Goal: Task Accomplishment & Management: Complete application form

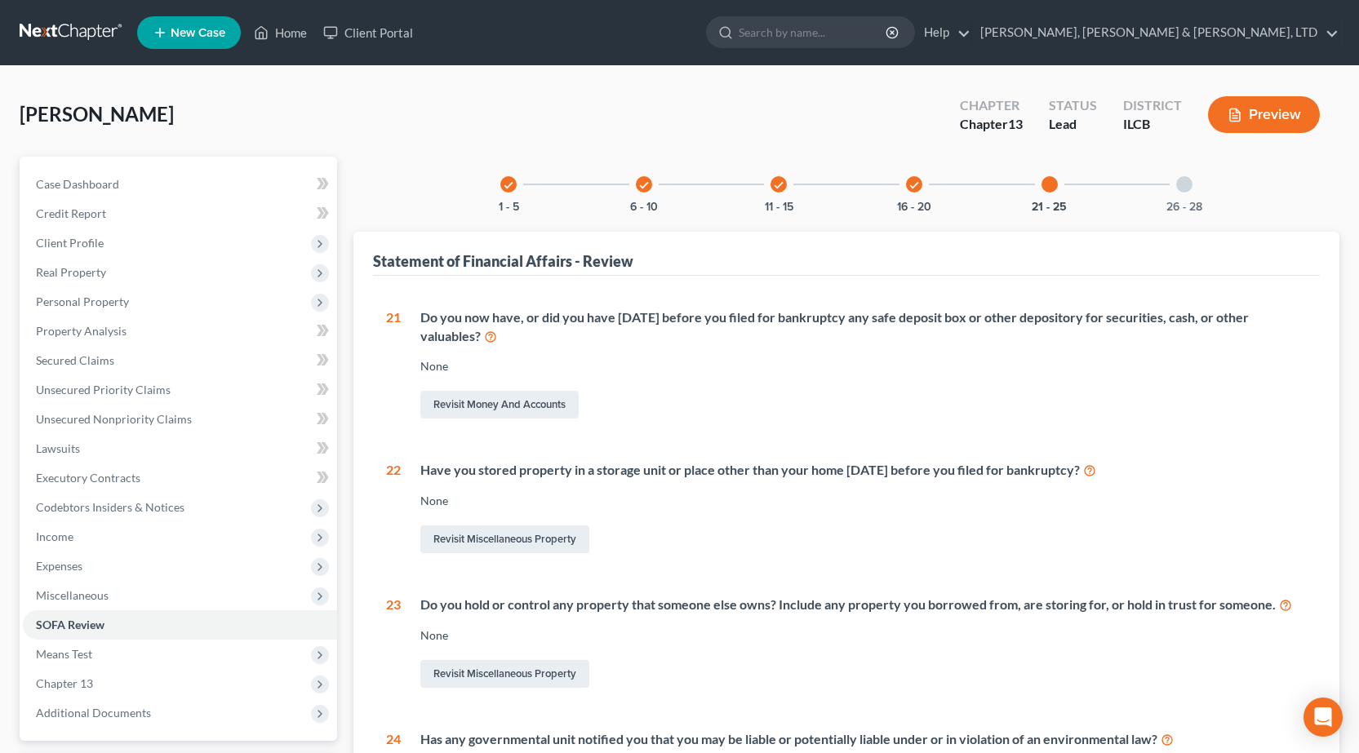
click at [42, 30] on link at bounding box center [72, 32] width 104 height 29
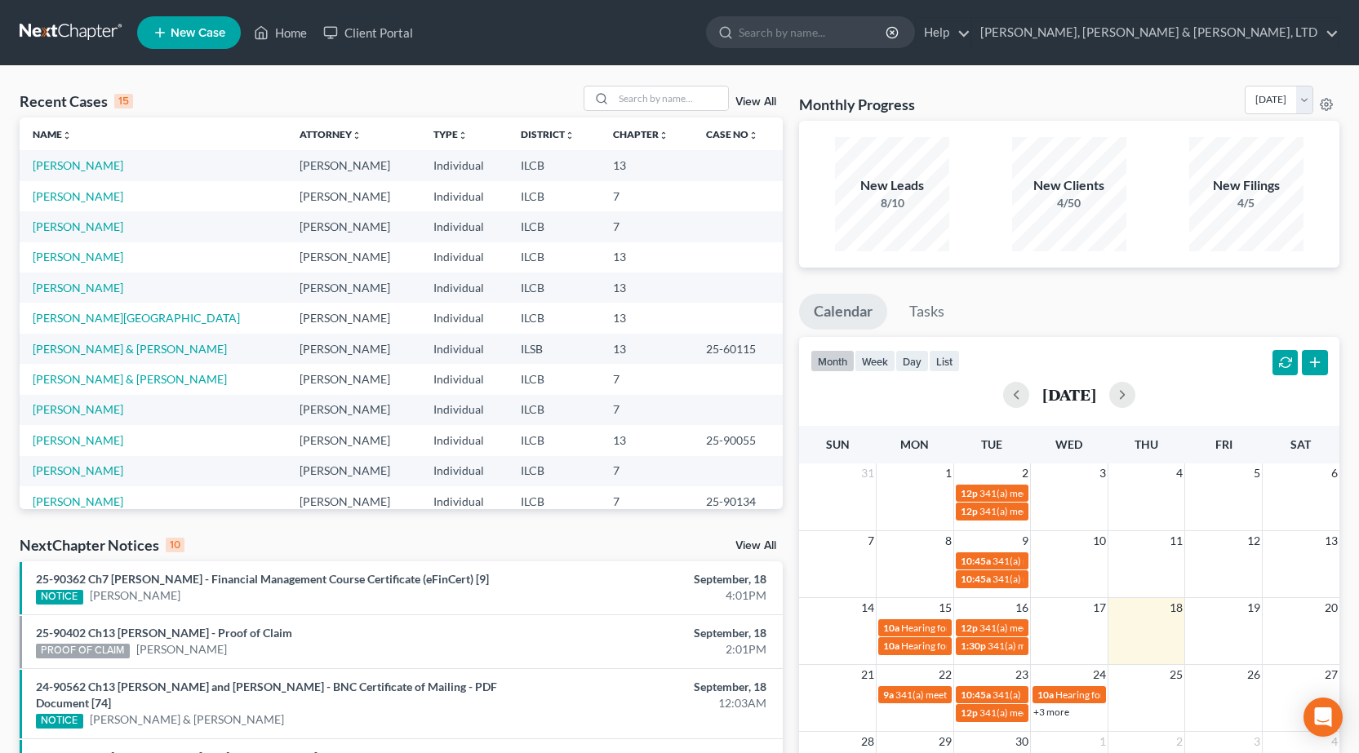
click at [189, 27] on span "New Case" at bounding box center [198, 33] width 55 height 12
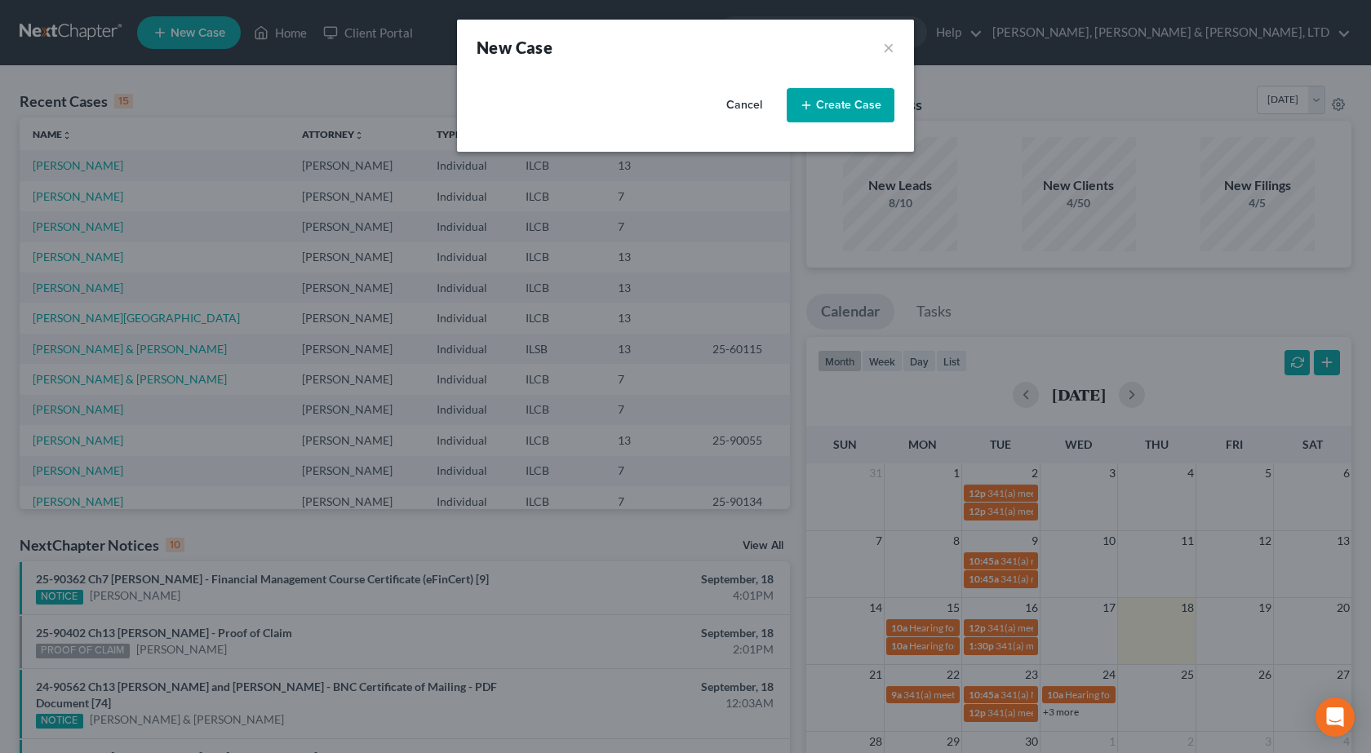
select select "24"
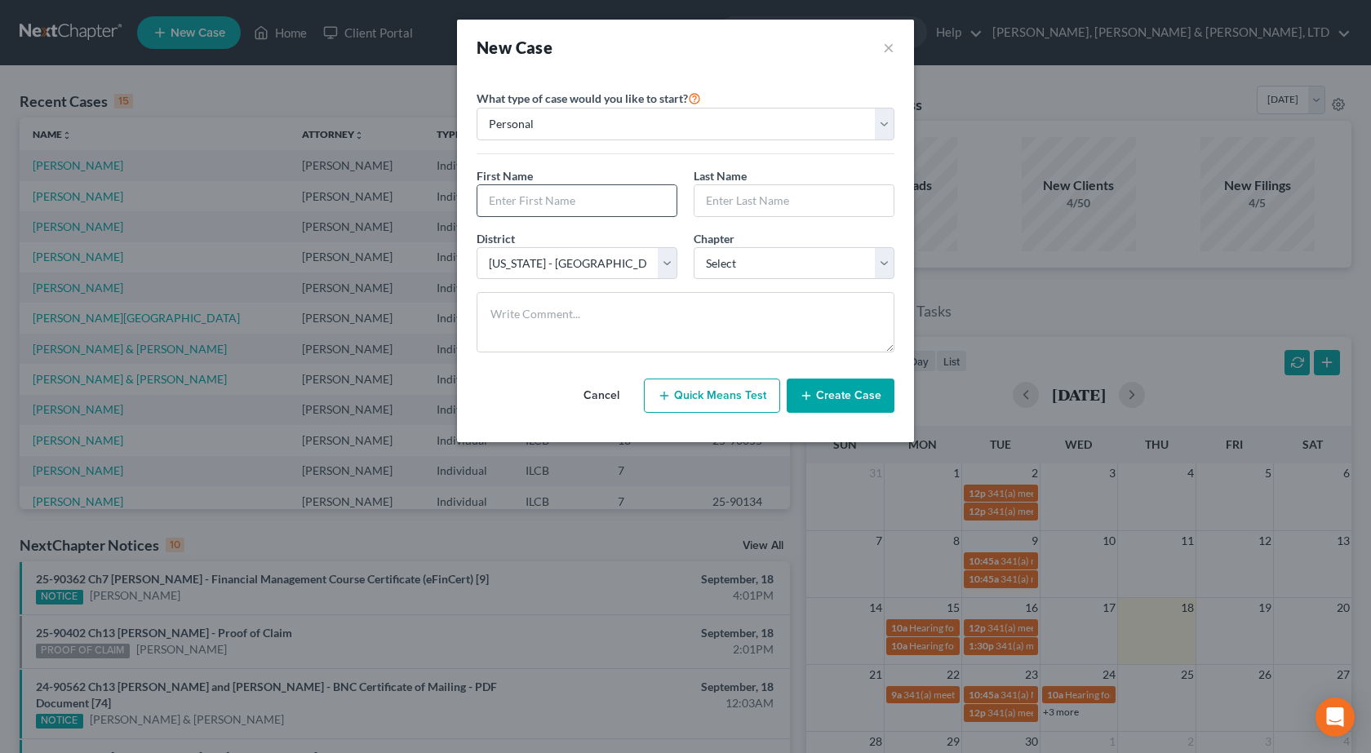
click at [541, 196] on input "text" at bounding box center [576, 200] width 199 height 31
type input "[PERSON_NAME]"
type input "Tooy"
click at [755, 264] on select "Select 7 11 12 13" at bounding box center [794, 263] width 201 height 33
select select "3"
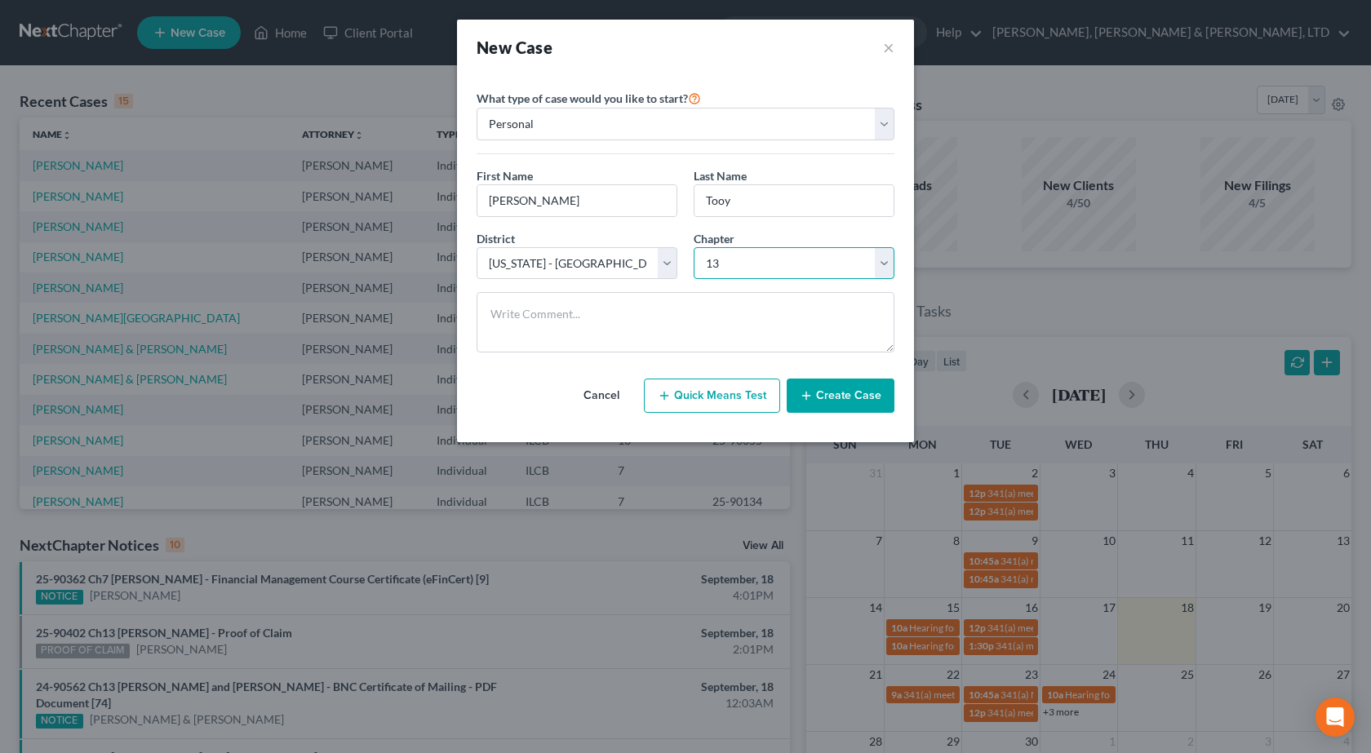
click at [694, 247] on select "Select 7 11 12 13" at bounding box center [794, 263] width 201 height 33
click at [858, 397] on button "Create Case" at bounding box center [841, 396] width 108 height 34
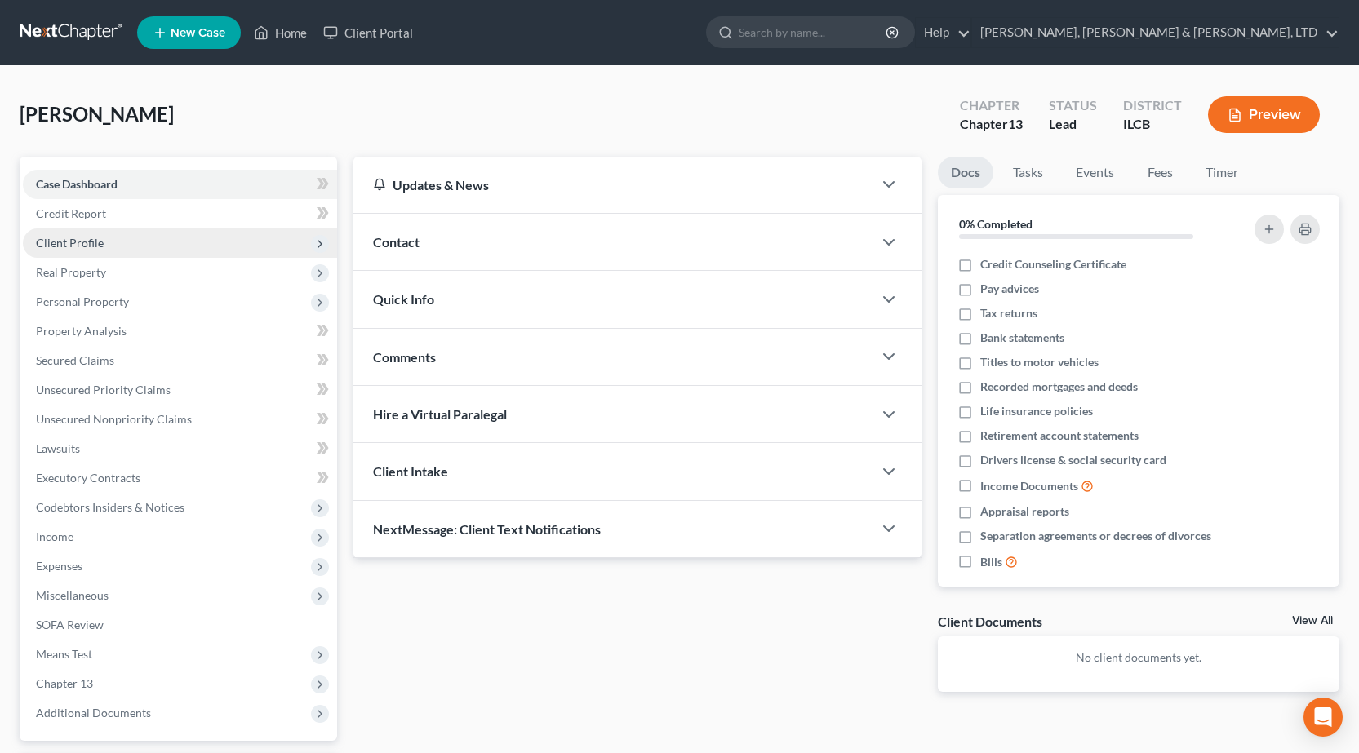
click at [100, 241] on span "Client Profile" at bounding box center [70, 243] width 68 height 14
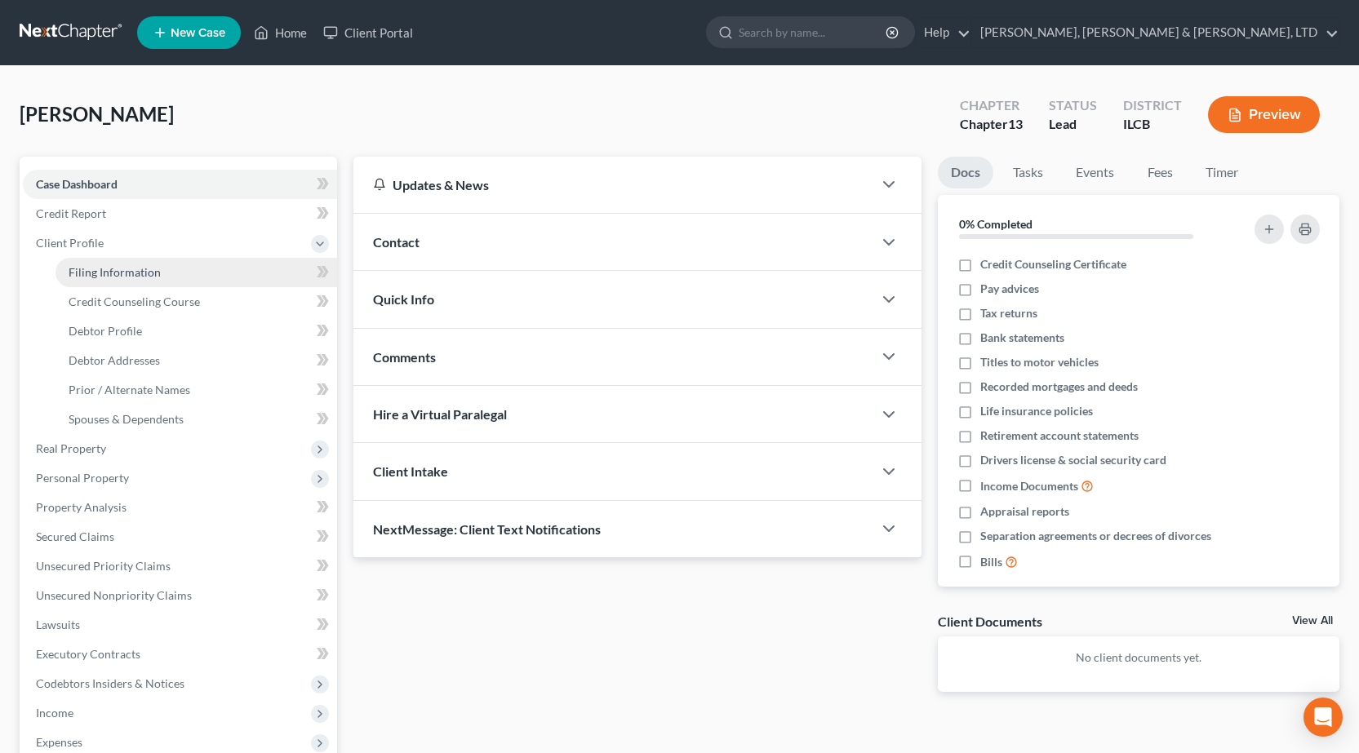
click at [104, 271] on span "Filing Information" at bounding box center [115, 272] width 92 height 14
select select "1"
select select "0"
select select "3"
select select "24"
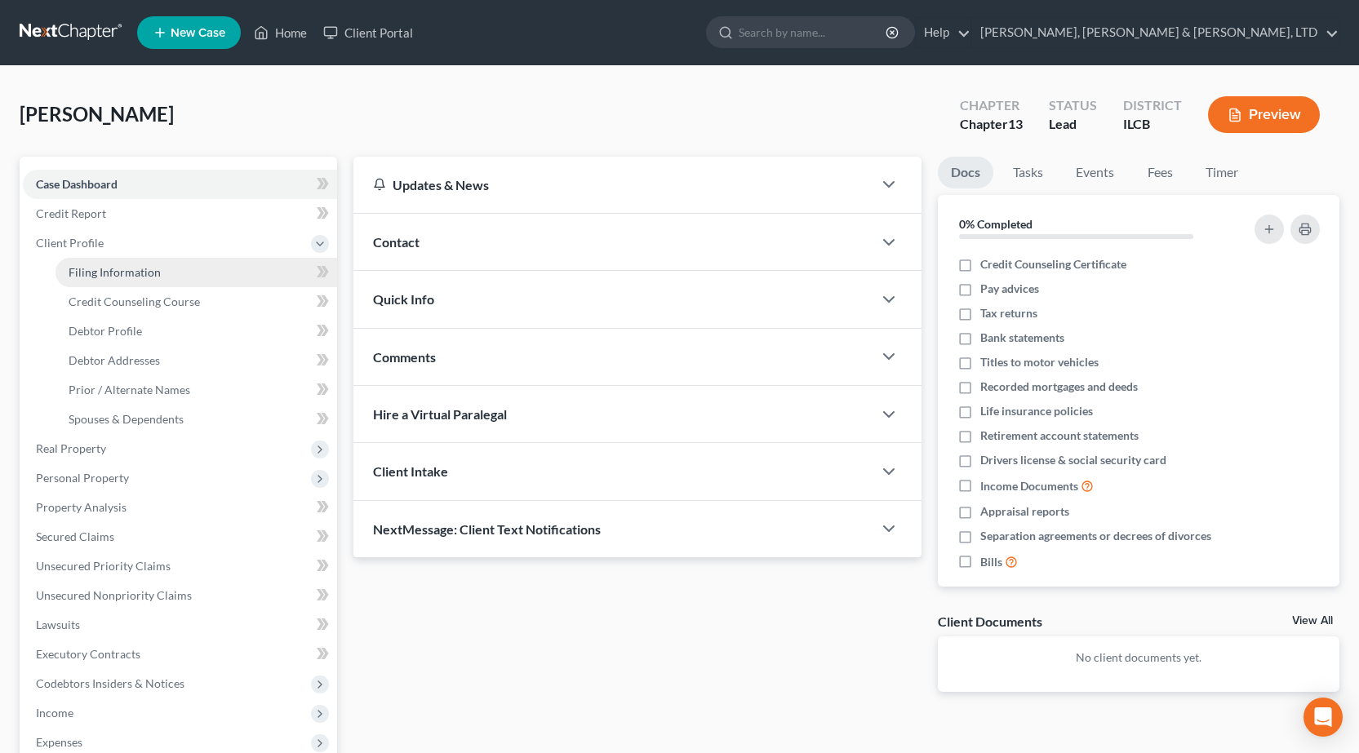
select select "14"
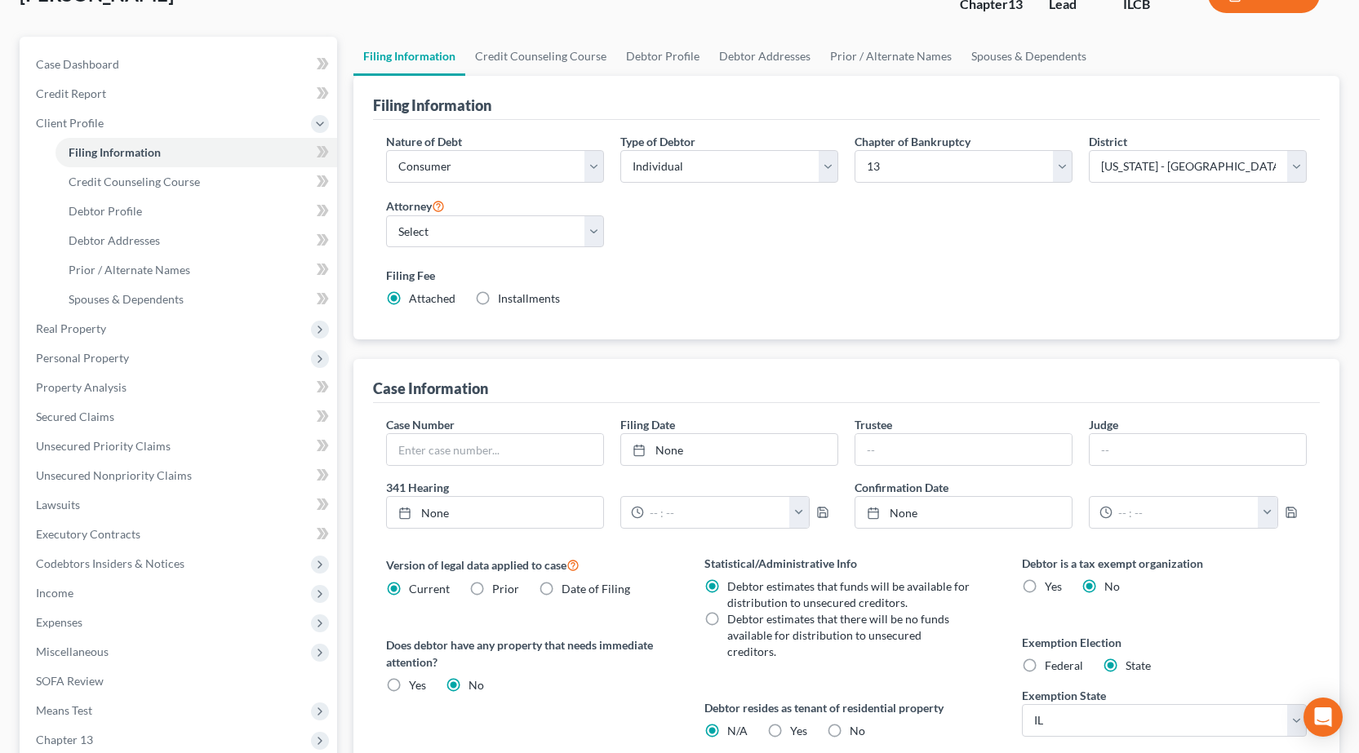
scroll to position [245, 0]
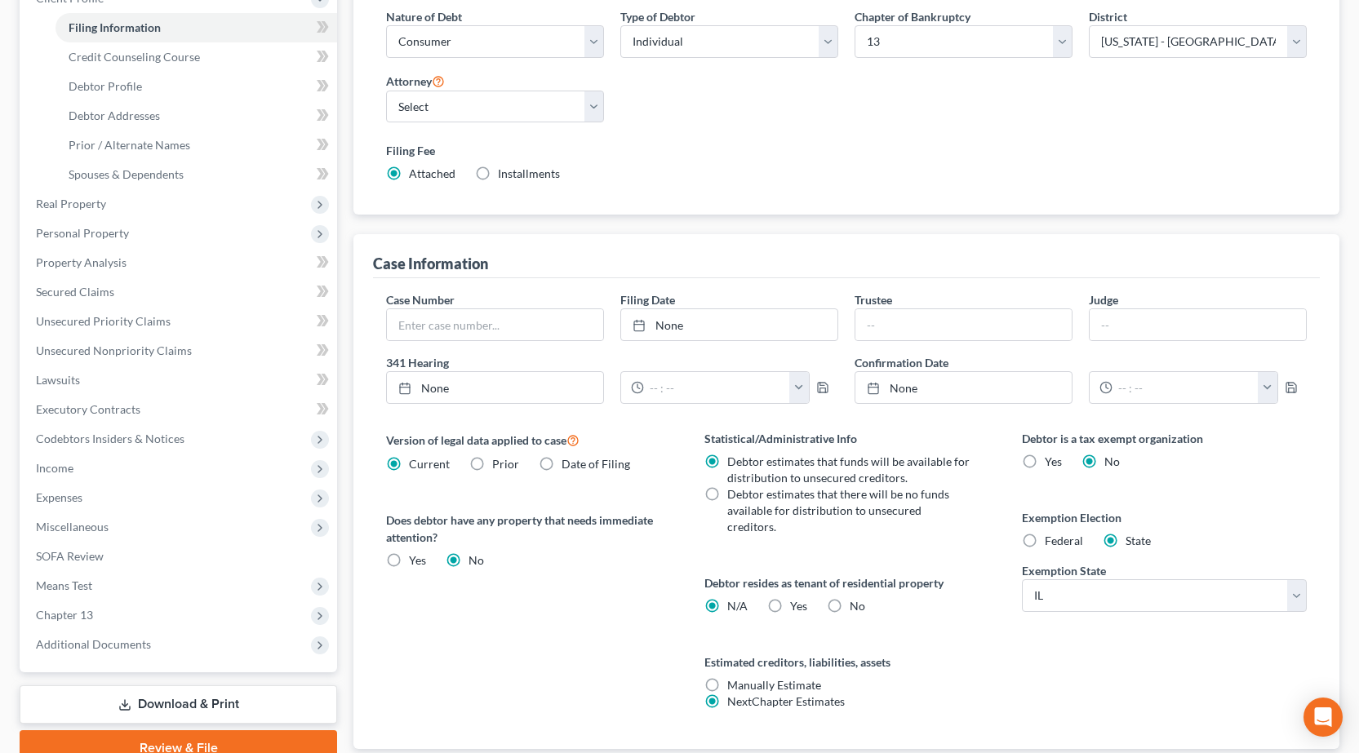
click at [850, 598] on label "No" at bounding box center [858, 606] width 16 height 16
click at [856, 598] on input "No" at bounding box center [861, 603] width 11 height 11
radio input "true"
radio input "false"
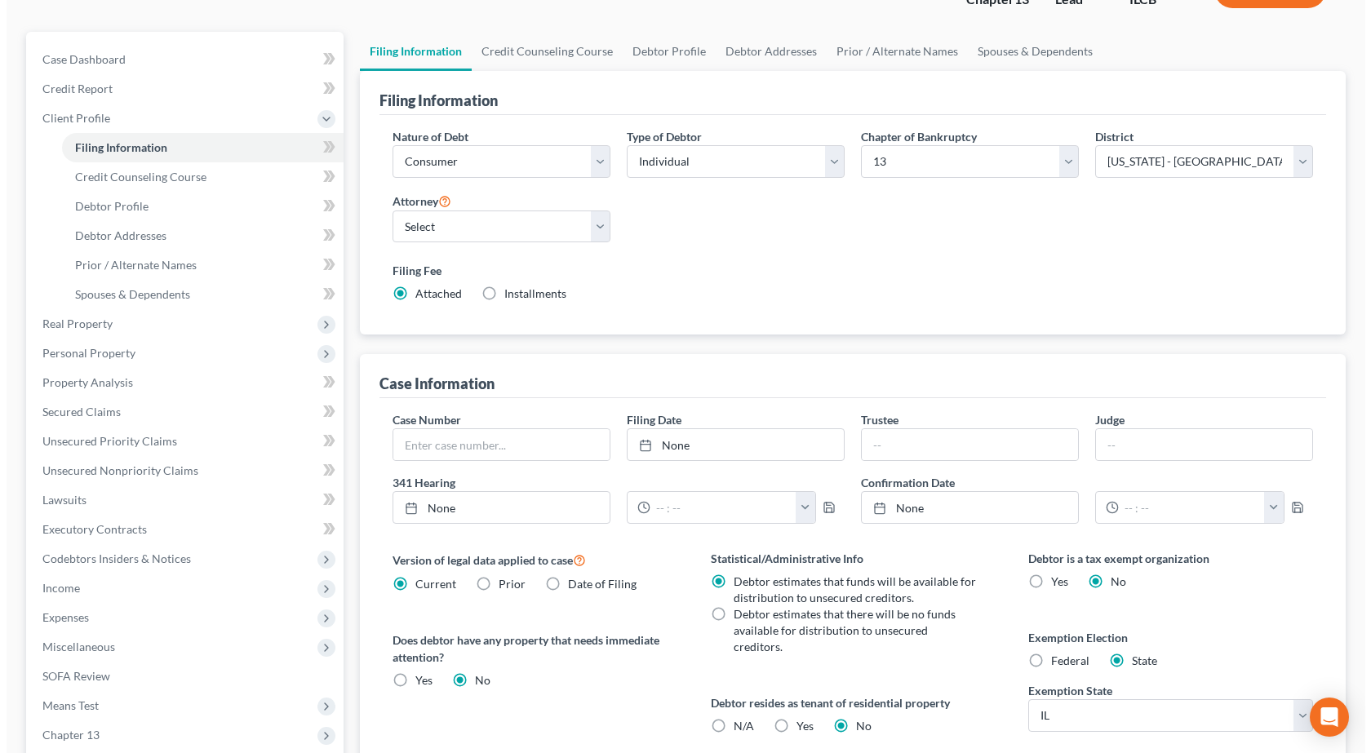
scroll to position [0, 0]
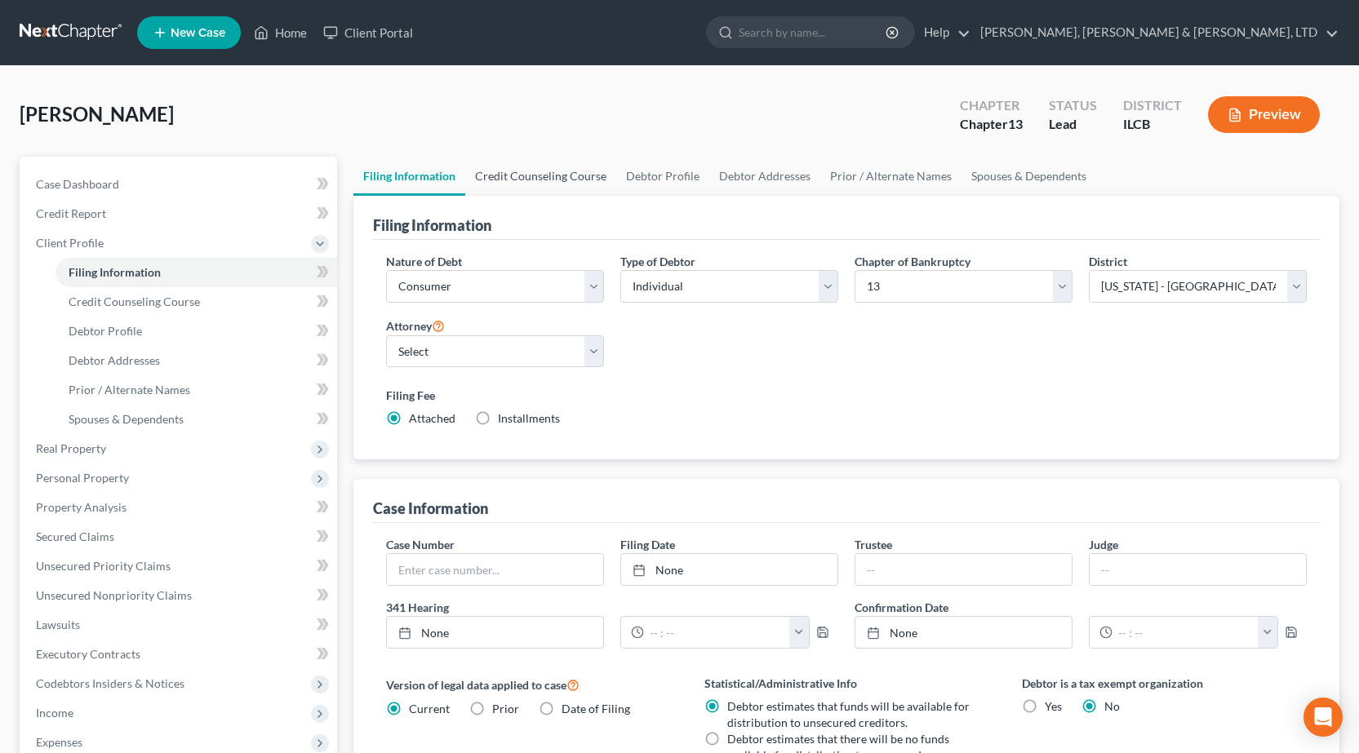
click at [537, 175] on link "Credit Counseling Course" at bounding box center [540, 176] width 151 height 39
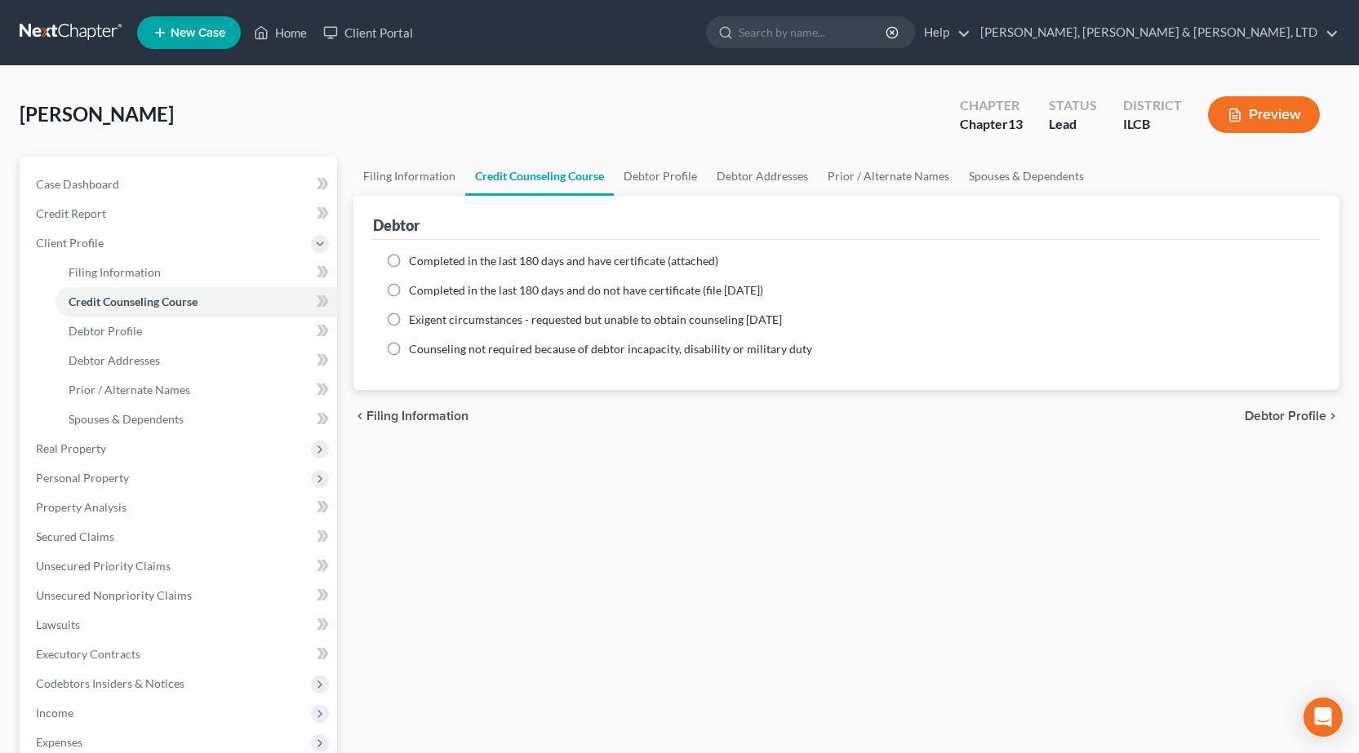
click at [411, 256] on span "Completed in the last 180 days and have certificate (attached)" at bounding box center [563, 261] width 309 height 14
click at [415, 256] on input "Completed in the last 180 days and have certificate (attached)" at bounding box center [420, 258] width 11 height 11
radio input "true"
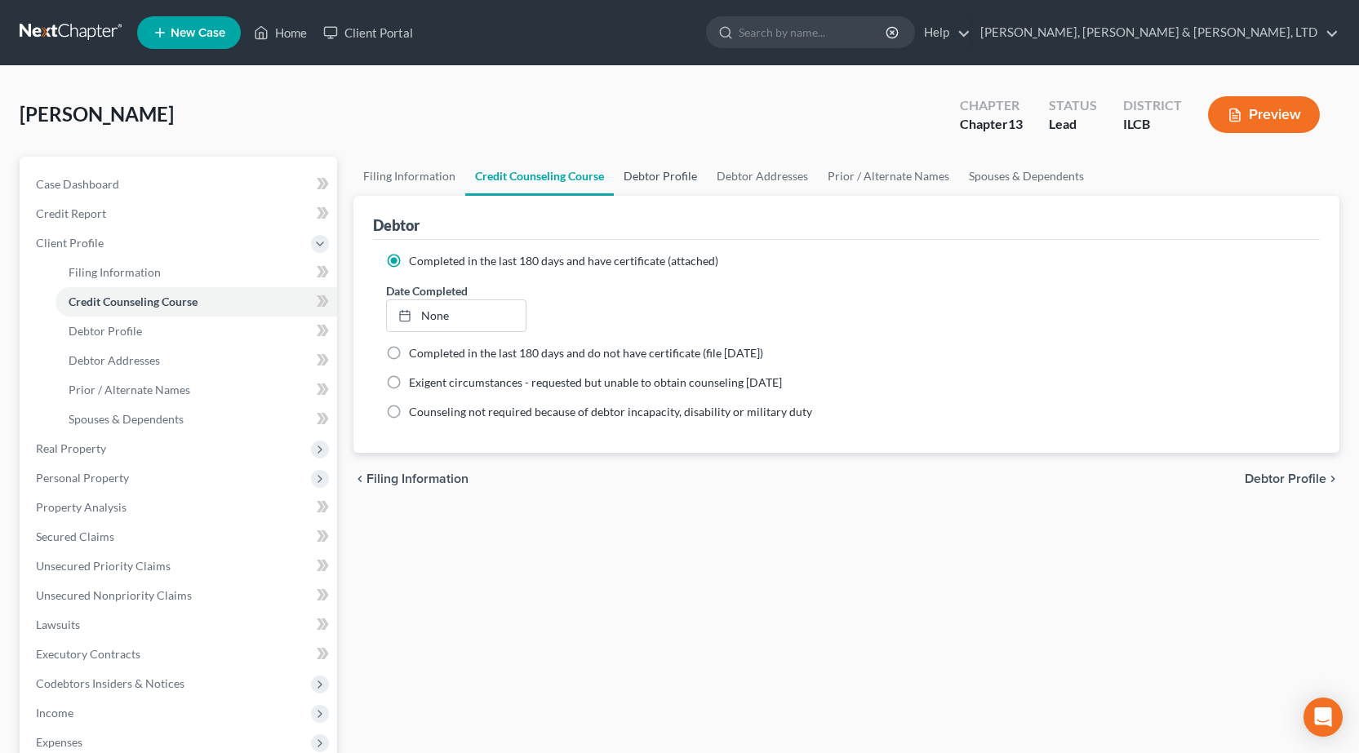
click at [650, 179] on link "Debtor Profile" at bounding box center [660, 176] width 93 height 39
select select "0"
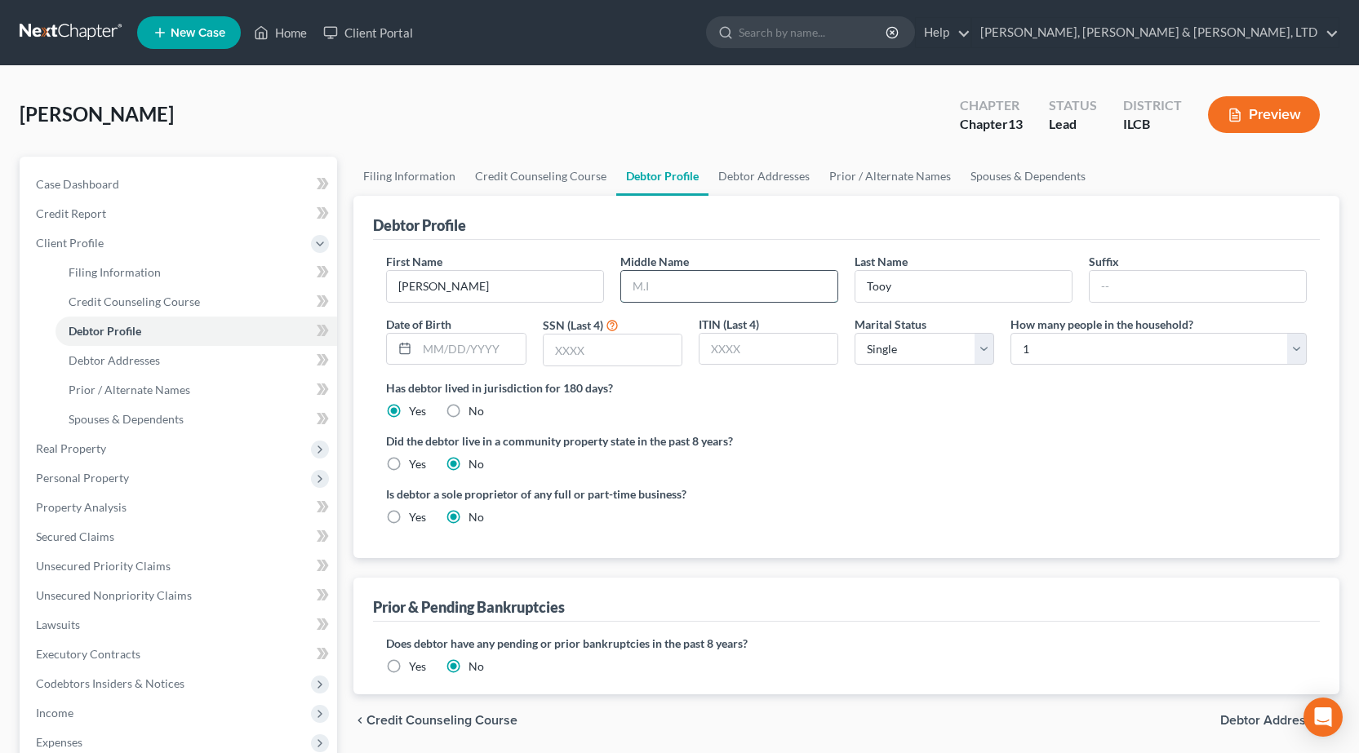
click at [651, 288] on input "text" at bounding box center [729, 286] width 216 height 31
type input "Desa"
click at [601, 355] on input "text" at bounding box center [613, 350] width 138 height 31
type input "7818"
click at [1113, 349] on select "Select 1 2 3 4 5 6 7 8 9 10 11 12 13 14 15 16 17 18 19 20" at bounding box center [1158, 349] width 296 height 33
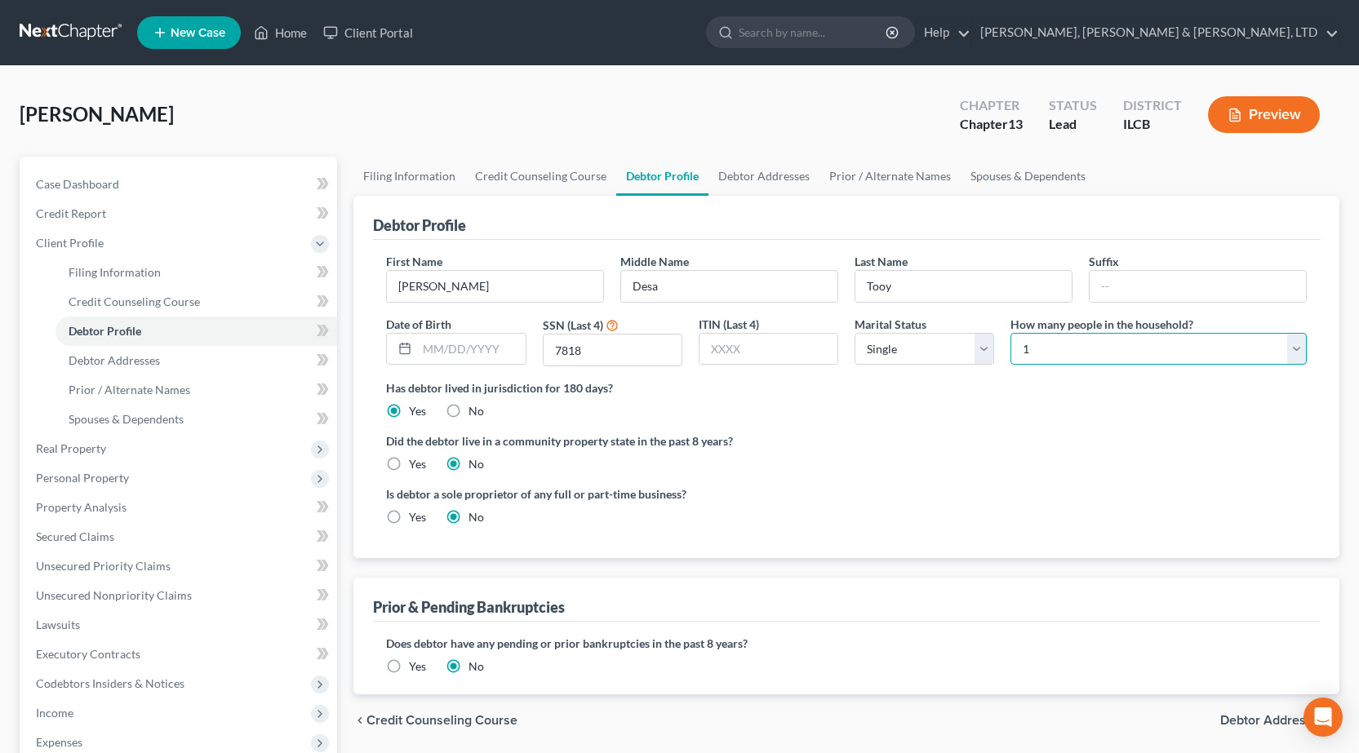
select select "1"
click at [1010, 333] on select "Select 1 2 3 4 5 6 7 8 9 10 11 12 13 14 15 16 17 18 19 20" at bounding box center [1158, 349] width 296 height 33
click at [1014, 508] on div "Is debtor a sole proprietor of any full or part-time business? Yes No" at bounding box center [846, 512] width 937 height 53
click at [775, 183] on link "Debtor Addresses" at bounding box center [763, 176] width 111 height 39
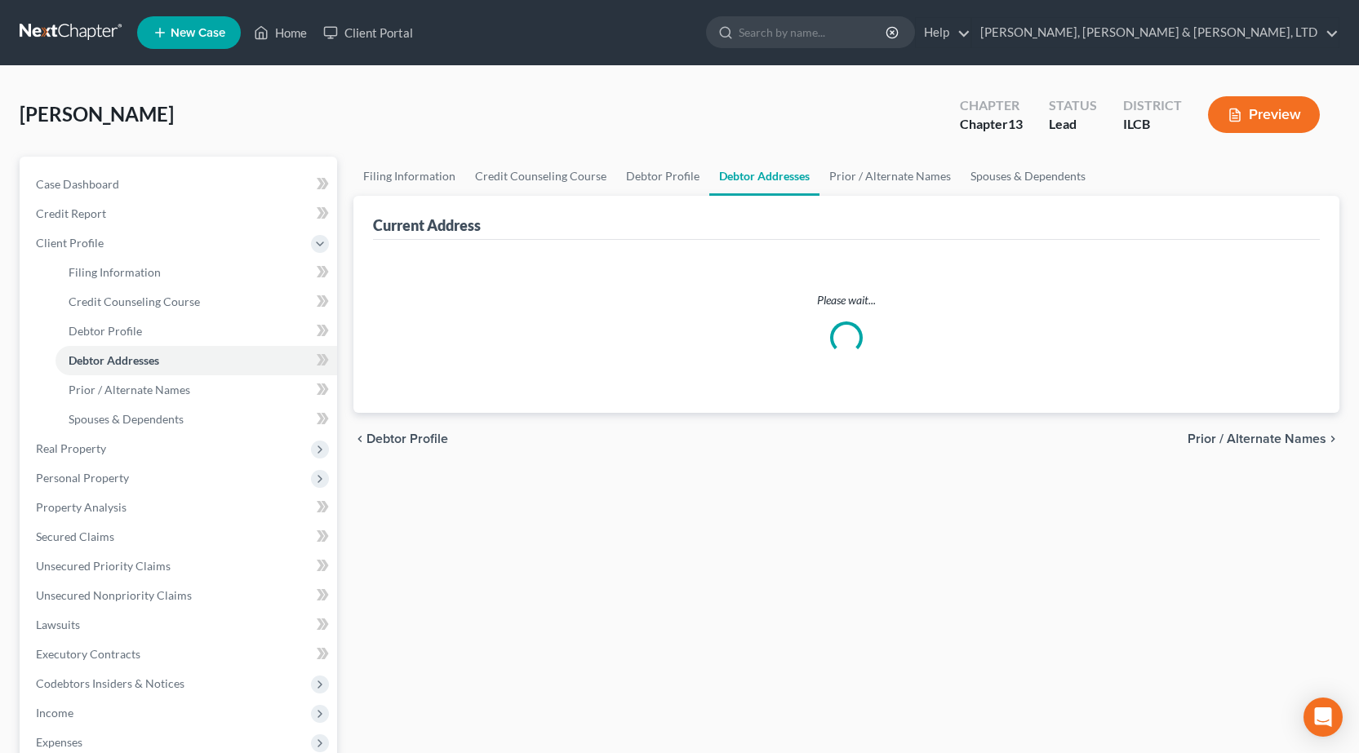
select select "0"
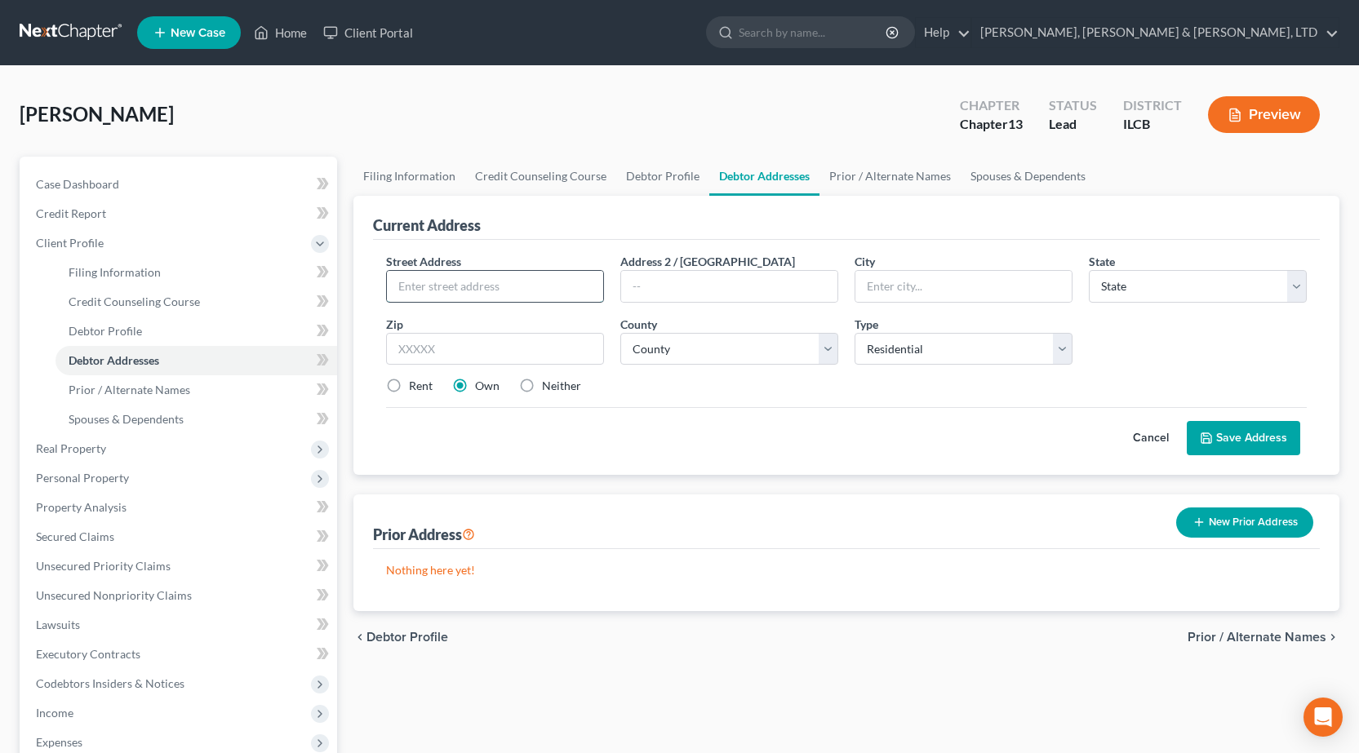
click at [486, 292] on input "text" at bounding box center [495, 286] width 216 height 31
type input "3113 Pine Ave"
type input "Mattoon"
select select "14"
type input "61938"
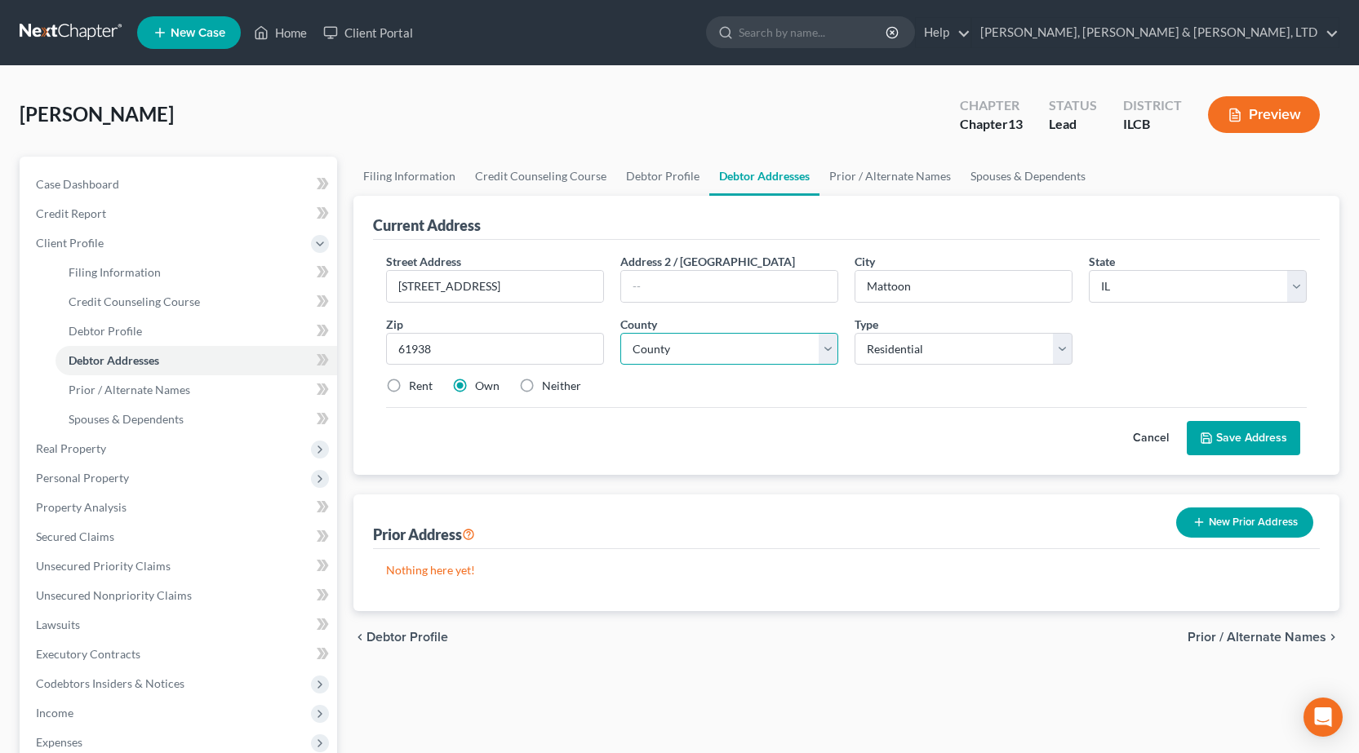
click at [672, 357] on select "County Adams County Alexander County Bond County Boone County Brown County Bure…" at bounding box center [729, 349] width 218 height 33
select select "14"
click at [620, 333] on select "County Adams County Alexander County Bond County Boone County Brown County Bure…" at bounding box center [729, 349] width 218 height 33
click at [1246, 446] on button "Save Address" at bounding box center [1243, 438] width 113 height 34
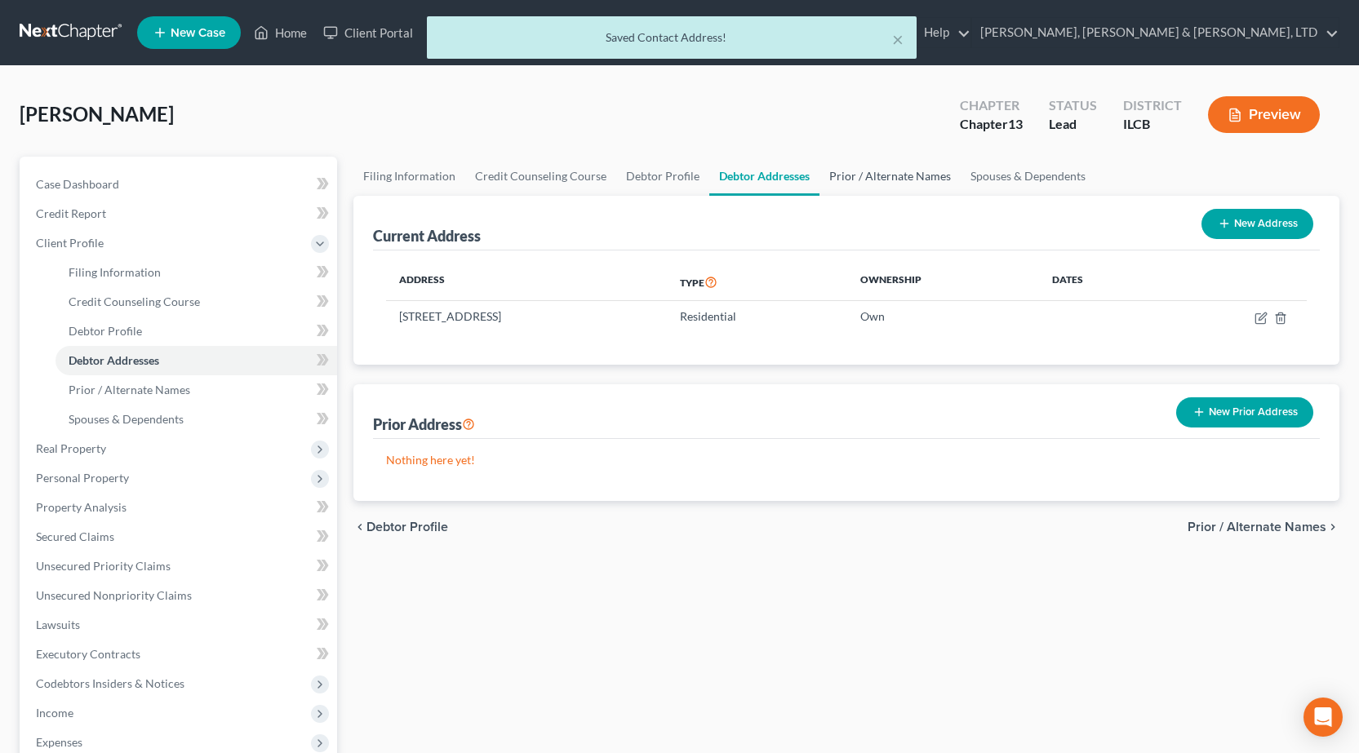
click at [872, 175] on link "Prior / Alternate Names" at bounding box center [889, 176] width 141 height 39
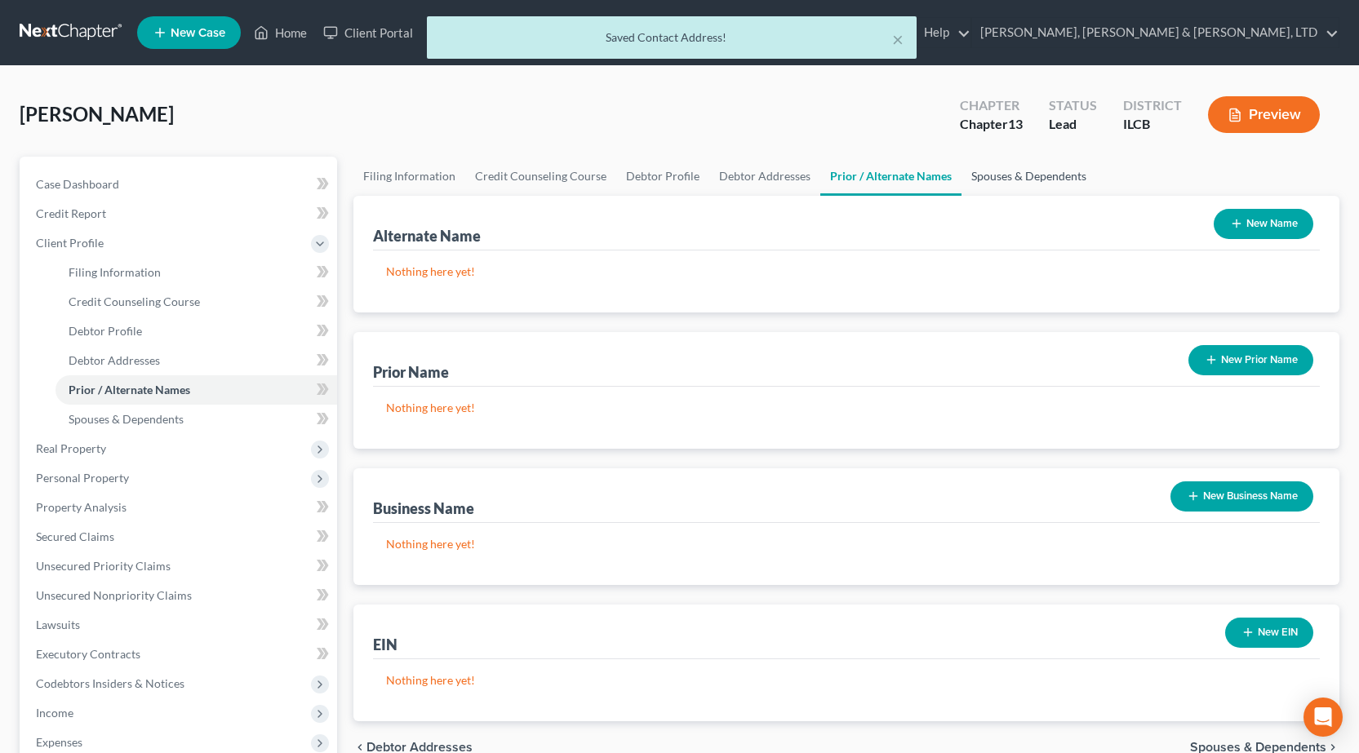
click at [992, 171] on link "Spouses & Dependents" at bounding box center [1028, 176] width 135 height 39
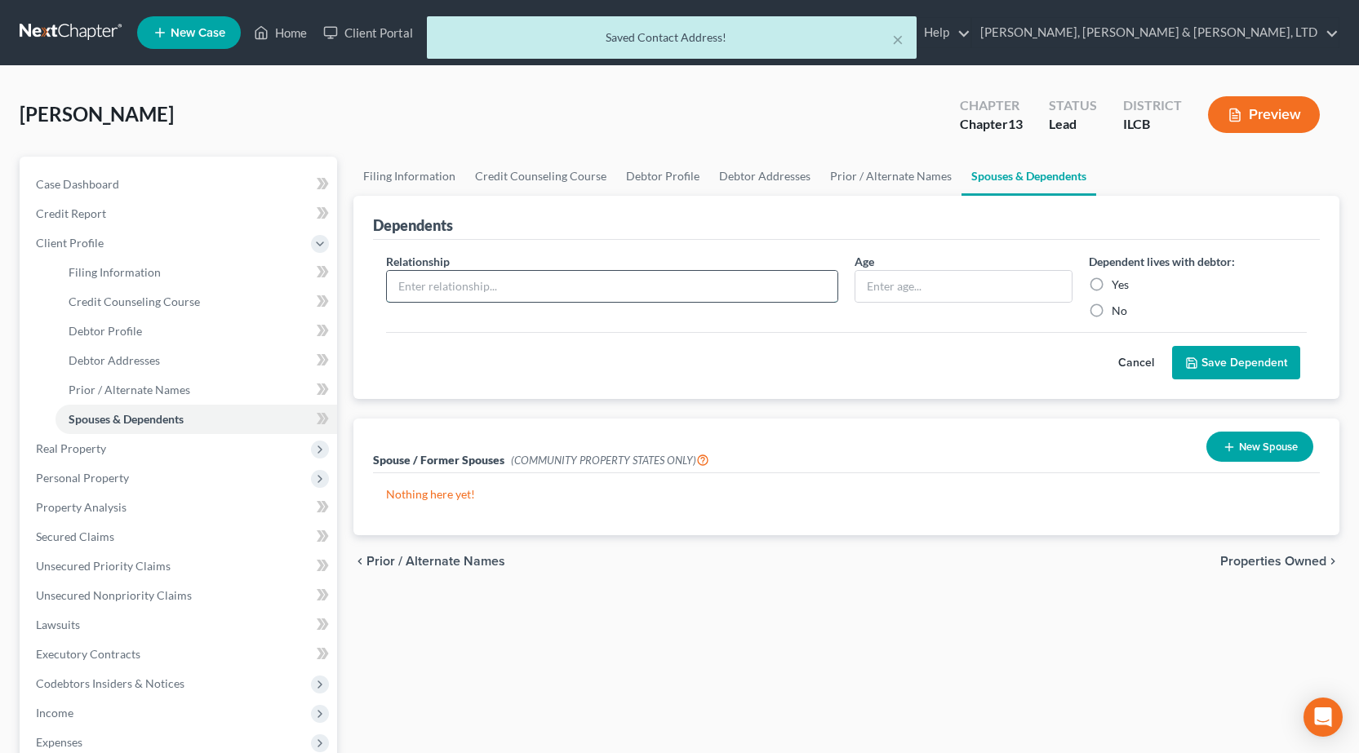
click at [601, 291] on input "text" at bounding box center [612, 286] width 451 height 31
type input "Son"
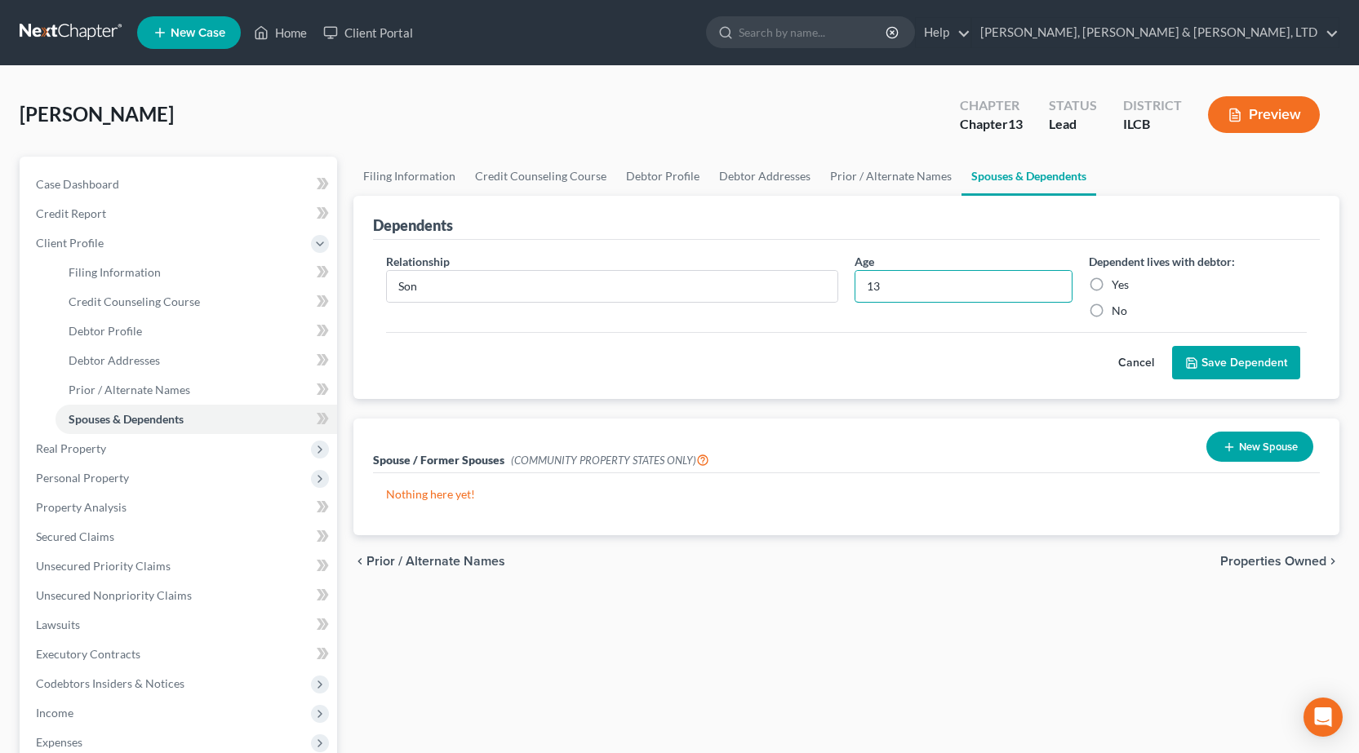
type input "13"
click at [1112, 281] on label "Yes" at bounding box center [1120, 285] width 17 height 16
click at [1118, 281] on input "Yes" at bounding box center [1123, 282] width 11 height 11
radio input "true"
click at [1223, 362] on button "Save Dependent" at bounding box center [1236, 363] width 128 height 34
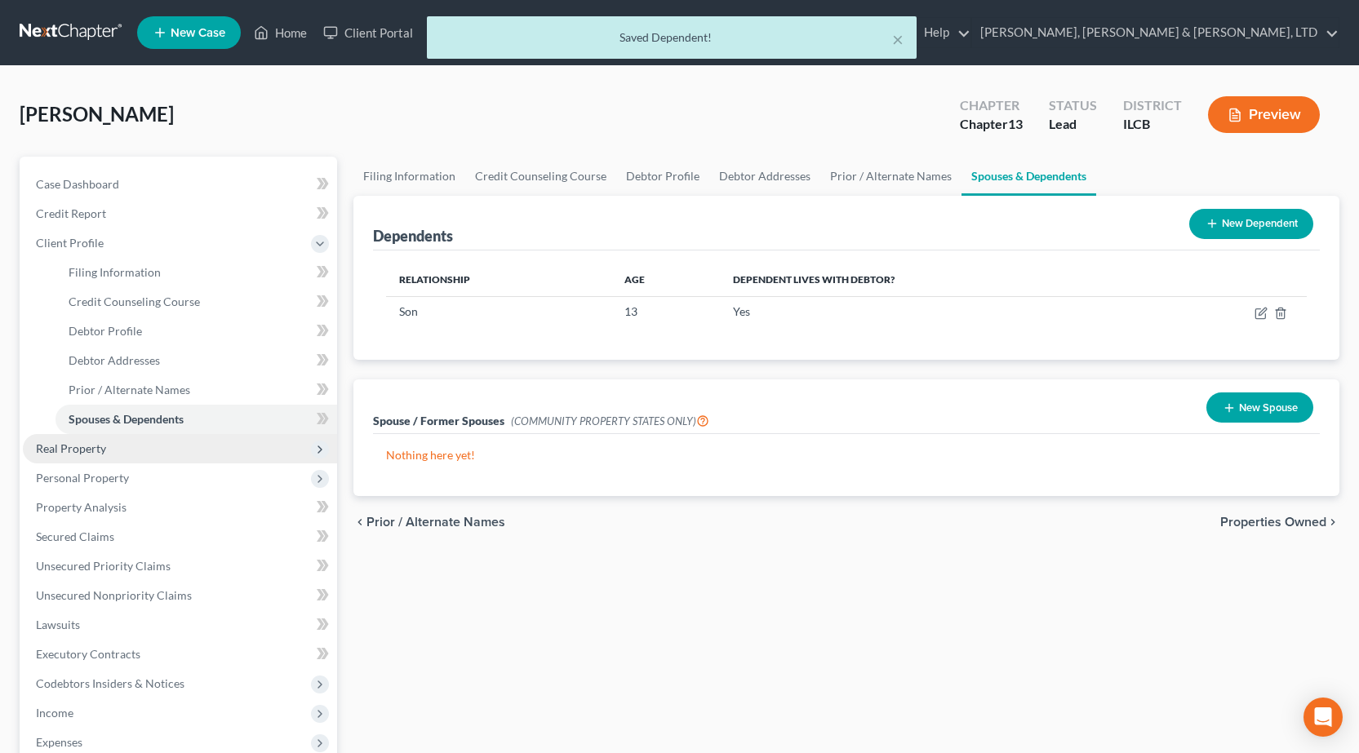
click at [104, 455] on span "Real Property" at bounding box center [71, 449] width 70 height 14
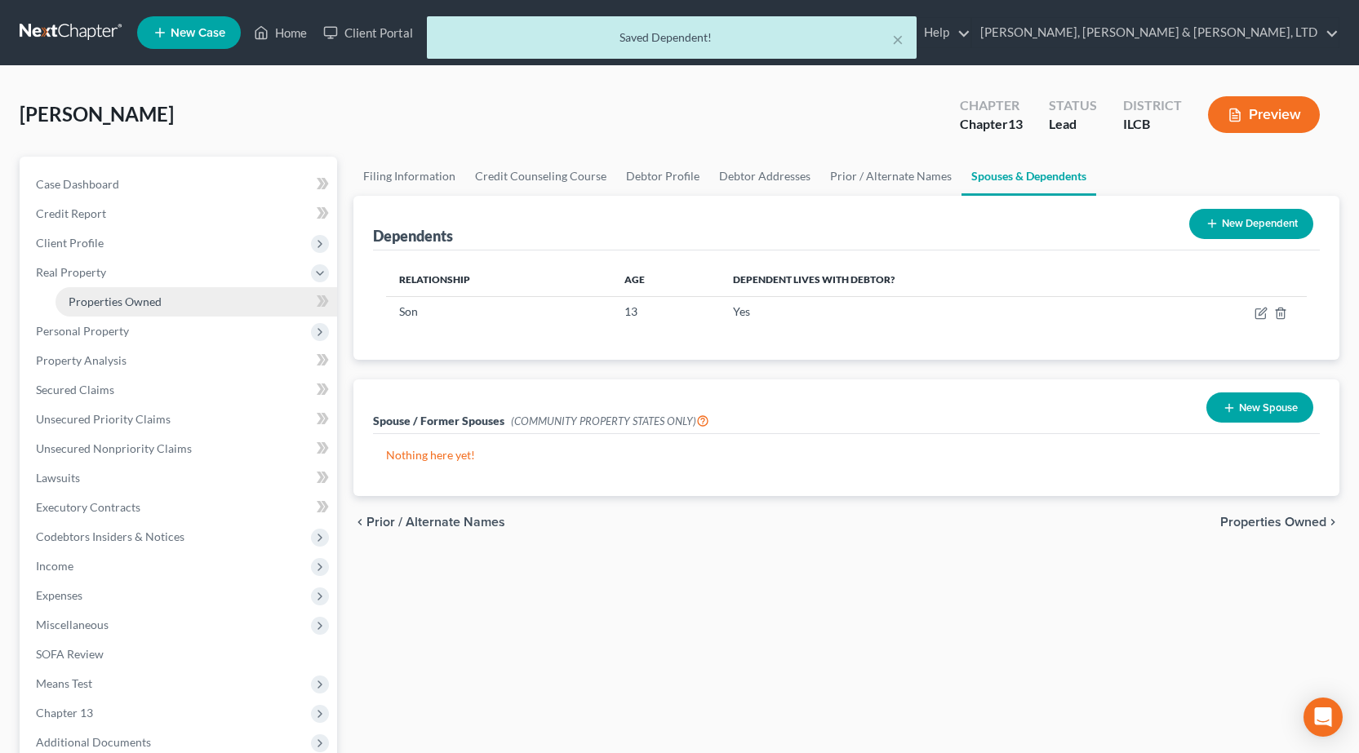
click at [98, 288] on link "Properties Owned" at bounding box center [196, 301] width 282 height 29
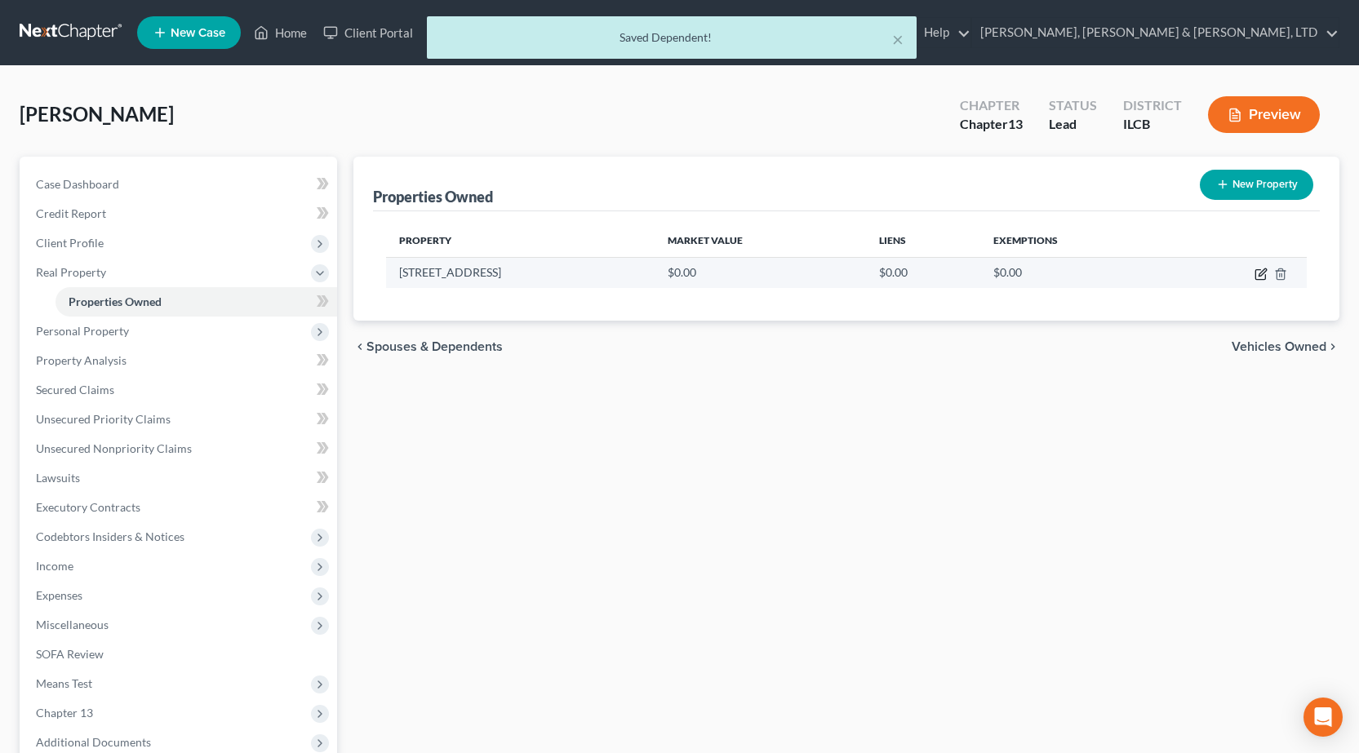
click at [1263, 279] on icon "button" at bounding box center [1260, 275] width 10 height 10
select select "14"
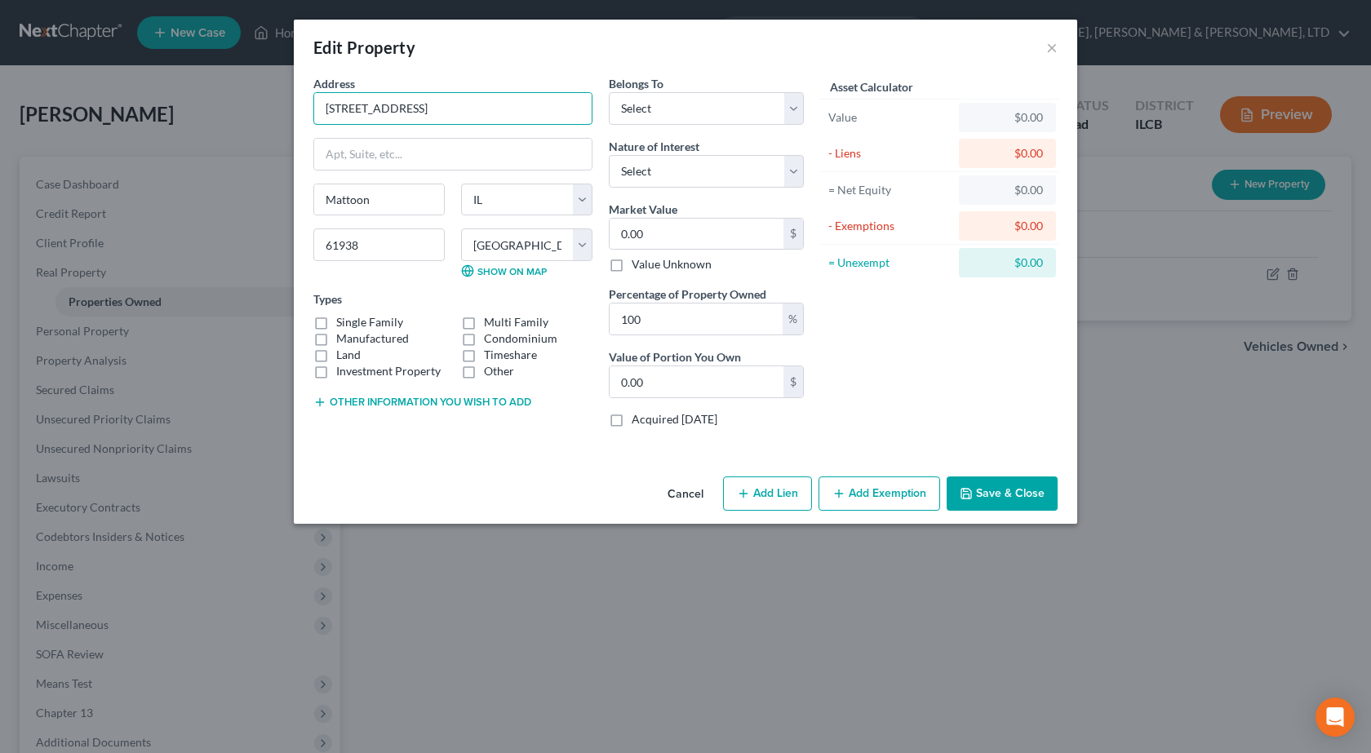
drag, startPoint x: 437, startPoint y: 112, endPoint x: 3, endPoint y: 123, distance: 434.3
click at [0, 123] on div "Edit Property × Address * 3113 Pine Ave Mattoon State AL AK AR AZ CA CO CT DE D…" at bounding box center [685, 376] width 1371 height 753
click at [680, 220] on input "0.00" at bounding box center [697, 234] width 174 height 31
type input "1"
type input "1.00"
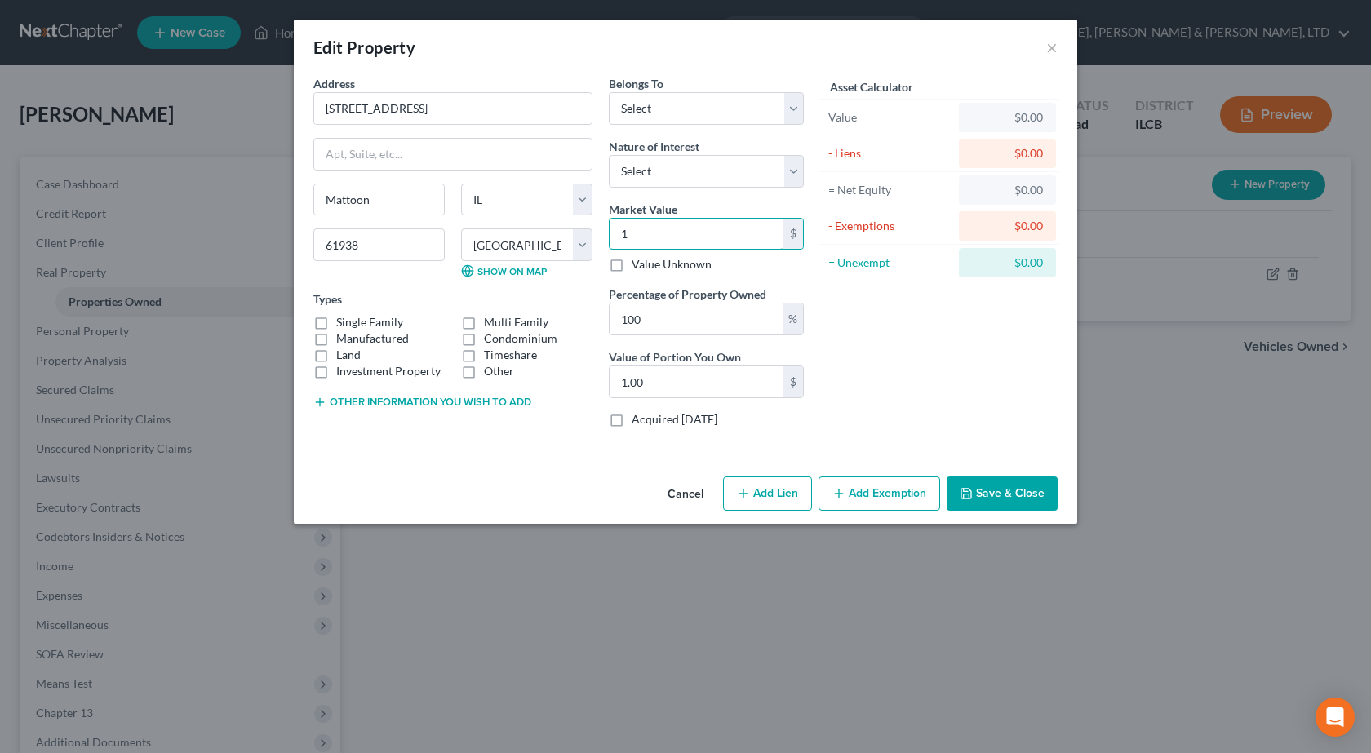
type input "10"
type input "10.00"
type input "100"
type input "100.00"
type input "1000"
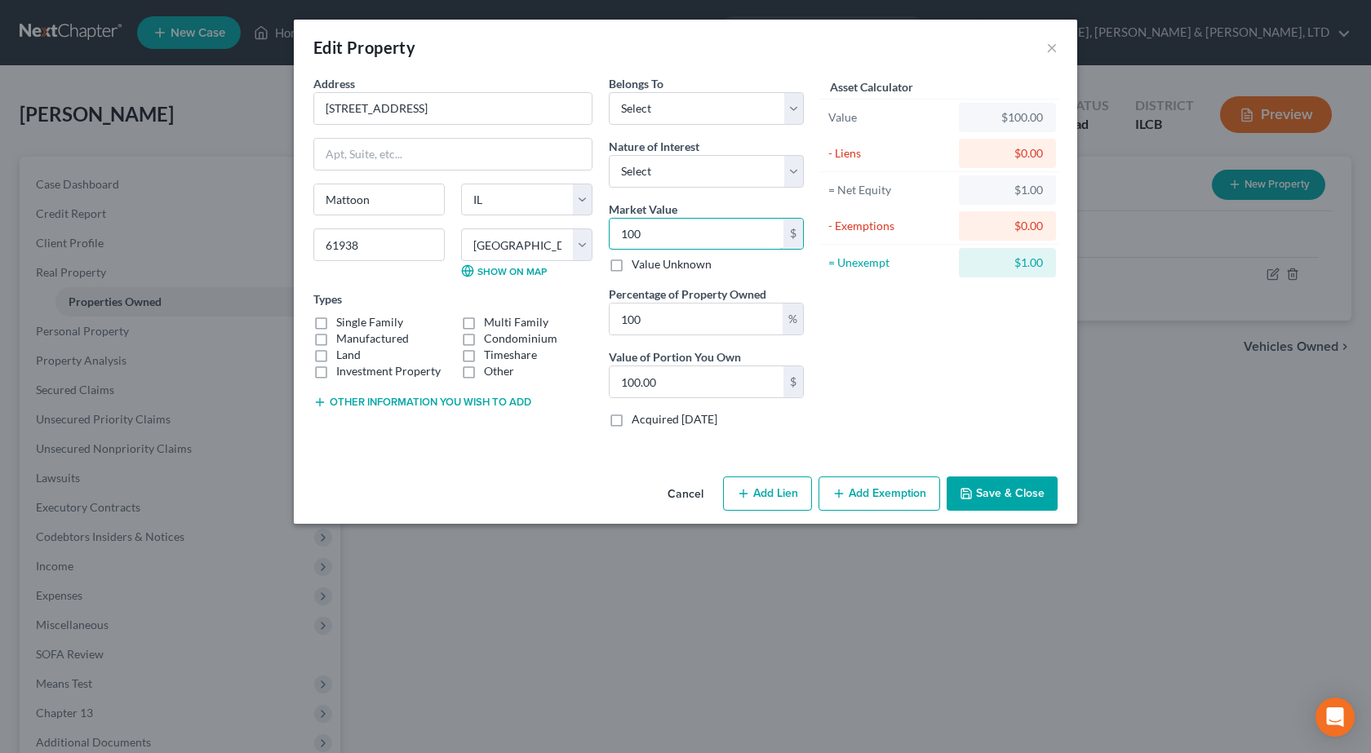
type input "1,000.00"
type input "1,0000"
type input "10,000.00"
type input "10,0000"
type input "100,000.00"
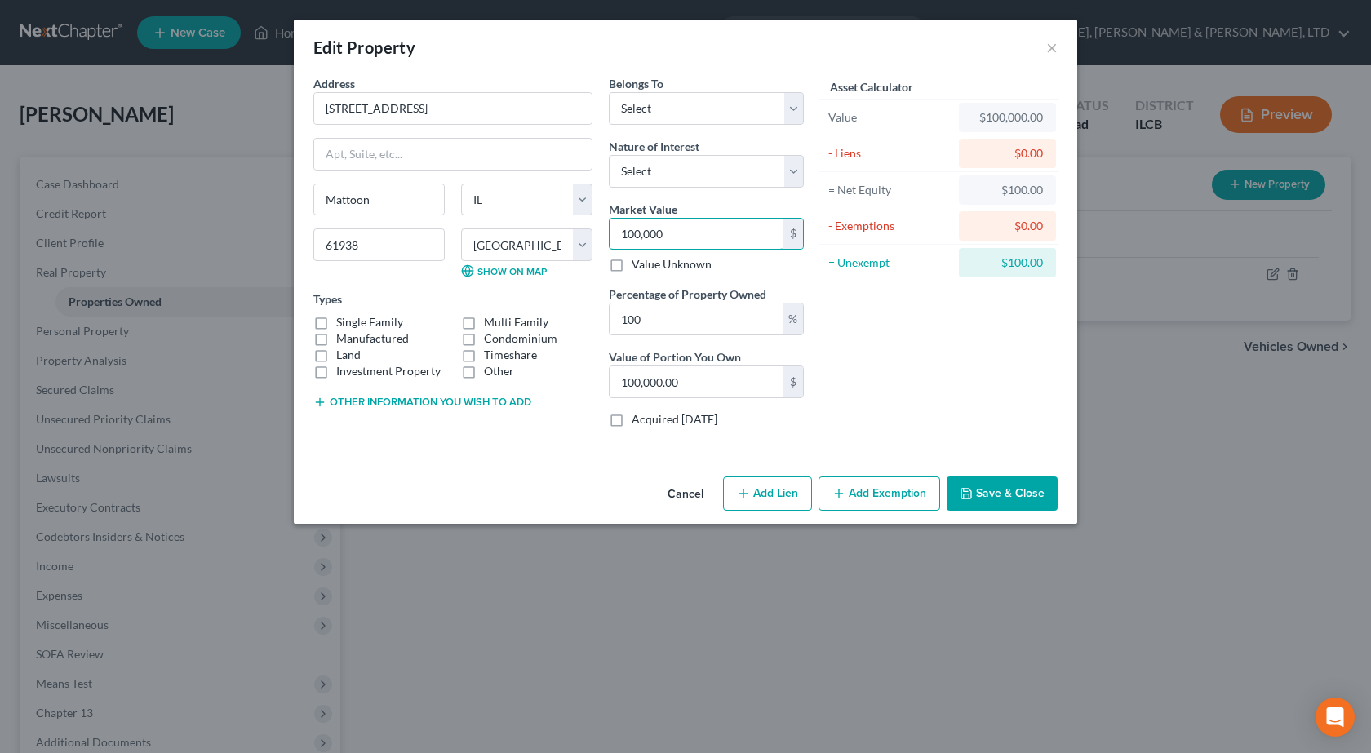
type input "100,000"
click at [336, 325] on label "Single Family" at bounding box center [369, 322] width 67 height 16
click at [343, 325] on input "Single Family" at bounding box center [348, 319] width 11 height 11
checkbox input "true"
click at [672, 105] on select "Select Debtor 1 Only Debtor 2 Only Debtor 1 And Debtor 2 Only At Least One Of T…" at bounding box center [706, 108] width 195 height 33
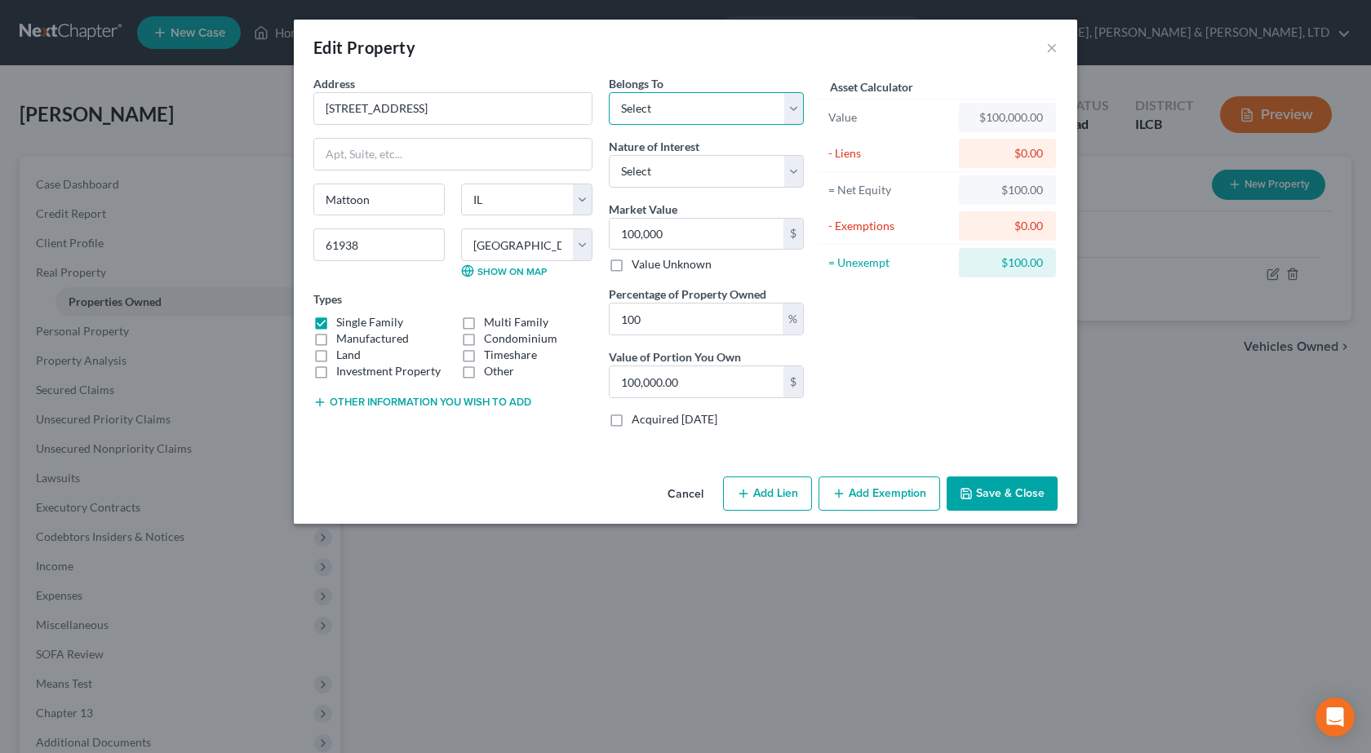
select select "0"
click at [609, 92] on select "Select Debtor 1 Only Debtor 2 Only Debtor 1 And Debtor 2 Only At Least One Of T…" at bounding box center [706, 108] width 195 height 33
click at [671, 167] on select "Select Fee Simple Joint Tenant Life Estate Equitable Interest Future Interest T…" at bounding box center [706, 171] width 195 height 33
select select "0"
click at [609, 155] on select "Select Fee Simple Joint Tenant Life Estate Equitable Interest Future Interest T…" at bounding box center [706, 171] width 195 height 33
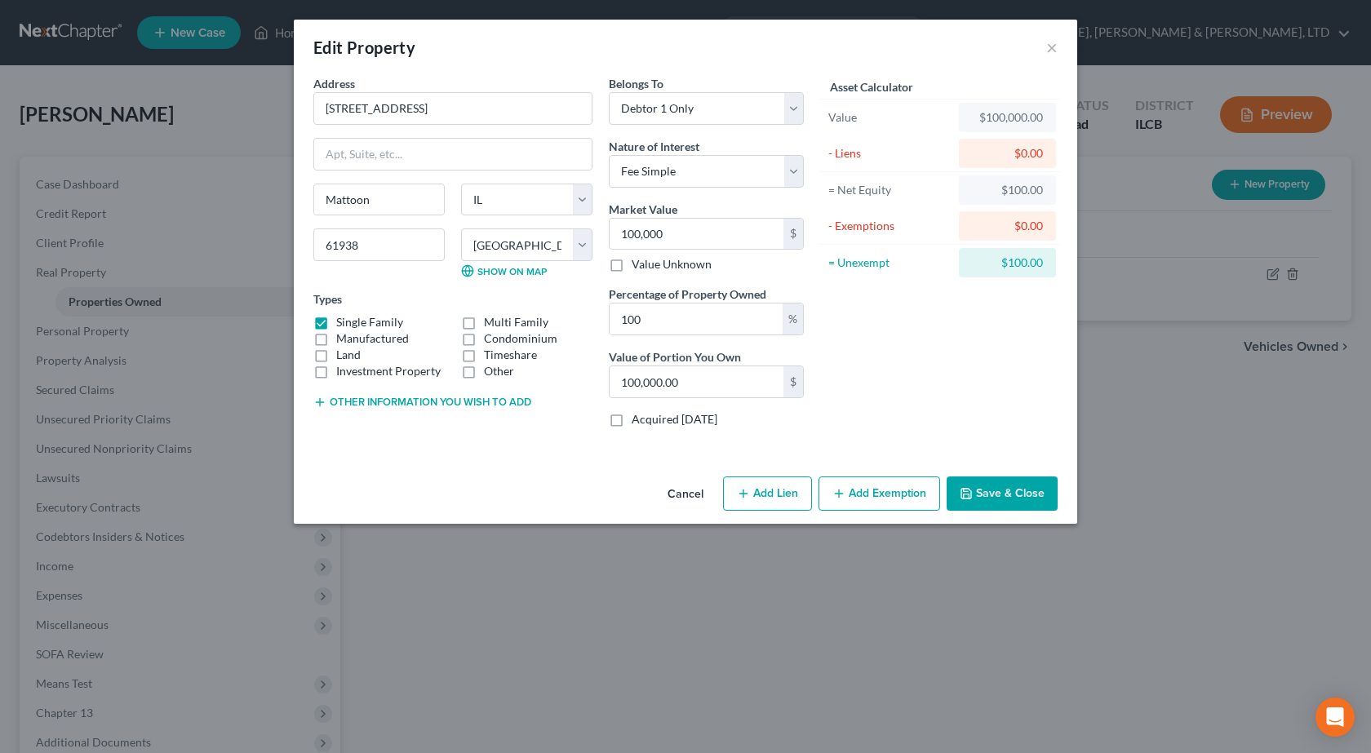
click at [868, 487] on button "Add Exemption" at bounding box center [880, 494] width 122 height 34
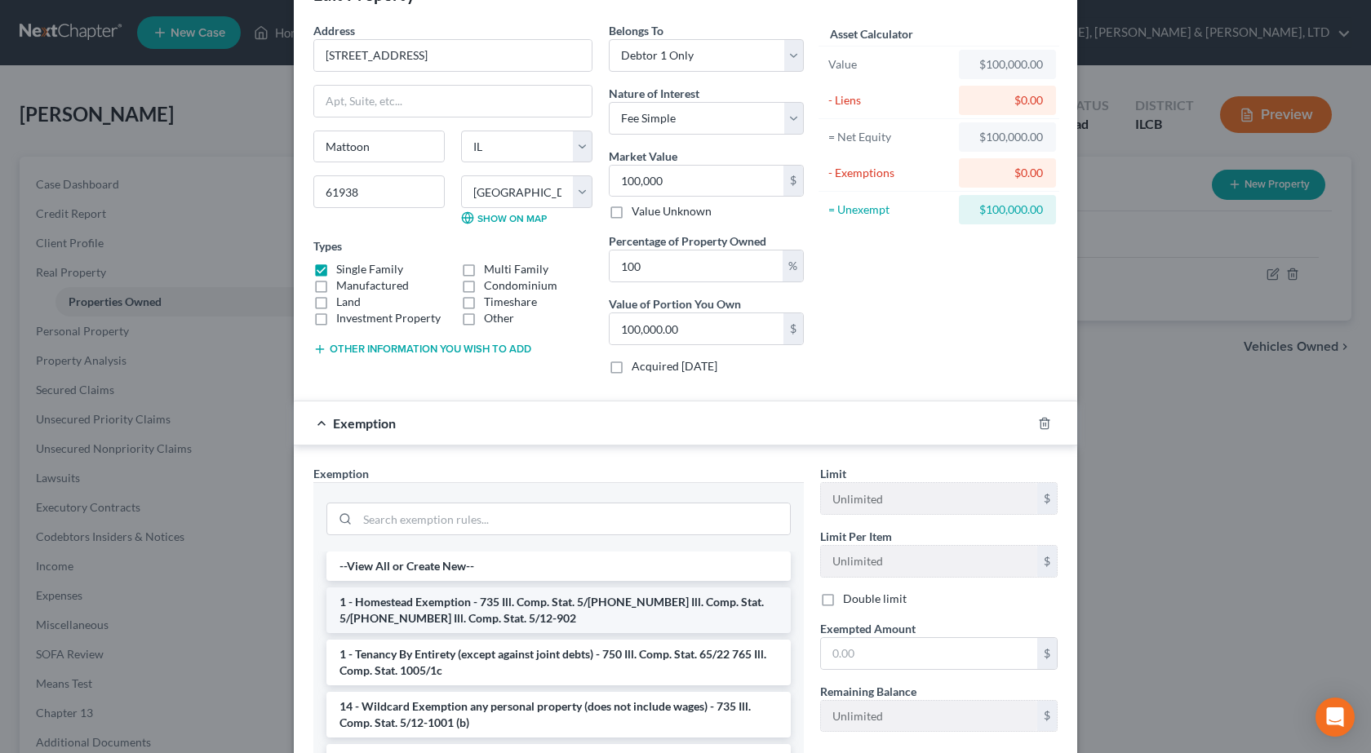
scroll to position [82, 0]
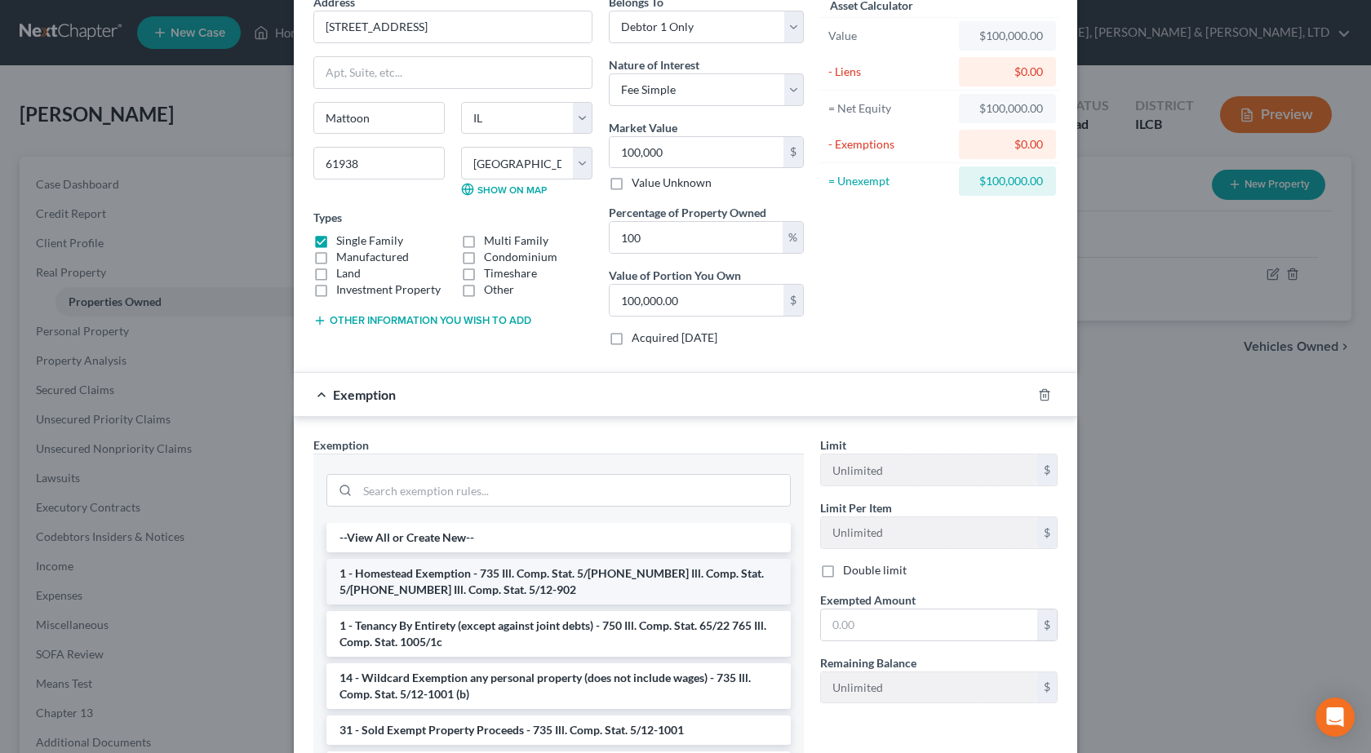
drag, startPoint x: 438, startPoint y: 588, endPoint x: 743, endPoint y: 448, distance: 335.6
click at [438, 587] on li "1 - Homestead Exemption - 735 Ill. Comp. Stat. 5/12-901 735 Ill. Comp. Stat. 5/…" at bounding box center [558, 582] width 464 height 46
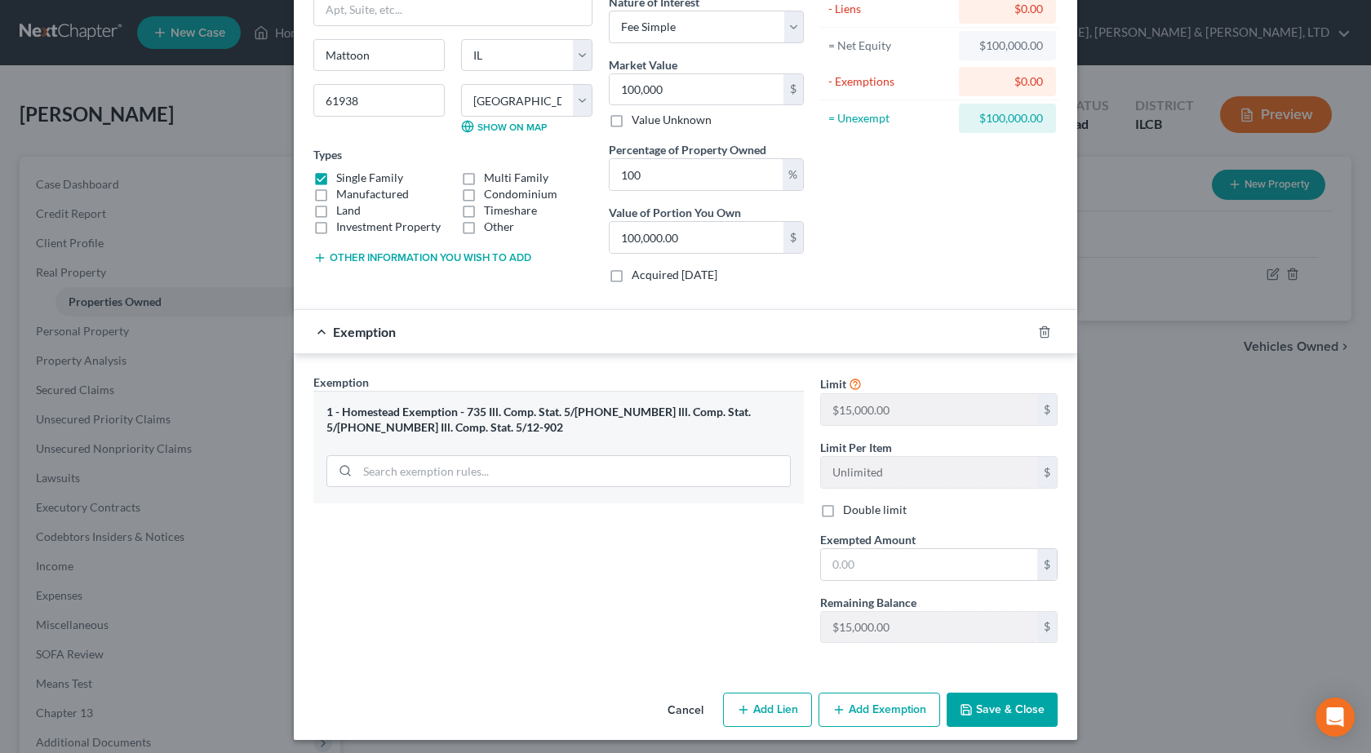
scroll to position [151, 0]
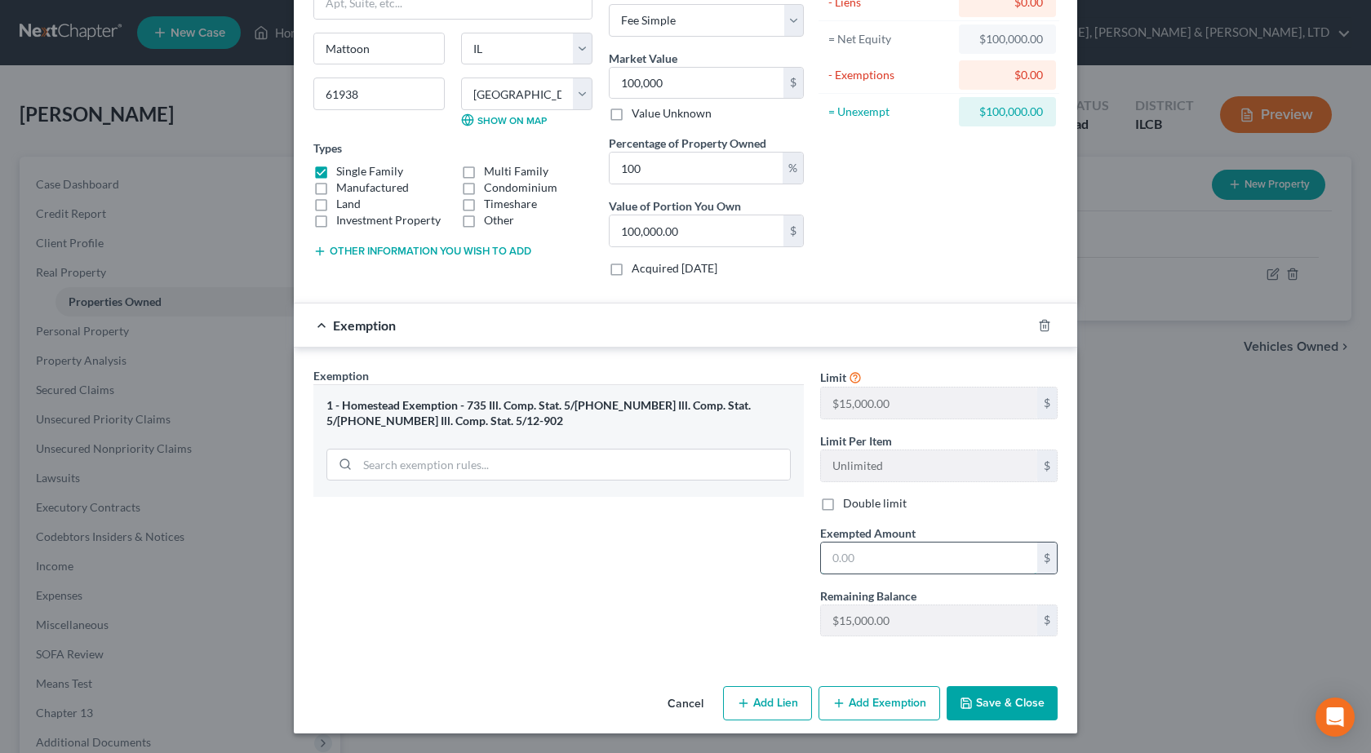
click at [847, 566] on input "text" at bounding box center [929, 558] width 216 height 31
type input "15,000"
click at [1000, 709] on button "Save & Close" at bounding box center [1002, 703] width 111 height 34
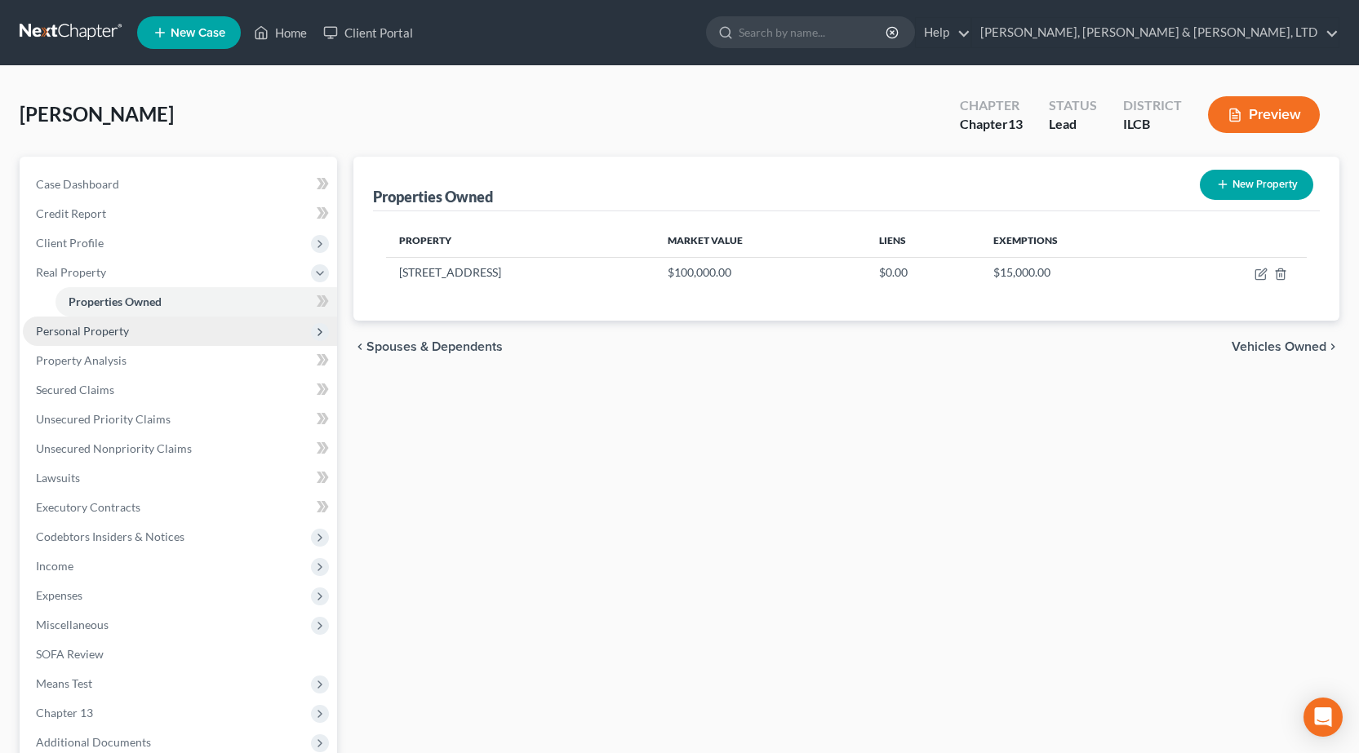
click at [113, 331] on span "Personal Property" at bounding box center [82, 331] width 93 height 14
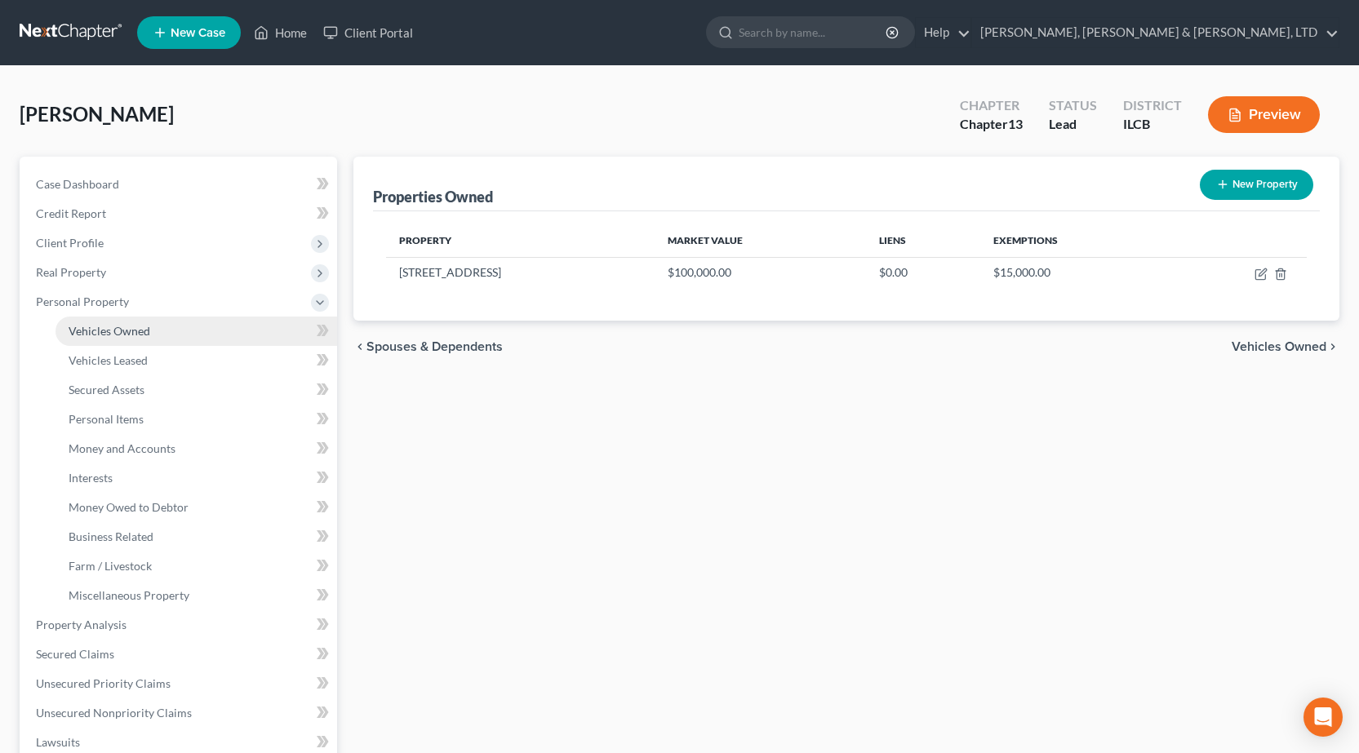
click at [134, 335] on span "Vehicles Owned" at bounding box center [110, 331] width 82 height 14
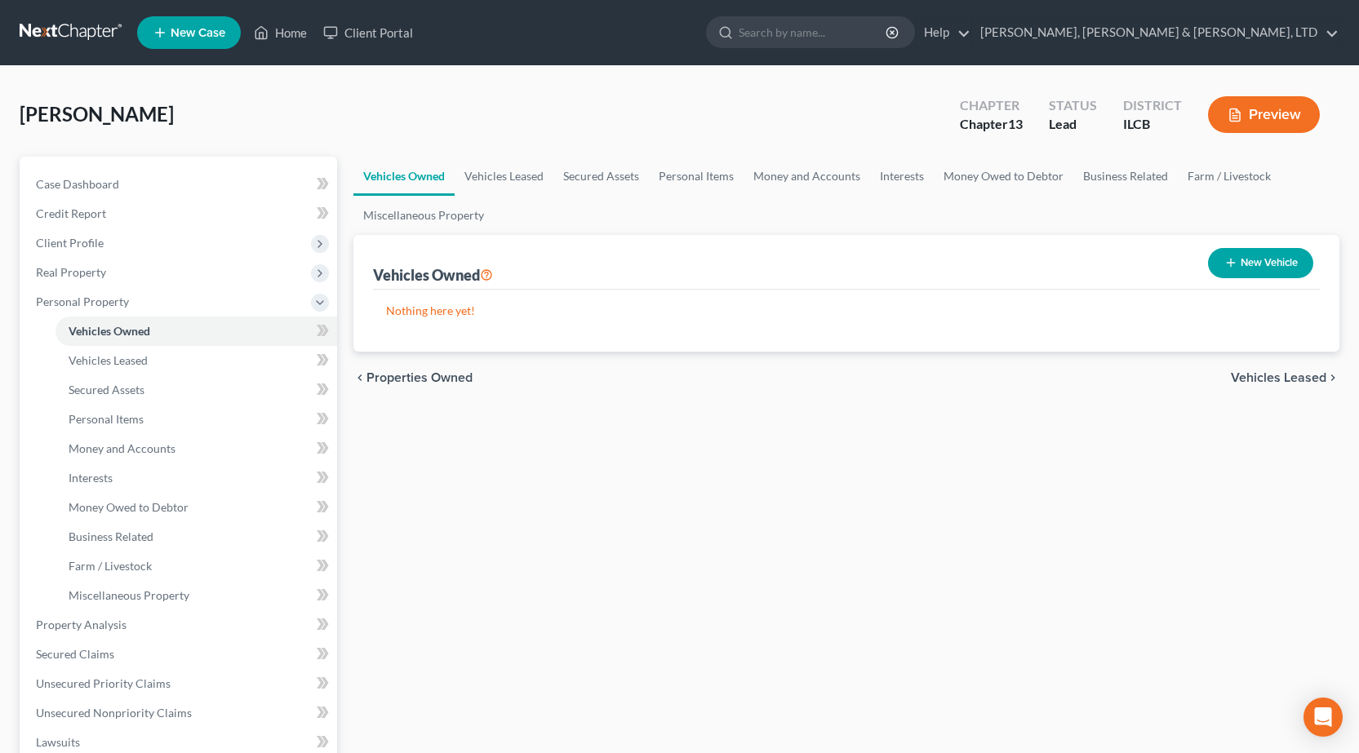
click at [1260, 266] on button "New Vehicle" at bounding box center [1260, 263] width 105 height 30
select select "0"
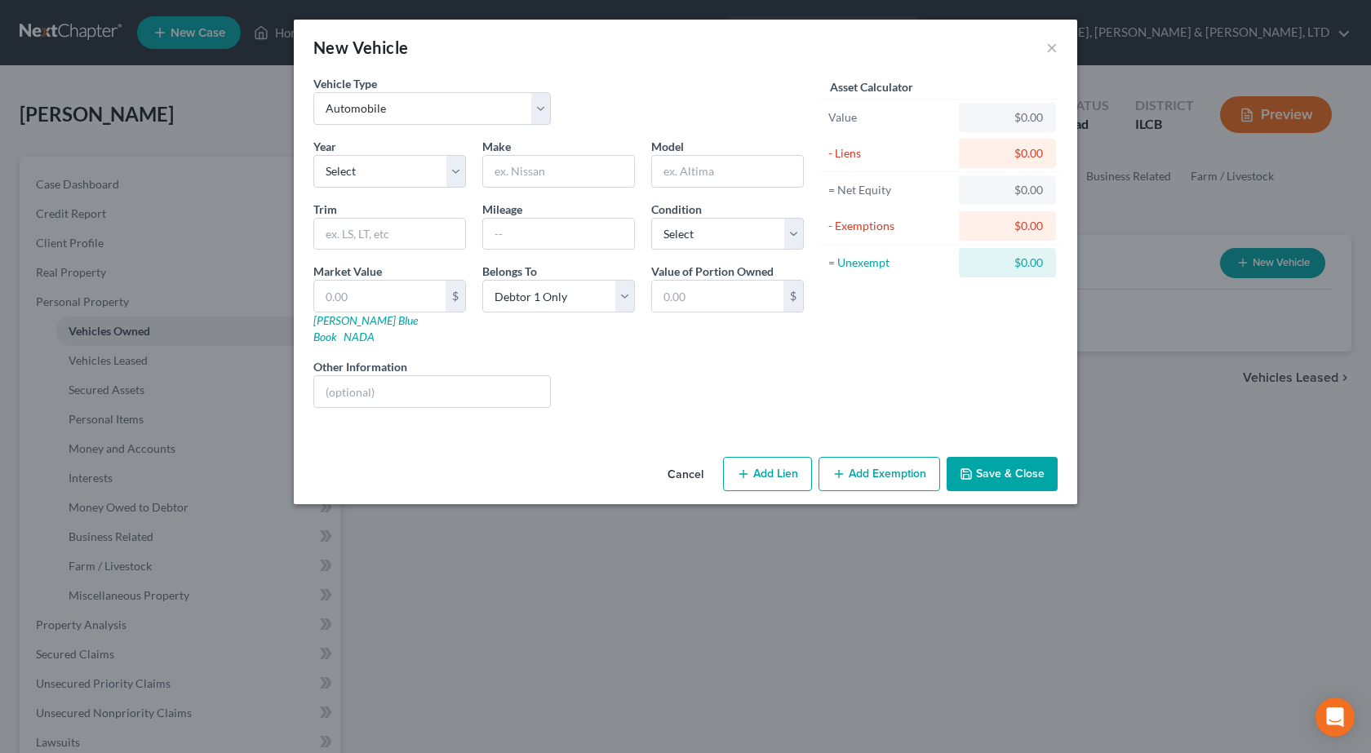
click at [1058, 55] on div "New Vehicle ×" at bounding box center [685, 47] width 783 height 55
click at [1053, 41] on button "×" at bounding box center [1051, 48] width 11 height 20
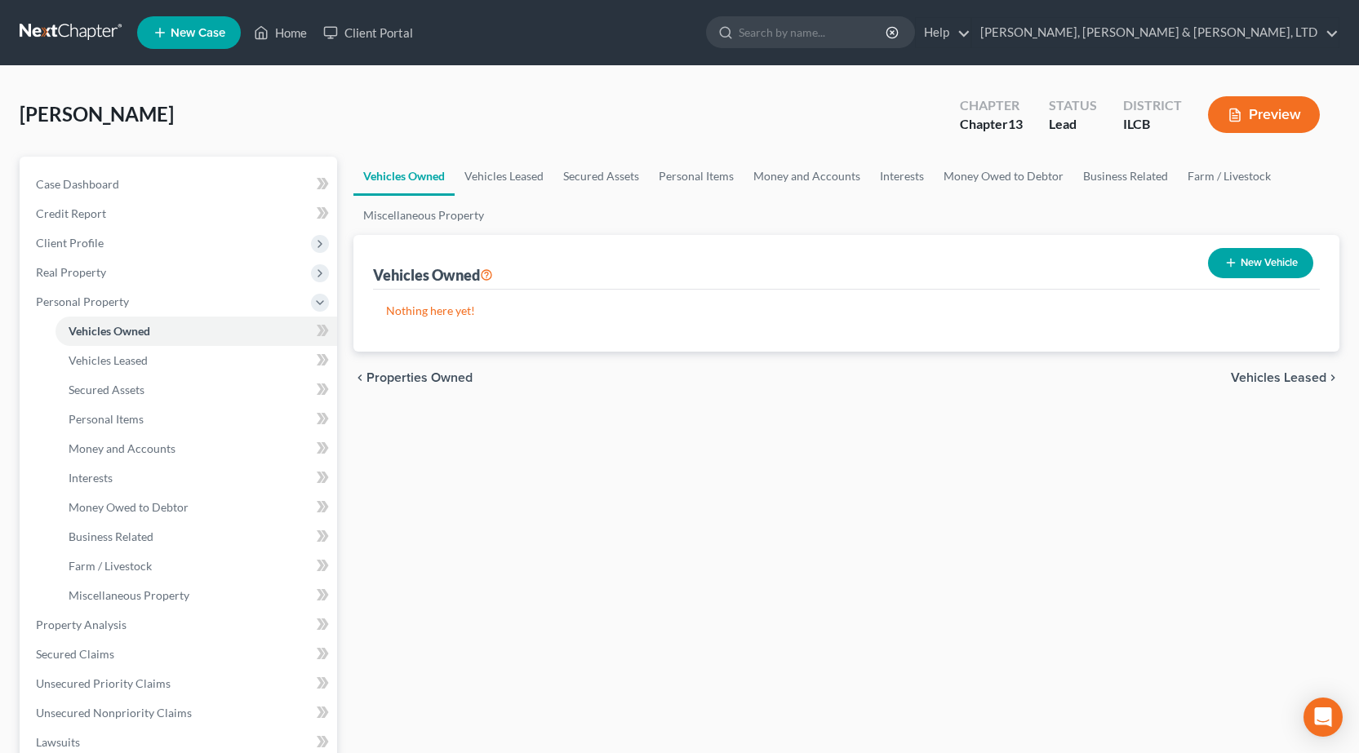
click at [1271, 269] on button "New Vehicle" at bounding box center [1260, 263] width 105 height 30
select select "0"
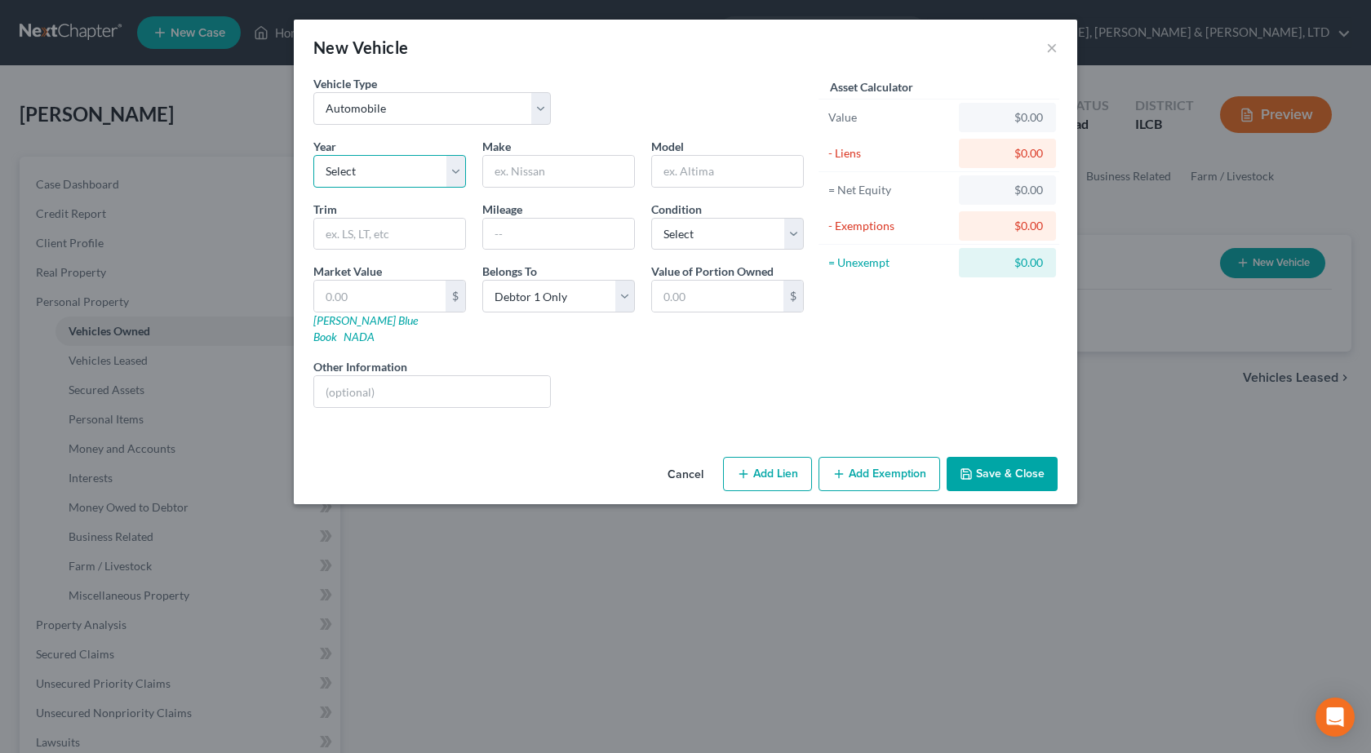
click at [426, 175] on select "Select 2026 2025 2024 2023 2022 2021 2020 2019 2018 2017 2016 2015 2014 2013 20…" at bounding box center [389, 171] width 153 height 33
click at [418, 182] on select "Select 2026 2025 2024 2023 2022 2021 2020 2019 2018 2017 2016 2015 2014 2013 20…" at bounding box center [389, 171] width 153 height 33
select select "11"
click at [313, 155] on select "Select 2026 2025 2024 2023 2022 2021 2020 2019 2018 2017 2016 2015 2014 2013 20…" at bounding box center [389, 171] width 153 height 33
click at [530, 175] on input "text" at bounding box center [558, 171] width 151 height 31
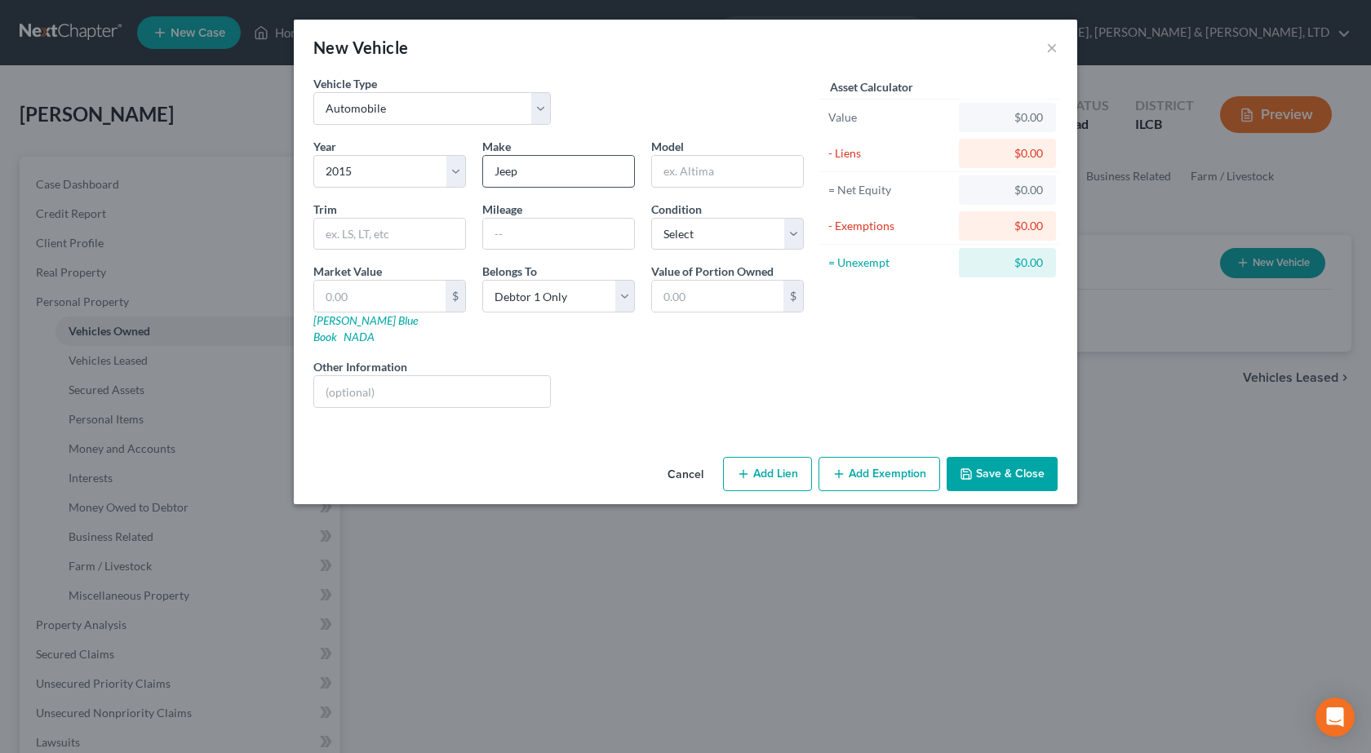
type input "Jeep"
type input "Compass"
type input "128000"
click at [686, 229] on select "Select Excellent Very Good Good Fair Poor" at bounding box center [727, 234] width 153 height 33
select select "2"
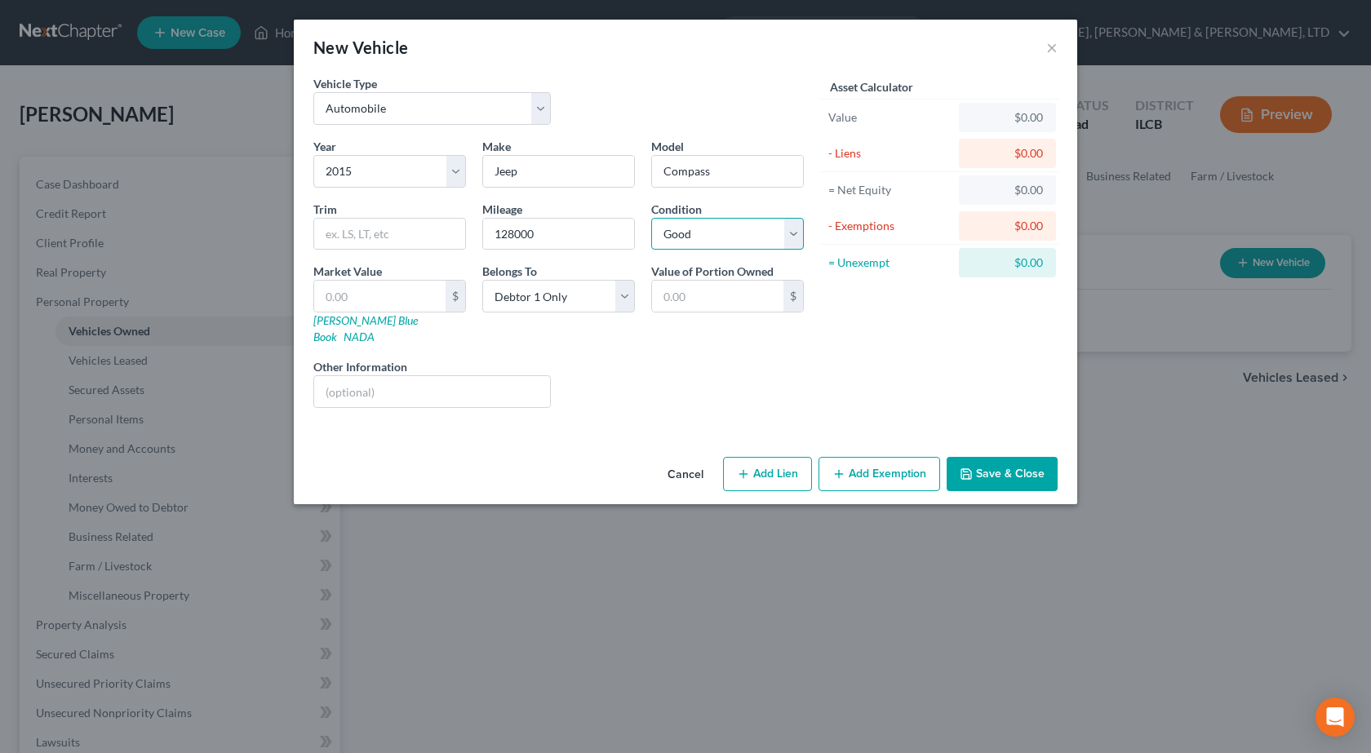
click at [651, 218] on select "Select Excellent Very Good Good Fair Poor" at bounding box center [727, 234] width 153 height 33
drag, startPoint x: 361, startPoint y: 294, endPoint x: 389, endPoint y: 100, distance: 195.5
click at [361, 295] on input "text" at bounding box center [379, 296] width 131 height 31
type input "2"
type input "2.00"
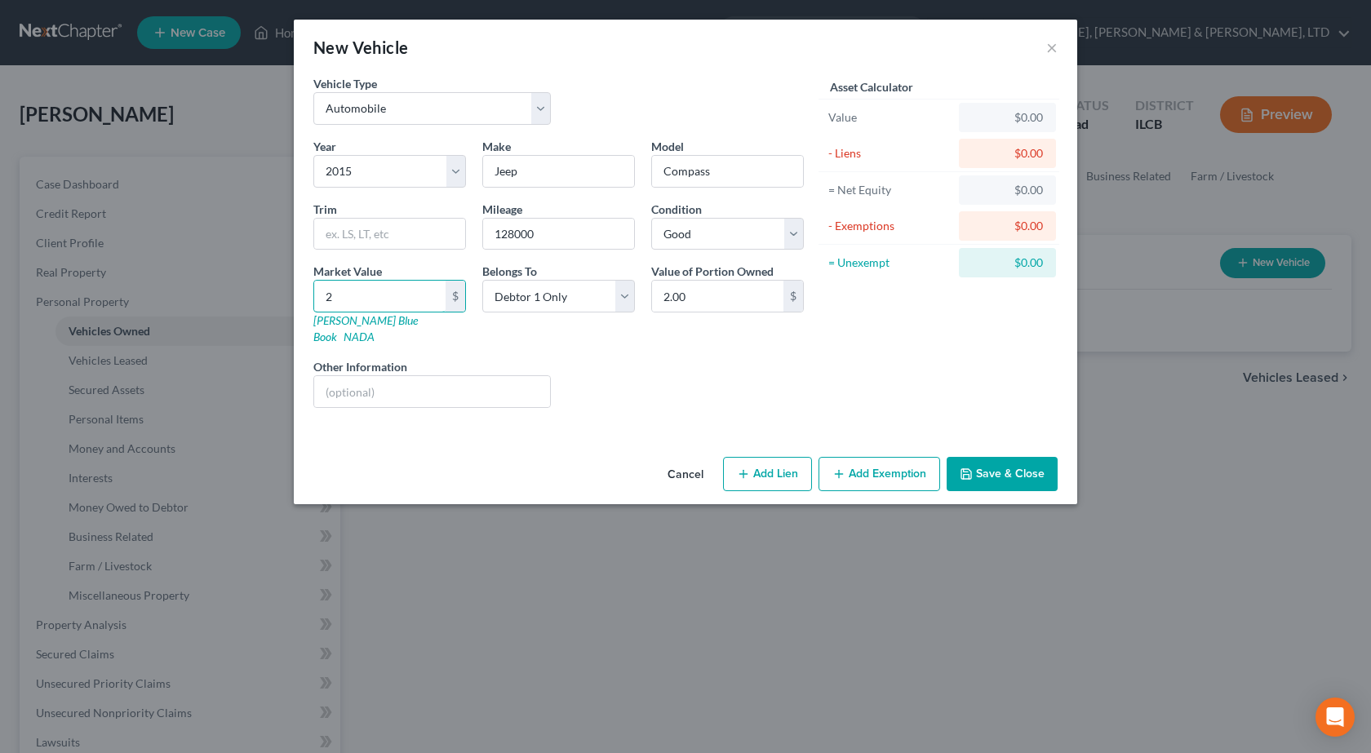
type input "28"
type input "28.00"
type input "288"
type input "288.00"
type input "2884"
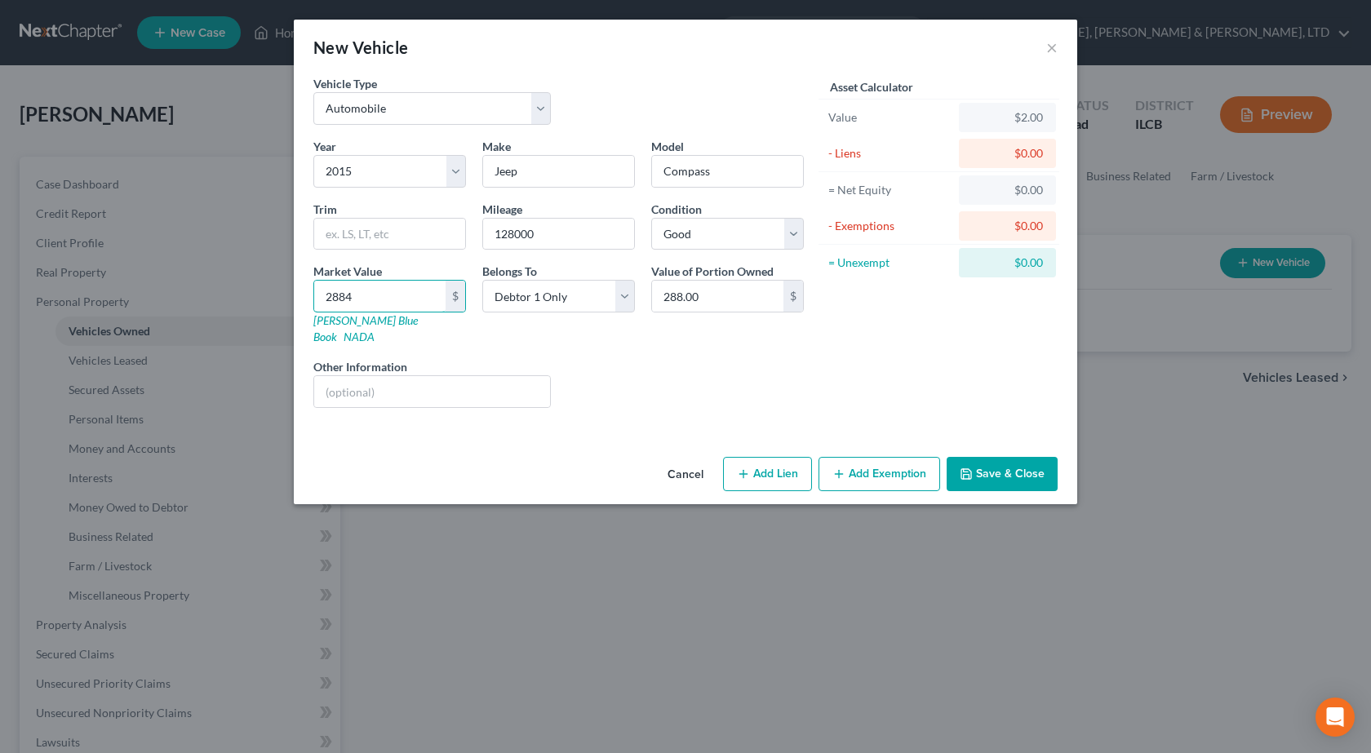
type input "2,884.00"
type input "2,884"
click at [898, 457] on button "Add Exemption" at bounding box center [880, 474] width 122 height 34
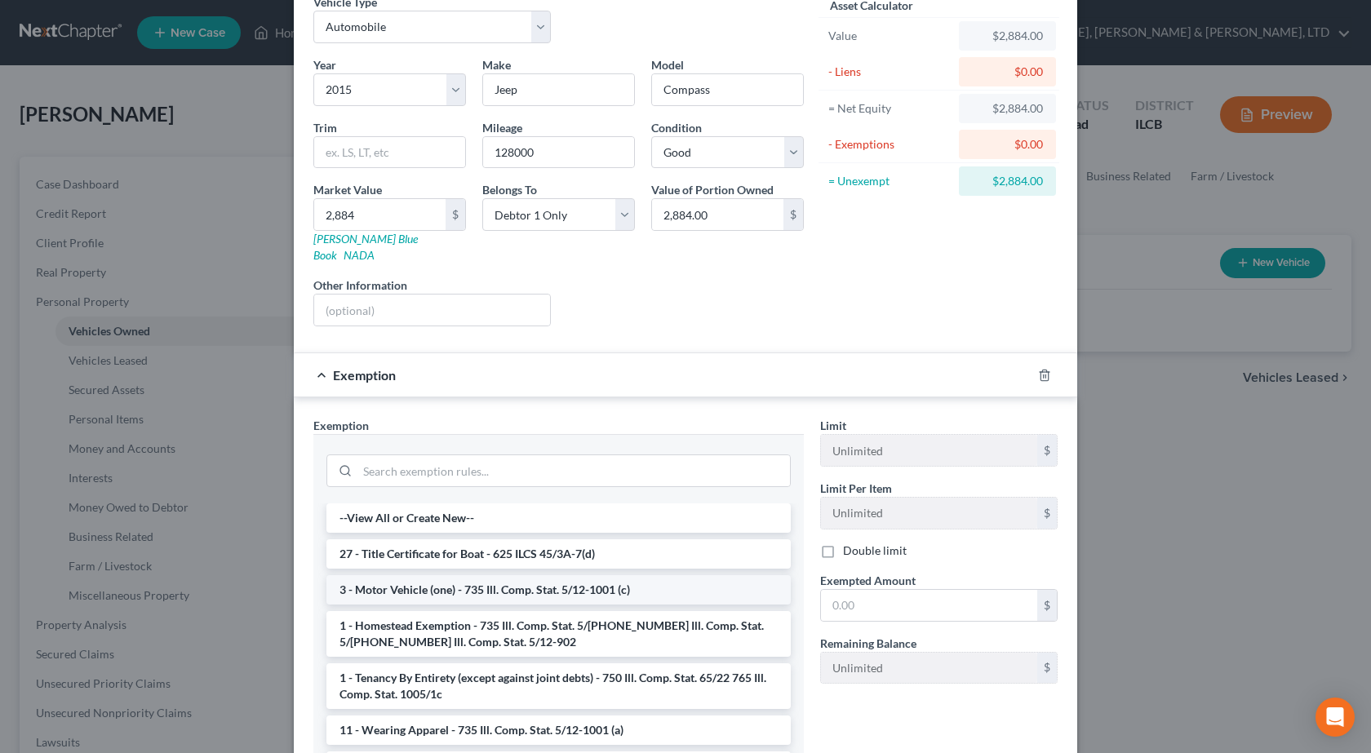
click at [493, 579] on li "3 - Motor Vehicle (one) - 735 Ill. Comp. Stat. 5/12-1001 (c)" at bounding box center [558, 589] width 464 height 29
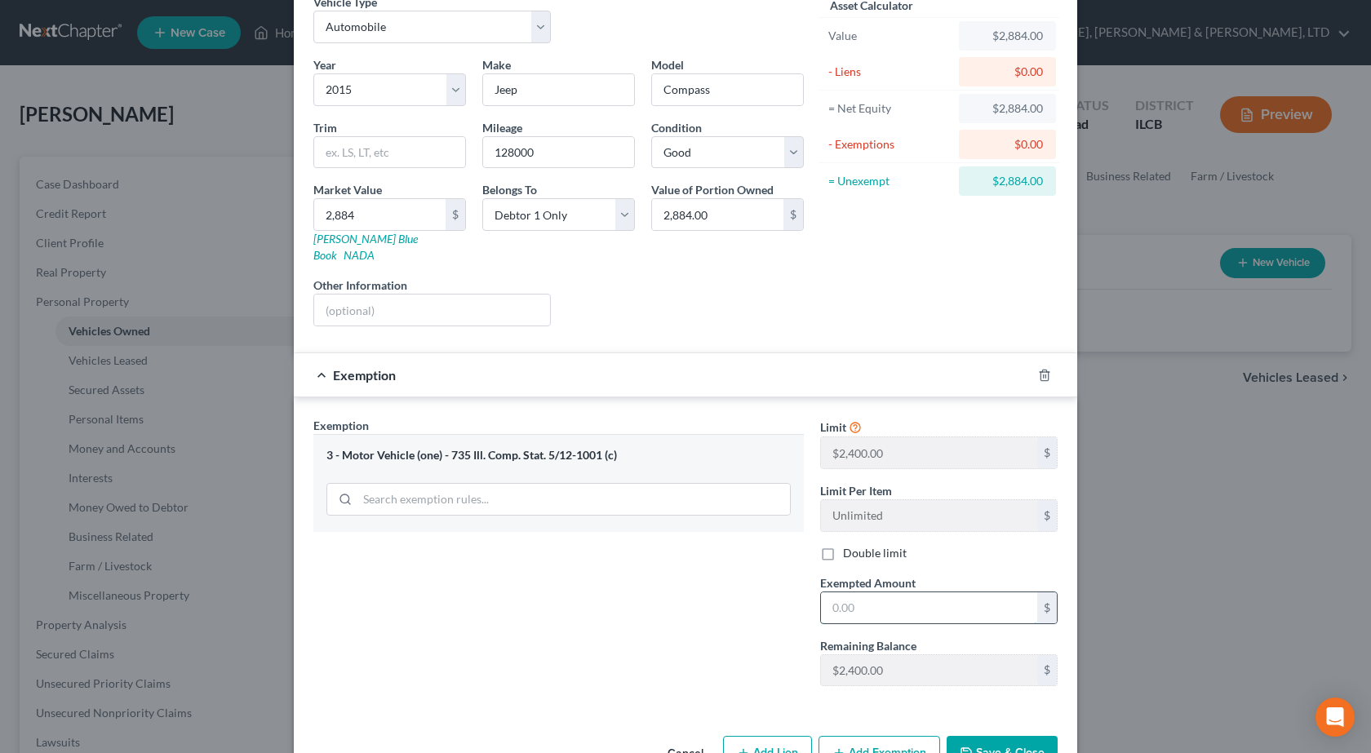
click at [873, 593] on input "text" at bounding box center [929, 608] width 216 height 31
type input "2,400"
click at [1007, 736] on button "Save & Close" at bounding box center [1002, 753] width 111 height 34
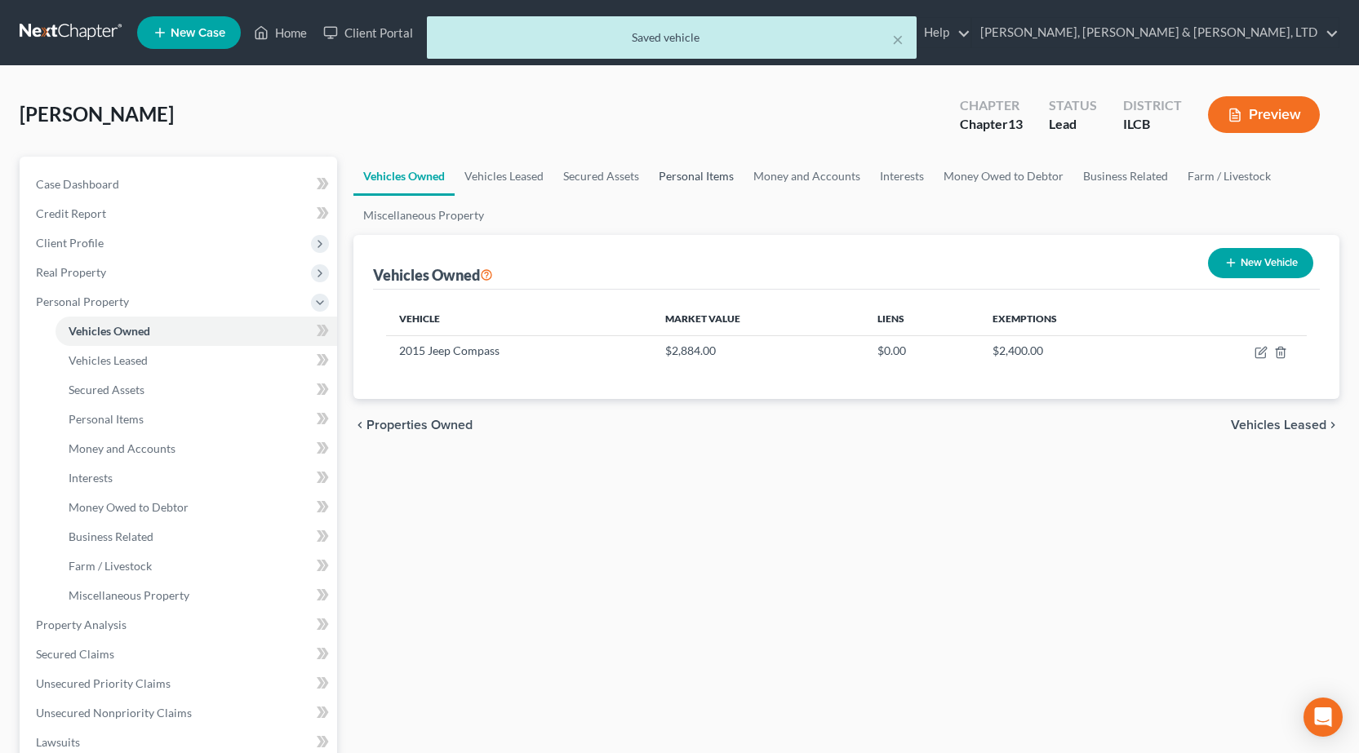
click at [669, 183] on link "Personal Items" at bounding box center [696, 176] width 95 height 39
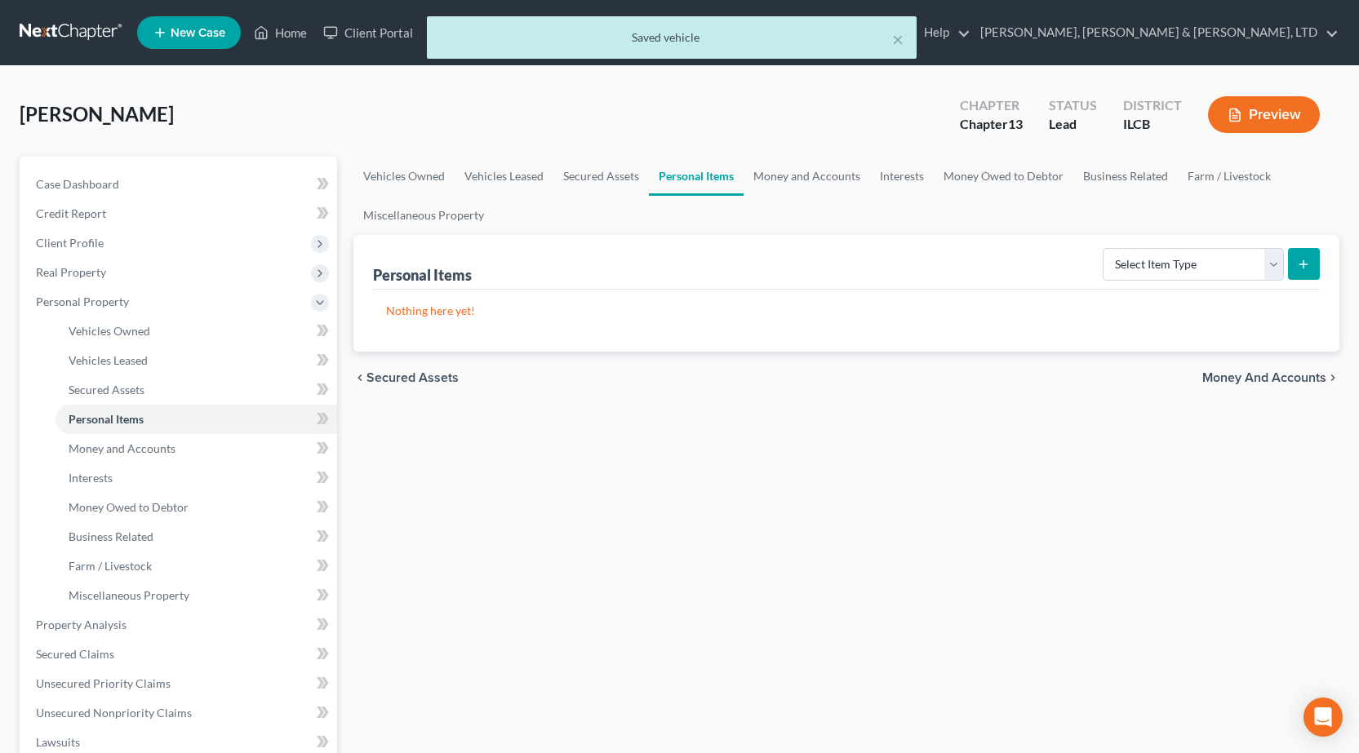
click at [1223, 282] on div "Select Item Type Clothing Collectibles Of Value Electronics Firearms Household …" at bounding box center [1208, 263] width 224 height 43
click at [1222, 275] on select "Select Item Type Clothing Collectibles Of Value Electronics Firearms Household …" at bounding box center [1193, 264] width 181 height 33
select select "clothing"
click at [1104, 248] on select "Select Item Type Clothing Collectibles Of Value Electronics Firearms Household …" at bounding box center [1193, 264] width 181 height 33
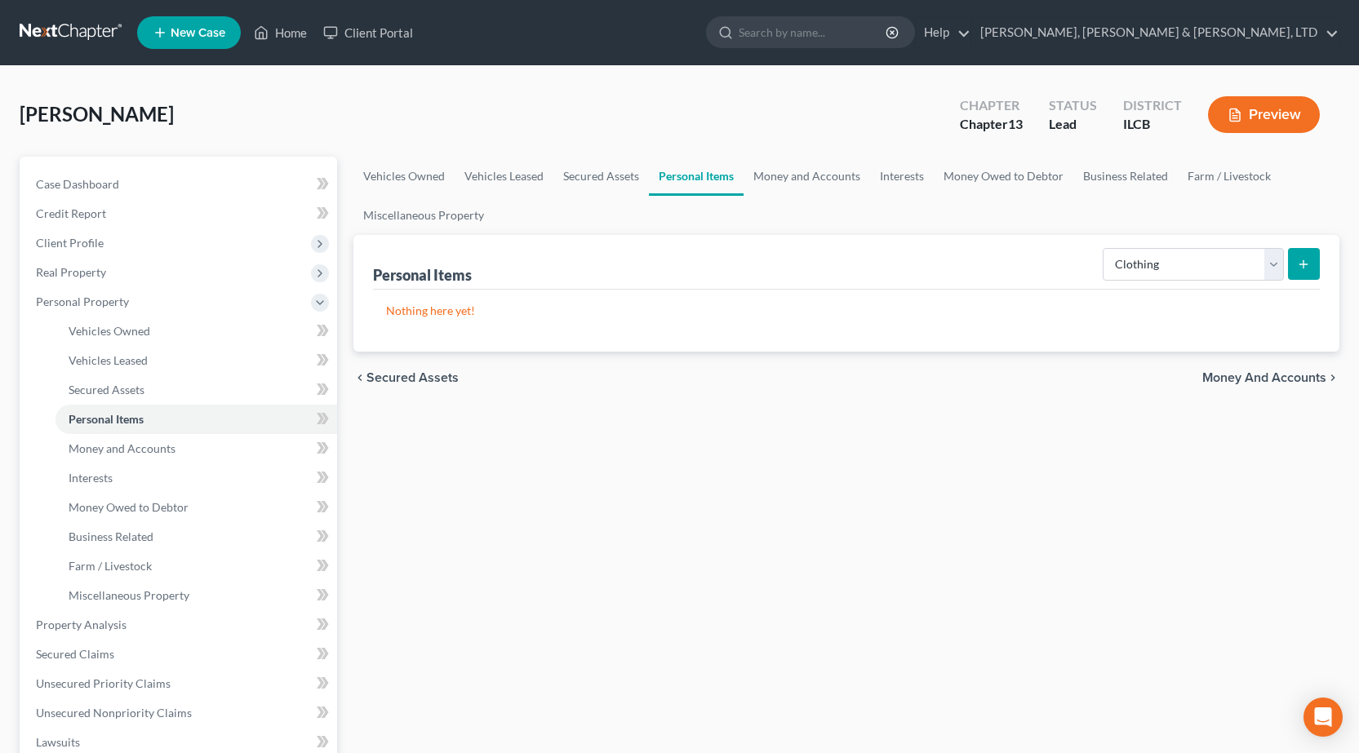
click at [1301, 267] on icon "submit" at bounding box center [1303, 264] width 13 height 13
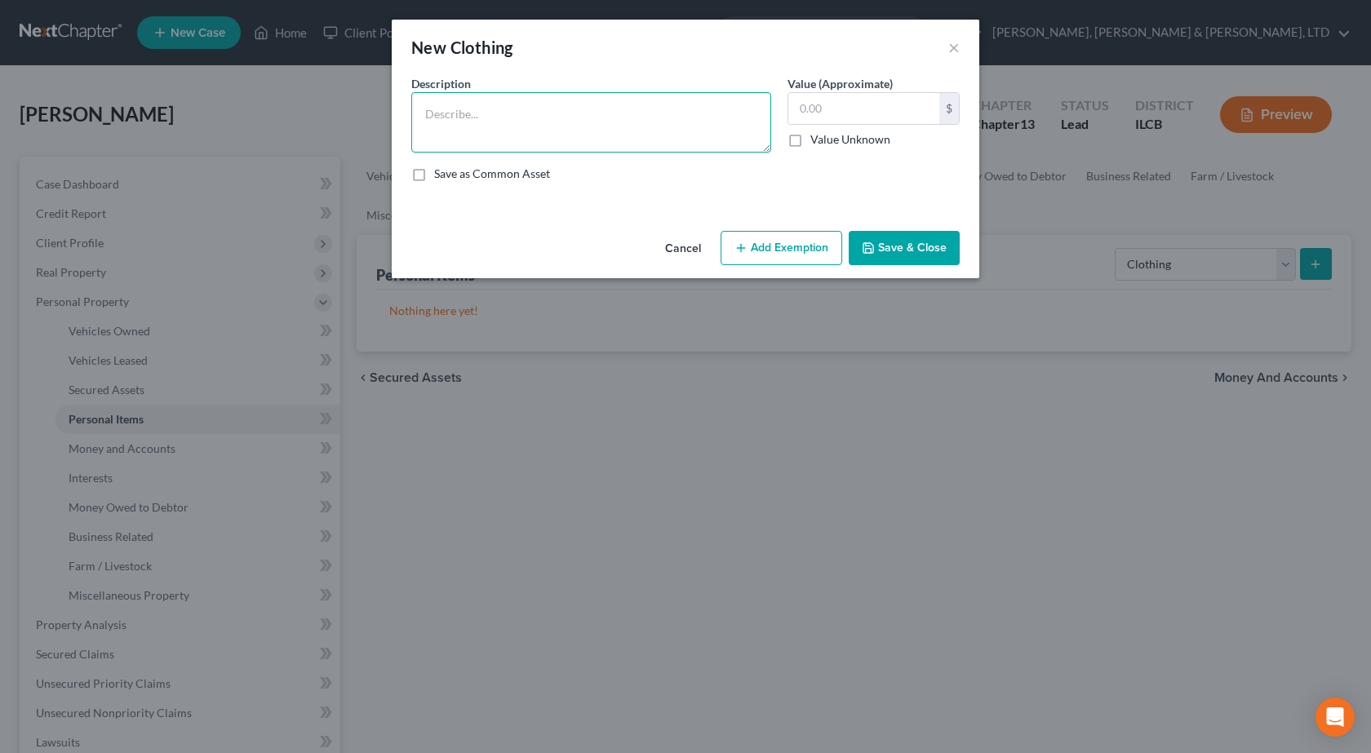
click at [557, 100] on textarea at bounding box center [591, 122] width 360 height 60
type textarea "General Clothing"
type input "250"
click at [790, 246] on button "Add Exemption" at bounding box center [782, 248] width 122 height 34
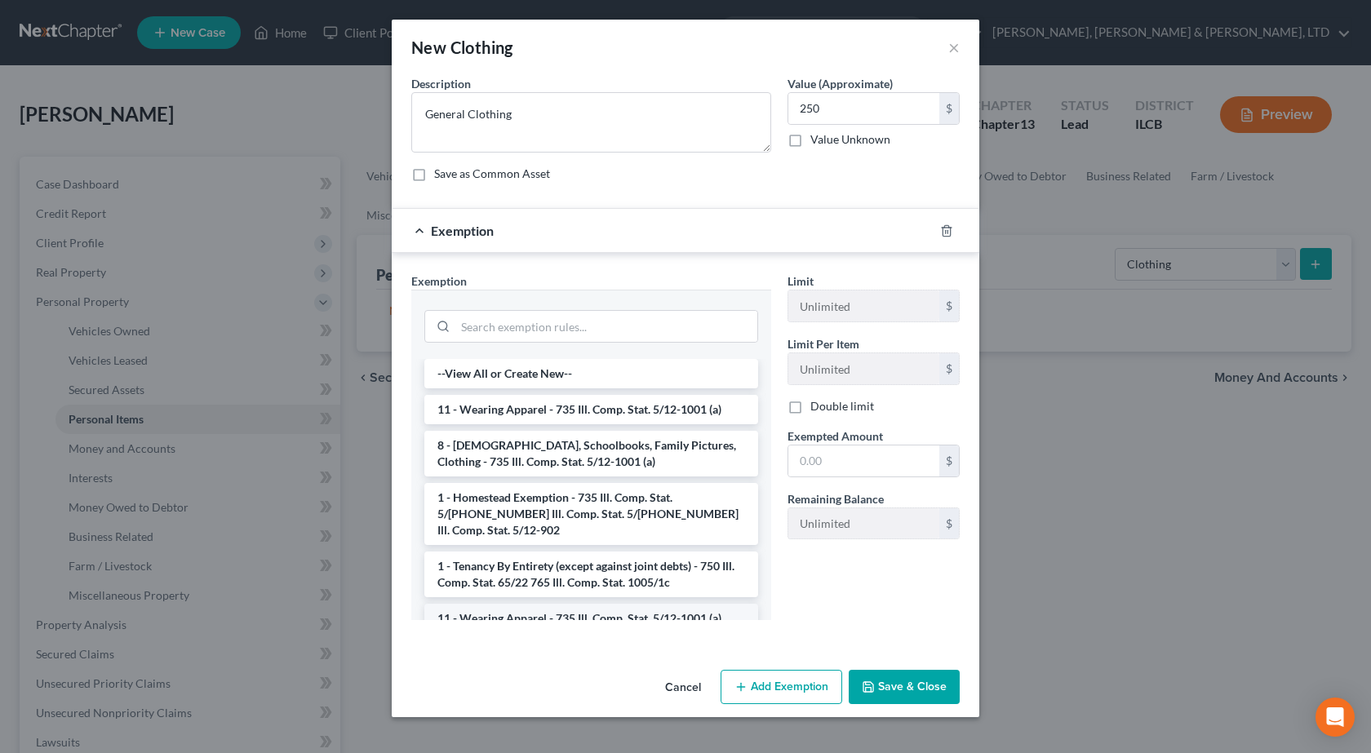
click at [564, 606] on li "11 - Wearing Apparel - 735 Ill. Comp. Stat. 5/12-1001 (a)" at bounding box center [591, 618] width 334 height 29
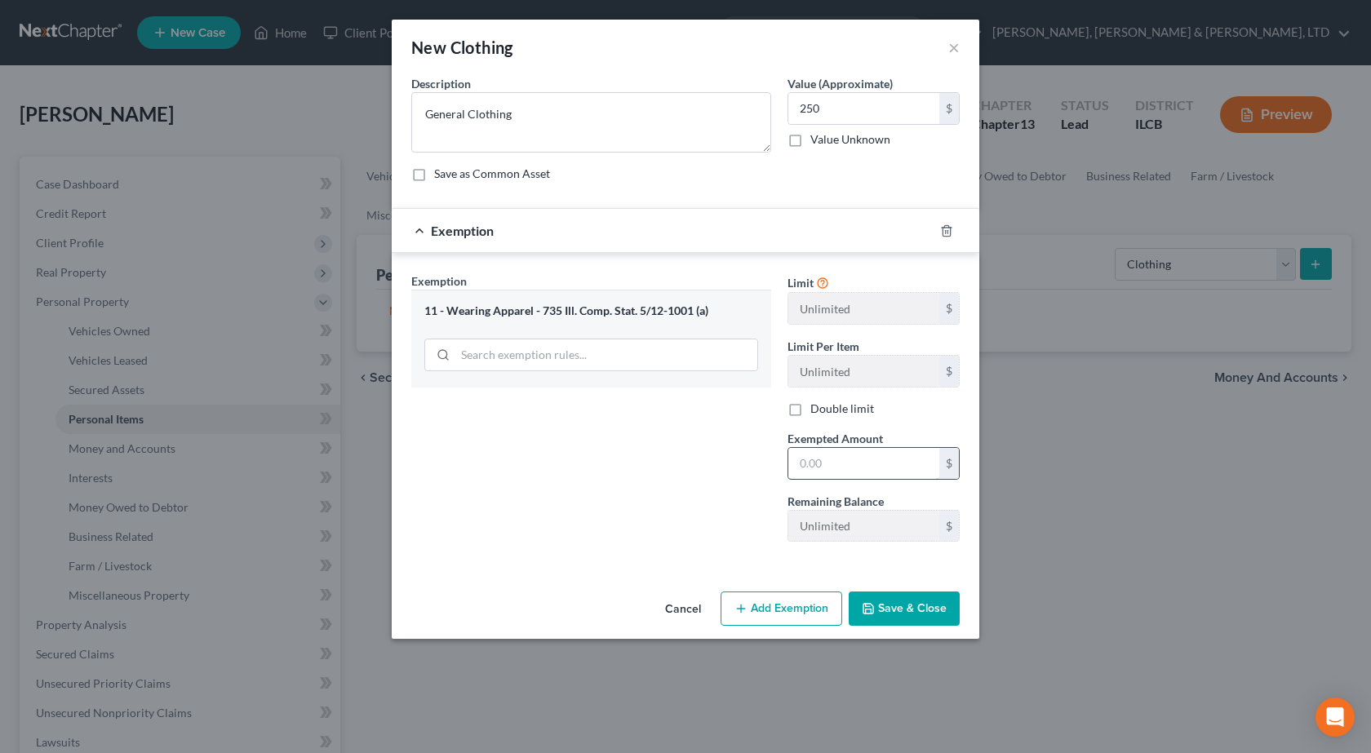
click at [862, 458] on input "text" at bounding box center [863, 463] width 151 height 31
type input "250"
click at [926, 610] on button "Save & Close" at bounding box center [904, 609] width 111 height 34
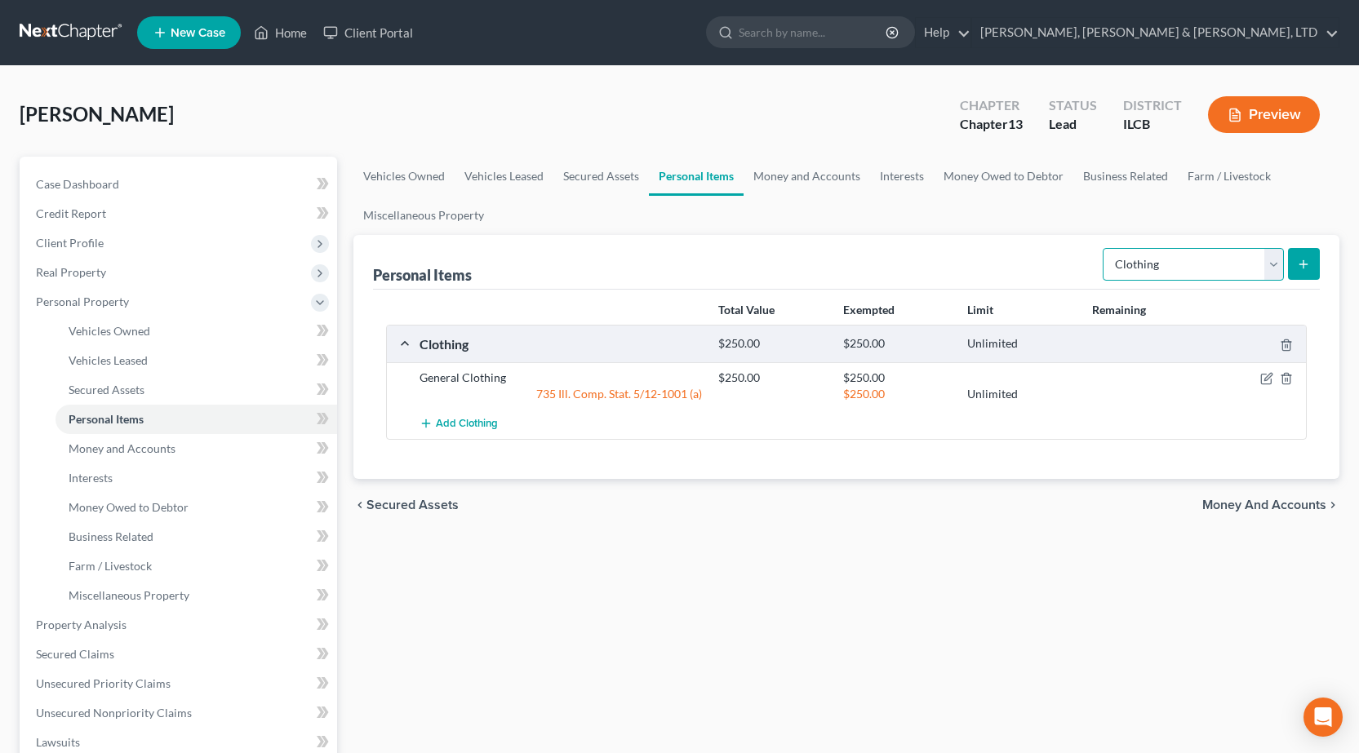
click at [1143, 263] on select "Select Item Type Clothing Collectibles Of Value Electronics Firearms Household …" at bounding box center [1193, 264] width 181 height 33
select select "electronics"
click at [1104, 248] on select "Select Item Type Clothing Collectibles Of Value Electronics Firearms Household …" at bounding box center [1193, 264] width 181 height 33
click at [1298, 260] on icon "submit" at bounding box center [1303, 264] width 13 height 13
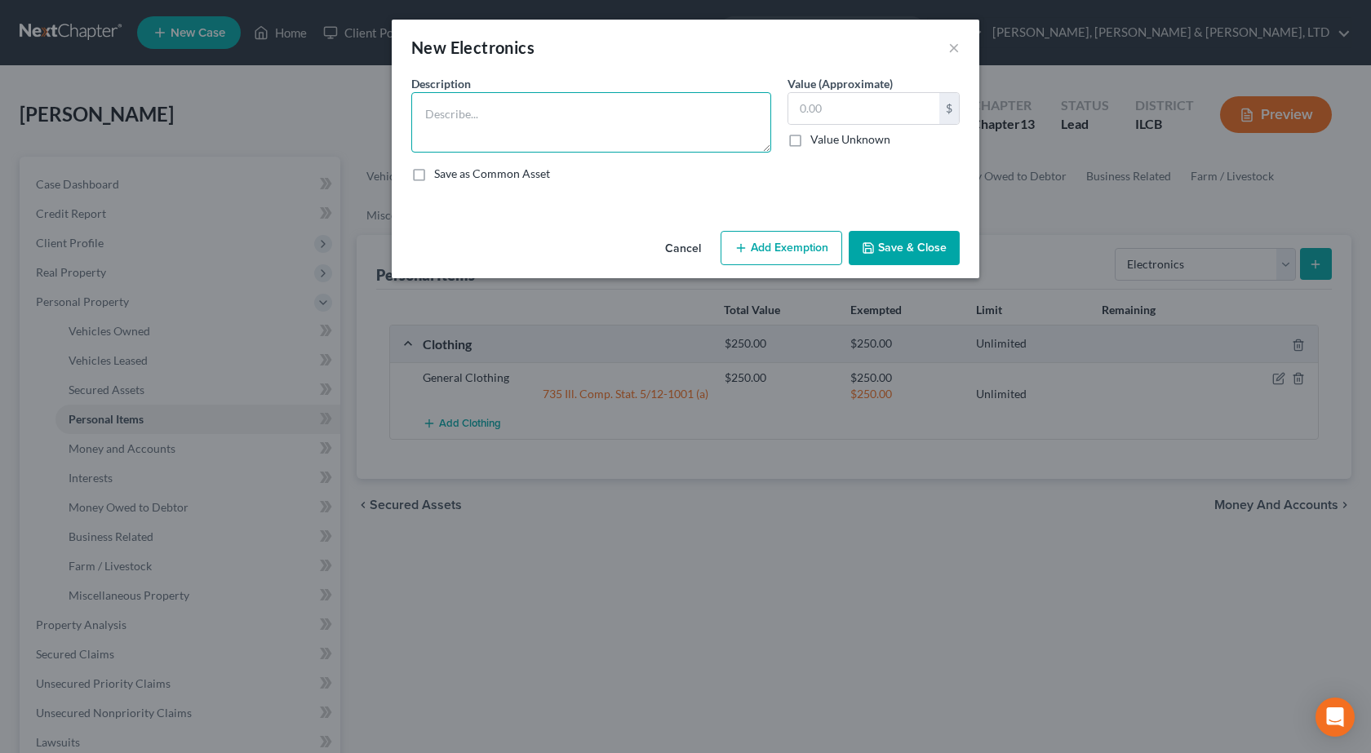
click at [489, 104] on textarea at bounding box center [591, 122] width 360 height 60
type textarea "(2) TVs, Laptop, I Pad, Cell Phone"
click at [886, 95] on input "text" at bounding box center [863, 108] width 151 height 31
type input "500"
click at [752, 264] on button "Add Exemption" at bounding box center [782, 248] width 122 height 34
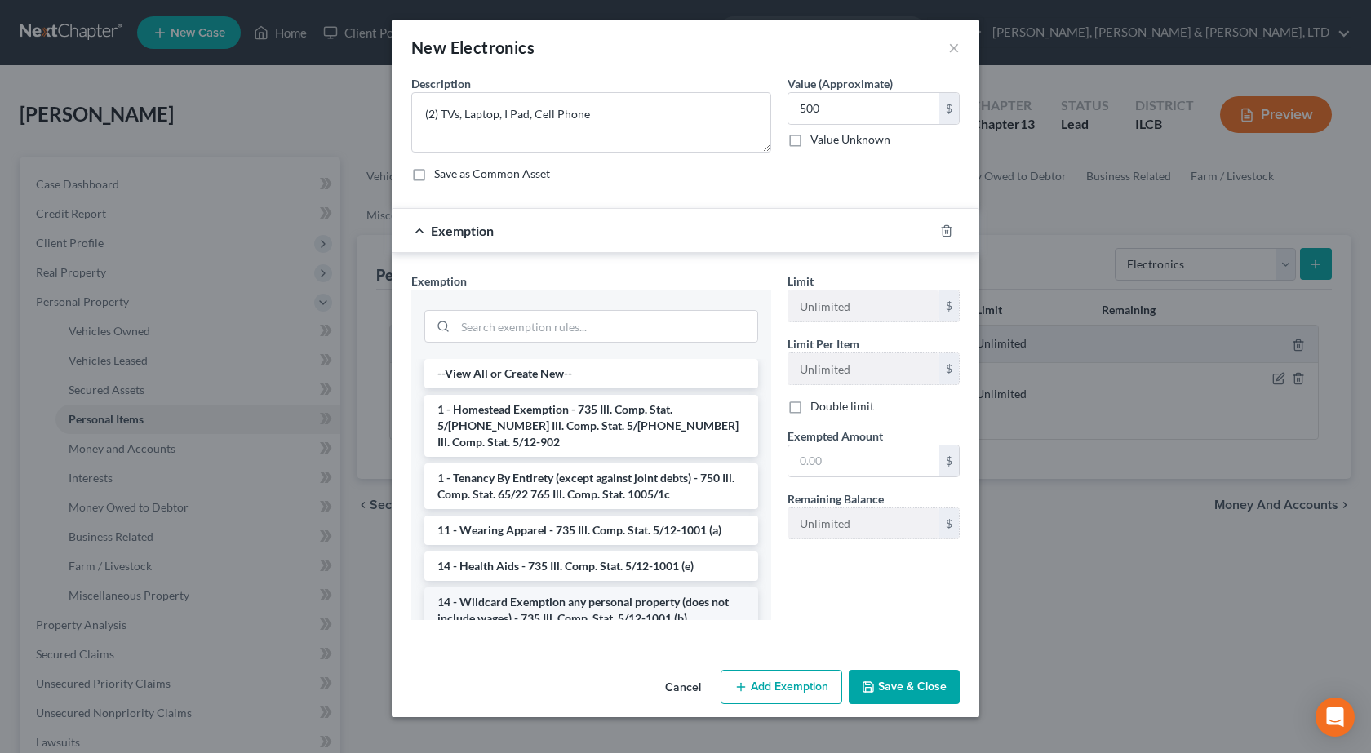
click at [522, 597] on li "14 - Wildcard Exemption any personal property (does not include wages) - 735 Il…" at bounding box center [591, 611] width 334 height 46
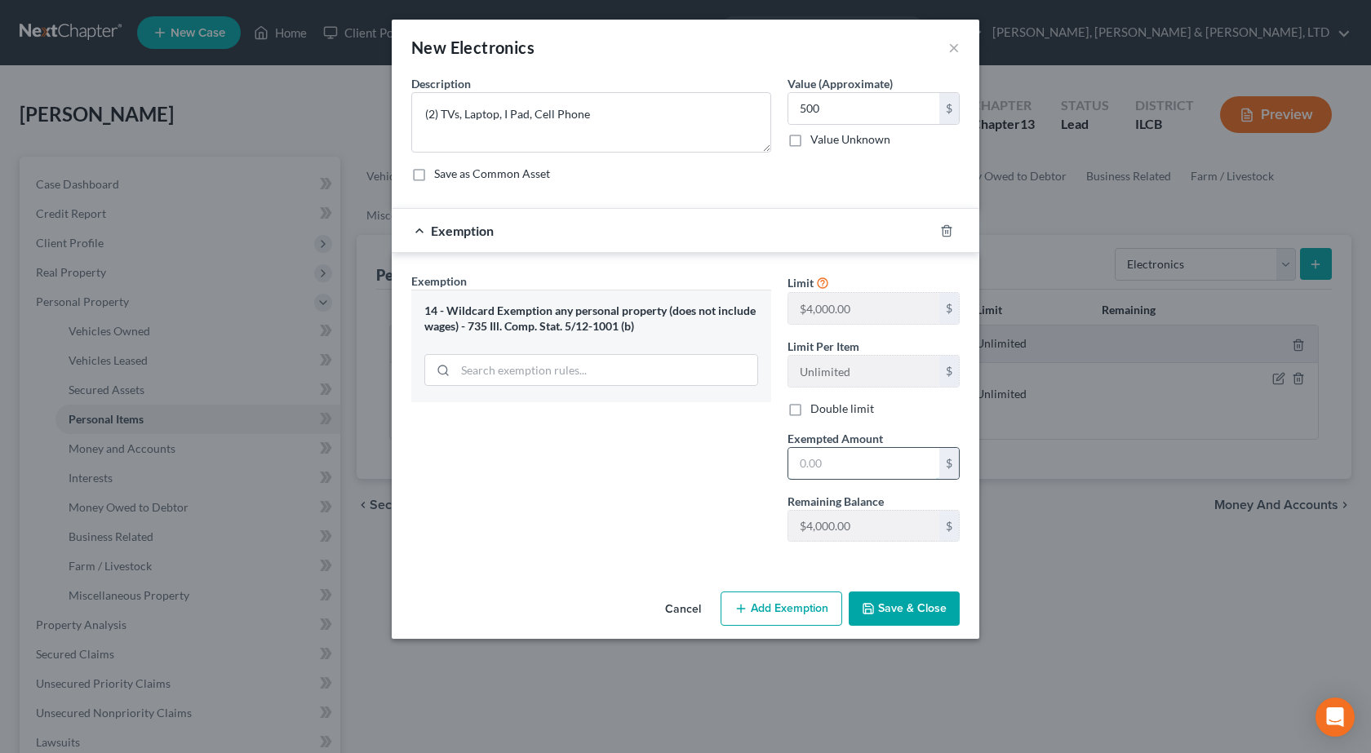
click at [837, 462] on input "text" at bounding box center [863, 463] width 151 height 31
type input "500"
click at [935, 616] on button "Save & Close" at bounding box center [904, 609] width 111 height 34
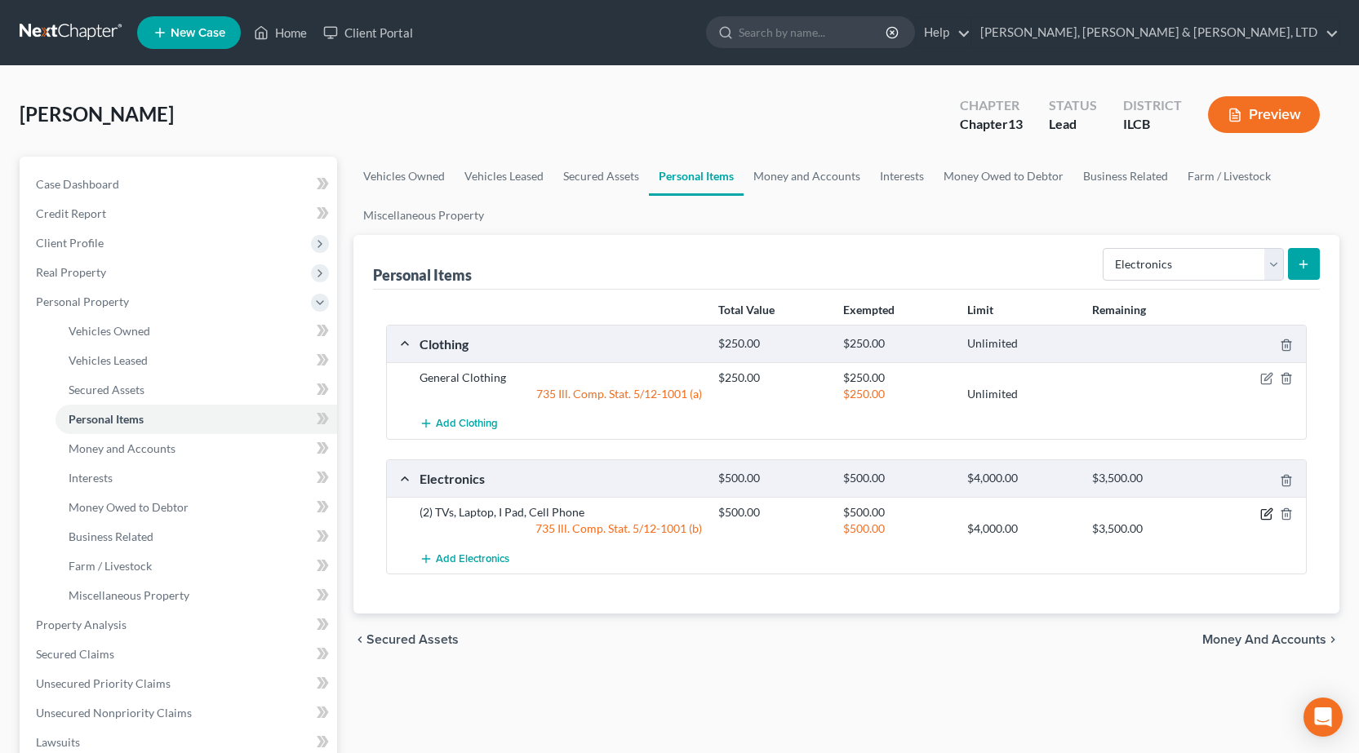
click at [1263, 513] on icon "button" at bounding box center [1266, 514] width 13 height 13
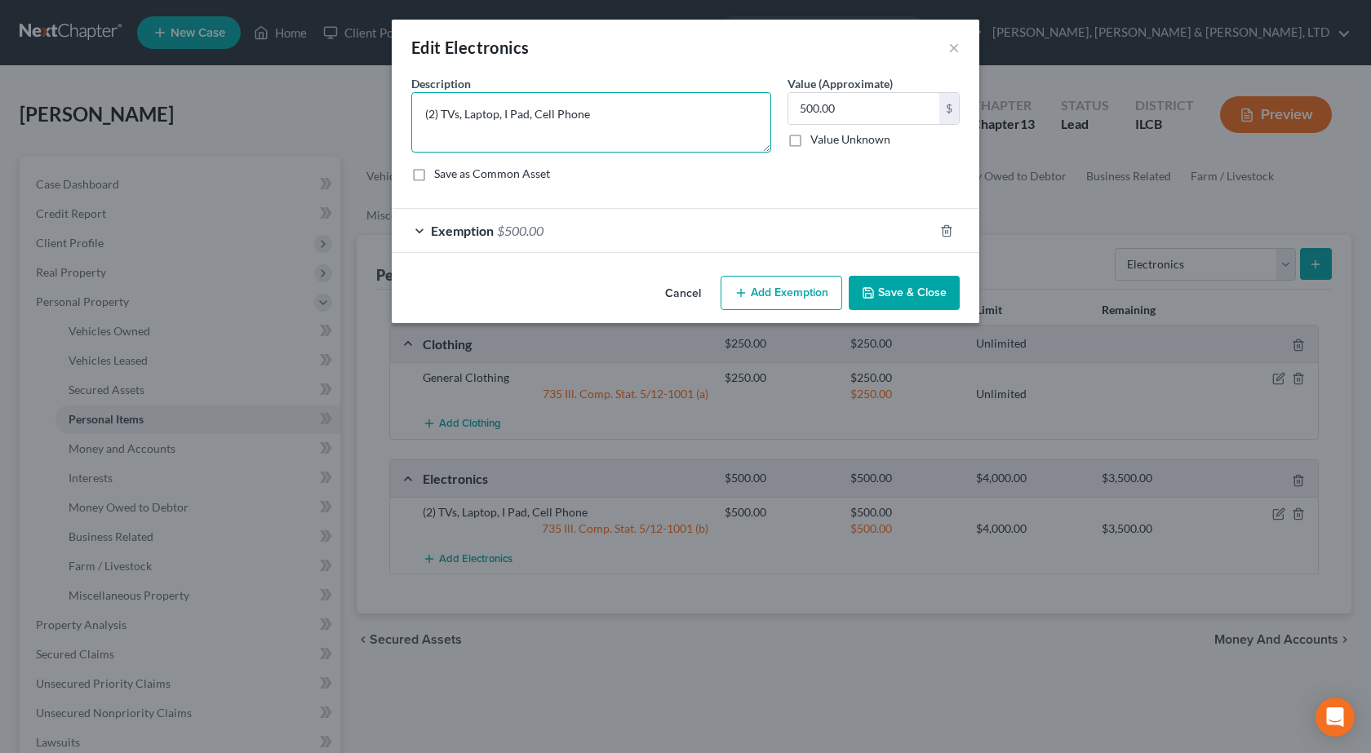
click at [491, 116] on textarea "(2) TVs, Laptop, I Pad, Cell Phone" at bounding box center [591, 122] width 360 height 60
click at [490, 112] on textarea "(2) TVs, Laptop, I Pad, Cell Phone" at bounding box center [591, 122] width 360 height 60
type textarea "(2) TVs, I Pad, Cell Phone"
click at [891, 295] on button "Save & Close" at bounding box center [904, 293] width 111 height 34
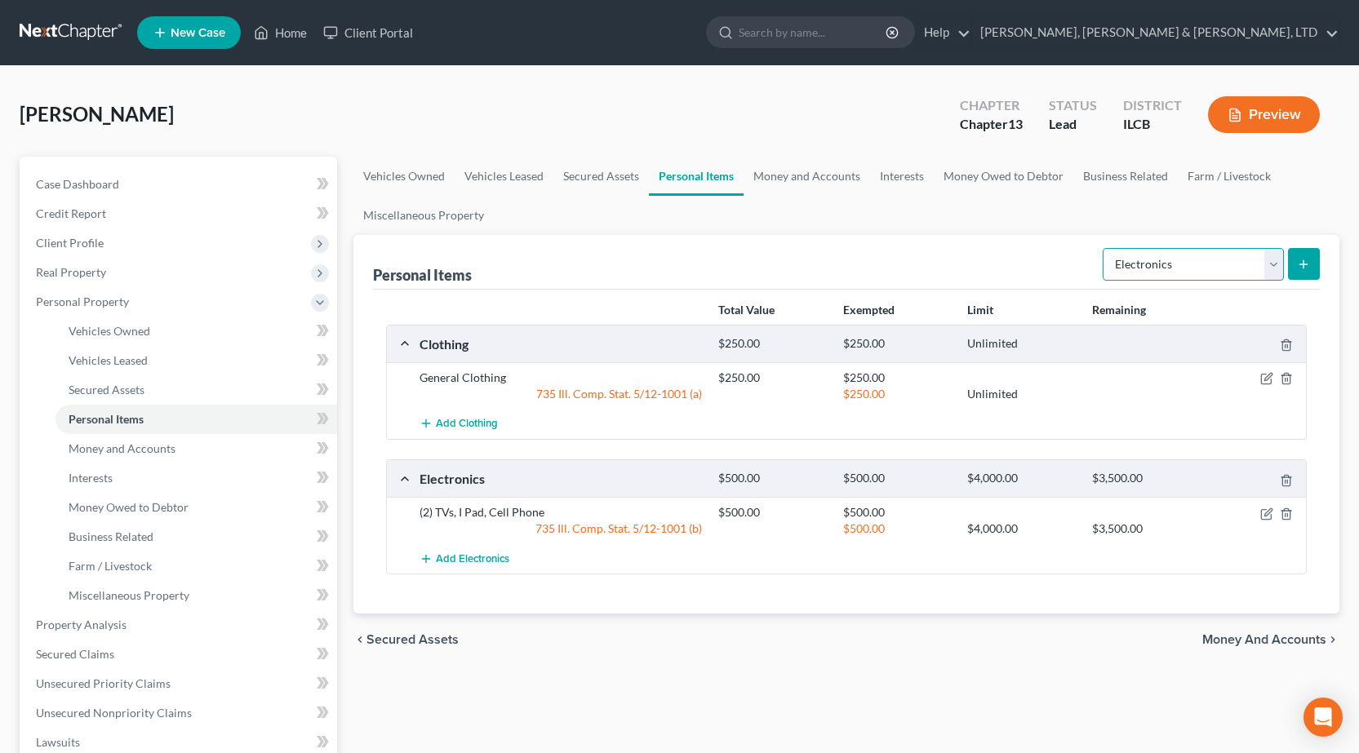
click at [1145, 264] on select "Select Item Type Clothing Collectibles Of Value Electronics Firearms Household …" at bounding box center [1193, 264] width 181 height 33
click at [1104, 248] on select "Select Item Type Clothing Collectibles Of Value Electronics Firearms Household …" at bounding box center [1193, 264] width 181 height 33
click at [1213, 260] on select "Select Item Type Clothing Collectibles Of Value Electronics Firearms Household …" at bounding box center [1193, 264] width 181 height 33
select select "household_goods"
click at [1104, 248] on select "Select Item Type Clothing Collectibles Of Value Electronics Firearms Household …" at bounding box center [1193, 264] width 181 height 33
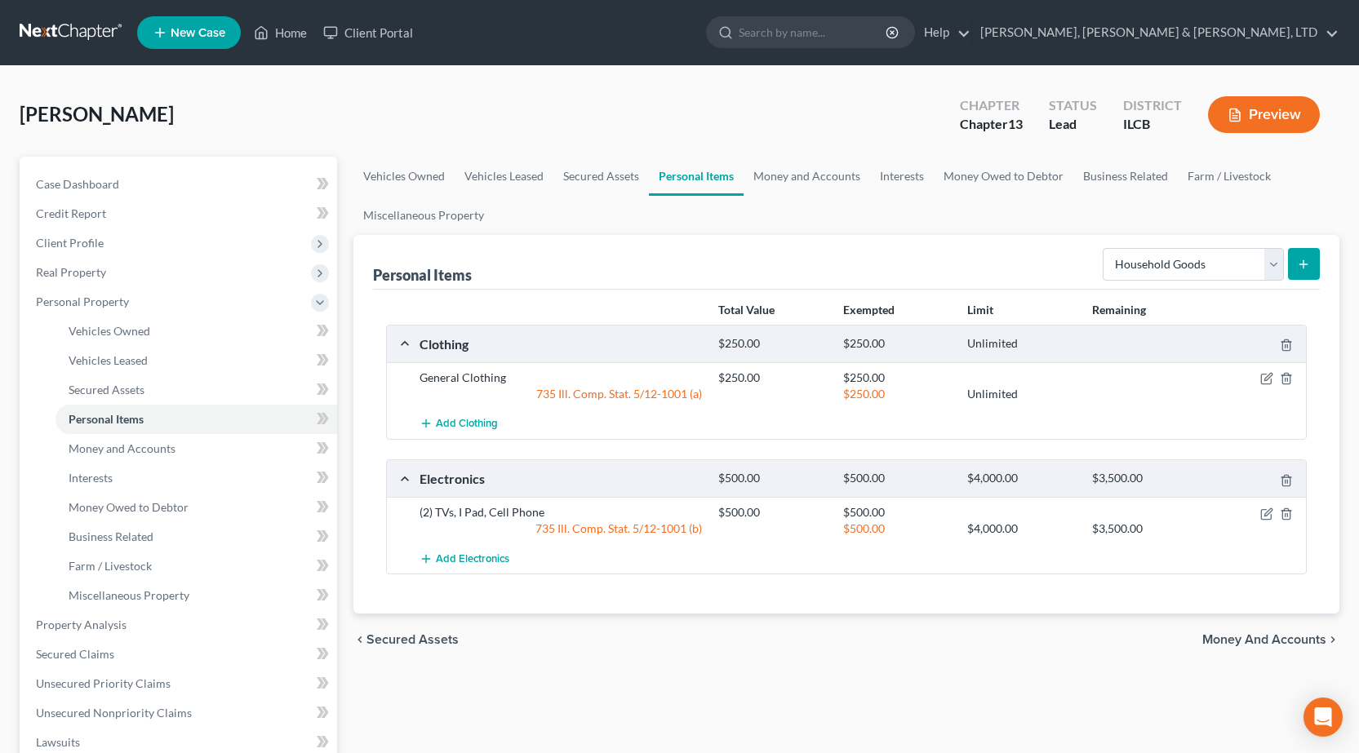
click at [1303, 261] on line "submit" at bounding box center [1303, 263] width 0 height 7
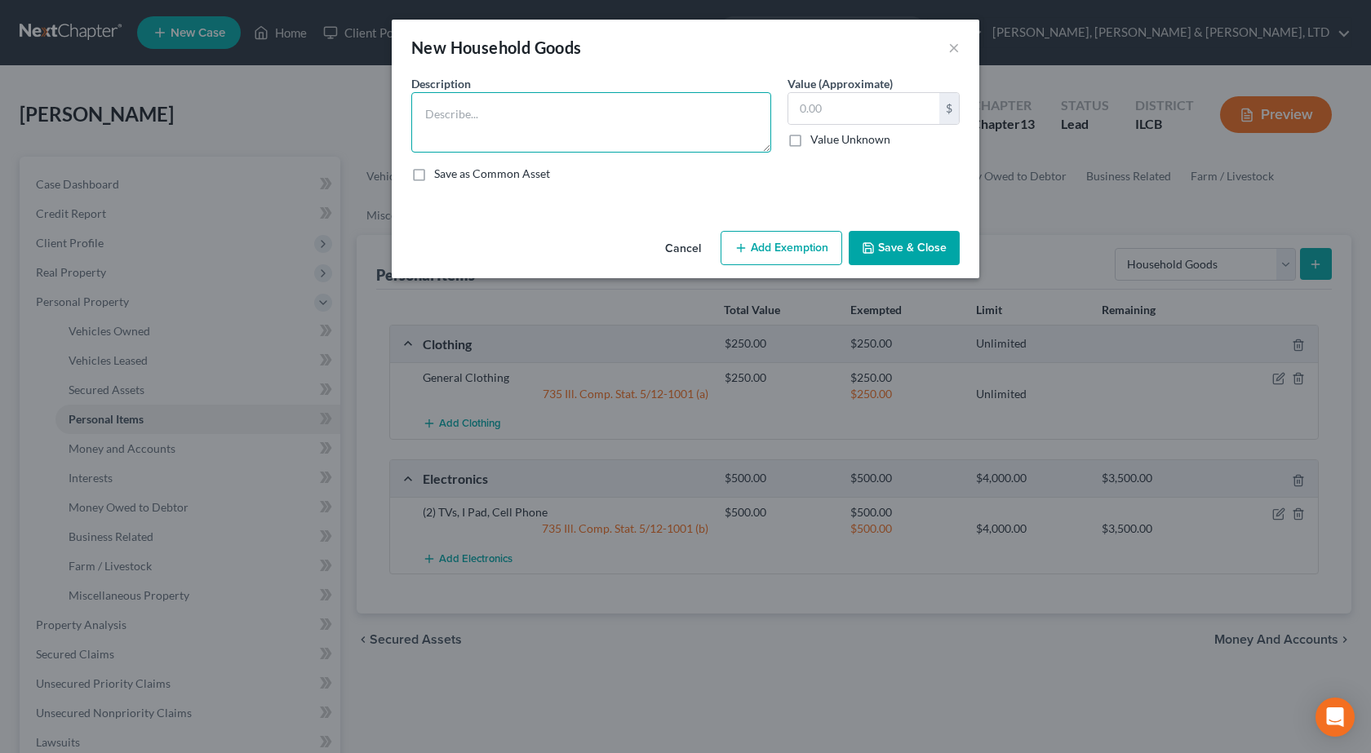
click at [536, 126] on textarea at bounding box center [591, 122] width 360 height 60
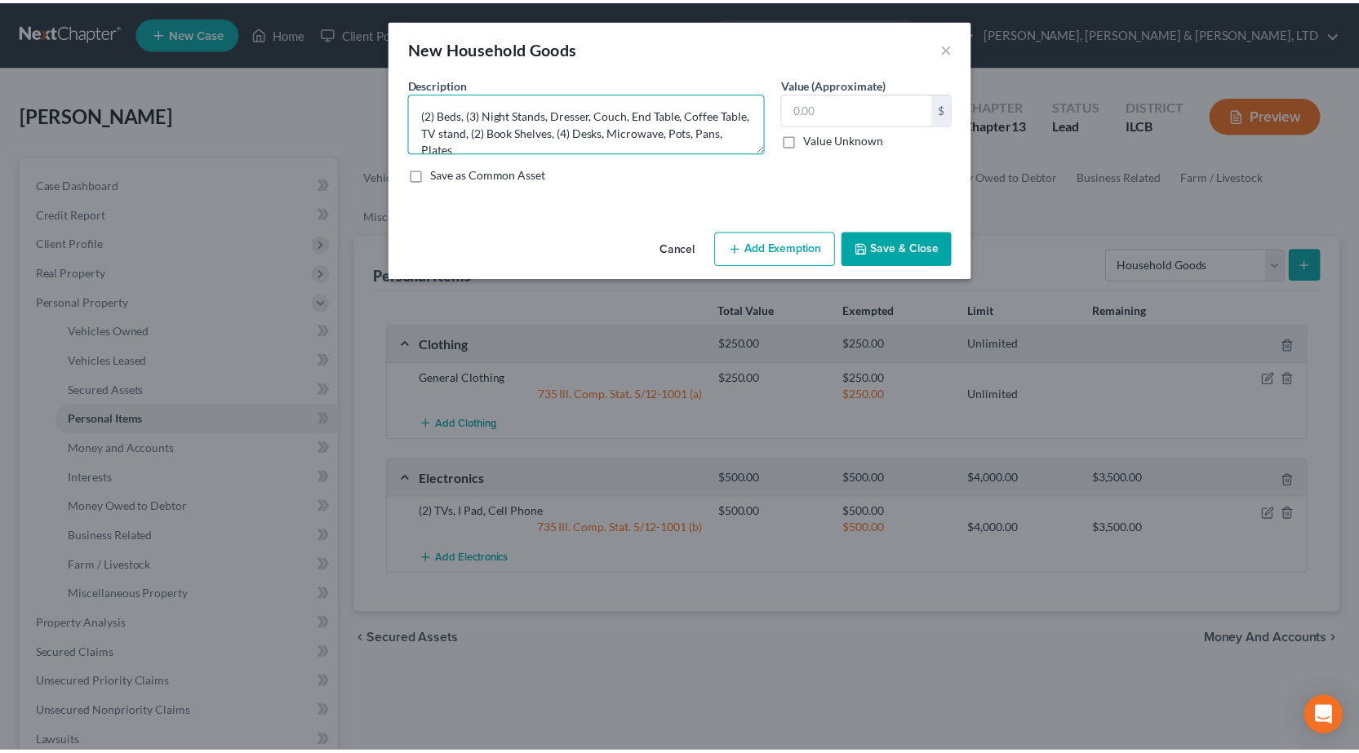
scroll to position [3, 0]
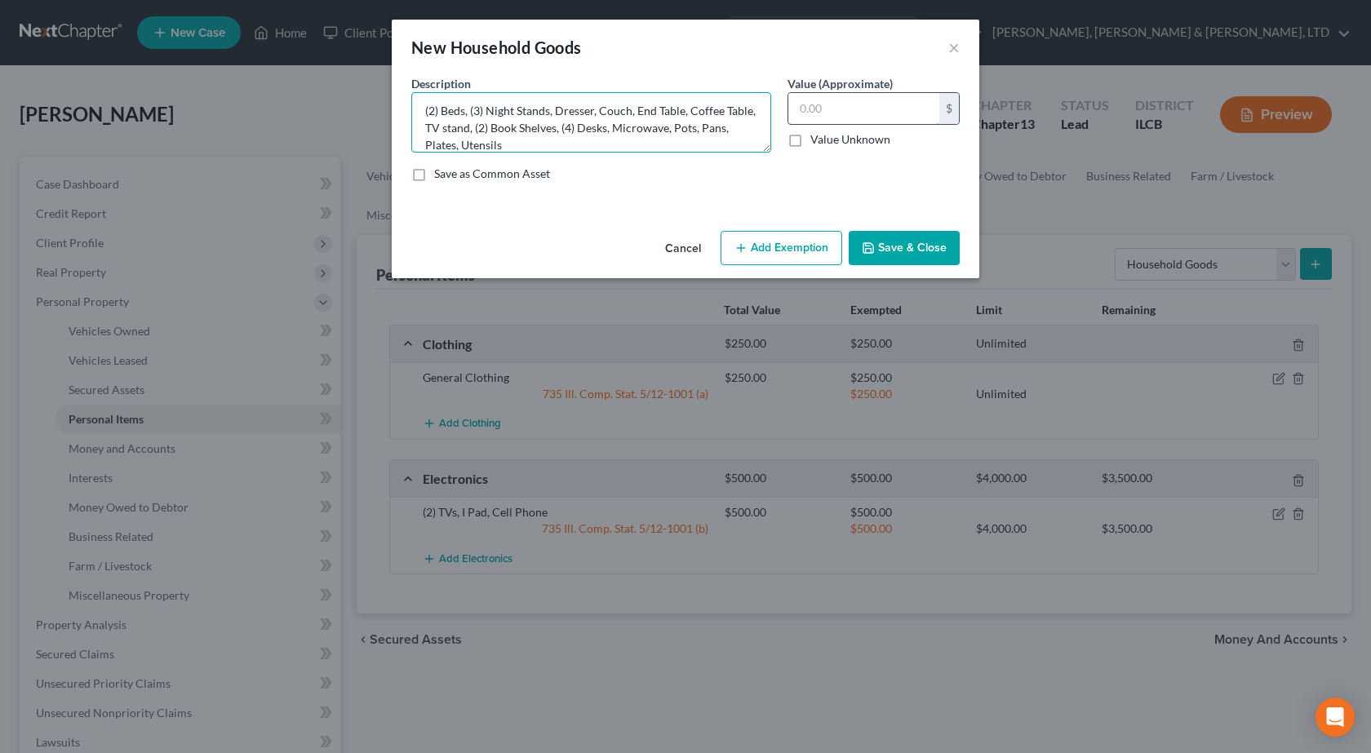
type textarea "(2) Beds, (3) Night Stands, Dresser, Couch, End Table, Coffee Table, TV stand, …"
click at [835, 111] on input "text" at bounding box center [863, 108] width 151 height 31
type input "750"
click at [763, 237] on button "Add Exemption" at bounding box center [782, 248] width 122 height 34
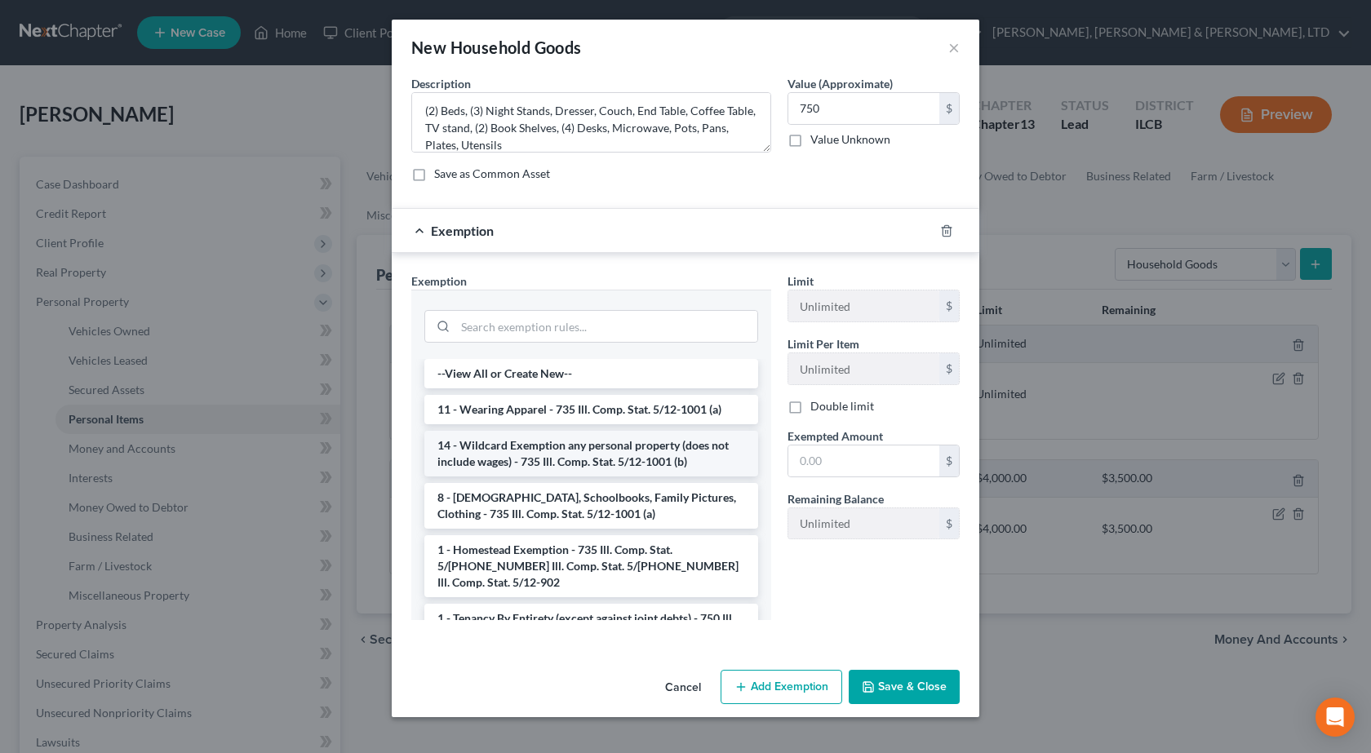
click at [557, 456] on li "14 - Wildcard Exemption any personal property (does not include wages) - 735 Il…" at bounding box center [591, 454] width 334 height 46
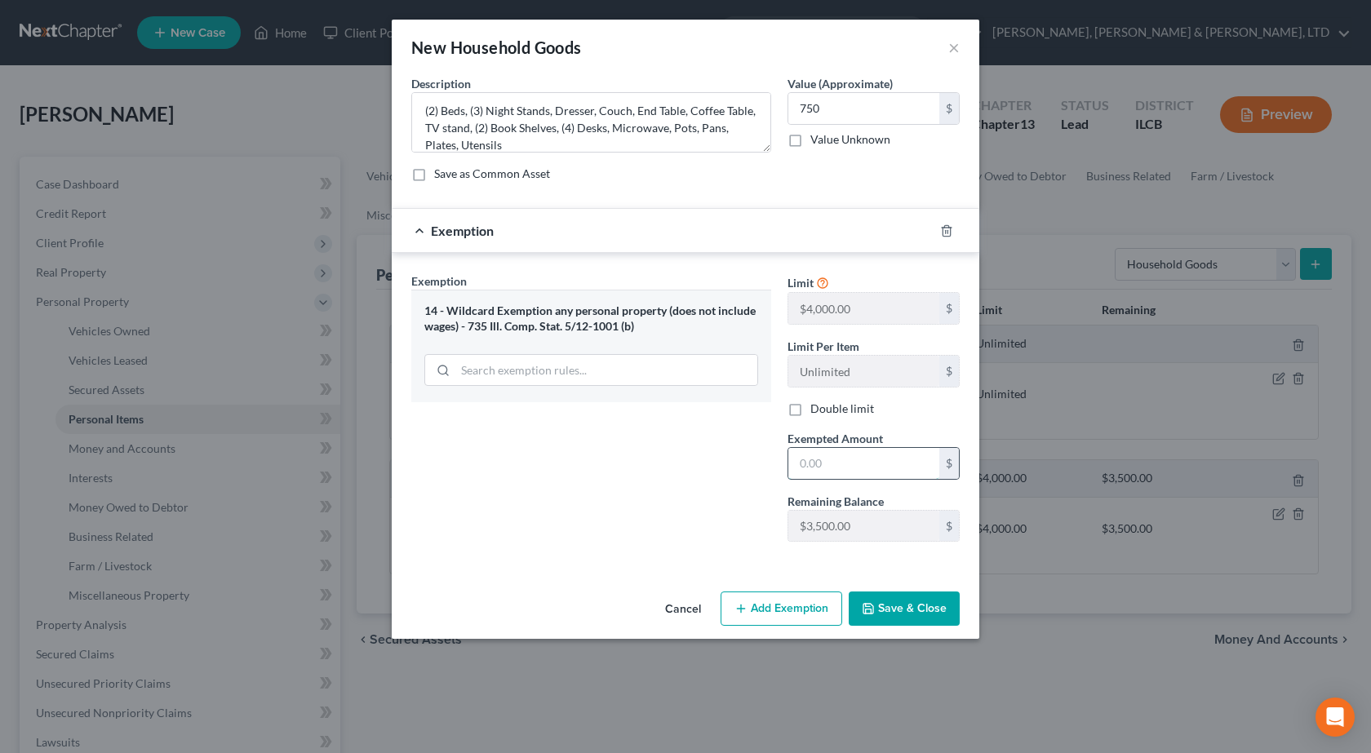
click at [829, 463] on input "text" at bounding box center [863, 463] width 151 height 31
type input "750"
click at [929, 606] on button "Save & Close" at bounding box center [904, 609] width 111 height 34
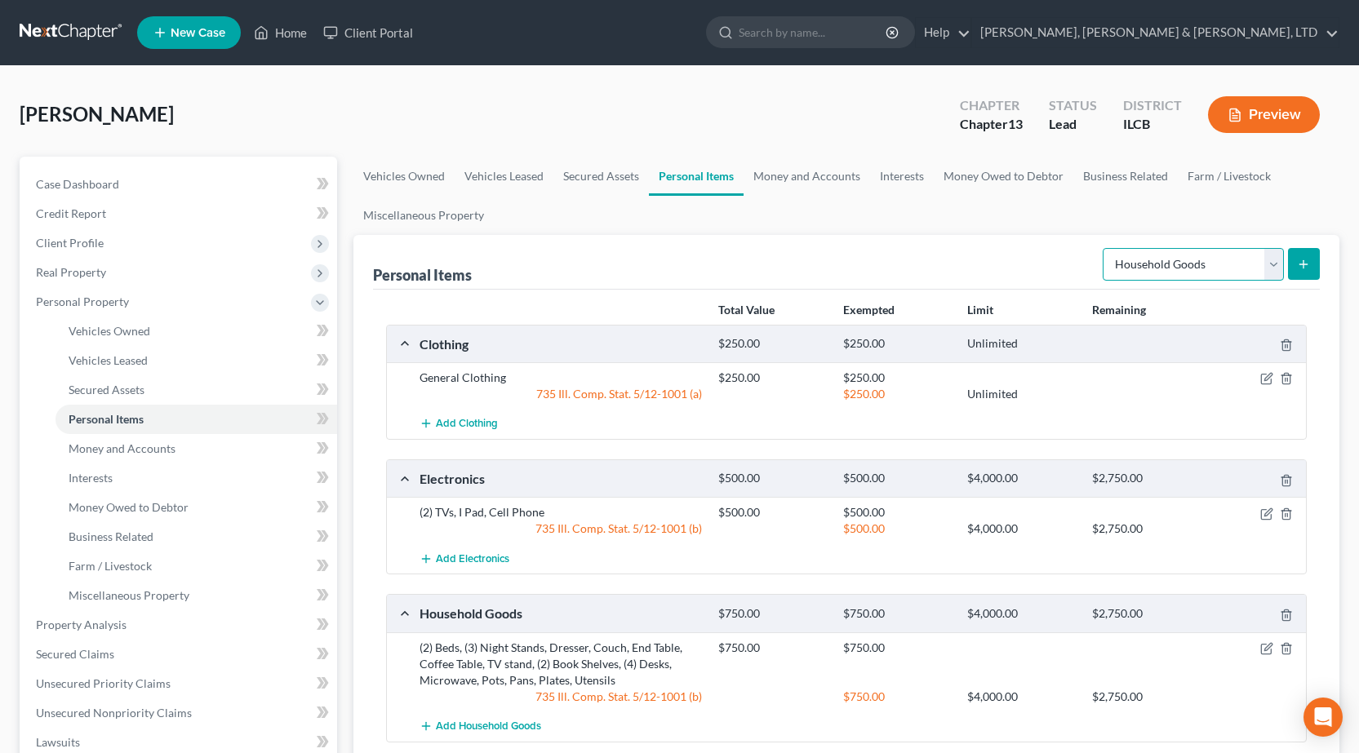
click at [1185, 266] on select "Select Item Type Clothing Collectibles Of Value Electronics Firearms Household …" at bounding box center [1193, 264] width 181 height 33
select select "jewelry"
click at [1104, 248] on select "Select Item Type Clothing Collectibles Of Value Electronics Firearms Household …" at bounding box center [1193, 264] width 181 height 33
click at [1221, 277] on select "Select Item Type Clothing Collectibles Of Value Electronics Firearms Household …" at bounding box center [1193, 264] width 181 height 33
click at [1104, 248] on select "Select Item Type Clothing Collectibles Of Value Electronics Firearms Household …" at bounding box center [1193, 264] width 181 height 33
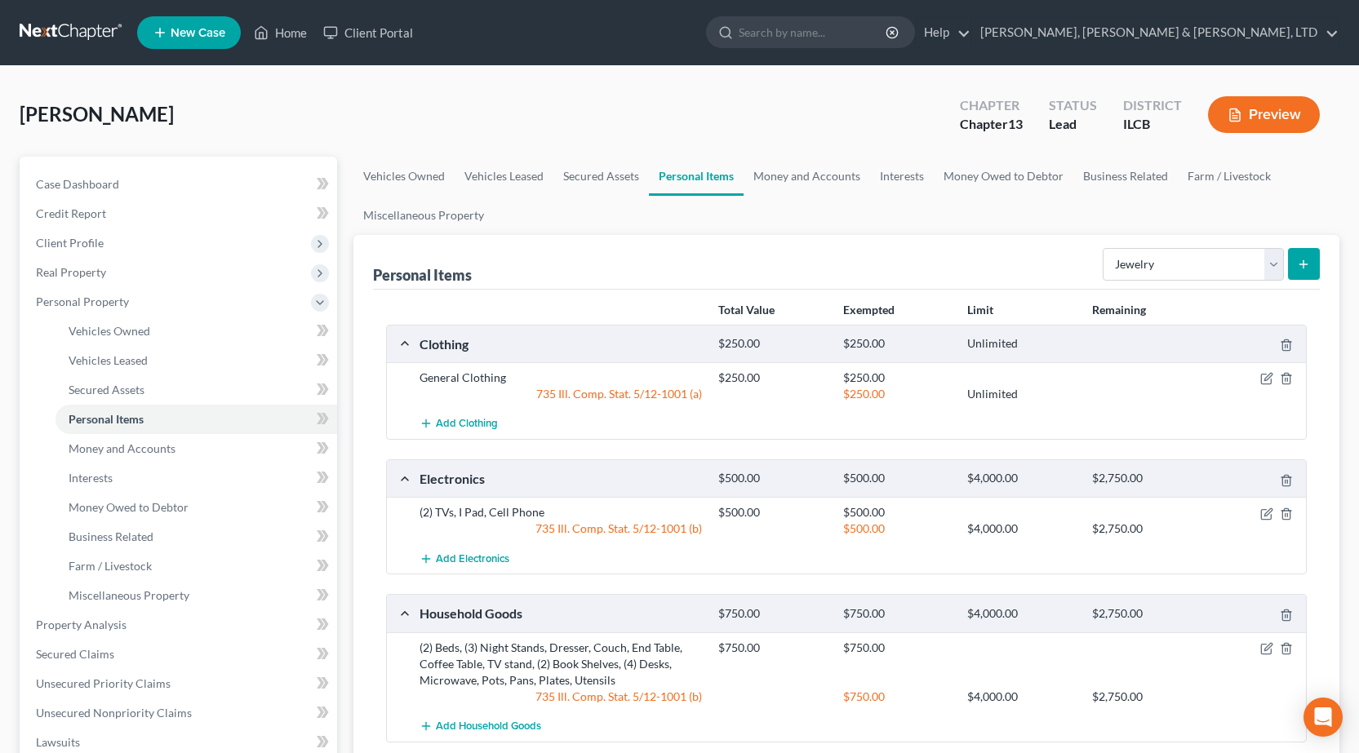
click at [1307, 251] on button "submit" at bounding box center [1304, 264] width 32 height 32
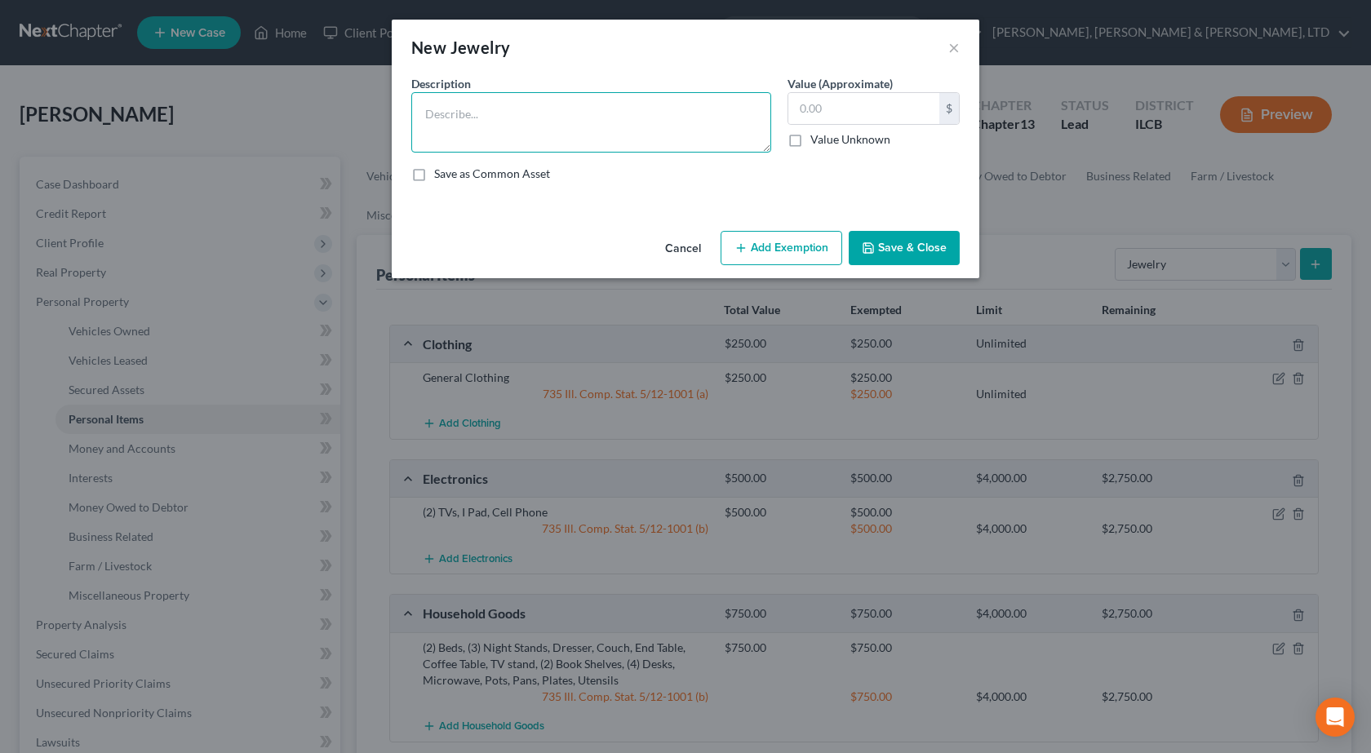
click at [570, 140] on textarea at bounding box center [591, 122] width 360 height 60
type textarea "Glasses and Watch"
click at [853, 122] on input "text" at bounding box center [863, 108] width 151 height 31
type input "100"
click at [426, 113] on textarea "Glasses and Watch" at bounding box center [591, 122] width 360 height 60
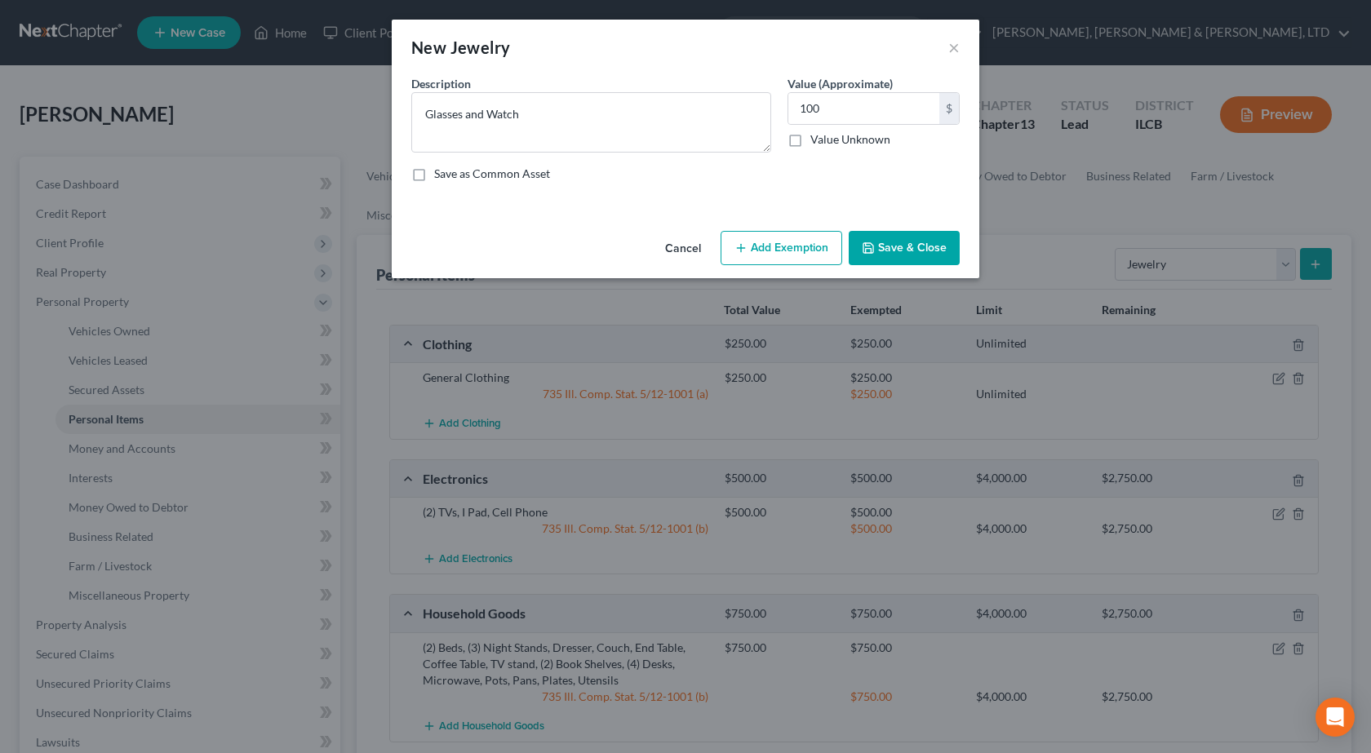
click at [793, 258] on button "Add Exemption" at bounding box center [782, 248] width 122 height 34
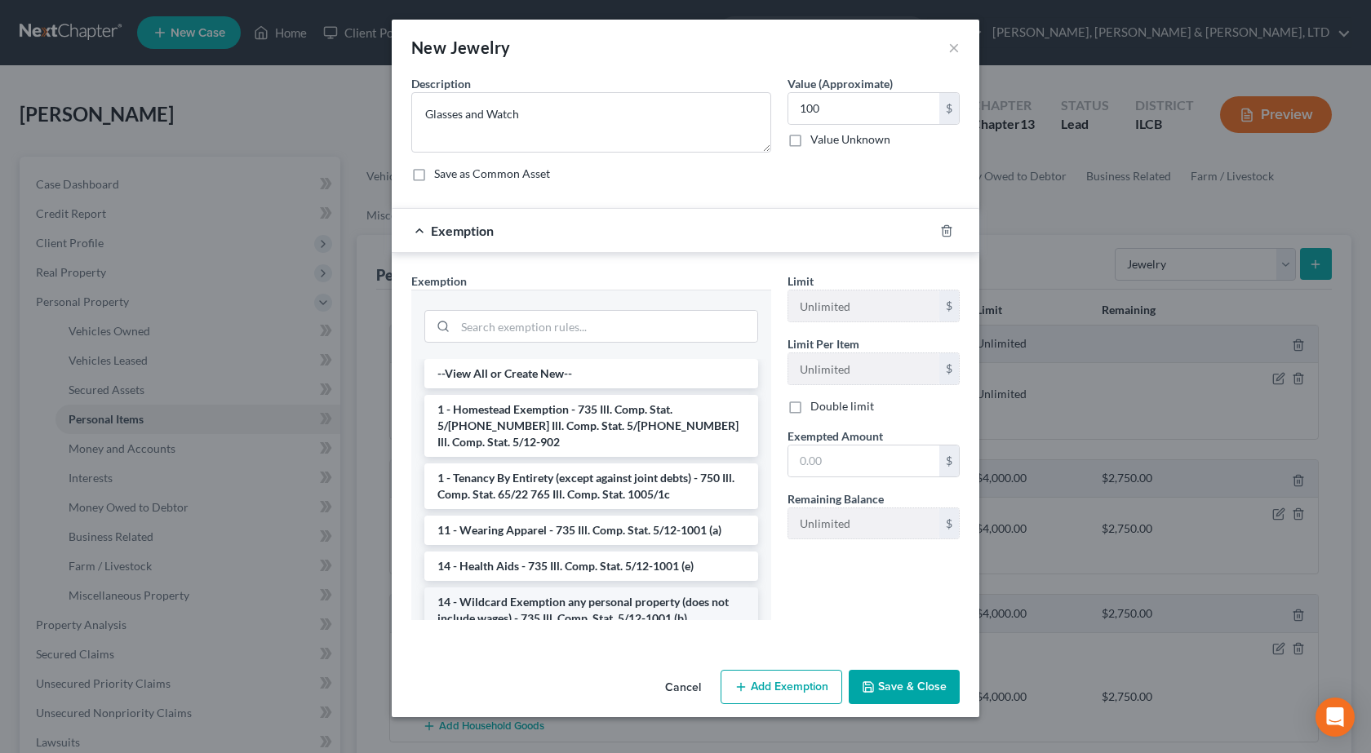
click at [586, 597] on li "14 - Wildcard Exemption any personal property (does not include wages) - 735 Il…" at bounding box center [591, 611] width 334 height 46
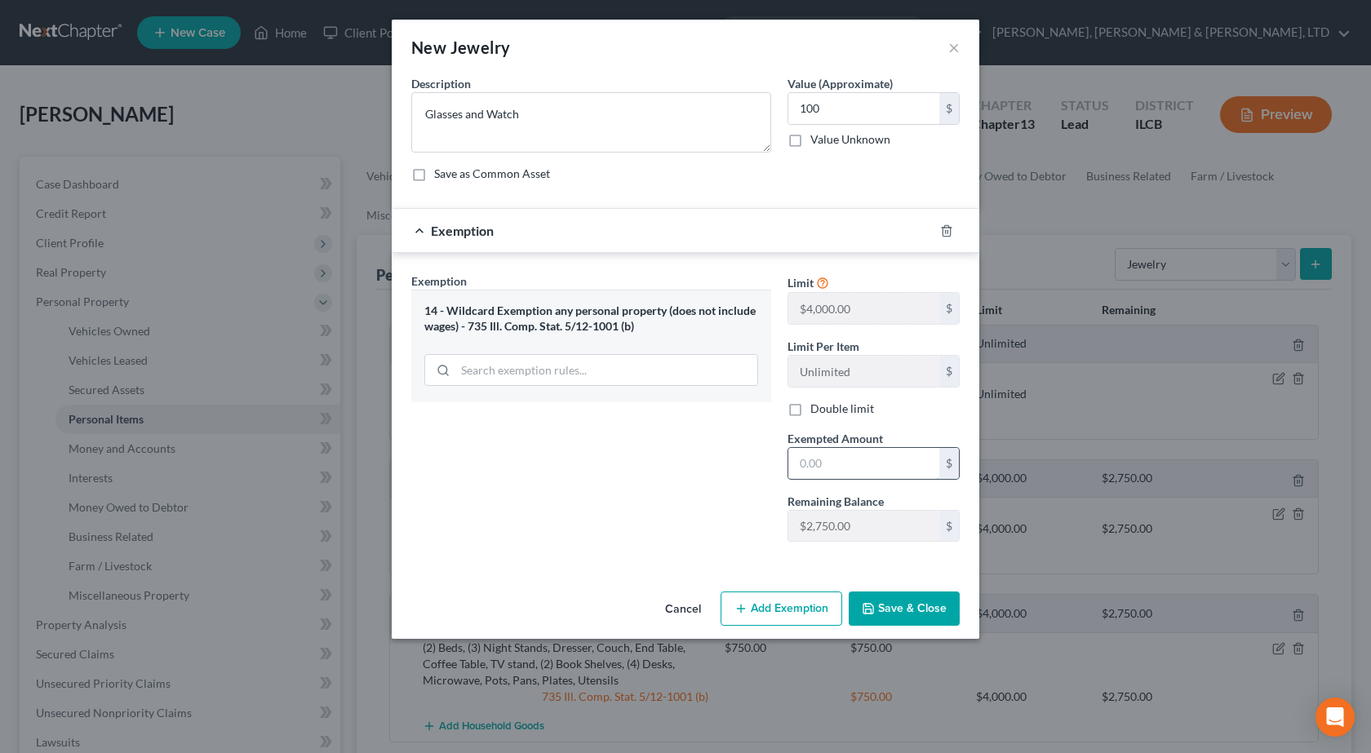
click at [816, 455] on input "text" at bounding box center [863, 463] width 151 height 31
click at [948, 234] on icon "button" at bounding box center [946, 230] width 13 height 13
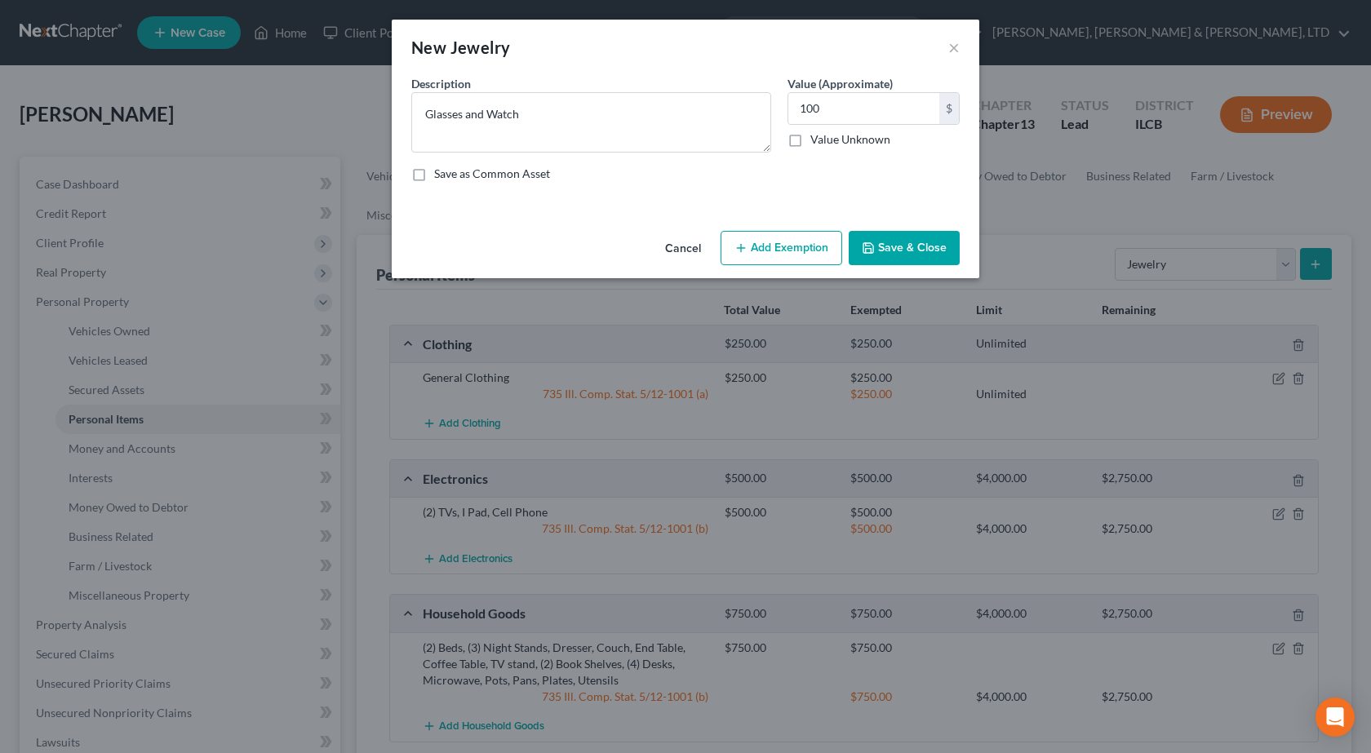
click at [808, 246] on button "Add Exemption" at bounding box center [782, 248] width 122 height 34
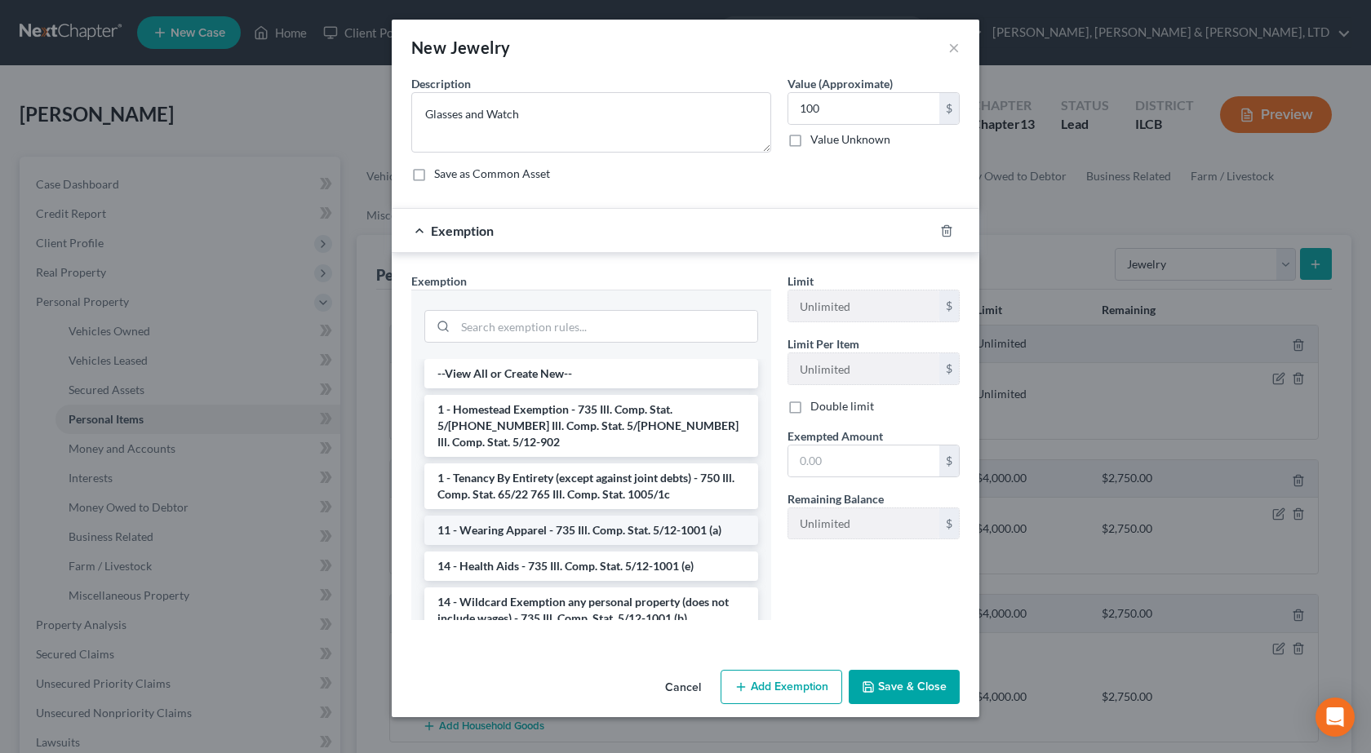
click at [587, 516] on li "11 - Wearing Apparel - 735 Ill. Comp. Stat. 5/12-1001 (a)" at bounding box center [591, 530] width 334 height 29
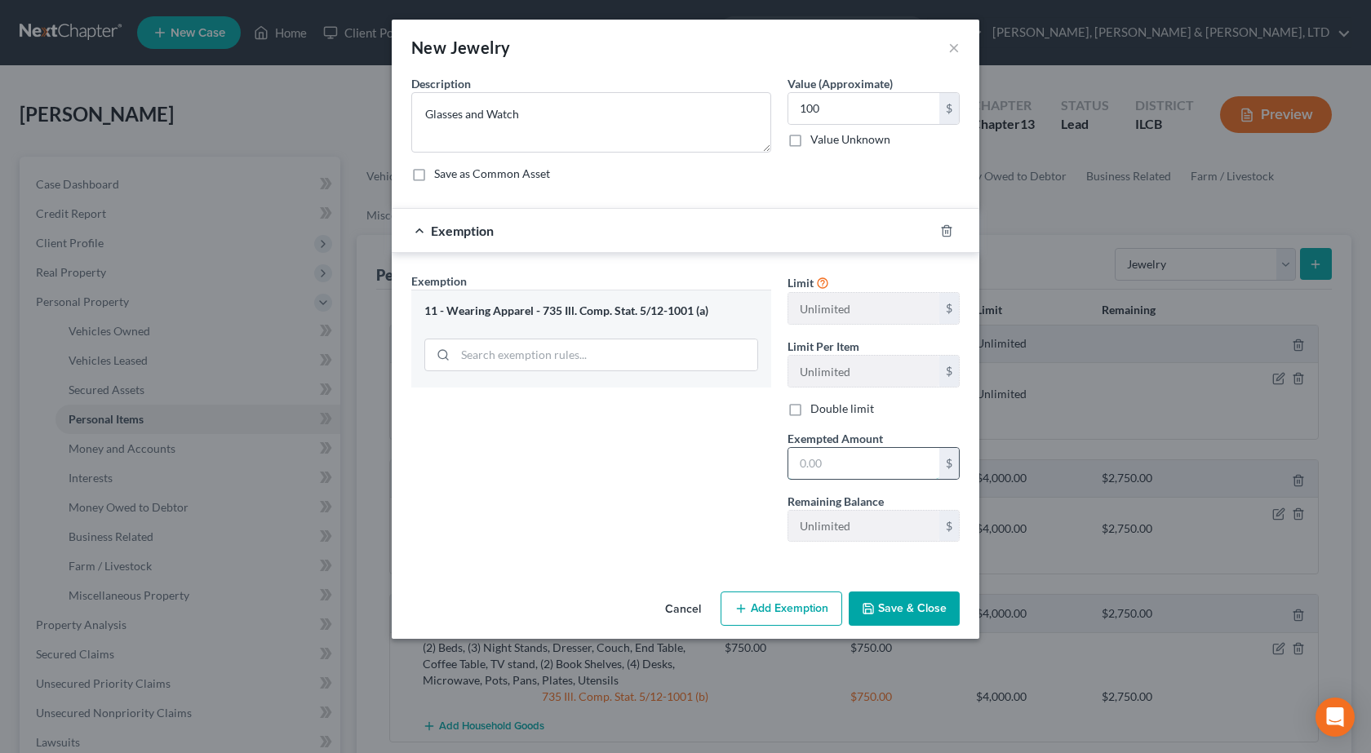
click at [883, 458] on input "text" at bounding box center [863, 463] width 151 height 31
type input "200"
type textarea "Glasses and Watch"
click at [833, 112] on input "text" at bounding box center [863, 108] width 151 height 31
type input "200"
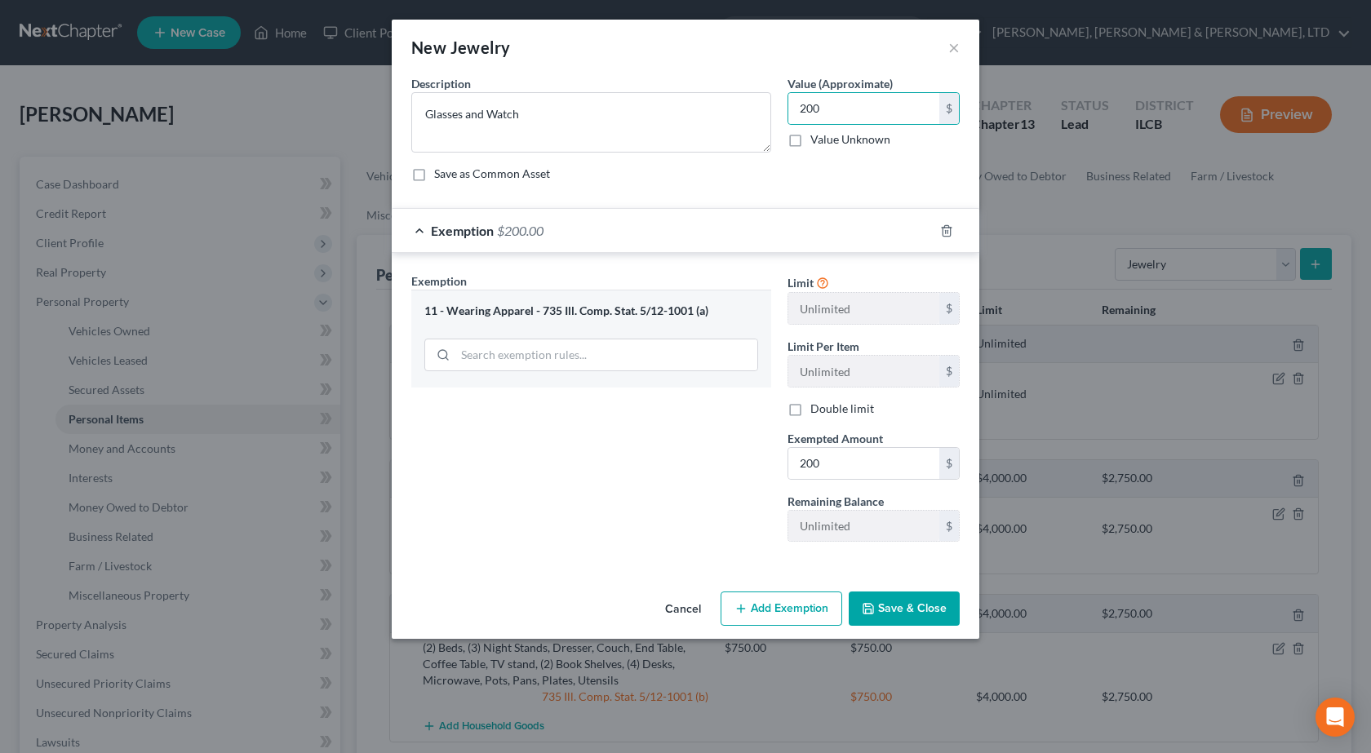
click at [903, 601] on button "Save & Close" at bounding box center [904, 609] width 111 height 34
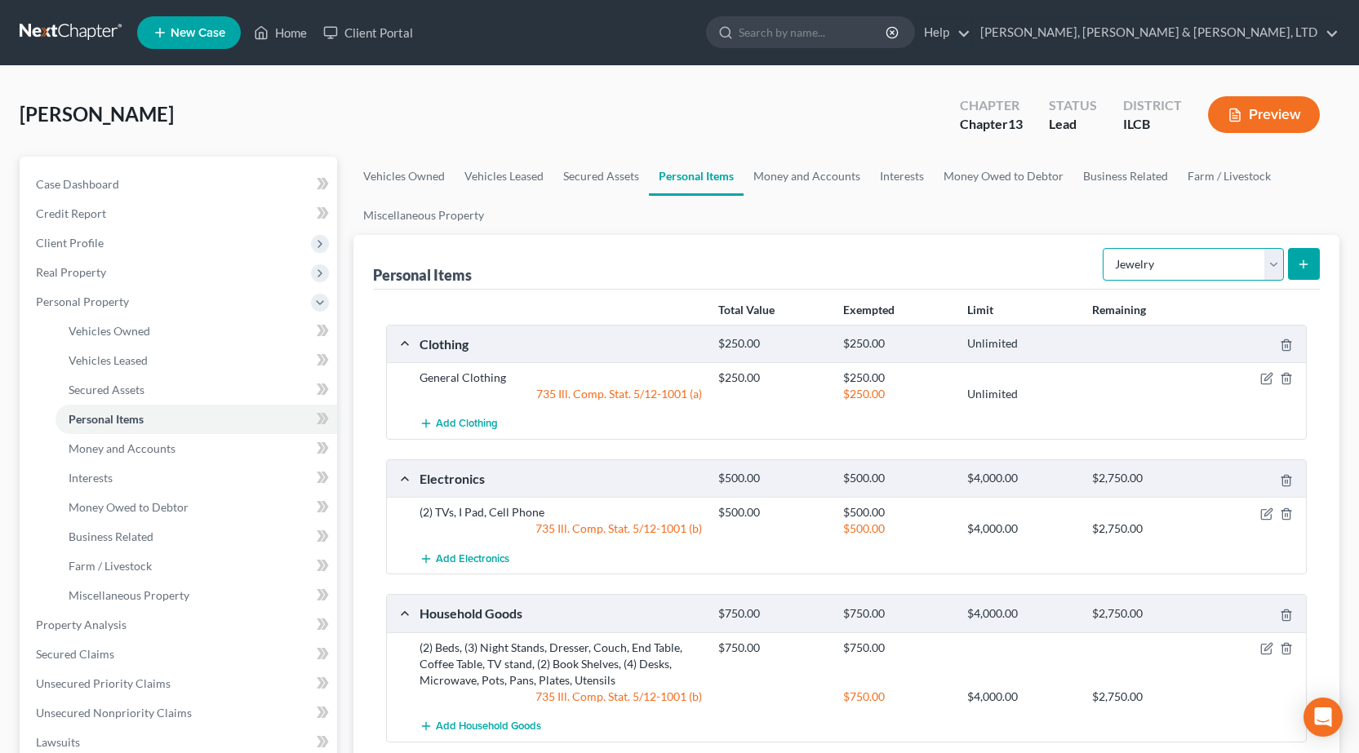
click at [1182, 266] on select "Select Item Type Clothing Collectibles Of Value Electronics Firearms Household …" at bounding box center [1193, 264] width 181 height 33
select select "pets"
click at [1104, 248] on select "Select Item Type Clothing Collectibles Of Value Electronics Firearms Household …" at bounding box center [1193, 264] width 181 height 33
click at [1307, 267] on icon "submit" at bounding box center [1303, 264] width 13 height 13
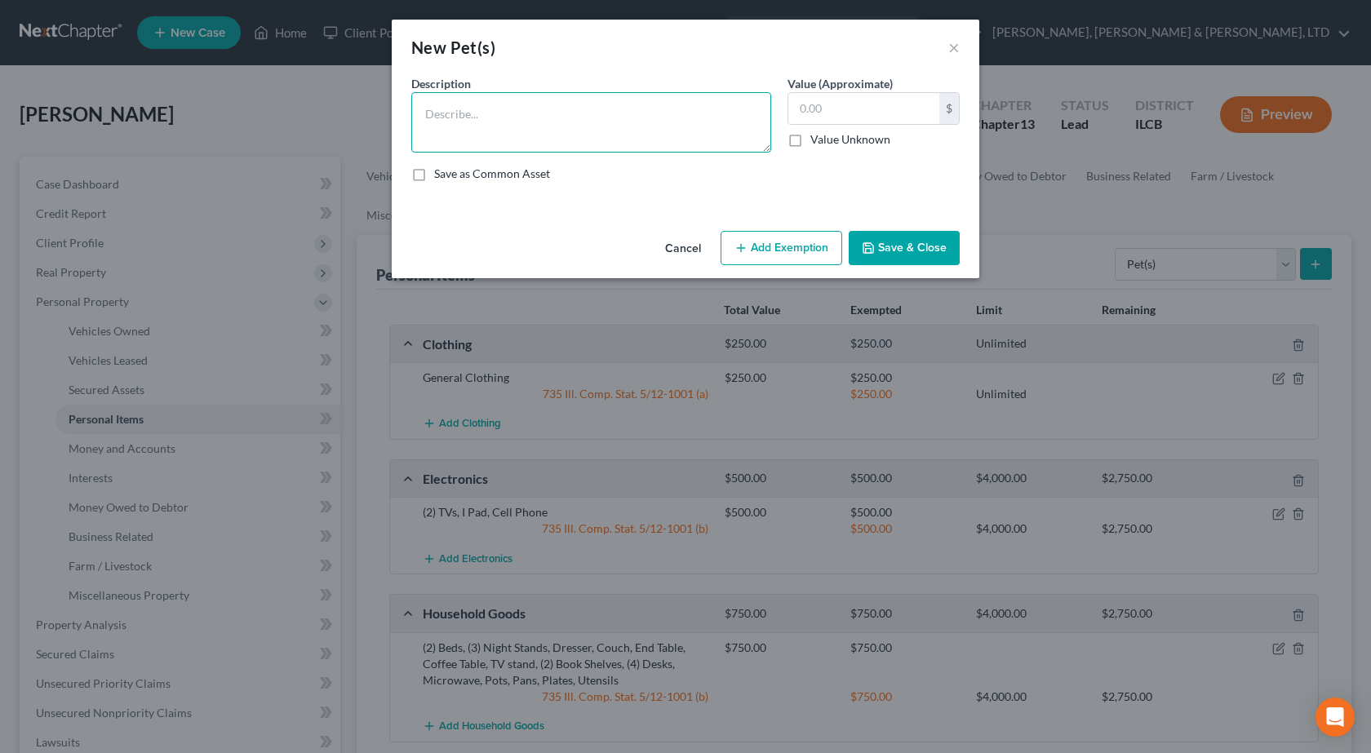
click at [539, 112] on textarea at bounding box center [591, 122] width 360 height 60
type textarea "Dog"
click at [894, 249] on button "Save & Close" at bounding box center [904, 248] width 111 height 34
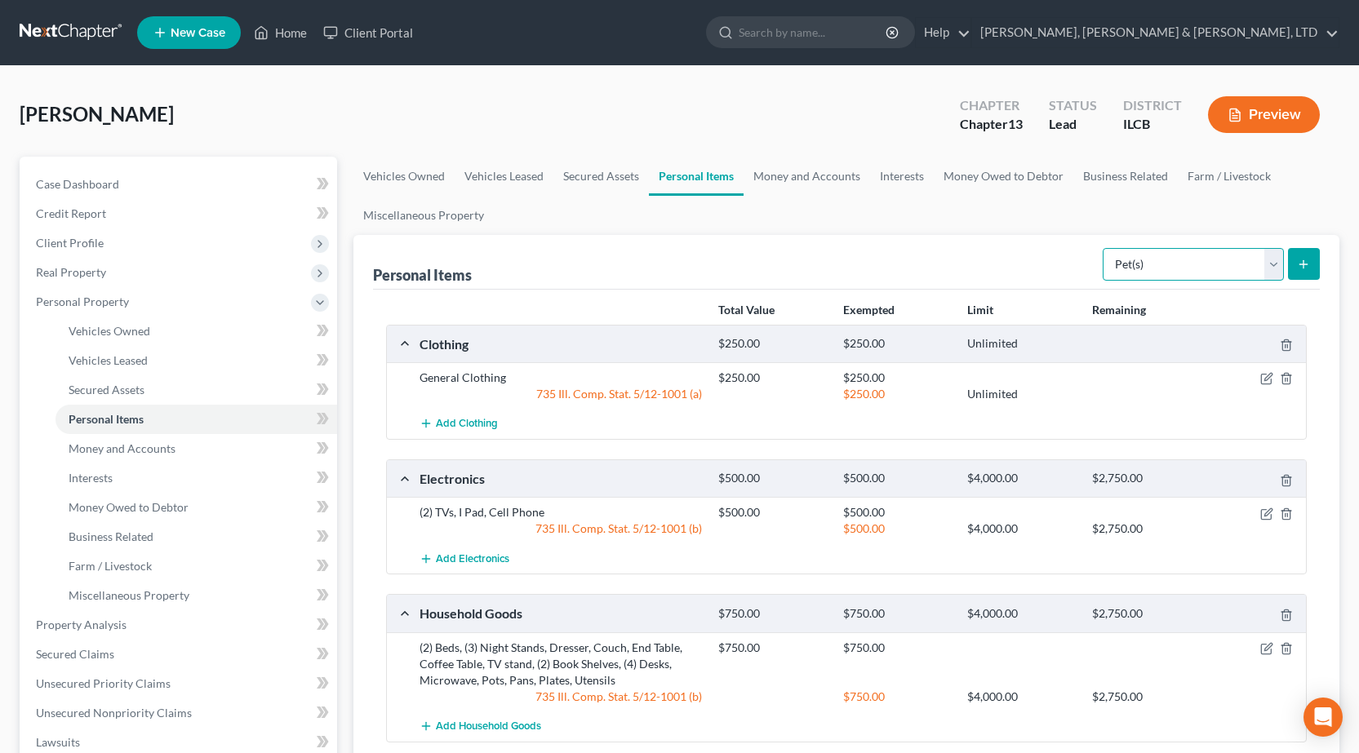
click at [1146, 260] on select "Select Item Type Clothing Collectibles Of Value Electronics Firearms Household …" at bounding box center [1193, 264] width 181 height 33
select select "sports_and_hobby_equipment"
click at [1104, 248] on select "Select Item Type Clothing Collectibles Of Value Electronics Firearms Household …" at bounding box center [1193, 264] width 181 height 33
click at [1317, 255] on button "submit" at bounding box center [1304, 264] width 32 height 32
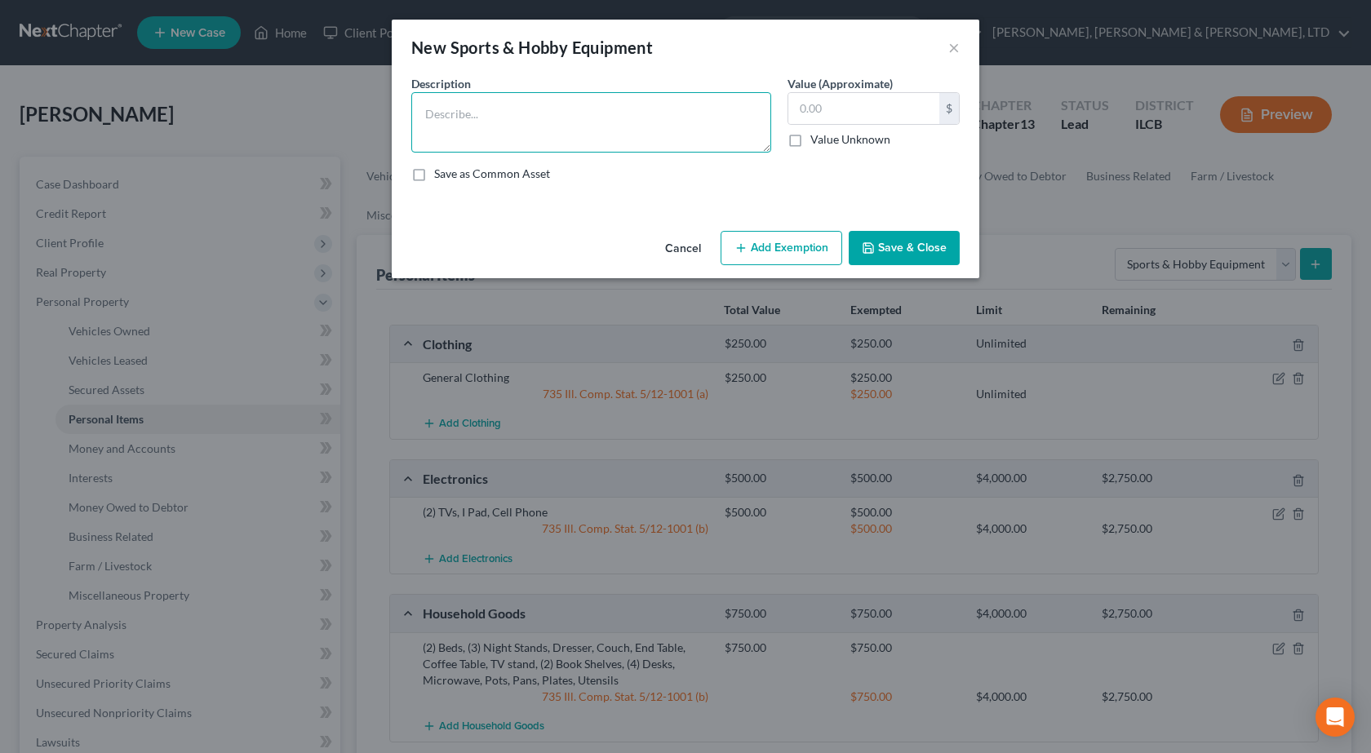
click at [478, 115] on textarea at bounding box center [591, 122] width 360 height 60
type textarea "Bicycle"
click at [860, 95] on input "text" at bounding box center [863, 108] width 151 height 31
type input "100"
click at [754, 253] on button "Add Exemption" at bounding box center [782, 248] width 122 height 34
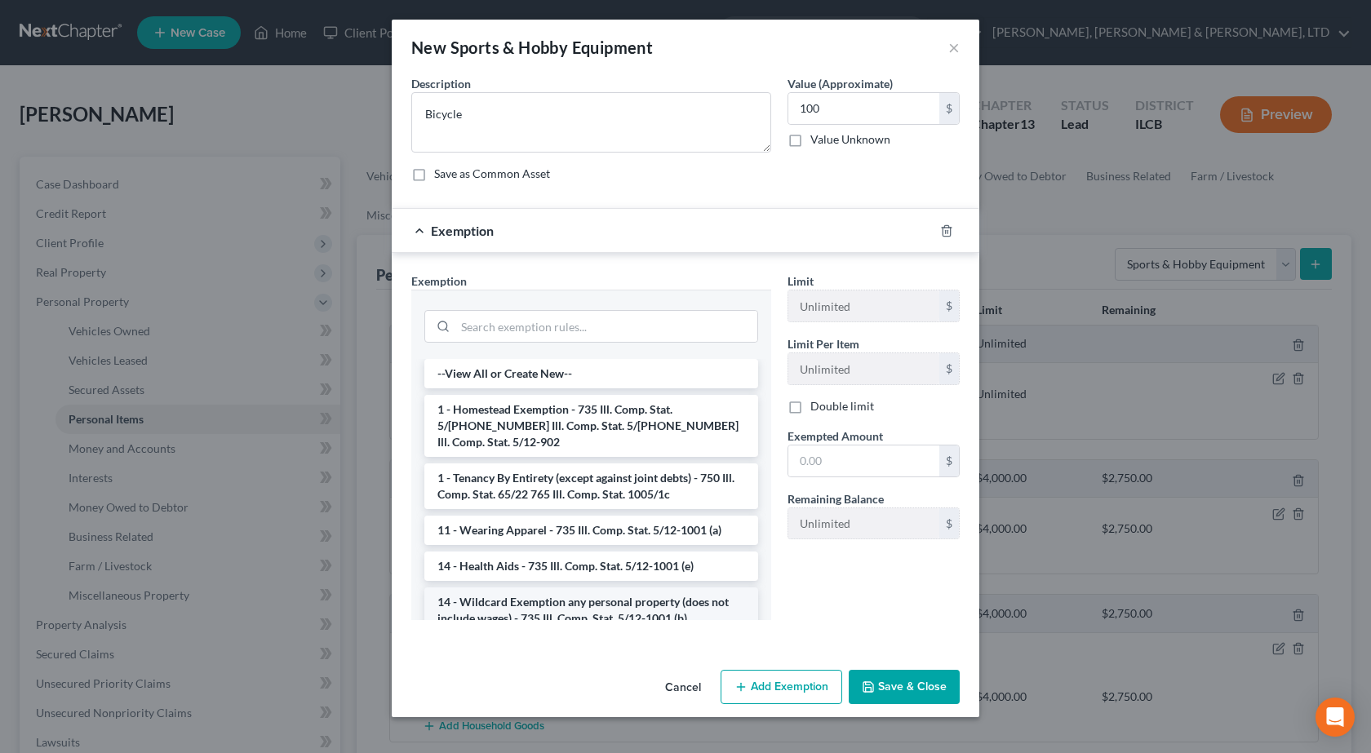
click at [548, 597] on li "14 - Wildcard Exemption any personal property (does not include wages) - 735 Il…" at bounding box center [591, 611] width 334 height 46
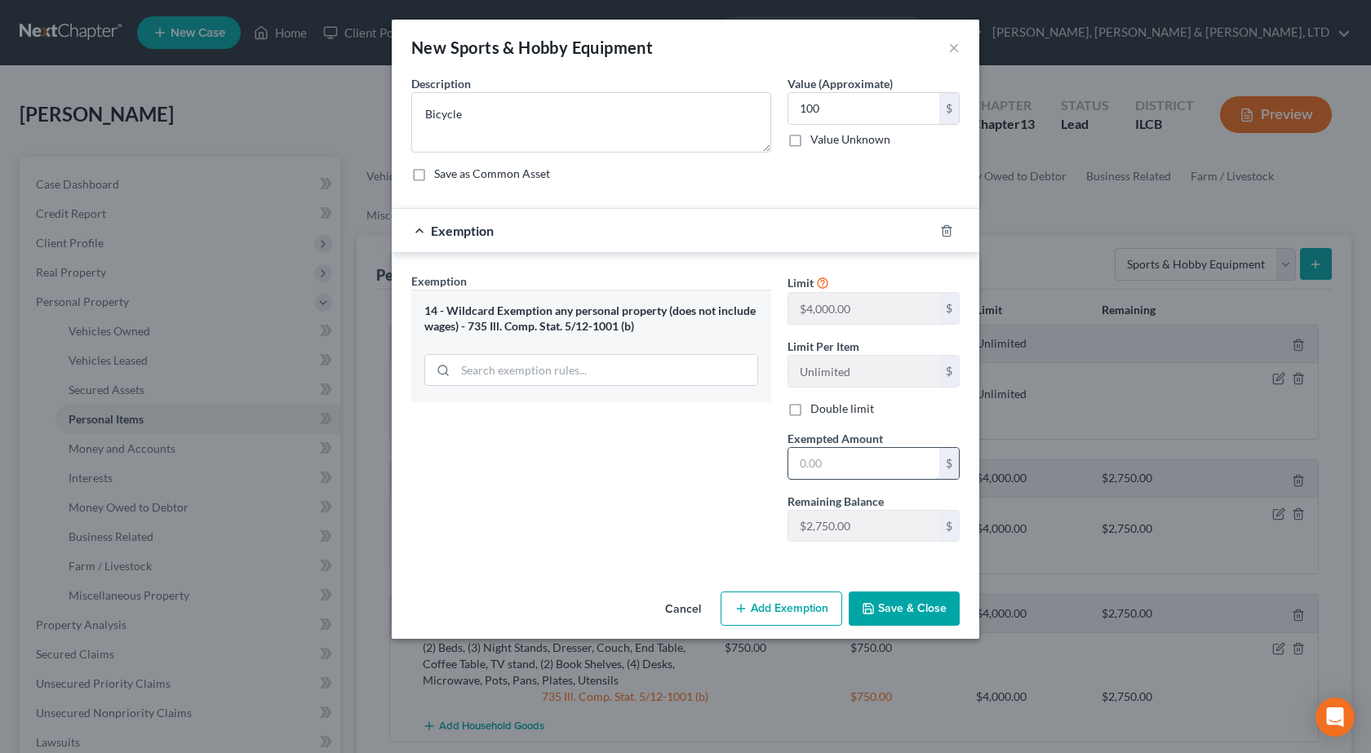
click at [856, 468] on input "text" at bounding box center [863, 463] width 151 height 31
type input "100"
drag, startPoint x: 582, startPoint y: 540, endPoint x: 727, endPoint y: 548, distance: 145.5
click at [598, 538] on div "Exemption Set must be selected for CA. Exemption * 14 - Wildcard Exemption any …" at bounding box center [591, 414] width 376 height 282
click at [934, 613] on button "Save & Close" at bounding box center [904, 609] width 111 height 34
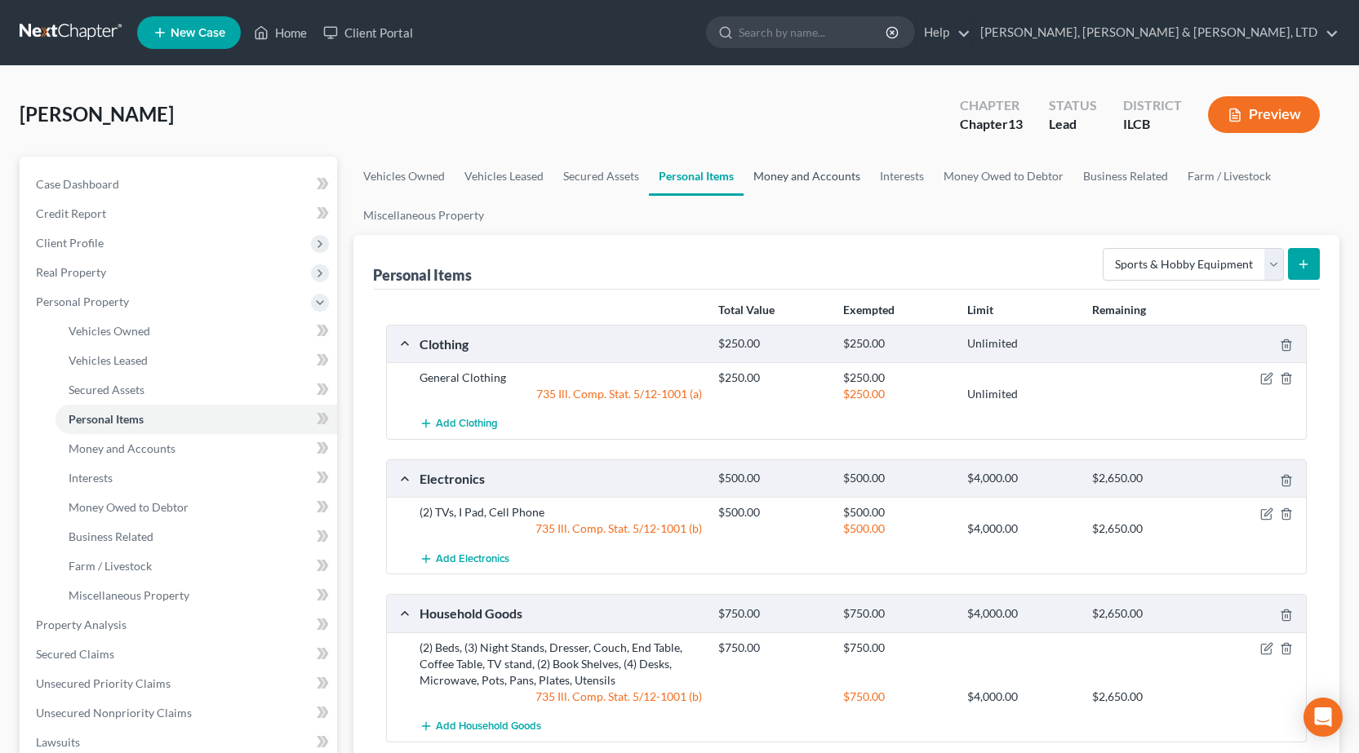
click at [799, 171] on link "Money and Accounts" at bounding box center [806, 176] width 127 height 39
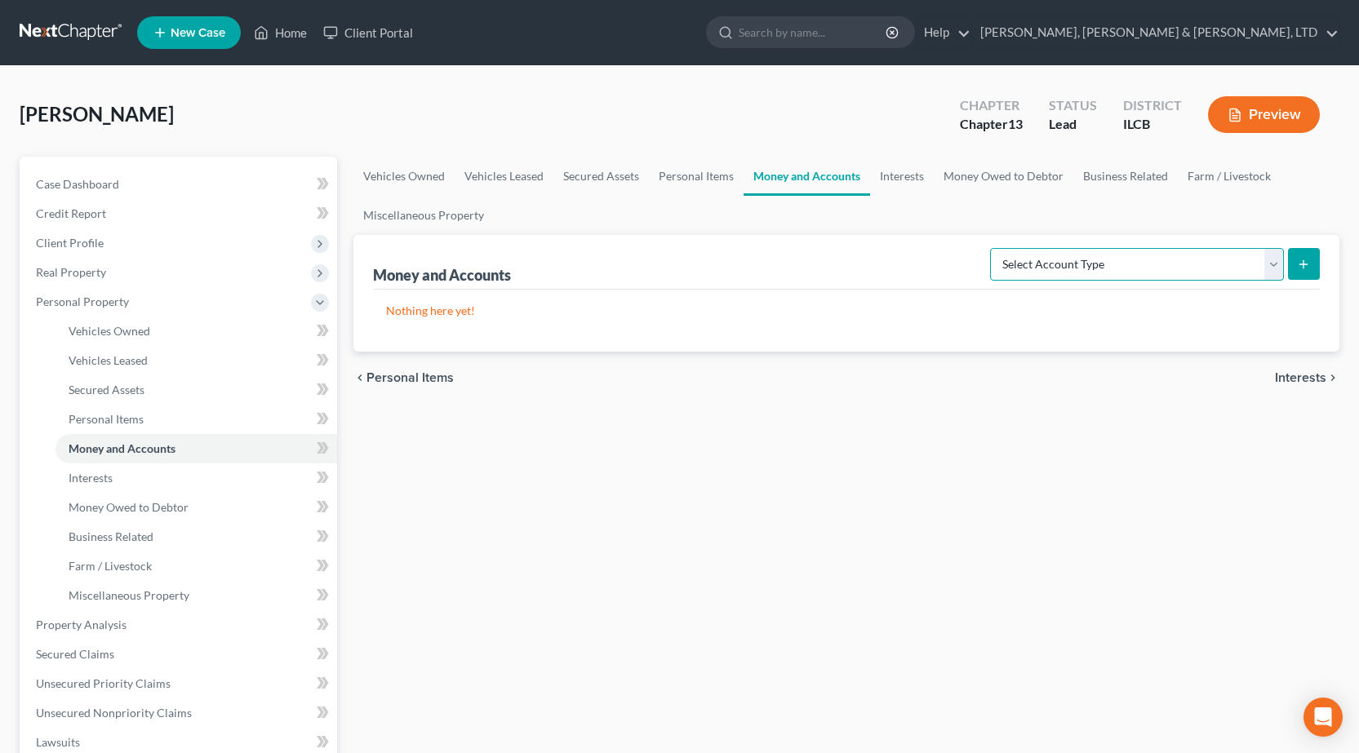
click at [1047, 273] on select "Select Account Type Brokerage Cash on Hand Certificates of Deposit Checking Acc…" at bounding box center [1137, 264] width 294 height 33
select select "checking"
click at [993, 248] on select "Select Account Type Brokerage Cash on Hand Certificates of Deposit Checking Acc…" at bounding box center [1137, 264] width 294 height 33
click at [1312, 273] on button "submit" at bounding box center [1304, 264] width 32 height 32
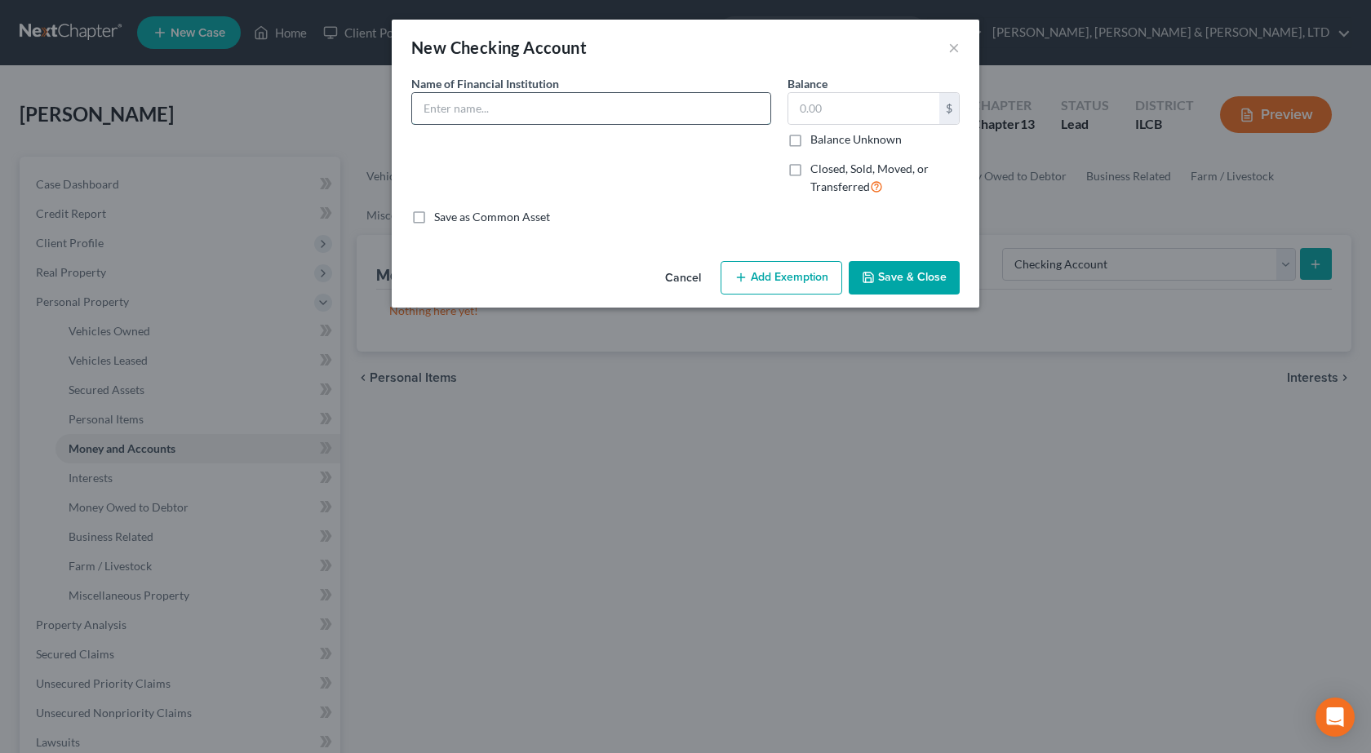
click at [598, 106] on input "text" at bounding box center [591, 108] width 358 height 31
type input "Cash"
click at [957, 53] on button "×" at bounding box center [953, 48] width 11 height 20
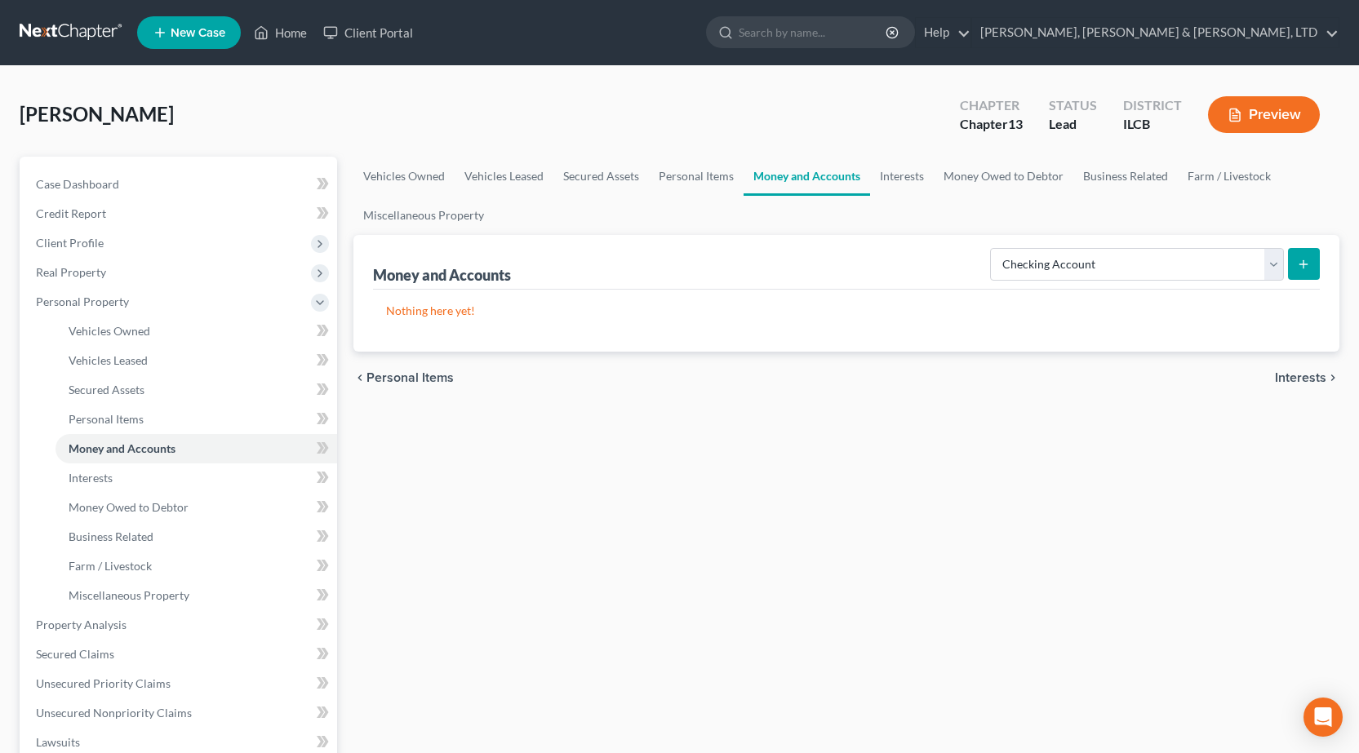
click at [1303, 258] on icon "submit" at bounding box center [1303, 264] width 13 height 13
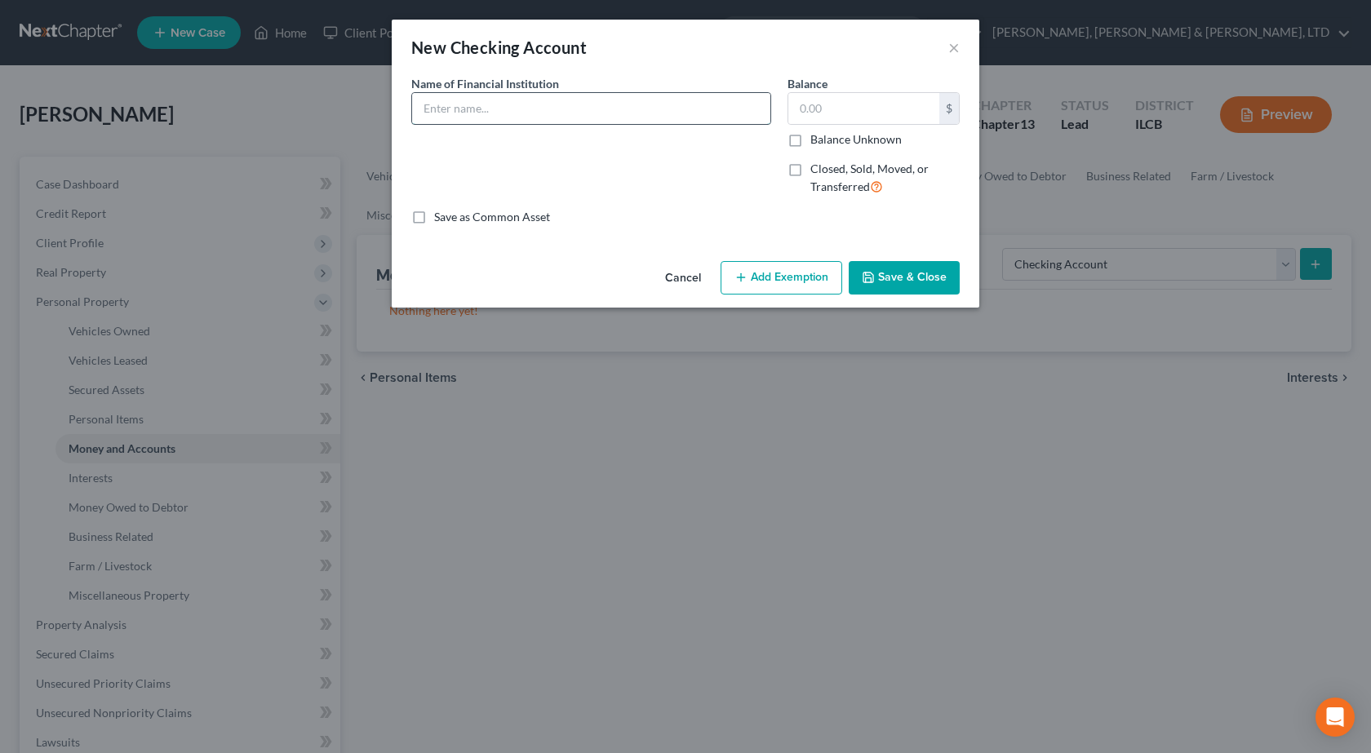
click at [508, 107] on input "text" at bounding box center [591, 108] width 358 height 31
type input "Ally Bank"
click at [890, 270] on button "Save & Close" at bounding box center [904, 278] width 111 height 34
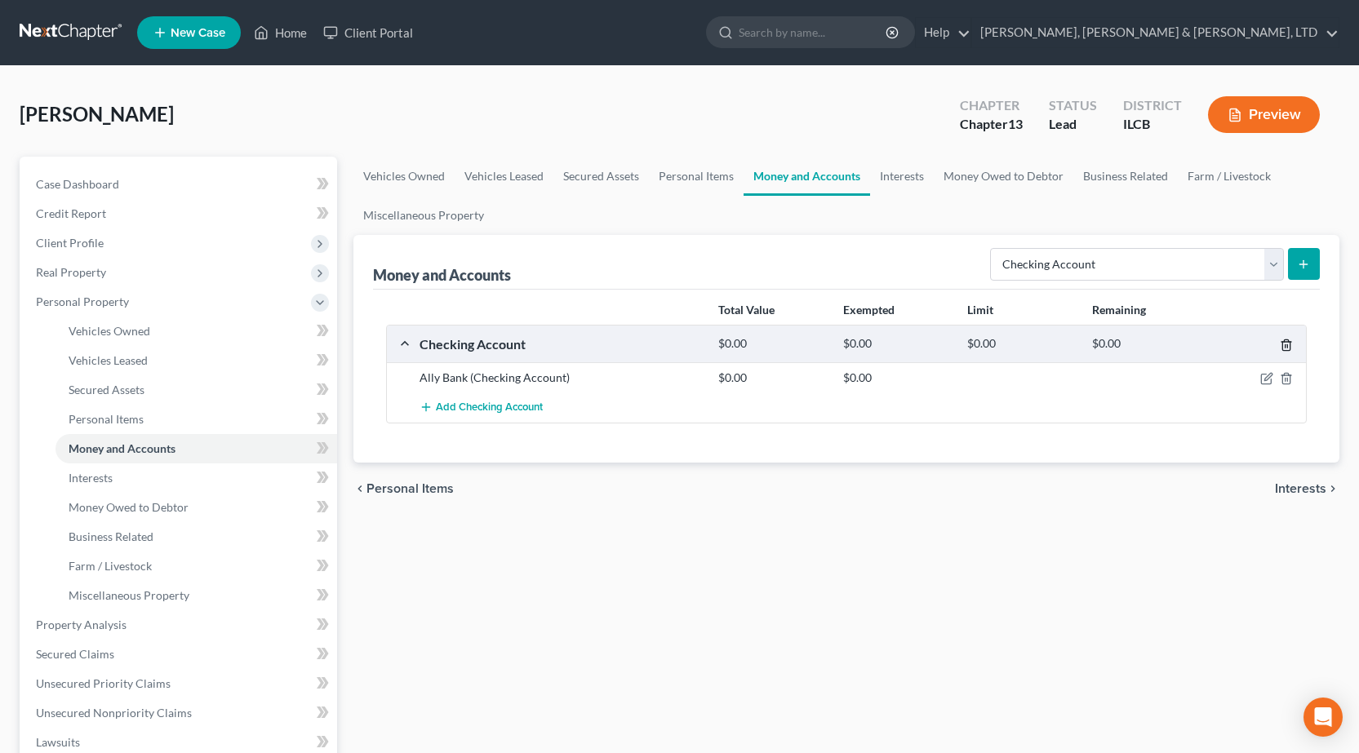
click at [1289, 349] on icon "button" at bounding box center [1285, 345] width 7 height 11
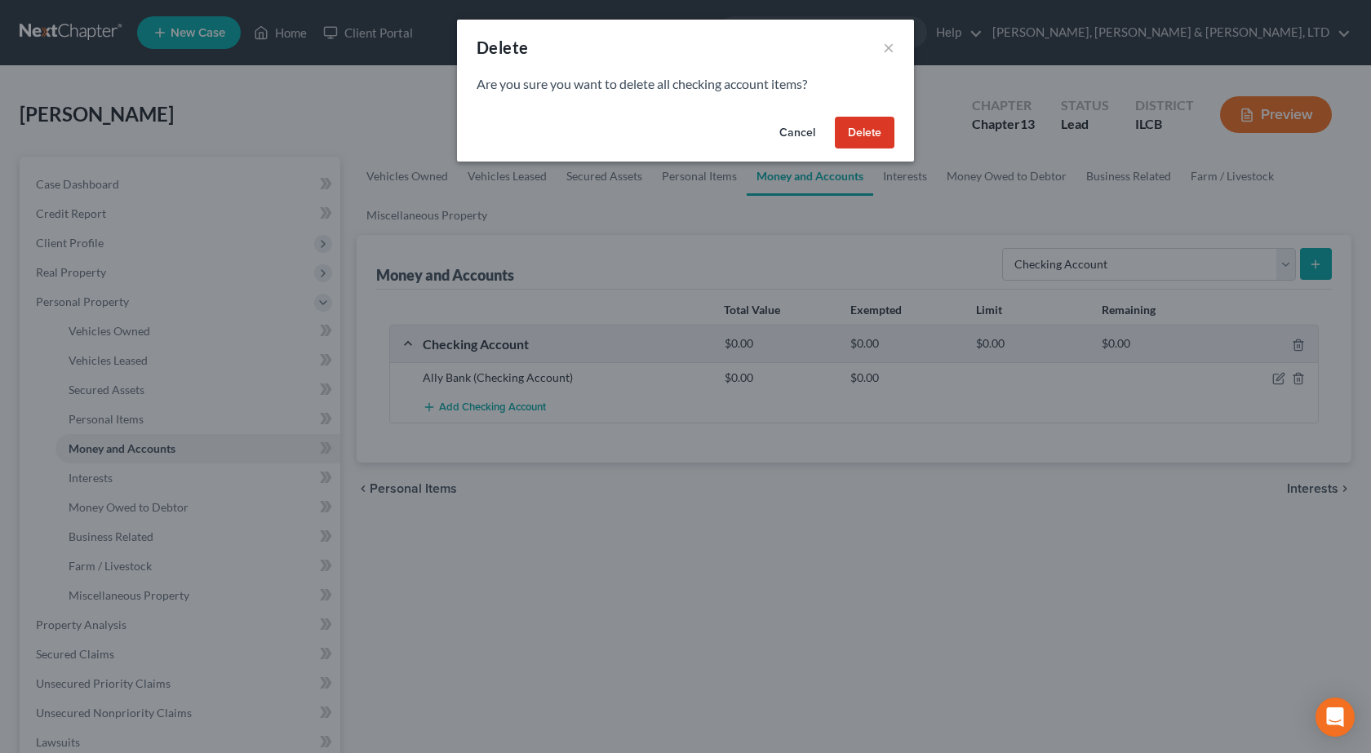
click at [848, 131] on button "Delete" at bounding box center [865, 133] width 60 height 33
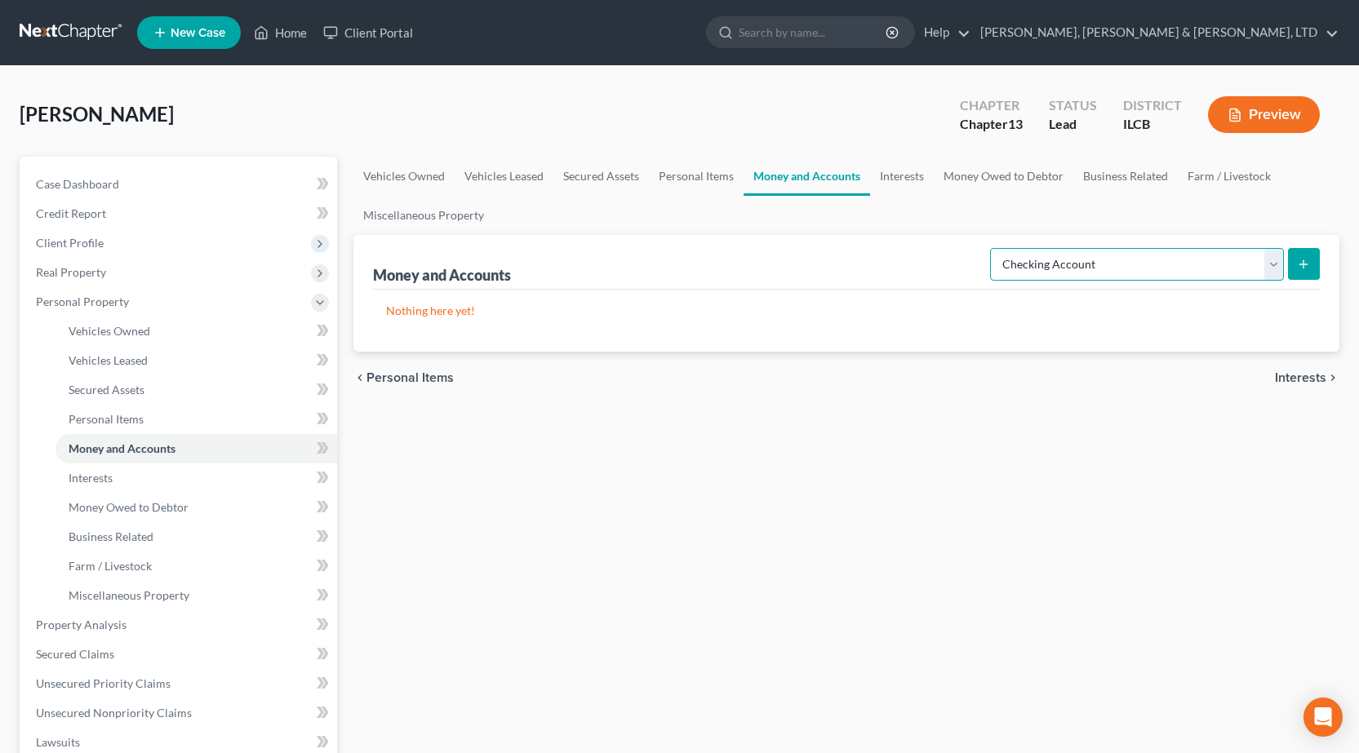
click at [1063, 266] on select "Select Account Type Brokerage Cash on Hand Certificates of Deposit Checking Acc…" at bounding box center [1137, 264] width 294 height 33
select select "savings"
click at [993, 248] on select "Select Account Type Brokerage Cash on Hand Certificates of Deposit Checking Acc…" at bounding box center [1137, 264] width 294 height 33
click at [1316, 259] on button "submit" at bounding box center [1304, 264] width 32 height 32
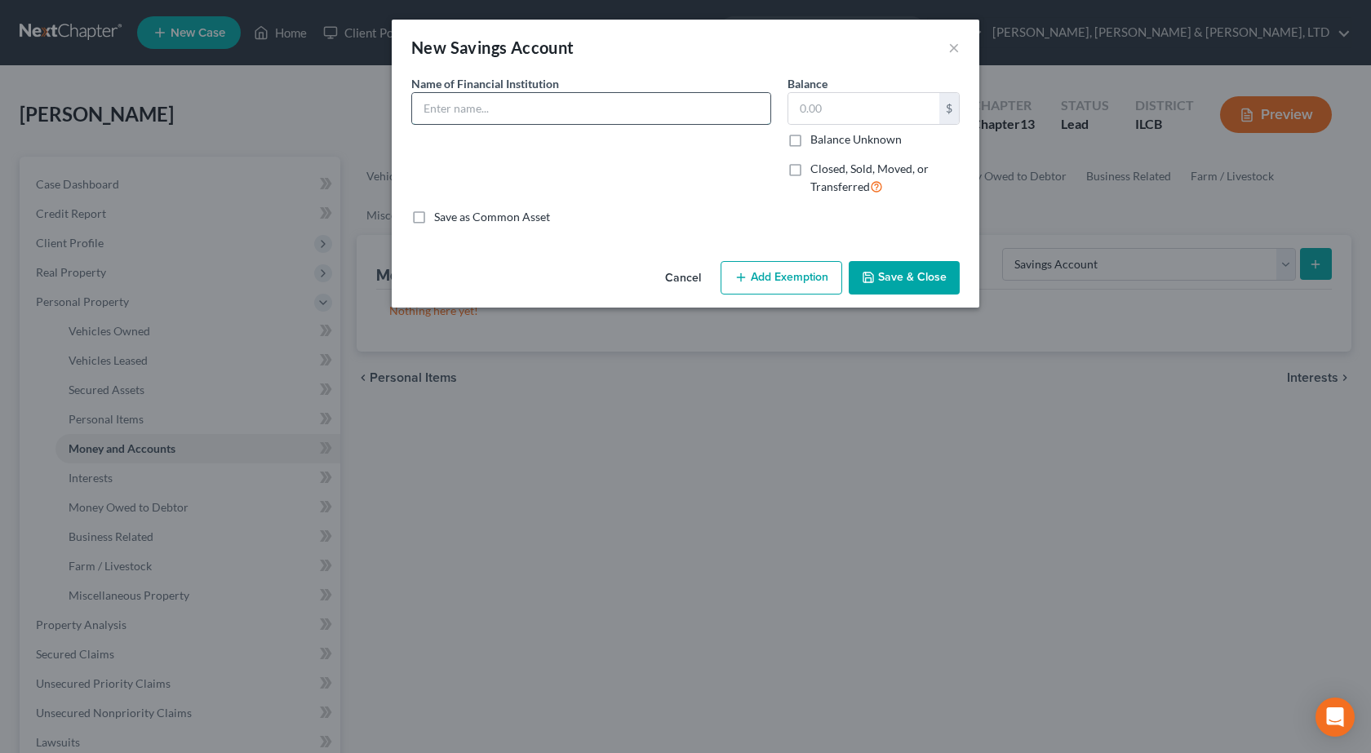
drag, startPoint x: 518, startPoint y: 107, endPoint x: 509, endPoint y: 109, distance: 9.3
click at [517, 107] on input "text" at bounding box center [591, 108] width 358 height 31
type input "Ally Bank"
click at [929, 279] on button "Save & Close" at bounding box center [904, 278] width 111 height 34
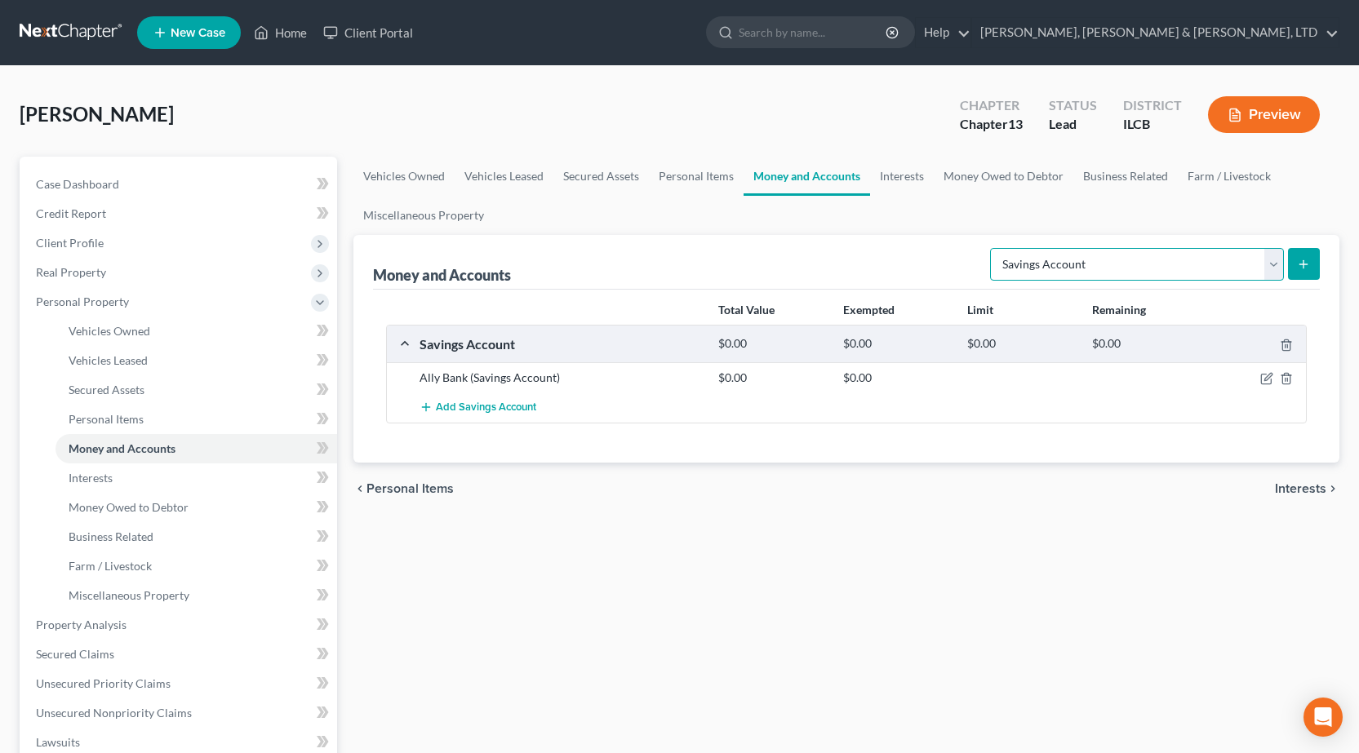
click at [1064, 264] on select "Select Account Type Brokerage Cash on Hand Certificates of Deposit Checking Acc…" at bounding box center [1137, 264] width 294 height 33
select select "other"
click at [993, 248] on select "Select Account Type Brokerage Cash on Hand Certificates of Deposit Checking Acc…" at bounding box center [1137, 264] width 294 height 33
click at [1306, 279] on button "submit" at bounding box center [1304, 264] width 32 height 32
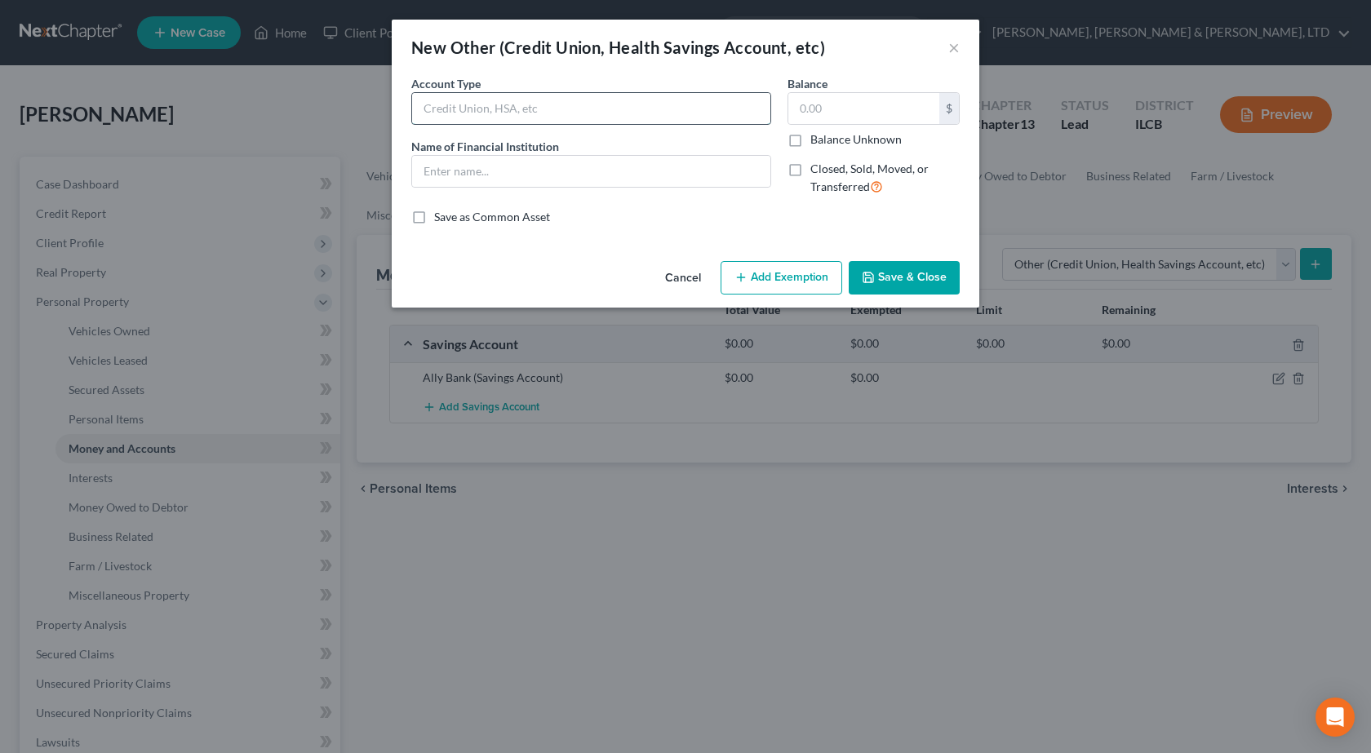
click at [474, 98] on input "text" at bounding box center [591, 108] width 358 height 31
type input "Mobile"
click at [459, 169] on input "text" at bounding box center [591, 171] width 358 height 31
type input "Venmo"
drag, startPoint x: 890, startPoint y: 277, endPoint x: 915, endPoint y: 277, distance: 24.5
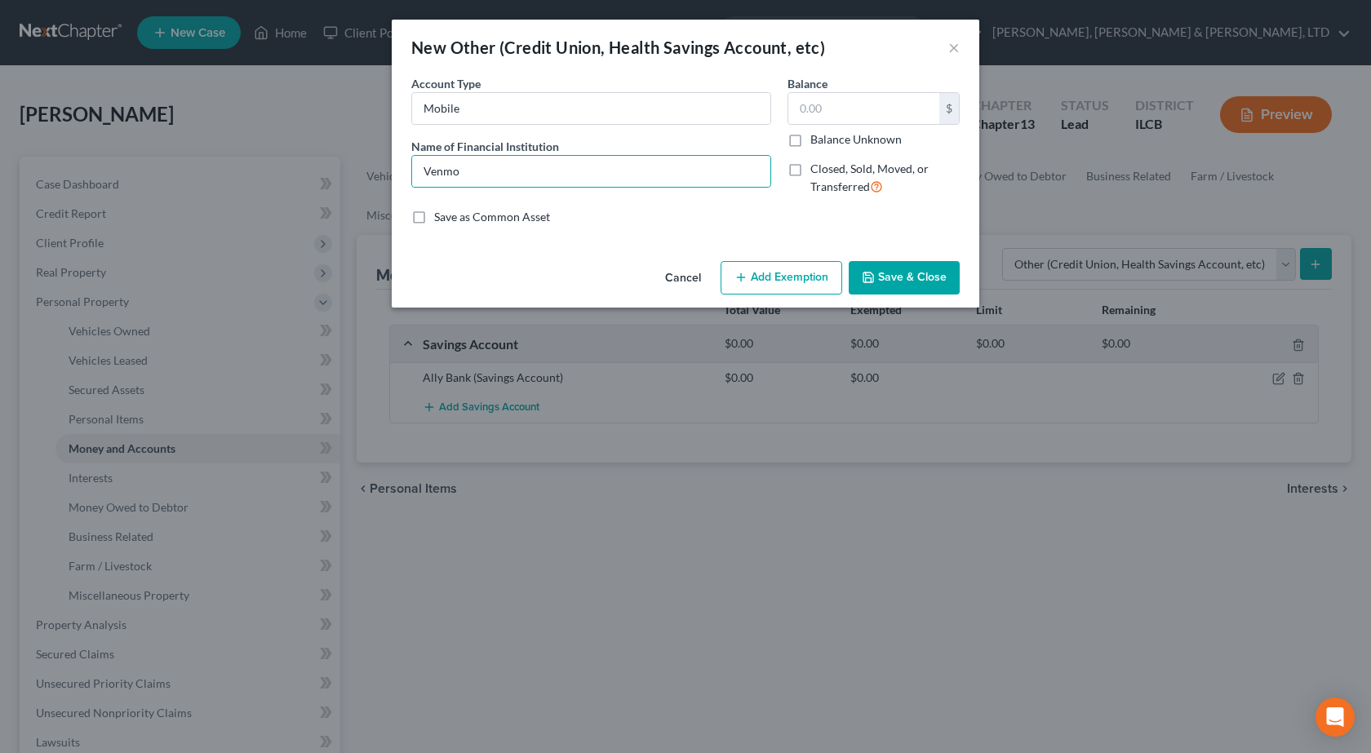
click at [890, 277] on button "Save & Close" at bounding box center [904, 278] width 111 height 34
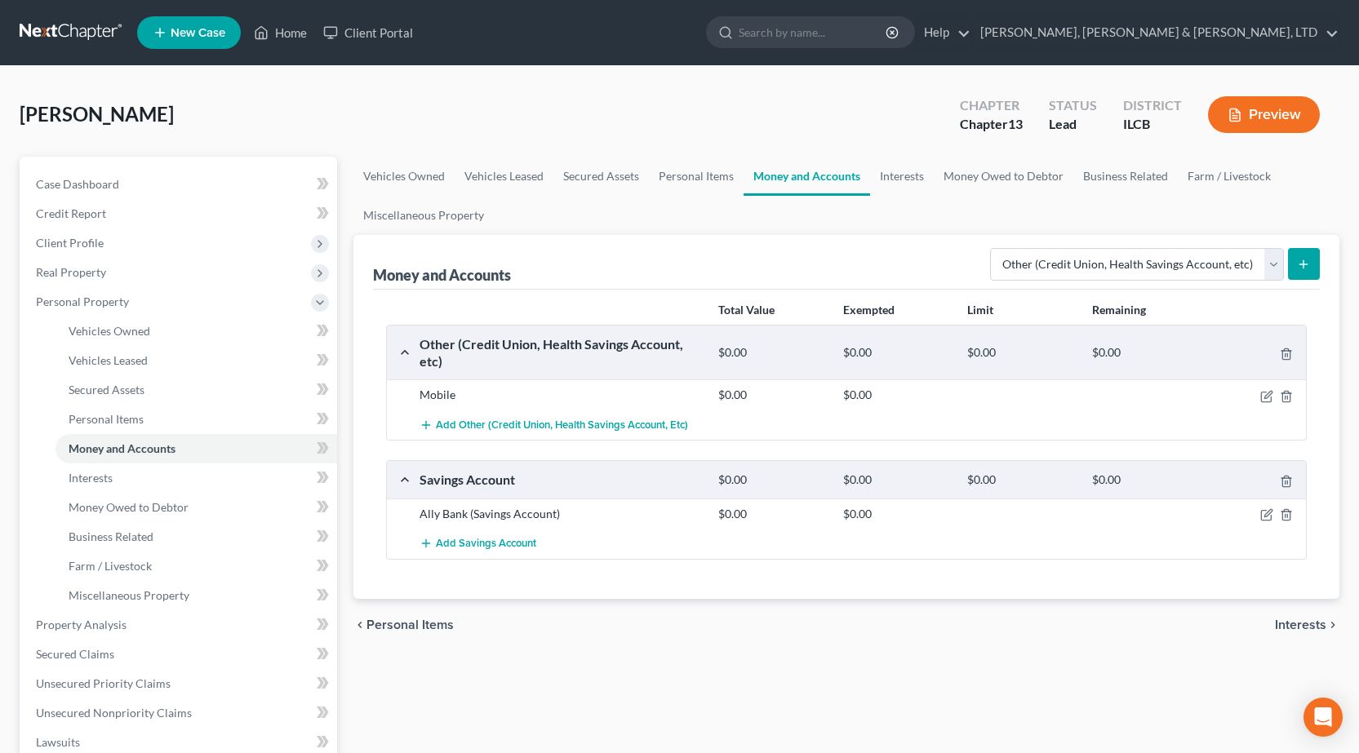
click at [1305, 273] on button "submit" at bounding box center [1304, 264] width 32 height 32
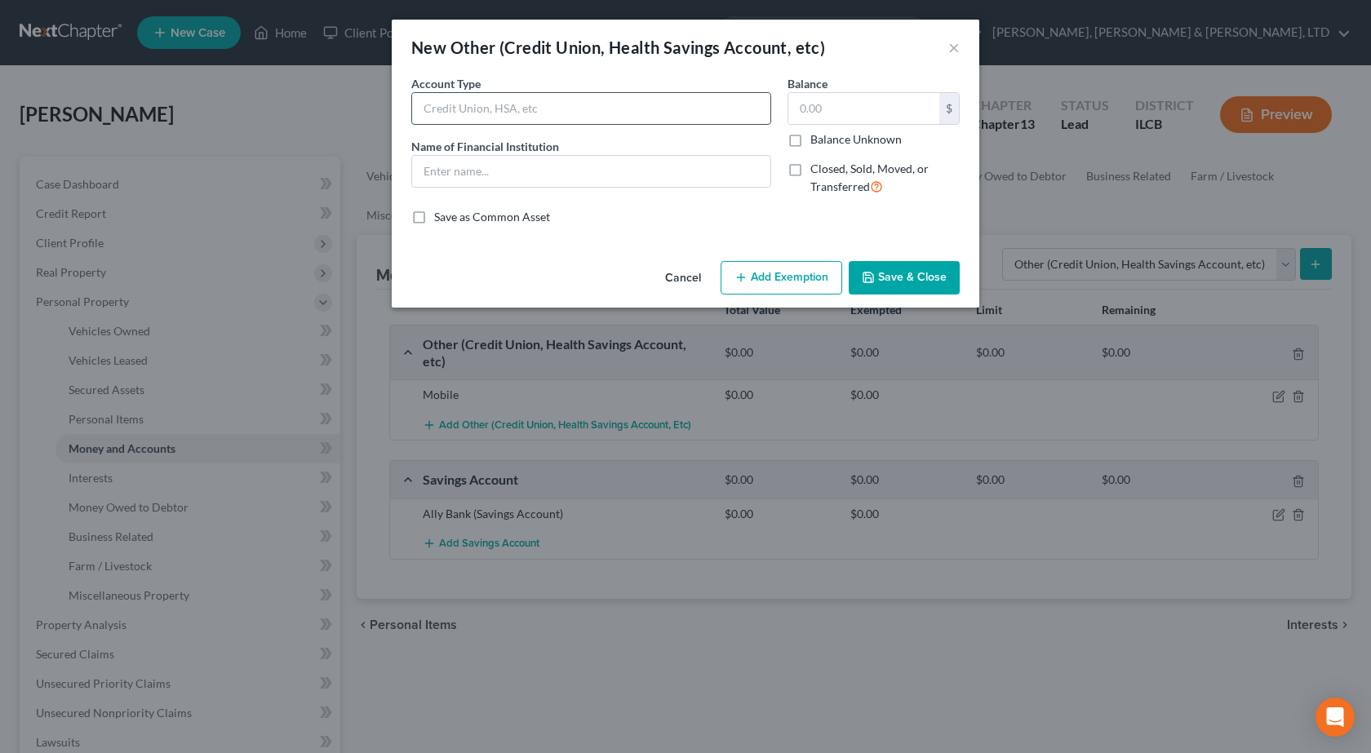
click at [454, 100] on input "text" at bounding box center [591, 108] width 358 height 31
type input "Mobile Banking"
click at [461, 162] on input "text" at bounding box center [591, 171] width 358 height 31
click at [953, 51] on button "×" at bounding box center [953, 48] width 11 height 20
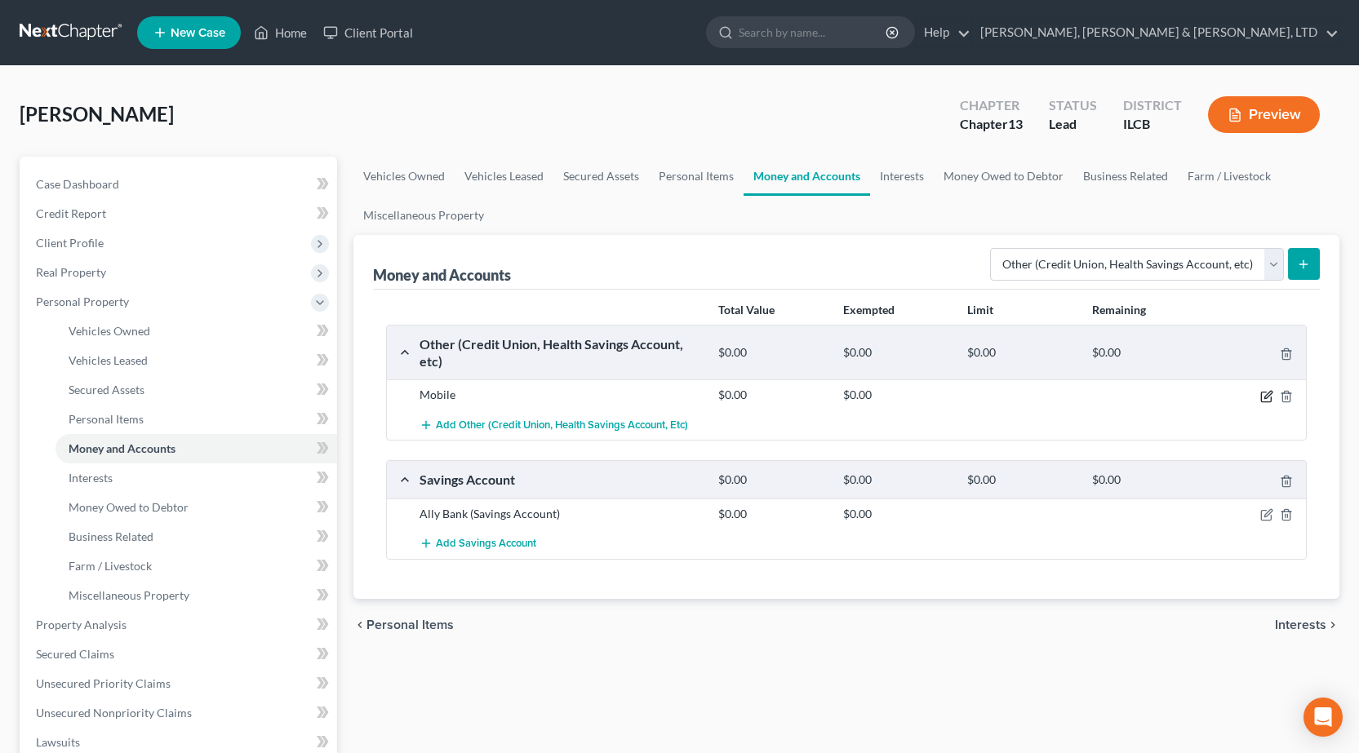
click at [1266, 396] on icon "button" at bounding box center [1267, 394] width 7 height 7
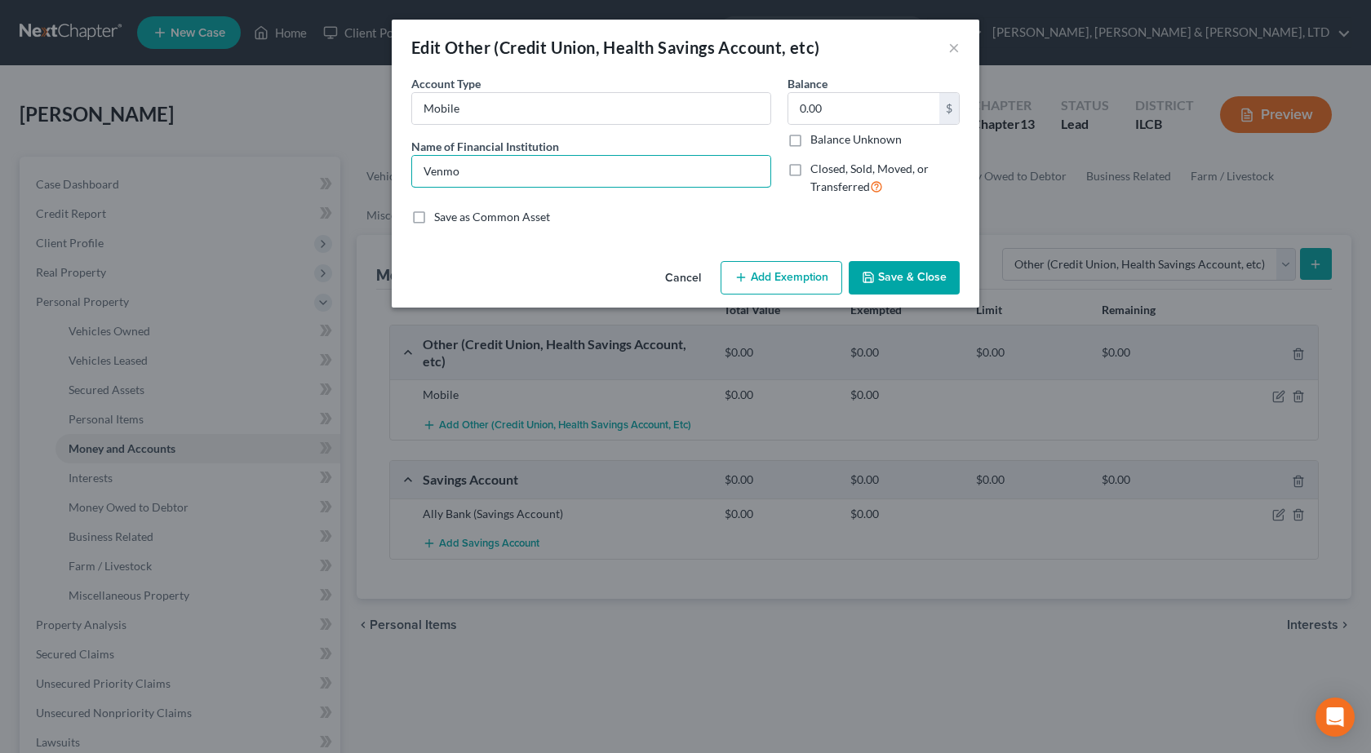
drag, startPoint x: 523, startPoint y: 168, endPoint x: 0, endPoint y: 70, distance: 532.2
click at [0, 70] on div "Edit Other (Credit Union, Health Savings Account, etc) × An exemption set must …" at bounding box center [685, 376] width 1371 height 753
type input "Cash App"
click at [920, 280] on button "Save & Close" at bounding box center [904, 278] width 111 height 34
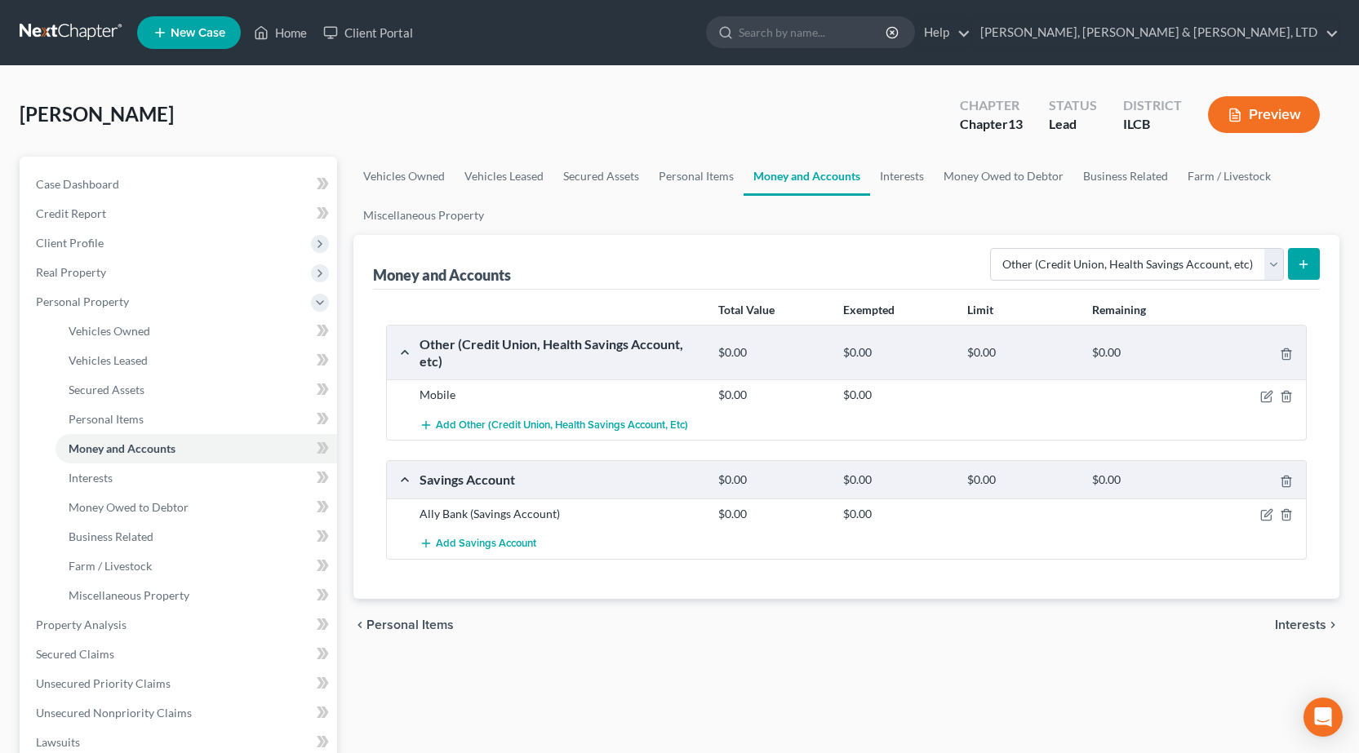
click at [1297, 269] on icon "submit" at bounding box center [1303, 264] width 13 height 13
click at [1303, 271] on button "submit" at bounding box center [1304, 264] width 32 height 32
click at [691, 177] on link "Personal Items" at bounding box center [696, 176] width 95 height 39
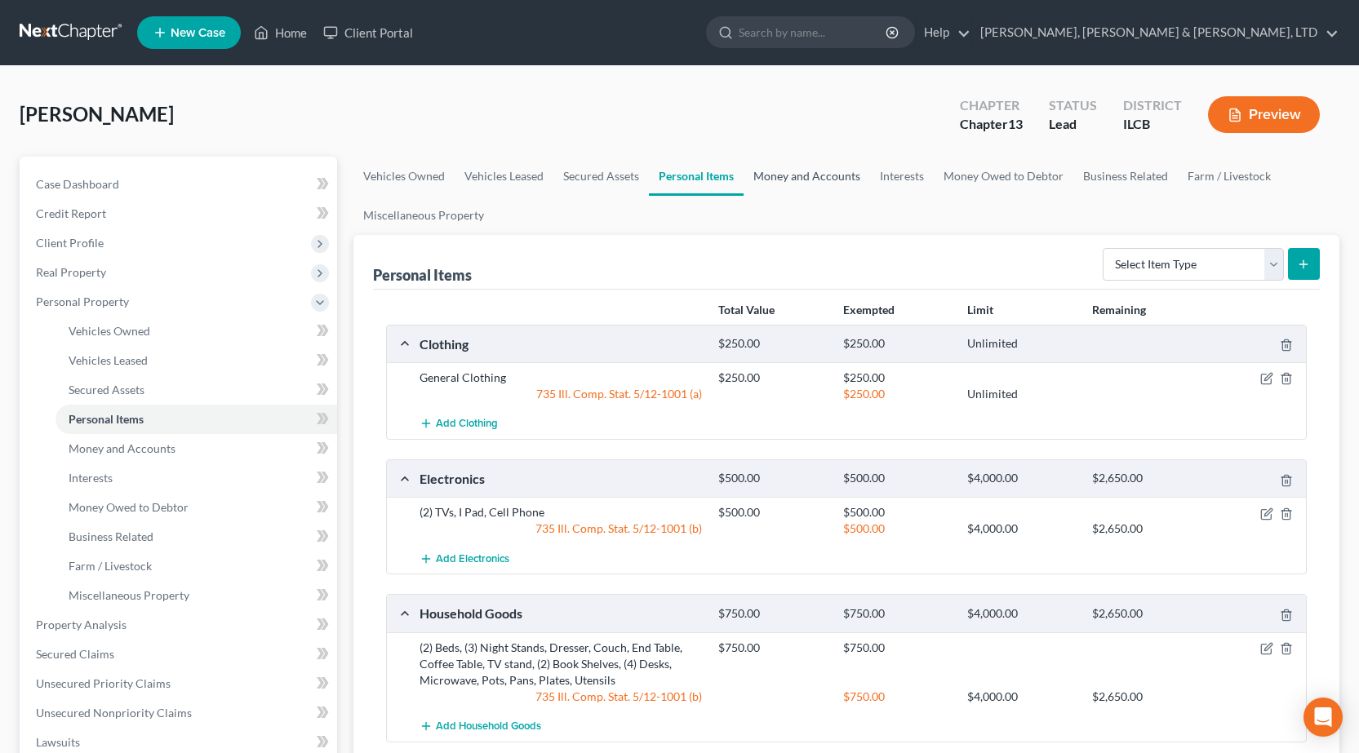
click at [781, 176] on link "Money and Accounts" at bounding box center [806, 176] width 127 height 39
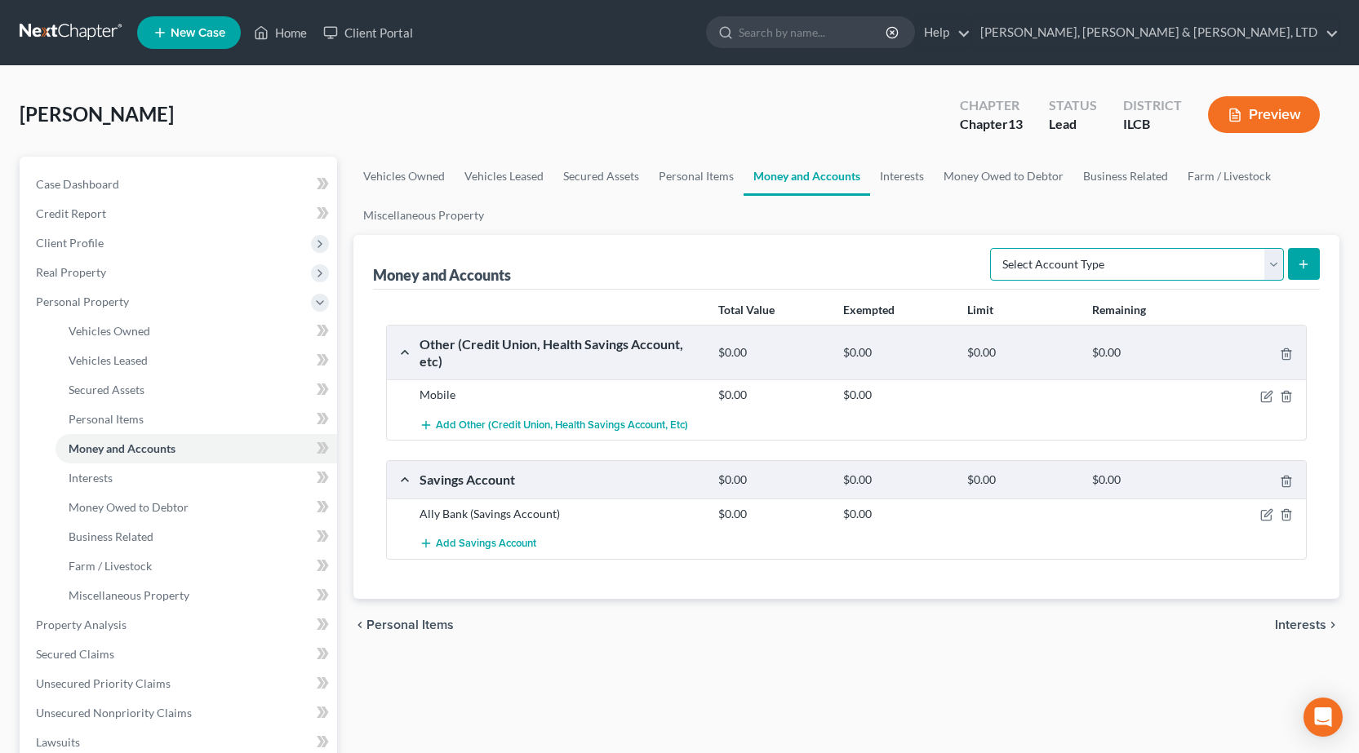
click at [1184, 274] on select "Select Account Type Brokerage Cash on Hand Certificates of Deposit Checking Acc…" at bounding box center [1137, 264] width 294 height 33
select select "other"
click at [993, 248] on select "Select Account Type Brokerage Cash on Hand Certificates of Deposit Checking Acc…" at bounding box center [1137, 264] width 294 height 33
click at [1308, 269] on icon "submit" at bounding box center [1303, 264] width 13 height 13
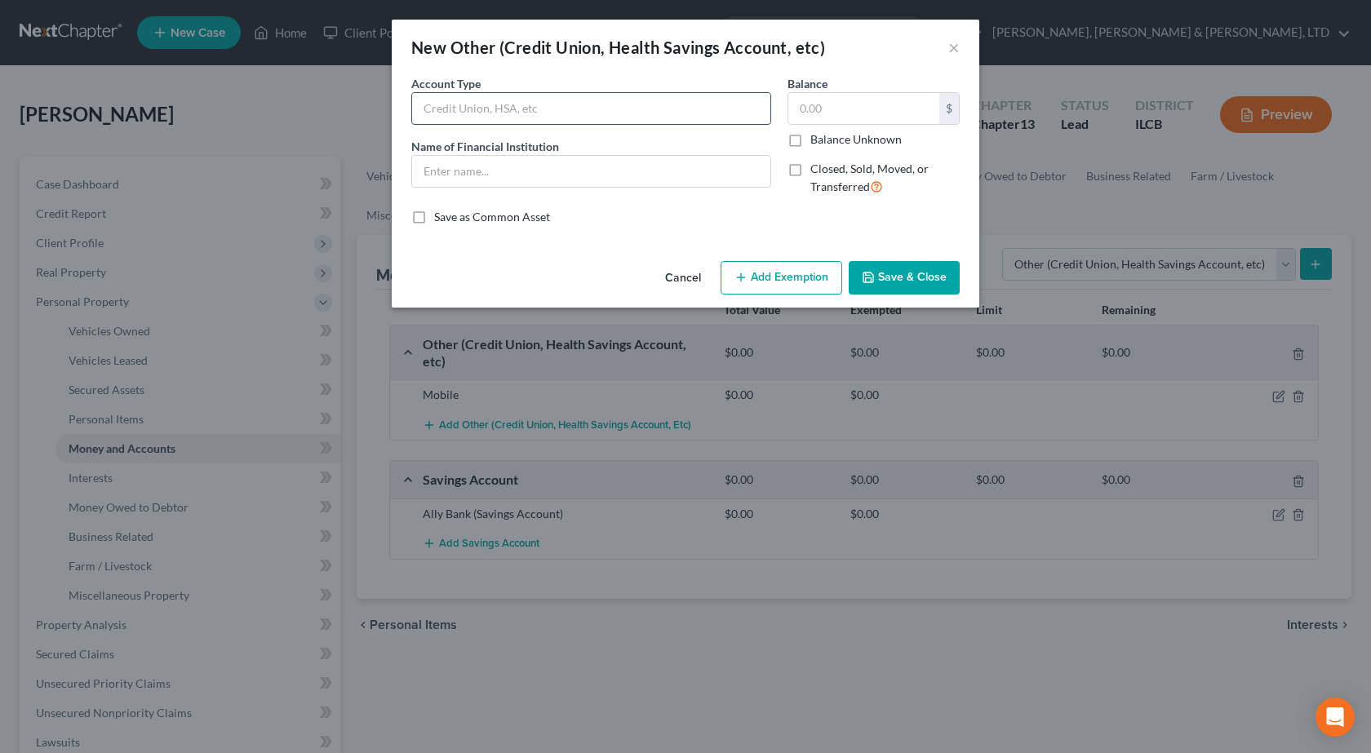
click at [581, 115] on input "text" at bounding box center [591, 108] width 358 height 31
type input "Mobile Banking"
type input "Venmo"
click at [921, 273] on button "Save & Close" at bounding box center [904, 278] width 111 height 34
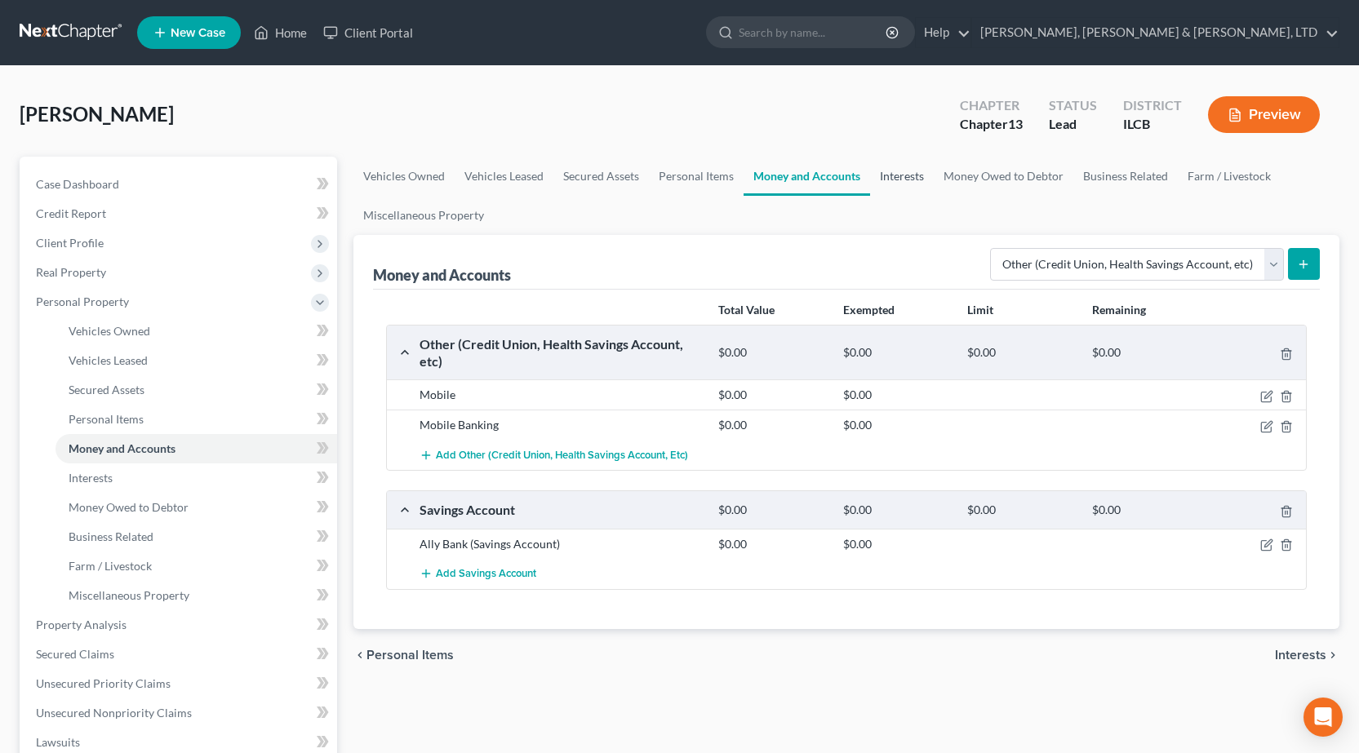
click at [904, 176] on link "Interests" at bounding box center [902, 176] width 64 height 39
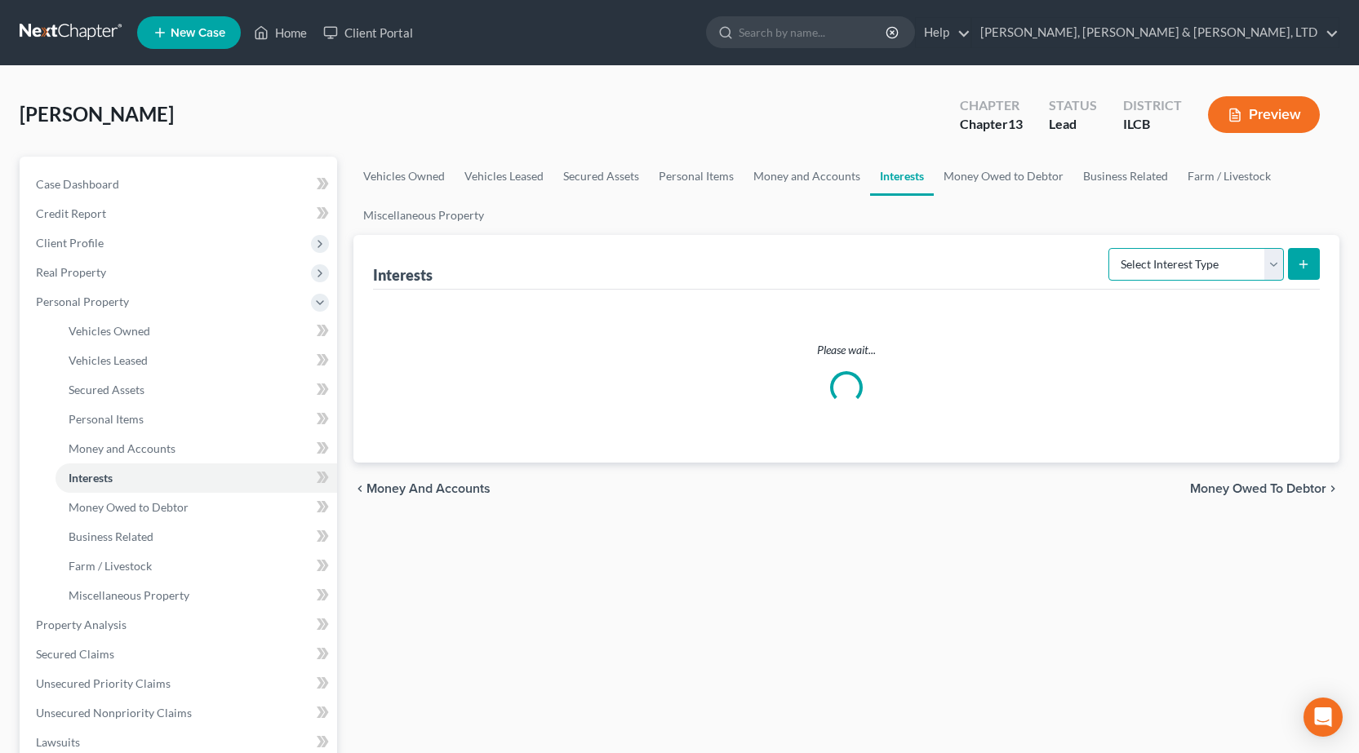
click at [1223, 269] on select "Select Interest Type 401K Annuity Bond Education IRA Government Bond Government…" at bounding box center [1195, 264] width 175 height 33
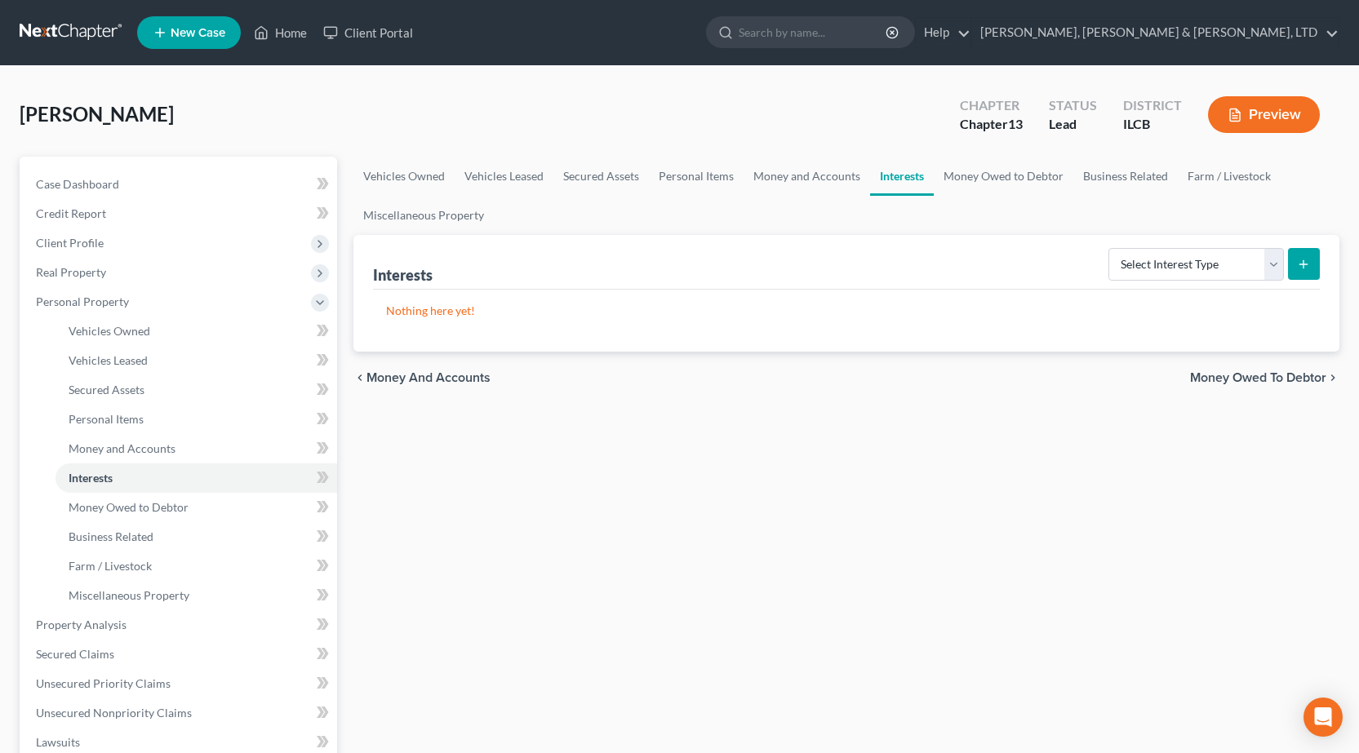
drag, startPoint x: 883, startPoint y: 511, endPoint x: 831, endPoint y: 317, distance: 201.1
click at [882, 512] on div "Vehicles Owned Vehicles Leased Secured Assets Personal Items Money and Accounts…" at bounding box center [846, 643] width 1002 height 972
click at [974, 181] on link "Money Owed to Debtor" at bounding box center [1004, 176] width 140 height 39
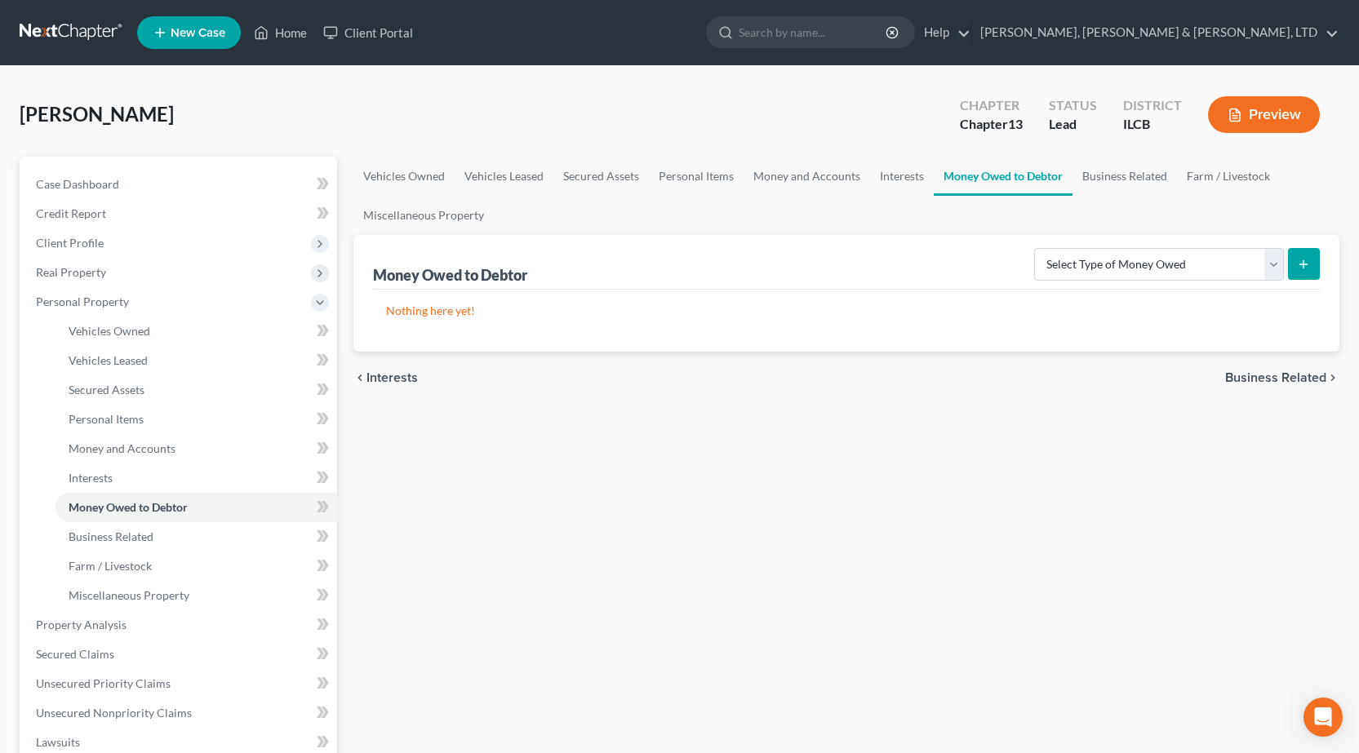
click at [1116, 245] on div "Select Type of Money Owed Accounts Receivable Alimony Child Support Claims Agai…" at bounding box center [1174, 263] width 292 height 43
click at [1114, 251] on select "Select Type of Money Owed Accounts Receivable Alimony Child Support Claims Agai…" at bounding box center [1159, 264] width 250 height 33
select select "child_support"
click at [1036, 248] on select "Select Type of Money Owed Accounts Receivable Alimony Child Support Claims Agai…" at bounding box center [1159, 264] width 250 height 33
click at [1306, 258] on icon "submit" at bounding box center [1303, 264] width 13 height 13
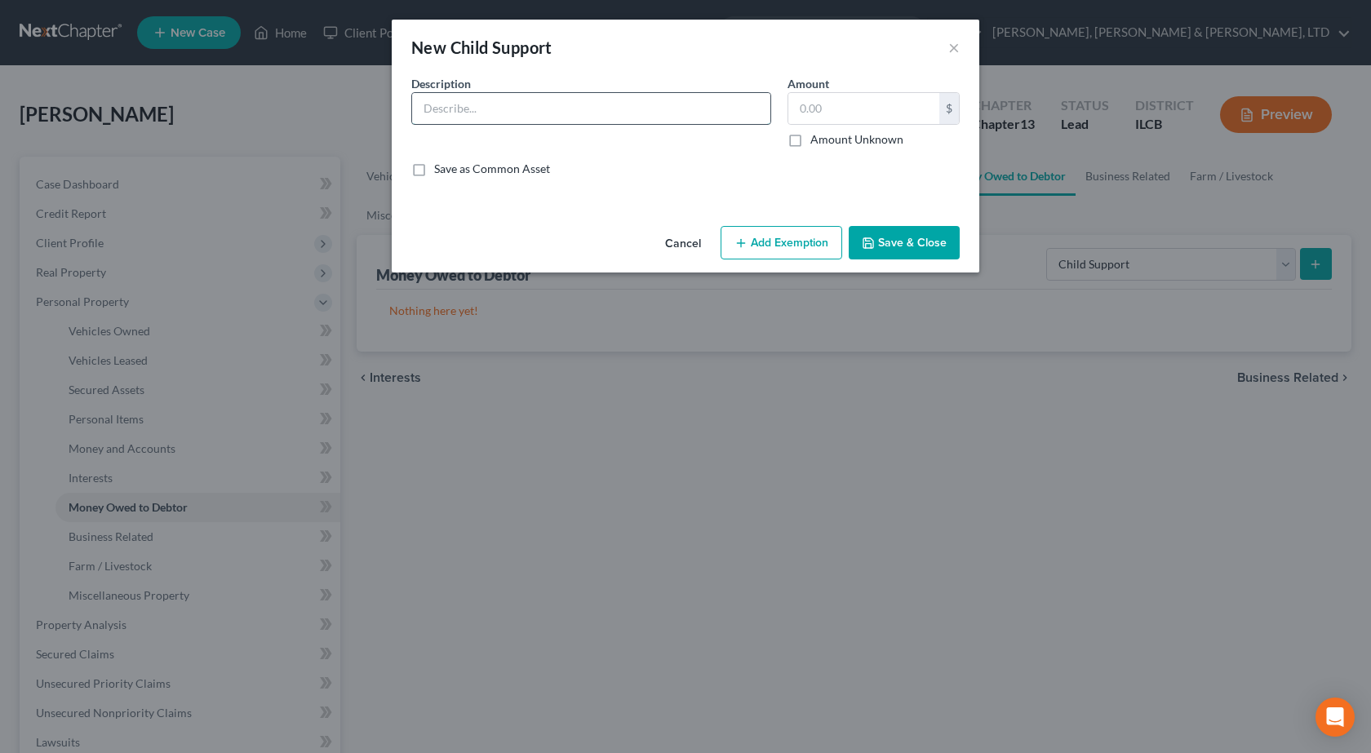
click at [529, 107] on input "text" at bounding box center [591, 108] width 358 height 31
type input "Child Support Claim"
click at [810, 148] on label "Amount Unknown" at bounding box center [856, 139] width 93 height 16
click at [817, 142] on input "Amount Unknown" at bounding box center [822, 136] width 11 height 11
checkbox input "true"
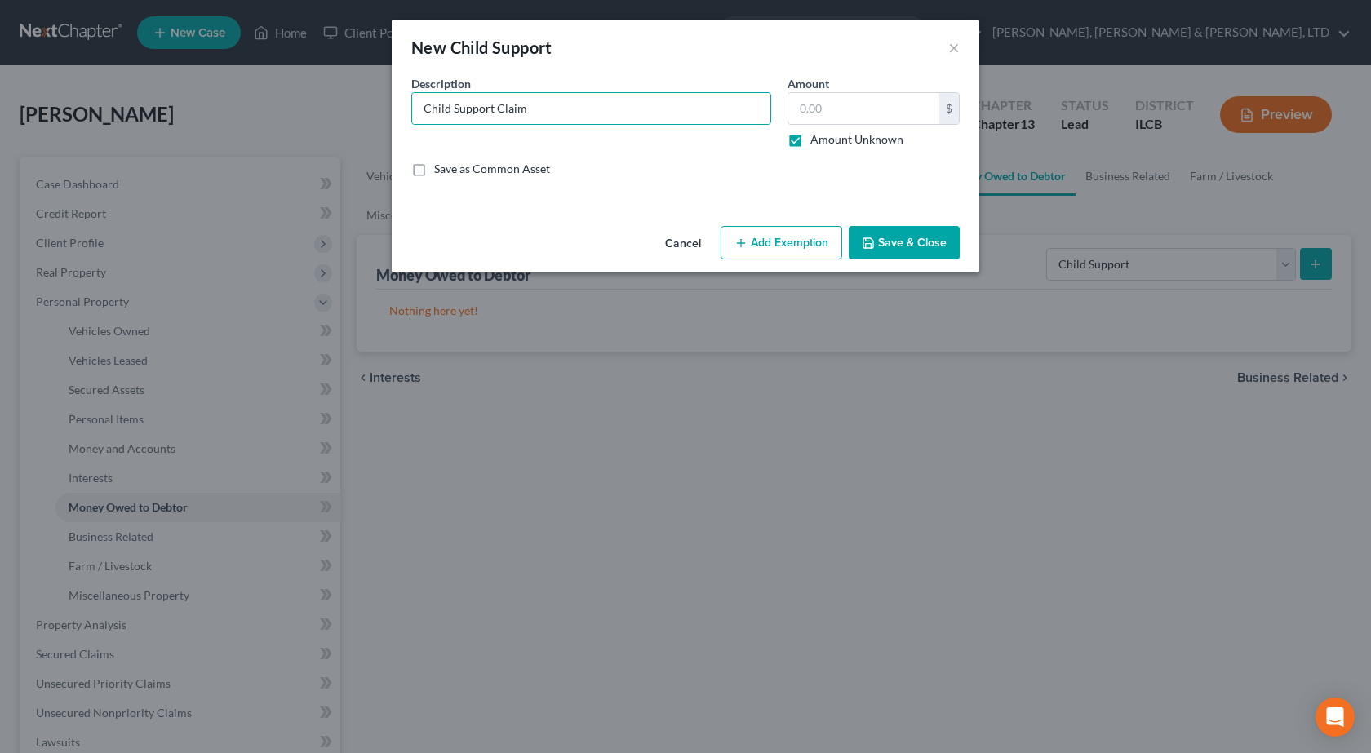
type input "0.00"
click at [903, 246] on button "Save & Close" at bounding box center [904, 243] width 111 height 34
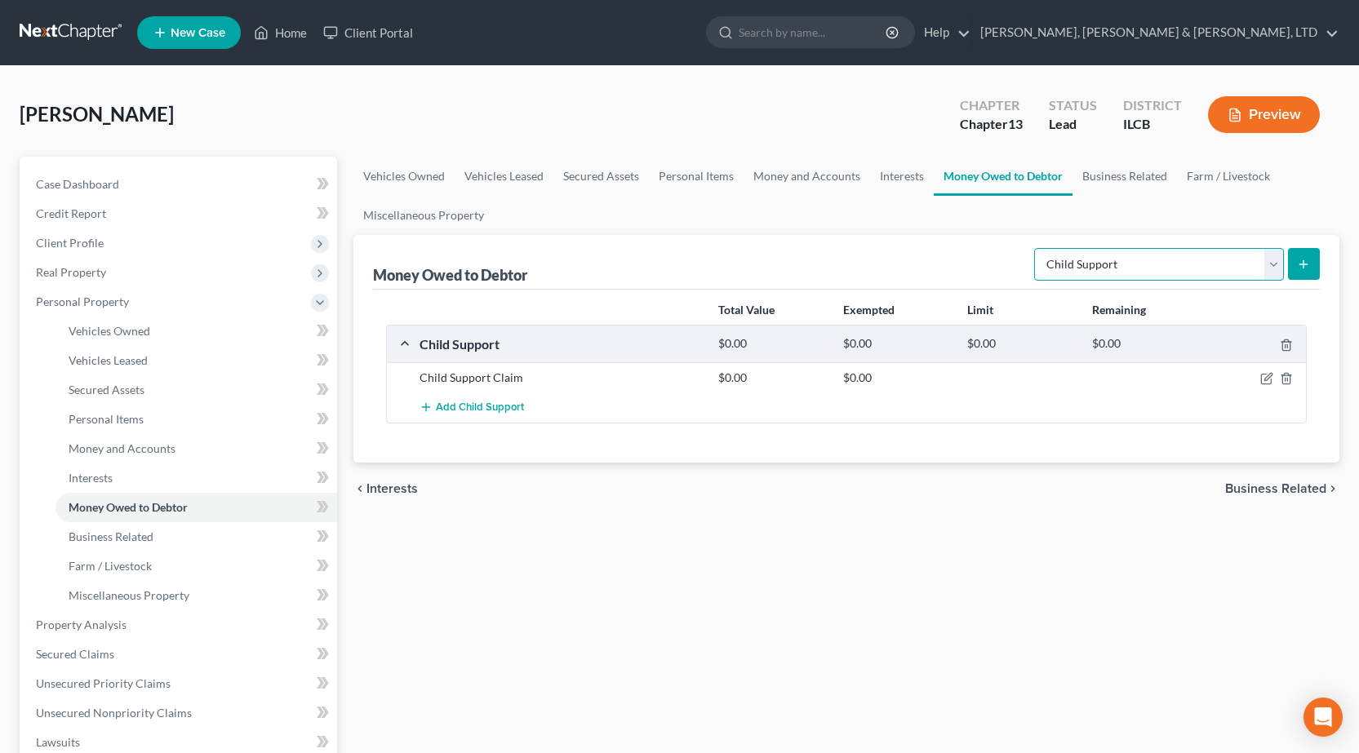
click at [1104, 277] on select "Select Type of Money Owed Accounts Receivable Alimony Child Support Claims Agai…" at bounding box center [1159, 264] width 250 height 33
select select "claims_against_third_parties"
click at [1036, 248] on select "Select Type of Money Owed Accounts Receivable Alimony Child Support Claims Agai…" at bounding box center [1159, 264] width 250 height 33
click at [1312, 273] on button "submit" at bounding box center [1304, 264] width 32 height 32
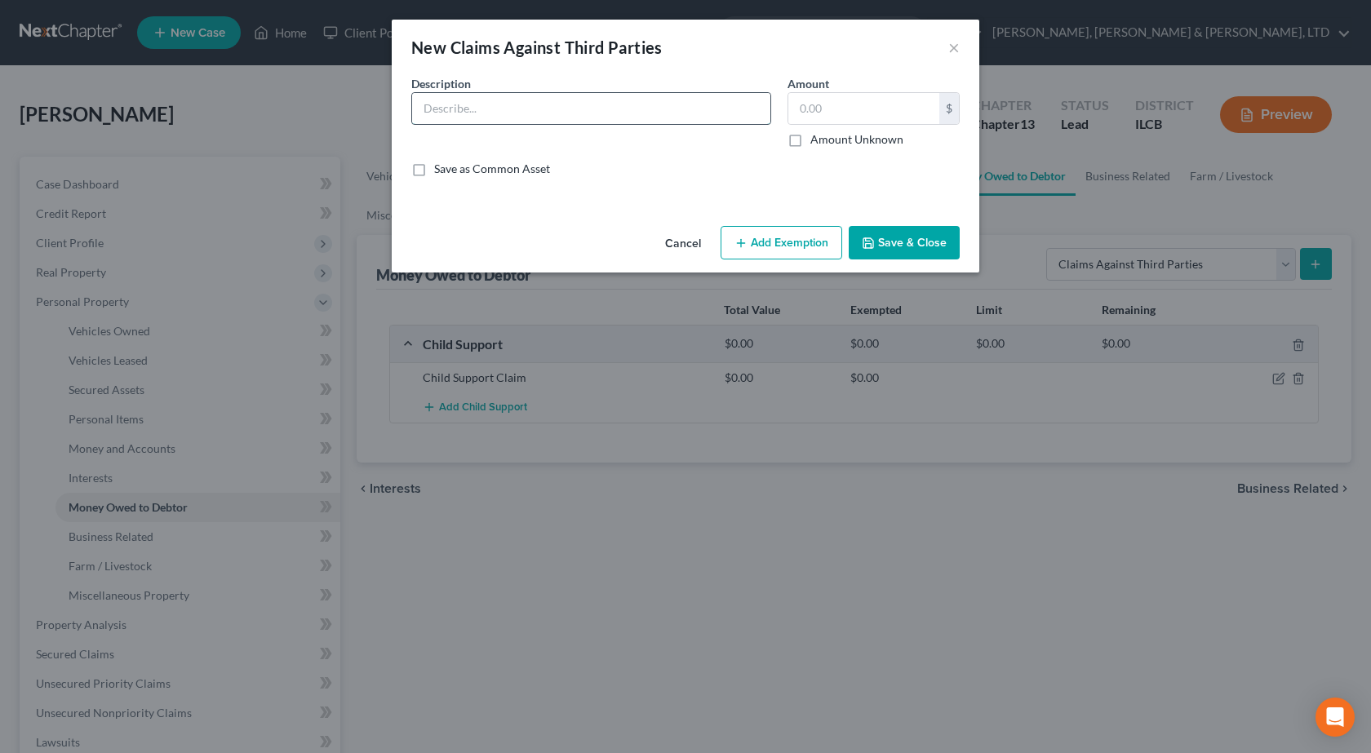
click at [495, 102] on input "text" at bounding box center [591, 108] width 358 height 31
type input "Sons' Dog"
click at [960, 55] on div "New Claims Against Third Parties ×" at bounding box center [686, 47] width 588 height 55
click at [952, 46] on button "×" at bounding box center [953, 48] width 11 height 20
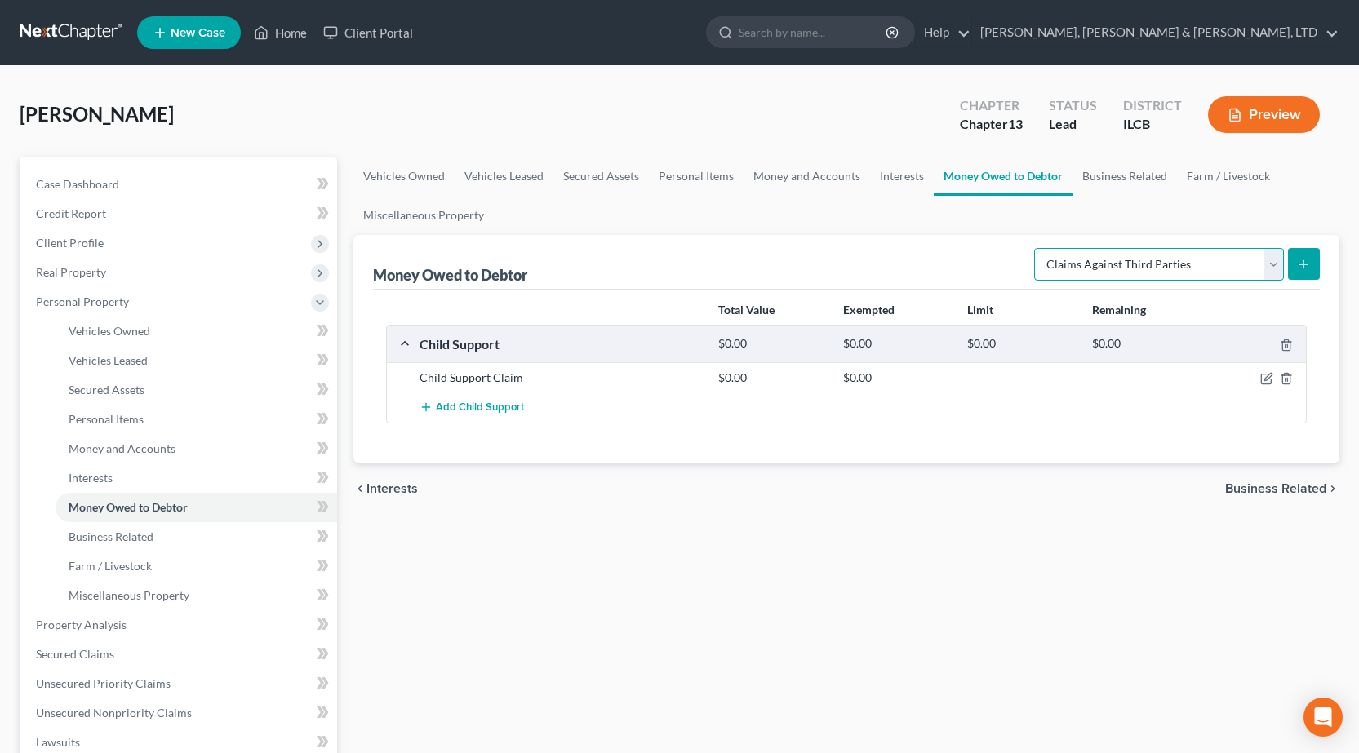
click at [1174, 273] on select "Select Type of Money Owed Accounts Receivable Alimony Child Support Claims Agai…" at bounding box center [1159, 264] width 250 height 33
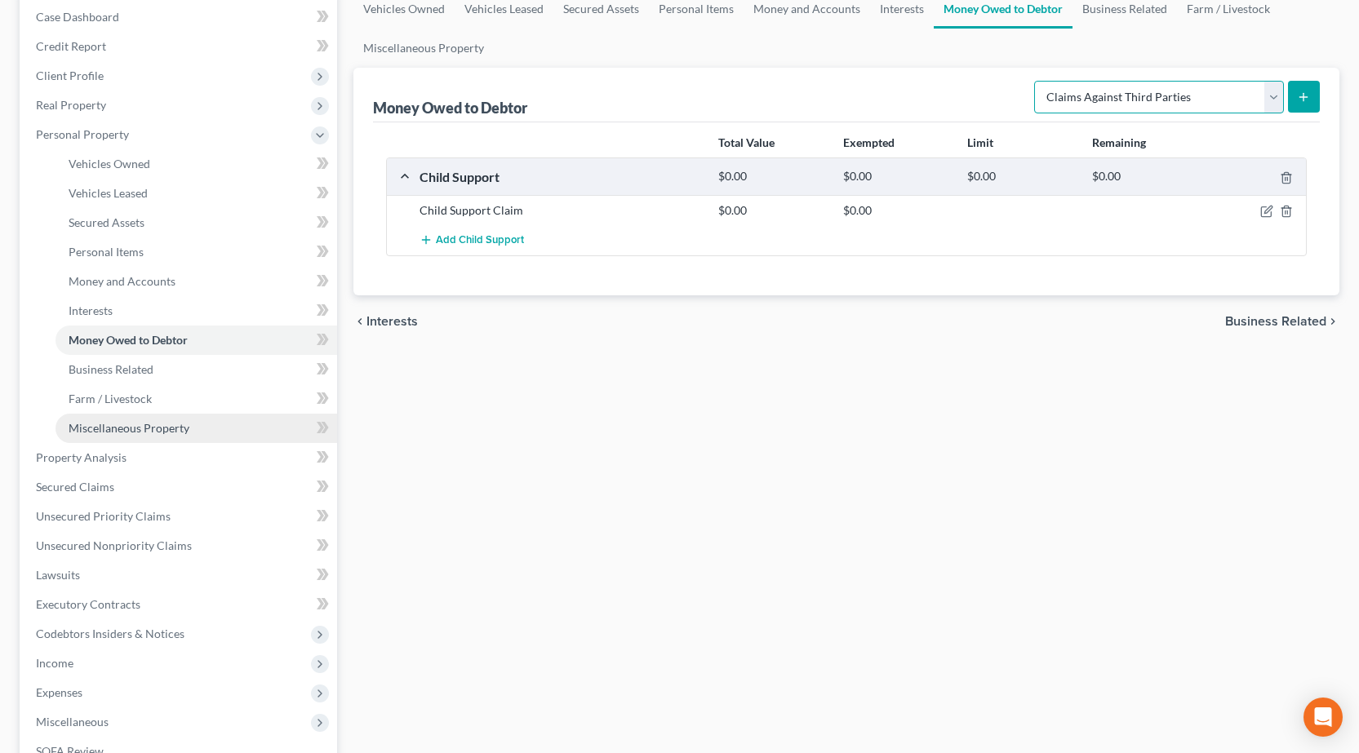
scroll to position [326, 0]
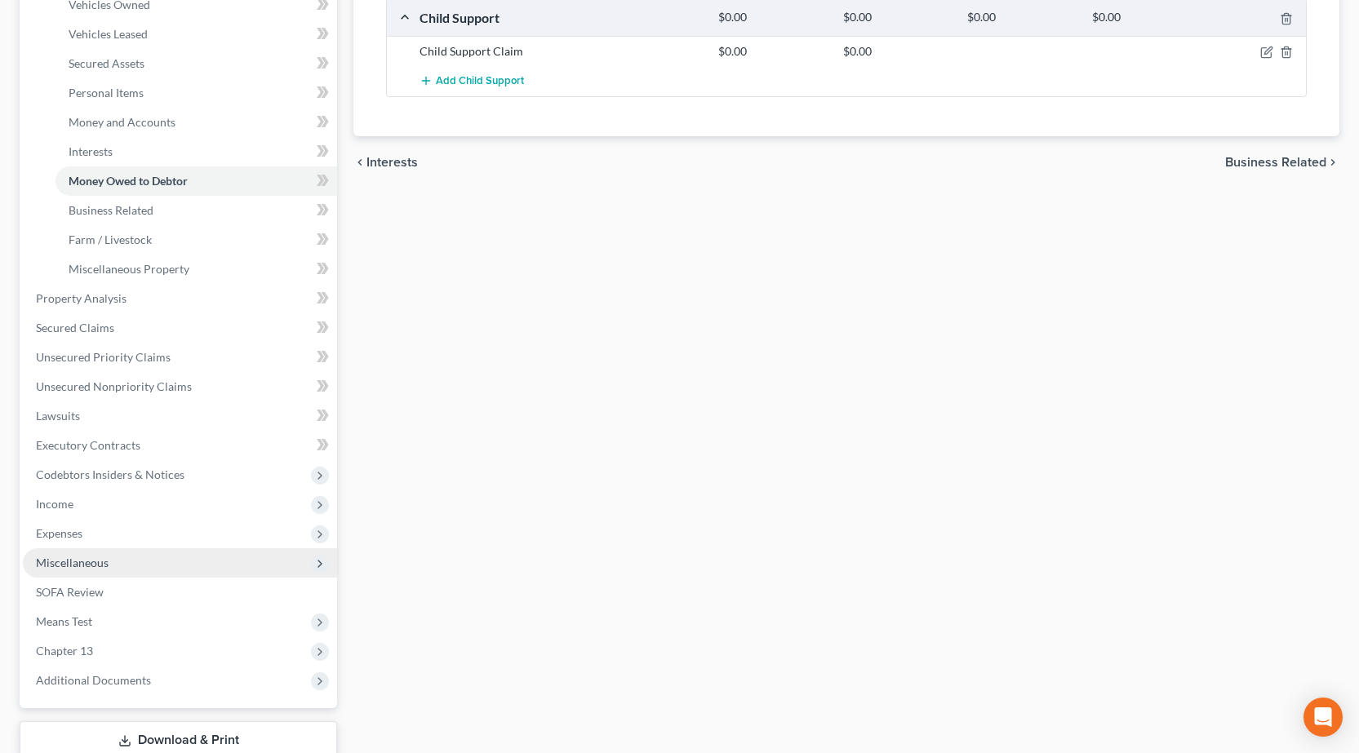
click at [70, 562] on span "Miscellaneous" at bounding box center [72, 563] width 73 height 14
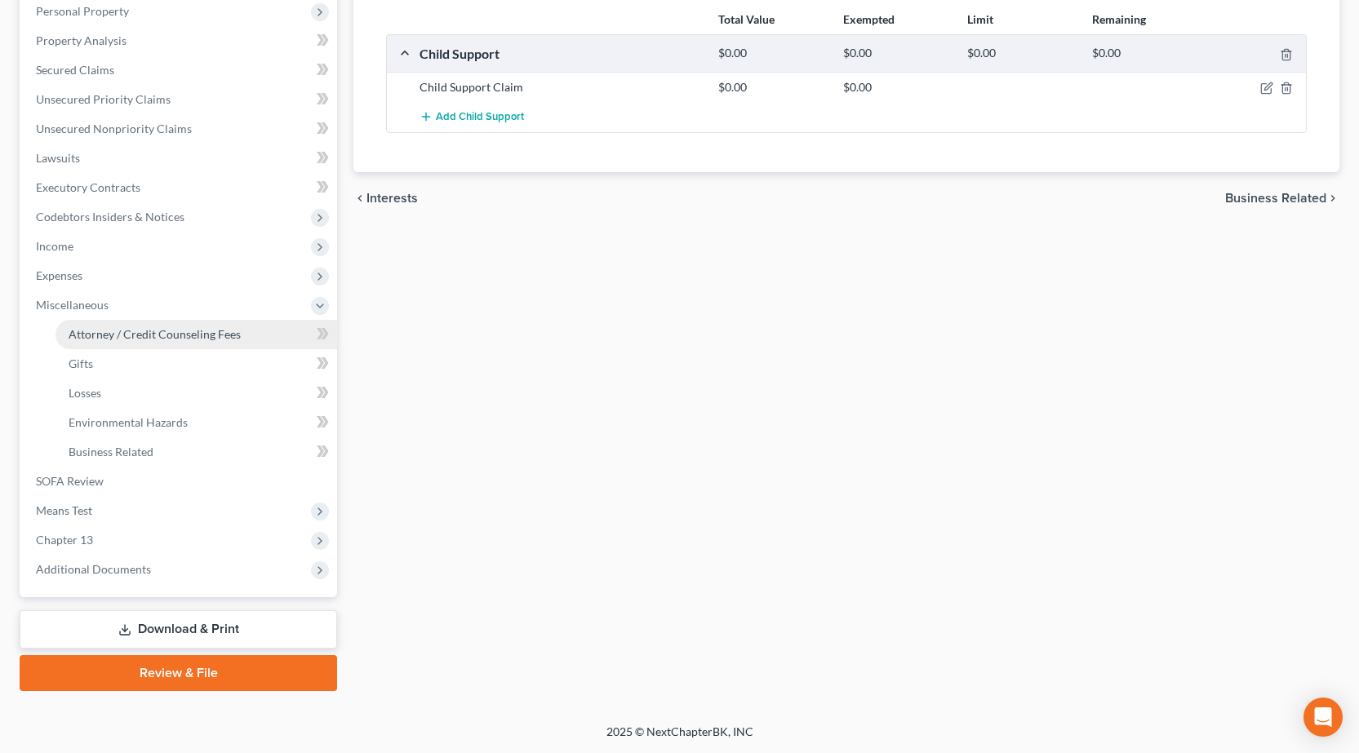
click at [131, 331] on span "Attorney / Credit Counseling Fees" at bounding box center [155, 334] width 172 height 14
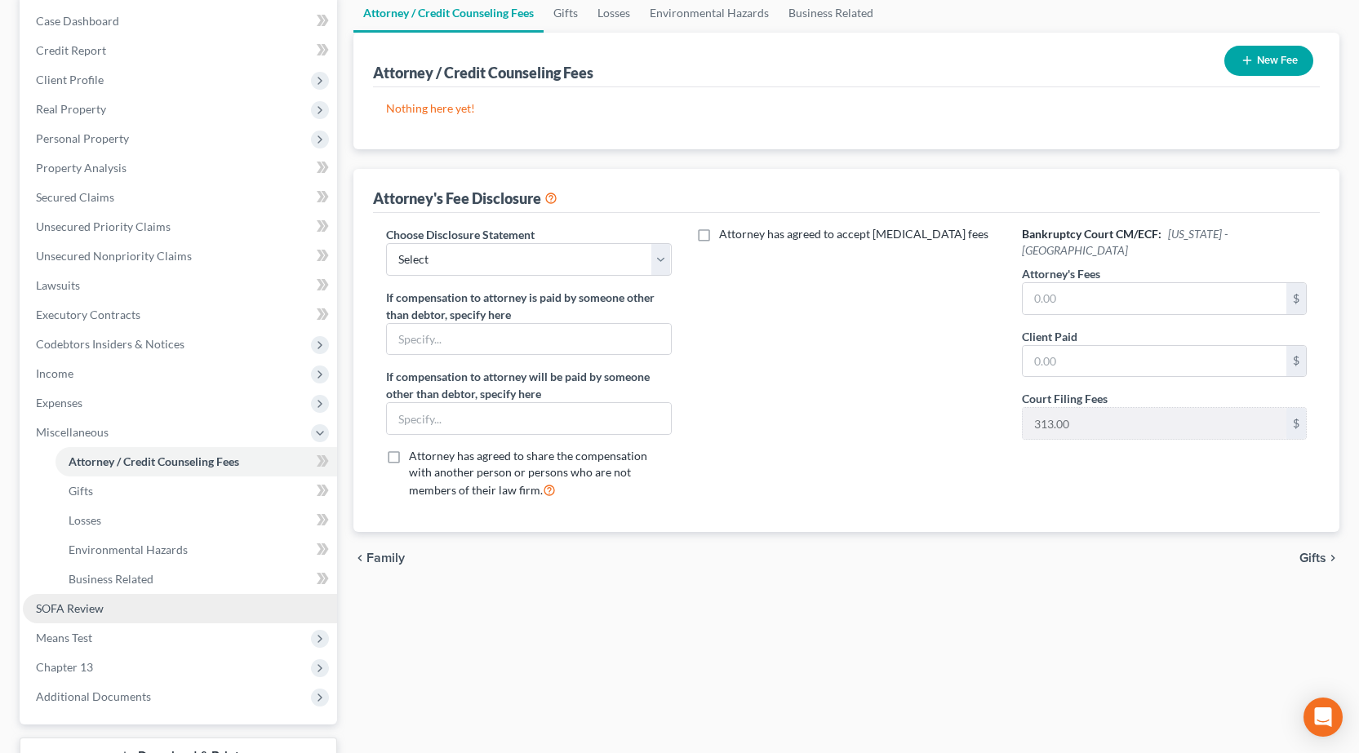
click at [140, 600] on link "SOFA Review" at bounding box center [180, 608] width 314 height 29
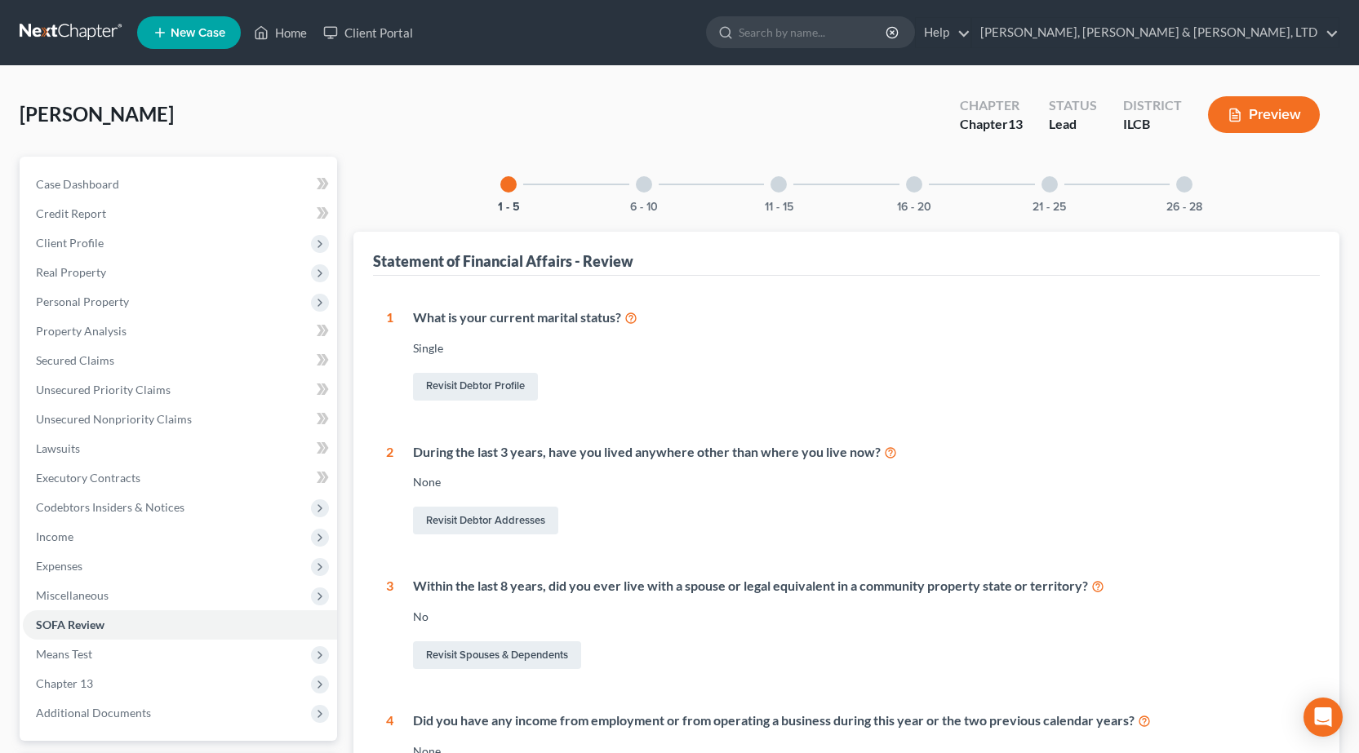
click at [642, 189] on div at bounding box center [644, 184] width 16 height 16
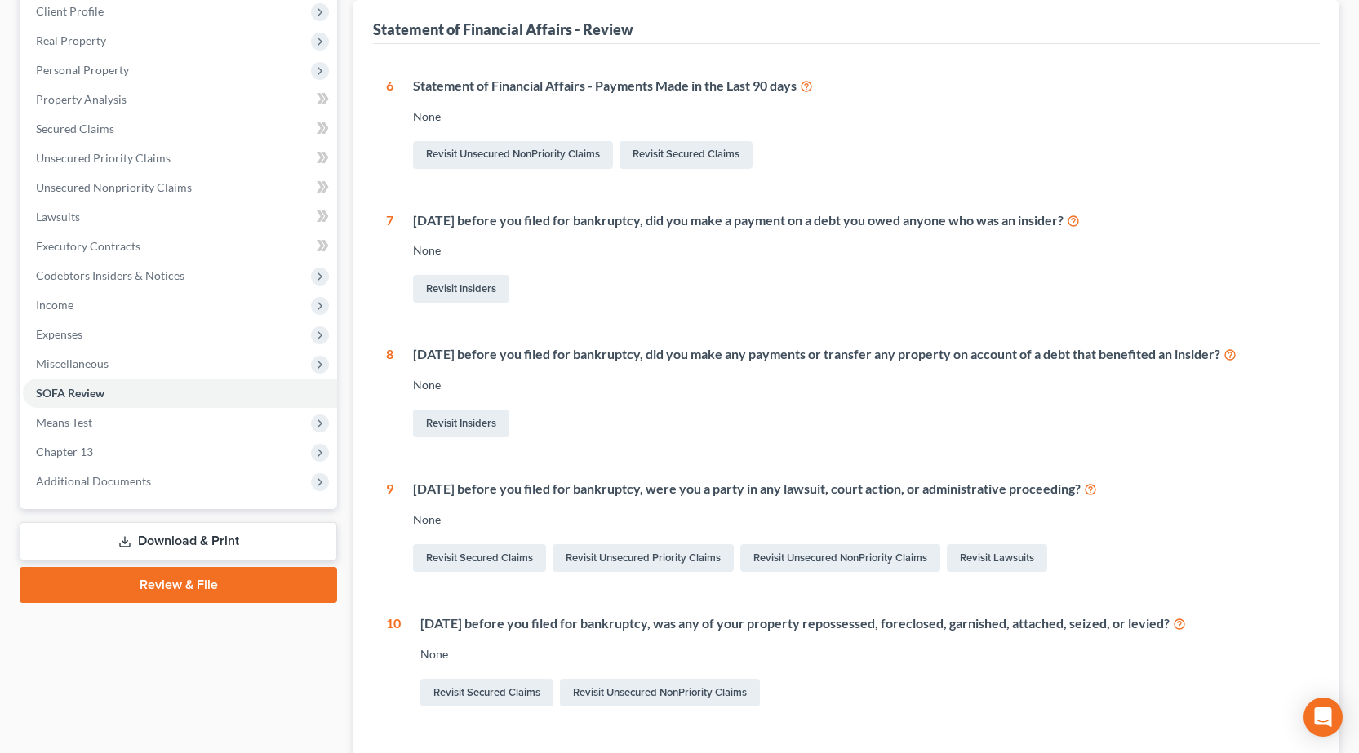
scroll to position [362, 0]
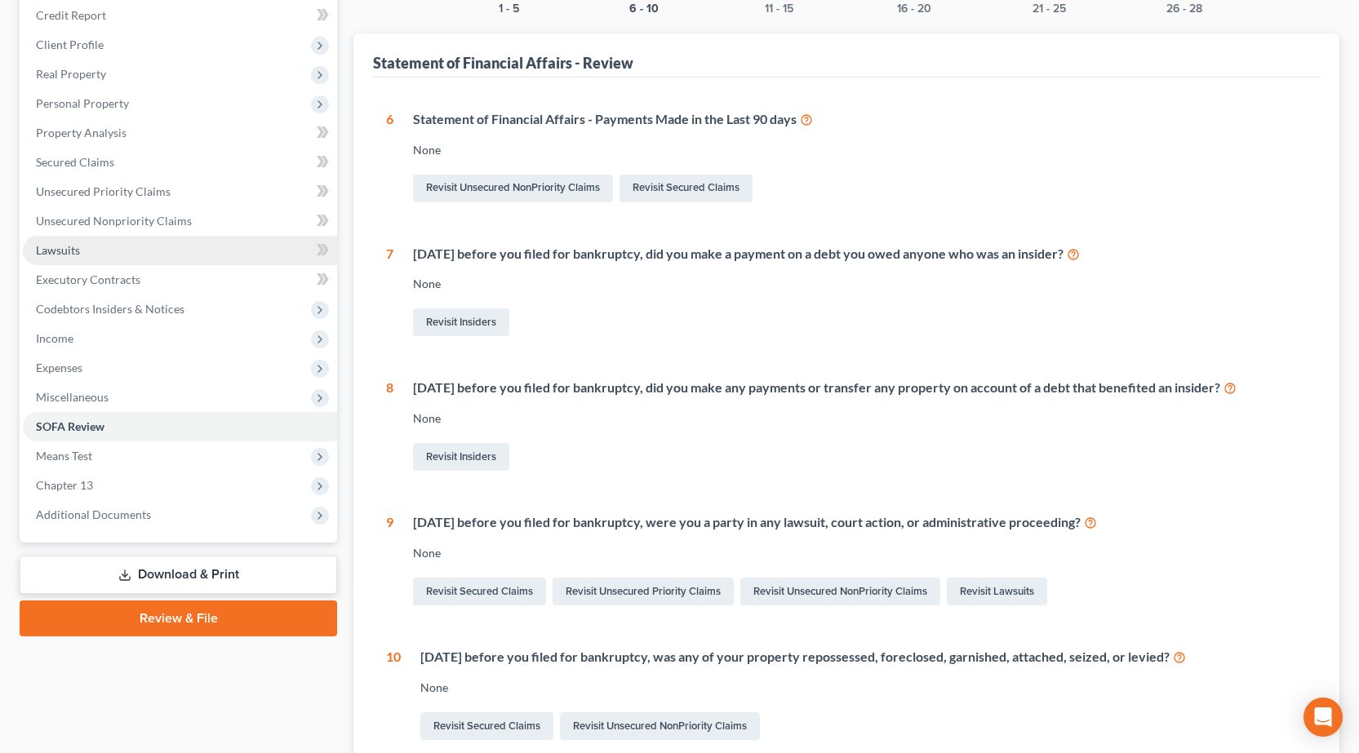
click at [66, 243] on span "Lawsuits" at bounding box center [58, 250] width 44 height 14
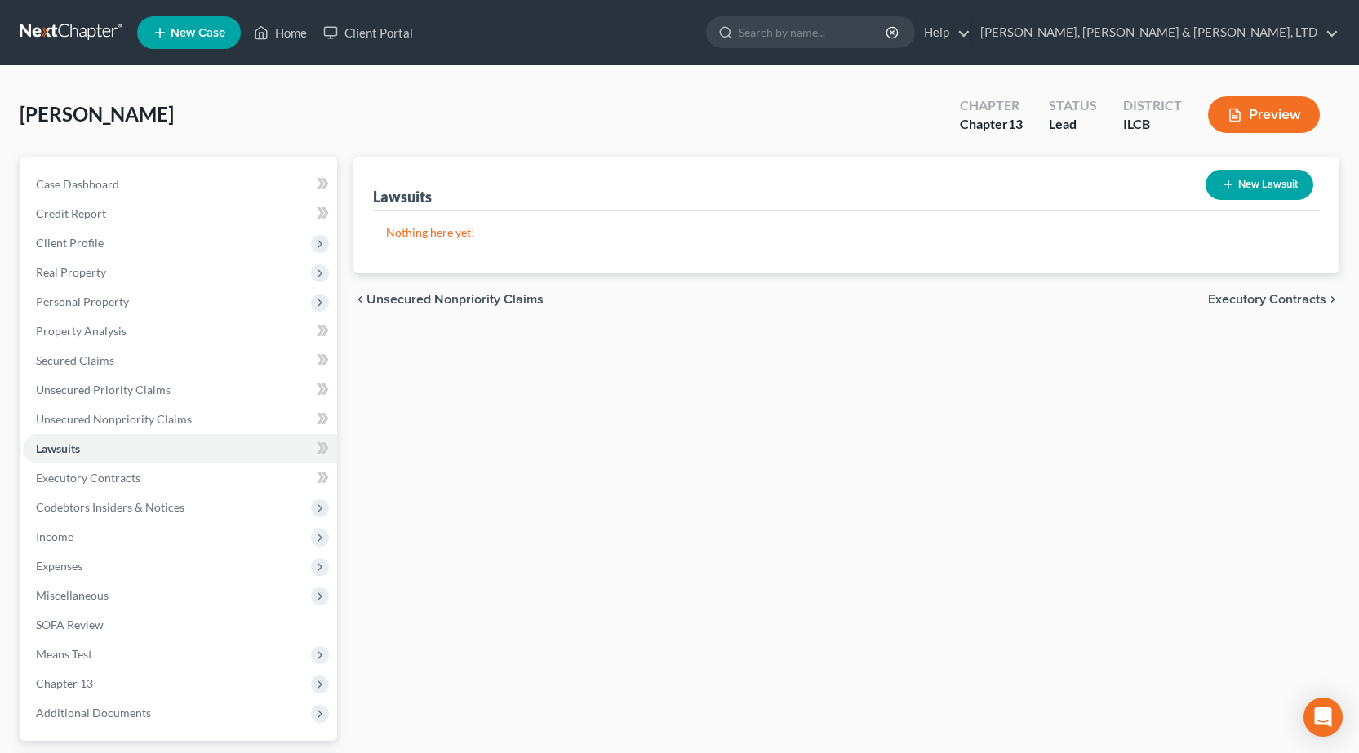
click at [1271, 178] on button "New Lawsuit" at bounding box center [1259, 185] width 108 height 30
select select "0"
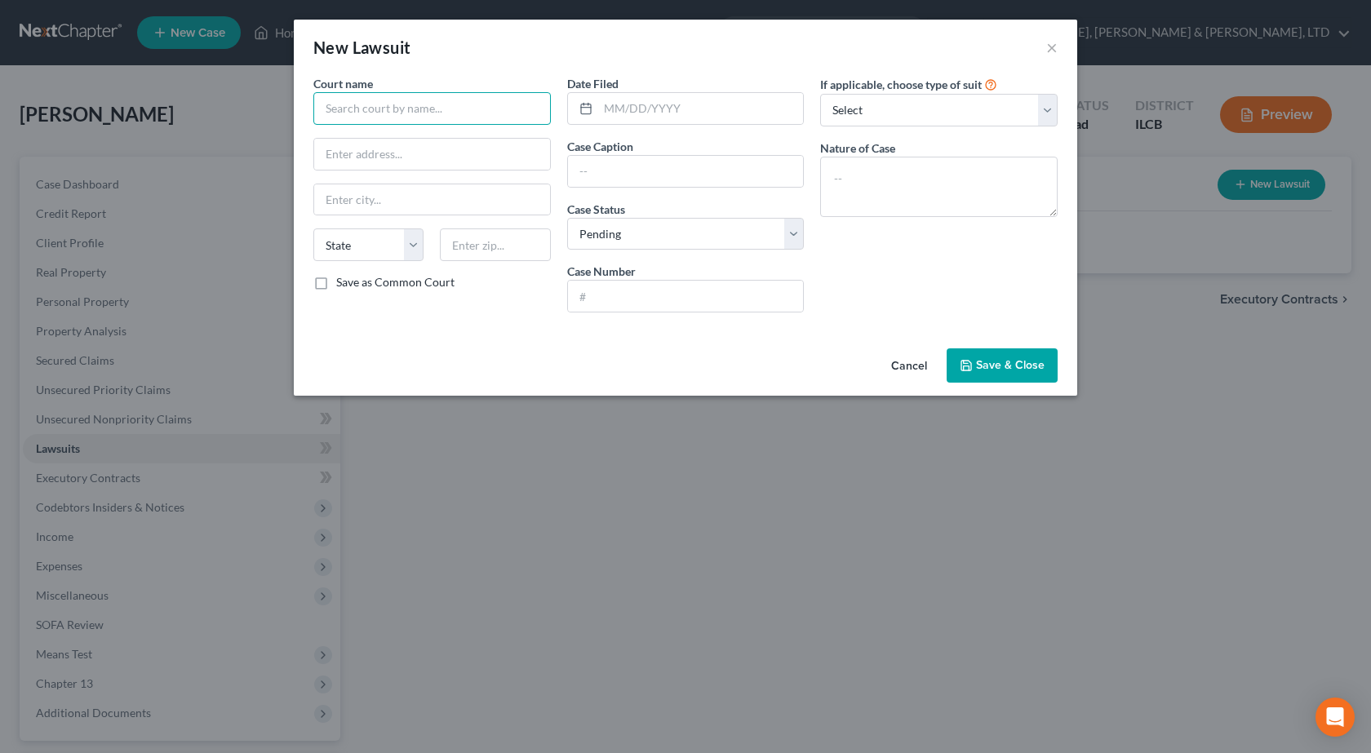
click at [400, 96] on input "text" at bounding box center [431, 108] width 237 height 33
click at [415, 135] on div "Coles County Courthouse" at bounding box center [411, 137] width 170 height 16
type input "Coles County Courthouse"
type input "651 Jackson Avenue"
type input "Charleston"
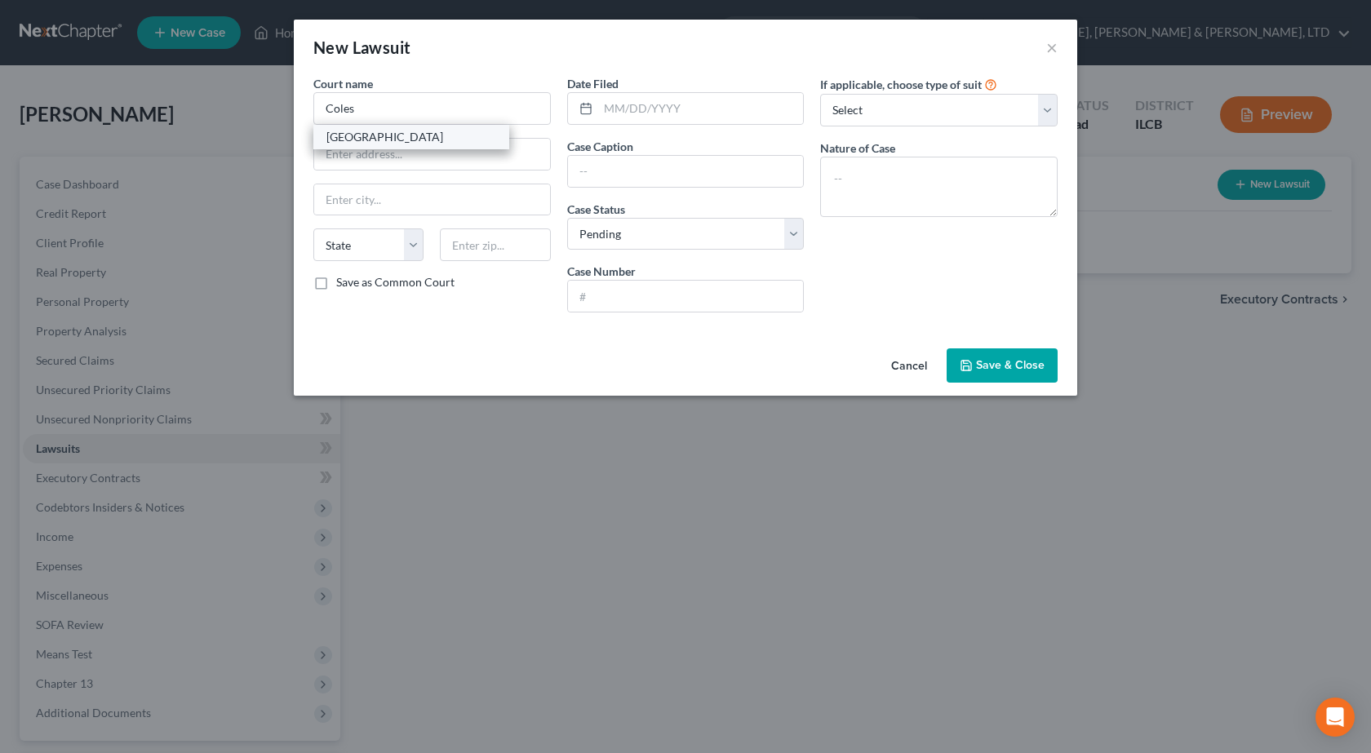
select select "14"
type input "61920"
click at [651, 104] on input "text" at bounding box center [701, 108] width 206 height 31
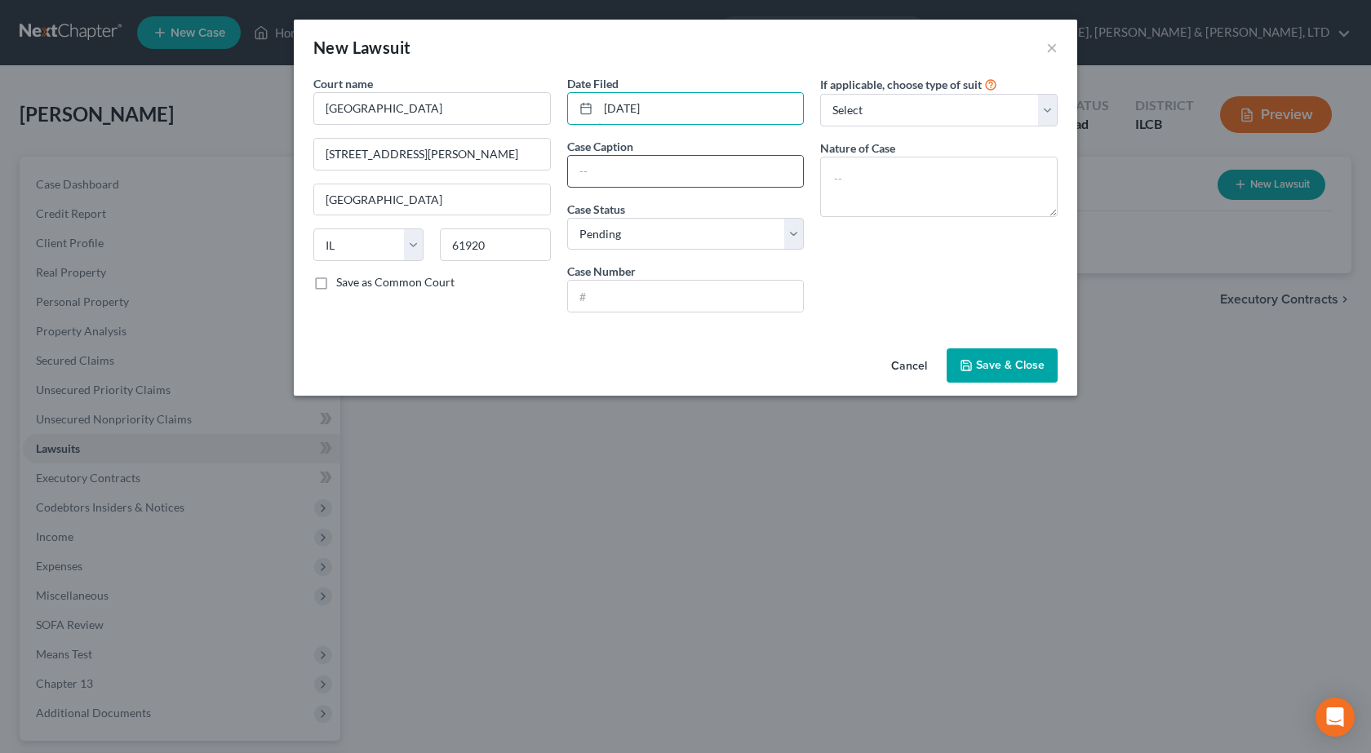
type input "01/27/2025"
paste input "MIDLAND CREDIT MANAGEMENT, INC"
click at [587, 171] on input "MIDLAND CREDIT MANAGEMENT, INC" at bounding box center [686, 171] width 236 height 31
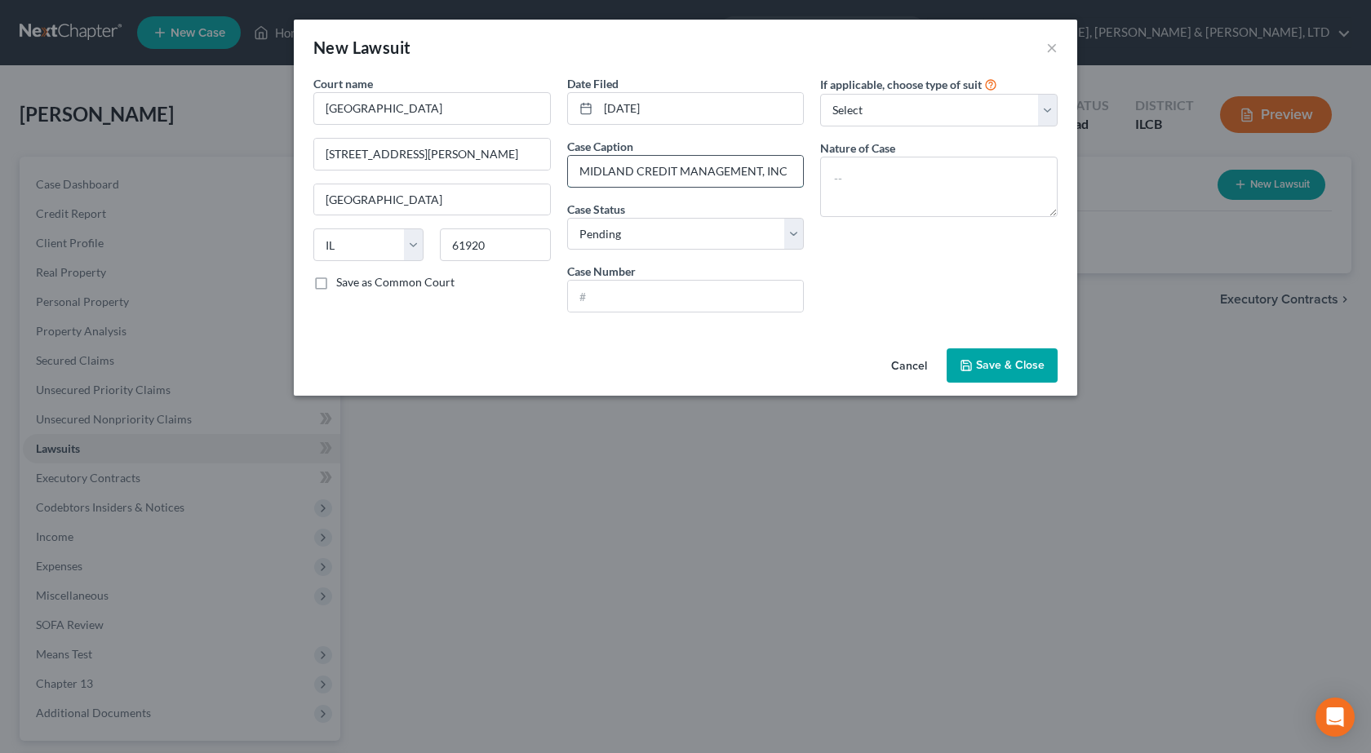
click at [783, 172] on input "MIDLAND CREDIT MANAGEMENT, INC" at bounding box center [686, 171] width 236 height 31
type input "MIDLAND CREDIT MANAGEMENT, INC v TOOY"
click at [679, 288] on input "text" at bounding box center [686, 296] width 236 height 31
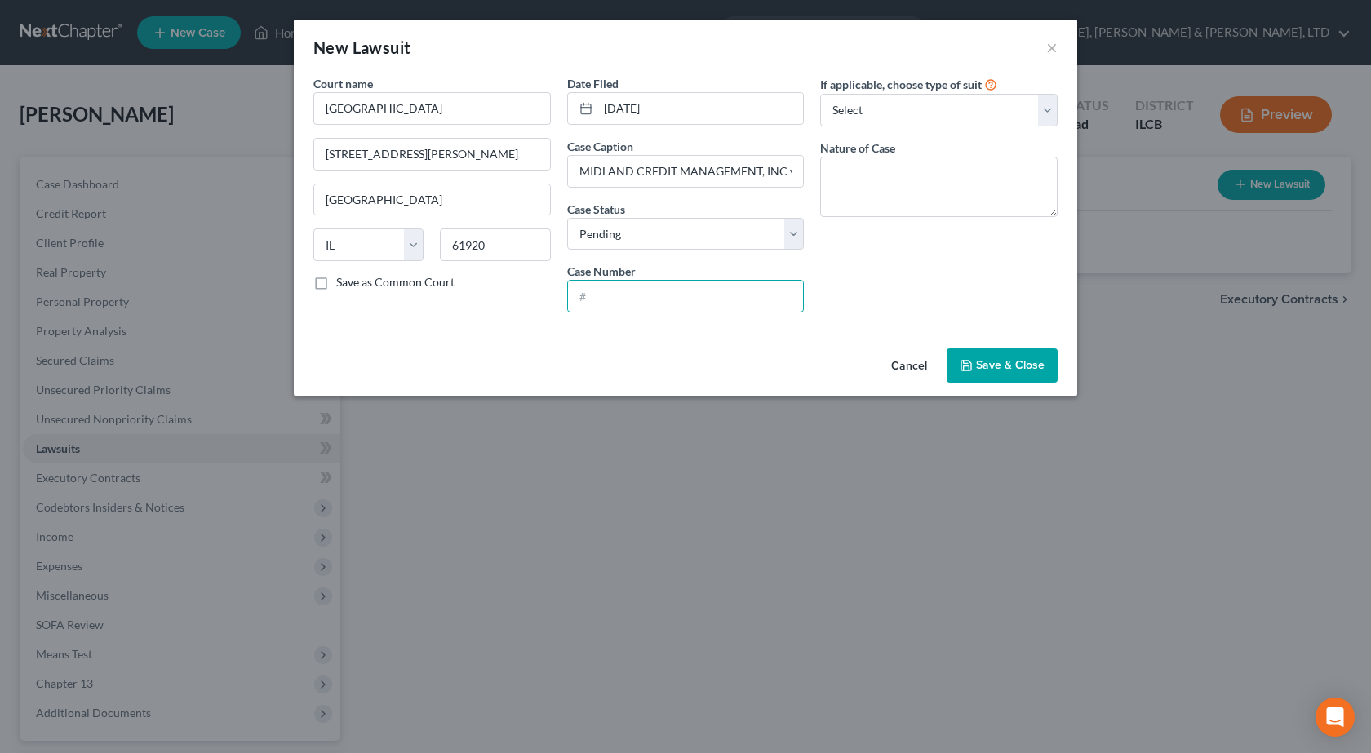
paste input "2025SC77"
type input "2025SC77"
click at [1027, 363] on span "Save & Close" at bounding box center [1010, 365] width 69 height 14
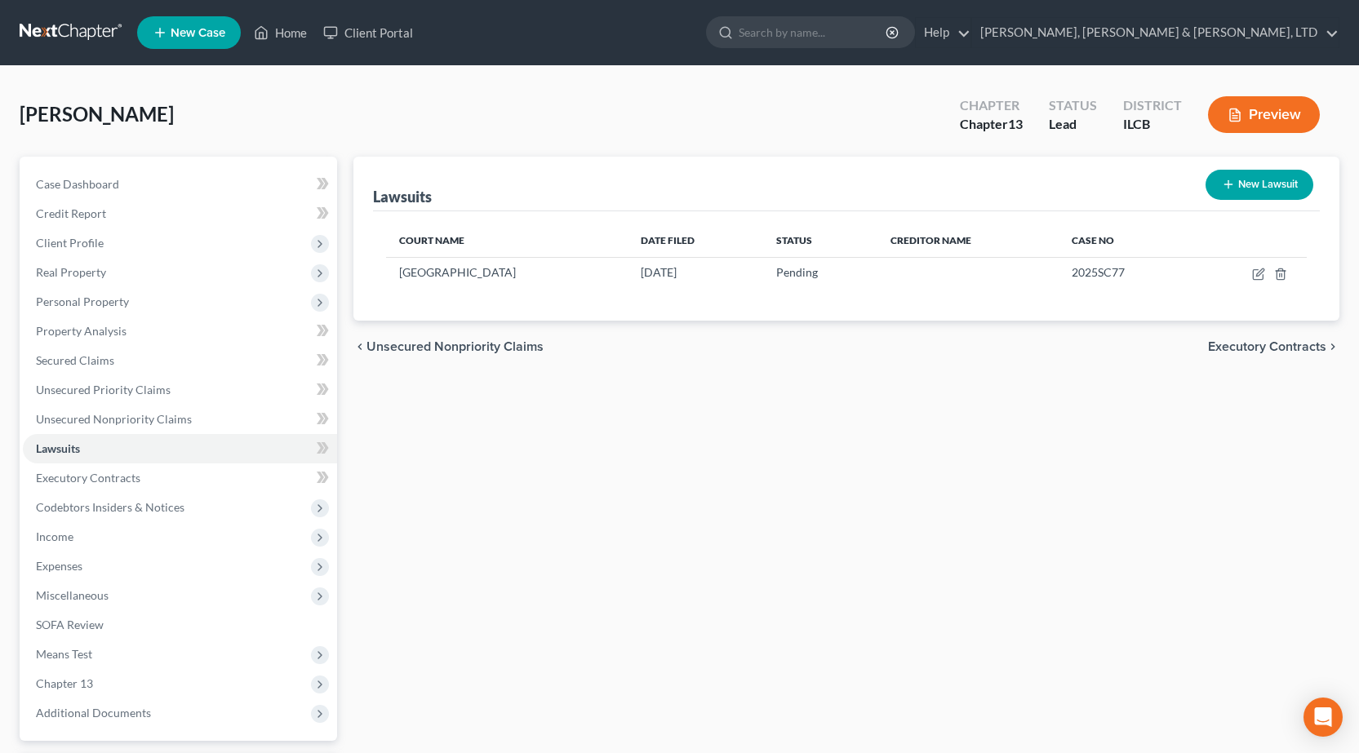
click at [1269, 190] on button "New Lawsuit" at bounding box center [1259, 185] width 108 height 30
select select "0"
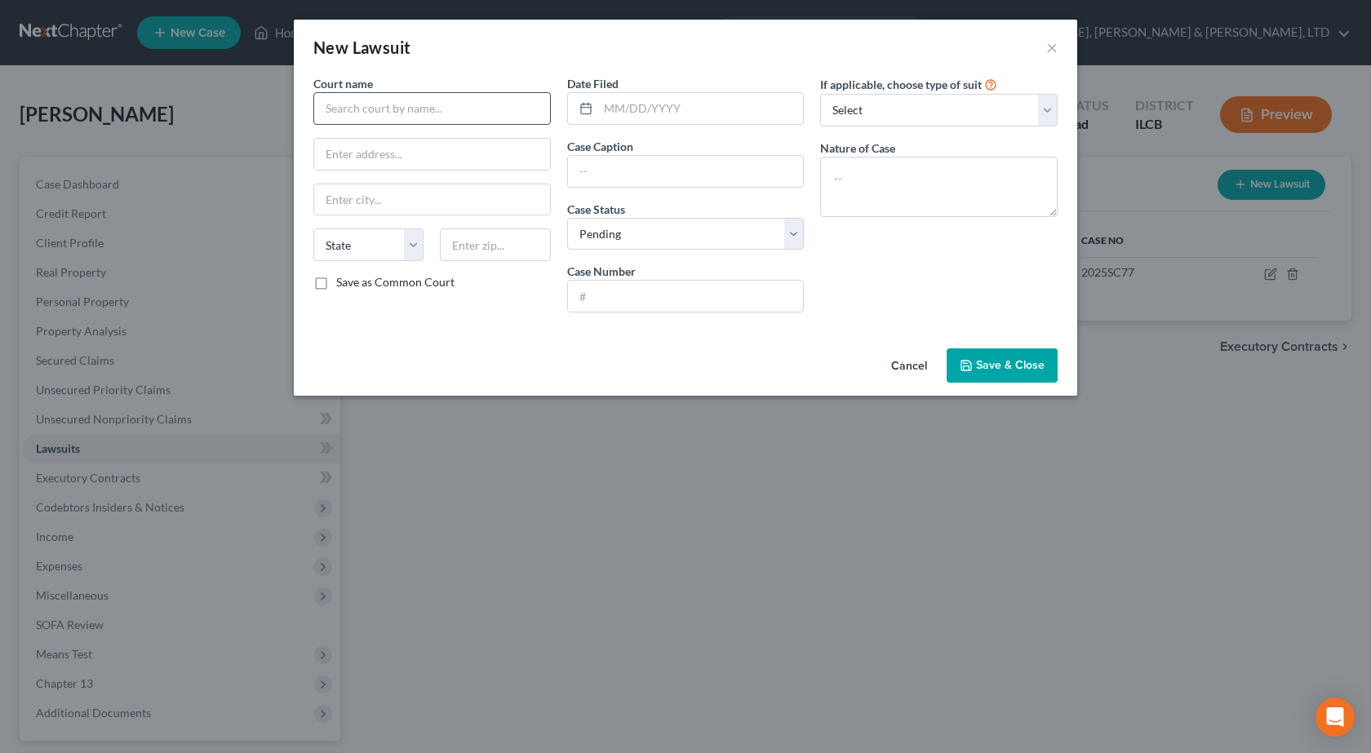
click at [412, 125] on div "Court name * State AL AK AR AZ CA CO CT DE DC FL GA GU HI ID IL IN IA KS KY LA …" at bounding box center [432, 200] width 254 height 251
click at [412, 124] on input "text" at bounding box center [431, 108] width 237 height 33
click at [402, 143] on div "Coles County Courthouse" at bounding box center [411, 137] width 170 height 16
type input "Coles County Courthouse"
type input "651 Jackson Avenue"
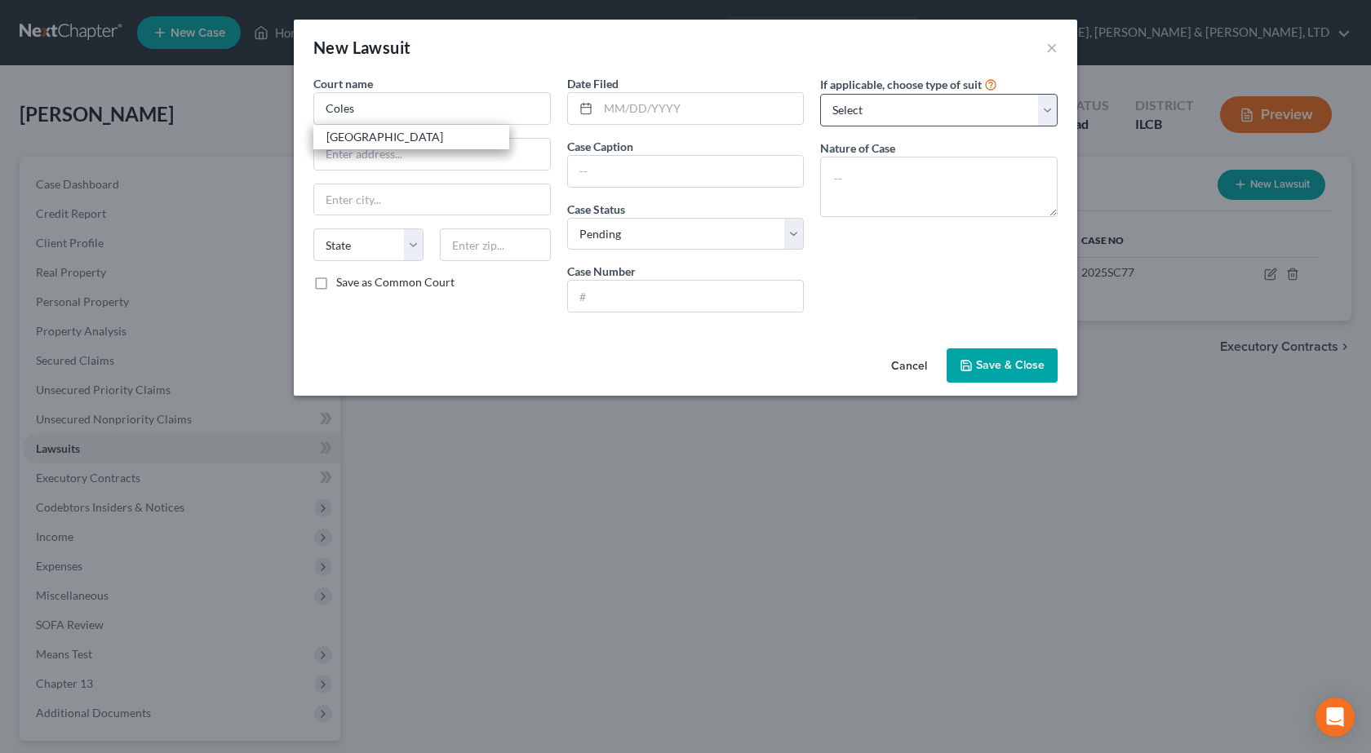
type input "Charleston"
select select "14"
type input "61920"
click at [650, 103] on input "text" at bounding box center [701, 108] width 206 height 31
type input "04/11/2024"
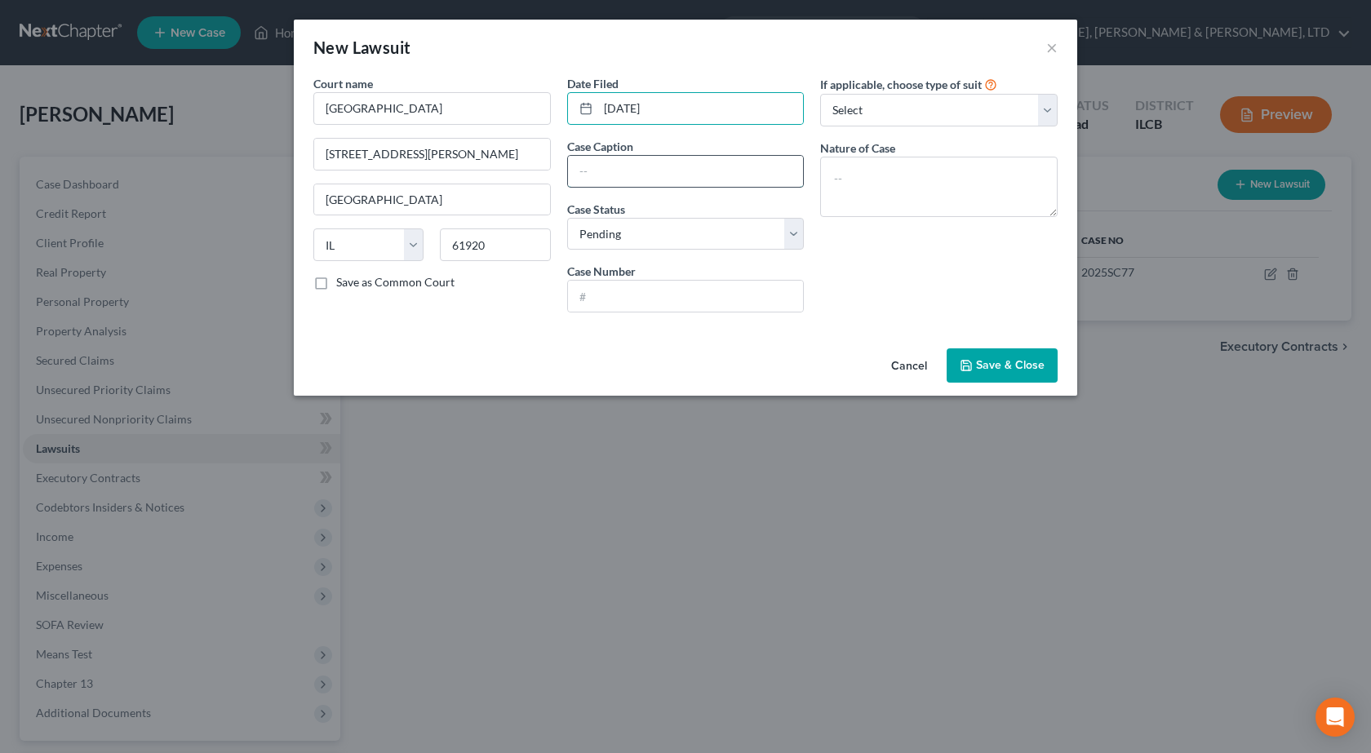
click at [641, 168] on input "text" at bounding box center [686, 171] width 236 height 31
paste input "MIDLAND CREDIT MANAGEMENT, INC"
drag, startPoint x: 590, startPoint y: 175, endPoint x: 478, endPoint y: 158, distance: 113.2
click at [472, 158] on div "Court name * Coles County Courthouse 651 Jackson Avenue Charleston State AL AK …" at bounding box center [685, 200] width 761 height 251
drag, startPoint x: 789, startPoint y: 169, endPoint x: 818, endPoint y: 167, distance: 28.6
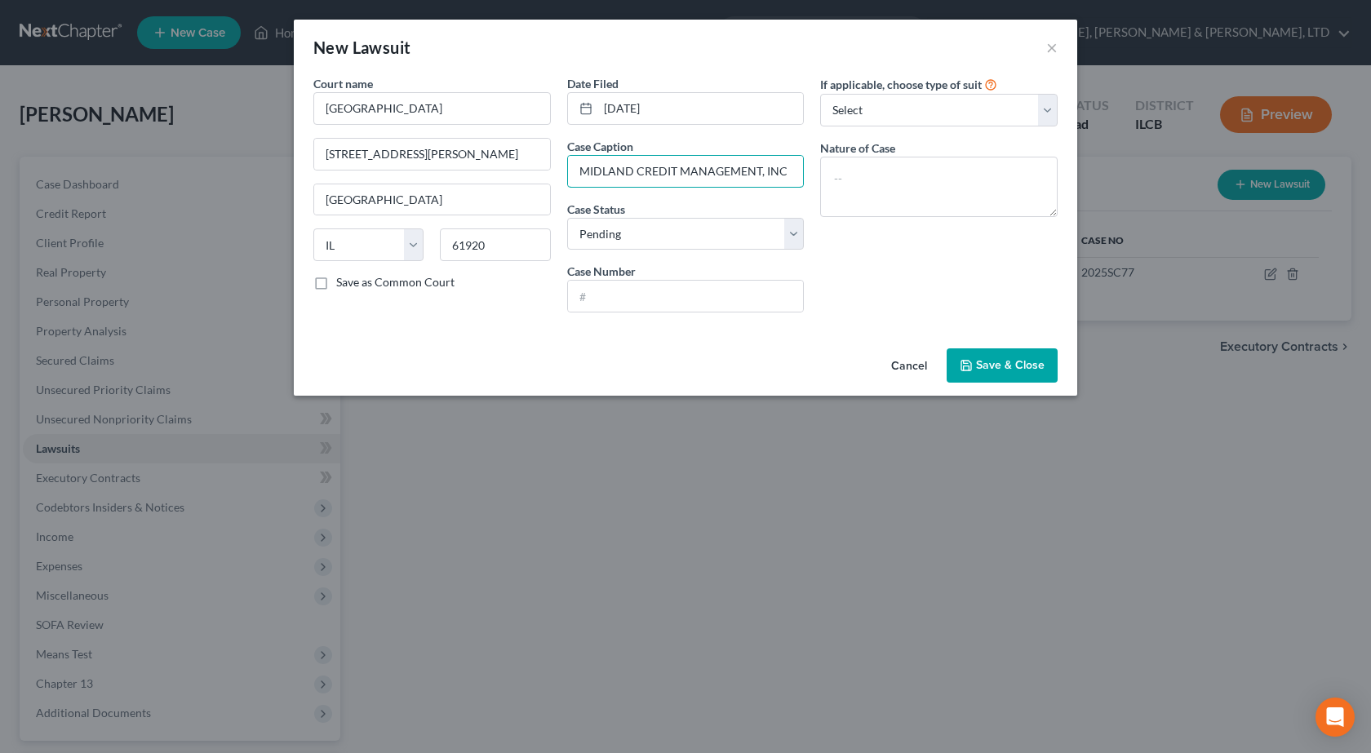
click at [789, 169] on input "MIDLAND CREDIT MANAGEMENT, INC" at bounding box center [686, 171] width 236 height 31
type input "MIDLAND CREDIT MANAGEMENT, INC v TOOY"
click at [611, 300] on input "text" at bounding box center [686, 296] width 236 height 31
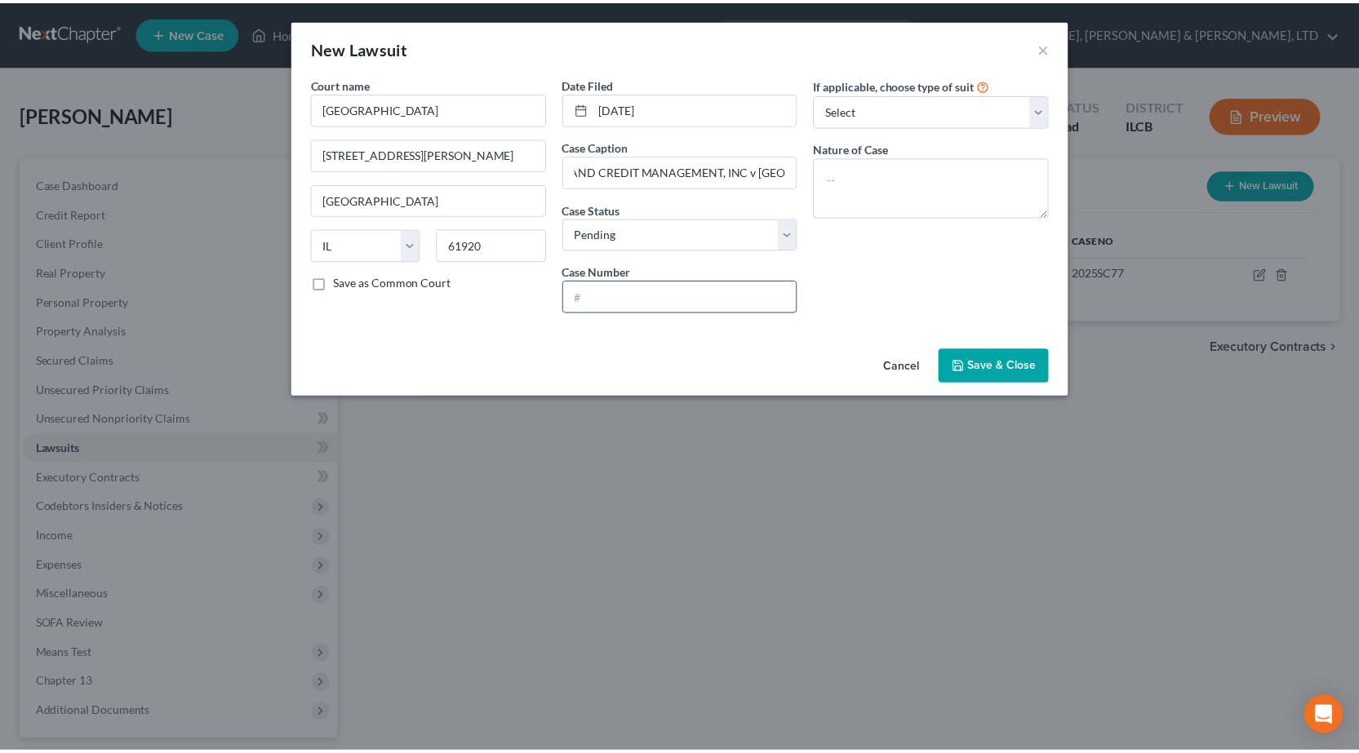
scroll to position [0, 0]
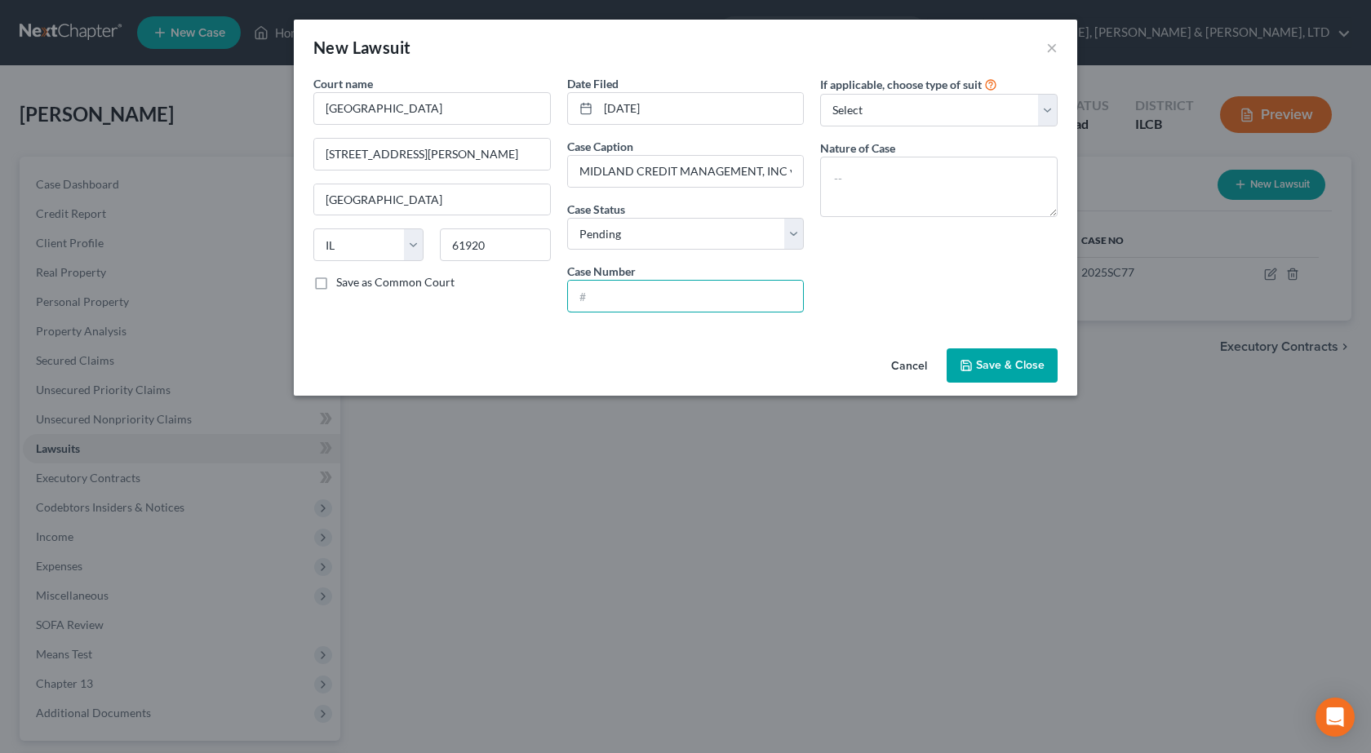
paste input "2024SC208"
type input "2024SC208"
click at [1005, 371] on span "Save & Close" at bounding box center [1010, 365] width 69 height 14
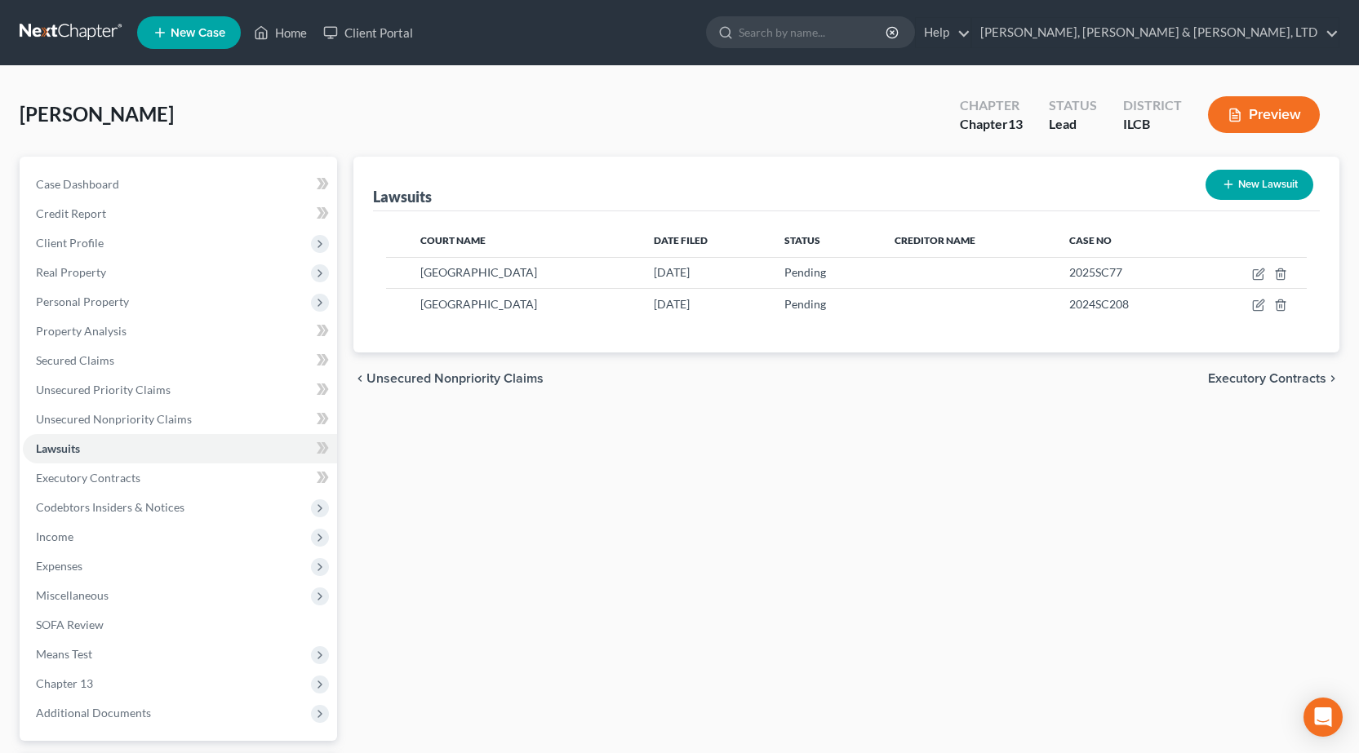
click at [1248, 175] on button "New Lawsuit" at bounding box center [1259, 185] width 108 height 30
select select "0"
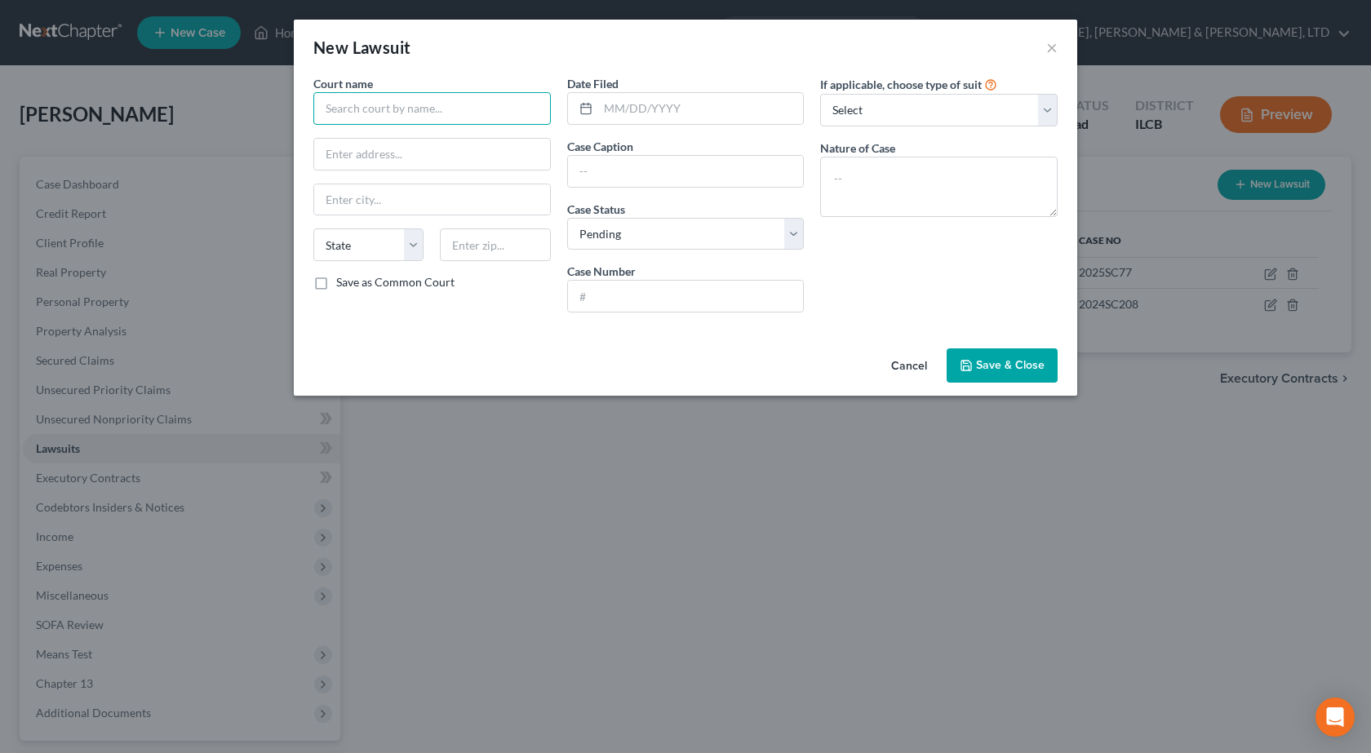
click at [366, 111] on input "text" at bounding box center [431, 108] width 237 height 33
click at [428, 141] on div "Coles County Courthouse" at bounding box center [411, 137] width 170 height 16
type input "Coles County Courthouse"
type input "651 Jackson Avenue"
type input "Charleston"
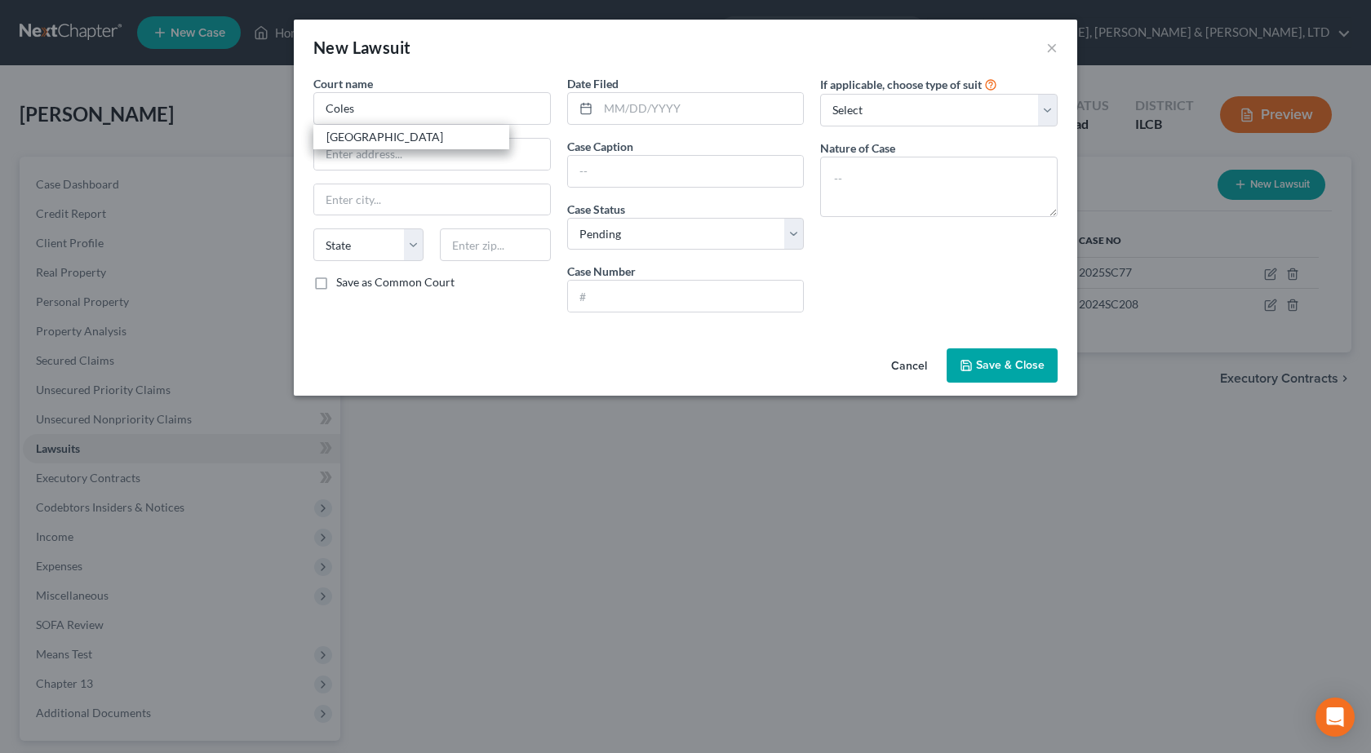
select select "14"
type input "61920"
click at [644, 108] on input "text" at bounding box center [701, 108] width 206 height 31
drag, startPoint x: 496, startPoint y: 104, endPoint x: 388, endPoint y: 97, distance: 108.7
click at [385, 104] on div "Court name * Coles County Courthouse 651 Jackson Avenue Charleston State AL AK …" at bounding box center [685, 200] width 761 height 251
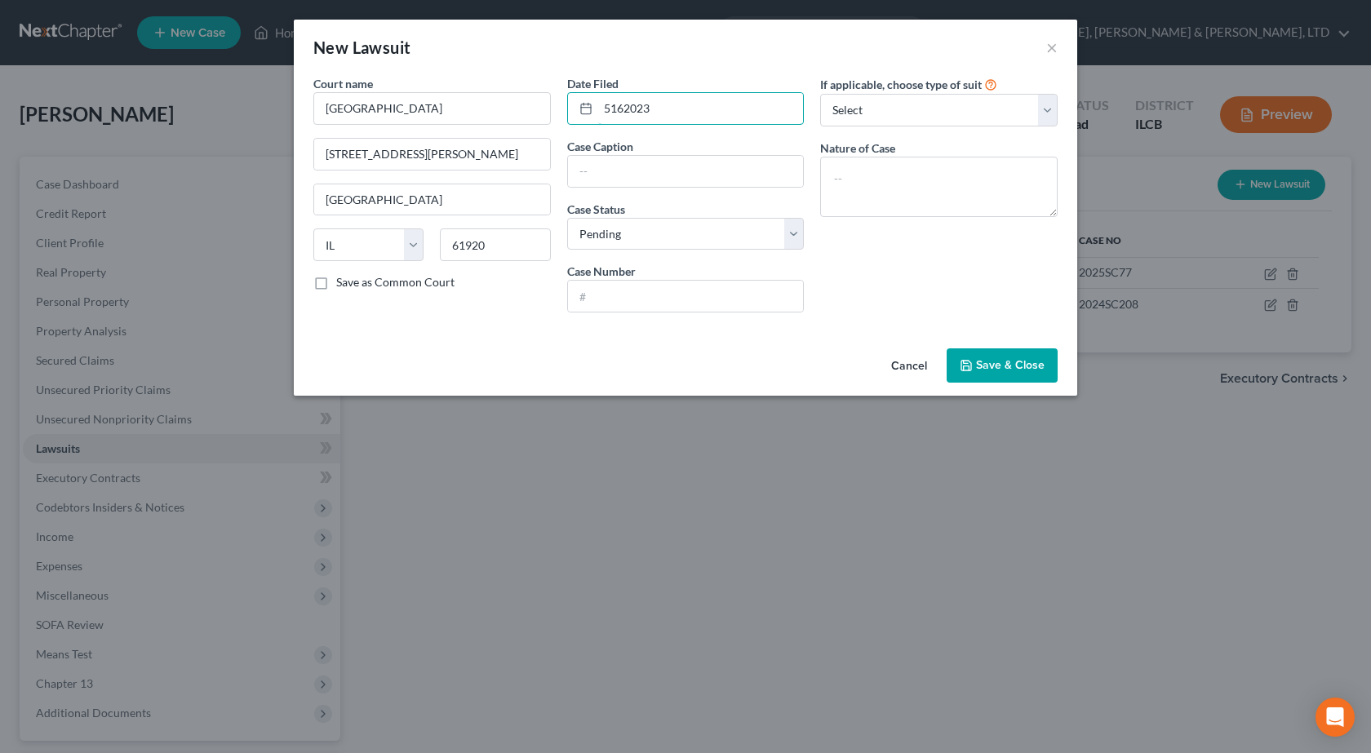
drag, startPoint x: 583, startPoint y: 105, endPoint x: 357, endPoint y: 82, distance: 226.5
click at [357, 82] on div "Court name * Coles County Courthouse 651 Jackson Avenue Charleston State AL AK …" at bounding box center [685, 200] width 761 height 251
type input "05/16/2023"
paste input "LVNV FUNDING LLC"
click at [597, 166] on input "LVNV FUNDING LLC" at bounding box center [686, 171] width 236 height 31
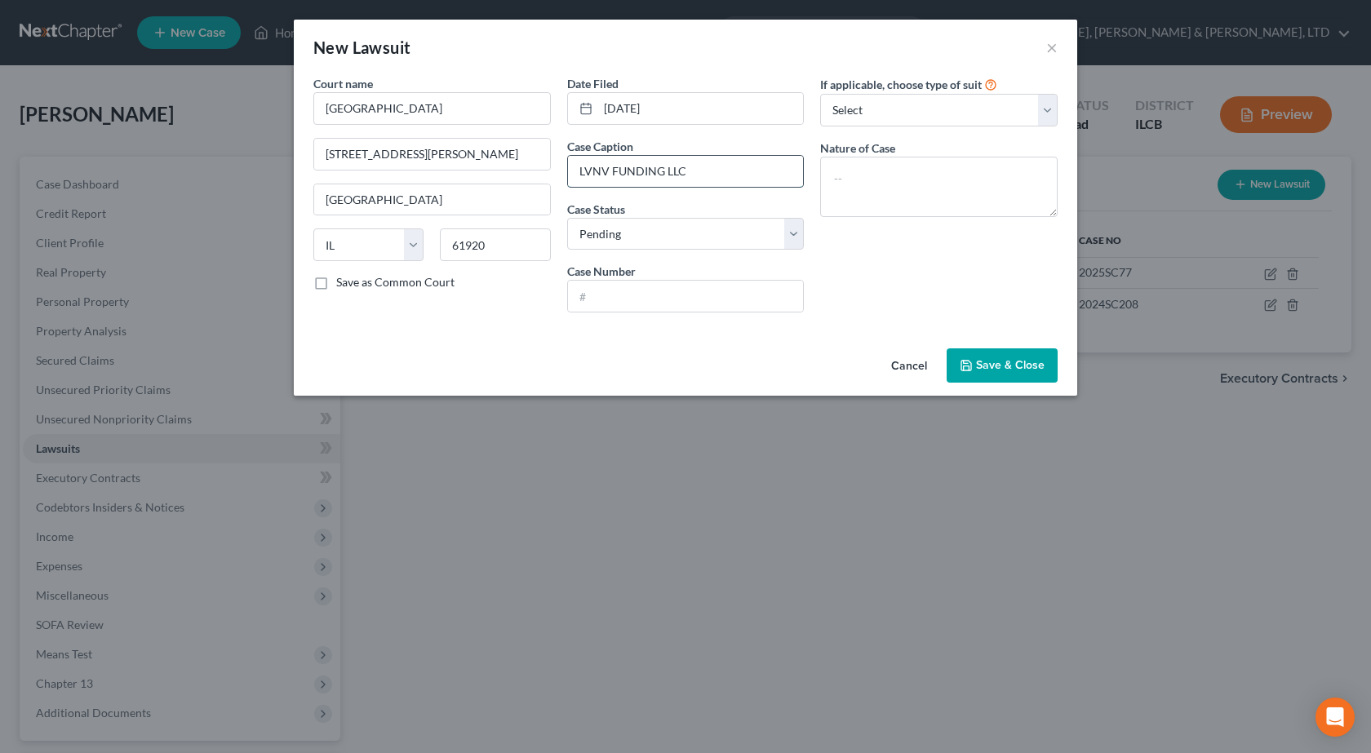
click at [717, 173] on input "LVNV FUNDING LLC" at bounding box center [686, 171] width 236 height 31
type input "LVNV FUNDING LLC v TOOY"
click at [644, 295] on input "text" at bounding box center [686, 296] width 236 height 31
click at [614, 301] on input "text" at bounding box center [686, 296] width 236 height 31
paste input "2023SC197"
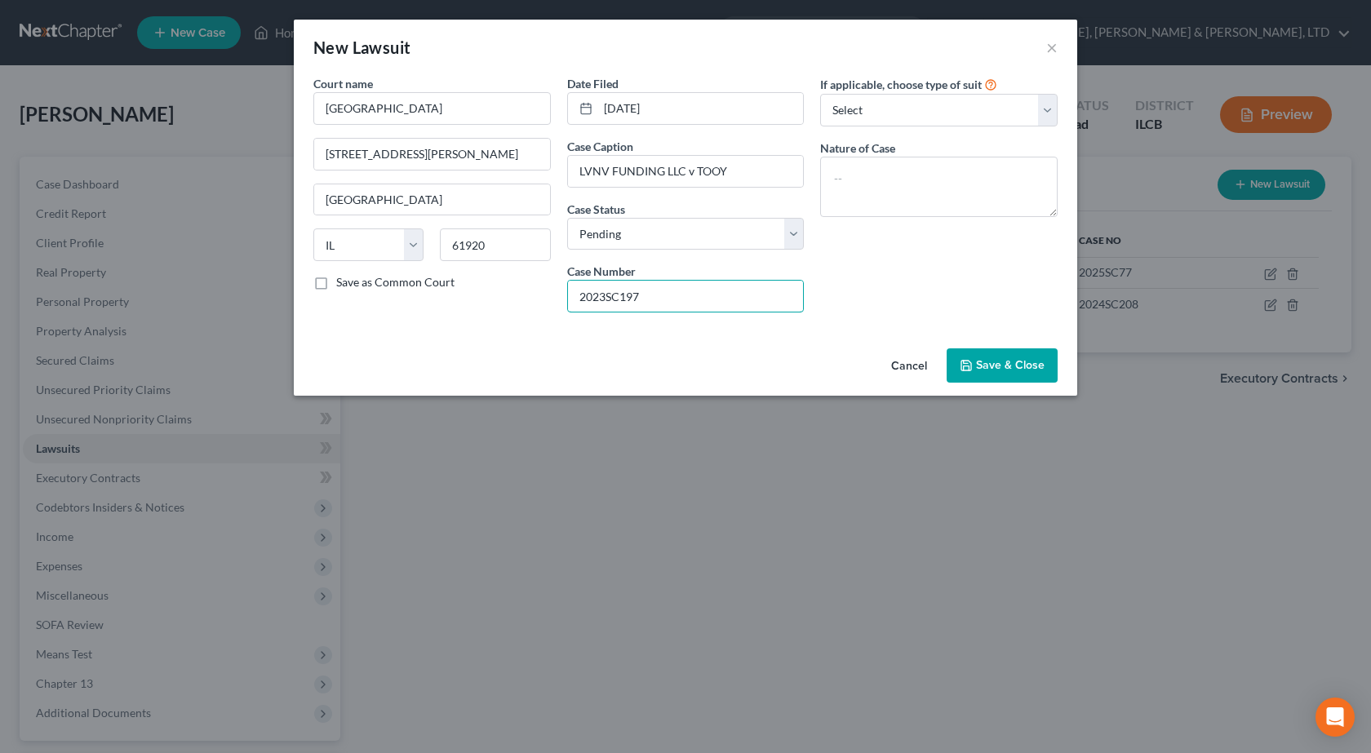
type input "2023SC197"
click at [984, 362] on span "Save & Close" at bounding box center [1010, 365] width 69 height 14
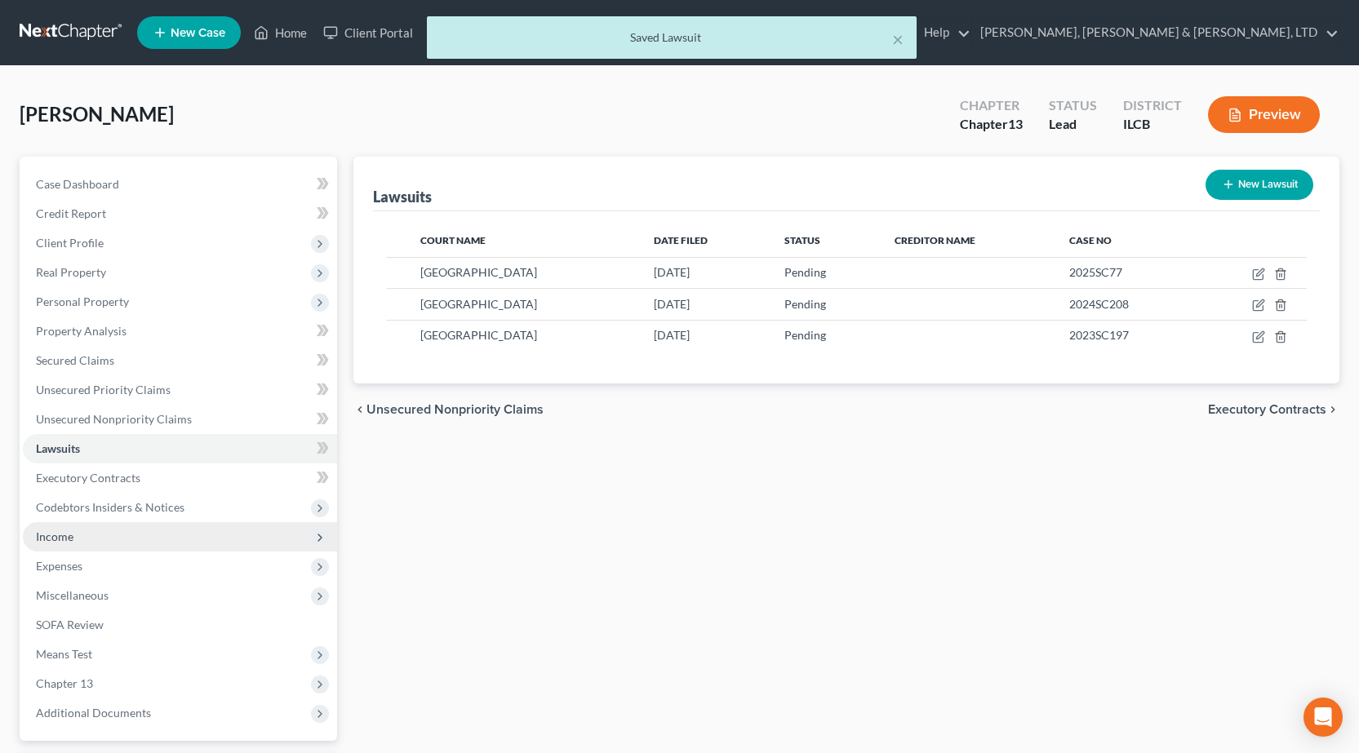
click at [82, 547] on span "Income" at bounding box center [180, 536] width 314 height 29
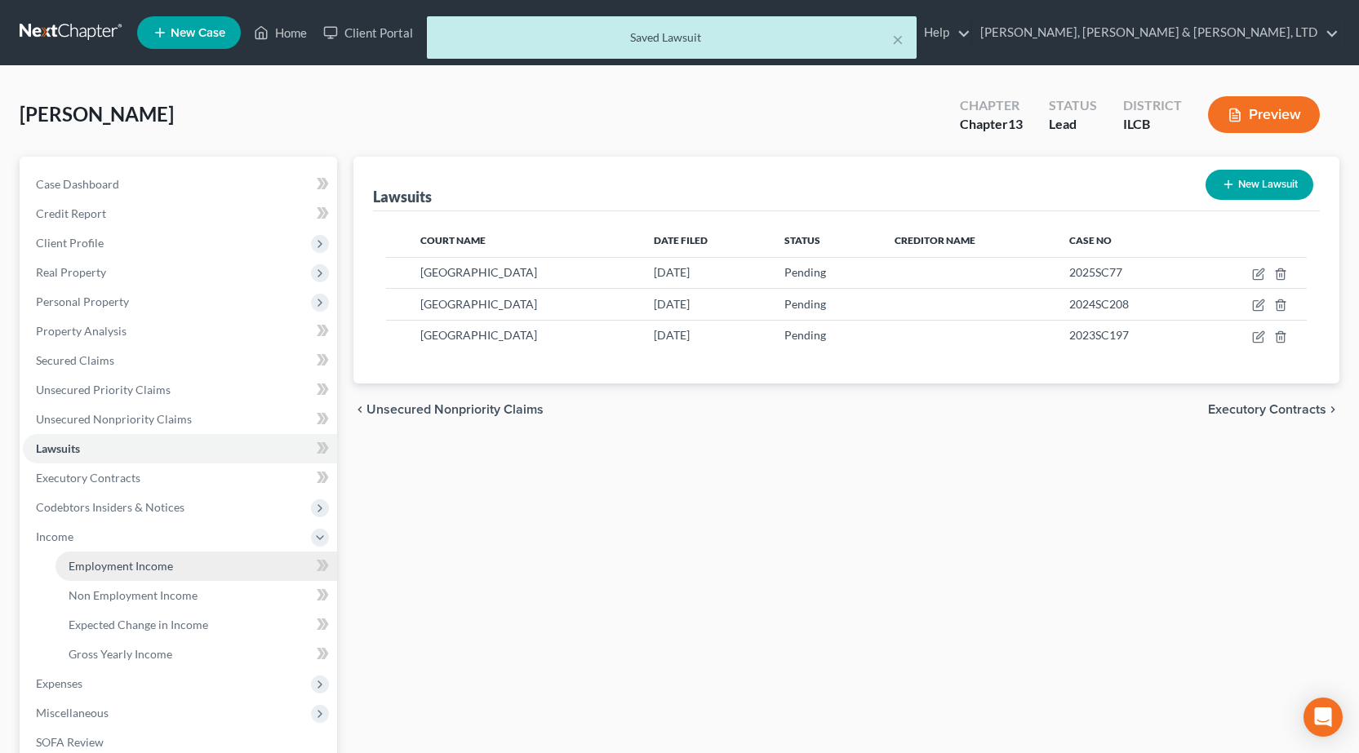
click at [99, 561] on span "Employment Income" at bounding box center [121, 566] width 104 height 14
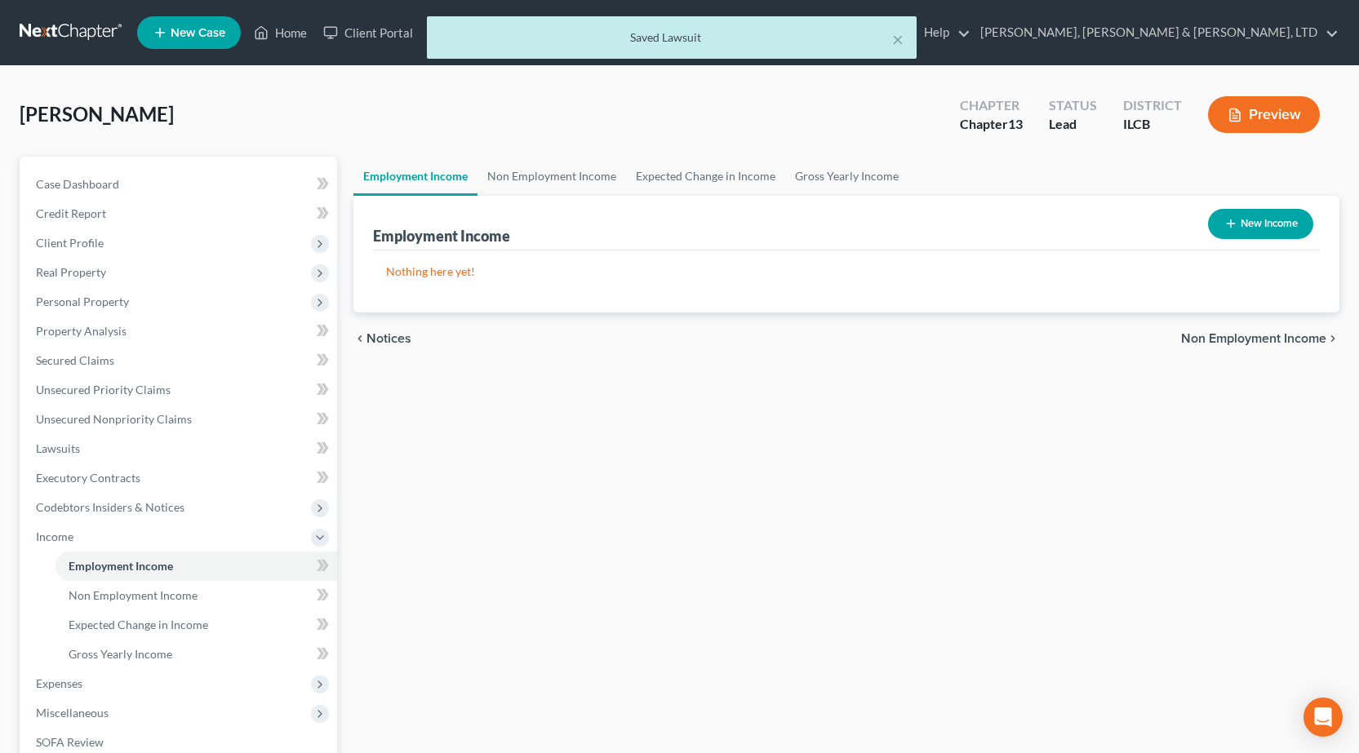
click at [77, 19] on div "× Saved Lawsuit" at bounding box center [671, 41] width 1359 height 51
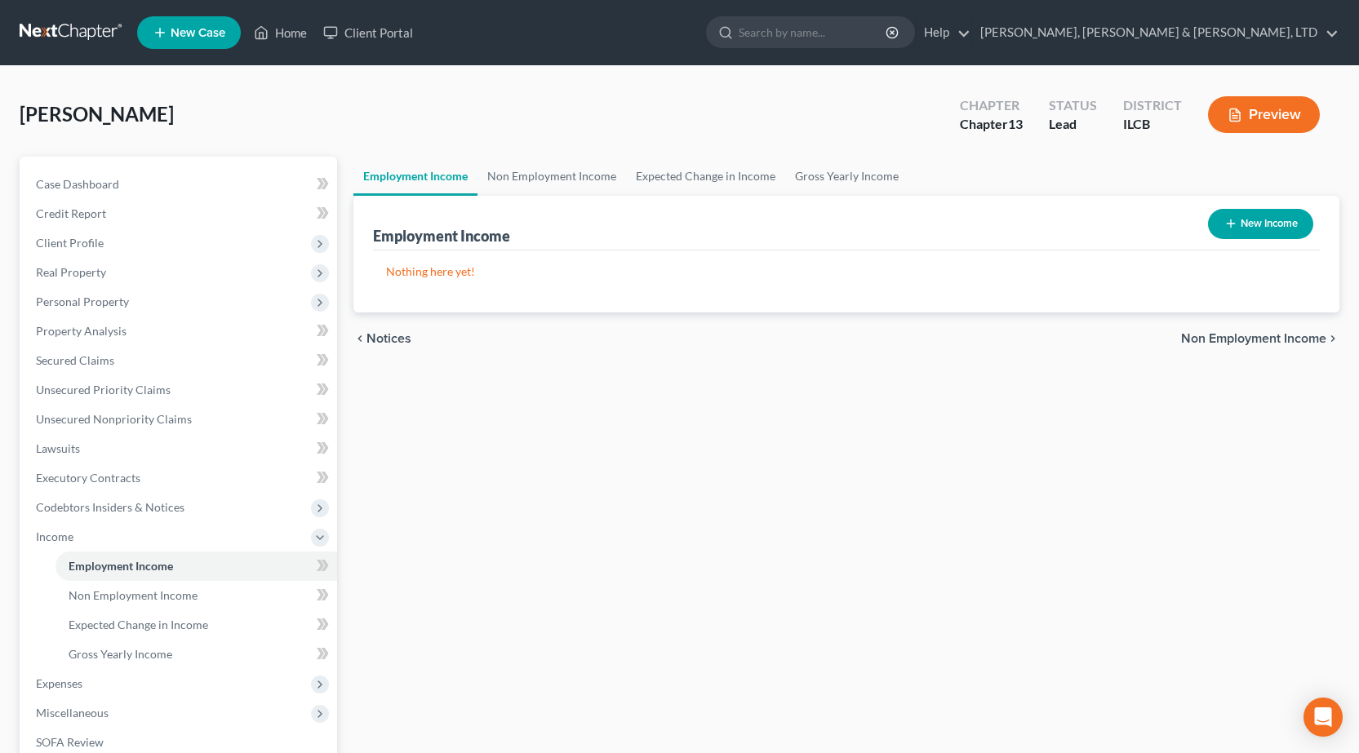
click at [68, 29] on link at bounding box center [72, 32] width 104 height 29
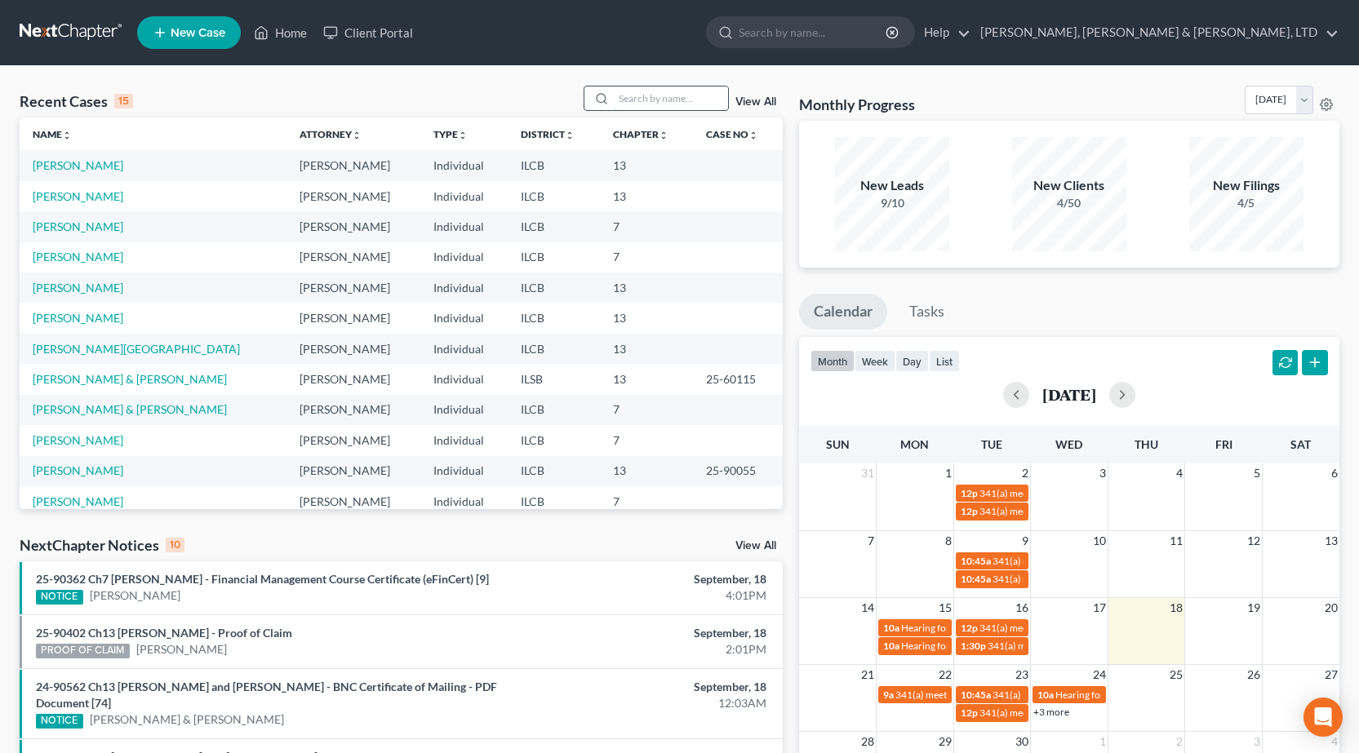
click at [660, 91] on input "search" at bounding box center [671, 99] width 114 height 24
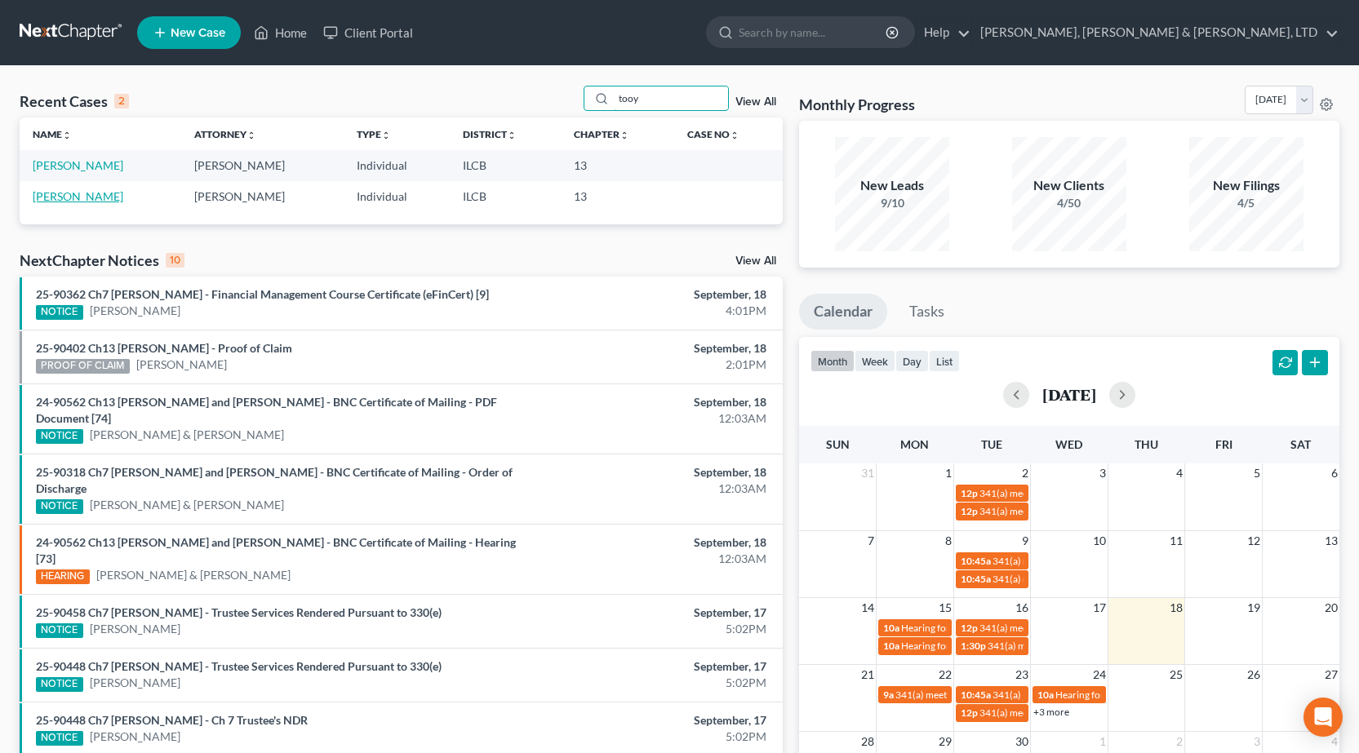
type input "tooy"
click at [59, 193] on link "Tooy, Emily" at bounding box center [78, 196] width 91 height 14
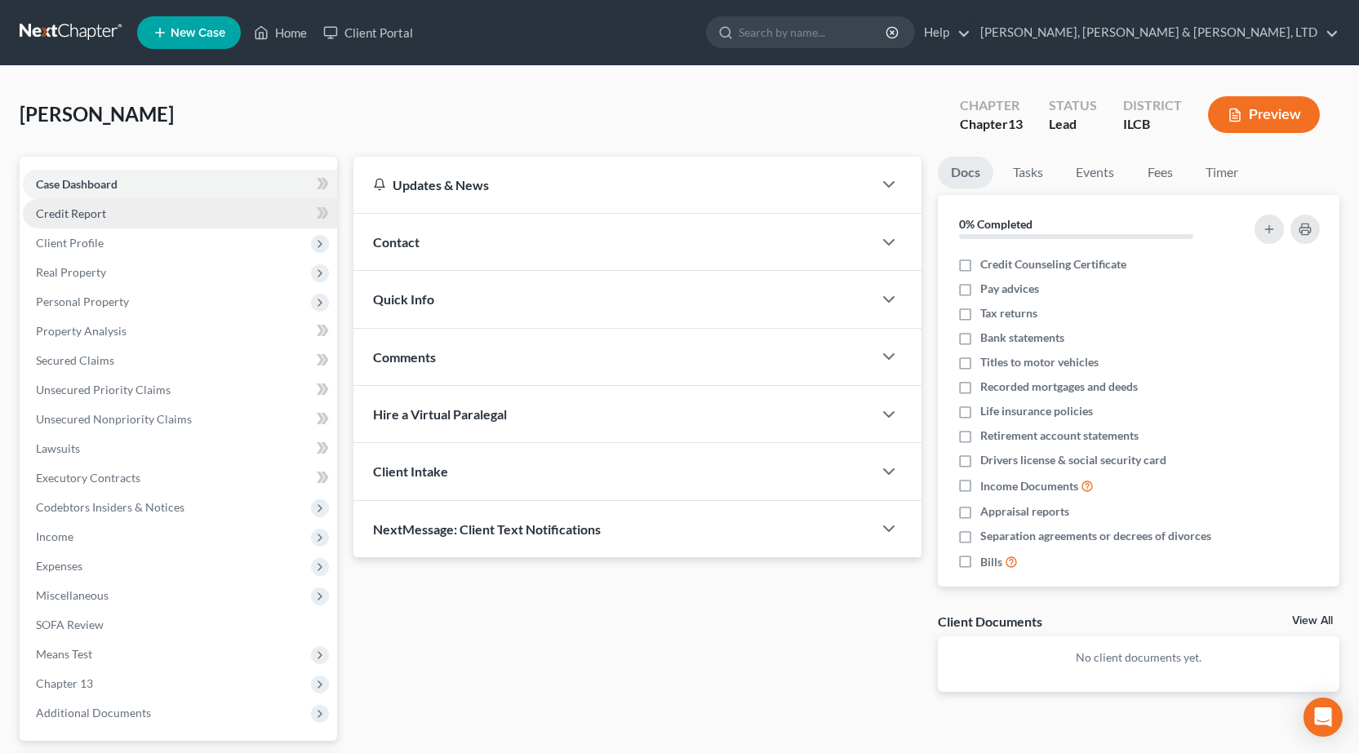
click at [80, 219] on span "Credit Report" at bounding box center [71, 213] width 70 height 14
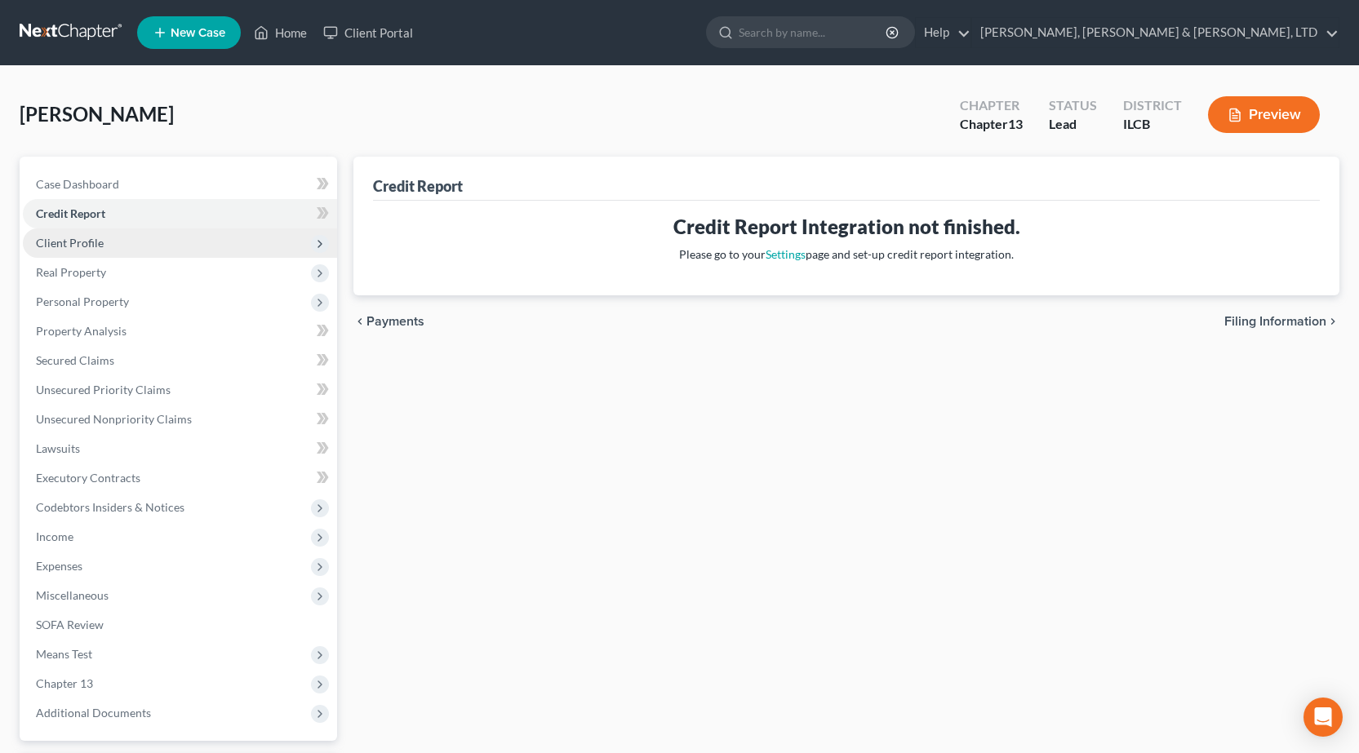
click at [118, 246] on span "Client Profile" at bounding box center [180, 243] width 314 height 29
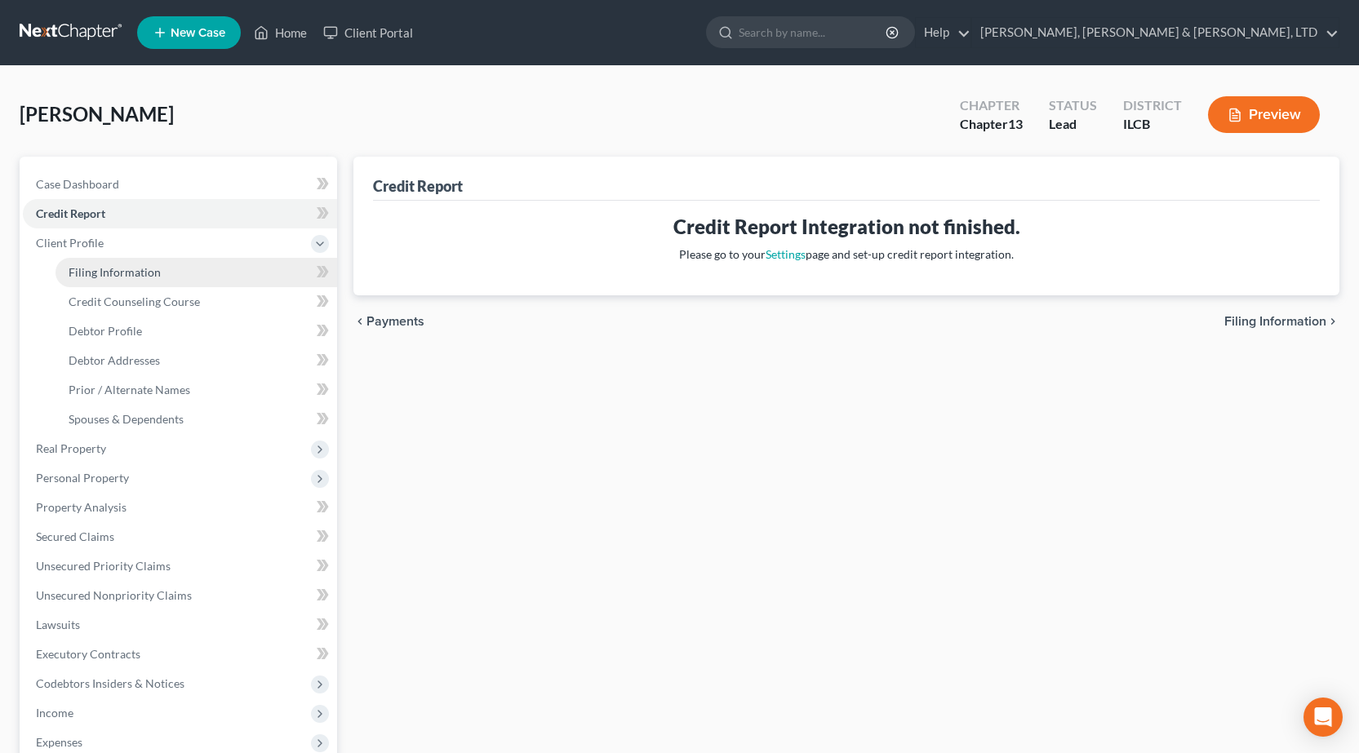
click at [135, 278] on span "Filing Information" at bounding box center [115, 272] width 92 height 14
select select "1"
select select "0"
select select "3"
select select "14"
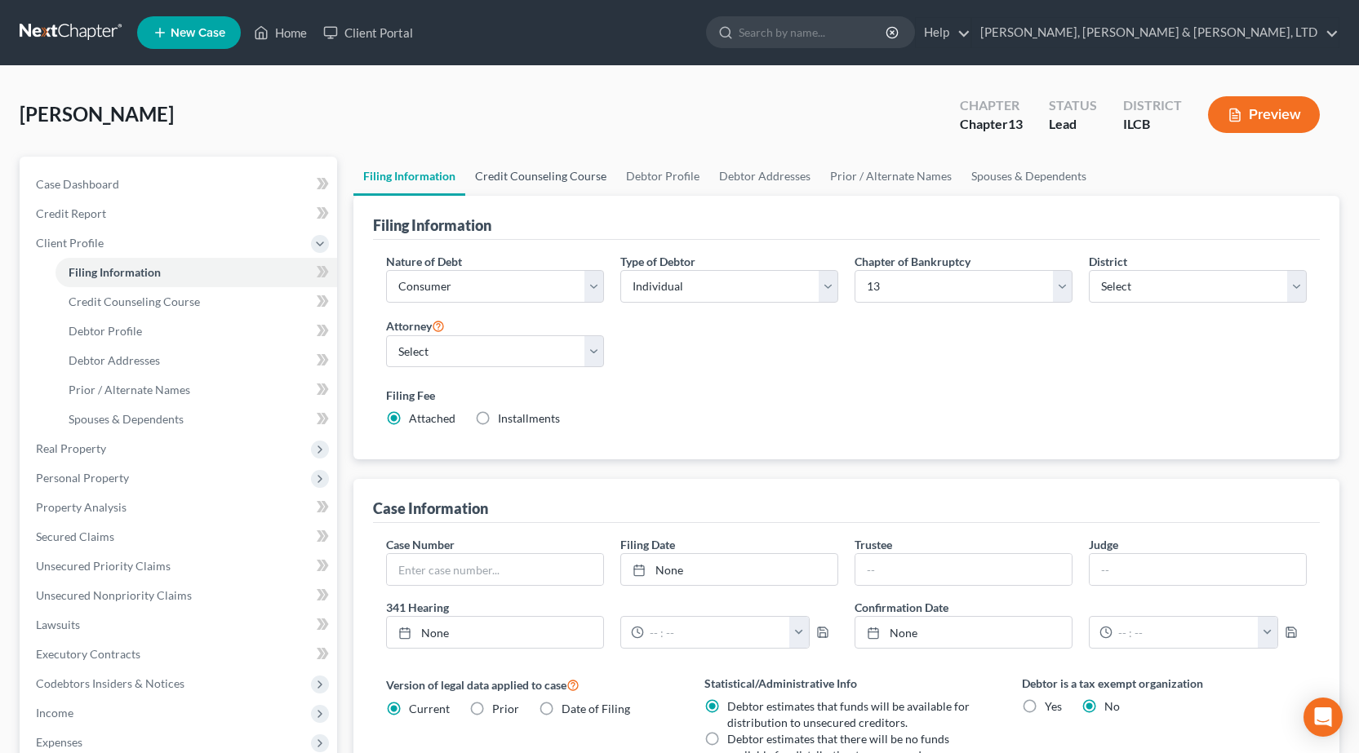
drag, startPoint x: 526, startPoint y: 176, endPoint x: 589, endPoint y: 179, distance: 63.7
click at [526, 176] on link "Credit Counseling Course" at bounding box center [540, 176] width 151 height 39
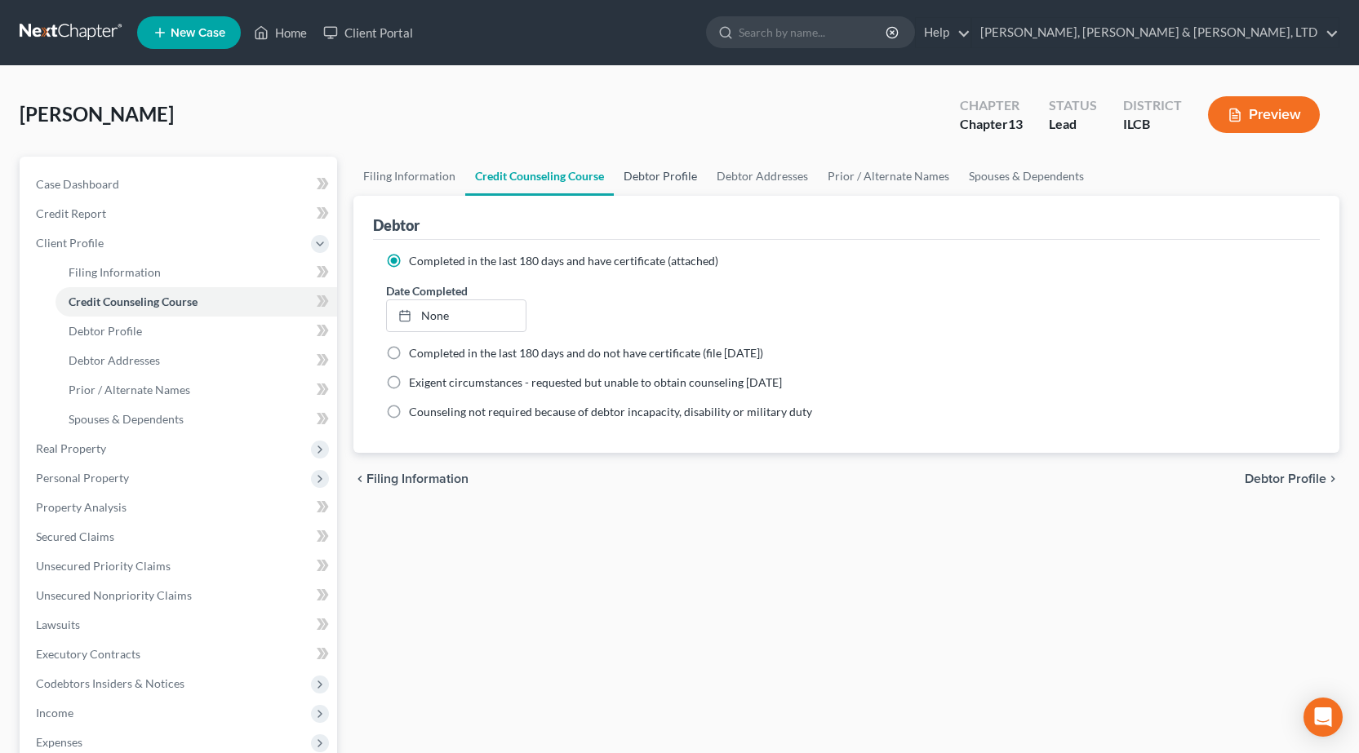
click at [657, 169] on link "Debtor Profile" at bounding box center [660, 176] width 93 height 39
select select "0"
select select "1"
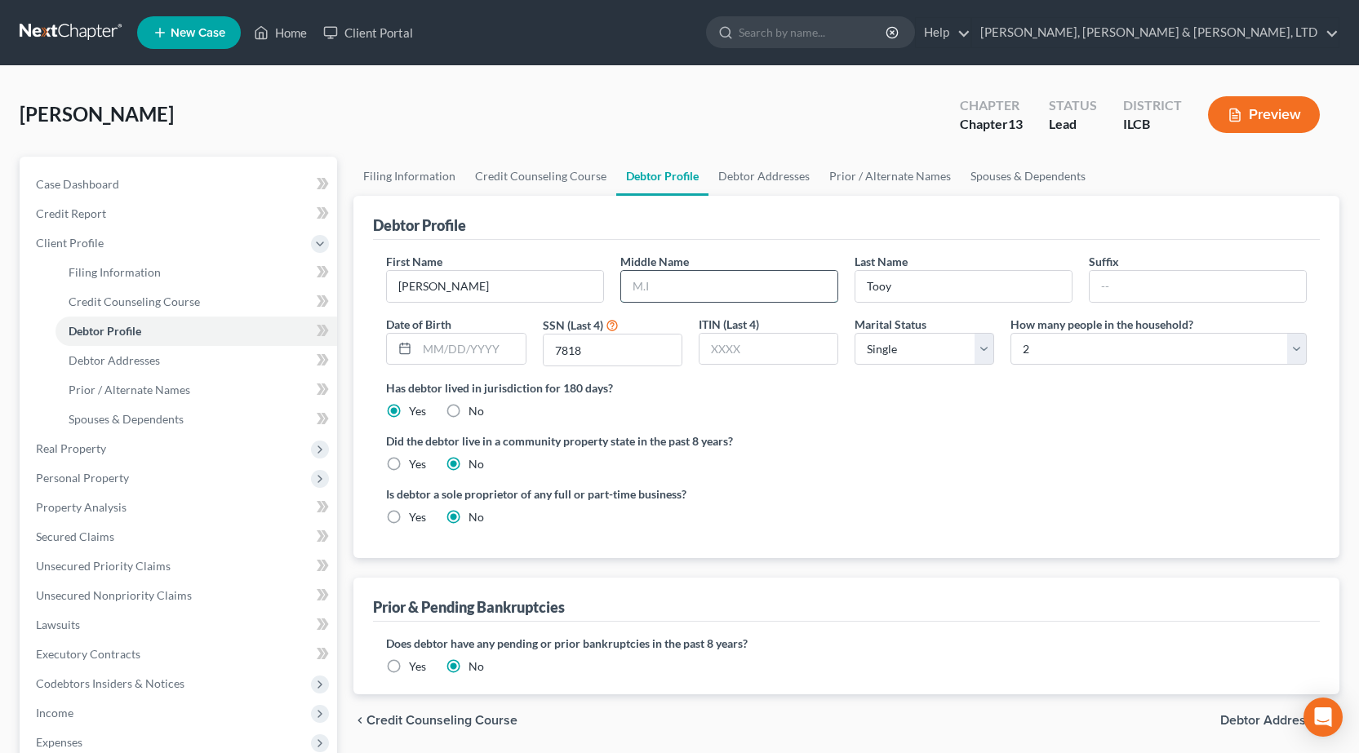
click at [690, 275] on input "text" at bounding box center [729, 286] width 216 height 31
type input "Desa"
click at [1117, 519] on div "Is debtor a sole proprietor of any full or part-time business? Yes No" at bounding box center [846, 512] width 937 height 53
click at [726, 175] on link "Debtor Addresses" at bounding box center [763, 176] width 111 height 39
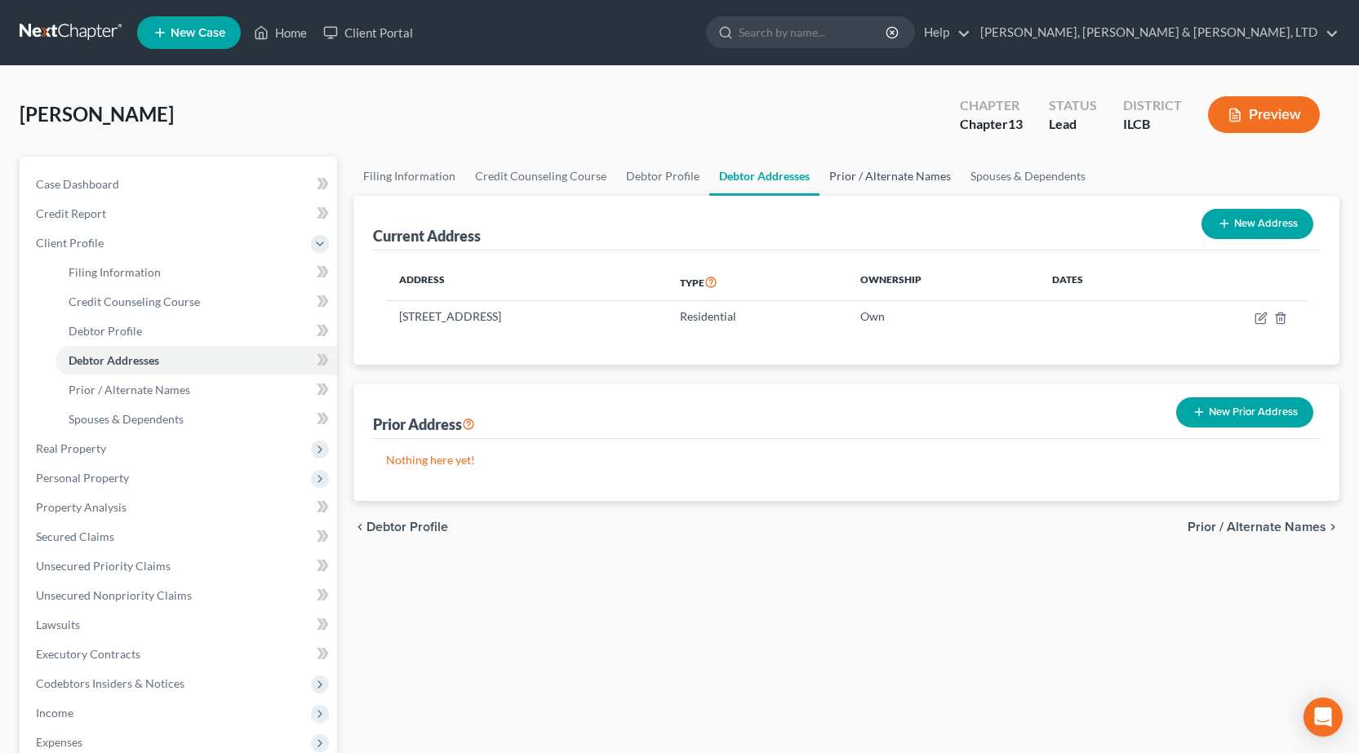
click at [888, 175] on link "Prior / Alternate Names" at bounding box center [889, 176] width 141 height 39
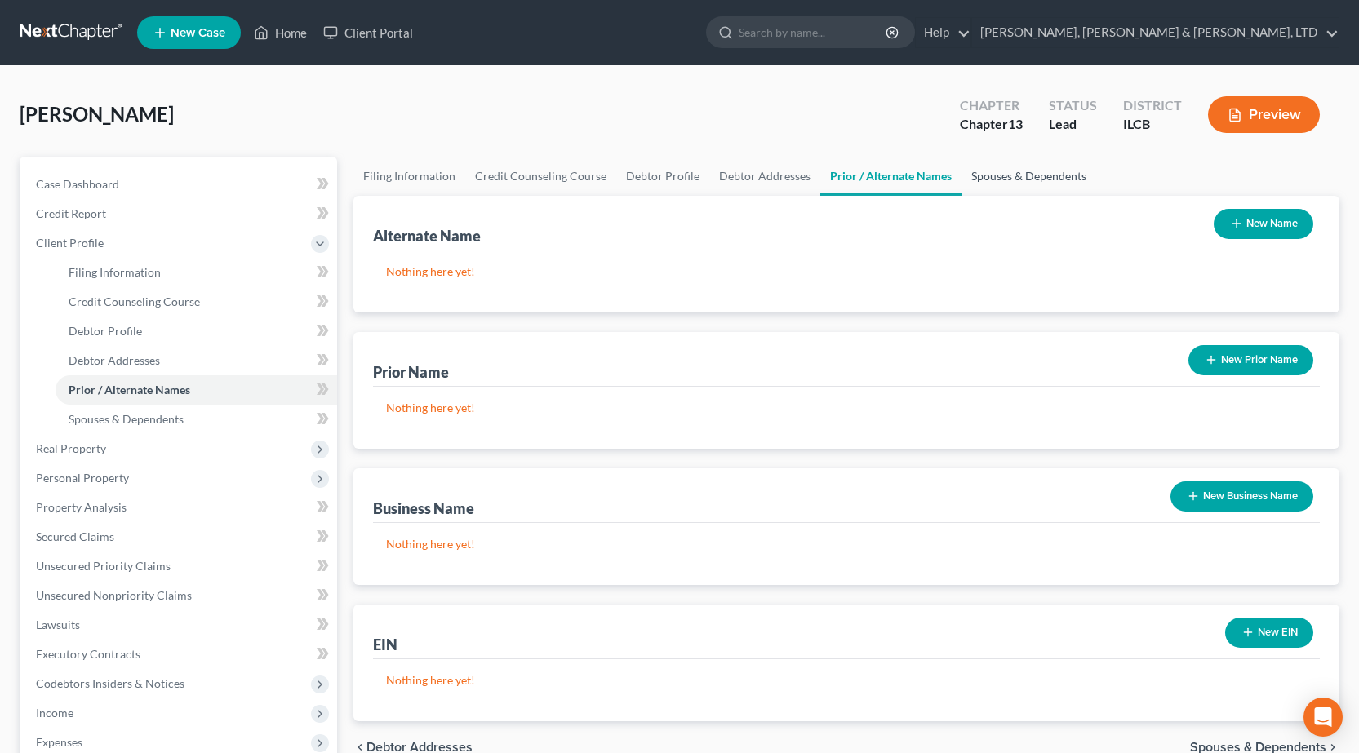
click at [1038, 177] on link "Spouses & Dependents" at bounding box center [1028, 176] width 135 height 39
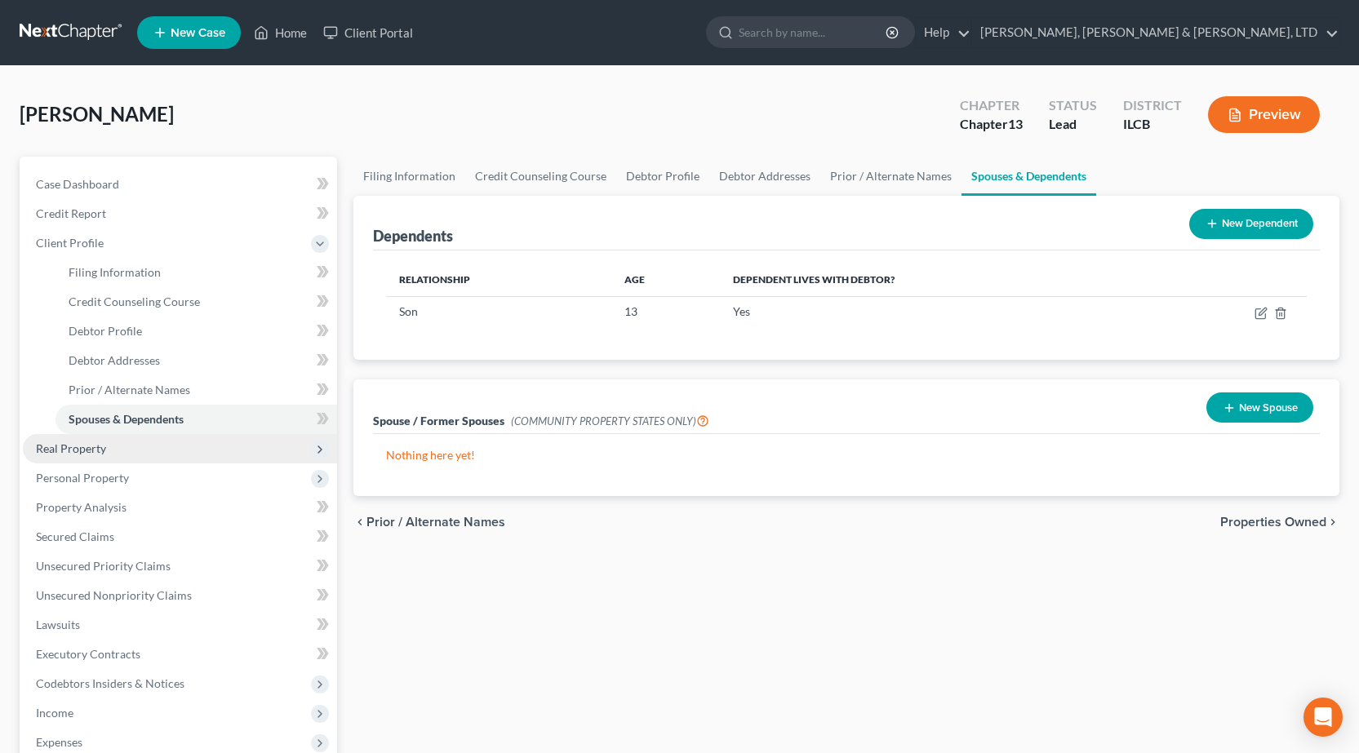
click at [102, 459] on span "Real Property" at bounding box center [180, 448] width 314 height 29
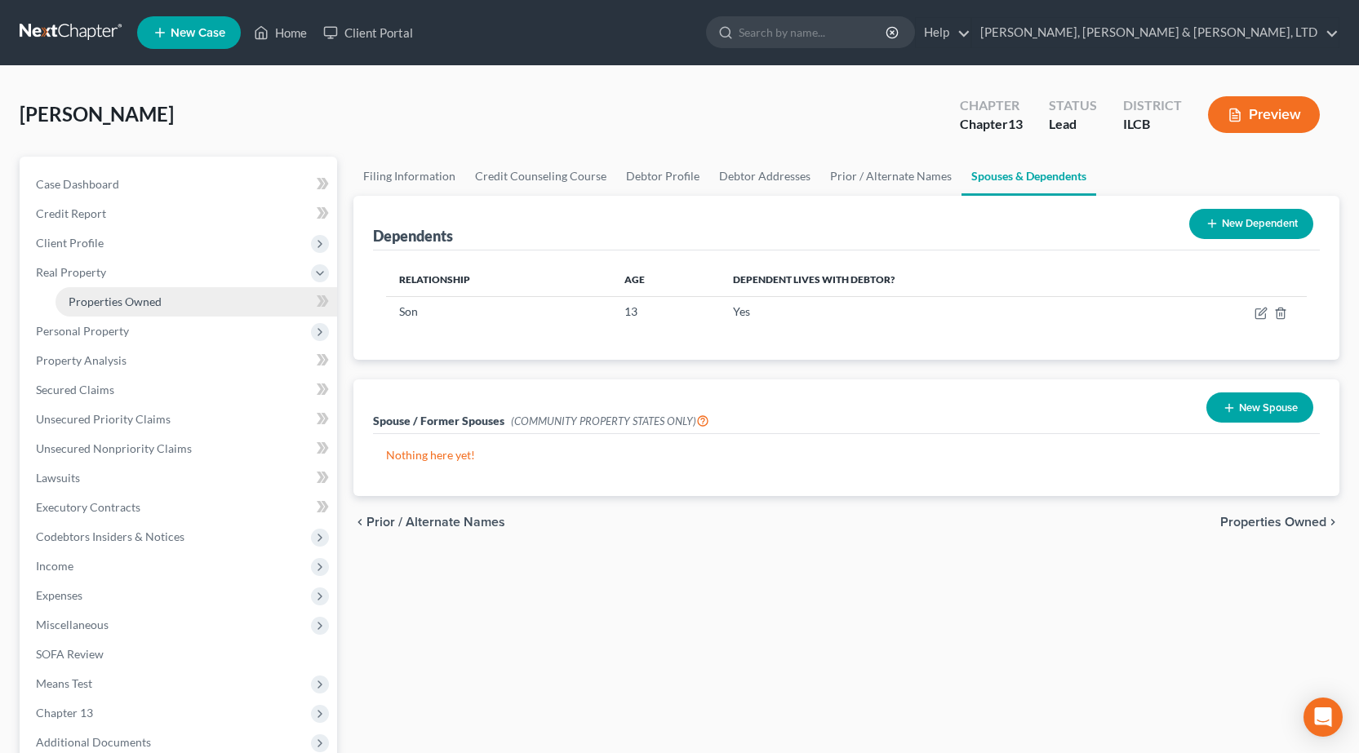
click at [106, 304] on span "Properties Owned" at bounding box center [115, 302] width 93 height 14
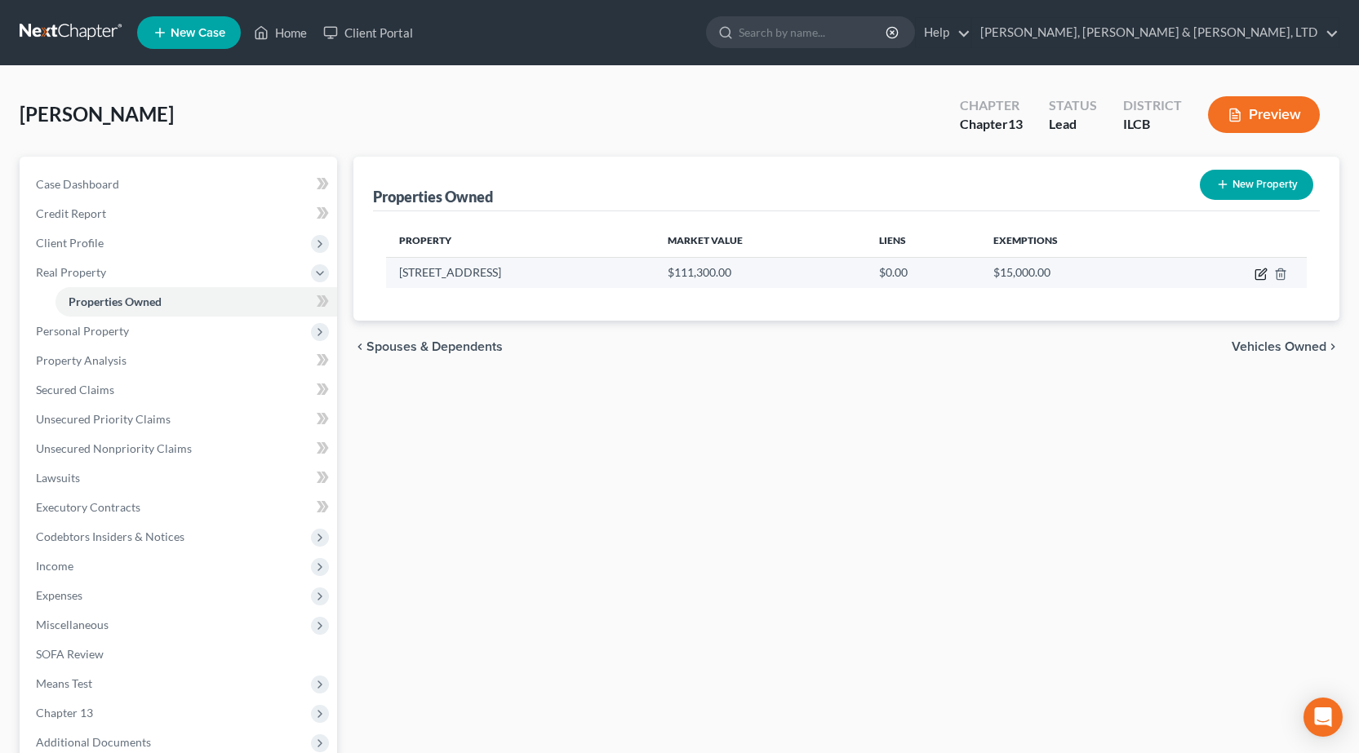
click at [1258, 270] on icon "button" at bounding box center [1260, 275] width 10 height 10
select select "14"
select select "0"
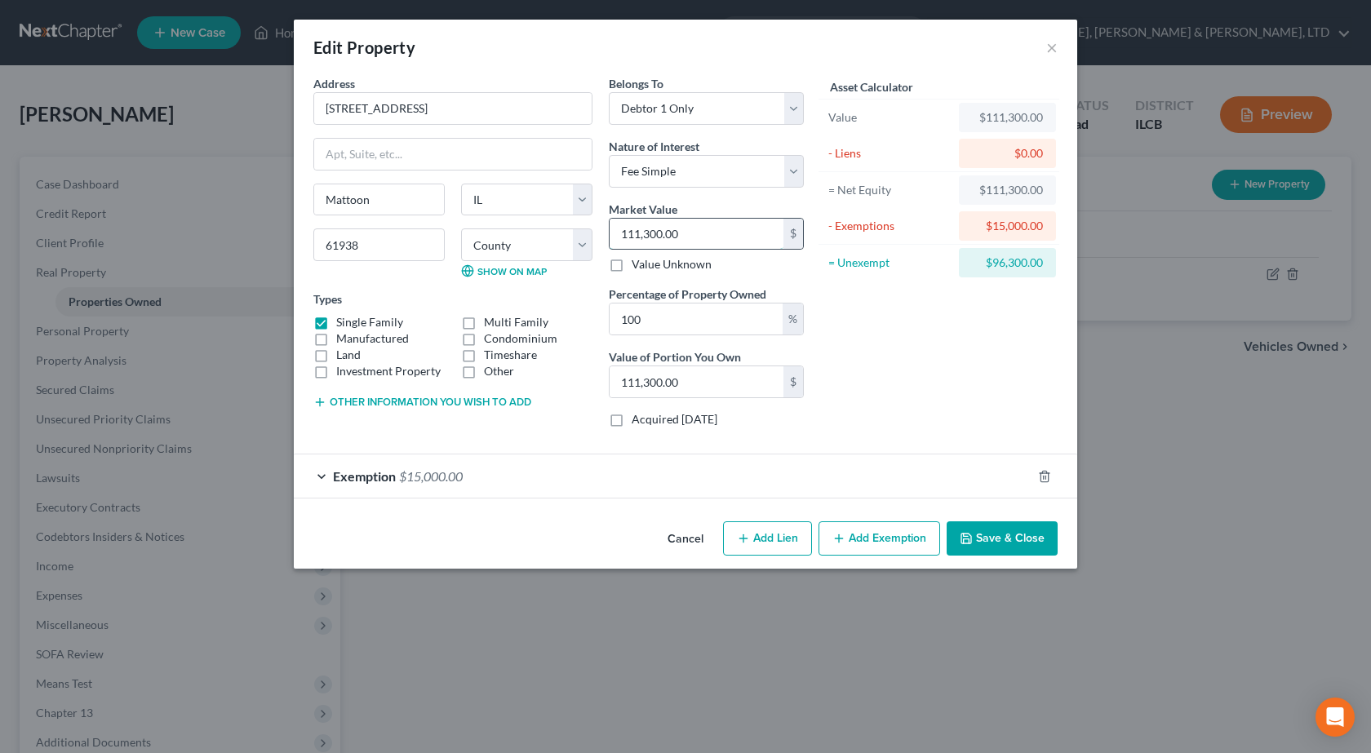
click at [669, 230] on input "111,300.00" at bounding box center [697, 234] width 174 height 31
type input "1"
type input "1.00"
type input "10"
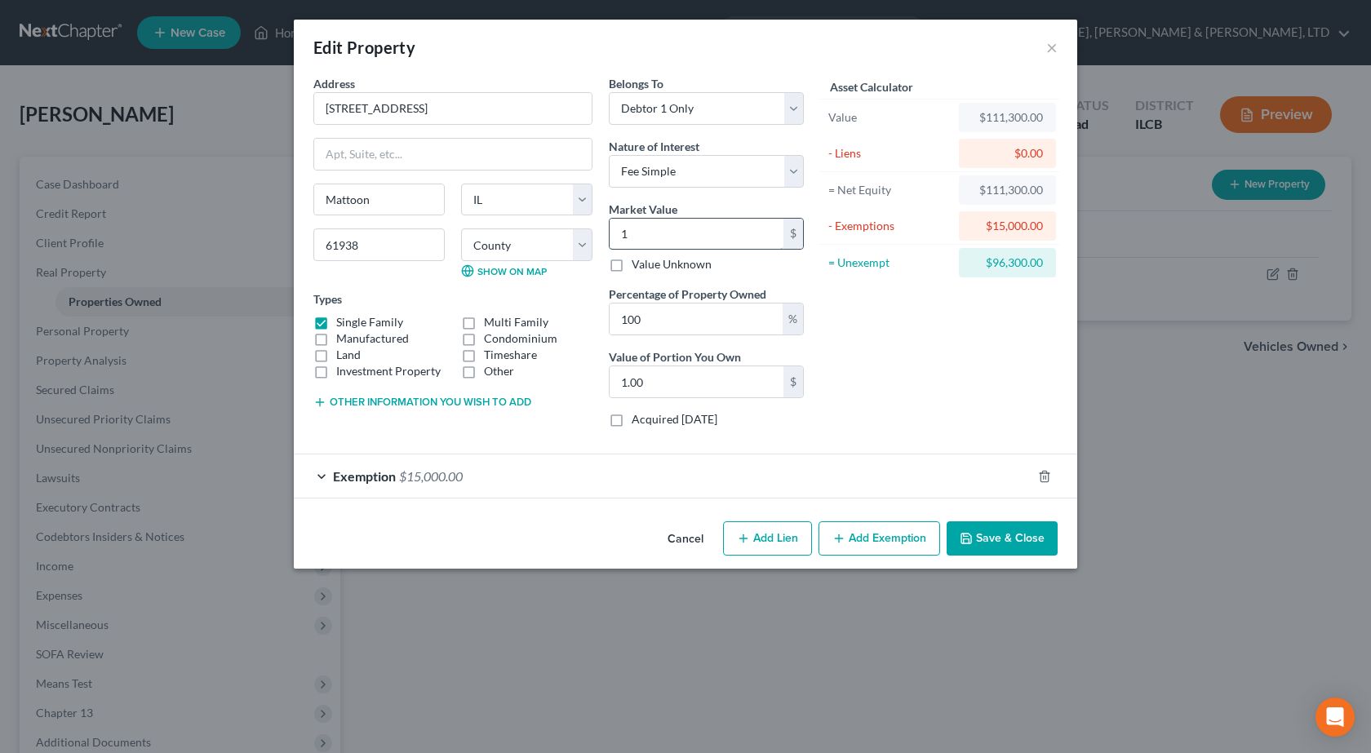
type input "10.00"
type input "100"
type input "100.00"
type input "1000"
type input "1,000.00"
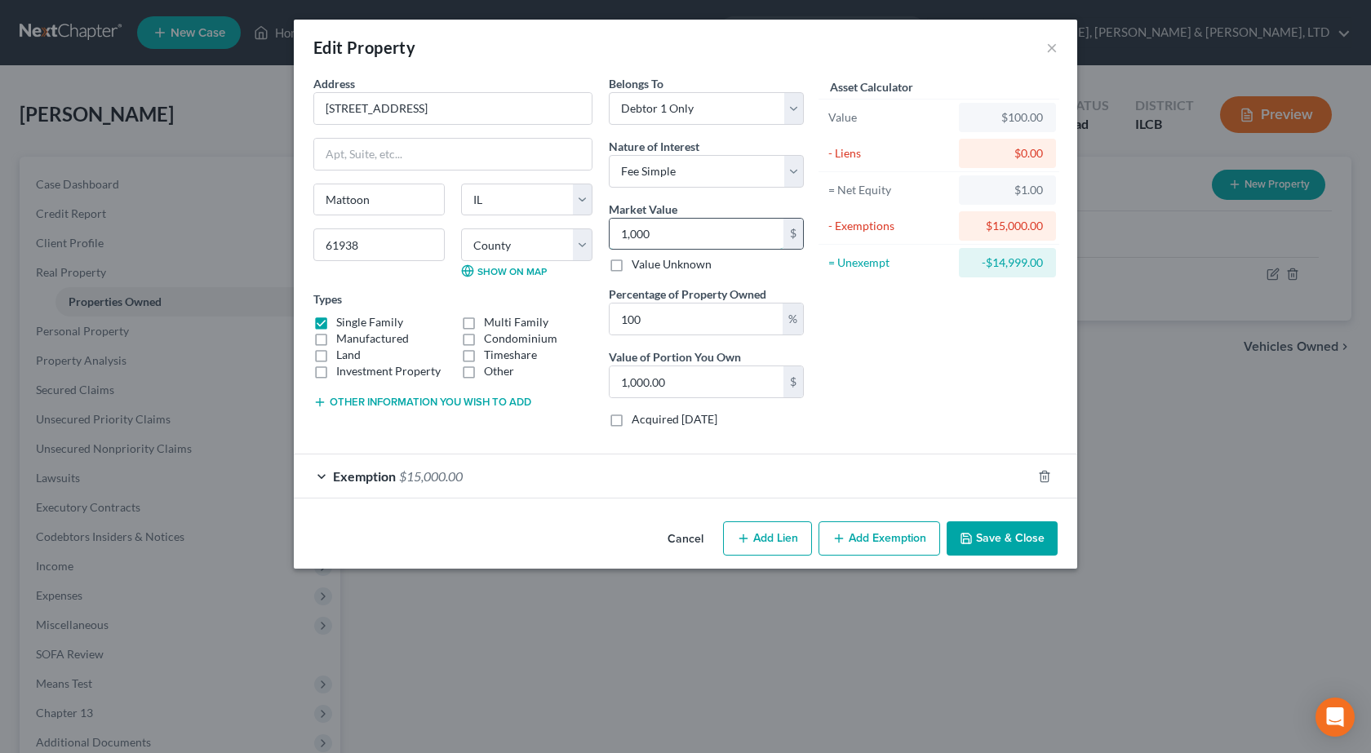
type input "1,0000"
type input "10,000.00"
type input "10,0000"
type input "100,000.00"
type input "100,000"
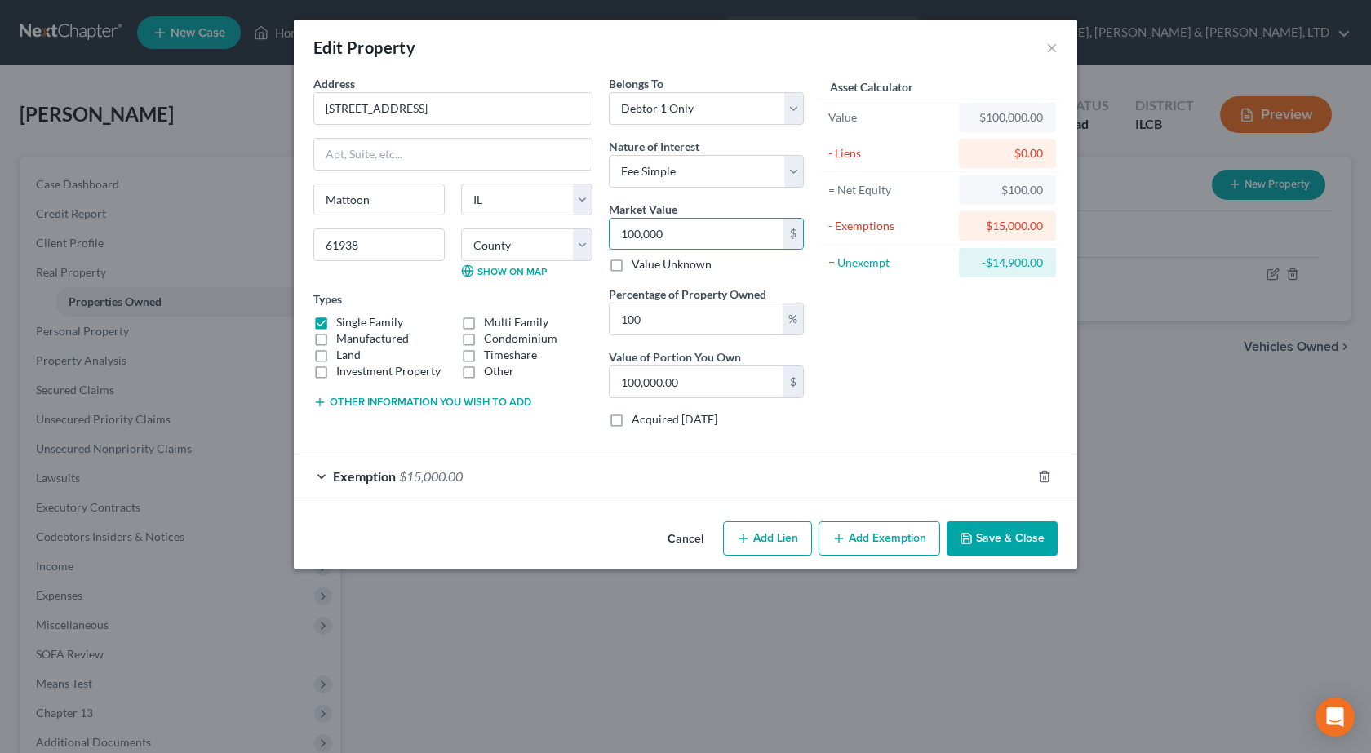
click at [1043, 541] on button "Save & Close" at bounding box center [1002, 539] width 111 height 34
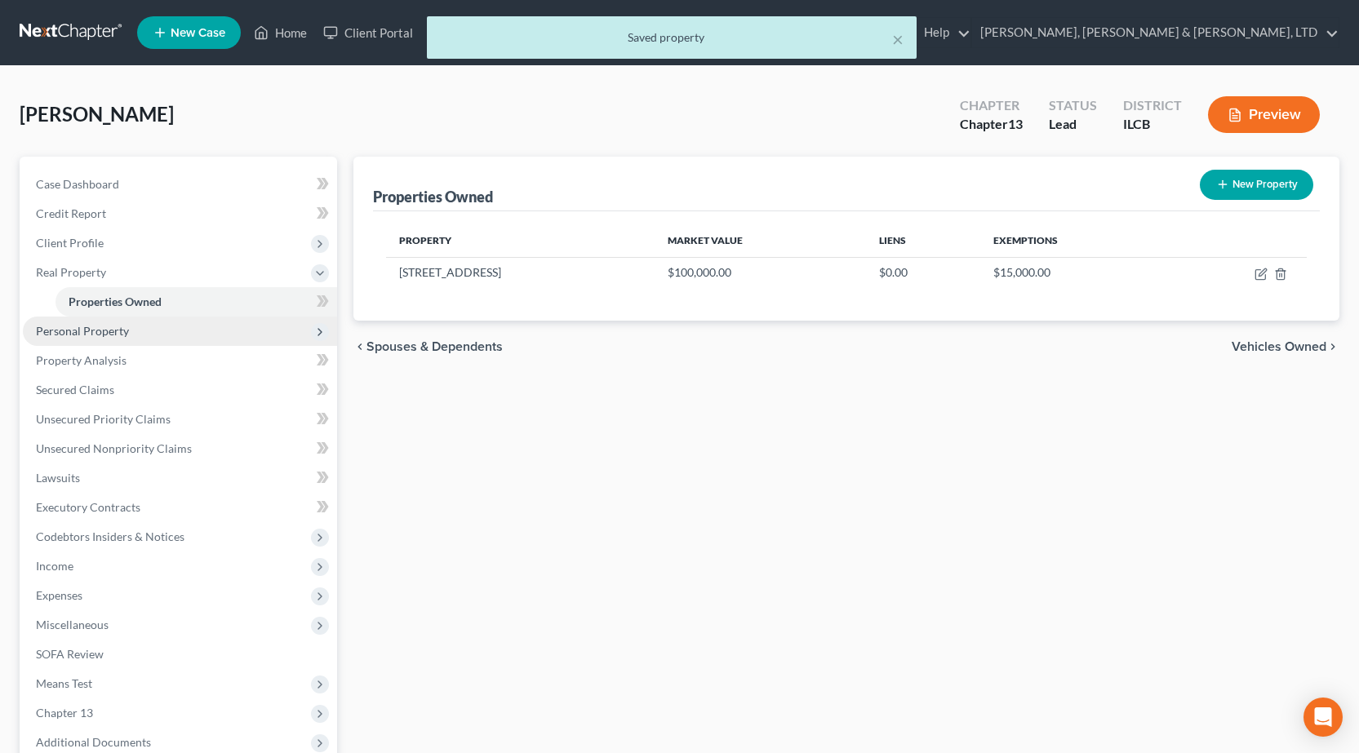
click at [85, 330] on span "Personal Property" at bounding box center [82, 331] width 93 height 14
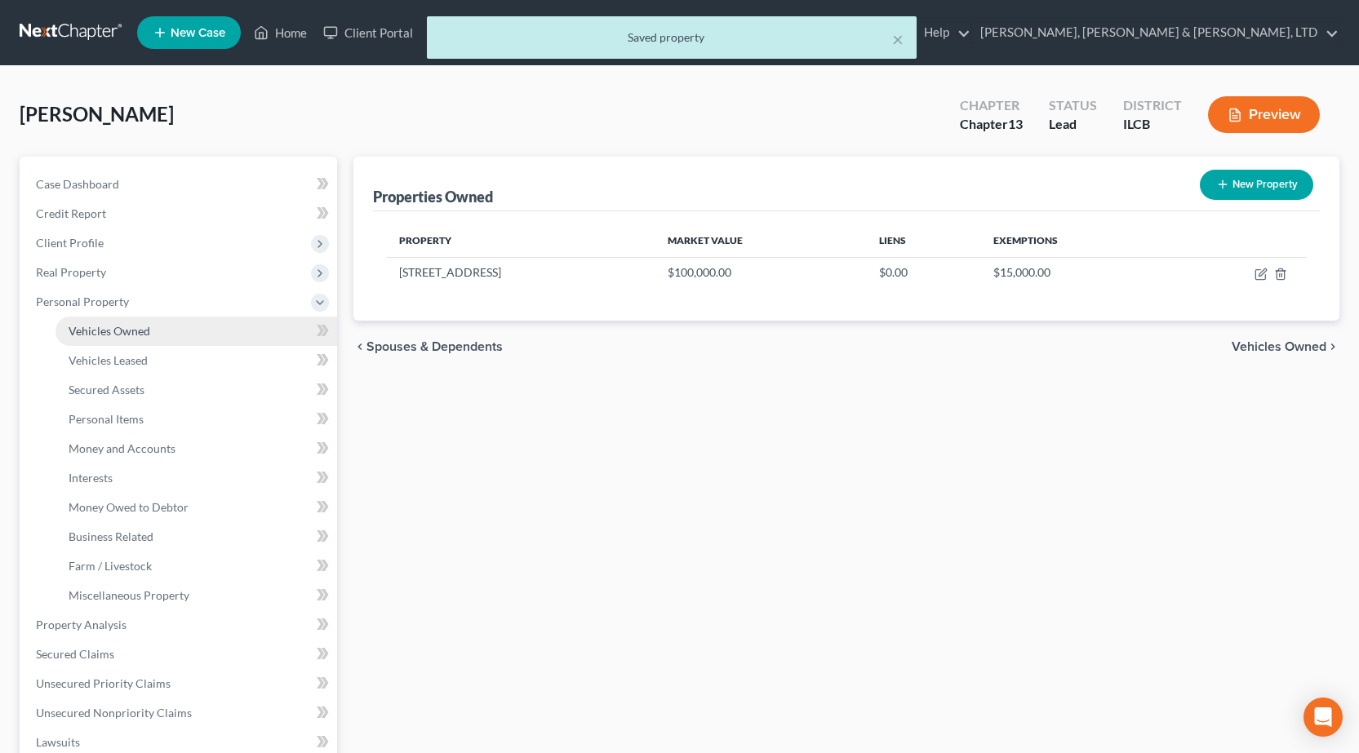
click at [99, 339] on link "Vehicles Owned" at bounding box center [196, 331] width 282 height 29
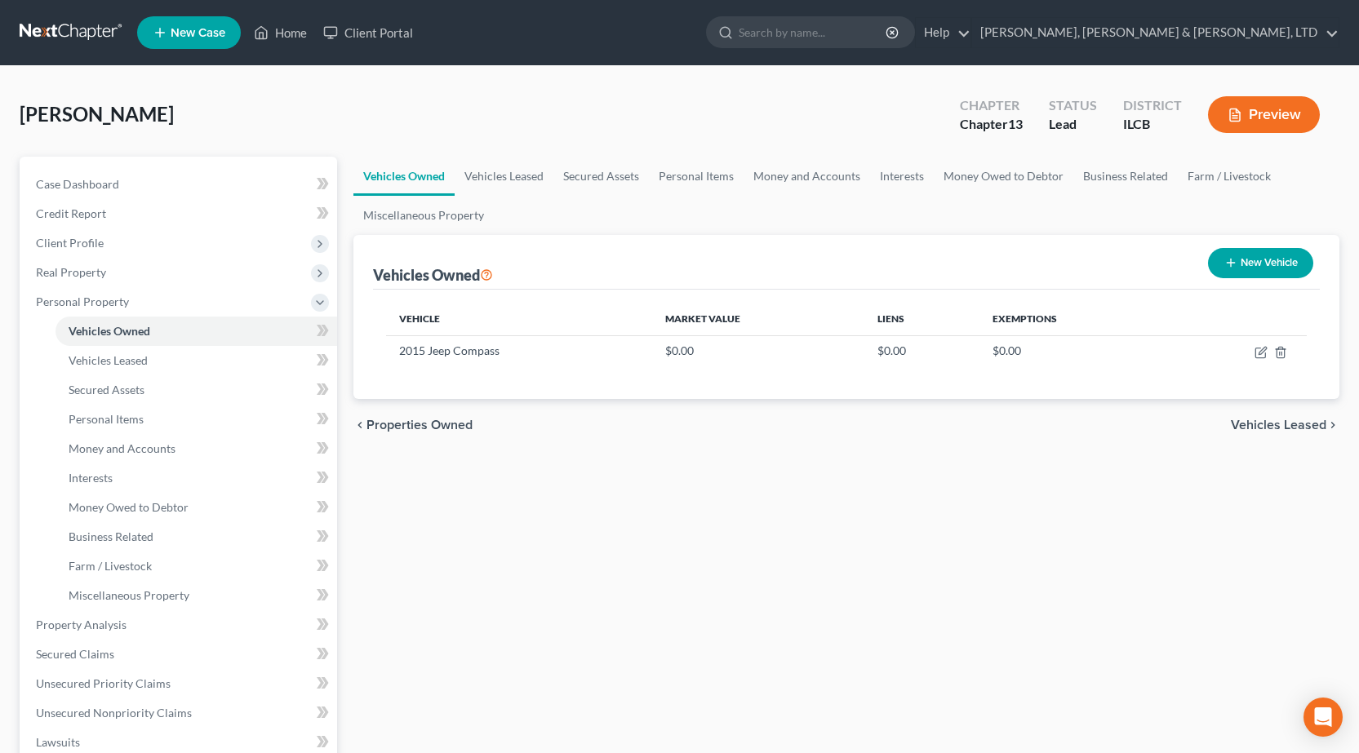
click at [64, 29] on link at bounding box center [72, 32] width 104 height 29
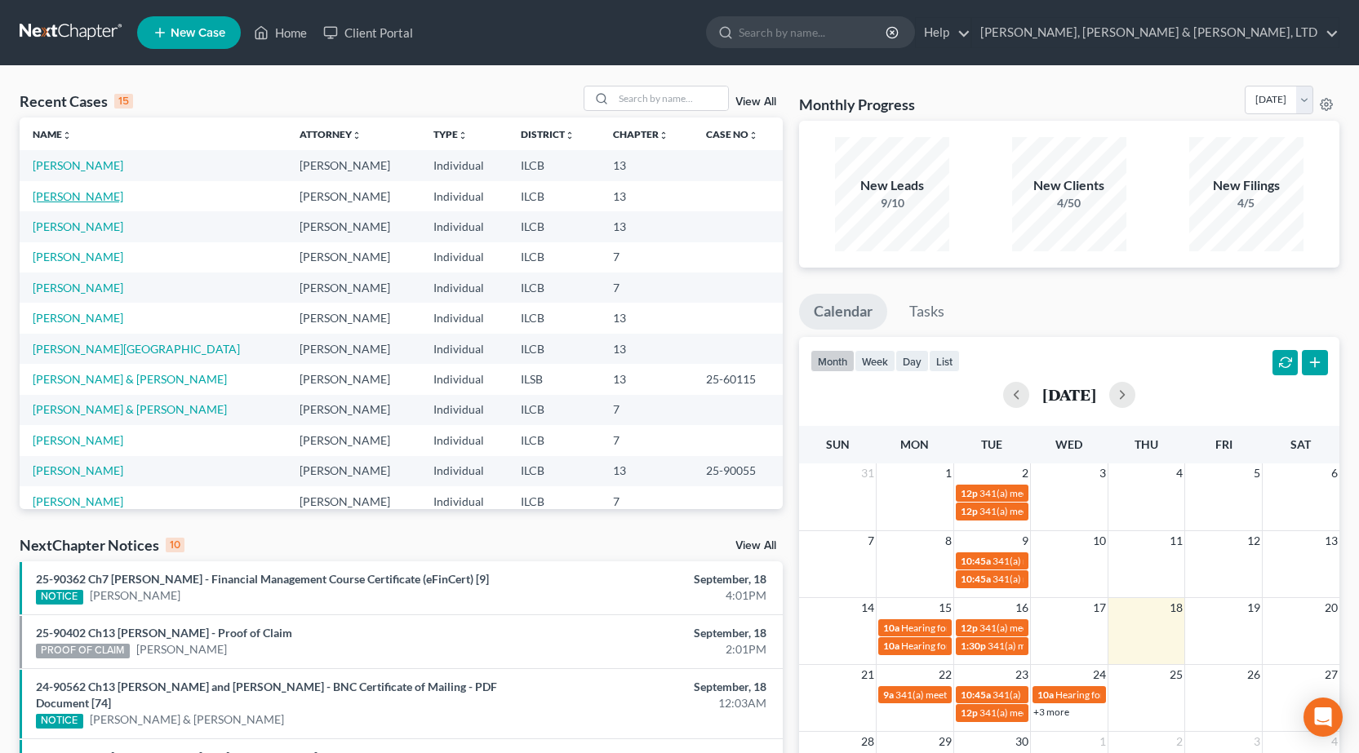
click at [61, 194] on link "[PERSON_NAME]" at bounding box center [78, 196] width 91 height 14
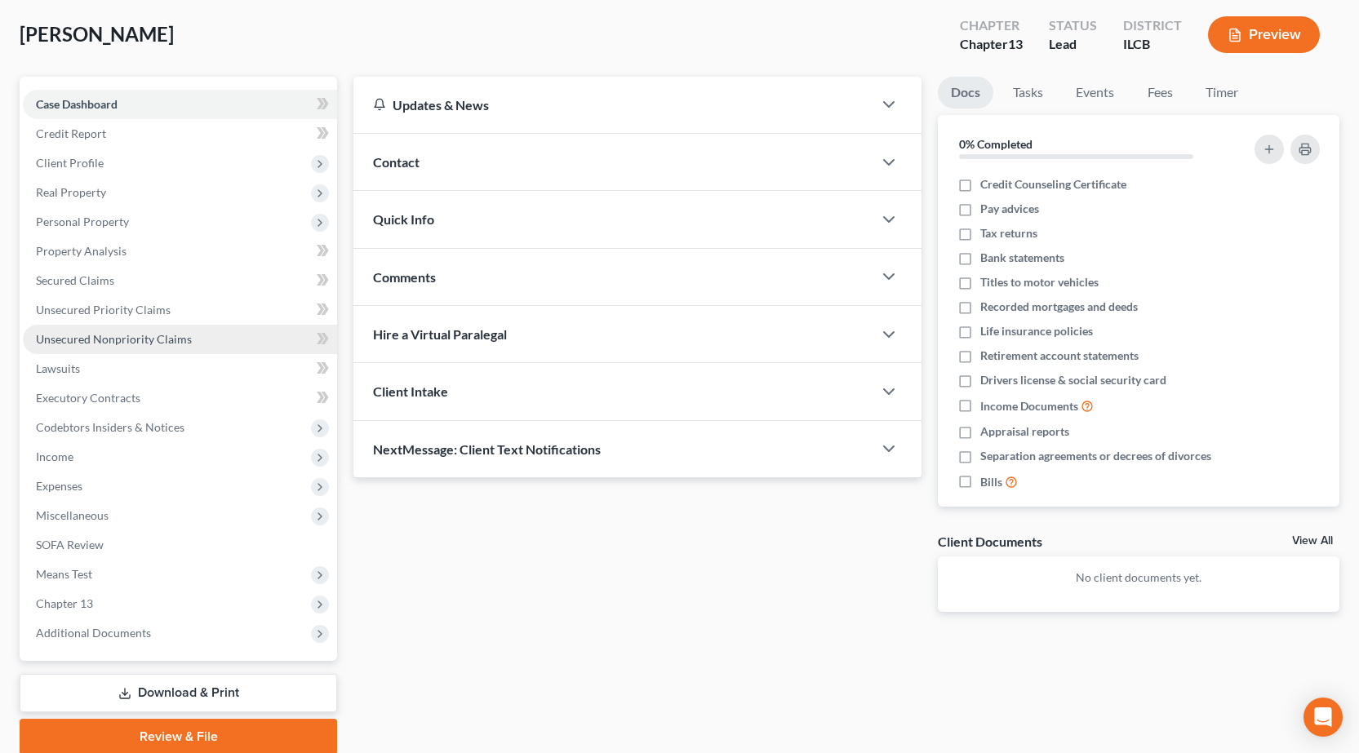
scroll to position [144, 0]
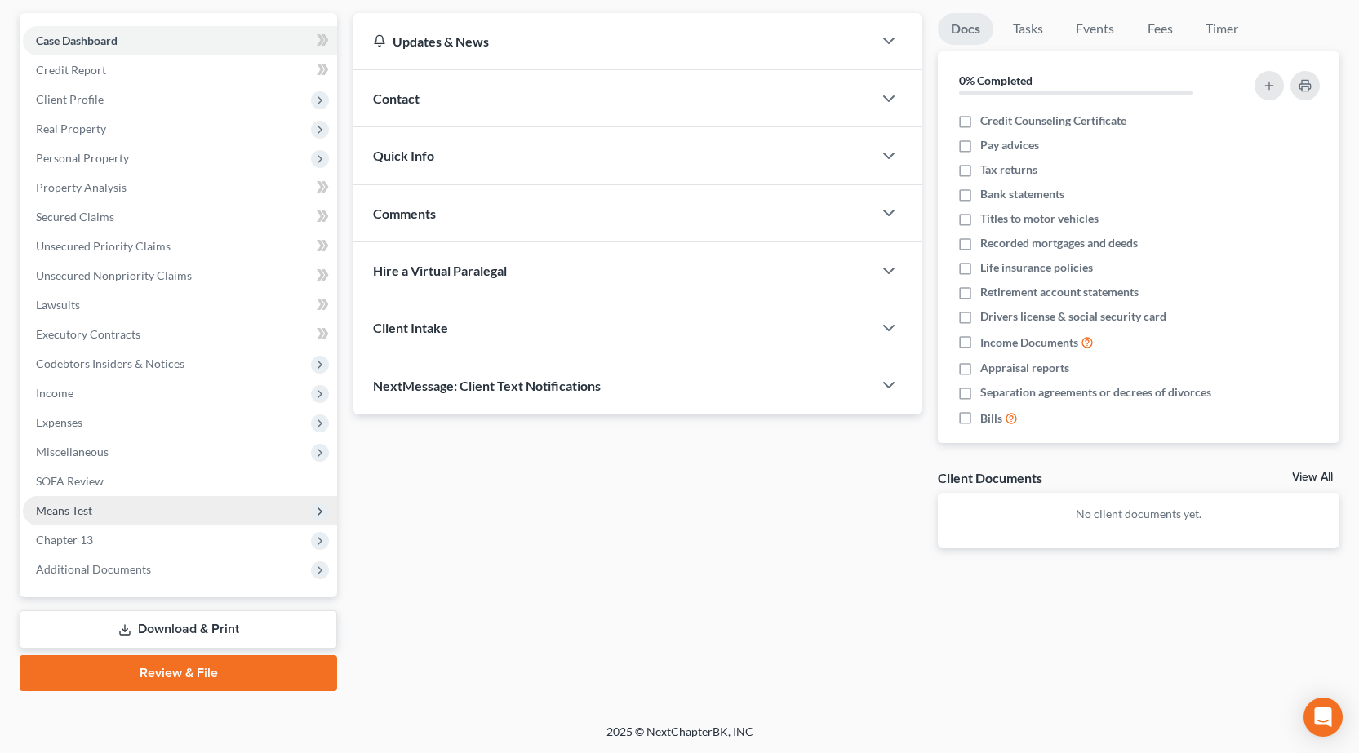
click at [81, 513] on span "Means Test" at bounding box center [64, 511] width 56 height 14
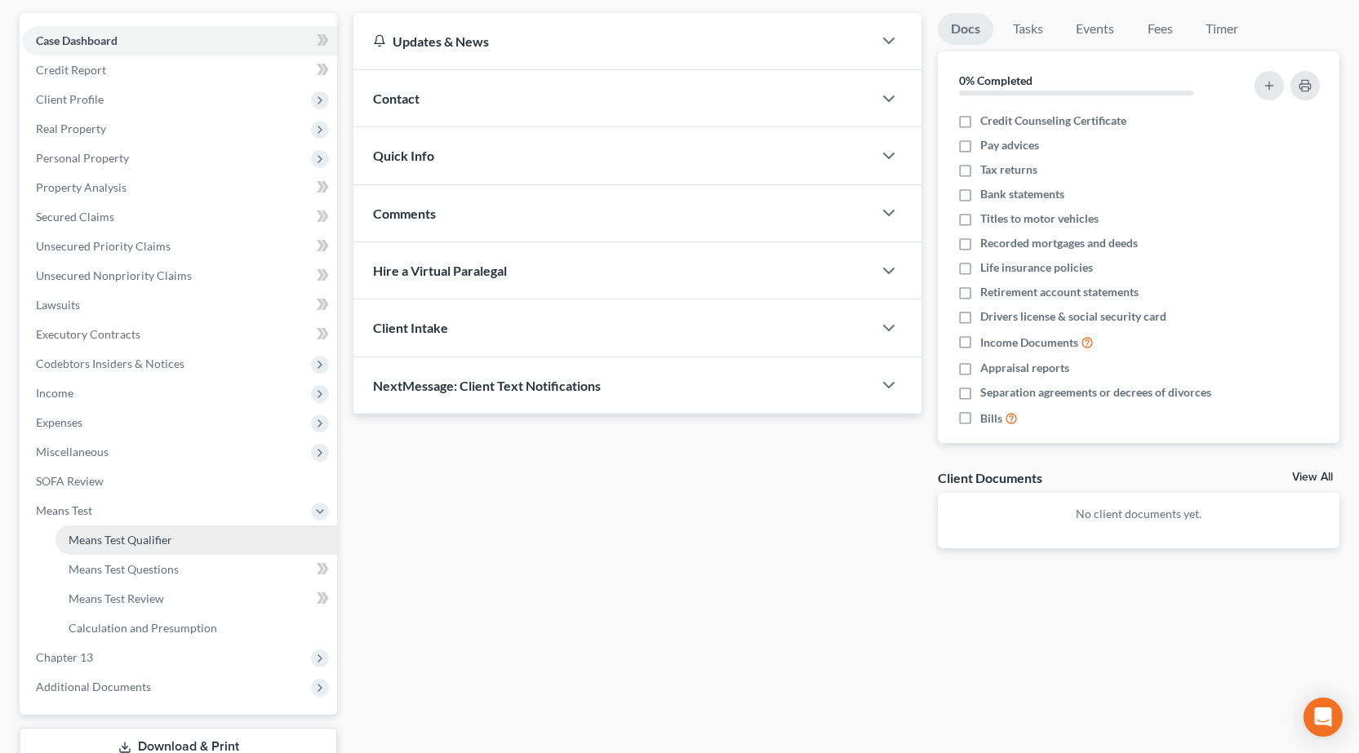
click at [157, 541] on span "Means Test Qualifier" at bounding box center [121, 540] width 104 height 14
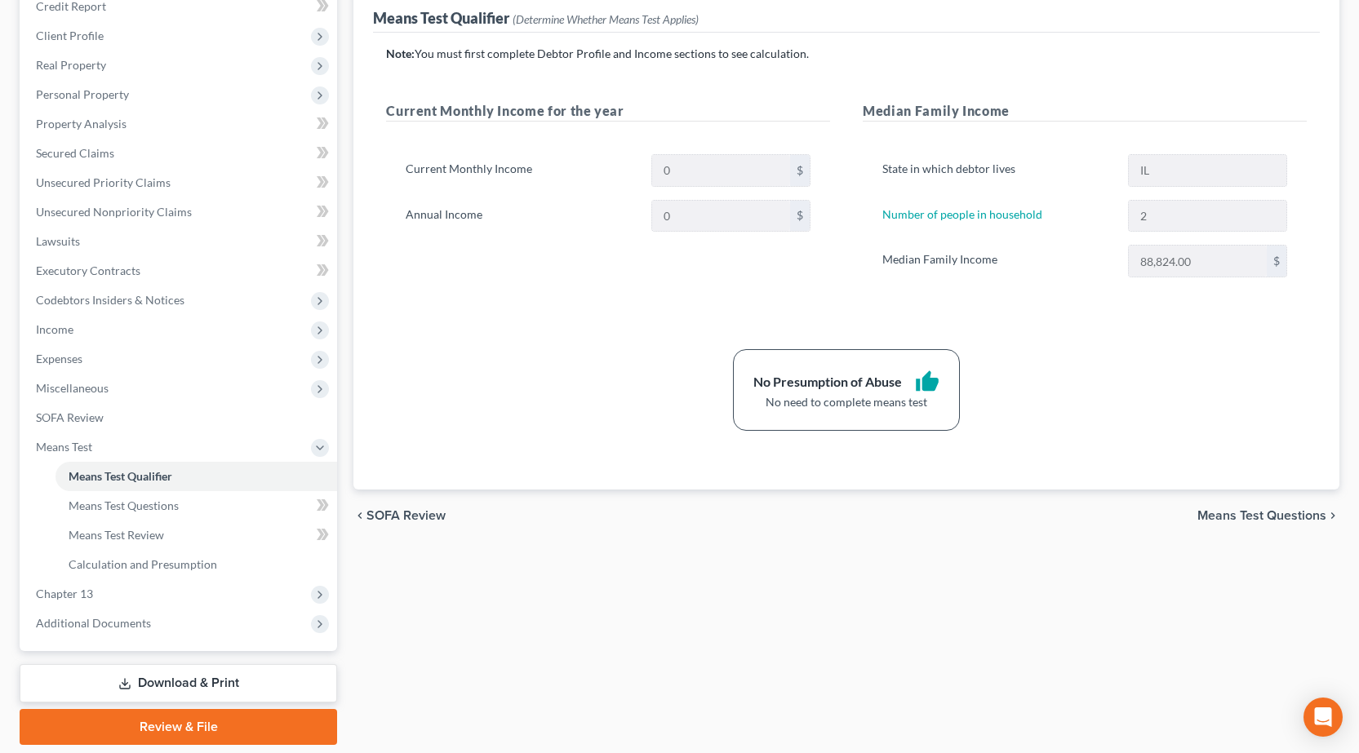
scroll to position [245, 0]
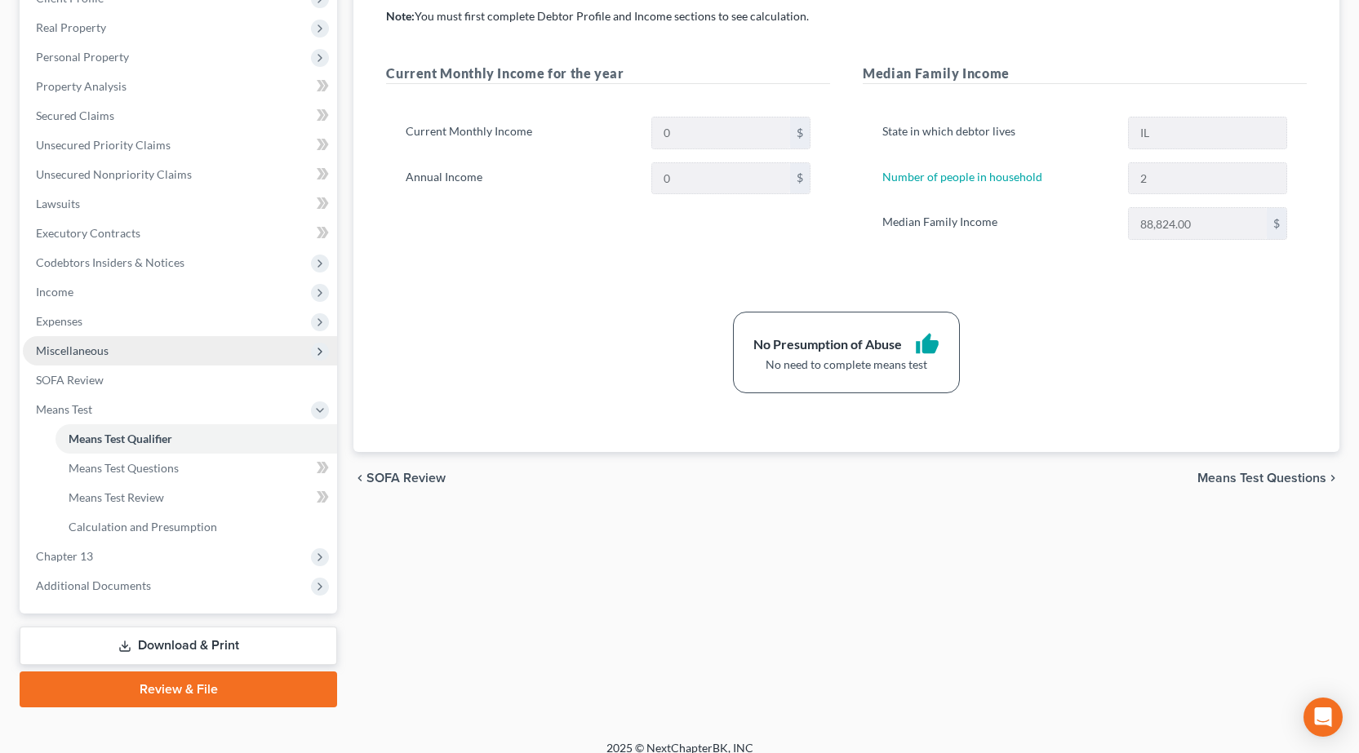
click at [96, 350] on span "Miscellaneous" at bounding box center [72, 351] width 73 height 14
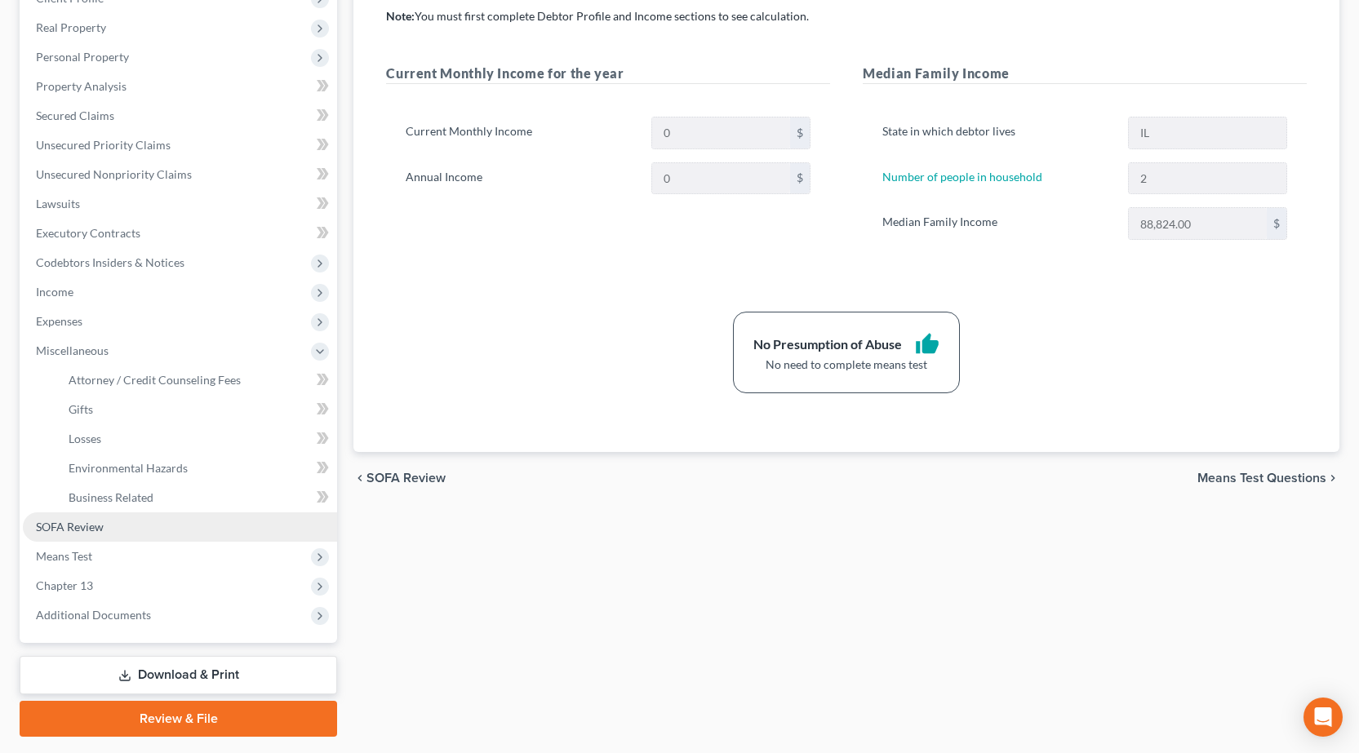
click at [94, 524] on span "SOFA Review" at bounding box center [70, 527] width 68 height 14
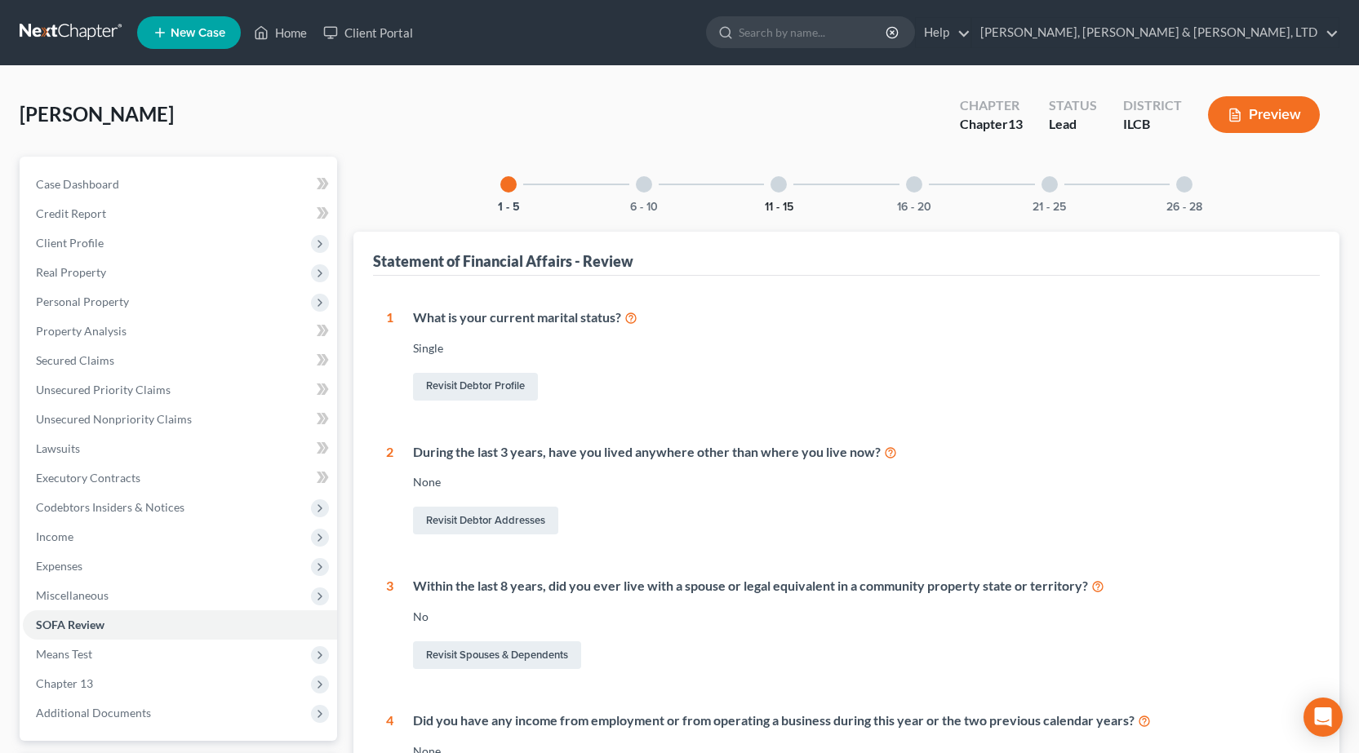
click at [775, 202] on button "11 - 15" at bounding box center [779, 207] width 29 height 11
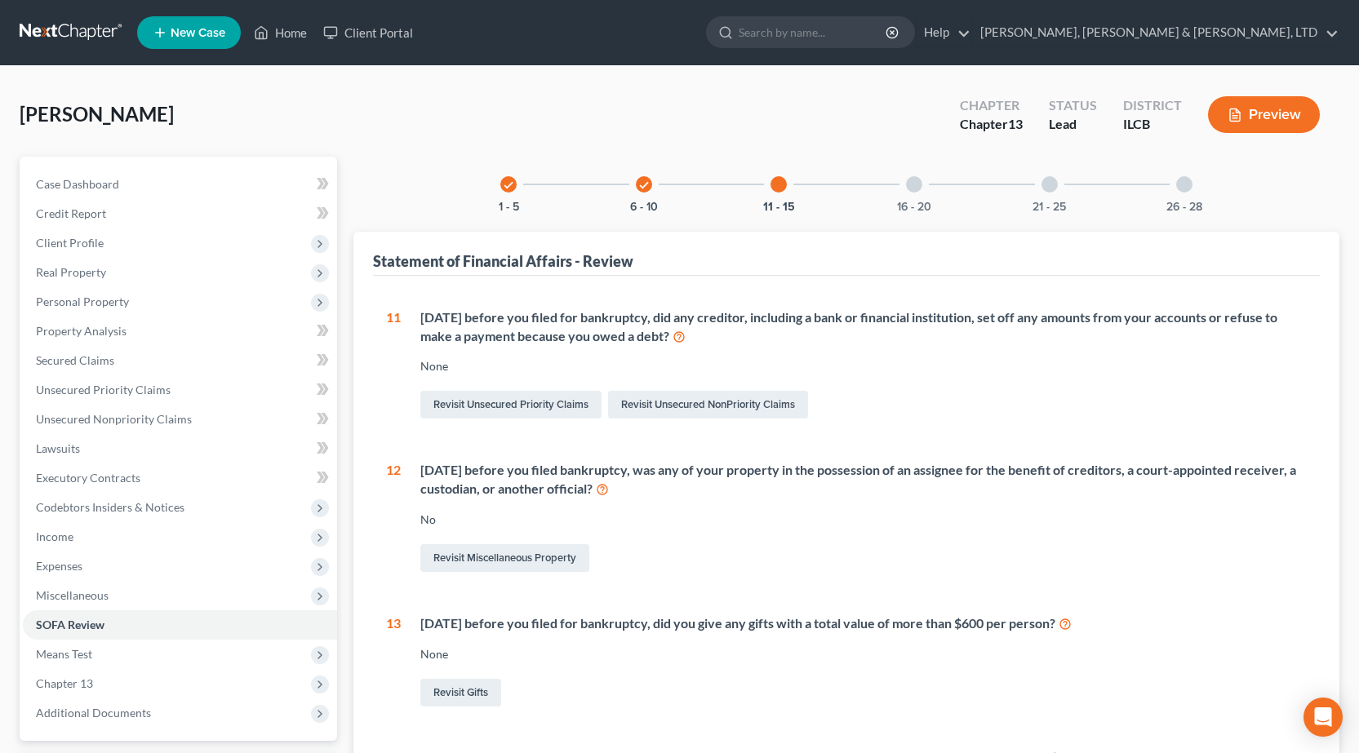
click at [44, 23] on link at bounding box center [72, 32] width 104 height 29
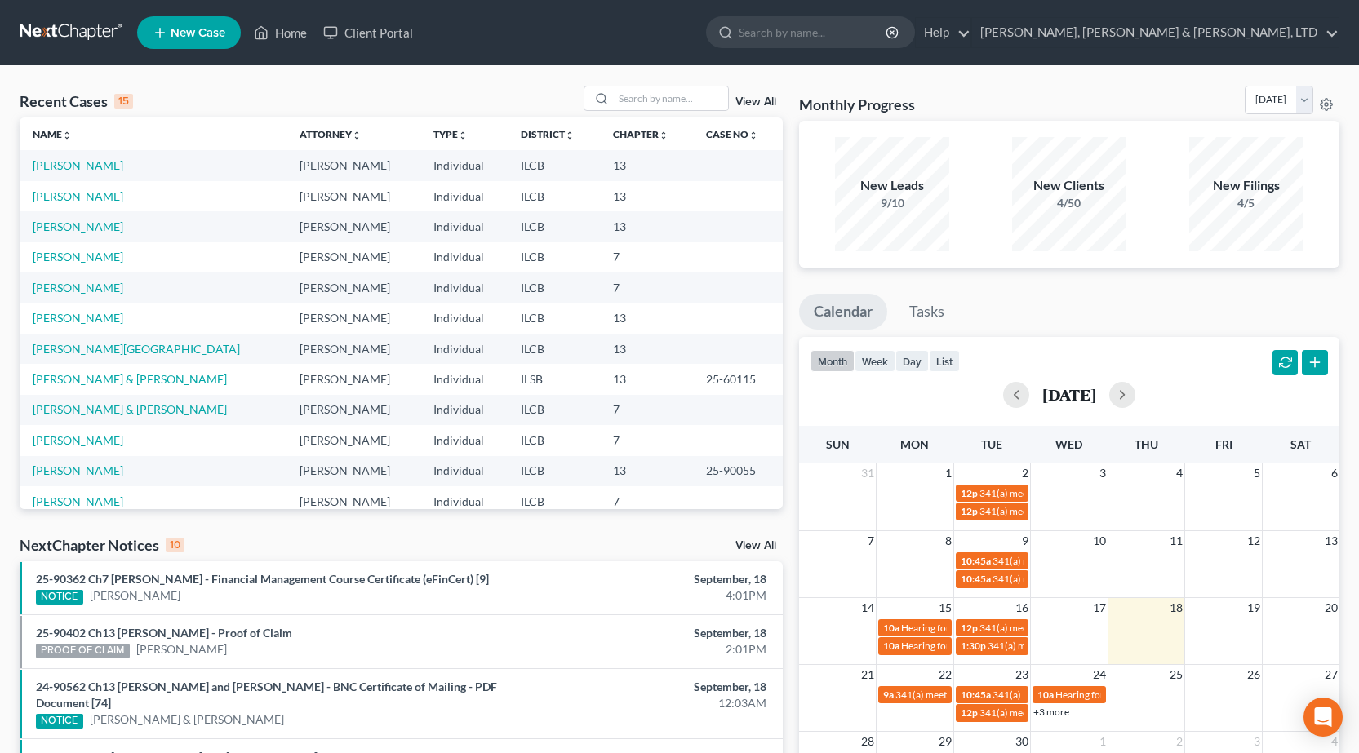
click at [67, 196] on link "[PERSON_NAME]" at bounding box center [78, 196] width 91 height 14
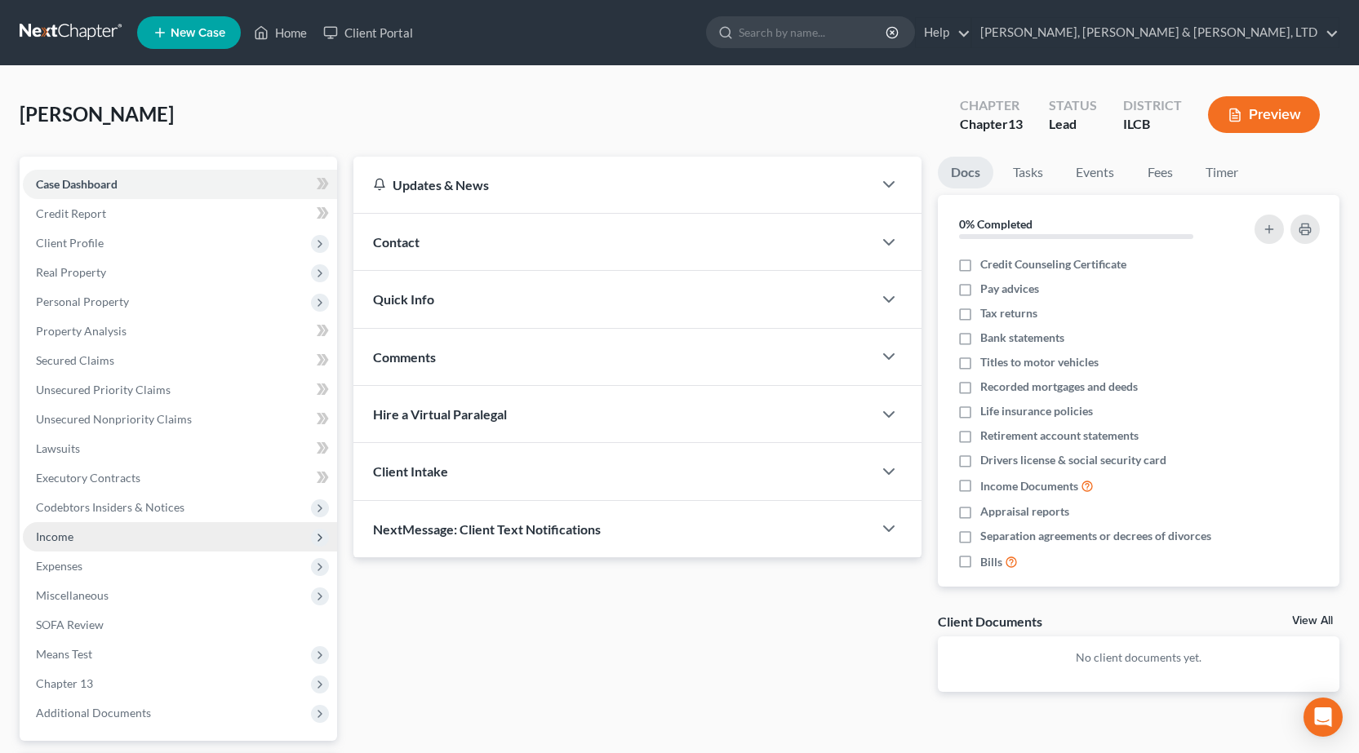
click at [78, 540] on span "Income" at bounding box center [180, 536] width 314 height 29
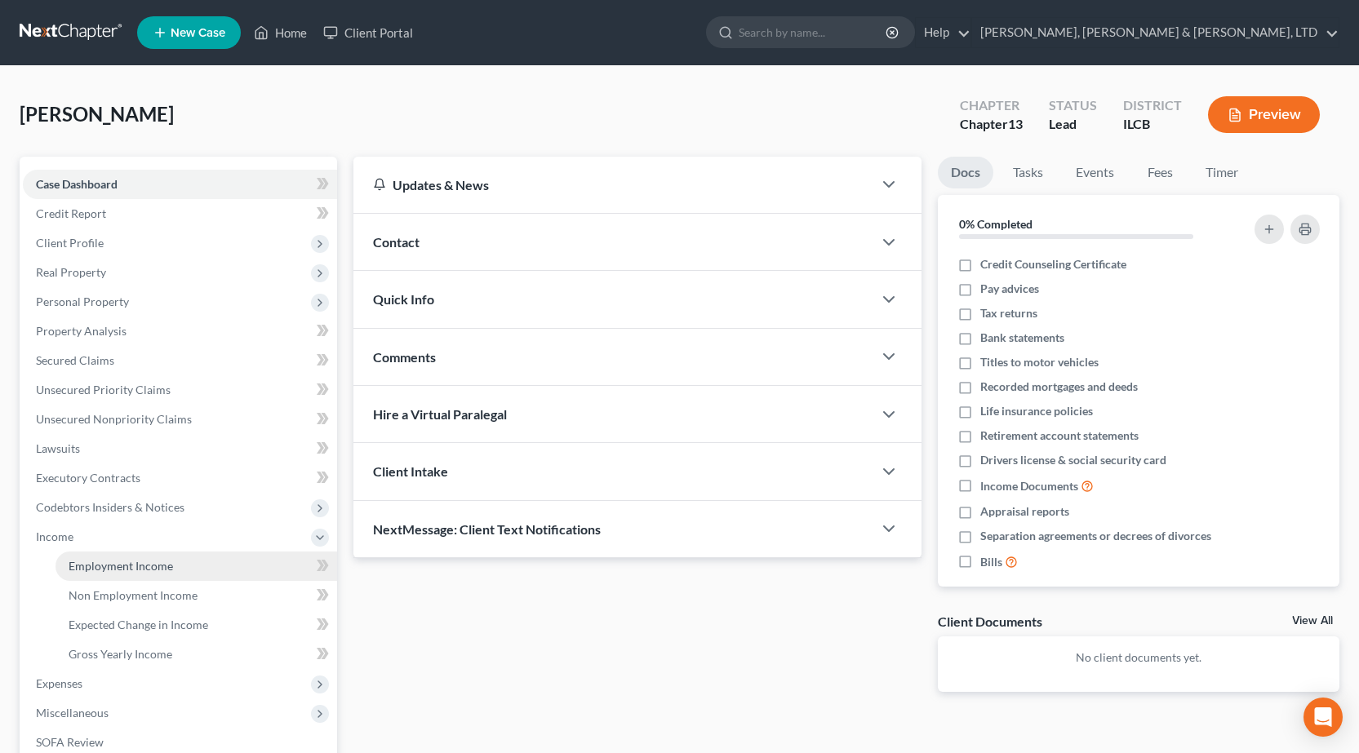
click at [148, 555] on link "Employment Income" at bounding box center [196, 566] width 282 height 29
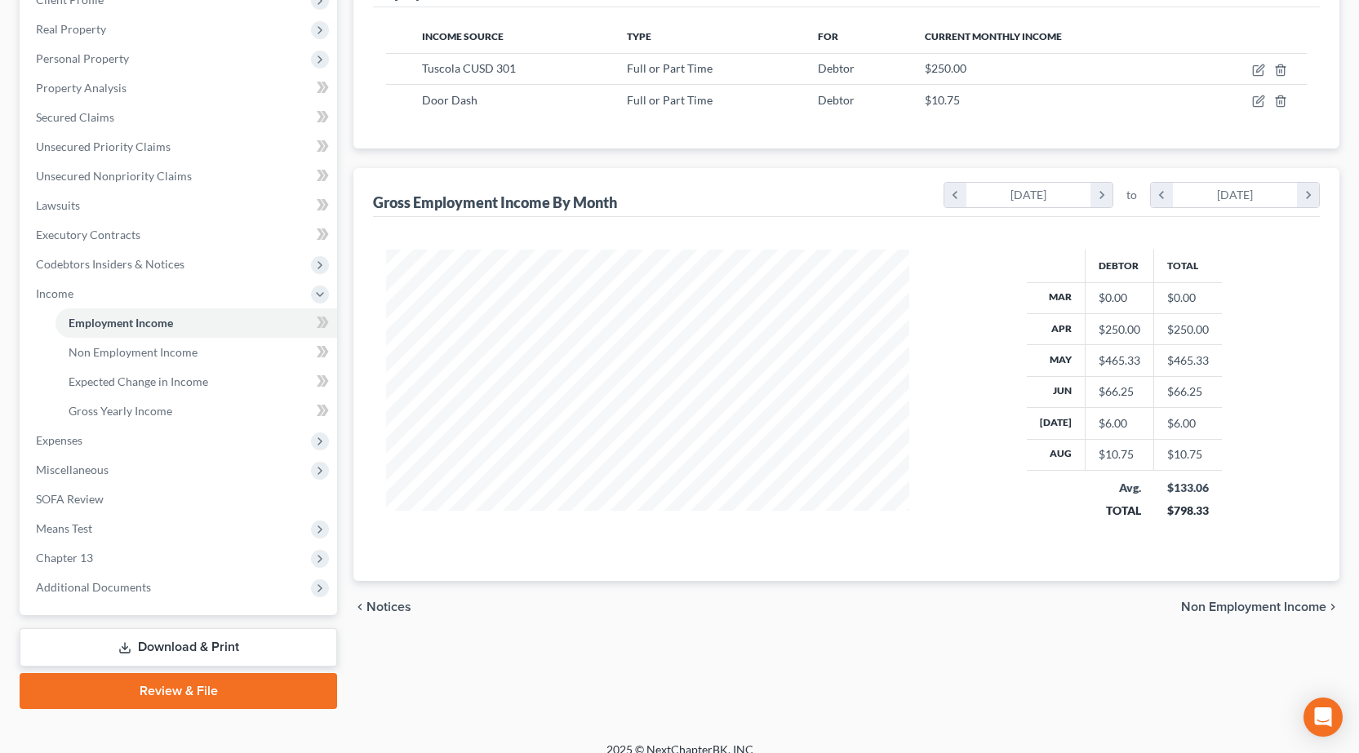
scroll to position [245, 0]
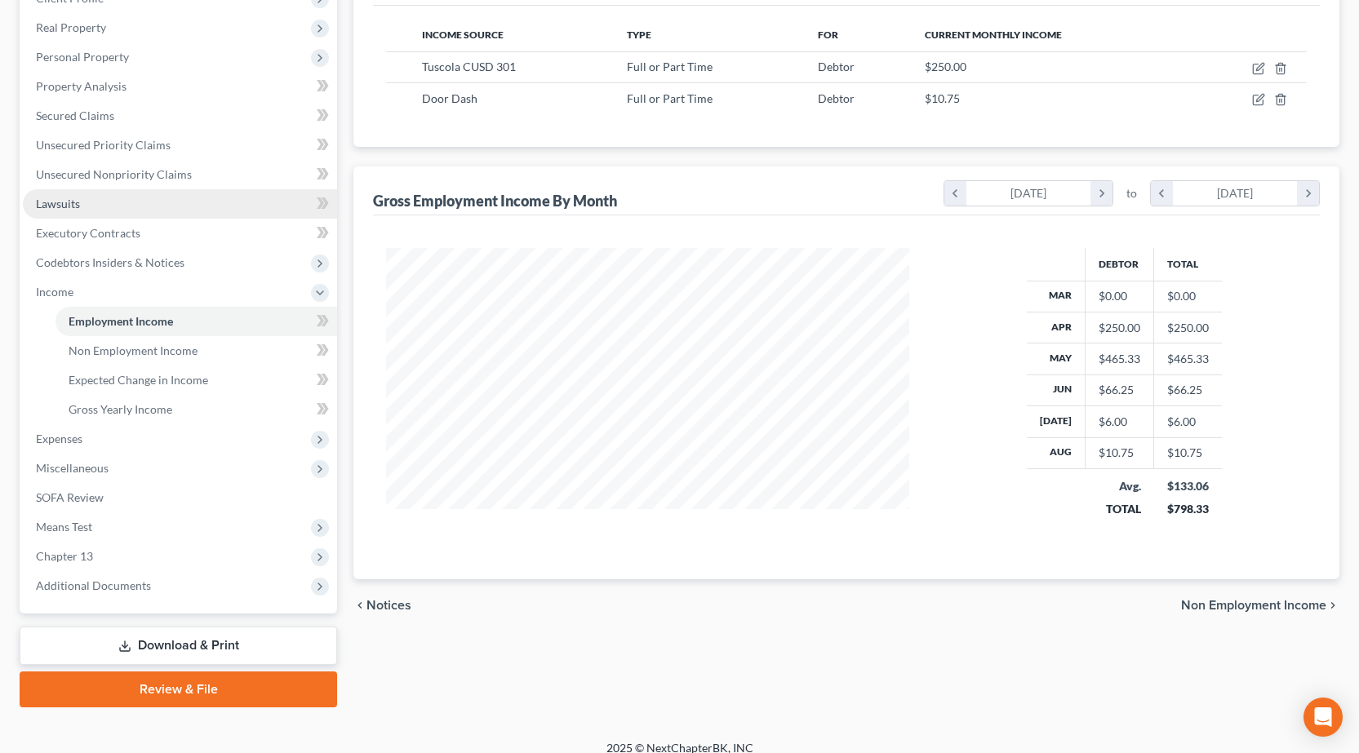
click at [89, 193] on link "Lawsuits" at bounding box center [180, 203] width 314 height 29
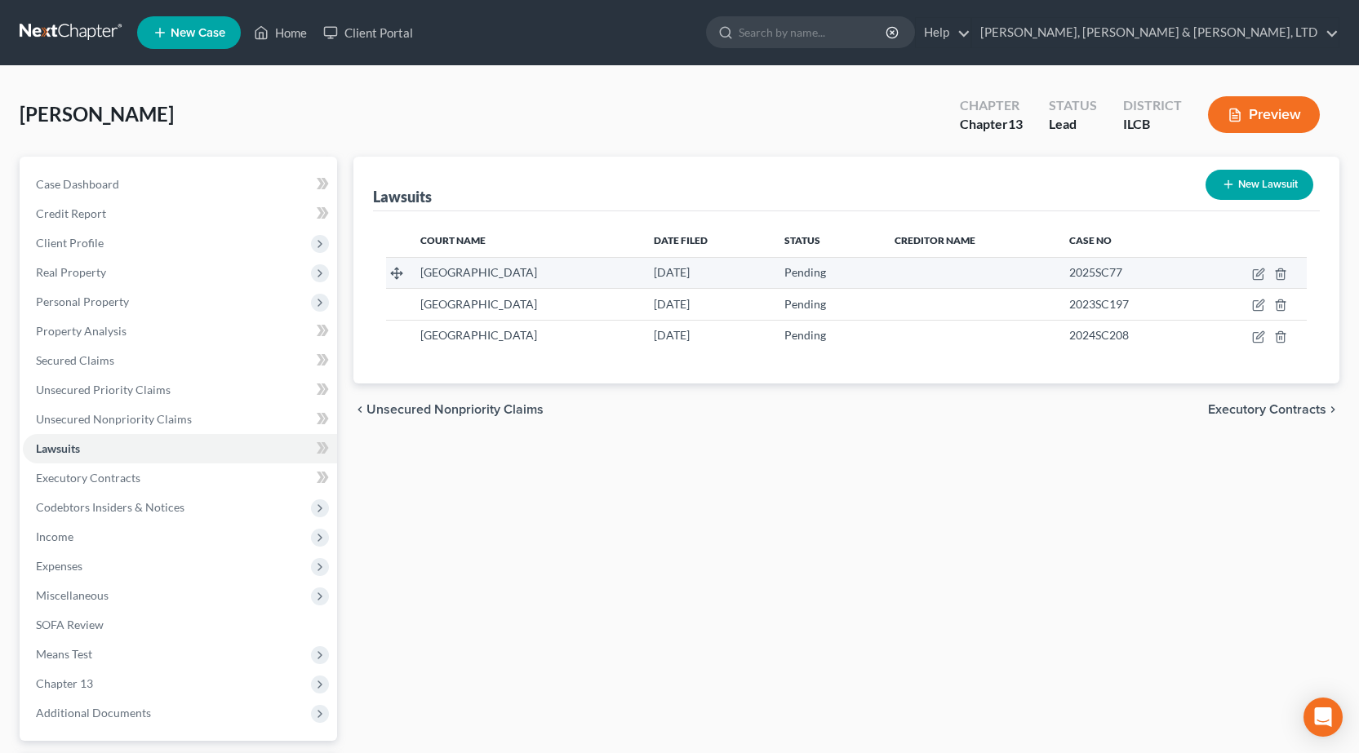
click at [1251, 273] on td at bounding box center [1251, 272] width 110 height 31
click at [1254, 273] on icon "button" at bounding box center [1258, 275] width 10 height 10
select select "14"
select select "0"
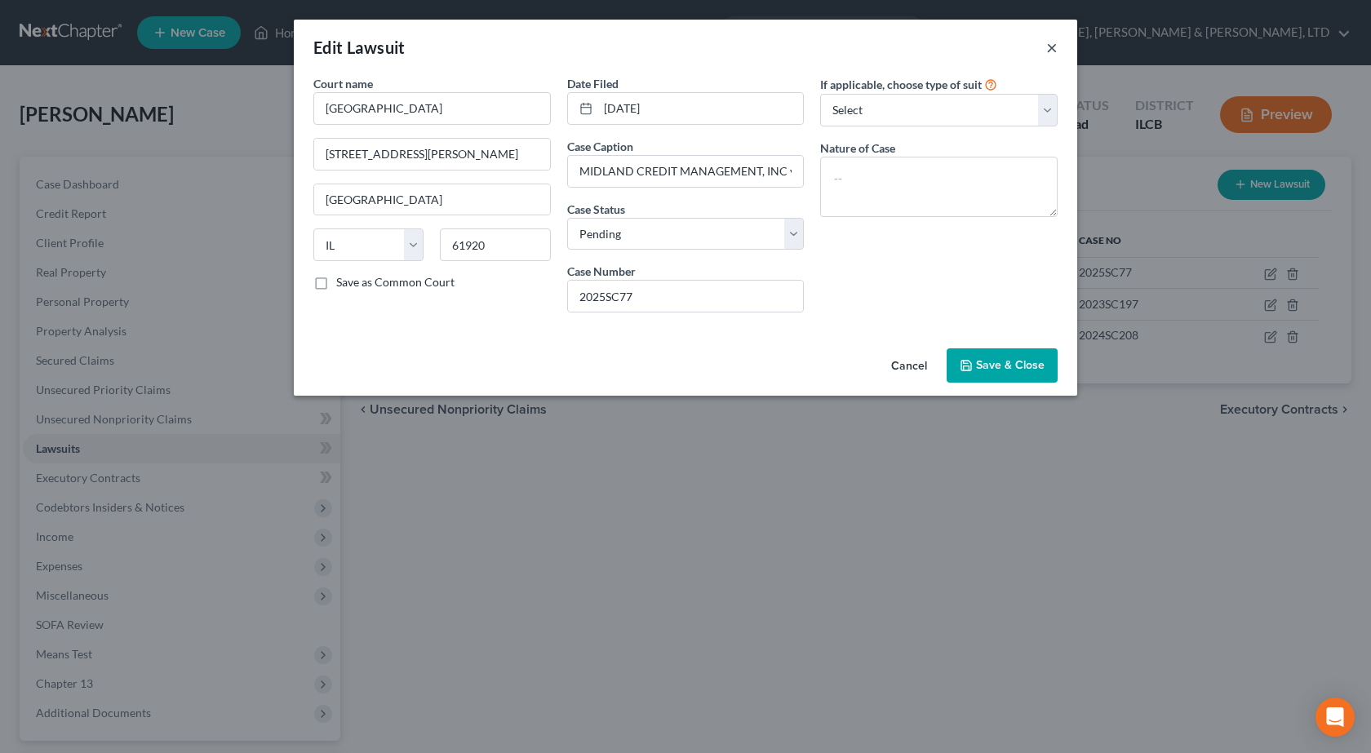
click at [1056, 48] on button "×" at bounding box center [1051, 48] width 11 height 20
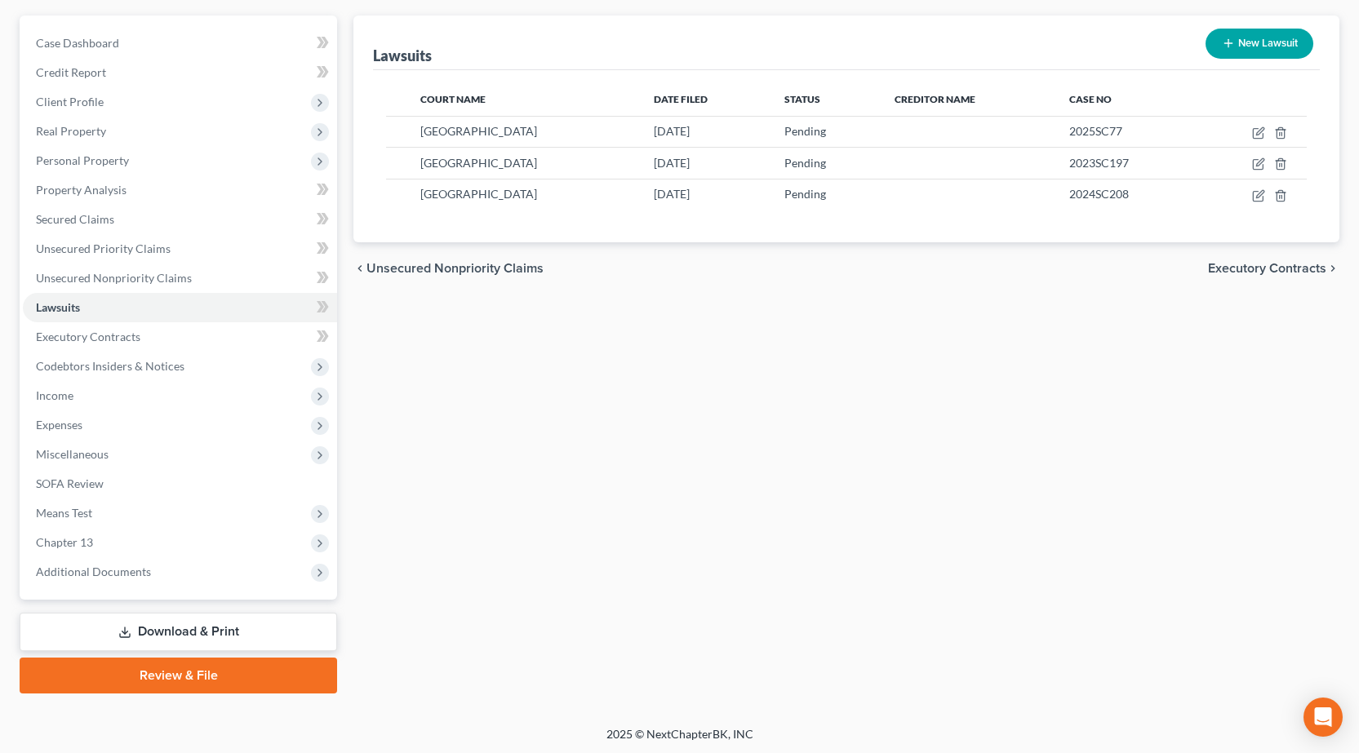
scroll to position [144, 0]
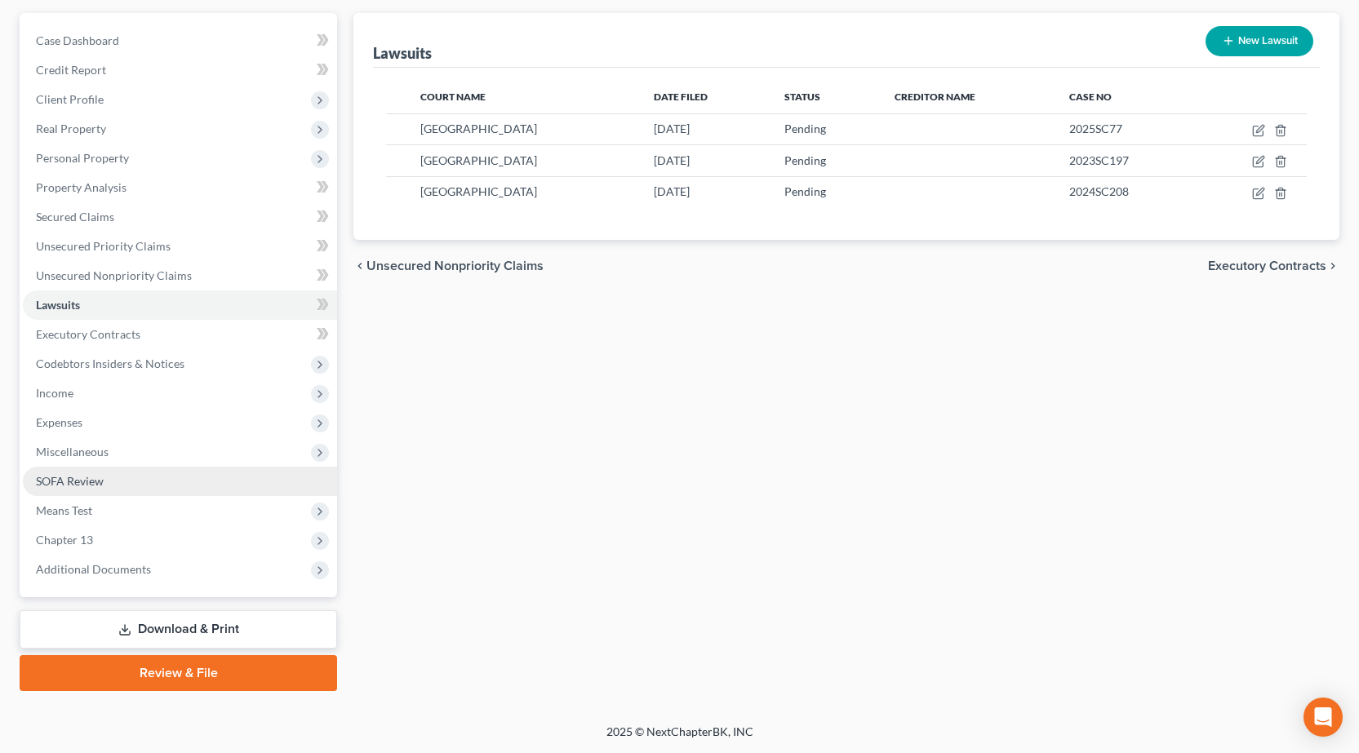
click at [98, 490] on link "SOFA Review" at bounding box center [180, 481] width 314 height 29
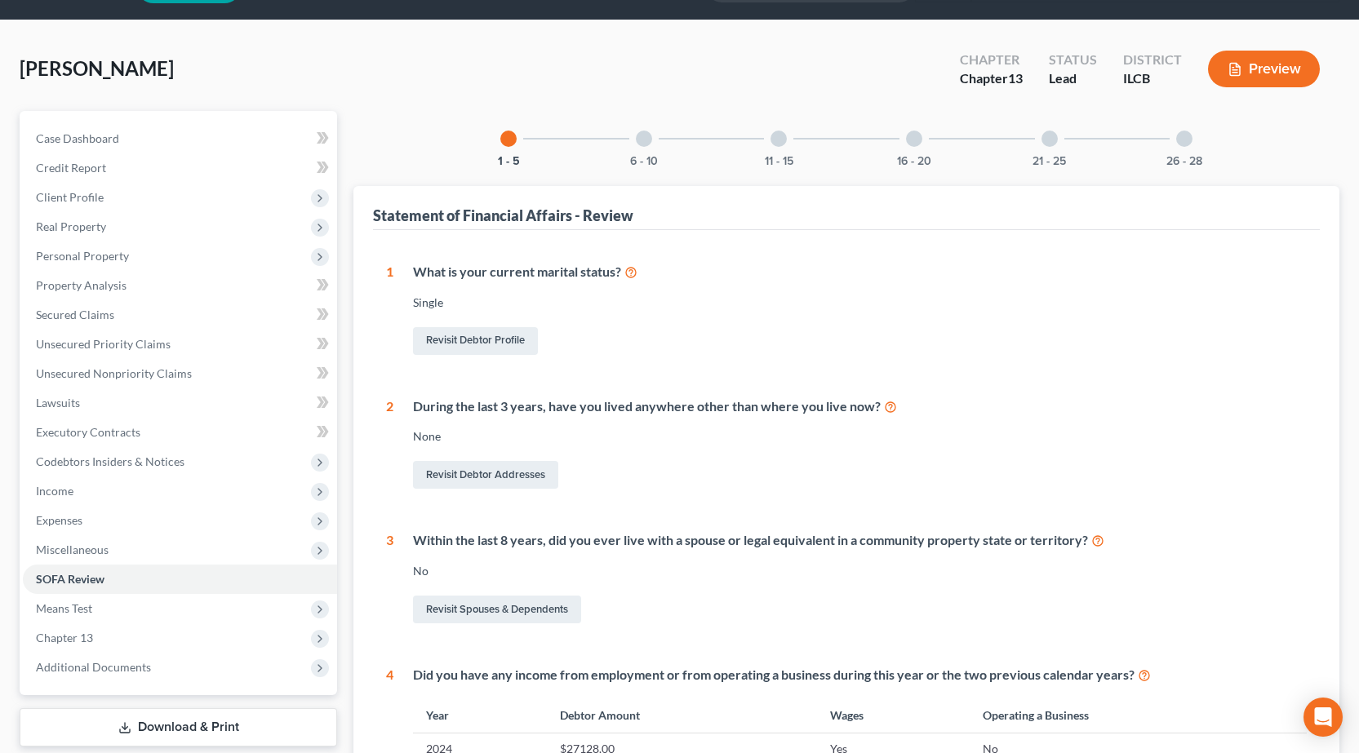
scroll to position [82, 0]
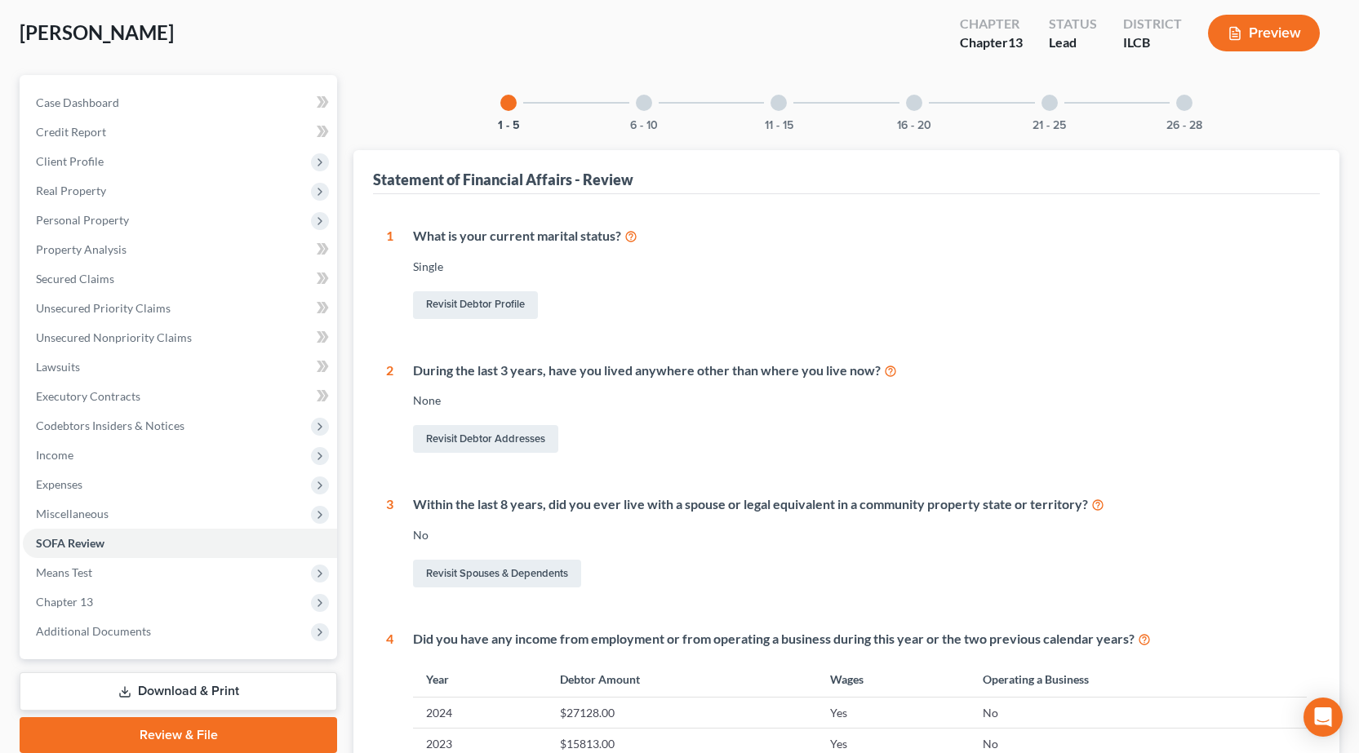
click at [784, 110] on div "11 - 15" at bounding box center [778, 102] width 55 height 55
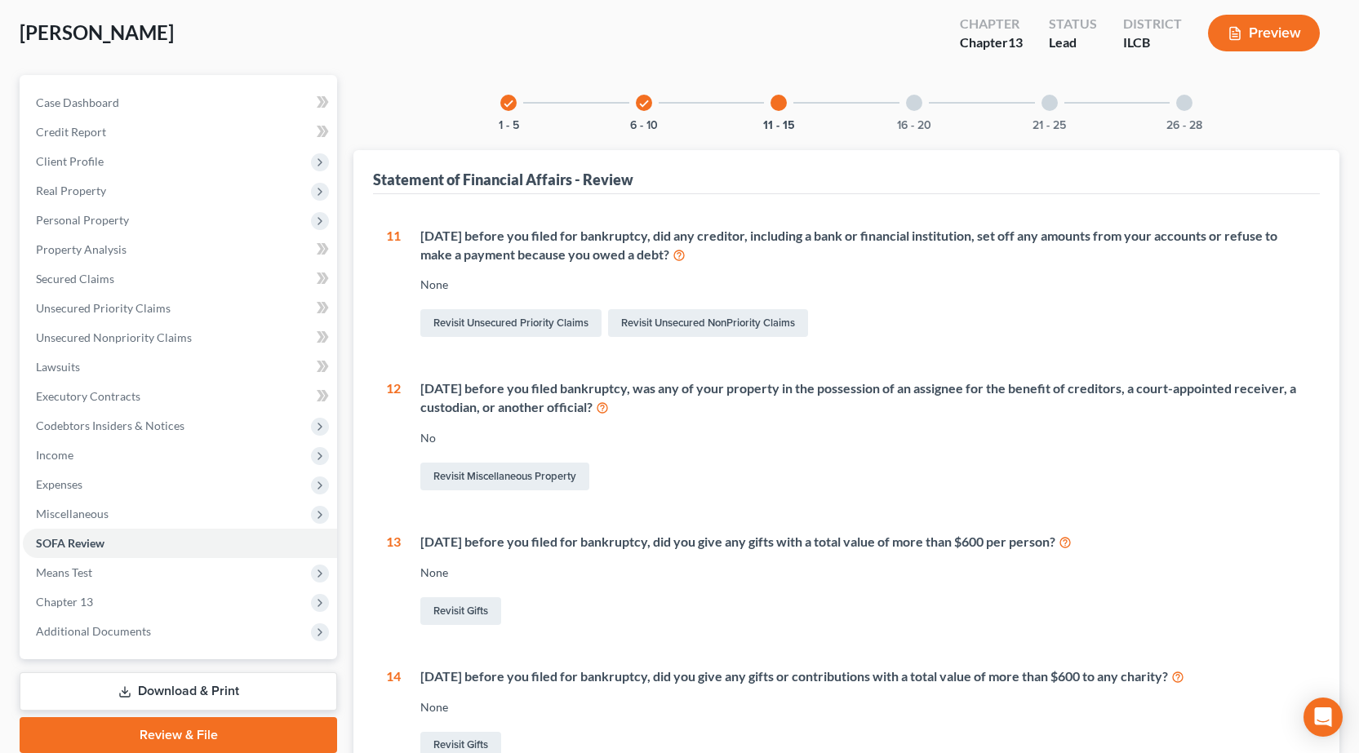
click at [643, 114] on div "check 6 - 10" at bounding box center [643, 102] width 55 height 55
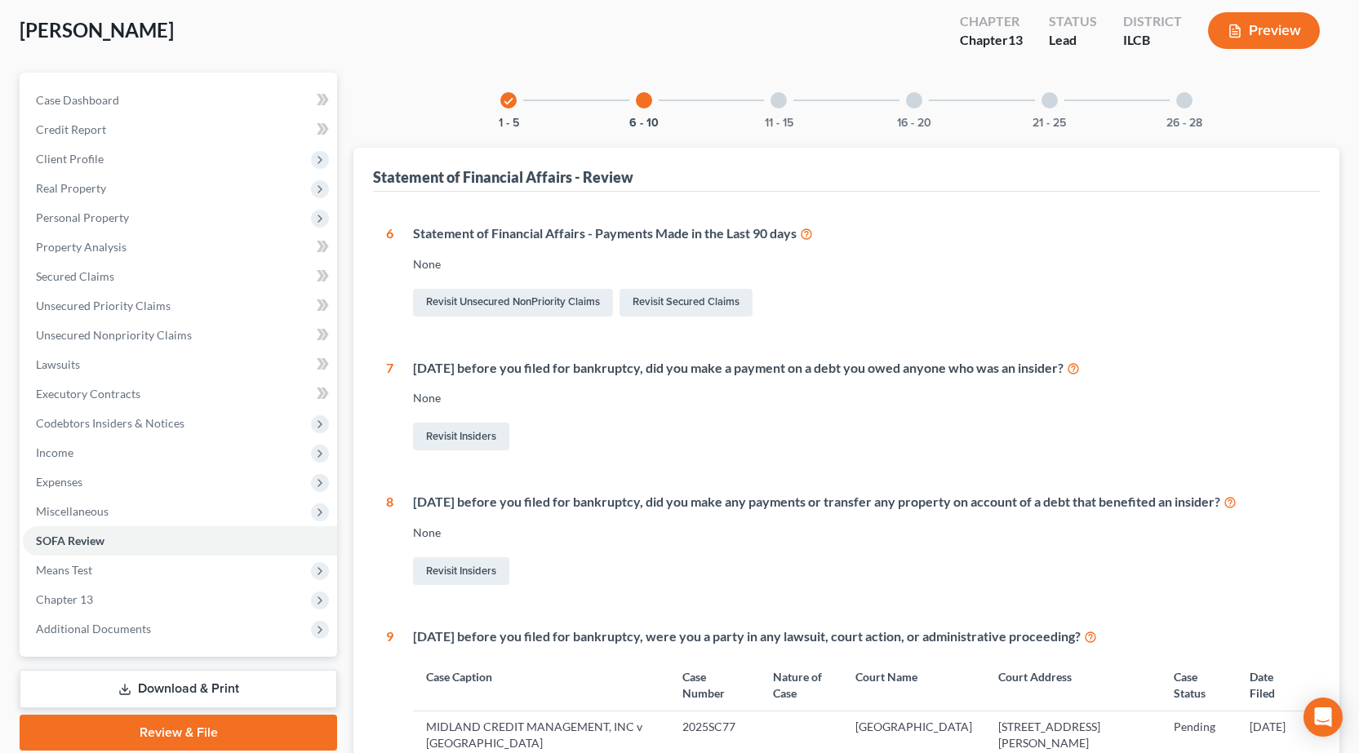
scroll to position [0, 0]
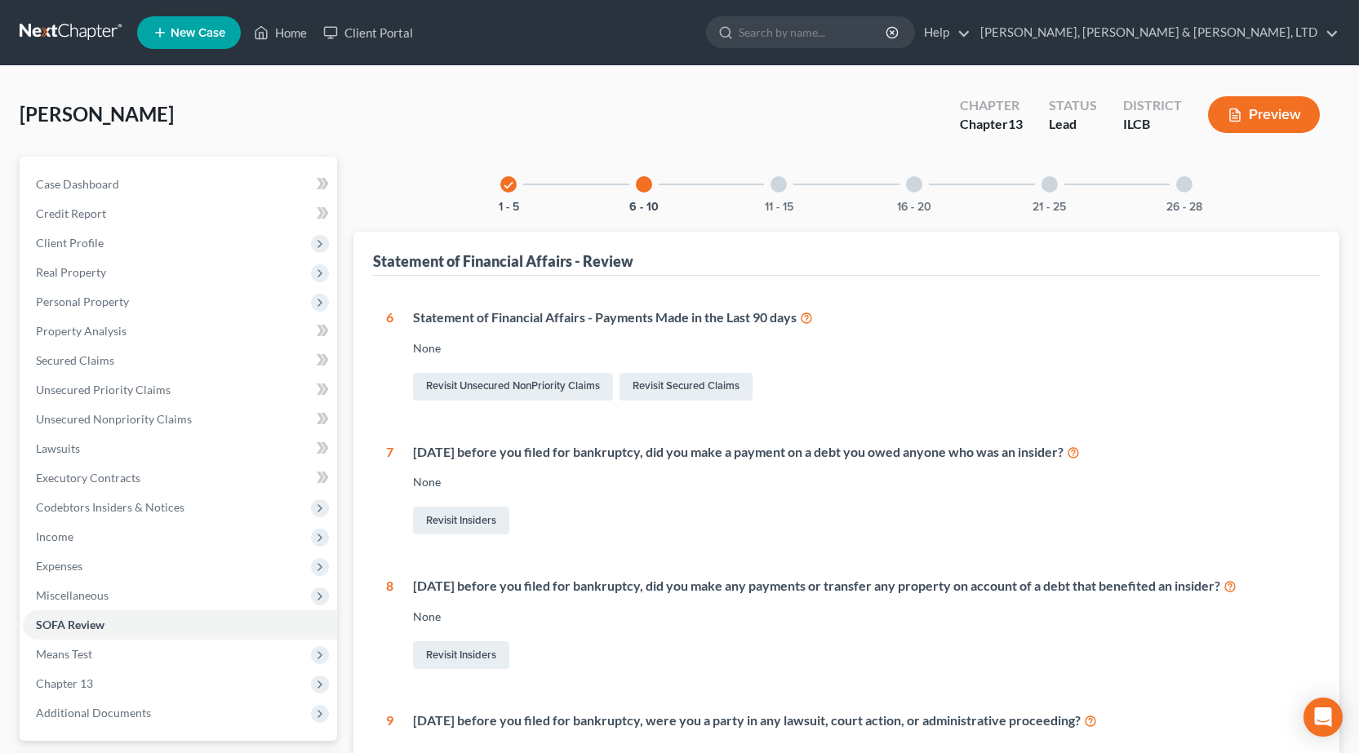
click at [793, 189] on div "11 - 15" at bounding box center [778, 184] width 55 height 55
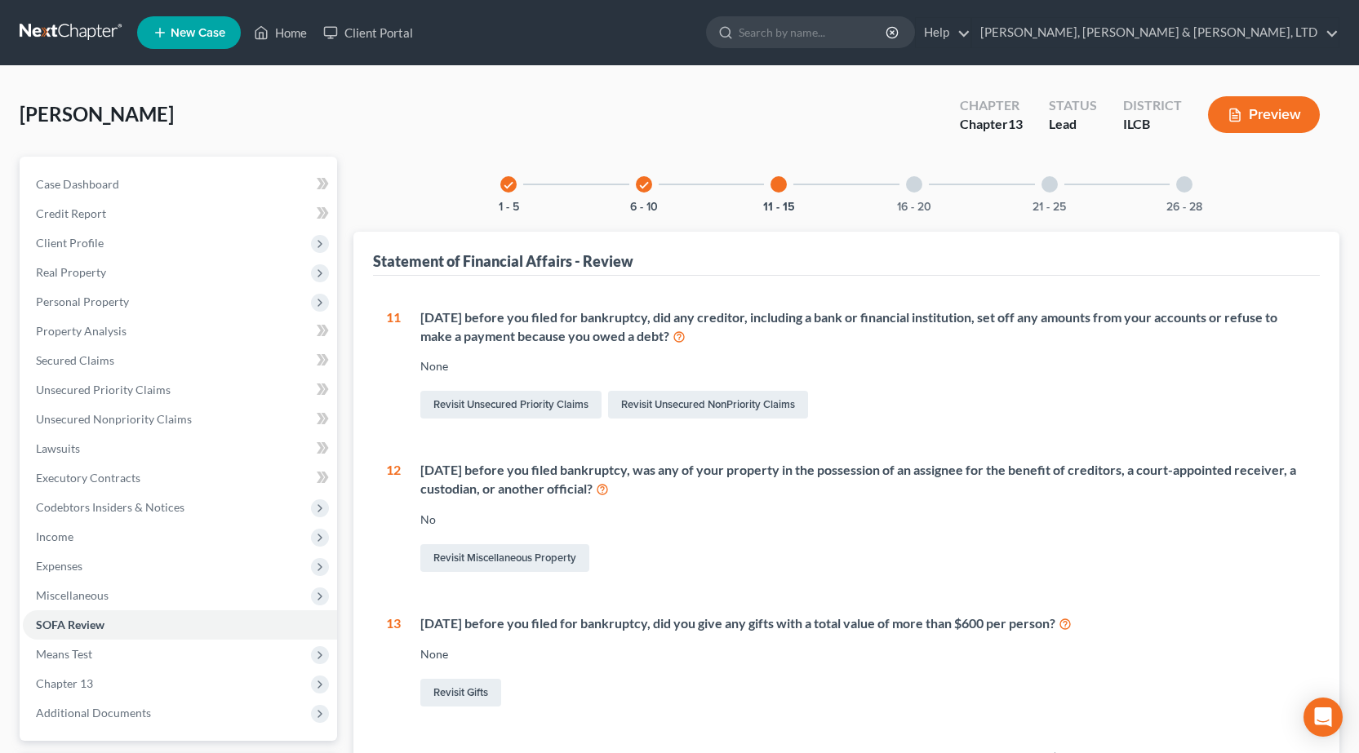
click at [913, 185] on div at bounding box center [914, 184] width 16 height 16
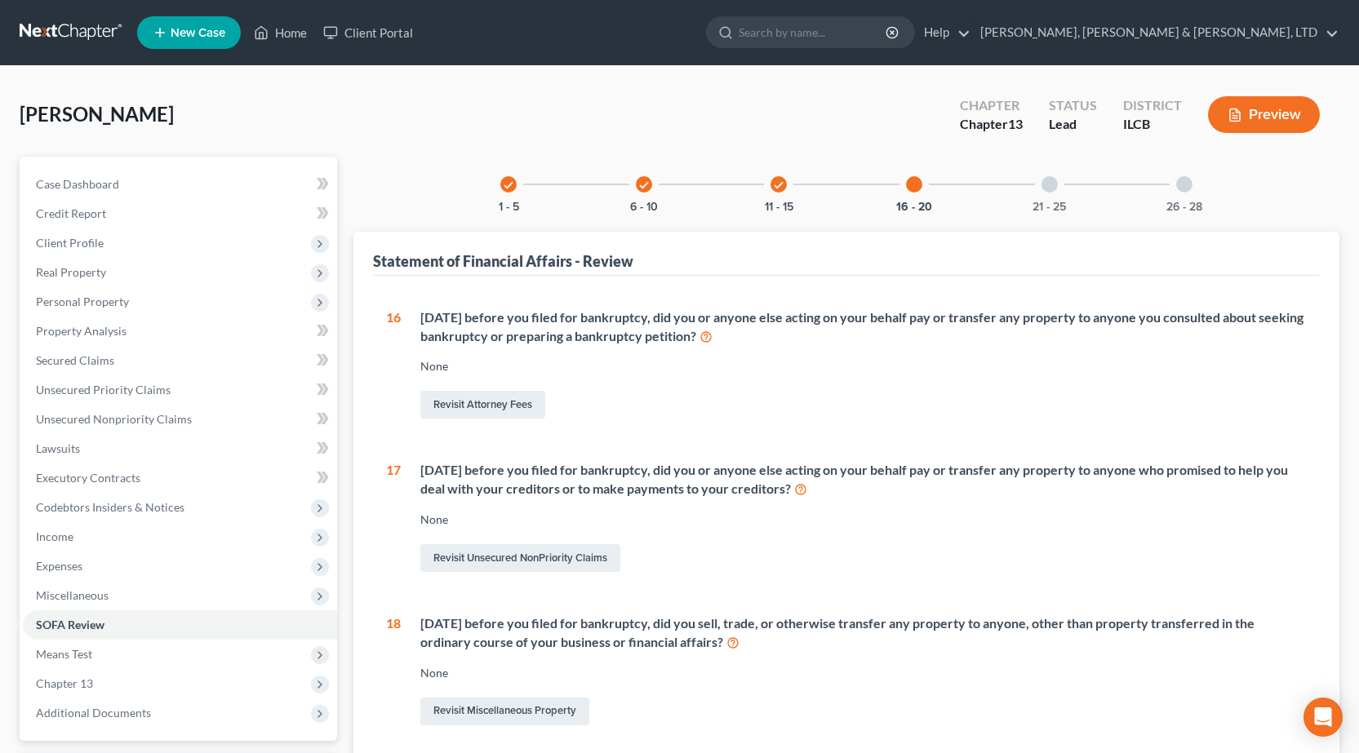
drag, startPoint x: 890, startPoint y: 489, endPoint x: 460, endPoint y: 449, distance: 431.1
click at [441, 449] on div "16 Within 1 year before you filed for bankruptcy, did you or anyone else acting…" at bounding box center [846, 662] width 921 height 708
click at [470, 473] on div "Within 1 year before you filed for bankruptcy, did you or anyone else acting on…" at bounding box center [863, 480] width 886 height 38
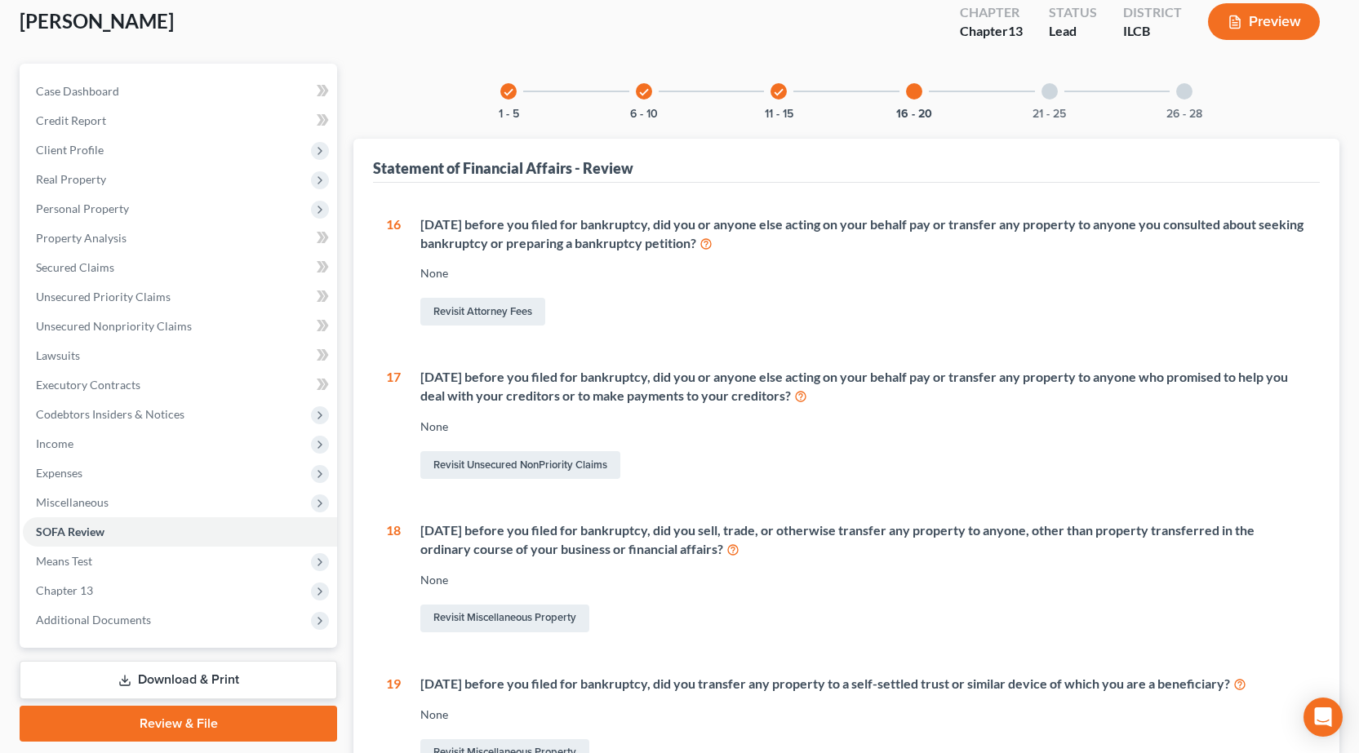
scroll to position [245, 0]
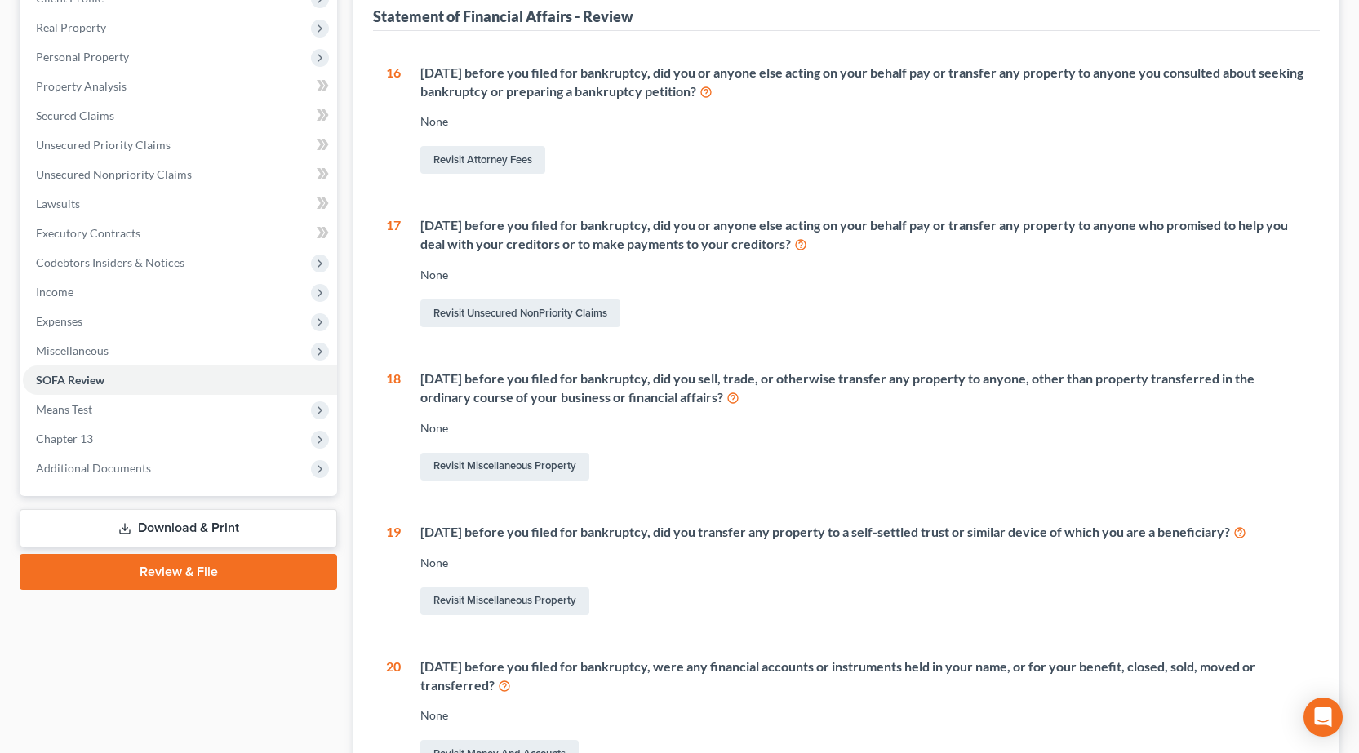
drag, startPoint x: 779, startPoint y: 394, endPoint x: 401, endPoint y: 370, distance: 378.7
click at [401, 370] on div "Within 2 years before you filed for bankruptcy, did you sell, trade, or otherwi…" at bounding box center [854, 427] width 906 height 114
click at [459, 374] on div "Within 2 years before you filed for bankruptcy, did you sell, trade, or otherwi…" at bounding box center [863, 389] width 886 height 38
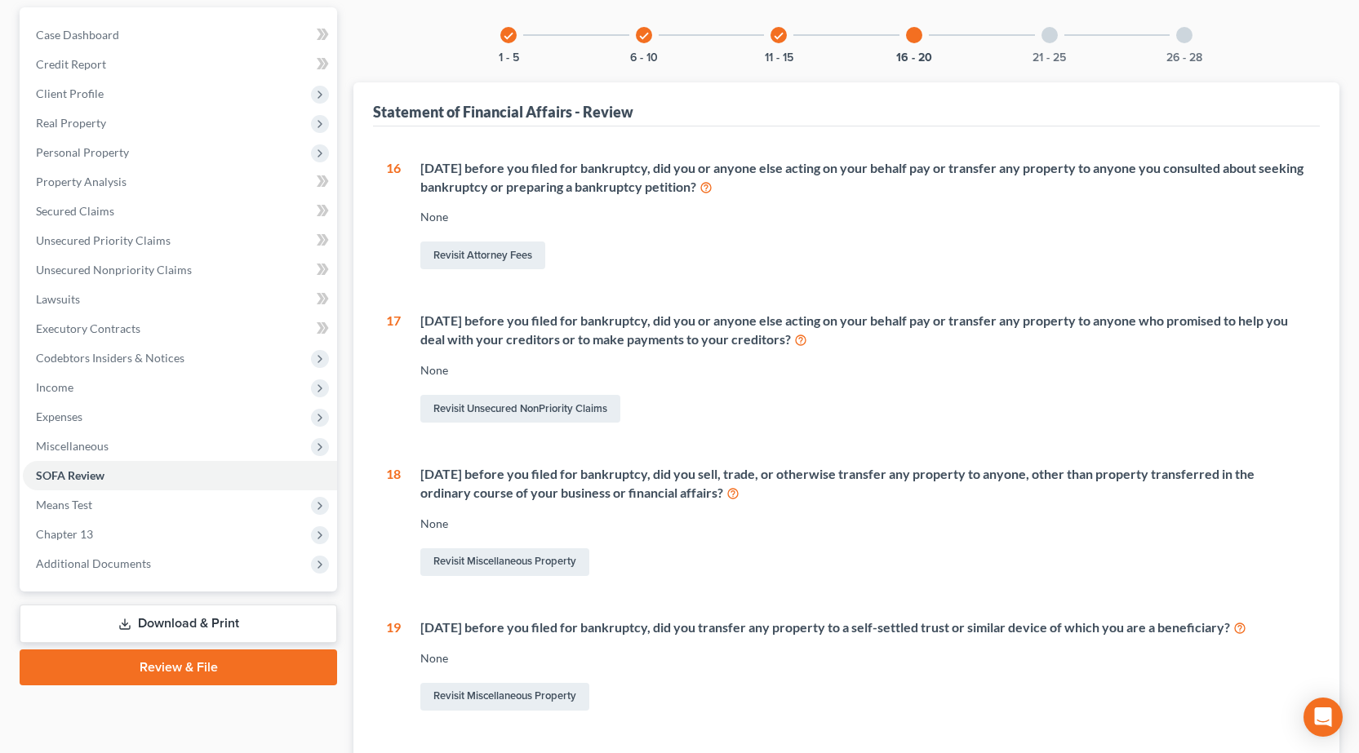
scroll to position [0, 0]
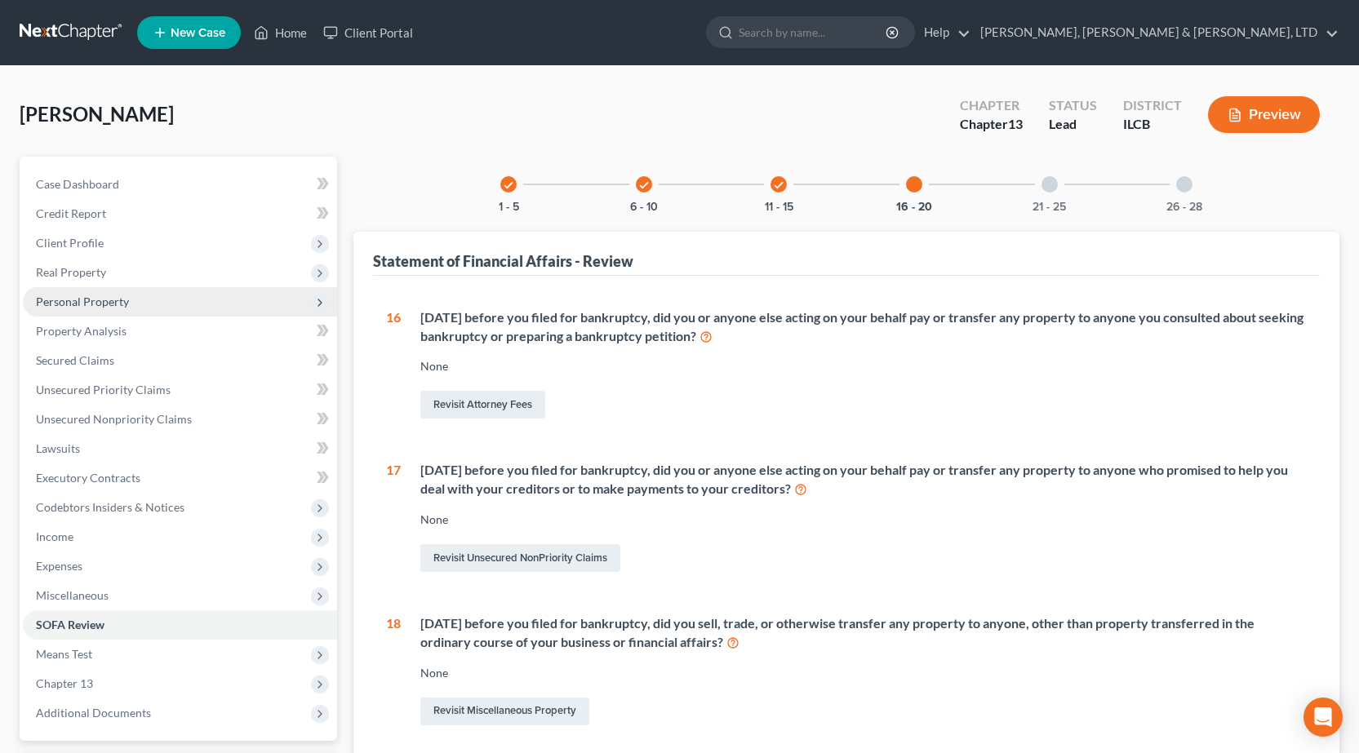
click at [126, 308] on span "Personal Property" at bounding box center [82, 302] width 93 height 14
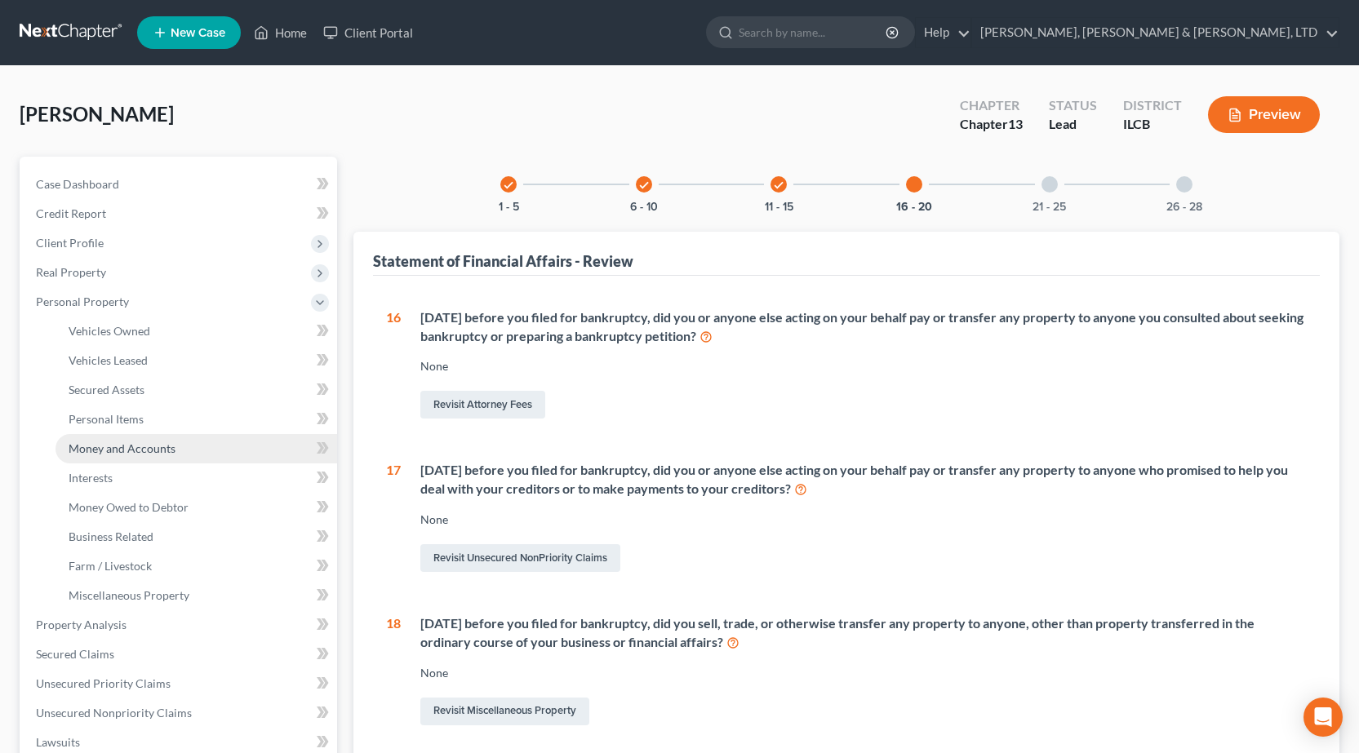
click at [118, 446] on span "Money and Accounts" at bounding box center [122, 449] width 107 height 14
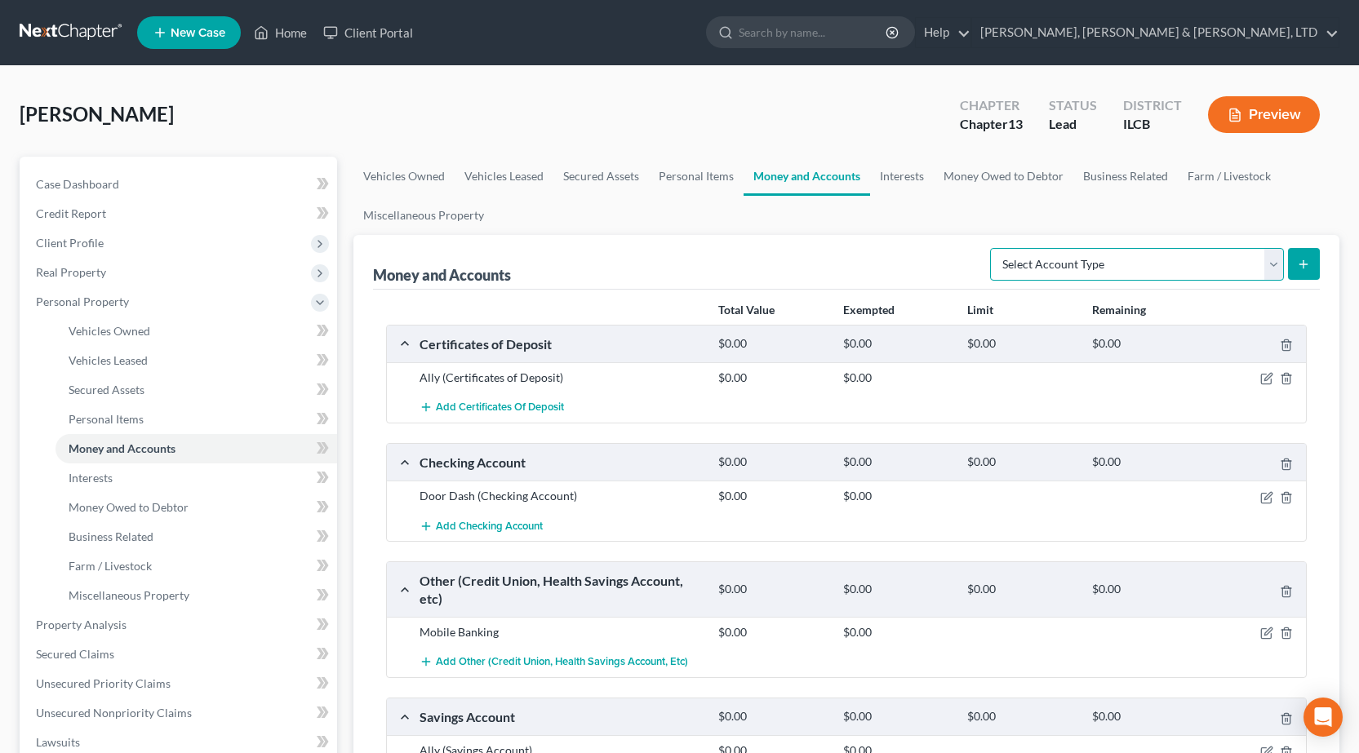
click at [1214, 268] on select "Select Account Type Brokerage Cash on Hand Certificates of Deposit Checking Acc…" at bounding box center [1137, 264] width 294 height 33
select select "other"
click at [993, 248] on select "Select Account Type Brokerage Cash on Hand Certificates of Deposit Checking Acc…" at bounding box center [1137, 264] width 294 height 33
click at [1309, 267] on icon "submit" at bounding box center [1303, 264] width 13 height 13
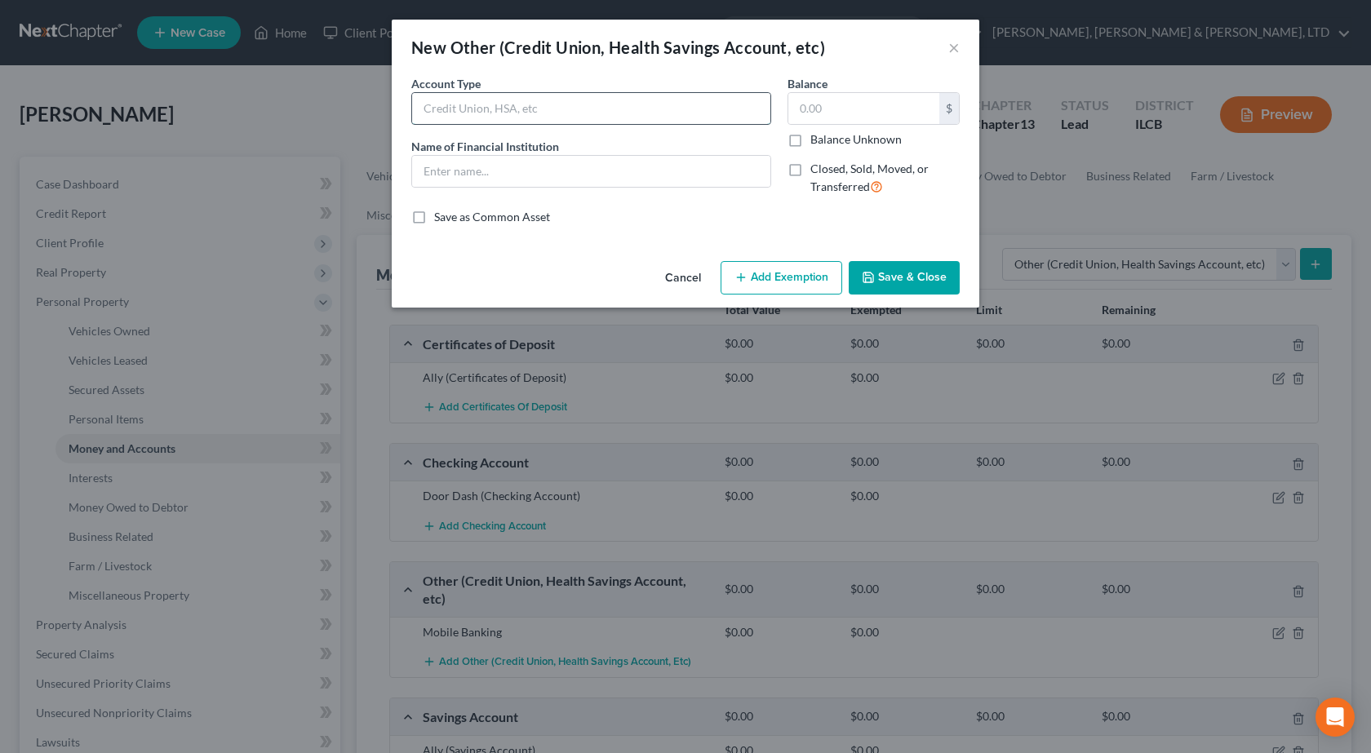
click at [470, 110] on input "text" at bounding box center [591, 108] width 358 height 31
type input "Door Dash Account"
click at [453, 163] on input "text" at bounding box center [591, 171] width 358 height 31
type input "Door Dash Crimson"
drag, startPoint x: 560, startPoint y: 113, endPoint x: 162, endPoint y: 130, distance: 398.6
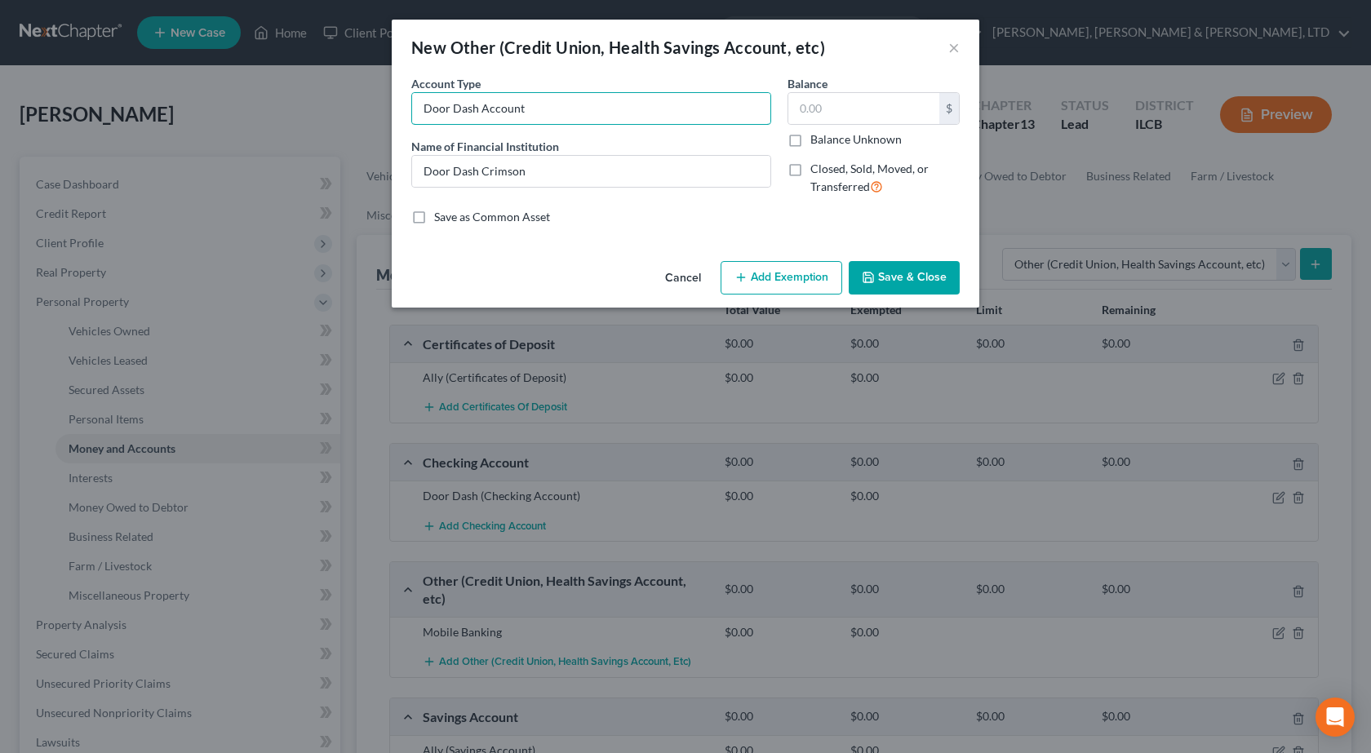
click at [168, 132] on div "New Other (Credit Union, Health Savings Account, etc) × An exemption set must f…" at bounding box center [685, 376] width 1371 height 753
click at [560, 106] on input "Door Dash Account" at bounding box center [591, 108] width 358 height 31
drag, startPoint x: 554, startPoint y: 107, endPoint x: 131, endPoint y: 66, distance: 424.7
click at [131, 66] on div "New Other (Credit Union, Health Savings Account, etc) × An exemption set must f…" at bounding box center [685, 376] width 1371 height 753
drag, startPoint x: 552, startPoint y: 166, endPoint x: 629, endPoint y: 158, distance: 78.1
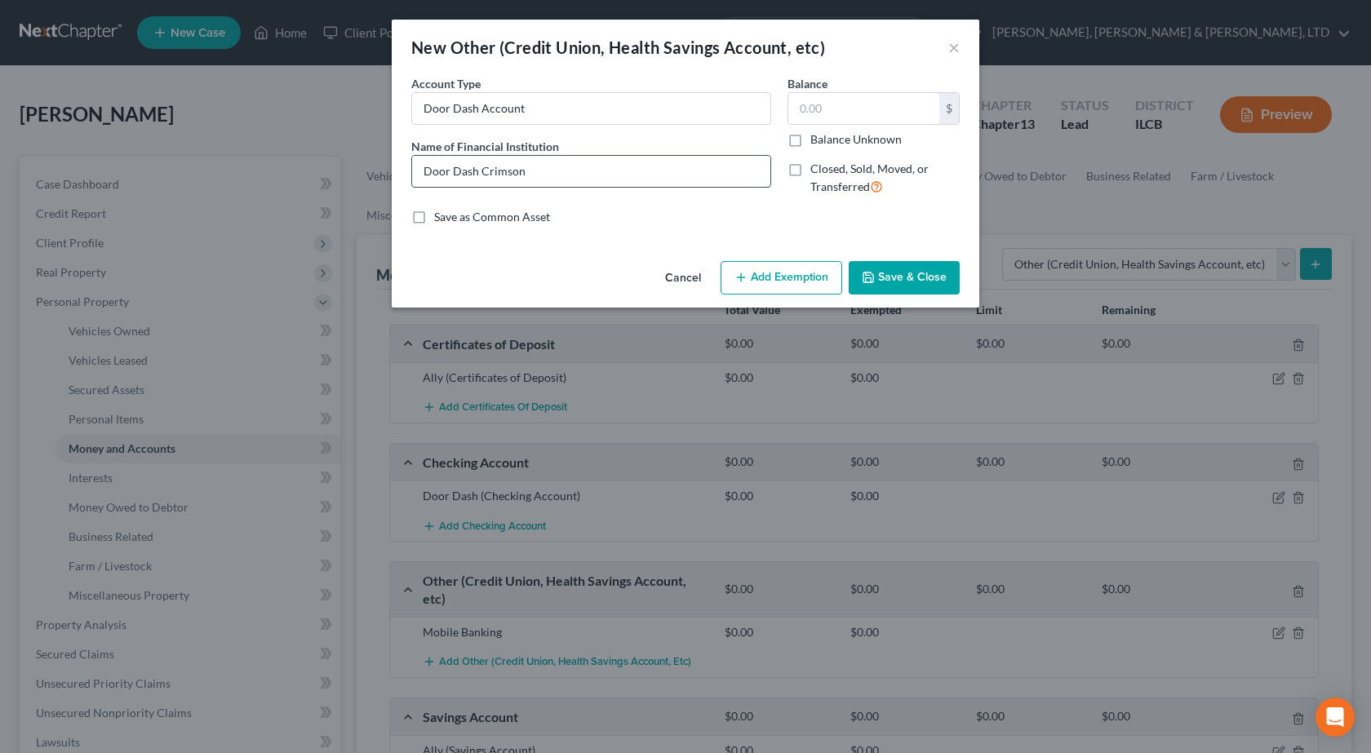
click at [649, 166] on input "Door Dash Crimson" at bounding box center [591, 171] width 358 height 31
click at [911, 285] on button "Save & Close" at bounding box center [904, 278] width 111 height 34
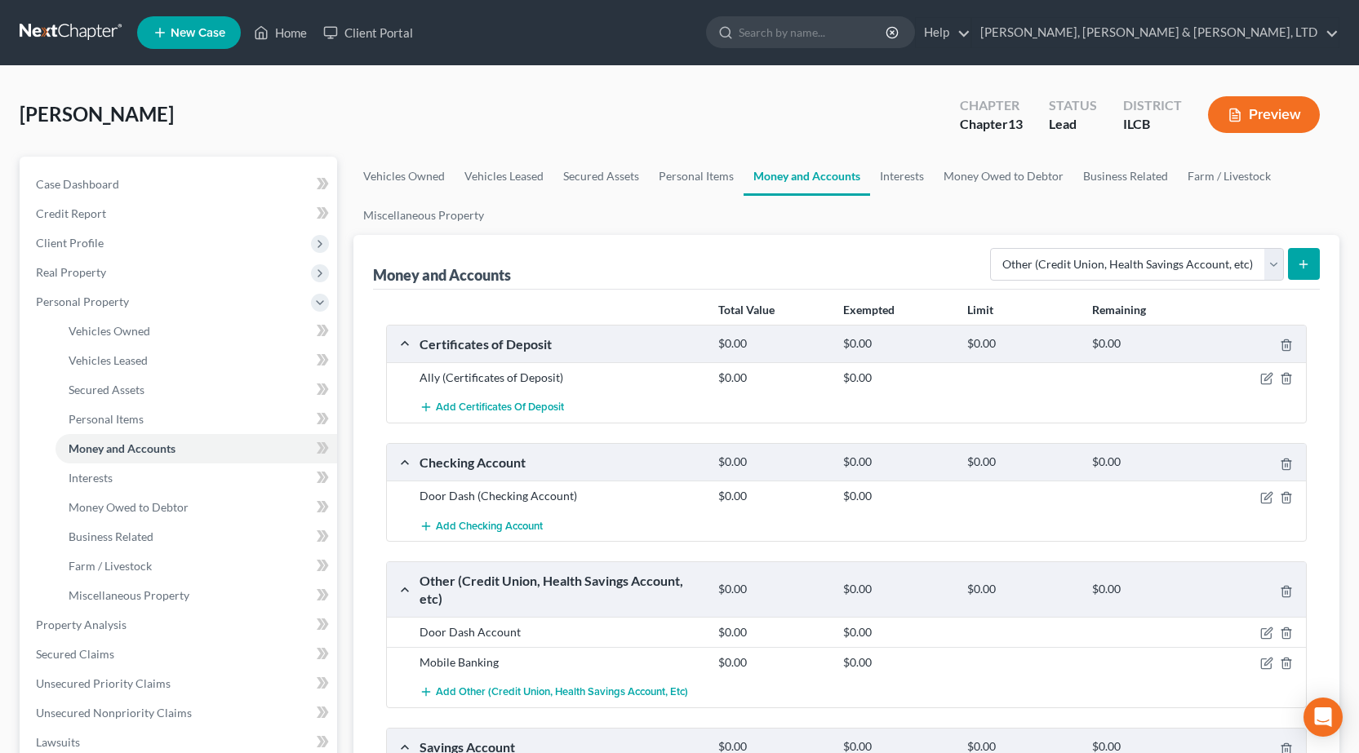
click at [50, 33] on link at bounding box center [72, 32] width 104 height 29
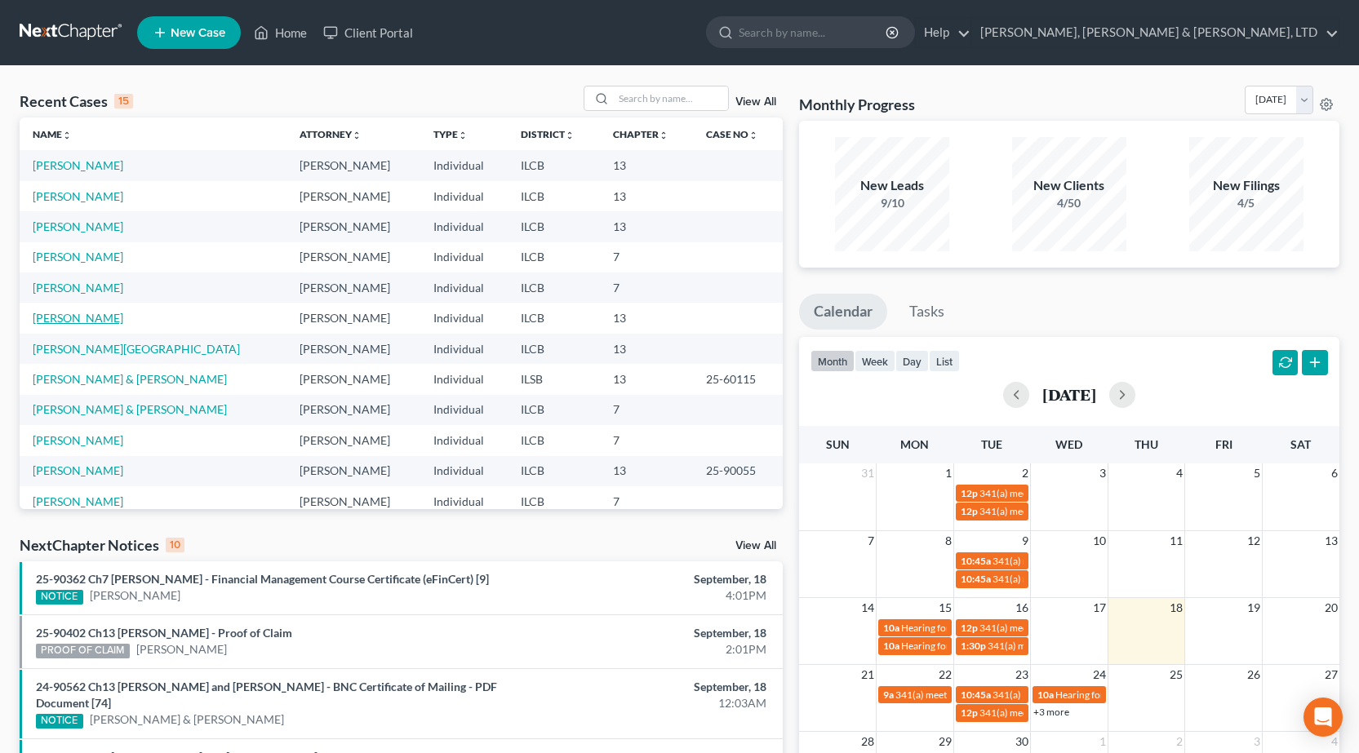
click at [74, 315] on link "[PERSON_NAME]" at bounding box center [78, 318] width 91 height 14
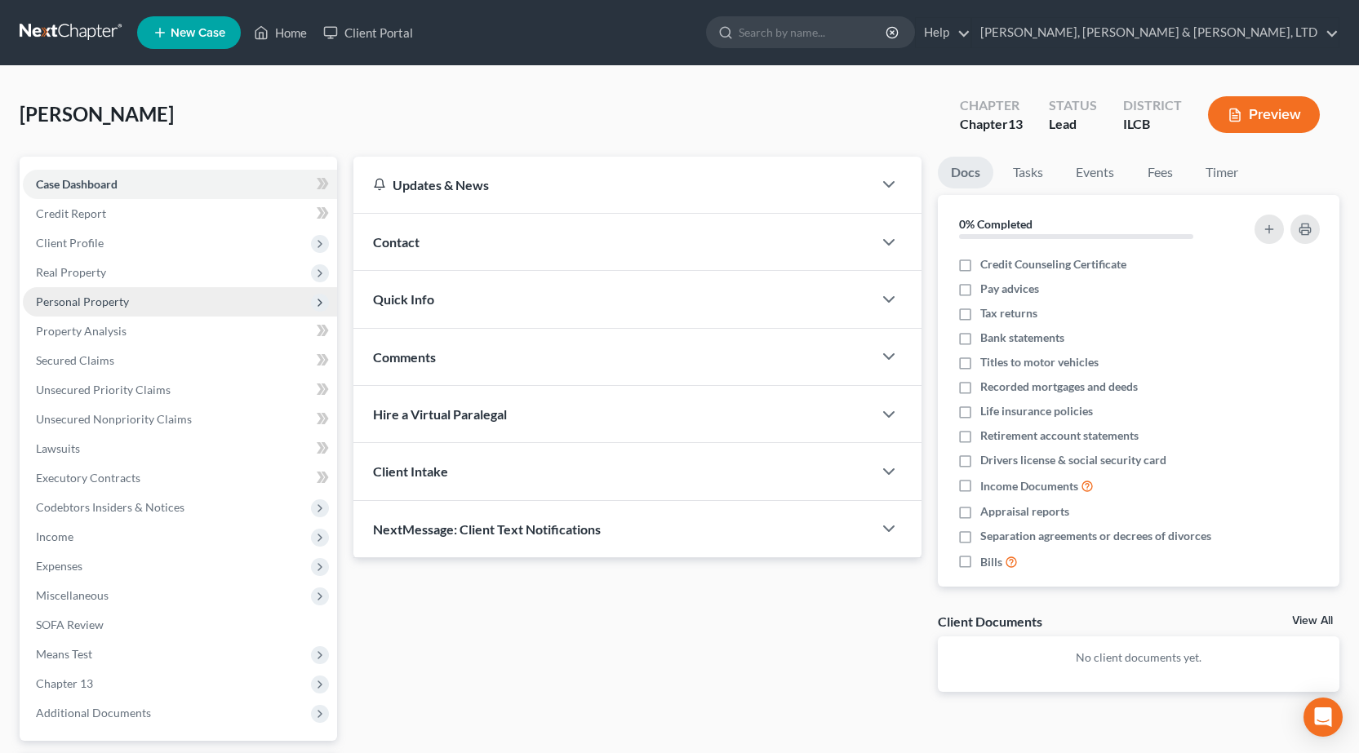
click at [149, 306] on span "Personal Property" at bounding box center [180, 301] width 314 height 29
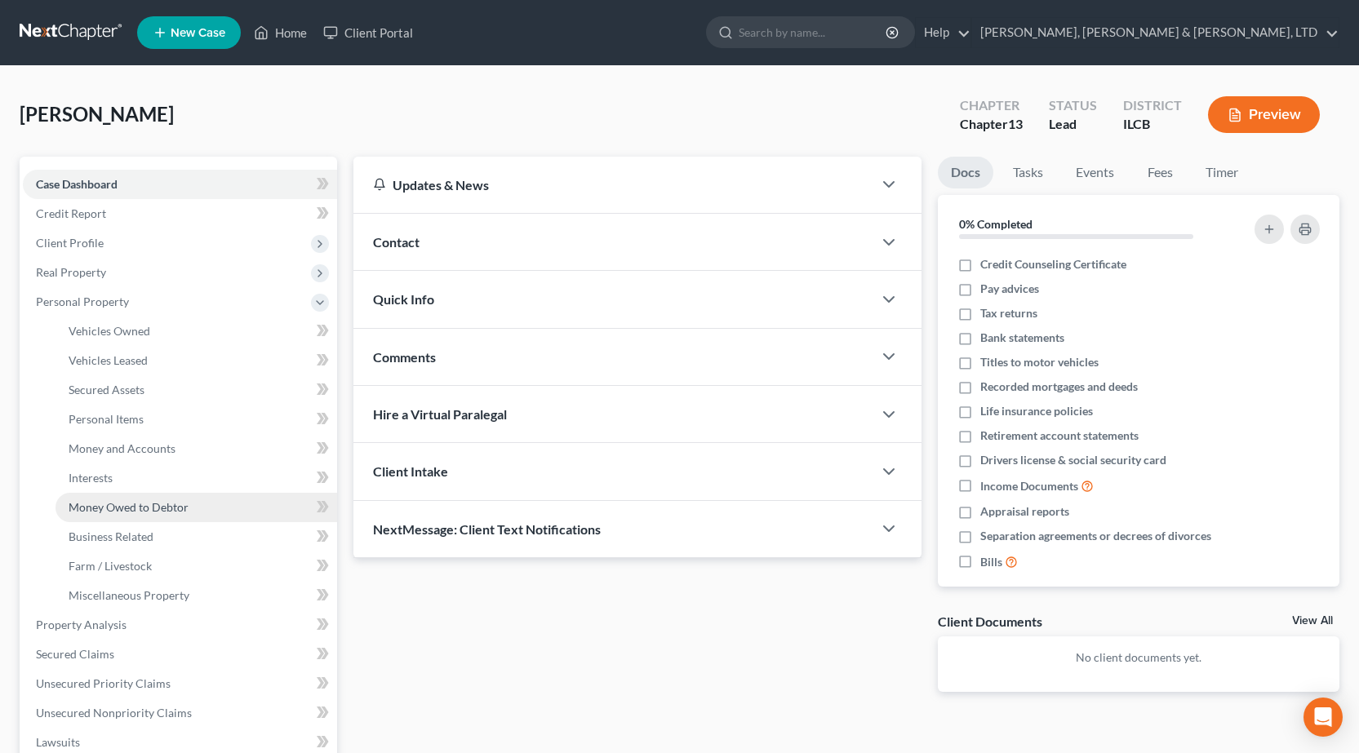
click at [154, 509] on span "Money Owed to Debtor" at bounding box center [129, 507] width 120 height 14
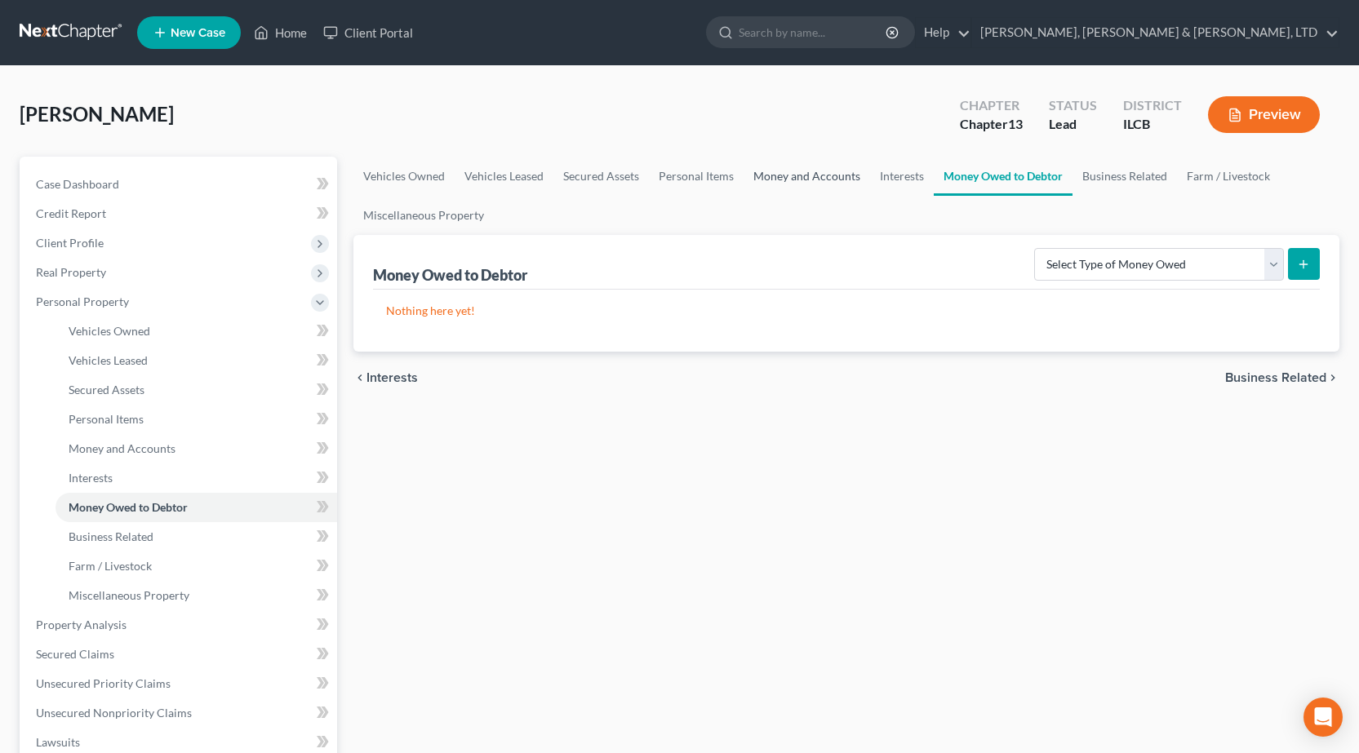
click at [848, 188] on link "Money and Accounts" at bounding box center [806, 176] width 127 height 39
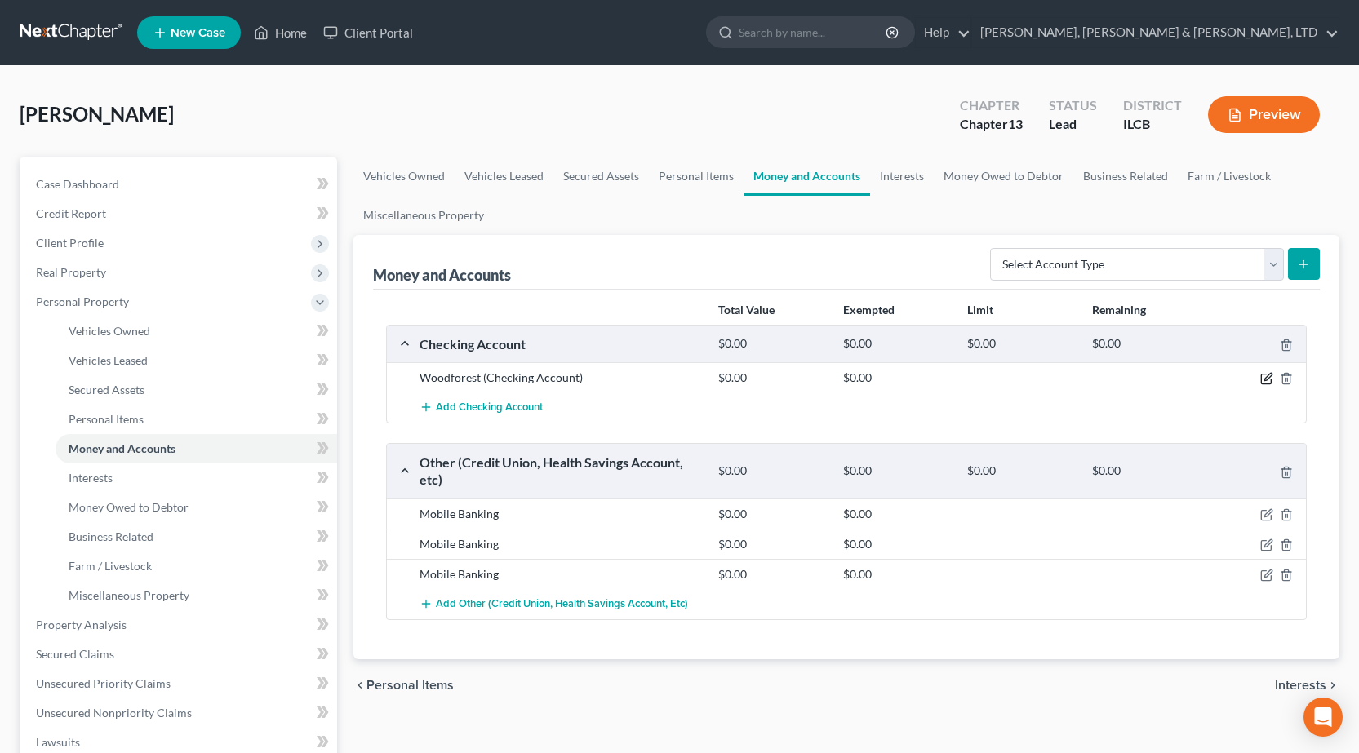
click at [1264, 379] on icon "button" at bounding box center [1266, 378] width 13 height 13
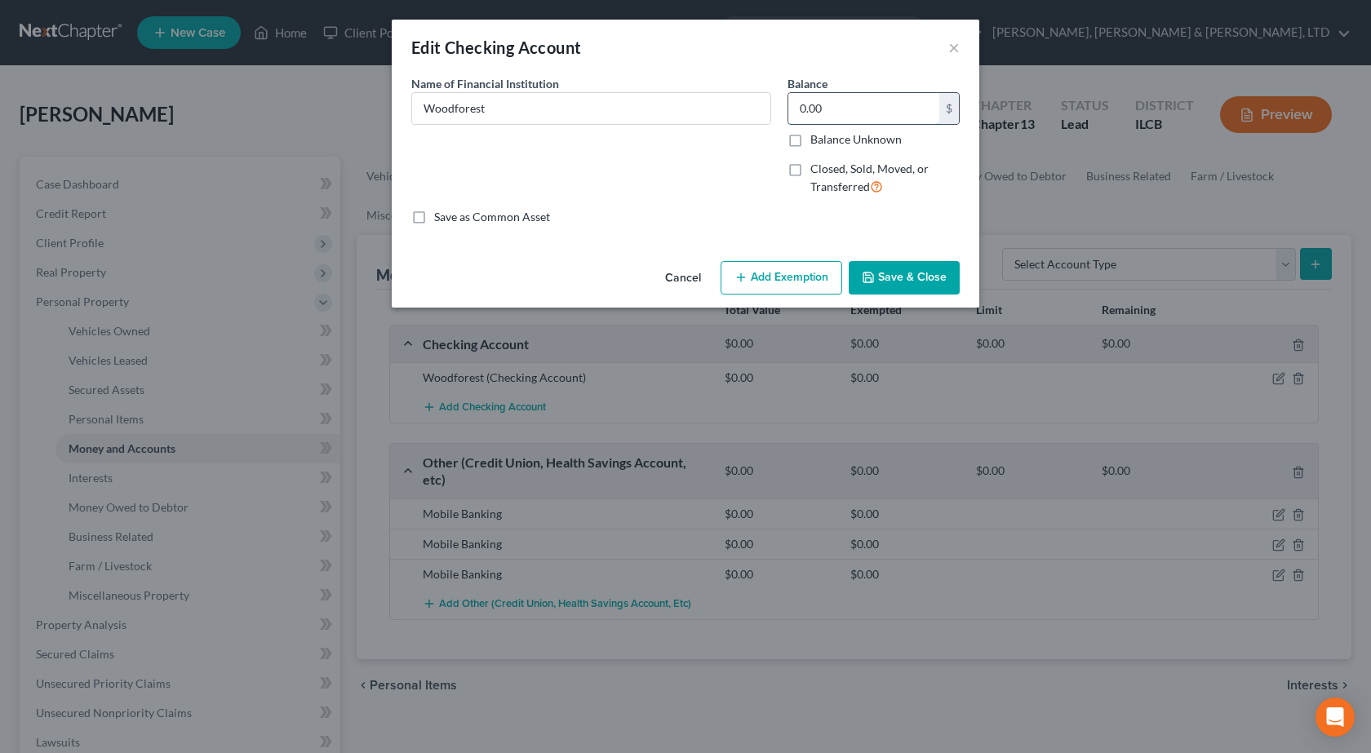
click at [866, 119] on input "0.00" at bounding box center [863, 108] width 151 height 31
type input "163.89"
click at [803, 267] on button "Add Exemption" at bounding box center [782, 278] width 122 height 34
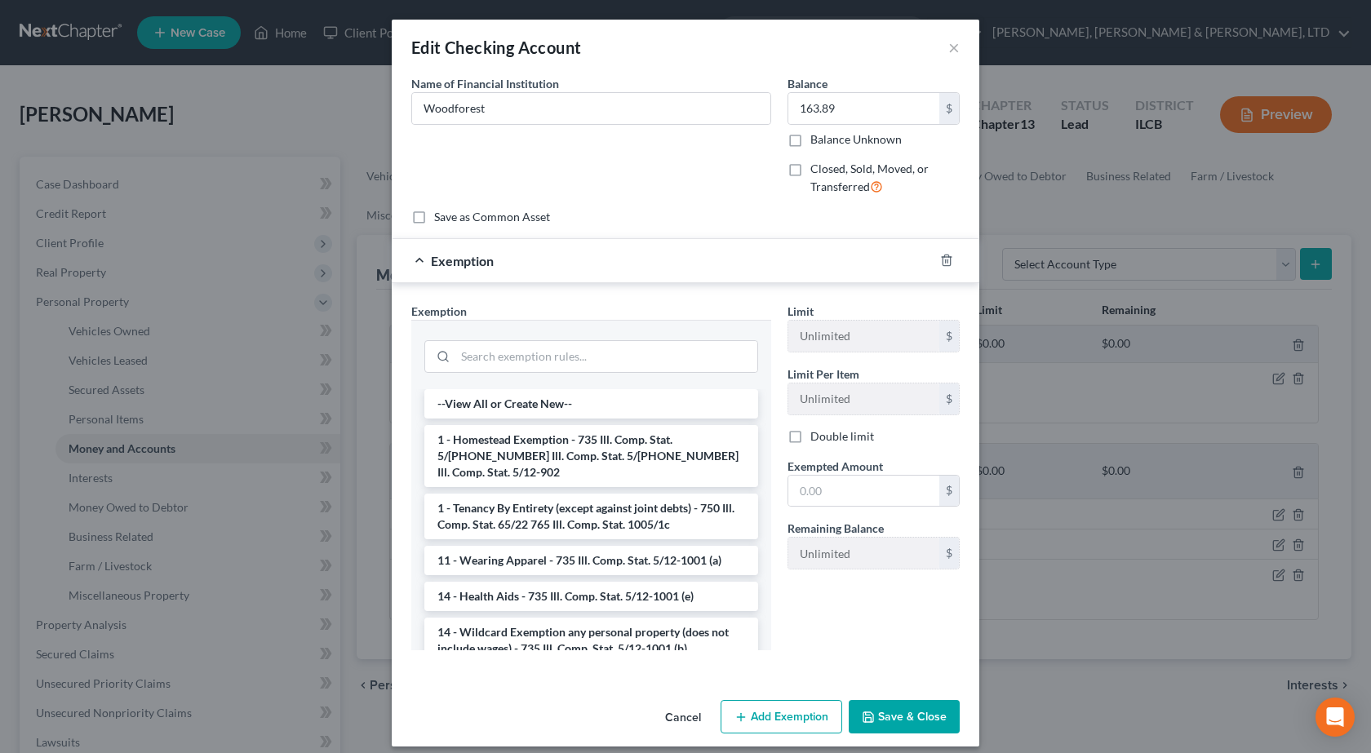
click at [553, 618] on li "14 - Wildcard Exemption any personal property (does not include wages) - 735 Il…" at bounding box center [591, 641] width 334 height 46
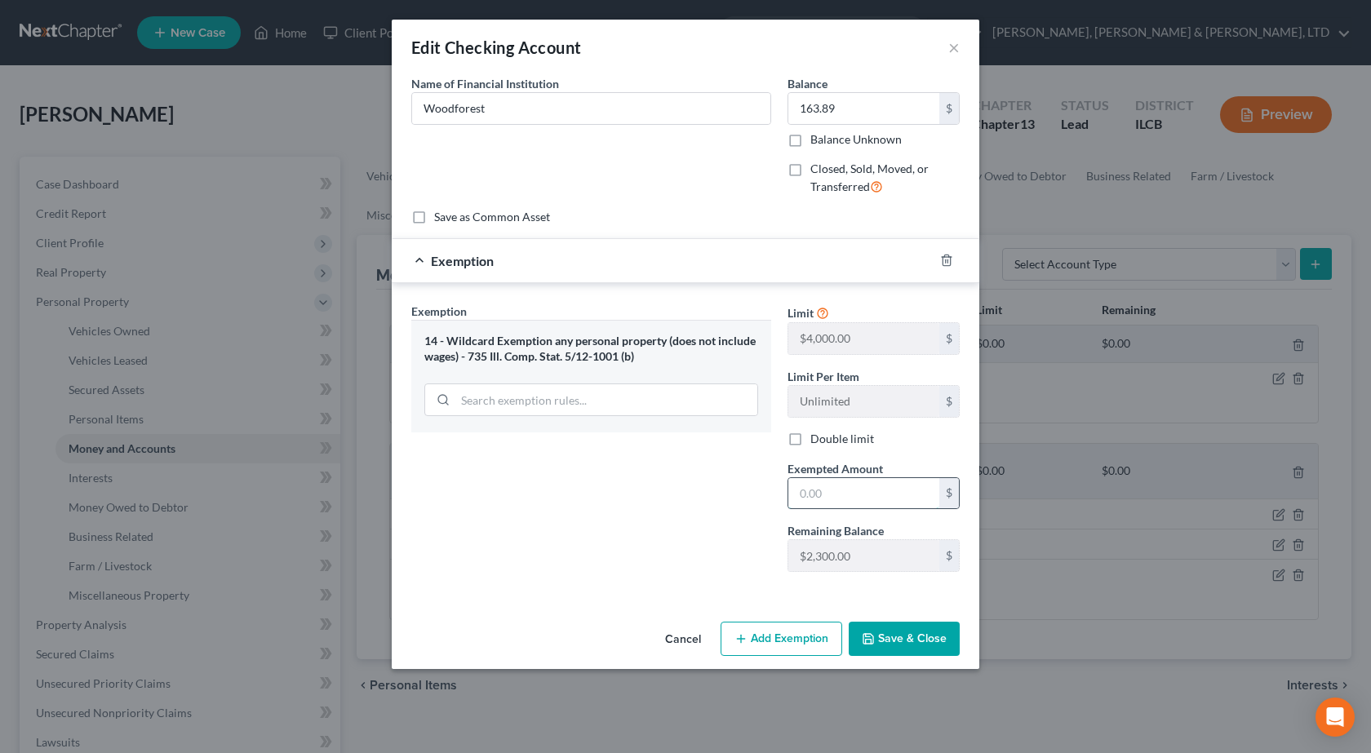
click at [872, 499] on input "text" at bounding box center [863, 493] width 151 height 31
type input "164"
click at [527, 535] on div "Exemption Set must be selected for CA. Exemption * 14 - Wildcard Exemption any …" at bounding box center [591, 444] width 376 height 282
click at [931, 646] on button "Save & Close" at bounding box center [904, 639] width 111 height 34
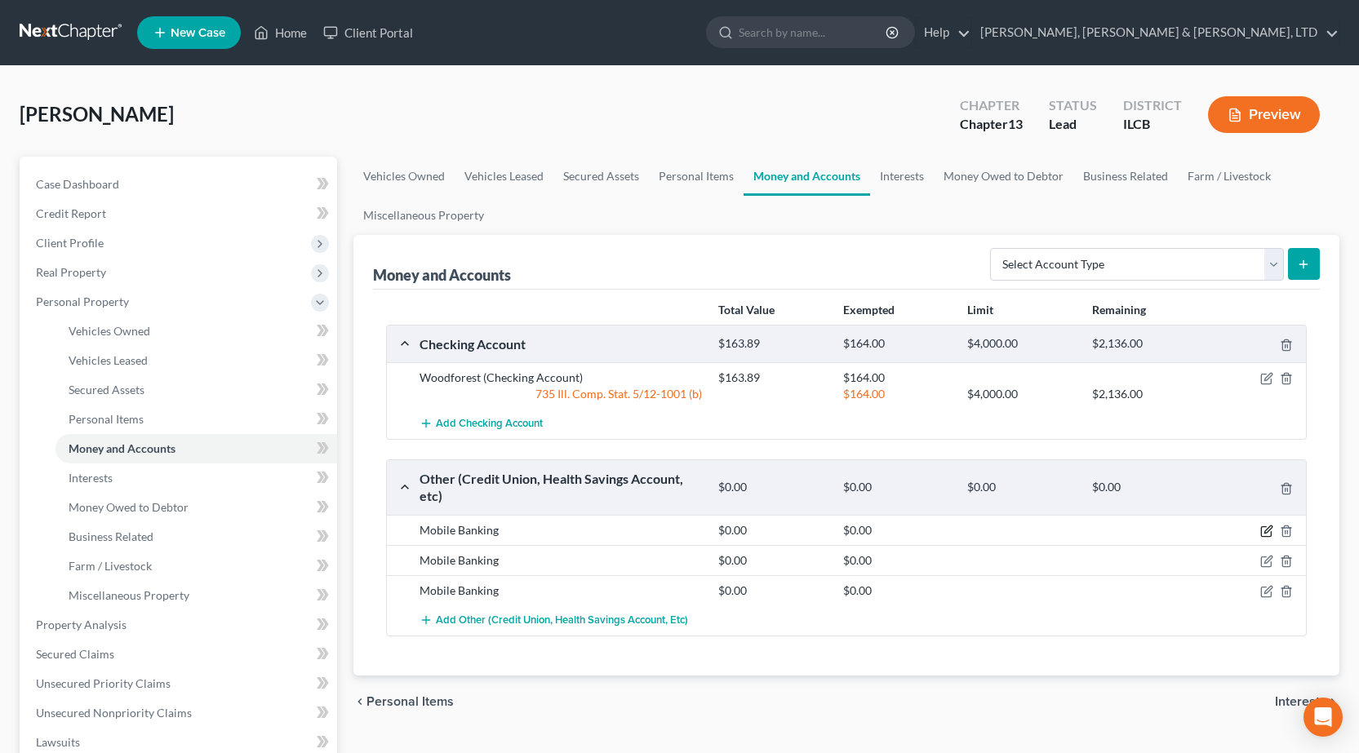
click at [1267, 536] on icon "button" at bounding box center [1266, 532] width 10 height 10
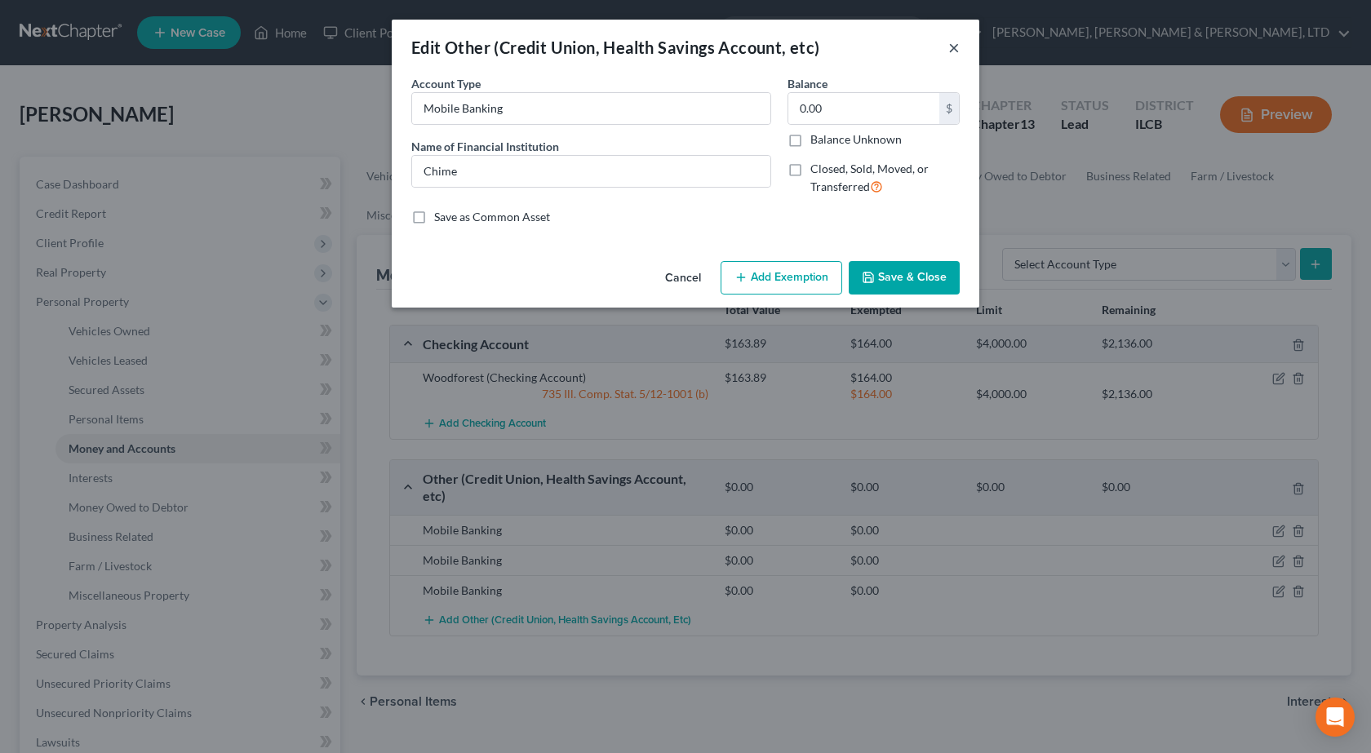
click at [955, 42] on button "×" at bounding box center [953, 48] width 11 height 20
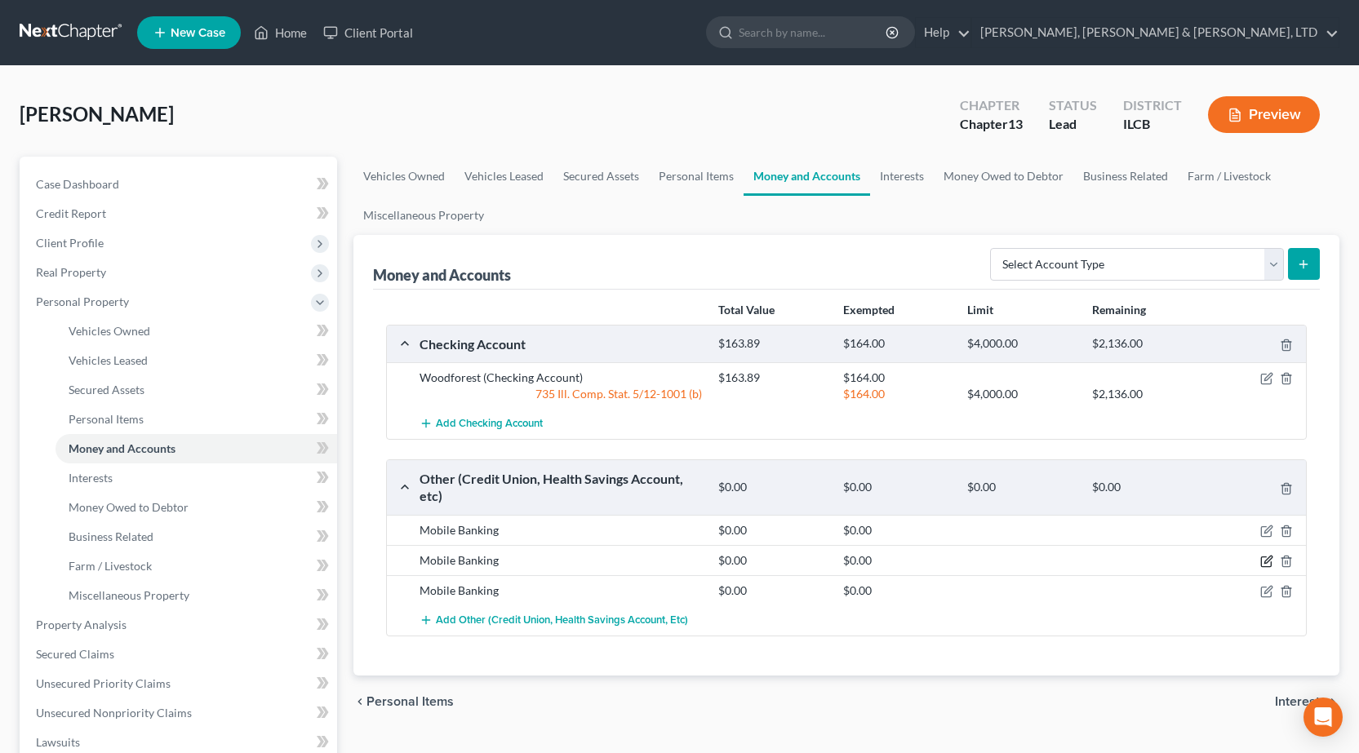
click at [1269, 560] on icon "button" at bounding box center [1266, 561] width 13 height 13
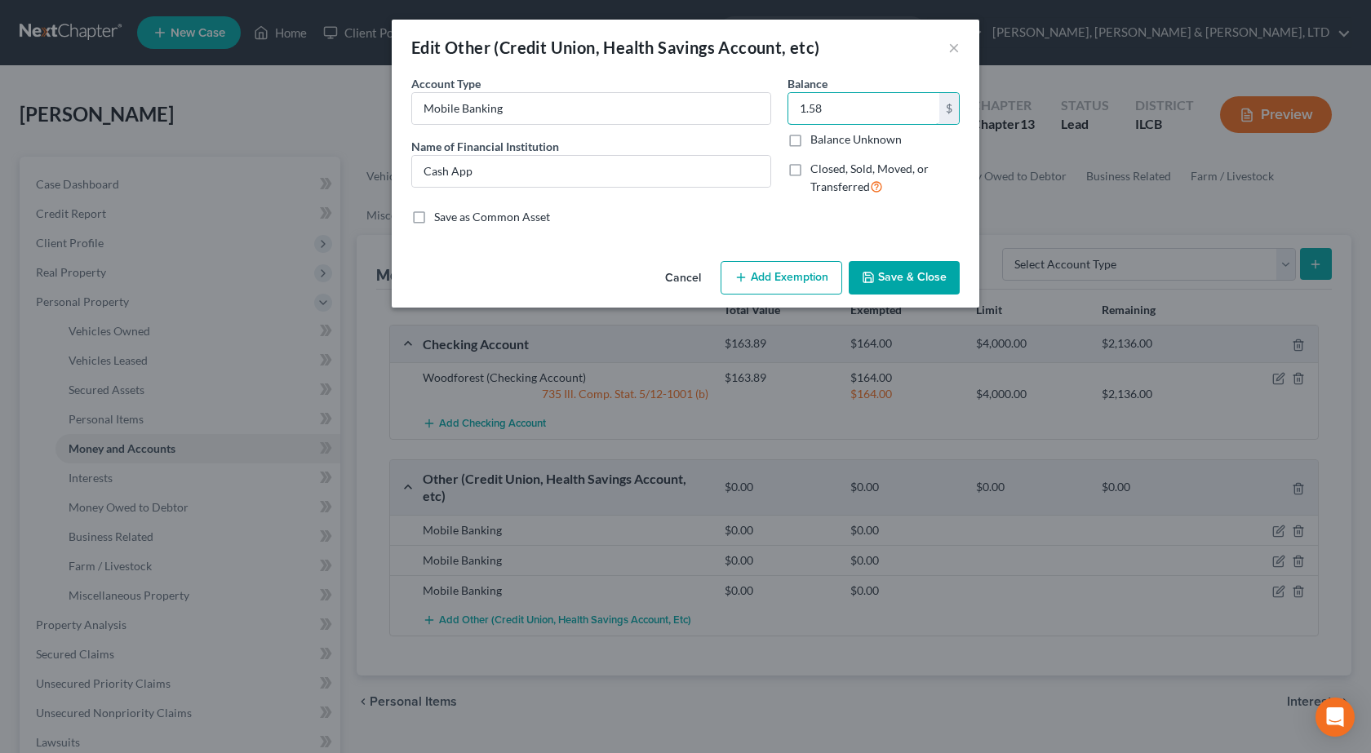
type input "1.58"
click at [741, 285] on button "Add Exemption" at bounding box center [782, 278] width 122 height 34
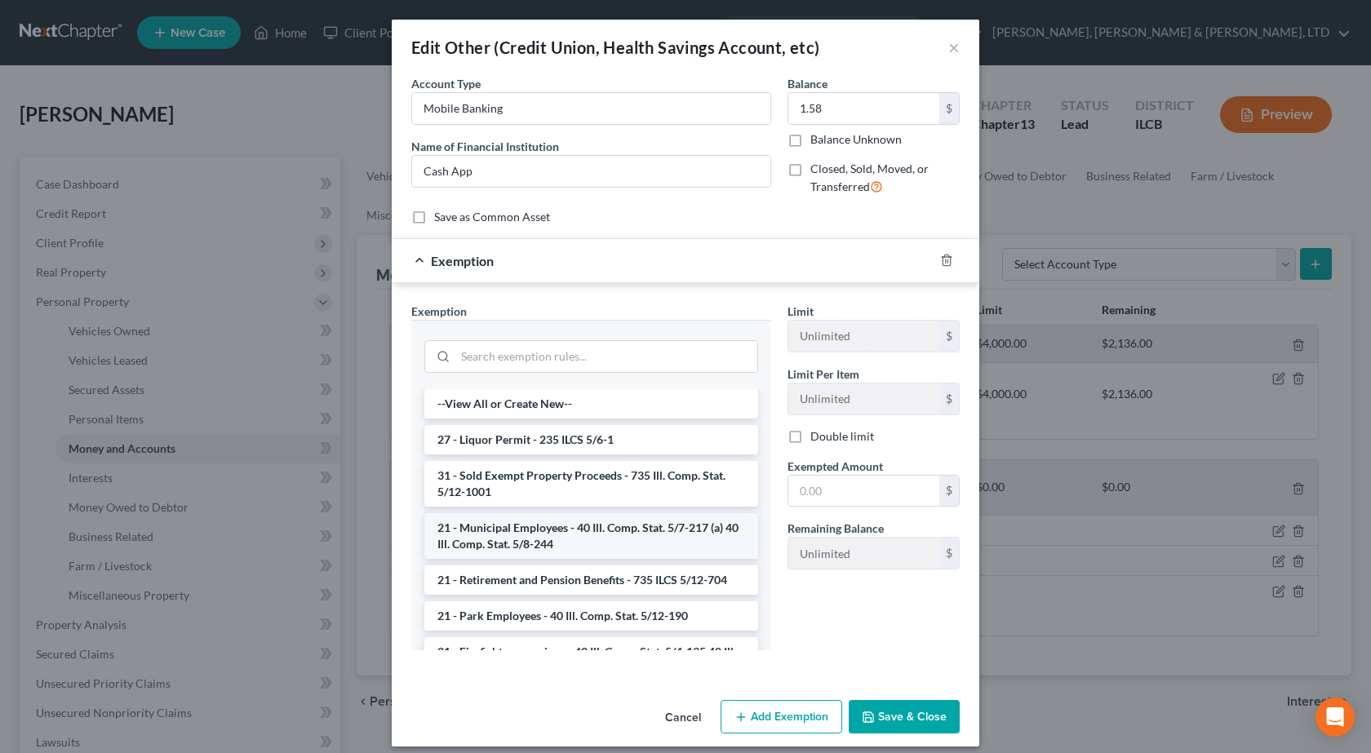
scroll to position [1512, 0]
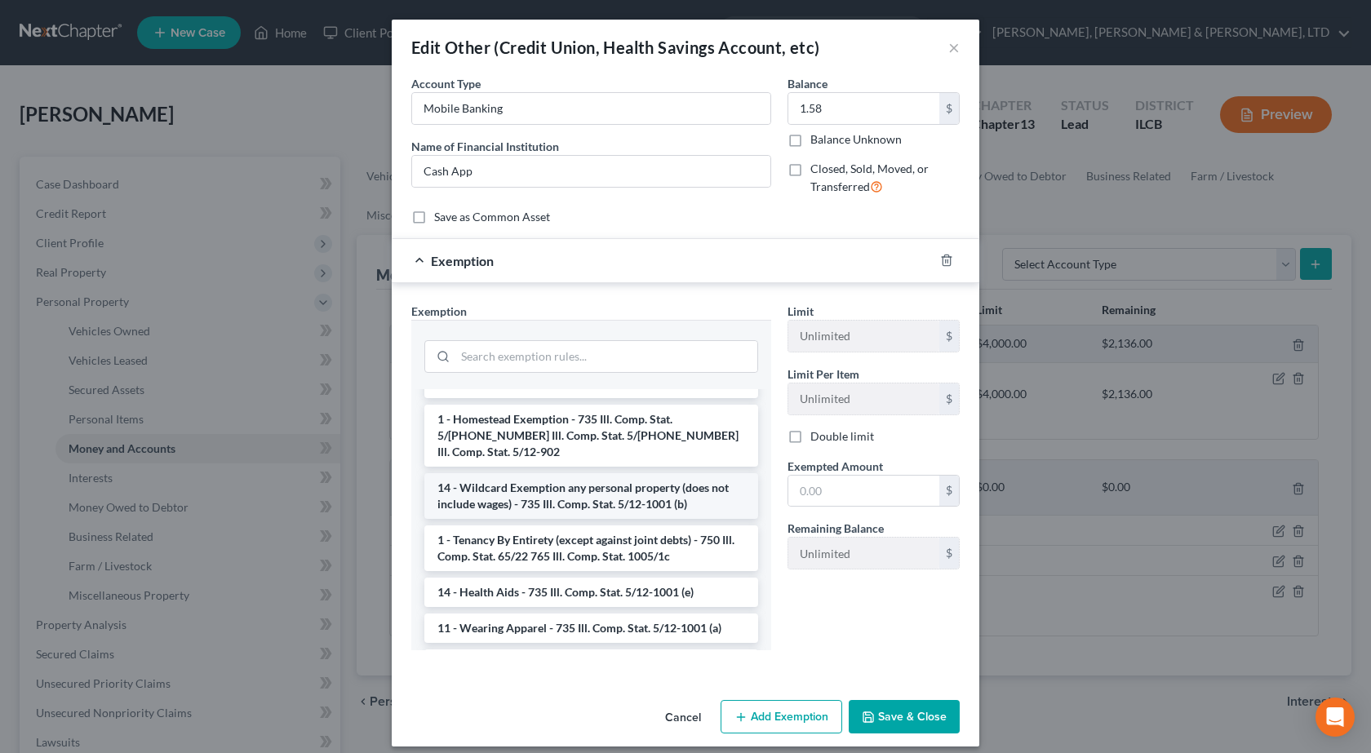
click at [608, 519] on li "14 - Wildcard Exemption any personal property (does not include wages) - 735 Il…" at bounding box center [591, 496] width 334 height 46
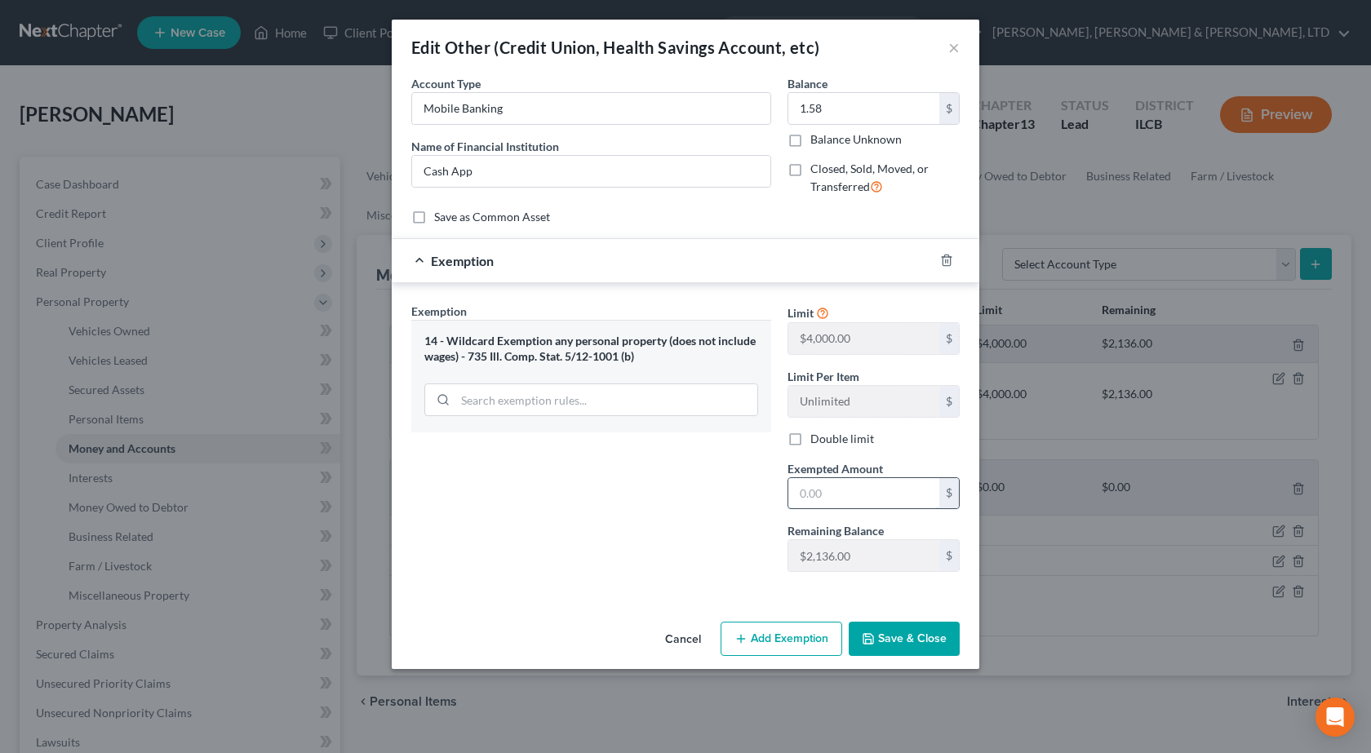
click at [859, 495] on input "text" at bounding box center [863, 493] width 151 height 31
type input "2"
click at [535, 524] on div "Exemption Set must be selected for CA. Exemption * 14 - Wildcard Exemption any …" at bounding box center [591, 444] width 376 height 282
click at [895, 637] on button "Save & Close" at bounding box center [904, 639] width 111 height 34
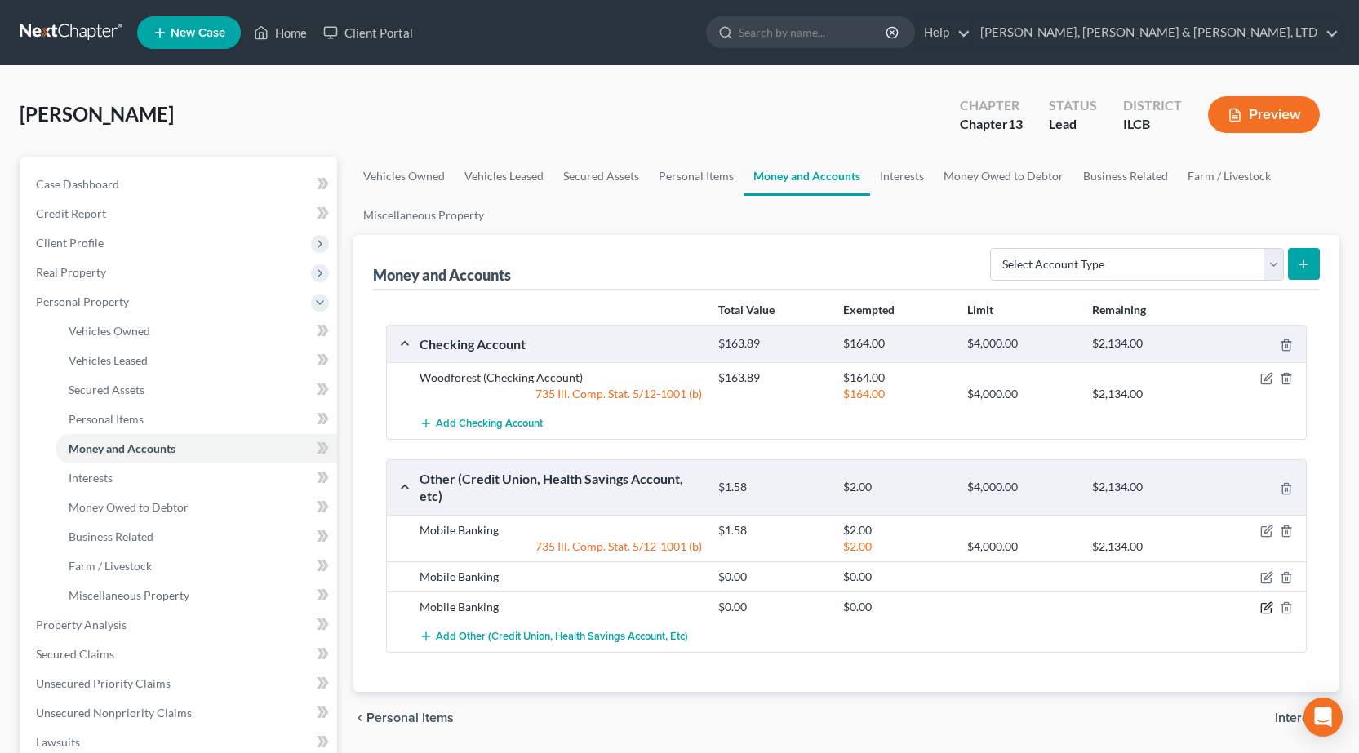
click at [1267, 610] on icon "button" at bounding box center [1266, 607] width 13 height 13
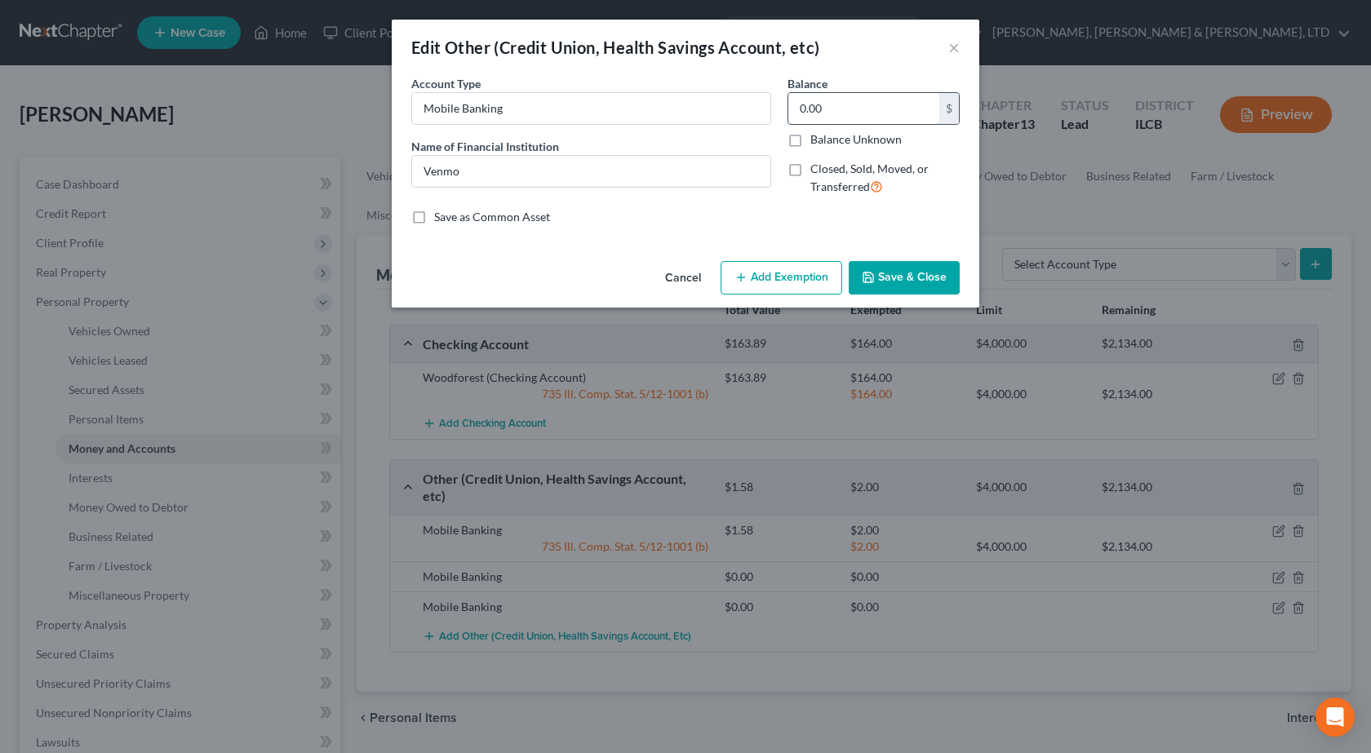
click at [843, 111] on input "0.00" at bounding box center [863, 108] width 151 height 31
type input "6"
click at [760, 266] on button "Add Exemption" at bounding box center [782, 278] width 122 height 34
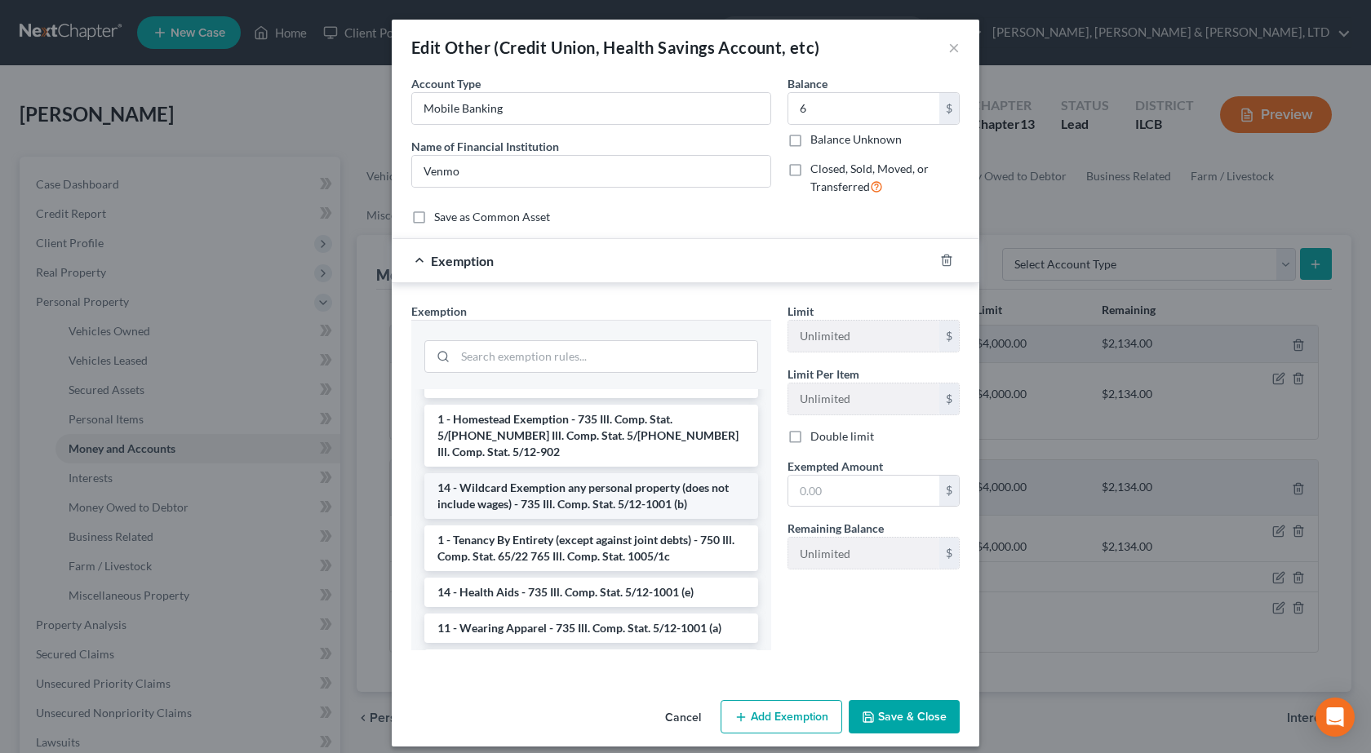
click at [683, 519] on li "14 - Wildcard Exemption any personal property (does not include wages) - 735 Il…" at bounding box center [591, 496] width 334 height 46
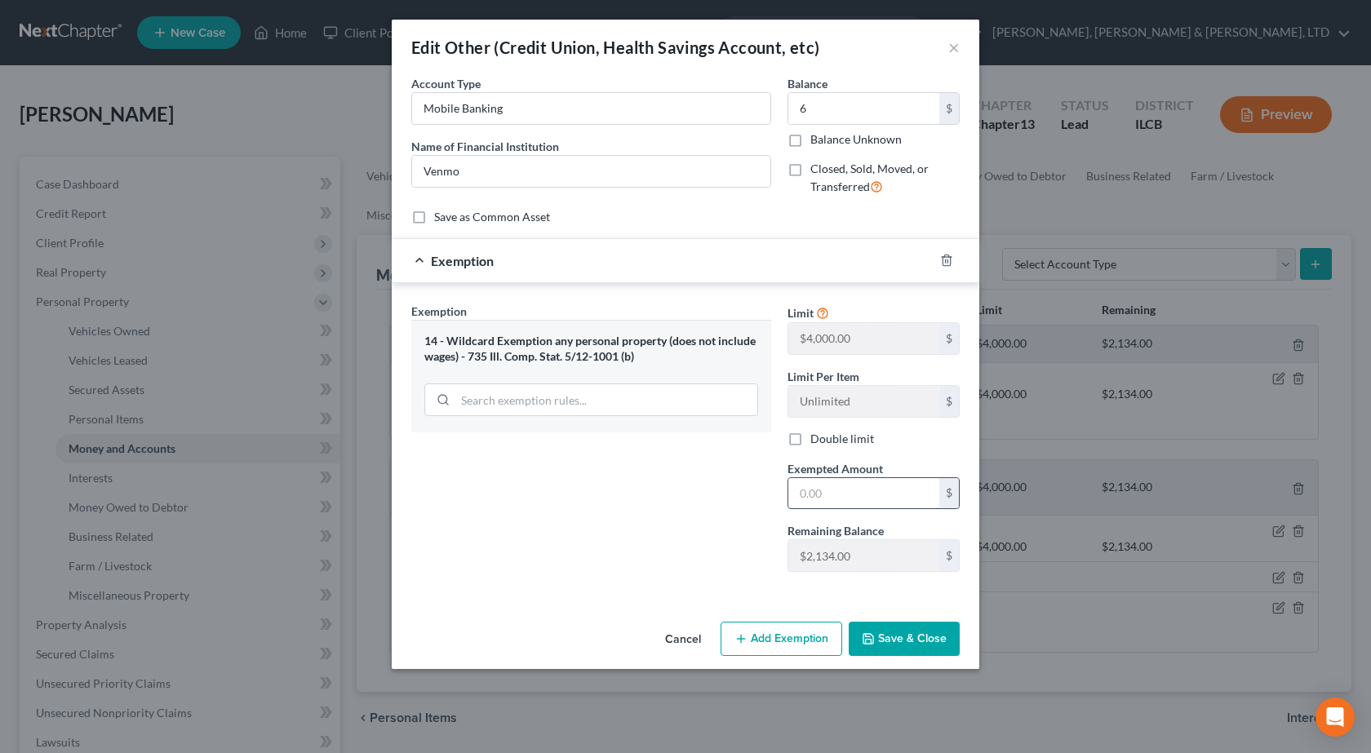
click at [844, 500] on input "text" at bounding box center [863, 493] width 151 height 31
type input "6"
drag, startPoint x: 662, startPoint y: 560, endPoint x: 837, endPoint y: 607, distance: 181.0
click at [664, 559] on div "Exemption Set must be selected for CA. Exemption * 14 - Wildcard Exemption any …" at bounding box center [591, 444] width 376 height 282
click at [916, 637] on button "Save & Close" at bounding box center [904, 639] width 111 height 34
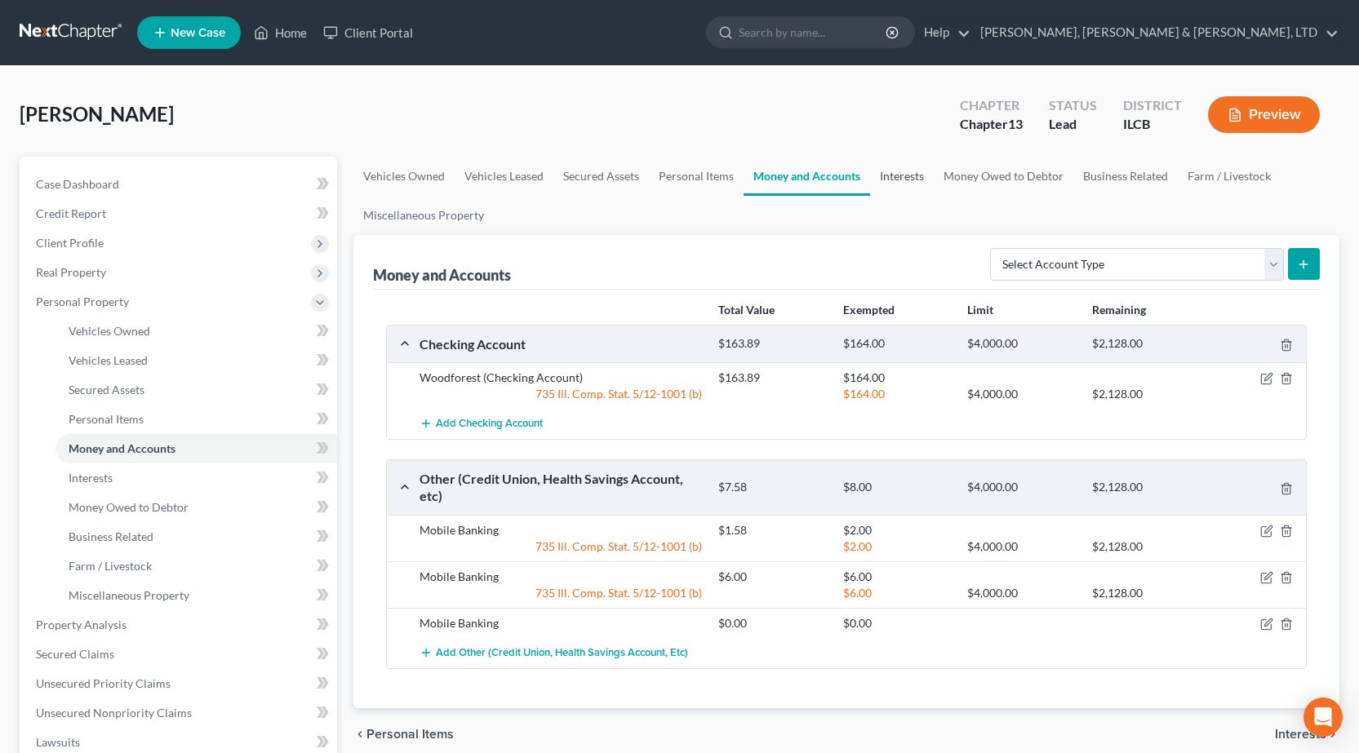
click at [894, 166] on link "Interests" at bounding box center [902, 176] width 64 height 39
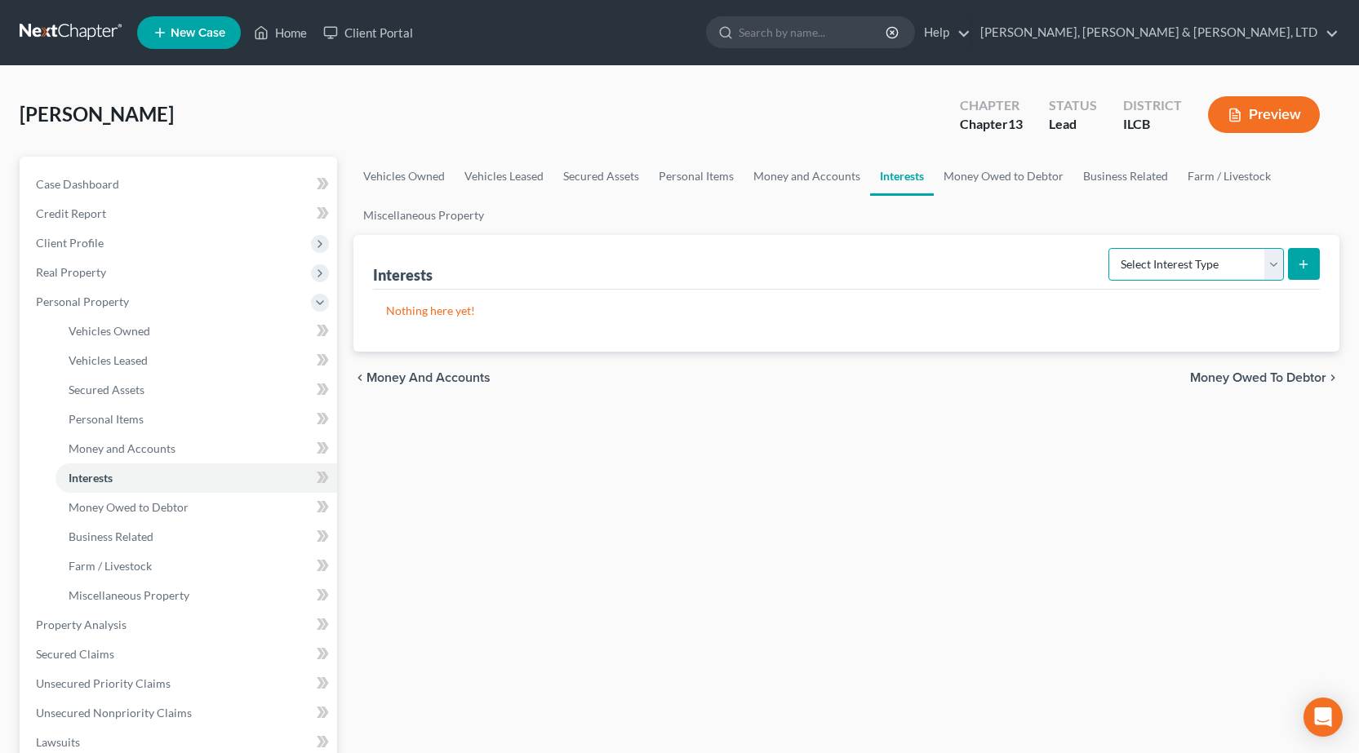
click at [1170, 271] on select "Select Interest Type 401K Annuity Bond Education IRA Government Bond Government…" at bounding box center [1195, 264] width 175 height 33
select select "term_life_insurance"
click at [1110, 248] on select "Select Interest Type 401K Annuity Bond Education IRA Government Bond Government…" at bounding box center [1195, 264] width 175 height 33
click at [1294, 268] on button "submit" at bounding box center [1304, 264] width 32 height 32
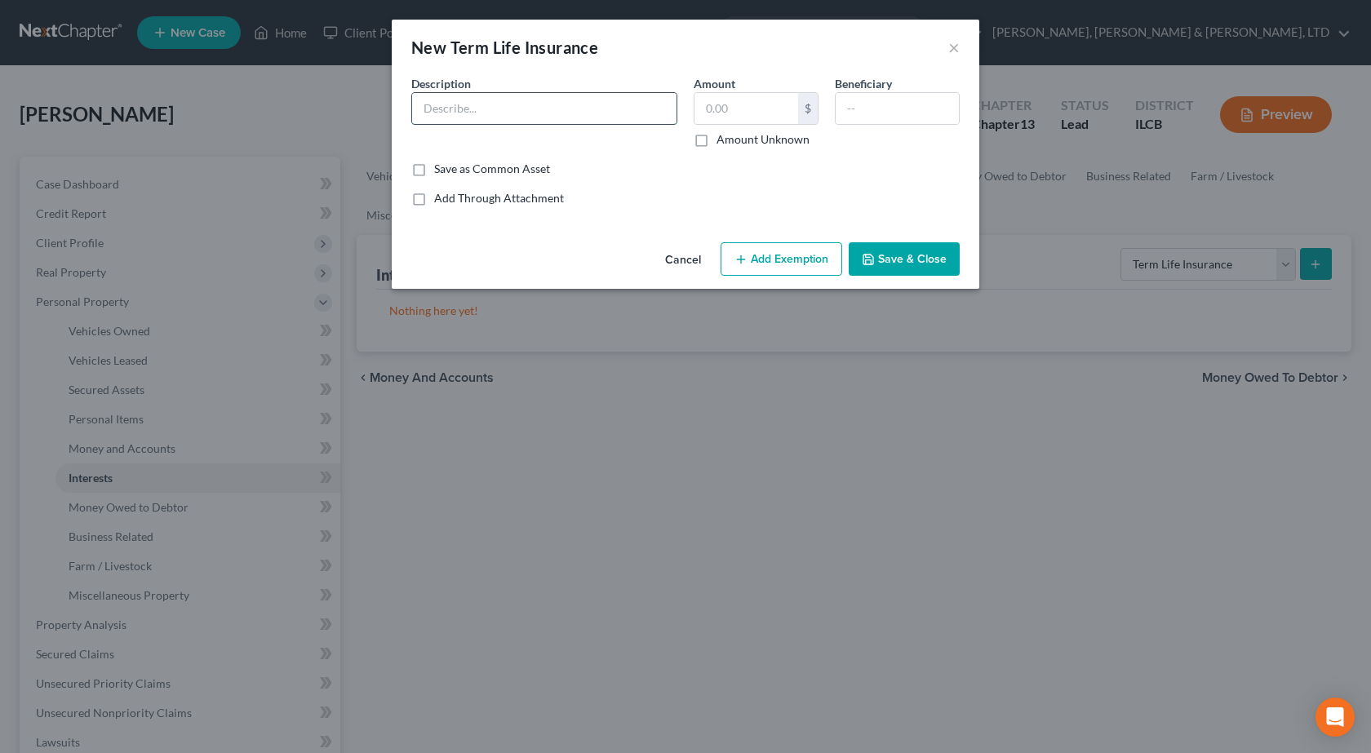
click at [497, 104] on input "text" at bounding box center [544, 108] width 264 height 31
type input "Term Life - Through Work - No Equity"
click at [934, 262] on button "Save & Close" at bounding box center [904, 259] width 111 height 34
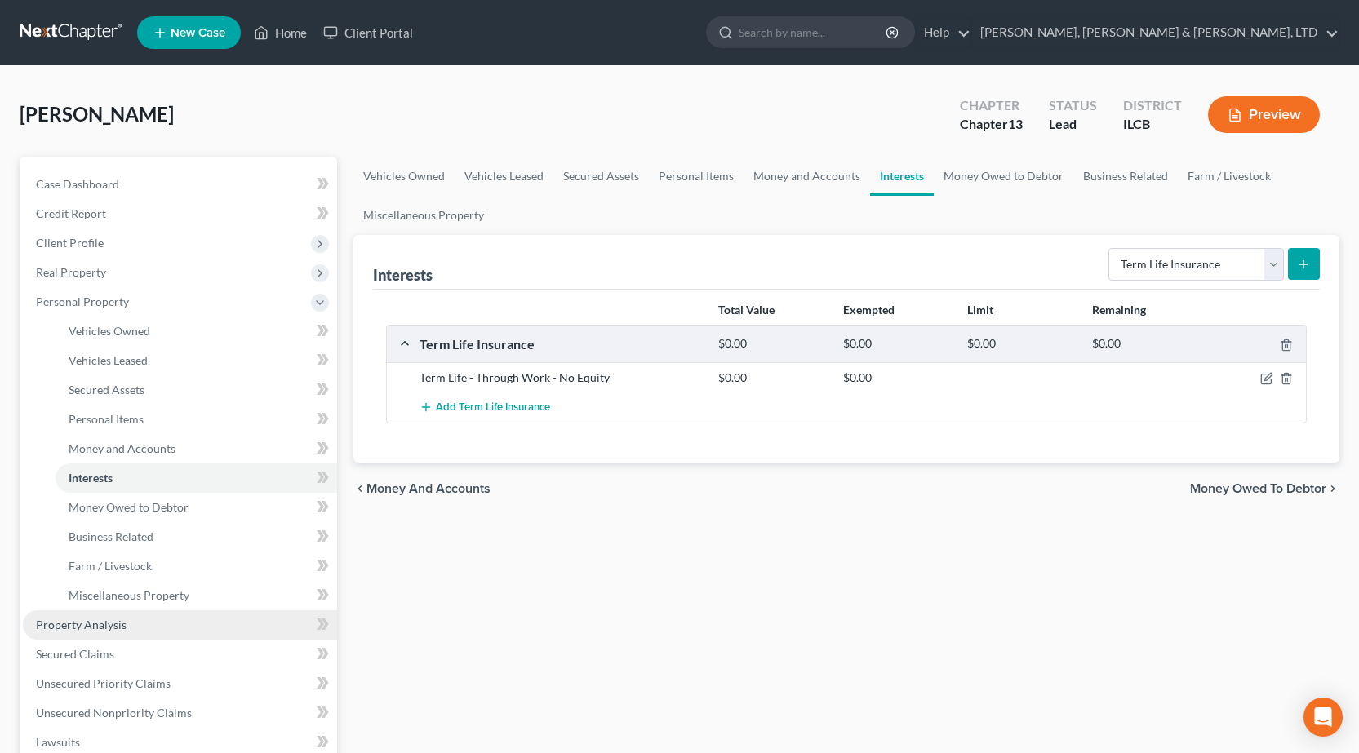
click at [127, 633] on link "Property Analysis" at bounding box center [180, 624] width 314 height 29
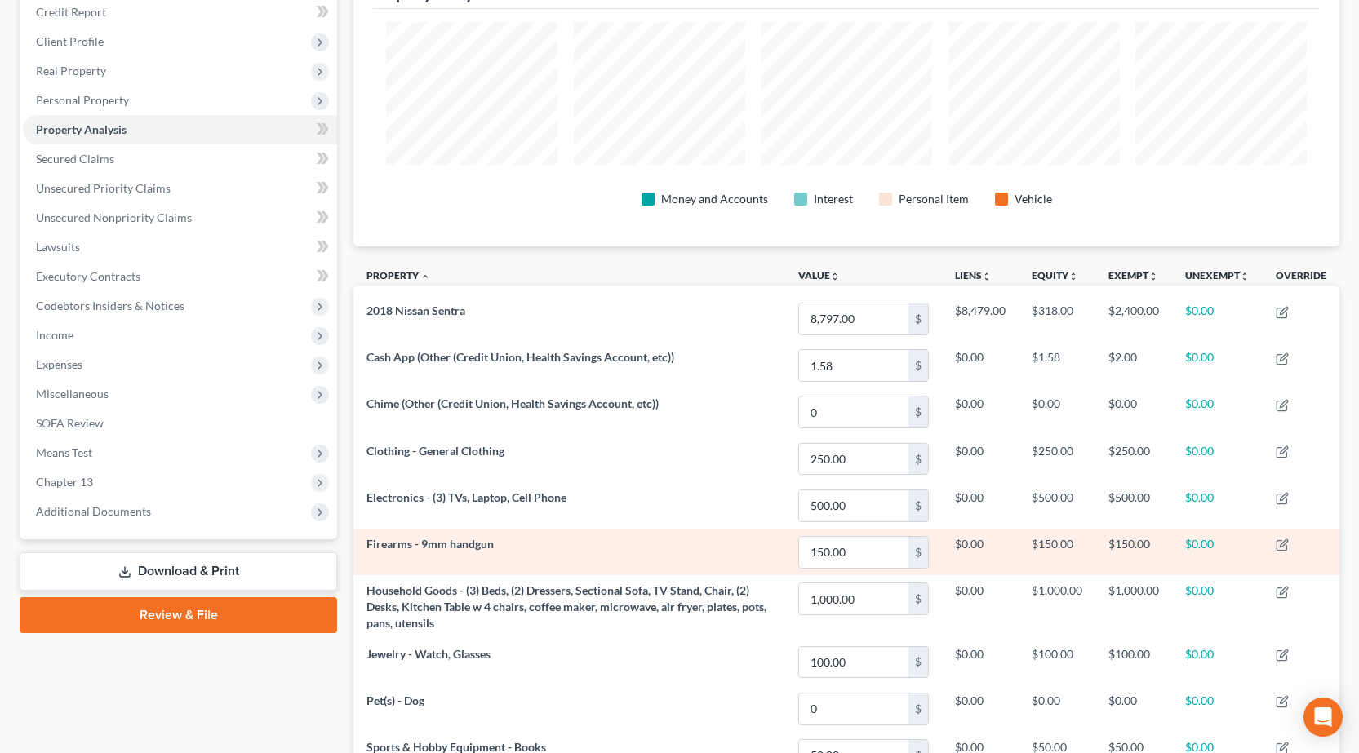
scroll to position [201, 0]
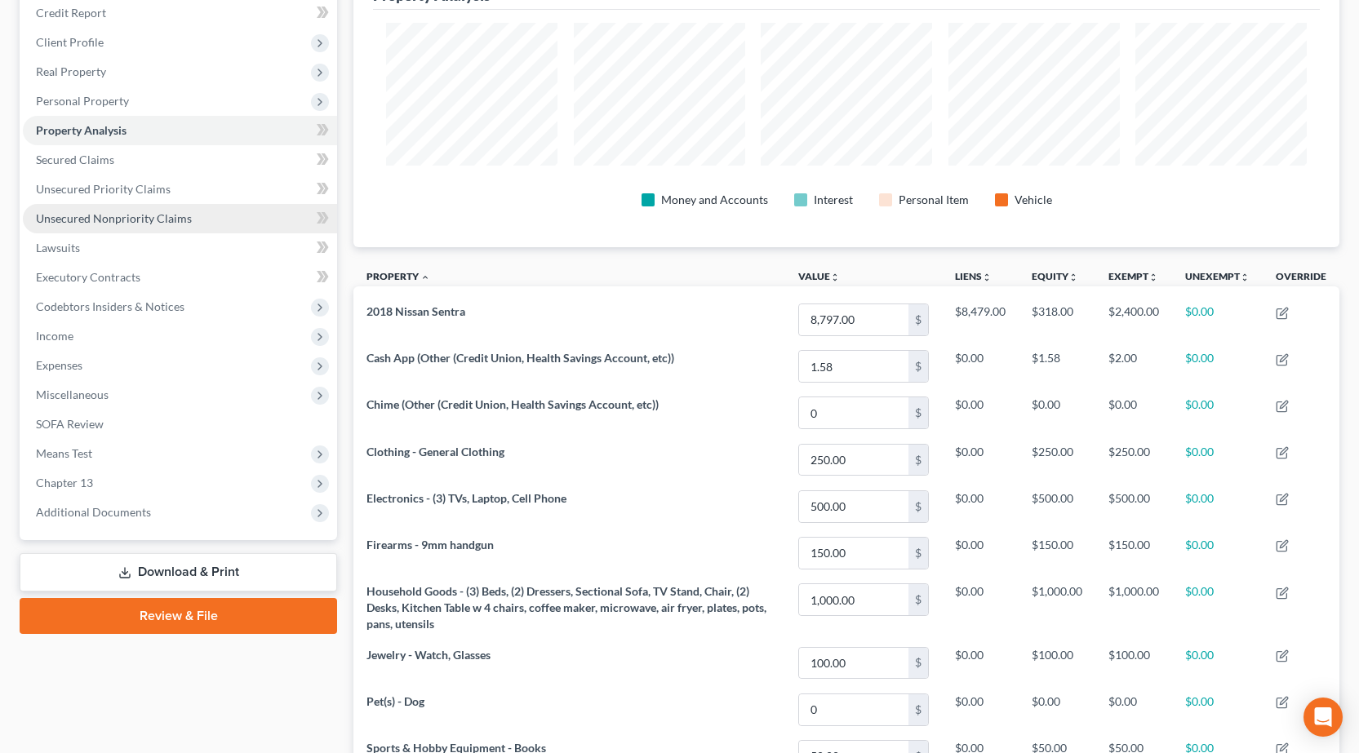
click at [140, 223] on span "Unsecured Nonpriority Claims" at bounding box center [114, 218] width 156 height 14
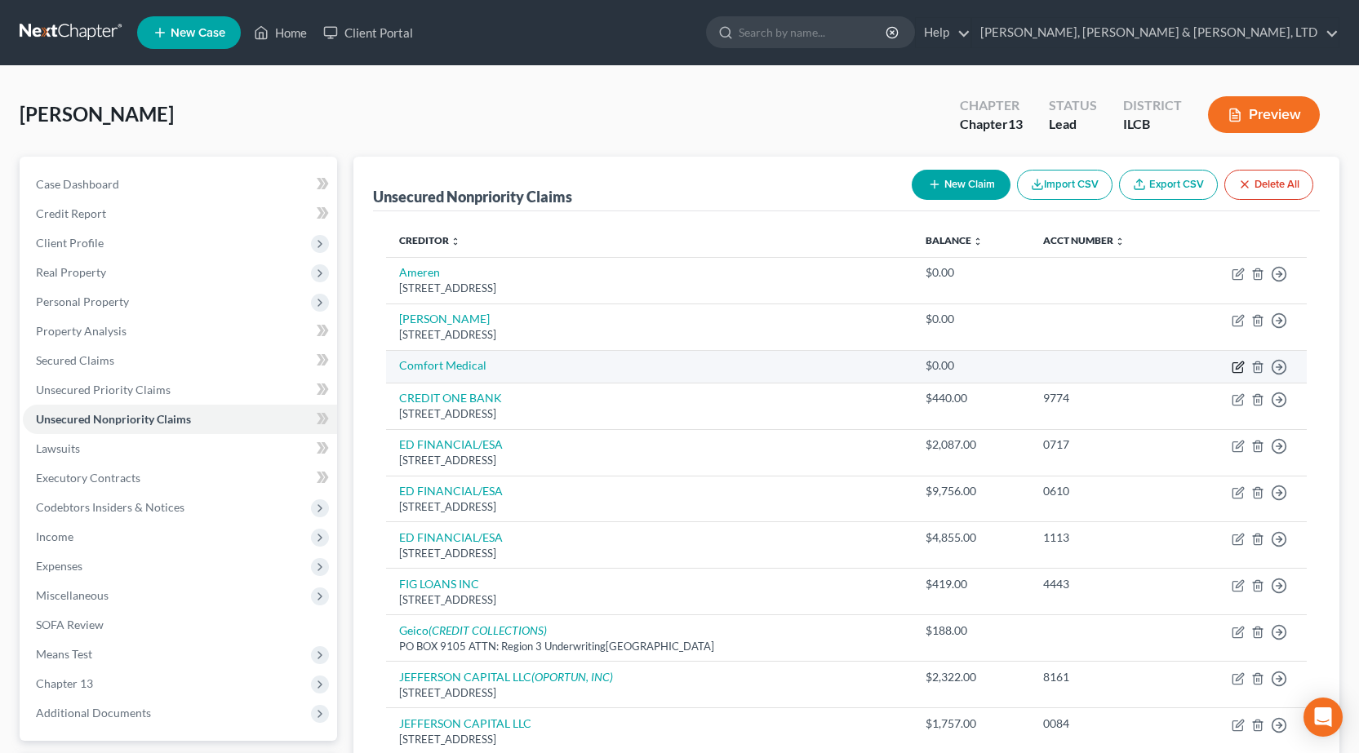
click at [1238, 371] on icon "button" at bounding box center [1238, 367] width 13 height 13
select select "0"
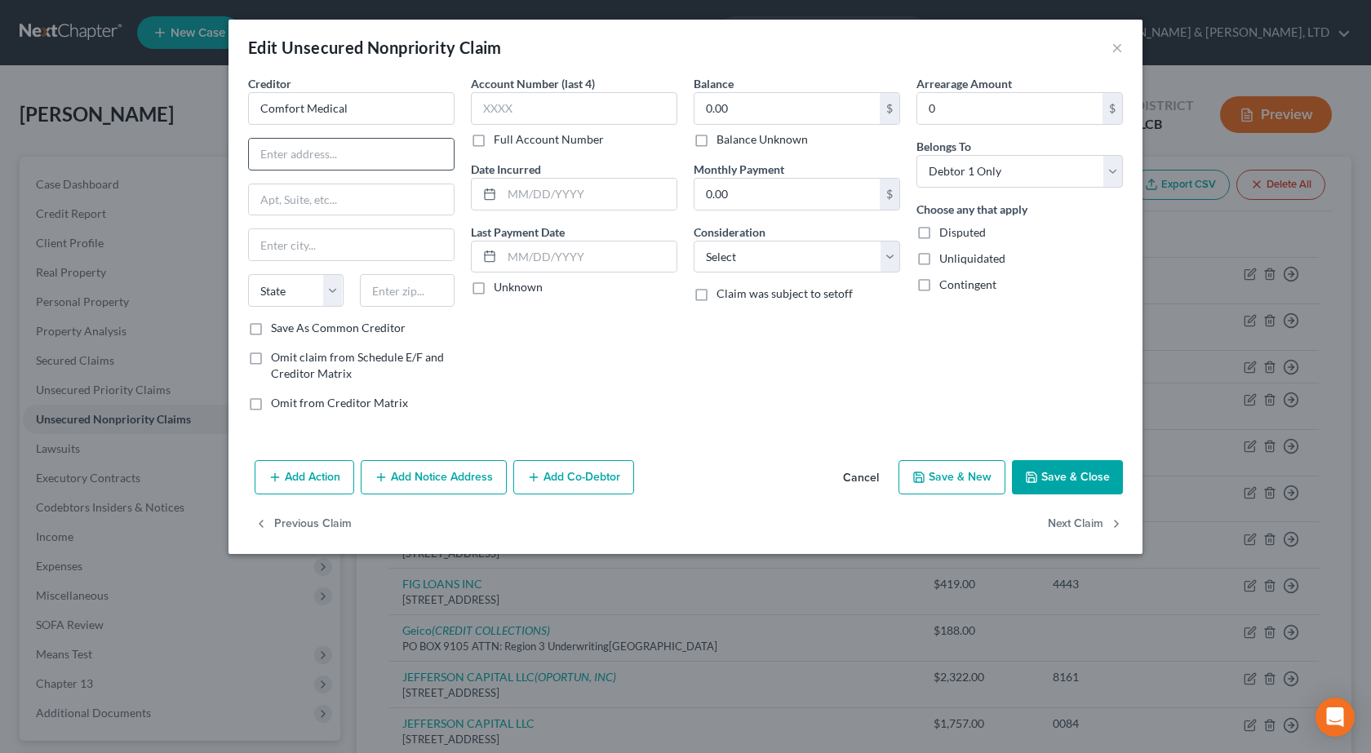
click at [357, 159] on input "text" at bounding box center [351, 154] width 205 height 31
paste input "Comfort Care Medical Supply Inc."
type input "Comfort Care Medical Supply Inc."
drag, startPoint x: 432, startPoint y: 151, endPoint x: 131, endPoint y: 127, distance: 302.1
click at [131, 127] on div "Edit Unsecured Nonpriority Claim × Creditor * Comfort Medical Comfort Care Medi…" at bounding box center [685, 376] width 1371 height 753
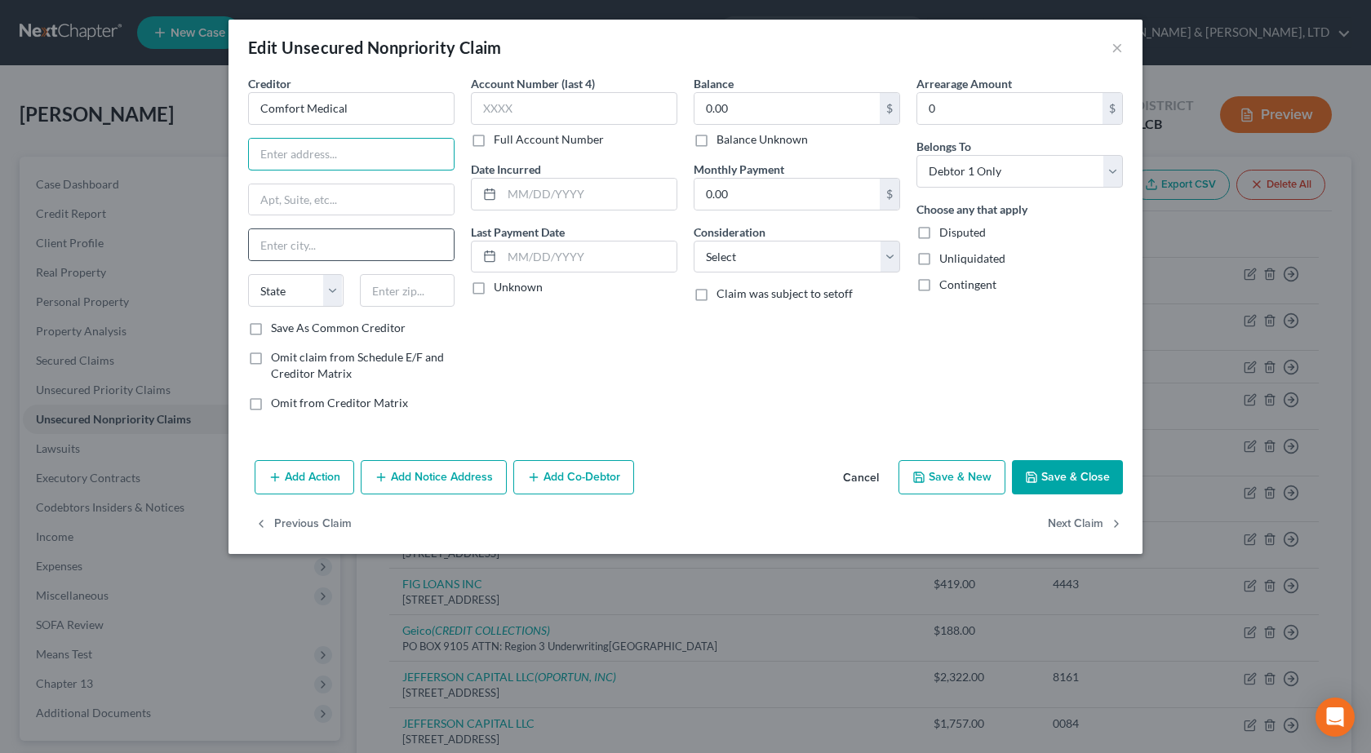
paste input "258 Farmdale Rd"
click at [264, 155] on input "258 Farmdale Rd" at bounding box center [351, 154] width 205 height 31
type input "258 Farmdale Rd"
drag, startPoint x: 413, startPoint y: 295, endPoint x: 412, endPoint y: 282, distance: 12.3
click at [413, 295] on input "text" at bounding box center [407, 290] width 95 height 33
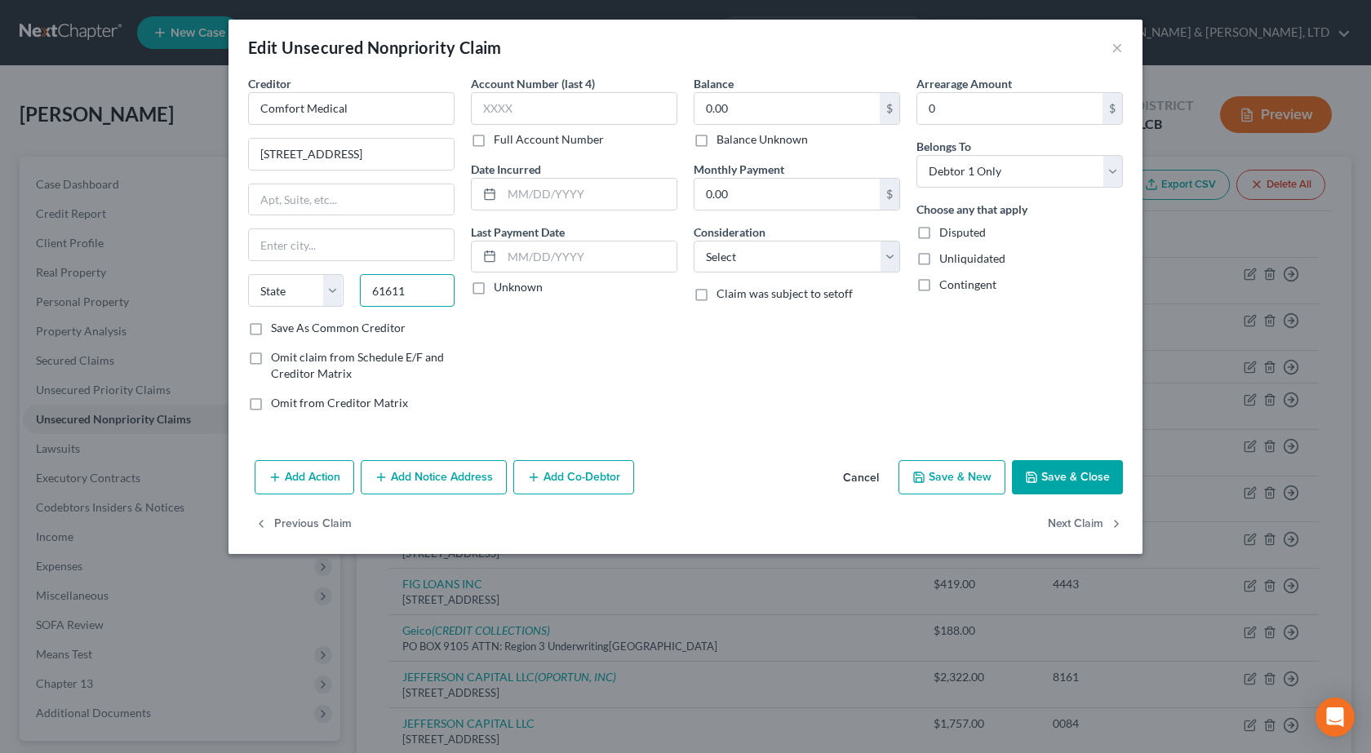
type input "61611"
click at [556, 385] on div "Account Number (last 4) Full Account Number Date Incurred Last Payment Date Unk…" at bounding box center [574, 249] width 223 height 349
type input "East Peoria"
select select "14"
click at [788, 245] on select "Select Cable / Satellite Services Collection Agency Credit Card Debt Debt Couns…" at bounding box center [797, 257] width 206 height 33
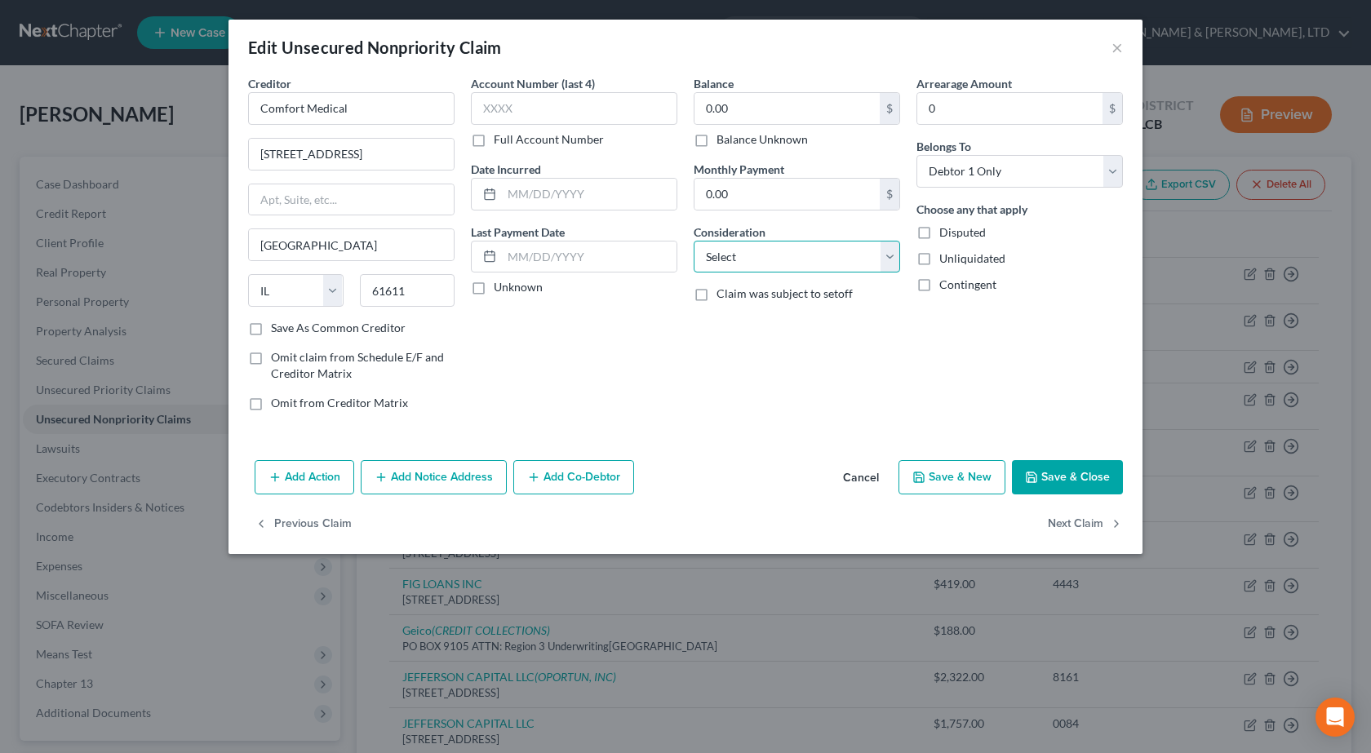
select select "9"
click at [694, 241] on select "Select Cable / Satellite Services Collection Agency Credit Card Debt Debt Couns…" at bounding box center [797, 257] width 206 height 33
click at [755, 113] on input "0.00" at bounding box center [787, 108] width 185 height 31
click at [765, 463] on div "Add Action Add Notice Address Add Co-Debtor Cancel Save & New Save & Close" at bounding box center [686, 481] width 914 height 54
click at [1052, 473] on button "Save & Close" at bounding box center [1067, 477] width 111 height 34
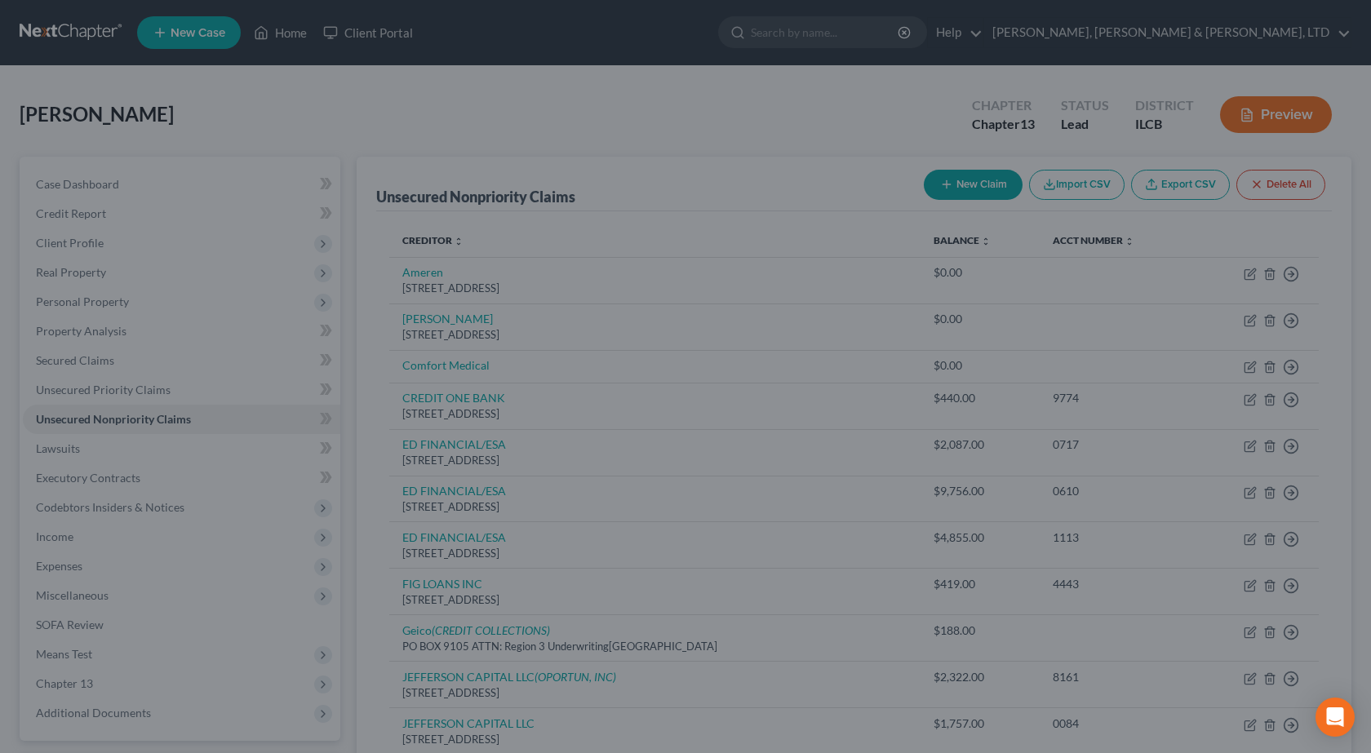
type input "2,500.00"
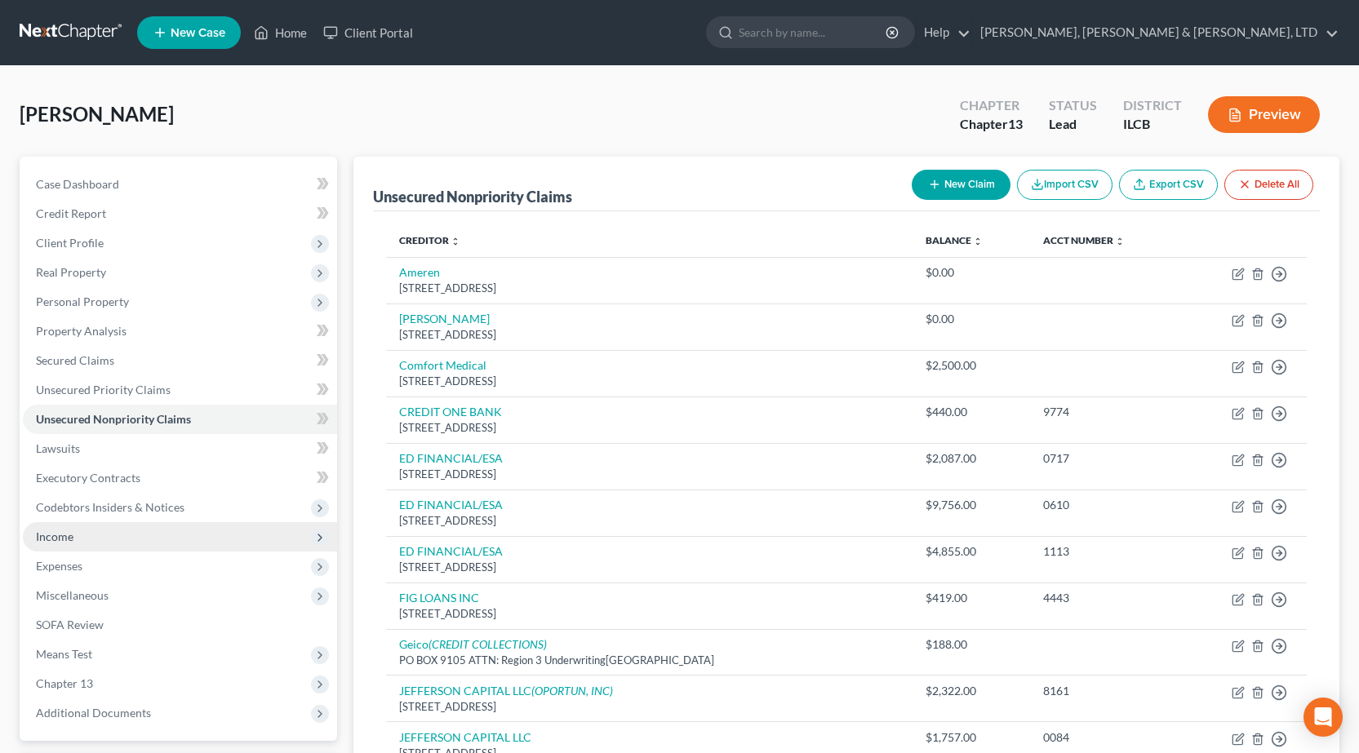
click at [104, 536] on span "Income" at bounding box center [180, 536] width 314 height 29
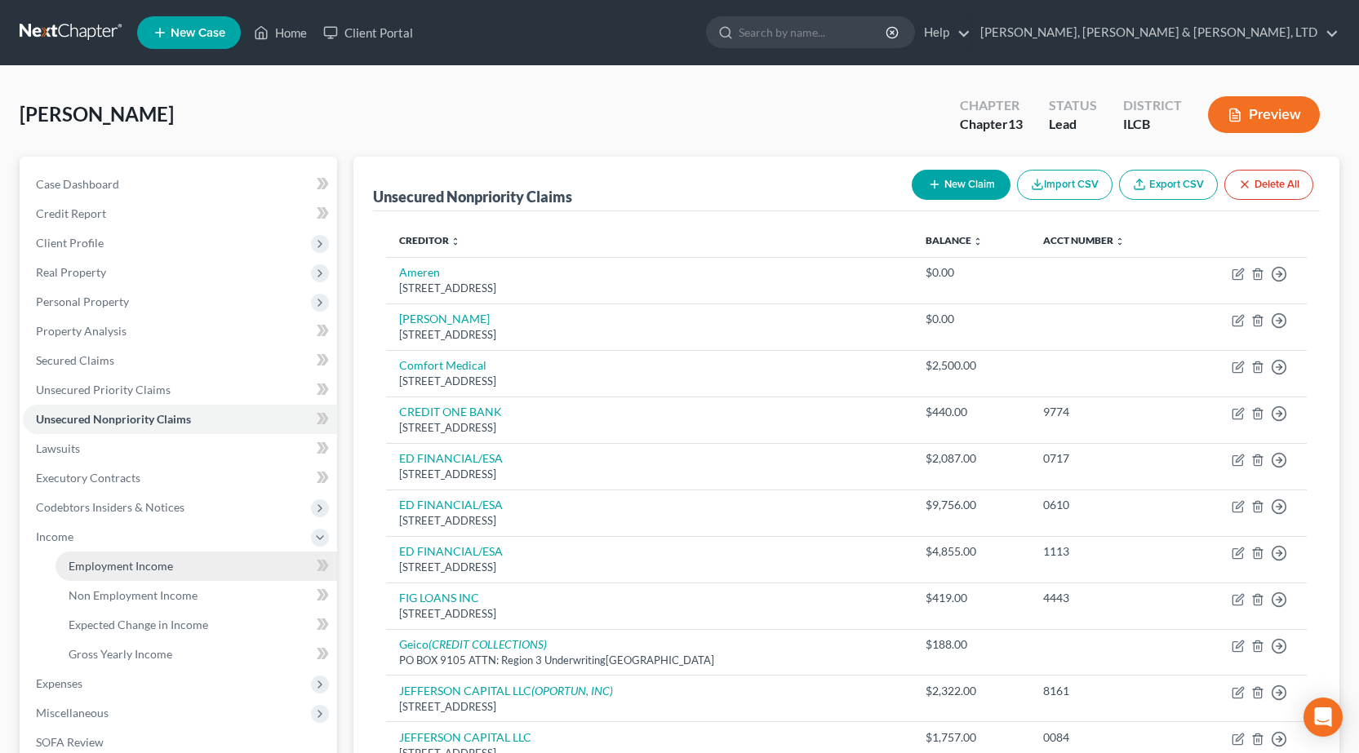
click at [140, 562] on span "Employment Income" at bounding box center [121, 566] width 104 height 14
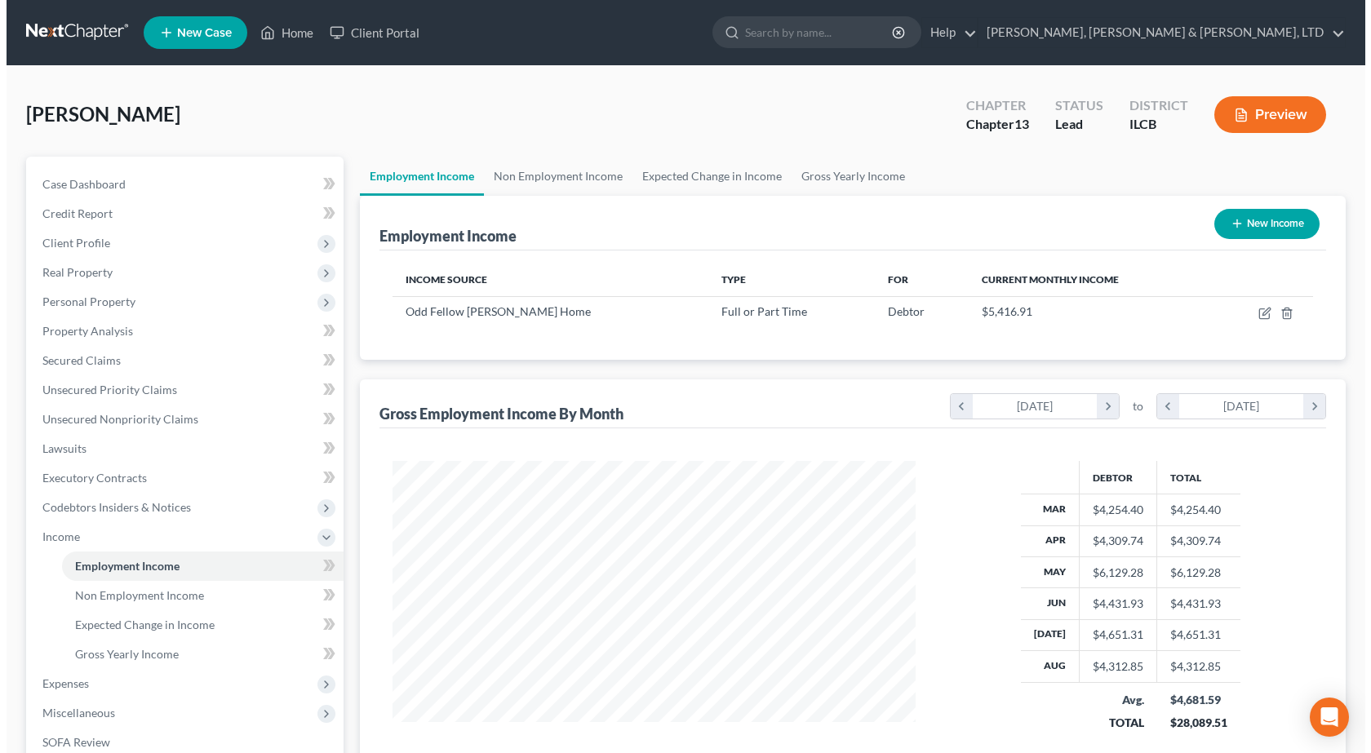
scroll to position [293, 556]
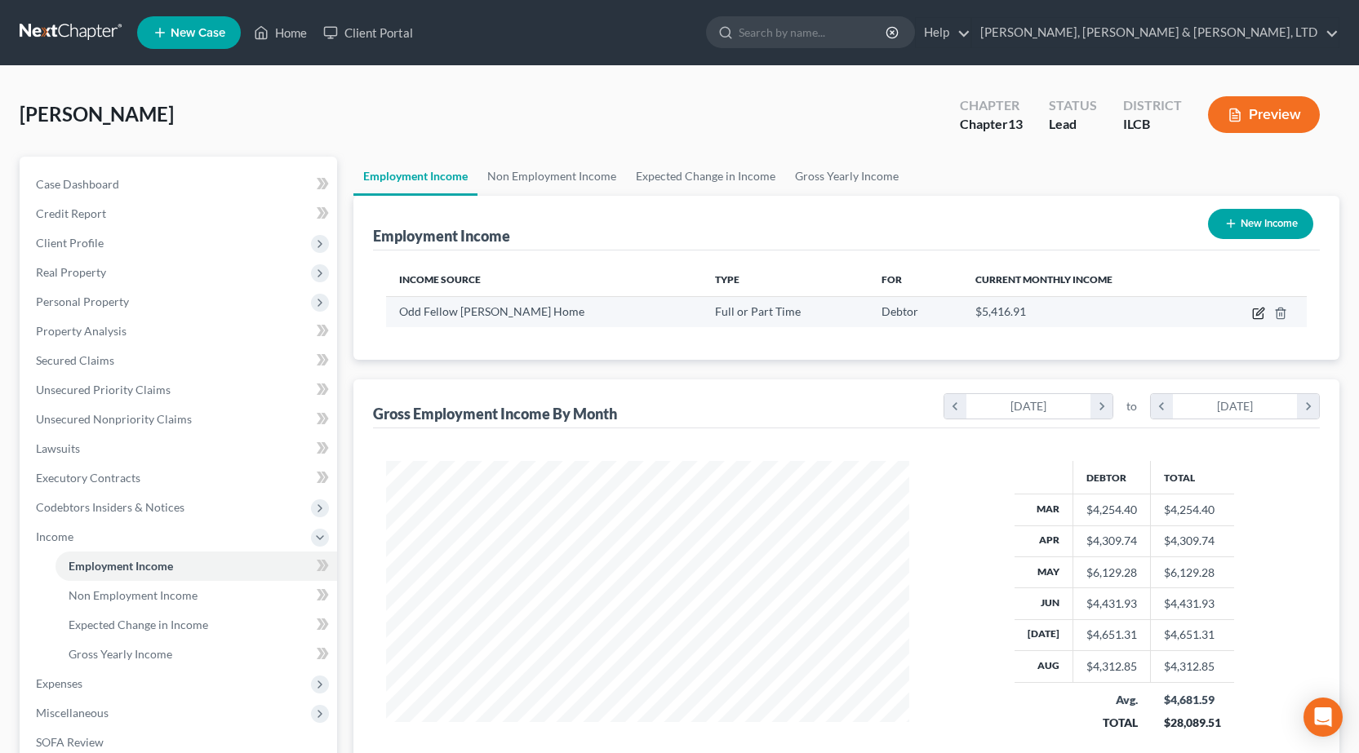
click at [1255, 317] on icon "button" at bounding box center [1258, 313] width 13 height 13
select select "0"
select select "14"
select select "2"
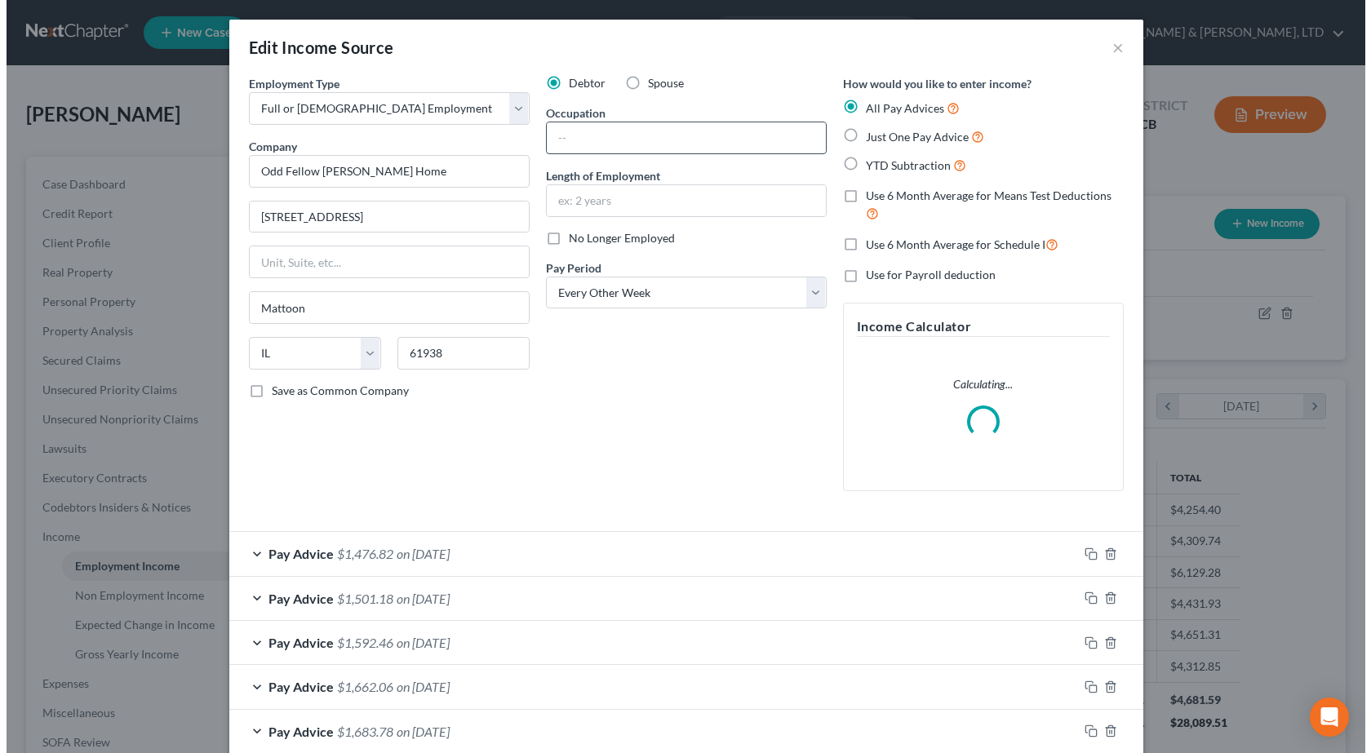
scroll to position [293, 561]
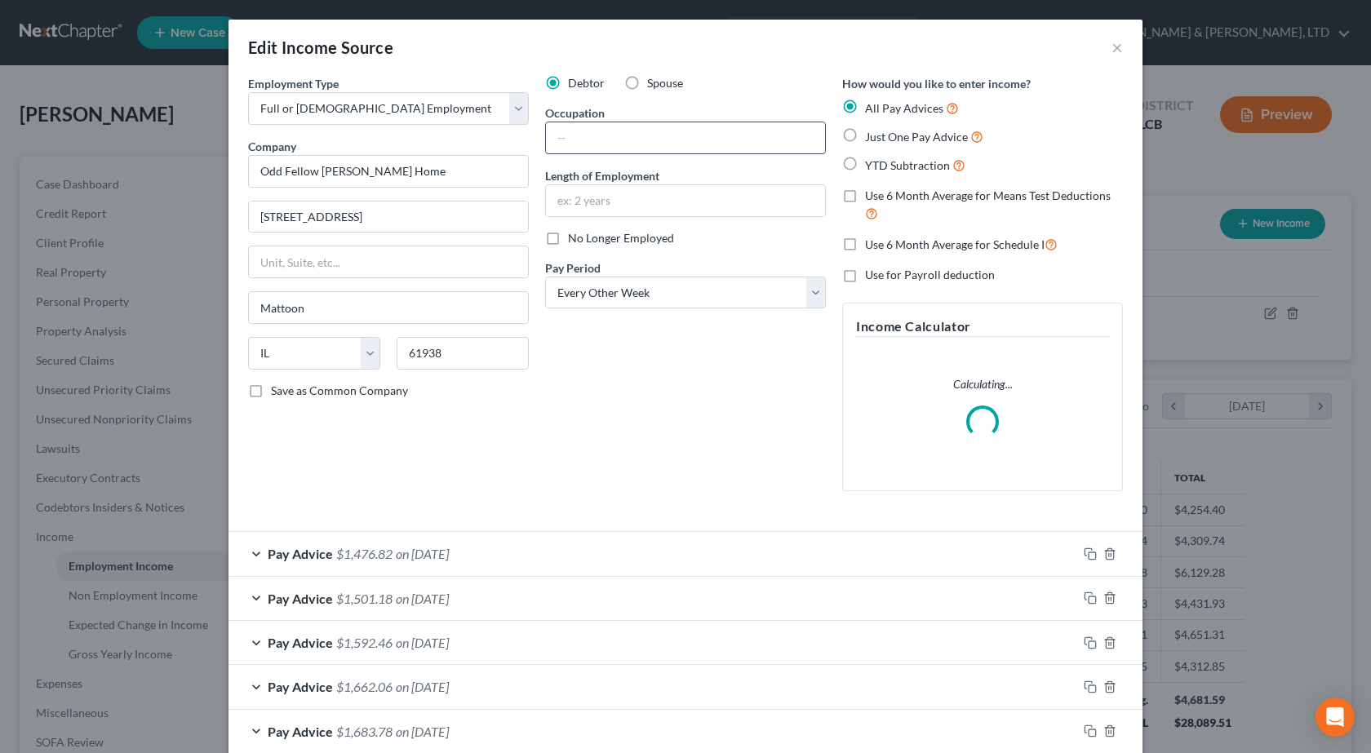
click at [587, 140] on input "text" at bounding box center [685, 137] width 279 height 31
type input "Community Relation Coordinator"
drag, startPoint x: 623, startPoint y: 204, endPoint x: 618, endPoint y: 196, distance: 9.5
click at [623, 204] on input "text" at bounding box center [685, 200] width 279 height 31
type input "21 years"
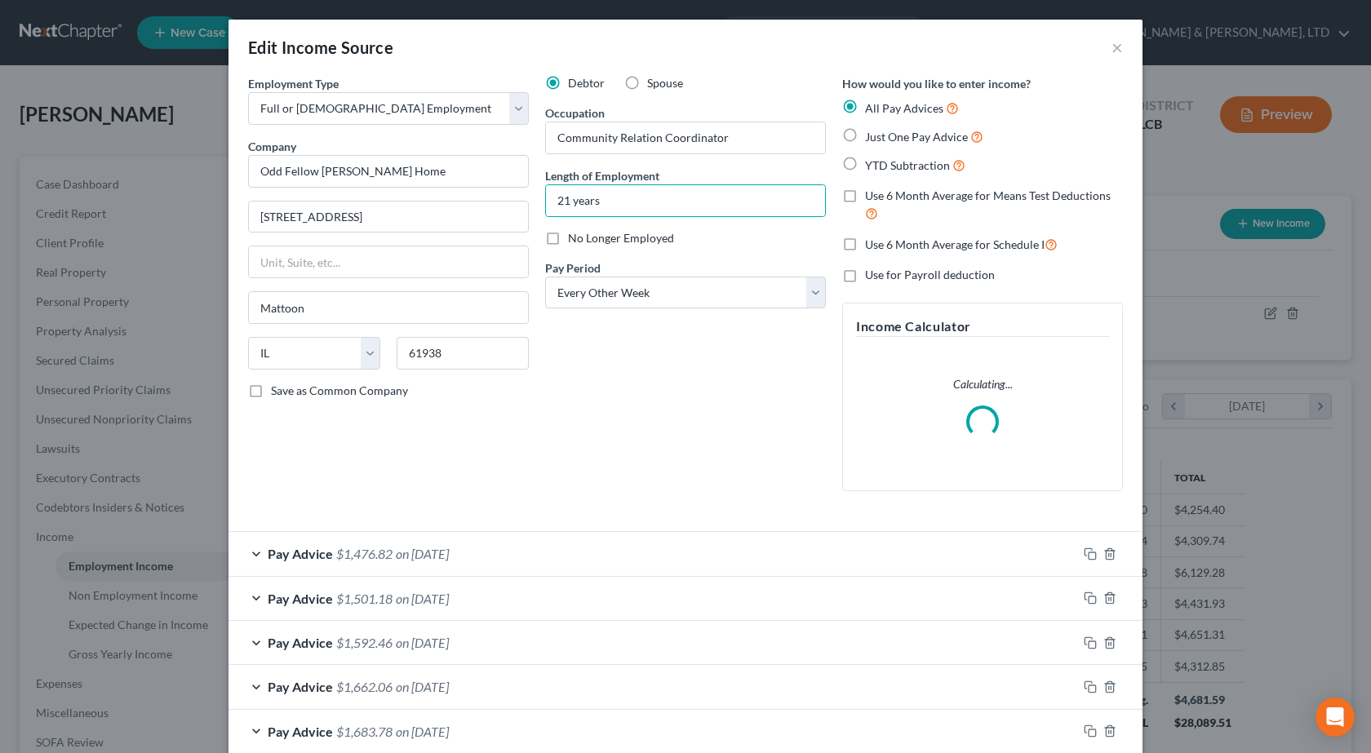
click at [668, 464] on div "Debtor Spouse Occupation Community Relation Coordinator Length of Employment 21…" at bounding box center [685, 289] width 297 height 429
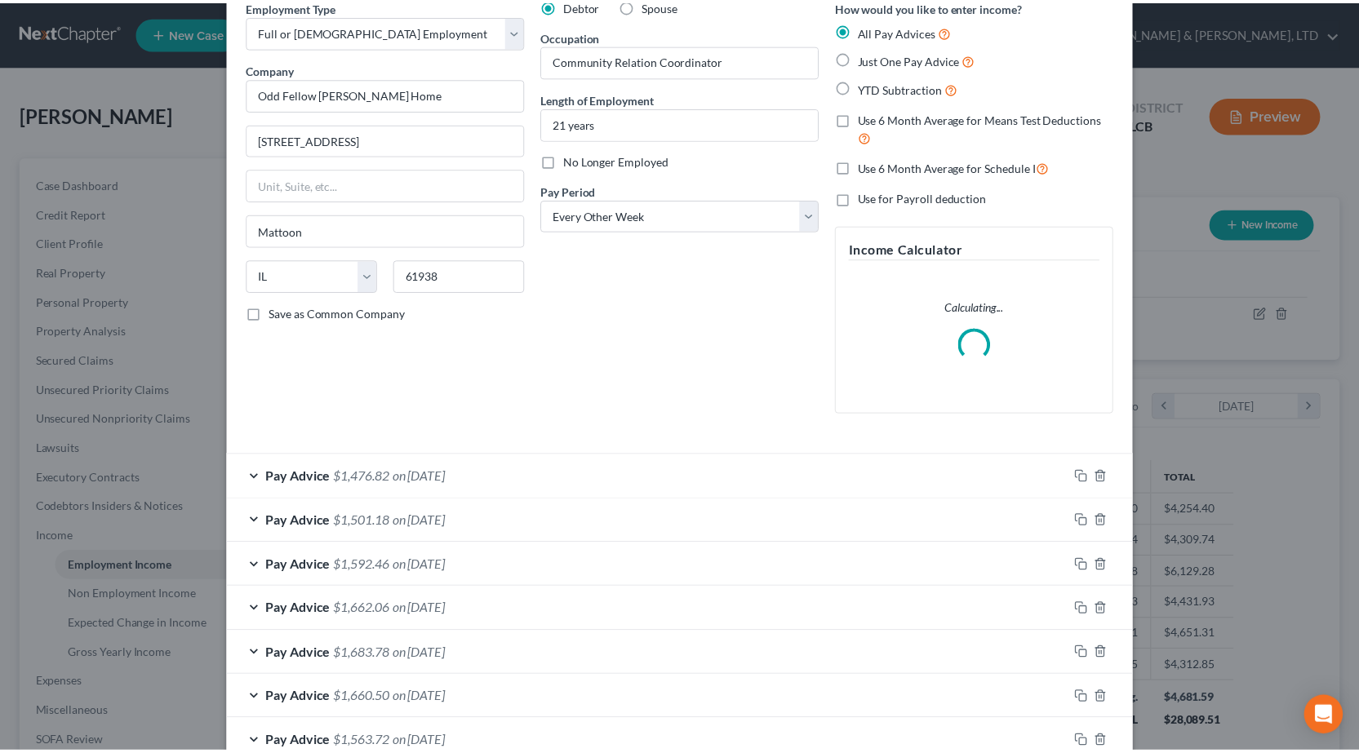
scroll to position [489, 0]
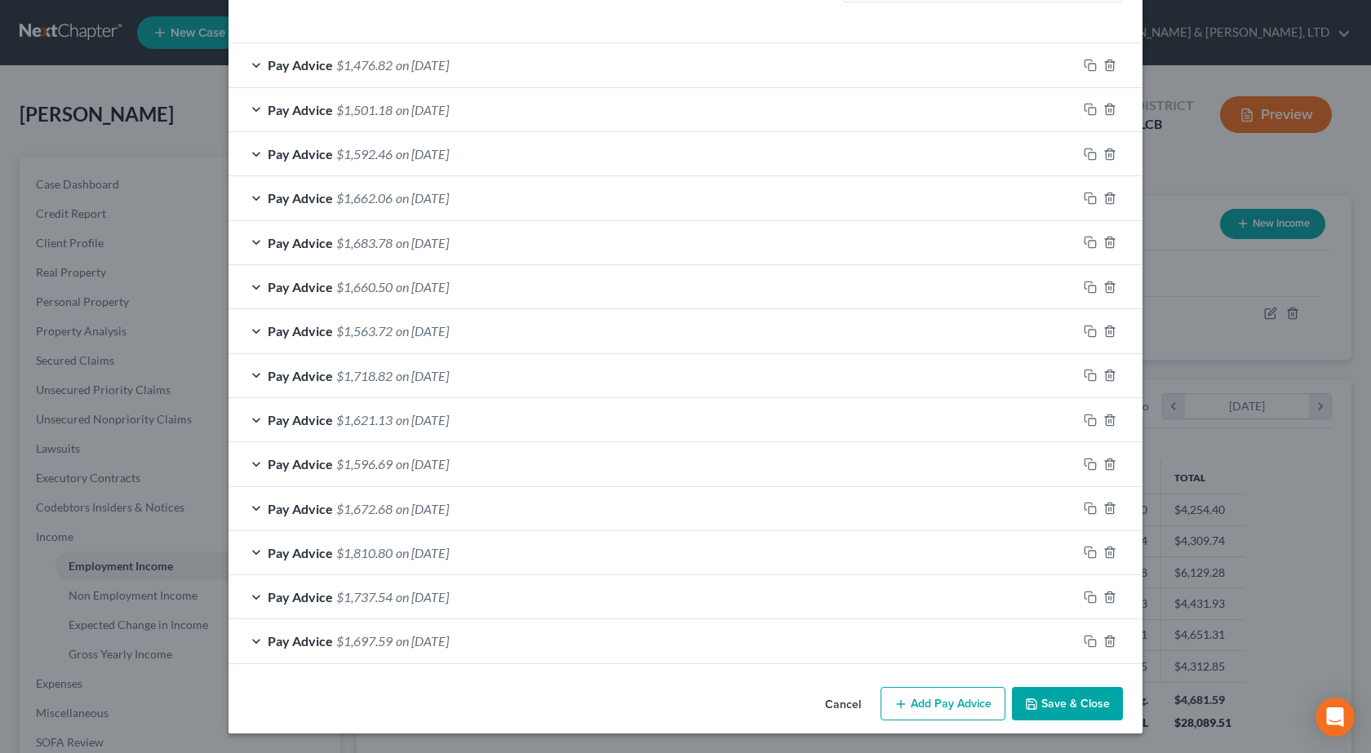
click at [1073, 711] on button "Save & Close" at bounding box center [1067, 704] width 111 height 34
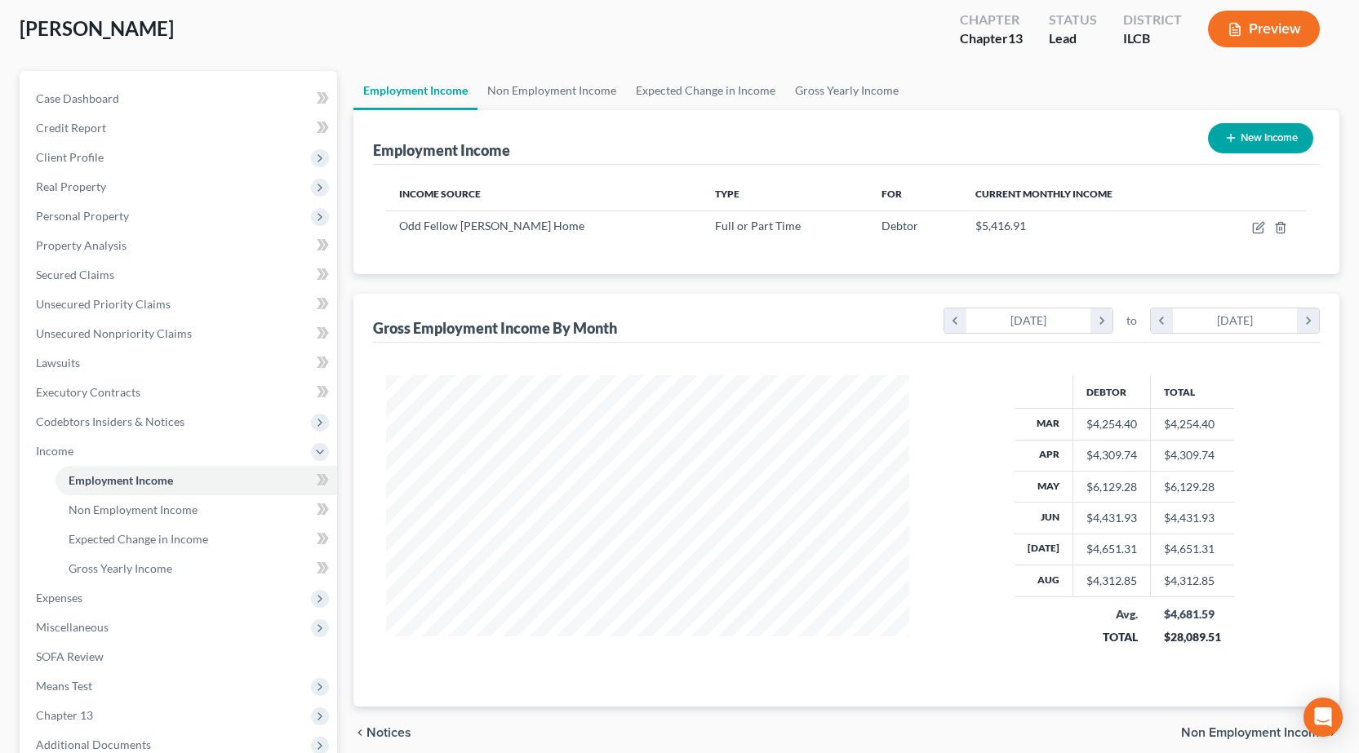
scroll to position [245, 0]
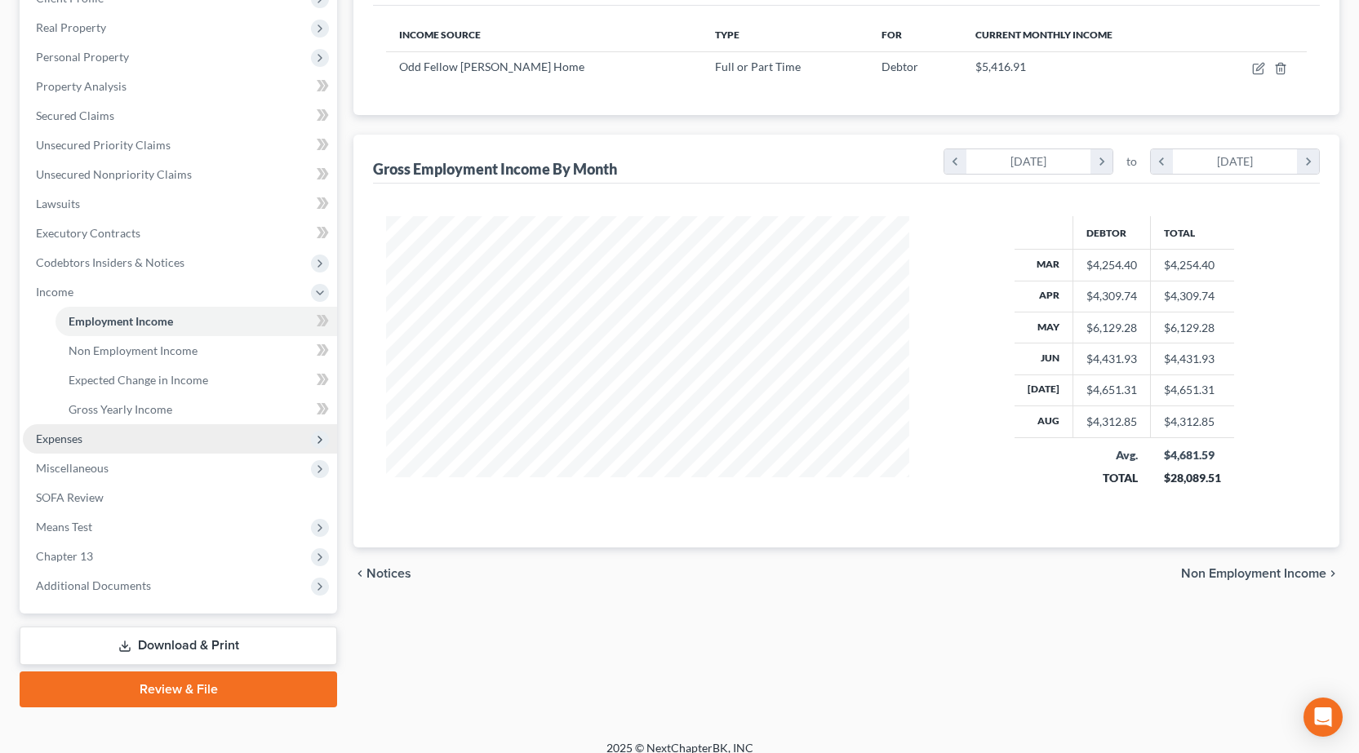
click at [69, 437] on span "Expenses" at bounding box center [59, 439] width 47 height 14
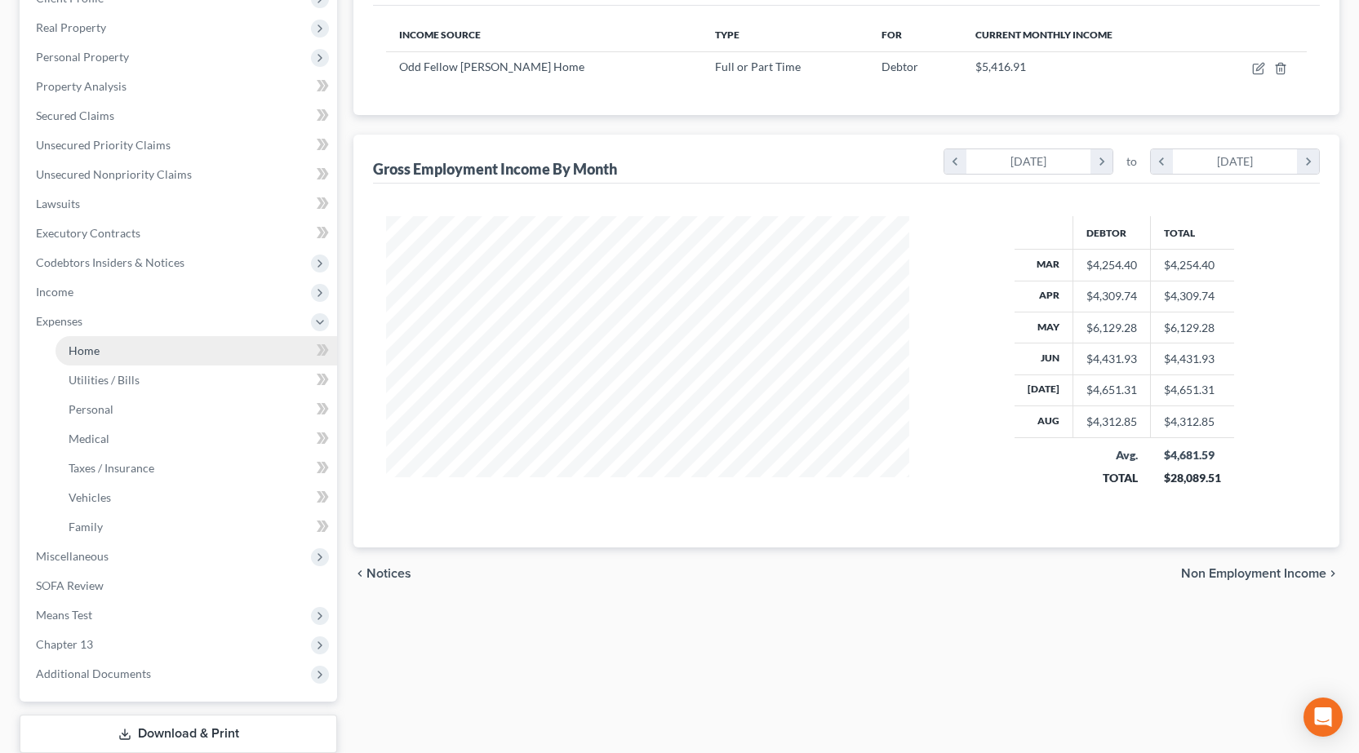
click at [71, 355] on span "Home" at bounding box center [84, 351] width 31 height 14
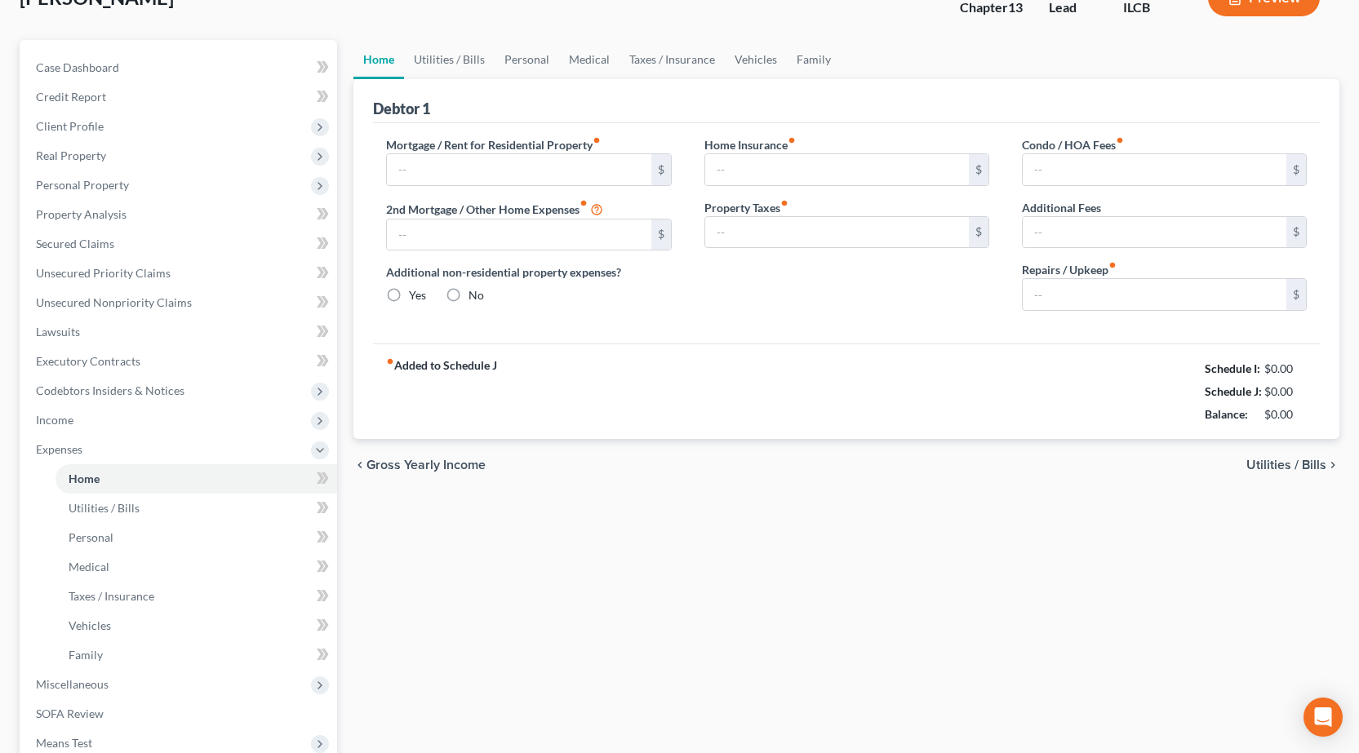
type input "0.00"
radio input "true"
type input "0.00"
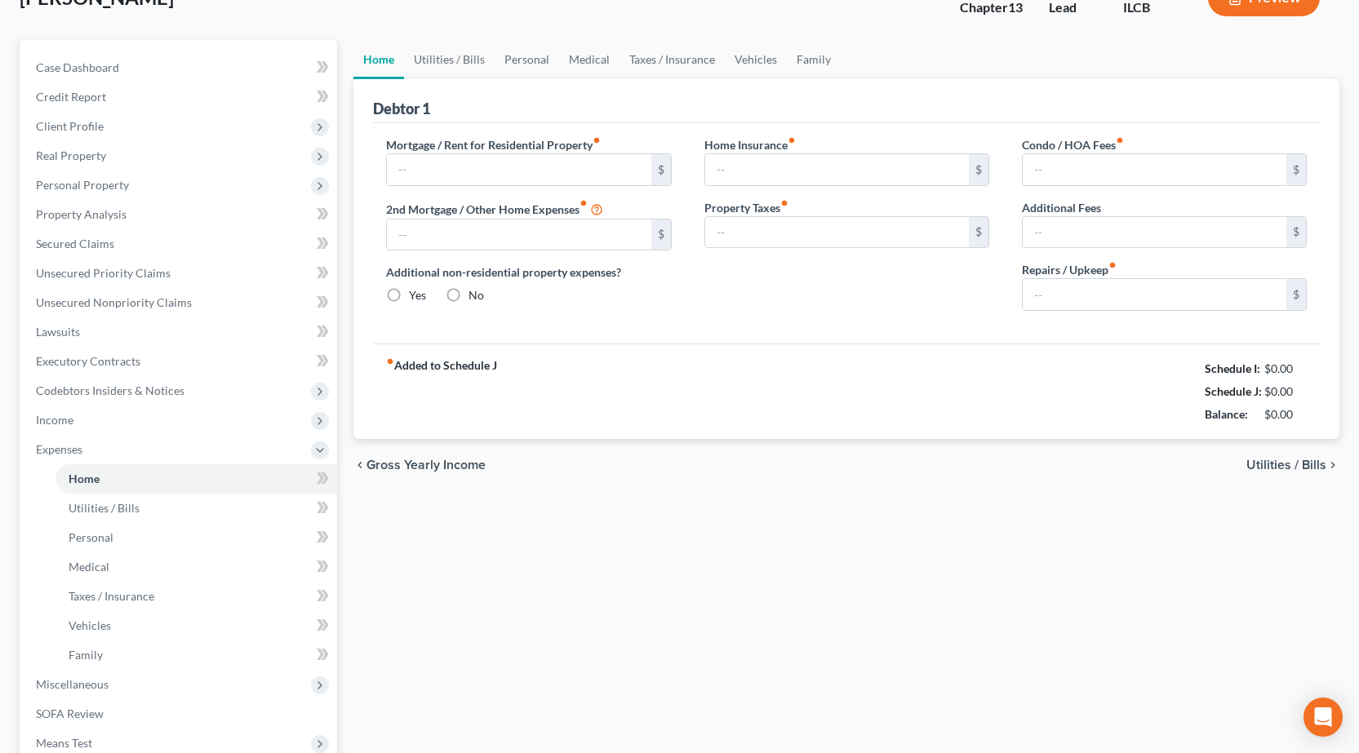
type input "0.00"
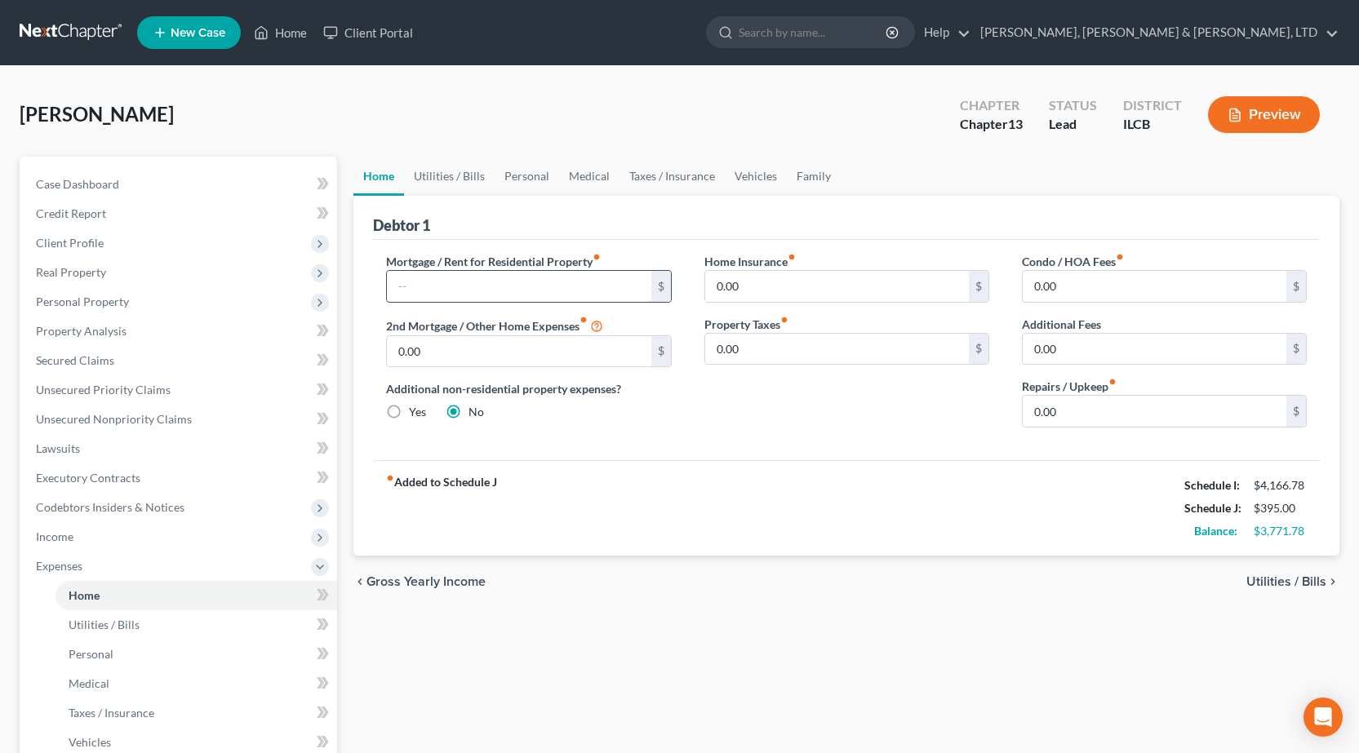
drag, startPoint x: 462, startPoint y: 292, endPoint x: 459, endPoint y: 274, distance: 18.2
click at [462, 292] on input "text" at bounding box center [519, 286] width 264 height 31
type input "800"
click at [537, 223] on div "Debtor 1" at bounding box center [846, 218] width 947 height 44
click at [451, 181] on link "Utilities / Bills" at bounding box center [449, 176] width 91 height 39
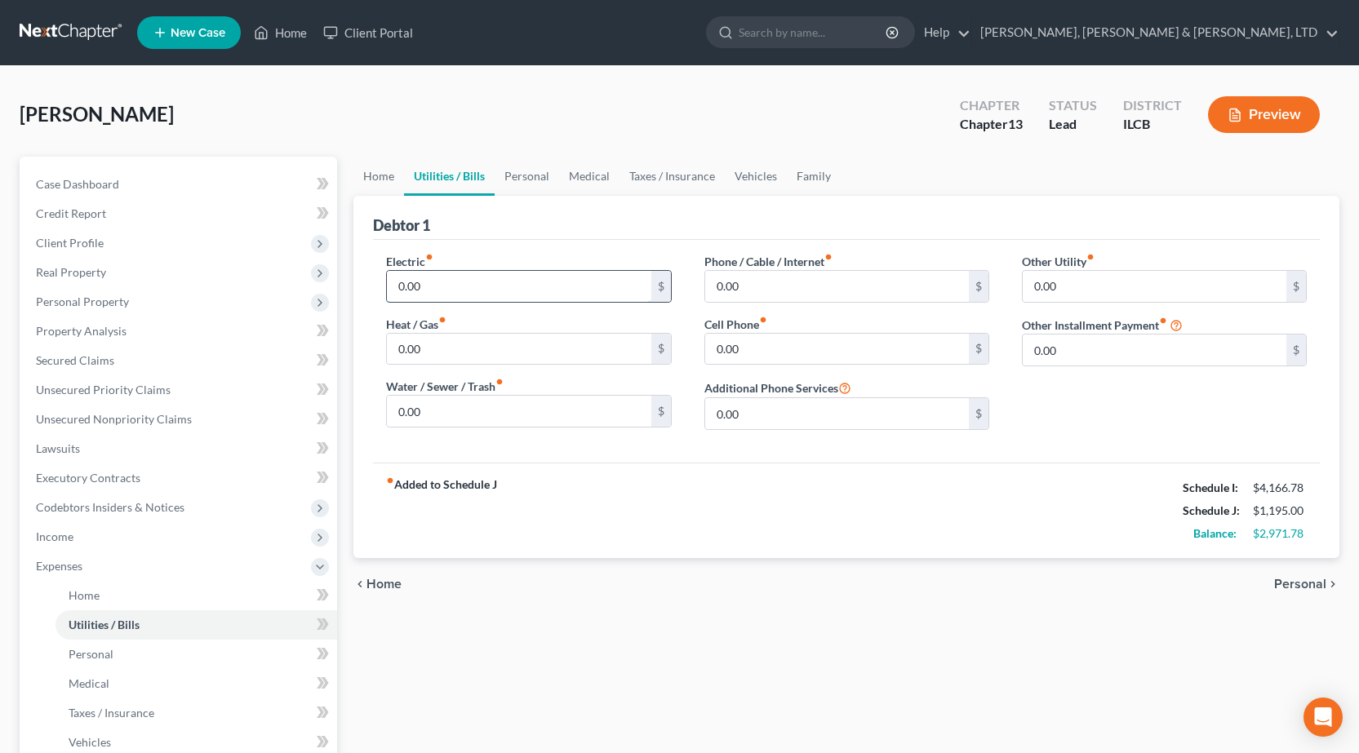
click at [486, 286] on input "0.00" at bounding box center [519, 286] width 264 height 31
type input "300"
click at [662, 224] on div "Debtor 1" at bounding box center [846, 218] width 947 height 44
click at [517, 273] on input "300" at bounding box center [519, 286] width 264 height 31
click at [833, 340] on input "0.00" at bounding box center [837, 349] width 264 height 31
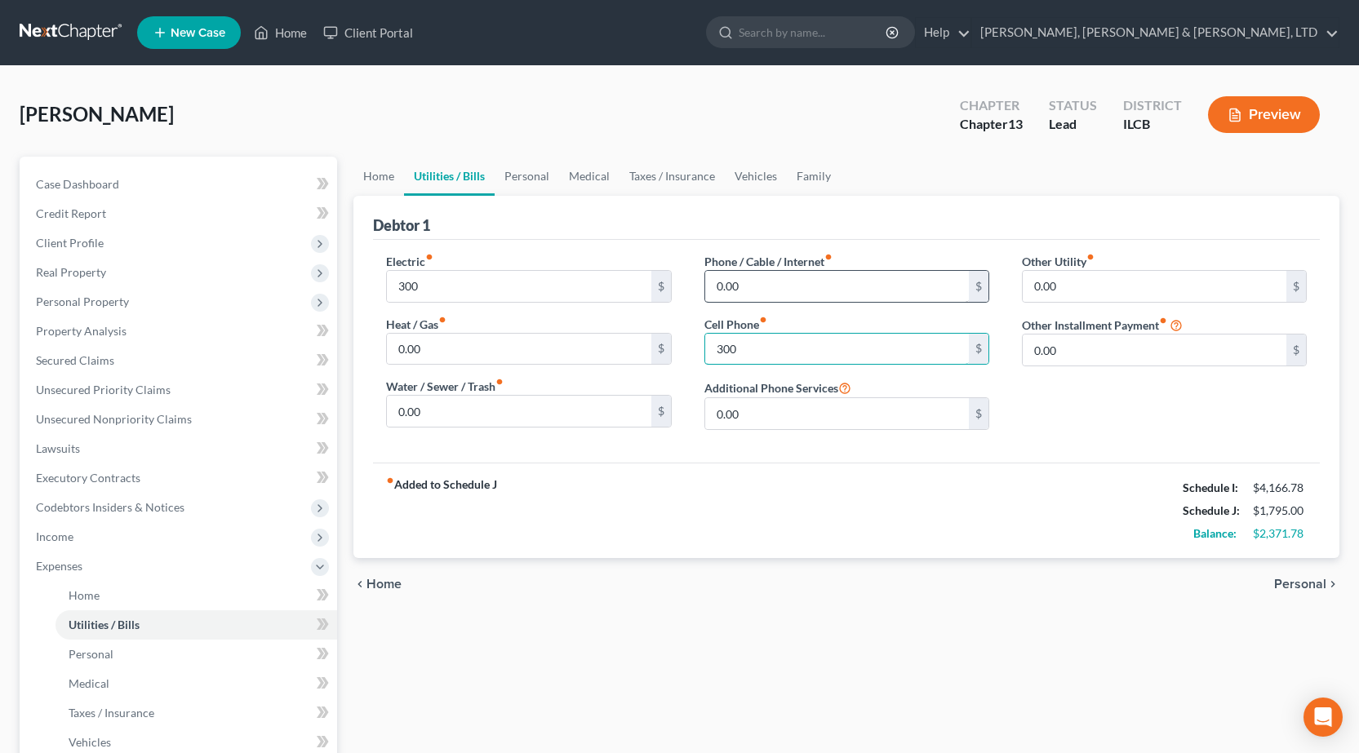
type input "300"
click at [850, 281] on input "0.00" at bounding box center [837, 286] width 264 height 31
drag, startPoint x: 839, startPoint y: 284, endPoint x: 555, endPoint y: 283, distance: 284.0
click at [555, 283] on div "Electric fiber_manual_record 300 $ Heat / Gas fiber_manual_record 0.00 $ Water …" at bounding box center [846, 348] width 953 height 190
type input "120"
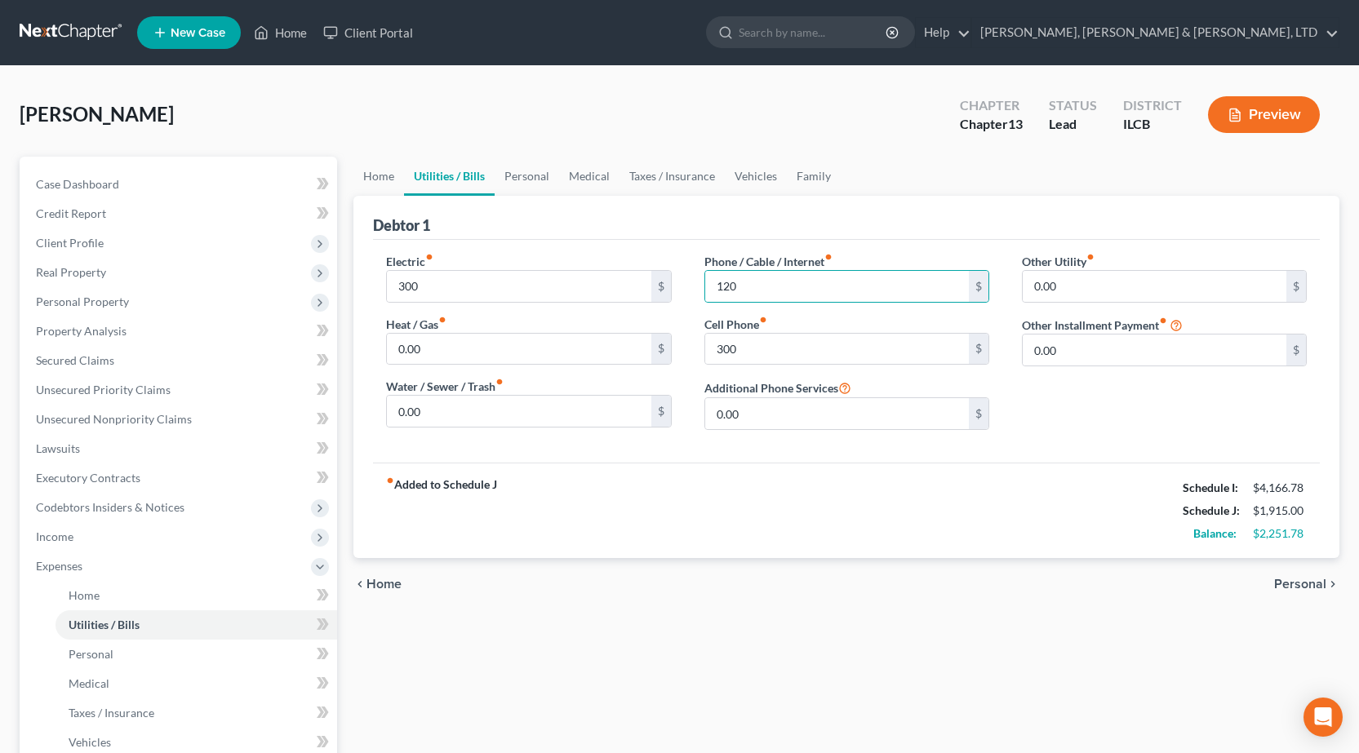
drag, startPoint x: 810, startPoint y: 204, endPoint x: 801, endPoint y: 207, distance: 10.3
click at [810, 204] on div "Debtor 1" at bounding box center [846, 218] width 947 height 44
click at [526, 412] on input "0.00" at bounding box center [519, 411] width 264 height 31
click at [415, 417] on input "83" at bounding box center [519, 411] width 264 height 31
drag, startPoint x: 492, startPoint y: 411, endPoint x: 322, endPoint y: 413, distance: 170.6
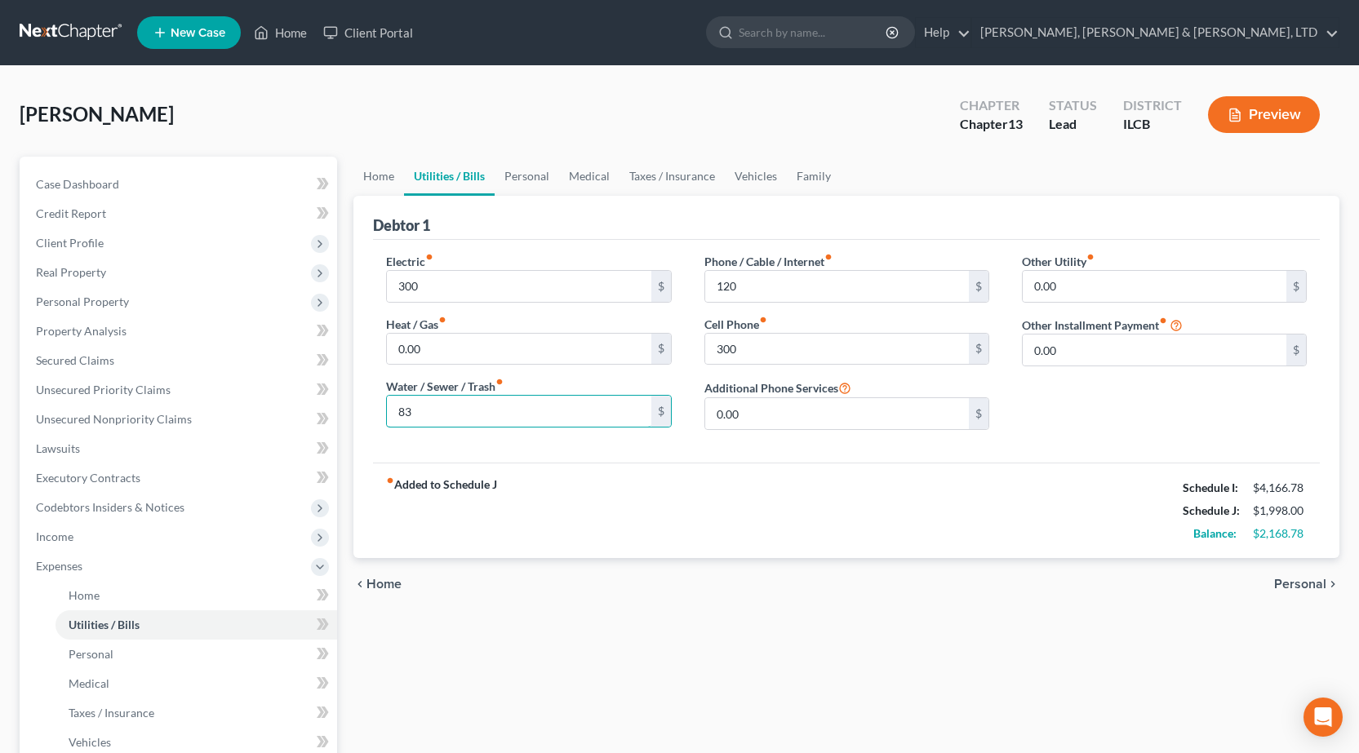
click at [322, 413] on div "Petition Navigation Case Dashboard Payments Invoices Payments Payments Credit R…" at bounding box center [679, 599] width 1336 height 884
type input "110"
click at [1028, 536] on div "fiber_manual_record Added to Schedule J Schedule I: $4,166.78 Schedule J: $2,02…" at bounding box center [846, 510] width 947 height 95
click at [531, 177] on link "Personal" at bounding box center [527, 176] width 64 height 39
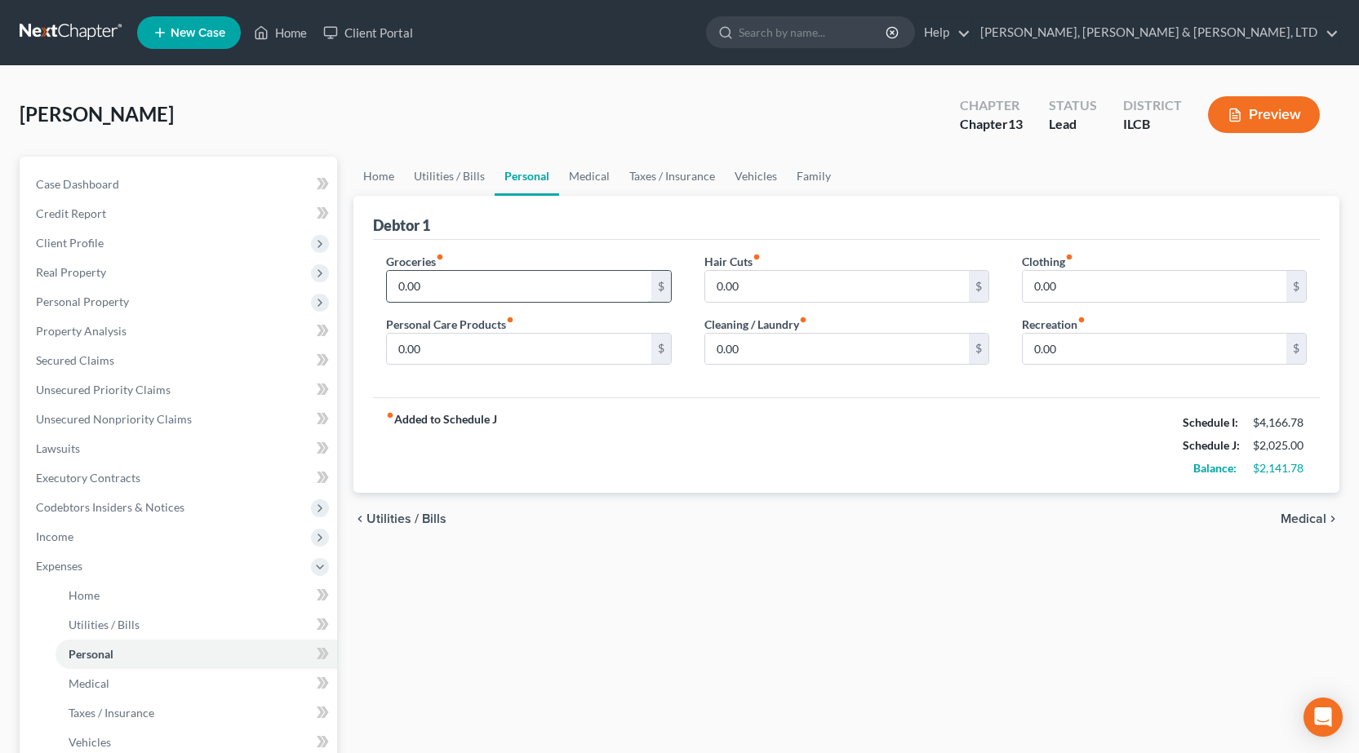
click at [580, 285] on input "0.00" at bounding box center [519, 286] width 264 height 31
type input "938"
click at [1069, 282] on input "0.00" at bounding box center [1155, 286] width 264 height 31
type input "181"
click at [508, 348] on input "0.00" at bounding box center [519, 349] width 264 height 31
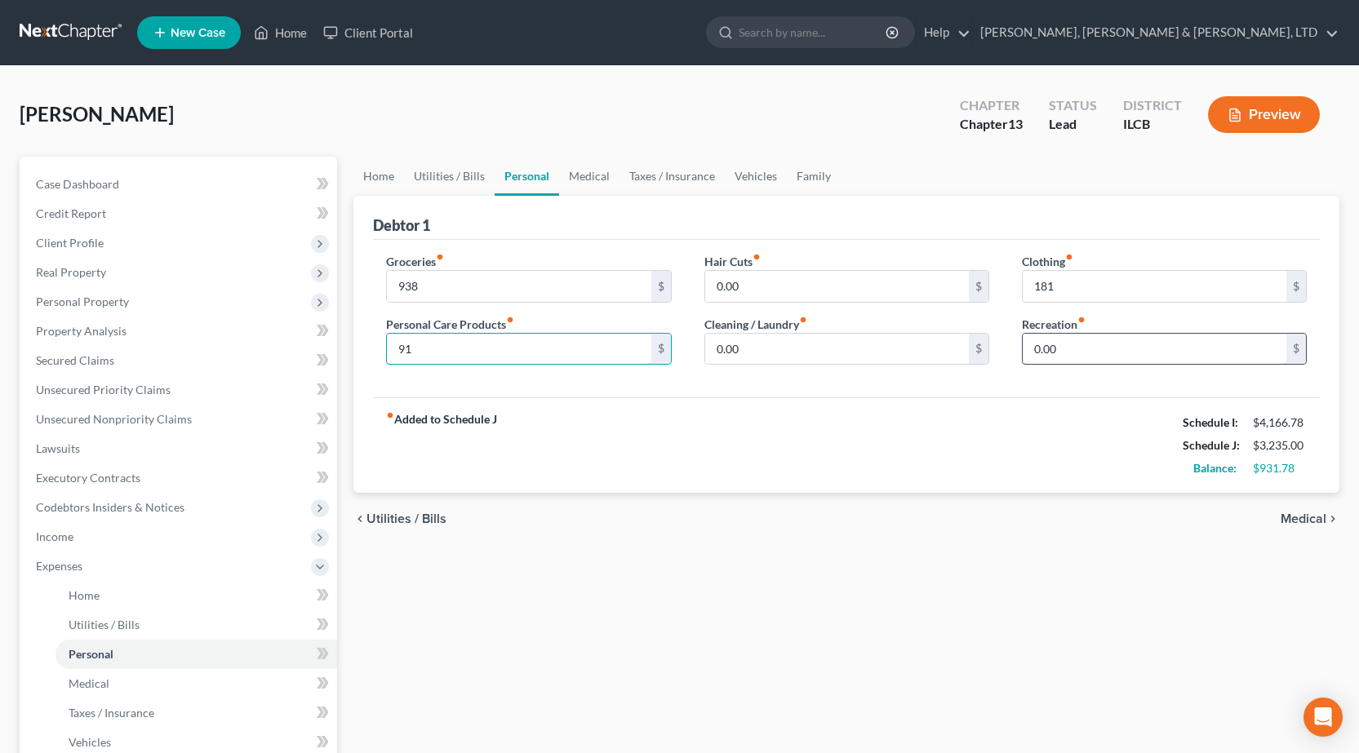
type input "91"
click at [1090, 358] on input "0.00" at bounding box center [1155, 349] width 264 height 31
type input "100"
click at [588, 178] on link "Medical" at bounding box center [589, 176] width 60 height 39
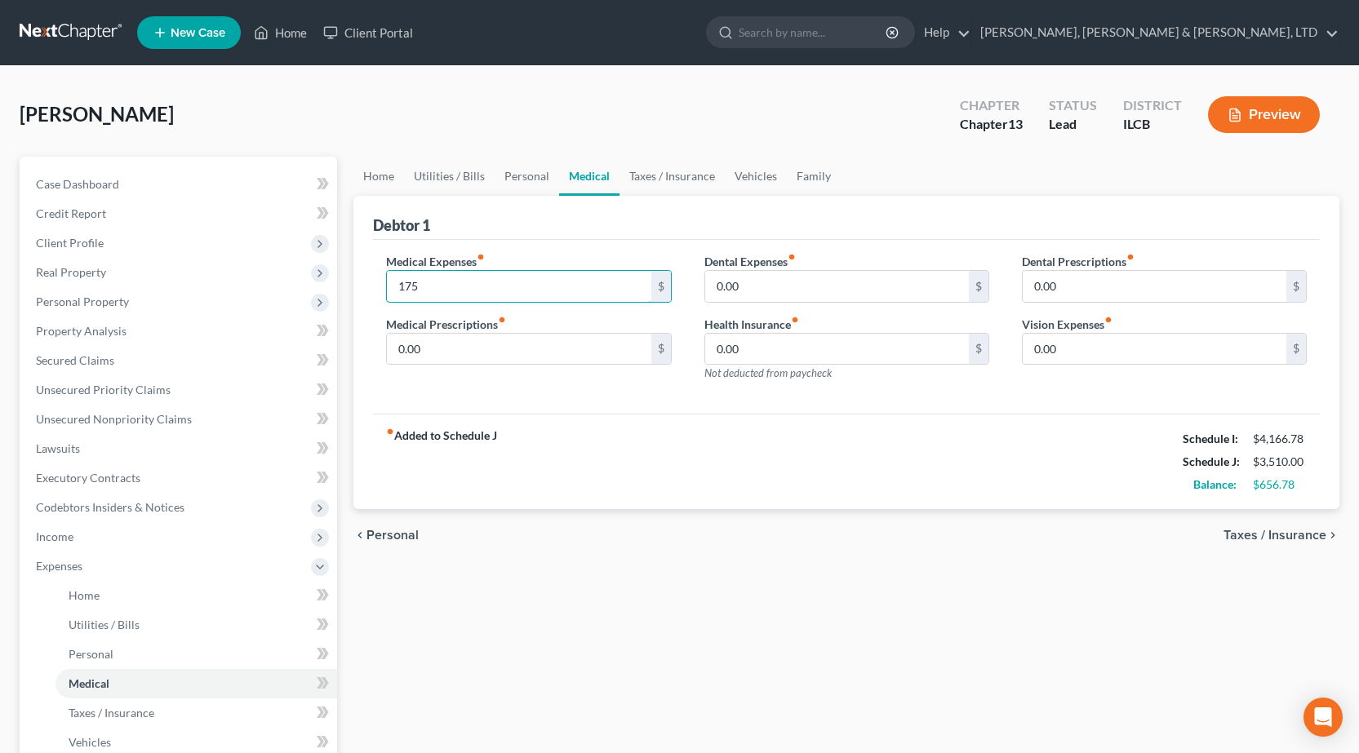
type input "175"
click at [664, 543] on div "chevron_left Personal Taxes / Insurance chevron_right" at bounding box center [846, 535] width 986 height 52
click at [646, 182] on link "Taxes / Insurance" at bounding box center [671, 176] width 105 height 39
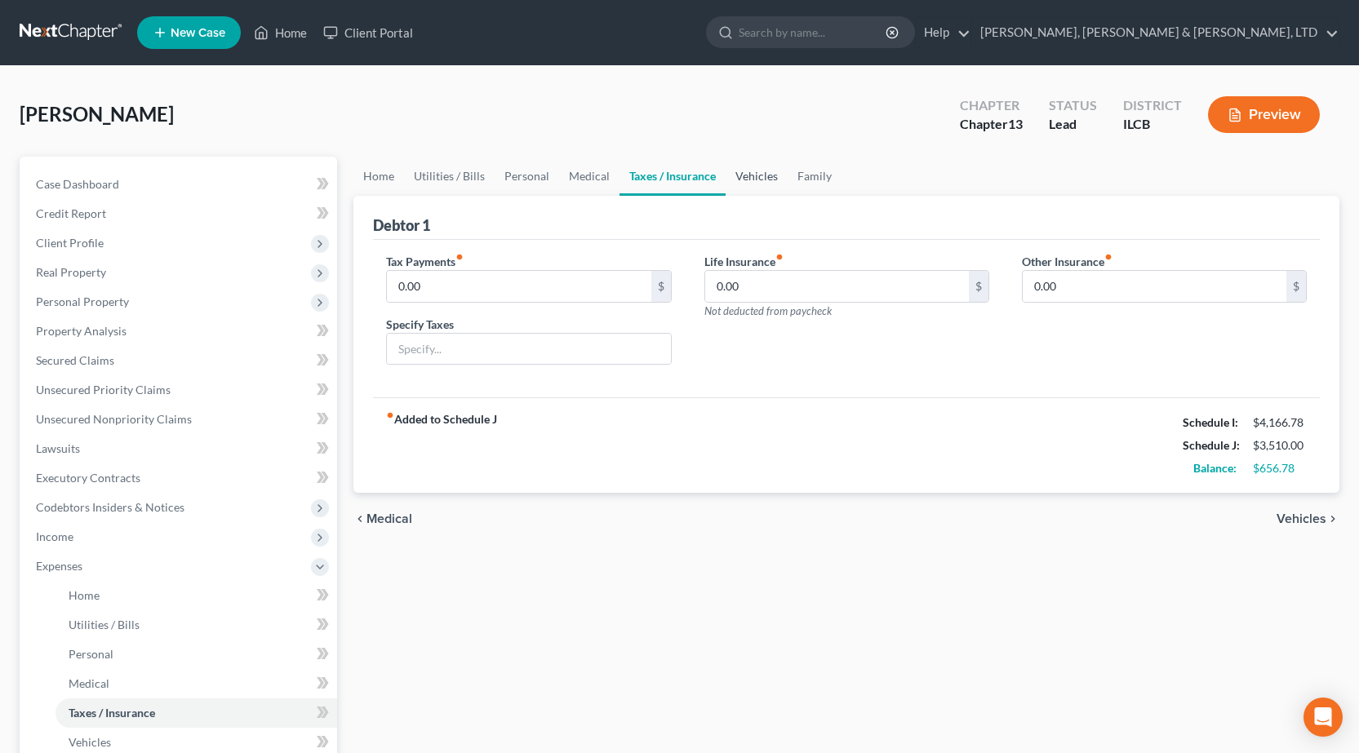
click at [748, 182] on link "Vehicles" at bounding box center [757, 176] width 62 height 39
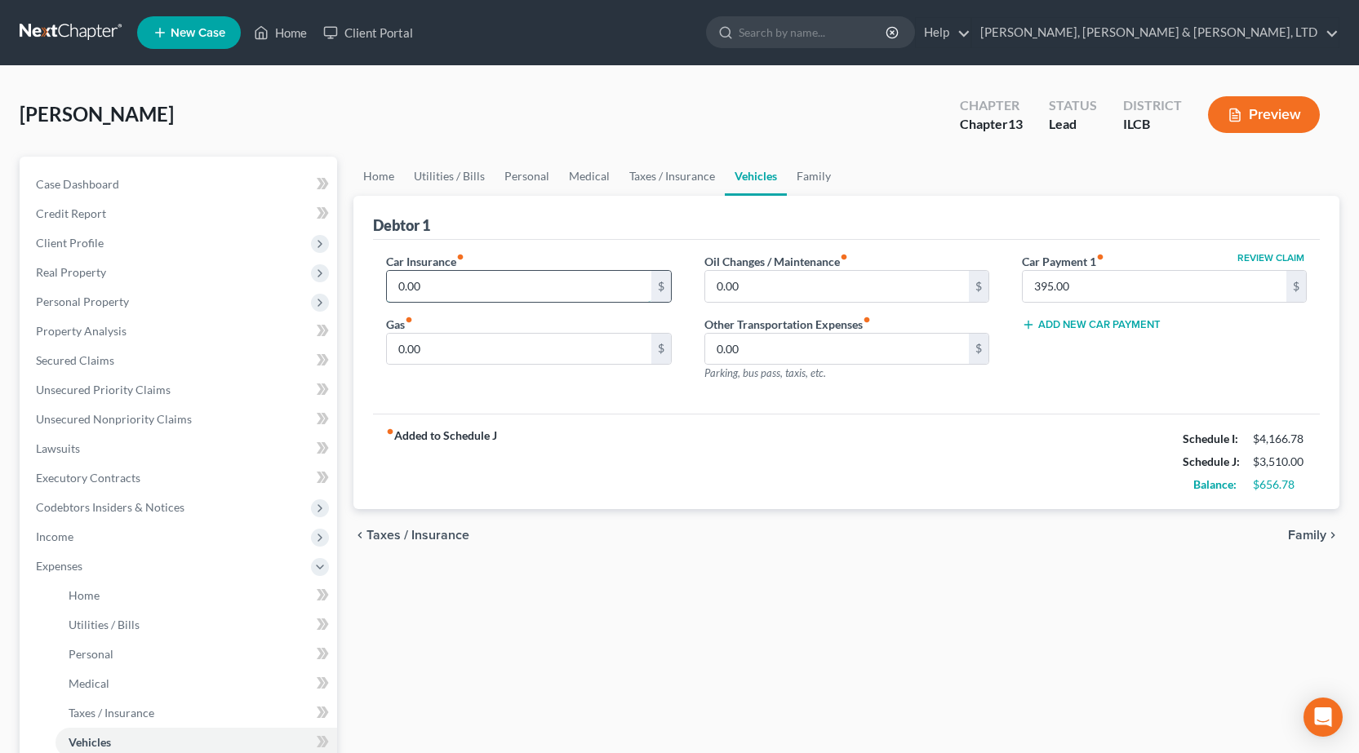
click at [449, 278] on input "0.00" at bounding box center [519, 286] width 264 height 31
type input "119"
drag, startPoint x: 706, startPoint y: 479, endPoint x: 706, endPoint y: 593, distance: 114.3
click at [706, 480] on div "fiber_manual_record Added to Schedule J Schedule I: $4,166.78 Schedule J: $3,62…" at bounding box center [846, 461] width 947 height 95
drag, startPoint x: 692, startPoint y: 546, endPoint x: 668, endPoint y: 526, distance: 31.9
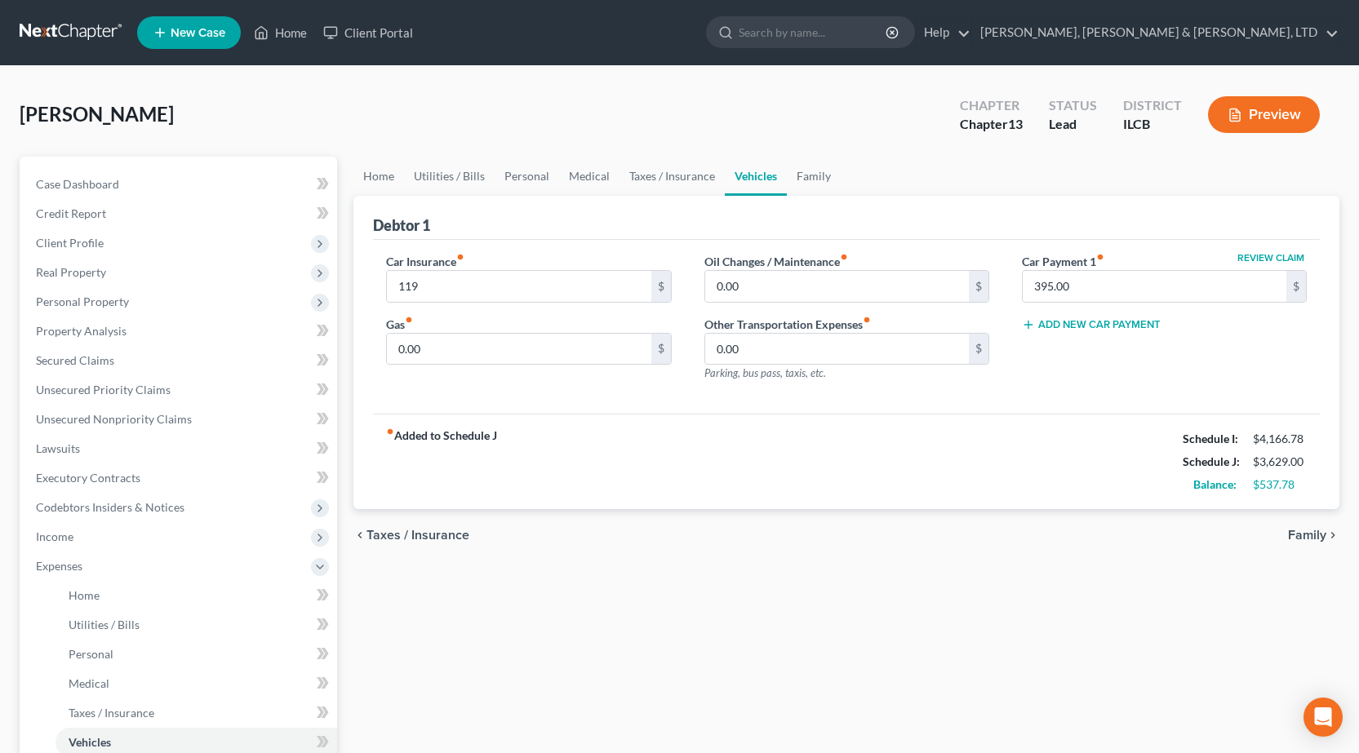
click at [692, 546] on div "chevron_left Taxes / Insurance Family chevron_right" at bounding box center [846, 535] width 986 height 52
click at [484, 355] on input "0.00" at bounding box center [519, 349] width 264 height 31
type input "100"
click at [772, 277] on input "0.00" at bounding box center [837, 286] width 264 height 31
type input "25"
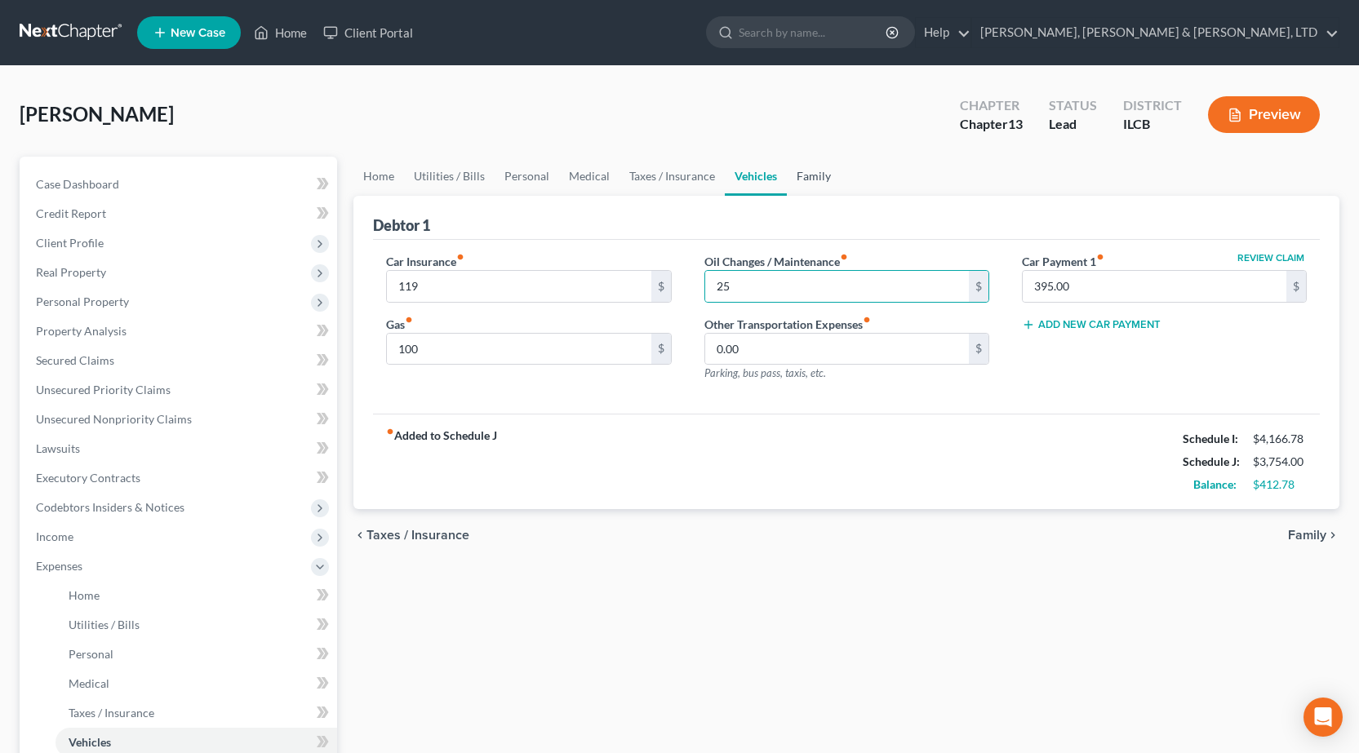
drag, startPoint x: 741, startPoint y: 220, endPoint x: 815, endPoint y: 177, distance: 85.5
click at [744, 219] on div "Debtor 1" at bounding box center [846, 218] width 947 height 44
click at [817, 172] on link "Family" at bounding box center [814, 176] width 54 height 39
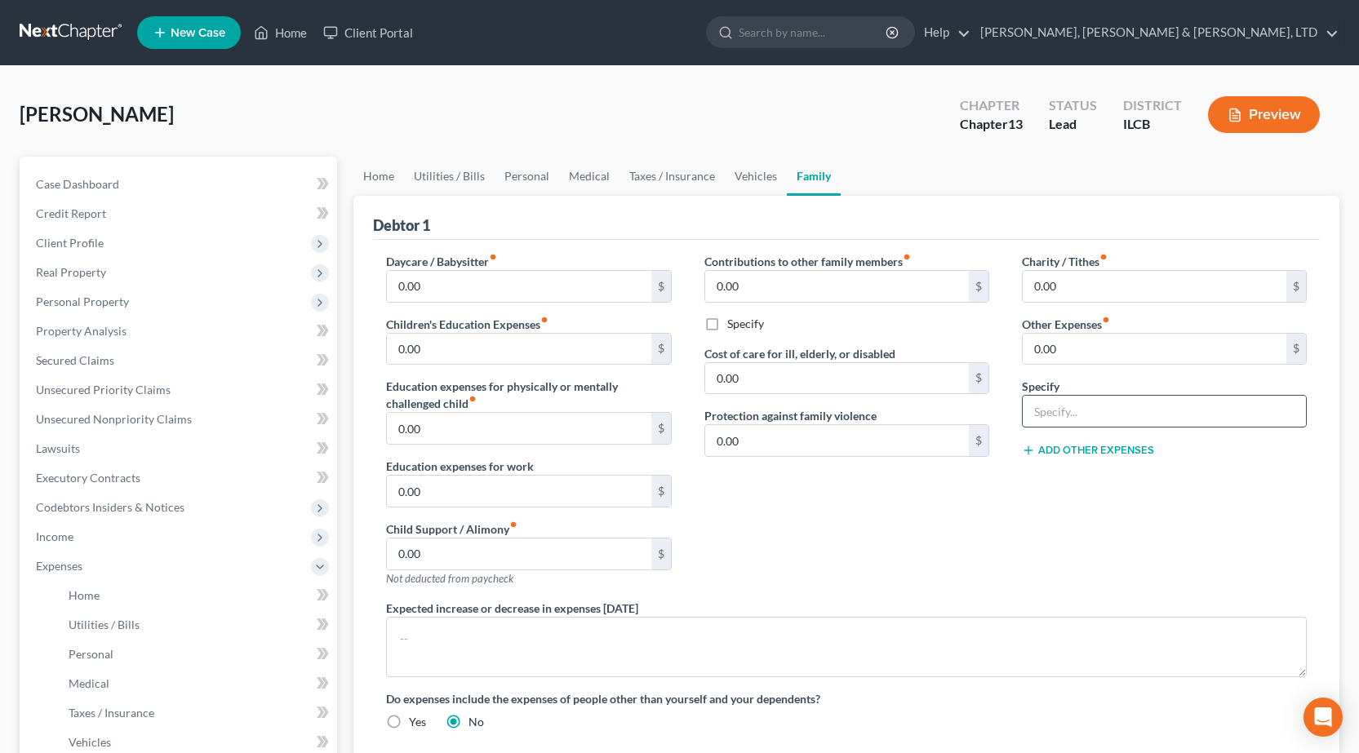
click at [1126, 414] on input "text" at bounding box center [1164, 411] width 283 height 31
type input "Pet Care"
click at [1079, 347] on input "0.00" at bounding box center [1155, 349] width 264 height 31
type input "80"
click at [1156, 555] on div "Charity / Tithes fiber_manual_record 0.00 $ Other Expenses fiber_manual_record …" at bounding box center [1163, 426] width 317 height 347
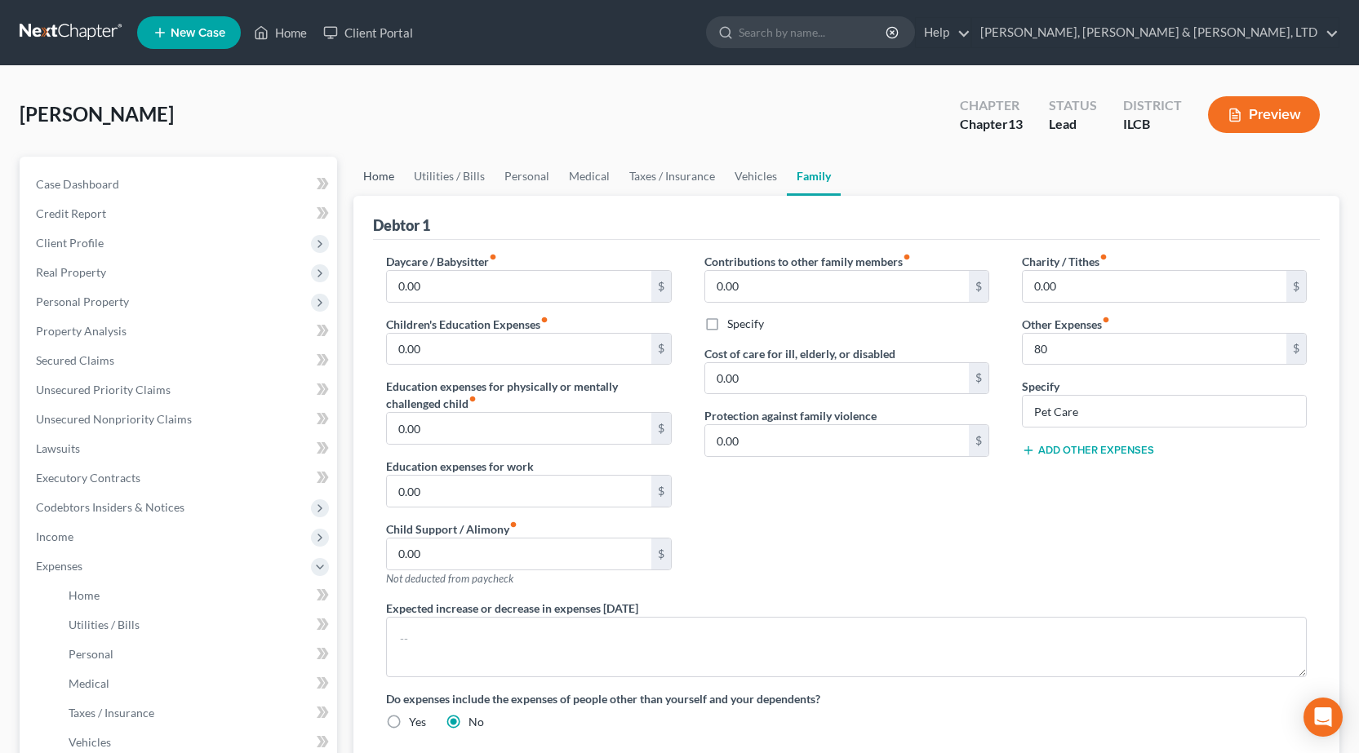
click at [390, 166] on link "Home" at bounding box center [378, 176] width 51 height 39
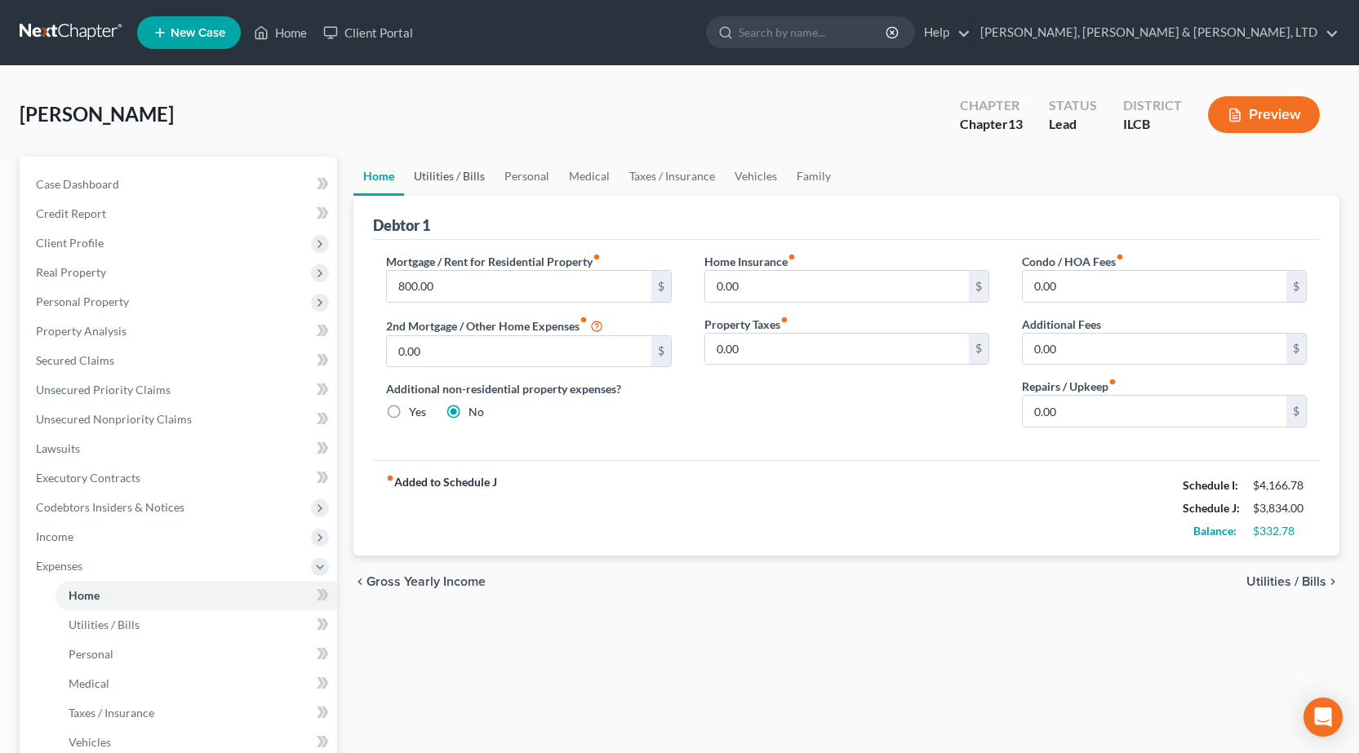
click at [436, 178] on link "Utilities / Bills" at bounding box center [449, 176] width 91 height 39
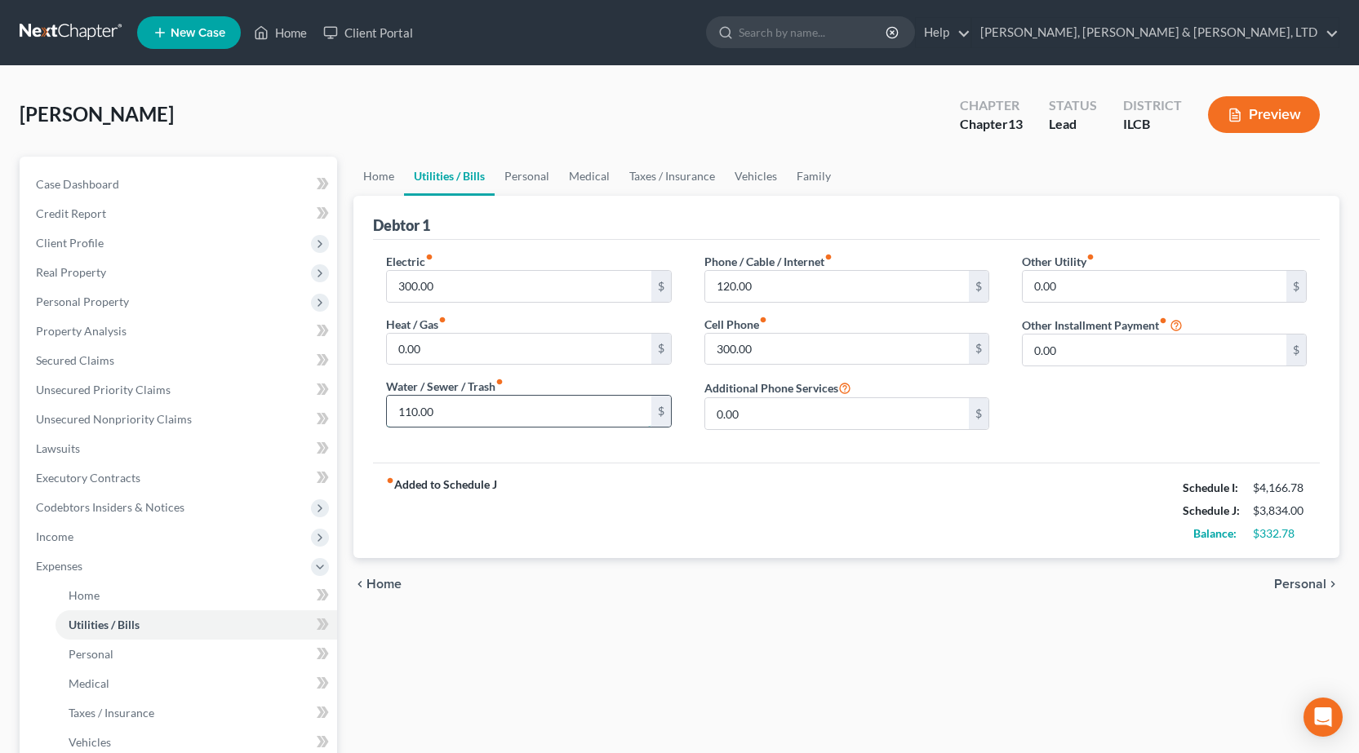
click at [479, 418] on input "110.00" at bounding box center [519, 411] width 264 height 31
type input "125"
click at [802, 602] on div "chevron_left Home Personal chevron_right" at bounding box center [846, 584] width 986 height 52
click at [814, 294] on input "120.00" at bounding box center [837, 286] width 264 height 31
type input "125"
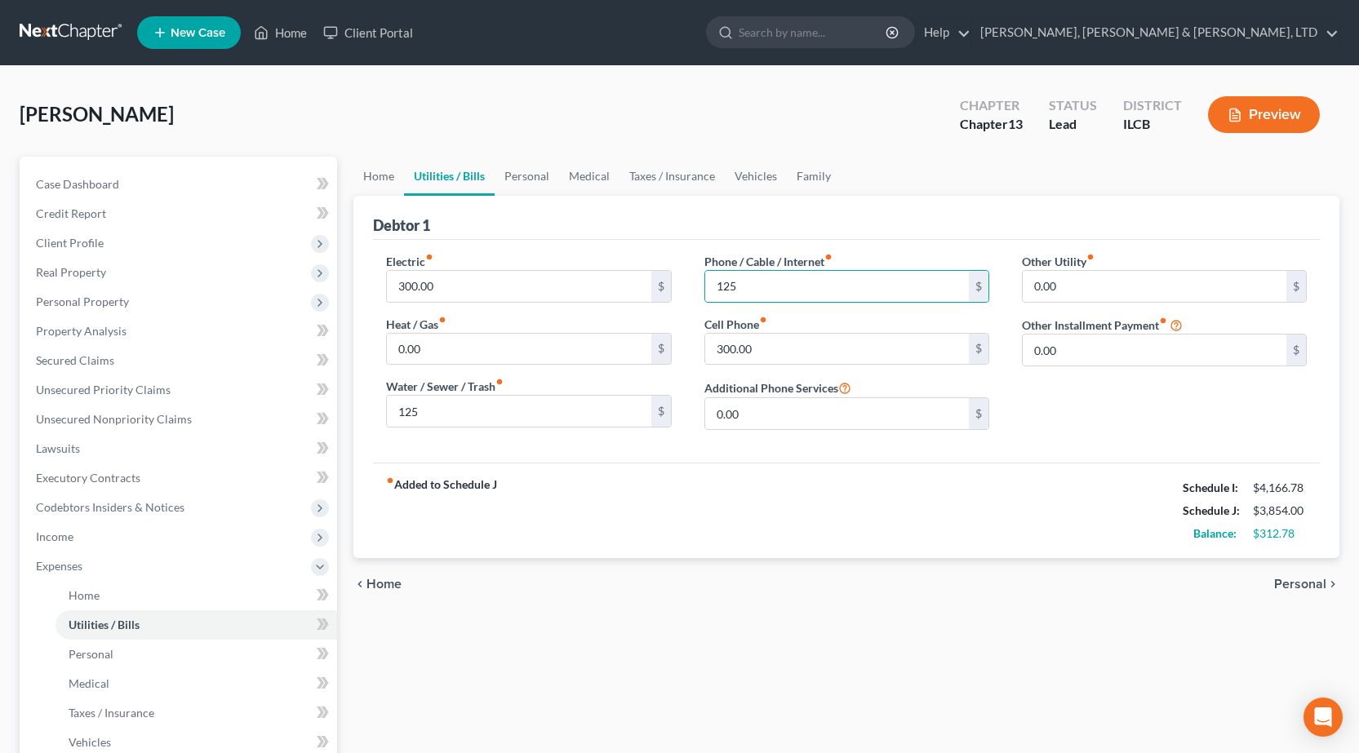
click at [751, 555] on div "fiber_manual_record Added to Schedule J Schedule I: $4,166.78 Schedule J: $3,85…" at bounding box center [846, 510] width 947 height 95
click at [534, 170] on link "Personal" at bounding box center [527, 176] width 64 height 39
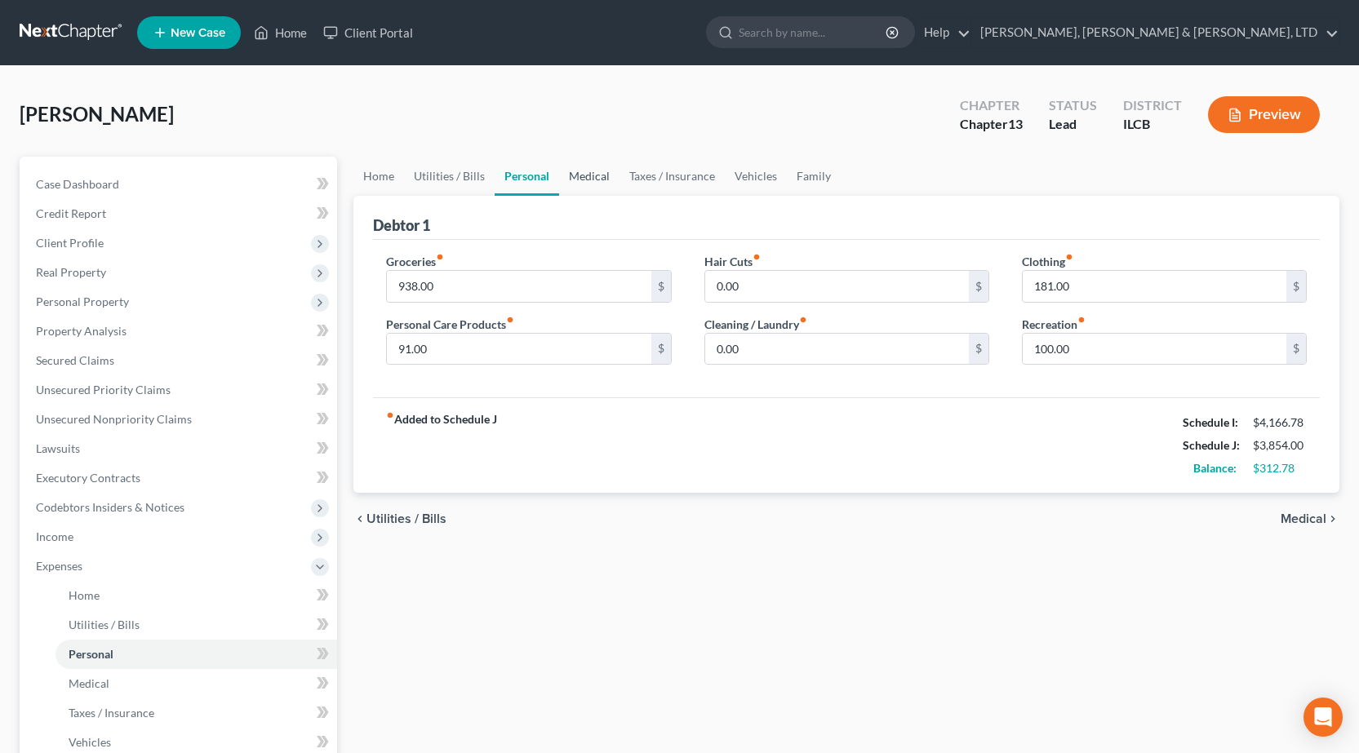
click at [584, 175] on link "Medical" at bounding box center [589, 176] width 60 height 39
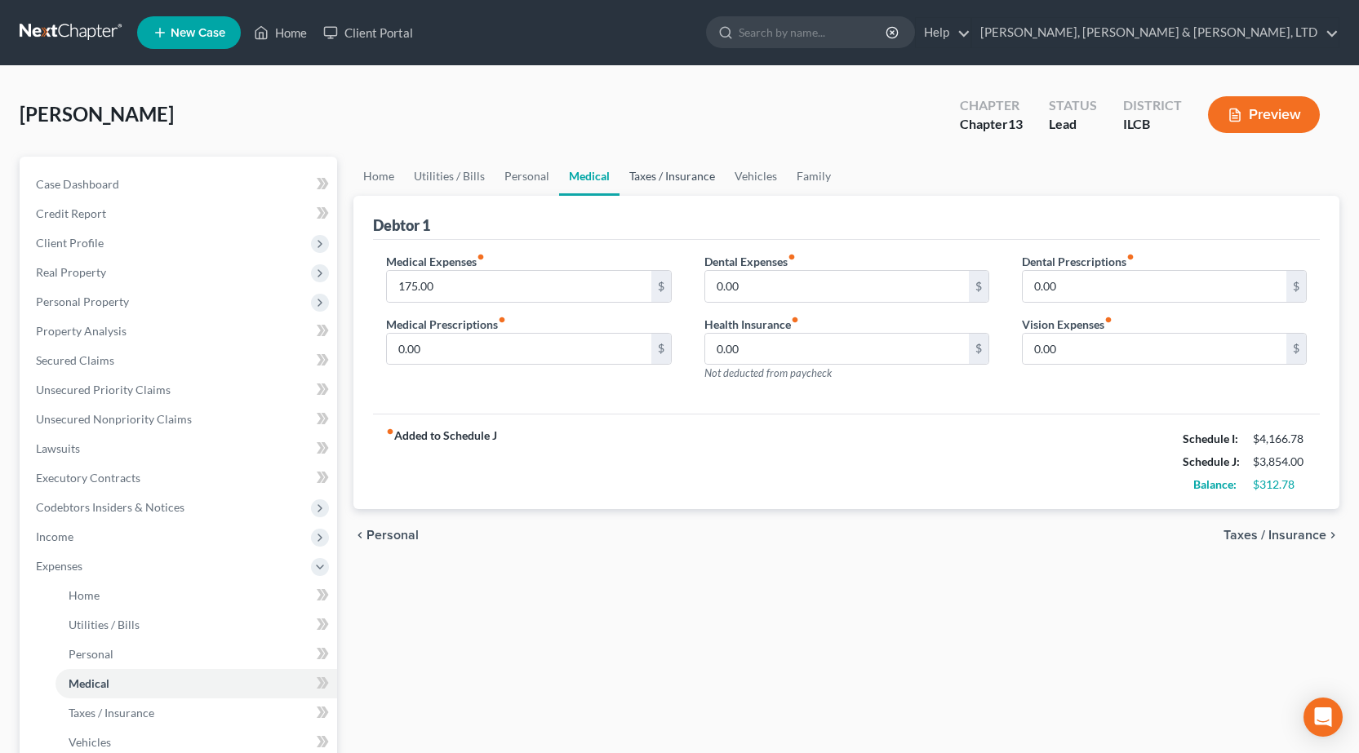
click at [681, 175] on link "Taxes / Insurance" at bounding box center [671, 176] width 105 height 39
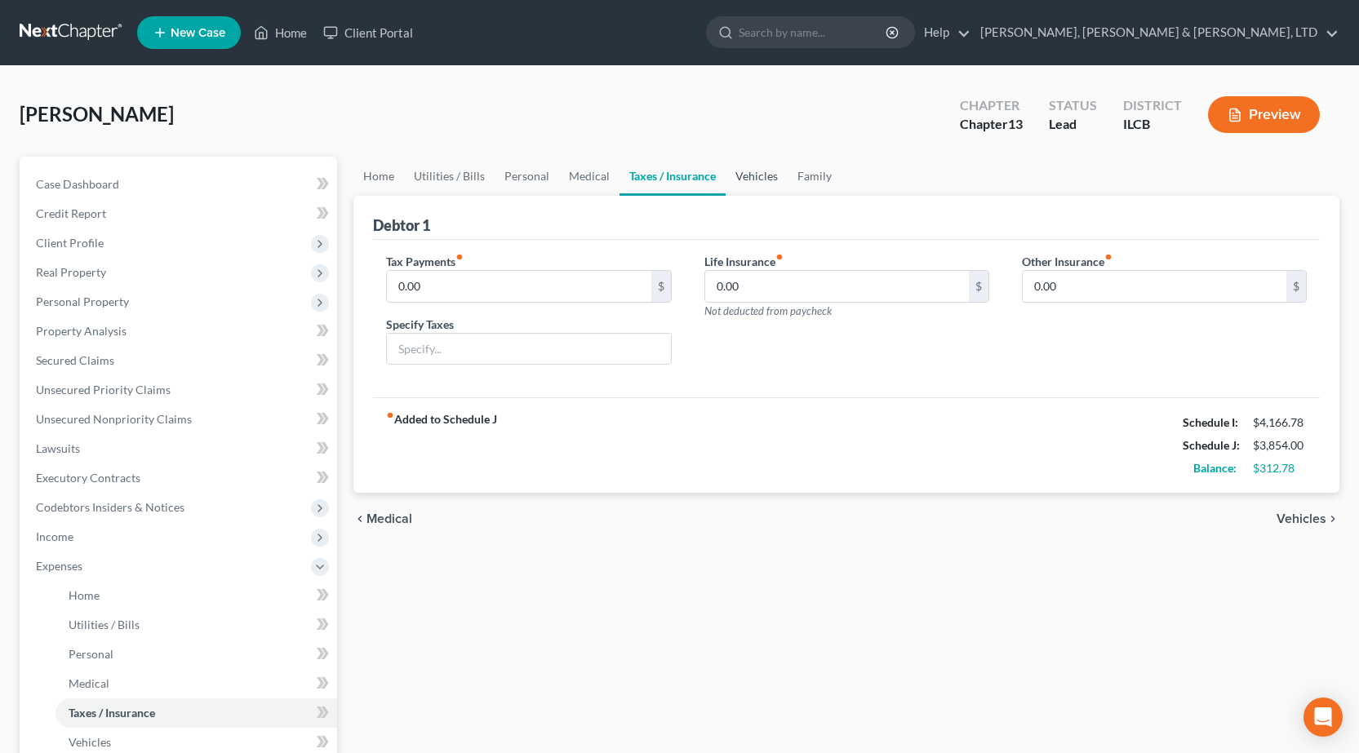
click at [764, 175] on link "Vehicles" at bounding box center [757, 176] width 62 height 39
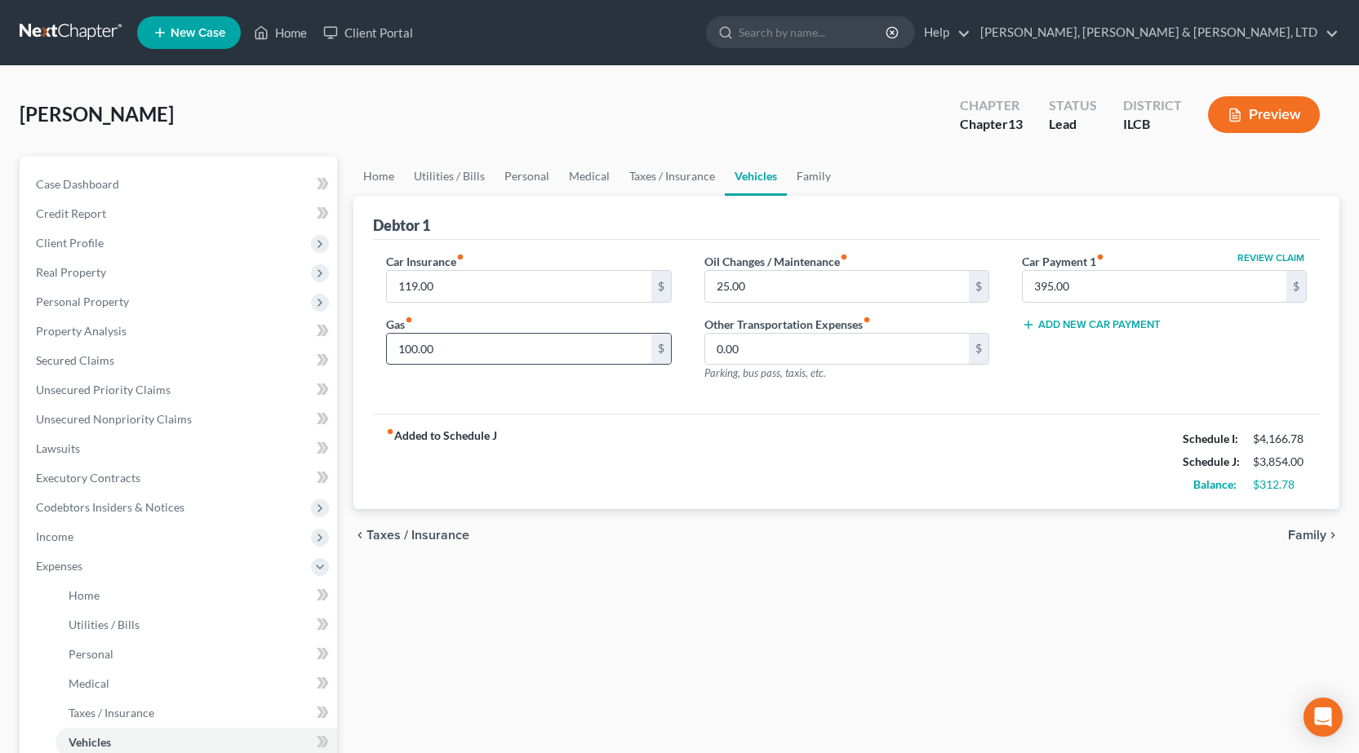
click at [455, 358] on input "100.00" at bounding box center [519, 349] width 264 height 31
drag, startPoint x: 666, startPoint y: 559, endPoint x: 640, endPoint y: 526, distance: 41.8
click at [666, 559] on div "chevron_left Taxes / Insurance Family chevron_right" at bounding box center [846, 535] width 986 height 52
click at [512, 356] on input "100.00" at bounding box center [519, 349] width 264 height 31
type input "125"
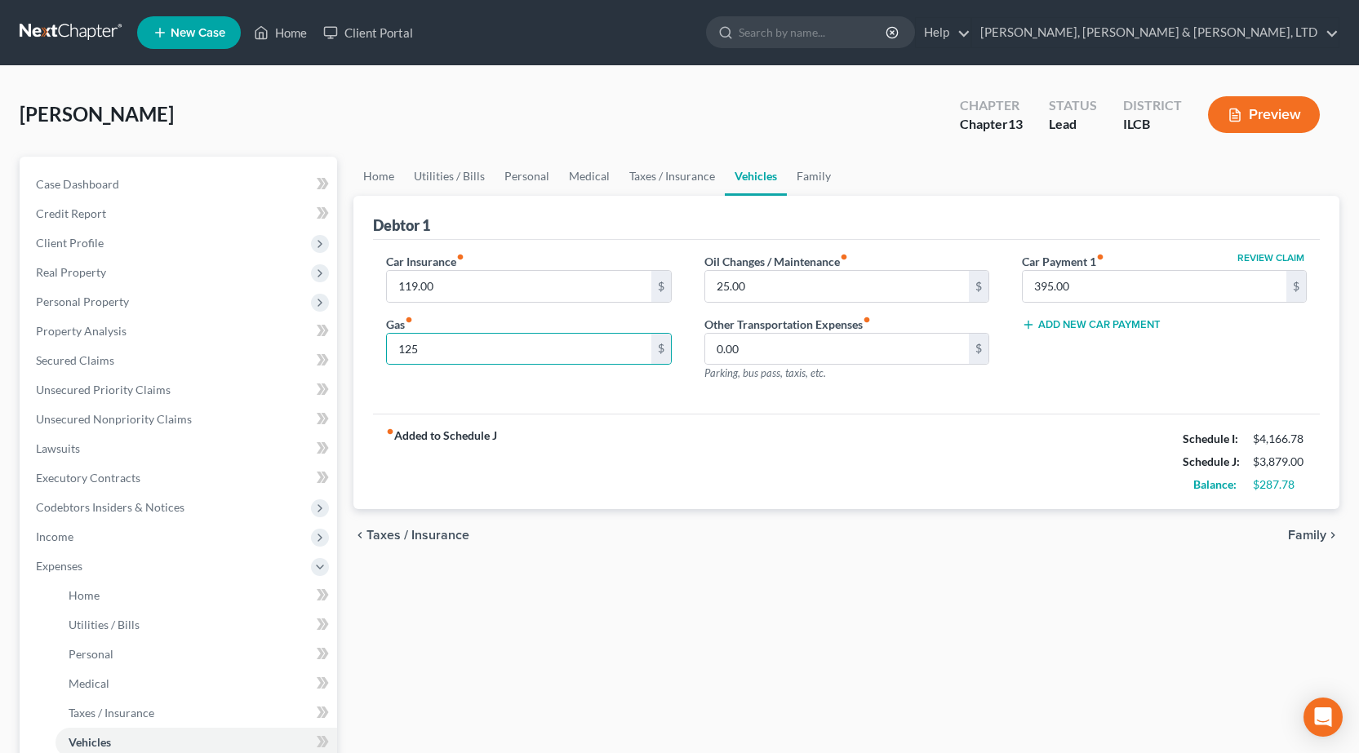
click at [707, 539] on div "chevron_left Taxes / Insurance Family chevron_right" at bounding box center [846, 535] width 986 height 52
click at [819, 178] on link "Family" at bounding box center [814, 176] width 54 height 39
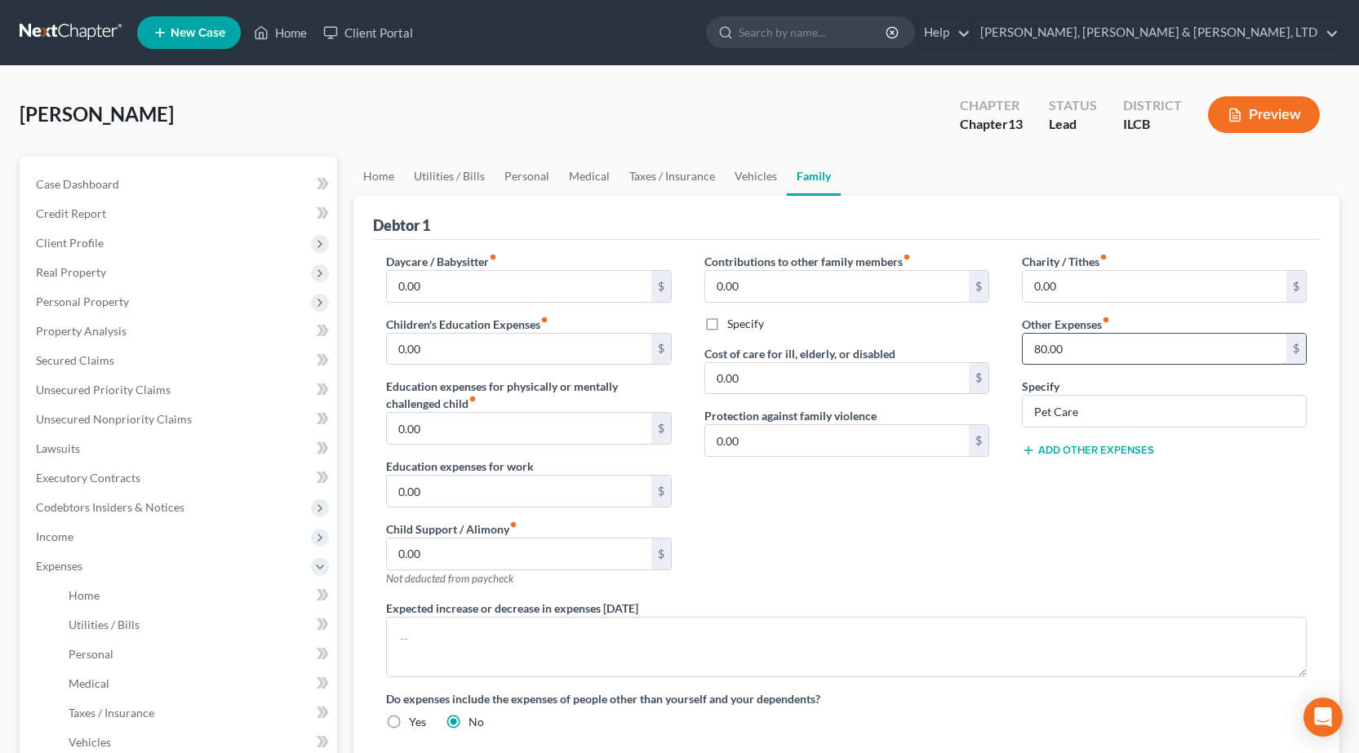
click at [1103, 349] on input "80.00" at bounding box center [1155, 349] width 264 height 31
type input "100"
drag, startPoint x: 965, startPoint y: 543, endPoint x: 637, endPoint y: 286, distance: 416.9
click at [966, 543] on div "Contributions to other family members fiber_manual_record 0.00 $ Specify Cost o…" at bounding box center [846, 426] width 317 height 347
click at [380, 170] on link "Home" at bounding box center [378, 176] width 51 height 39
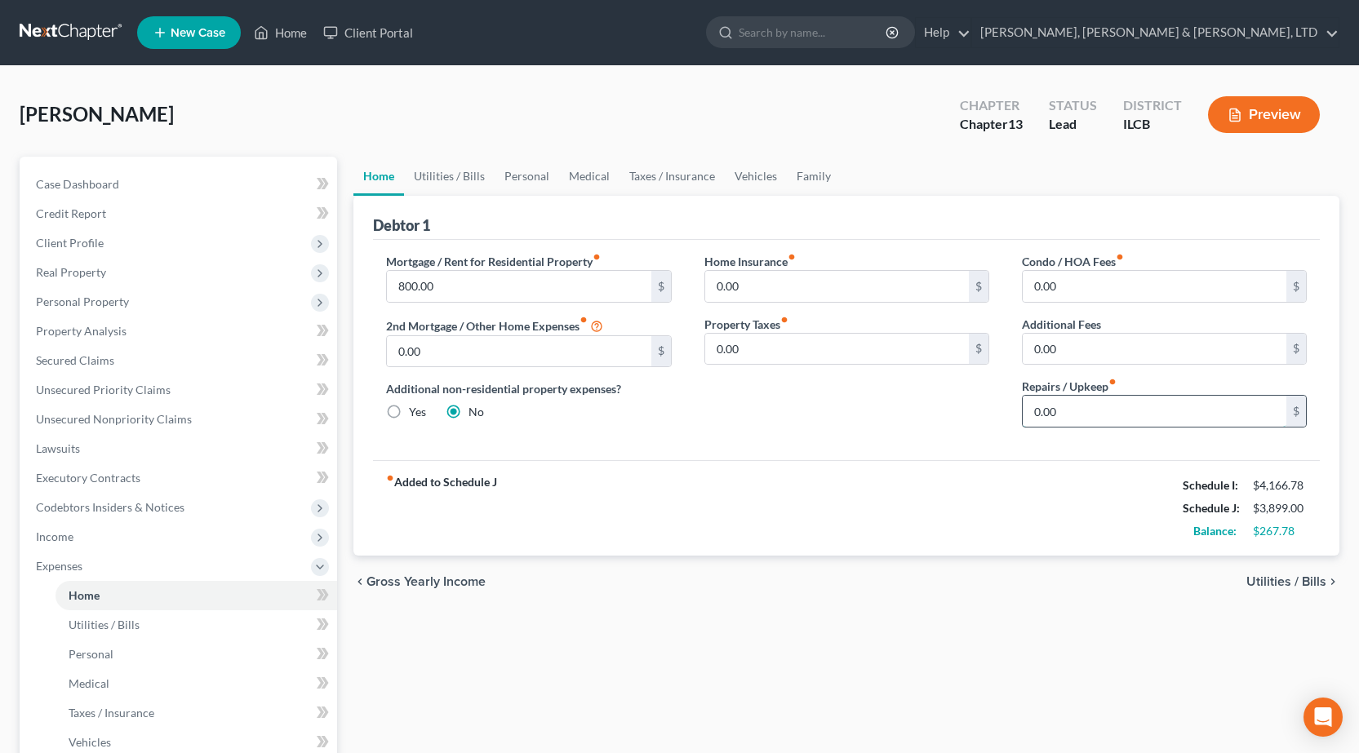
click at [1129, 409] on input "0.00" at bounding box center [1155, 411] width 264 height 31
type input "25"
click at [699, 408] on div "Home Insurance fiber_manual_record 0.00 $ Property Taxes fiber_manual_record 0.…" at bounding box center [846, 347] width 317 height 188
click at [459, 174] on link "Utilities / Bills" at bounding box center [449, 176] width 91 height 39
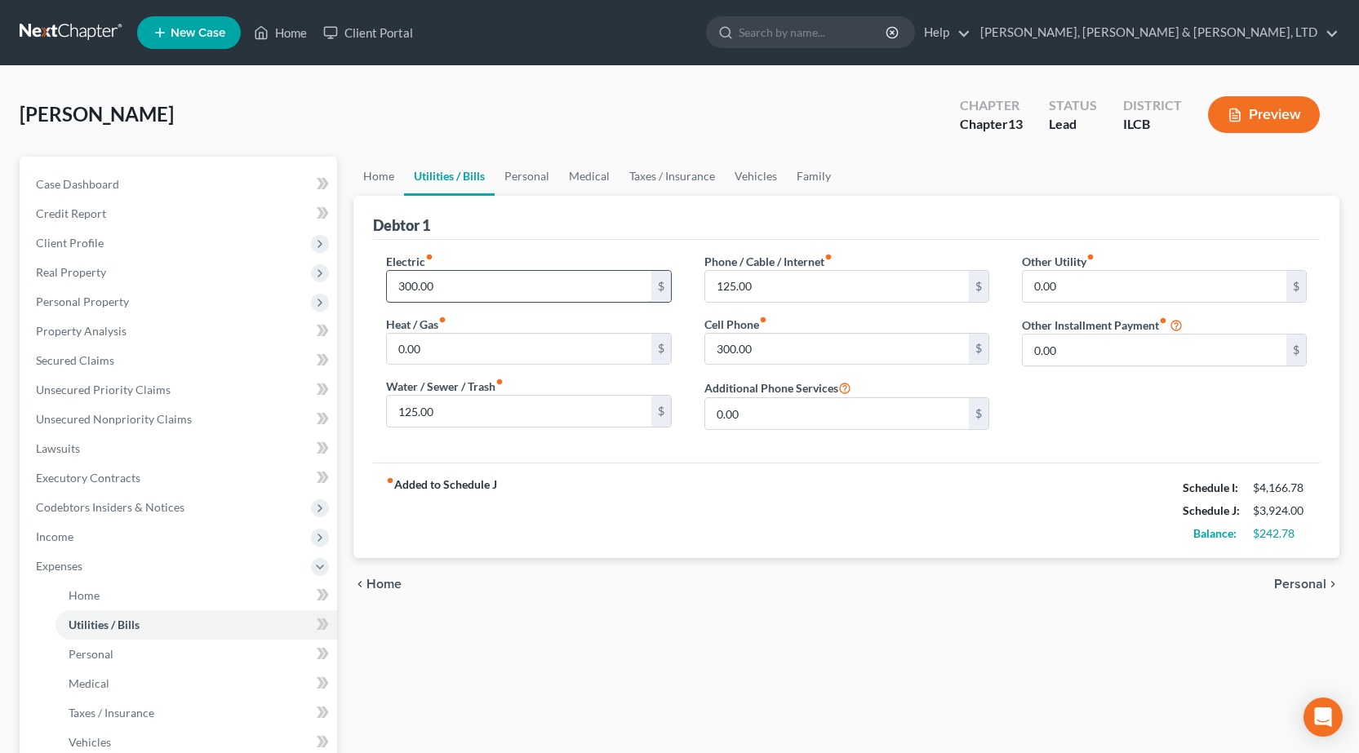
click at [531, 277] on input "300.00" at bounding box center [519, 286] width 264 height 31
type input "350"
click at [538, 237] on div "Debtor 1" at bounding box center [846, 218] width 947 height 44
click at [529, 177] on link "Personal" at bounding box center [527, 176] width 64 height 39
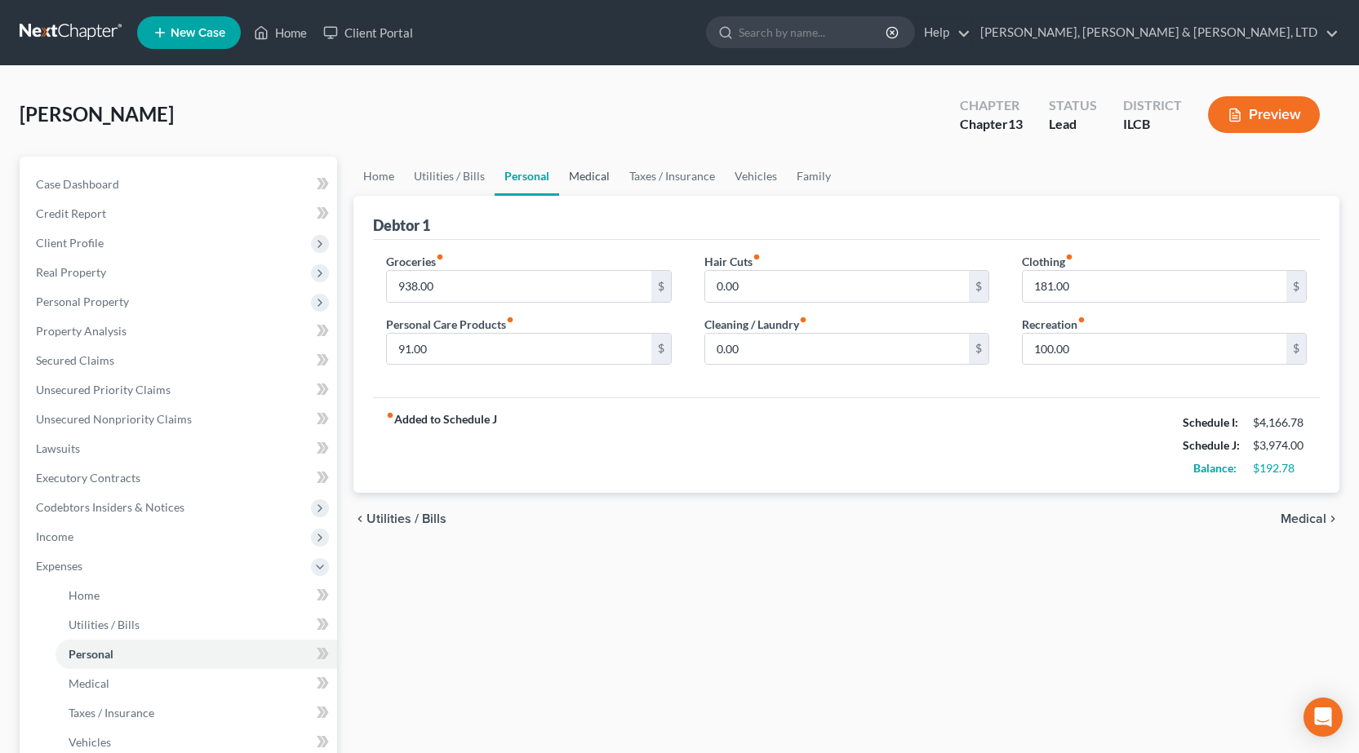
click at [606, 177] on link "Medical" at bounding box center [589, 176] width 60 height 39
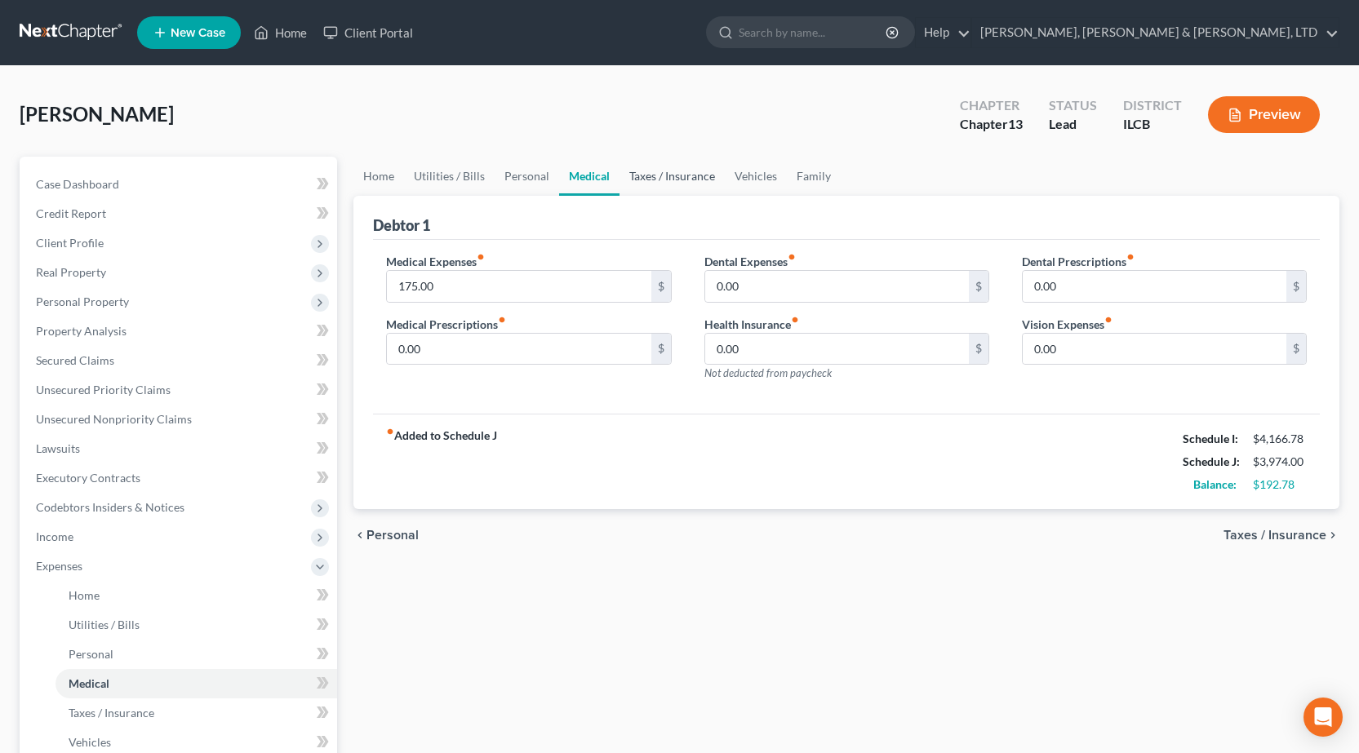
click at [653, 178] on link "Taxes / Insurance" at bounding box center [671, 176] width 105 height 39
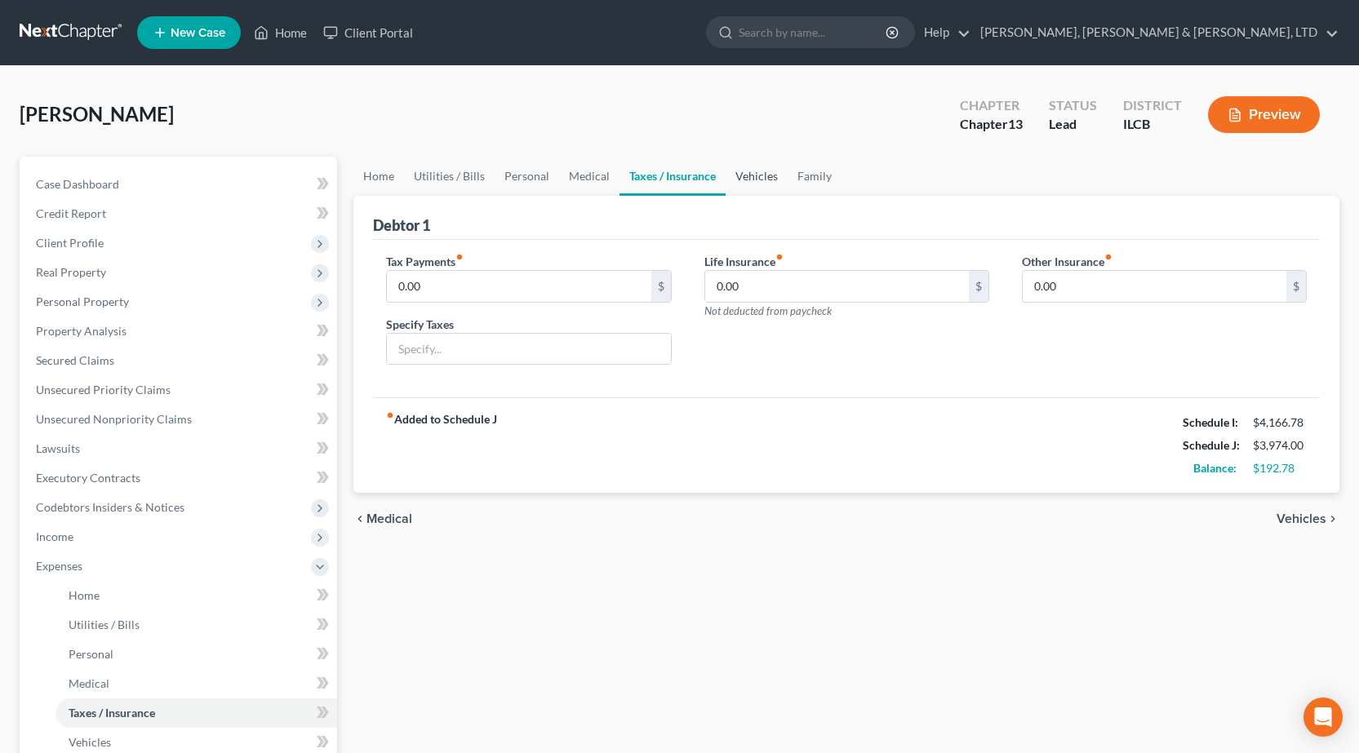
click at [751, 176] on link "Vehicles" at bounding box center [757, 176] width 62 height 39
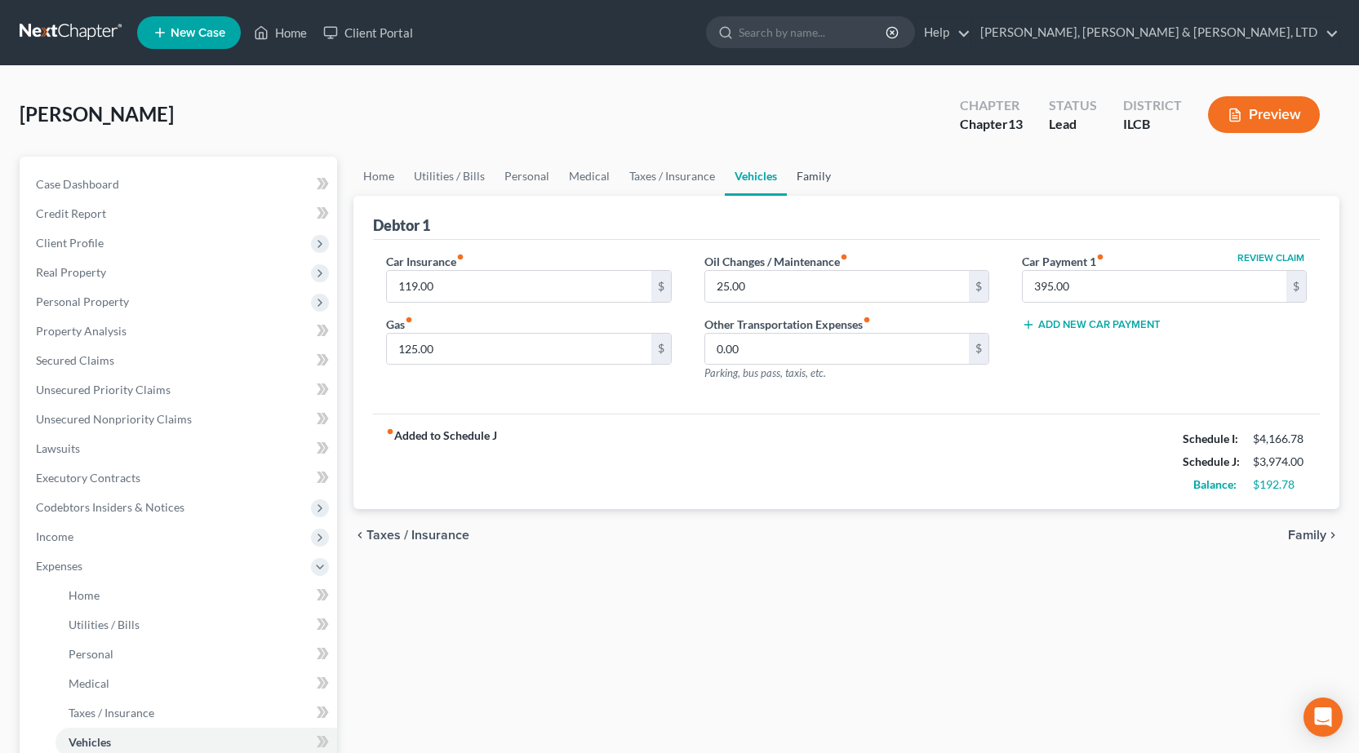
click at [814, 180] on link "Family" at bounding box center [814, 176] width 54 height 39
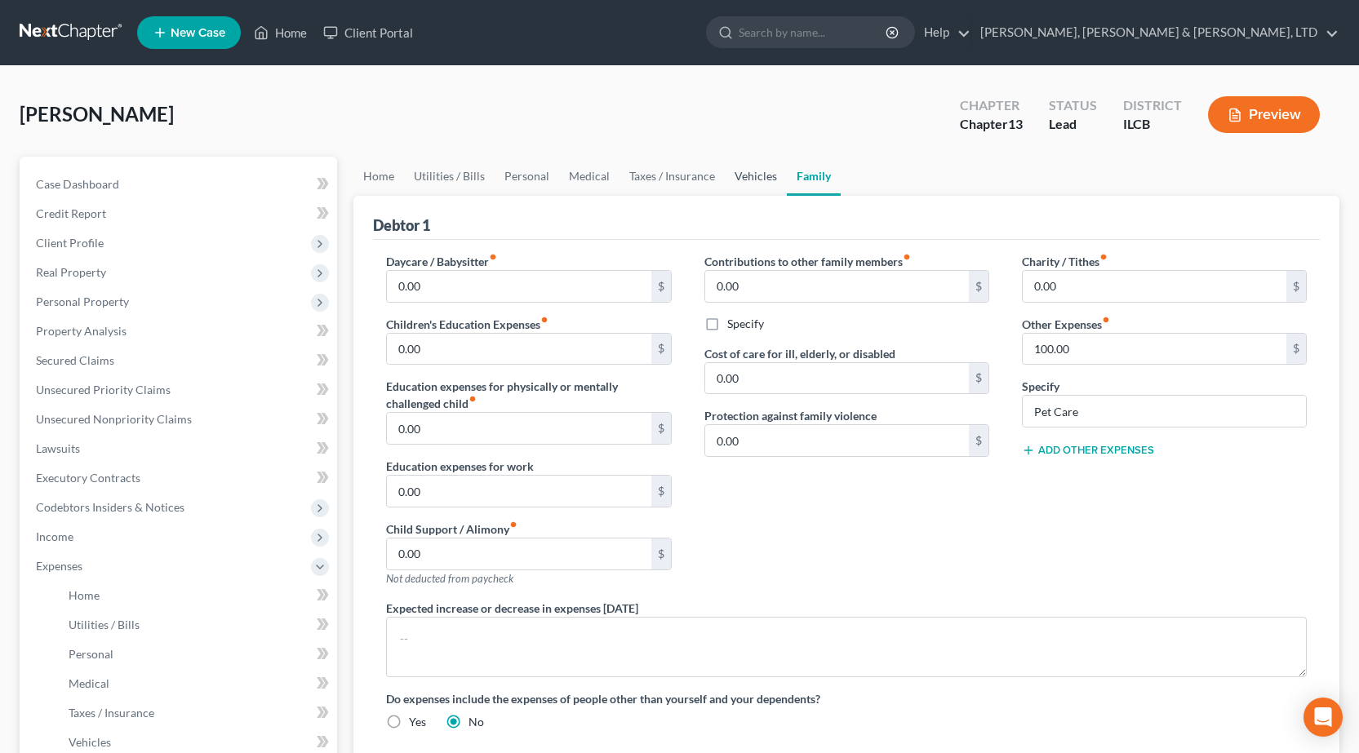
click at [744, 174] on link "Vehicles" at bounding box center [756, 176] width 62 height 39
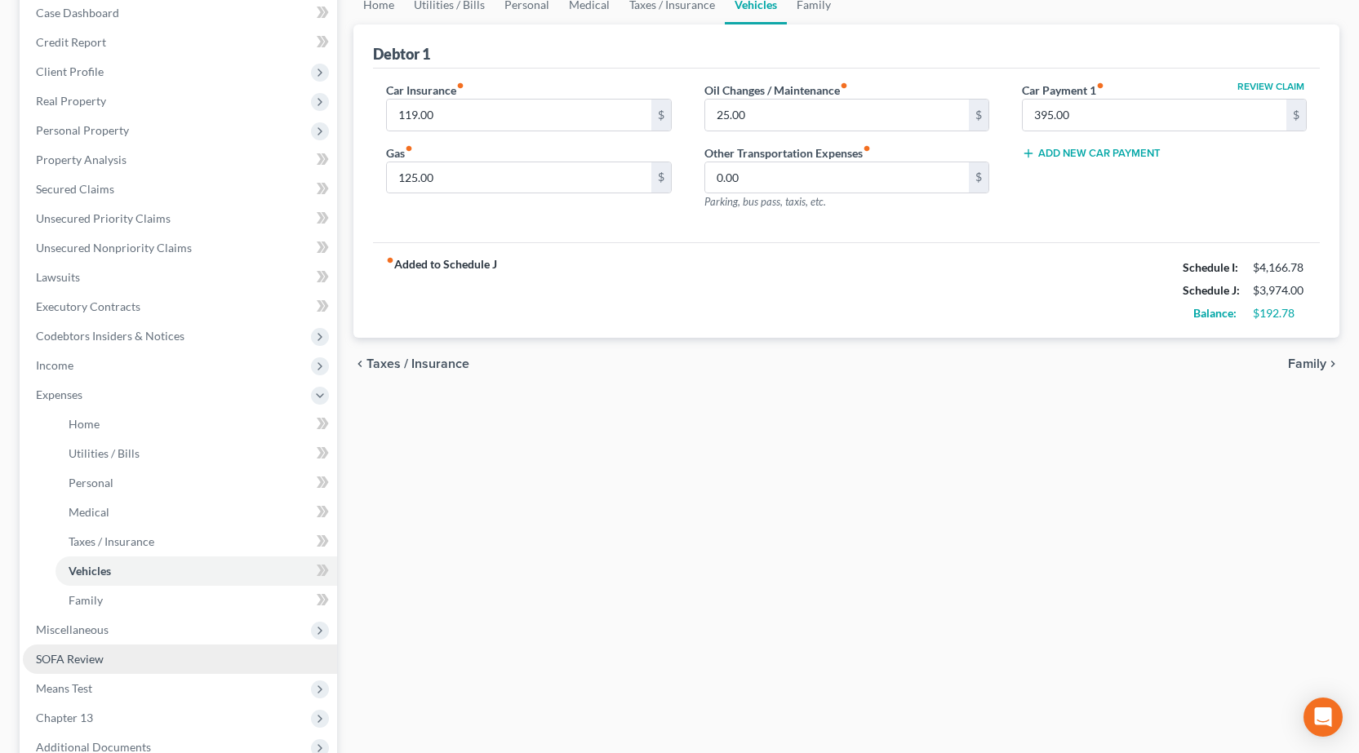
scroll to position [326, 0]
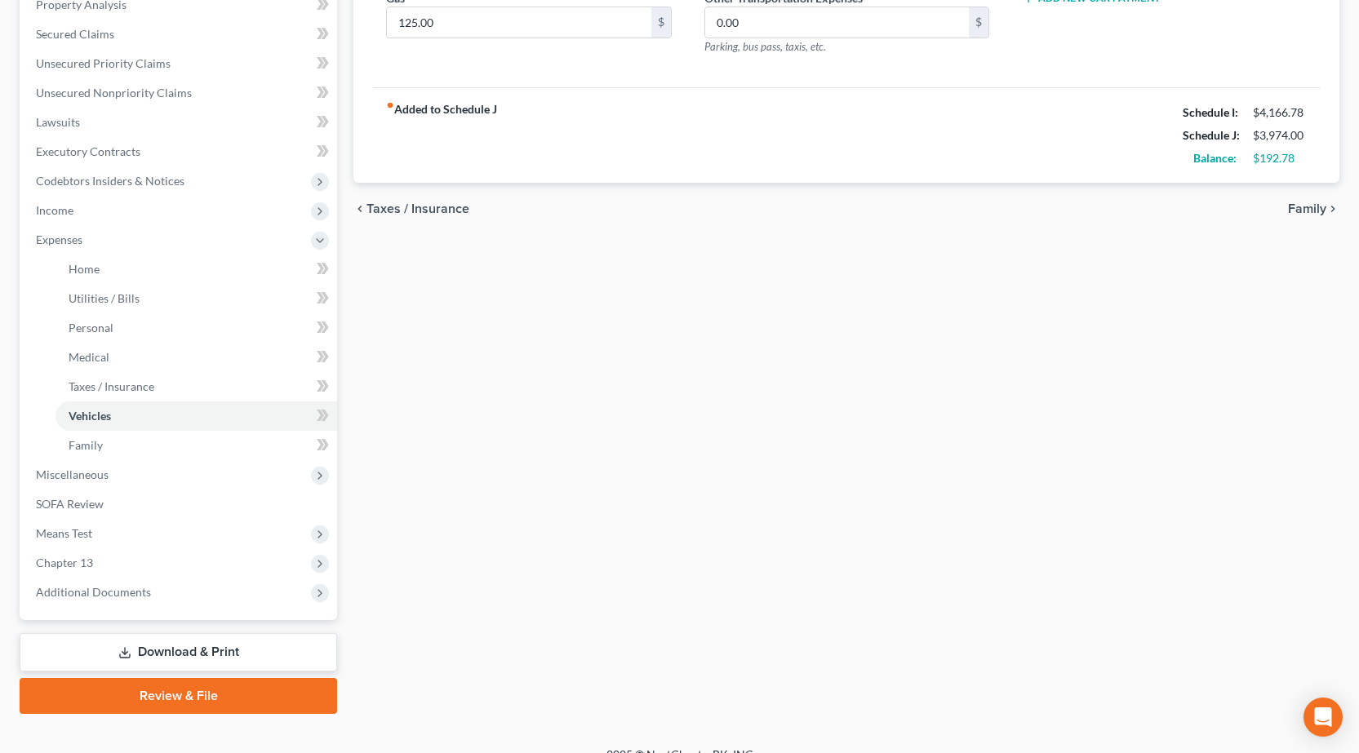
click at [206, 650] on link "Download & Print" at bounding box center [178, 652] width 317 height 38
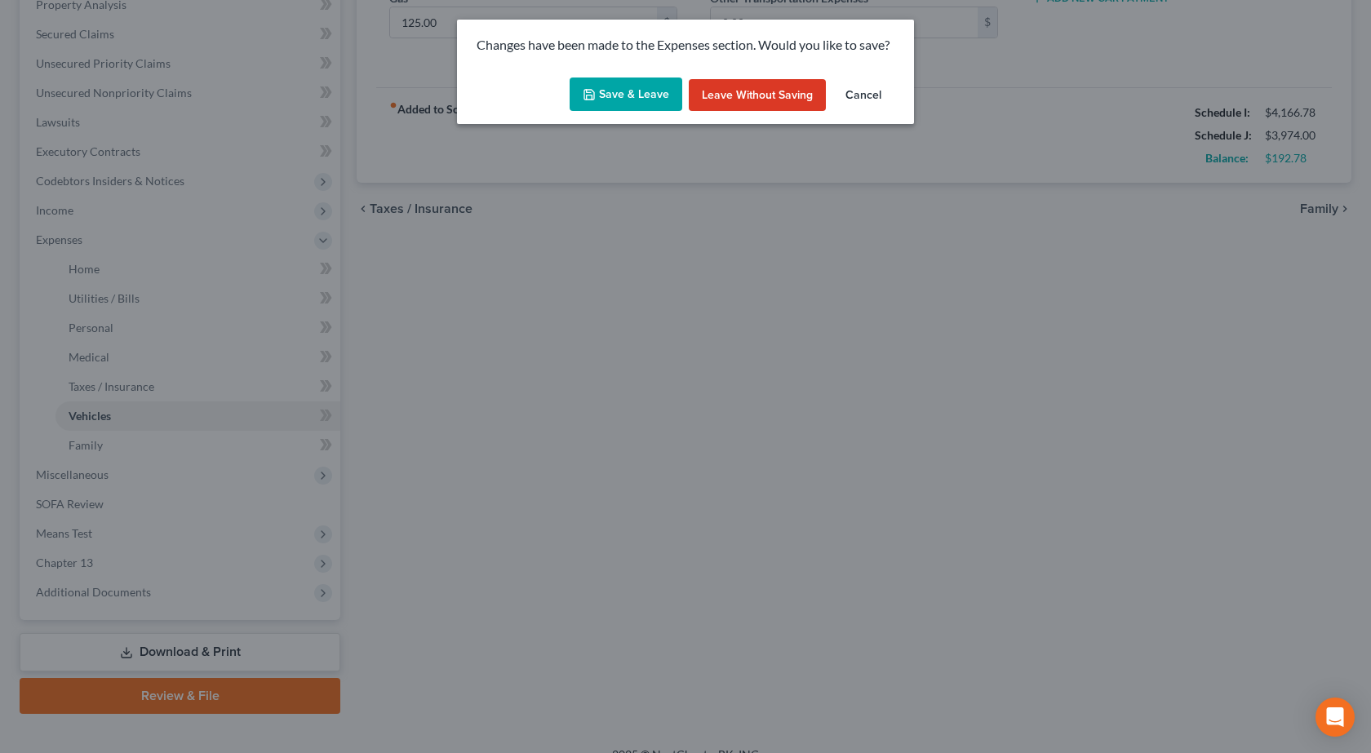
click at [628, 97] on button "Save & Leave" at bounding box center [626, 95] width 113 height 34
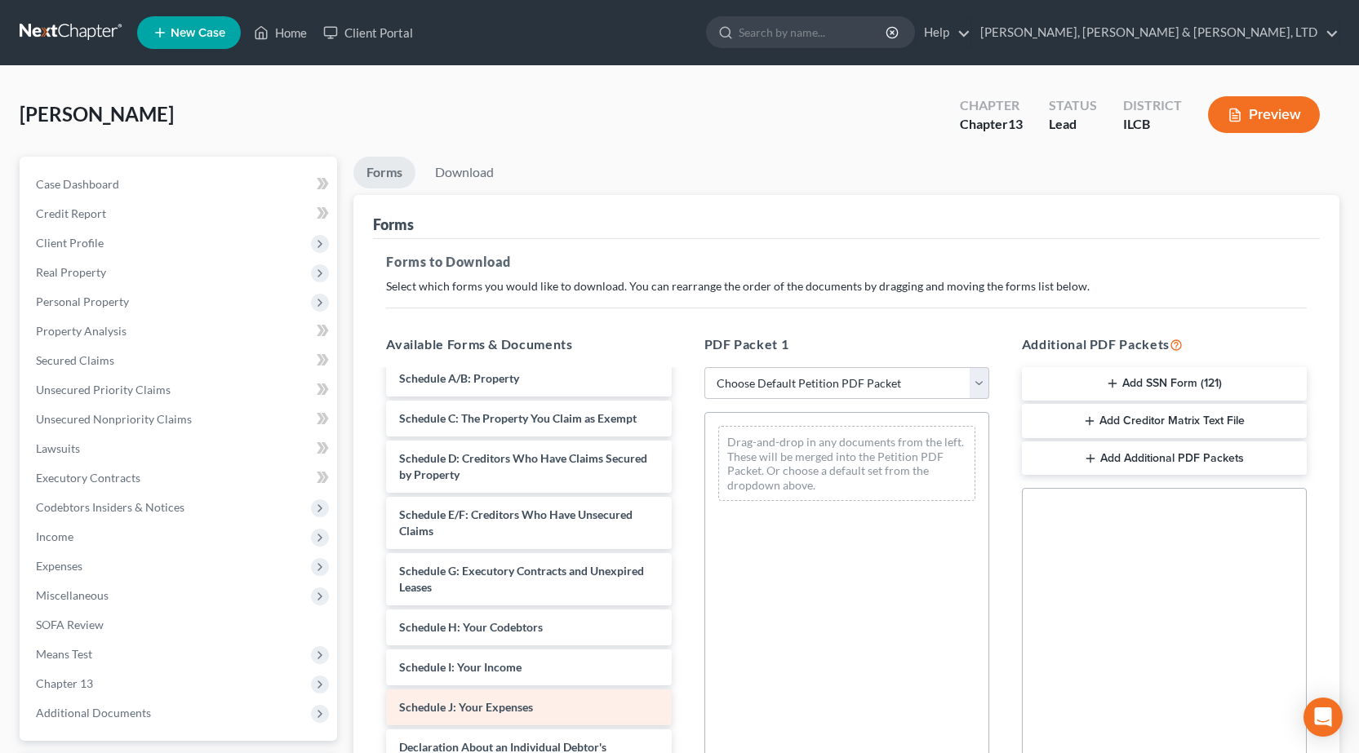
scroll to position [163, 0]
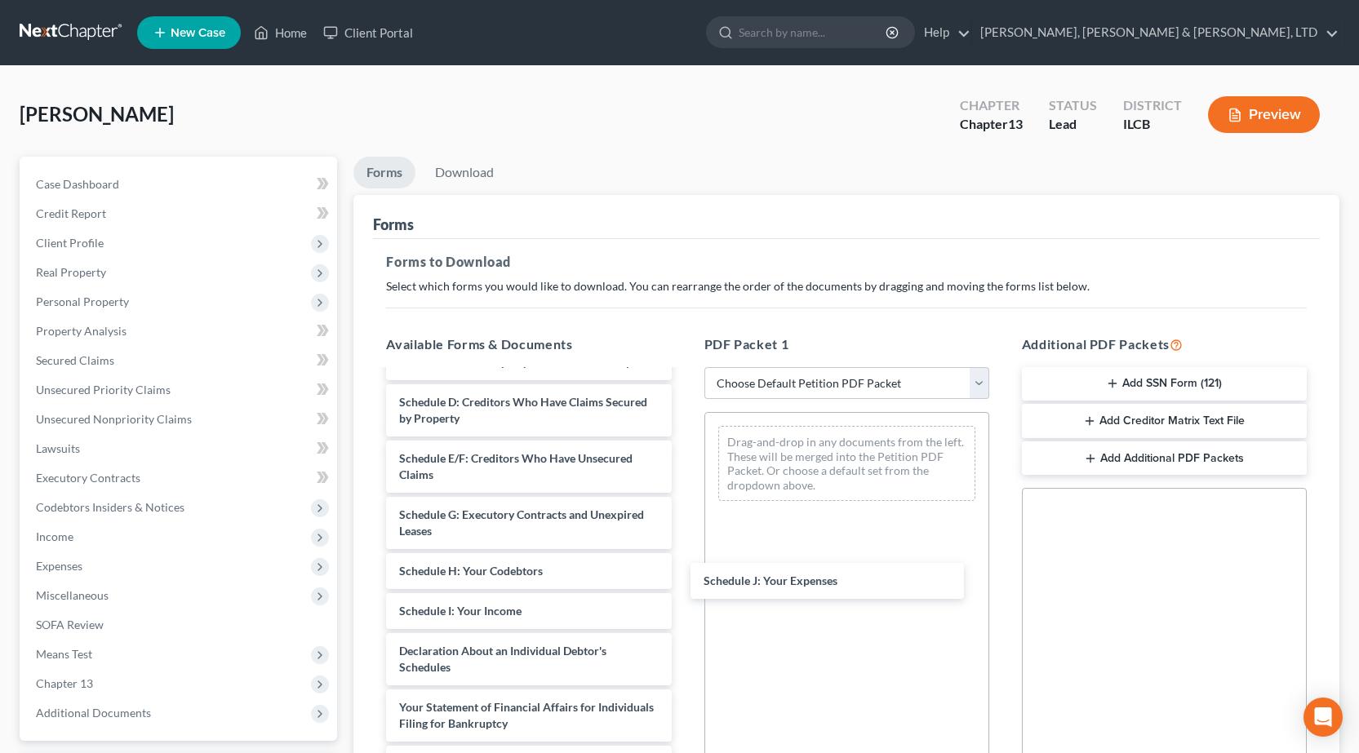
drag, startPoint x: 465, startPoint y: 647, endPoint x: 795, endPoint y: 524, distance: 352.0
click at [684, 541] on div "Schedule J: Your Expenses Voluntary Petition for Individuals Filing for Bankrup…" at bounding box center [528, 591] width 311 height 766
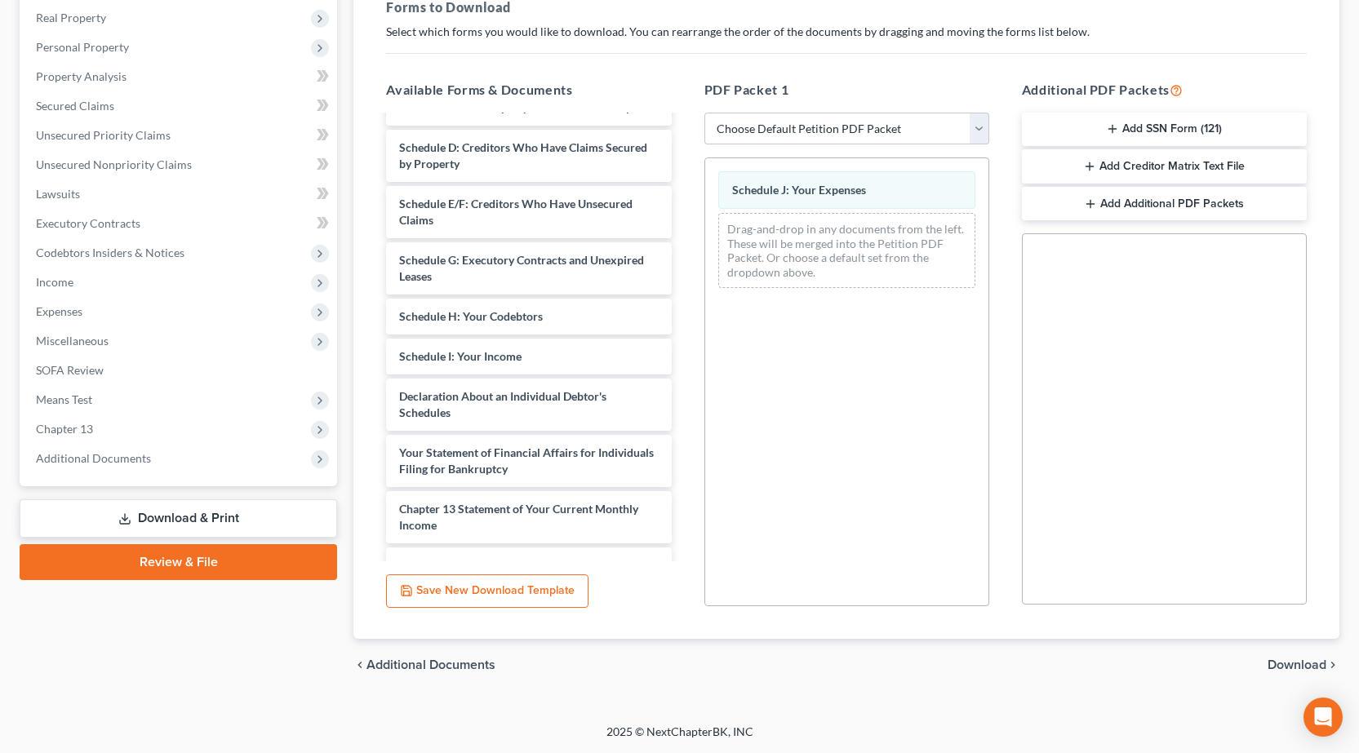
click at [1289, 664] on span "Download" at bounding box center [1296, 665] width 59 height 13
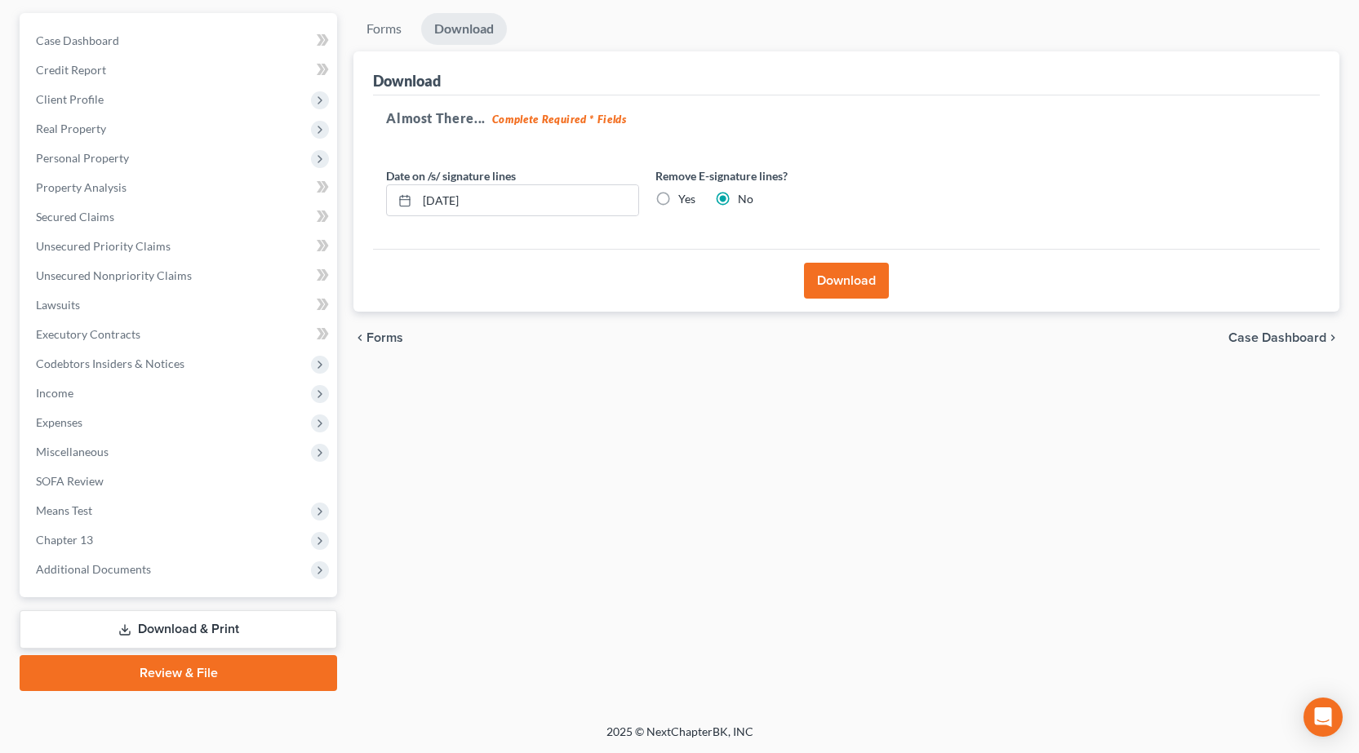
scroll to position [144, 0]
drag, startPoint x: 527, startPoint y: 205, endPoint x: 227, endPoint y: 180, distance: 301.4
click at [0, 177] on div "Shinholster, Penny Upgraded Chapter Chapter 13 Status Lead District ILCB Previe…" at bounding box center [679, 322] width 1359 height 801
click at [678, 199] on label "Yes" at bounding box center [686, 199] width 17 height 16
click at [685, 199] on input "Yes" at bounding box center [690, 196] width 11 height 11
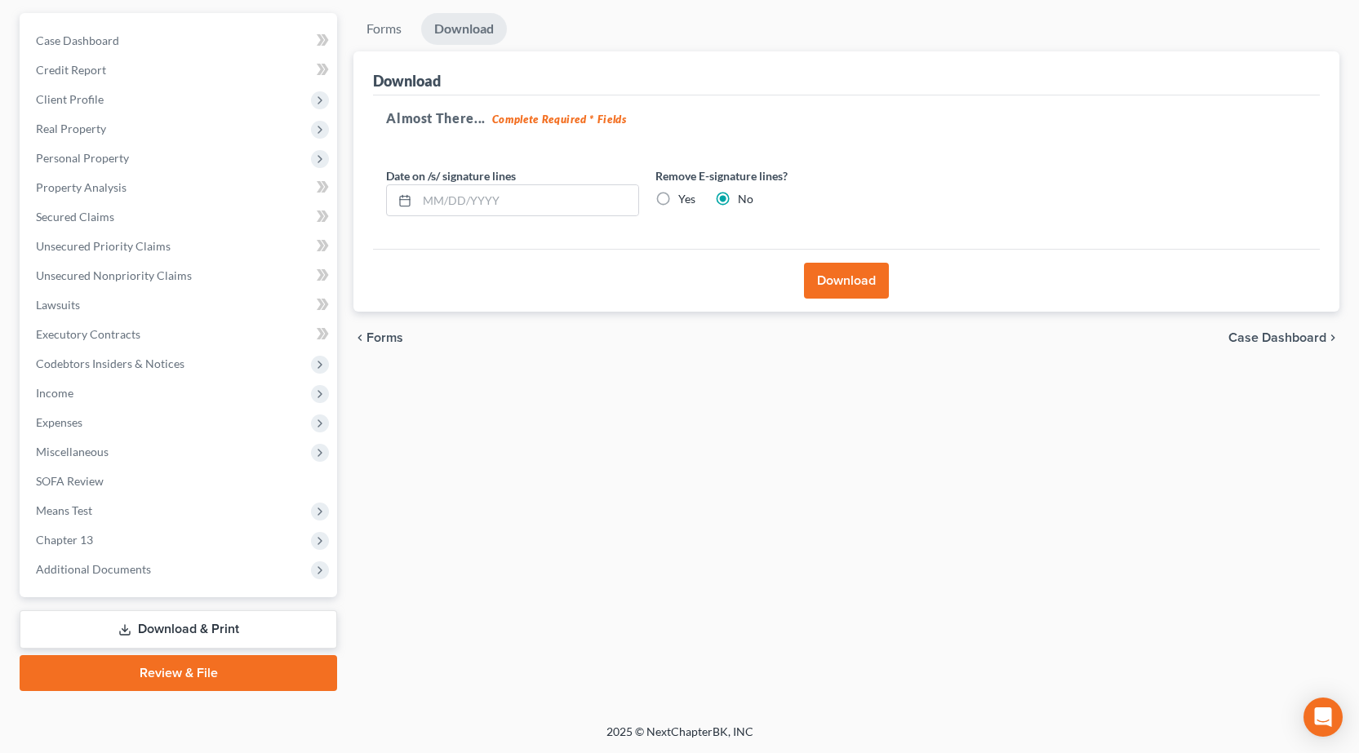
radio input "true"
radio input "false"
click at [862, 301] on div "Download" at bounding box center [846, 280] width 947 height 63
click at [851, 277] on button "Download" at bounding box center [846, 281] width 85 height 36
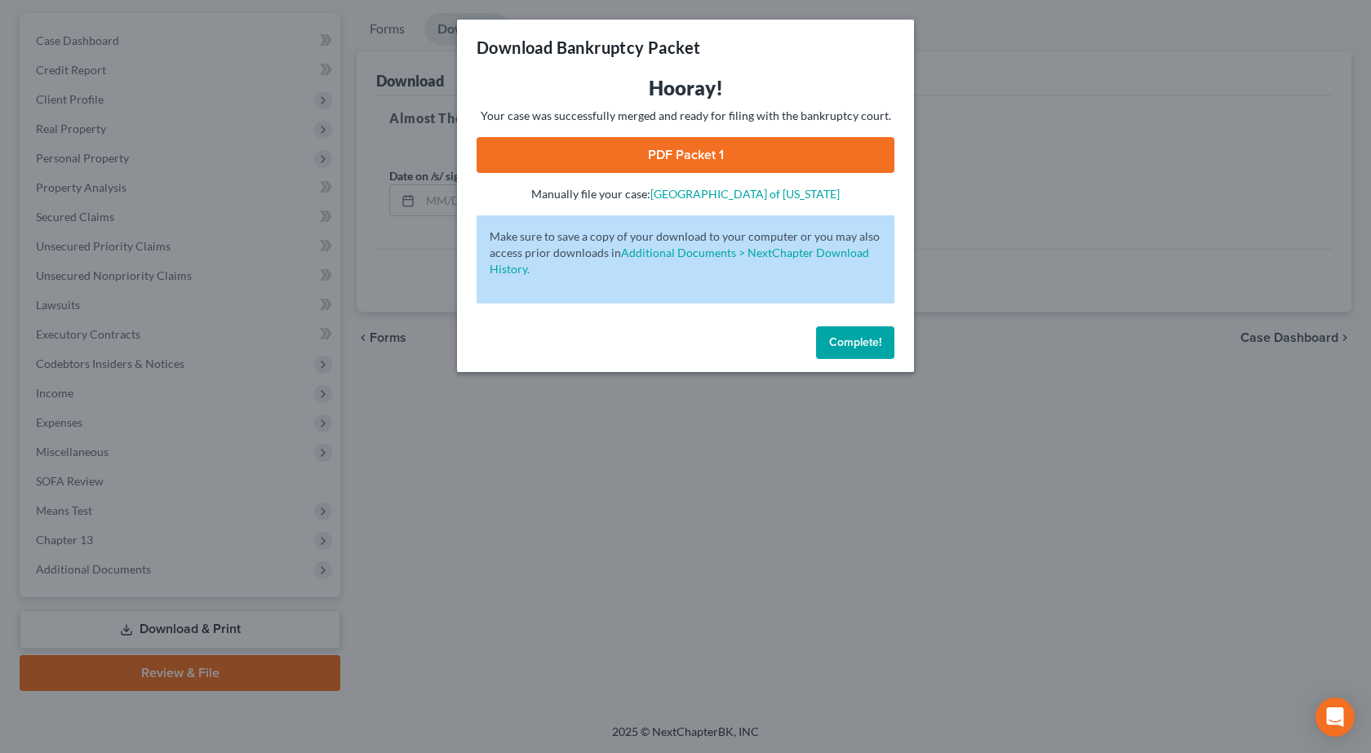
click at [689, 153] on link "PDF Packet 1" at bounding box center [686, 155] width 418 height 36
drag, startPoint x: 454, startPoint y: 509, endPoint x: 432, endPoint y: 199, distance: 310.9
click at [454, 509] on div "Download Bankruptcy Packet Hooray! Your case was successfully merged and ready …" at bounding box center [685, 376] width 1371 height 753
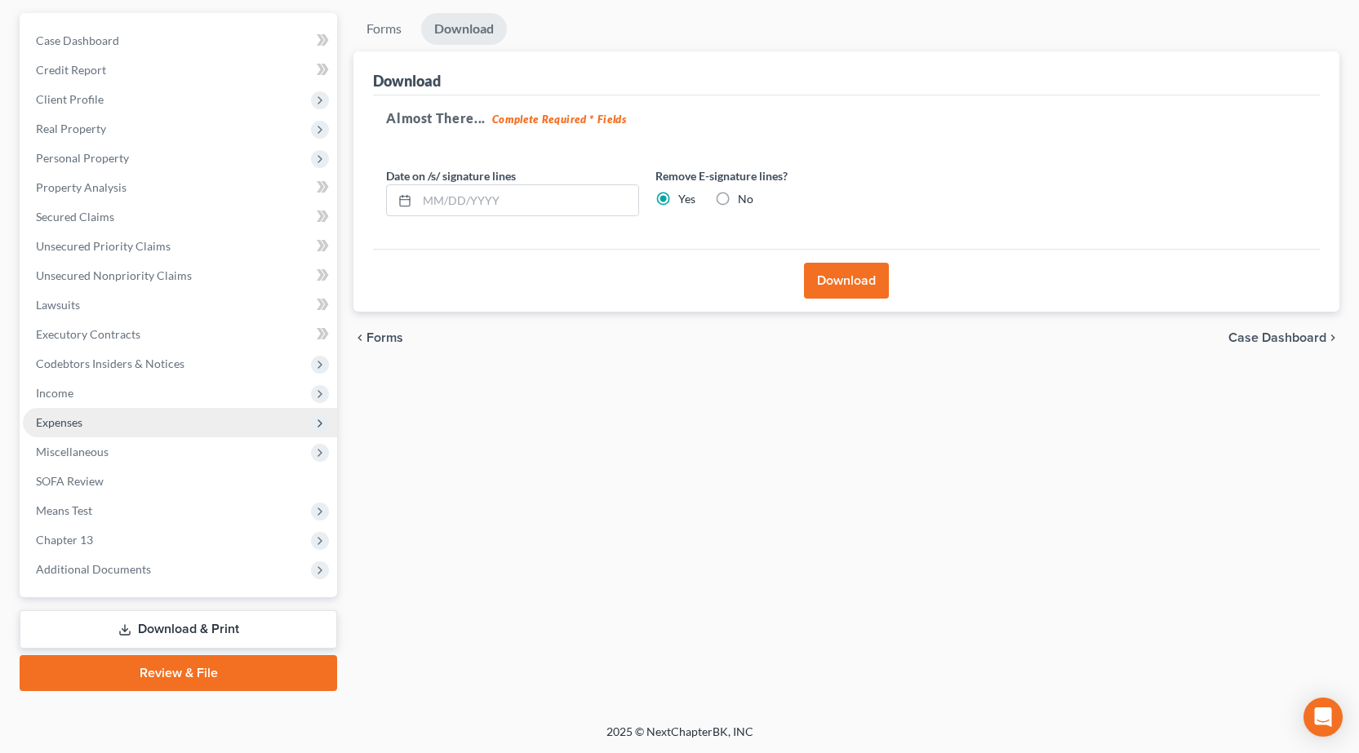
click at [94, 416] on span "Expenses" at bounding box center [180, 422] width 314 height 29
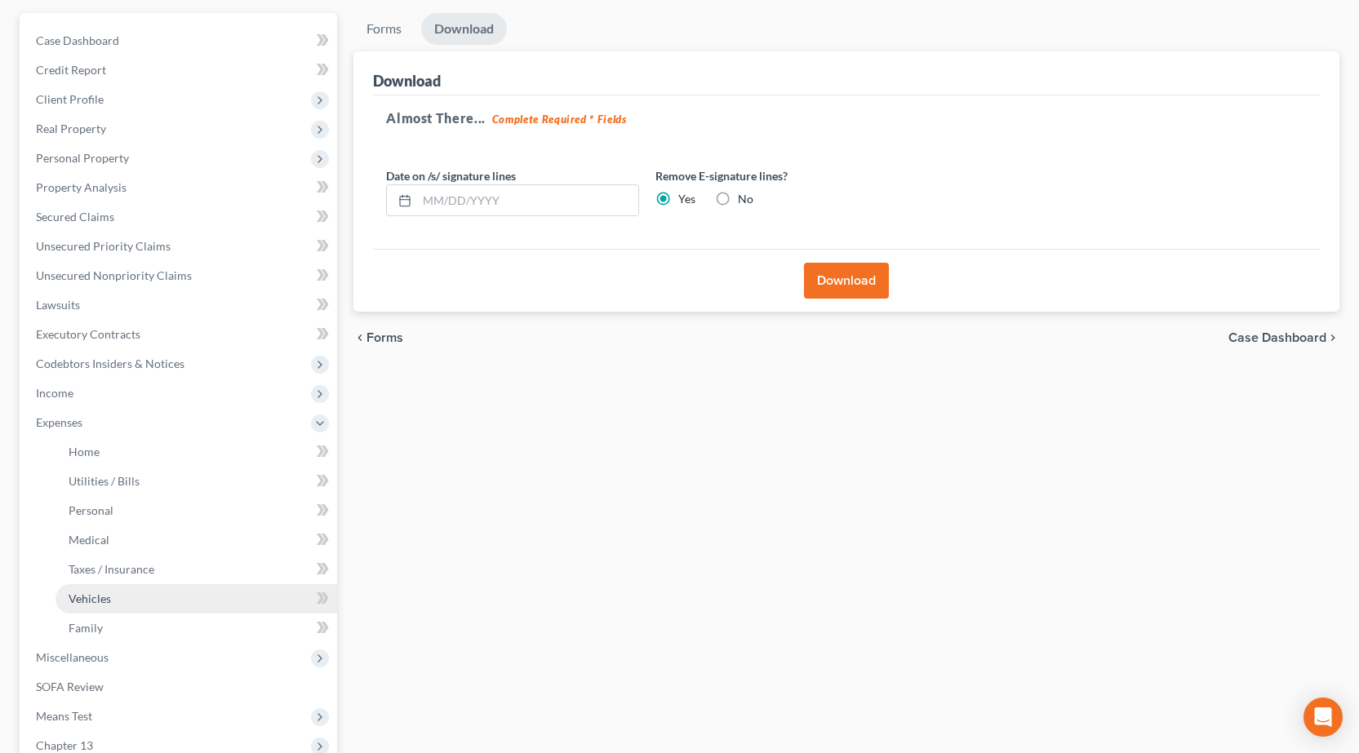
click at [129, 587] on link "Vehicles" at bounding box center [196, 598] width 282 height 29
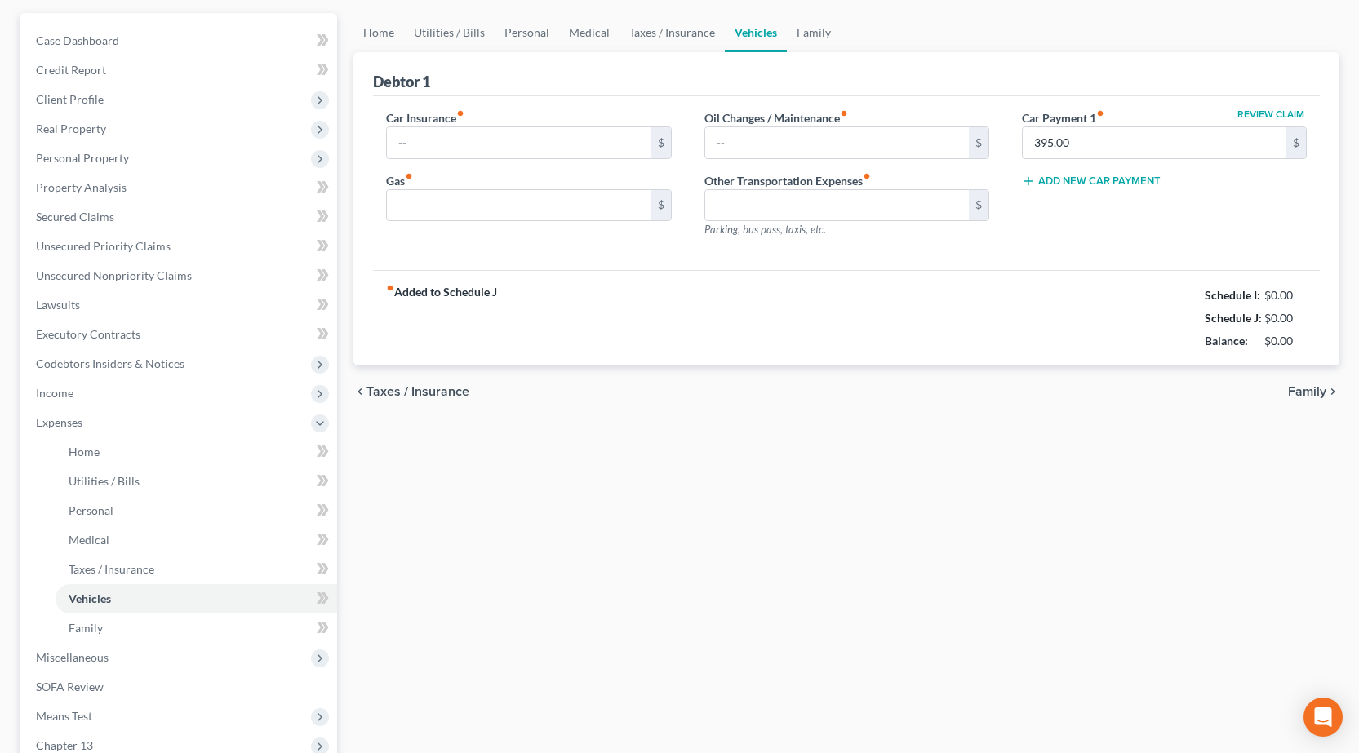
scroll to position [39, 0]
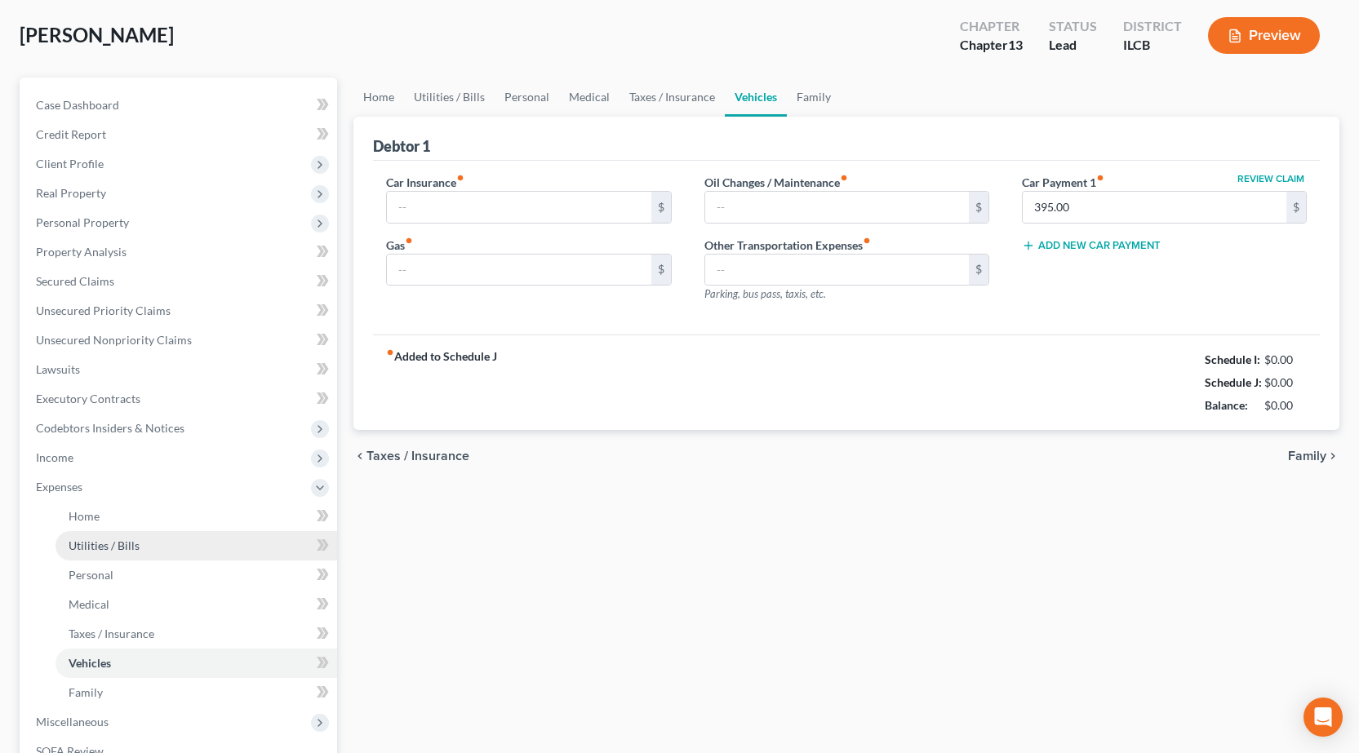
type input "119.00"
type input "125.00"
type input "25.00"
type input "0.00"
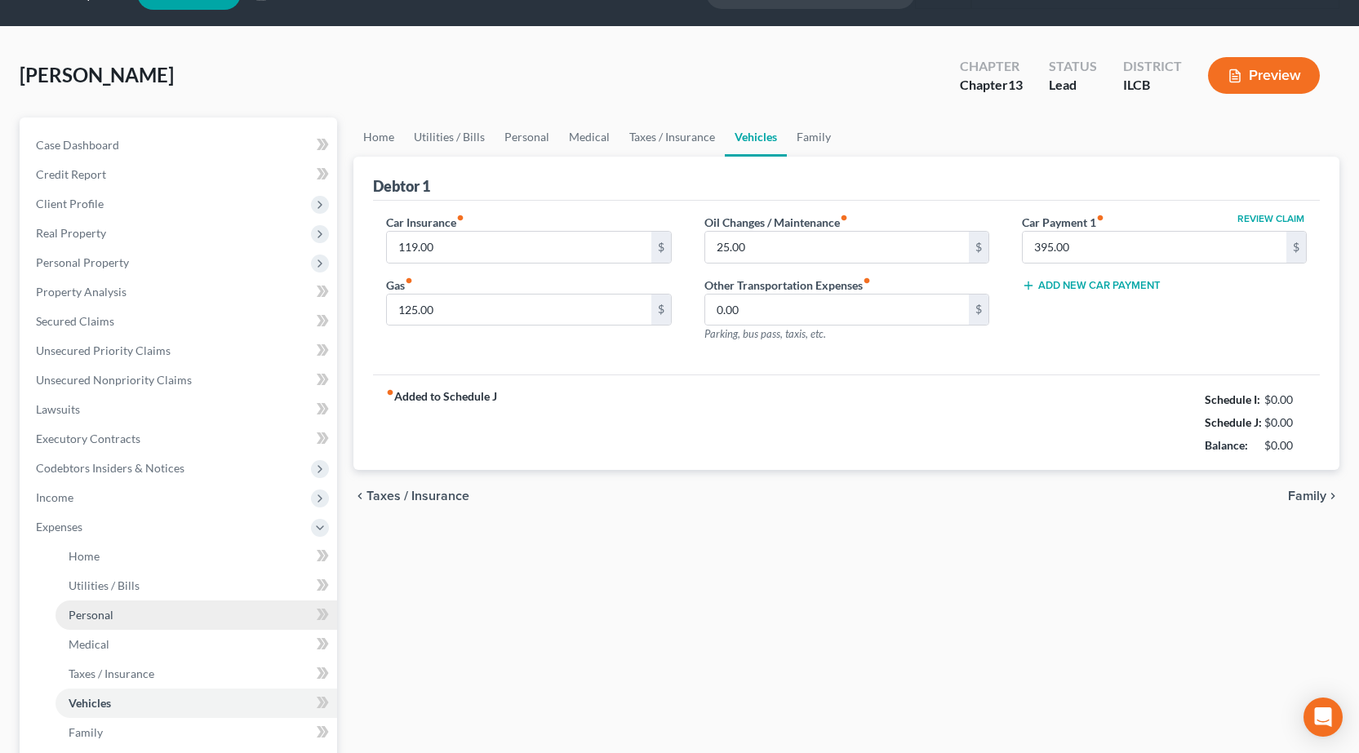
scroll to position [0, 0]
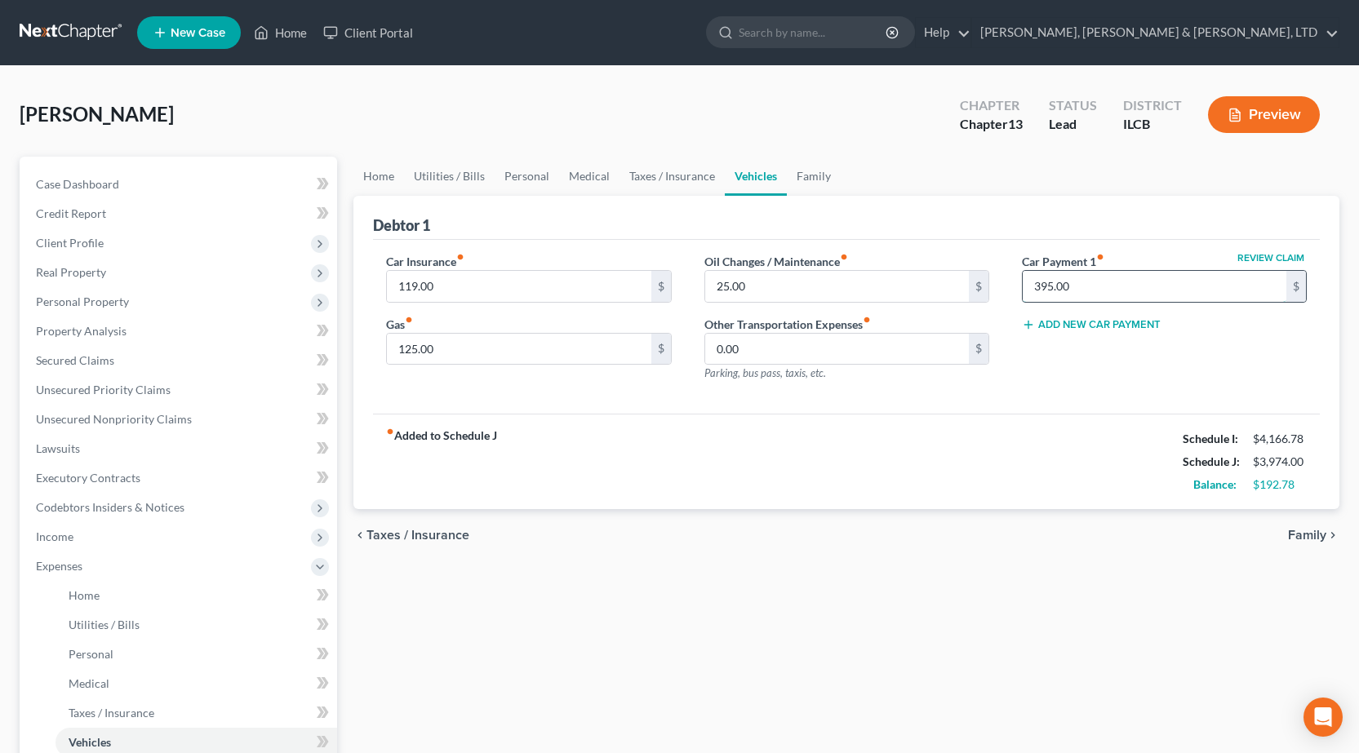
click at [1114, 277] on input "395.00" at bounding box center [1155, 286] width 264 height 31
click at [894, 611] on div "Home Utilities / Bills Personal Medical Taxes / Insurance Vehicles Family Debto…" at bounding box center [846, 599] width 1002 height 884
click at [525, 174] on link "Personal" at bounding box center [527, 176] width 64 height 39
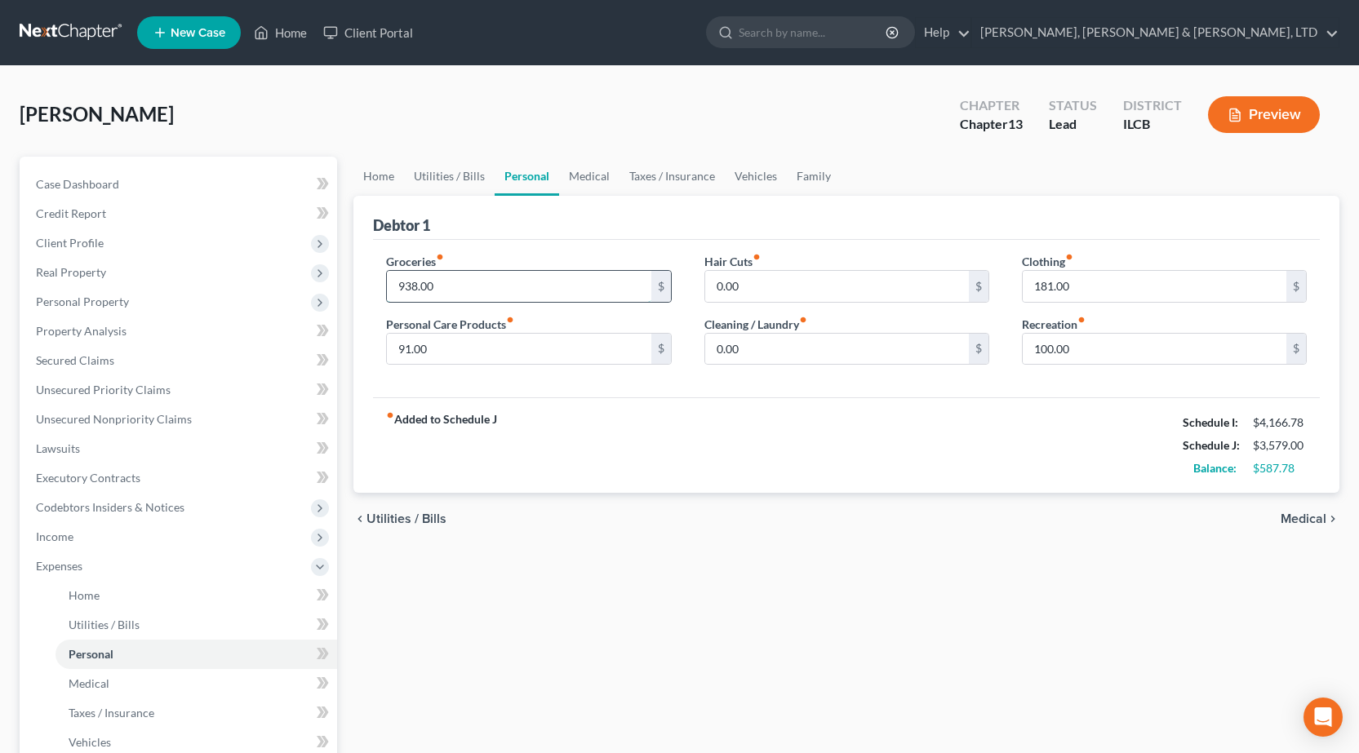
click at [508, 290] on input "938.00" at bounding box center [519, 286] width 264 height 31
type input "1,150"
click at [573, 234] on div "Debtor 1" at bounding box center [846, 218] width 947 height 44
click at [1147, 282] on input "181.00" at bounding box center [1155, 286] width 264 height 31
type input "188"
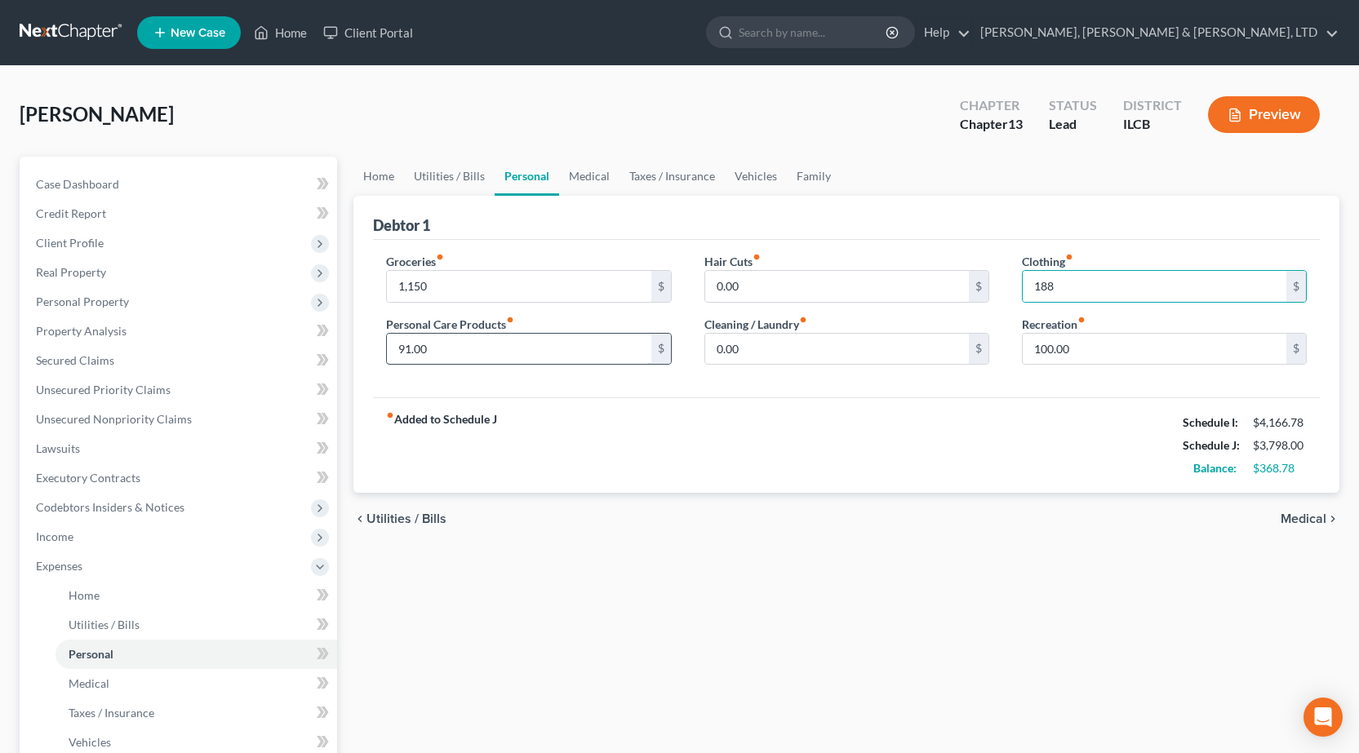
click at [502, 360] on input "91.00" at bounding box center [519, 349] width 264 height 31
type input "94"
click at [759, 659] on div "Home Utilities / Bills Personal Medical Taxes / Insurance Vehicles Family Debto…" at bounding box center [846, 599] width 1002 height 884
click at [376, 172] on link "Home" at bounding box center [378, 176] width 51 height 39
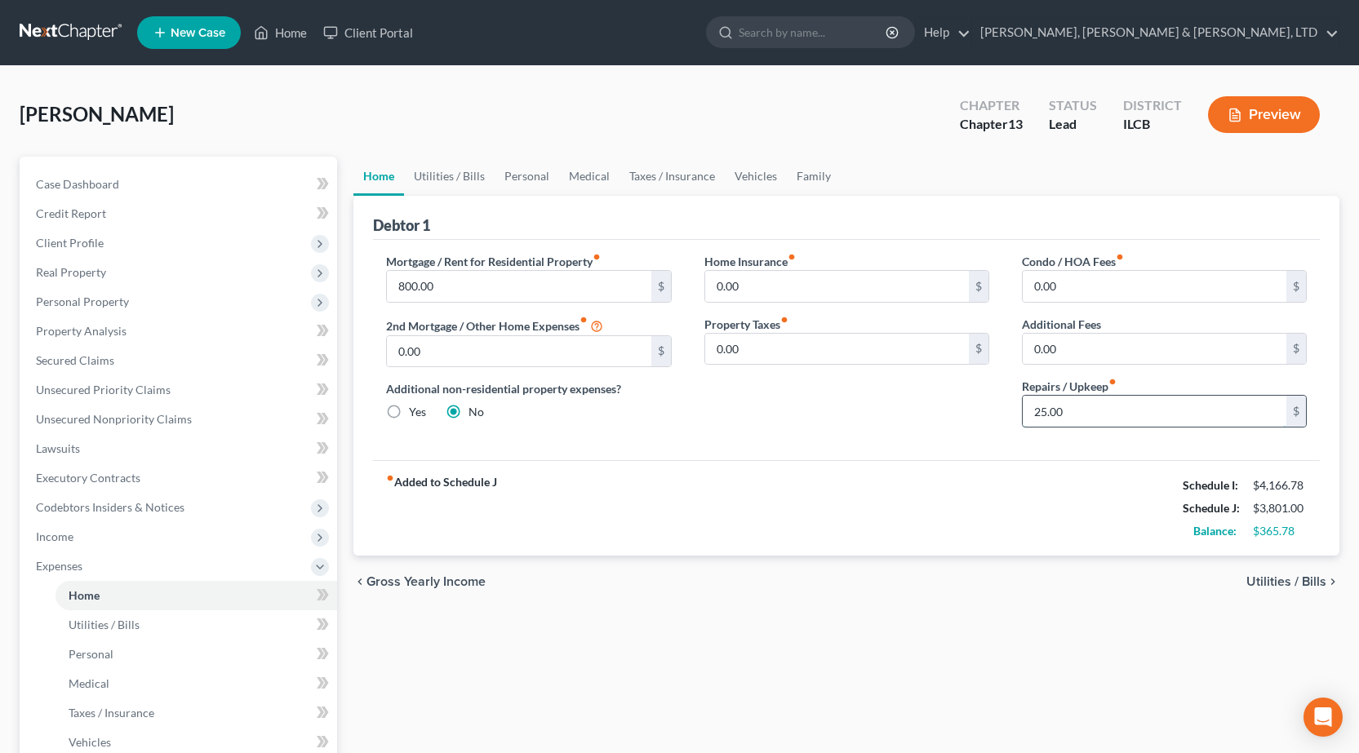
click at [1072, 423] on input "25.00" at bounding box center [1155, 411] width 264 height 31
type input "50"
click at [779, 548] on div "fiber_manual_record Added to Schedule J Schedule I: $4,166.78 Schedule J: $3,82…" at bounding box center [846, 507] width 947 height 95
click at [451, 176] on link "Utilities / Bills" at bounding box center [449, 176] width 91 height 39
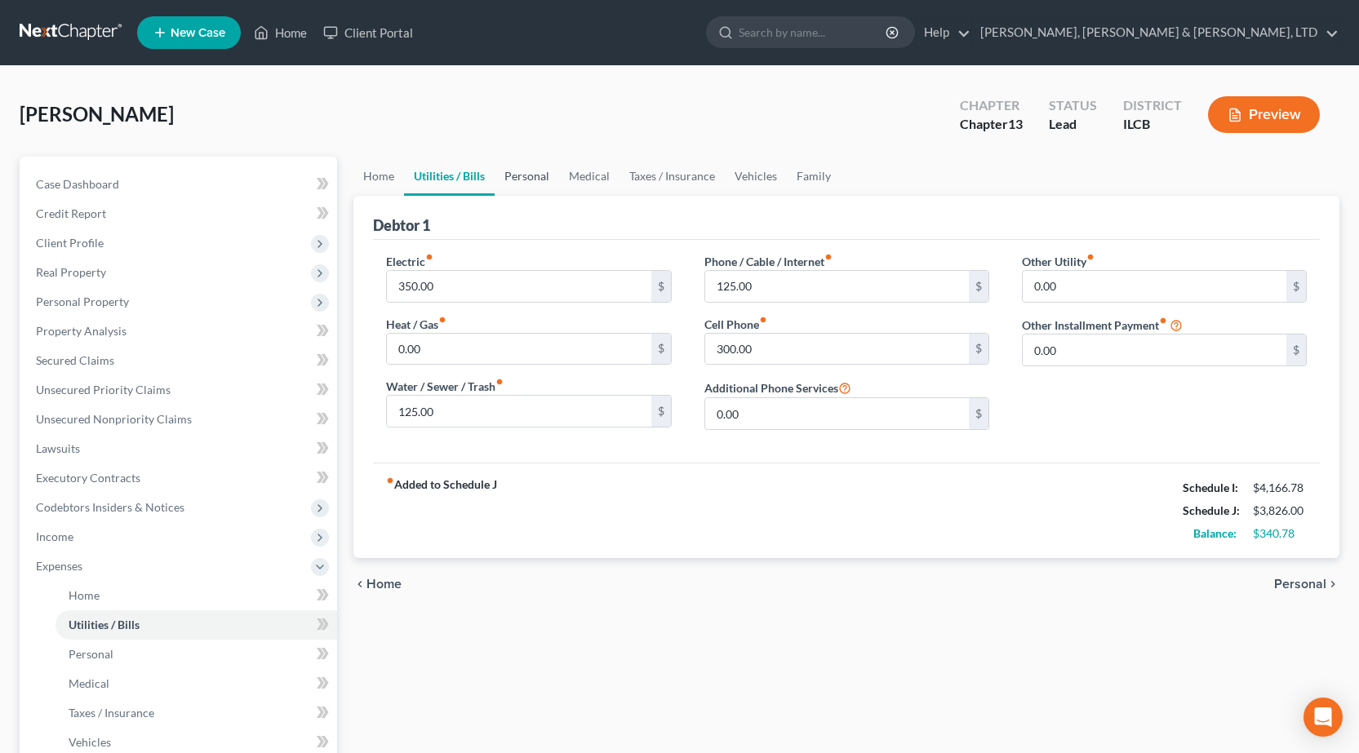
click at [509, 171] on link "Personal" at bounding box center [527, 176] width 64 height 39
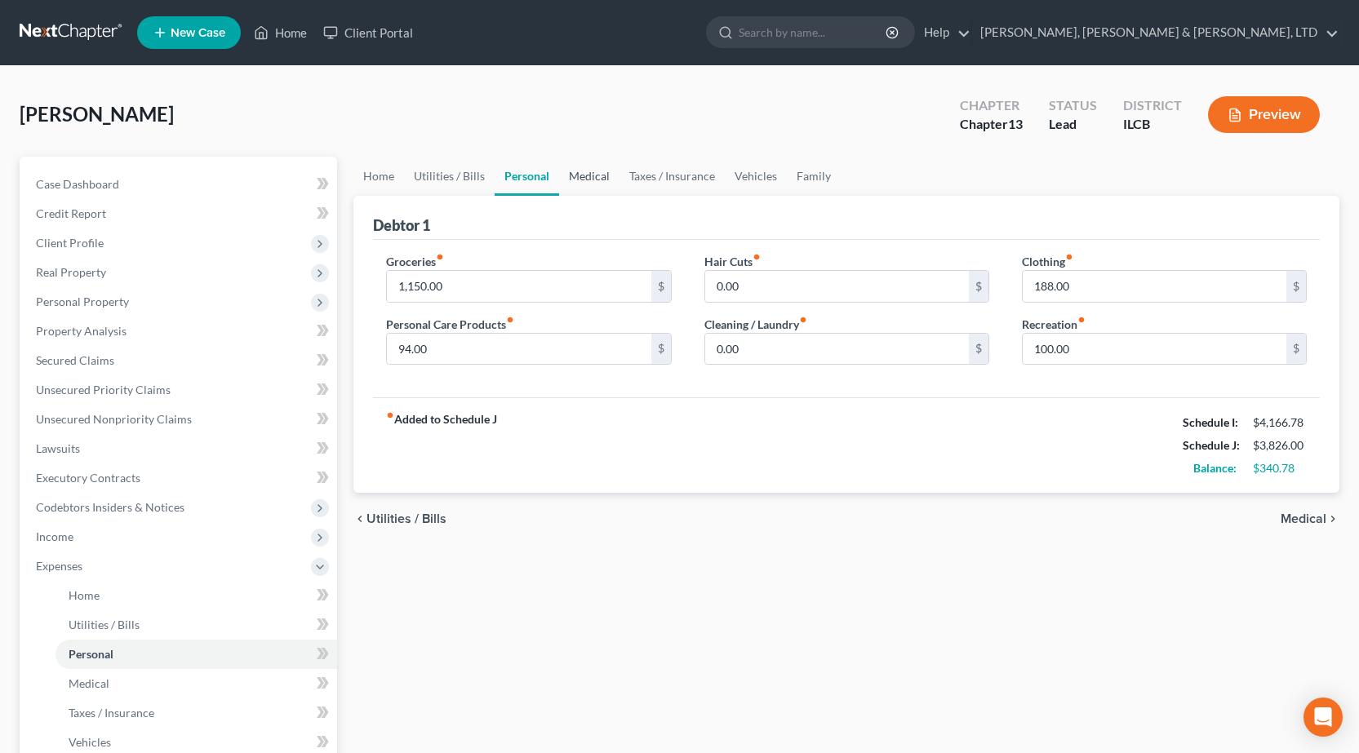
click at [580, 177] on link "Medical" at bounding box center [589, 176] width 60 height 39
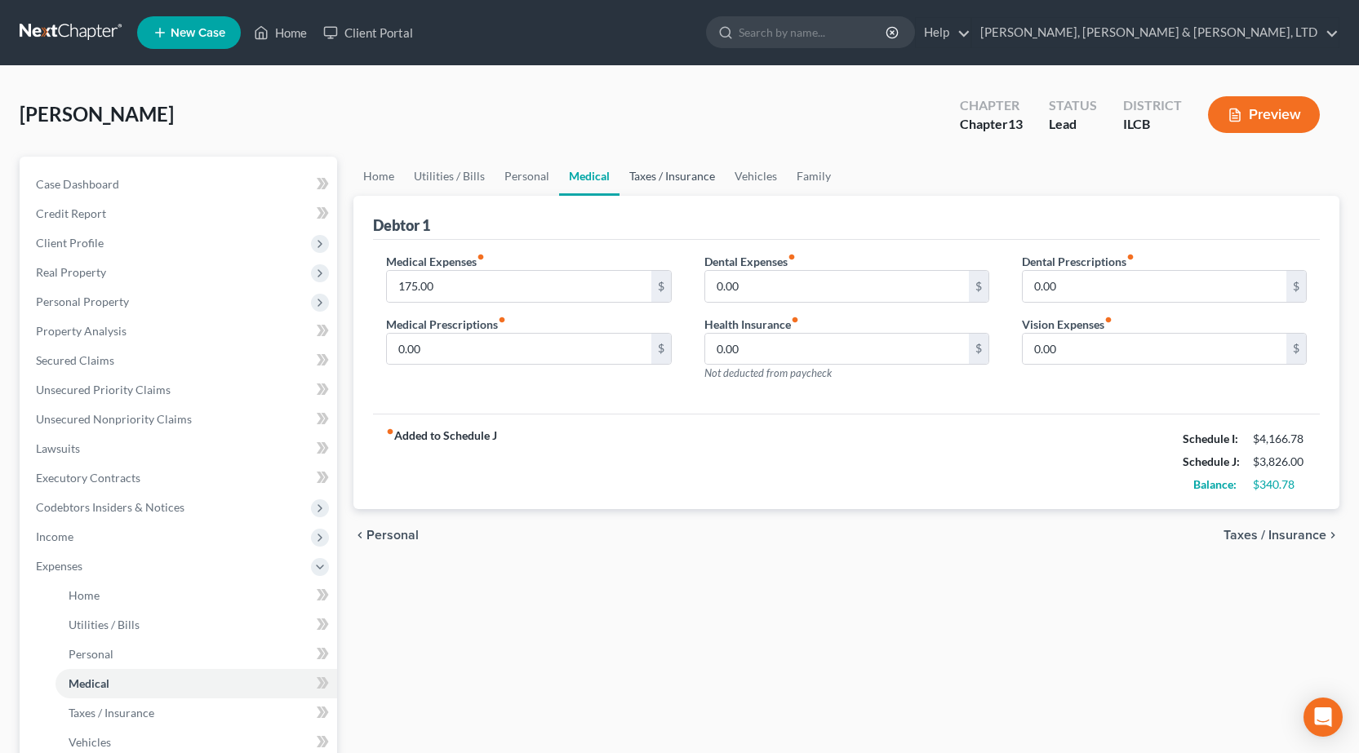
click at [659, 176] on link "Taxes / Insurance" at bounding box center [671, 176] width 105 height 39
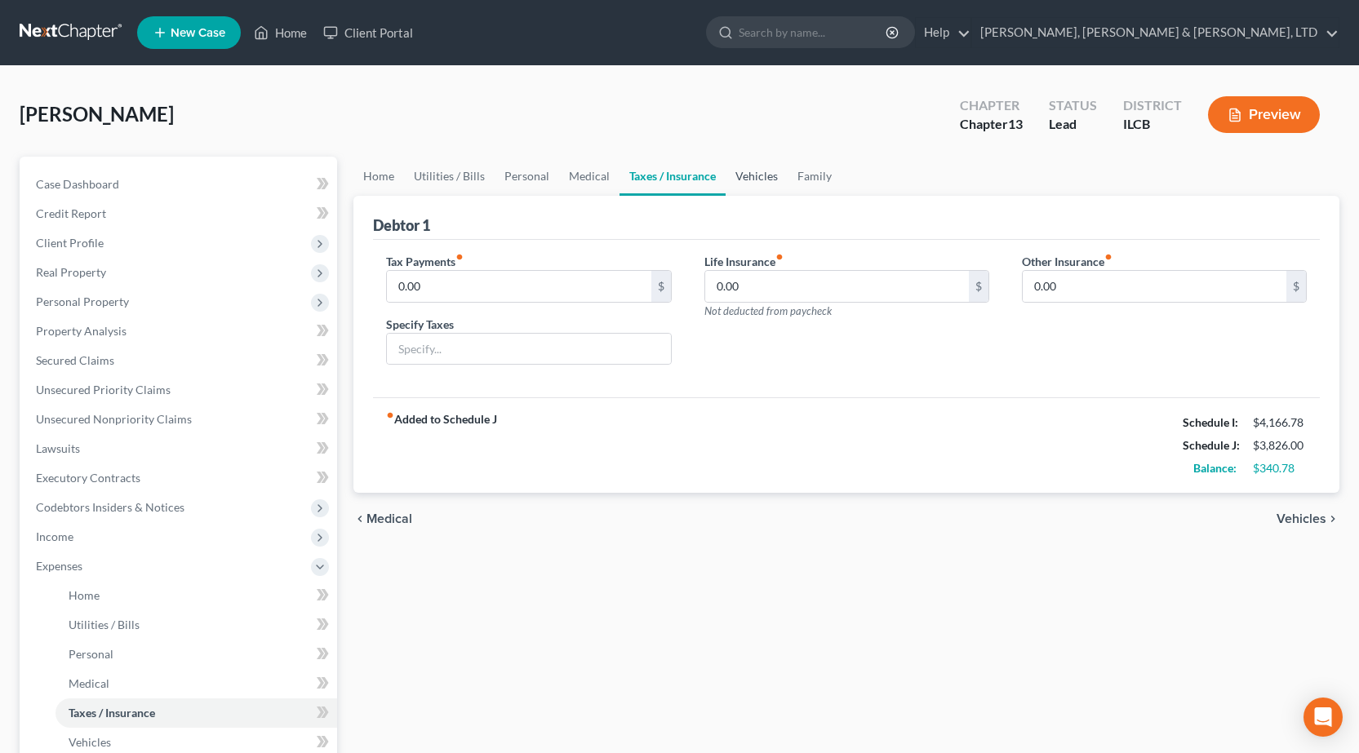
click at [744, 174] on link "Vehicles" at bounding box center [757, 176] width 62 height 39
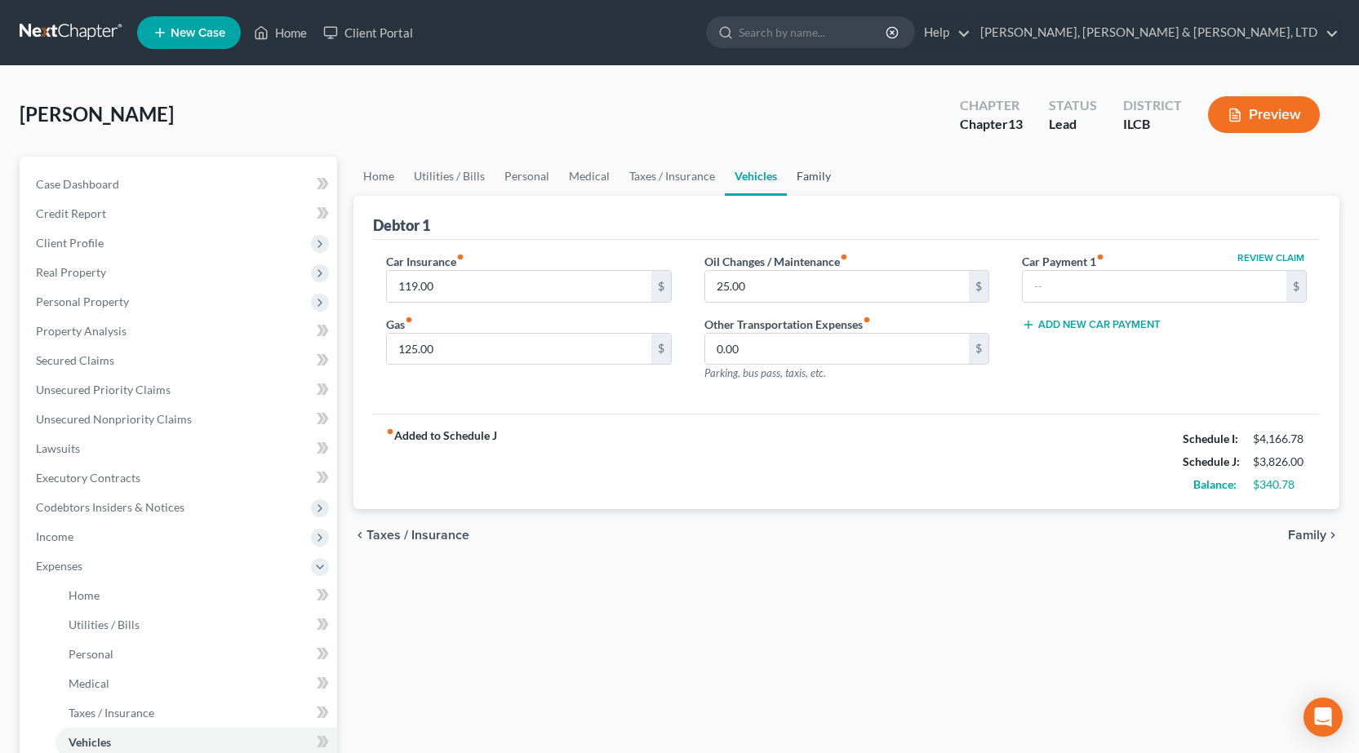
click at [819, 181] on link "Family" at bounding box center [814, 176] width 54 height 39
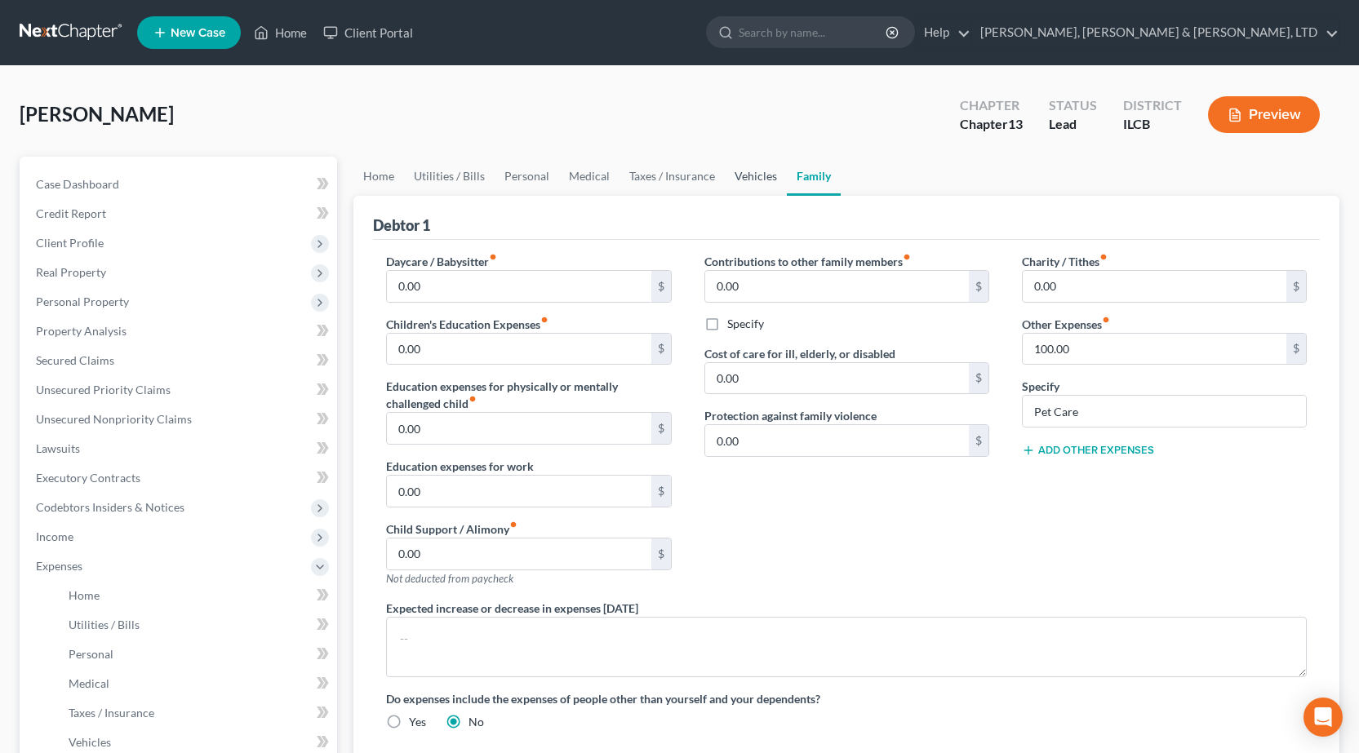
click at [743, 174] on link "Vehicles" at bounding box center [756, 176] width 62 height 39
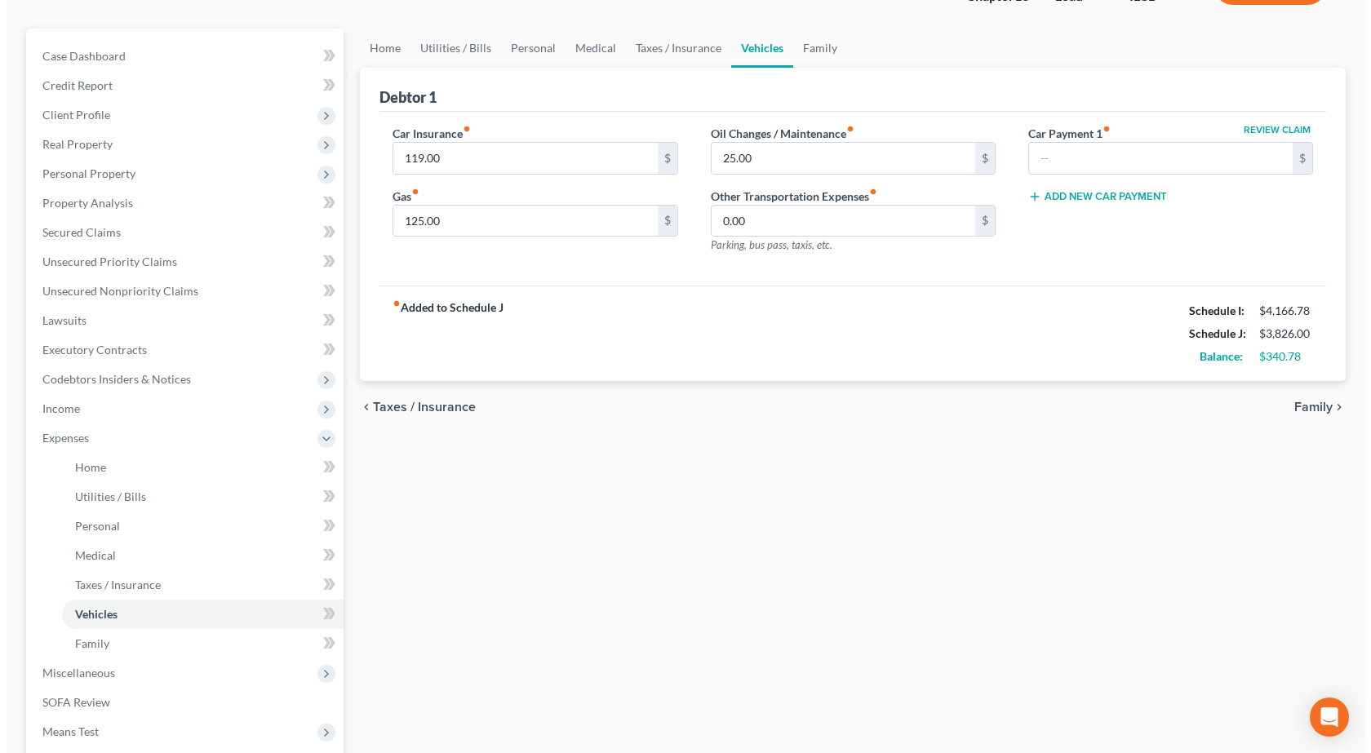
scroll to position [326, 0]
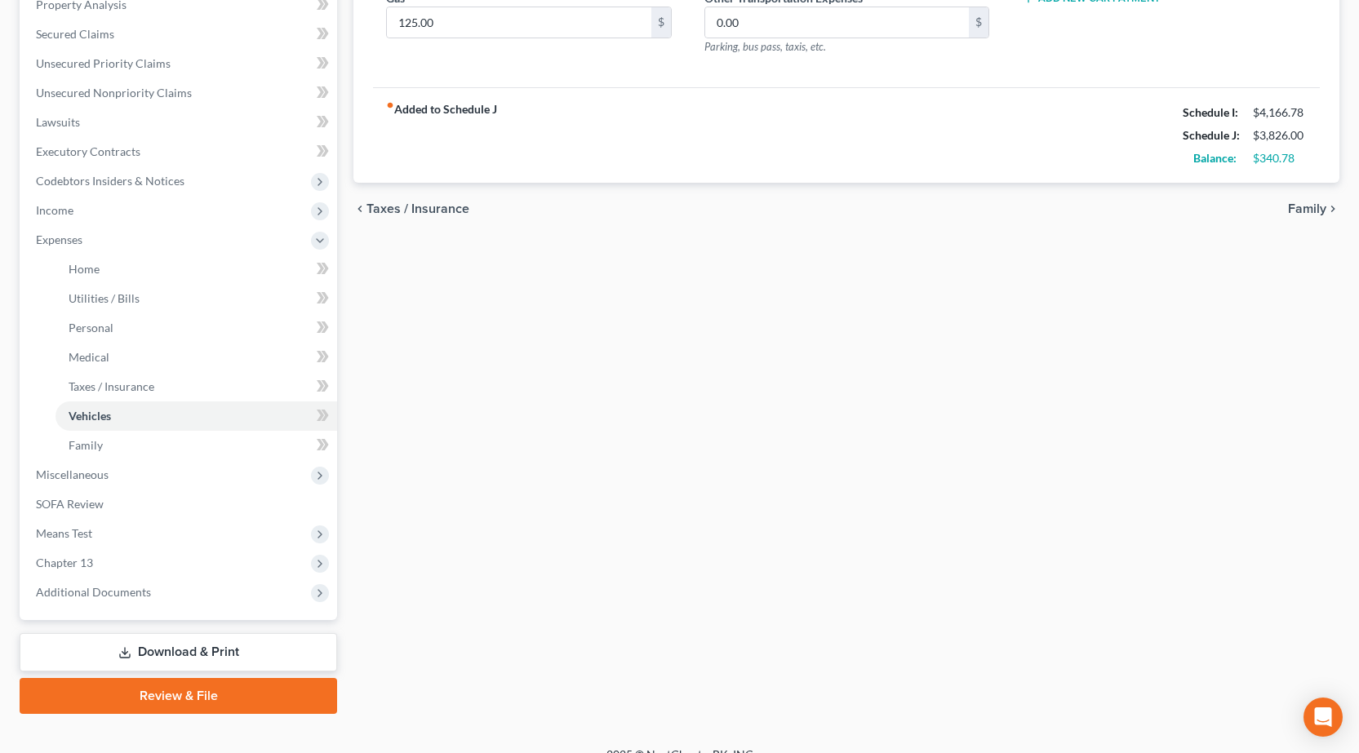
click at [189, 648] on link "Download & Print" at bounding box center [178, 652] width 317 height 38
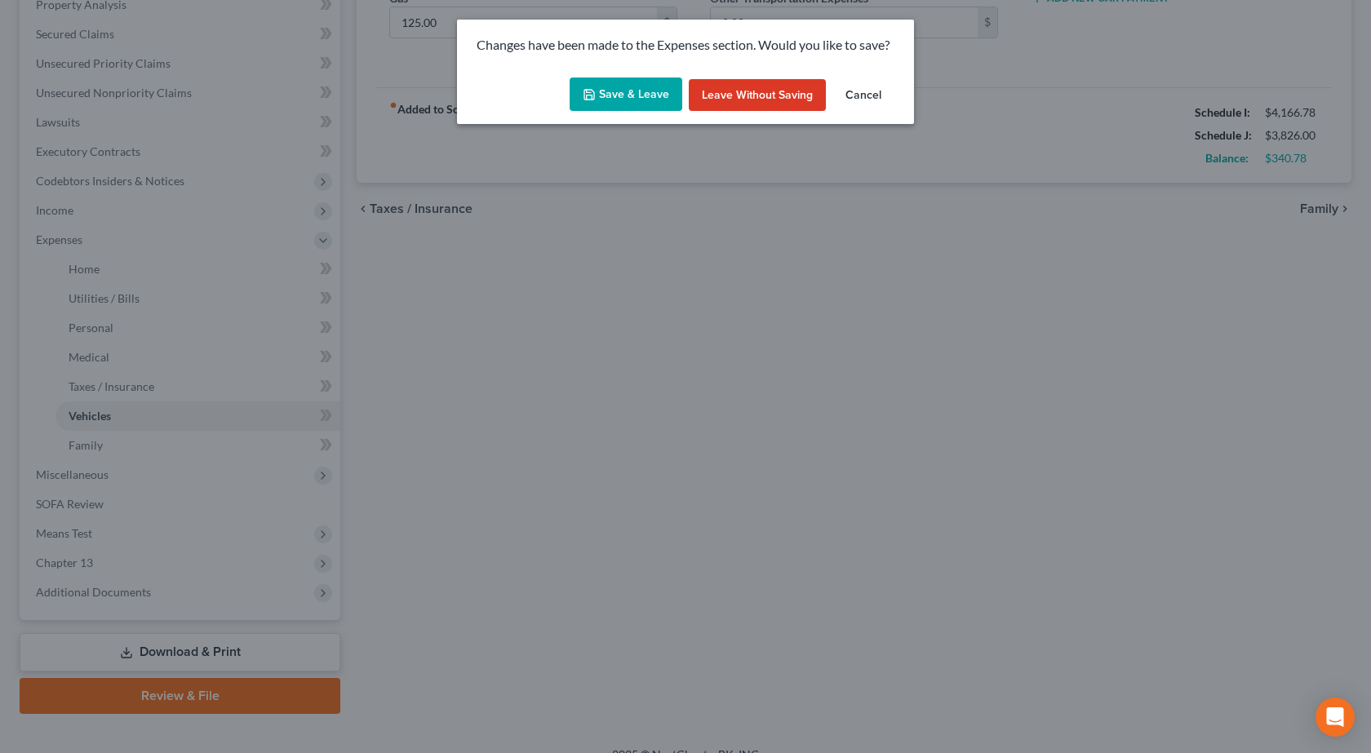
click at [616, 94] on button "Save & Leave" at bounding box center [626, 95] width 113 height 34
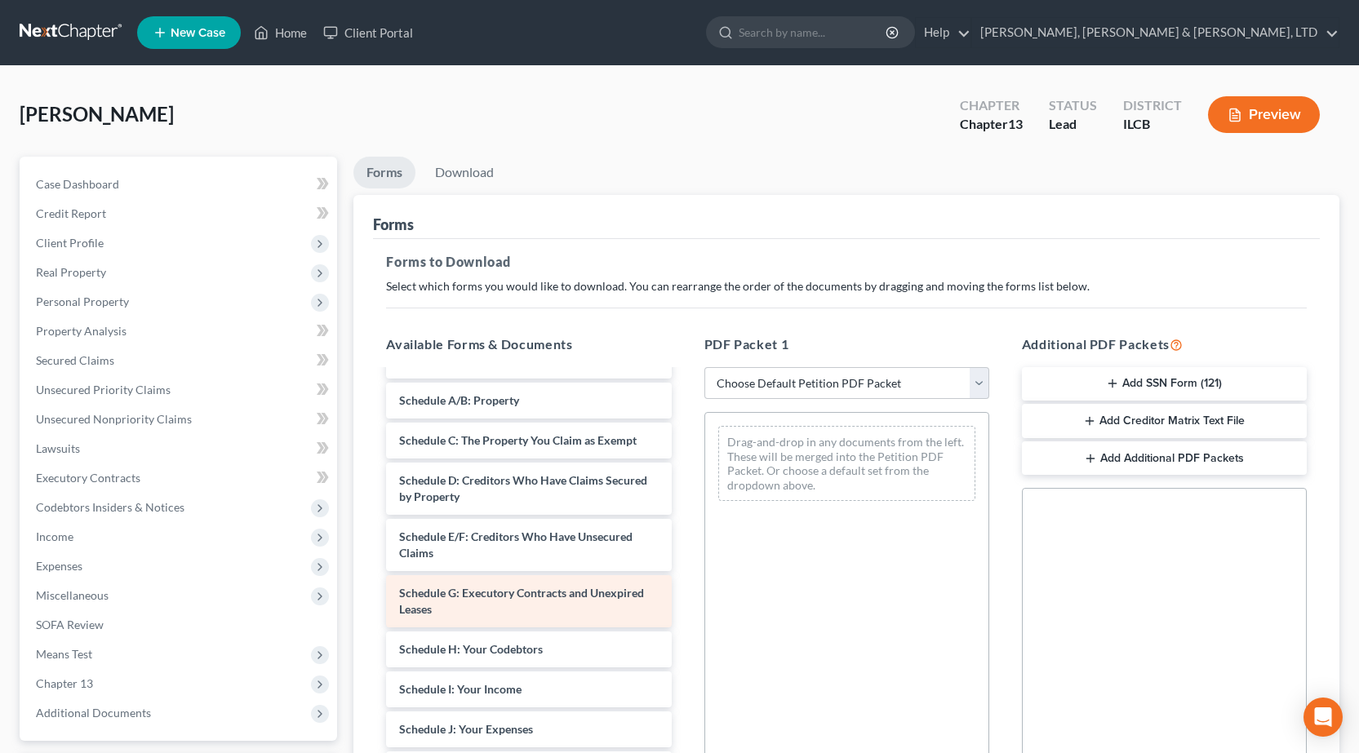
scroll to position [163, 0]
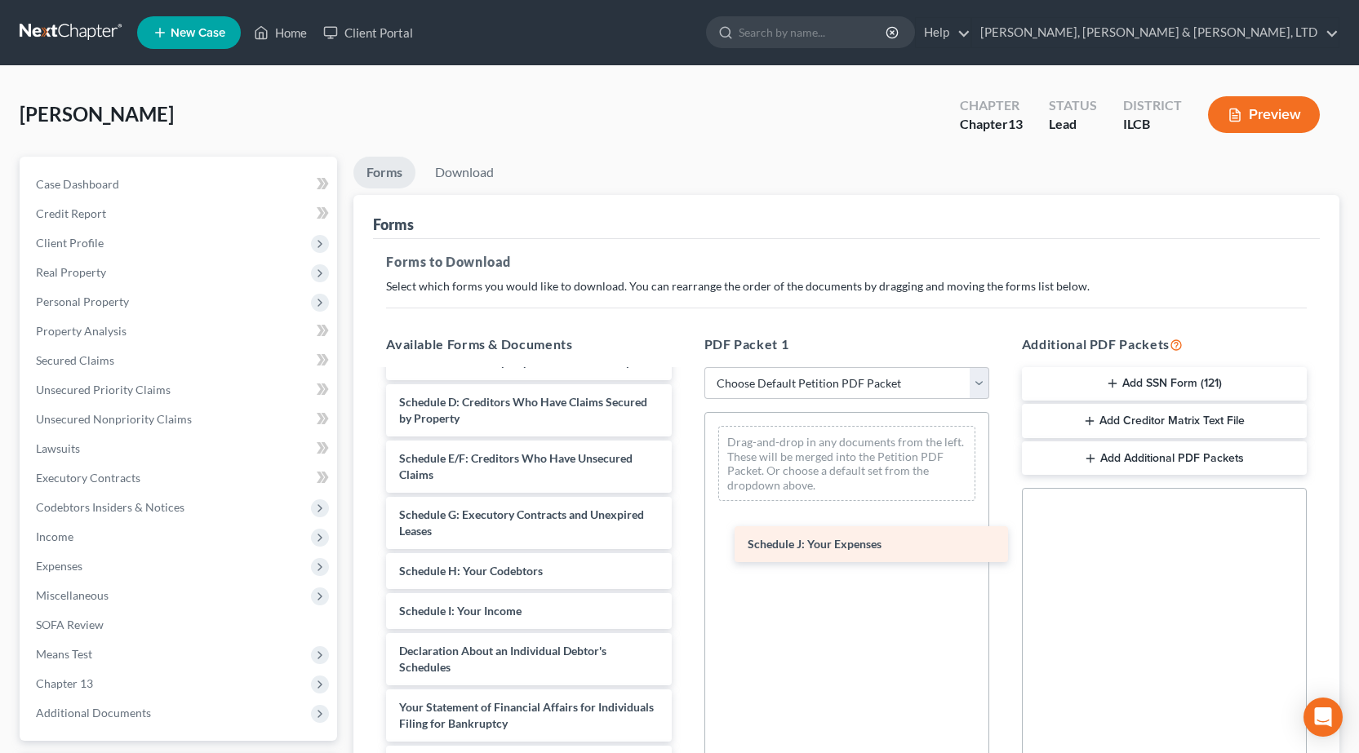
drag, startPoint x: 466, startPoint y: 646, endPoint x: 844, endPoint y: 532, distance: 394.8
click at [684, 532] on div "Schedule J: Your Expenses Voluntary Petition for Individuals Filing for Bankrup…" at bounding box center [528, 591] width 311 height 766
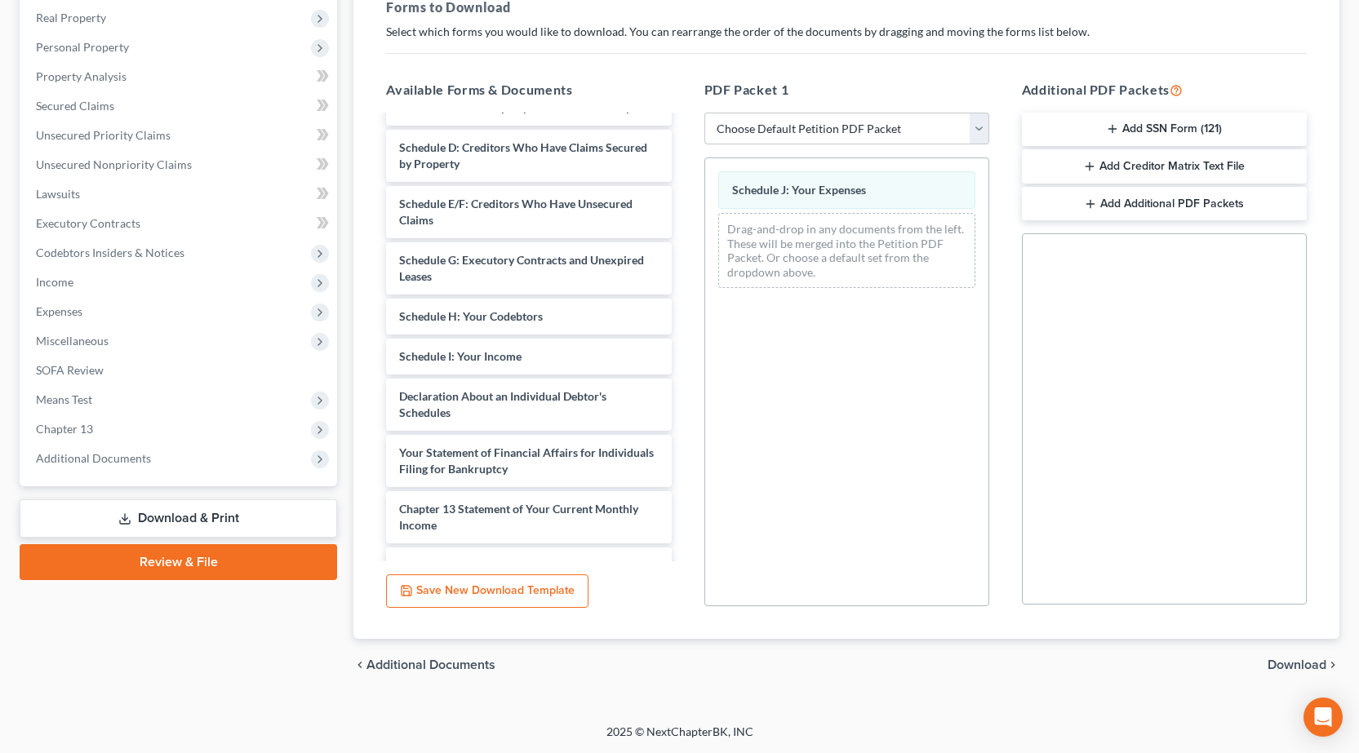
click at [1299, 668] on span "Download" at bounding box center [1296, 665] width 59 height 13
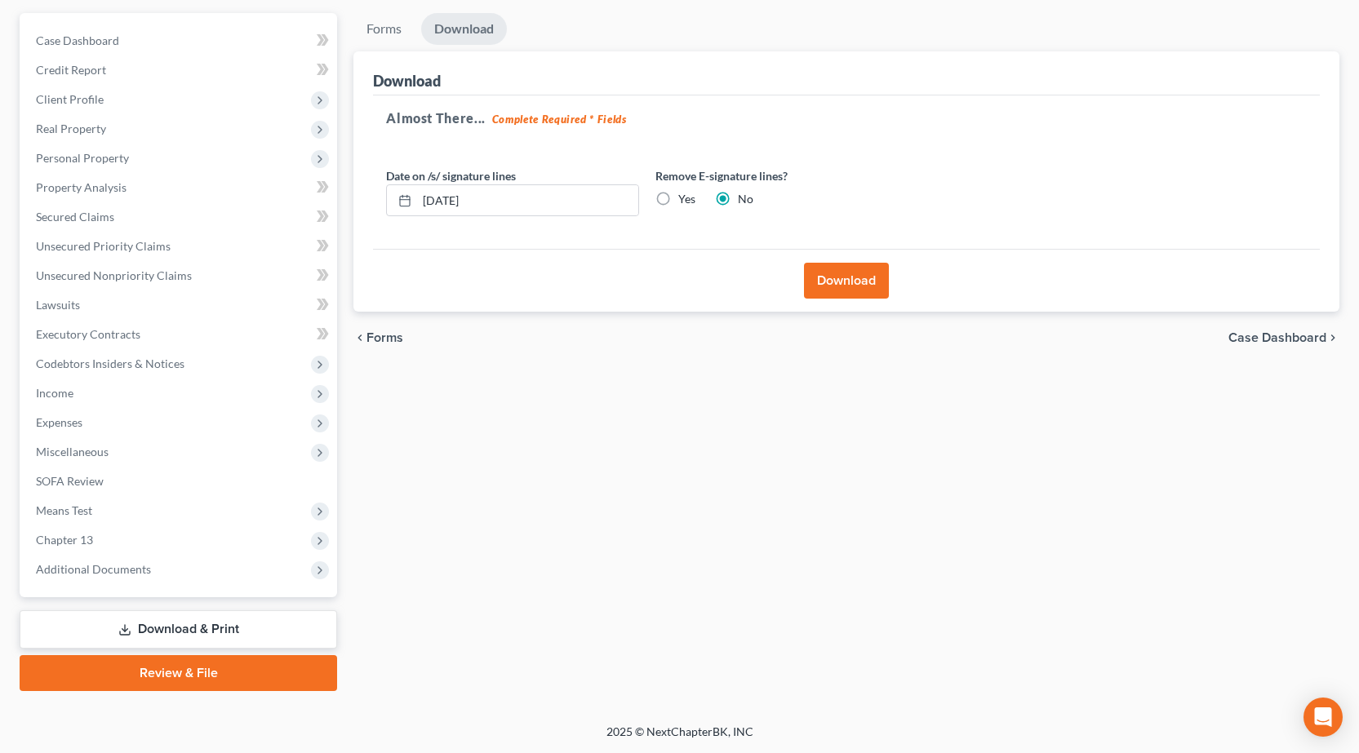
scroll to position [144, 0]
click at [886, 288] on button "Download" at bounding box center [846, 281] width 85 height 36
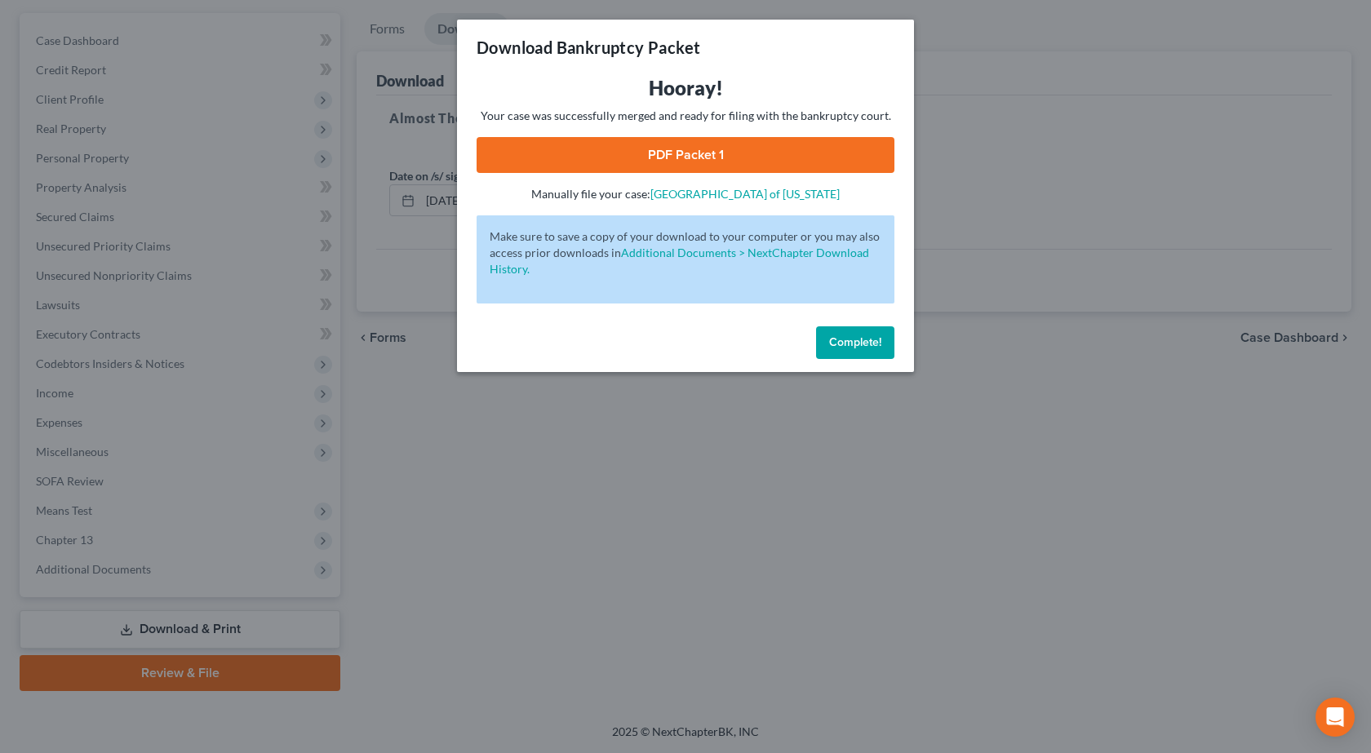
click at [728, 156] on link "PDF Packet 1" at bounding box center [686, 155] width 418 height 36
click at [493, 526] on div "Download Bankruptcy Packet Hooray! Your case was successfully merged and ready …" at bounding box center [685, 376] width 1371 height 753
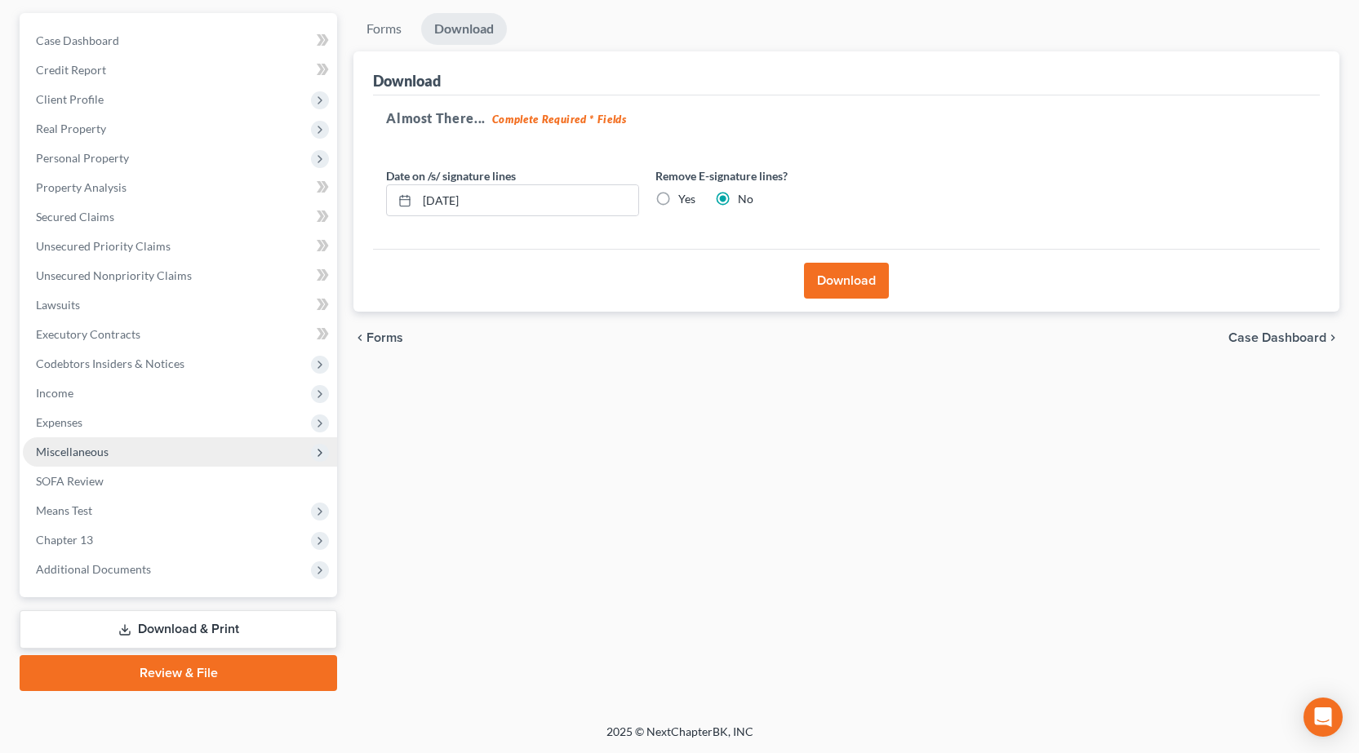
click at [140, 454] on span "Miscellaneous" at bounding box center [180, 451] width 314 height 29
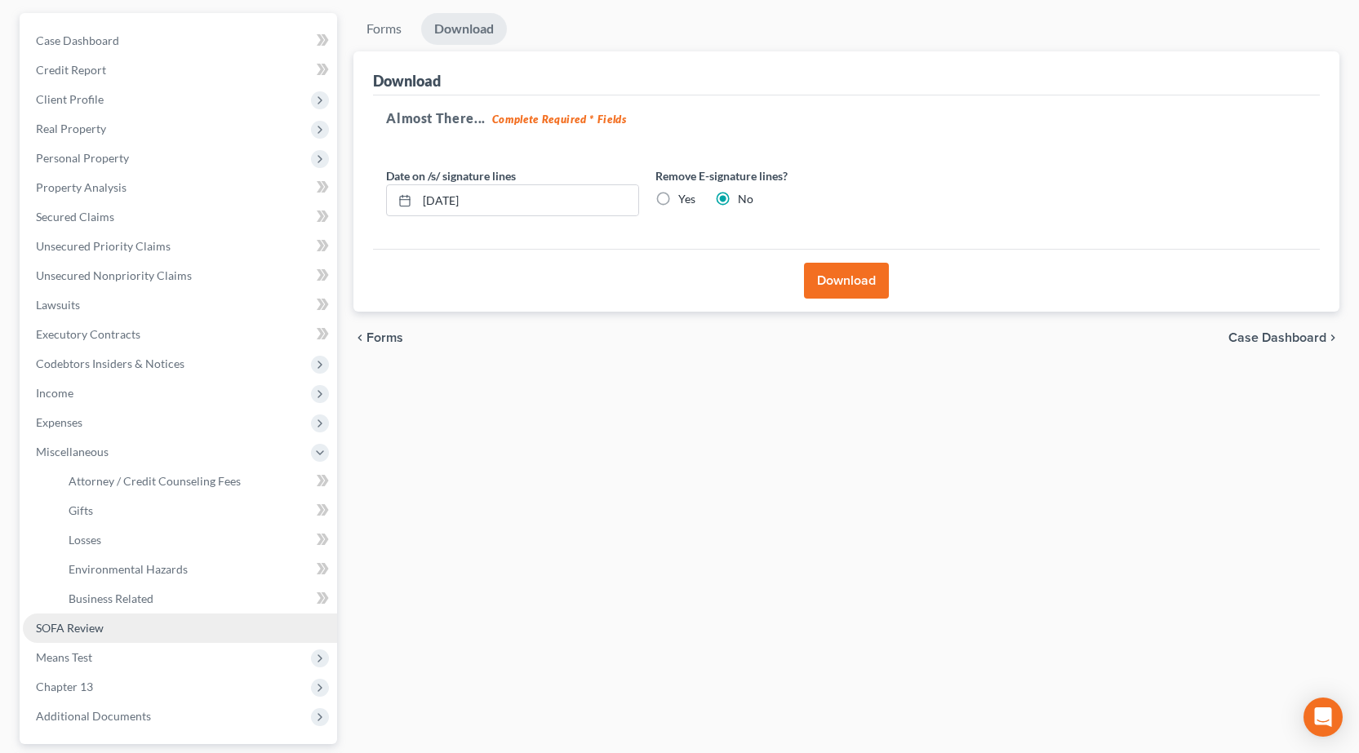
click at [128, 623] on link "SOFA Review" at bounding box center [180, 628] width 314 height 29
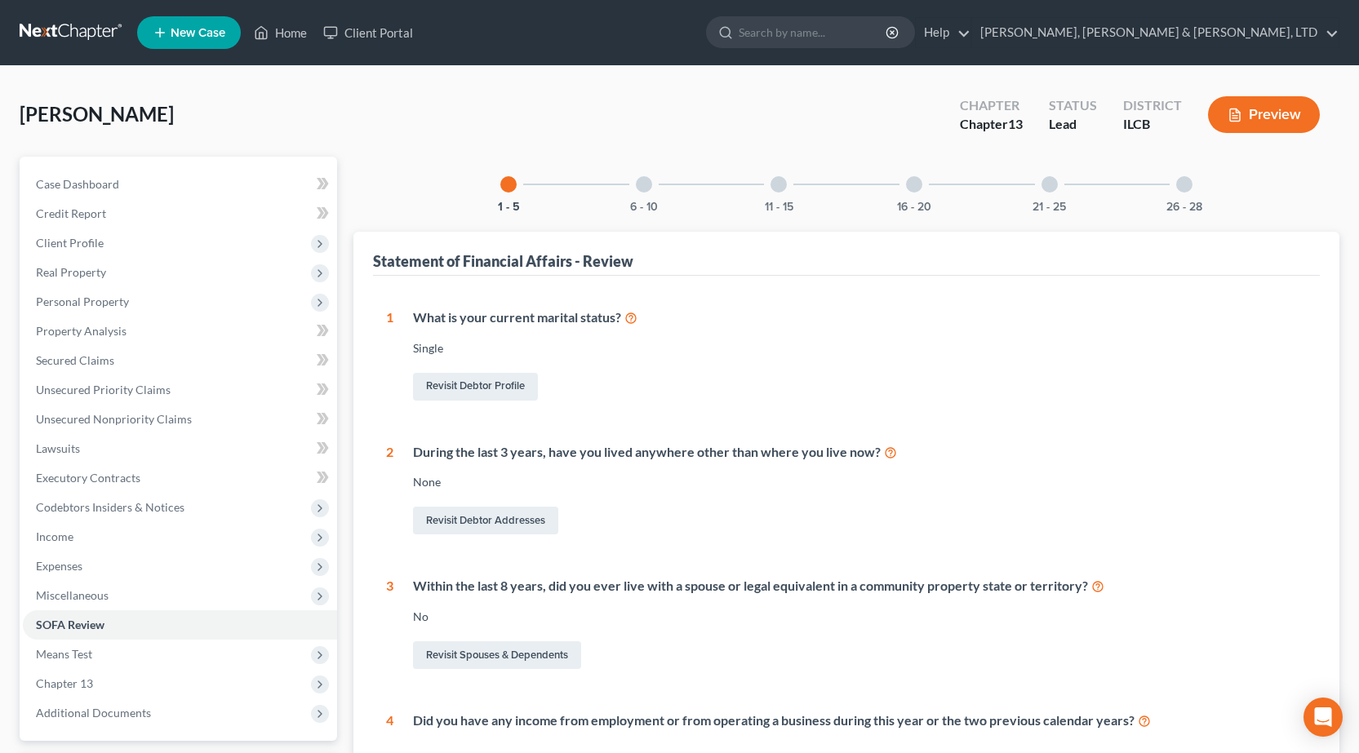
click at [922, 195] on div "16 - 20" at bounding box center [913, 184] width 55 height 55
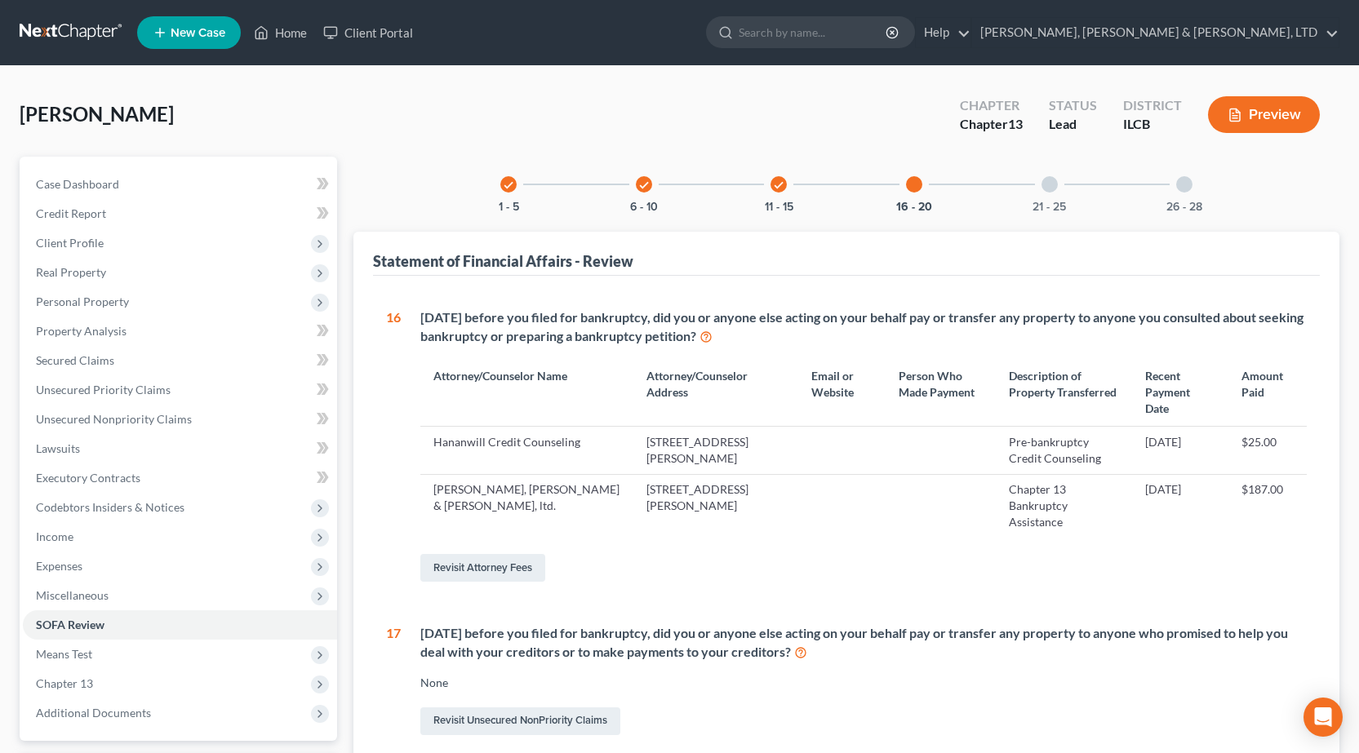
click at [783, 193] on div "check 11 - 15" at bounding box center [778, 184] width 55 height 55
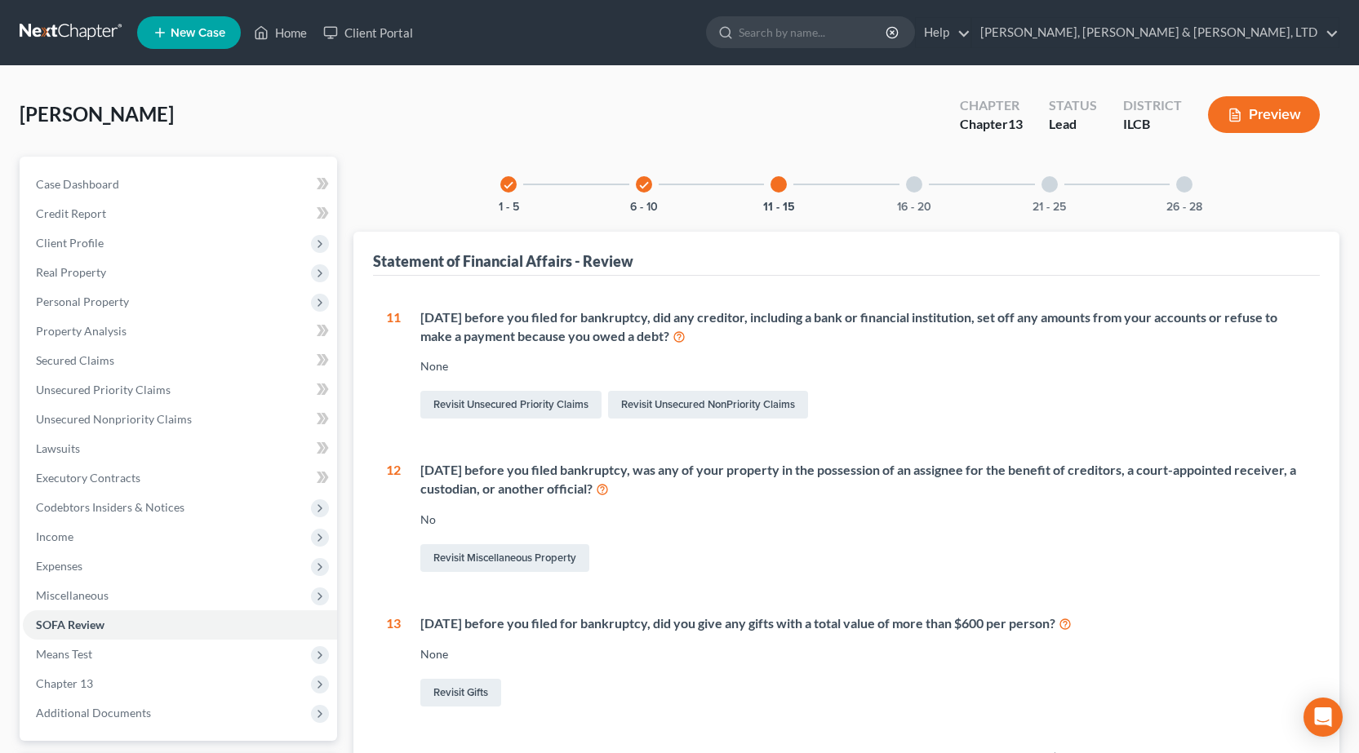
click at [636, 178] on div "check 6 - 10" at bounding box center [643, 184] width 55 height 55
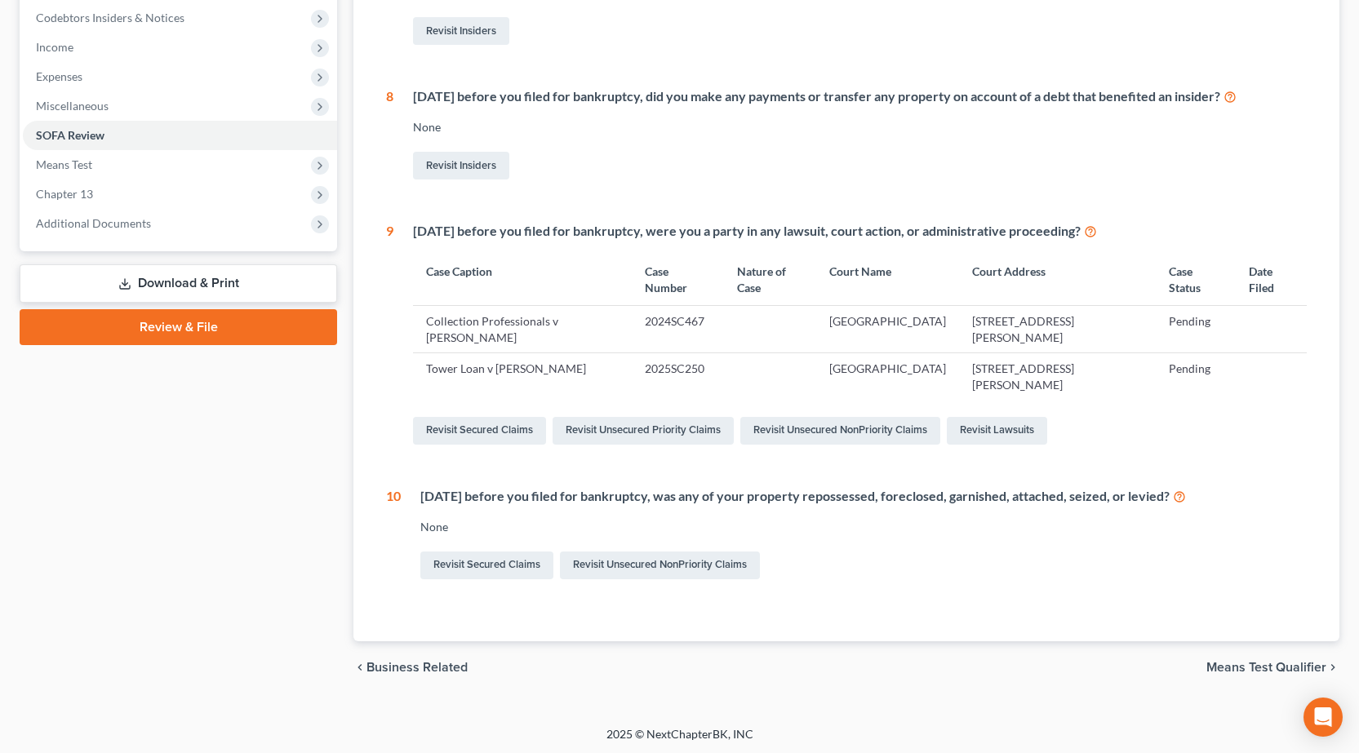
scroll to position [492, 0]
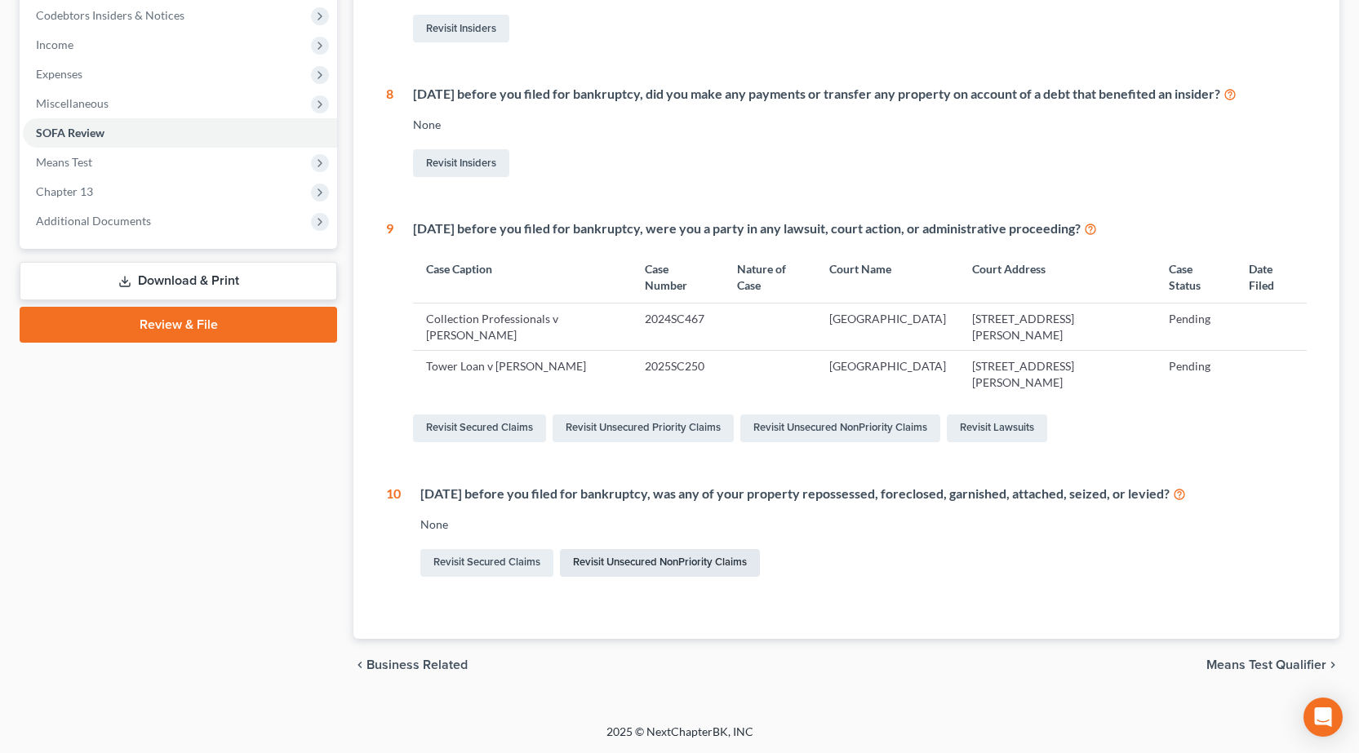
click at [629, 561] on link "Revisit Unsecured NonPriority Claims" at bounding box center [660, 563] width 200 height 28
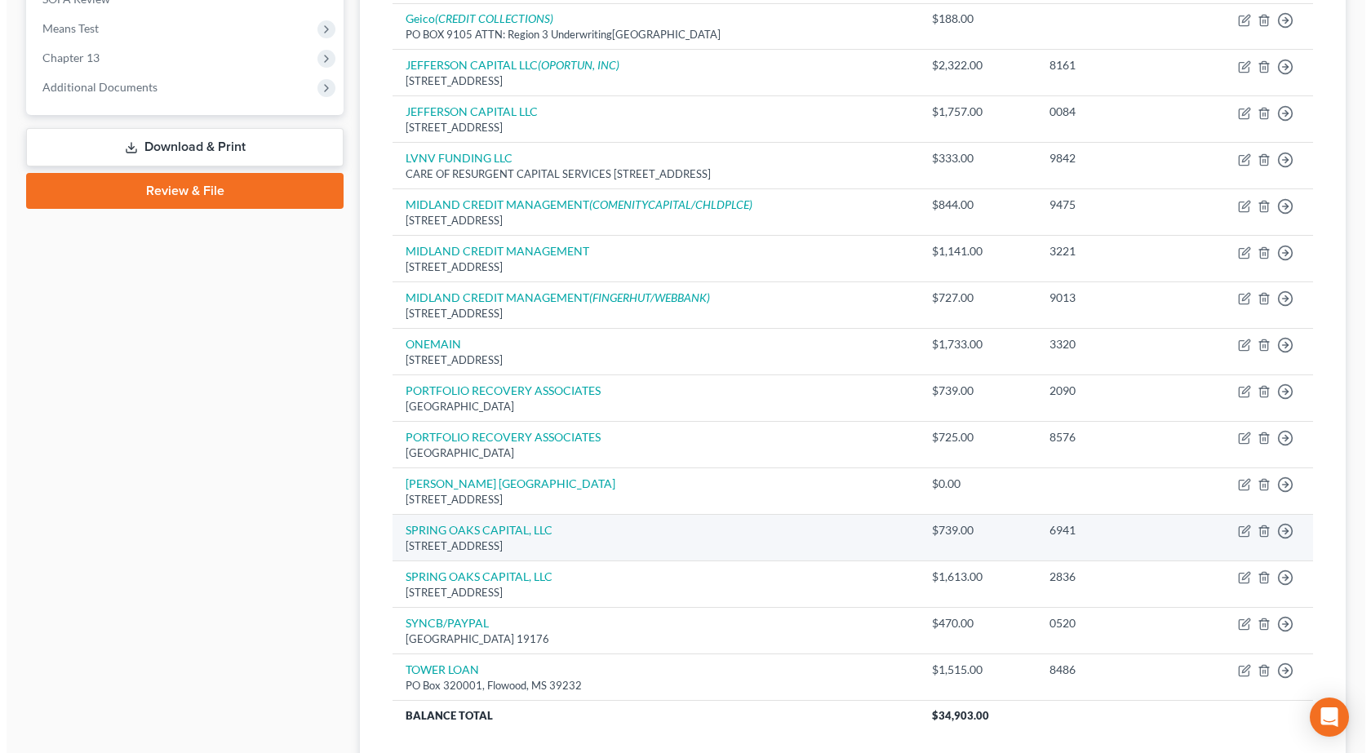
scroll to position [653, 0]
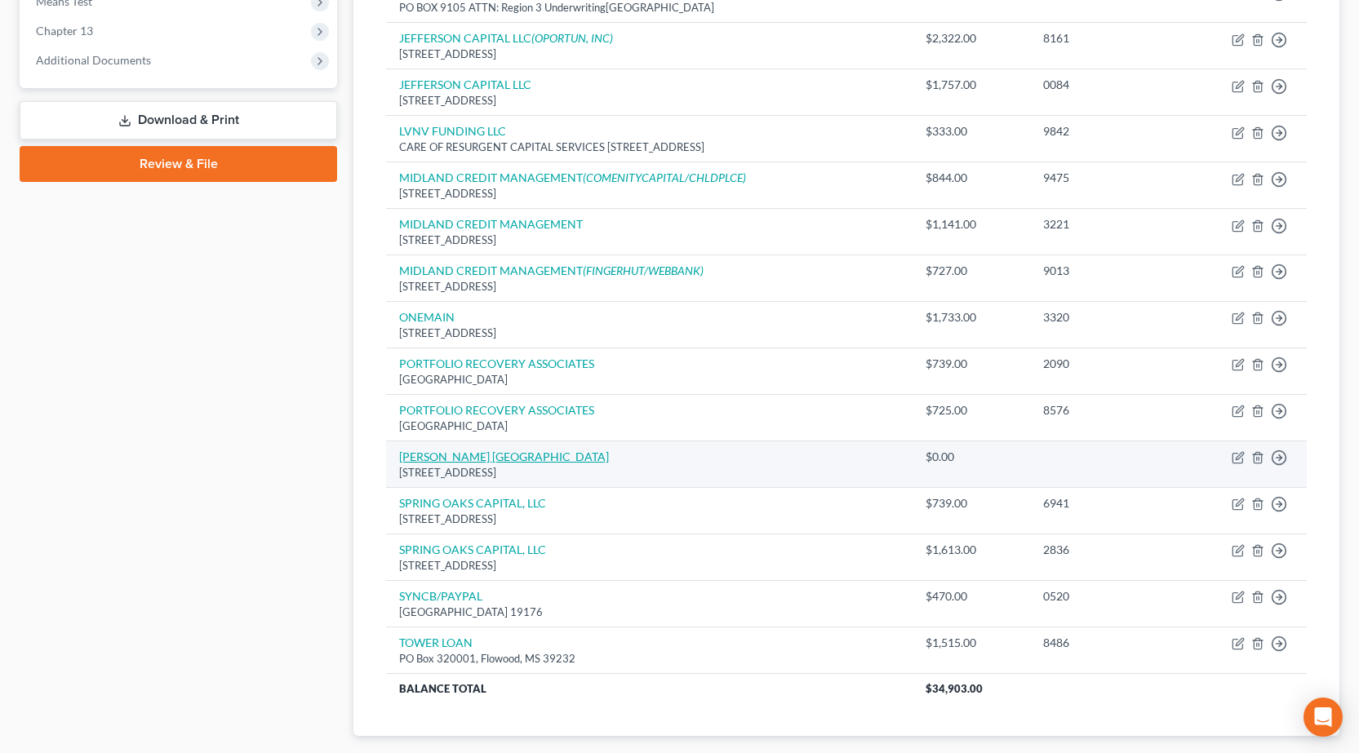
click at [431, 455] on link "Sarah Bush Lincoln Health Center" at bounding box center [504, 457] width 210 height 14
select select "14"
select select "0"
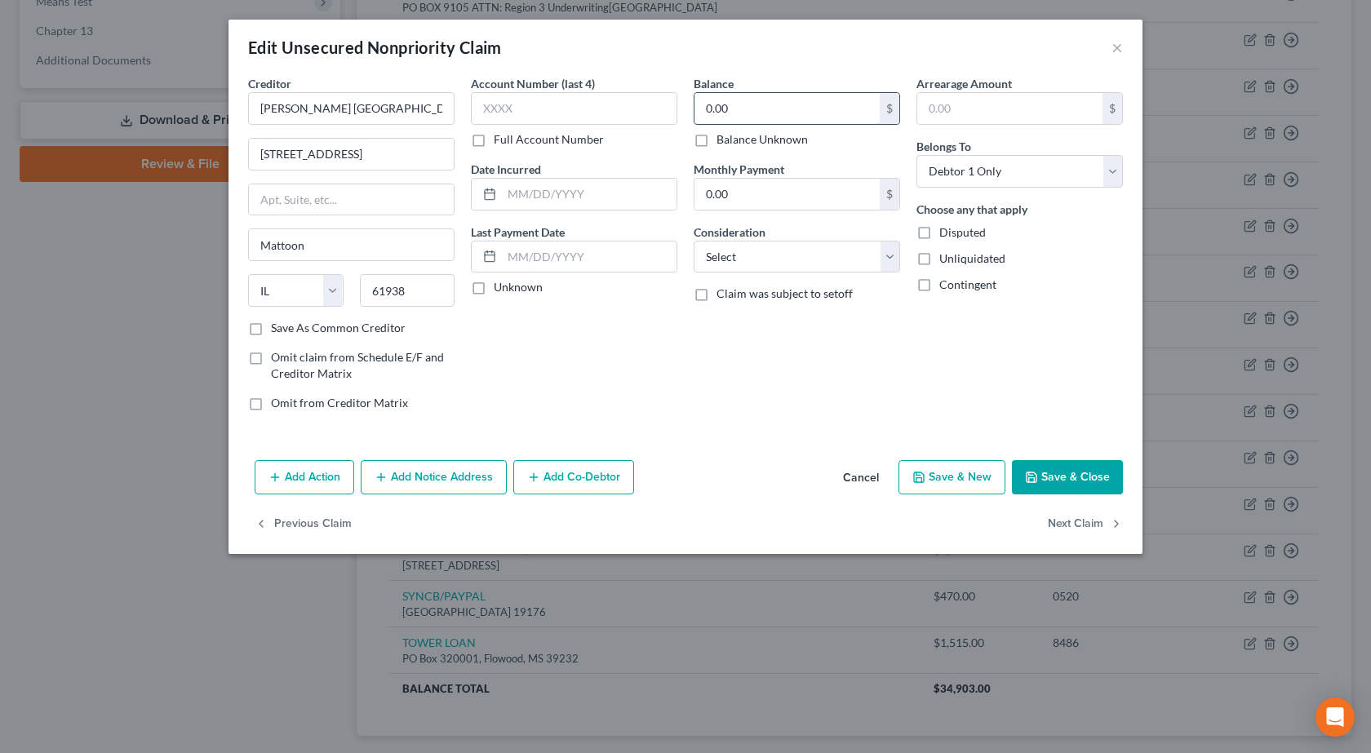
click at [814, 109] on input "0.00" at bounding box center [787, 108] width 185 height 31
type input "6,375"
click at [752, 254] on select "Select Cable / Satellite Services Collection Agency Credit Card Debt Debt Couns…" at bounding box center [797, 257] width 206 height 33
select select "9"
click at [694, 241] on select "Select Cable / Satellite Services Collection Agency Credit Card Debt Debt Couns…" at bounding box center [797, 257] width 206 height 33
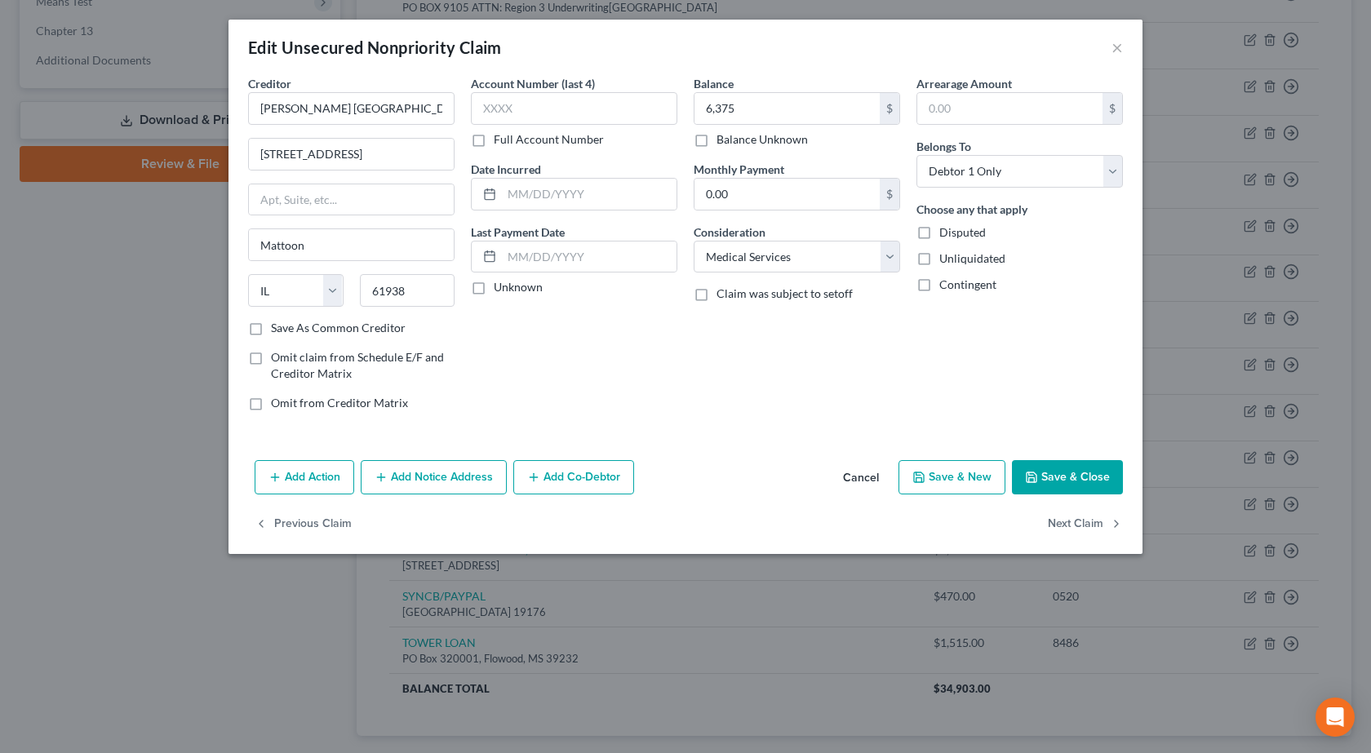
click at [457, 485] on button "Add Notice Address" at bounding box center [434, 477] width 146 height 34
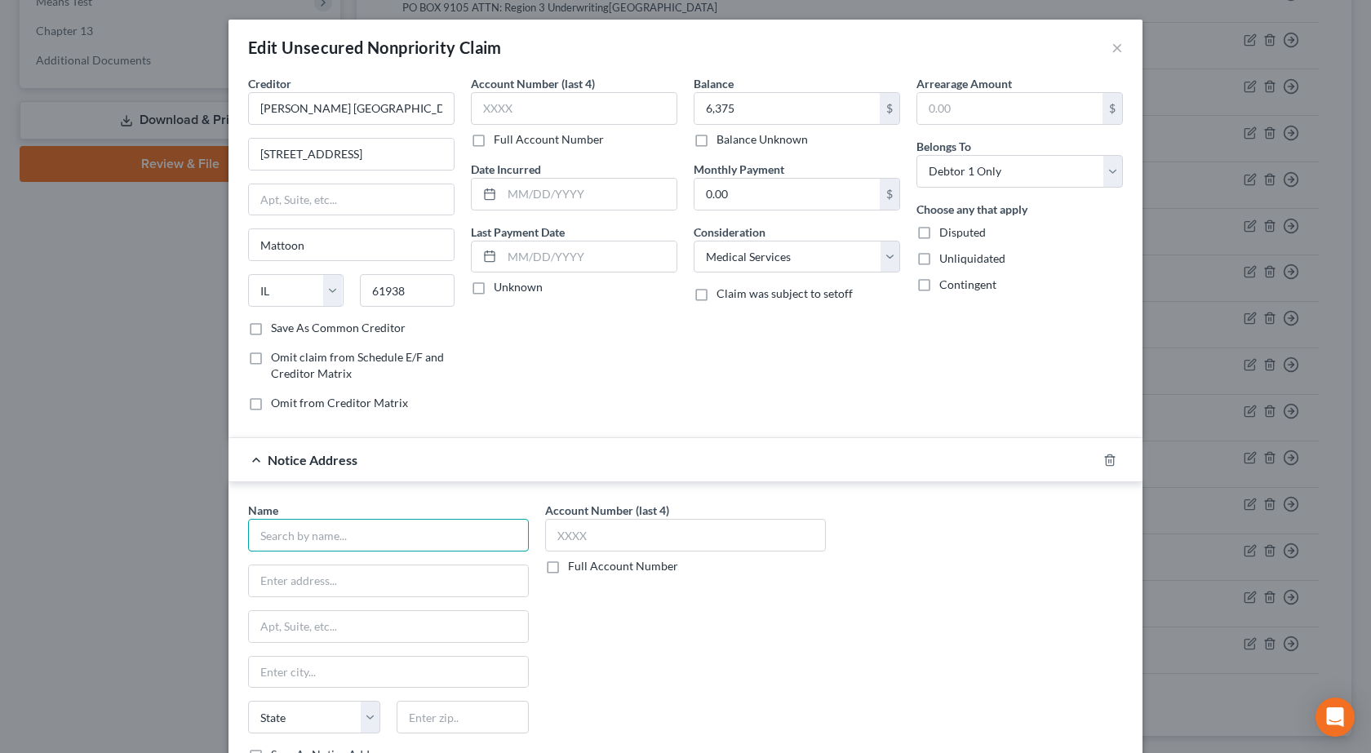
click at [333, 520] on input "text" at bounding box center [388, 535] width 281 height 33
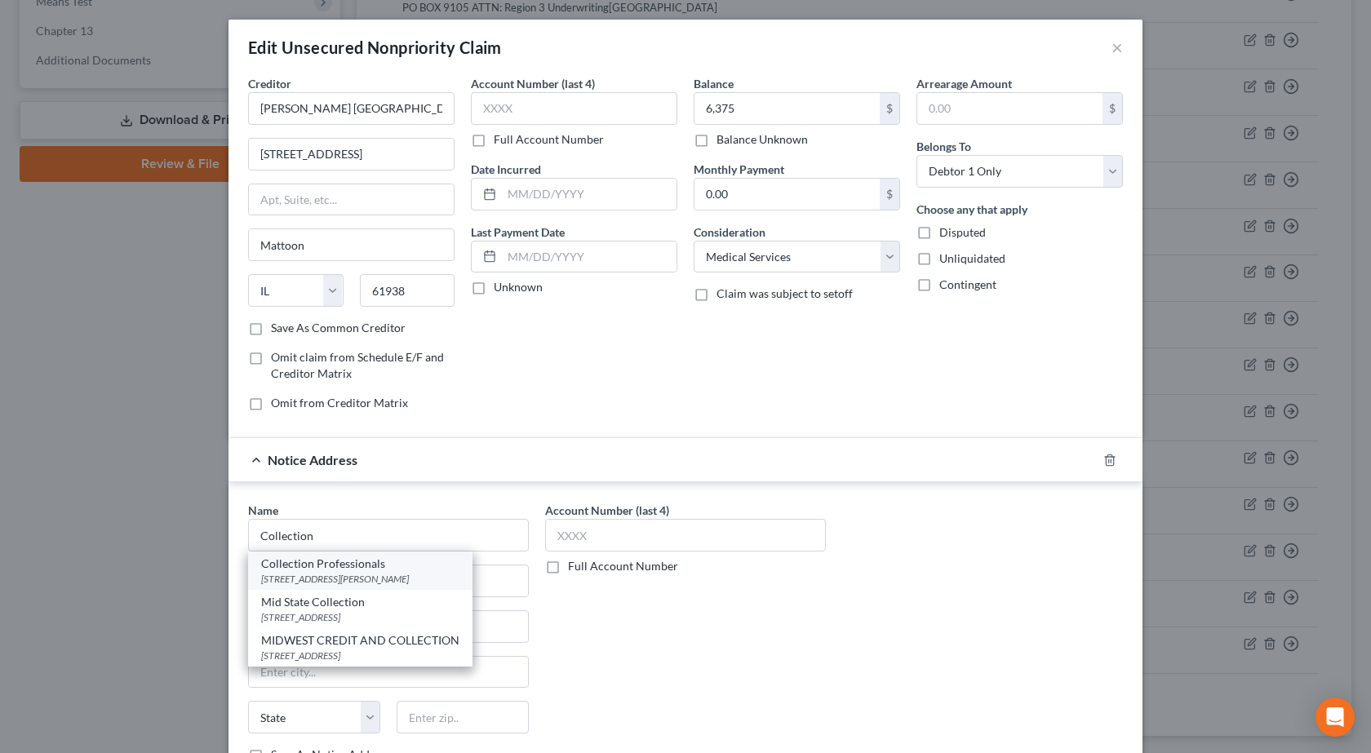
click at [378, 570] on div "Collection Professionals" at bounding box center [360, 564] width 198 height 16
type input "Collection Professionals"
type input "400 N Dudley St"
type input "Macomb"
select select "14"
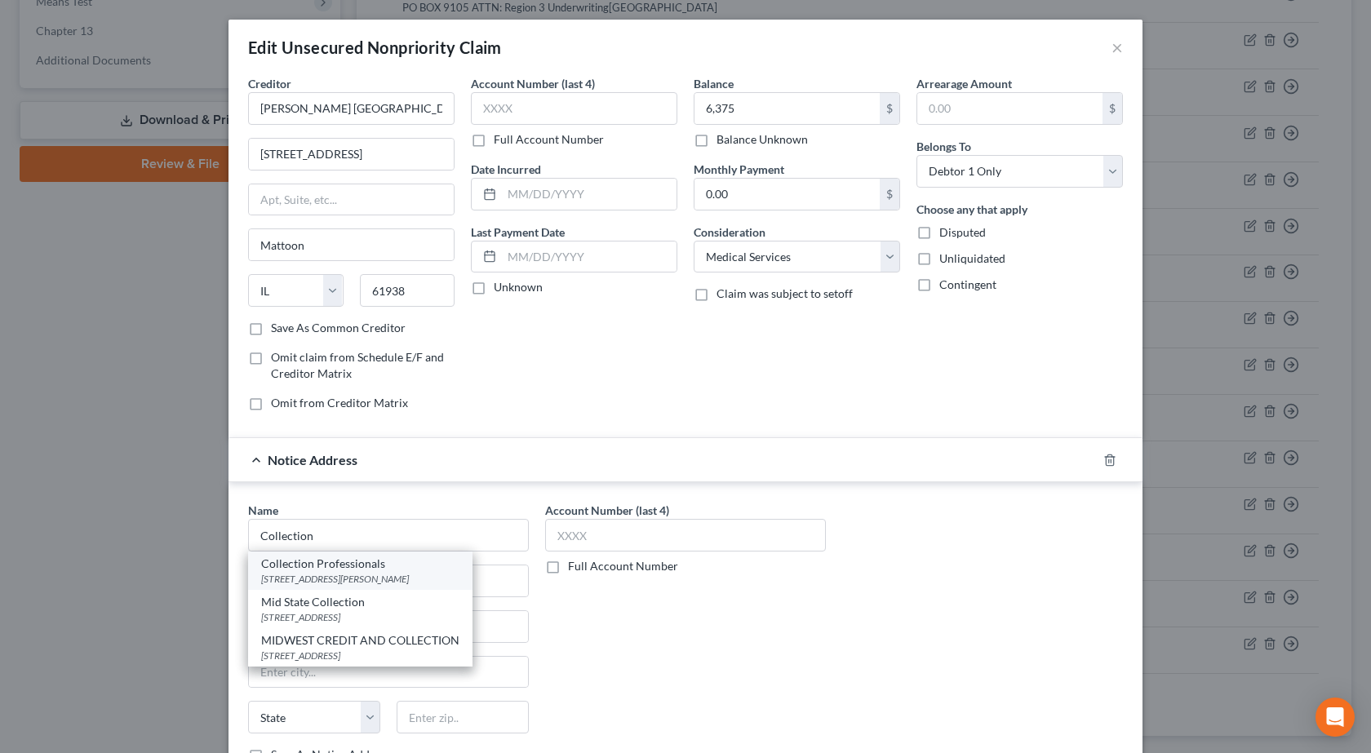
type input "61455"
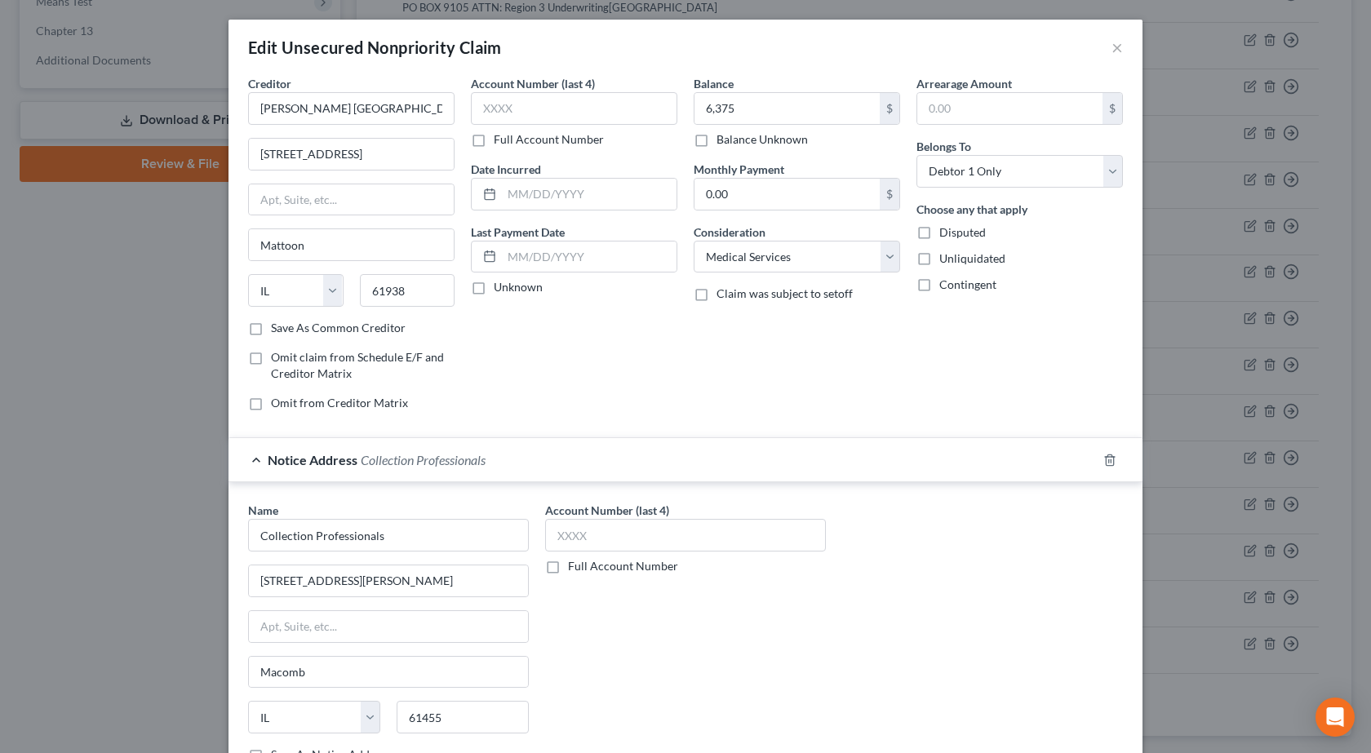
scroll to position [172, 0]
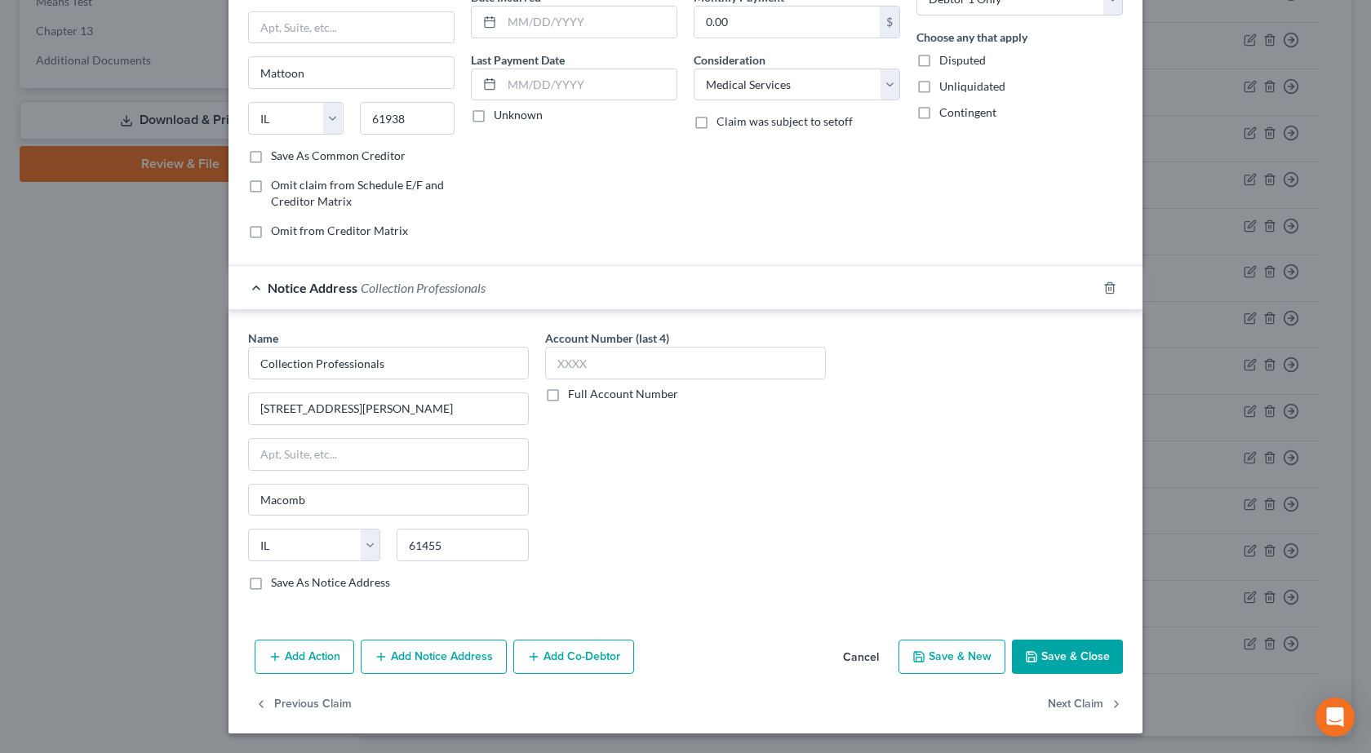
click at [448, 659] on button "Add Notice Address" at bounding box center [434, 657] width 146 height 34
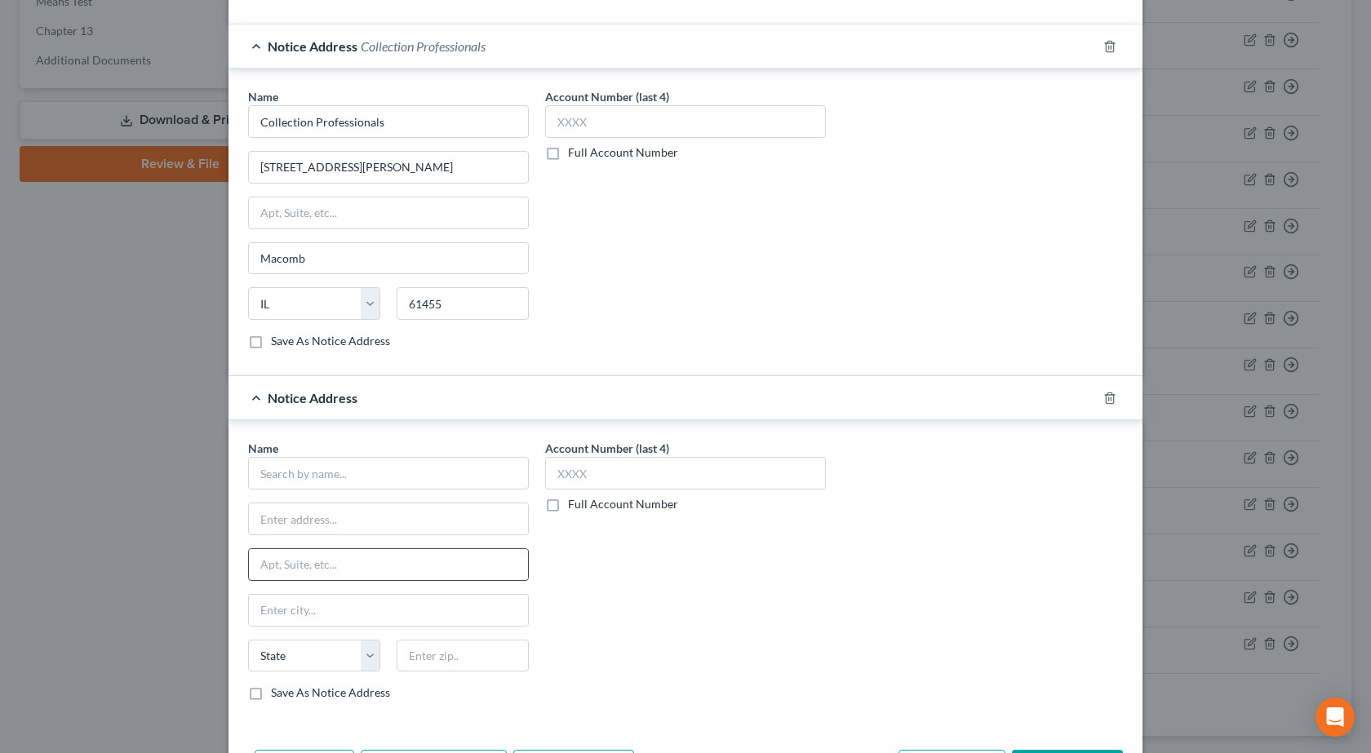
scroll to position [417, 0]
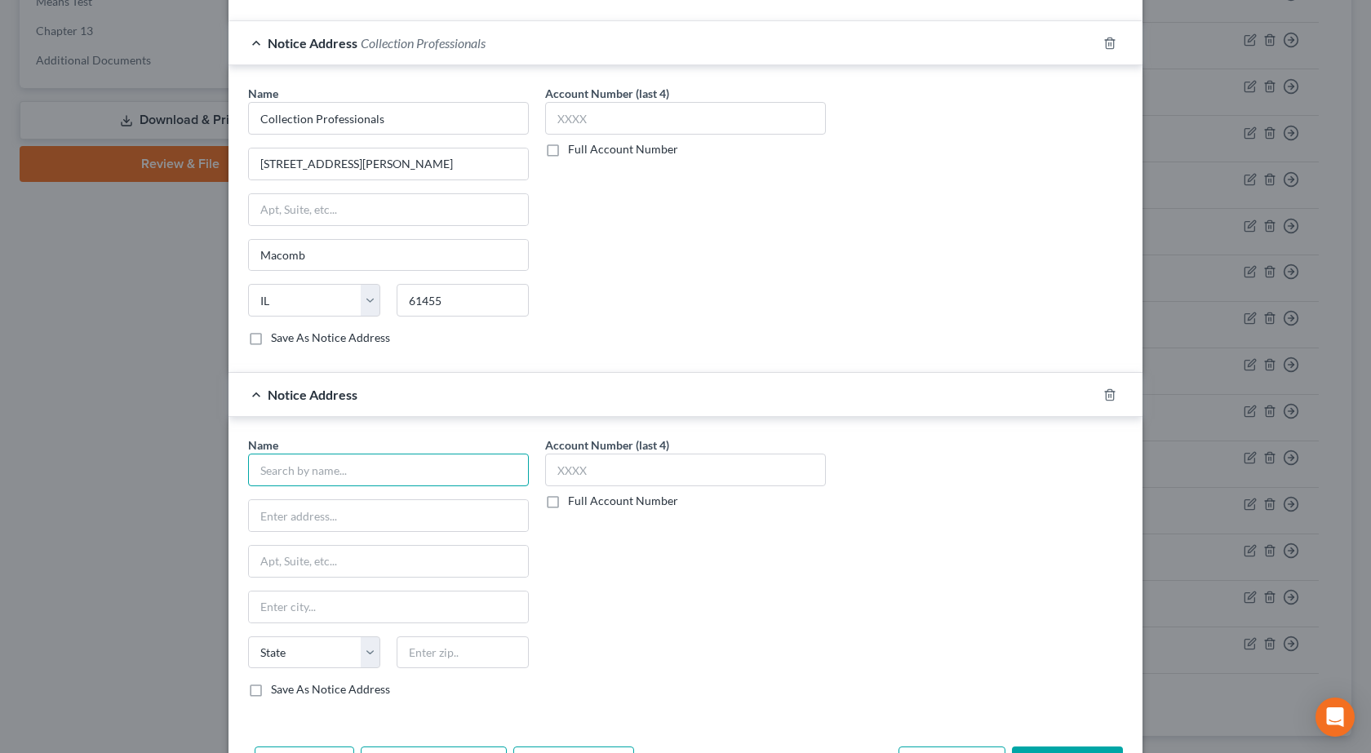
click at [283, 482] on input "text" at bounding box center [388, 470] width 281 height 33
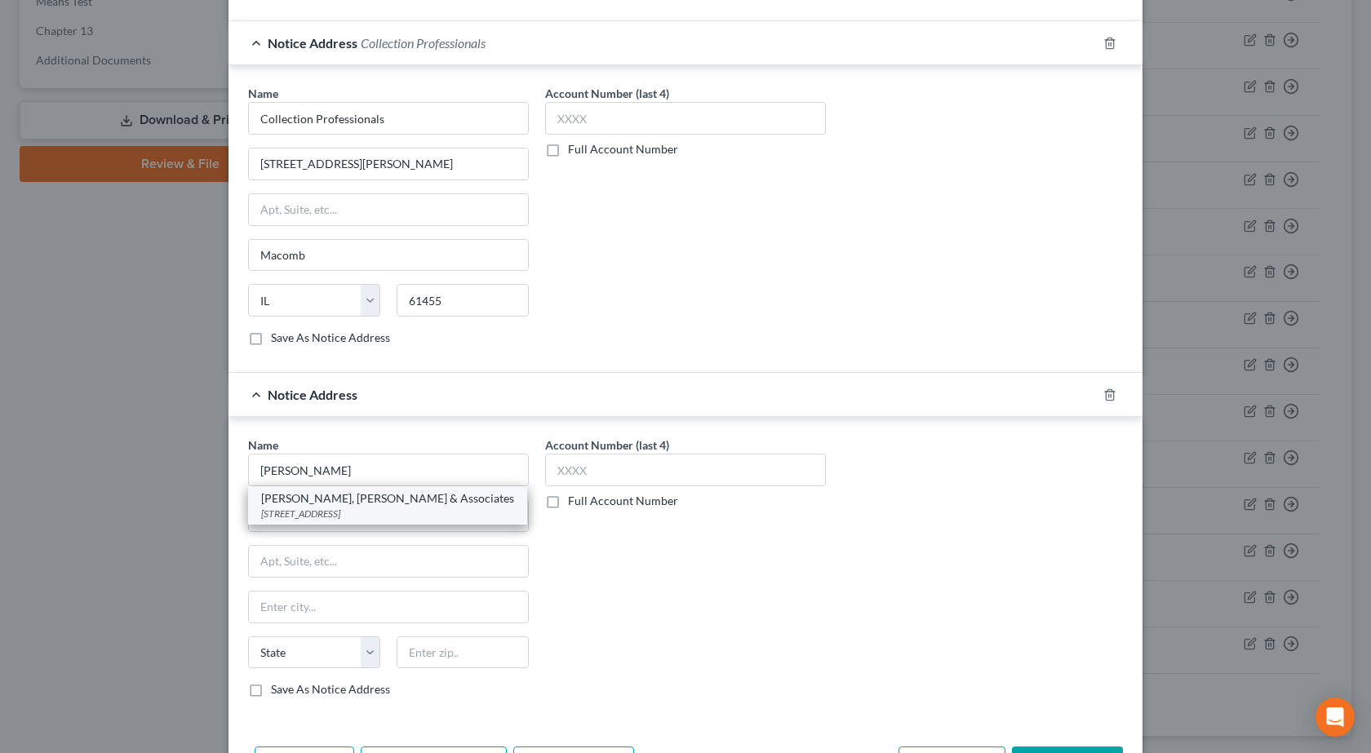
click at [292, 510] on div "202 N Lafayette St, Macomb, IL 61455" at bounding box center [387, 514] width 253 height 14
type input "Bougher, Krisher & Associates"
type input "202 N Lafayette St"
type input "Macomb"
select select "14"
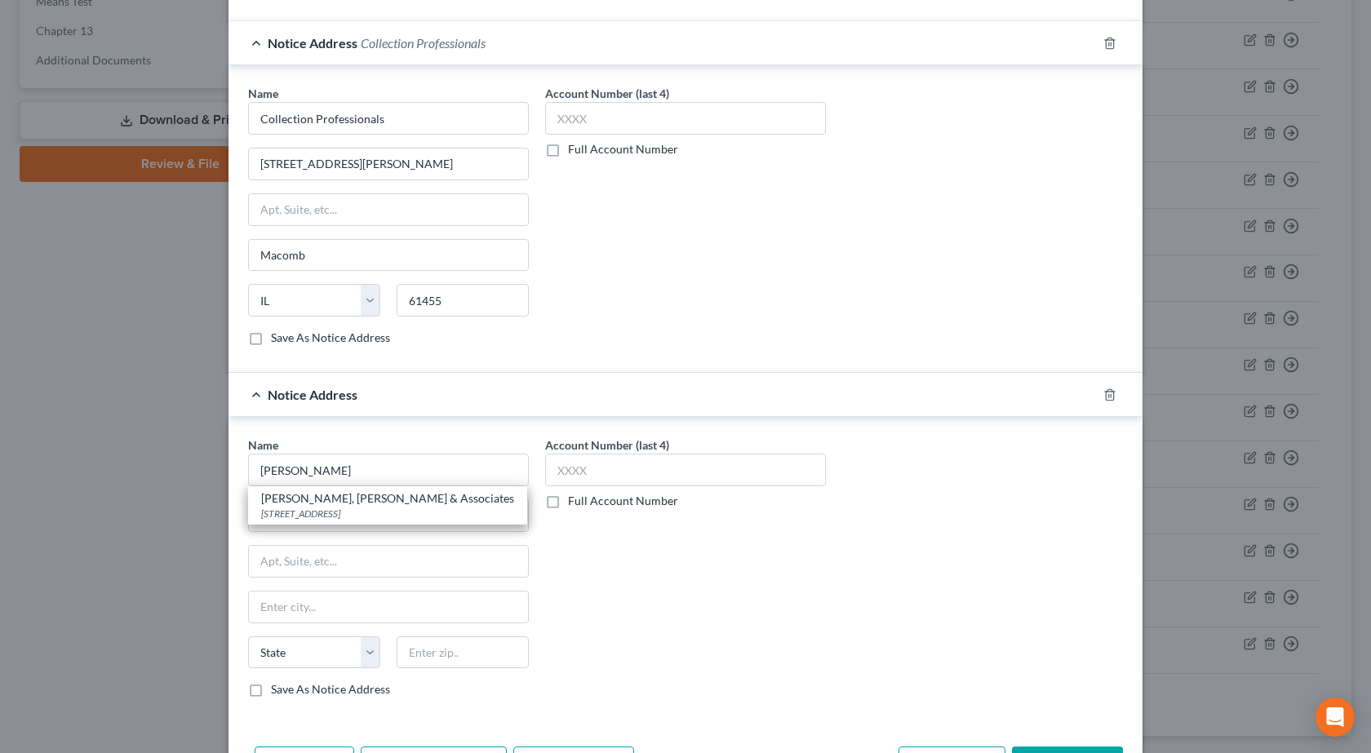
type input "61455"
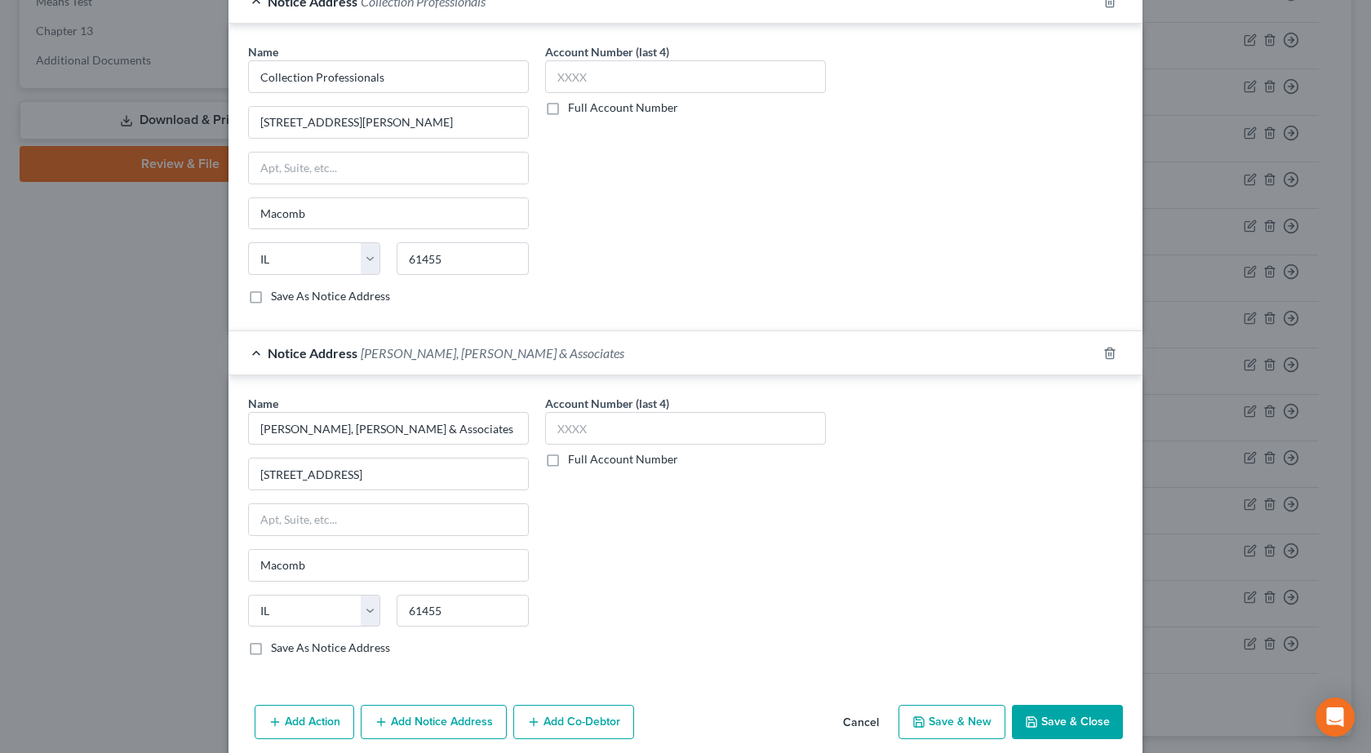
scroll to position [525, 0]
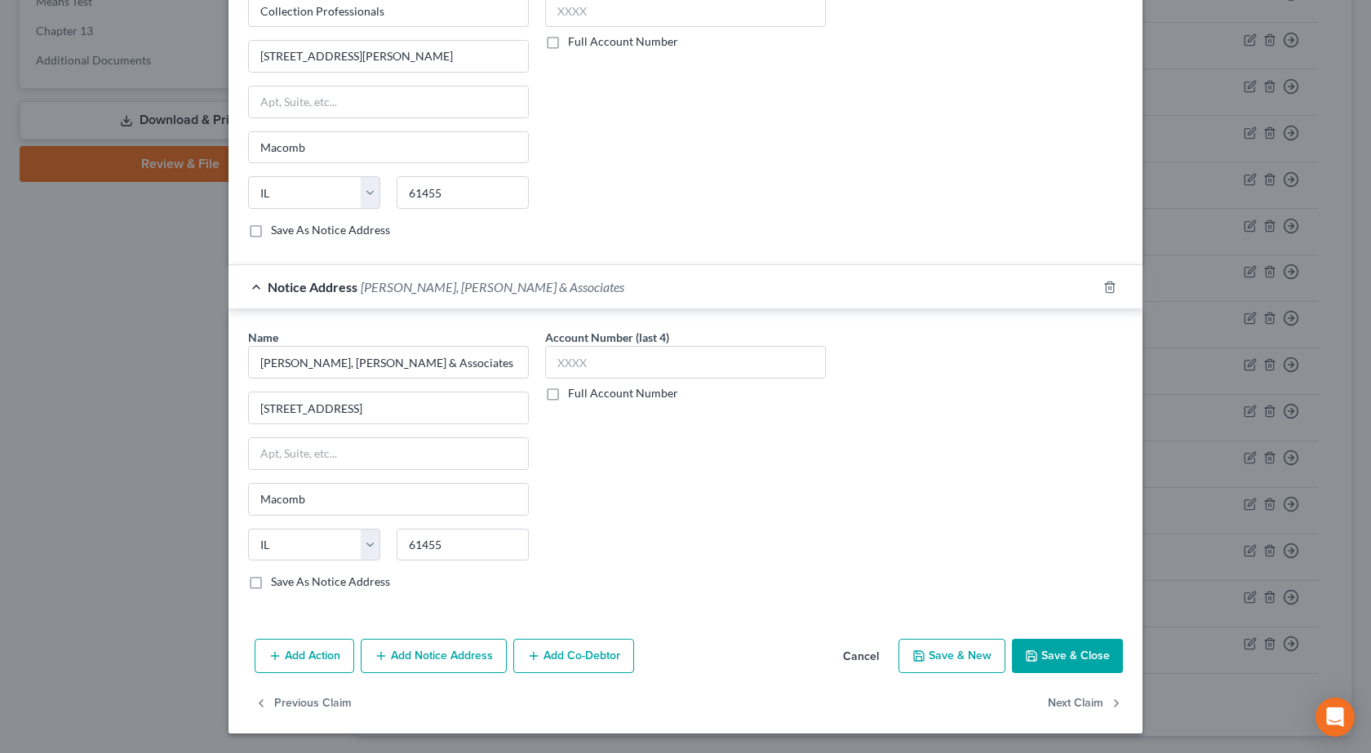
click at [295, 658] on button "Add Action" at bounding box center [305, 656] width 100 height 34
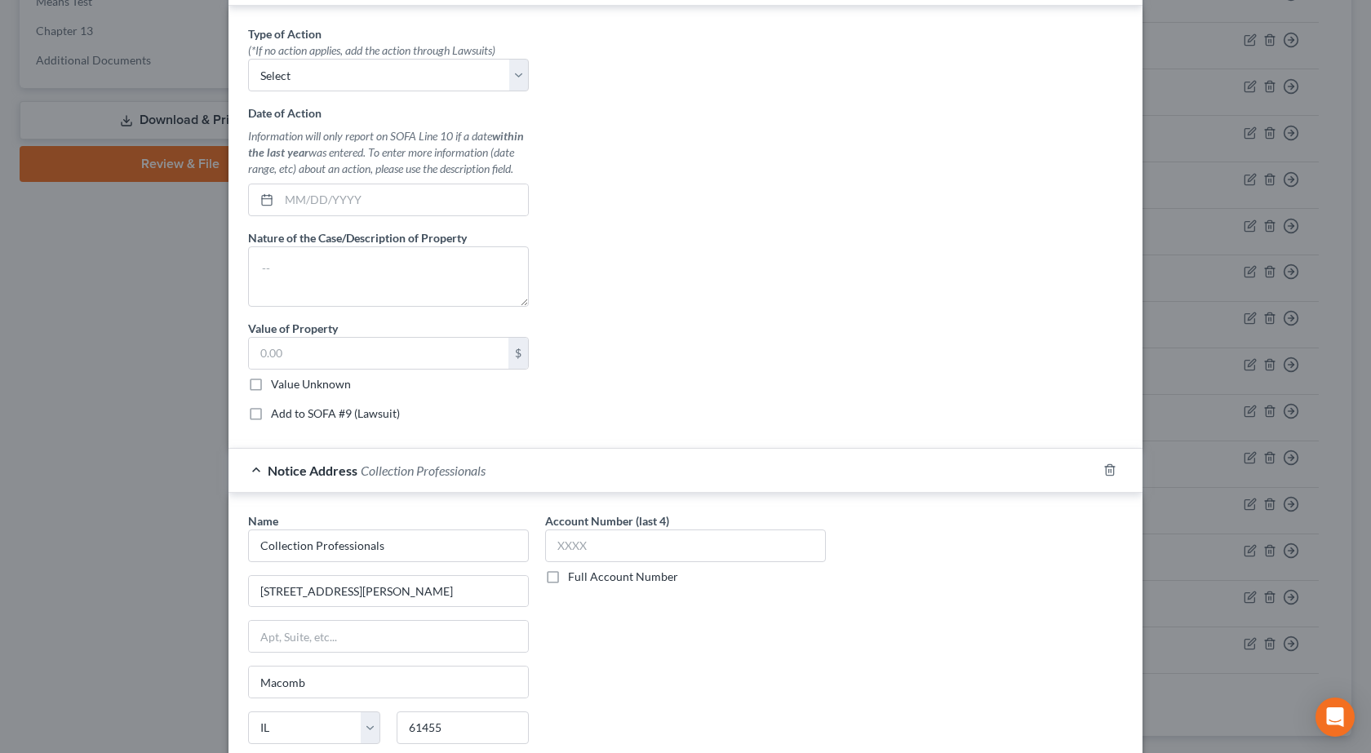
scroll to position [358, 0]
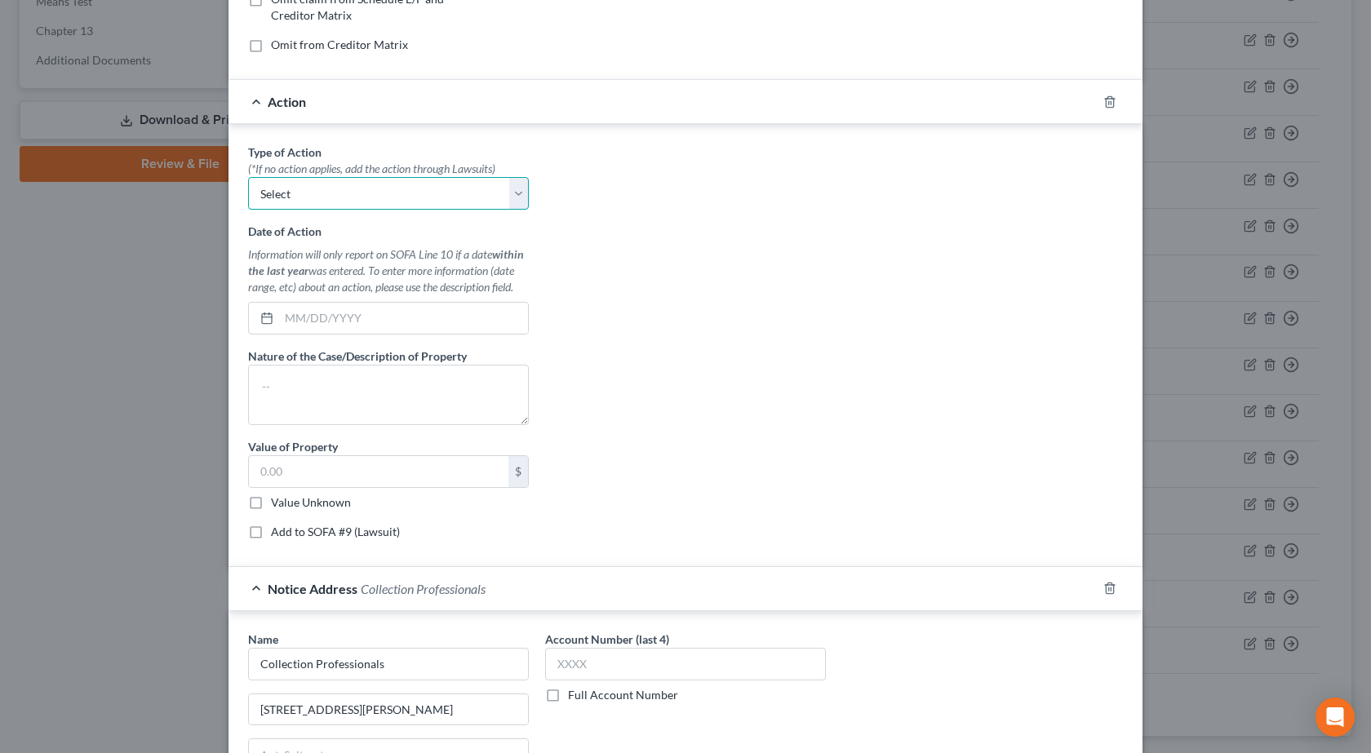
click at [348, 202] on select "Select Repossession Garnishment Foreclosure Personal Injury Attached, Seized, O…" at bounding box center [388, 193] width 281 height 33
select select "1"
click at [248, 177] on select "Select Repossession Garnishment Foreclosure Personal Injury Attached, Seized, O…" at bounding box center [388, 193] width 281 height 33
click at [322, 313] on input "text" at bounding box center [403, 318] width 249 height 31
type input "0"
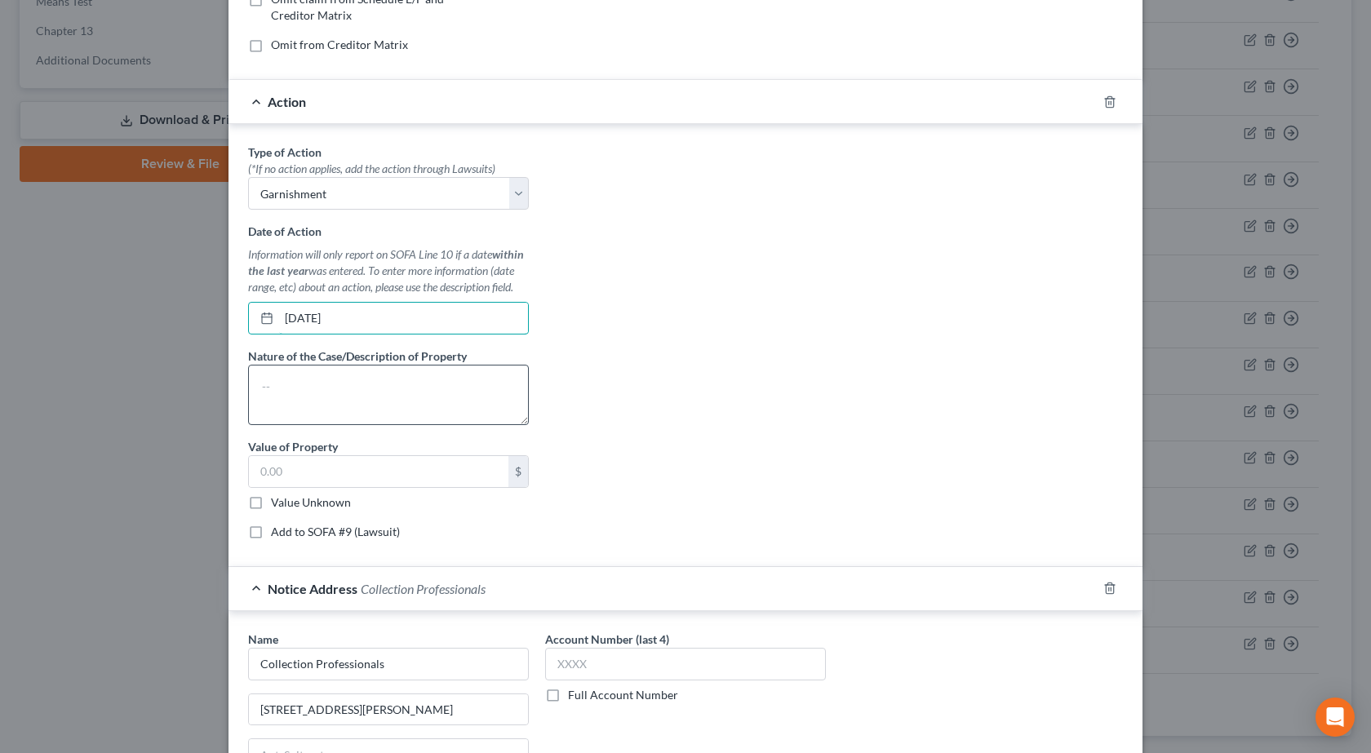
type input "08/30/2025"
click at [426, 401] on textarea at bounding box center [388, 395] width 281 height 60
type textarea "F"
type textarea "Garnishment"
click at [337, 477] on input "text" at bounding box center [379, 471] width 260 height 31
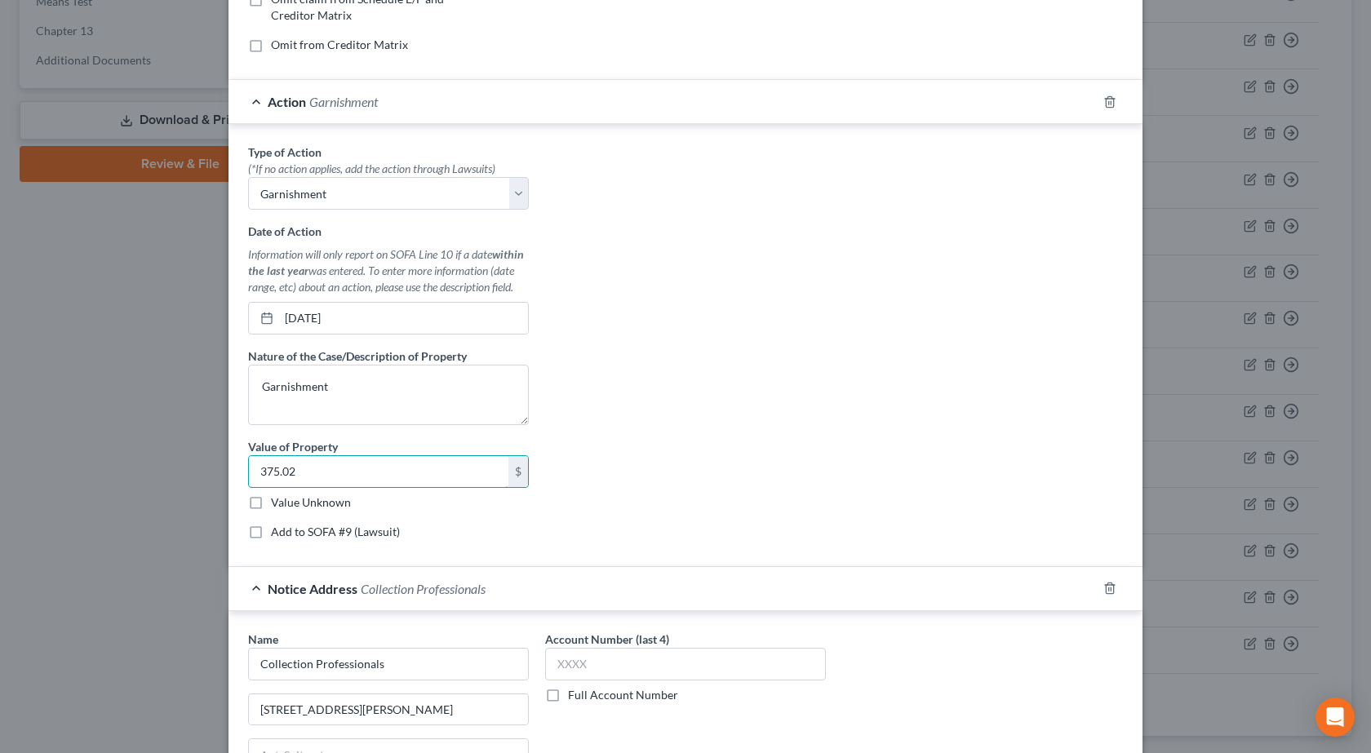
type input "375.02"
drag, startPoint x: 761, startPoint y: 393, endPoint x: 925, endPoint y: 484, distance: 187.8
click at [765, 393] on div "Type of Action * (*If no action applies, add the action through Lawsuits) Selec…" at bounding box center [685, 348] width 891 height 409
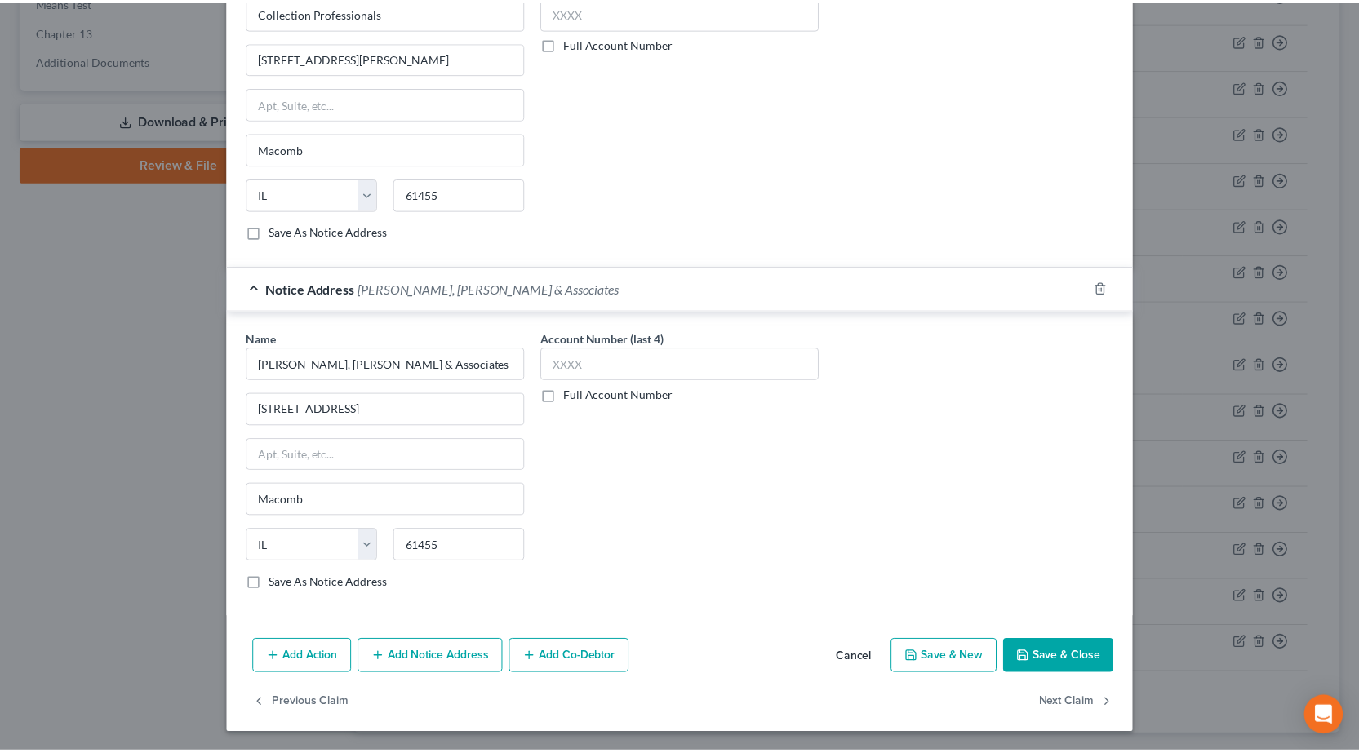
scroll to position [1011, 0]
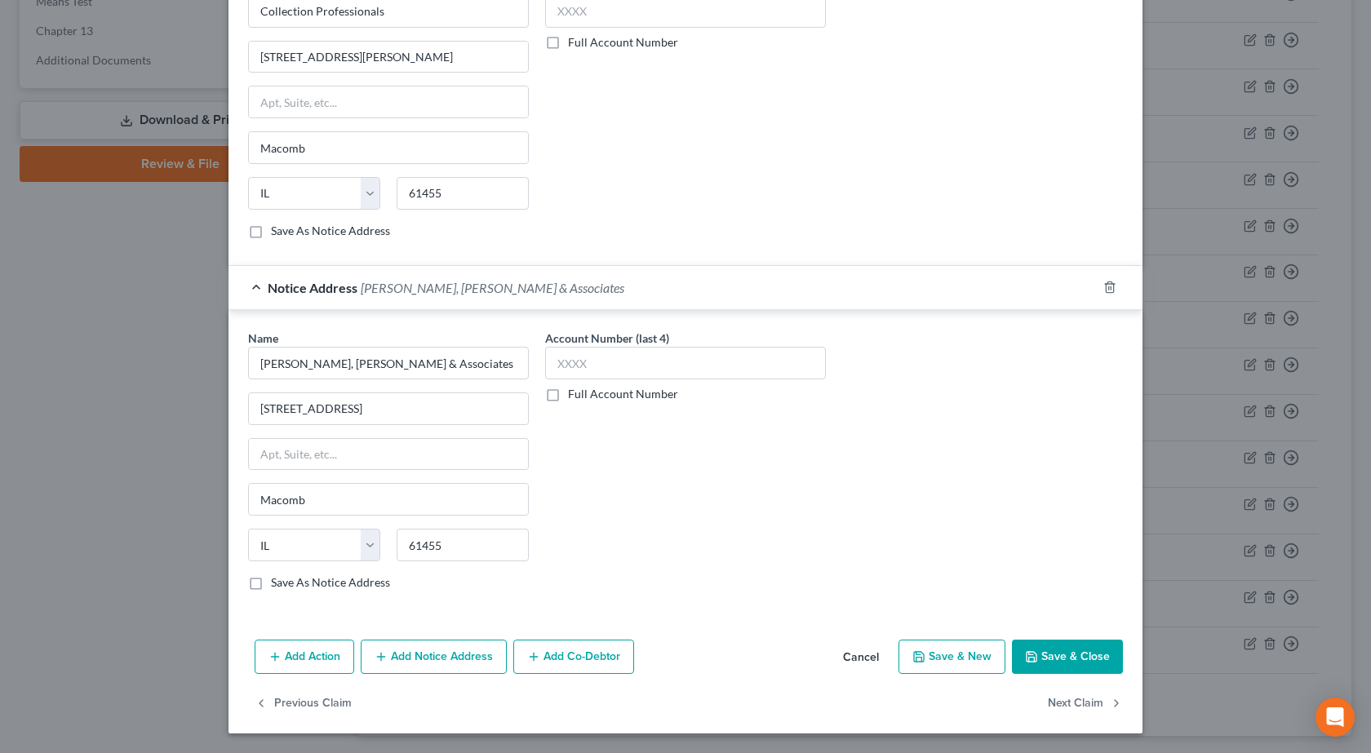
click at [1080, 650] on button "Save & Close" at bounding box center [1067, 657] width 111 height 34
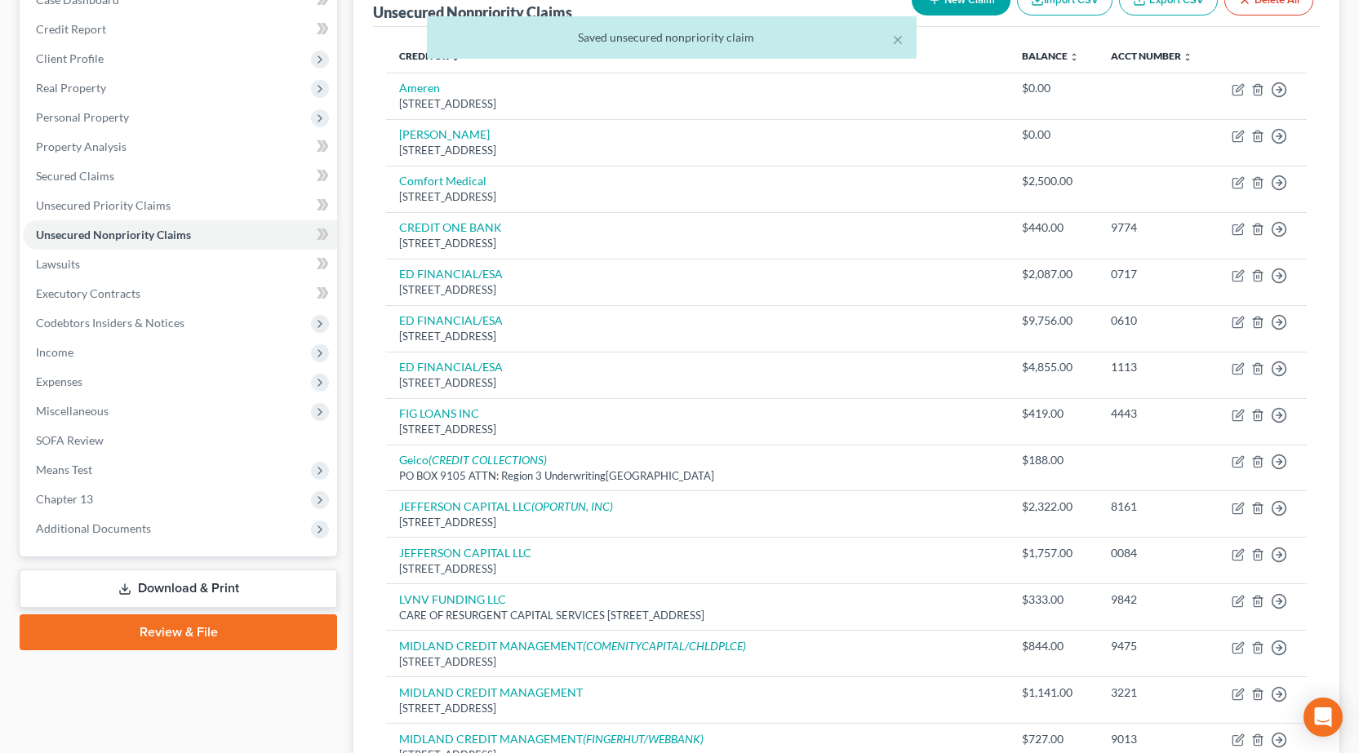
scroll to position [245, 0]
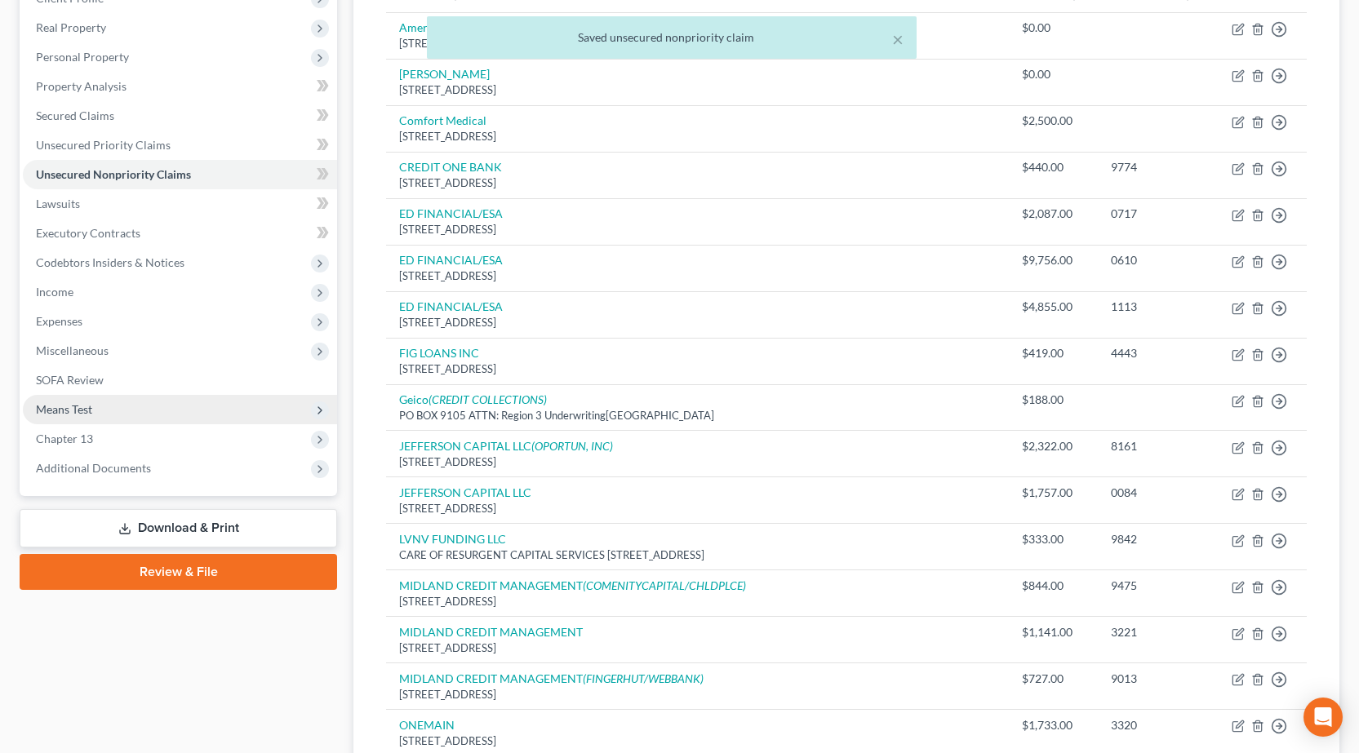
click at [69, 409] on span "Means Test" at bounding box center [64, 409] width 56 height 14
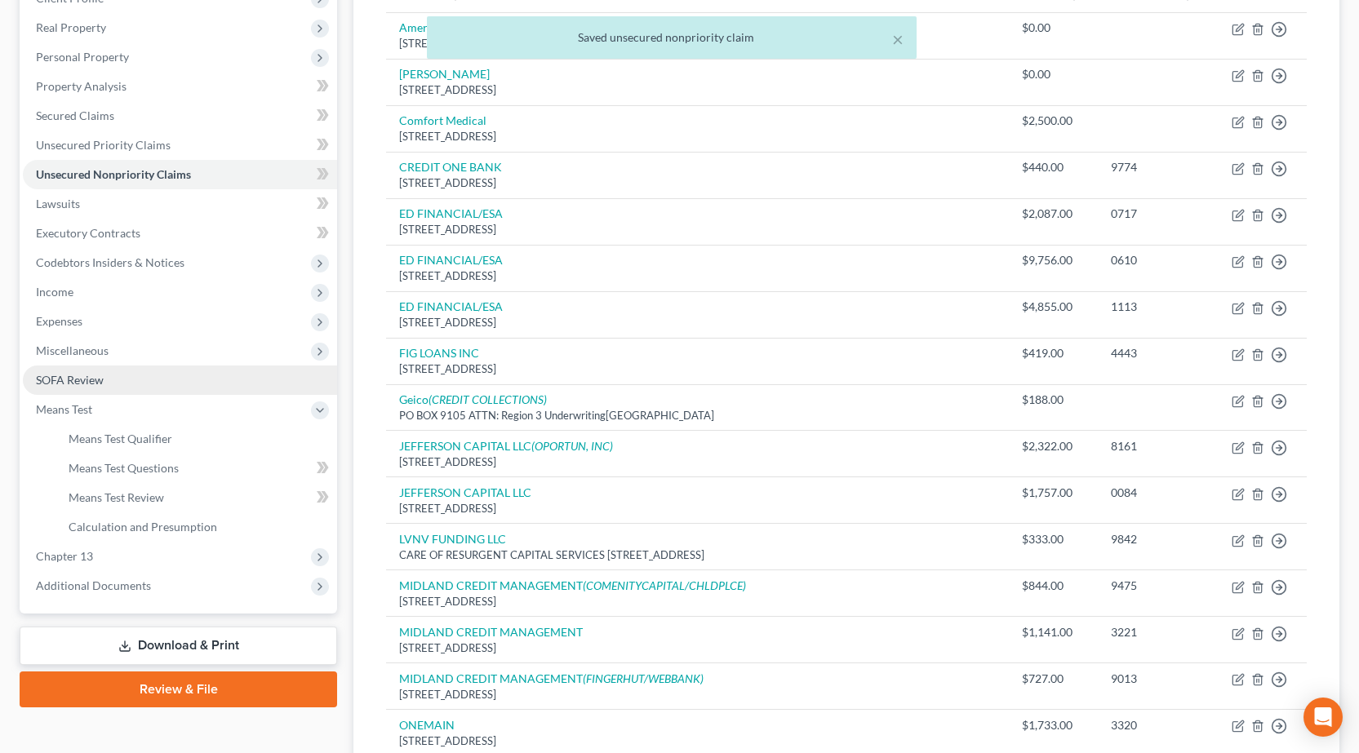
click at [78, 378] on span "SOFA Review" at bounding box center [70, 380] width 68 height 14
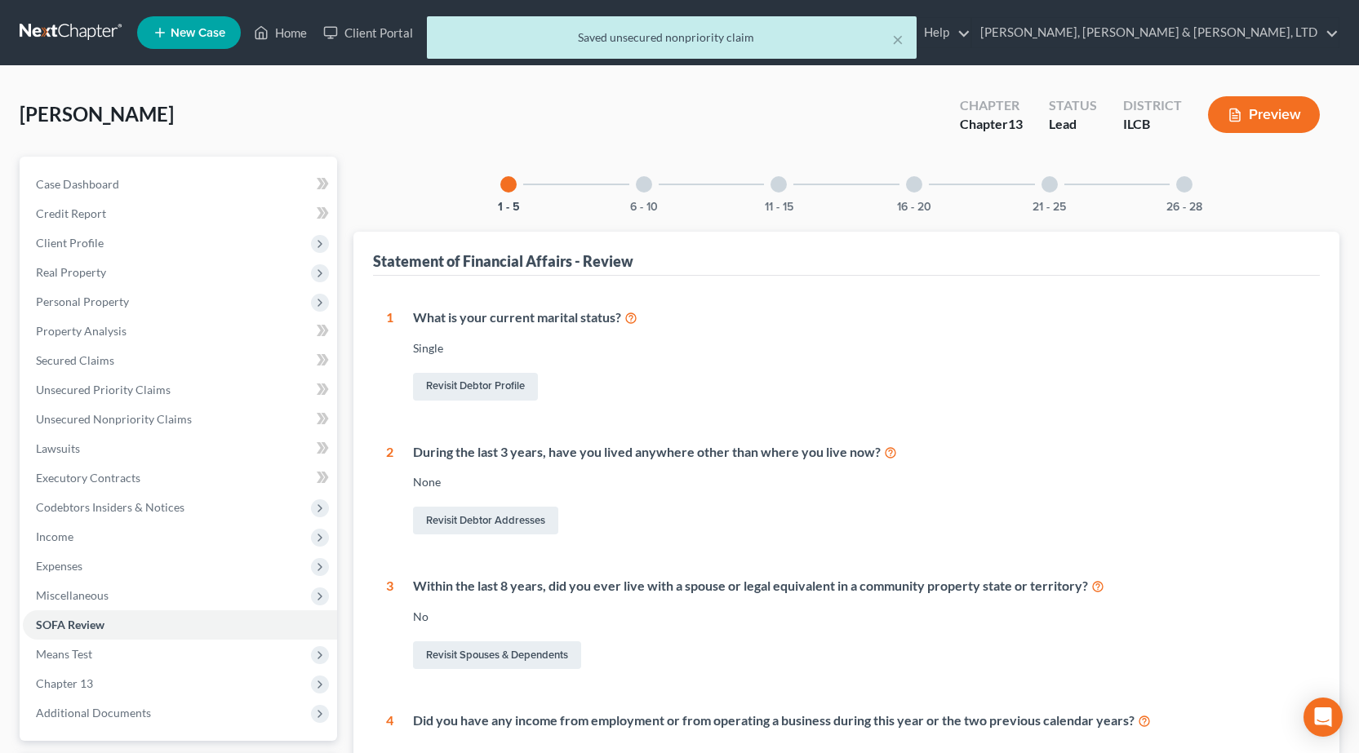
click at [769, 186] on div "11 - 15" at bounding box center [778, 184] width 55 height 55
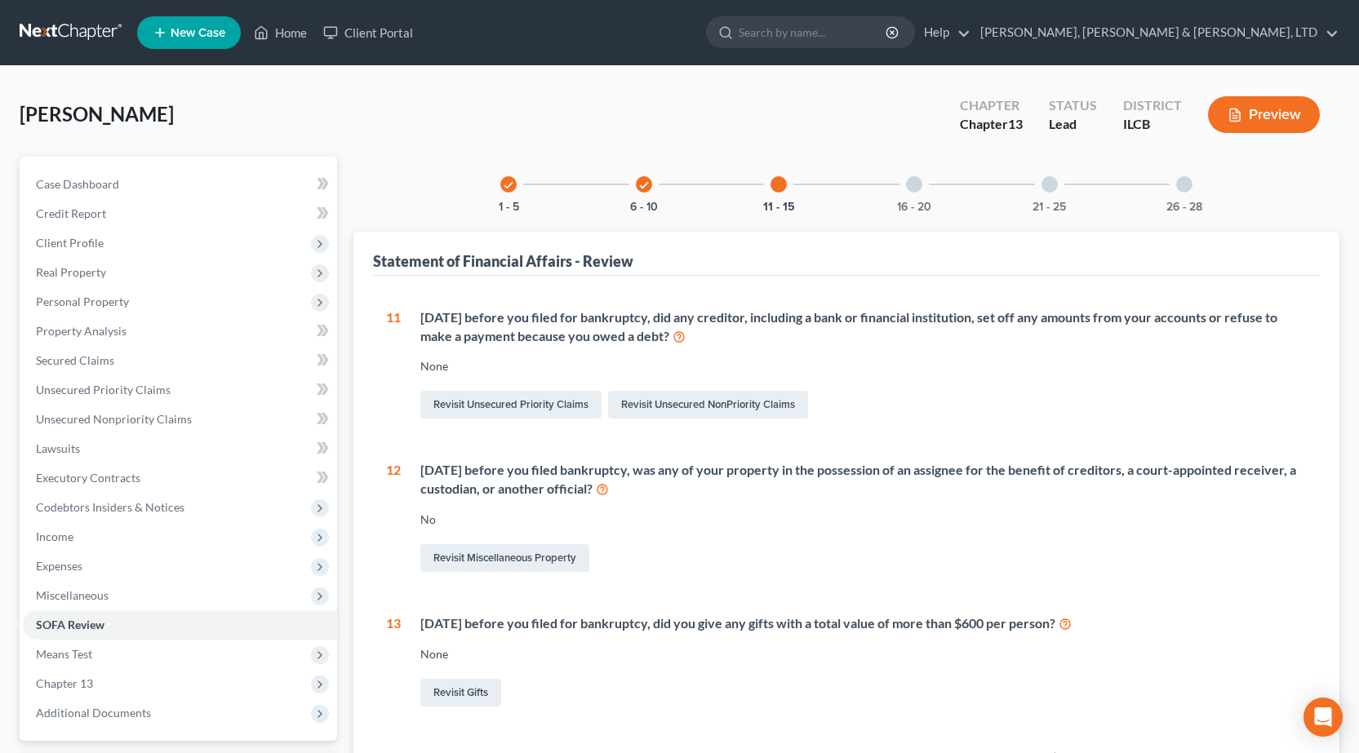
drag, startPoint x: 655, startPoint y: 186, endPoint x: 640, endPoint y: 188, distance: 15.6
click at [654, 187] on div "check 6 - 10" at bounding box center [643, 184] width 55 height 55
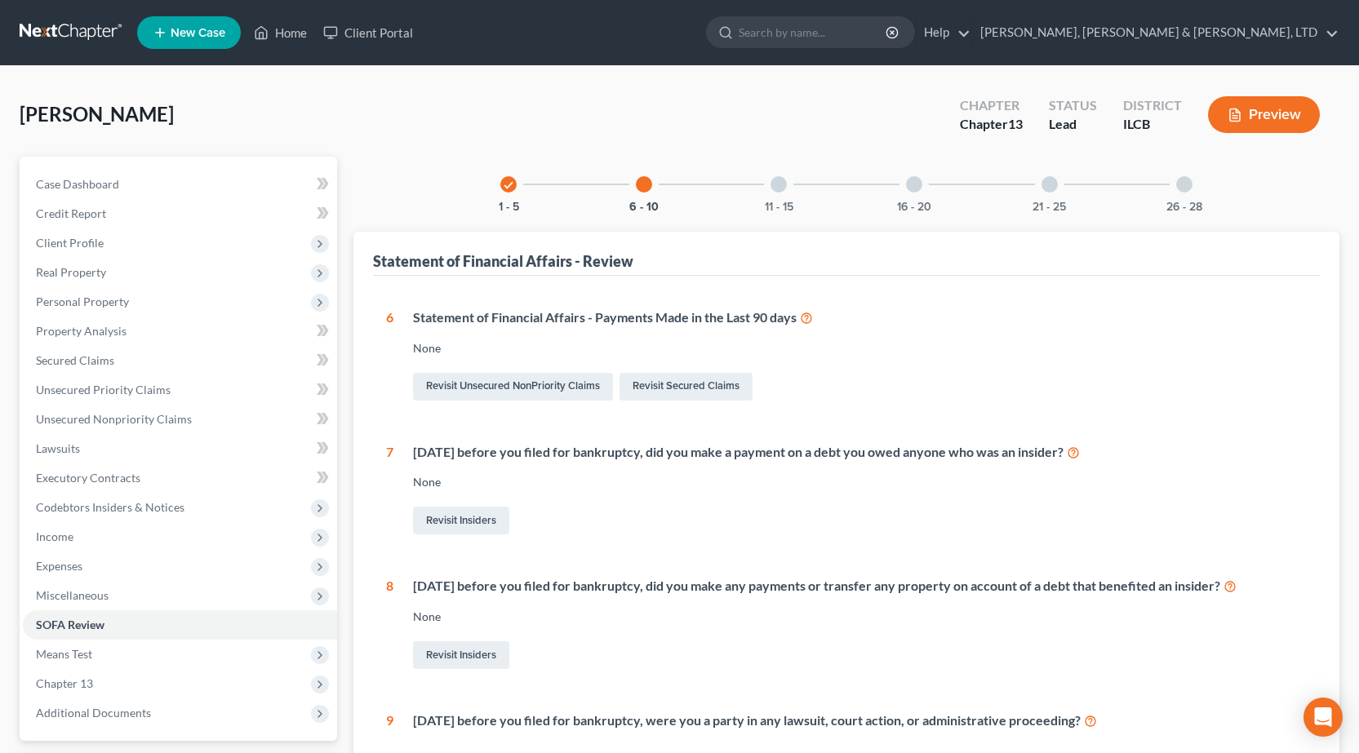
click at [776, 178] on div at bounding box center [778, 184] width 16 height 16
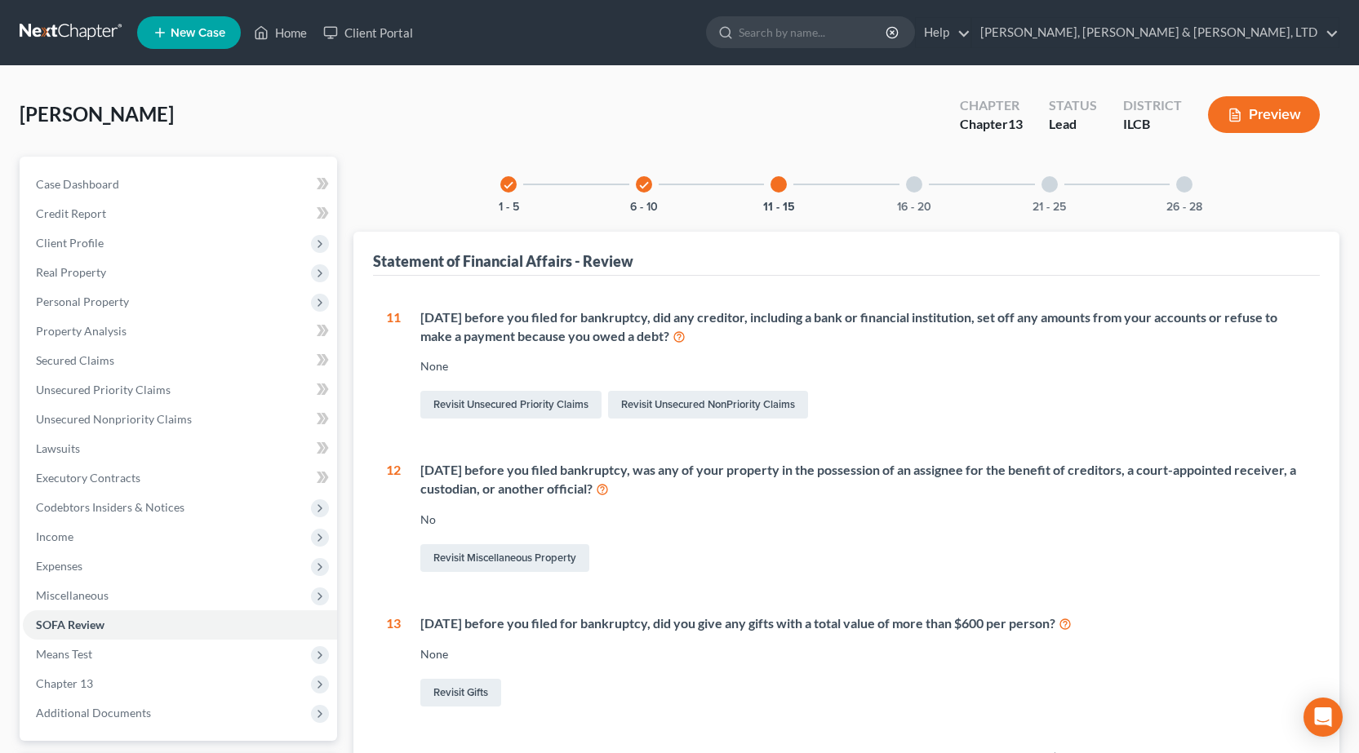
click at [910, 190] on div at bounding box center [914, 184] width 16 height 16
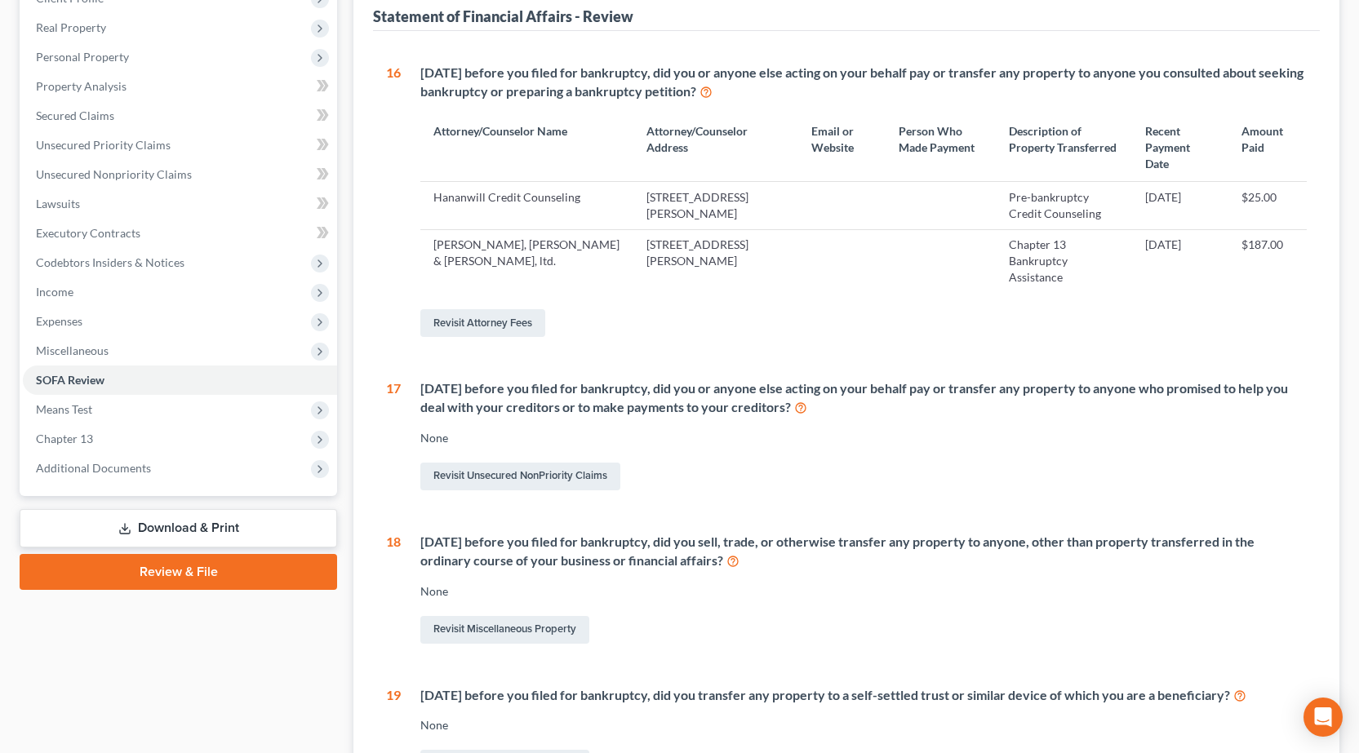
scroll to position [490, 0]
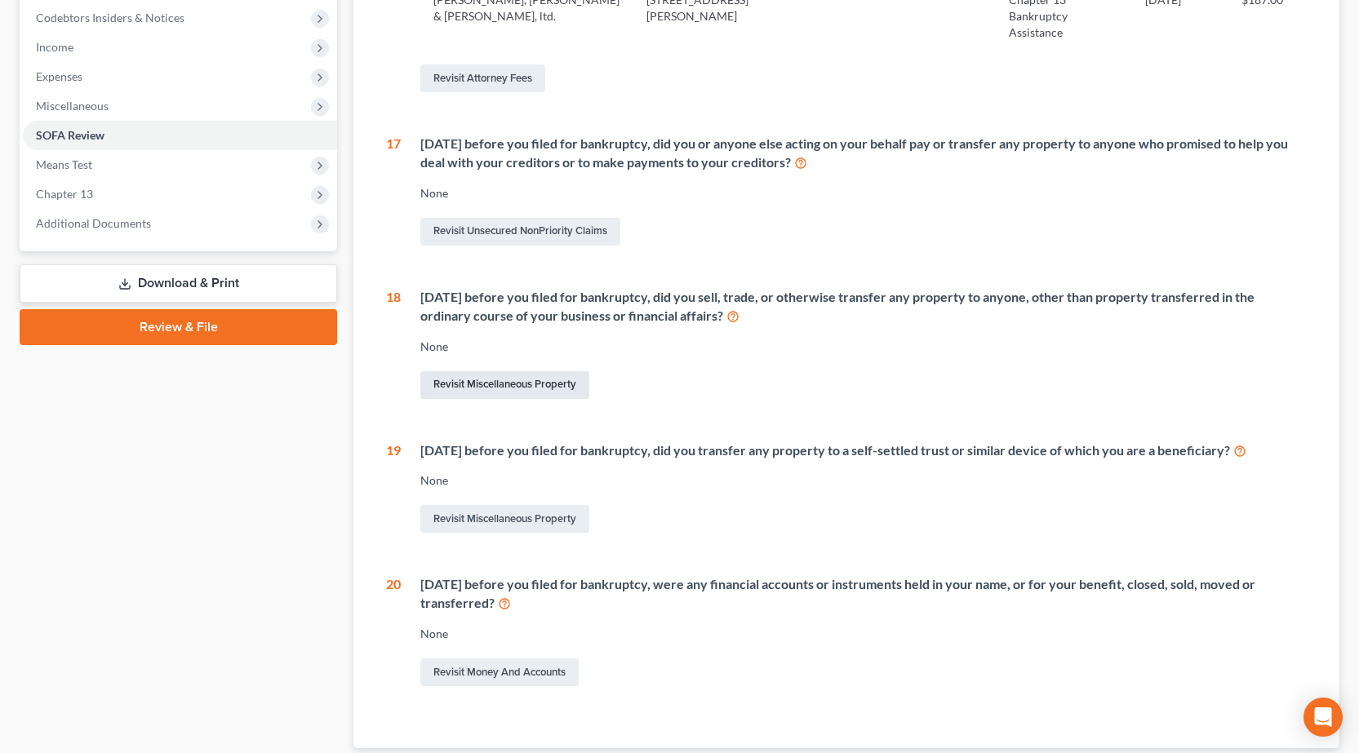
click at [496, 371] on link "Revisit Miscellaneous Property" at bounding box center [504, 385] width 169 height 28
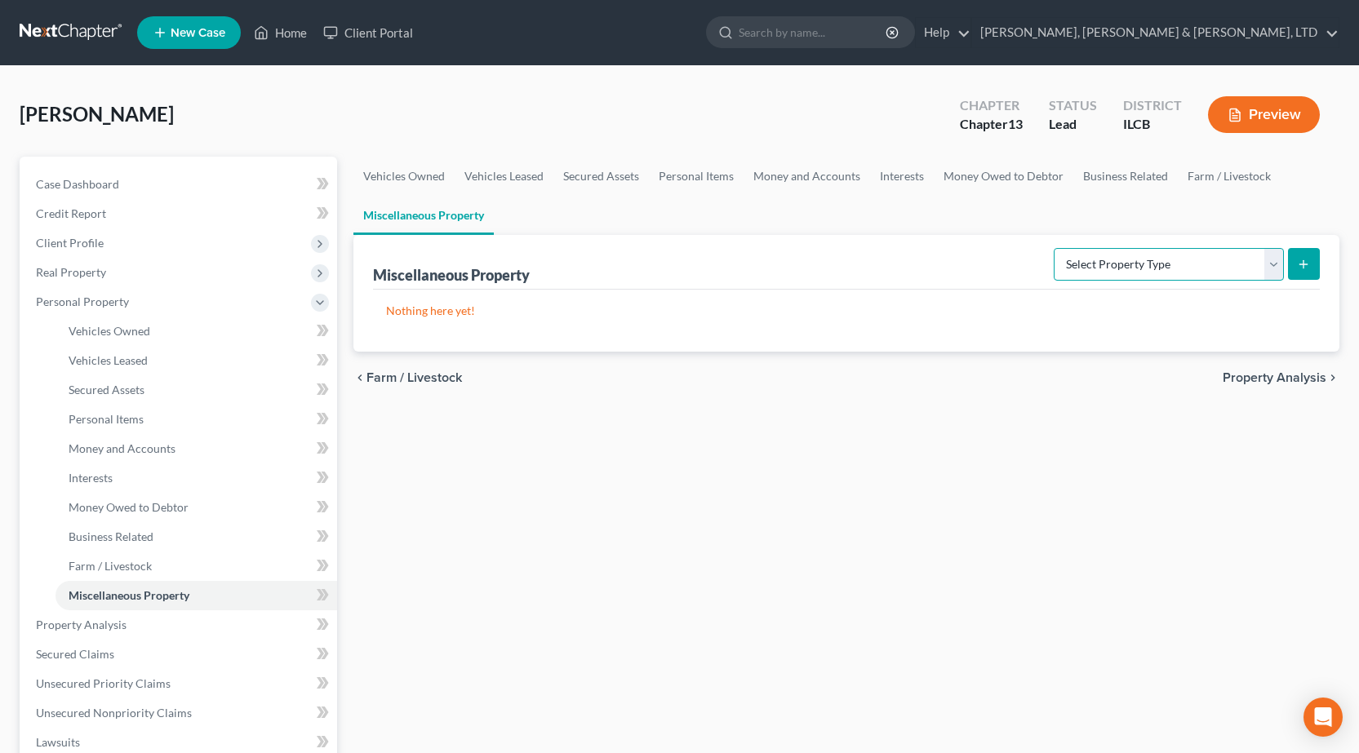
click at [1129, 258] on select "Select Property Type Assigned for Creditor Benefit Within 1 Year Holding for An…" at bounding box center [1169, 264] width 230 height 33
select select "transferred"
click at [1054, 248] on select "Select Property Type Assigned for Creditor Benefit Within 1 Year Holding for An…" at bounding box center [1169, 264] width 230 height 33
click at [1286, 260] on form "Select Property Type Assigned for Creditor Benefit Within 1 Year Holding for An…" at bounding box center [1187, 264] width 266 height 33
click at [1305, 263] on icon "submit" at bounding box center [1303, 264] width 13 height 13
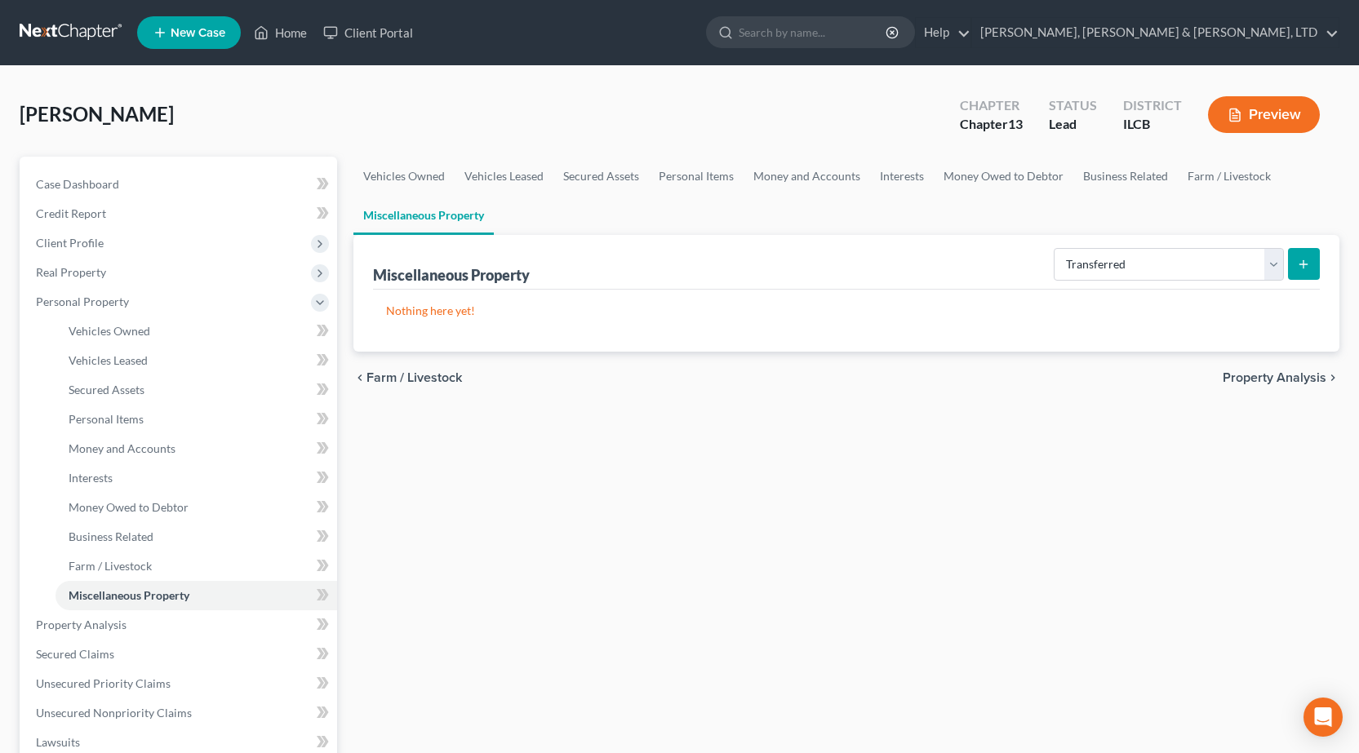
select select "Ordinary (within 2 years)"
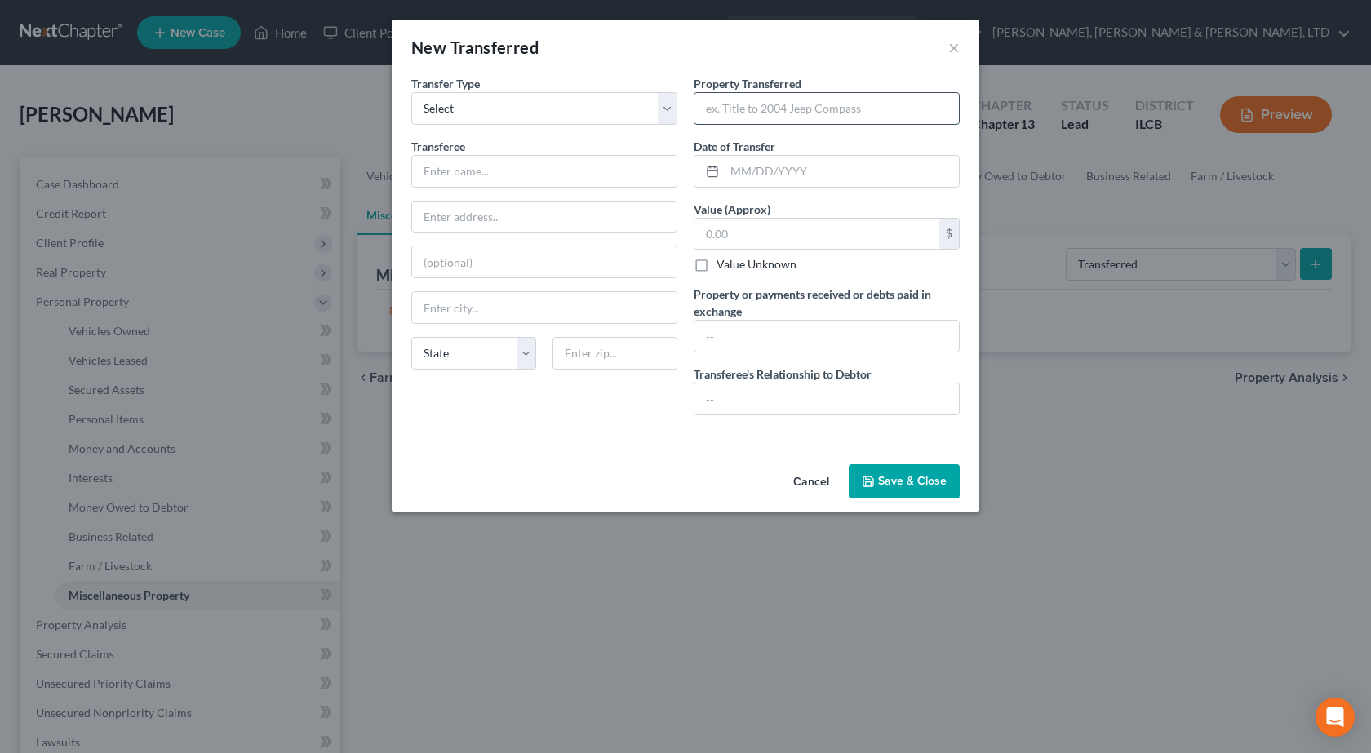
click at [735, 109] on input "text" at bounding box center [827, 108] width 264 height 31
type input "2001 Chevy Malibu (not operable"
click at [782, 229] on input "text" at bounding box center [817, 234] width 245 height 31
type input "300"
click at [801, 335] on input "text" at bounding box center [827, 336] width 264 height 31
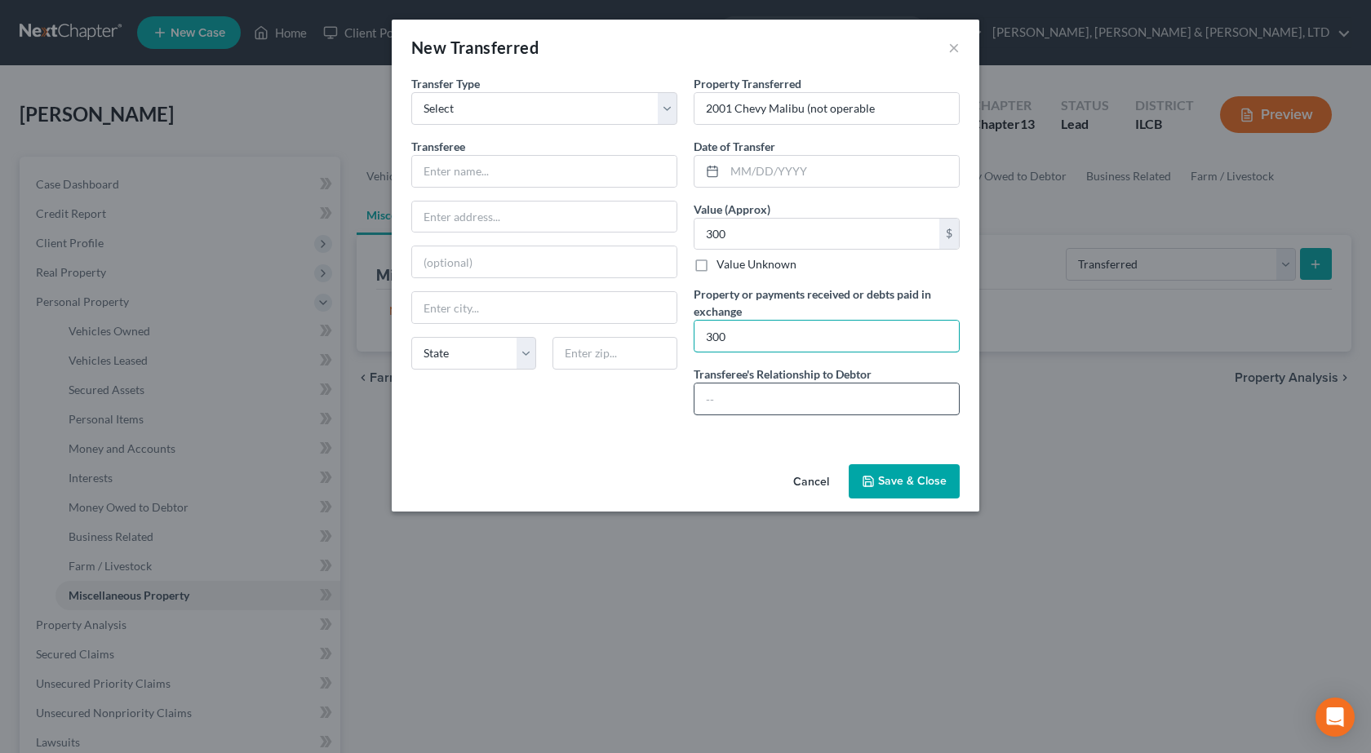
type input "300"
click at [796, 405] on input "text" at bounding box center [827, 399] width 264 height 31
type input "None"
click at [923, 482] on button "Save & Close" at bounding box center [904, 481] width 111 height 34
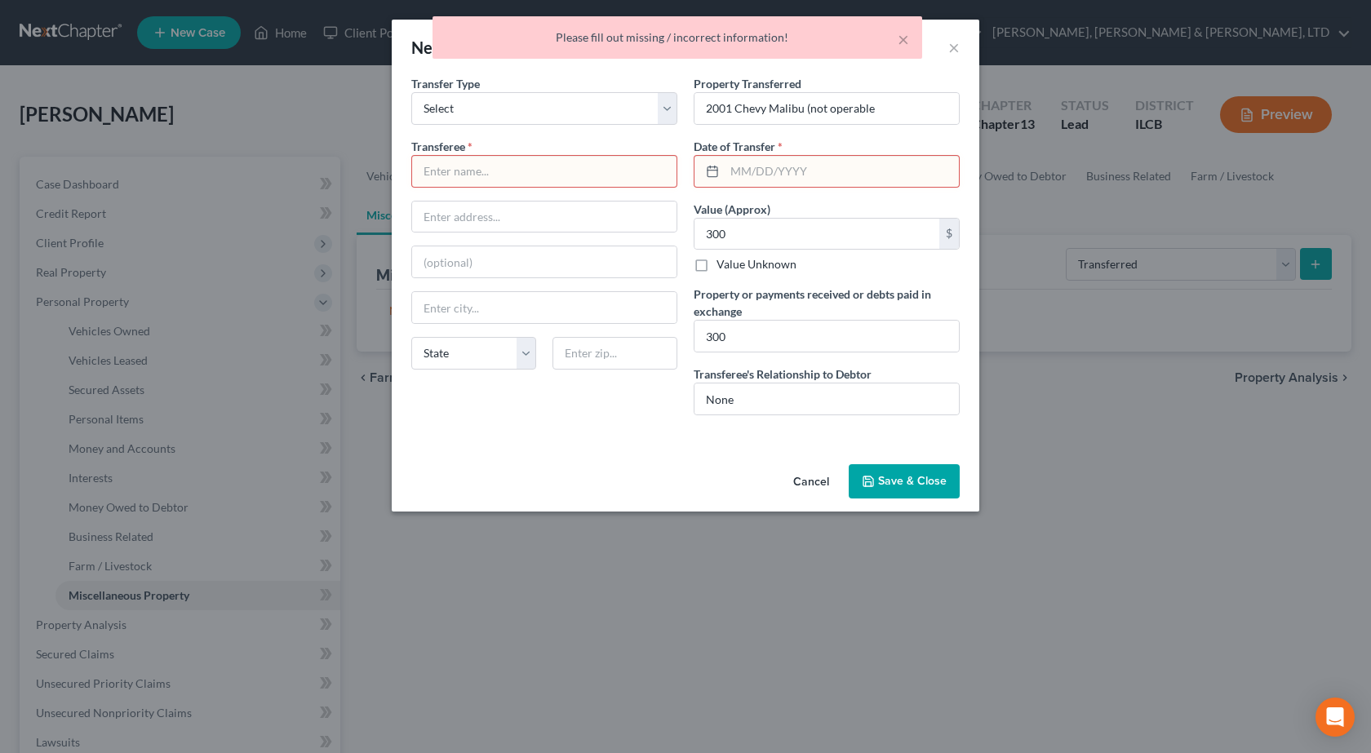
click at [517, 171] on input "text" at bounding box center [544, 171] width 264 height 31
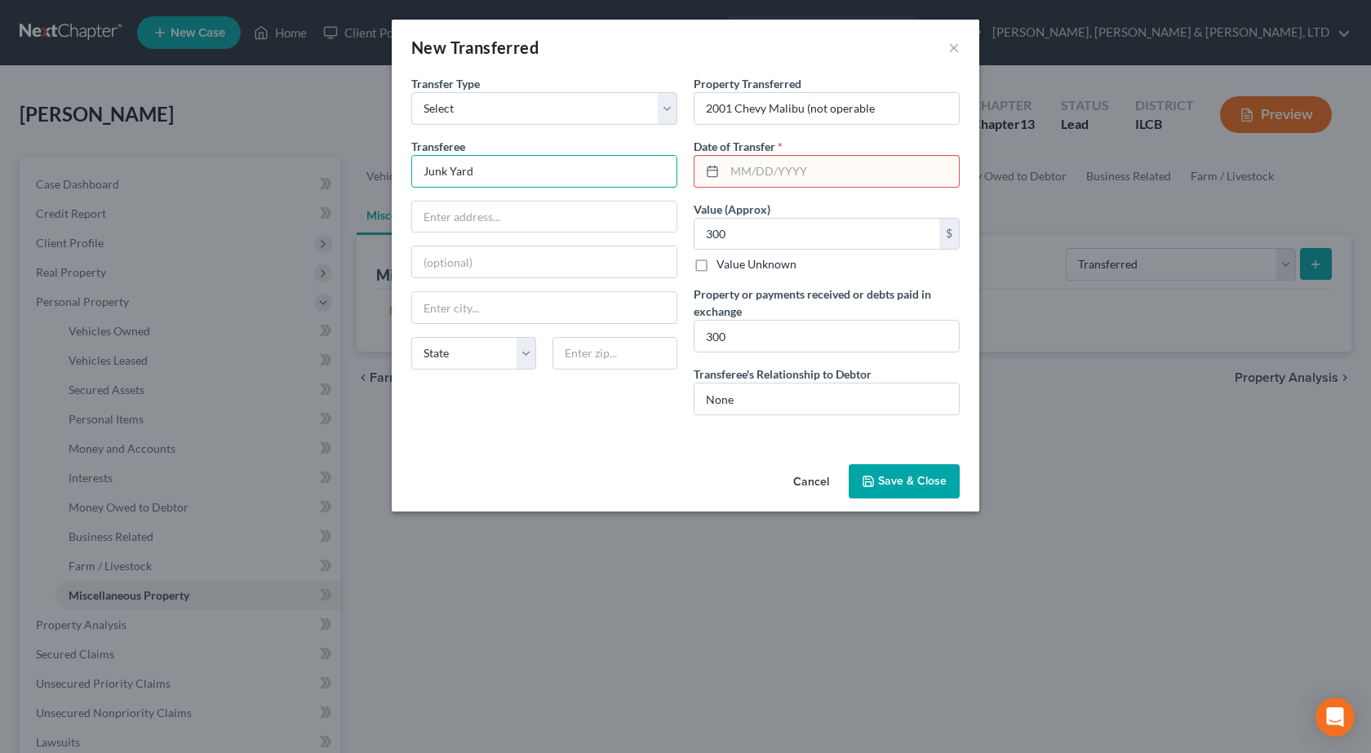
type input "Junk Yard"
click at [917, 171] on input "text" at bounding box center [842, 171] width 234 height 31
type input "09/18/2023"
click at [537, 95] on select "Select Ordinary (within 2 years) Within 10 Years" at bounding box center [544, 108] width 266 height 33
drag, startPoint x: 538, startPoint y: 95, endPoint x: 575, endPoint y: 131, distance: 51.9
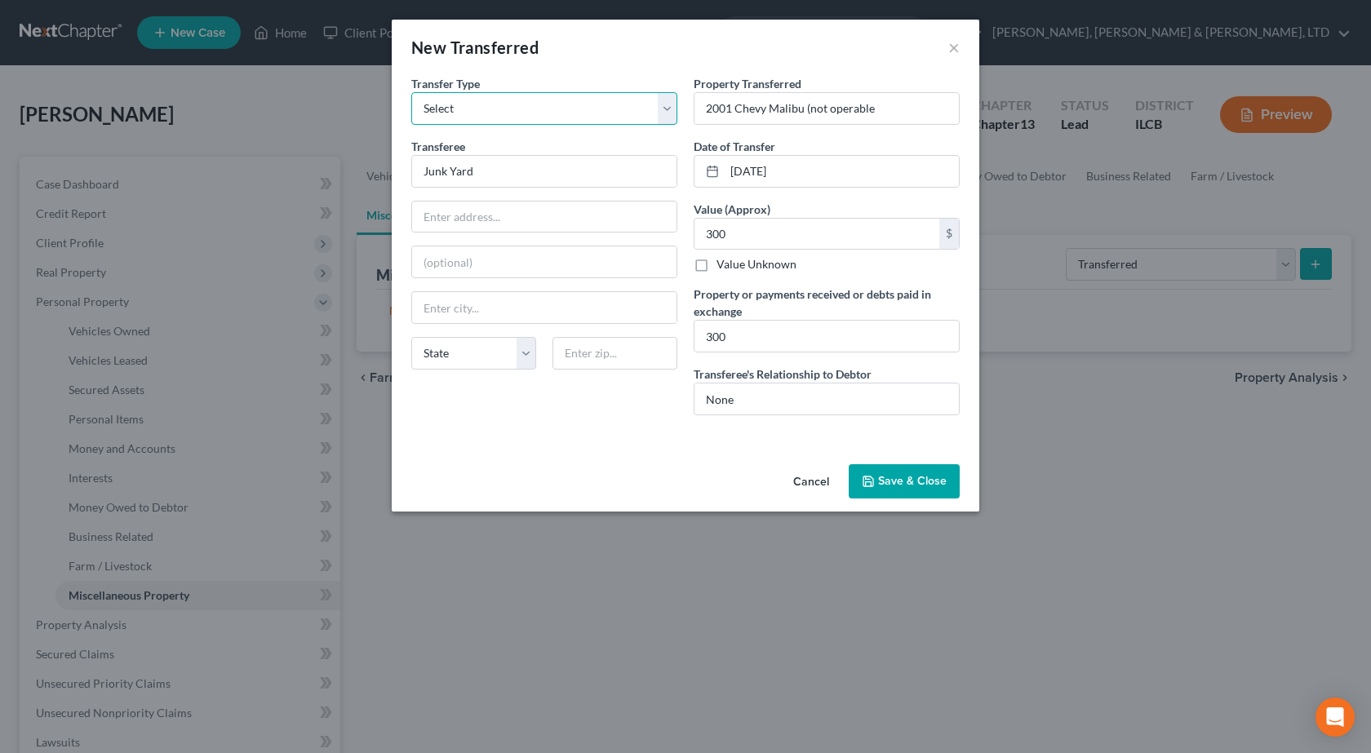
click at [538, 96] on select "Select Ordinary (within 2 years) Within 10 Years" at bounding box center [544, 108] width 266 height 33
click at [802, 480] on button "Cancel" at bounding box center [811, 482] width 62 height 33
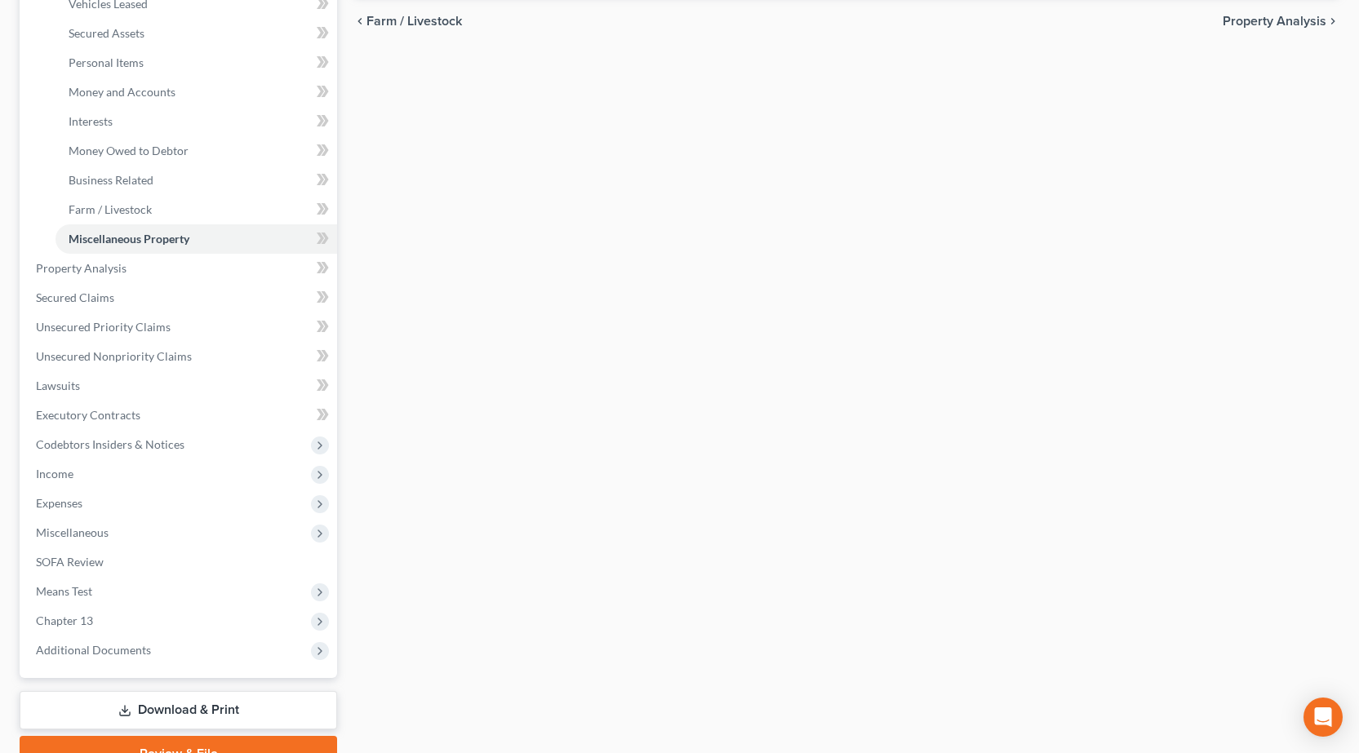
scroll to position [437, 0]
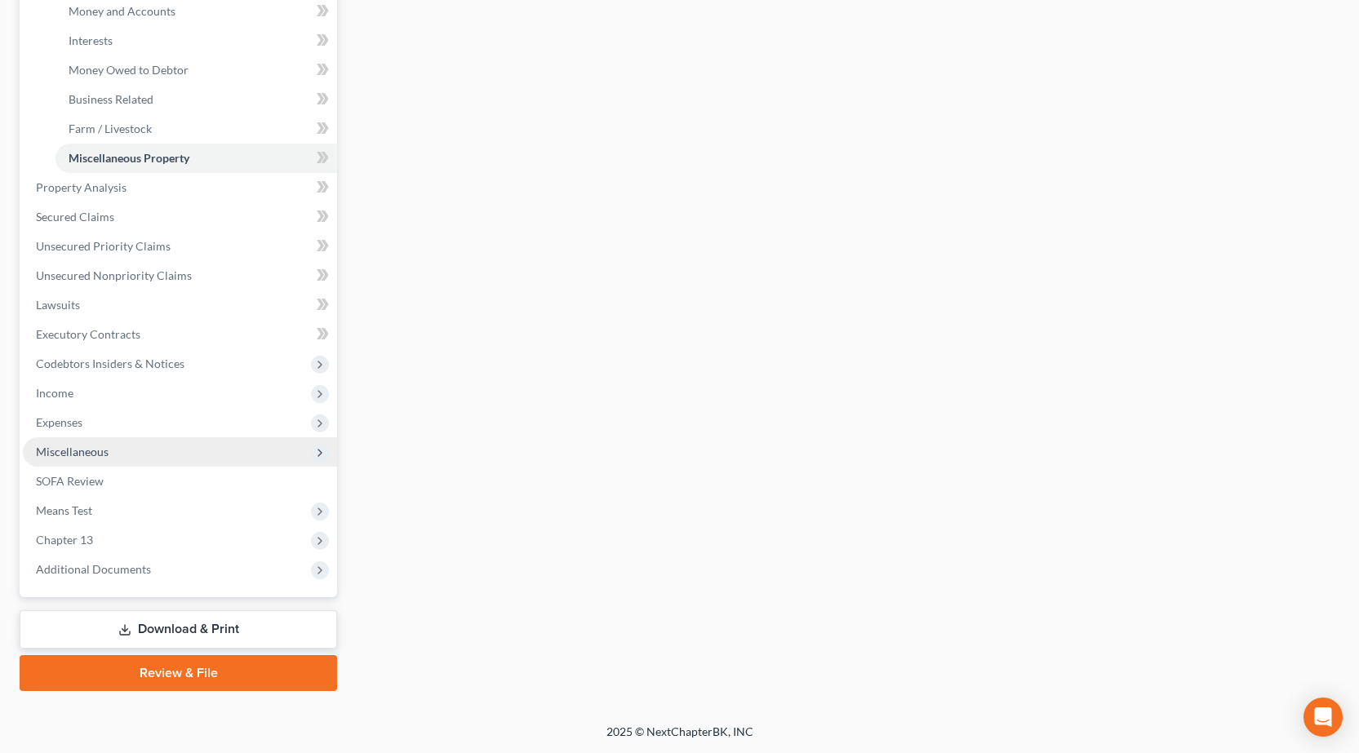
click at [109, 451] on span "Miscellaneous" at bounding box center [180, 451] width 314 height 29
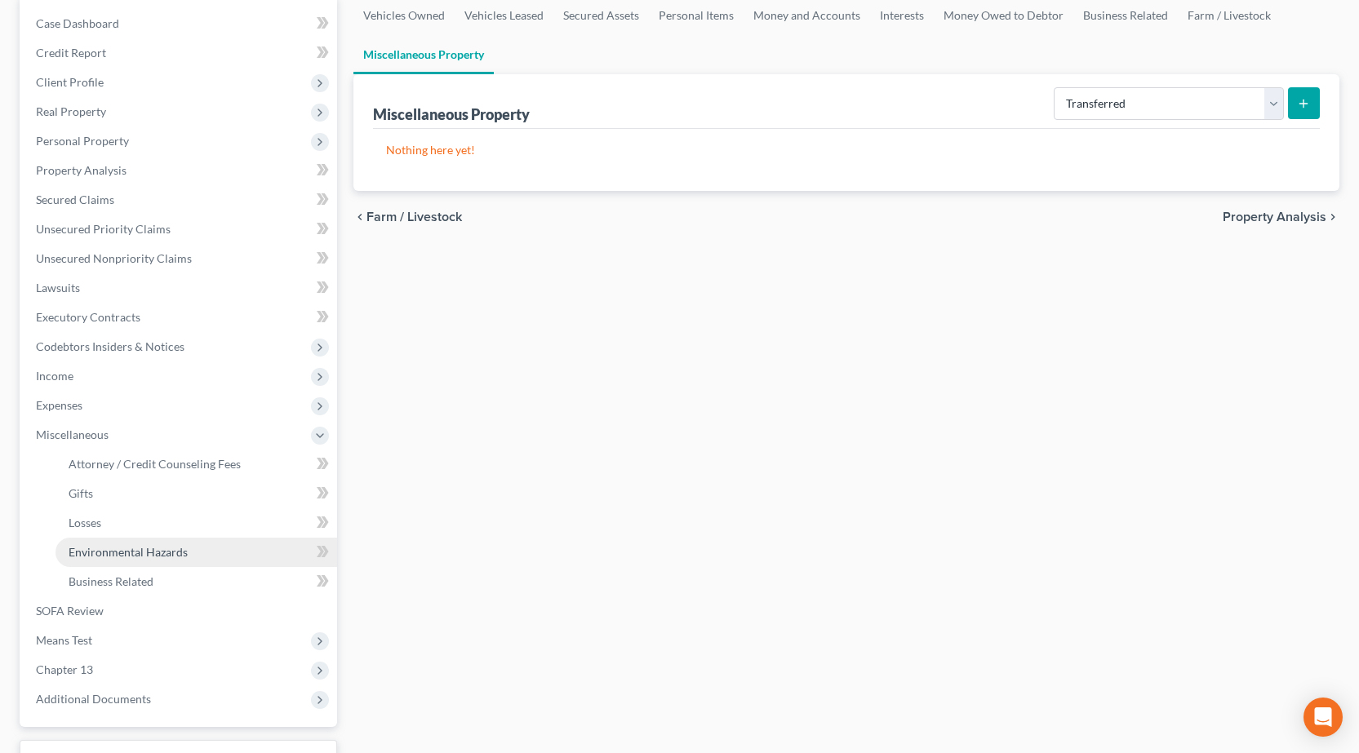
scroll to position [291, 0]
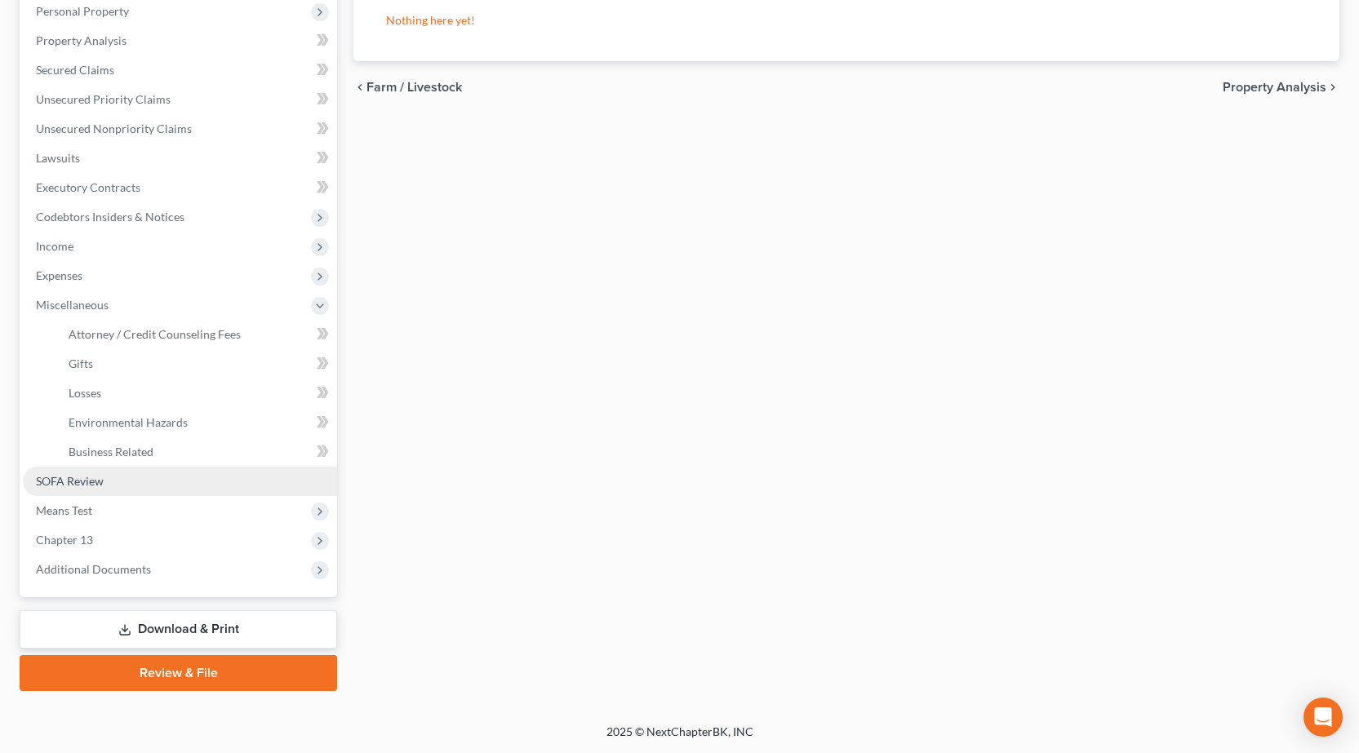
click at [74, 486] on span "SOFA Review" at bounding box center [70, 481] width 68 height 14
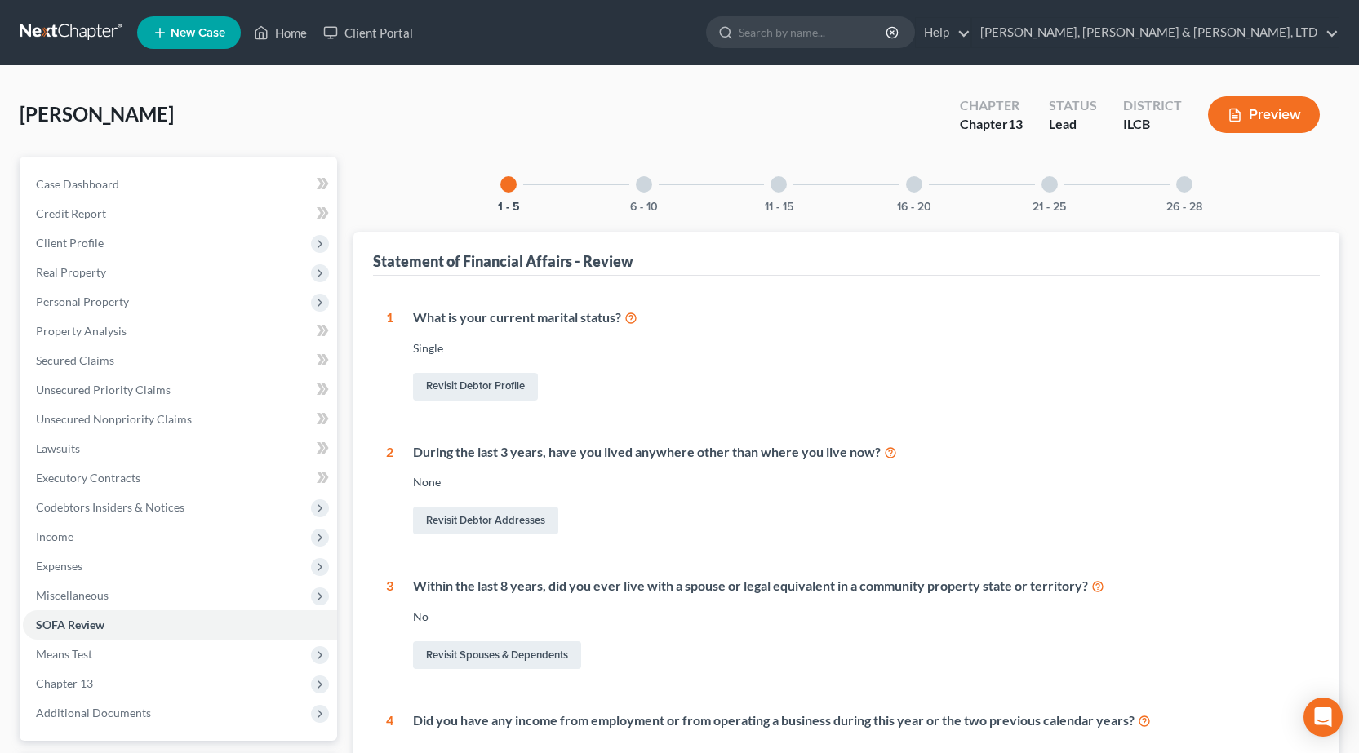
click at [917, 185] on div at bounding box center [914, 184] width 16 height 16
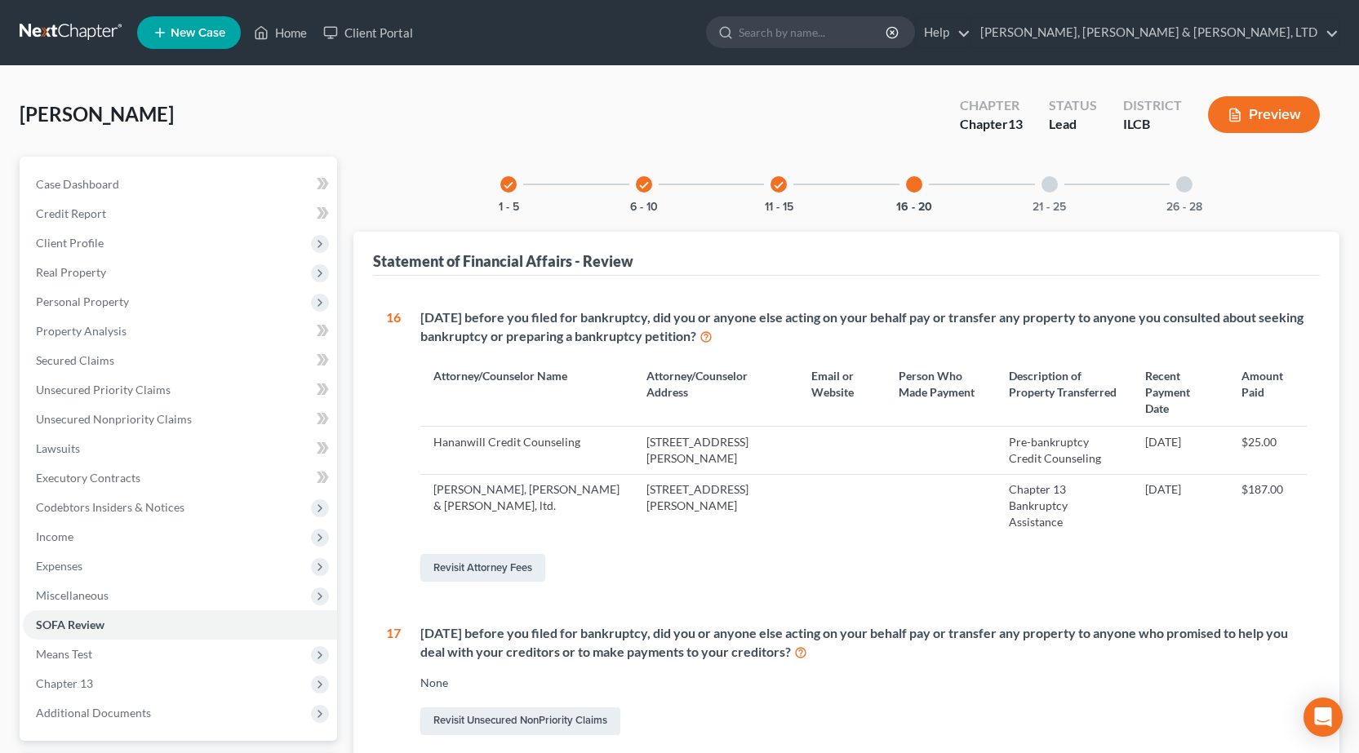
click at [1050, 179] on div at bounding box center [1049, 184] width 16 height 16
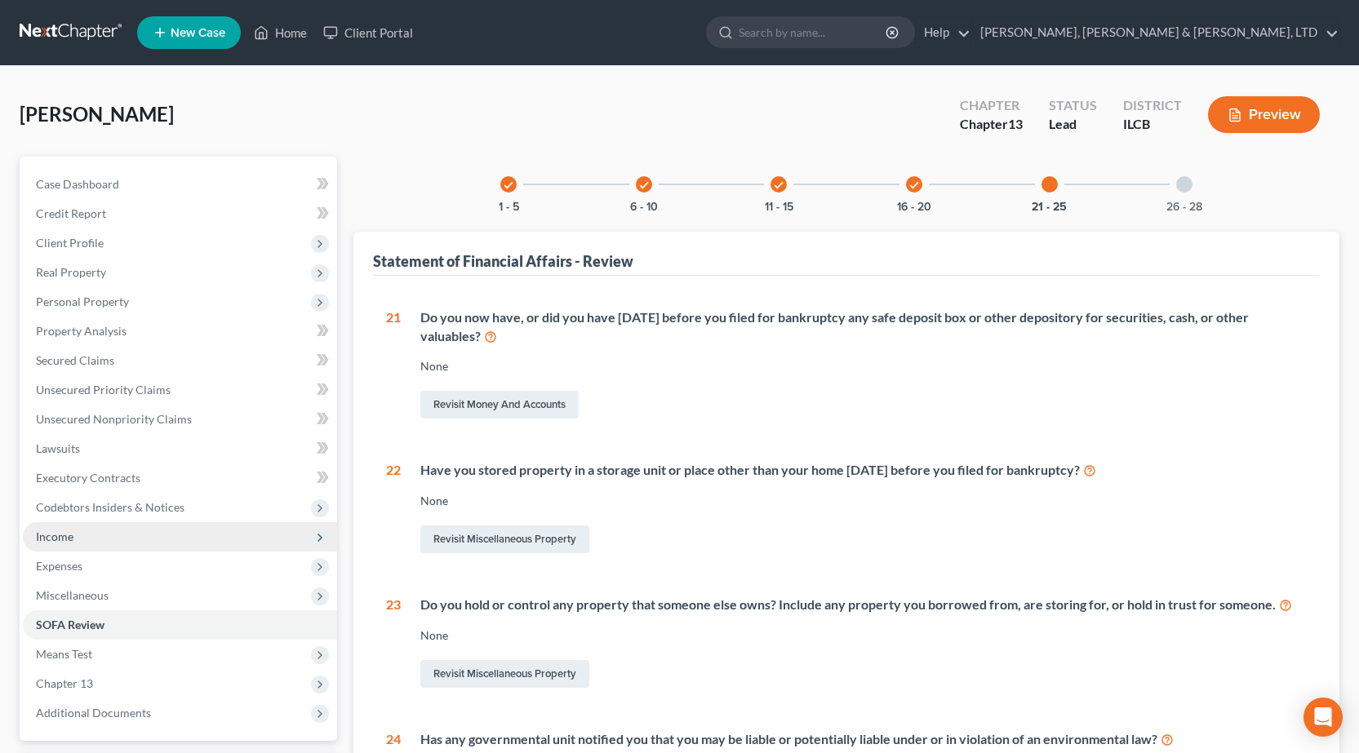
click at [82, 535] on span "Income" at bounding box center [180, 536] width 314 height 29
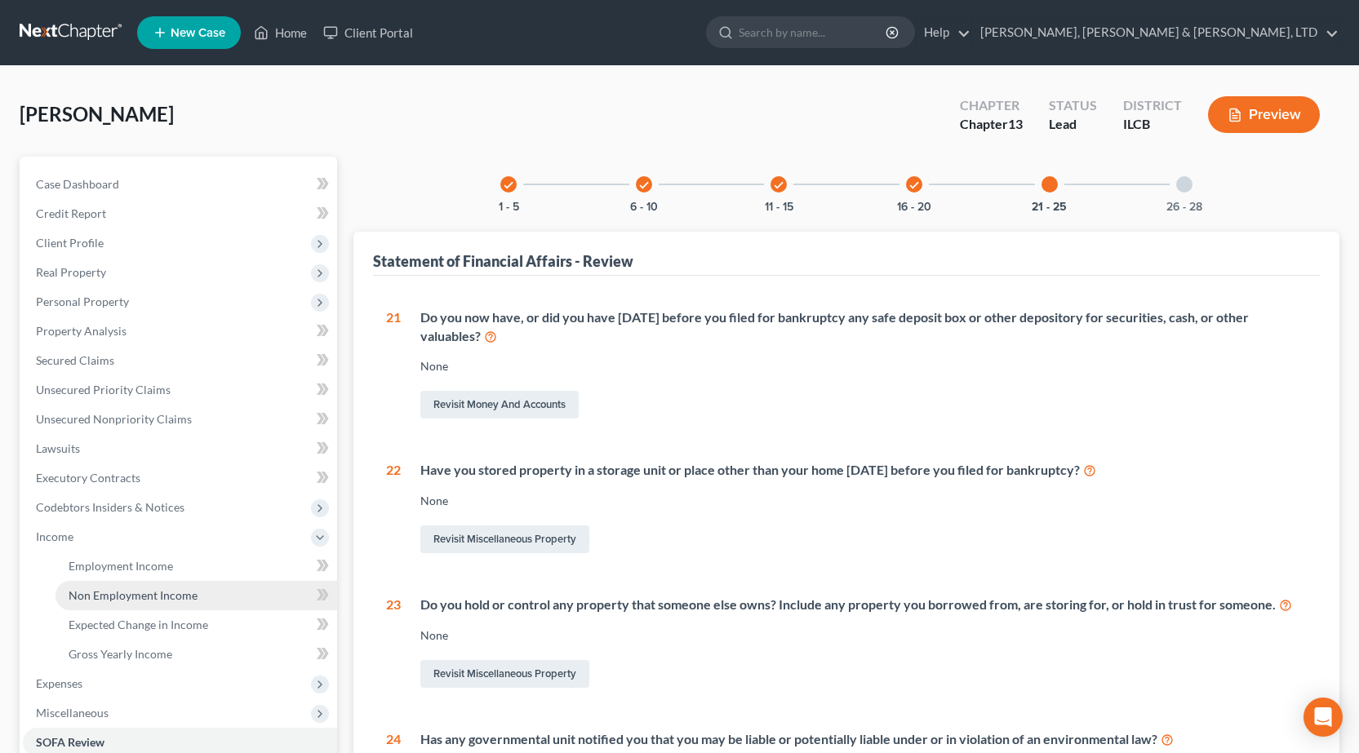
click at [152, 592] on span "Non Employment Income" at bounding box center [133, 595] width 129 height 14
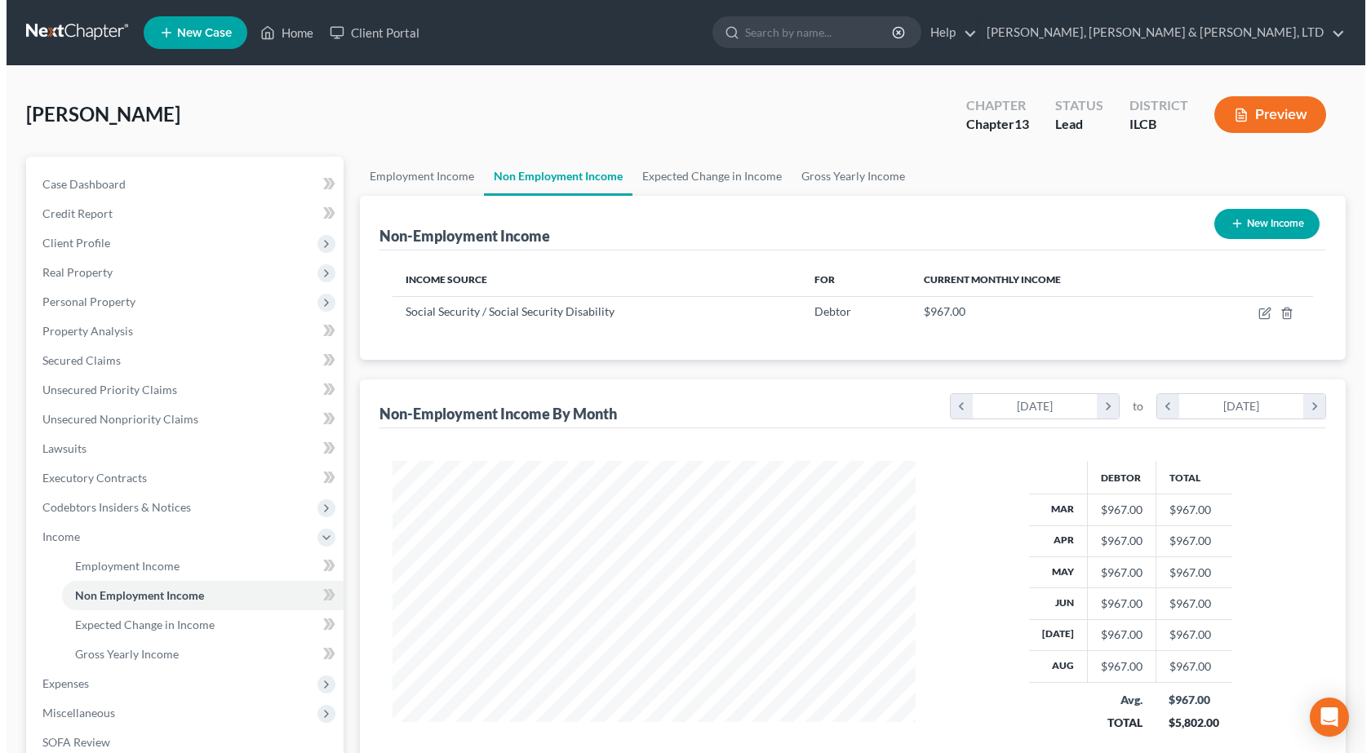
scroll to position [293, 556]
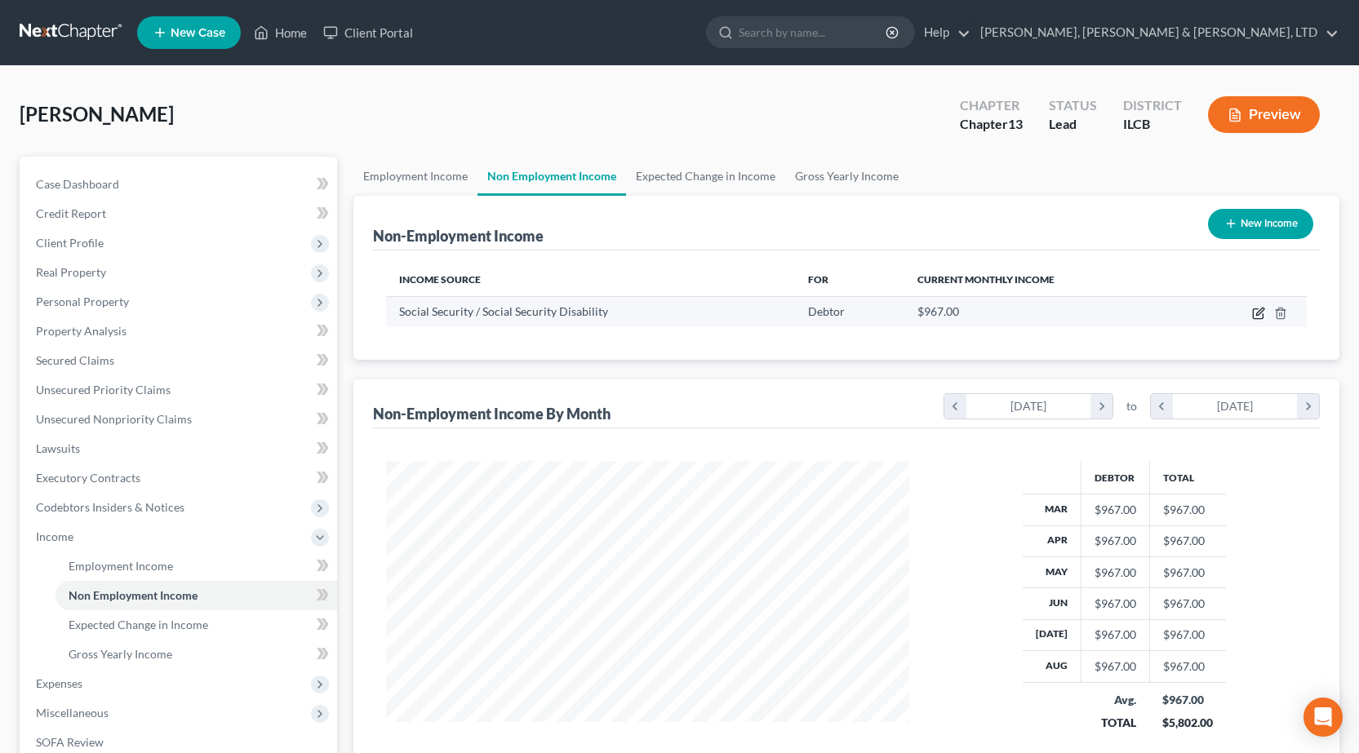
click at [1256, 310] on icon "button" at bounding box center [1258, 313] width 13 height 13
select select "4"
select select "0"
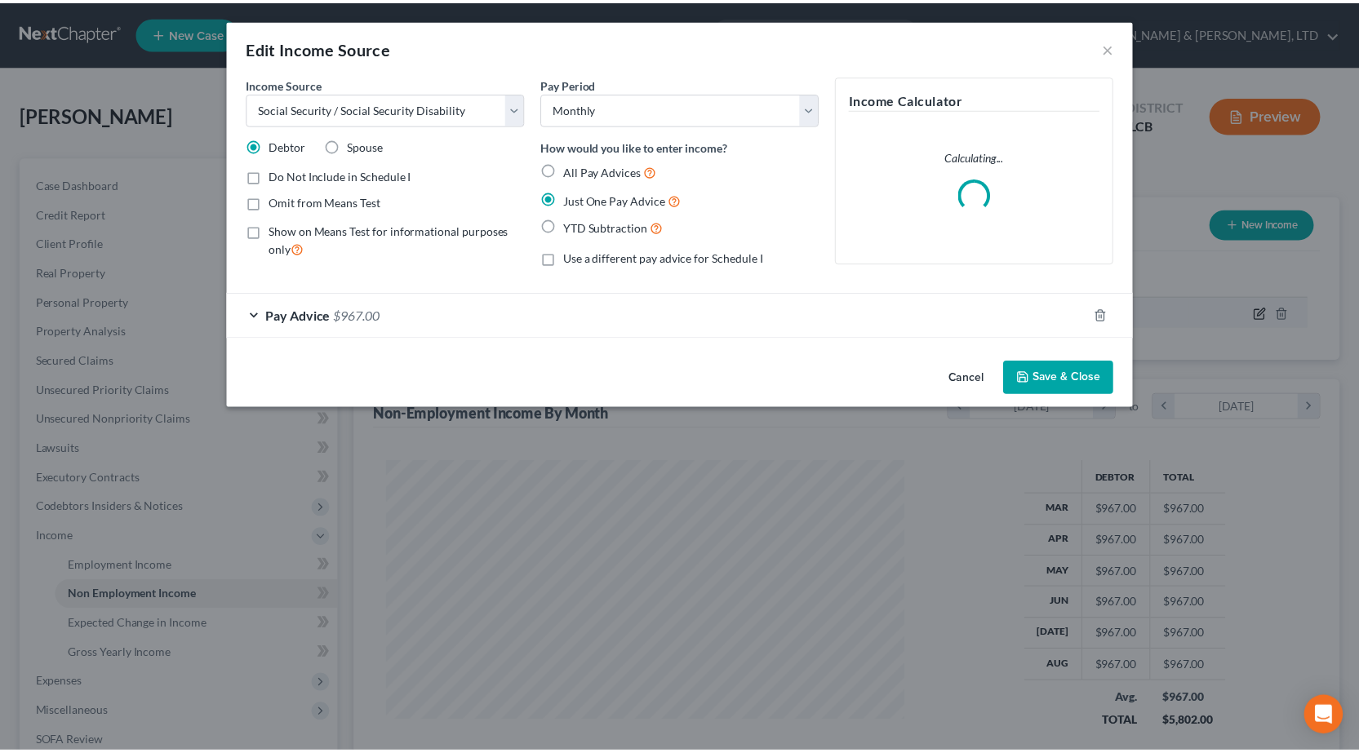
scroll to position [293, 561]
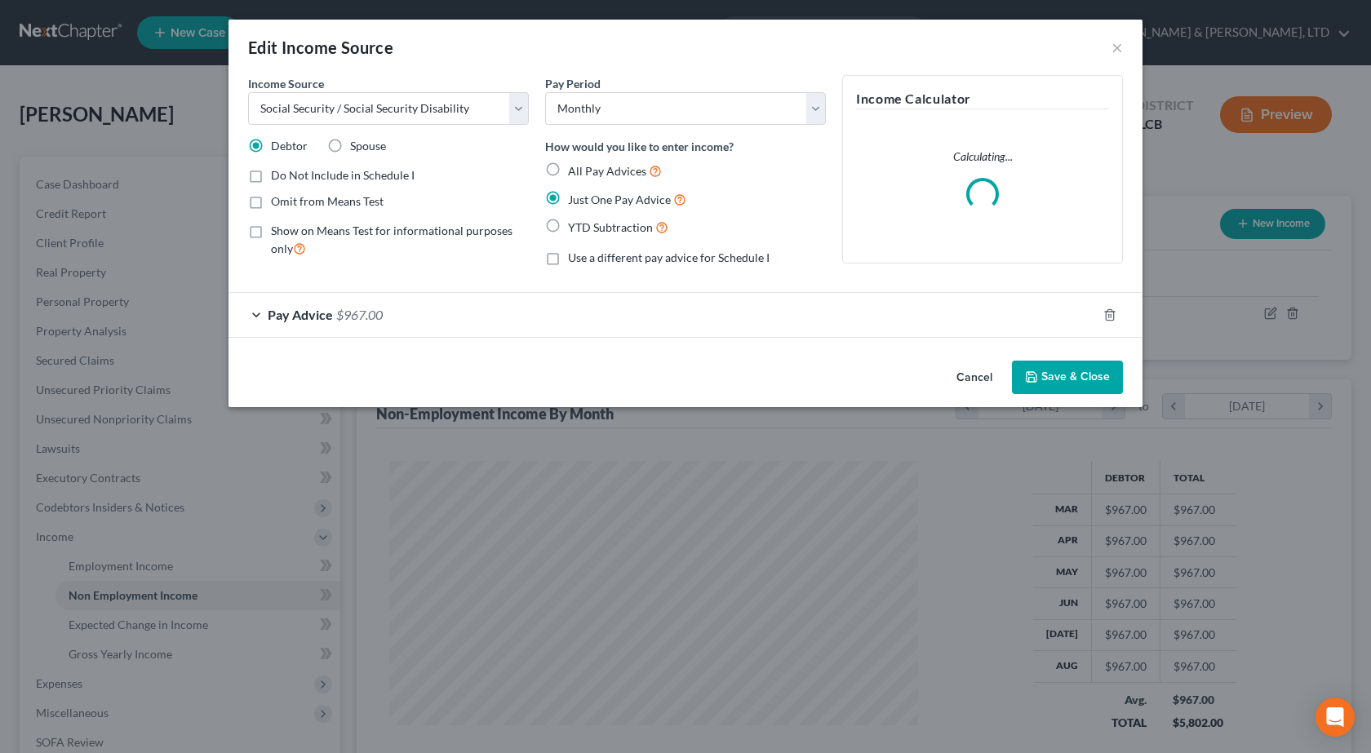
click at [271, 233] on label "Show on Means Test for informational purposes only" at bounding box center [400, 240] width 258 height 35
click at [277, 233] on input "Show on Means Test for informational purposes only" at bounding box center [282, 228] width 11 height 11
checkbox input "true"
click at [1043, 376] on button "Save & Close" at bounding box center [1067, 378] width 111 height 34
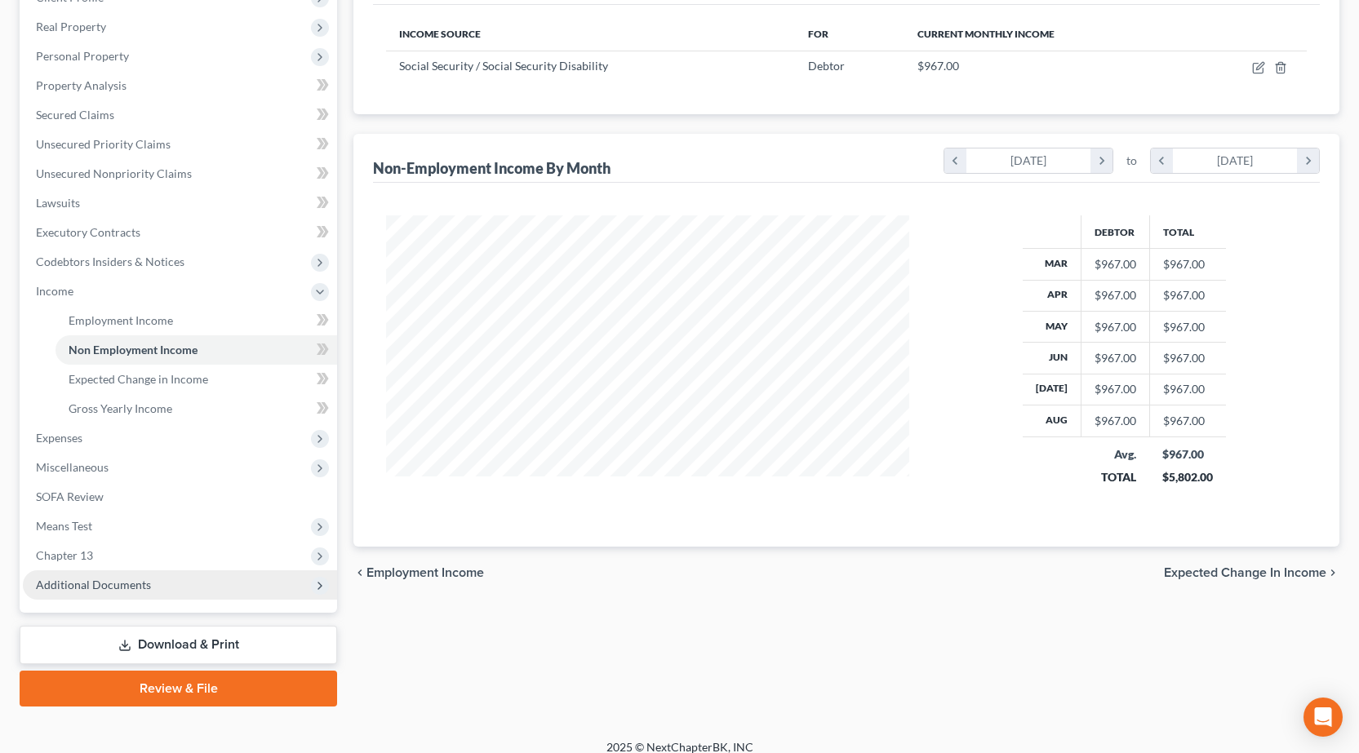
scroll to position [261, 0]
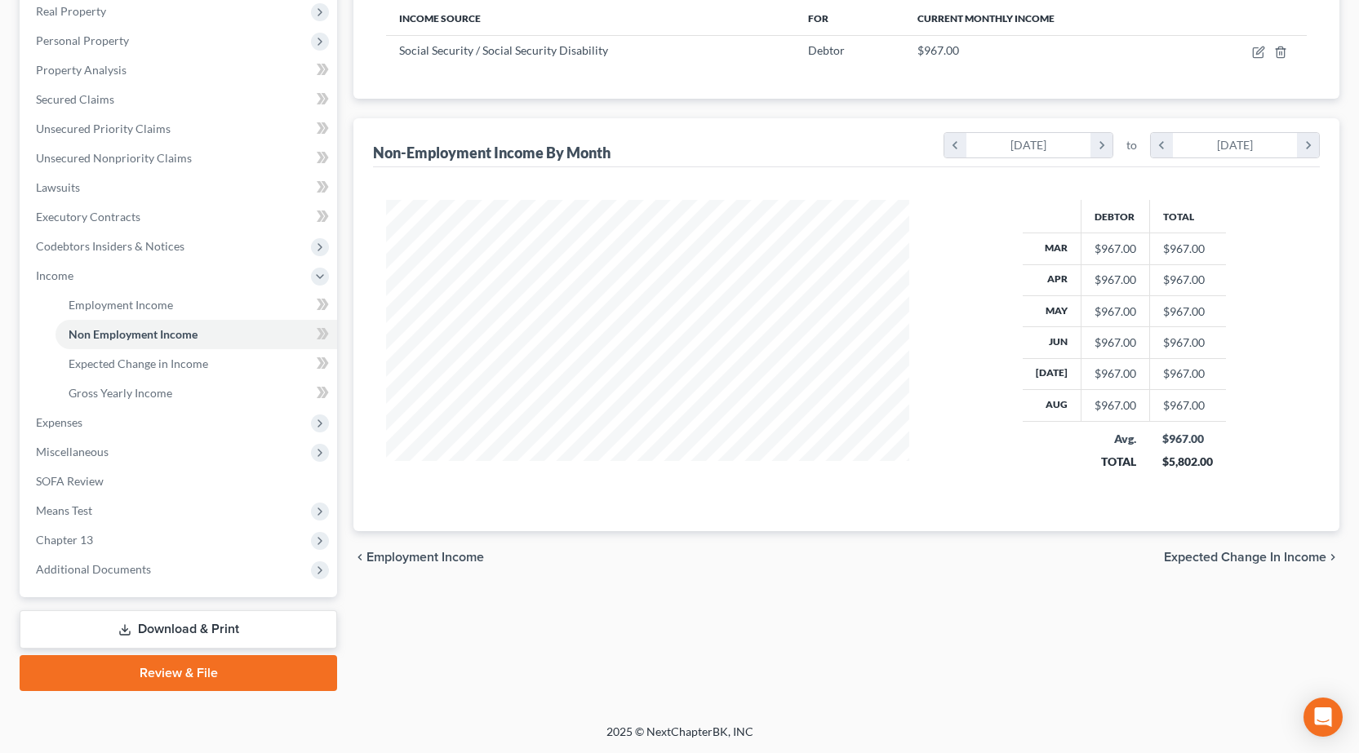
click at [171, 627] on link "Download & Print" at bounding box center [178, 629] width 317 height 38
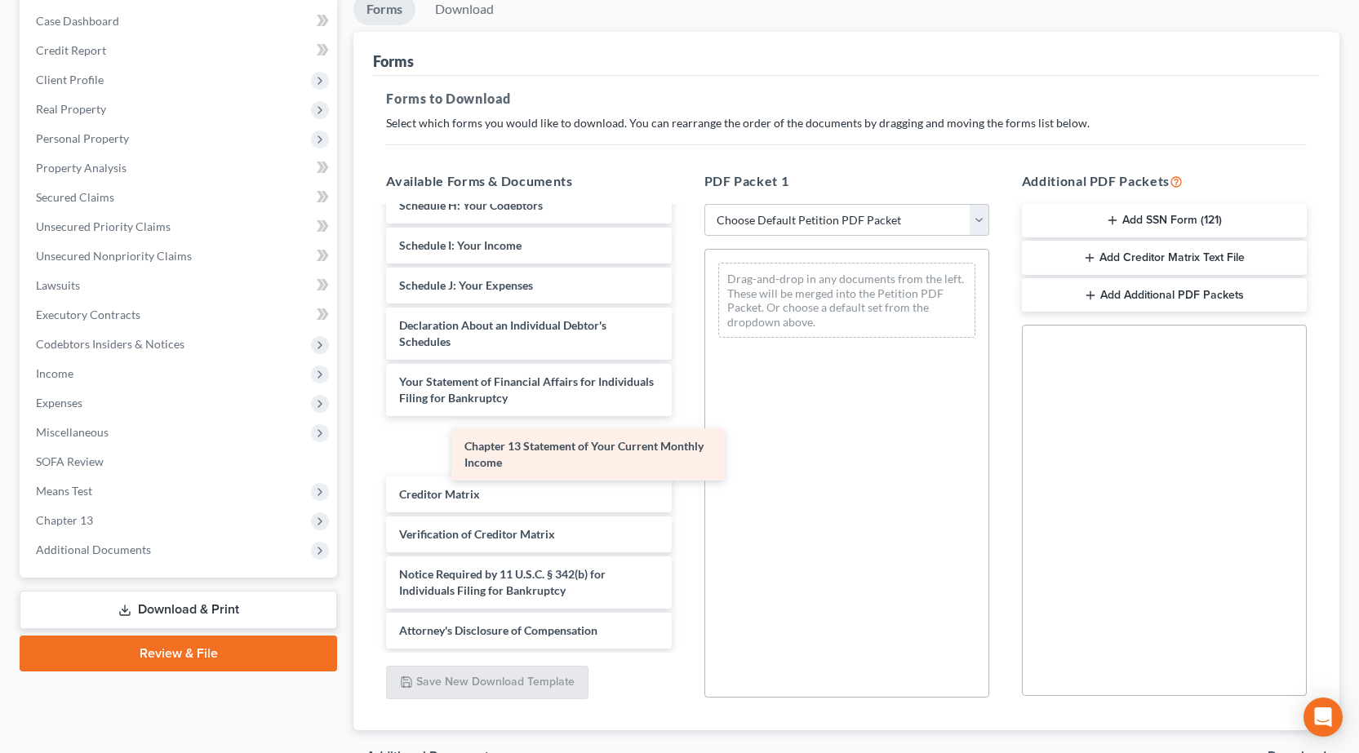
scroll to position [309, 0]
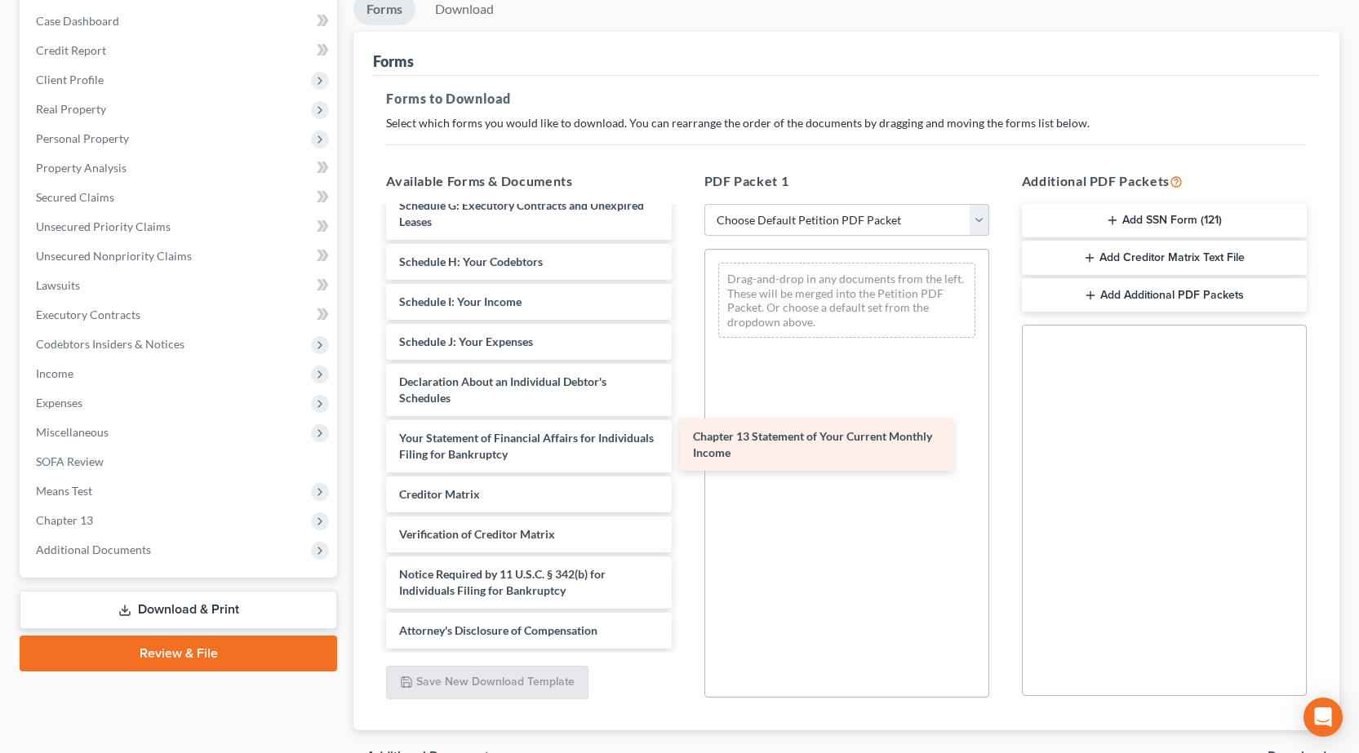
drag, startPoint x: 524, startPoint y: 437, endPoint x: 817, endPoint y: 436, distance: 293.0
click at [684, 436] on div "Chapter 13 Statement of Your Current Monthly Income Voluntary Petition for Indi…" at bounding box center [528, 274] width 311 height 750
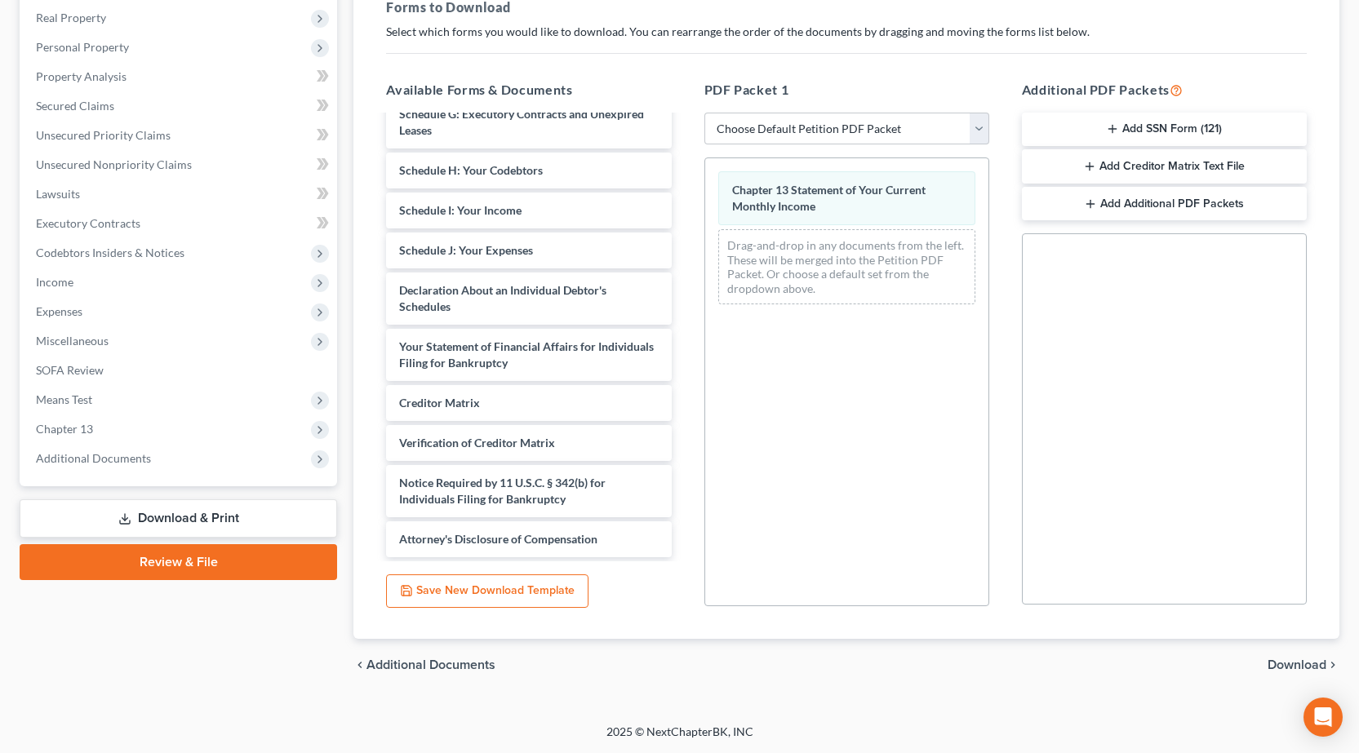
click at [1294, 667] on span "Download" at bounding box center [1296, 665] width 59 height 13
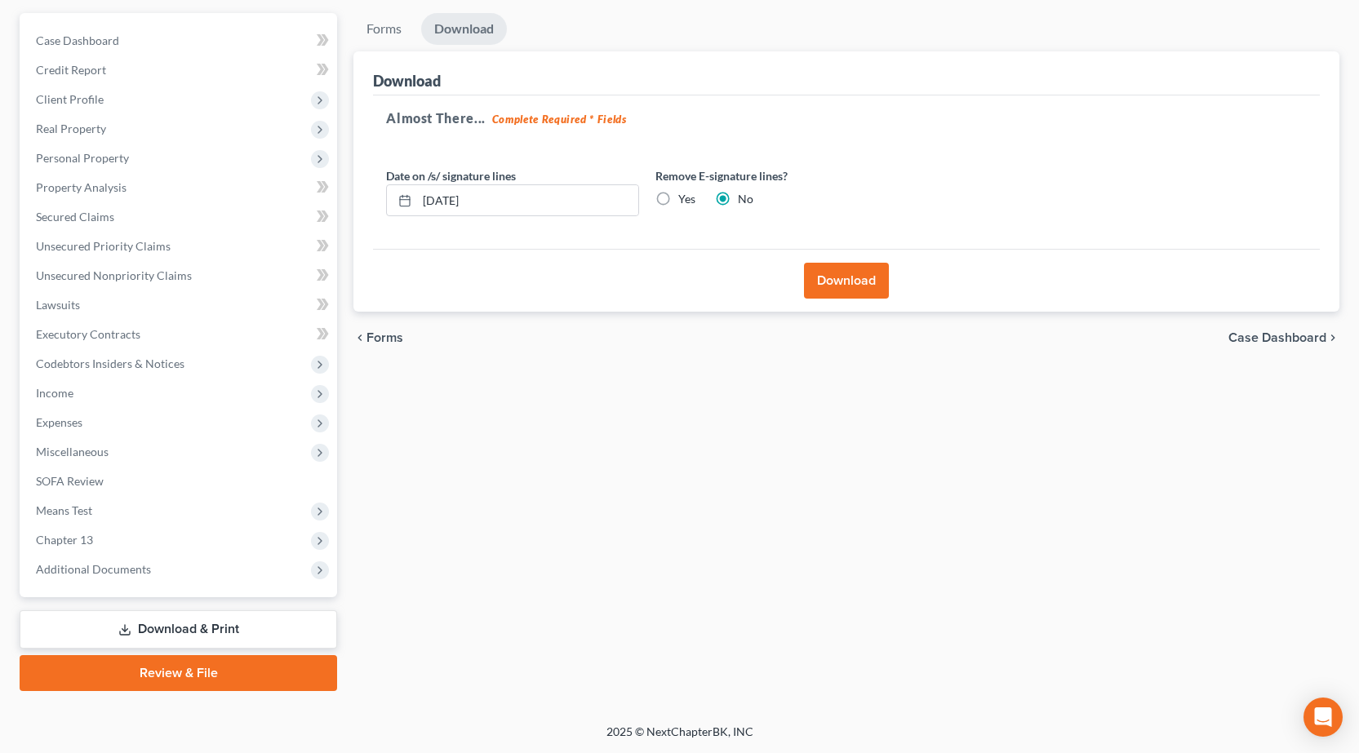
click at [859, 279] on button "Download" at bounding box center [846, 281] width 85 height 36
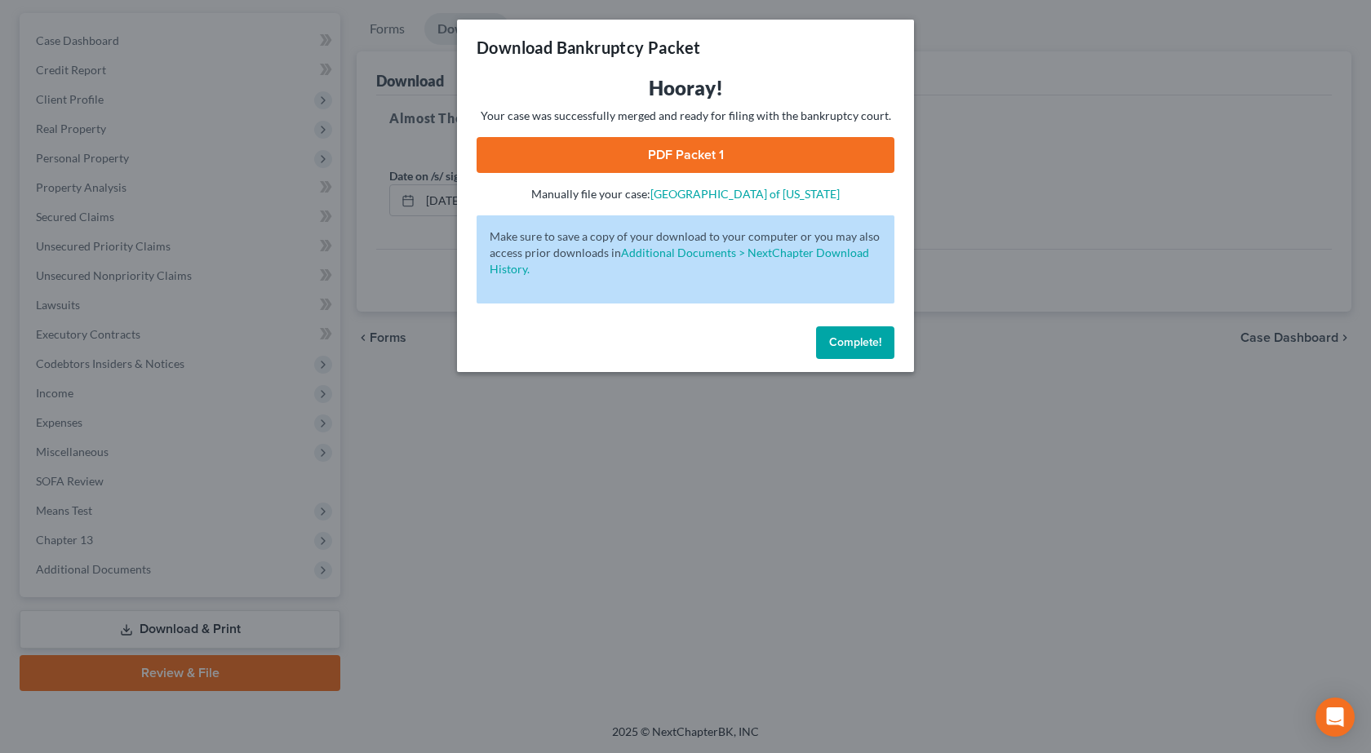
click at [722, 167] on link "PDF Packet 1" at bounding box center [686, 155] width 418 height 36
click at [482, 527] on div "Download Bankruptcy Packet Hooray! Your case was successfully merged and ready …" at bounding box center [685, 376] width 1371 height 753
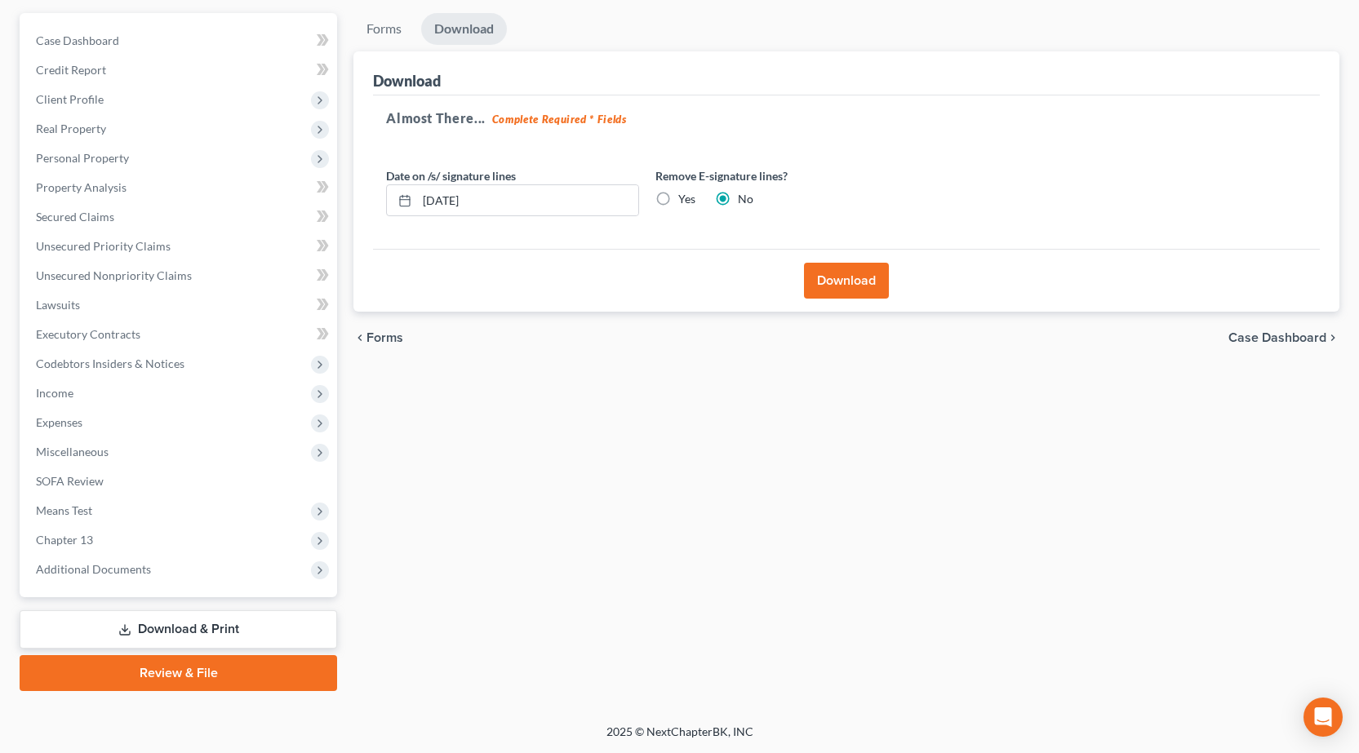
click at [222, 632] on link "Download & Print" at bounding box center [178, 629] width 317 height 38
click at [174, 626] on link "Download & Print" at bounding box center [178, 629] width 317 height 38
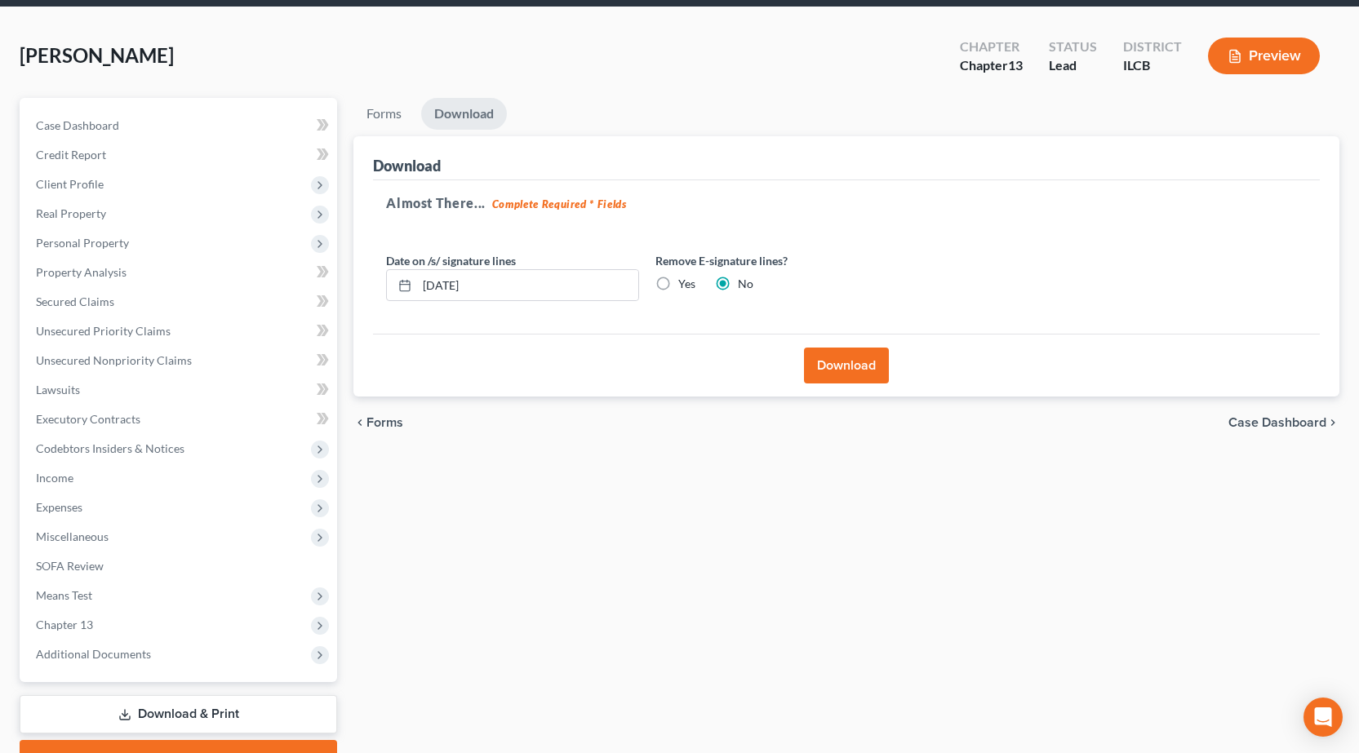
scroll to position [0, 0]
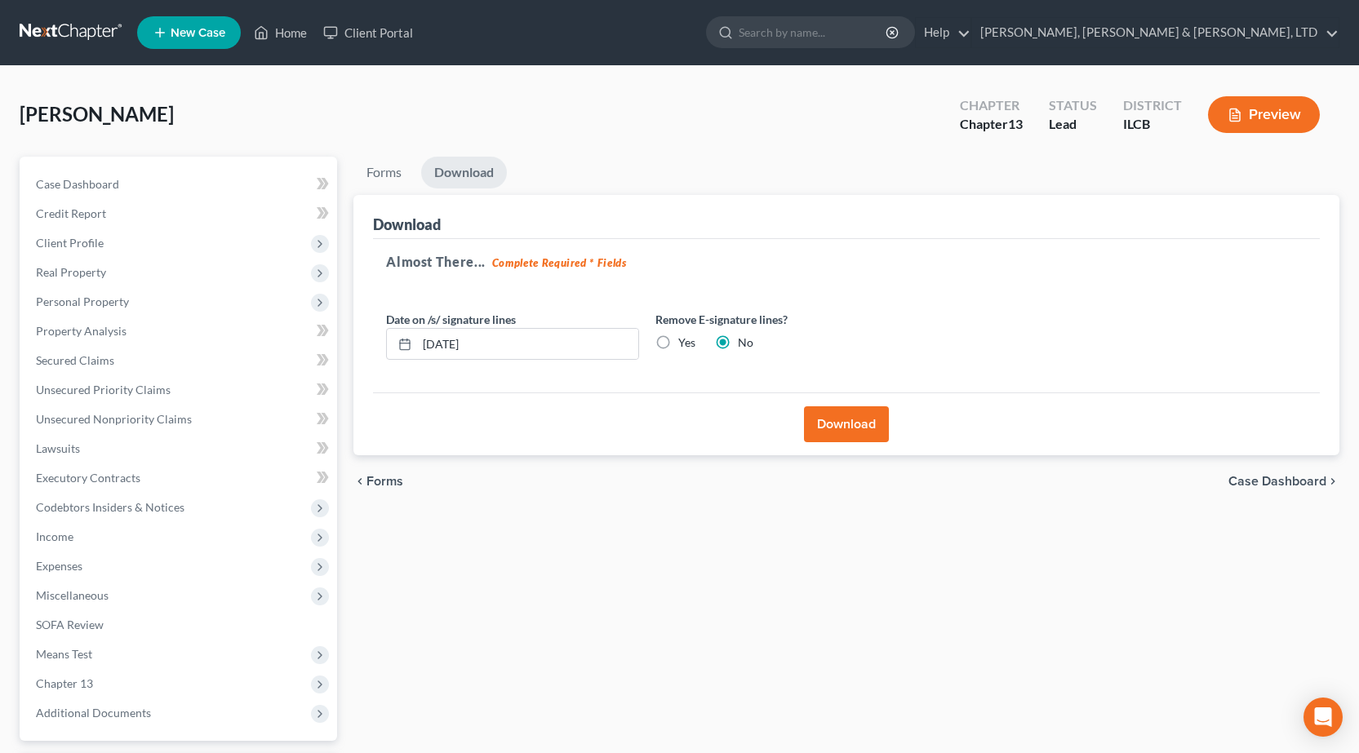
click at [845, 422] on button "Download" at bounding box center [846, 424] width 85 height 36
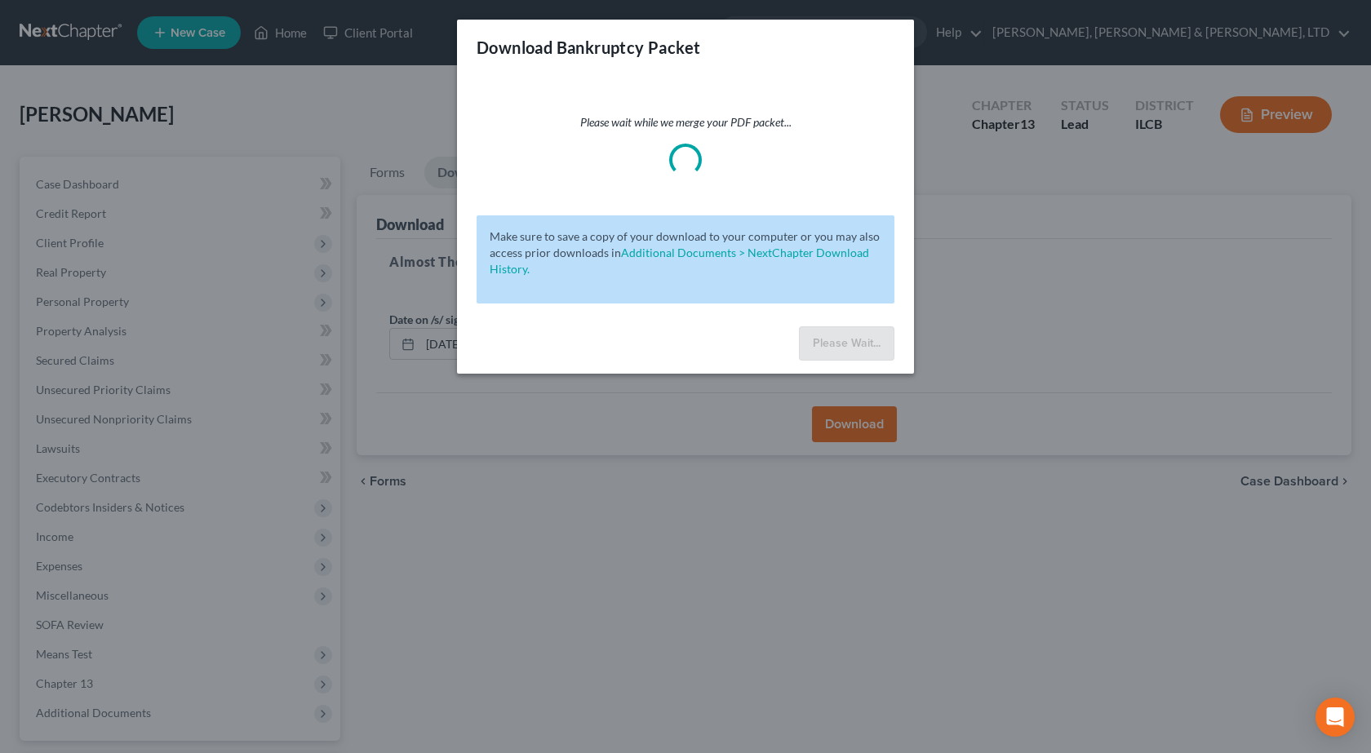
click at [871, 618] on div "Download Bankruptcy Packet Please wait while we merge your PDF packet... Make s…" at bounding box center [685, 376] width 1371 height 753
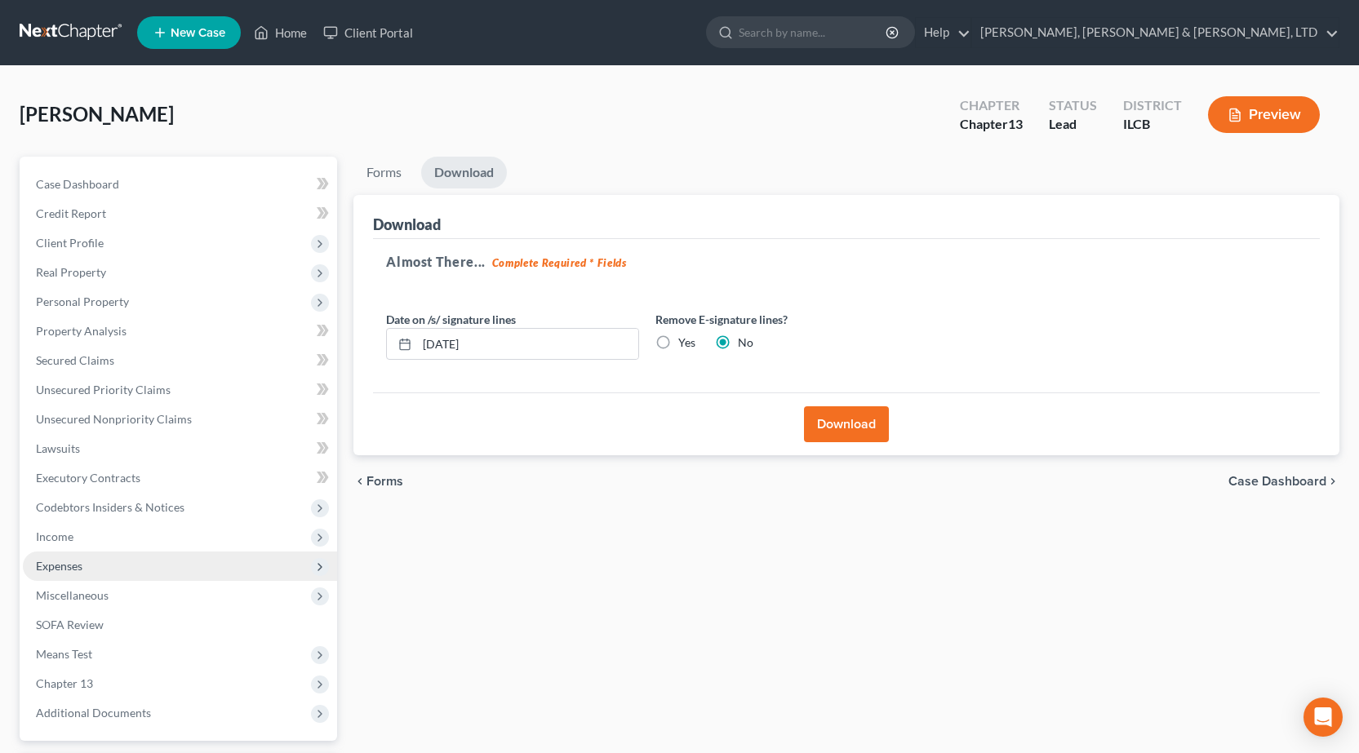
click at [82, 557] on span "Expenses" at bounding box center [180, 566] width 314 height 29
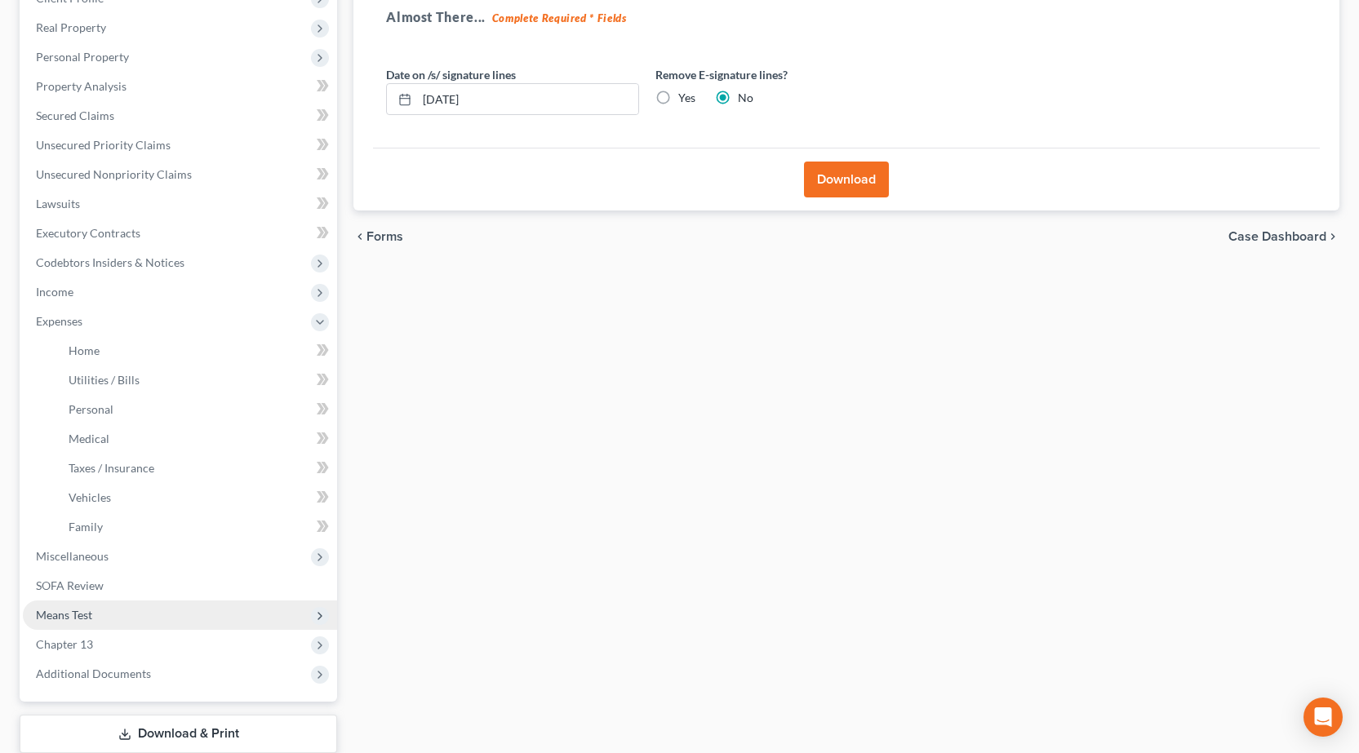
scroll to position [163, 0]
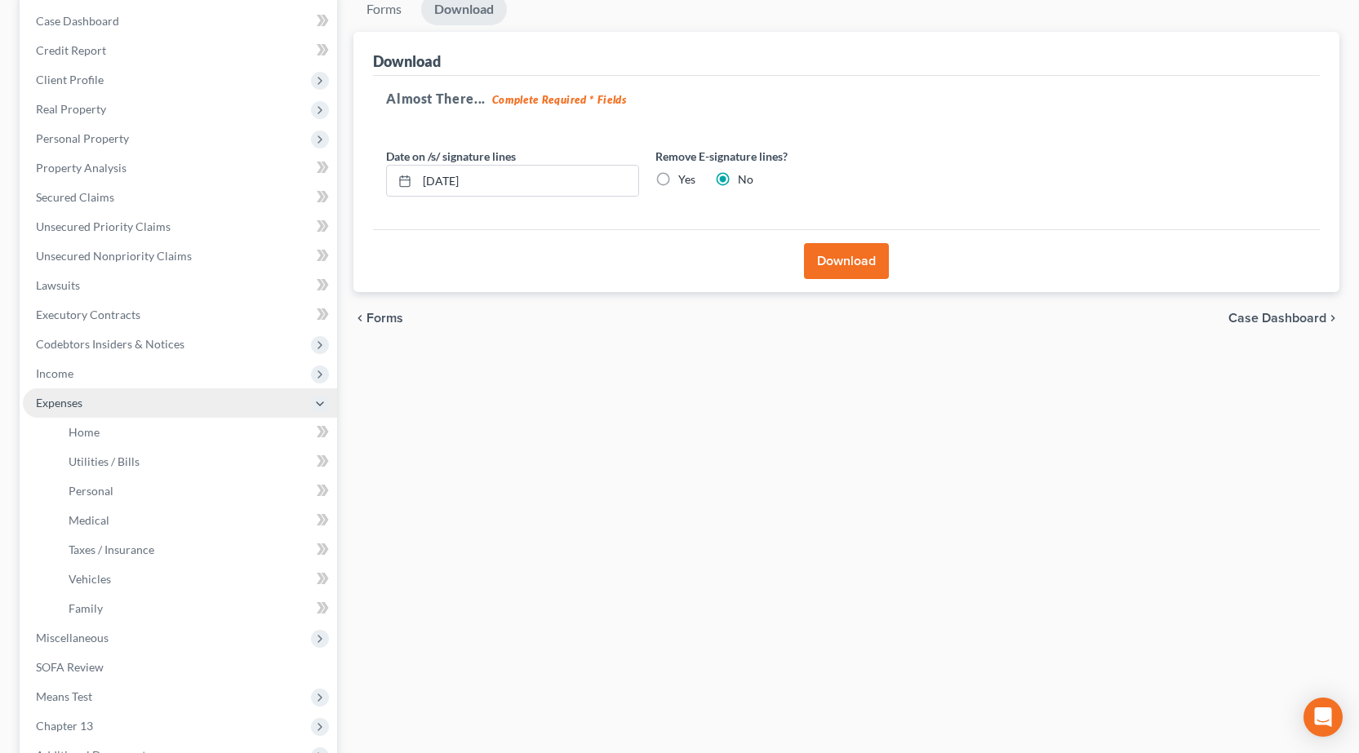
click at [96, 399] on span "Expenses" at bounding box center [180, 402] width 314 height 29
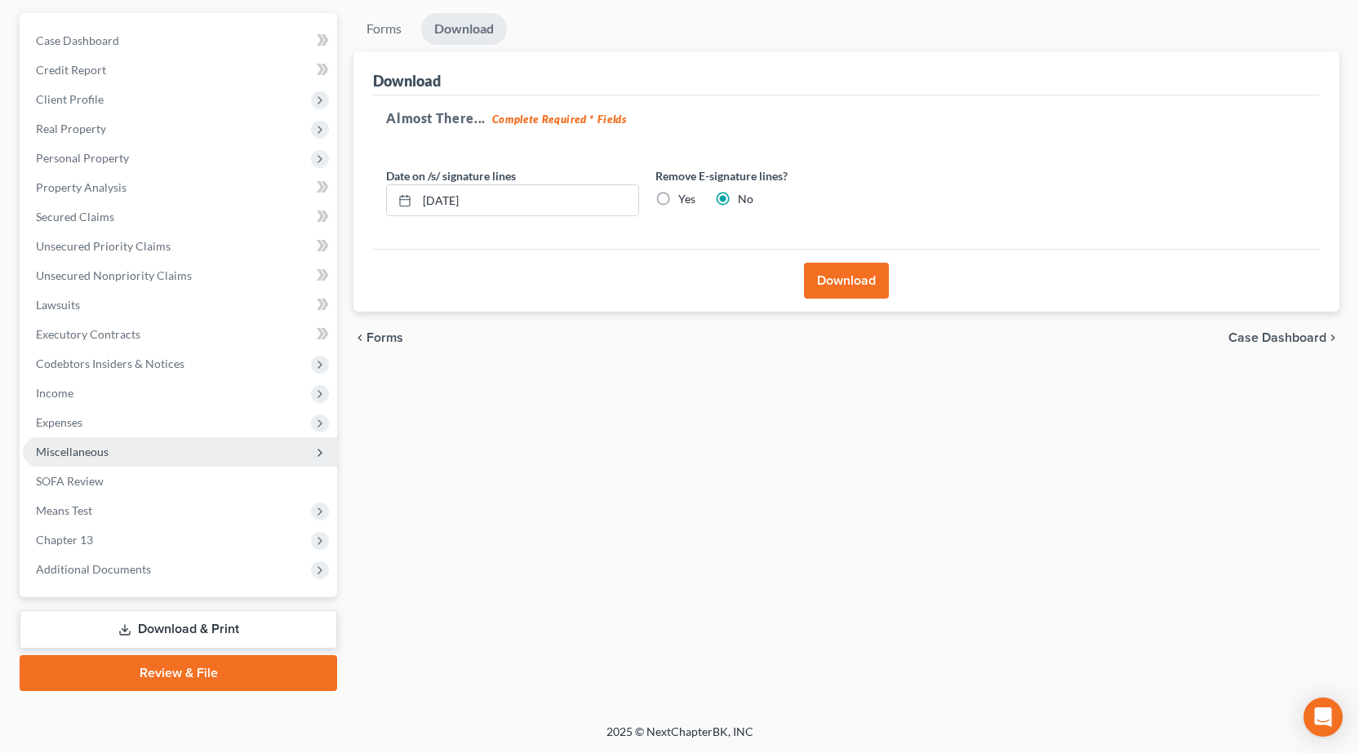
scroll to position [144, 0]
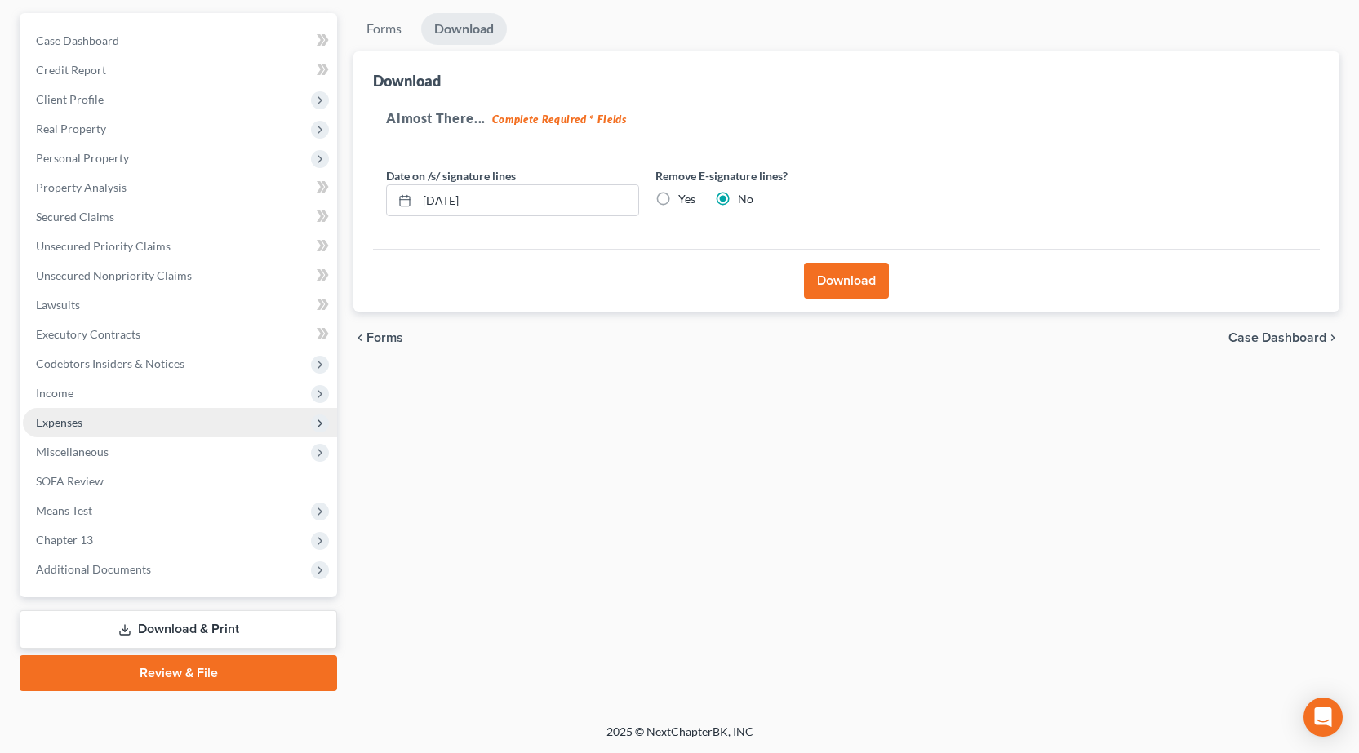
click at [93, 422] on span "Expenses" at bounding box center [180, 422] width 314 height 29
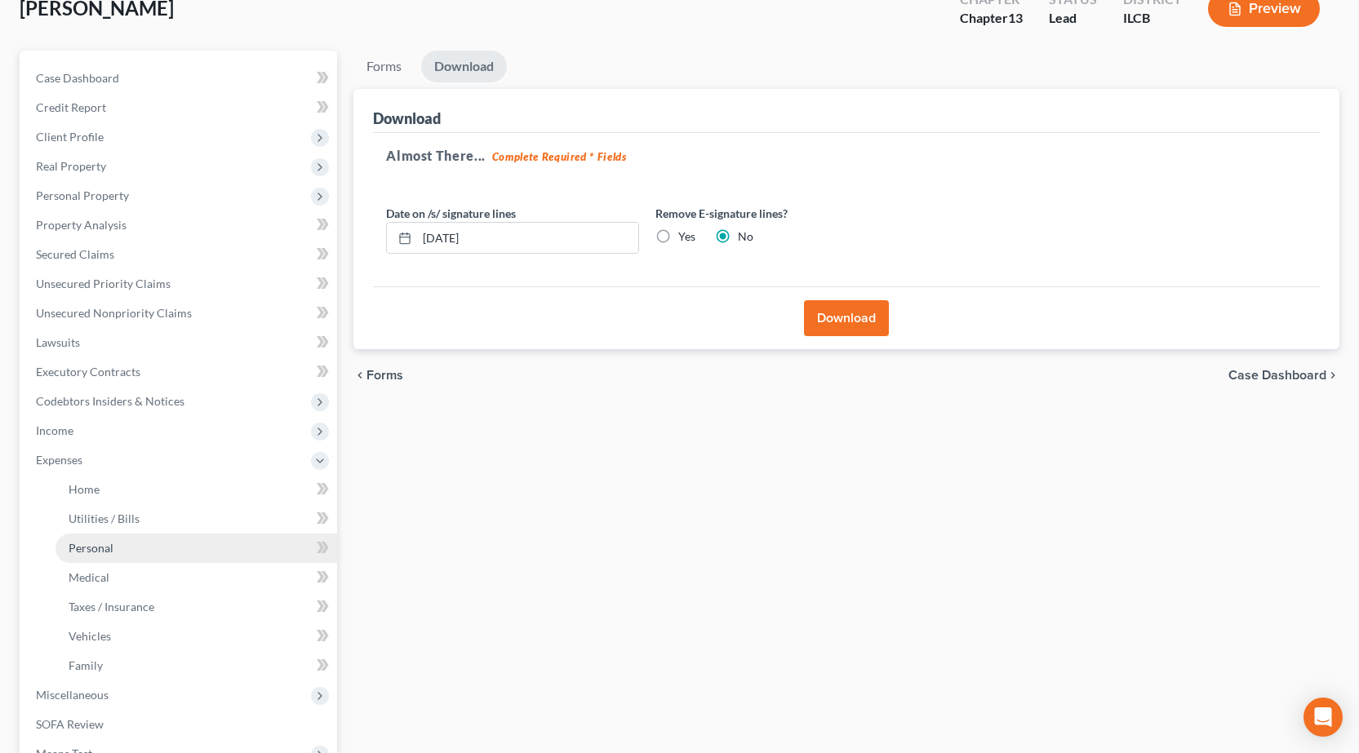
scroll to position [0, 0]
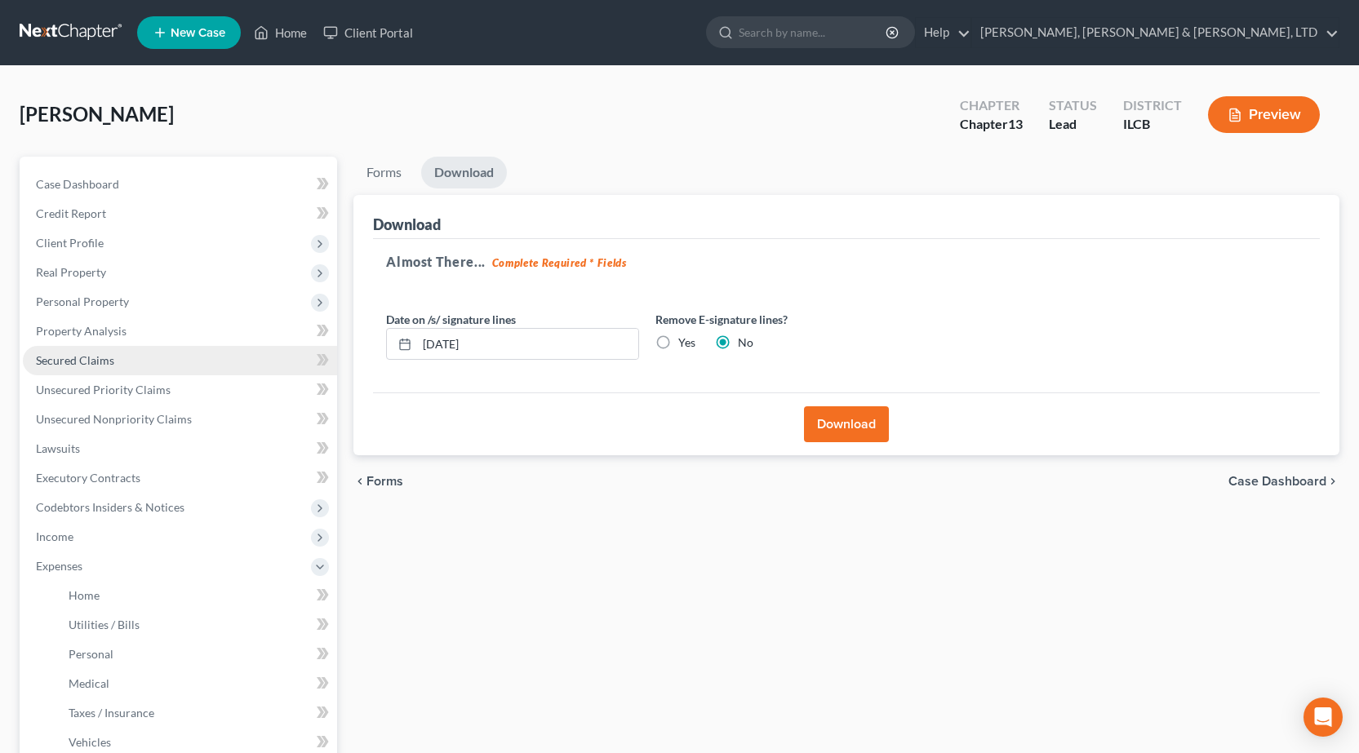
click at [94, 355] on span "Secured Claims" at bounding box center [75, 360] width 78 height 14
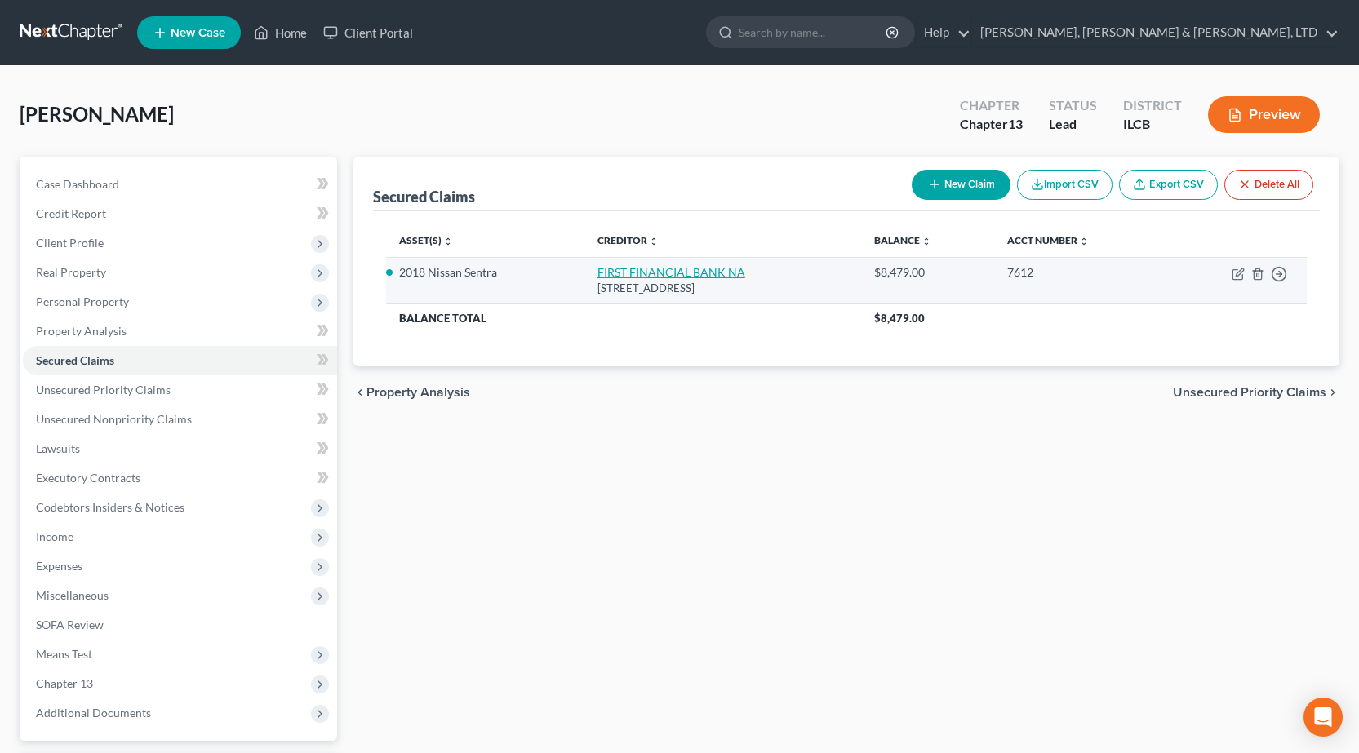
click at [634, 270] on link "FIRST FINANCIAL BANK NA" at bounding box center [671, 272] width 148 height 14
select select "15"
select select "13"
select select "2"
select select "0"
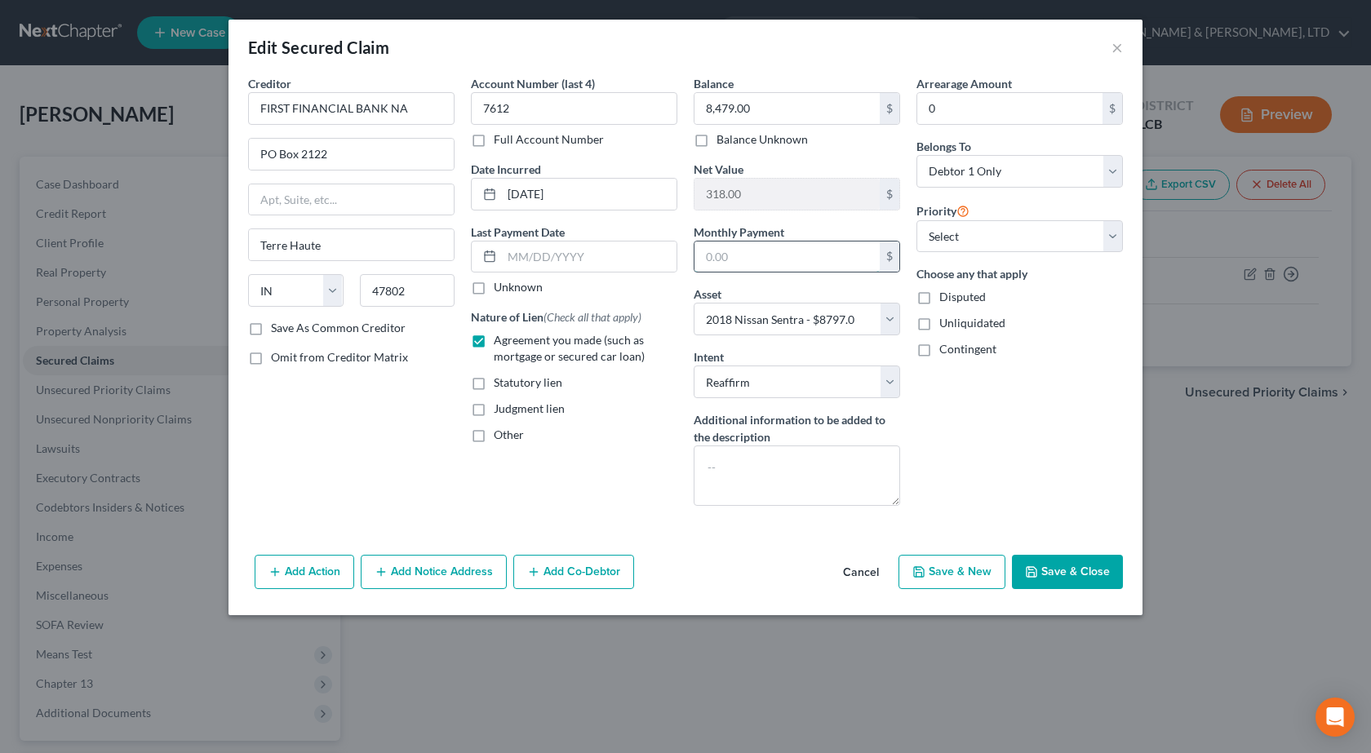
click at [761, 250] on input "text" at bounding box center [787, 257] width 185 height 31
type input "395"
drag, startPoint x: 1072, startPoint y: 573, endPoint x: 971, endPoint y: 559, distance: 101.3
click at [1072, 573] on button "Save & Close" at bounding box center [1067, 572] width 111 height 34
select select
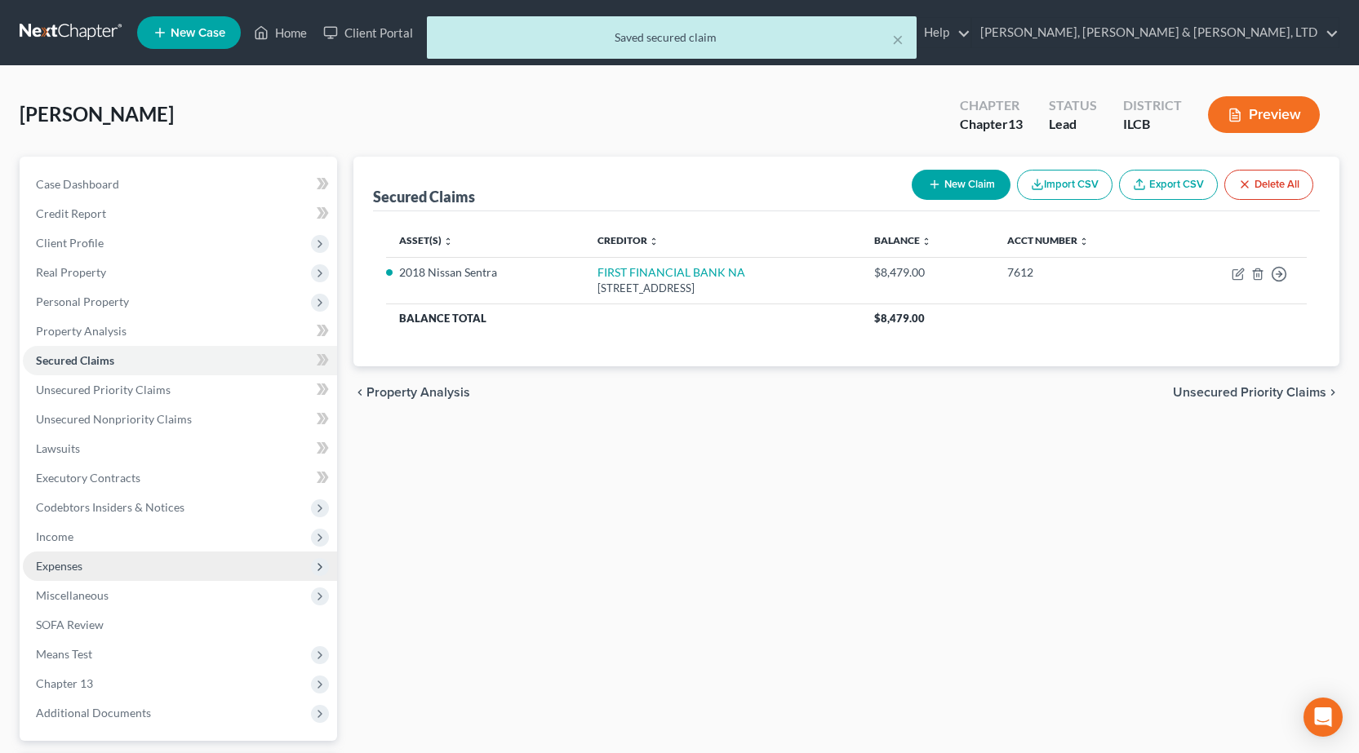
click at [78, 575] on span "Expenses" at bounding box center [180, 566] width 314 height 29
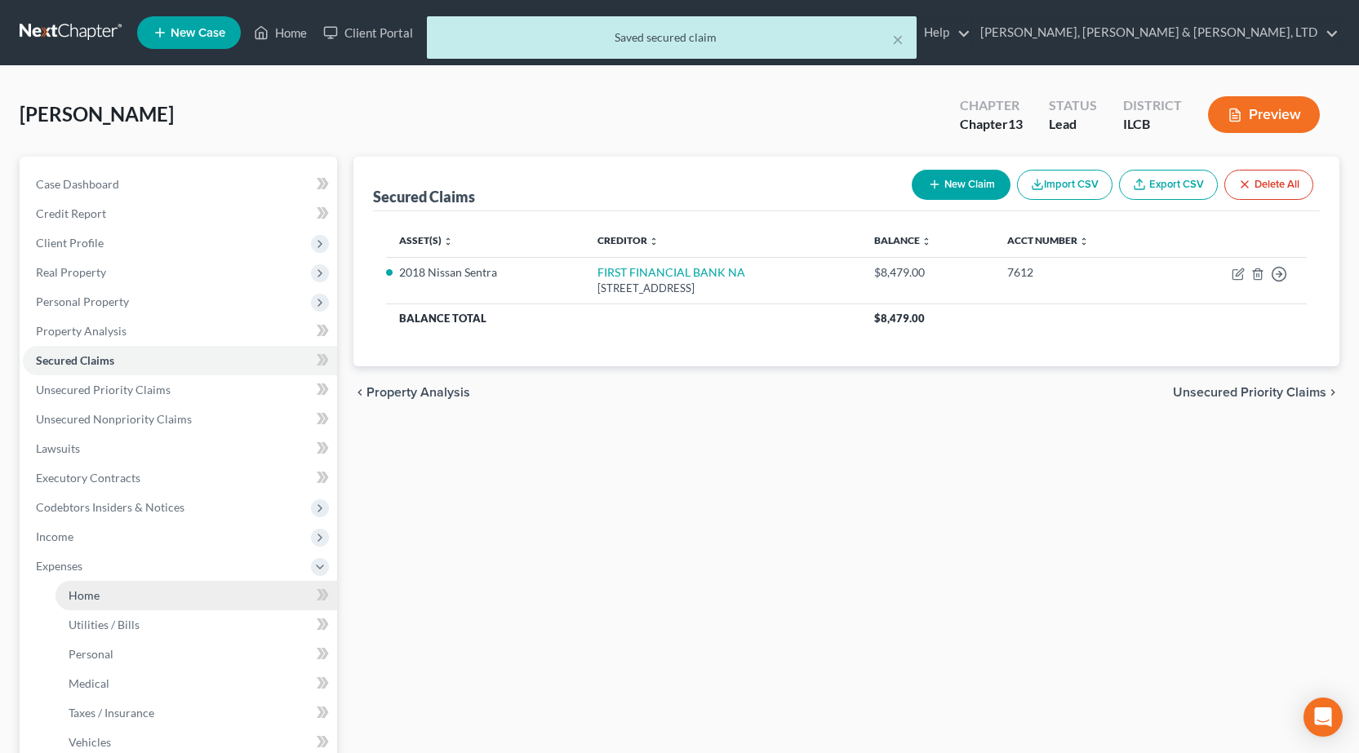
click at [91, 591] on span "Home" at bounding box center [84, 595] width 31 height 14
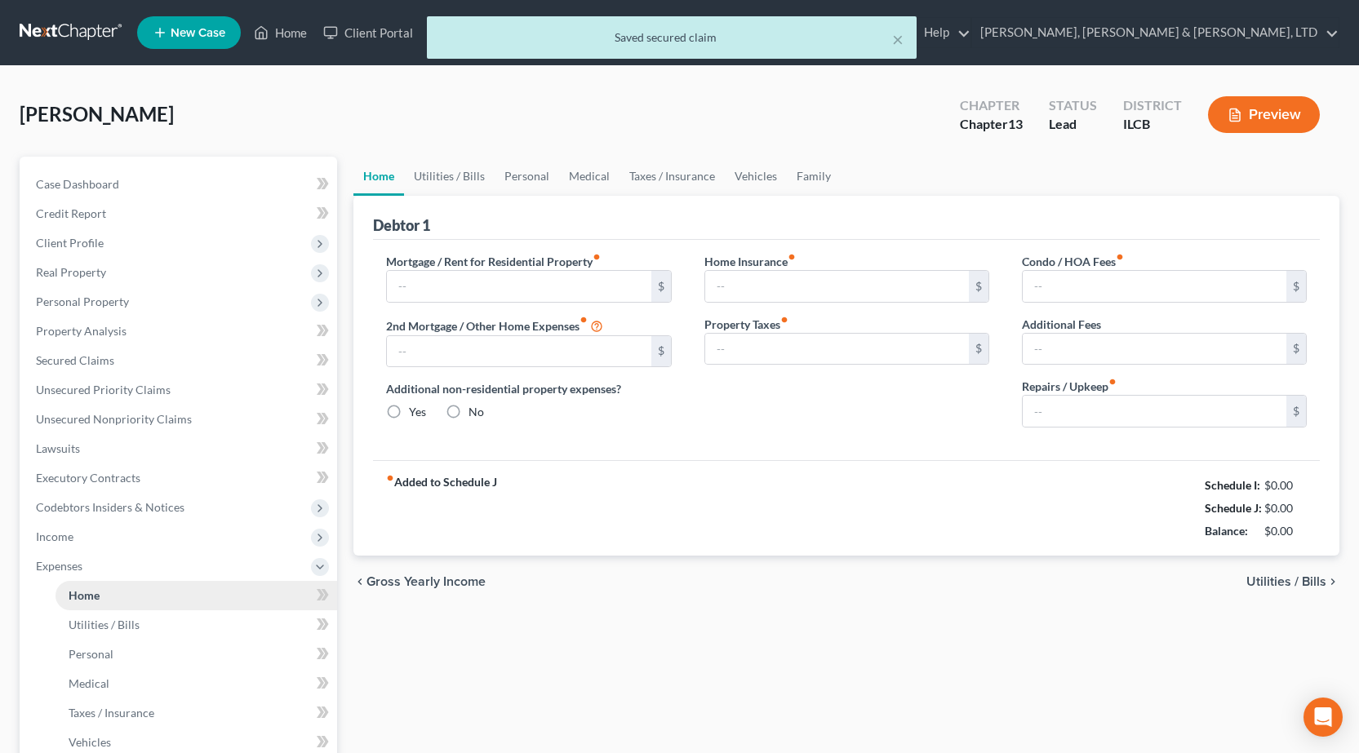
type input "800.00"
type input "0.00"
radio input "true"
type input "0.00"
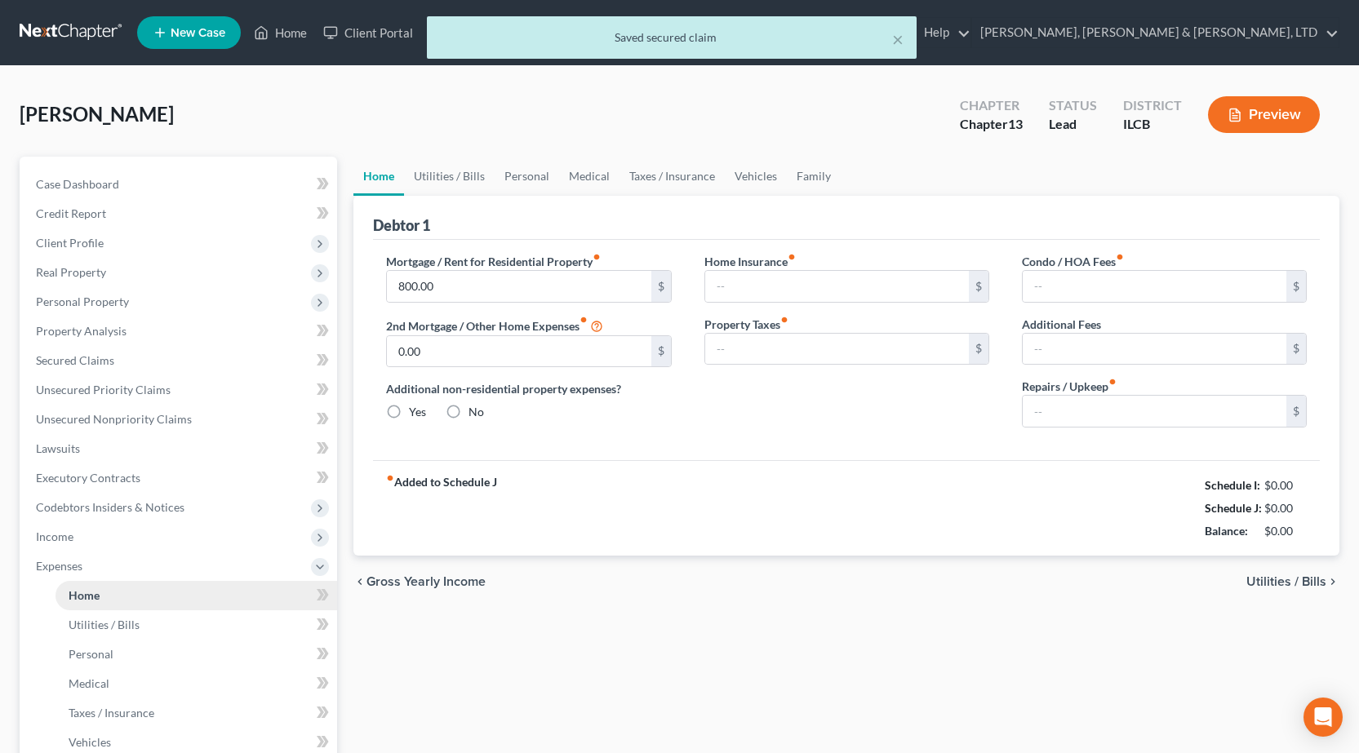
type input "0.00"
type input "50.00"
click at [743, 178] on link "Vehicles" at bounding box center [756, 176] width 62 height 39
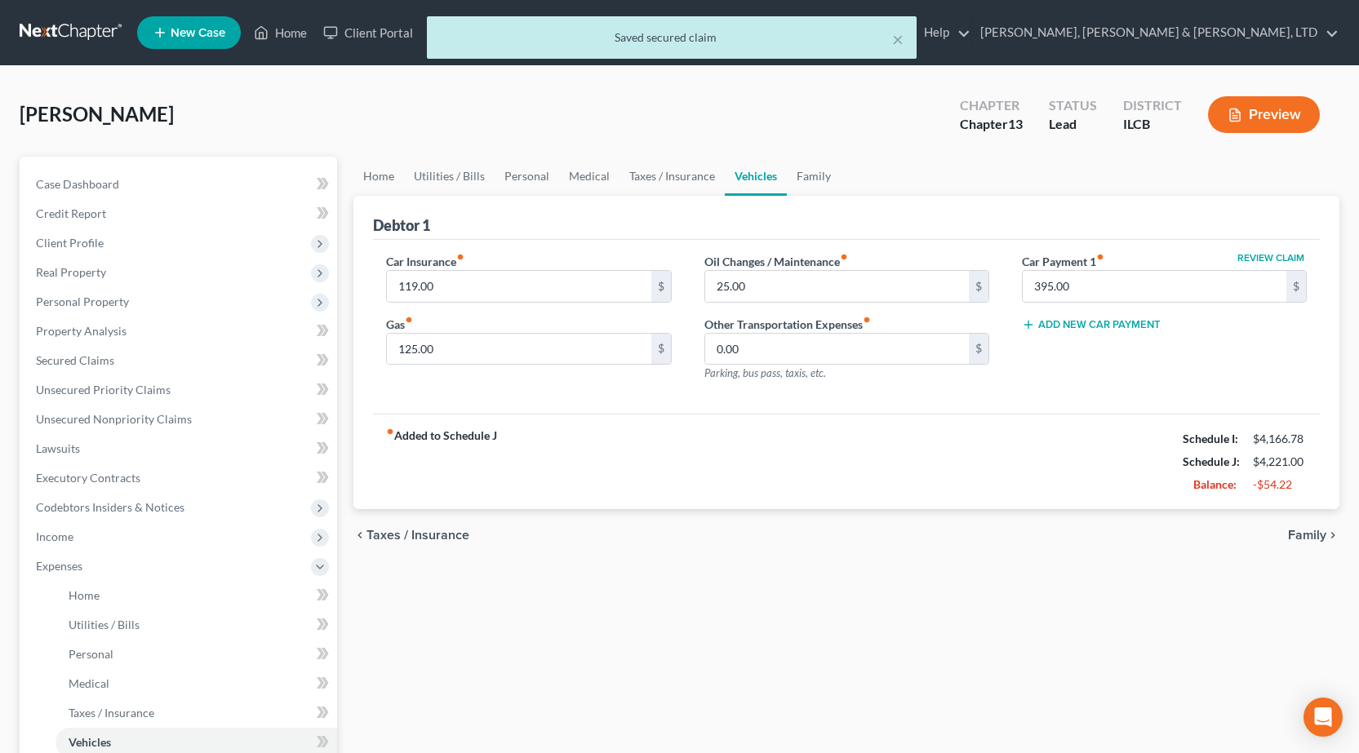
click at [998, 597] on div "Home Utilities / Bills Personal Medical Taxes / Insurance Vehicles Family Debto…" at bounding box center [846, 599] width 1002 height 884
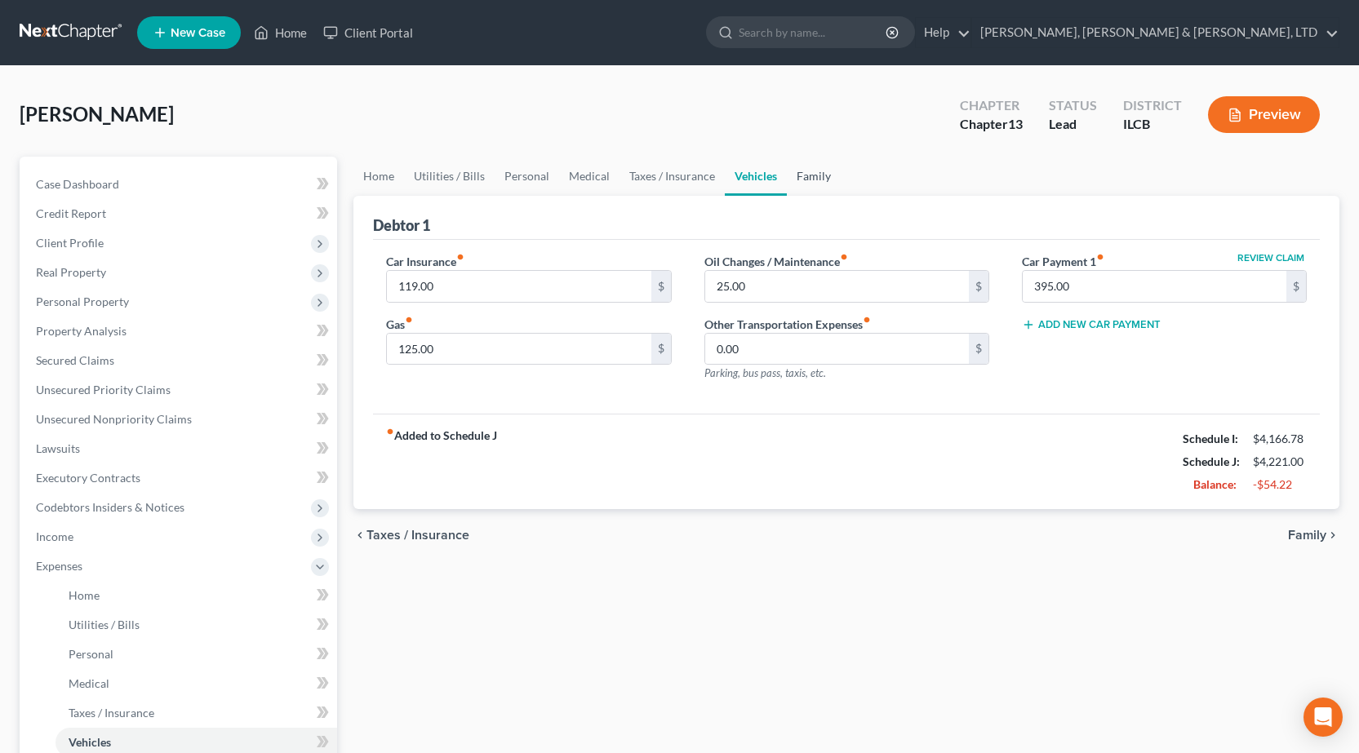
click at [809, 166] on link "Family" at bounding box center [814, 176] width 54 height 39
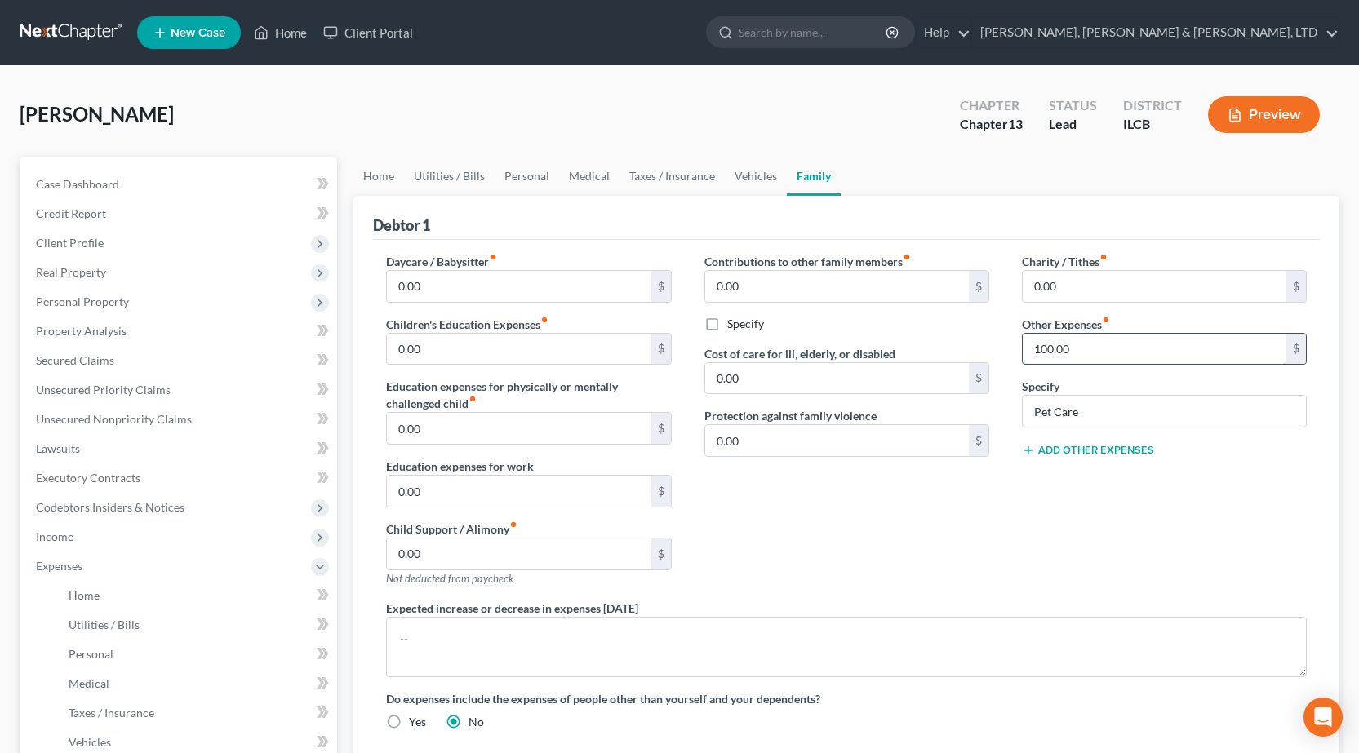
click at [1066, 350] on input "100.00" at bounding box center [1155, 349] width 264 height 31
type input "80"
click at [1023, 529] on div "Charity / Tithes fiber_manual_record 0.00 $ Other Expenses fiber_manual_record …" at bounding box center [1163, 426] width 317 height 347
click at [750, 185] on link "Vehicles" at bounding box center [756, 176] width 62 height 39
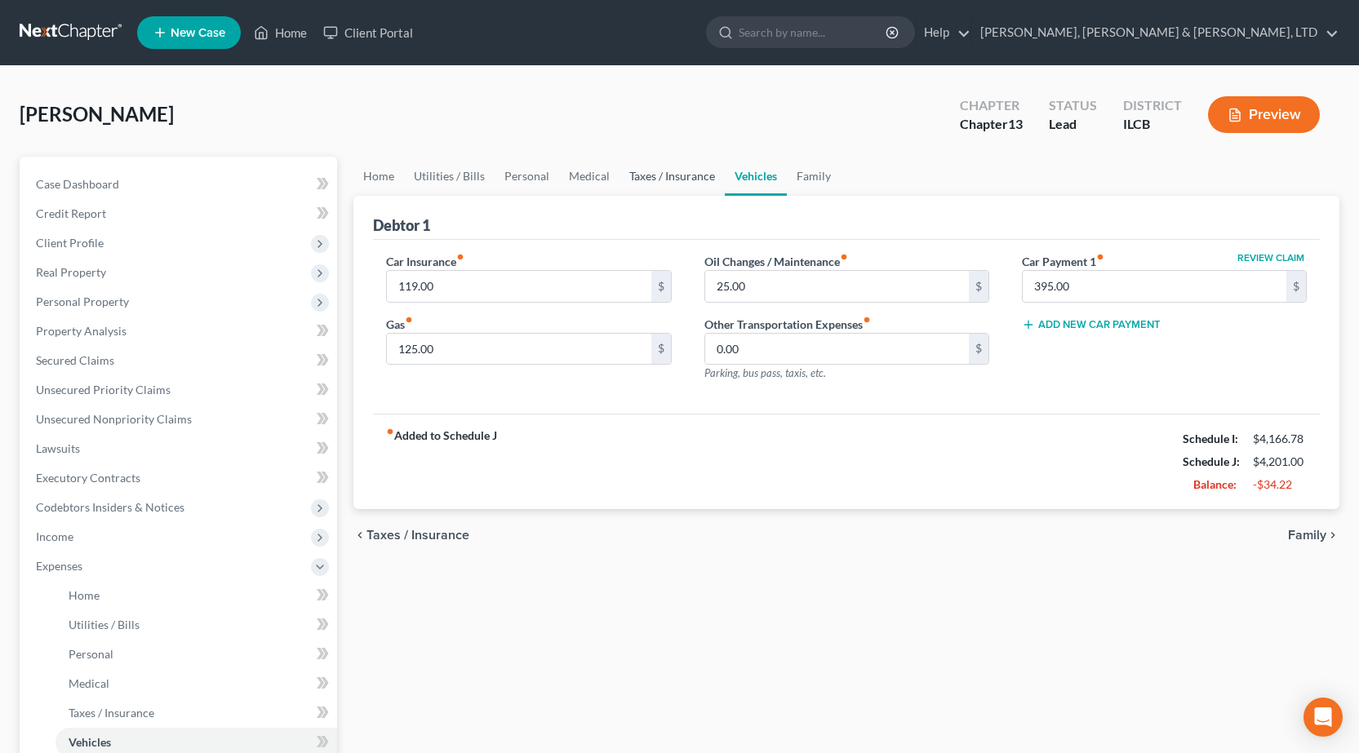
click at [668, 182] on link "Taxes / Insurance" at bounding box center [671, 176] width 105 height 39
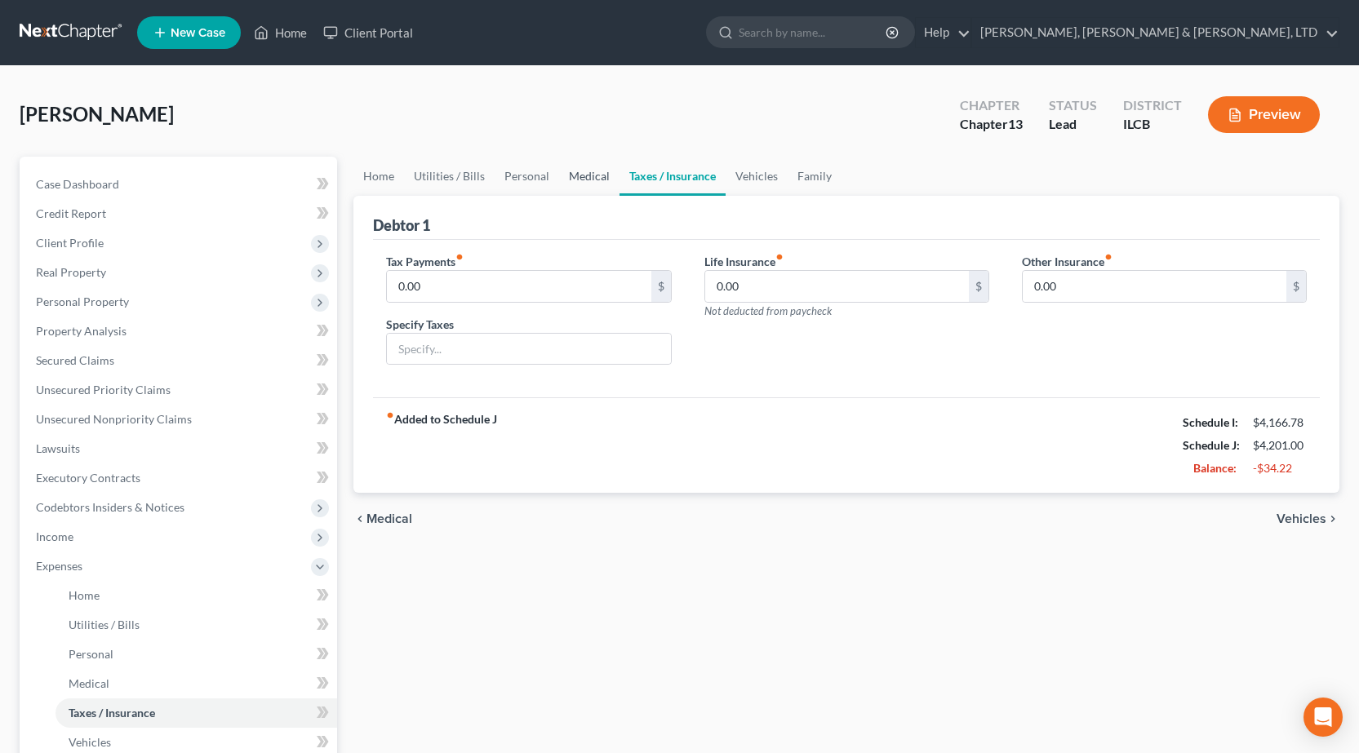
click at [563, 176] on link "Medical" at bounding box center [589, 176] width 60 height 39
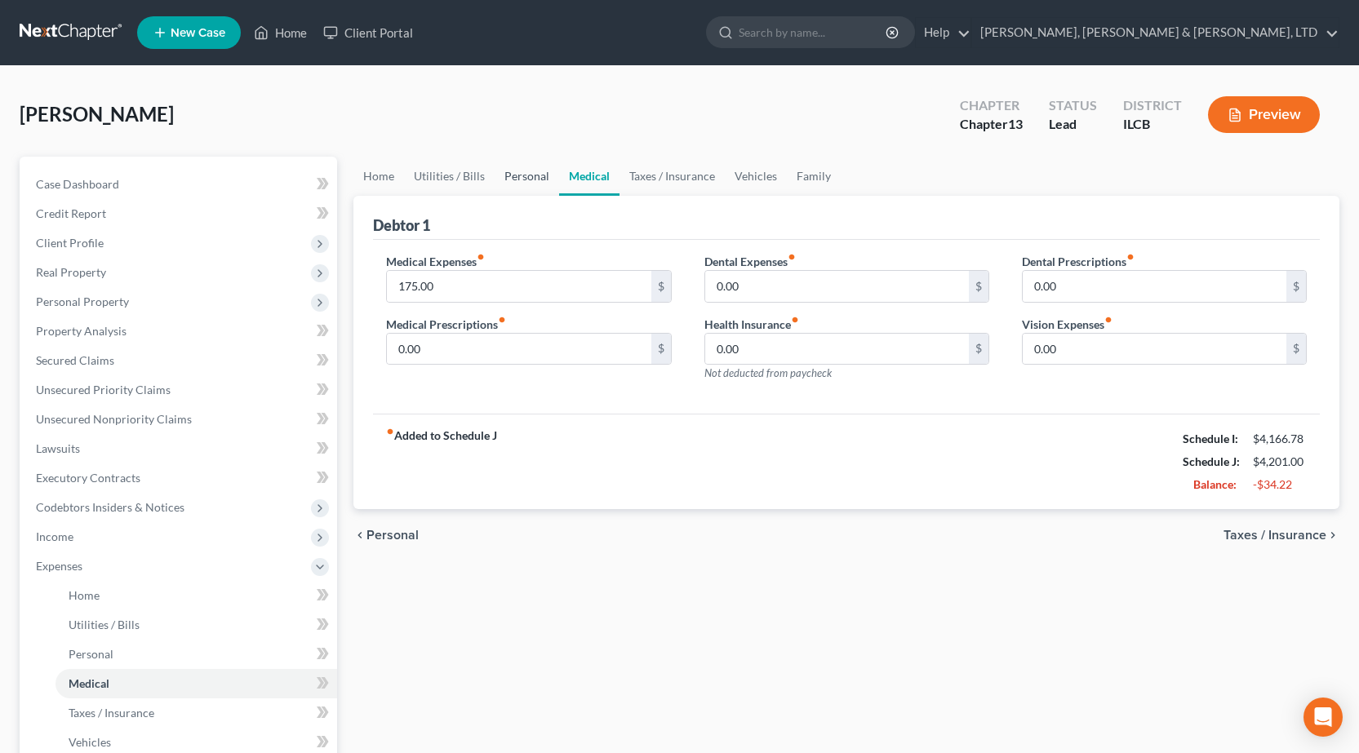
click at [524, 176] on link "Personal" at bounding box center [527, 176] width 64 height 39
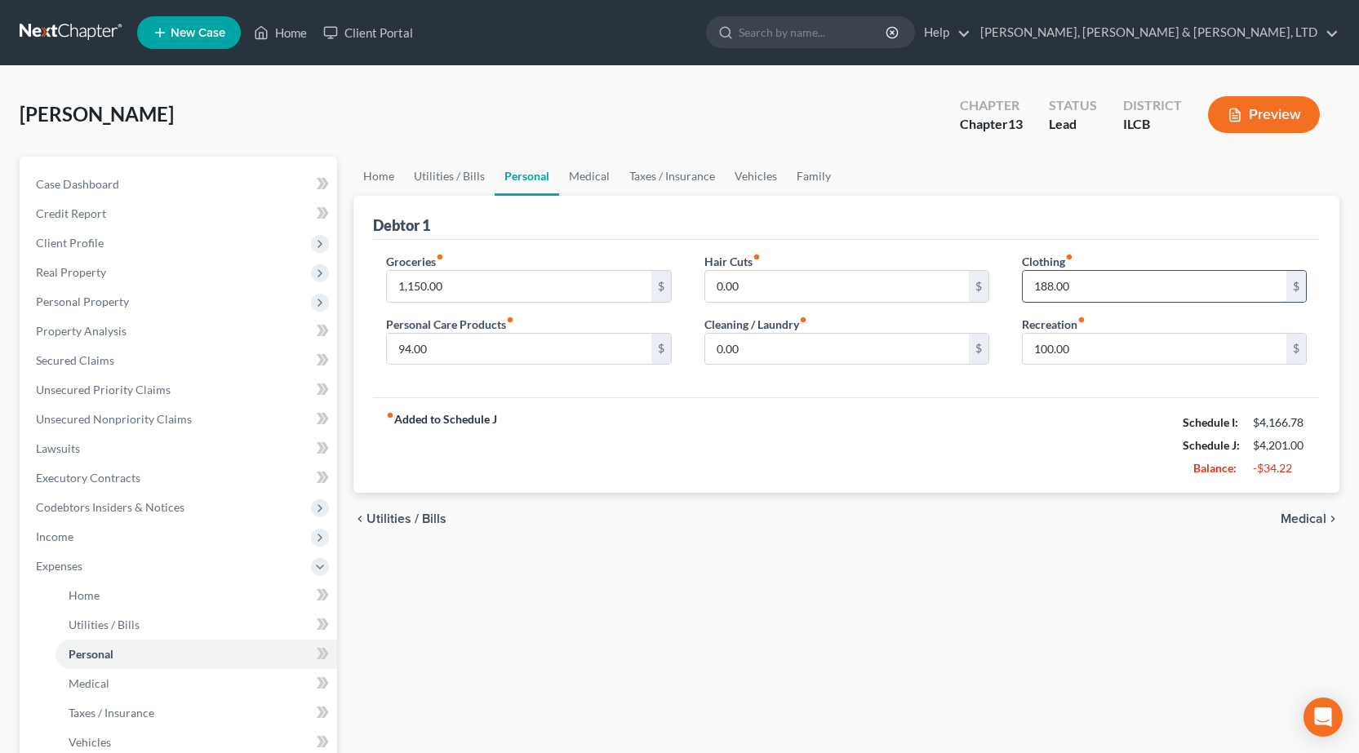
click at [1088, 282] on input "188.00" at bounding box center [1155, 286] width 264 height 31
type input "175"
drag, startPoint x: 930, startPoint y: 508, endPoint x: 819, endPoint y: 454, distance: 122.6
click at [930, 507] on div "chevron_left Utilities / Bills Medical chevron_right" at bounding box center [846, 519] width 986 height 52
click at [460, 353] on input "94.00" at bounding box center [519, 349] width 264 height 31
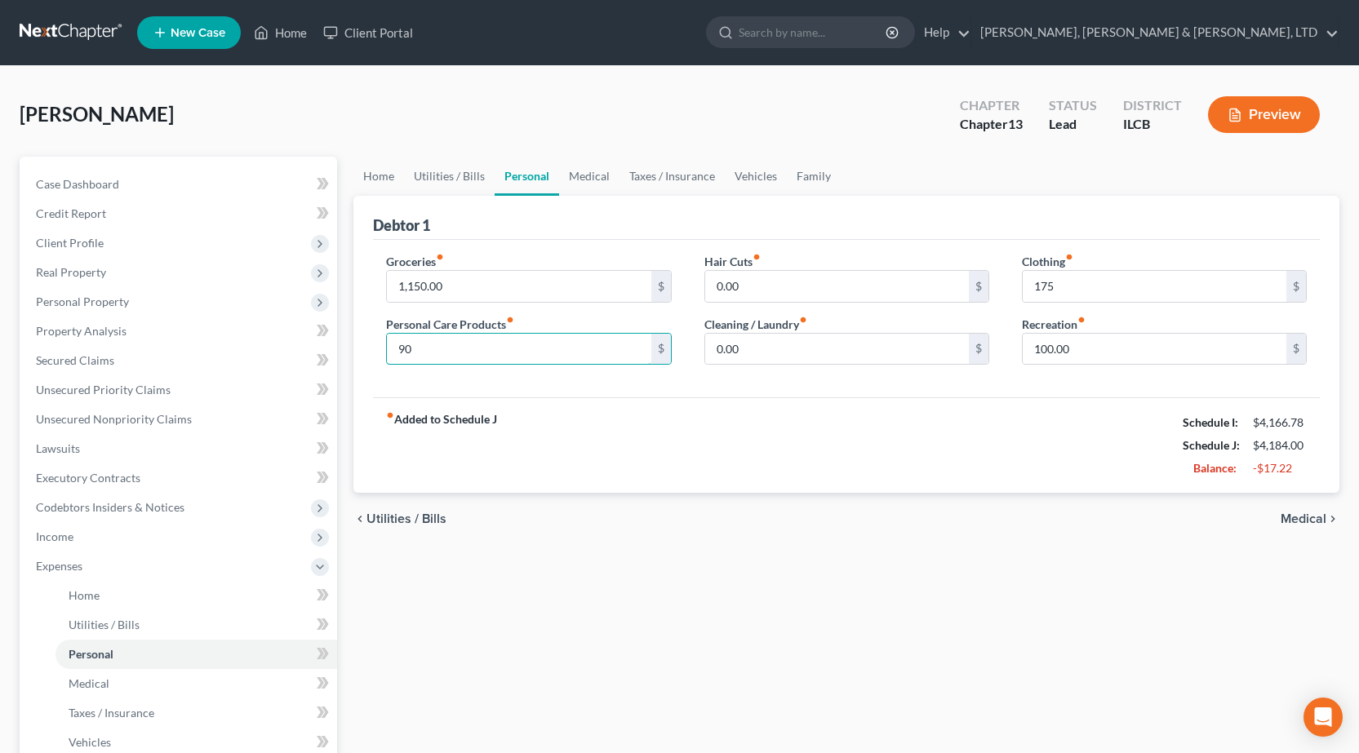
type input "90"
click at [750, 450] on div "fiber_manual_record Added to Schedule J Schedule I: $4,166.78 Schedule J: $4,18…" at bounding box center [846, 444] width 947 height 95
click at [482, 279] on input "1,150.00" at bounding box center [519, 286] width 264 height 31
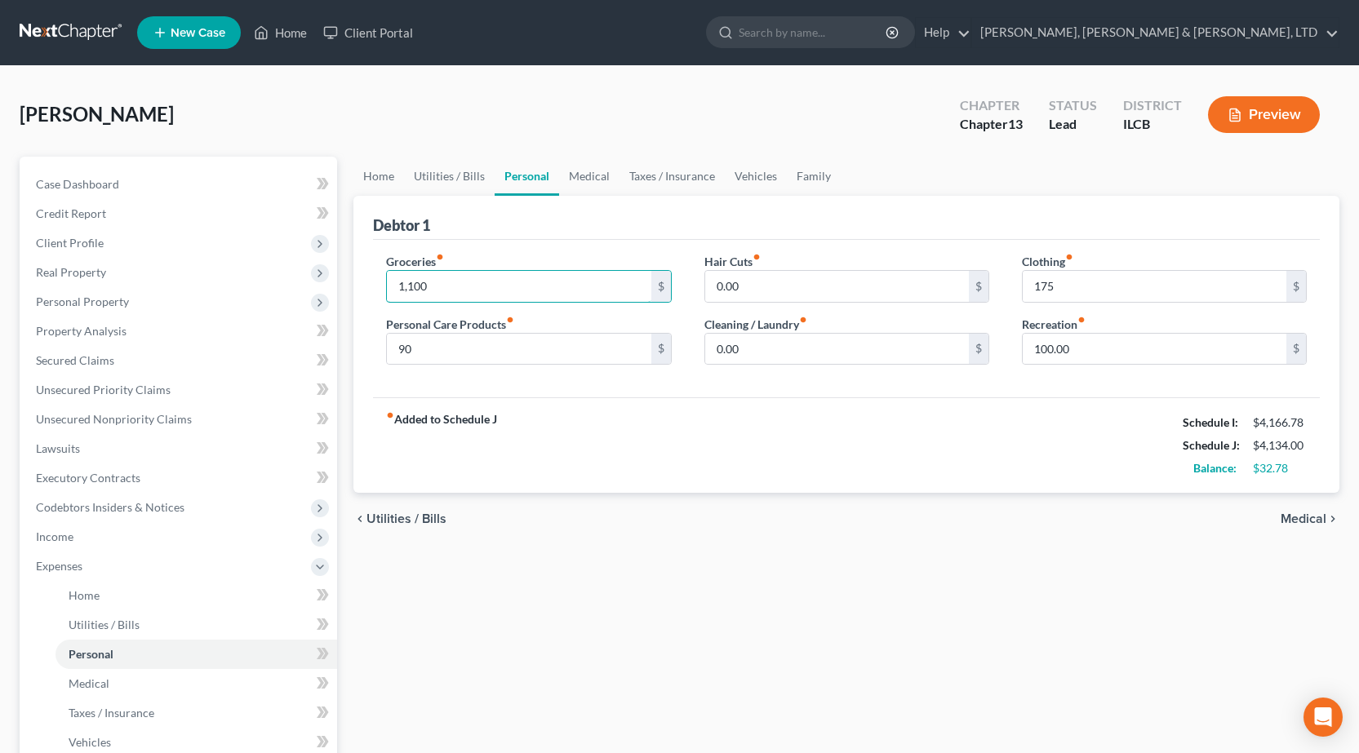
type input "1,100"
click at [606, 547] on div "Home Utilities / Bills Personal Medical Taxes / Insurance Vehicles Family Debto…" at bounding box center [846, 599] width 1002 height 884
click at [455, 170] on link "Utilities / Bills" at bounding box center [449, 176] width 91 height 39
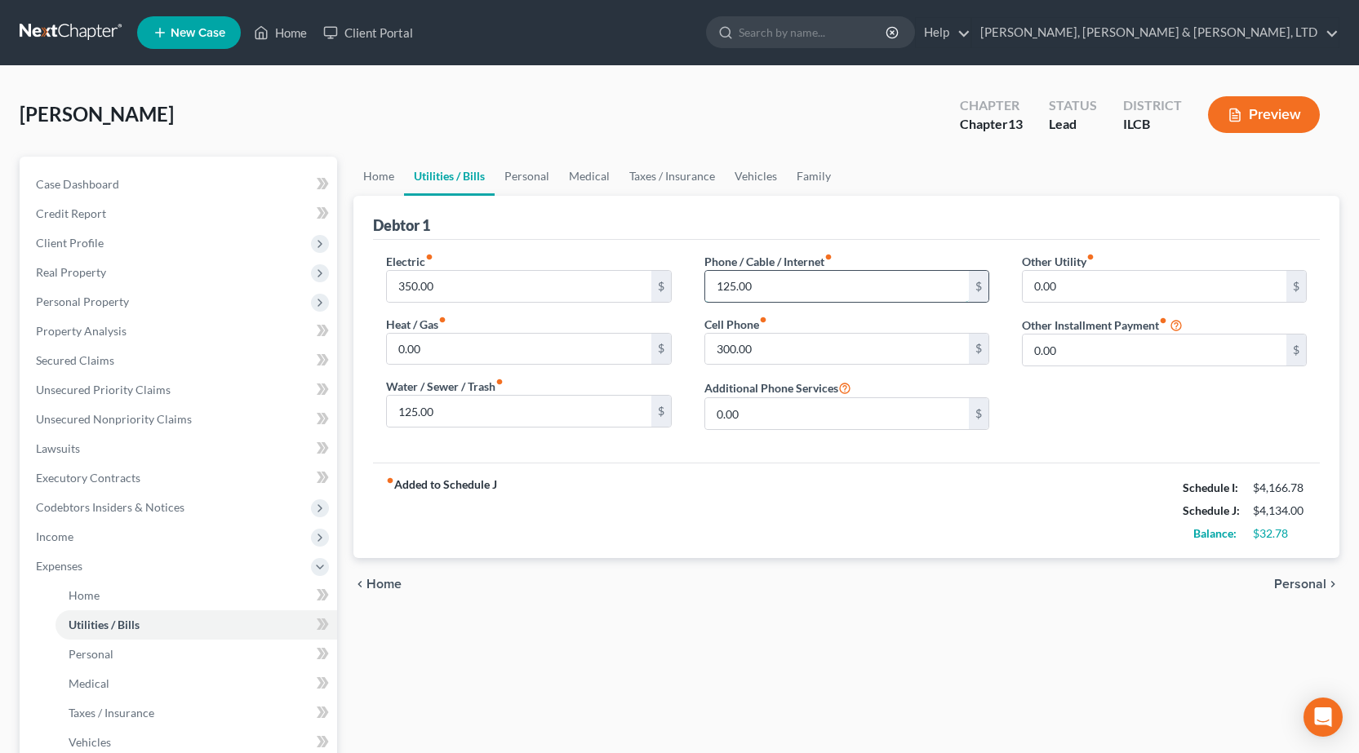
click at [791, 288] on input "125.00" at bounding box center [837, 286] width 264 height 31
type input "120"
click at [487, 411] on input "125.00" at bounding box center [519, 411] width 264 height 31
type input "120"
click at [783, 593] on div "chevron_left Home Personal chevron_right" at bounding box center [846, 584] width 986 height 52
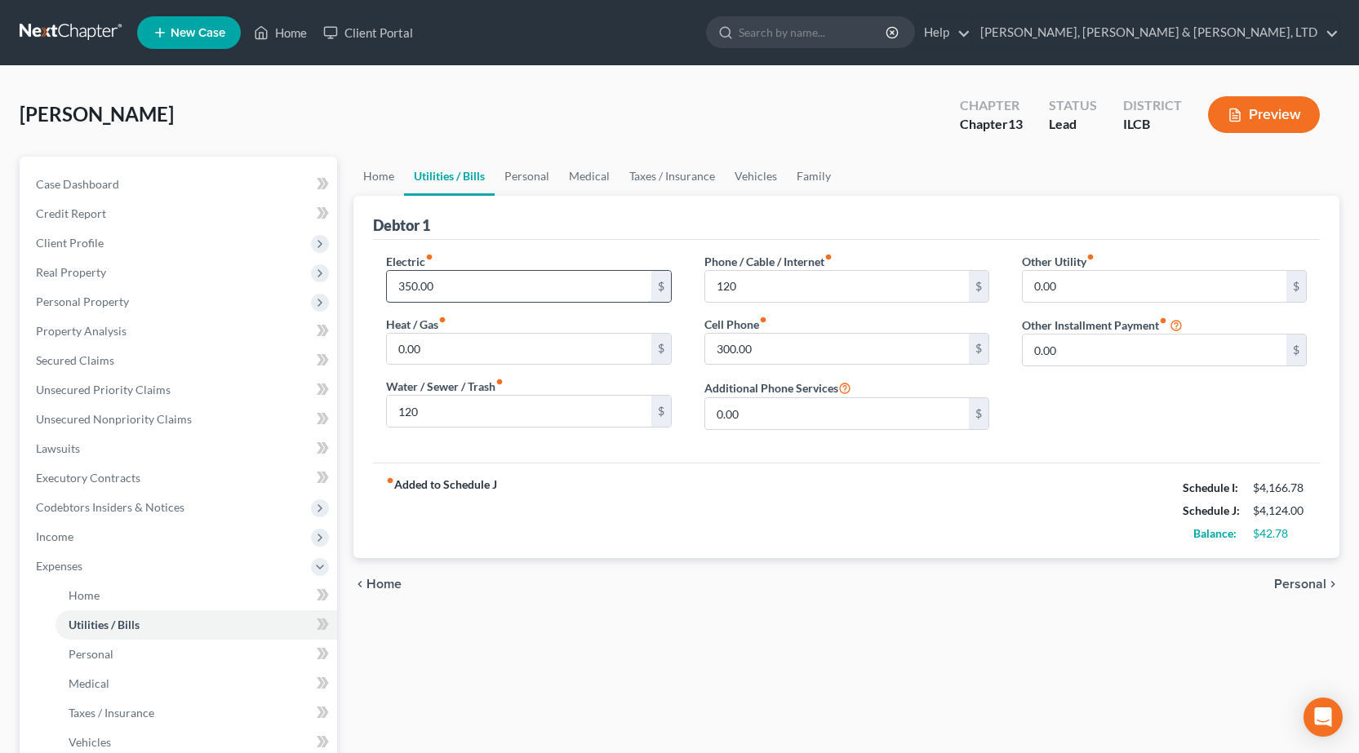
click at [451, 284] on input "350.00" at bounding box center [519, 286] width 264 height 31
type input "300"
click at [727, 632] on div "Home Utilities / Bills Personal Medical Taxes / Insurance Vehicles Family Debto…" at bounding box center [846, 599] width 1002 height 884
click at [380, 174] on link "Home" at bounding box center [378, 176] width 51 height 39
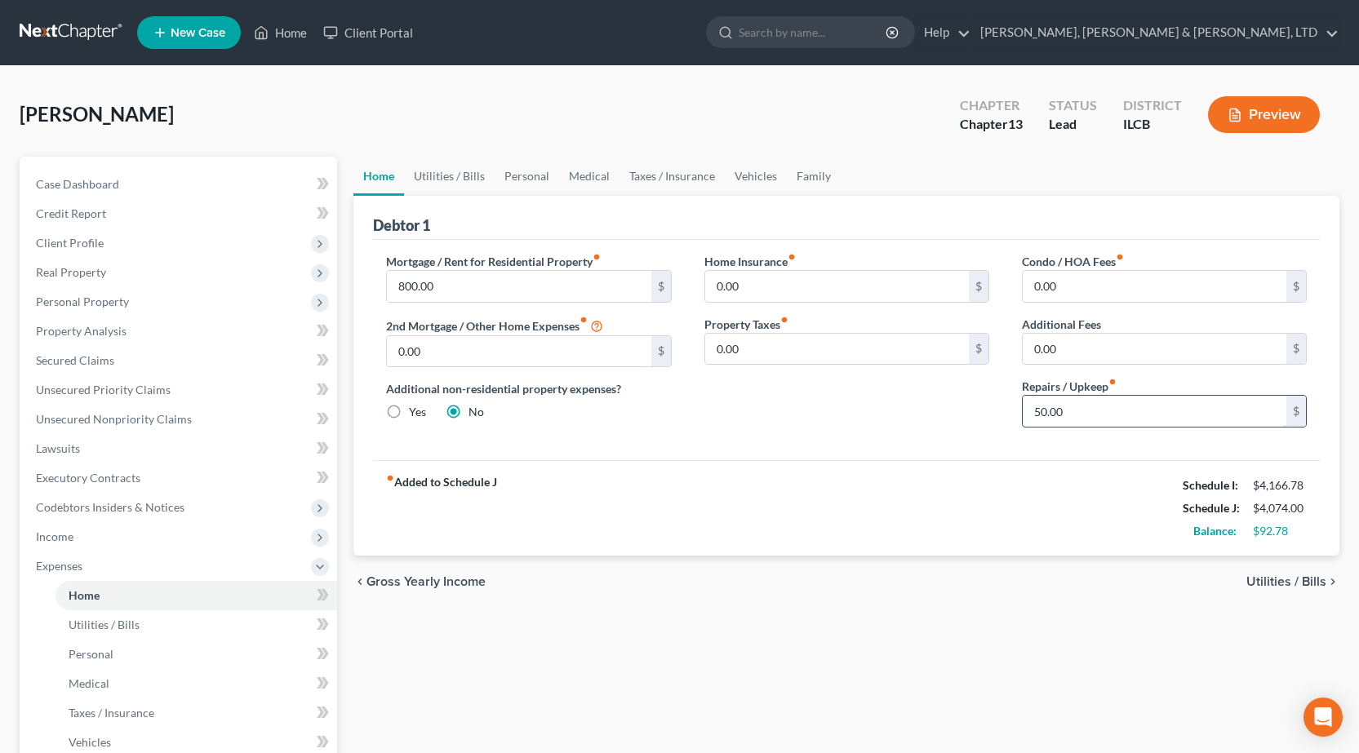
click at [1072, 406] on input "50.00" at bounding box center [1155, 411] width 264 height 31
type input "25"
drag, startPoint x: 927, startPoint y: 579, endPoint x: 926, endPoint y: 557, distance: 22.9
click at [927, 579] on div "chevron_left Gross Yearly Income Utilities / Bills chevron_right" at bounding box center [846, 582] width 986 height 52
click at [651, 171] on link "Taxes / Insurance" at bounding box center [671, 176] width 105 height 39
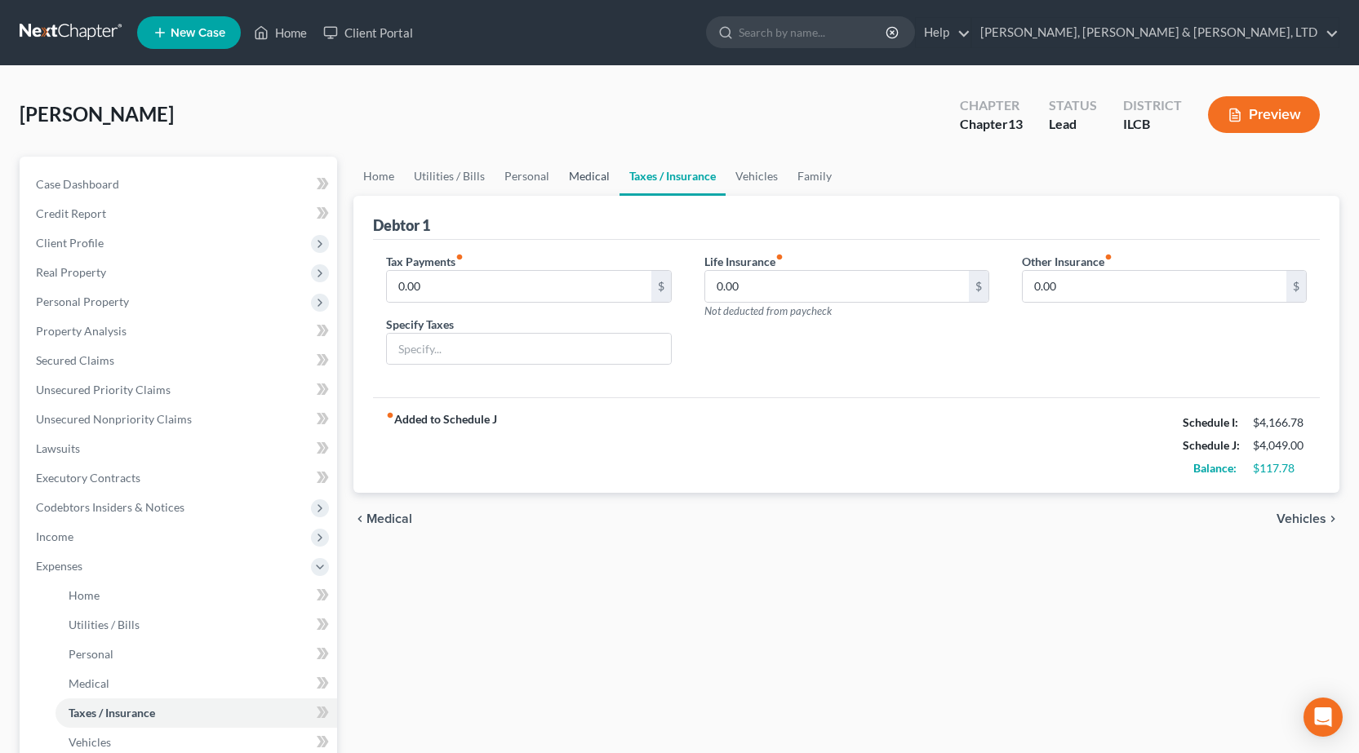
click at [580, 179] on link "Medical" at bounding box center [589, 176] width 60 height 39
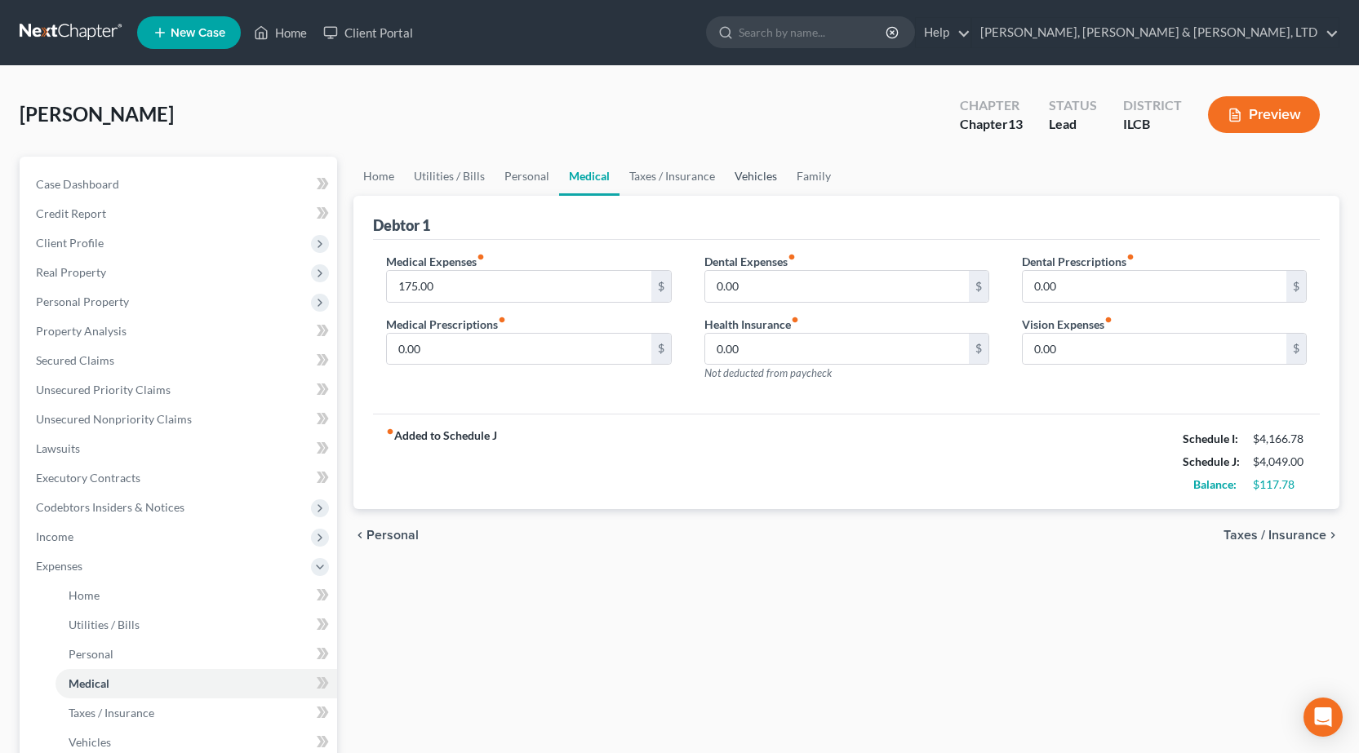
click at [757, 174] on link "Vehicles" at bounding box center [756, 176] width 62 height 39
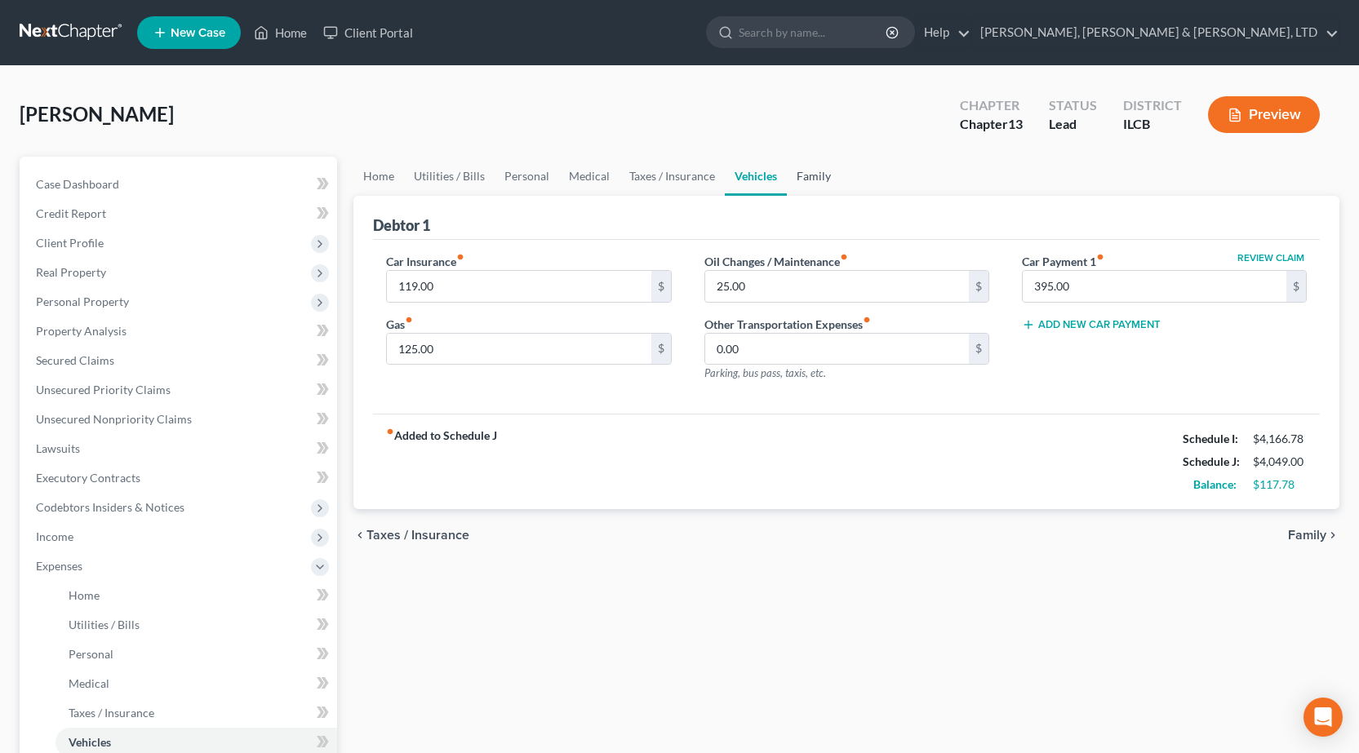
click at [815, 176] on link "Family" at bounding box center [814, 176] width 54 height 39
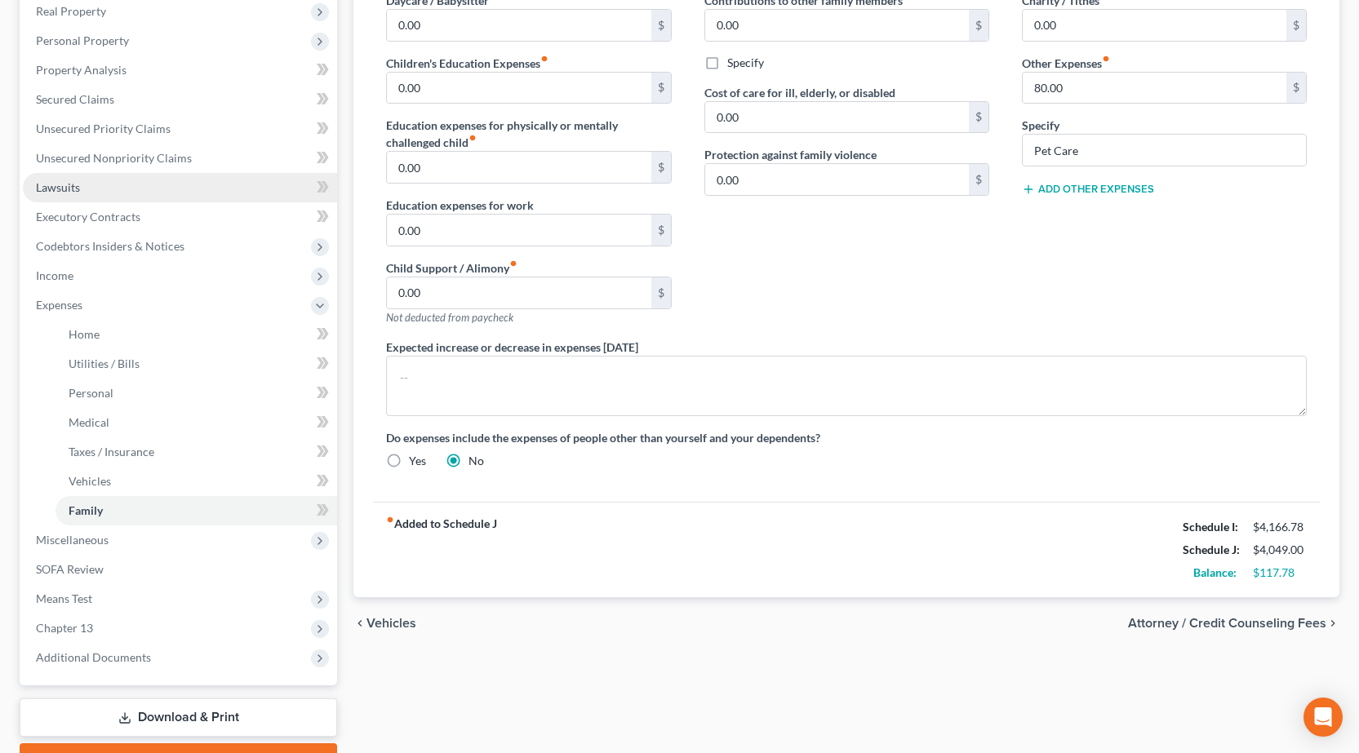
scroll to position [163, 0]
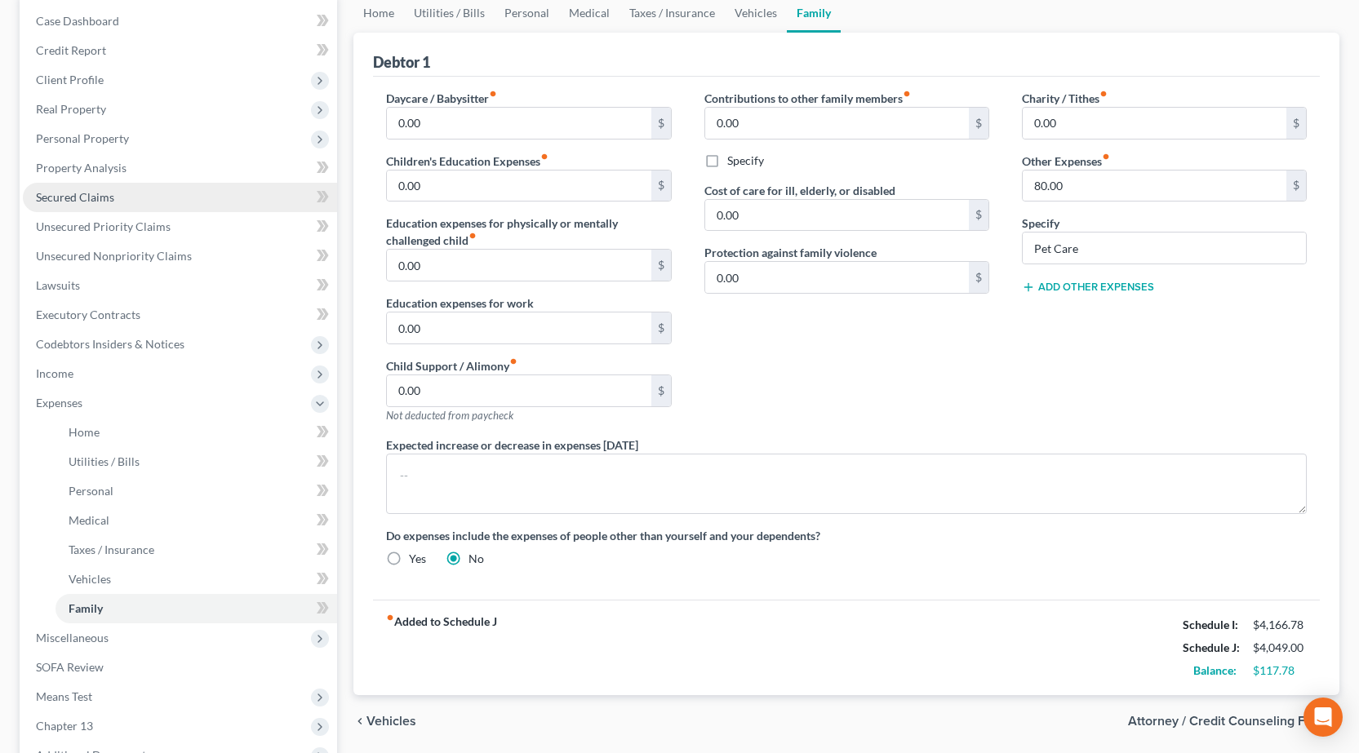
click at [95, 204] on link "Secured Claims" at bounding box center [180, 197] width 314 height 29
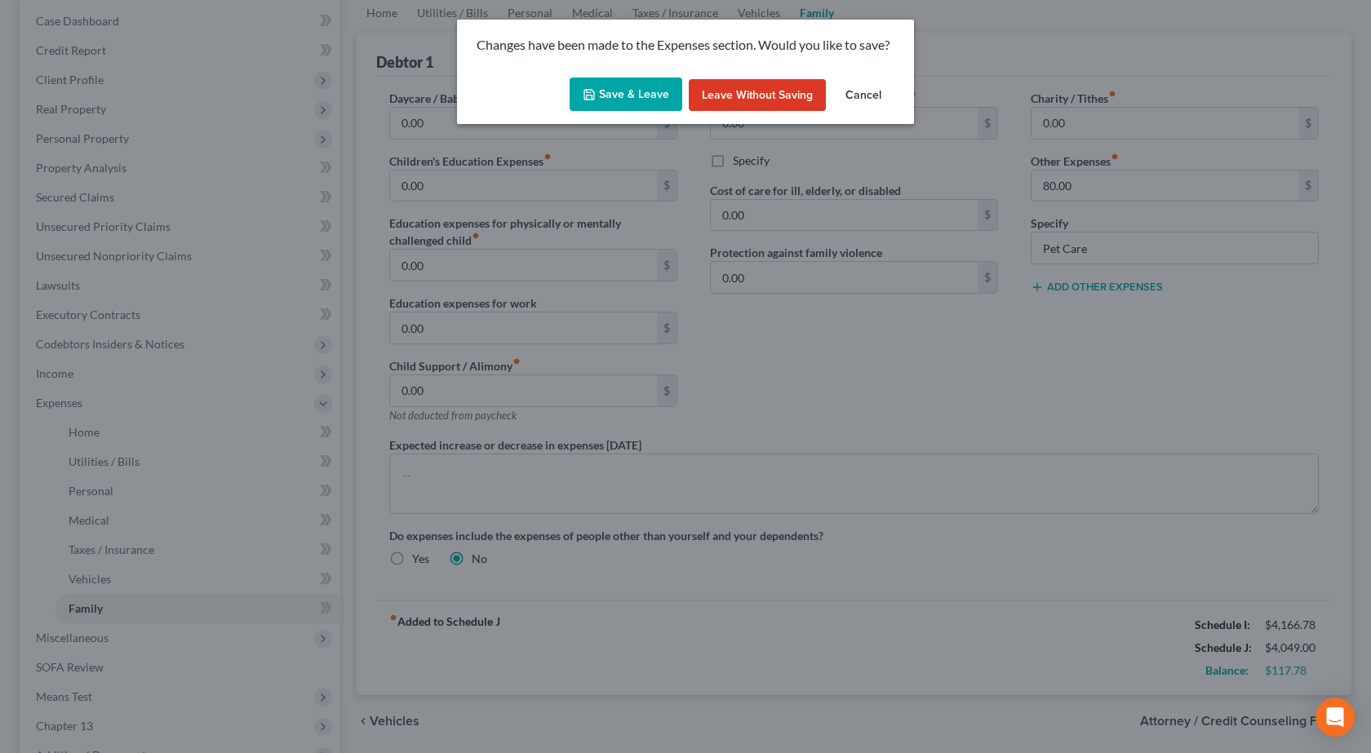
click at [596, 96] on icon "button" at bounding box center [589, 94] width 13 height 13
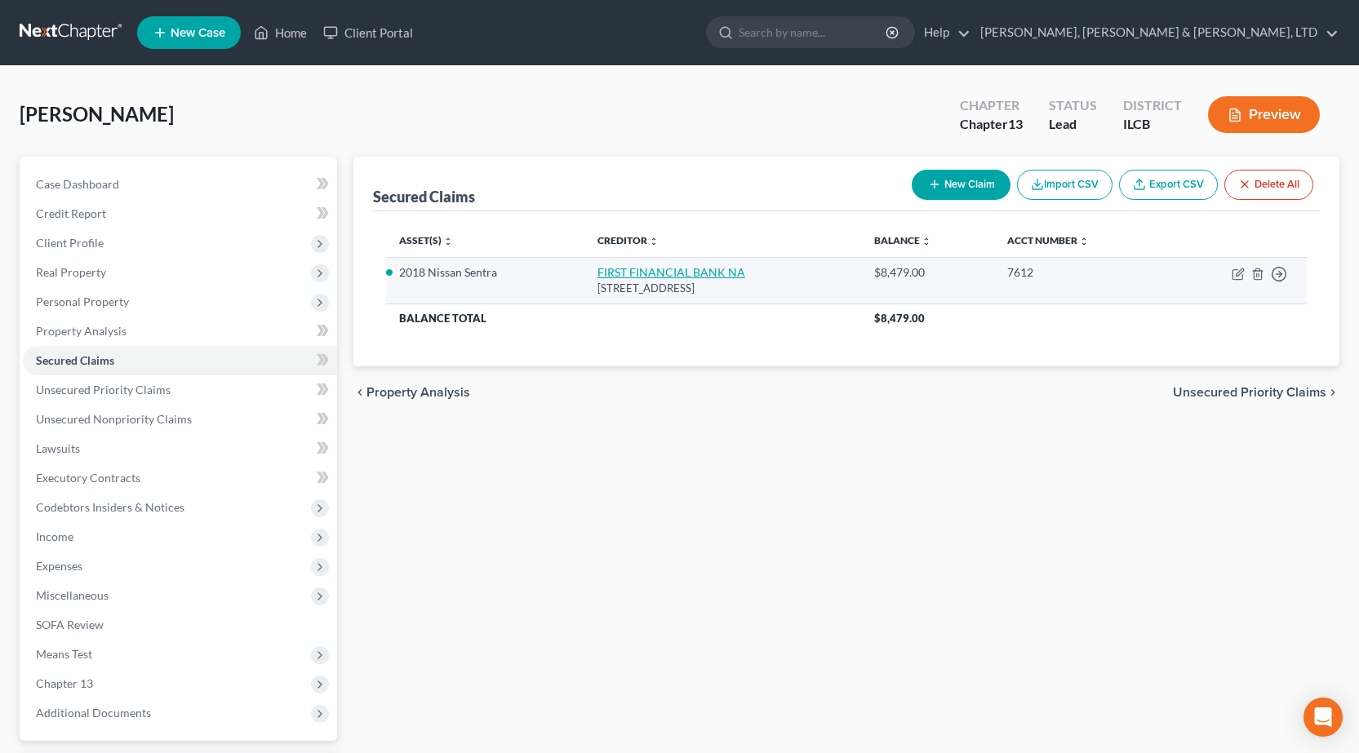
click at [637, 269] on link "FIRST FINANCIAL BANK NA" at bounding box center [671, 272] width 148 height 14
select select "15"
select select "13"
select select "2"
select select "0"
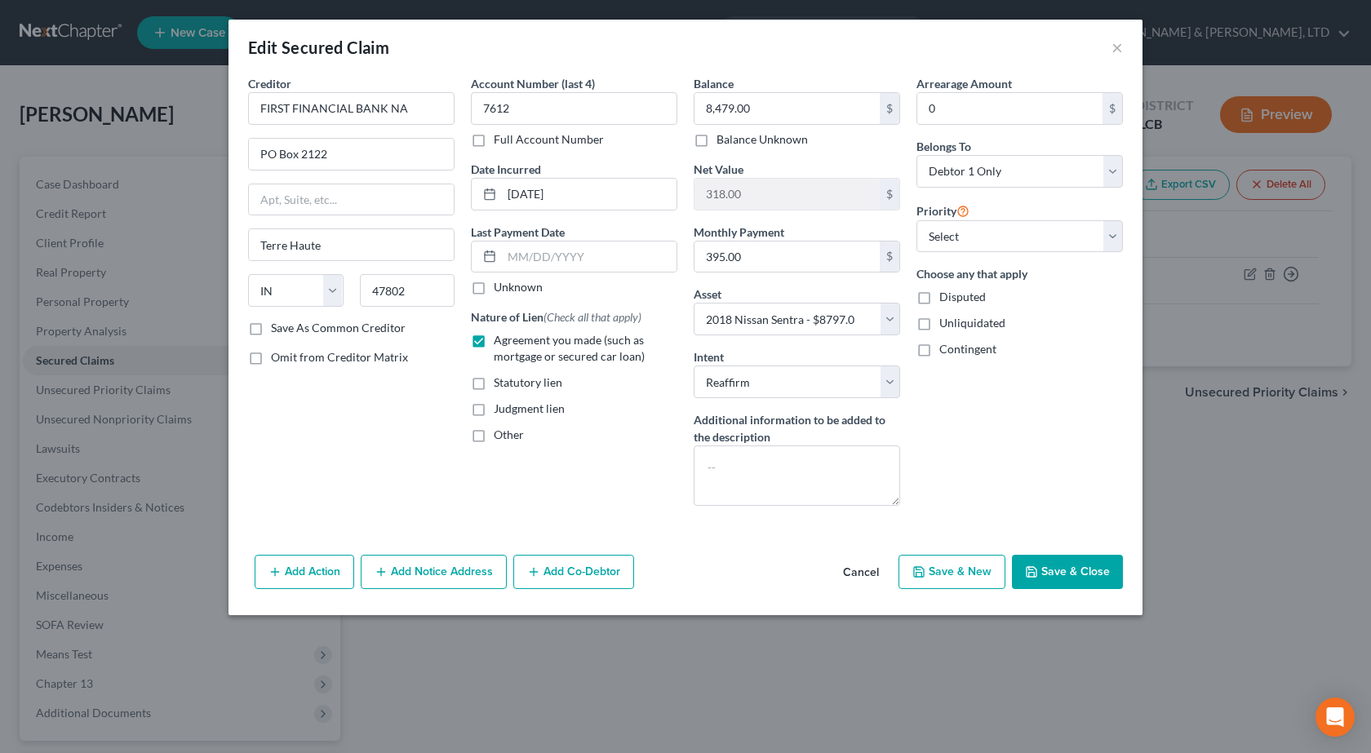
click at [1055, 565] on button "Save & Close" at bounding box center [1067, 572] width 111 height 34
select select
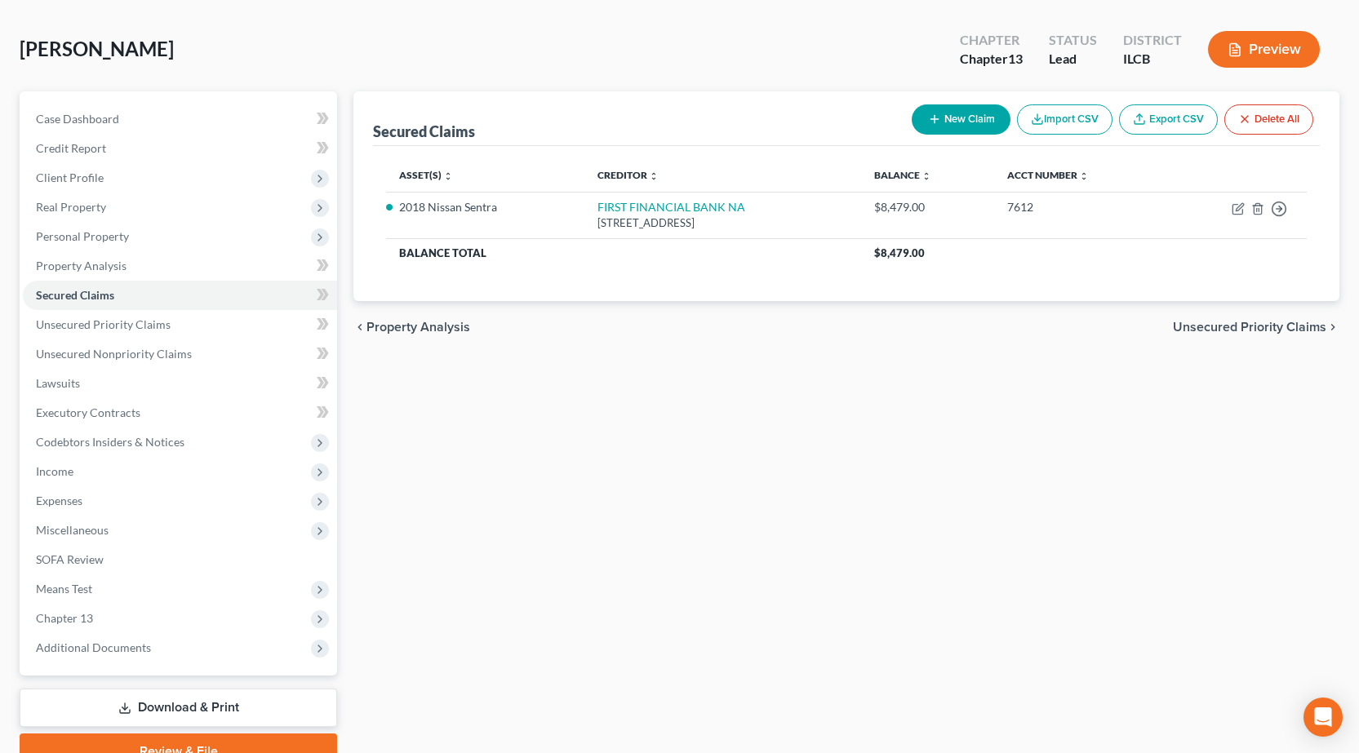
scroll to position [144, 0]
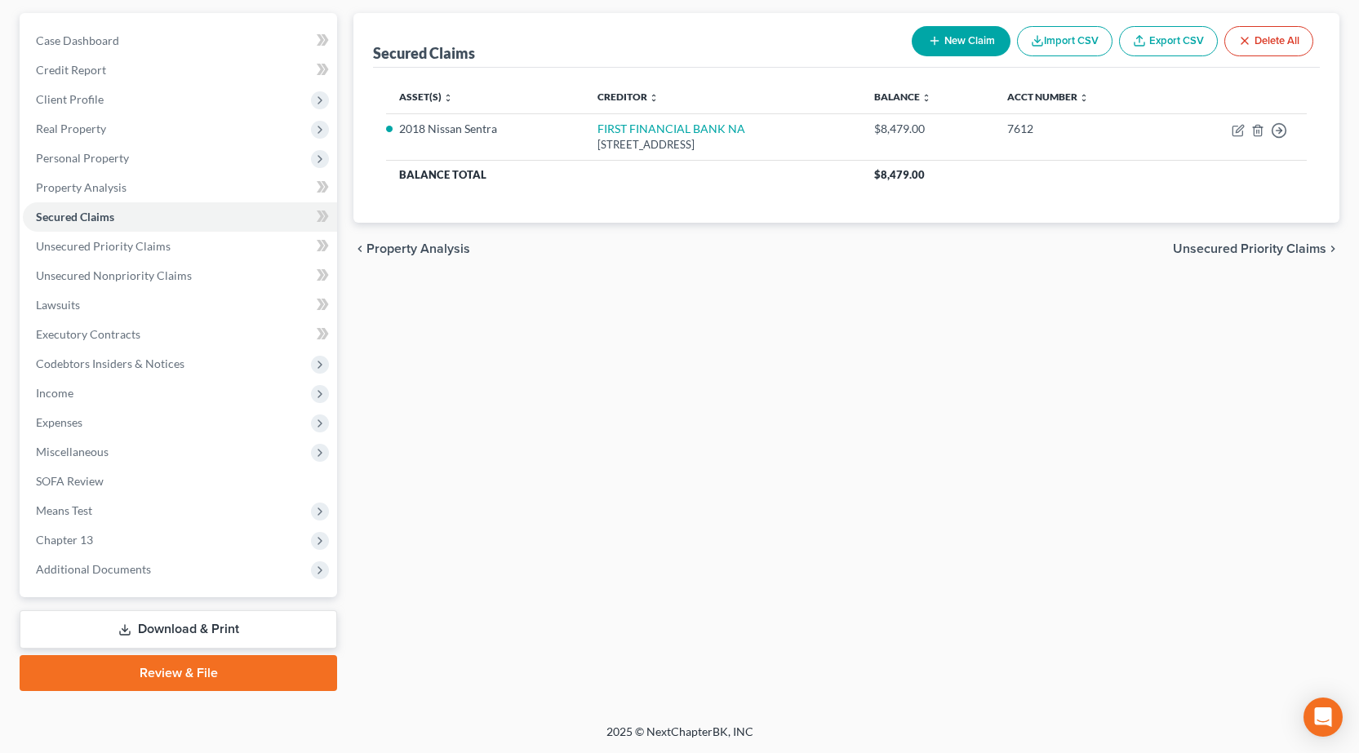
click at [167, 632] on link "Download & Print" at bounding box center [178, 629] width 317 height 38
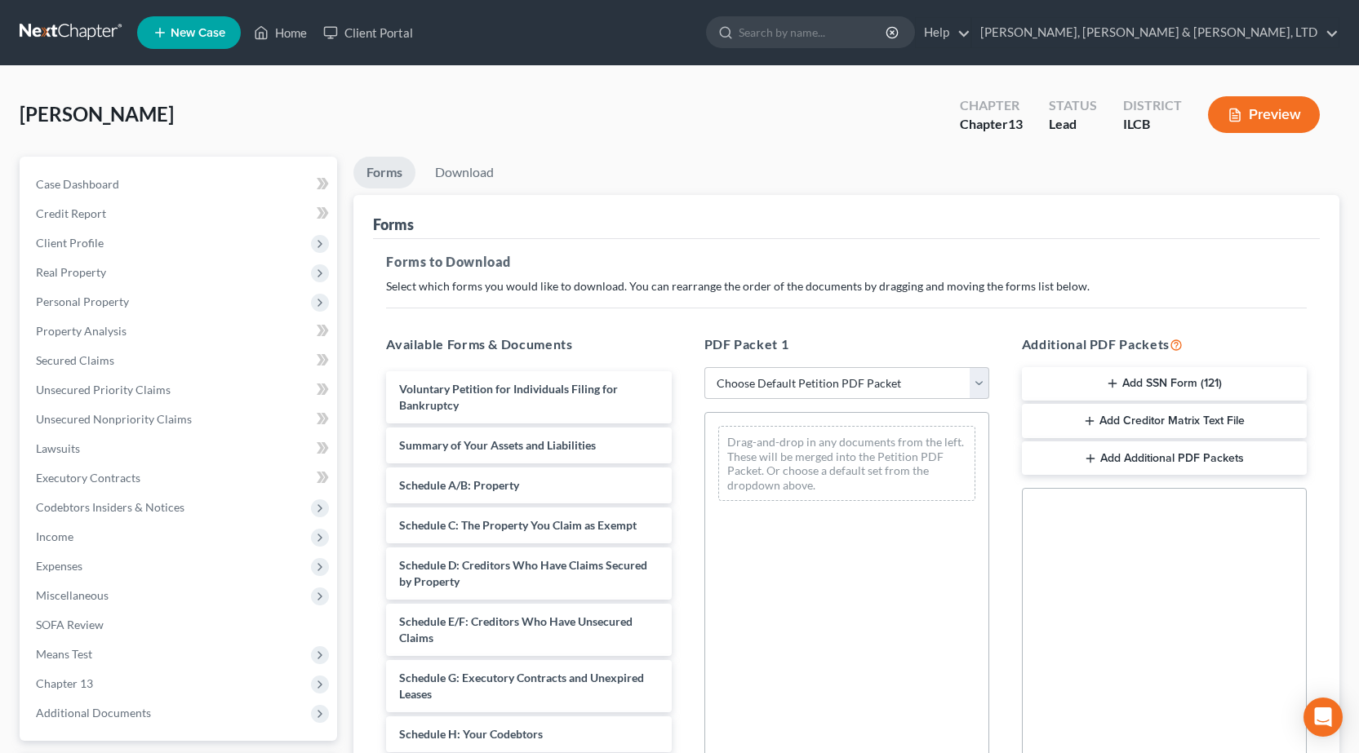
click at [1210, 376] on button "Add SSN Form (121)" at bounding box center [1164, 384] width 285 height 34
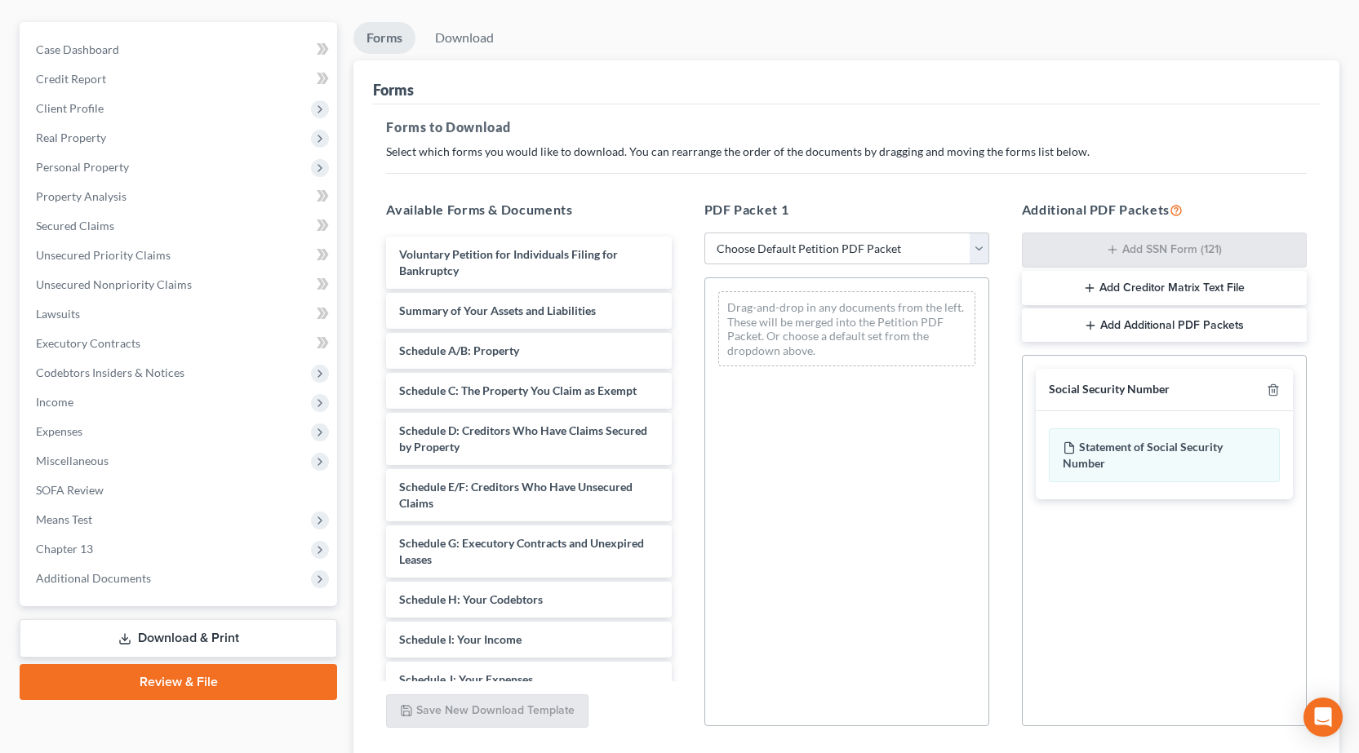
scroll to position [255, 0]
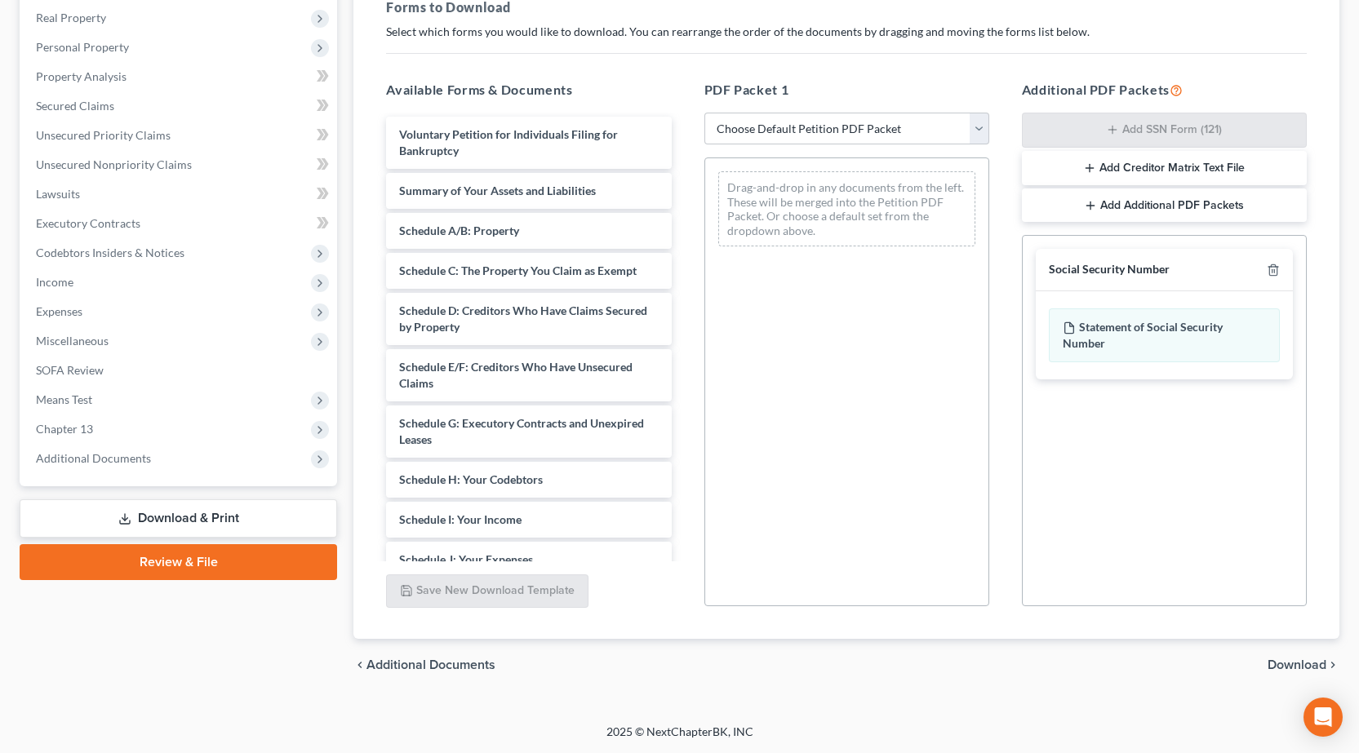
click at [1290, 662] on span "Download" at bounding box center [1296, 665] width 59 height 13
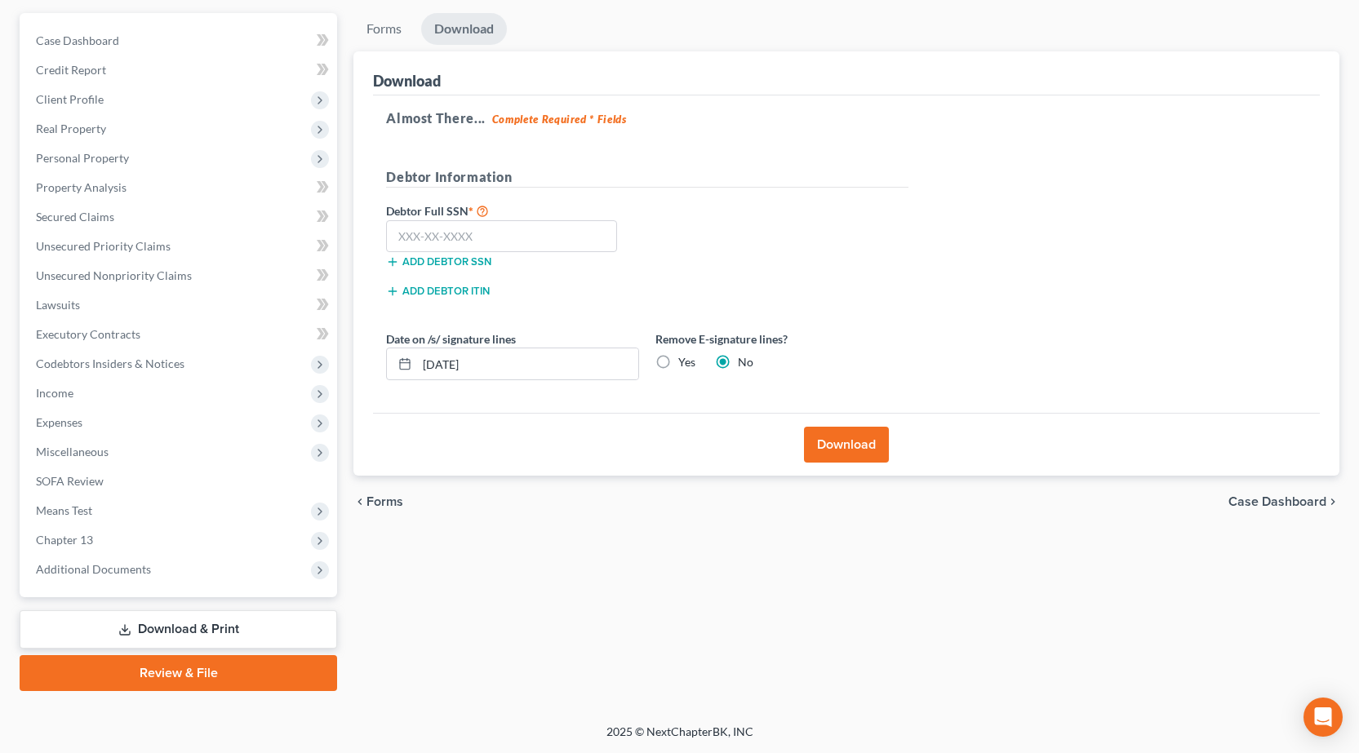
scroll to position [144, 0]
click at [449, 239] on input "text" at bounding box center [501, 236] width 231 height 33
type input "349-68-7946"
click at [773, 246] on div "Debtor Full SSN * 349-68-7946 Add debtor SSN" at bounding box center [647, 242] width 539 height 82
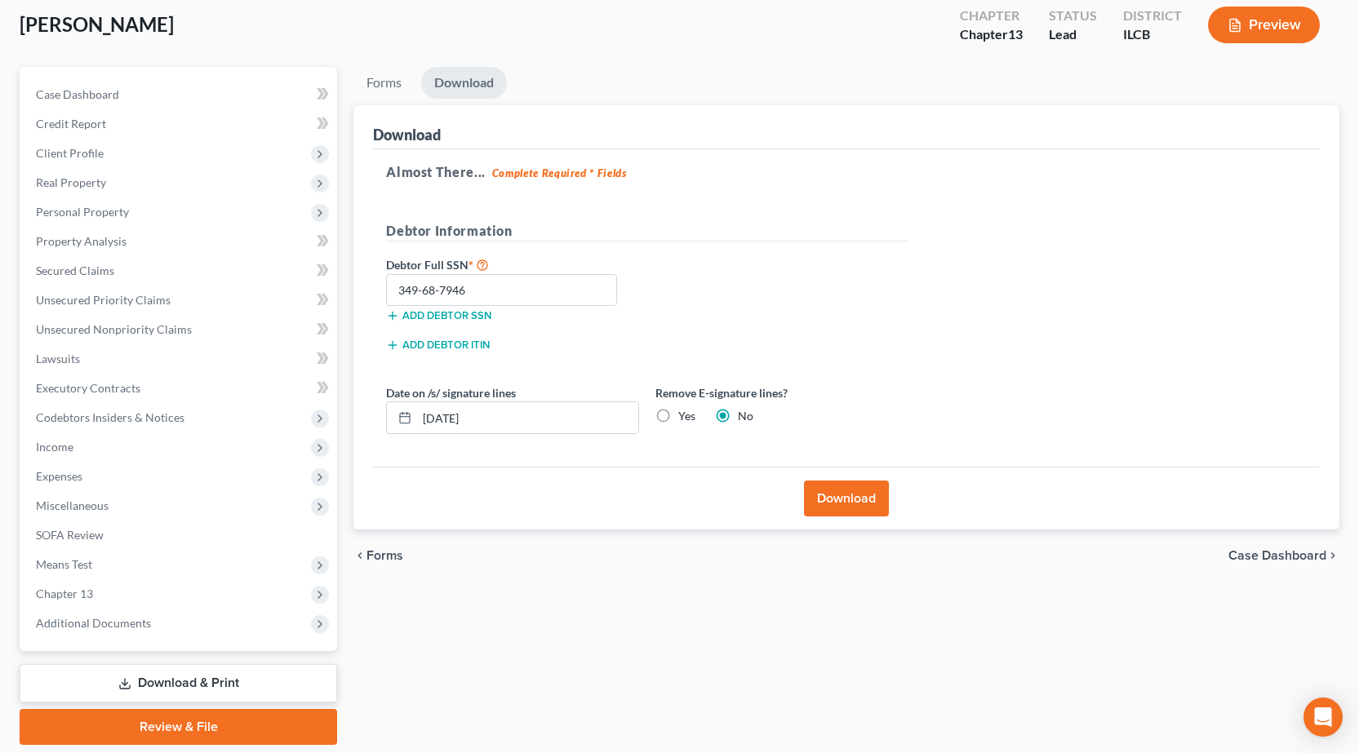
scroll to position [0, 0]
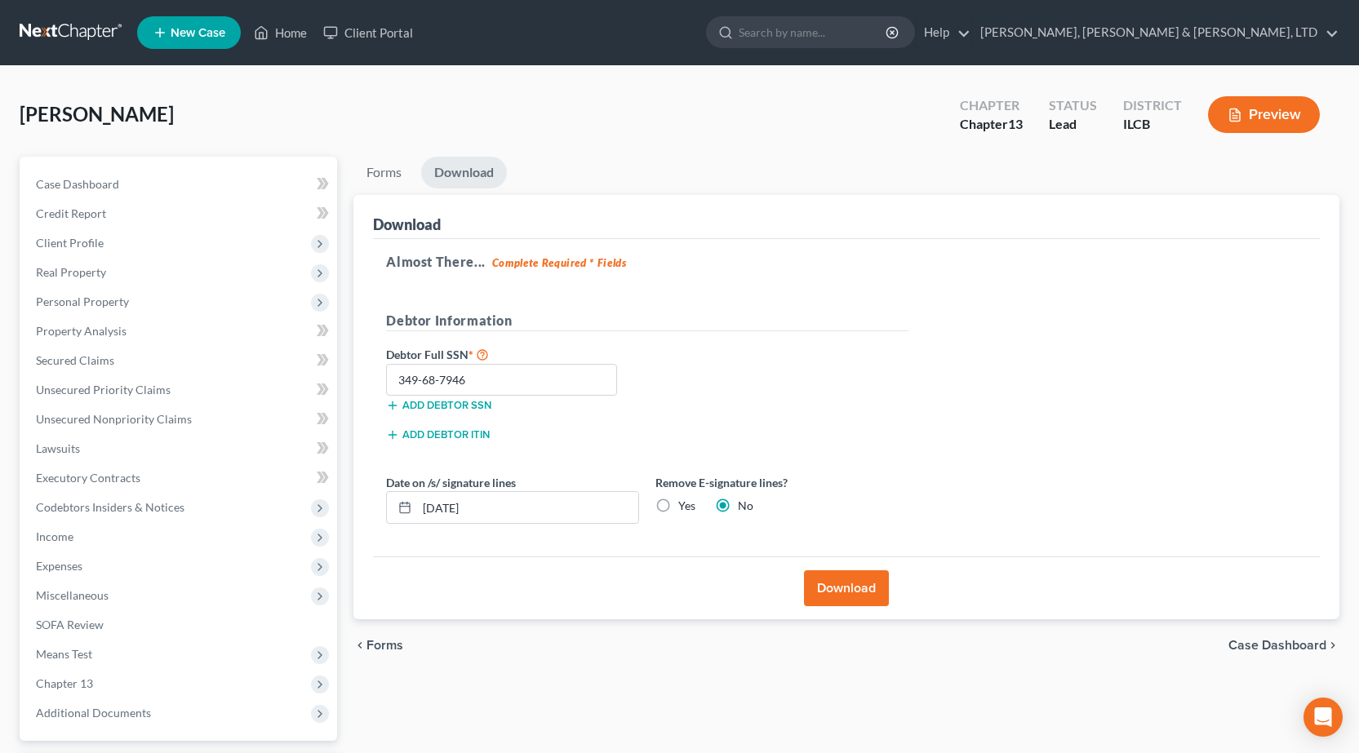
click at [831, 585] on button "Download" at bounding box center [846, 588] width 85 height 36
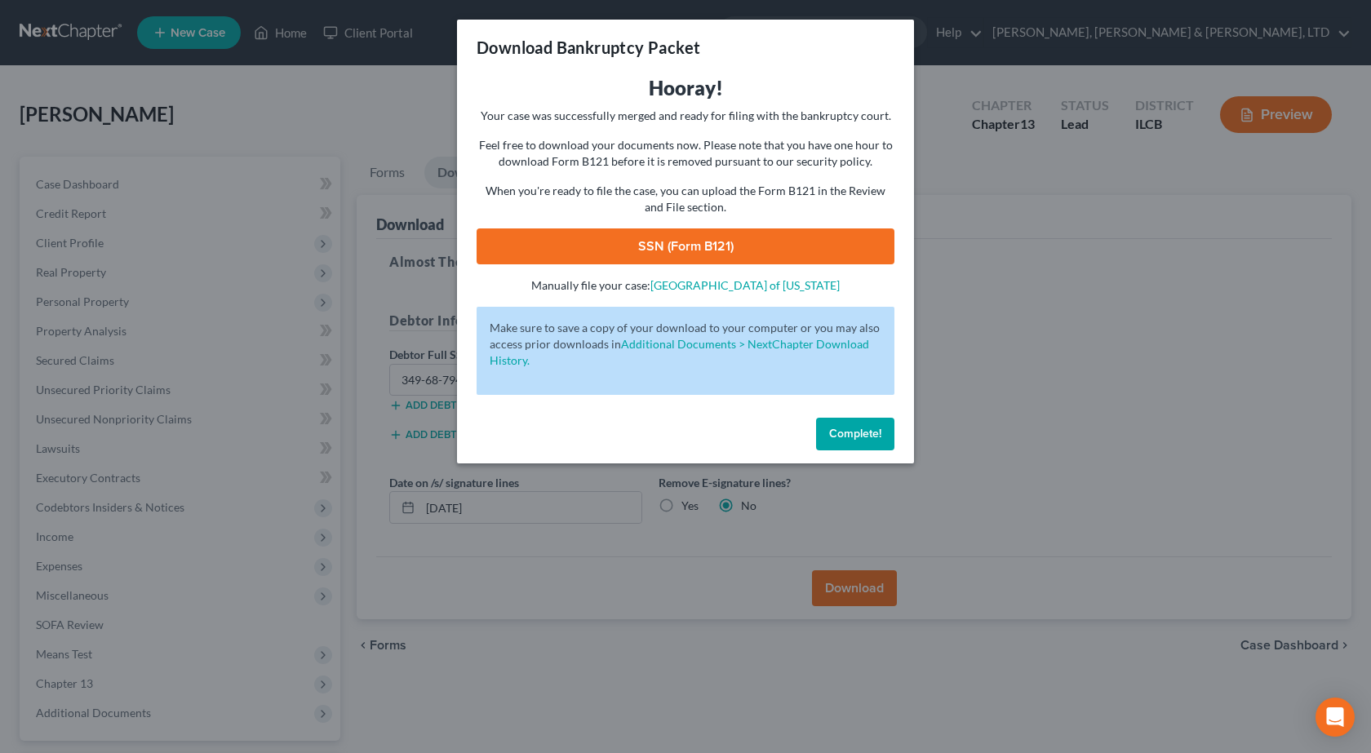
click at [664, 238] on link "SSN (Form B121)" at bounding box center [686, 247] width 418 height 36
click at [1136, 512] on div "Download Bankruptcy Packet Hooray! Your case was successfully merged and ready …" at bounding box center [685, 376] width 1371 height 753
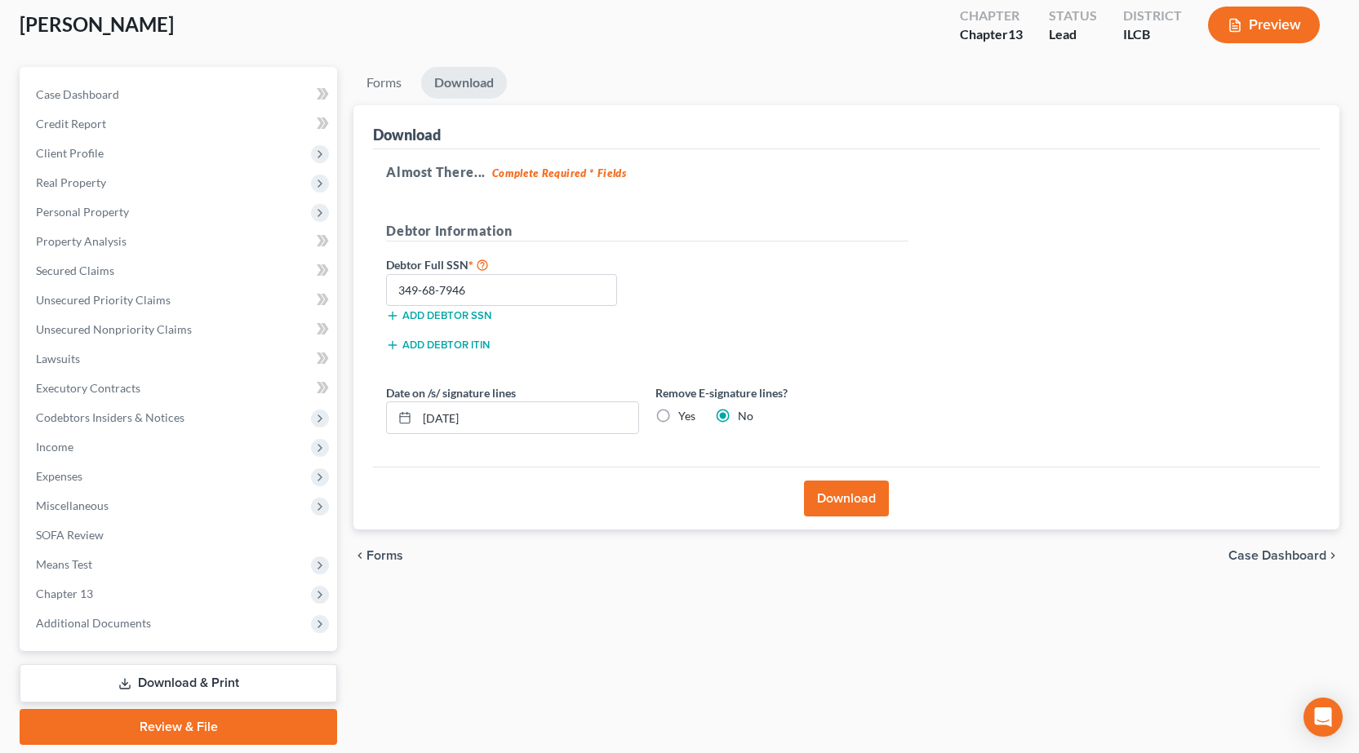
scroll to position [144, 0]
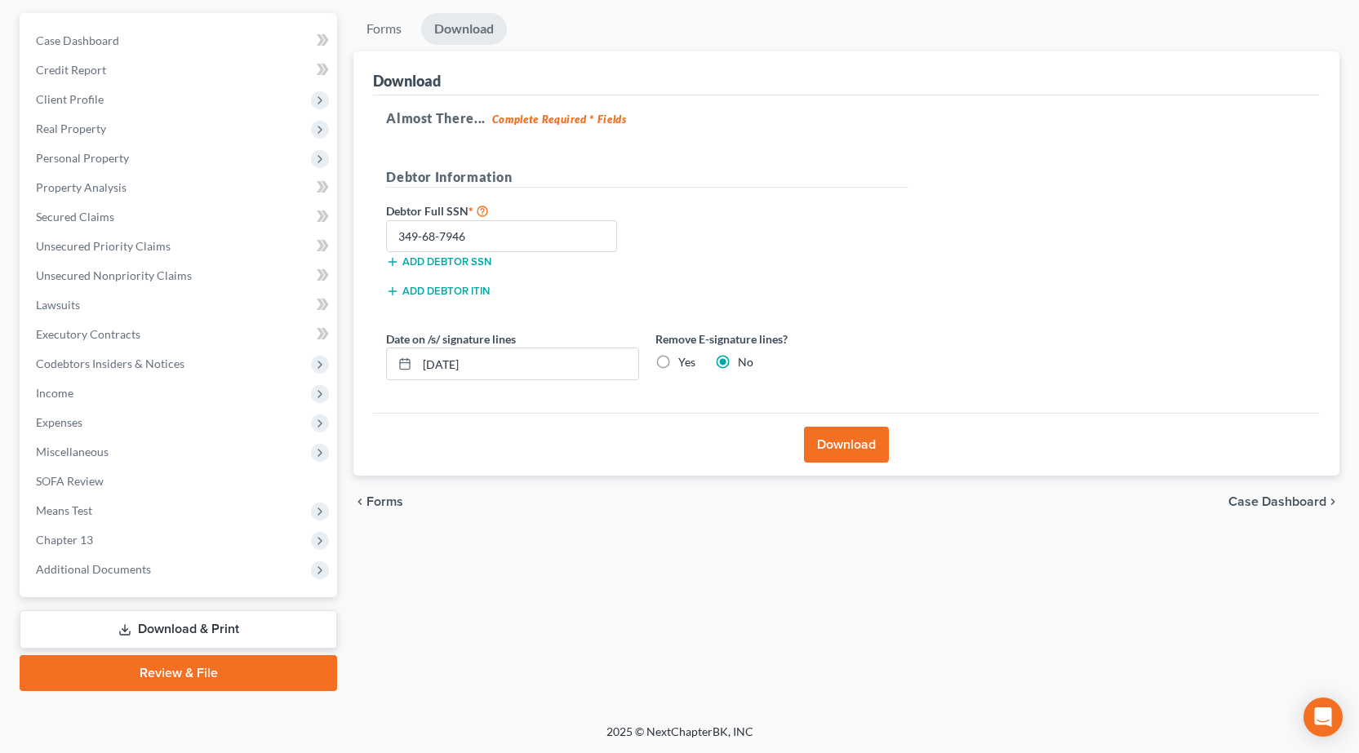
click at [211, 667] on link "Review & File" at bounding box center [178, 673] width 317 height 36
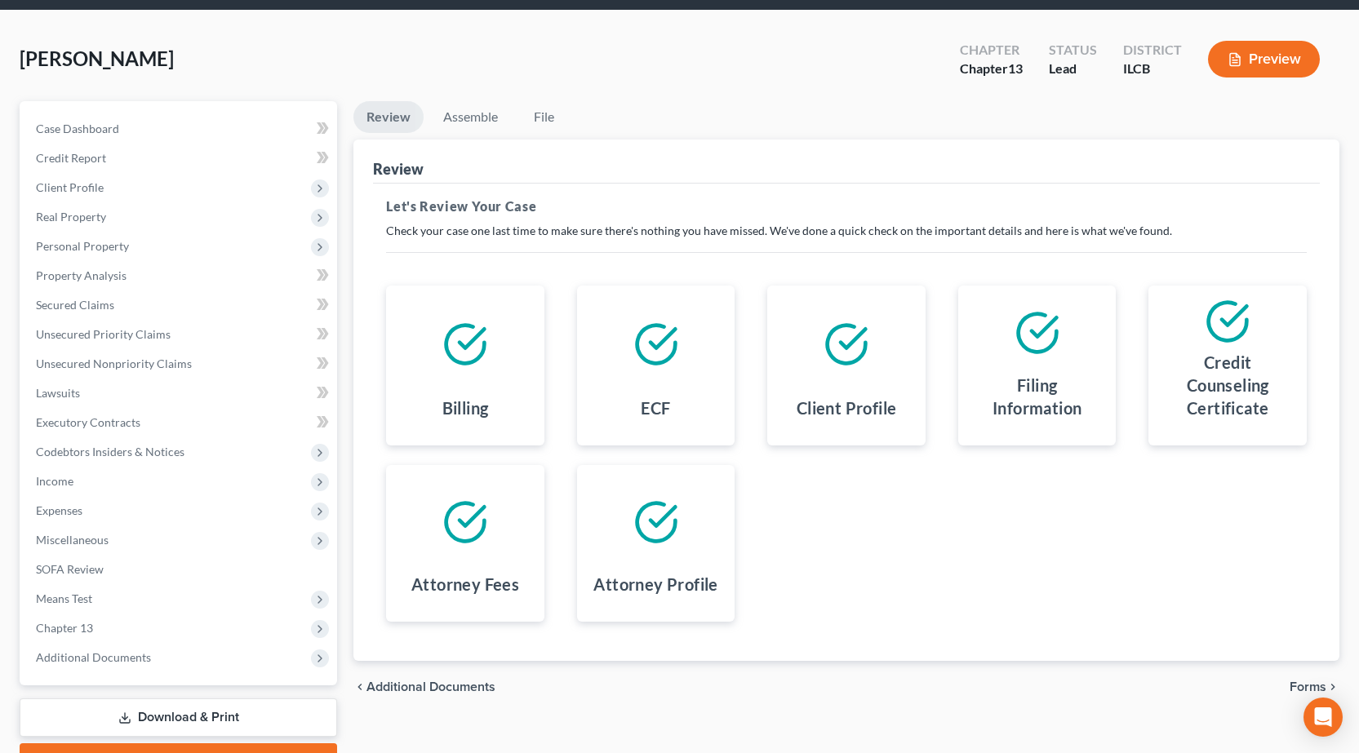
scroll to position [144, 0]
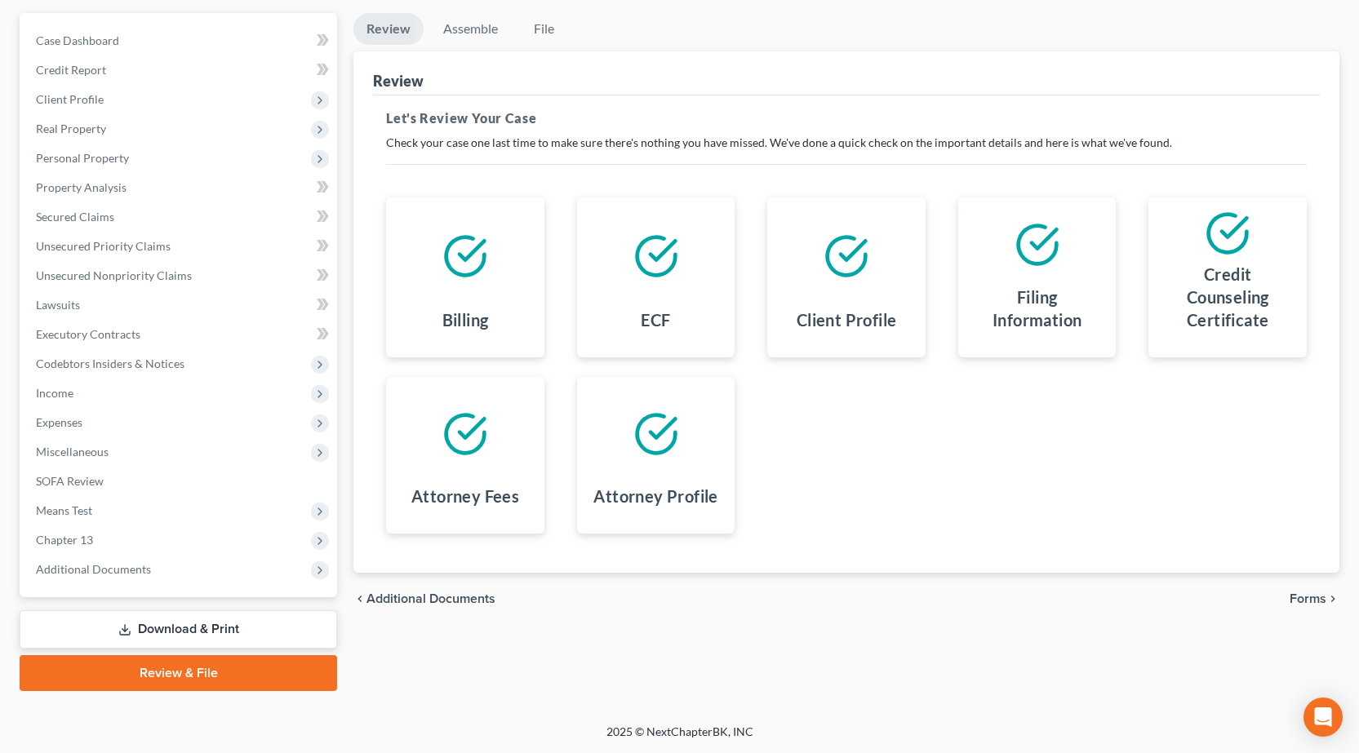
click at [1308, 595] on span "Forms" at bounding box center [1307, 599] width 37 height 13
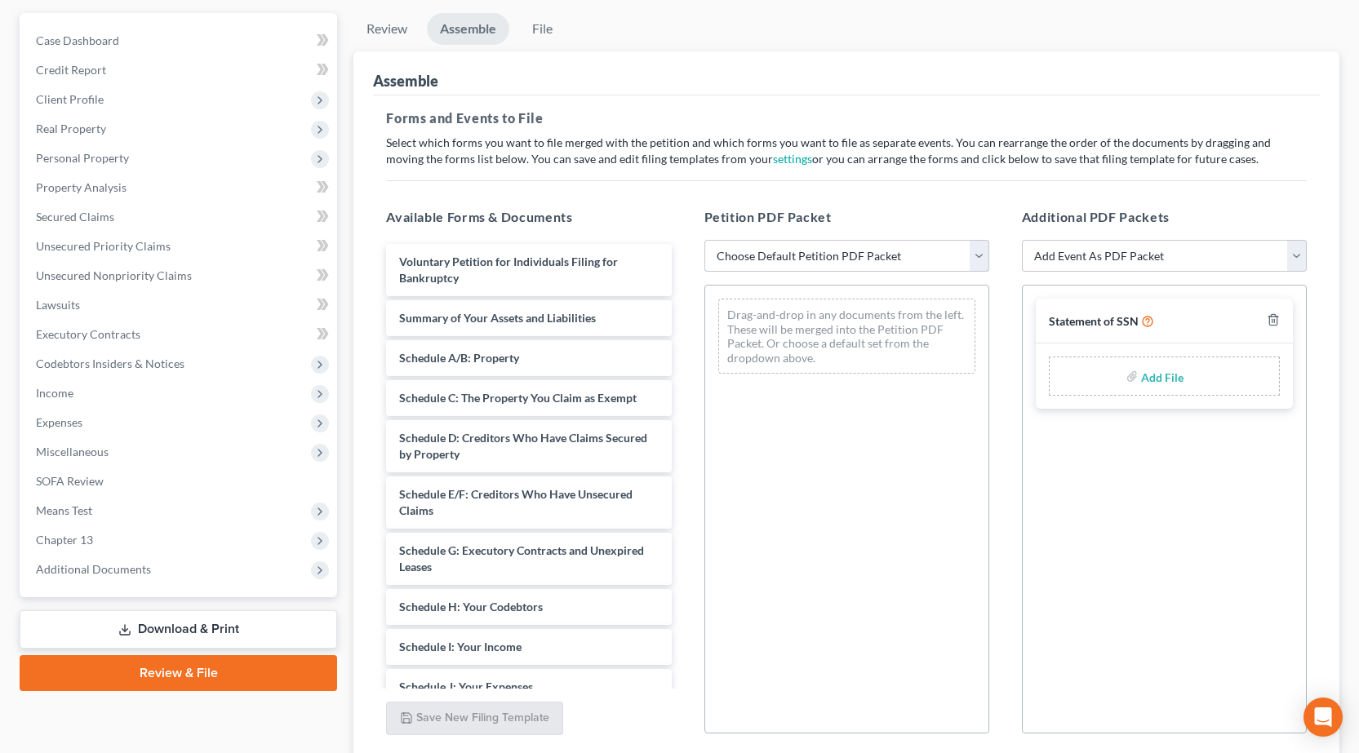
drag, startPoint x: 839, startPoint y: 253, endPoint x: 836, endPoint y: 269, distance: 16.6
click at [837, 254] on select "Choose Default Petition PDF Packet Complete Bankruptcy Petition (all forms and …" at bounding box center [846, 256] width 285 height 33
select select "0"
click at [704, 240] on select "Choose Default Petition PDF Packet Complete Bankruptcy Petition (all forms and …" at bounding box center [846, 256] width 285 height 33
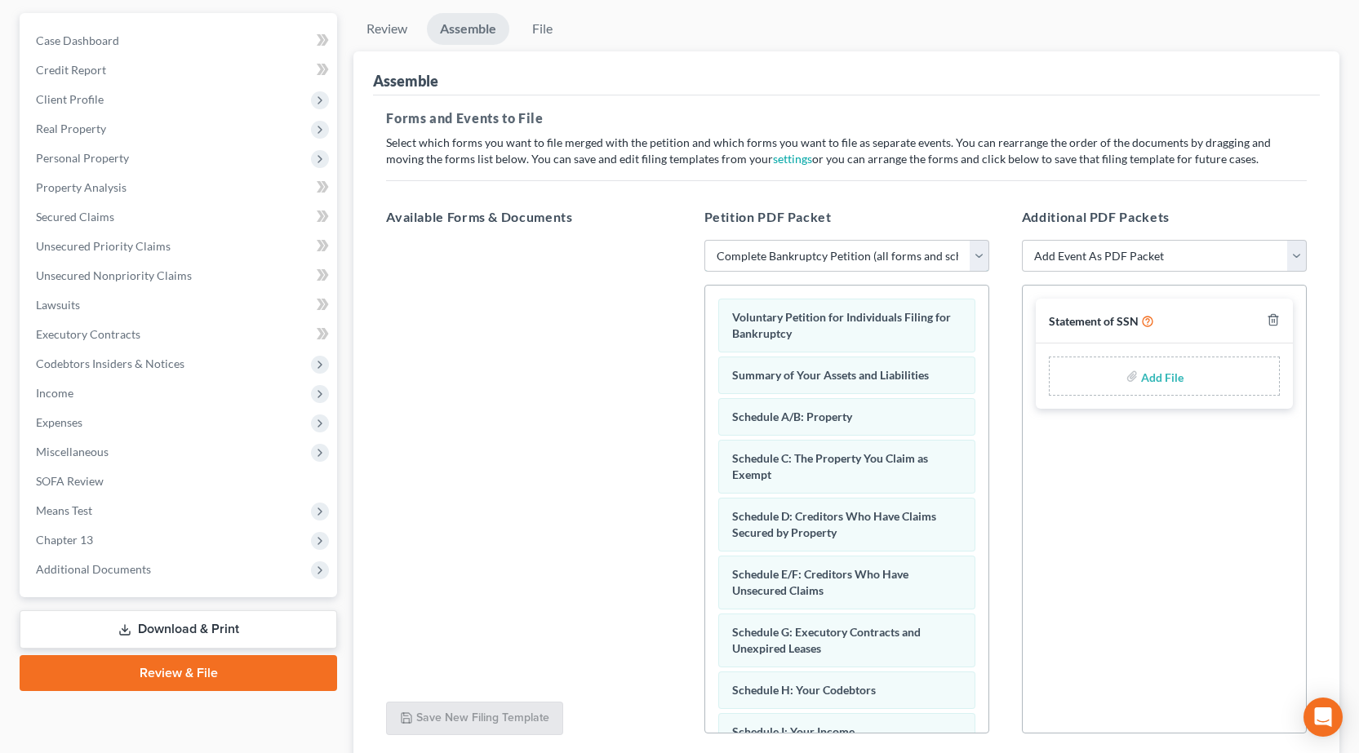
scroll to position [271, 0]
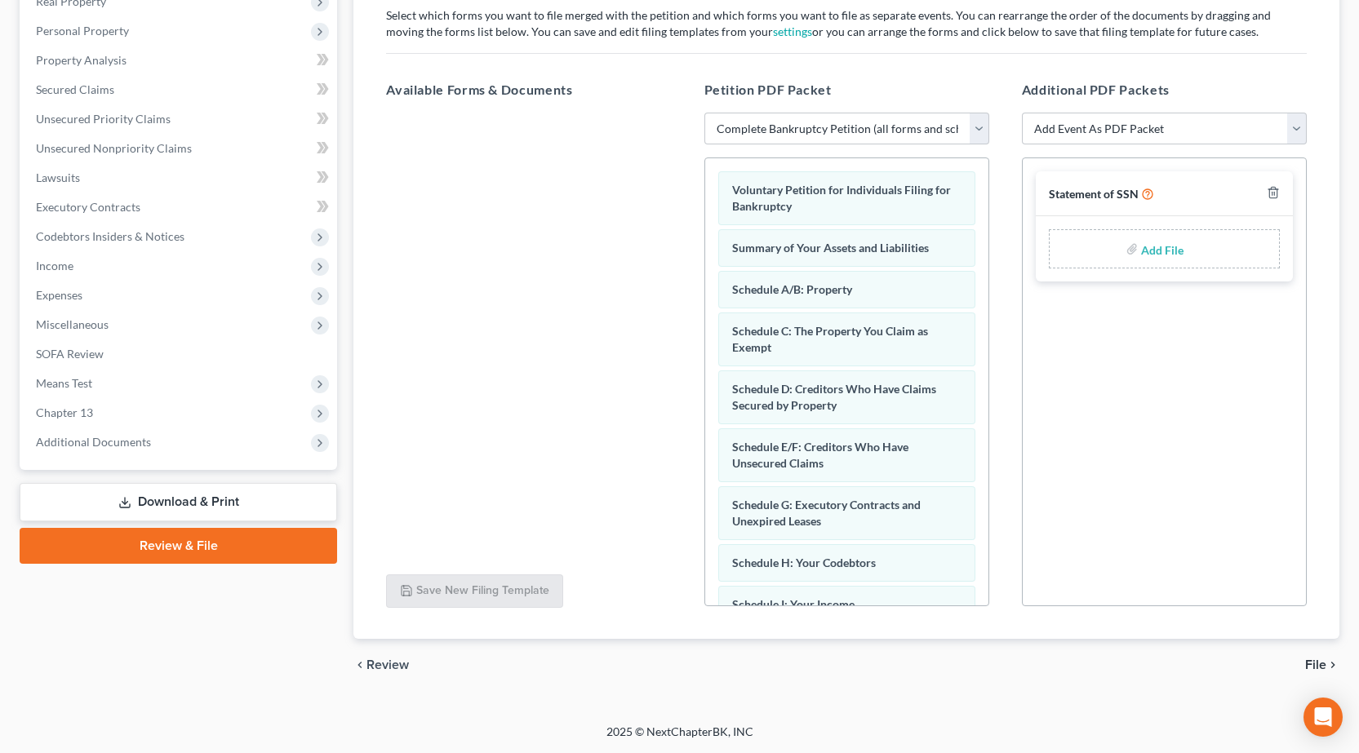
click at [1318, 665] on span "File" at bounding box center [1315, 665] width 21 height 13
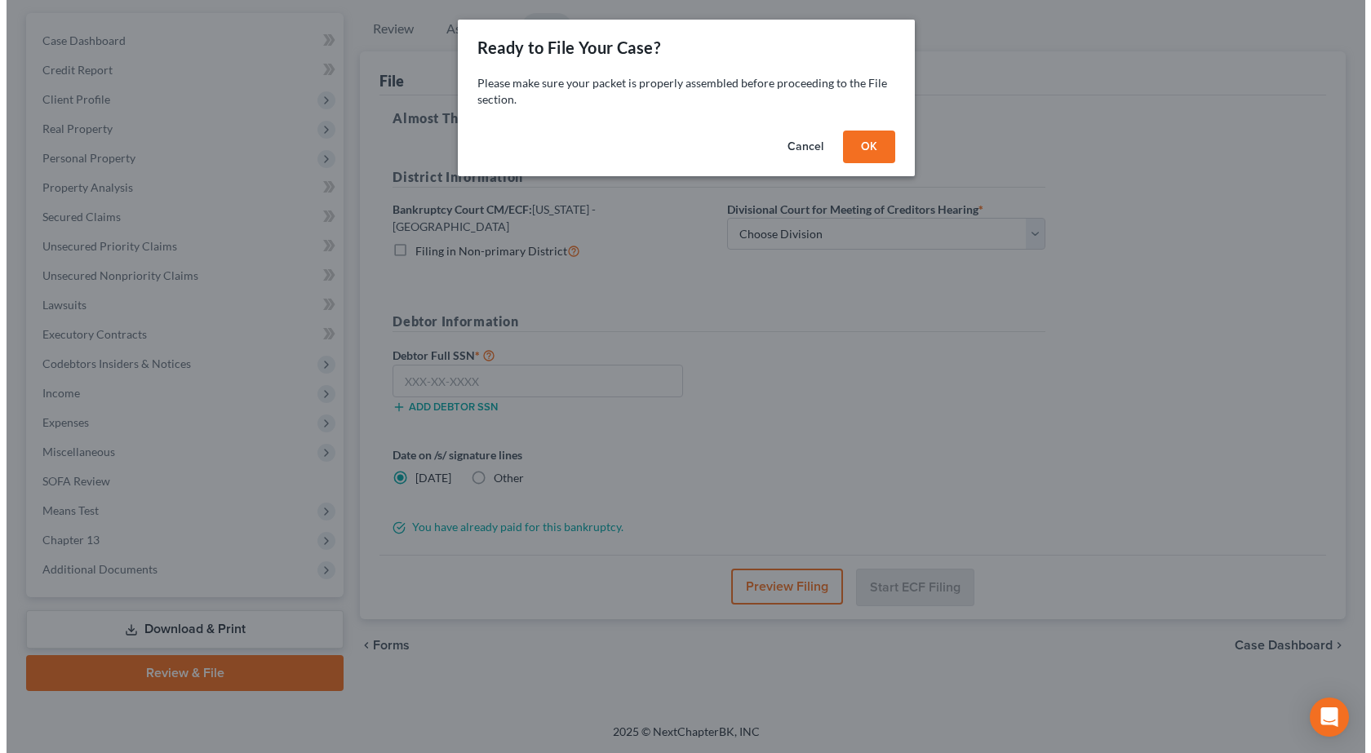
scroll to position [144, 0]
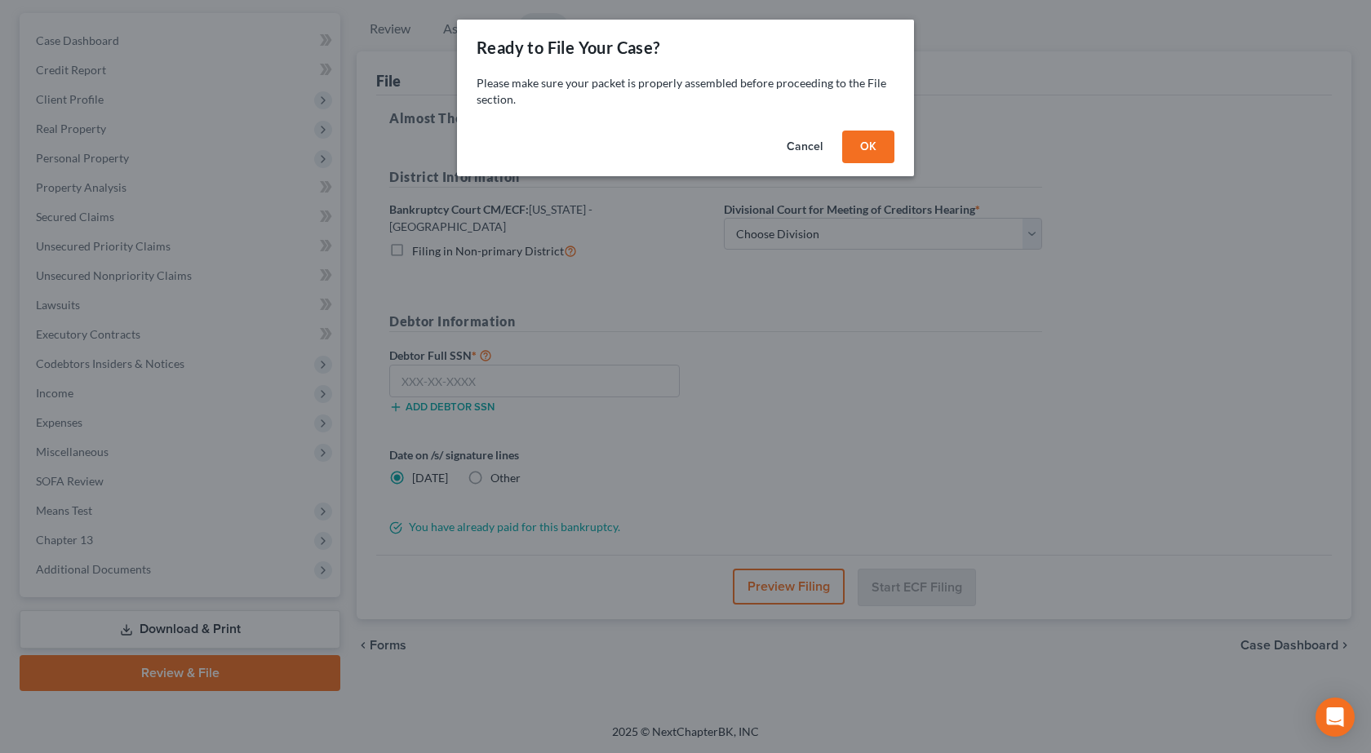
click at [848, 133] on button "OK" at bounding box center [868, 147] width 52 height 33
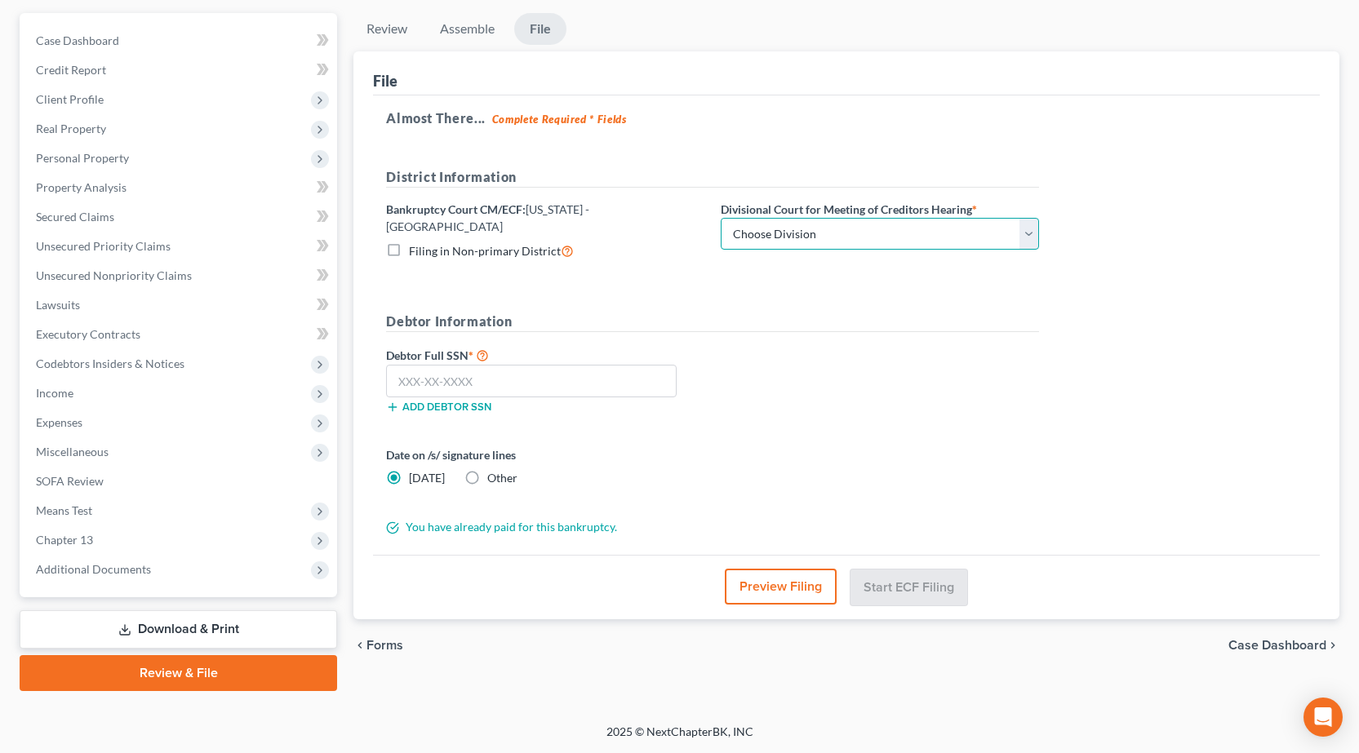
click at [770, 230] on select "Choose Division Peoria Springfield Urbana" at bounding box center [880, 234] width 318 height 33
select select "2"
click at [721, 218] on select "Choose Division Peoria Springfield Urbana" at bounding box center [880, 234] width 318 height 33
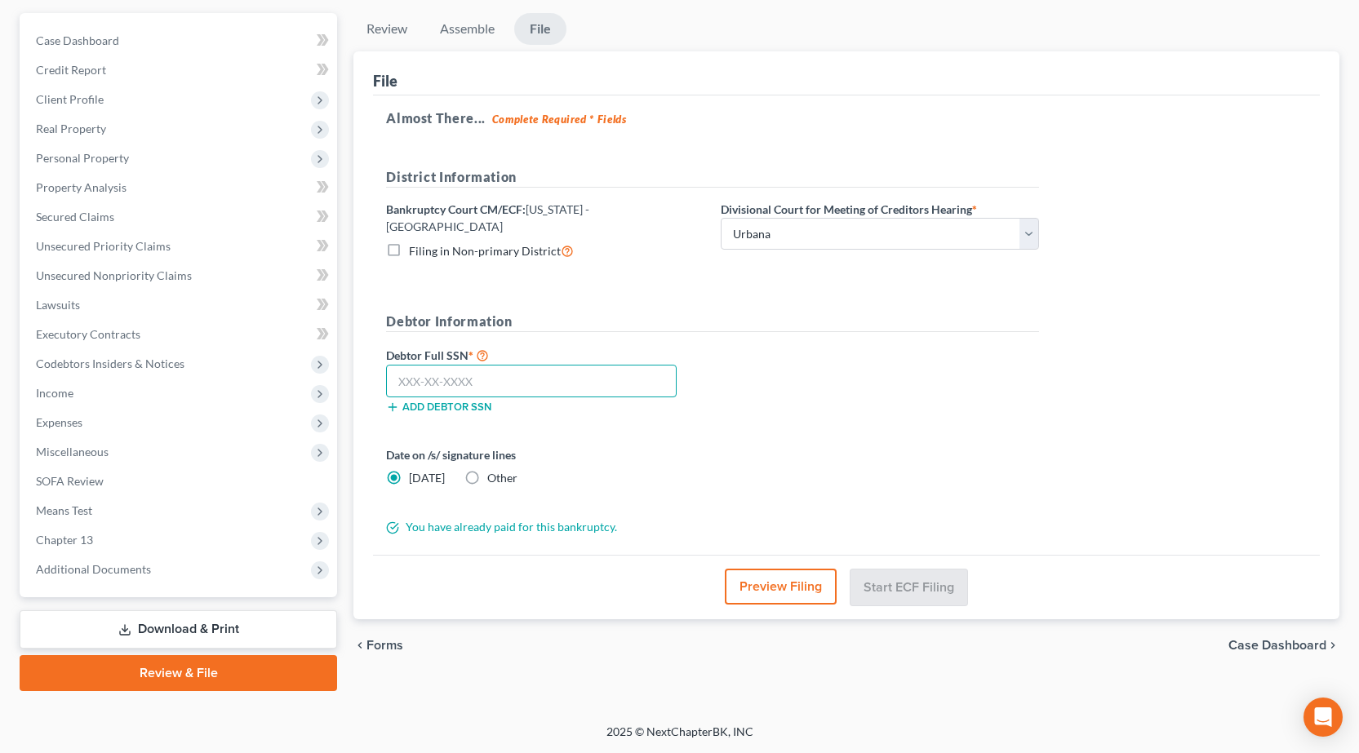
click at [445, 375] on input "text" at bounding box center [531, 381] width 291 height 33
type input "349-68-7946"
click at [788, 579] on button "Preview Filing" at bounding box center [782, 587] width 112 height 36
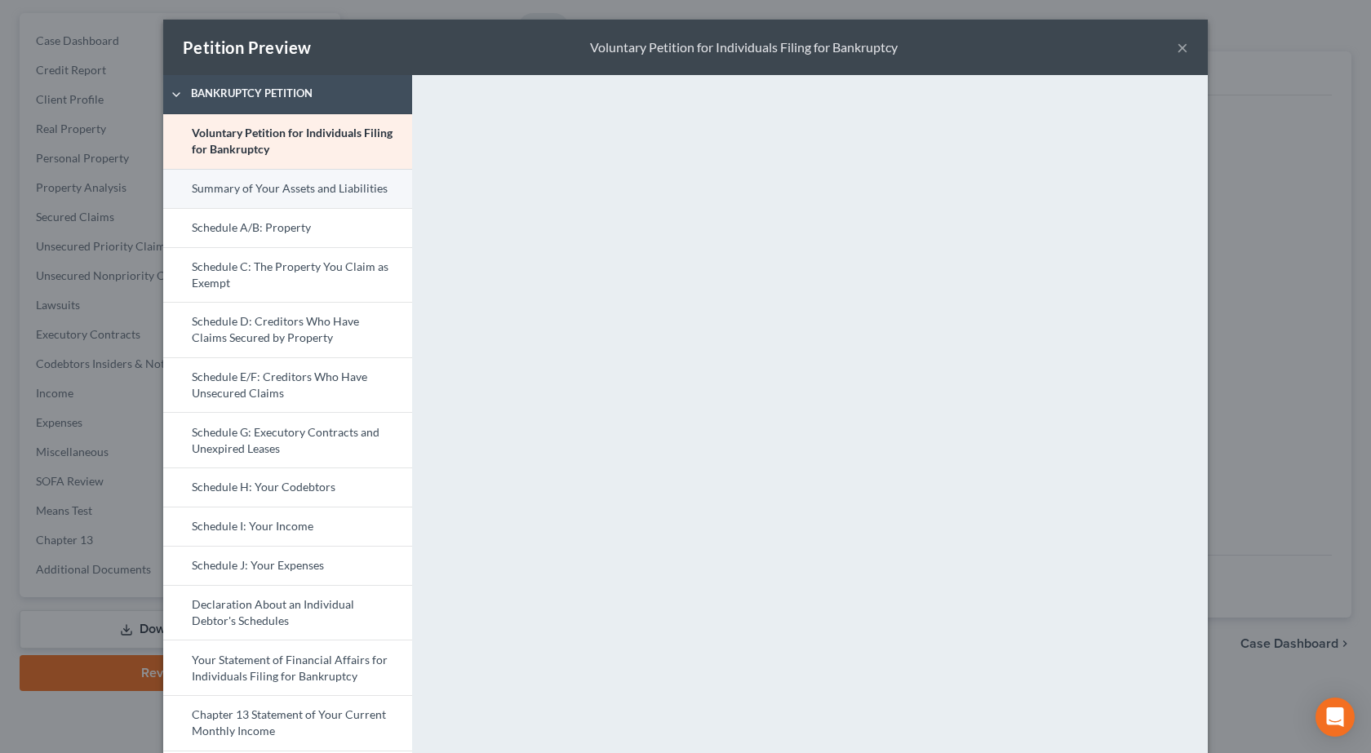
click at [240, 181] on link "Summary of Your Assets and Liabilities" at bounding box center [287, 188] width 249 height 39
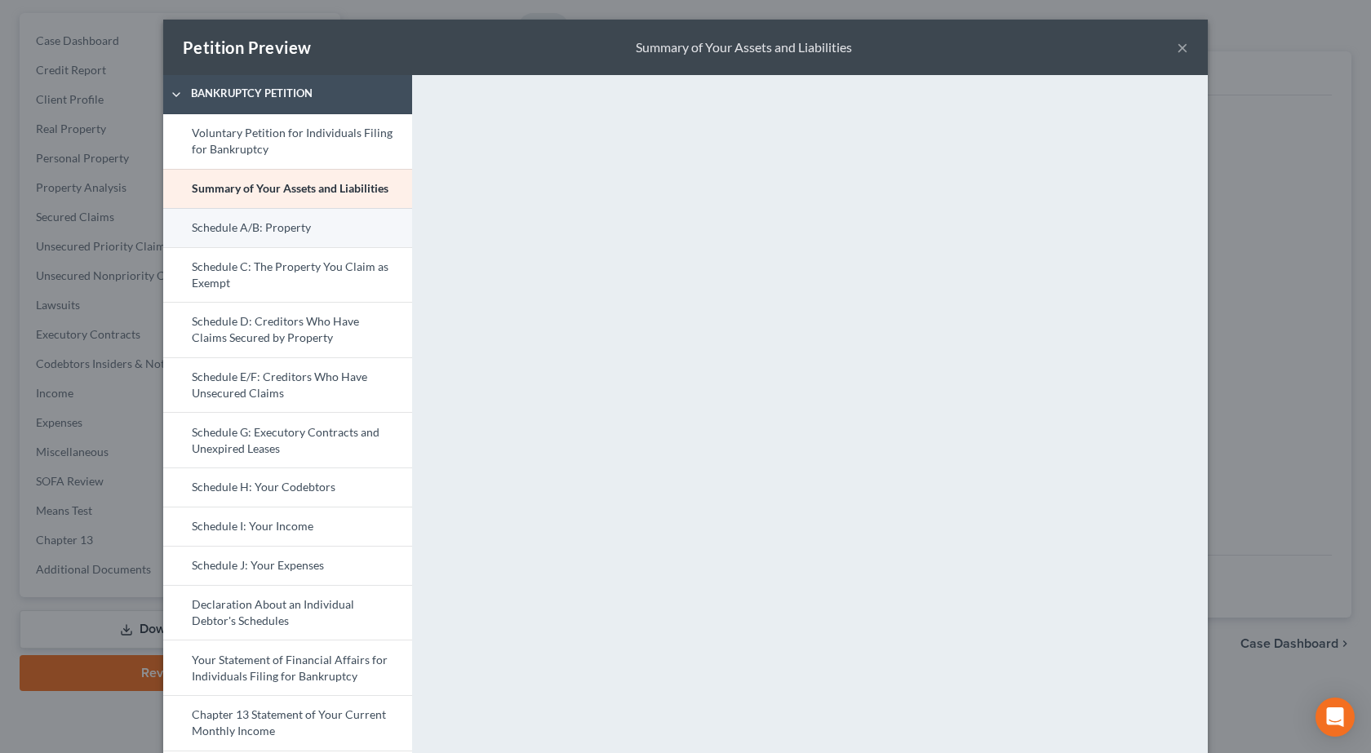
click at [251, 237] on link "Schedule A/B: Property" at bounding box center [287, 227] width 249 height 39
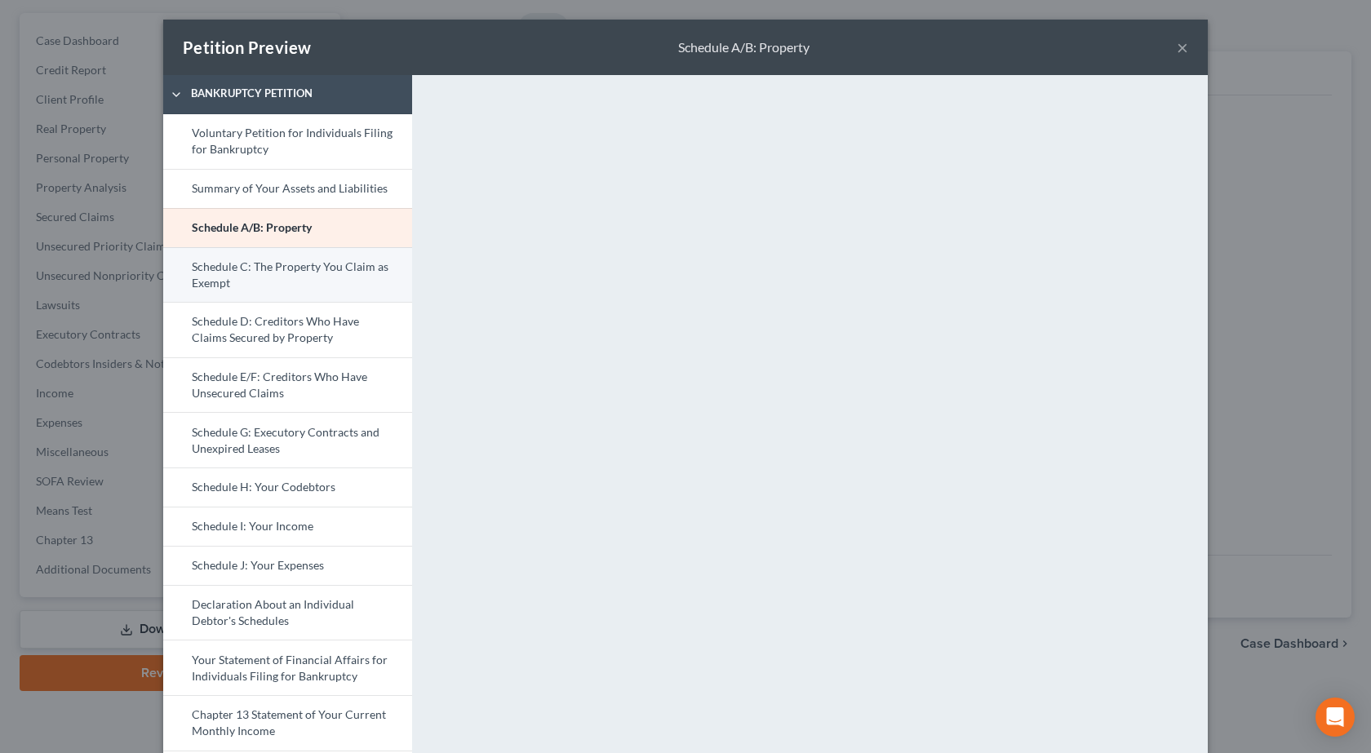
click at [277, 268] on link "Schedule C: The Property You Claim as Exempt" at bounding box center [287, 274] width 249 height 55
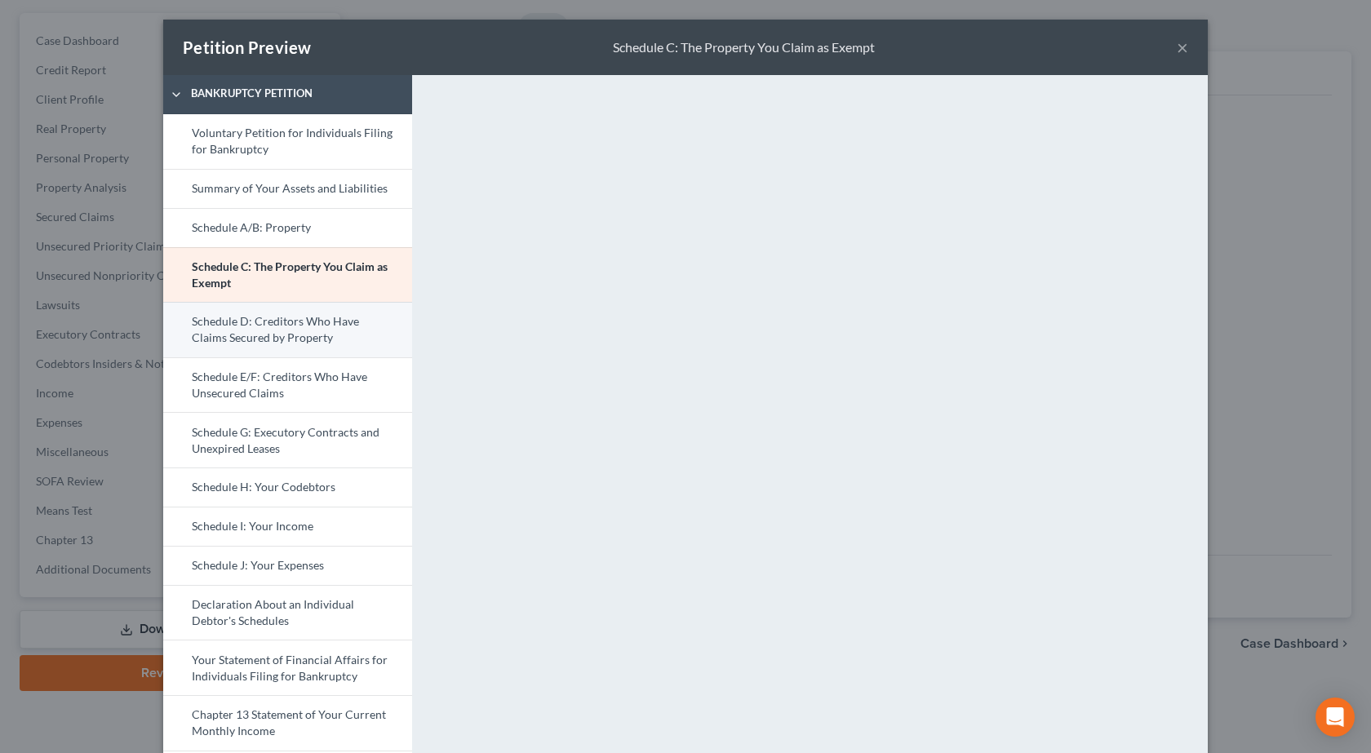
click at [227, 326] on link "Schedule D: Creditors Who Have Claims Secured by Property" at bounding box center [287, 329] width 249 height 55
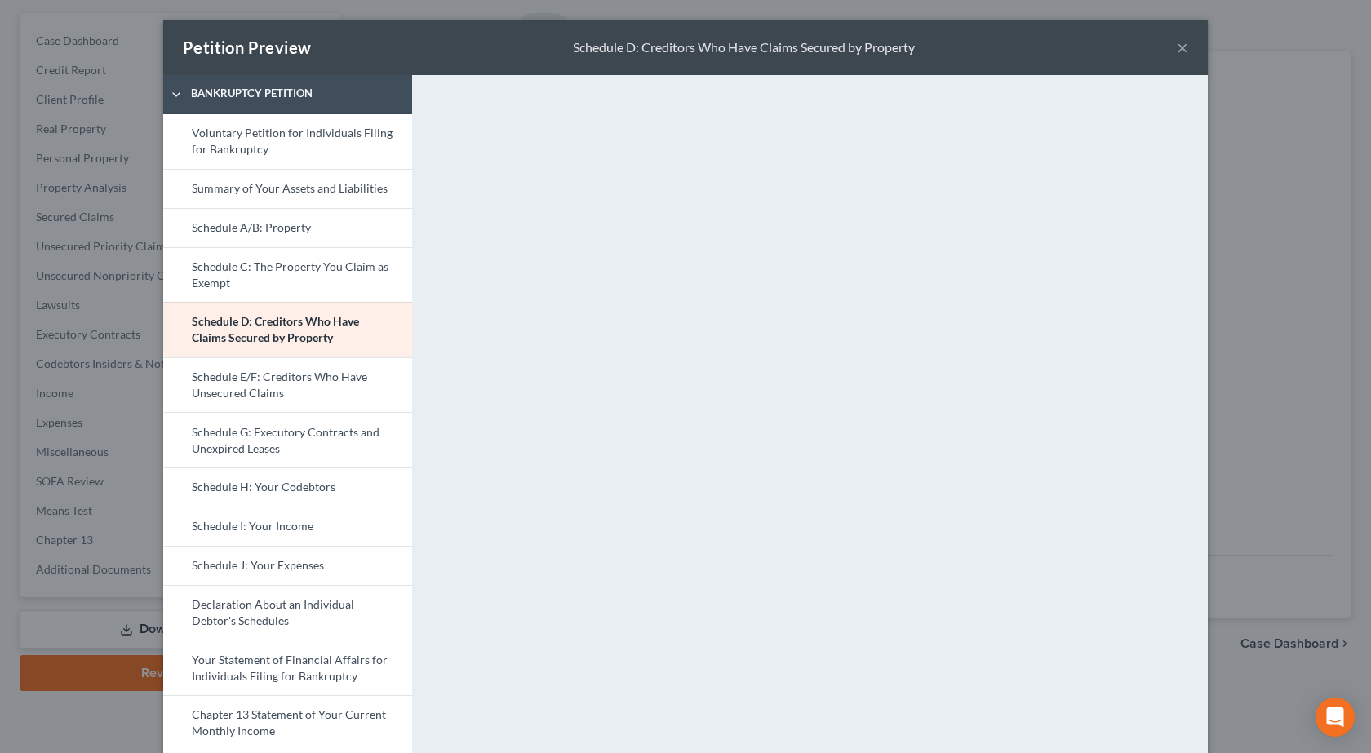
scroll to position [225, 0]
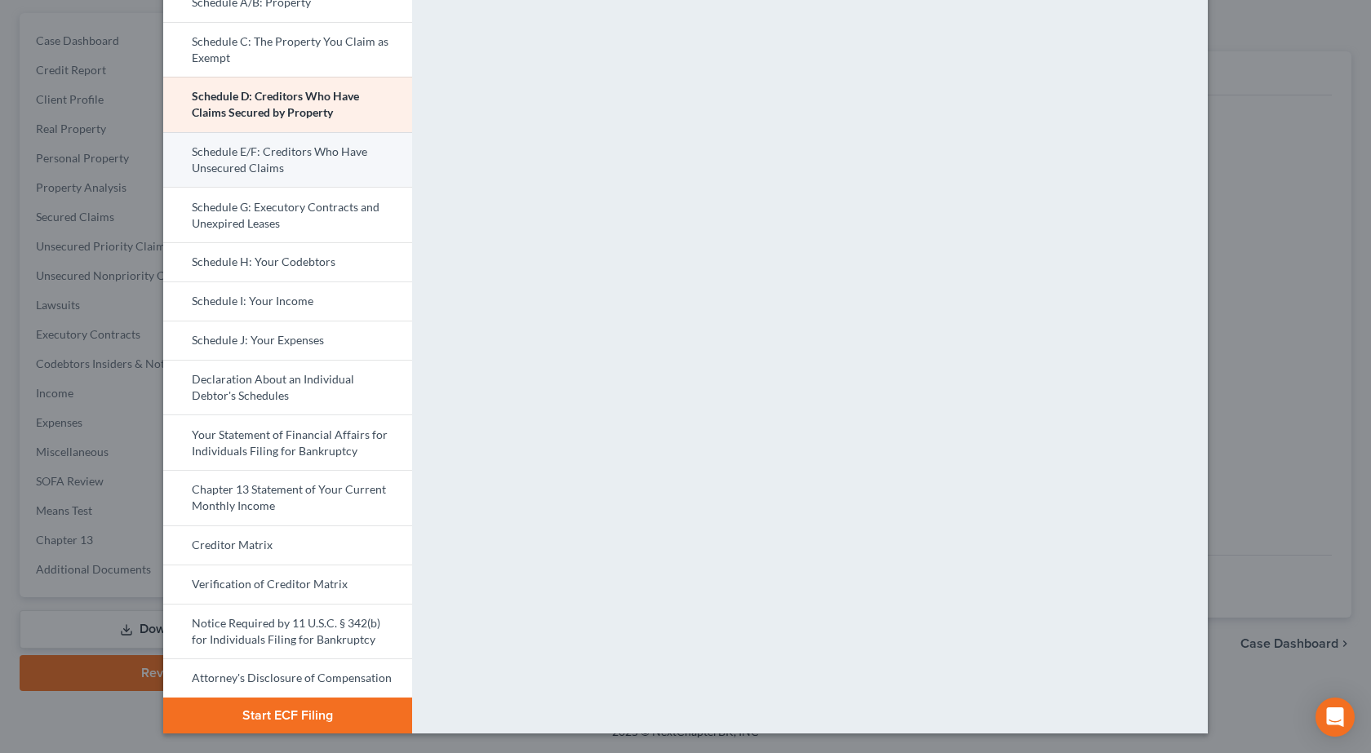
click at [300, 169] on link "Schedule E/F: Creditors Who Have Unsecured Claims" at bounding box center [287, 159] width 249 height 55
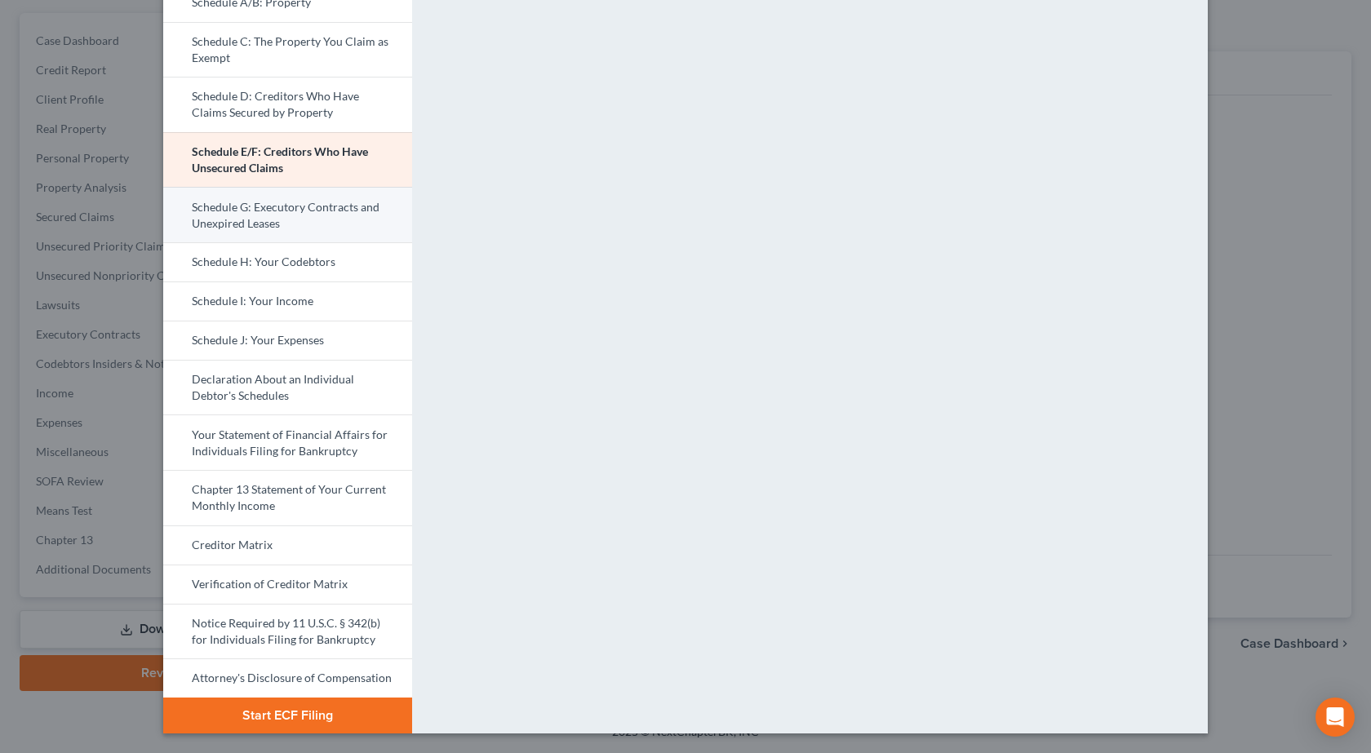
click at [278, 218] on link "Schedule G: Executory Contracts and Unexpired Leases" at bounding box center [287, 214] width 249 height 55
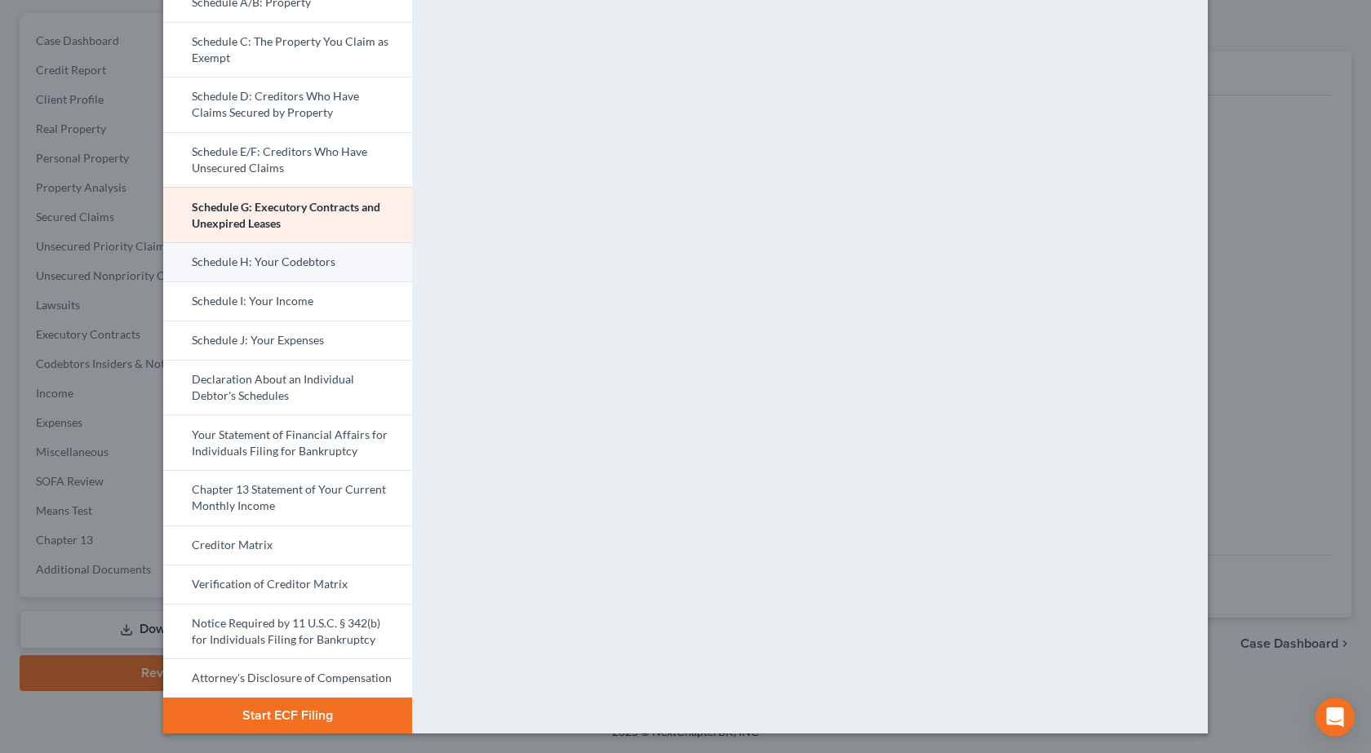
click at [233, 257] on link "Schedule H: Your Codebtors" at bounding box center [287, 261] width 249 height 39
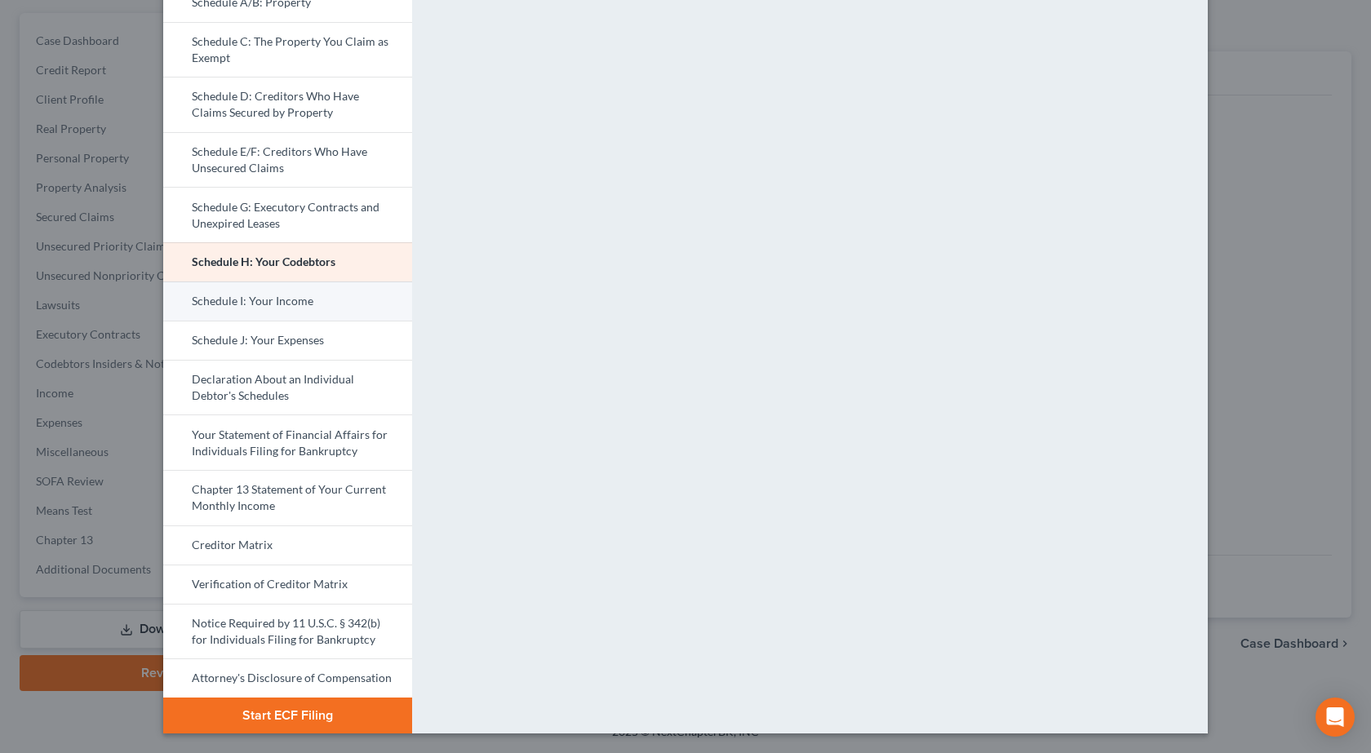
click at [229, 293] on link "Schedule I: Your Income" at bounding box center [287, 301] width 249 height 39
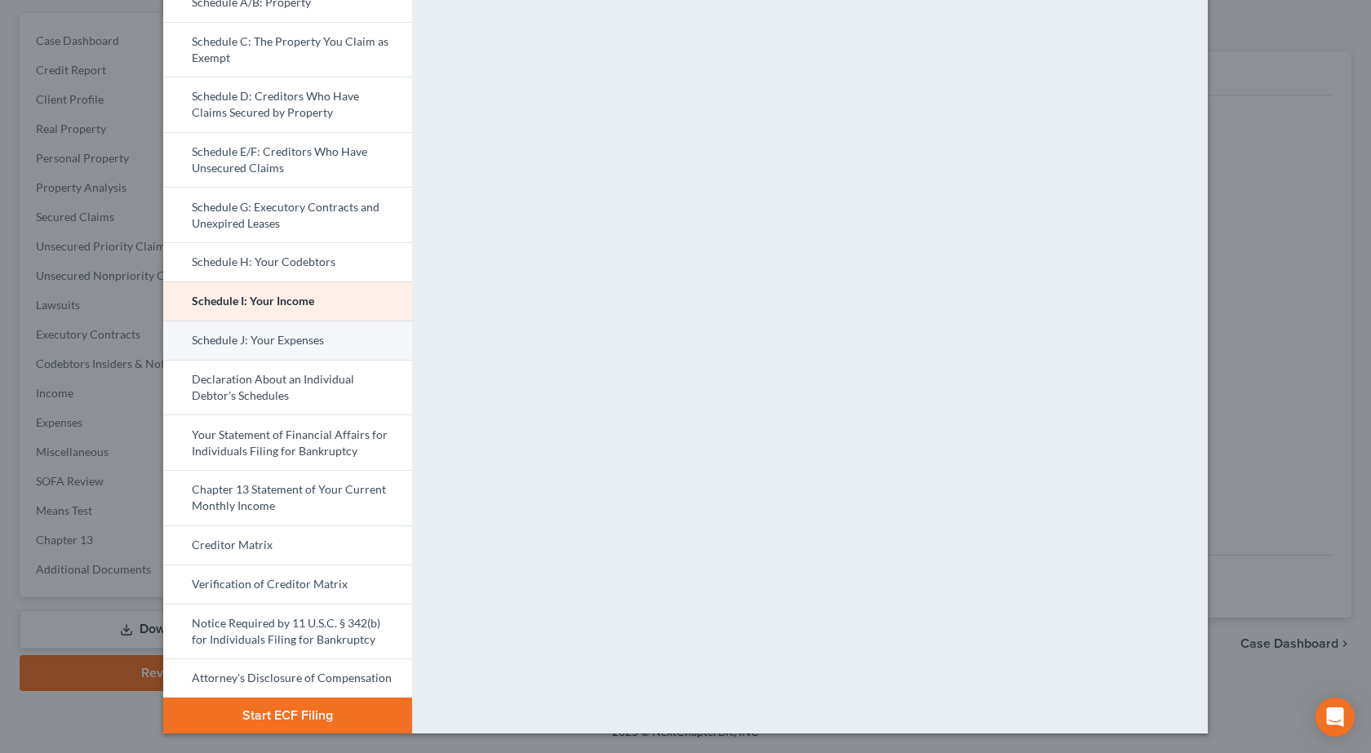
click at [283, 335] on link "Schedule J: Your Expenses" at bounding box center [287, 340] width 249 height 39
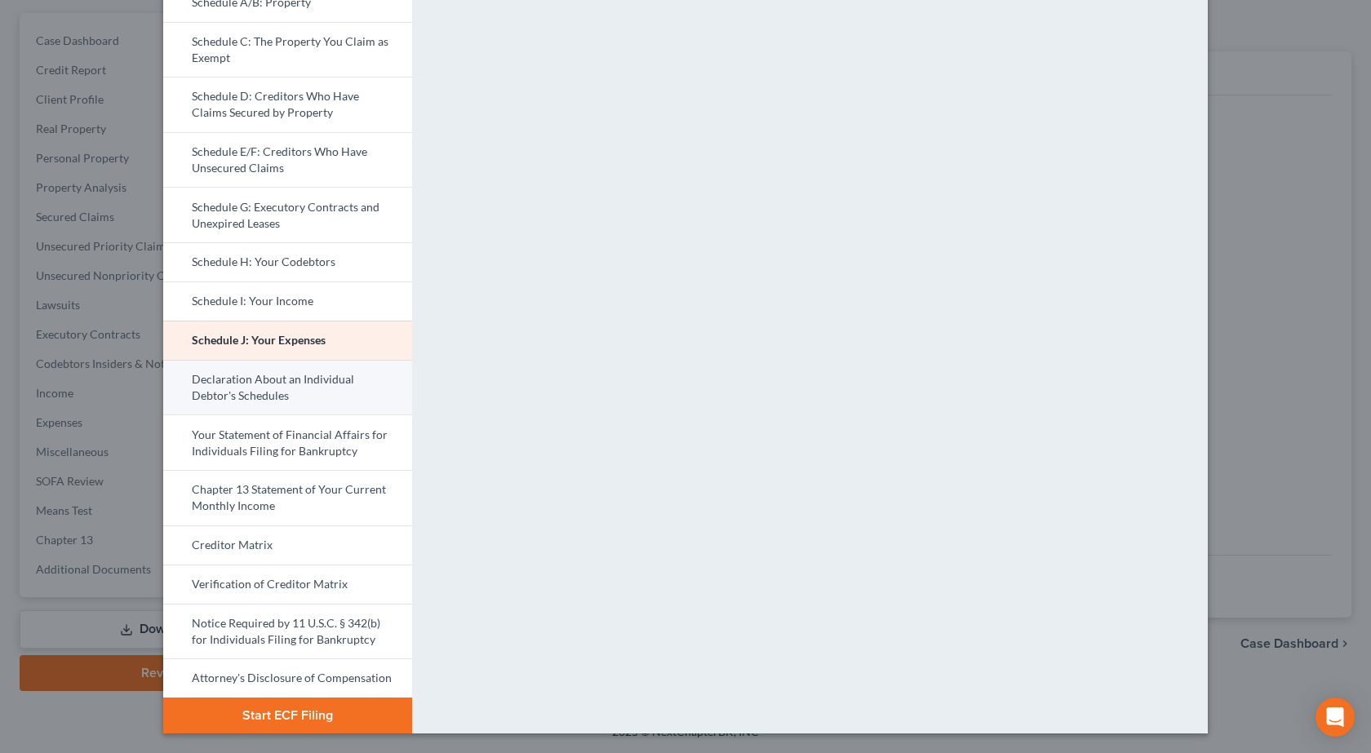
click at [274, 380] on link "Declaration About an Individual Debtor's Schedules" at bounding box center [287, 387] width 249 height 55
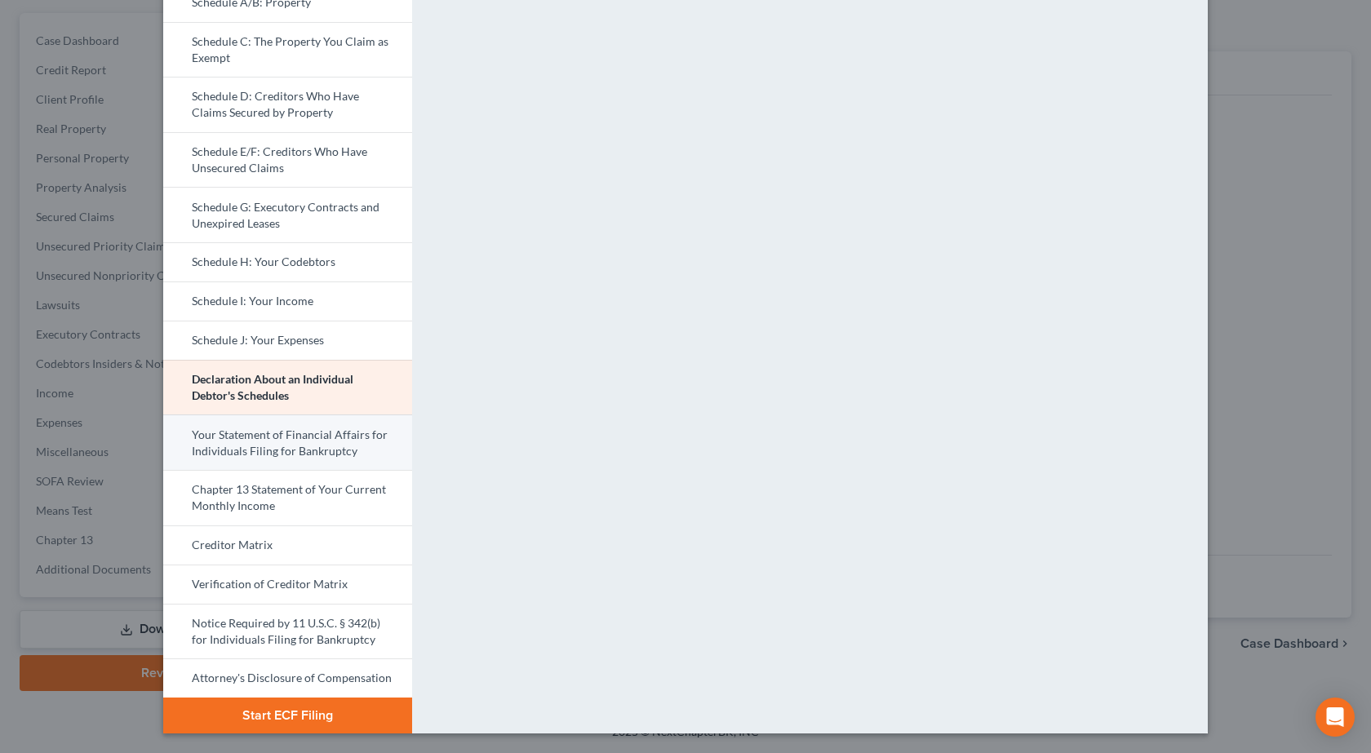
click at [332, 442] on link "Your Statement of Financial Affairs for Individuals Filing for Bankruptcy" at bounding box center [287, 442] width 249 height 55
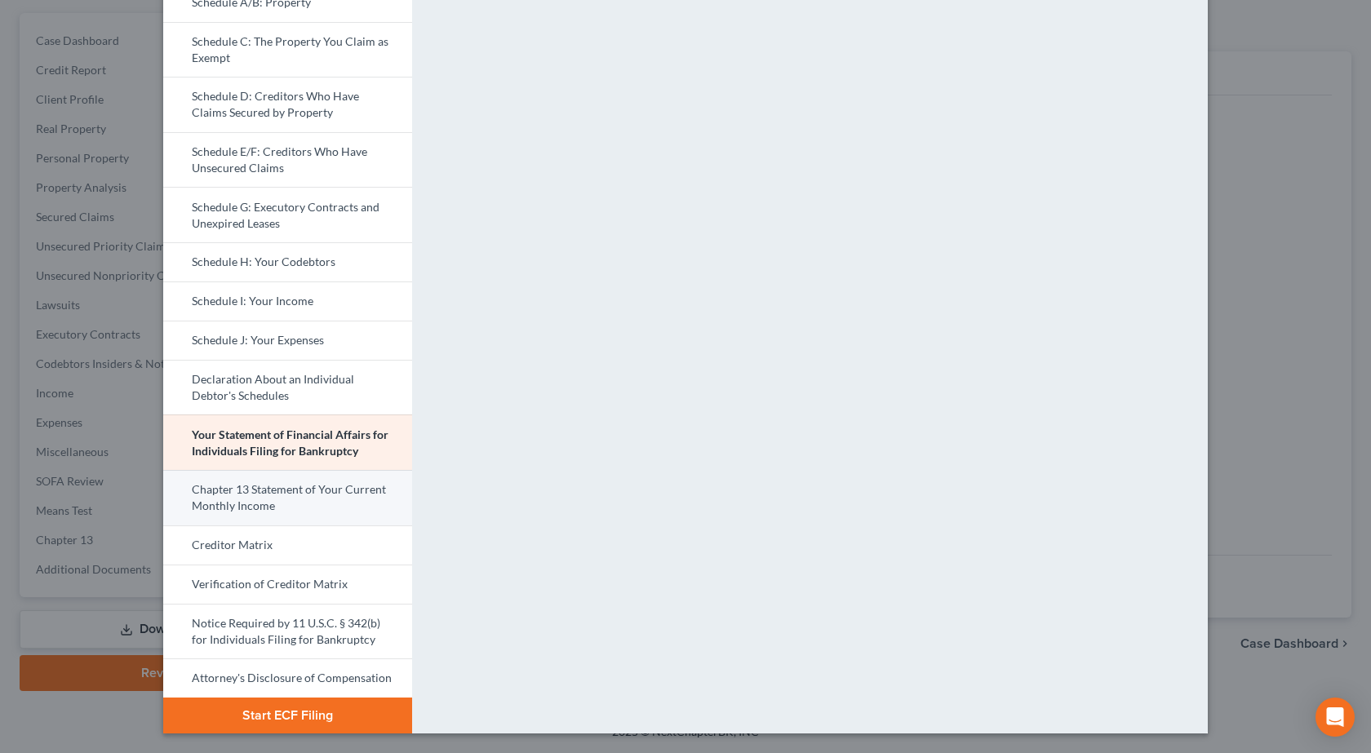
click at [317, 505] on link "Chapter 13 Statement of Your Current Monthly Income" at bounding box center [287, 497] width 249 height 55
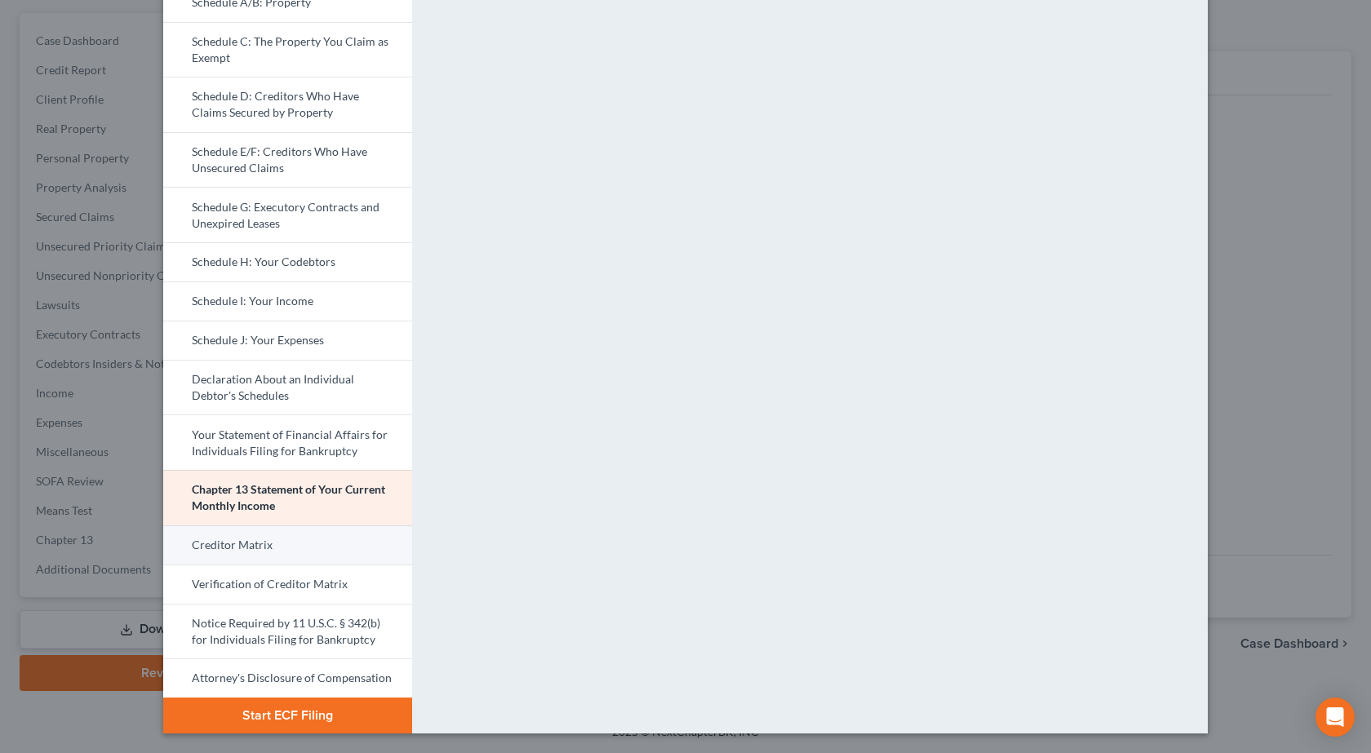
click at [224, 541] on link "Creditor Matrix" at bounding box center [287, 545] width 249 height 39
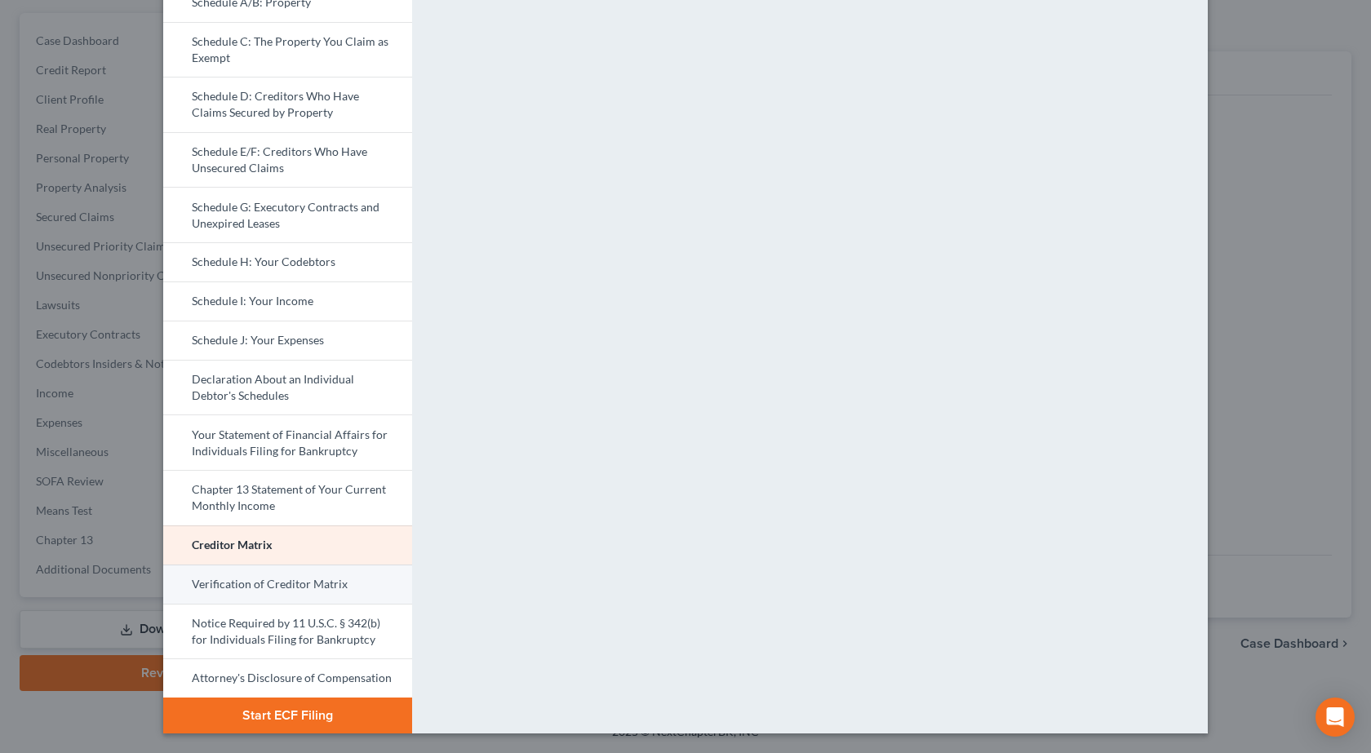
click at [281, 584] on link "Verification of Creditor Matrix" at bounding box center [287, 584] width 249 height 39
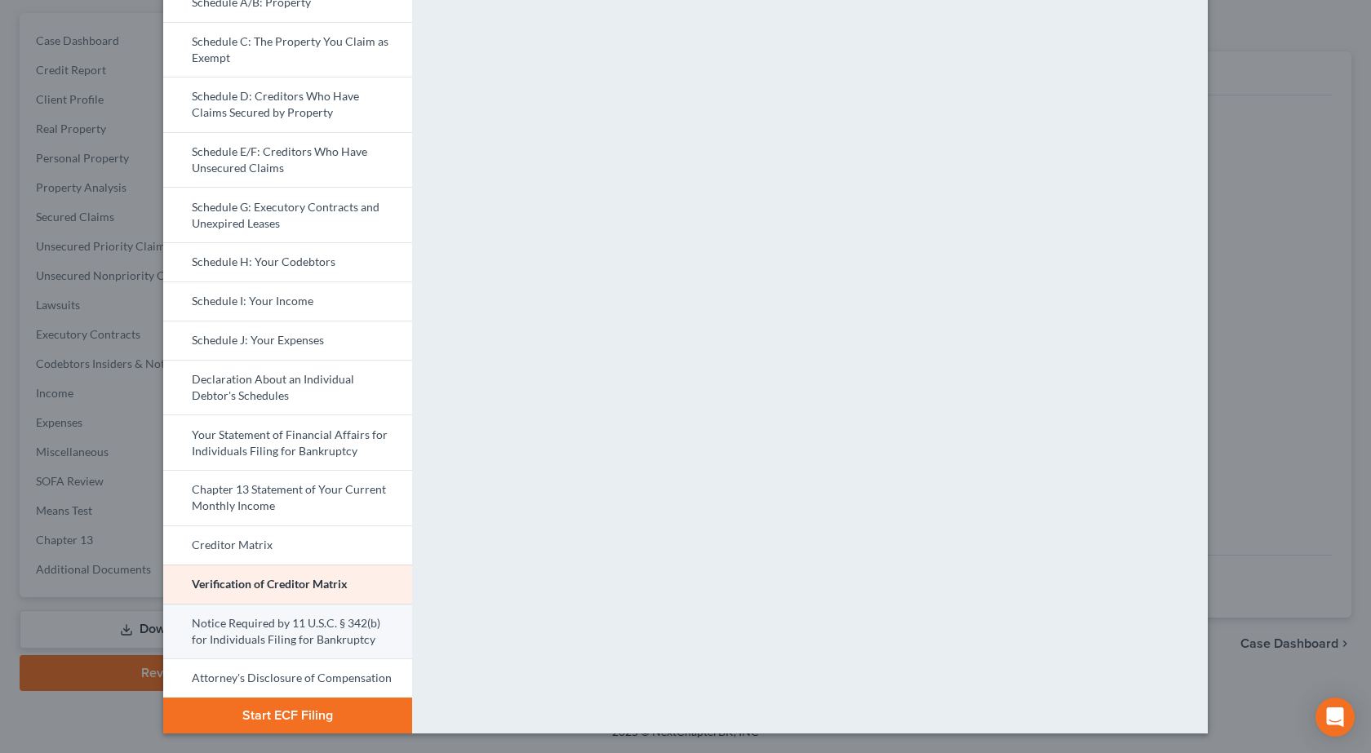
click at [251, 632] on link "Notice Required by 11 U.S.C. § 342(b) for Individuals Filing for Bankruptcy" at bounding box center [287, 631] width 249 height 55
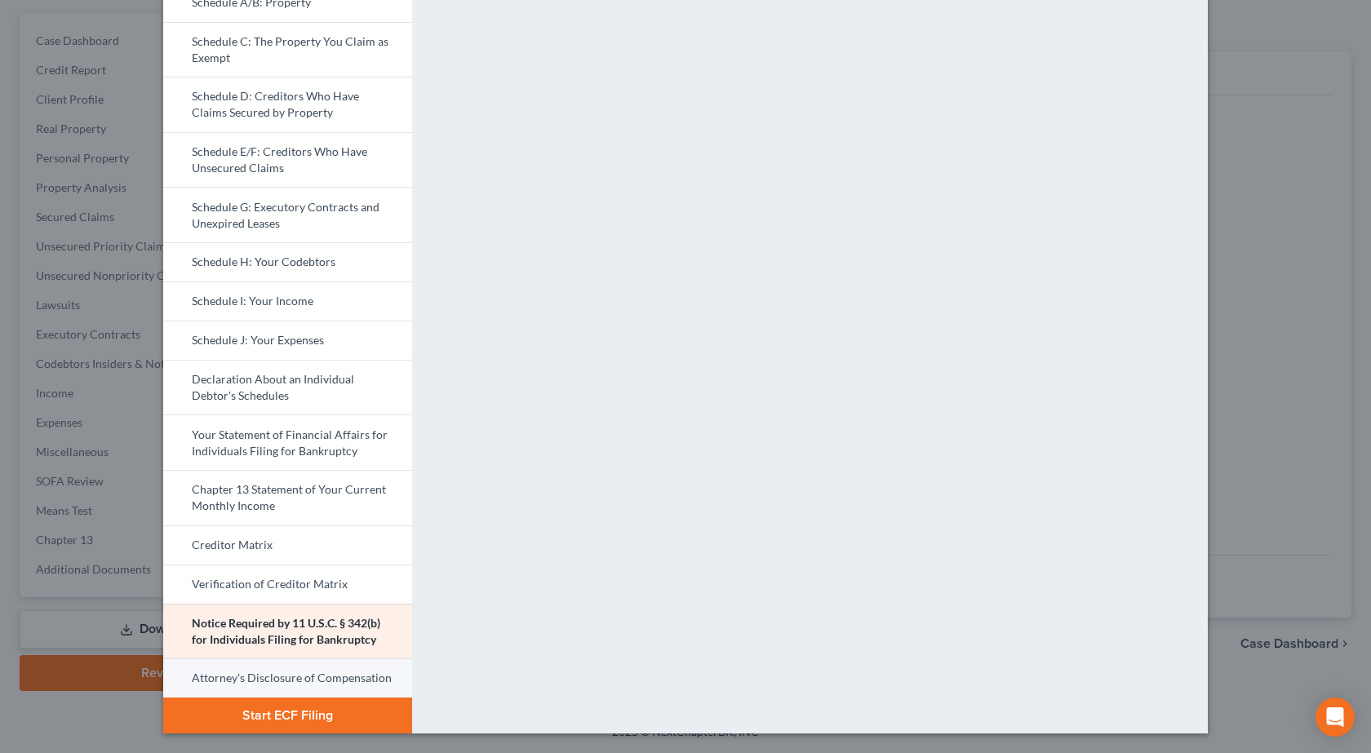
click at [260, 674] on link "Attorney's Disclosure of Compensation" at bounding box center [287, 678] width 249 height 39
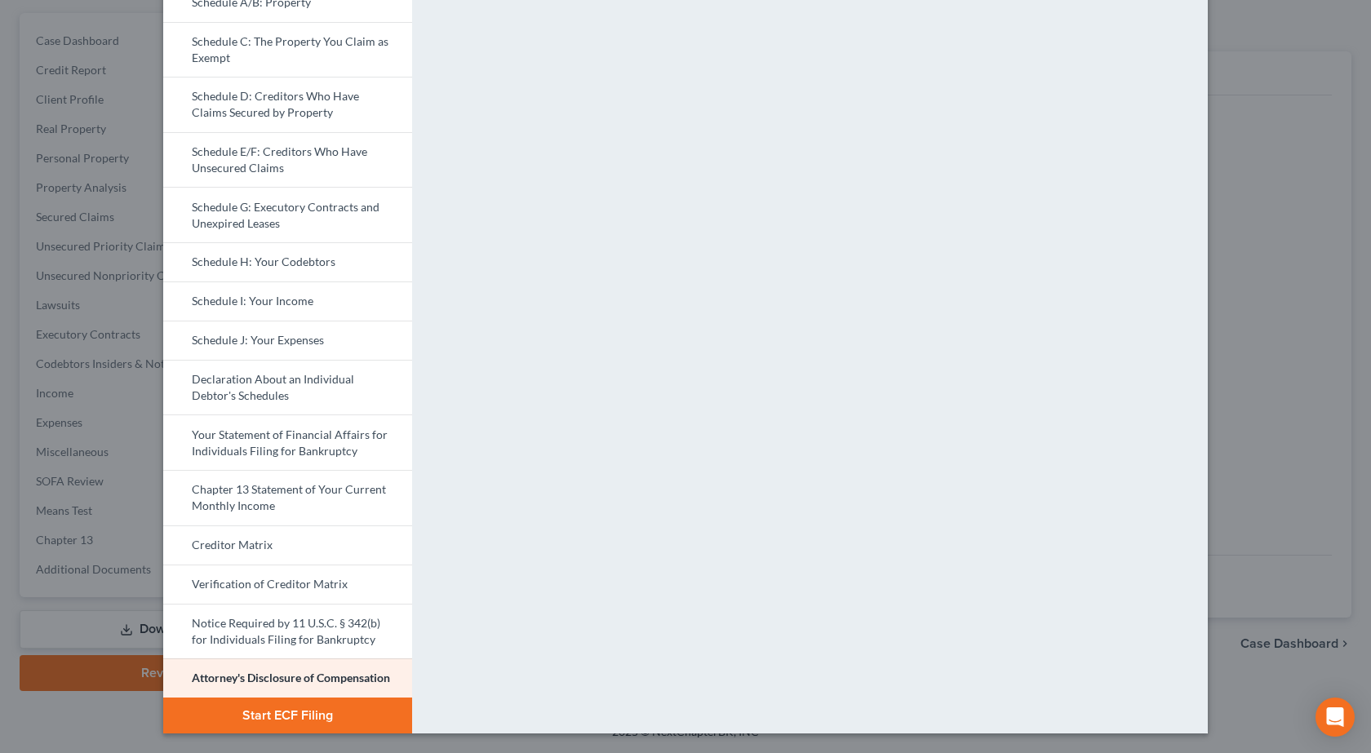
click at [1283, 317] on div "Petition Preview Attorney's Disclosure of Compensation × Bankruptcy Petition Vo…" at bounding box center [685, 376] width 1371 height 753
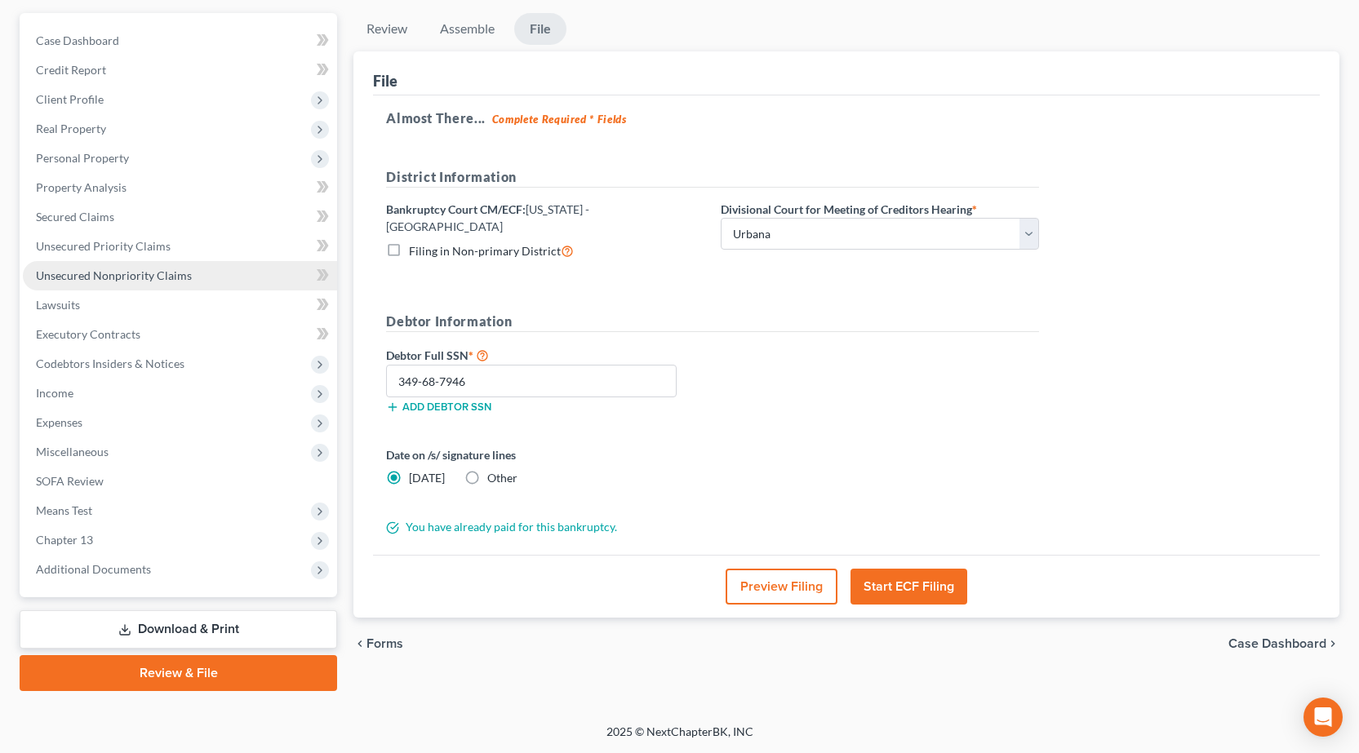
click at [135, 283] on link "Unsecured Nonpriority Claims" at bounding box center [180, 275] width 314 height 29
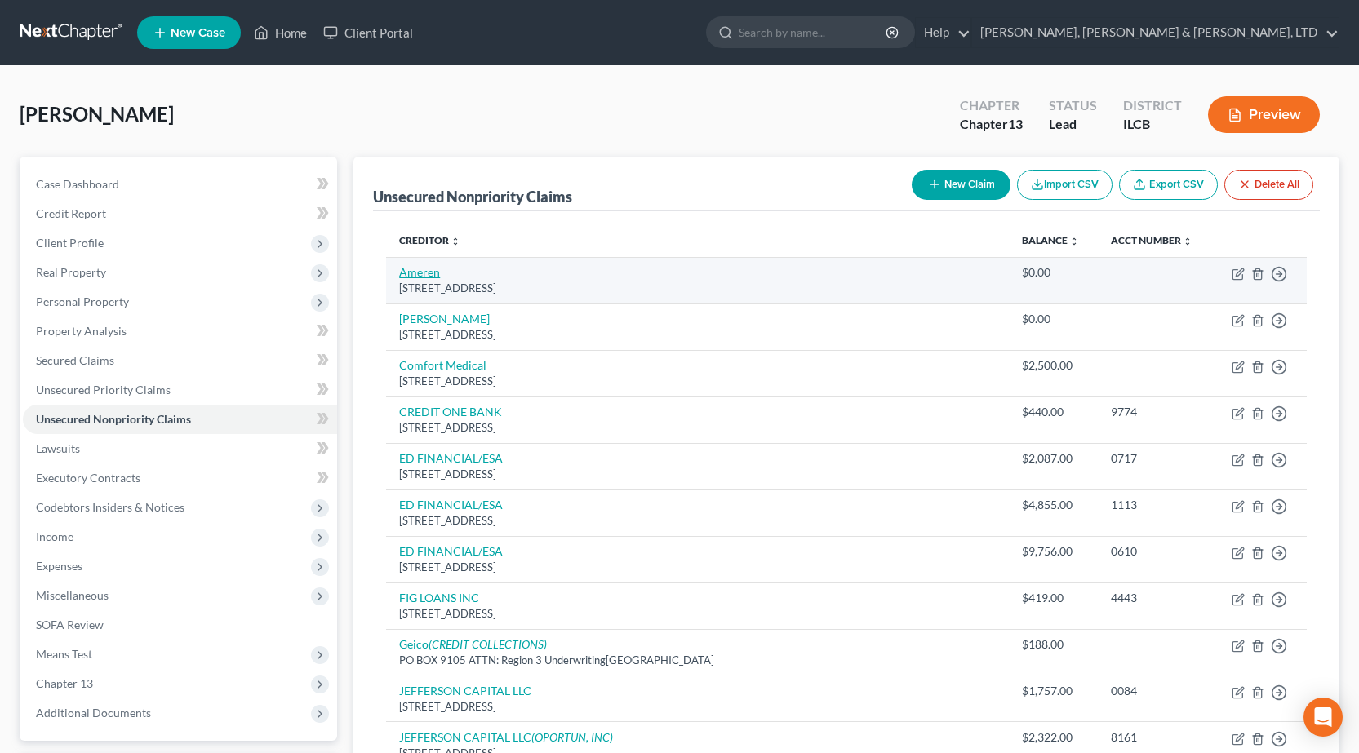
click at [415, 273] on link "Ameren" at bounding box center [419, 272] width 41 height 14
select select "14"
select select "0"
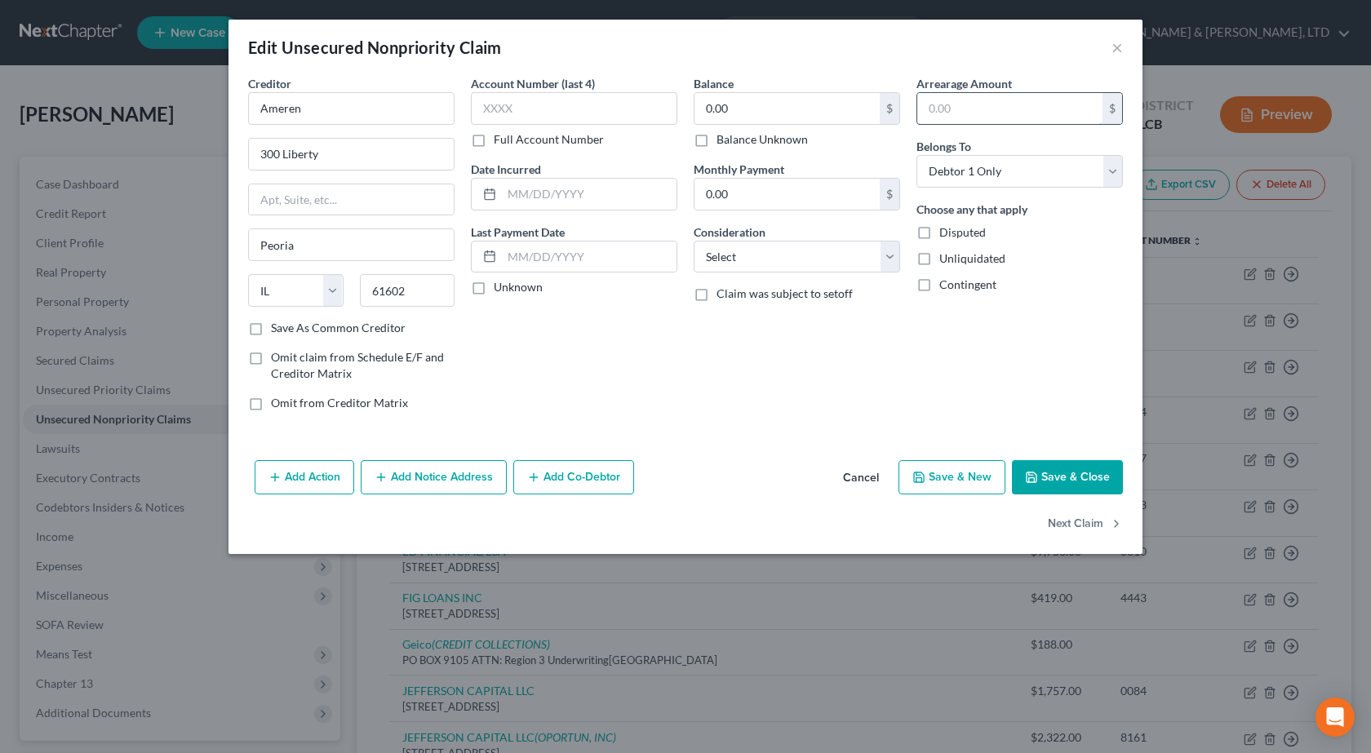
click at [995, 107] on input "text" at bounding box center [1009, 108] width 185 height 31
click at [773, 100] on input "0.00" at bounding box center [787, 108] width 185 height 31
type input "250"
click at [800, 265] on select "Select Cable / Satellite Services Collection Agency Credit Card Debt Debt Couns…" at bounding box center [797, 257] width 206 height 33
select select "20"
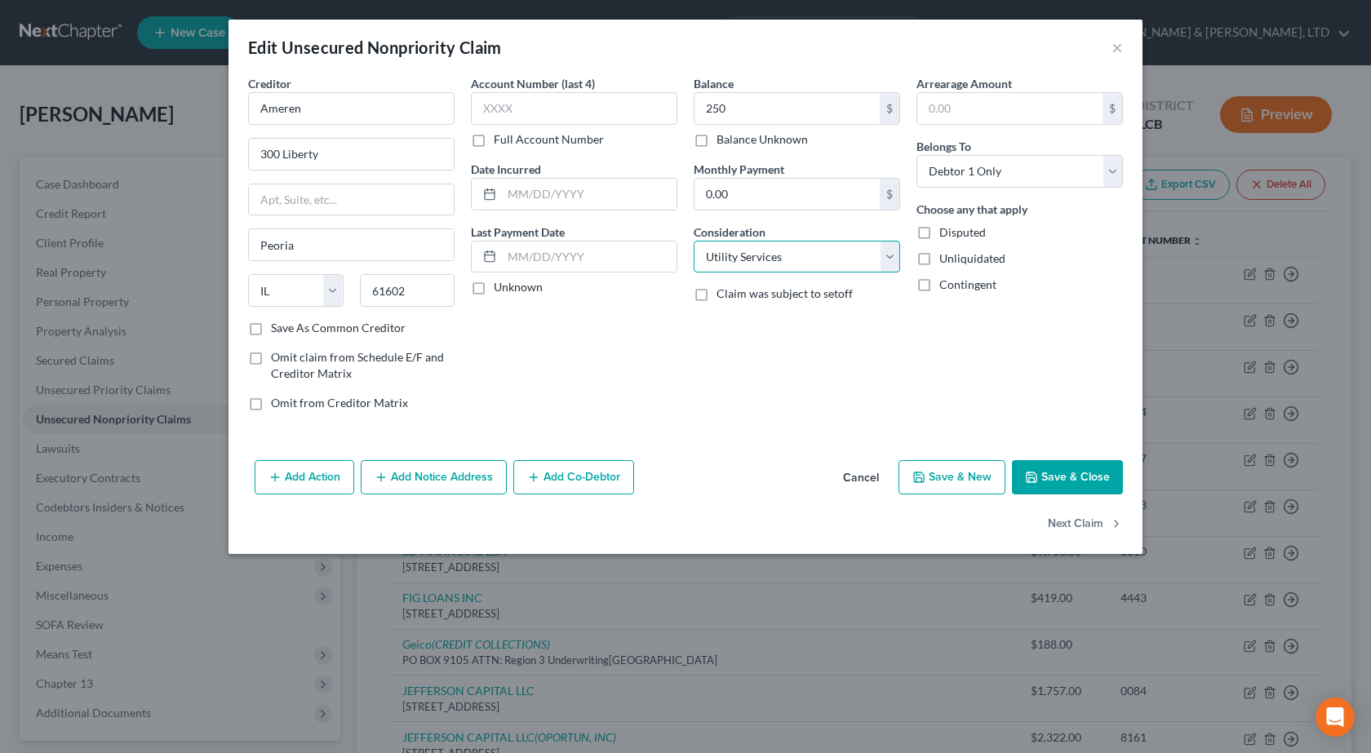
click at [694, 241] on select "Select Cable / Satellite Services Collection Agency Credit Card Debt Debt Couns…" at bounding box center [797, 257] width 206 height 33
click at [1067, 473] on button "Save & Close" at bounding box center [1067, 477] width 111 height 34
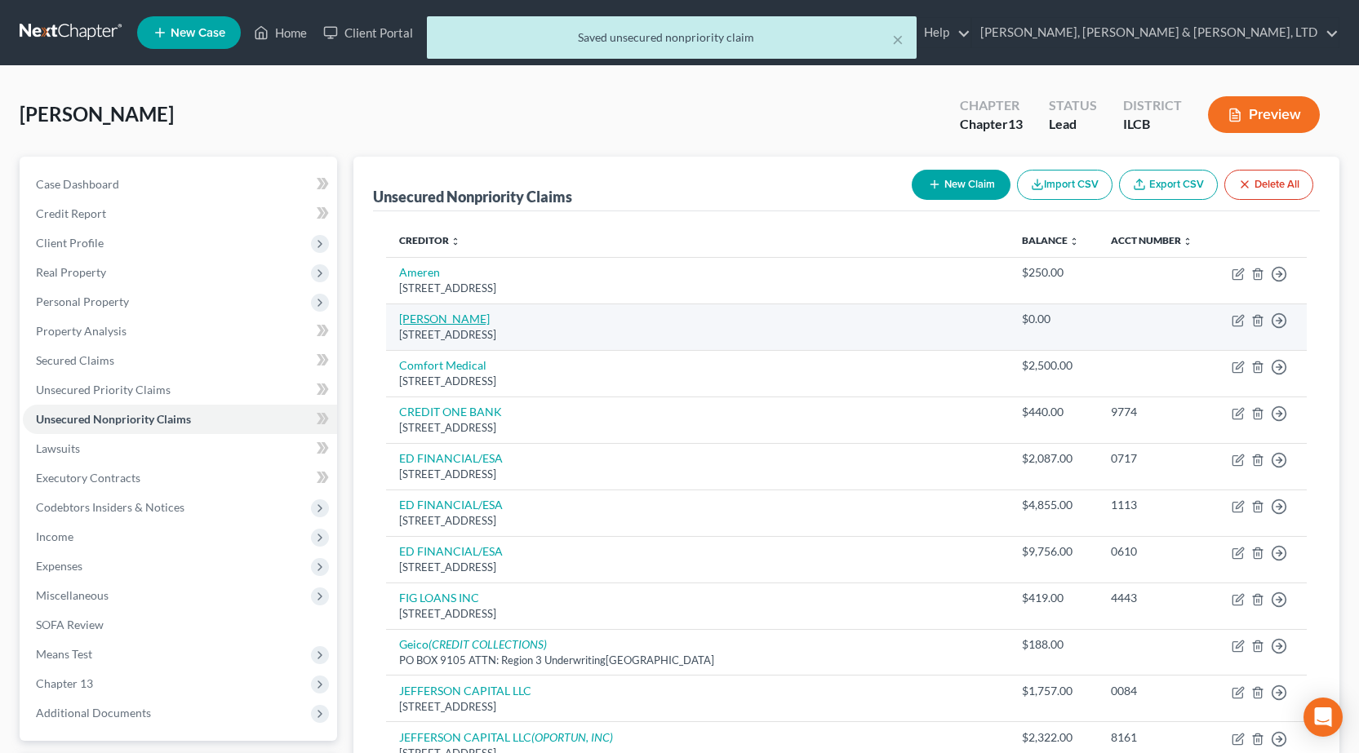
click at [414, 315] on link "Carle" at bounding box center [444, 319] width 91 height 14
select select "14"
select select "0"
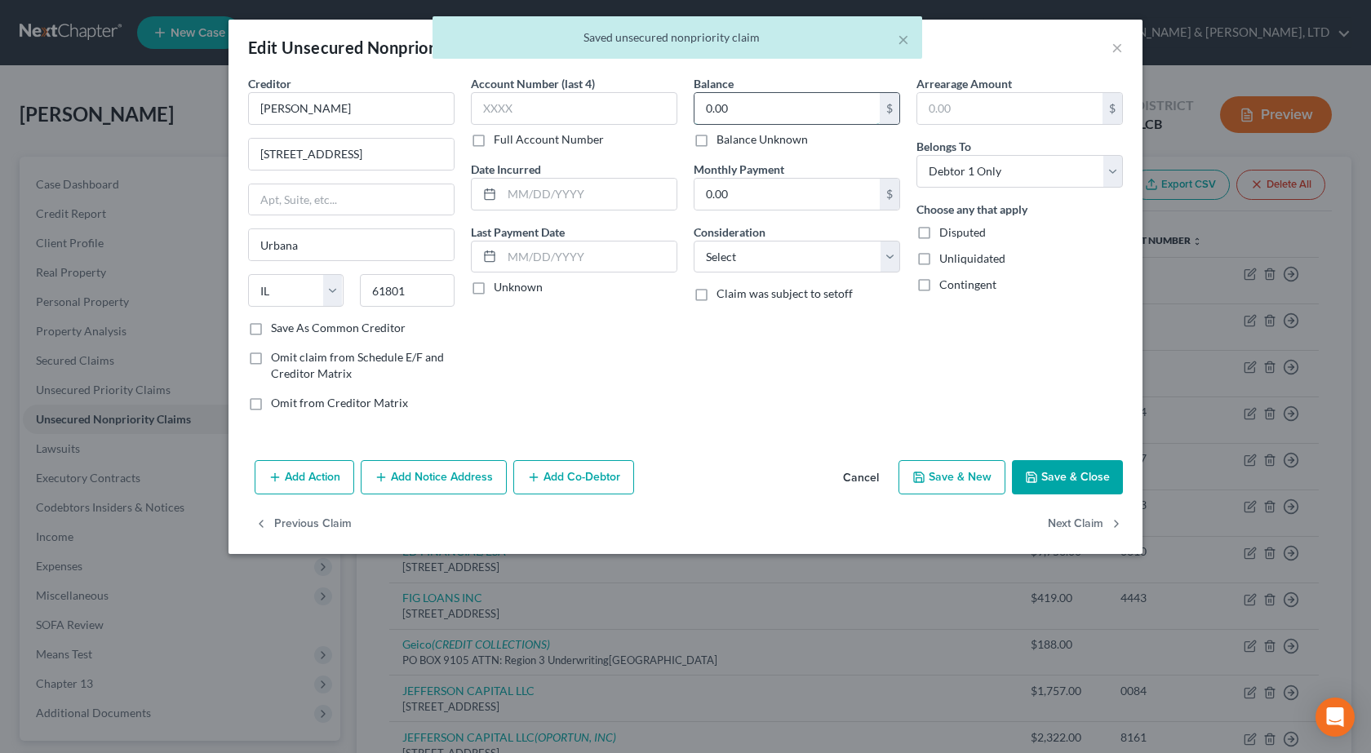
click at [792, 113] on input "0.00" at bounding box center [787, 108] width 185 height 31
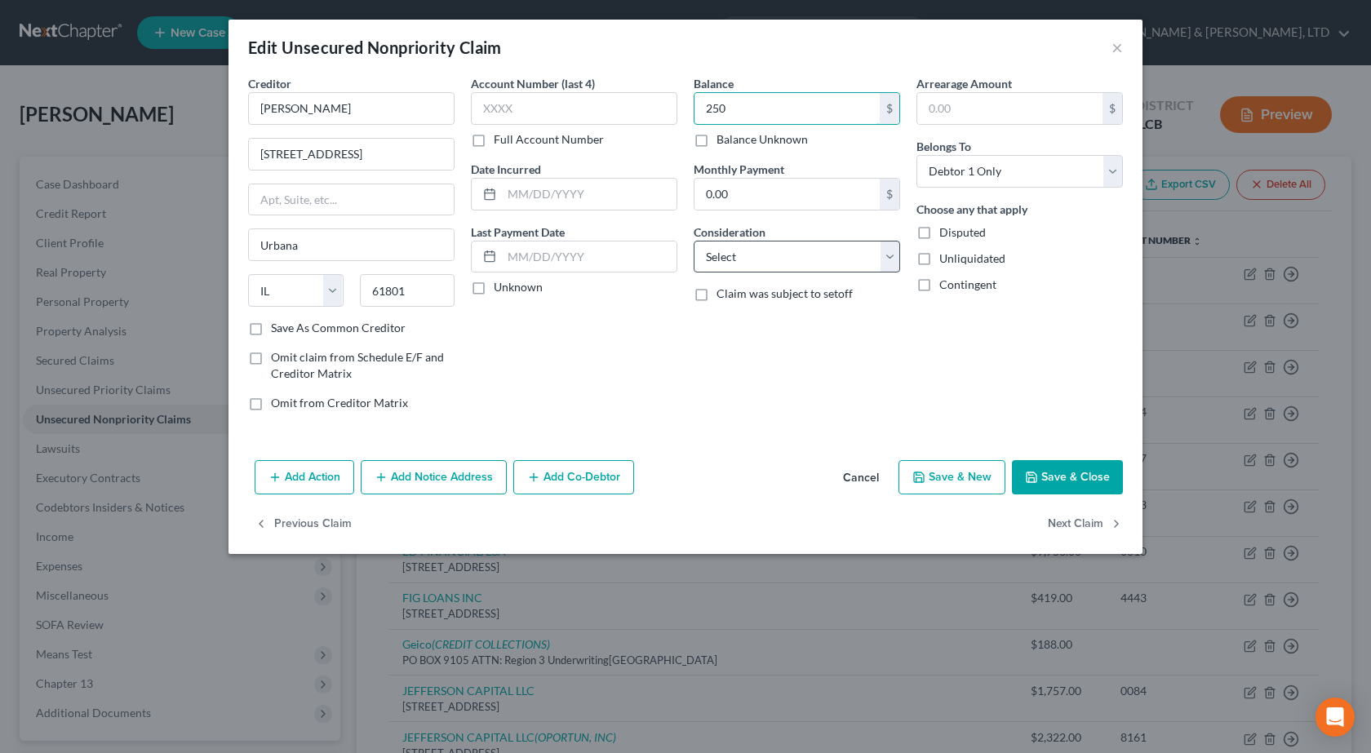
type input "250"
drag, startPoint x: 742, startPoint y: 250, endPoint x: 732, endPoint y: 270, distance: 22.6
click at [742, 251] on select "Select Cable / Satellite Services Collection Agency Credit Card Debt Debt Couns…" at bounding box center [797, 257] width 206 height 33
select select "9"
click at [694, 241] on select "Select Cable / Satellite Services Collection Agency Credit Card Debt Debt Couns…" at bounding box center [797, 257] width 206 height 33
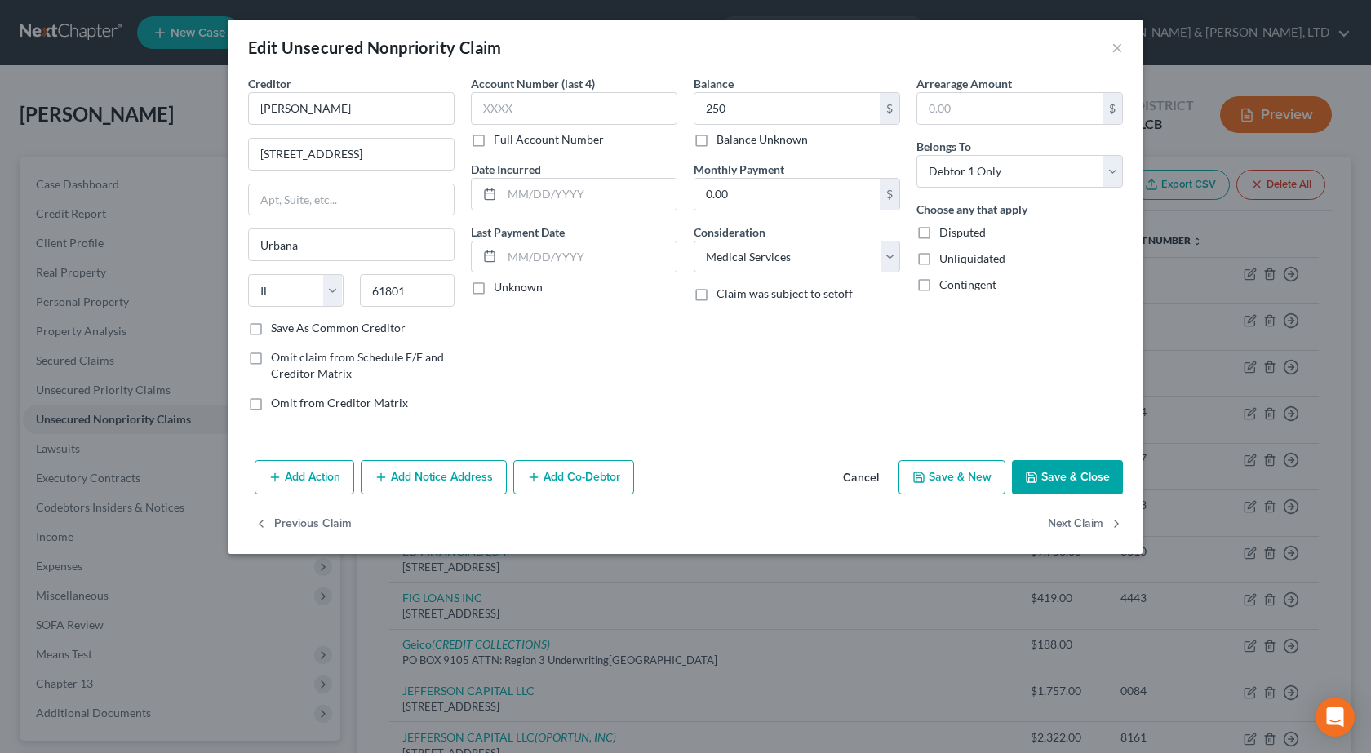
click at [1070, 473] on button "Save & Close" at bounding box center [1067, 477] width 111 height 34
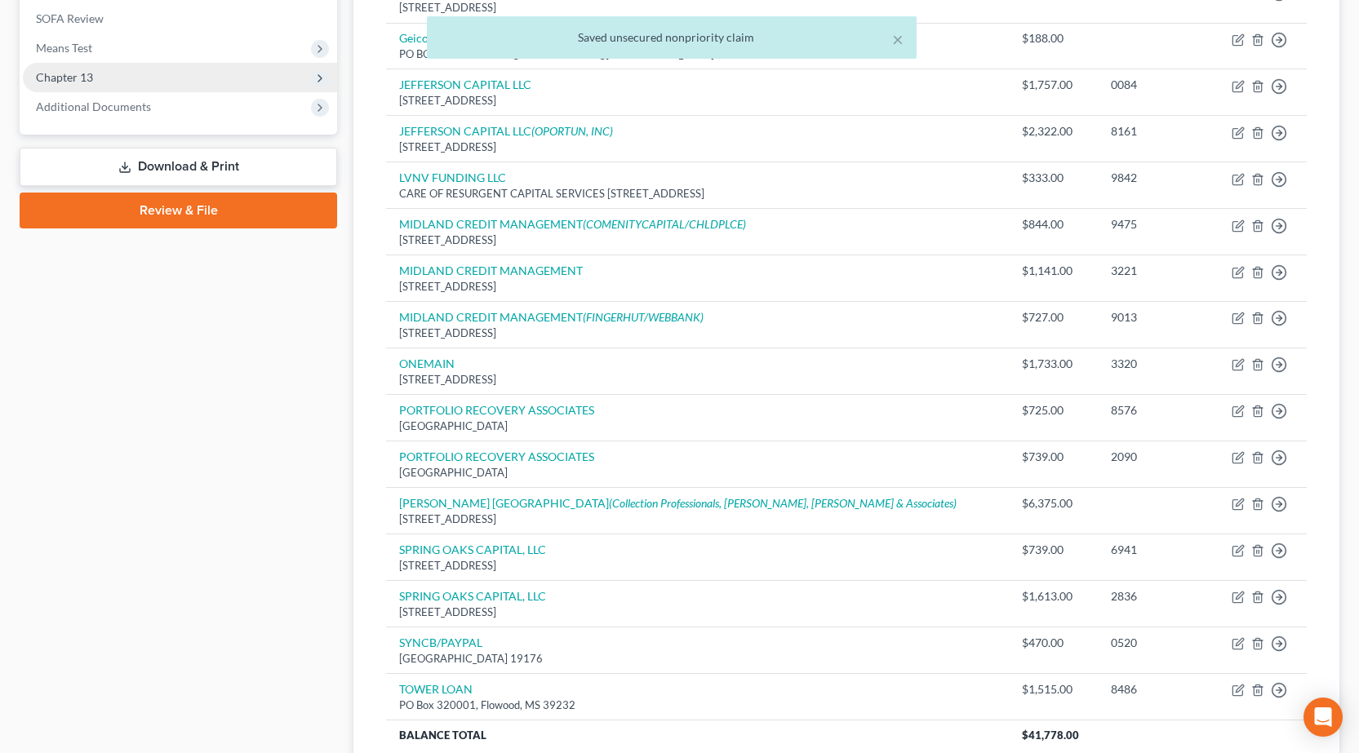
scroll to position [505, 0]
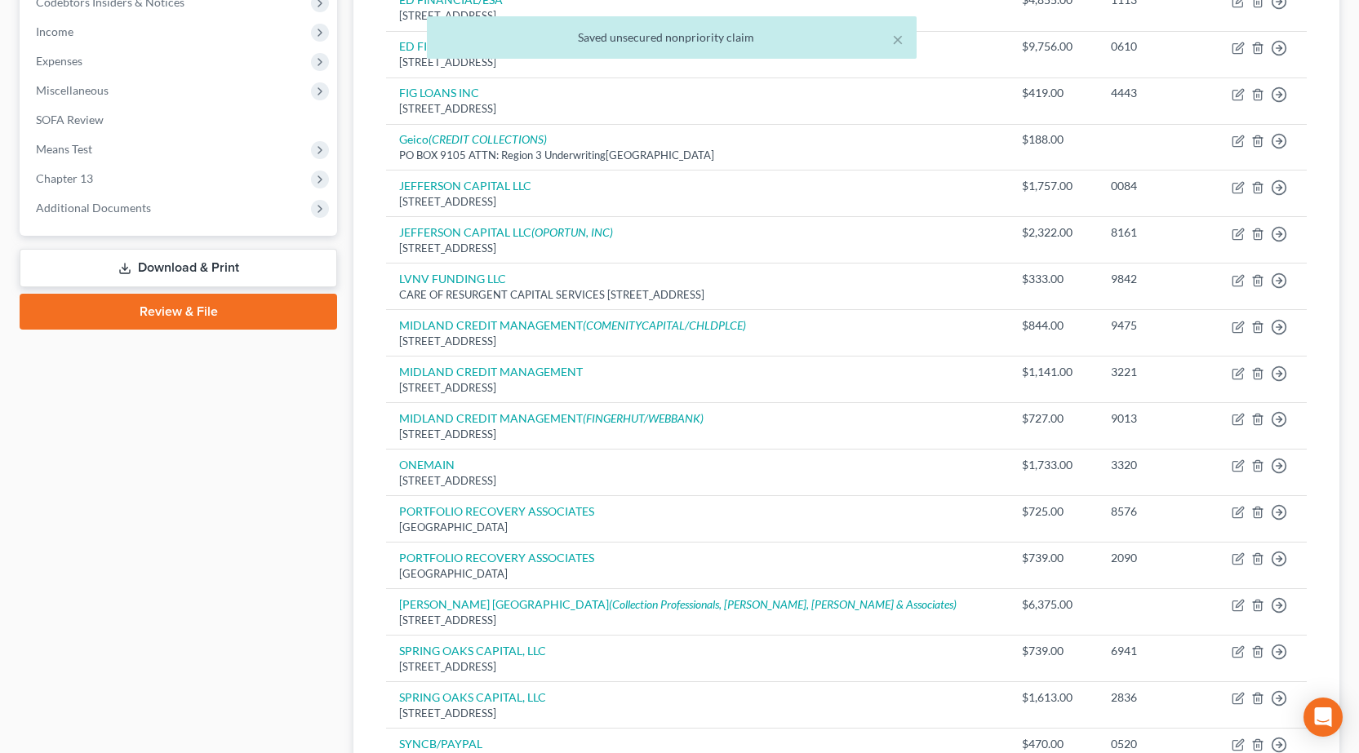
click at [148, 317] on link "Review & File" at bounding box center [178, 312] width 317 height 36
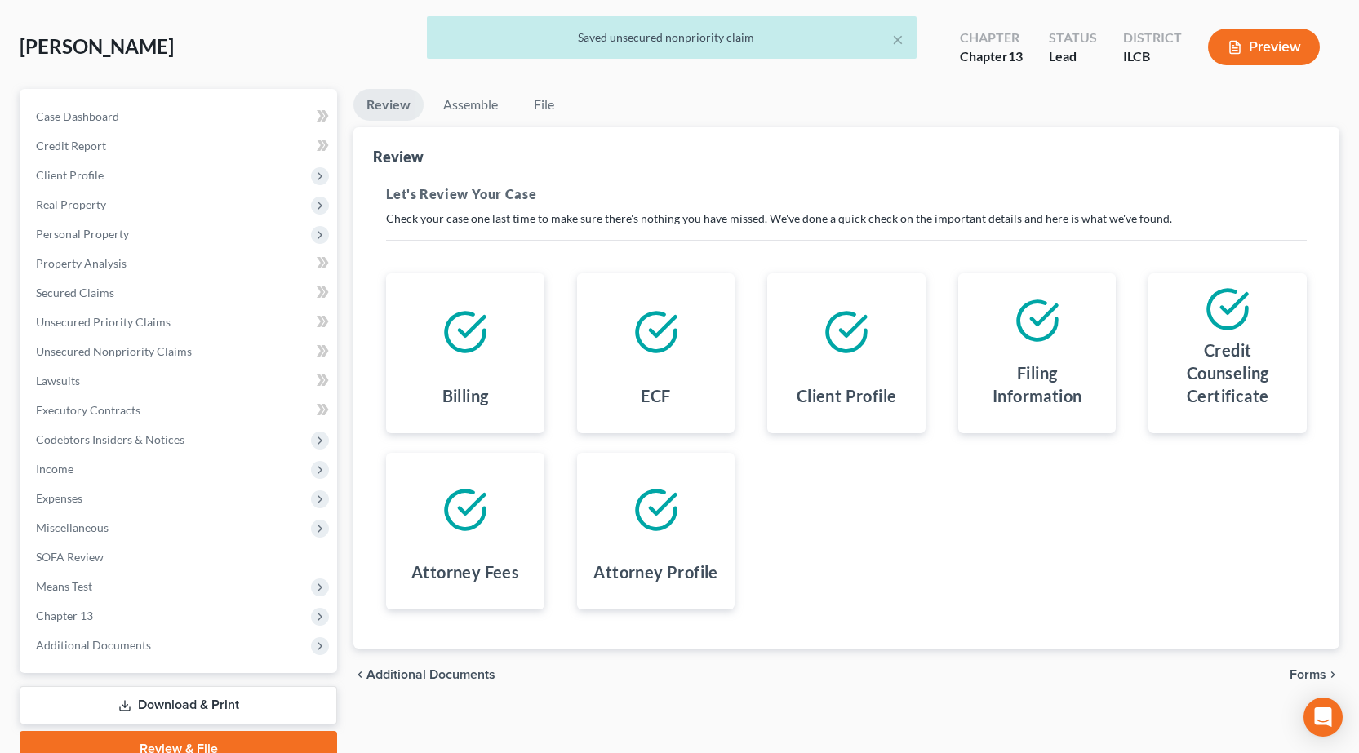
scroll to position [144, 0]
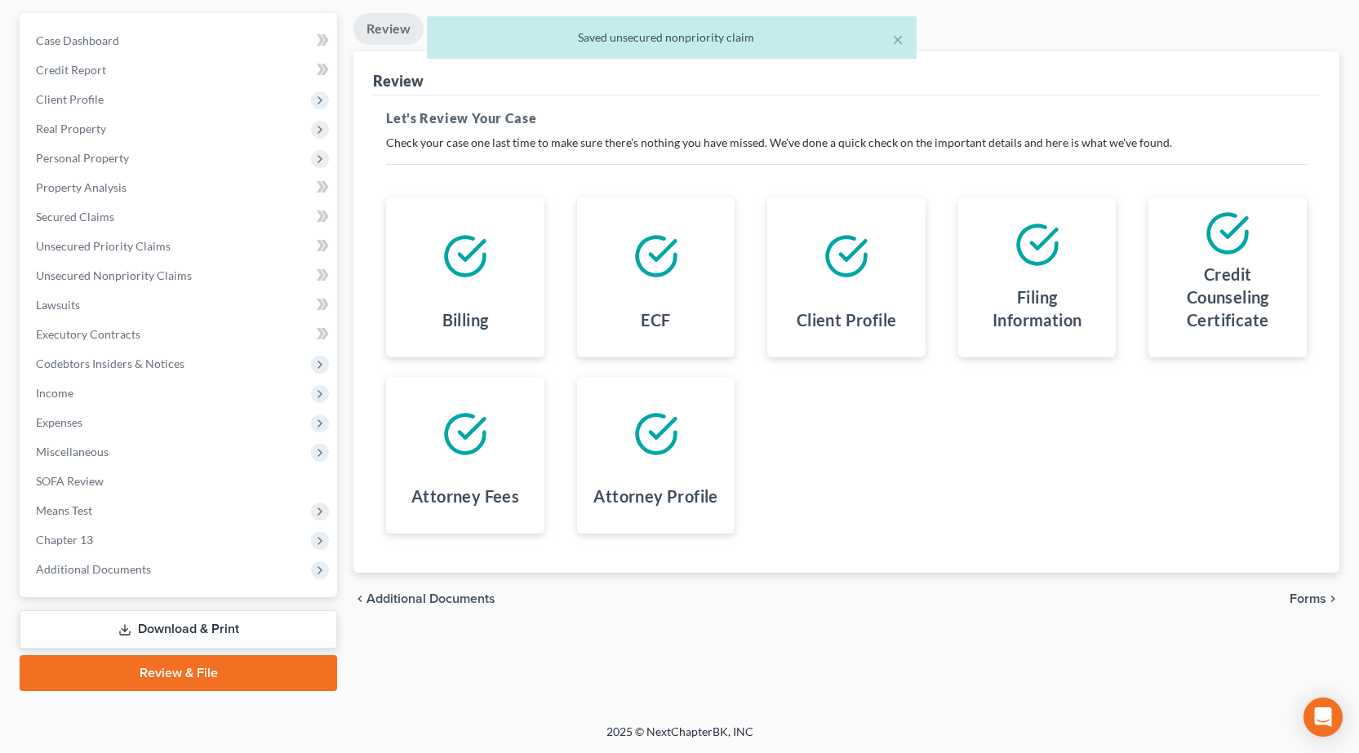
click at [1303, 598] on span "Forms" at bounding box center [1307, 599] width 37 height 13
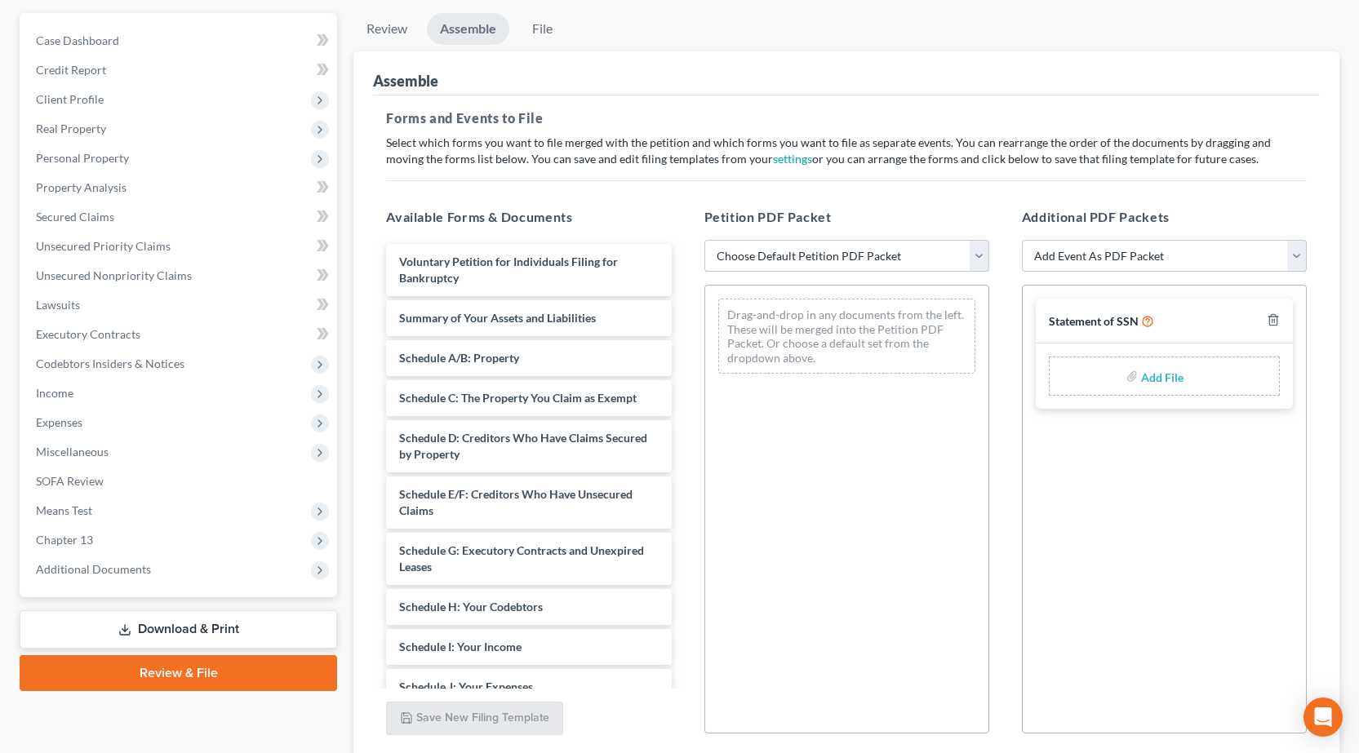
drag, startPoint x: 869, startPoint y: 251, endPoint x: 853, endPoint y: 271, distance: 25.5
click at [869, 251] on select "Choose Default Petition PDF Packet Complete Bankruptcy Petition (all forms and …" at bounding box center [846, 256] width 285 height 33
select select "0"
click at [704, 240] on select "Choose Default Petition PDF Packet Complete Bankruptcy Petition (all forms and …" at bounding box center [846, 256] width 285 height 33
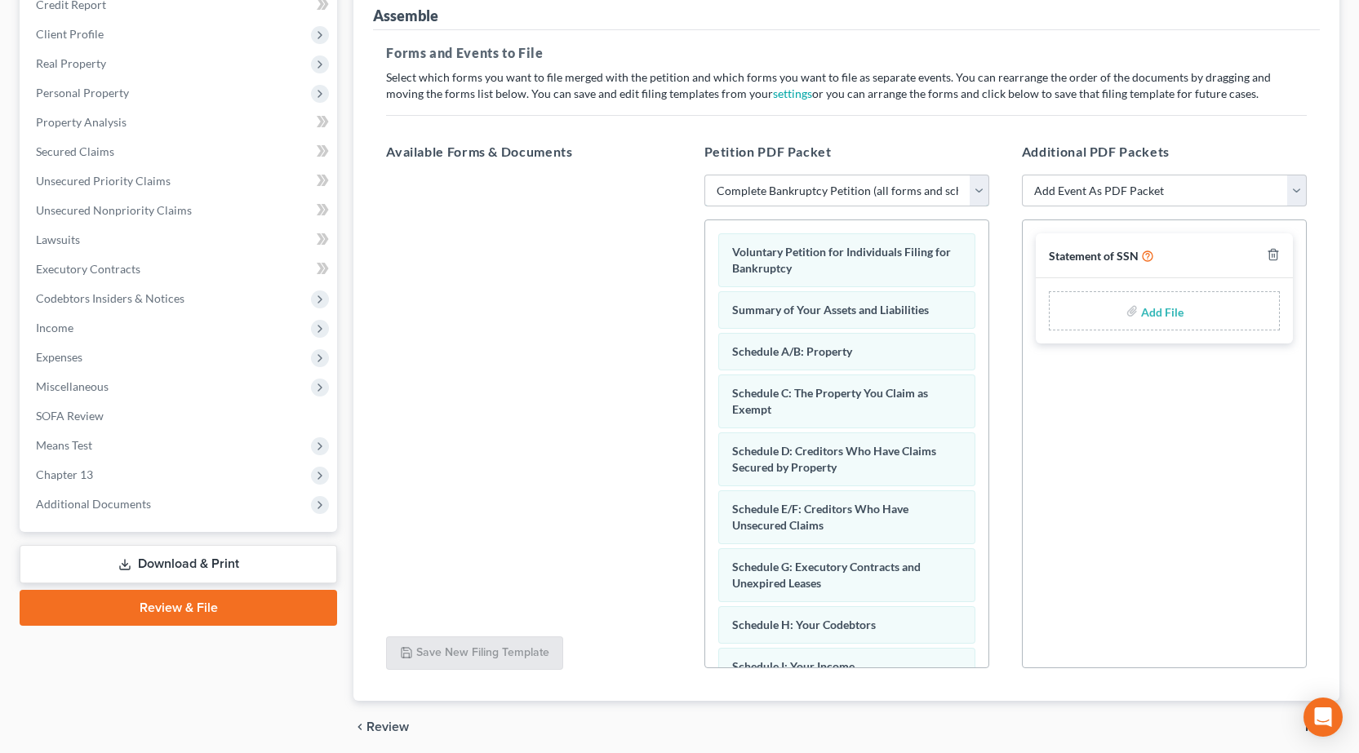
scroll to position [271, 0]
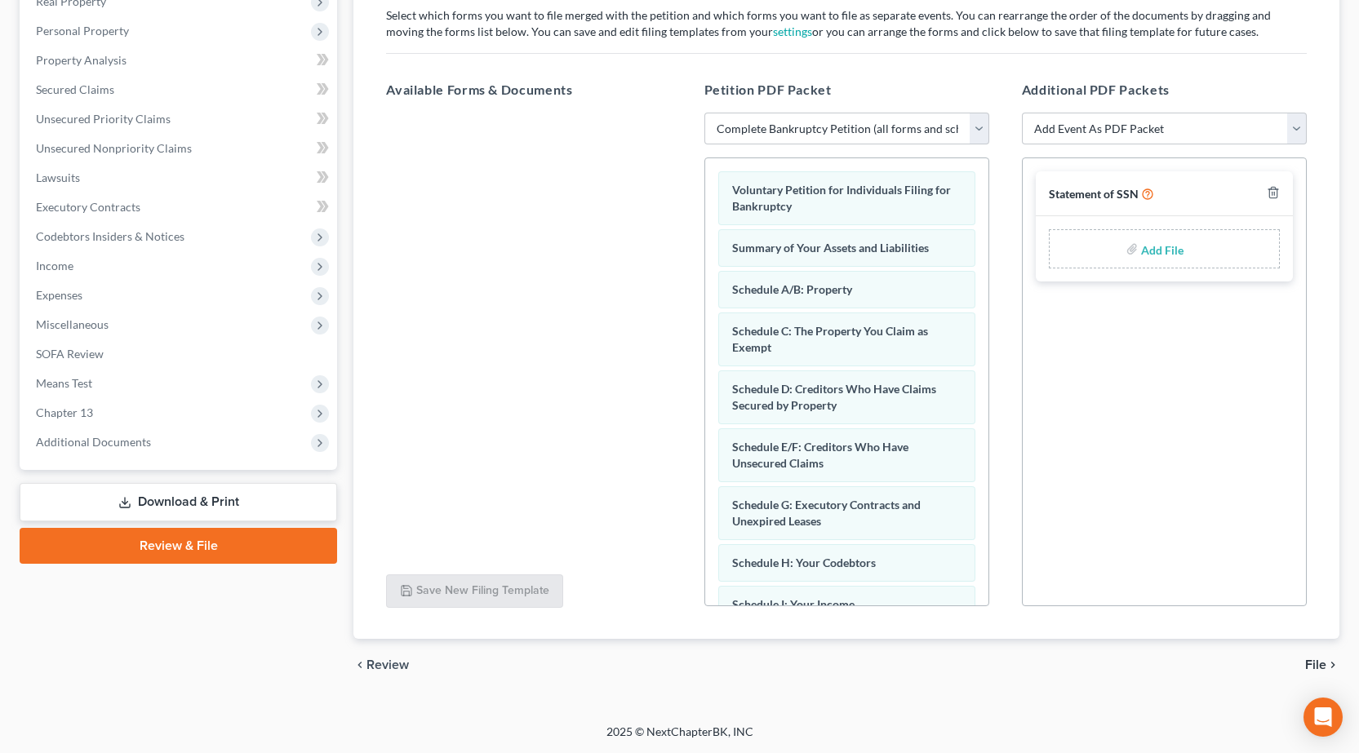
click at [1324, 664] on span "File" at bounding box center [1315, 665] width 21 height 13
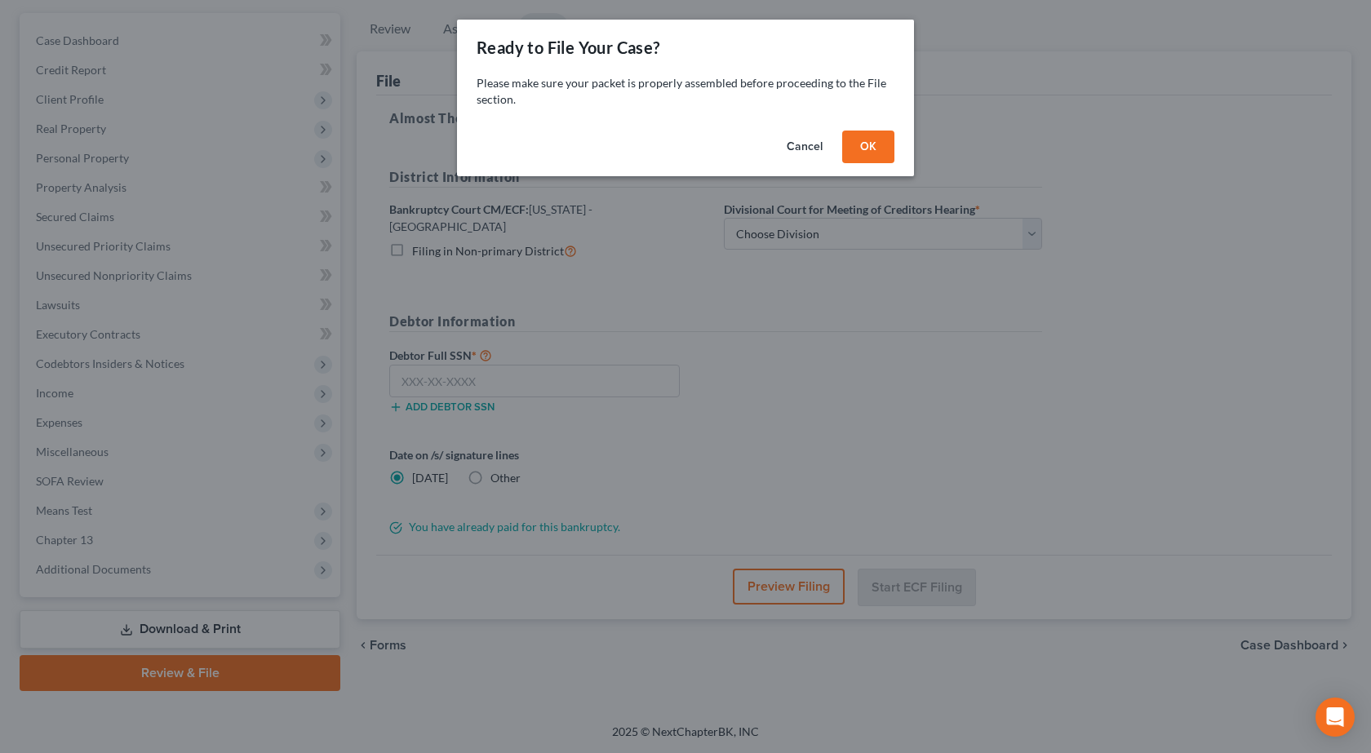
click at [878, 146] on button "OK" at bounding box center [868, 147] width 52 height 33
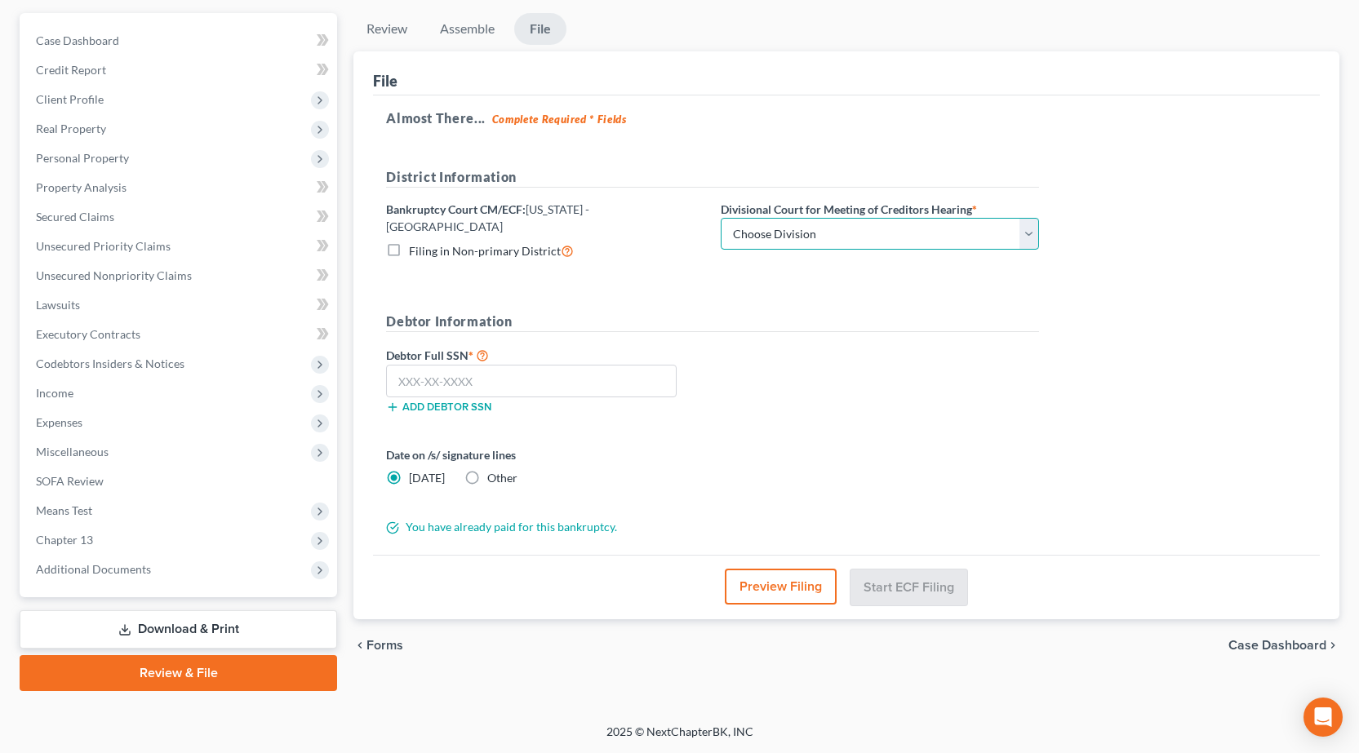
drag, startPoint x: 814, startPoint y: 219, endPoint x: 807, endPoint y: 231, distance: 14.3
click at [814, 219] on select "Choose Division Peoria Springfield Urbana" at bounding box center [880, 234] width 318 height 33
select select "2"
click at [721, 218] on select "Choose Division Peoria Springfield Urbana" at bounding box center [880, 234] width 318 height 33
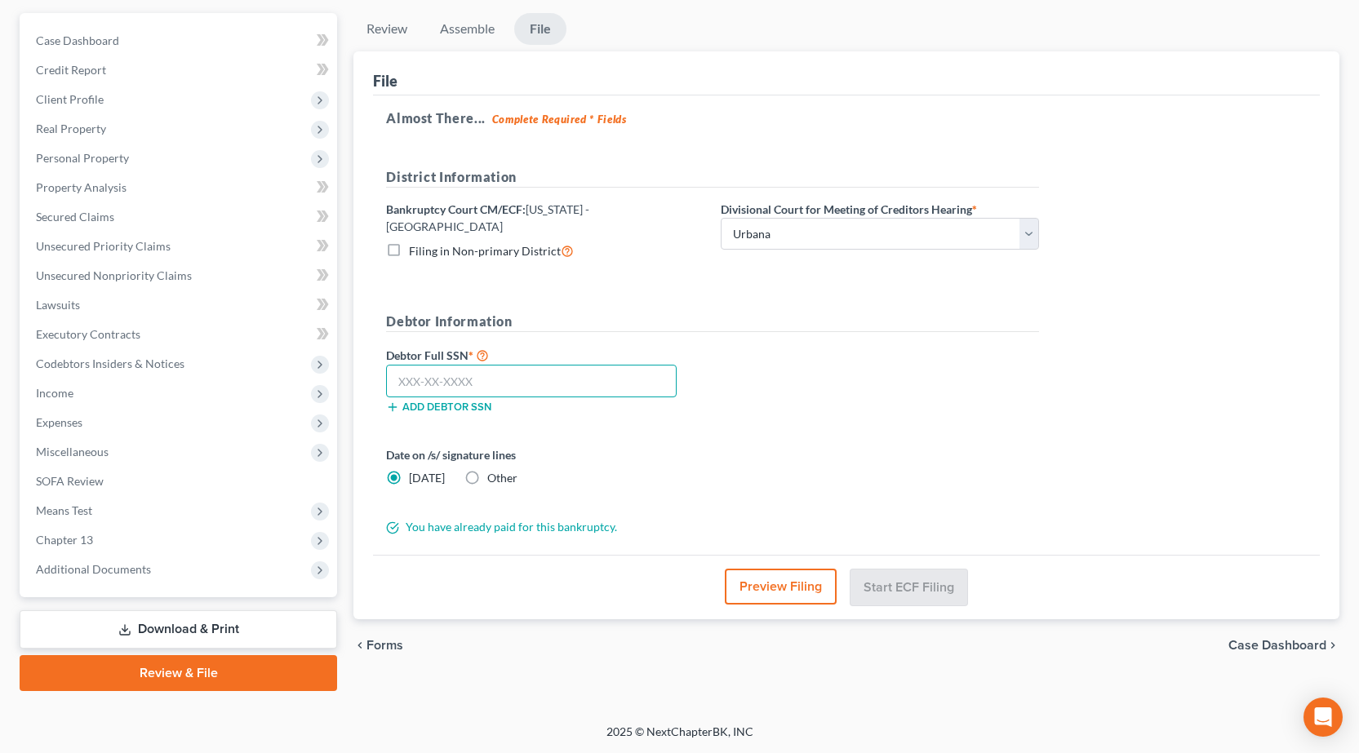
click at [508, 370] on input "text" at bounding box center [531, 381] width 291 height 33
type input "349-68-7946"
click at [772, 580] on button "Preview Filing" at bounding box center [782, 587] width 112 height 36
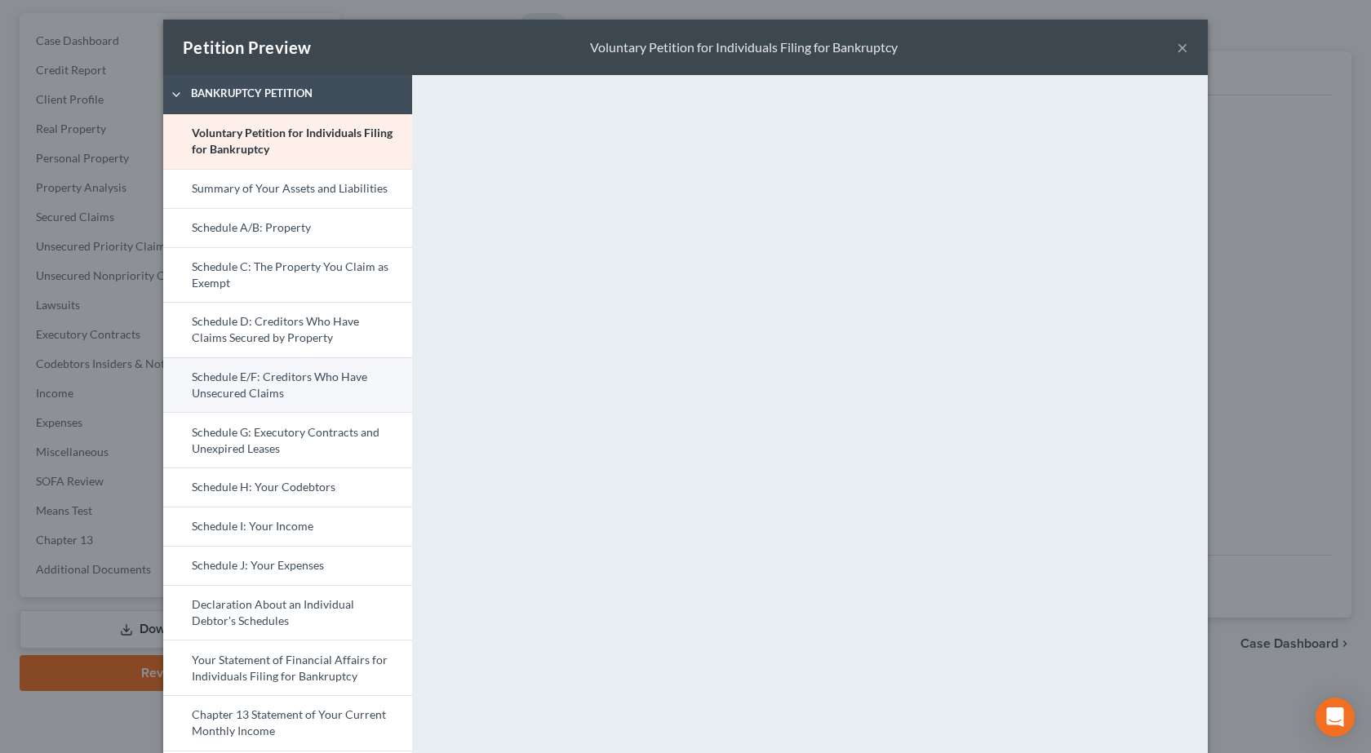
click at [281, 385] on link "Schedule E/F: Creditors Who Have Unsecured Claims" at bounding box center [287, 384] width 249 height 55
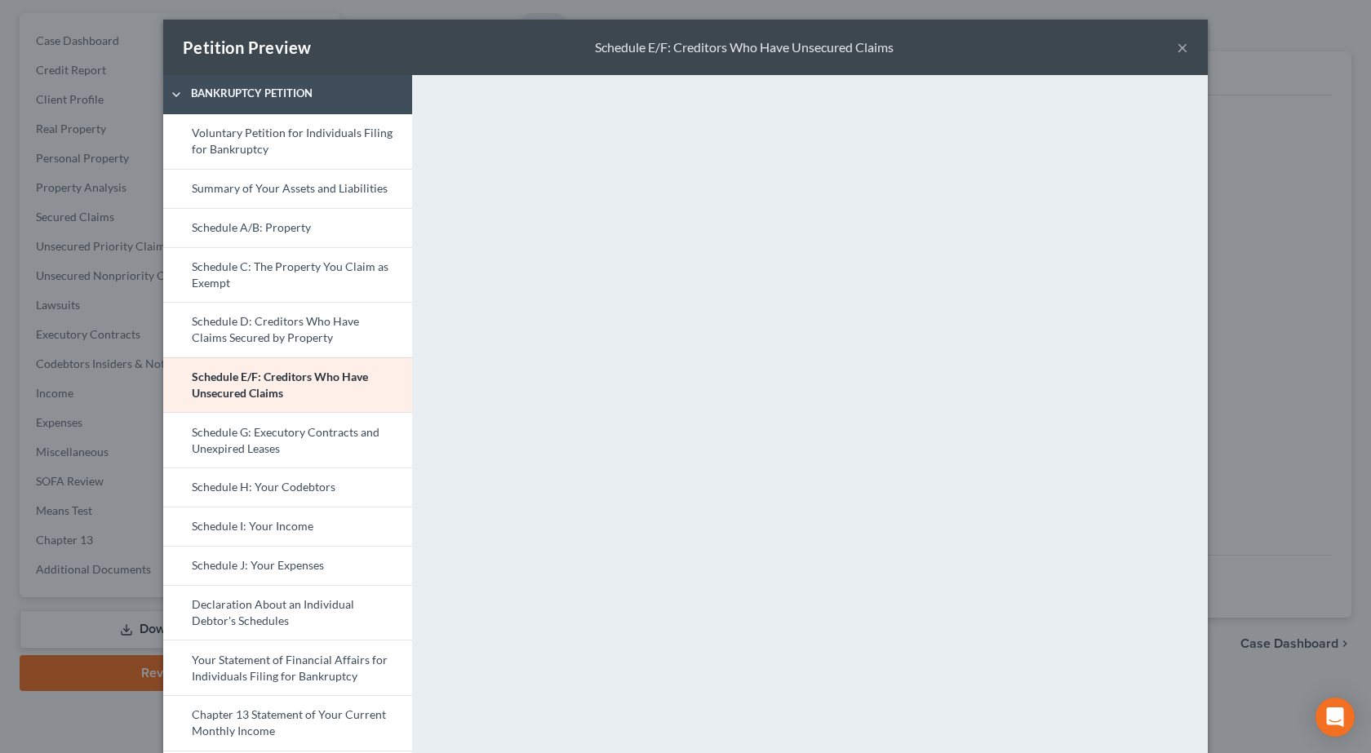
click at [1337, 356] on div "Petition Preview Schedule E/F: Creditors Who Have Unsecured Claims × Bankruptcy…" at bounding box center [685, 376] width 1371 height 753
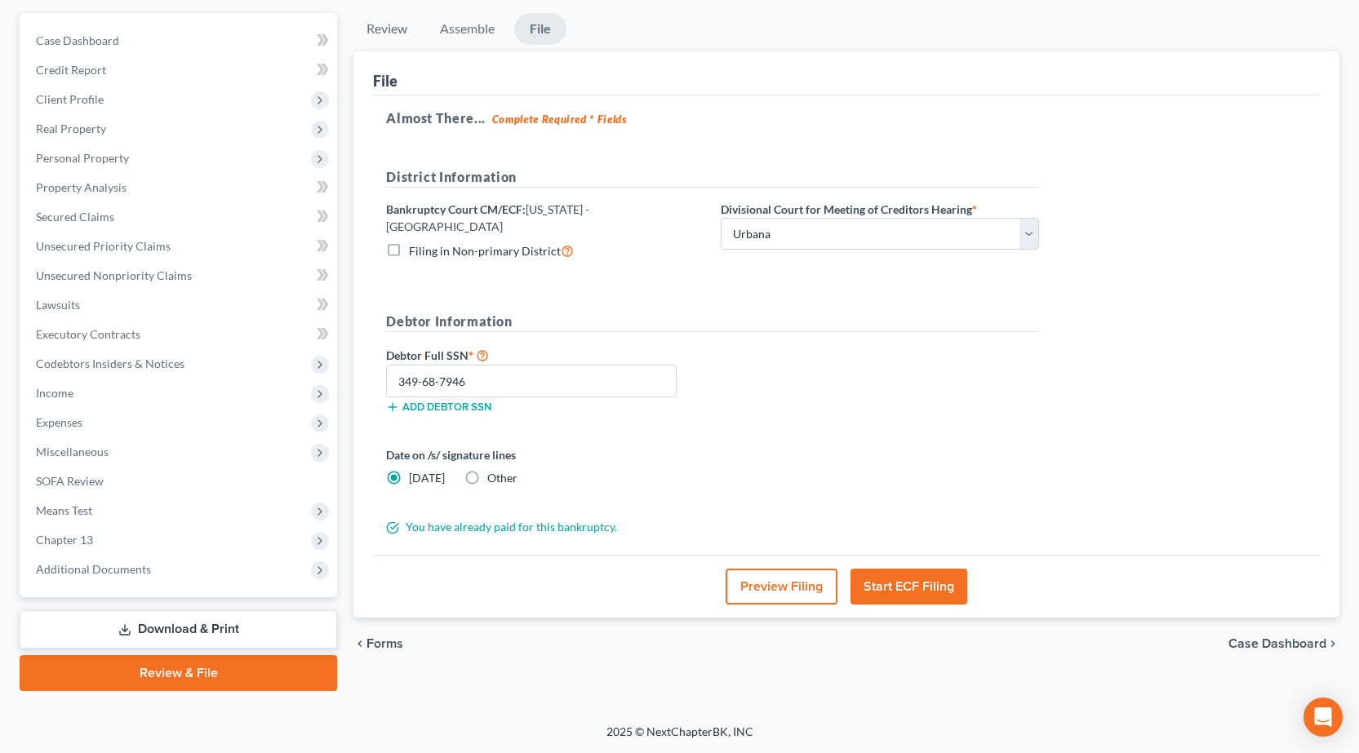
click at [841, 446] on div "Date on /s/ signature lines Today Other" at bounding box center [712, 472] width 669 height 53
click at [908, 575] on button "Start ECF Filing" at bounding box center [908, 587] width 117 height 36
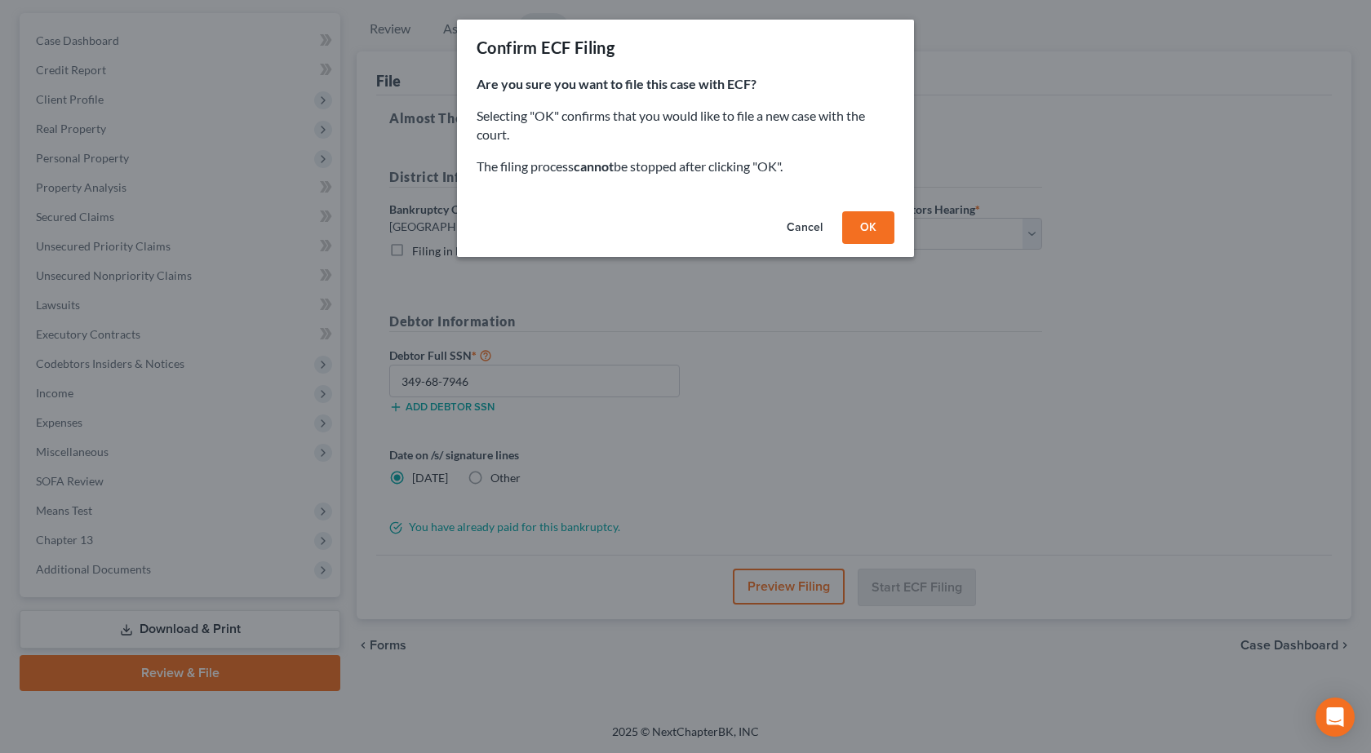
click at [863, 220] on button "OK" at bounding box center [868, 227] width 52 height 33
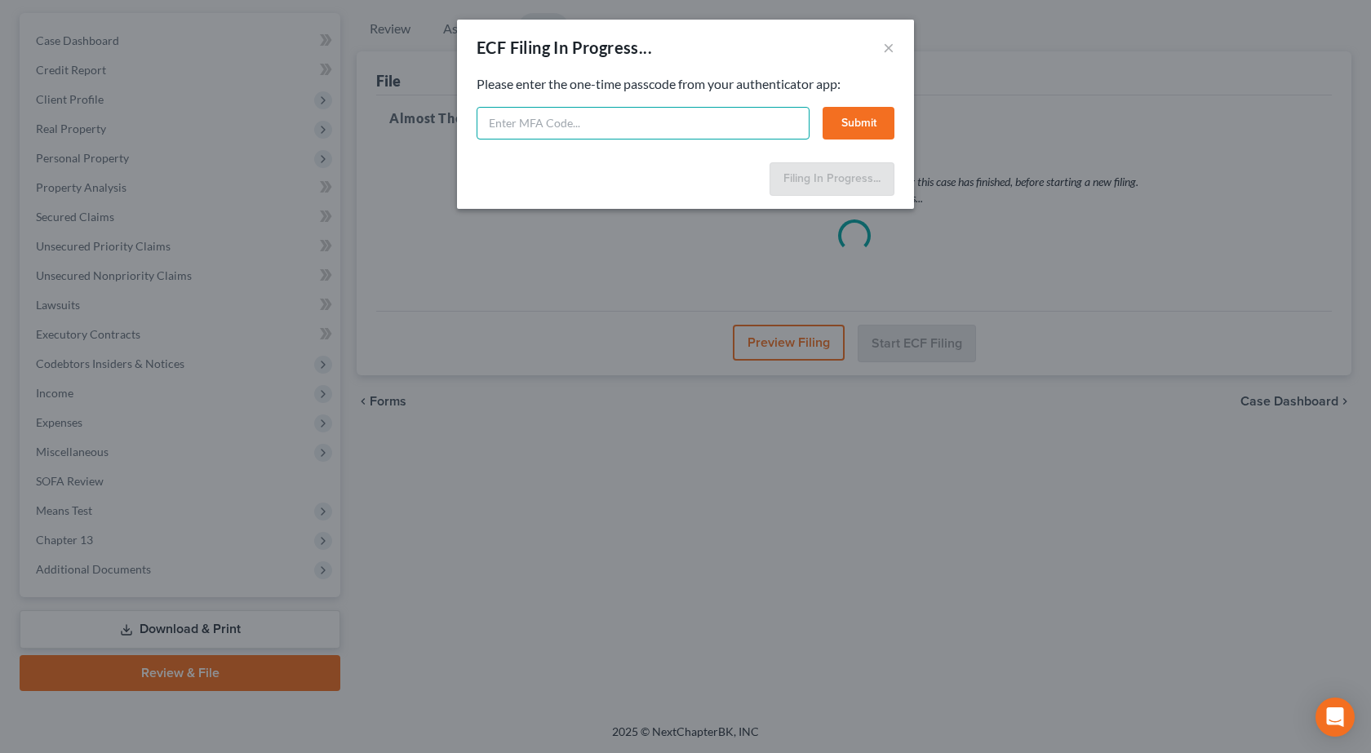
click at [568, 120] on input "text" at bounding box center [643, 123] width 333 height 33
type input "836523"
click at [856, 118] on button "Submit" at bounding box center [859, 123] width 72 height 33
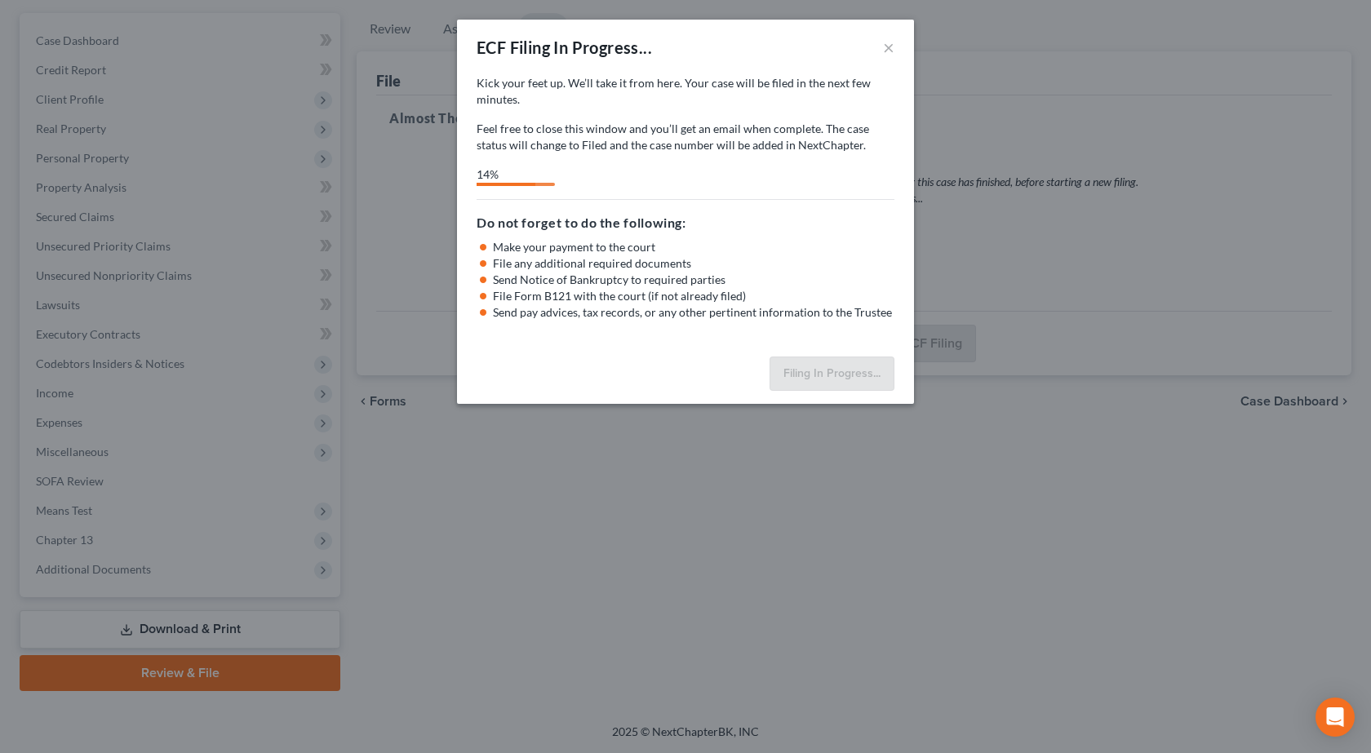
select select "2"
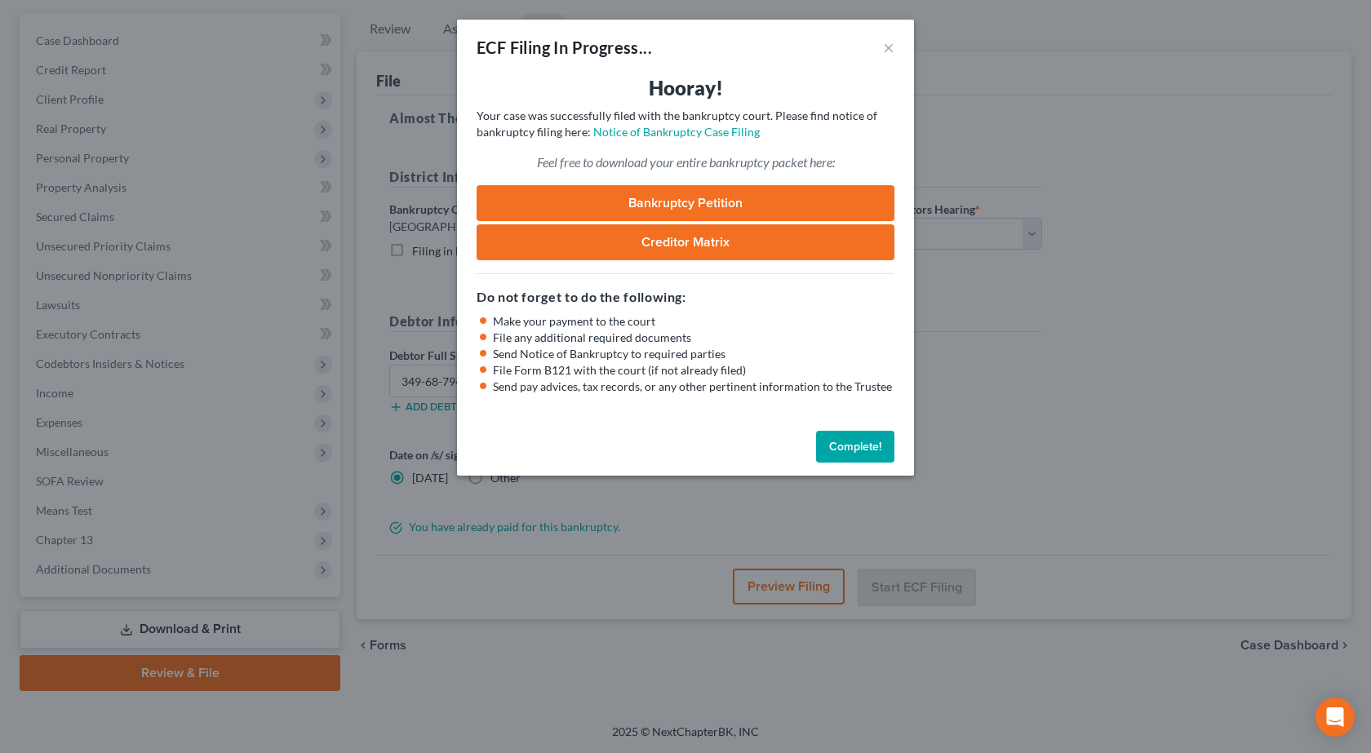
click at [697, 205] on link "Bankruptcy Petition" at bounding box center [686, 203] width 418 height 36
click at [285, 275] on div "ECF Filing In Progress... × Hooray! Your case was successfully filed with the b…" at bounding box center [685, 376] width 1371 height 753
click at [863, 451] on button "Complete!" at bounding box center [855, 447] width 78 height 33
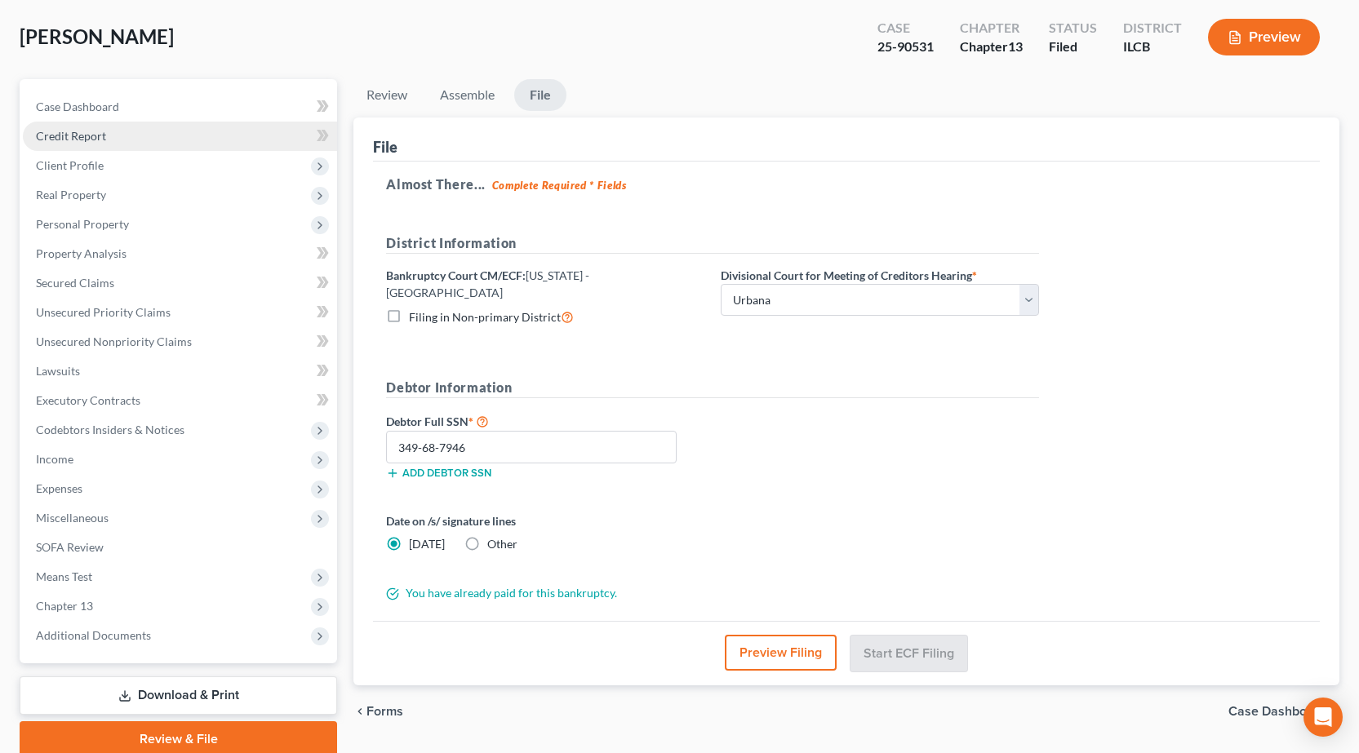
scroll to position [0, 0]
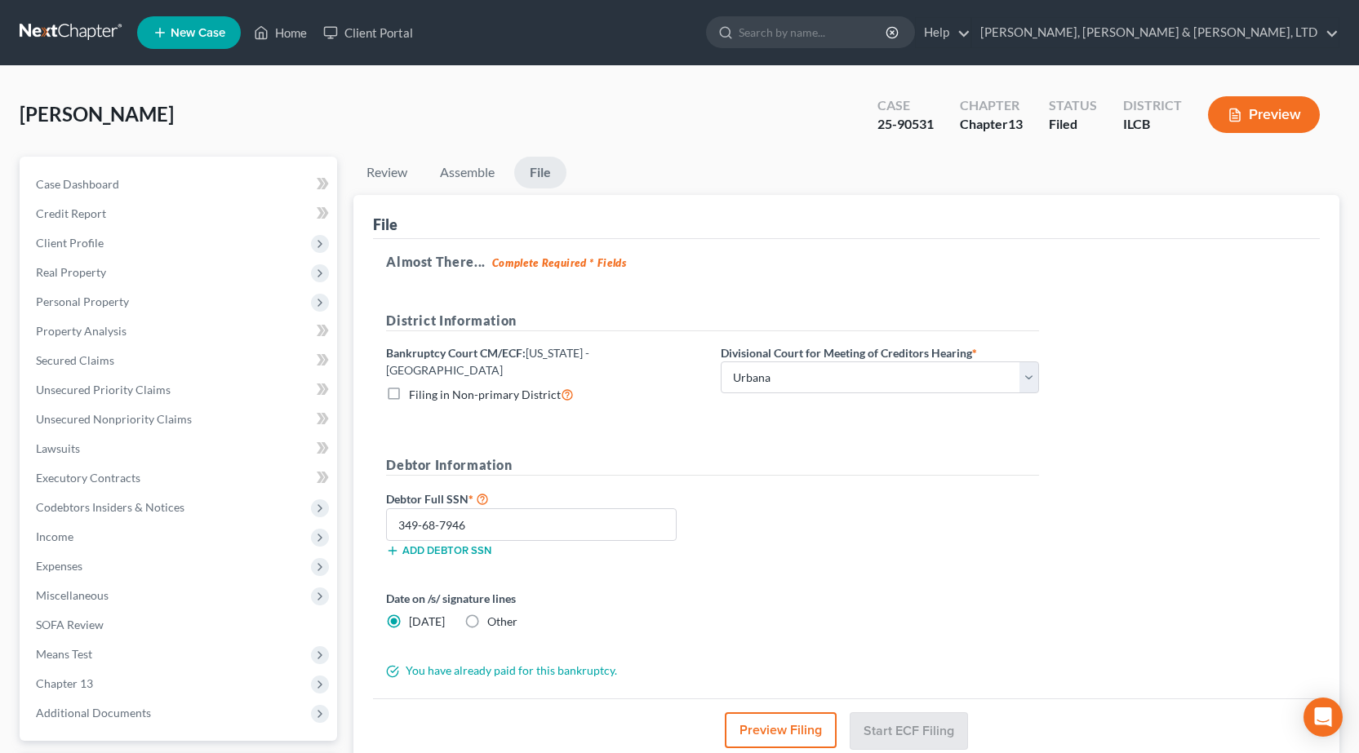
click at [42, 31] on link at bounding box center [72, 32] width 104 height 29
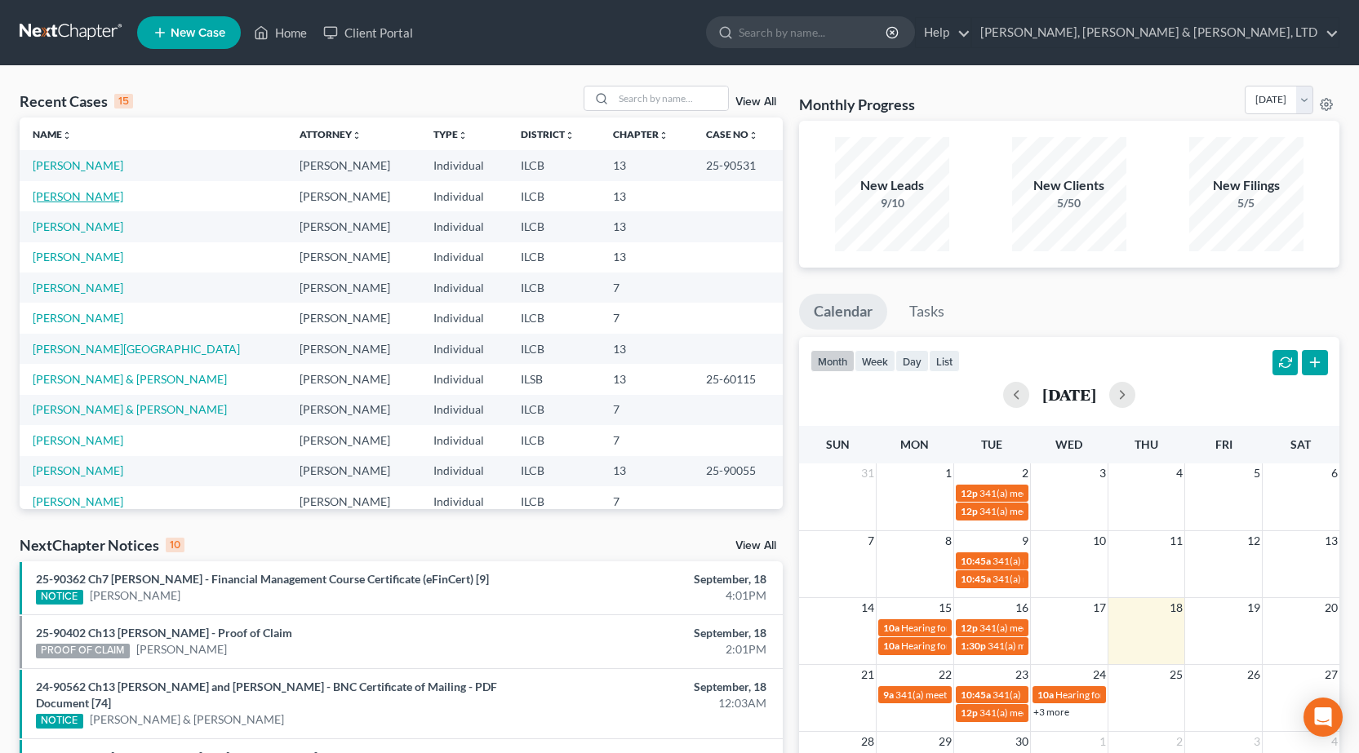
click at [66, 198] on link "[PERSON_NAME]" at bounding box center [78, 196] width 91 height 14
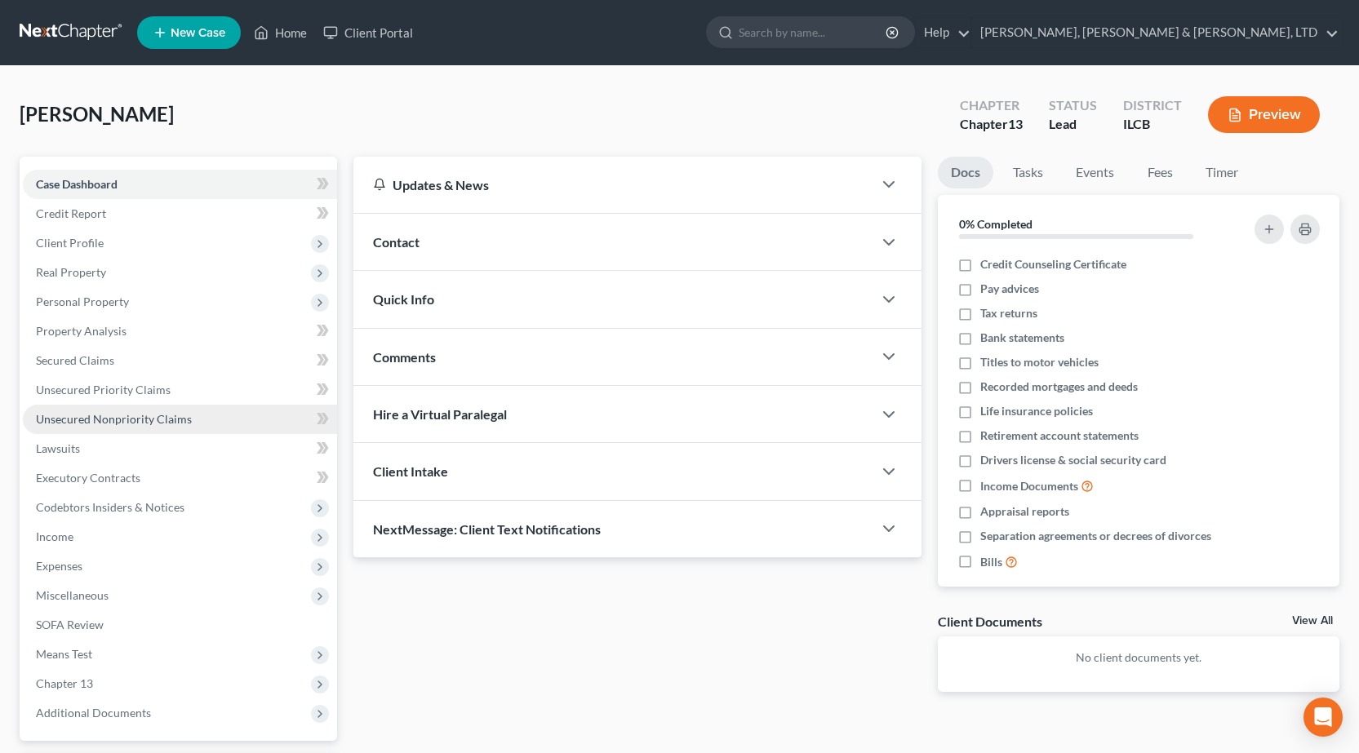
click at [70, 415] on span "Unsecured Nonpriority Claims" at bounding box center [114, 419] width 156 height 14
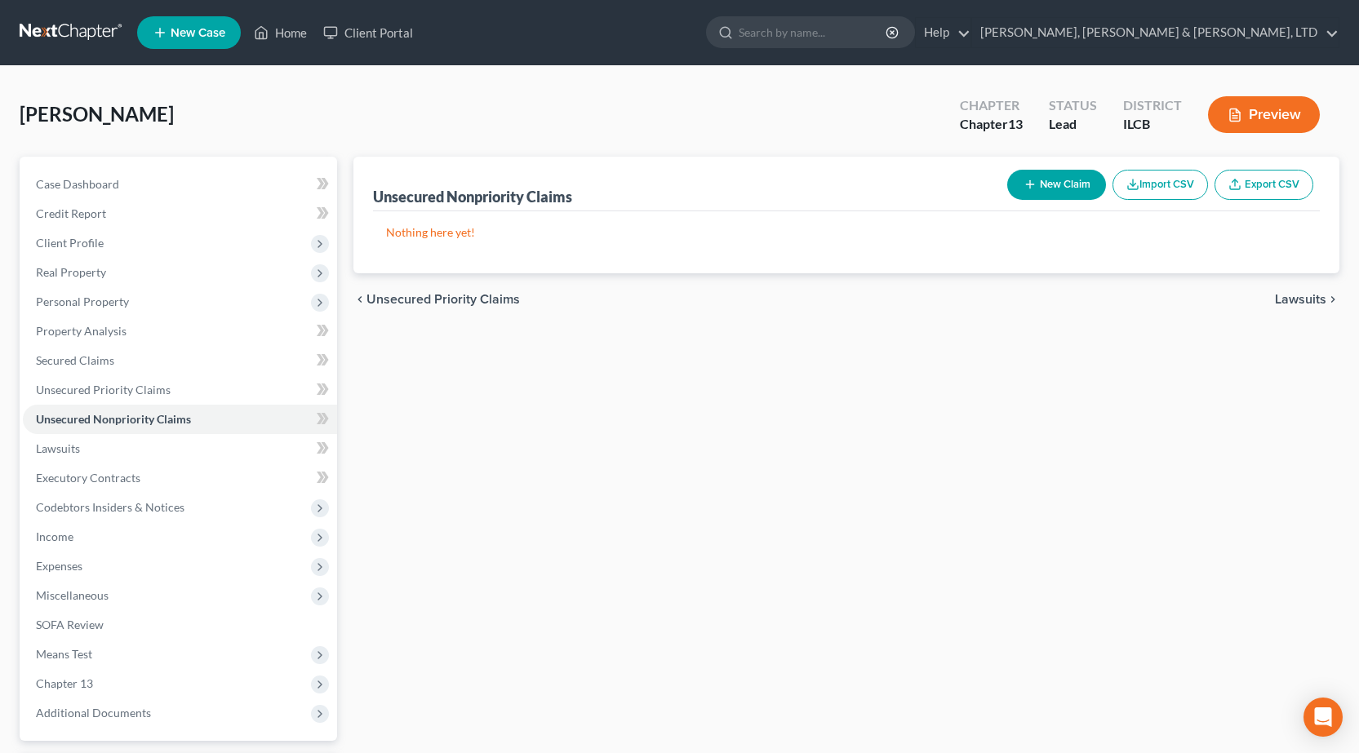
click at [55, 29] on link at bounding box center [72, 32] width 104 height 29
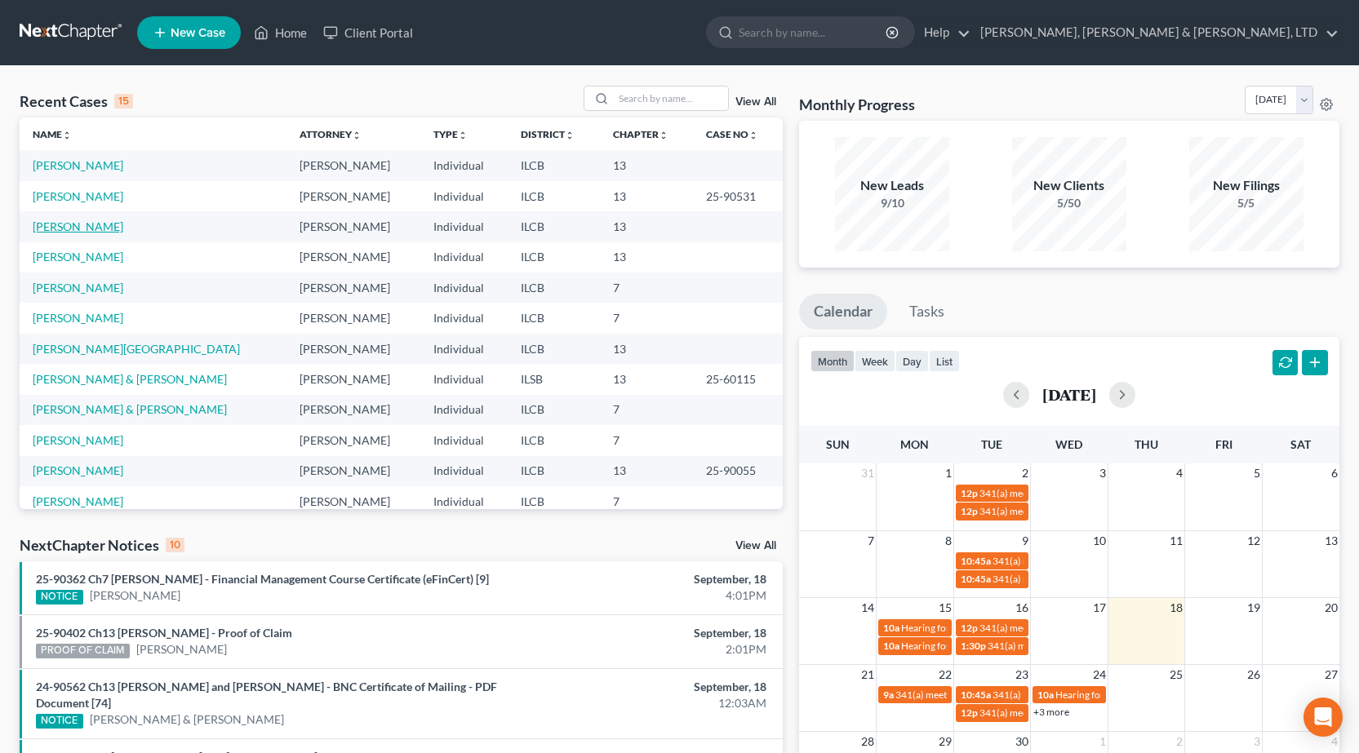
click at [76, 230] on link "[PERSON_NAME]" at bounding box center [78, 227] width 91 height 14
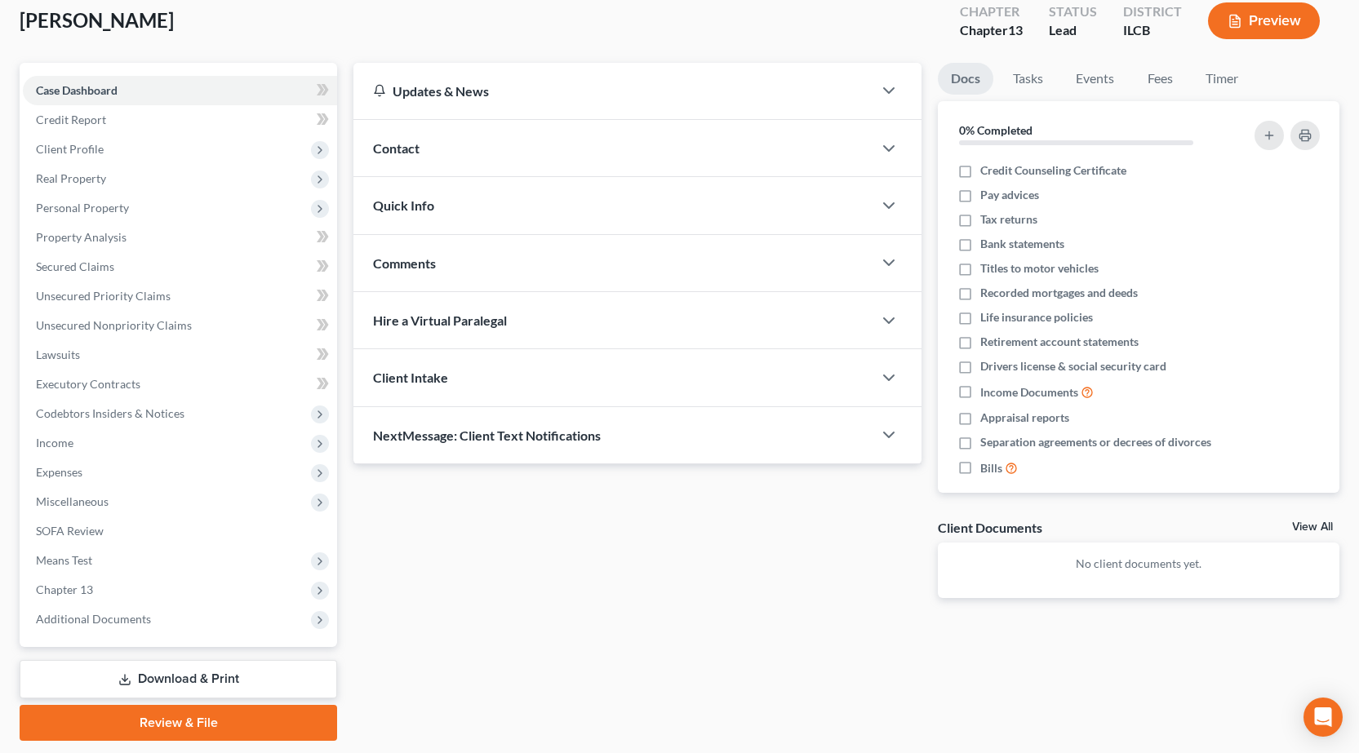
scroll to position [144, 0]
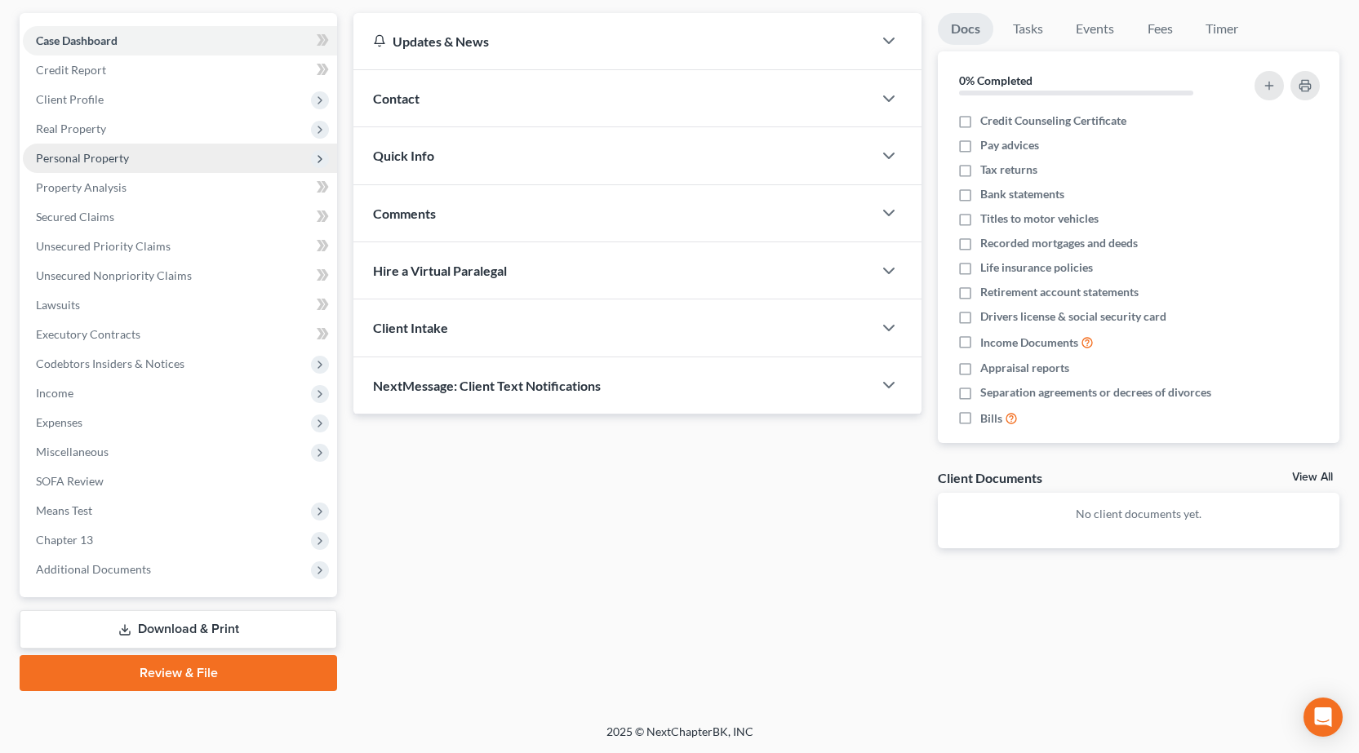
click at [111, 154] on span "Personal Property" at bounding box center [82, 158] width 93 height 14
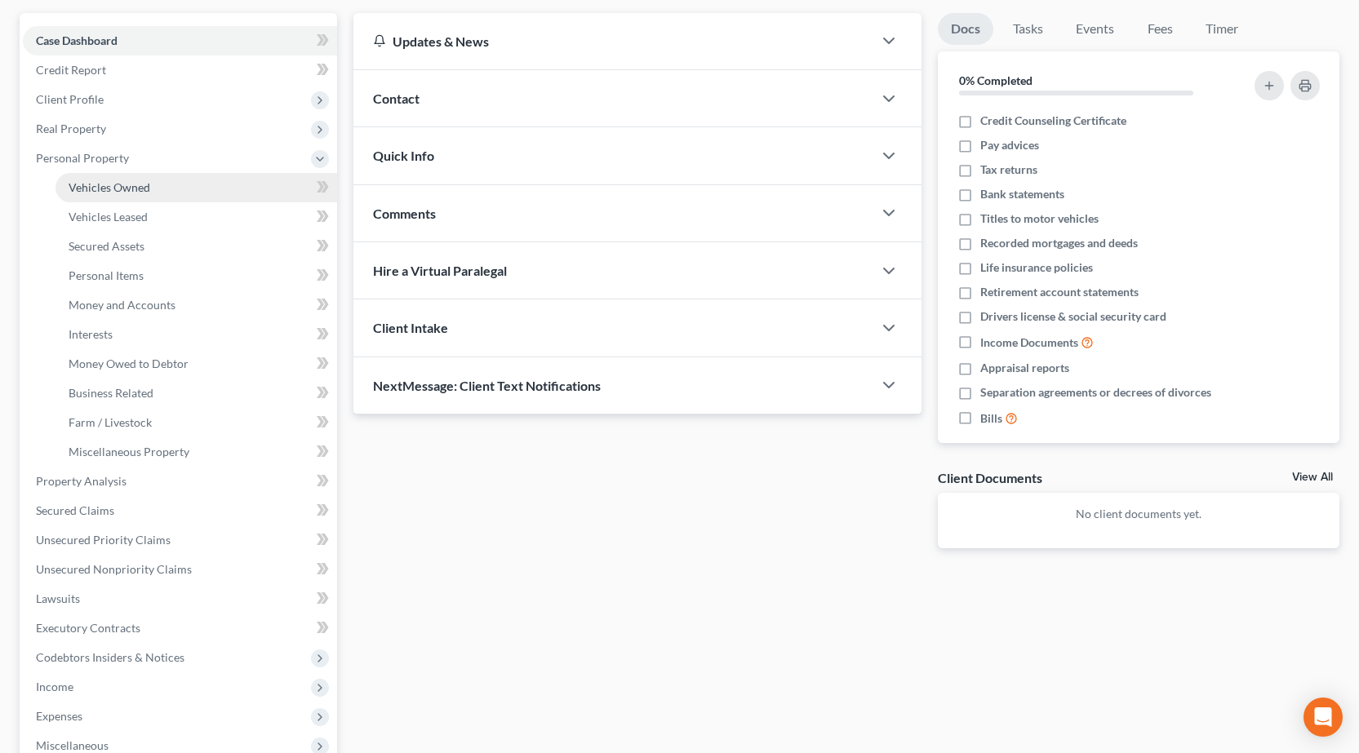
click at [118, 179] on link "Vehicles Owned" at bounding box center [196, 187] width 282 height 29
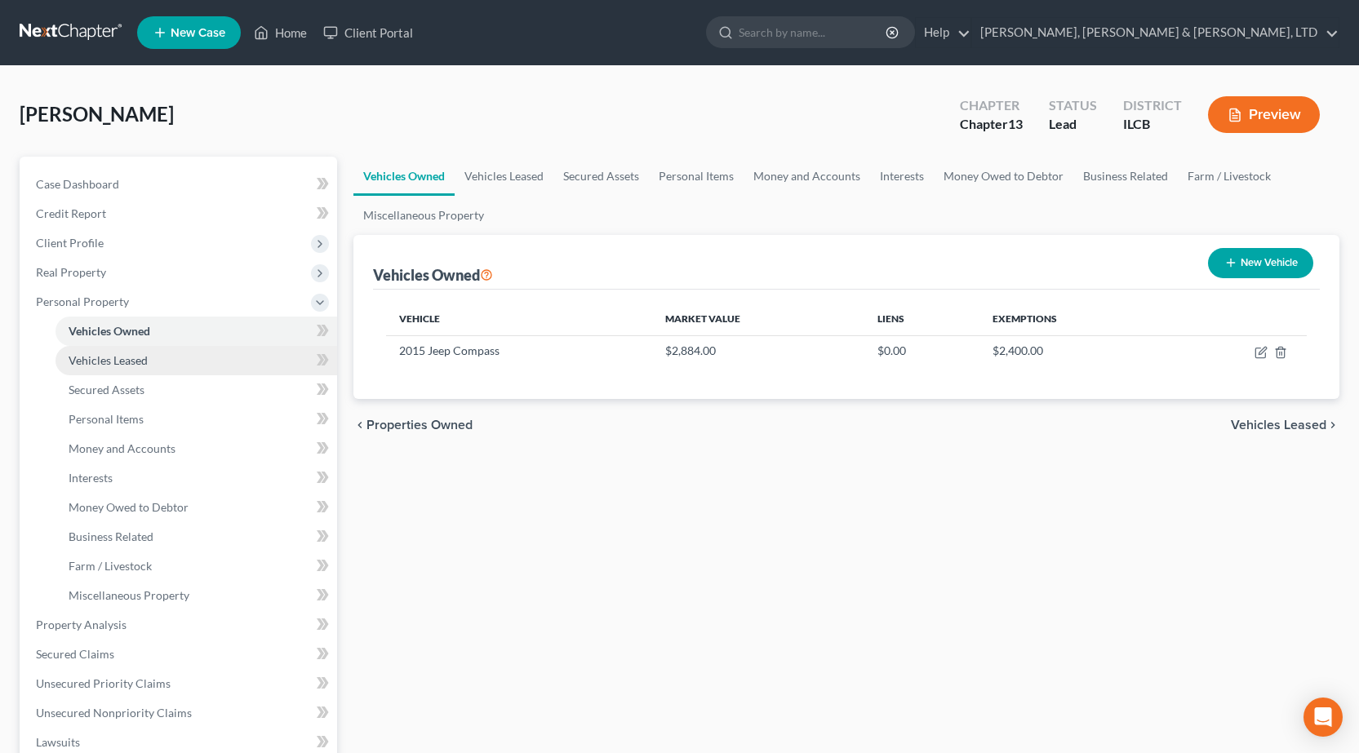
click at [127, 358] on span "Vehicles Leased" at bounding box center [108, 360] width 79 height 14
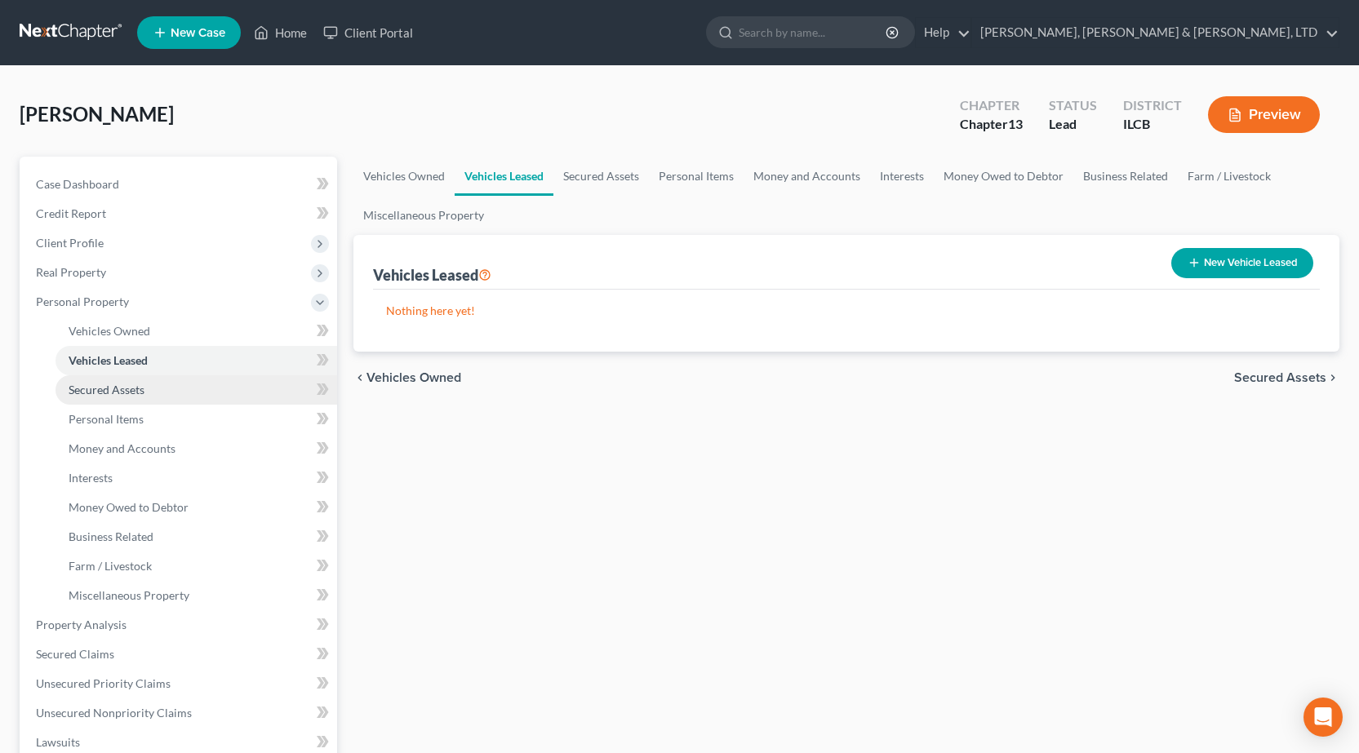
click at [136, 380] on link "Secured Assets" at bounding box center [196, 389] width 282 height 29
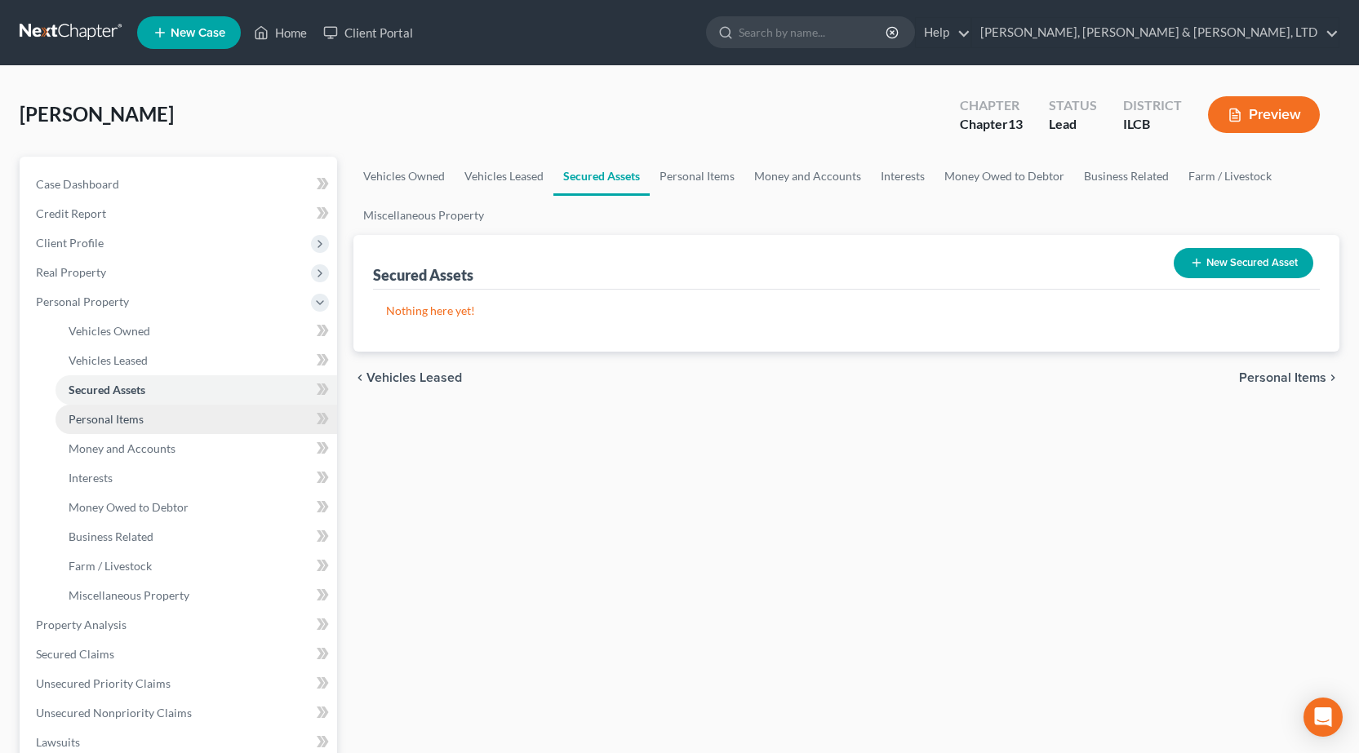
click at [128, 414] on span "Personal Items" at bounding box center [106, 419] width 75 height 14
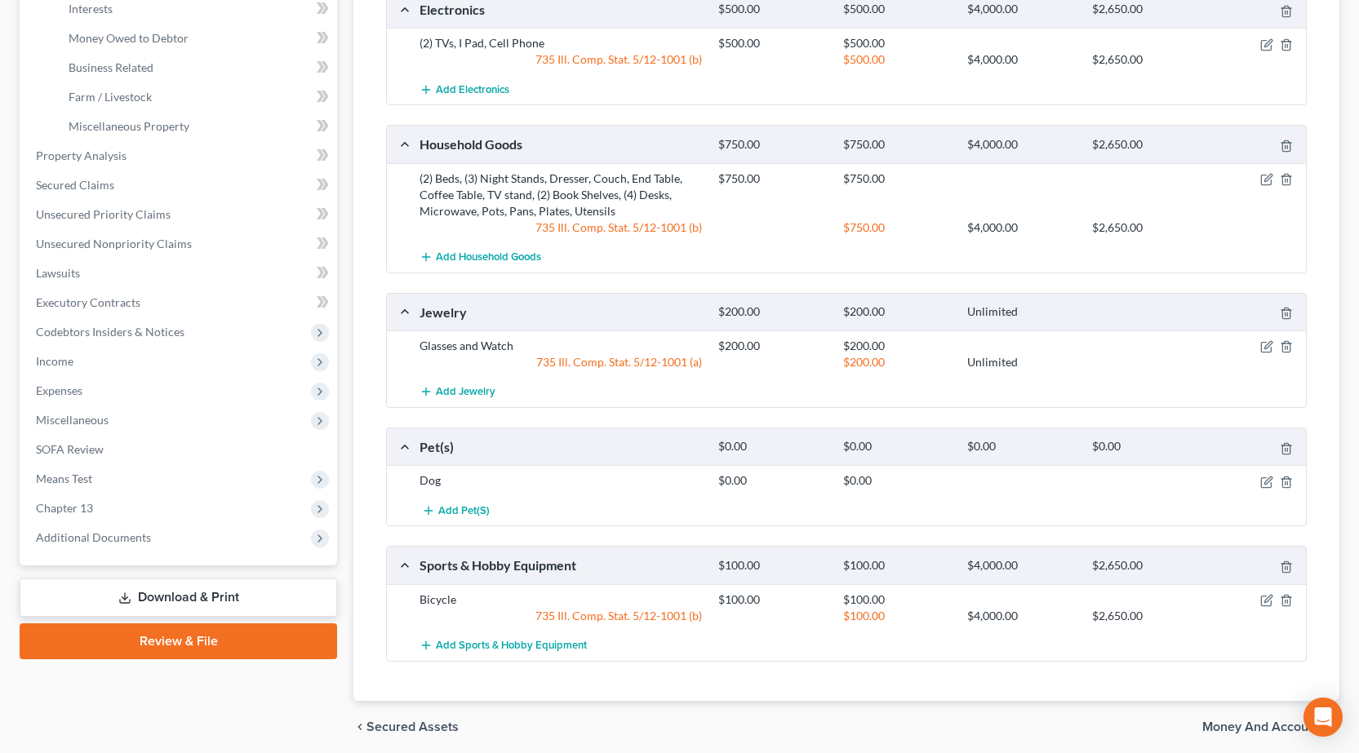
scroll to position [531, 0]
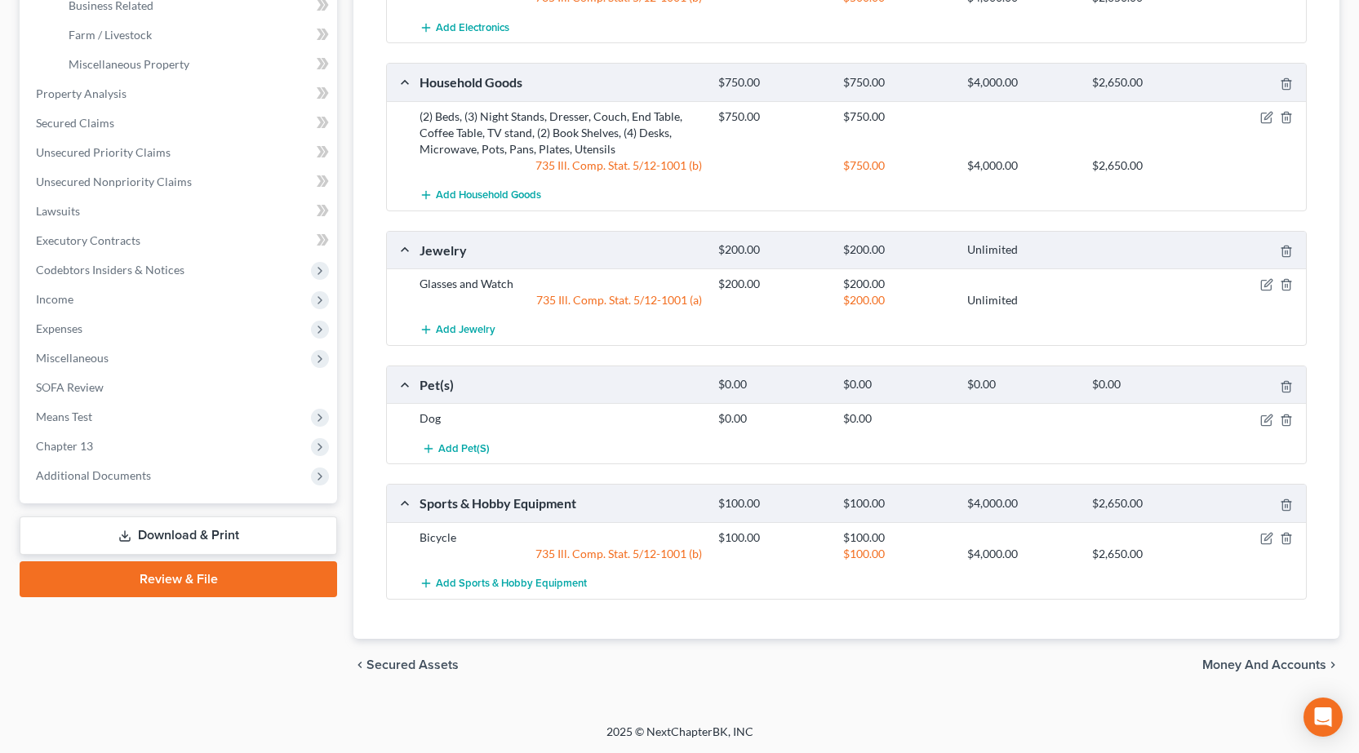
click at [161, 530] on link "Download & Print" at bounding box center [178, 536] width 317 height 38
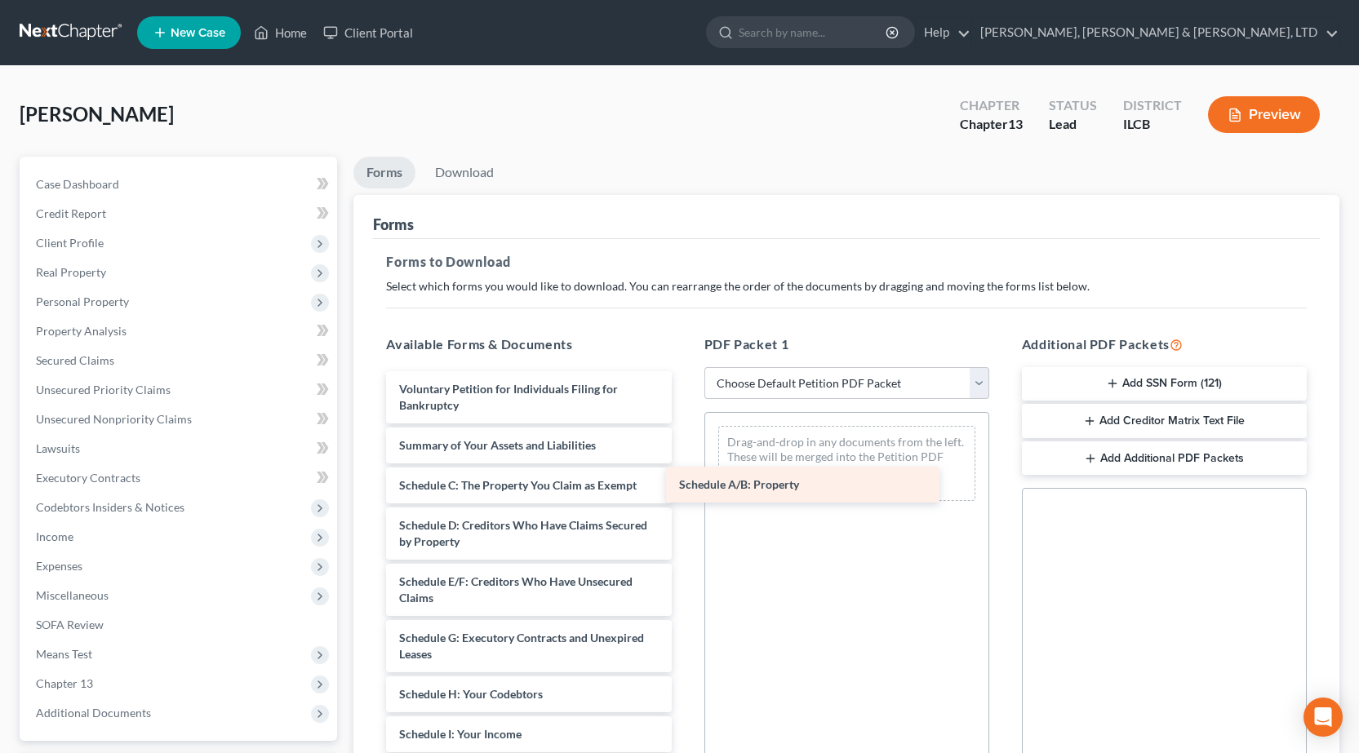
drag, startPoint x: 471, startPoint y: 486, endPoint x: 753, endPoint y: 484, distance: 282.4
click at [684, 484] on div "Schedule A/B: Property Voluntary Petition for Individuals Filing for Bankruptcy…" at bounding box center [528, 754] width 311 height 766
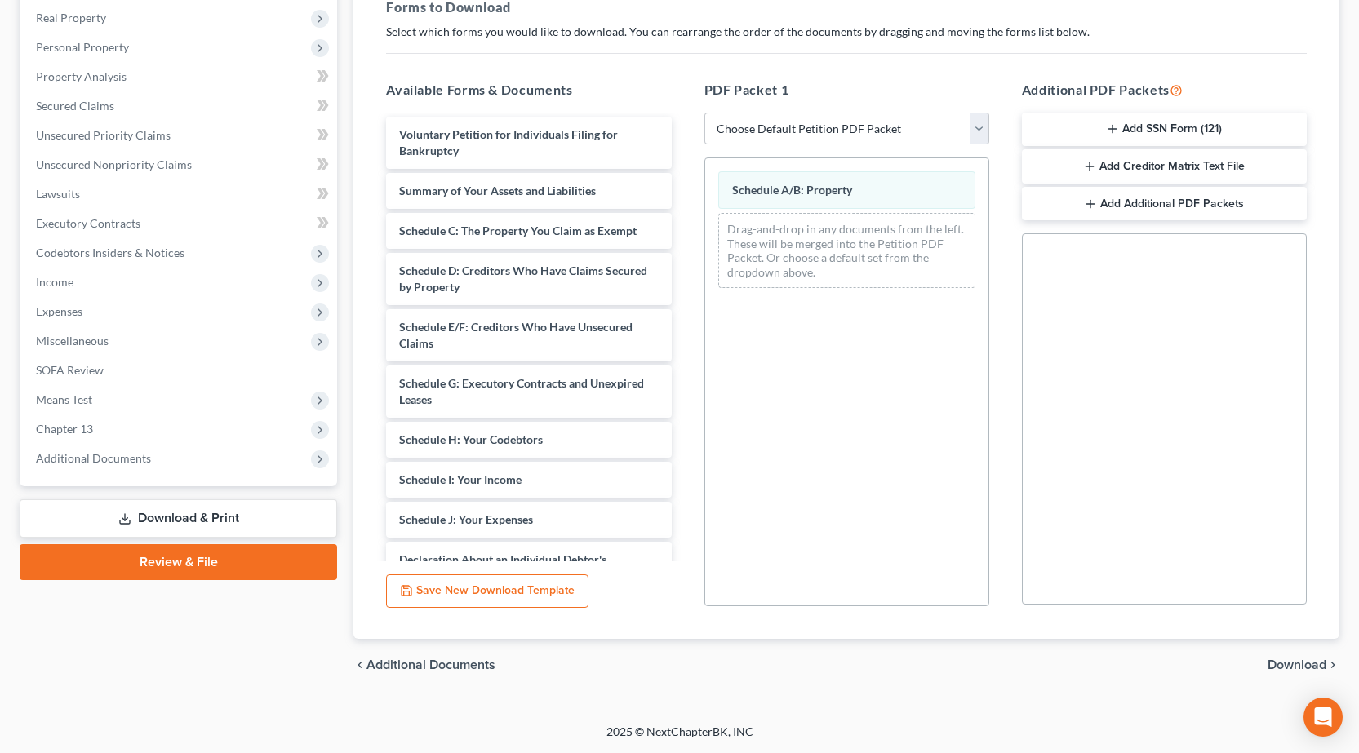
click at [1313, 664] on span "Download" at bounding box center [1296, 665] width 59 height 13
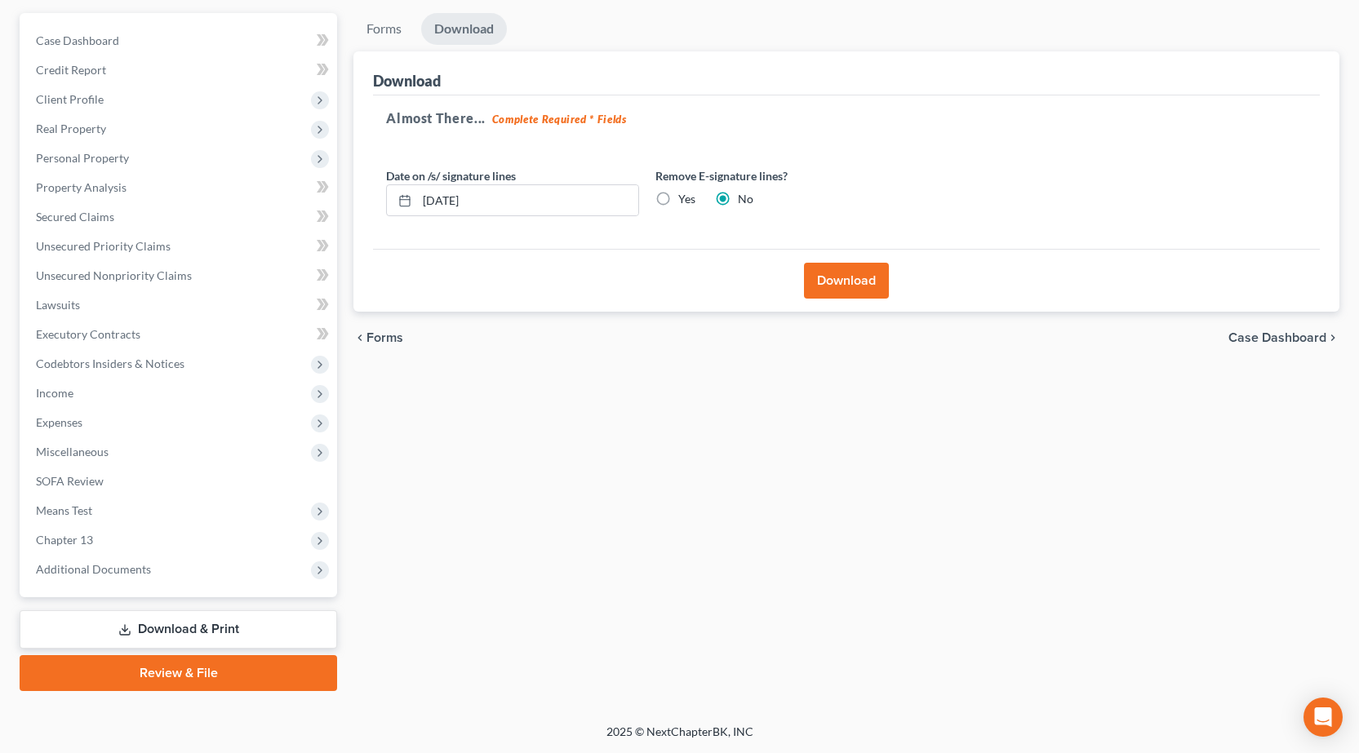
click at [843, 273] on button "Download" at bounding box center [846, 281] width 85 height 36
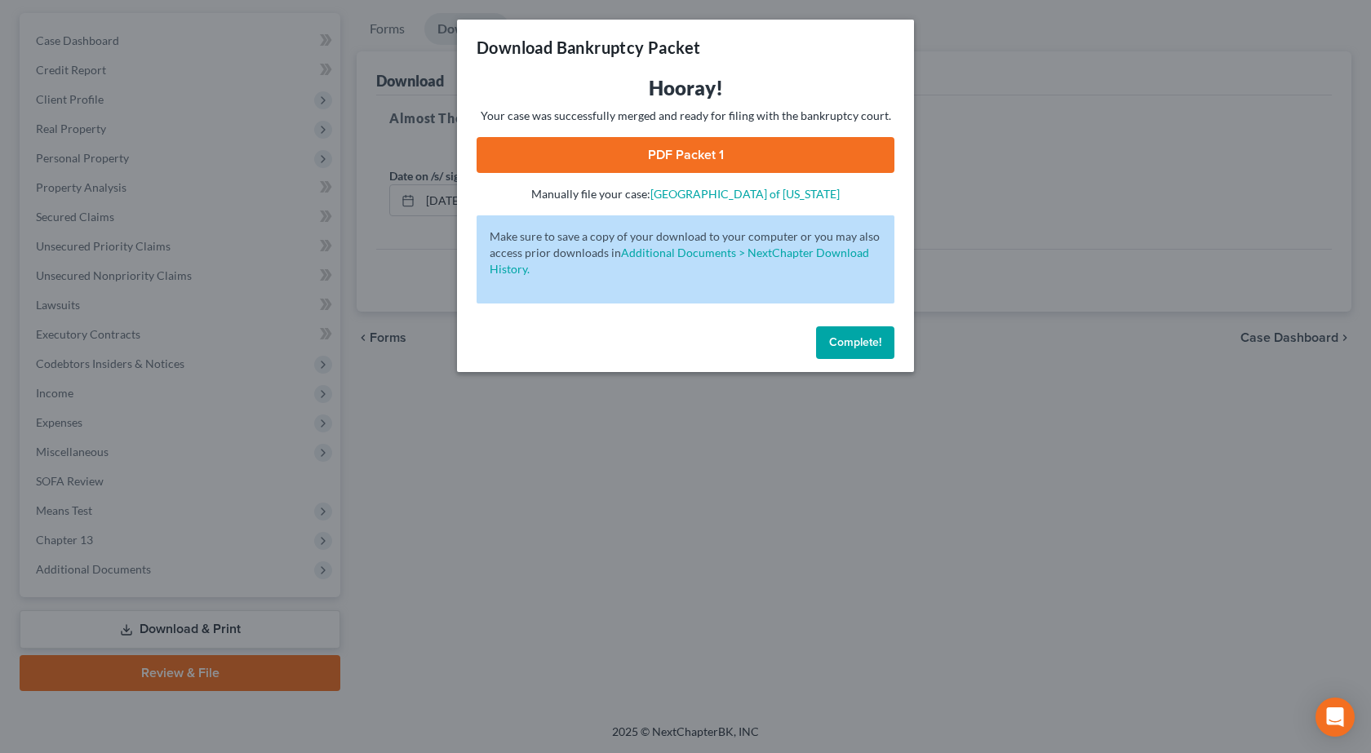
click at [654, 145] on link "PDF Packet 1" at bounding box center [686, 155] width 418 height 36
click at [709, 569] on div "Download Bankruptcy Packet Hooray! Your case was successfully merged and ready …" at bounding box center [685, 376] width 1371 height 753
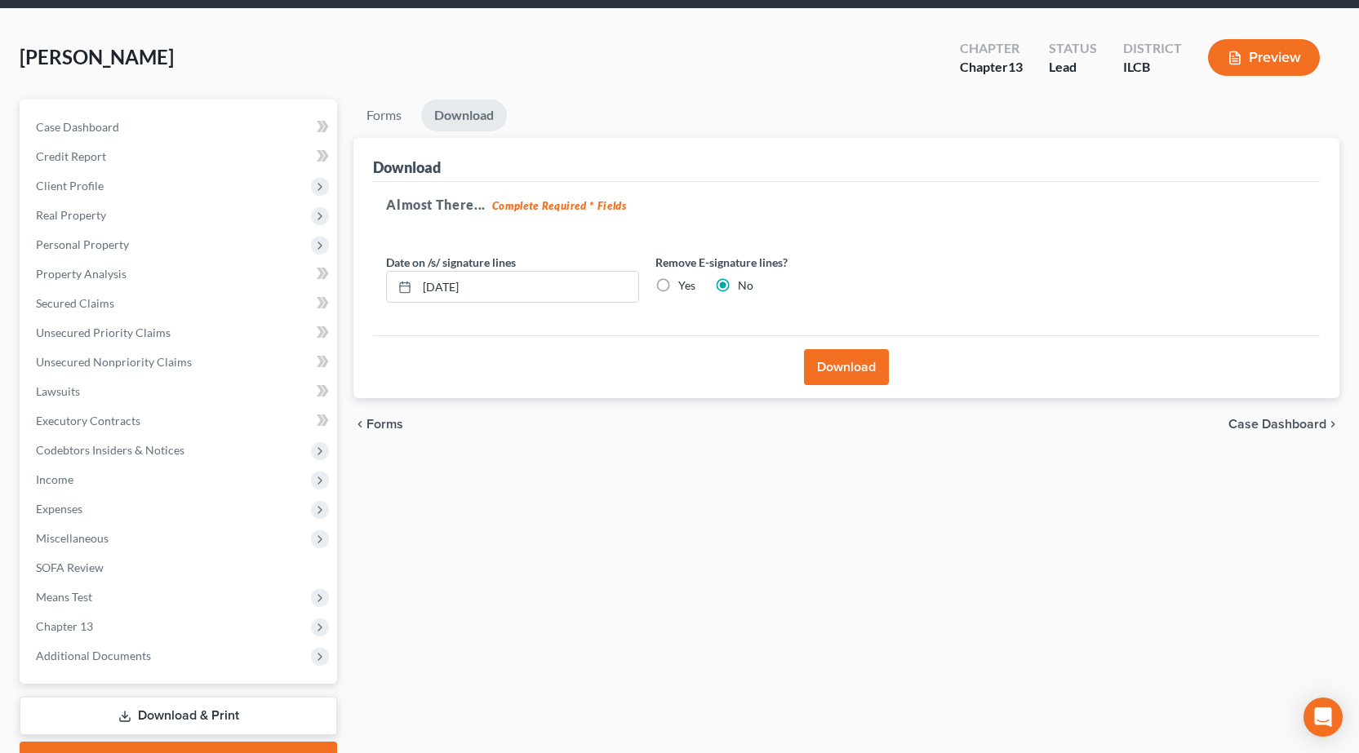
scroll to position [0, 0]
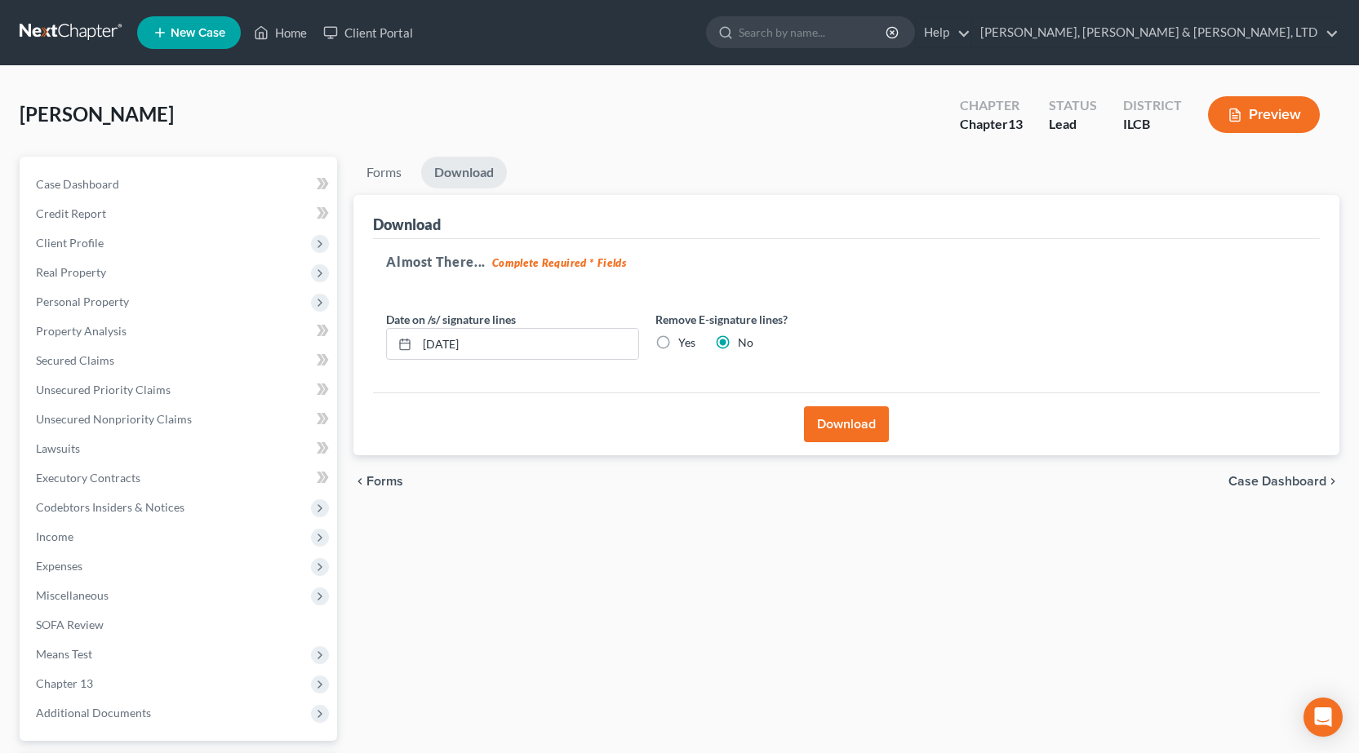
click at [71, 19] on link at bounding box center [72, 32] width 104 height 29
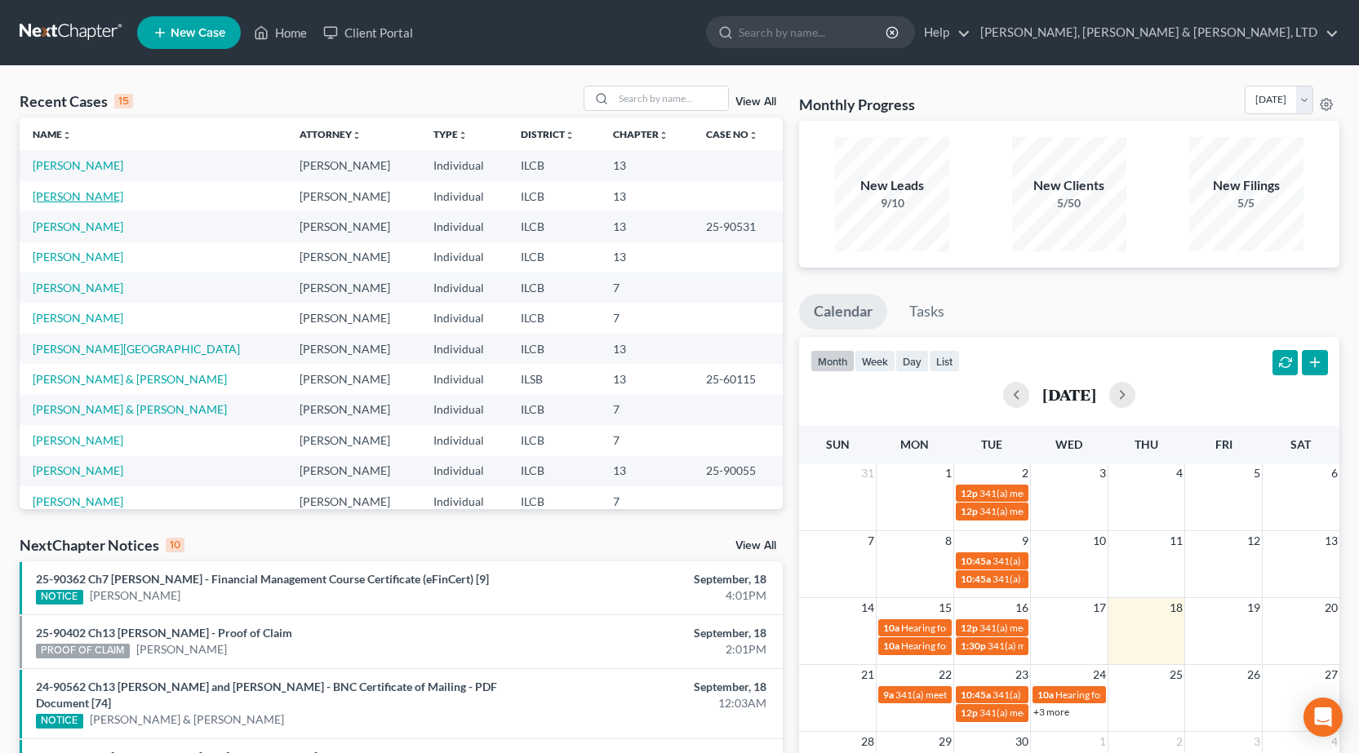
click at [64, 199] on link "[PERSON_NAME]" at bounding box center [78, 196] width 91 height 14
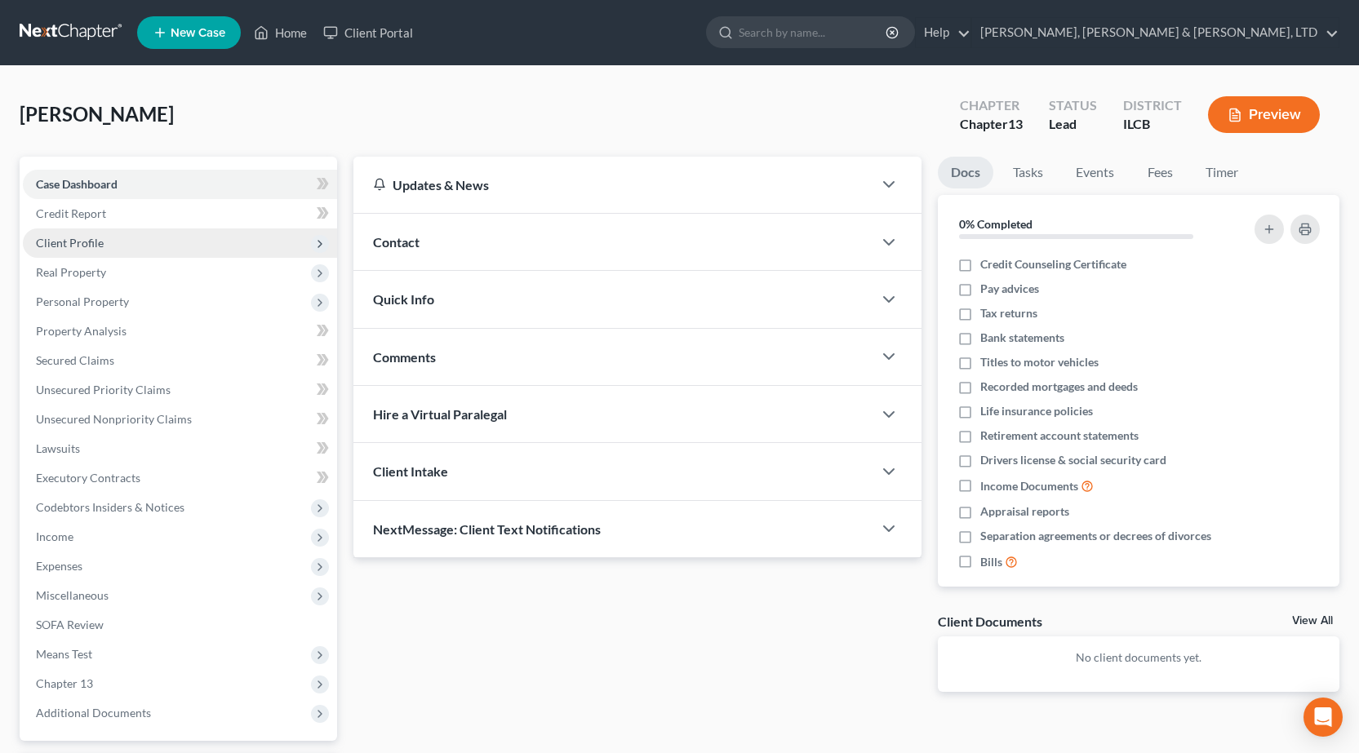
click at [104, 238] on span "Client Profile" at bounding box center [180, 243] width 314 height 29
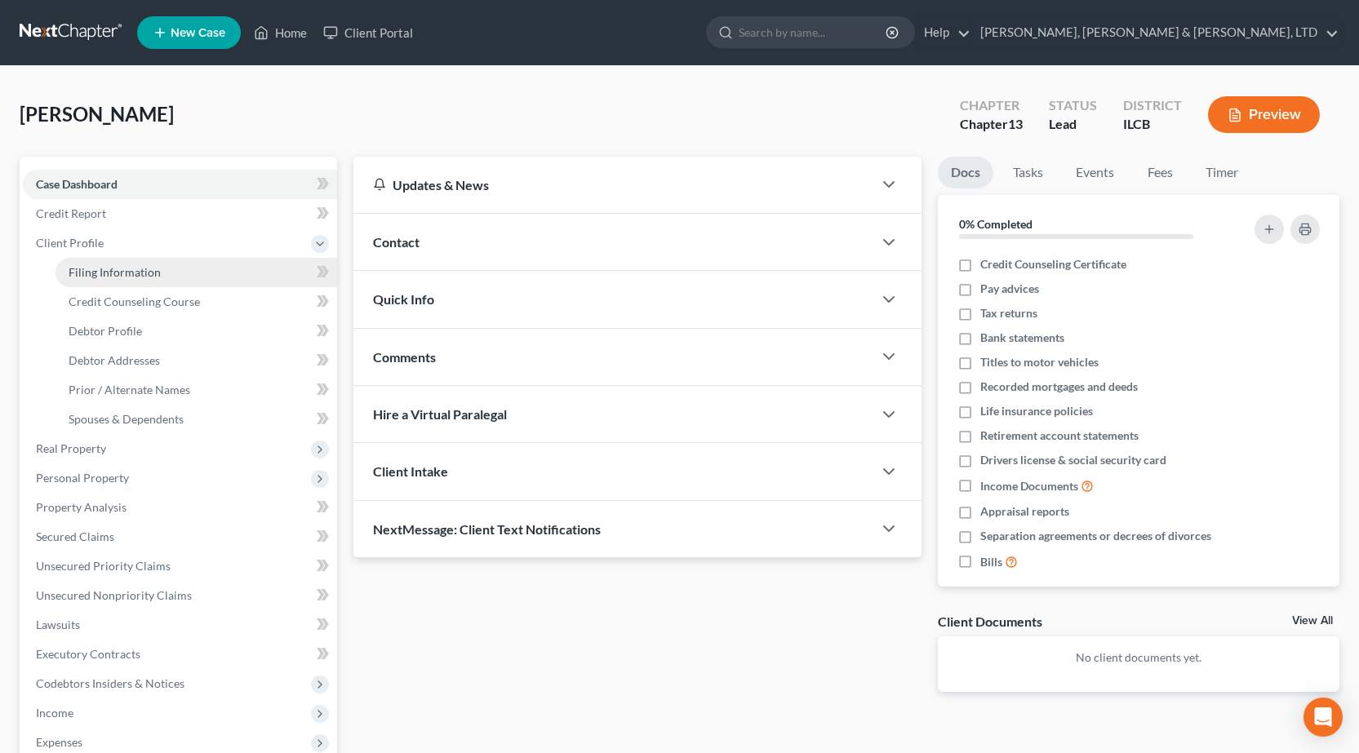
click at [112, 260] on link "Filing Information" at bounding box center [196, 272] width 282 height 29
select select "1"
select select "0"
select select "3"
select select "14"
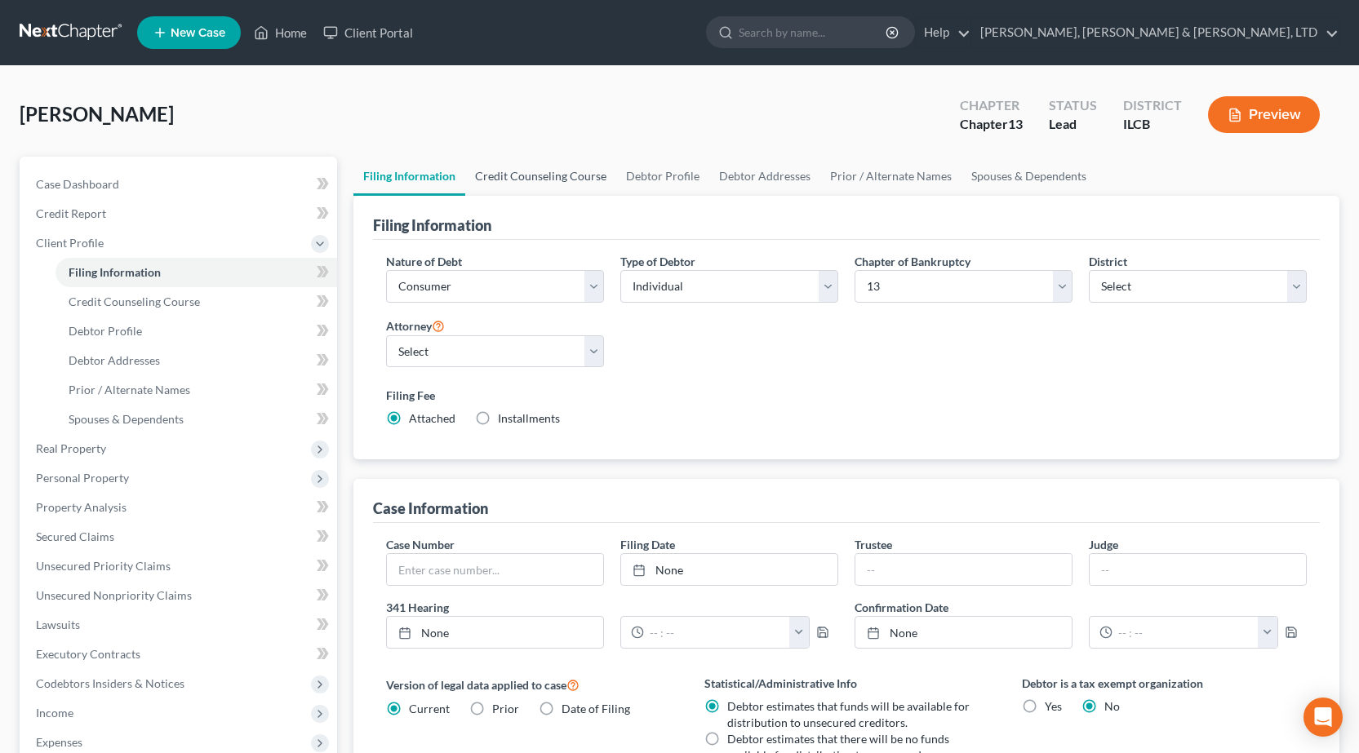
click at [557, 177] on link "Credit Counseling Course" at bounding box center [540, 176] width 151 height 39
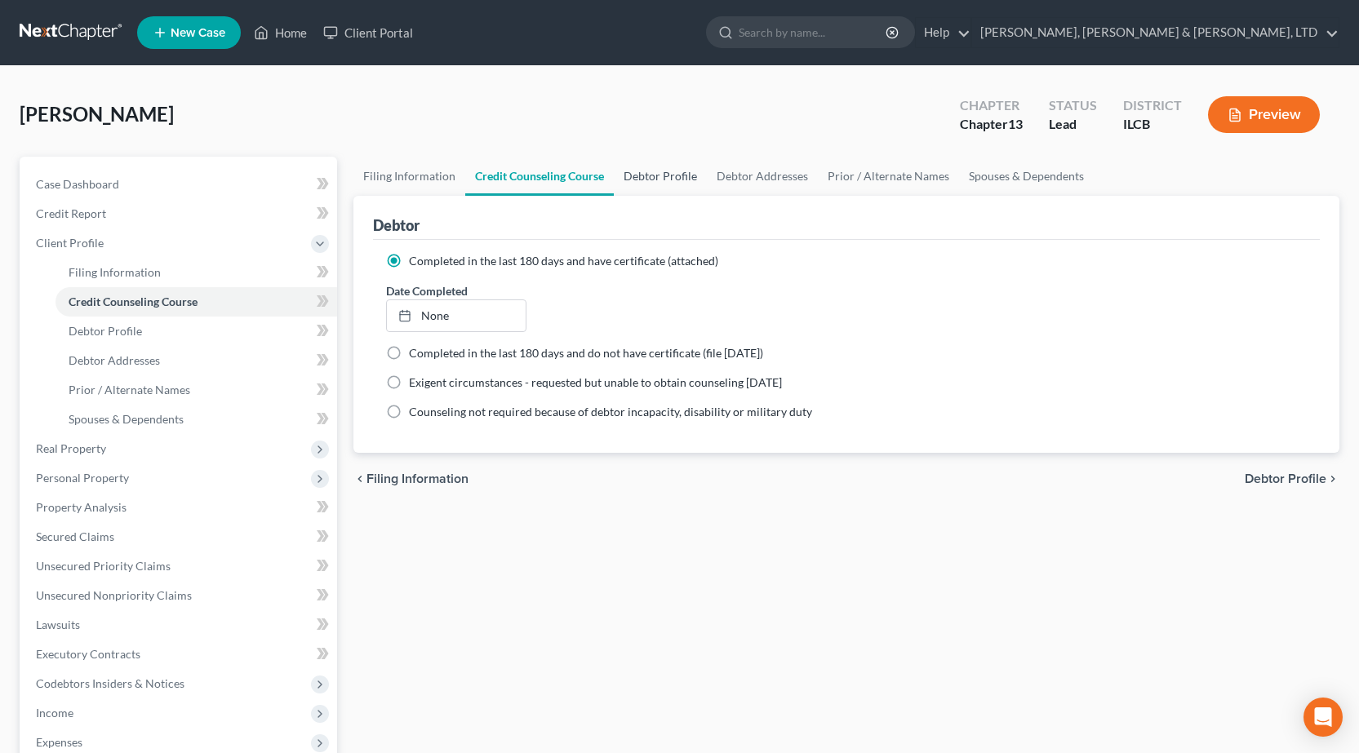
click at [647, 173] on link "Debtor Profile" at bounding box center [660, 176] width 93 height 39
select select "0"
select select "1"
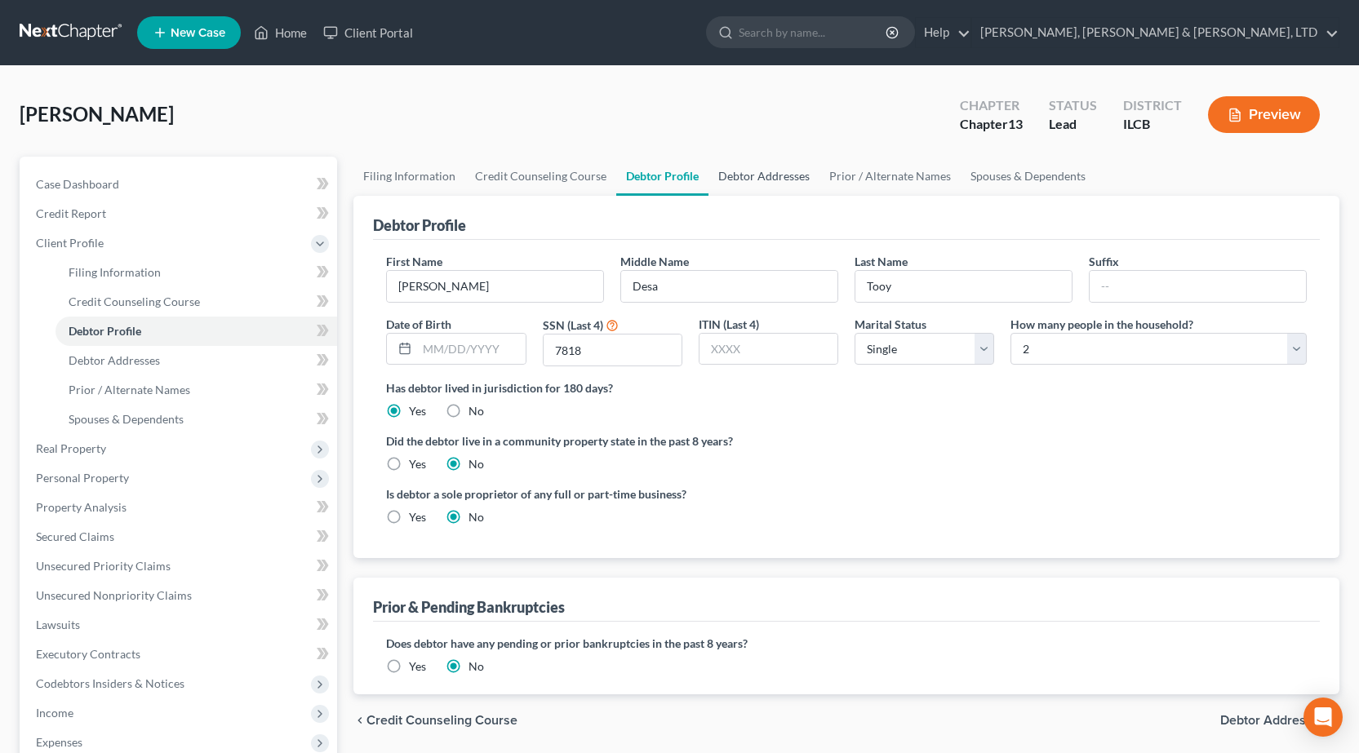
drag, startPoint x: 745, startPoint y: 175, endPoint x: 786, endPoint y: 175, distance: 40.8
click at [747, 175] on link "Debtor Addresses" at bounding box center [763, 176] width 111 height 39
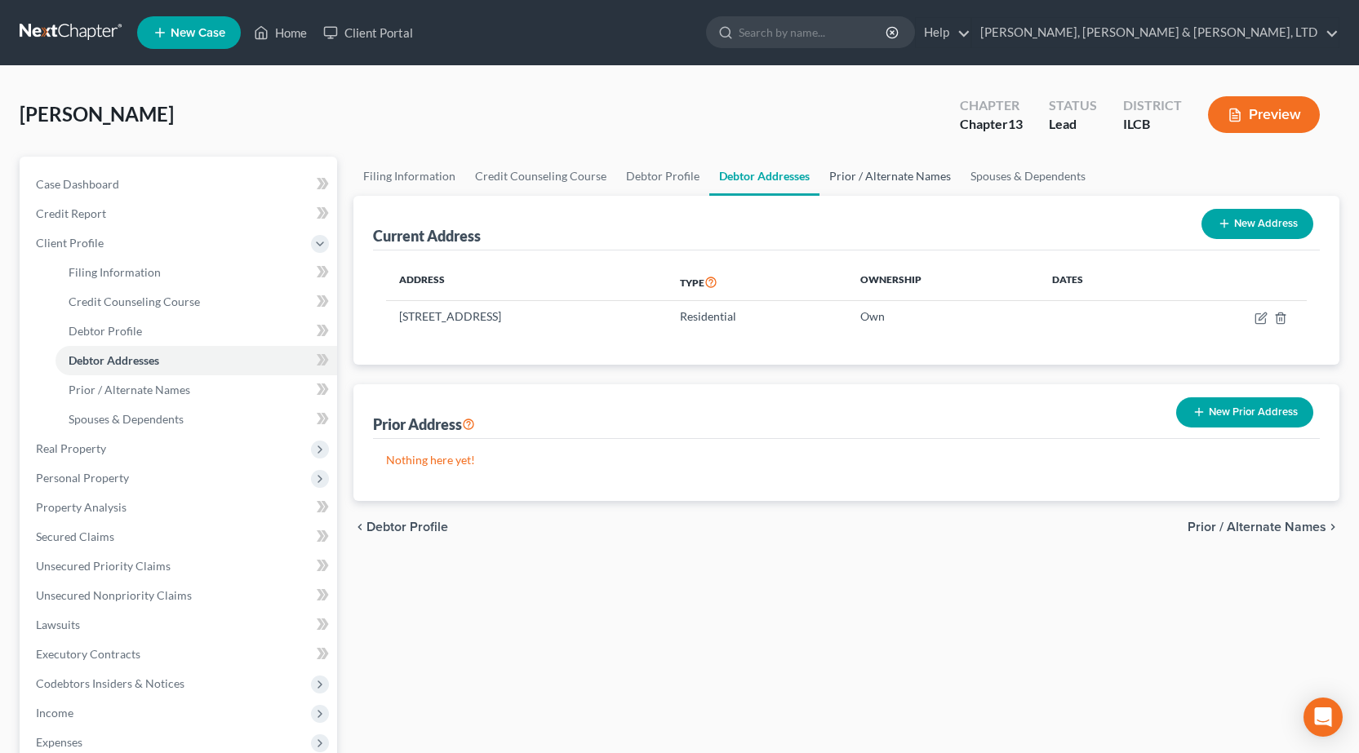
click at [863, 173] on link "Prior / Alternate Names" at bounding box center [889, 176] width 141 height 39
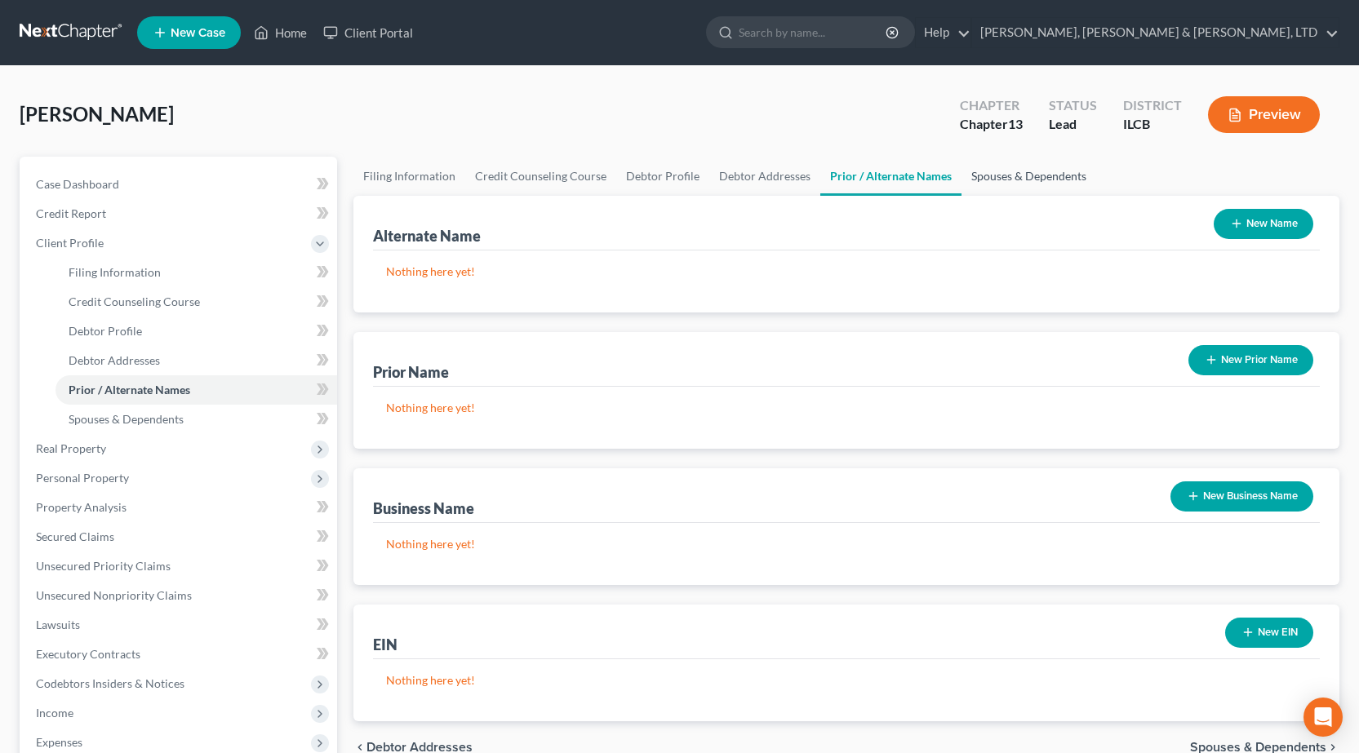
click at [1013, 172] on link "Spouses & Dependents" at bounding box center [1028, 176] width 135 height 39
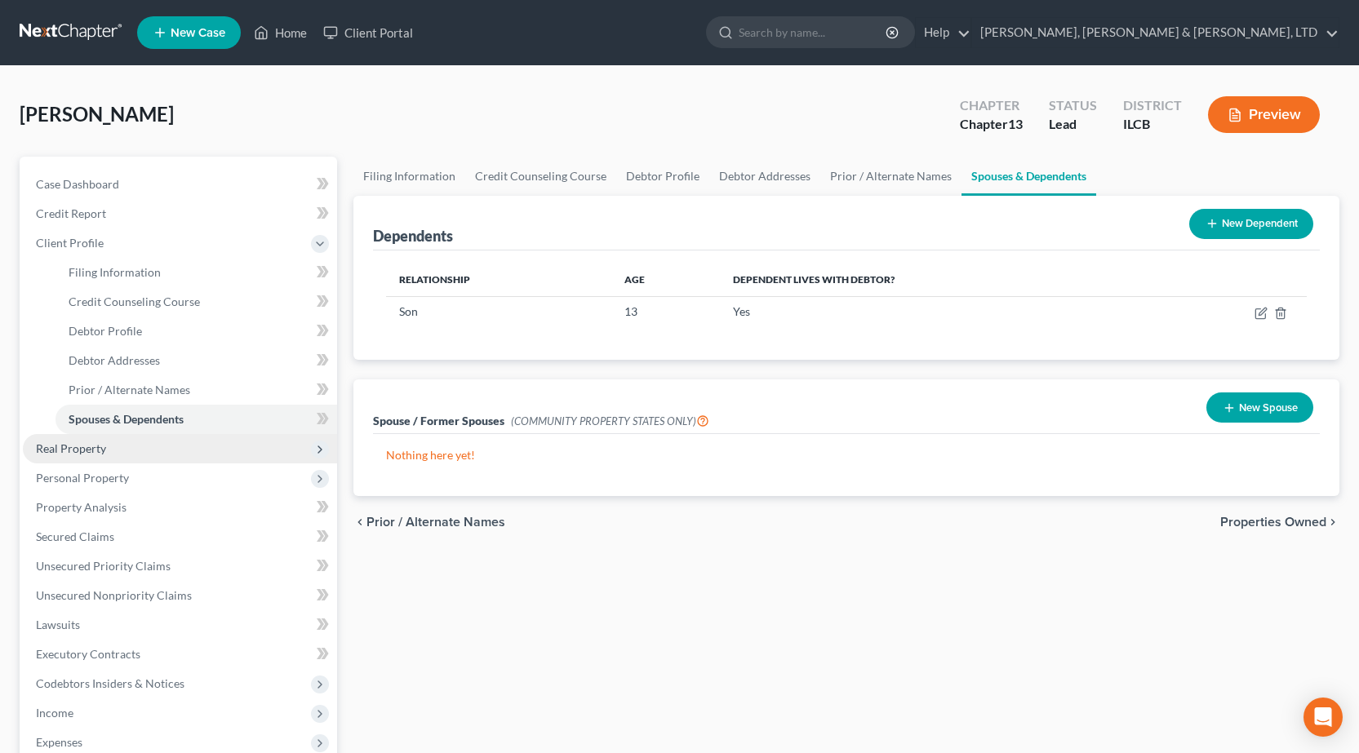
click at [92, 444] on span "Real Property" at bounding box center [71, 449] width 70 height 14
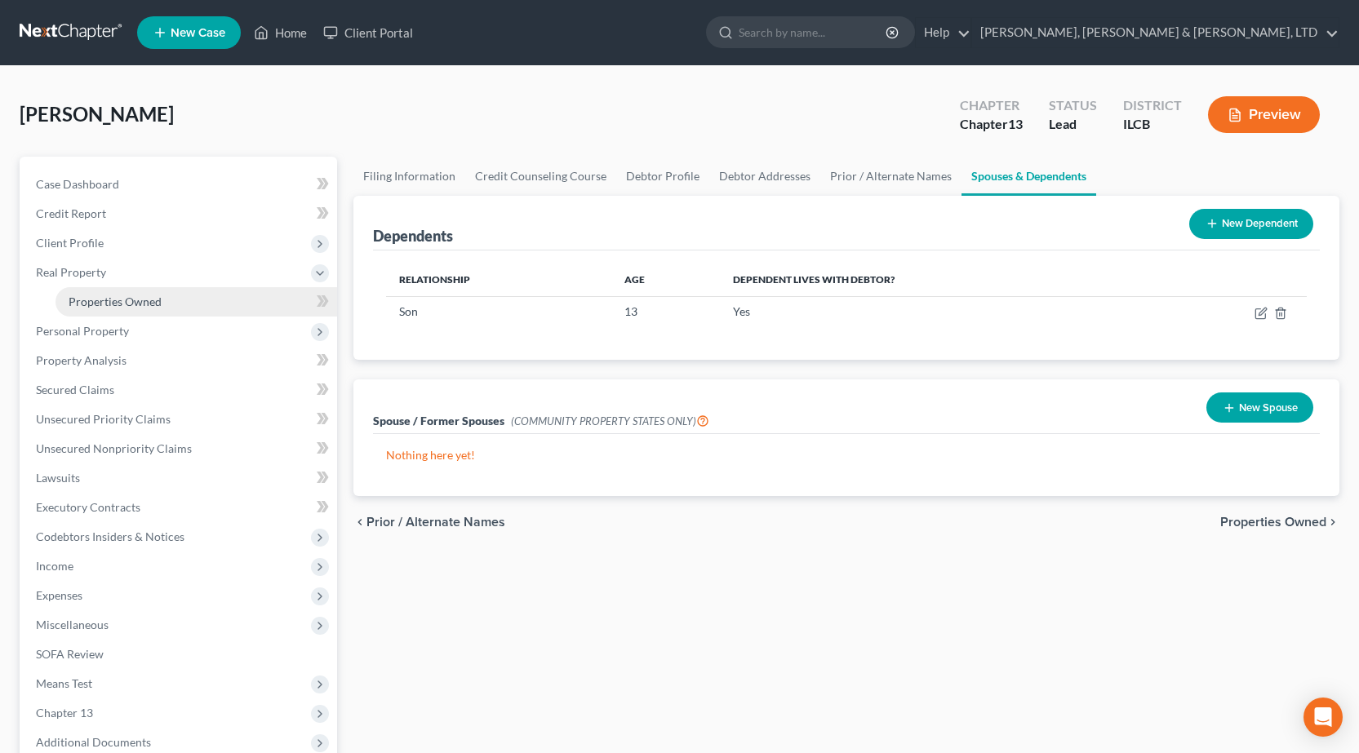
click at [114, 308] on span "Properties Owned" at bounding box center [115, 302] width 93 height 14
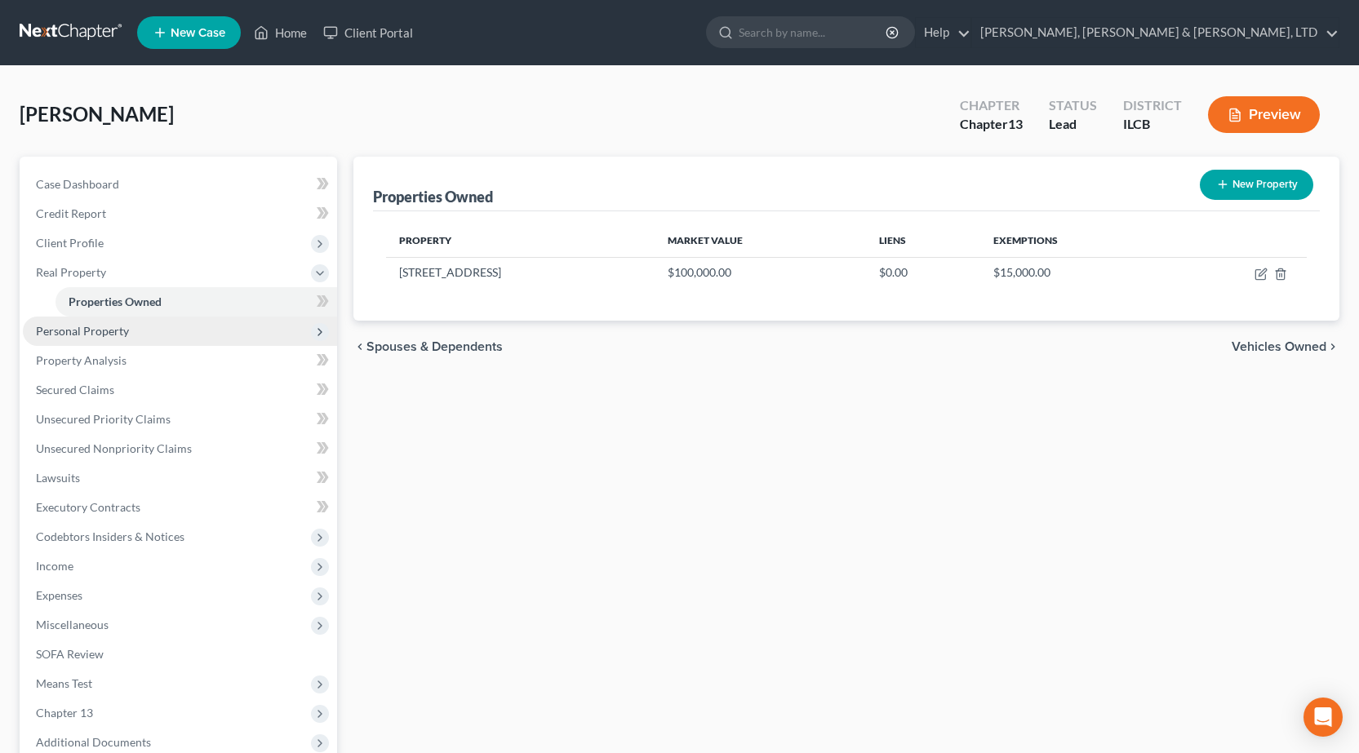
click at [123, 340] on span "Personal Property" at bounding box center [180, 331] width 314 height 29
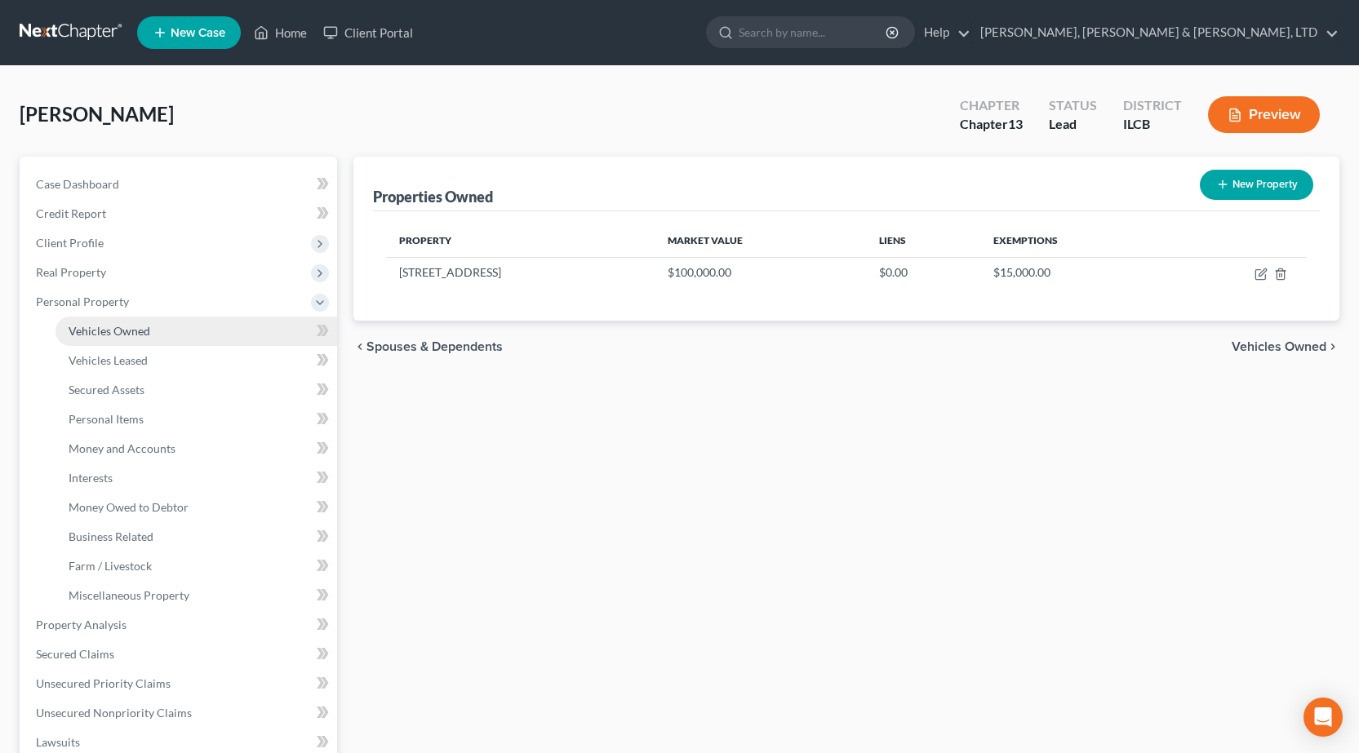
click at [122, 331] on span "Vehicles Owned" at bounding box center [110, 331] width 82 height 14
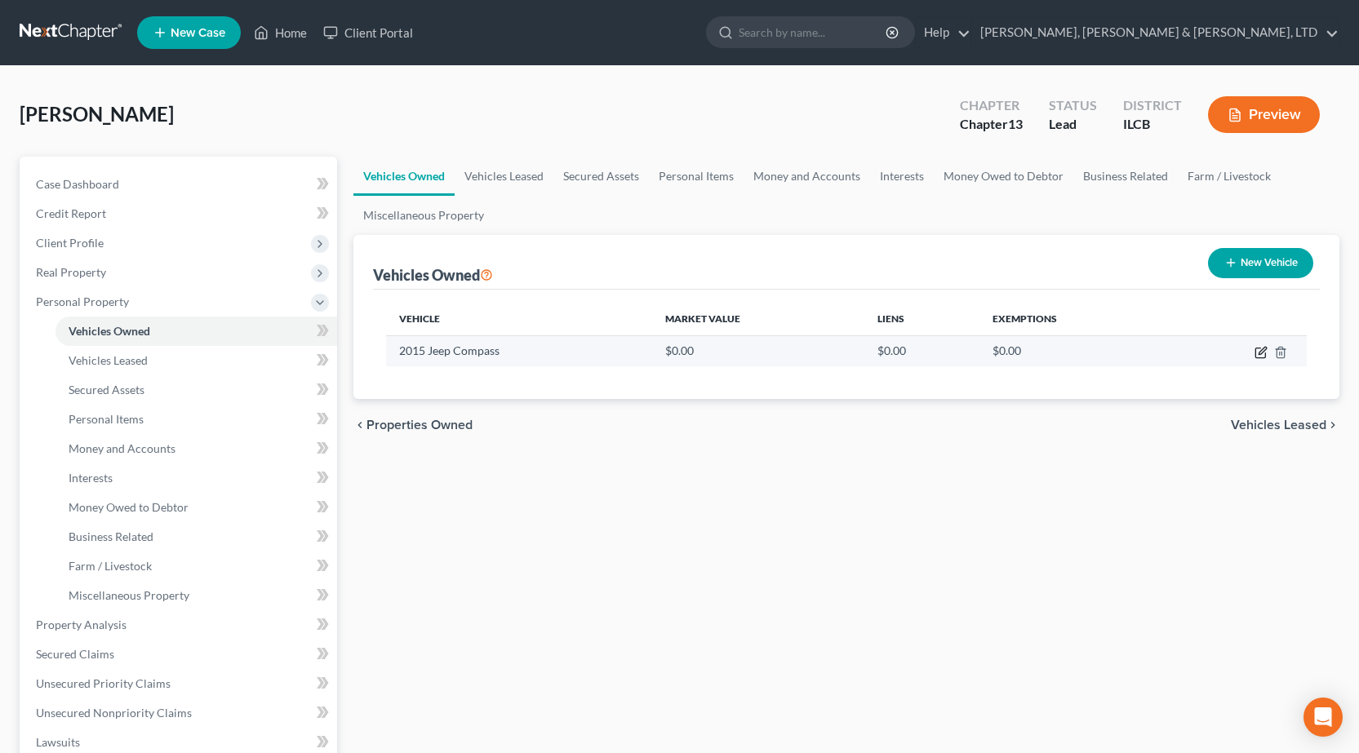
click at [1259, 348] on icon "button" at bounding box center [1260, 353] width 10 height 10
select select "0"
select select "11"
select select "0"
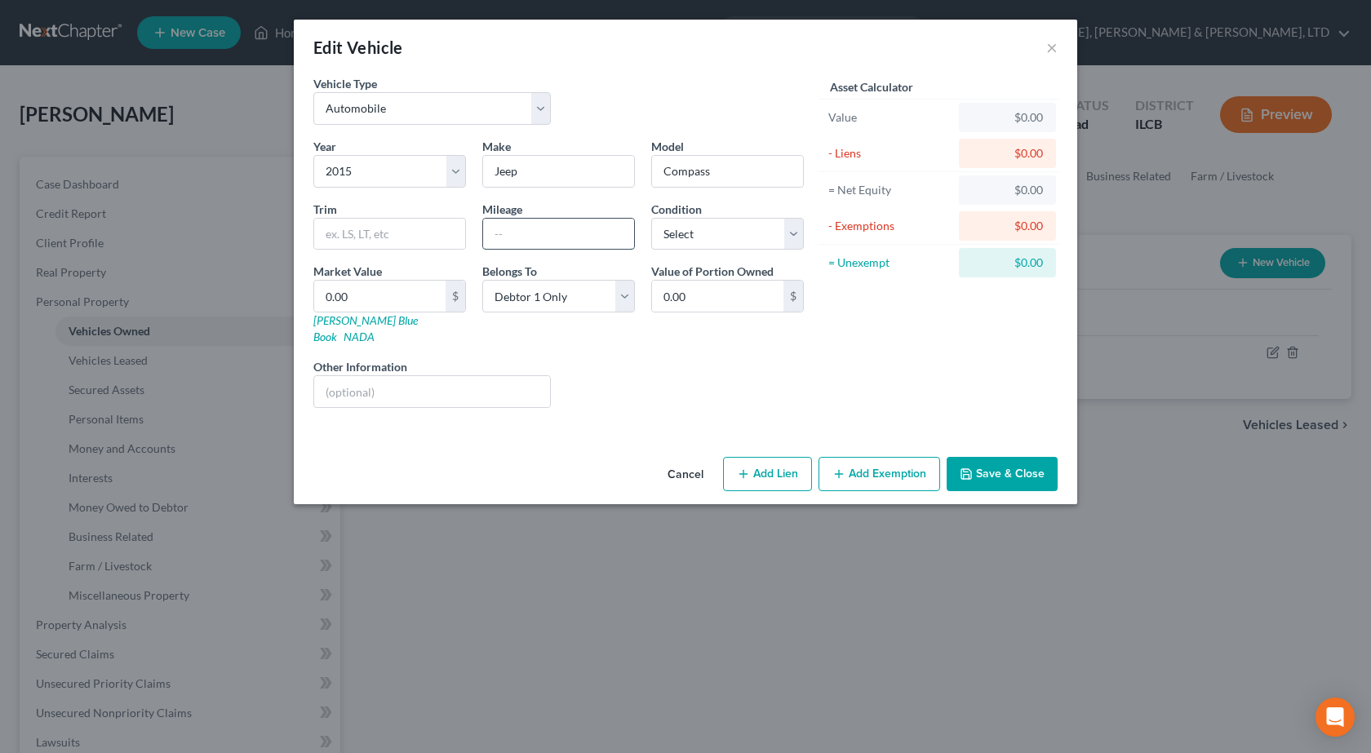
click at [557, 240] on input "text" at bounding box center [558, 234] width 151 height 31
type input "128000"
click at [717, 234] on select "Select Excellent Very Good Good Fair Poor" at bounding box center [727, 234] width 153 height 33
select select "2"
click at [651, 218] on select "Select Excellent Very Good Good Fair Poor" at bounding box center [727, 234] width 153 height 33
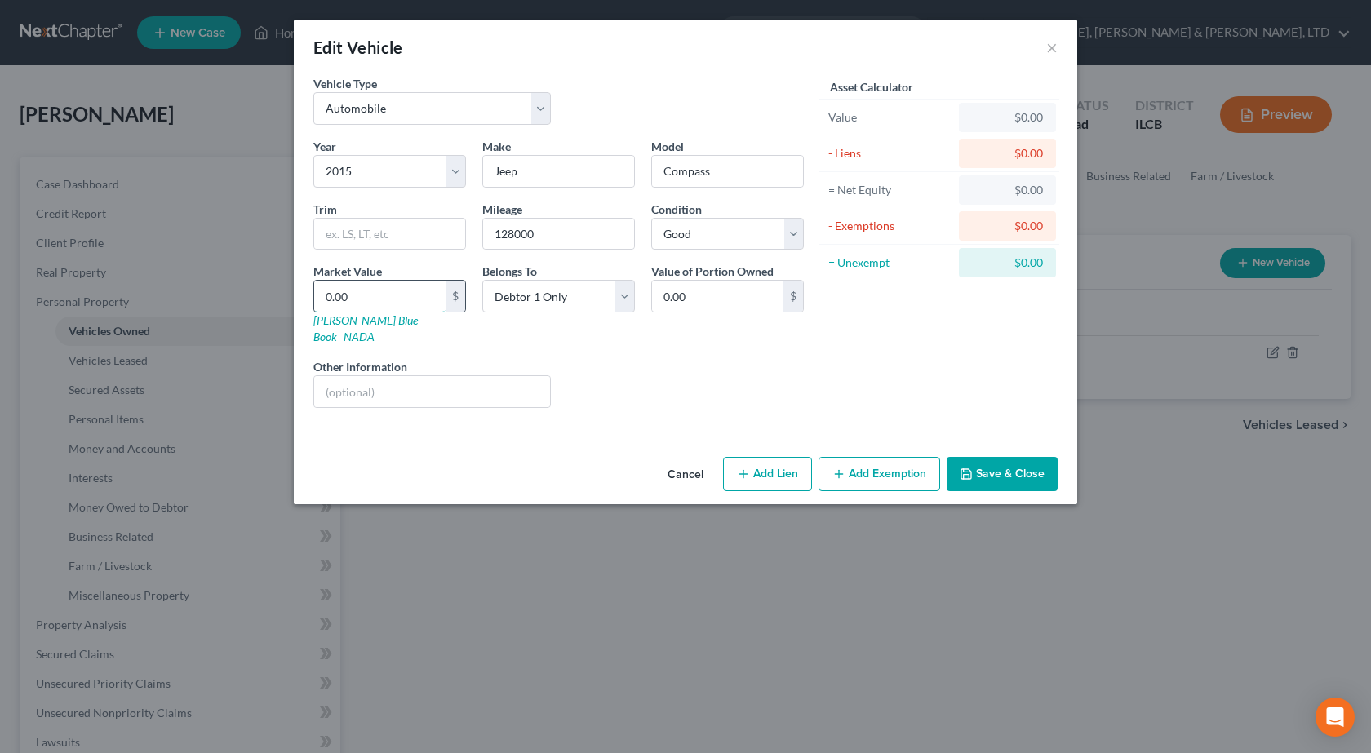
click at [383, 292] on input "0.00" at bounding box center [379, 296] width 131 height 31
type input "2"
type input "2.00"
type input "28"
type input "28.00"
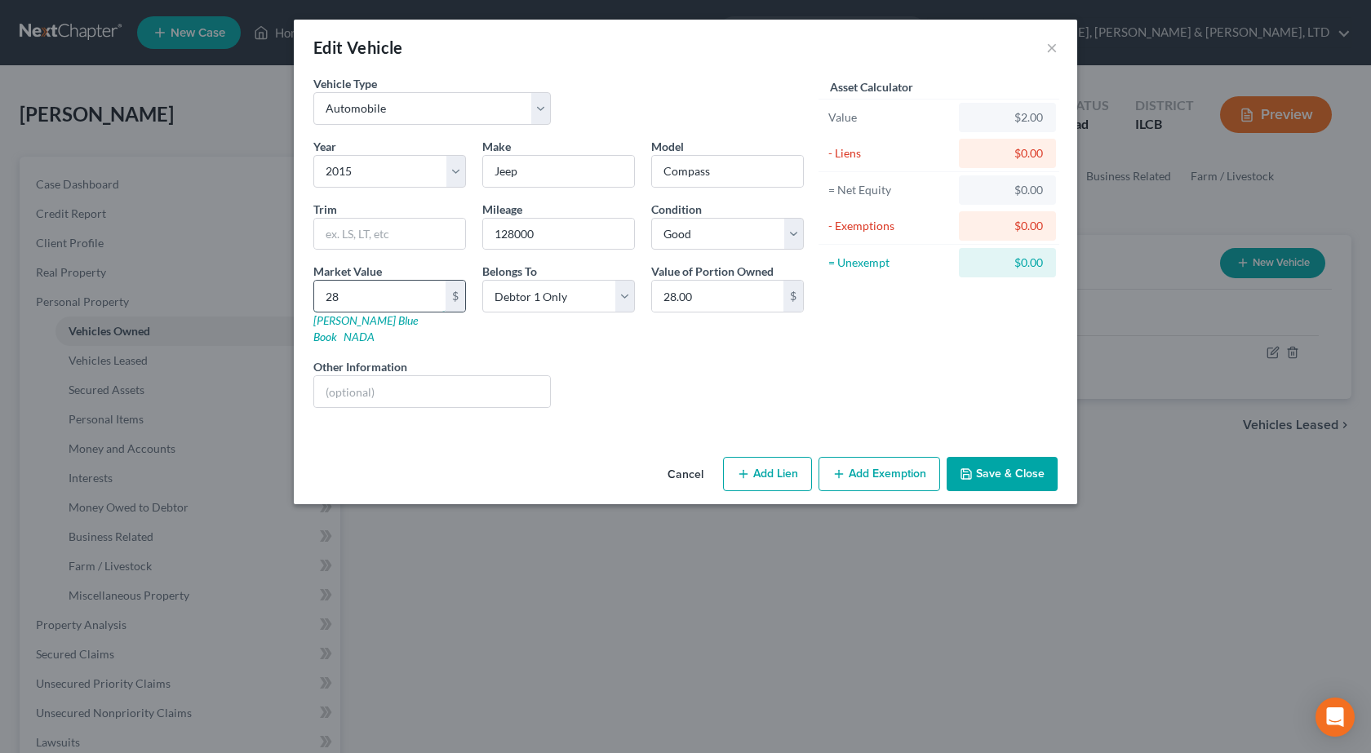
type input "288"
type input "288.00"
type input "2884"
type input "2,884.00"
type input "2,884"
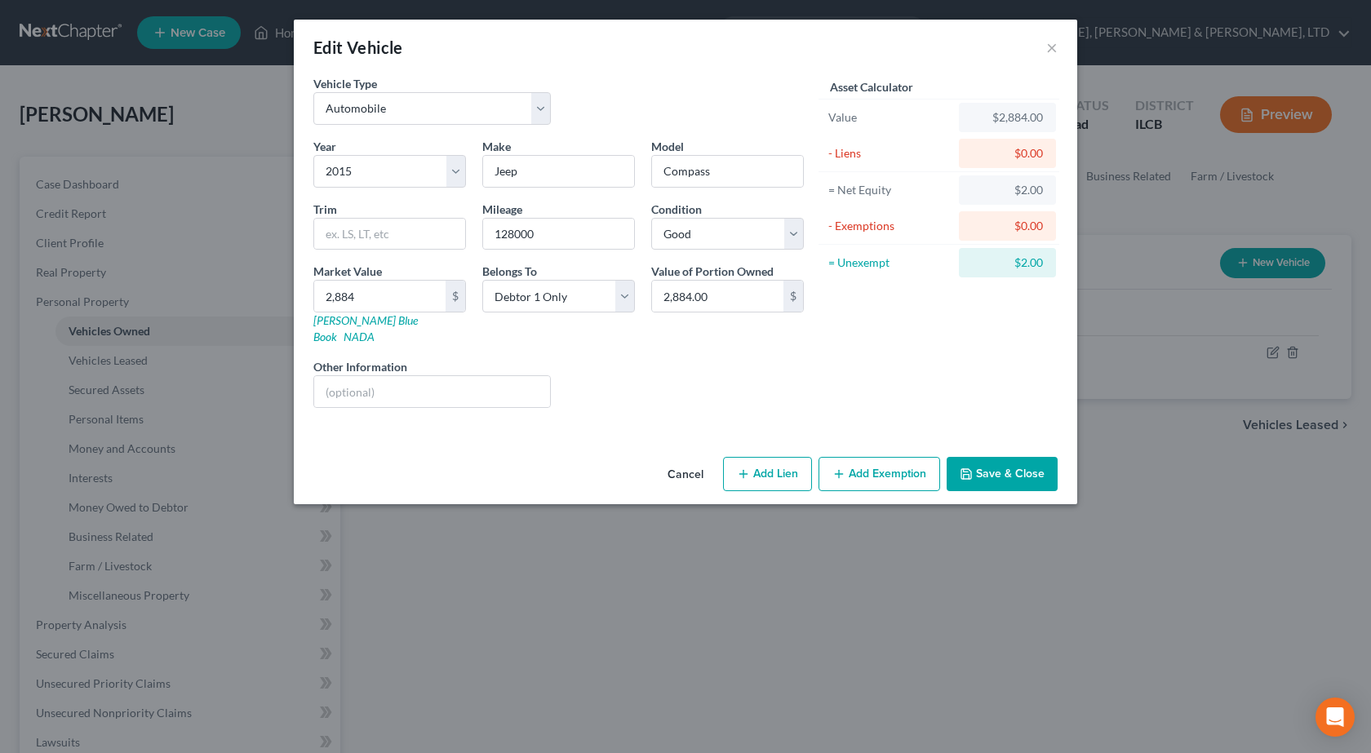
click at [886, 472] on button "Add Exemption" at bounding box center [880, 474] width 122 height 34
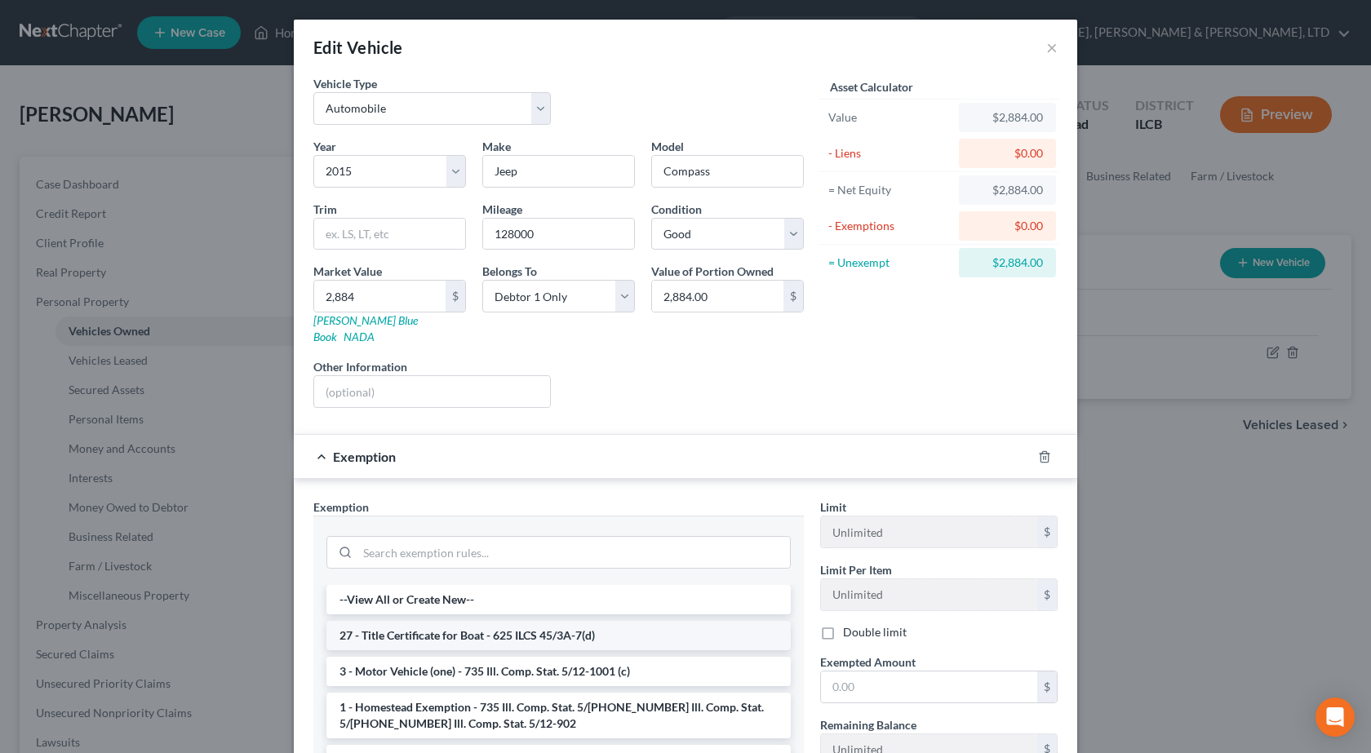
scroll to position [163, 0]
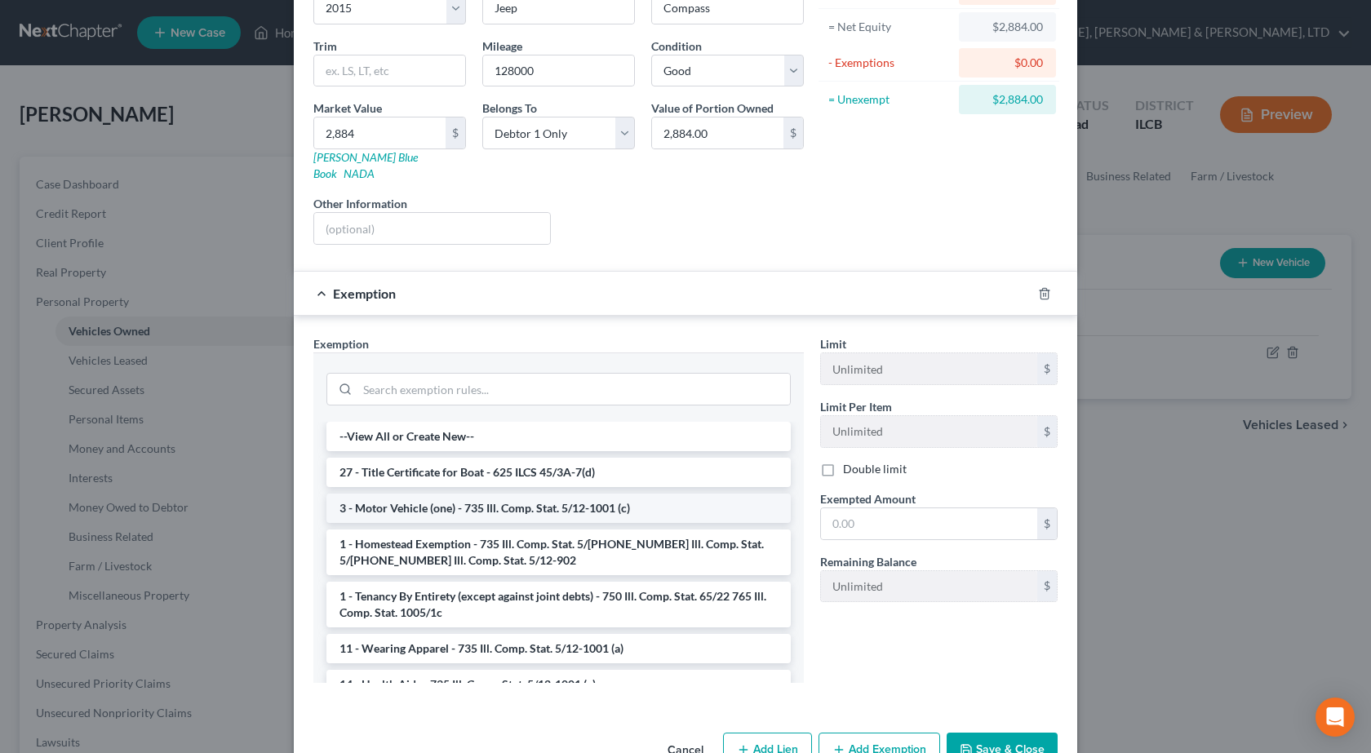
click at [434, 498] on li "3 - Motor Vehicle (one) - 735 Ill. Comp. Stat. 5/12-1001 (c)" at bounding box center [558, 508] width 464 height 29
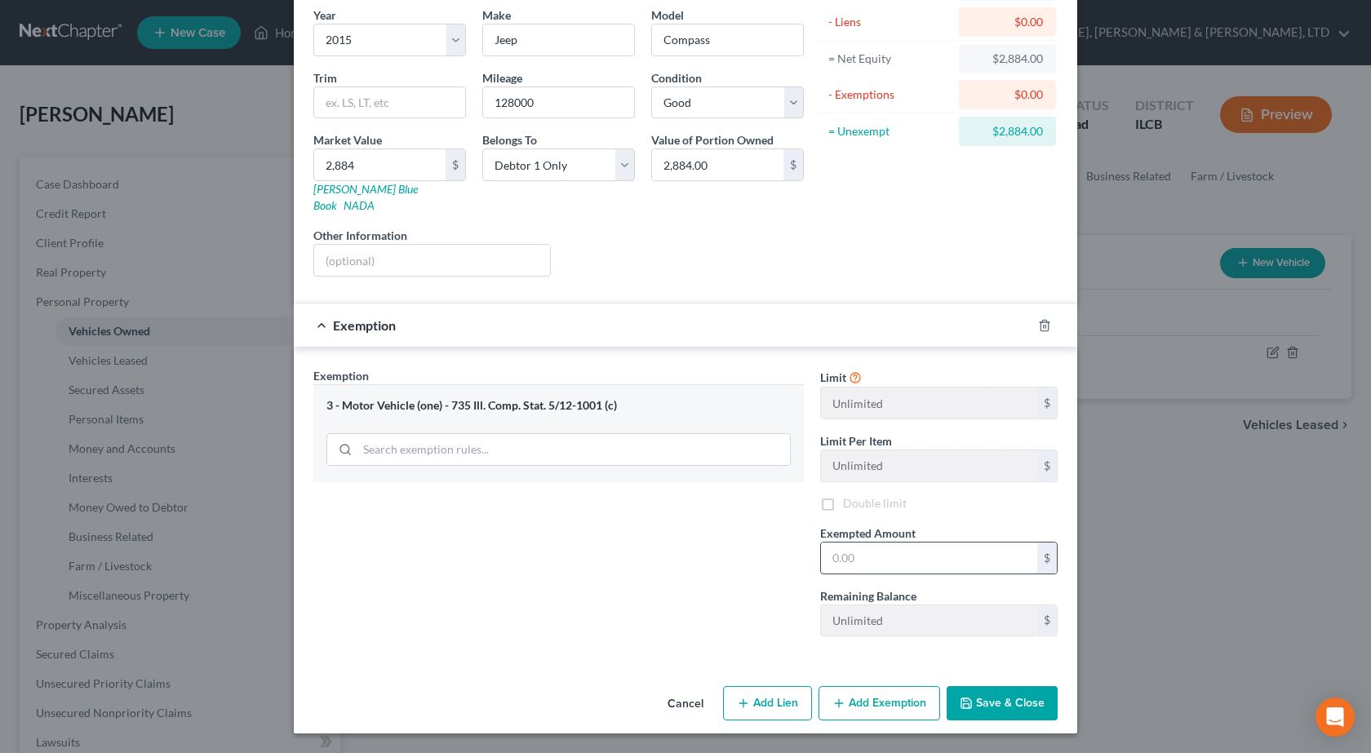
scroll to position [115, 0]
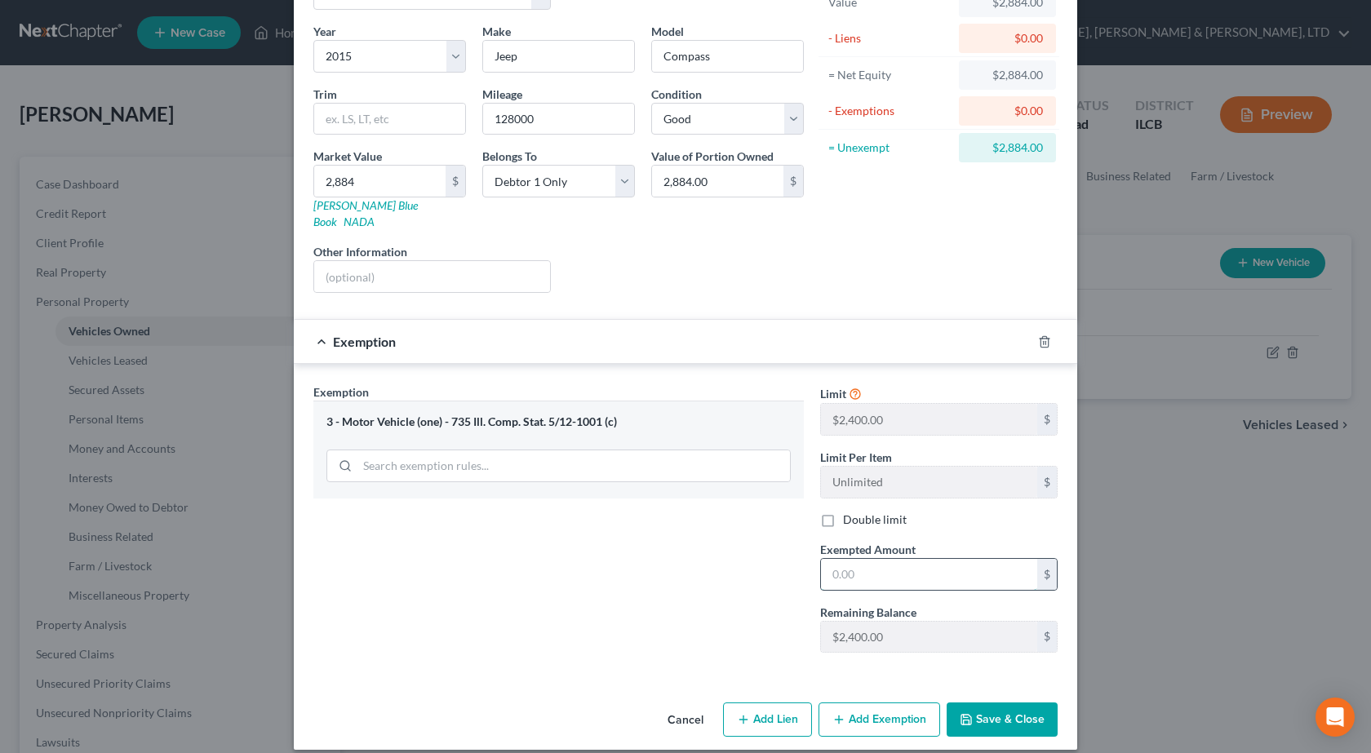
click at [908, 571] on input "text" at bounding box center [929, 574] width 216 height 31
type input "2,400"
click at [1004, 703] on button "Save & Close" at bounding box center [1002, 720] width 111 height 34
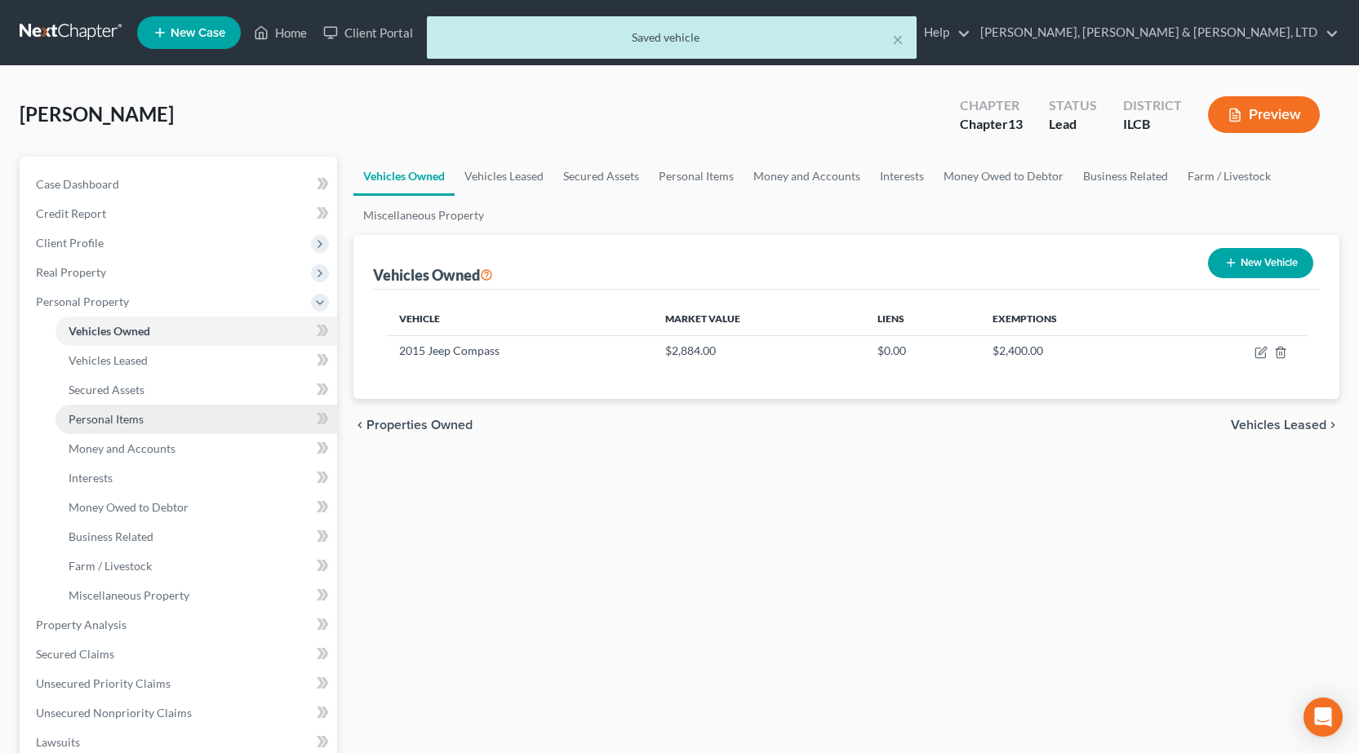
click at [130, 419] on span "Personal Items" at bounding box center [106, 419] width 75 height 14
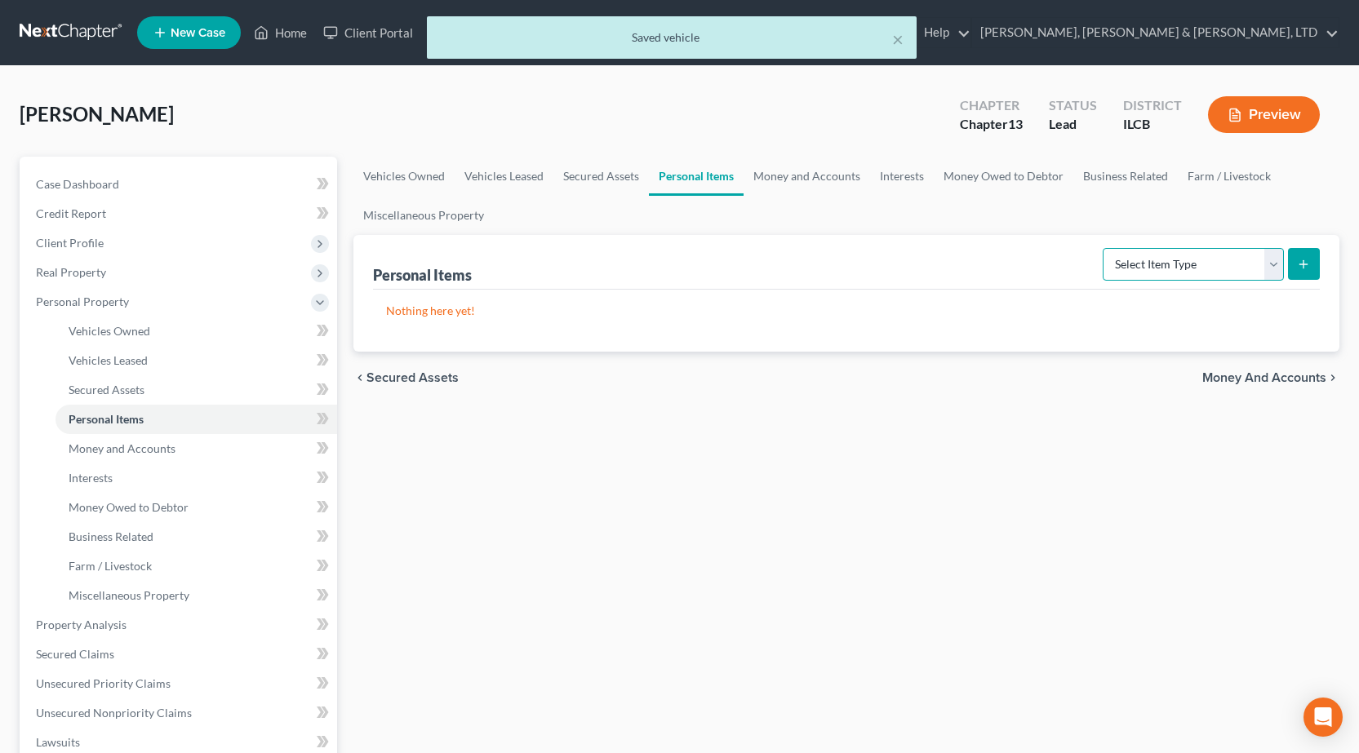
click at [1209, 261] on select "Select Item Type Clothing Collectibles Of Value Electronics Firearms Household …" at bounding box center [1193, 264] width 181 height 33
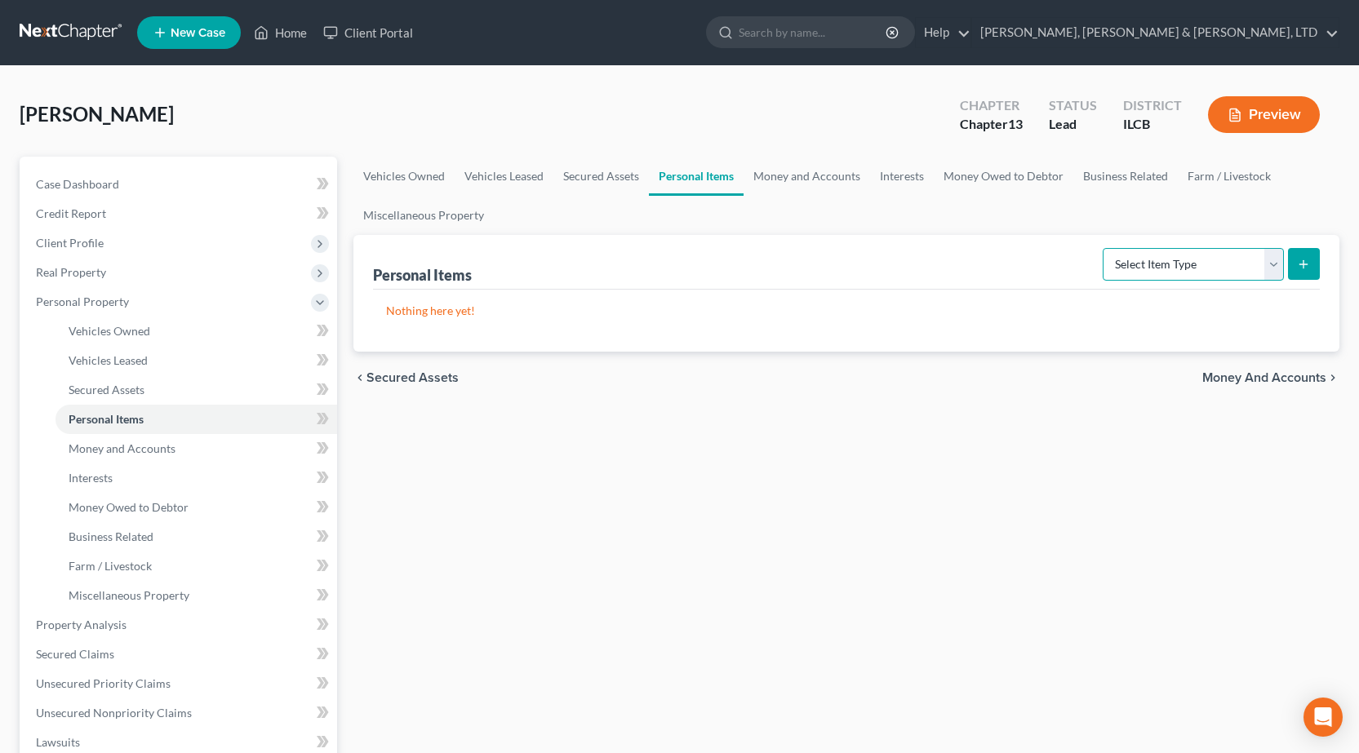
select select "clothing"
click at [1104, 248] on select "Select Item Type Clothing Collectibles Of Value Electronics Firearms Household …" at bounding box center [1193, 264] width 181 height 33
click at [1292, 269] on button "submit" at bounding box center [1304, 264] width 32 height 32
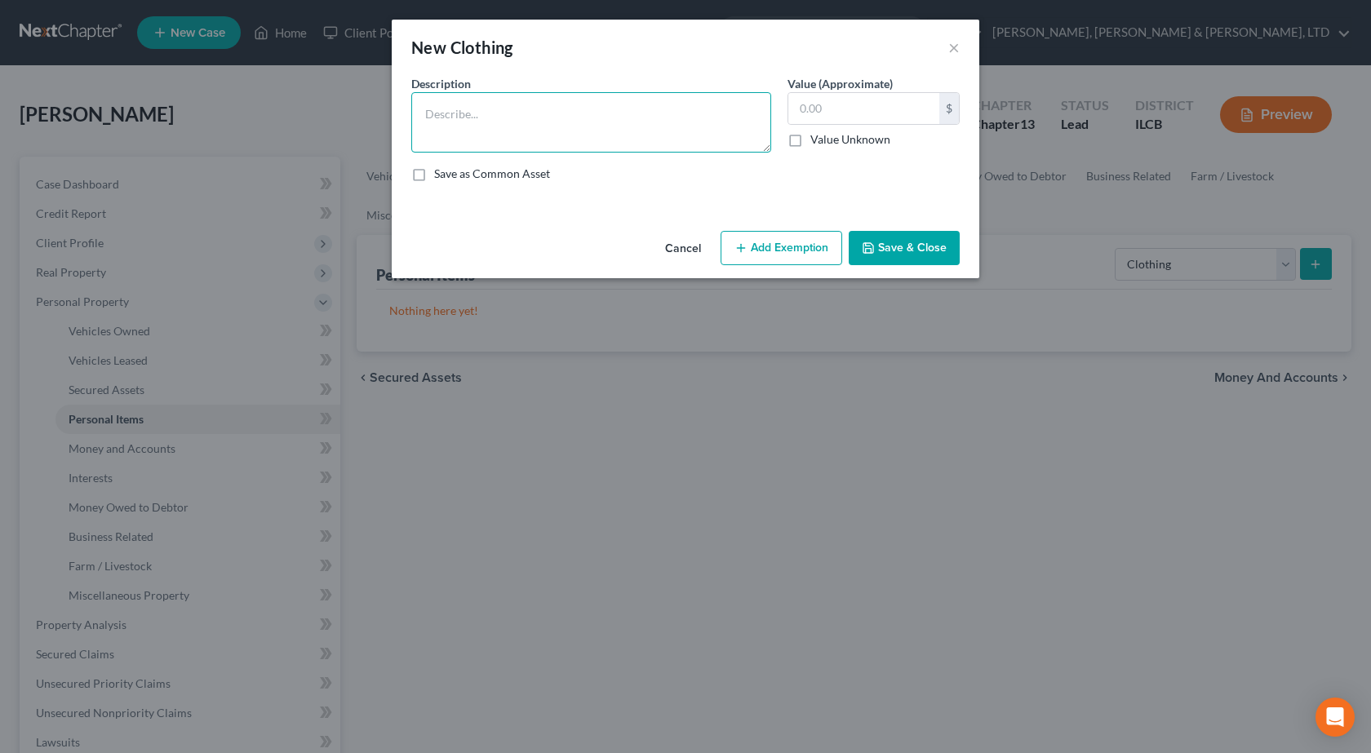
click at [560, 104] on textarea at bounding box center [591, 122] width 360 height 60
type textarea "General Clothing"
type input "250"
click at [789, 254] on button "Add Exemption" at bounding box center [782, 248] width 122 height 34
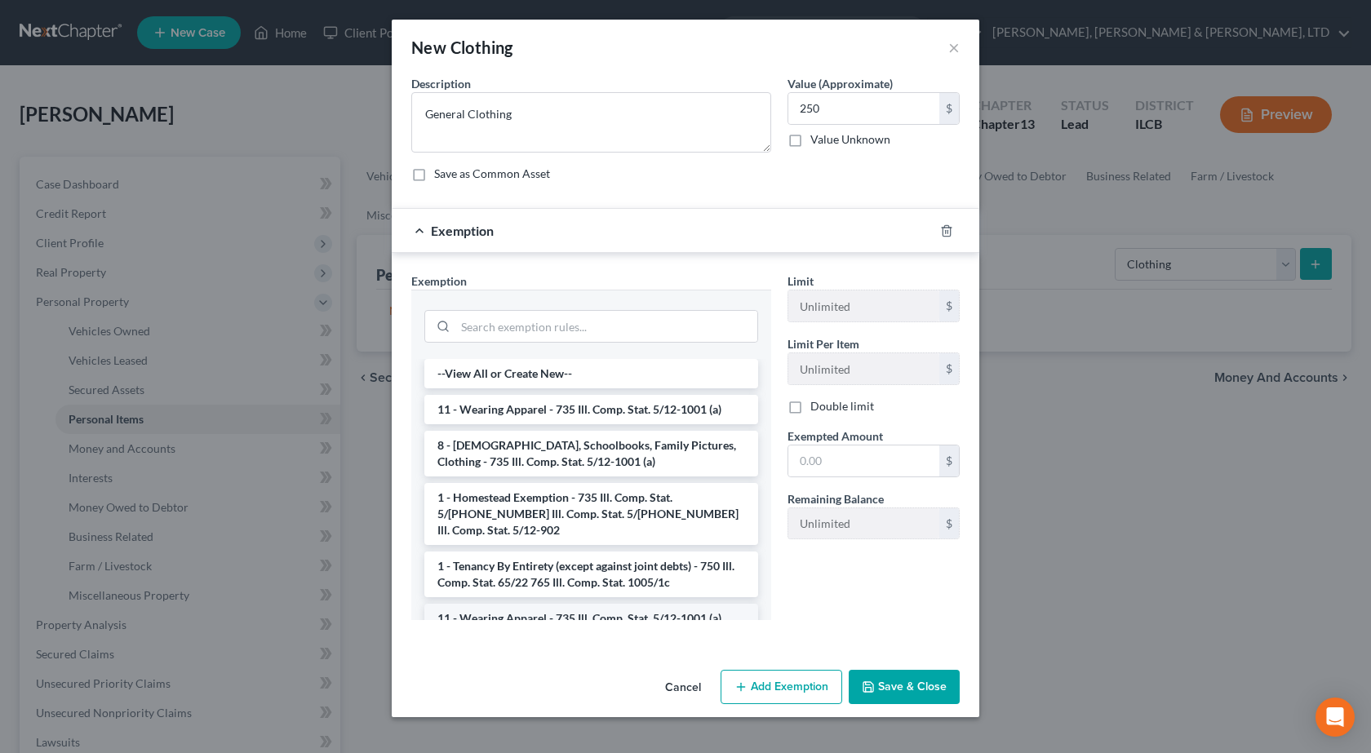
click at [519, 604] on li "11 - Wearing Apparel - 735 Ill. Comp. Stat. 5/12-1001 (a)" at bounding box center [591, 618] width 334 height 29
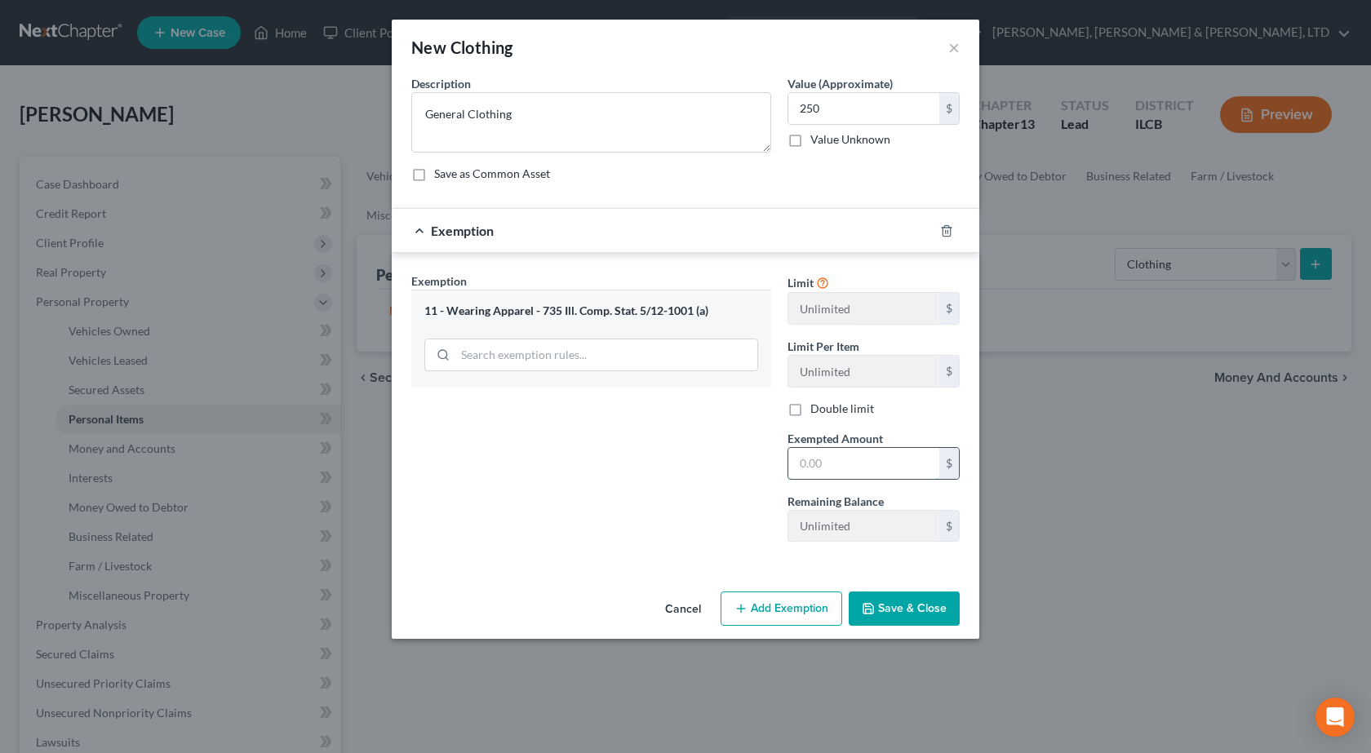
click at [827, 466] on input "text" at bounding box center [863, 463] width 151 height 31
type input "250"
click at [930, 615] on button "Save & Close" at bounding box center [904, 609] width 111 height 34
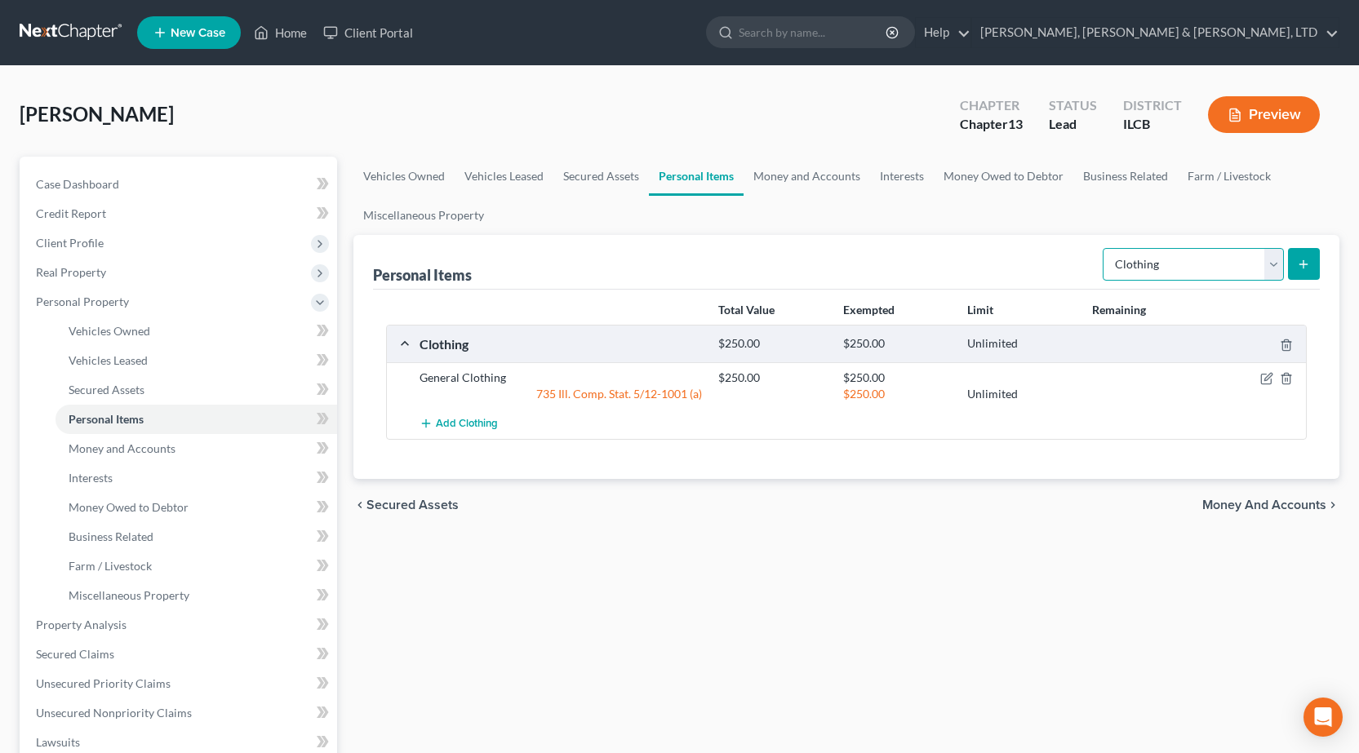
click at [1196, 269] on select "Select Item Type Clothing Collectibles Of Value Electronics Firearms Household …" at bounding box center [1193, 264] width 181 height 33
select select "electronics"
click at [1104, 248] on select "Select Item Type Clothing Collectibles Of Value Electronics Firearms Household …" at bounding box center [1193, 264] width 181 height 33
click at [1311, 259] on button "submit" at bounding box center [1304, 264] width 32 height 32
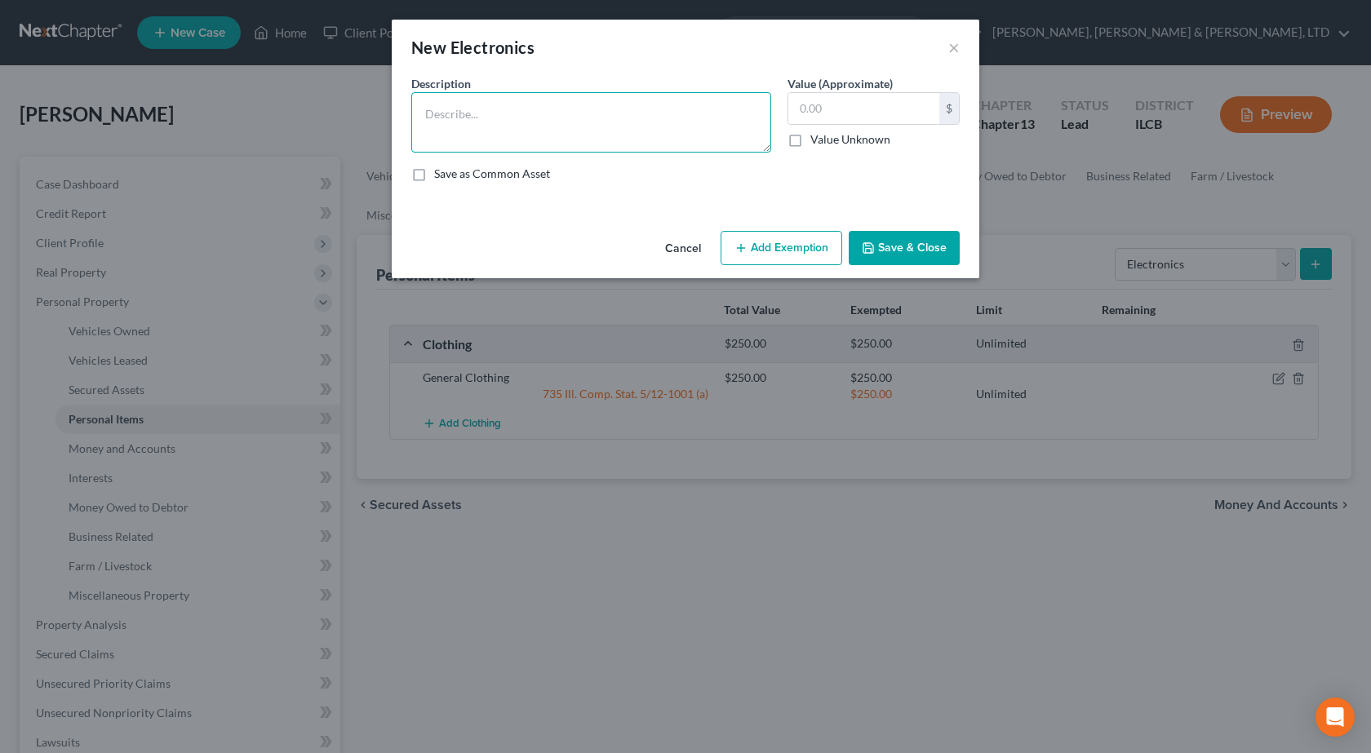
click at [463, 132] on textarea at bounding box center [591, 122] width 360 height 60
type textarea "(2) TVs, I Pad, Cell Phone"
click at [857, 107] on input "text" at bounding box center [863, 108] width 151 height 31
type input "500"
click at [767, 238] on button "Add Exemption" at bounding box center [782, 248] width 122 height 34
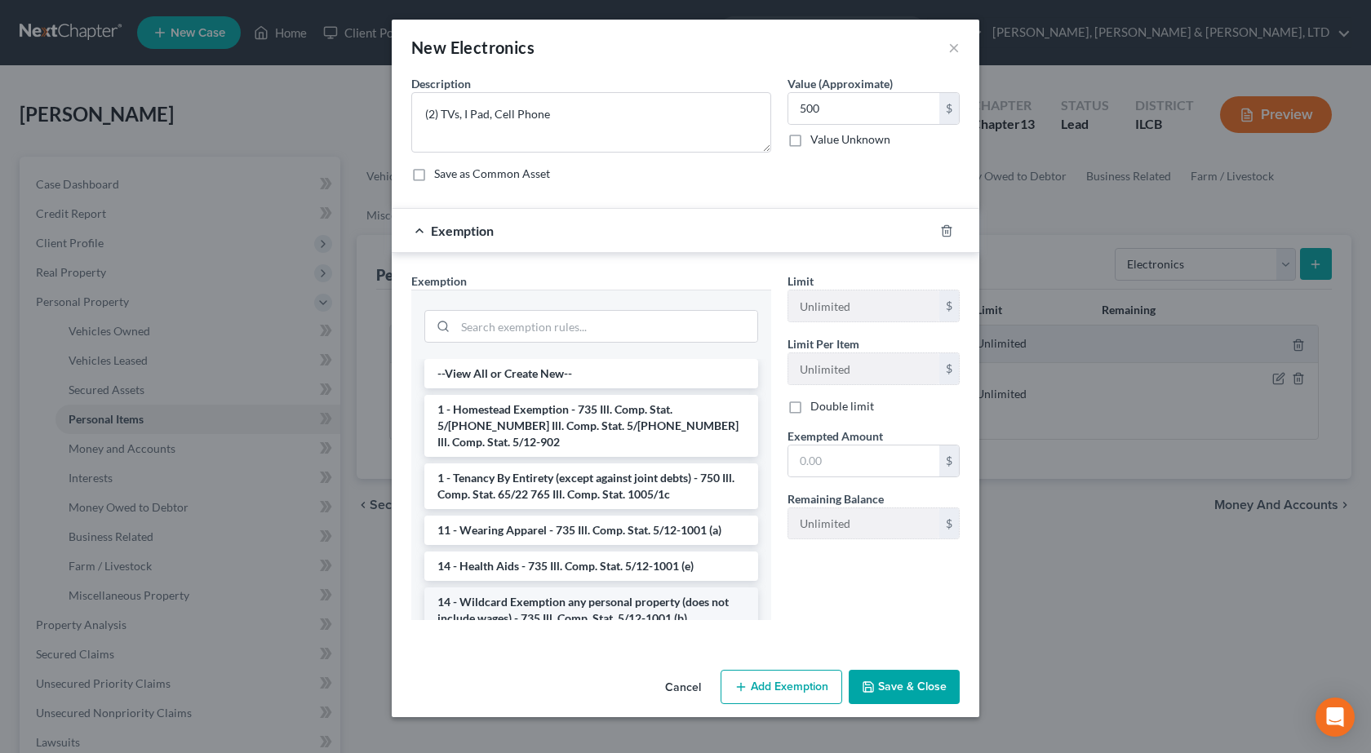
click at [513, 598] on li "14 - Wildcard Exemption any personal property (does not include wages) - 735 Il…" at bounding box center [591, 611] width 334 height 46
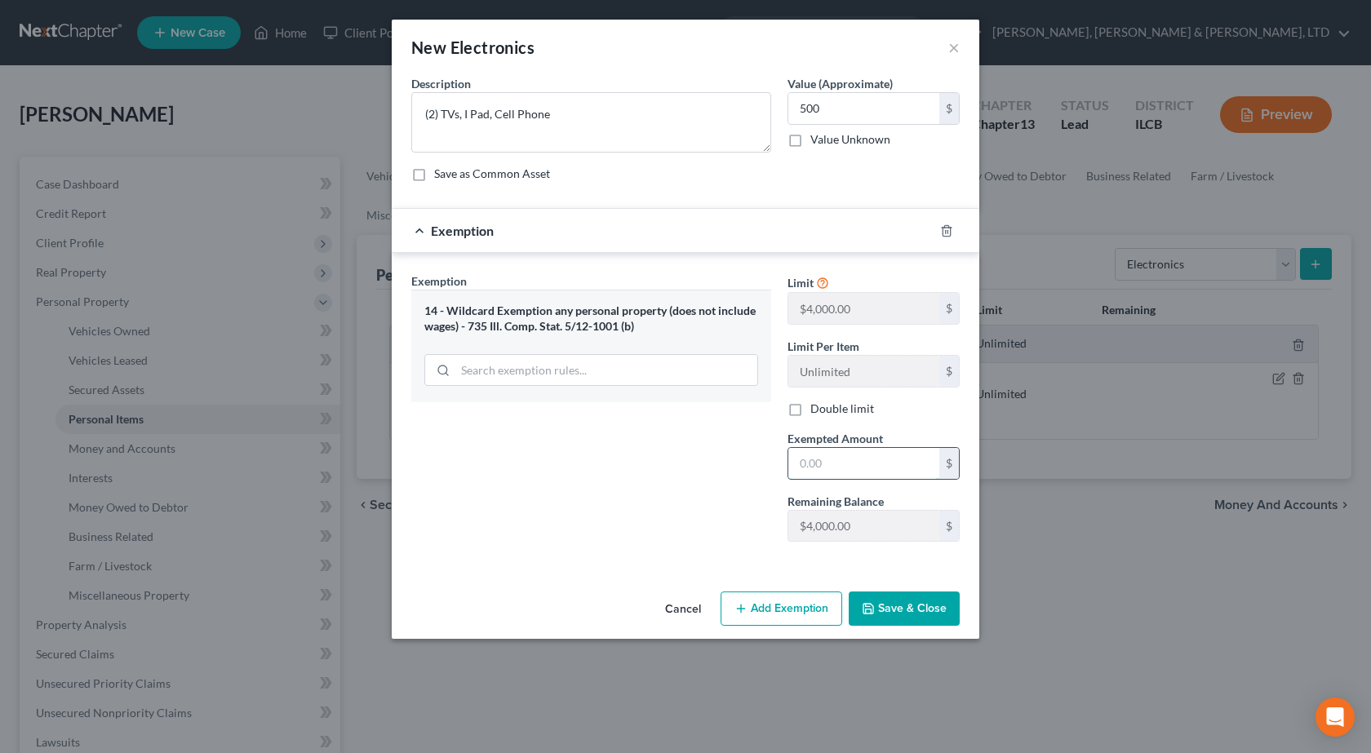
click at [823, 465] on input "text" at bounding box center [863, 463] width 151 height 31
type input "500"
drag, startPoint x: 866, startPoint y: 588, endPoint x: 872, endPoint y: 597, distance: 11.1
click at [870, 595] on div "Cancel Add Exemption Save & Close" at bounding box center [686, 612] width 588 height 54
click at [873, 599] on button "Save & Close" at bounding box center [904, 609] width 111 height 34
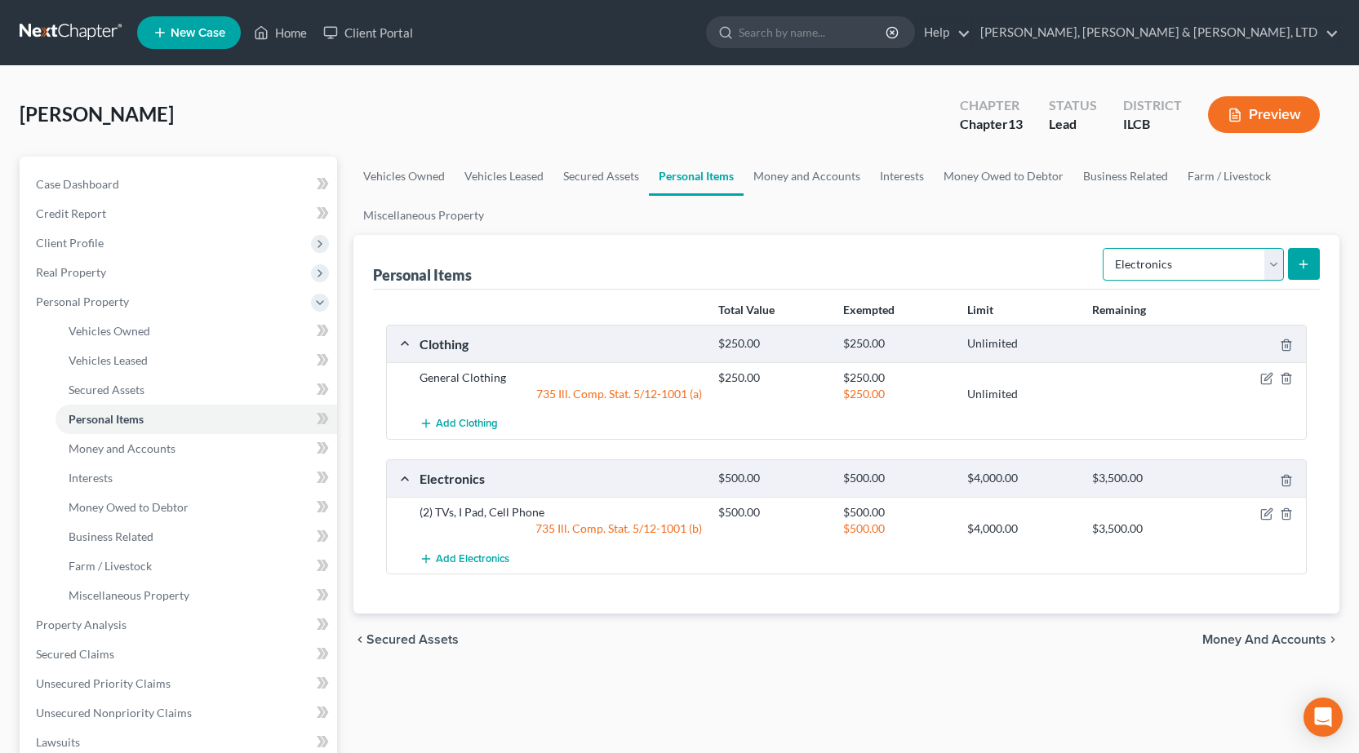
click at [1201, 264] on select "Select Item Type Clothing Collectibles Of Value Electronics Firearms Household …" at bounding box center [1193, 264] width 181 height 33
select select "household_goods"
click at [1104, 248] on select "Select Item Type Clothing Collectibles Of Value Electronics Firearms Household …" at bounding box center [1193, 264] width 181 height 33
click at [1302, 264] on line "submit" at bounding box center [1303, 264] width 7 height 0
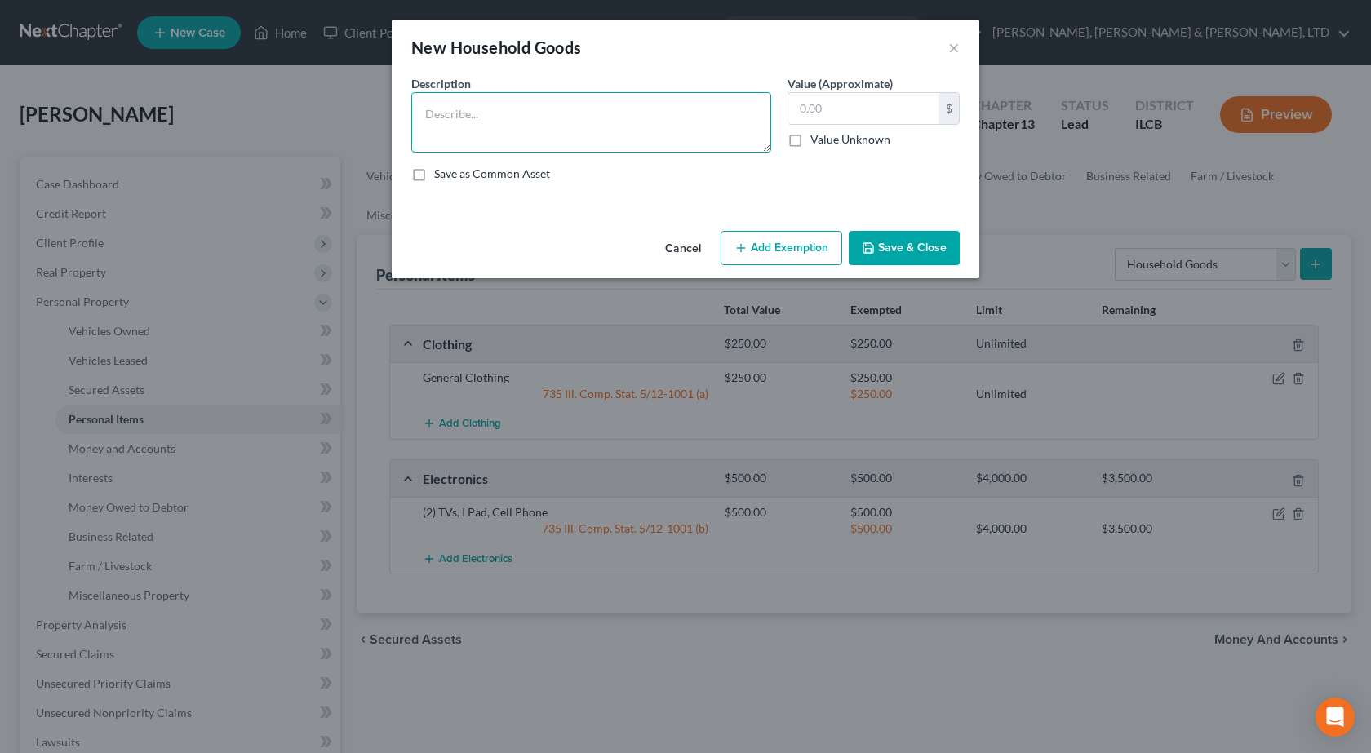
click at [562, 118] on textarea at bounding box center [591, 122] width 360 height 60
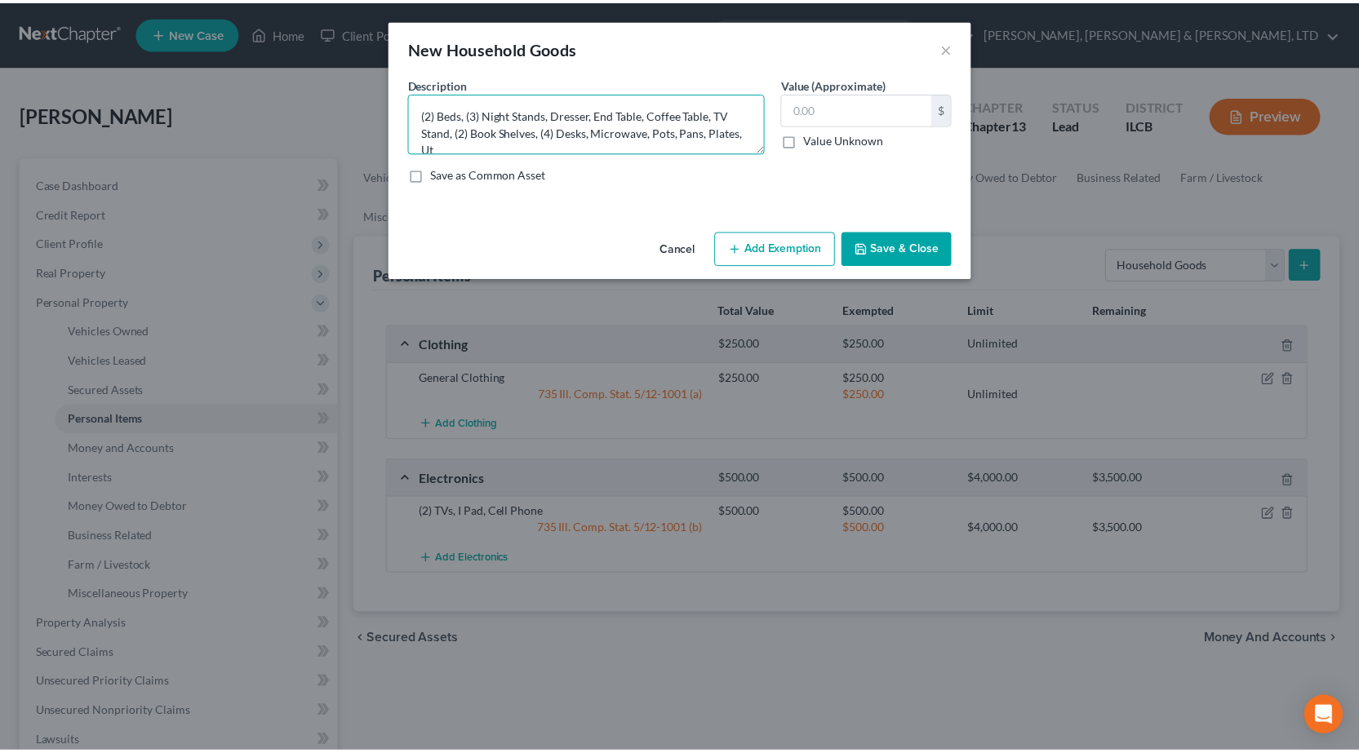
scroll to position [3, 0]
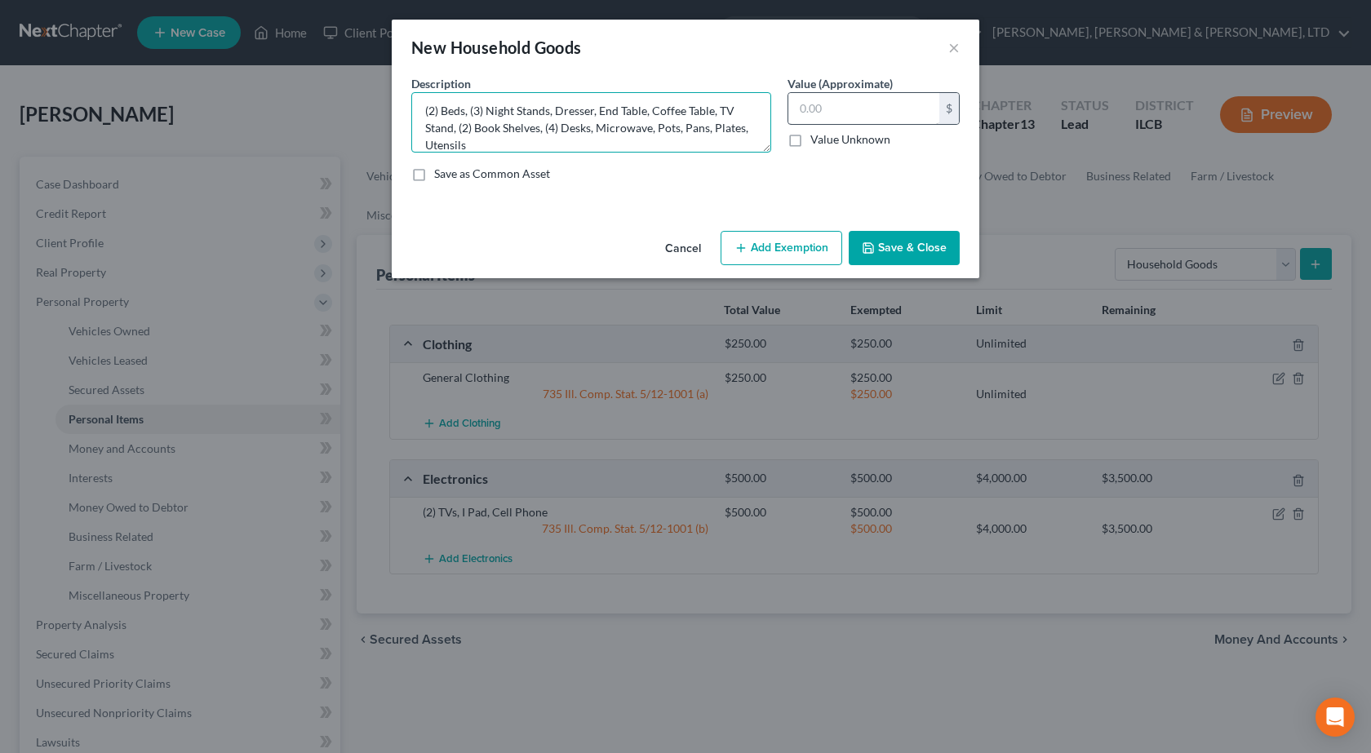
type textarea "(2) Beds, (3) Night Stands, Dresser, End Table, Coffee Table, TV Stand, (2) Boo…"
click at [882, 103] on input "text" at bounding box center [863, 108] width 151 height 31
type input "750"
click at [803, 252] on button "Add Exemption" at bounding box center [782, 248] width 122 height 34
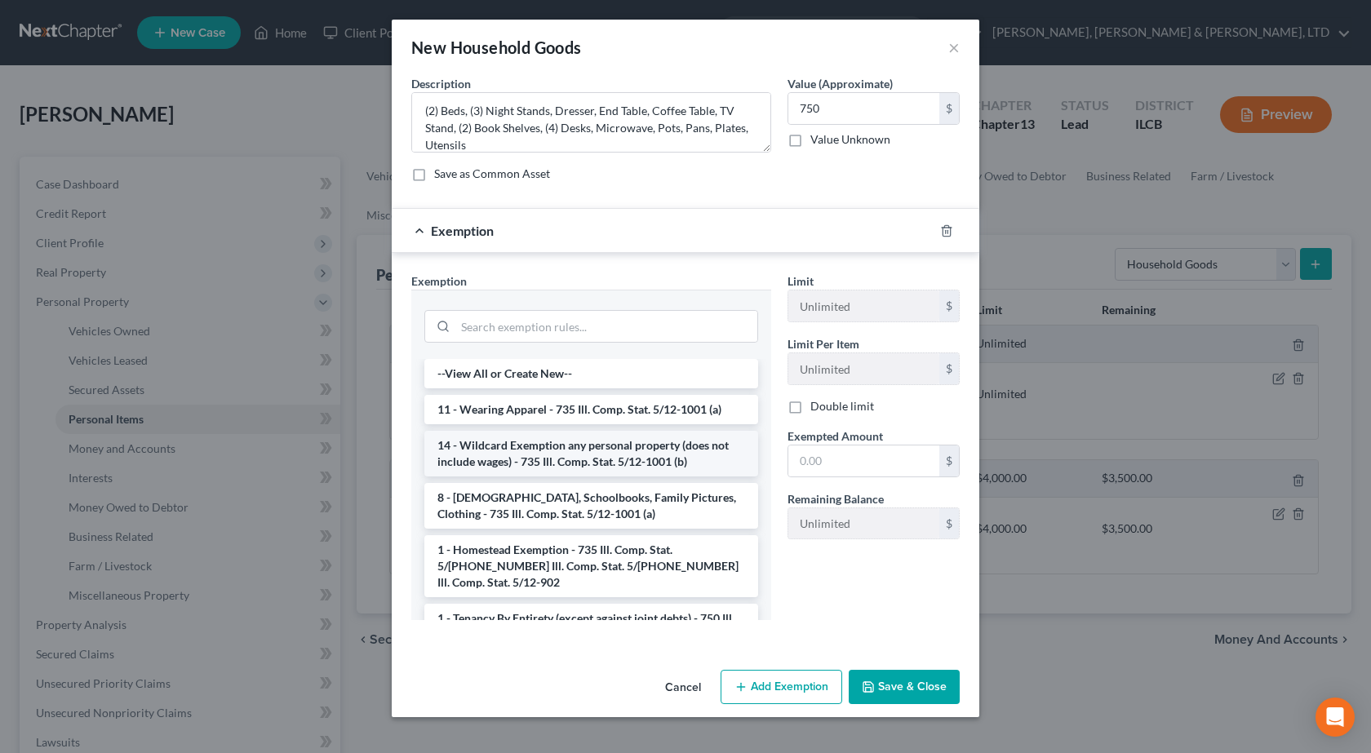
click at [504, 449] on li "14 - Wildcard Exemption any personal property (does not include wages) - 735 Il…" at bounding box center [591, 454] width 334 height 46
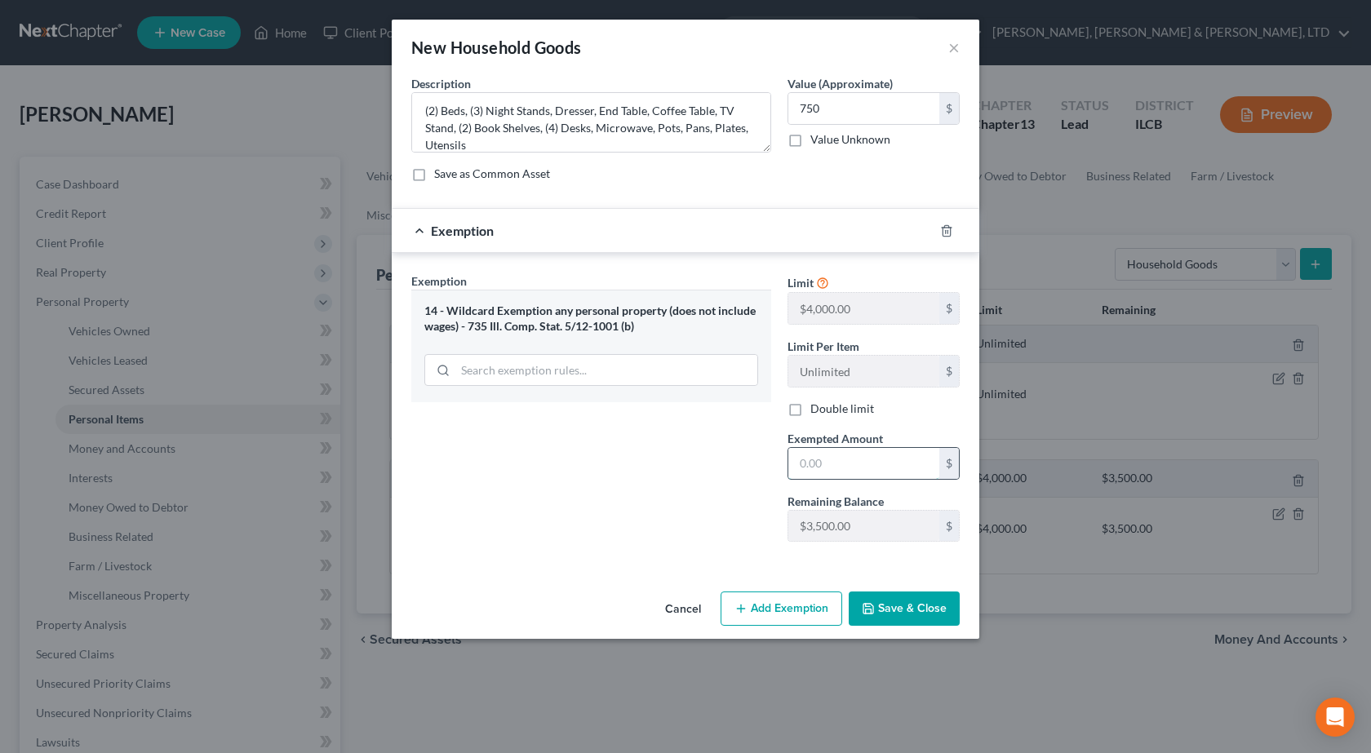
click at [865, 469] on input "text" at bounding box center [863, 463] width 151 height 31
type input "750"
click at [913, 614] on button "Save & Close" at bounding box center [904, 609] width 111 height 34
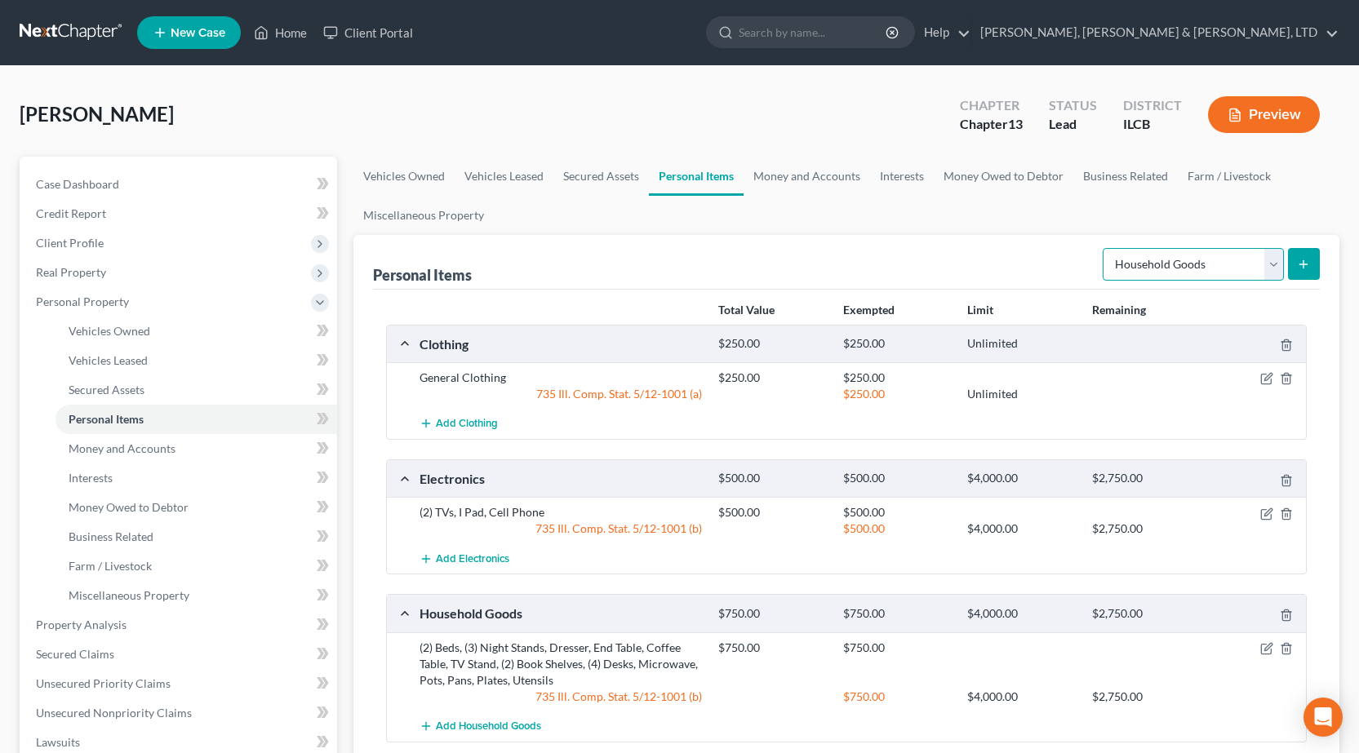
click at [1145, 261] on select "Select Item Type Clothing Collectibles Of Value Electronics Firearms Household …" at bounding box center [1193, 264] width 181 height 33
select select "sports_and_hobby_equipment"
click at [1104, 248] on select "Select Item Type Clothing Collectibles Of Value Electronics Firearms Household …" at bounding box center [1193, 264] width 181 height 33
click at [1308, 259] on icon "submit" at bounding box center [1303, 264] width 13 height 13
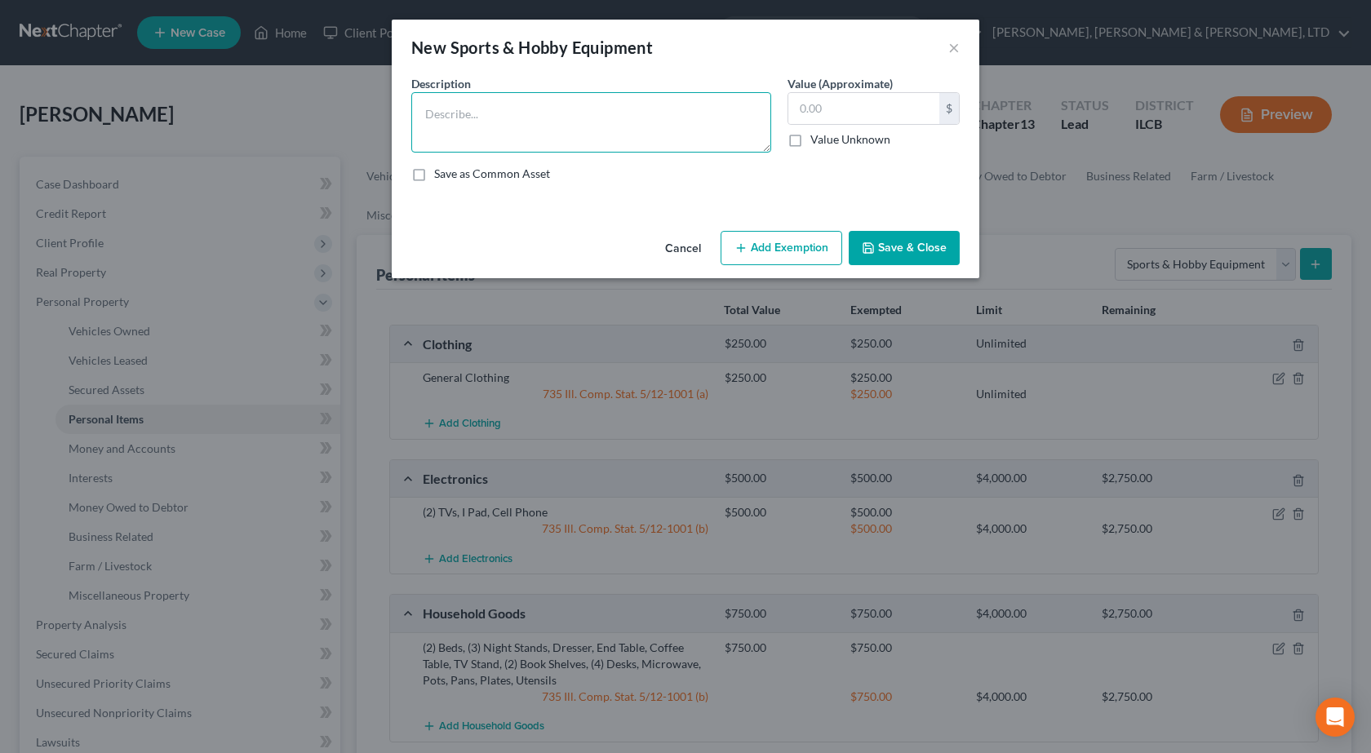
click at [553, 128] on textarea at bounding box center [591, 122] width 360 height 60
type textarea "Bicycle"
click at [851, 110] on input "text" at bounding box center [863, 108] width 151 height 31
type input "100"
click at [770, 246] on button "Add Exemption" at bounding box center [782, 248] width 122 height 34
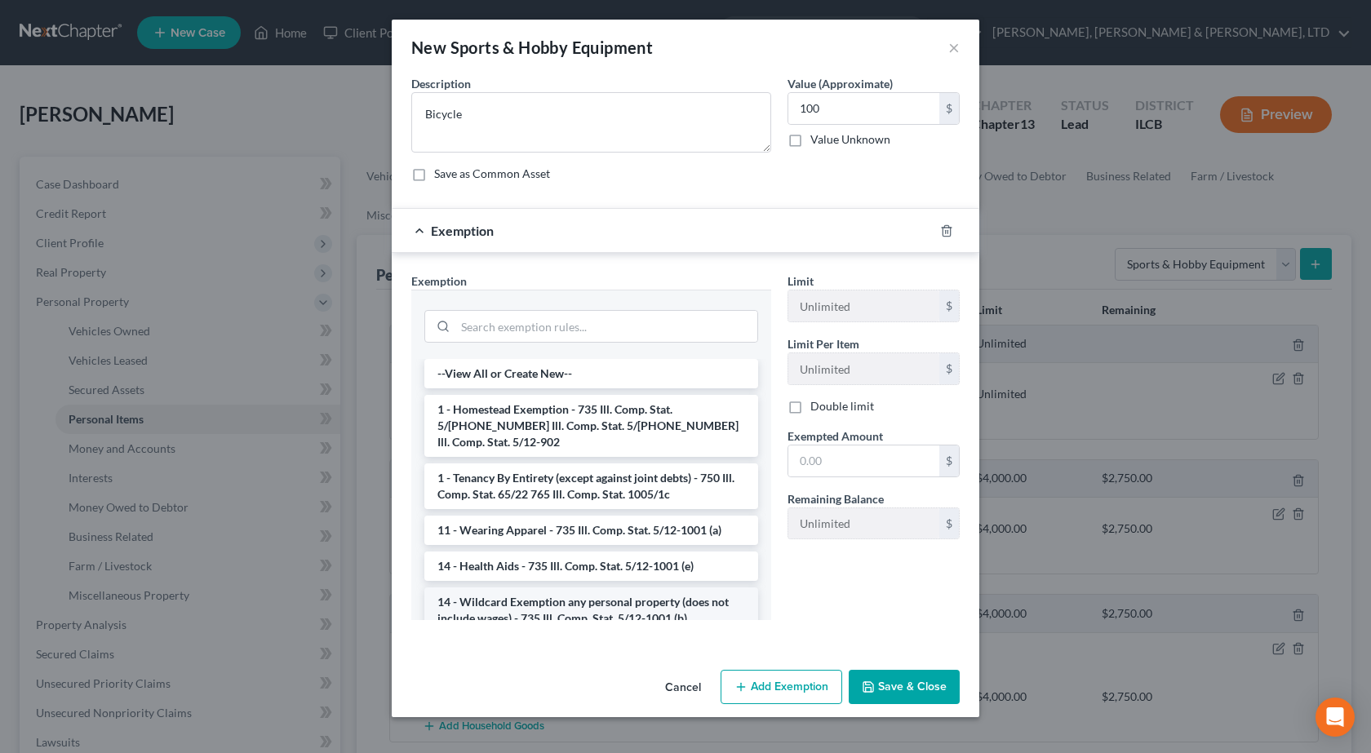
click at [522, 600] on li "14 - Wildcard Exemption any personal property (does not include wages) - 735 Il…" at bounding box center [591, 611] width 334 height 46
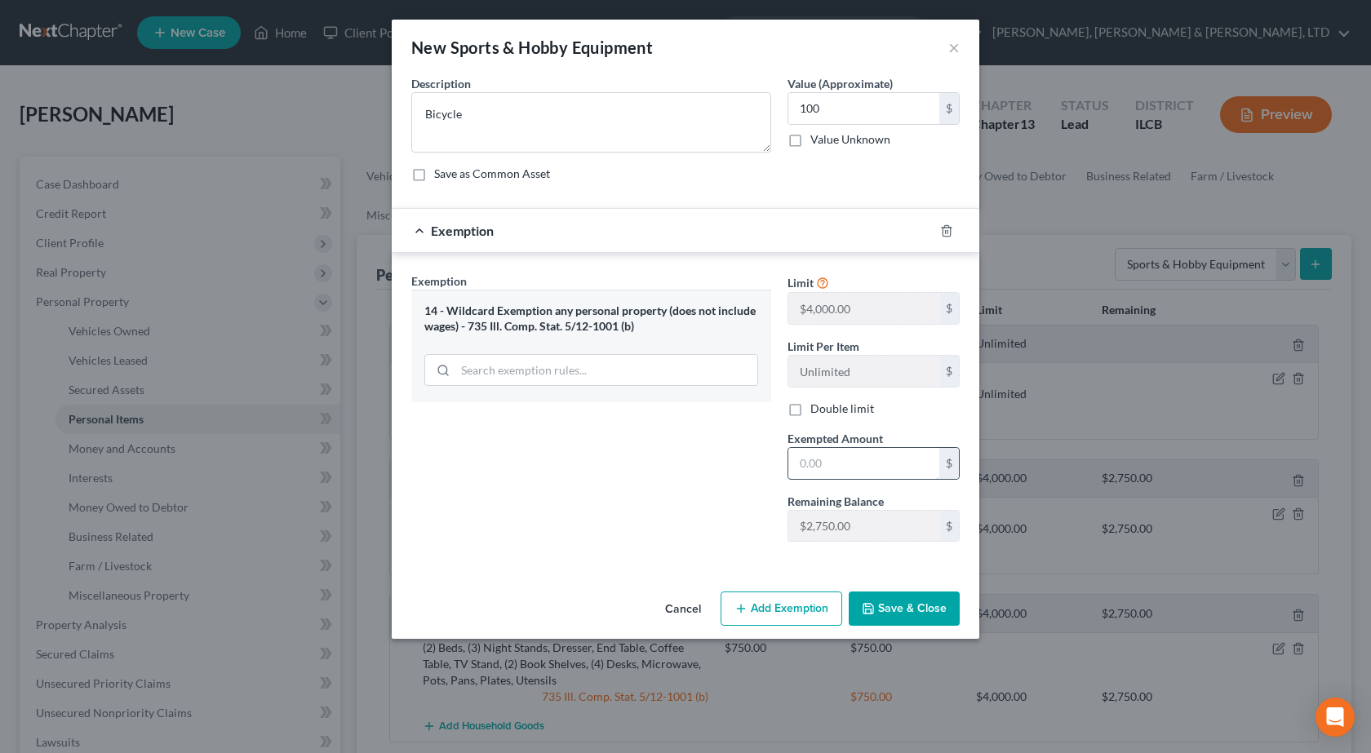
click at [826, 468] on input "text" at bounding box center [863, 463] width 151 height 31
type input "100"
click at [699, 504] on div "Exemption Set must be selected for CA. Exemption * 14 - Wildcard Exemption any …" at bounding box center [591, 414] width 376 height 282
click at [934, 615] on button "Save & Close" at bounding box center [904, 609] width 111 height 34
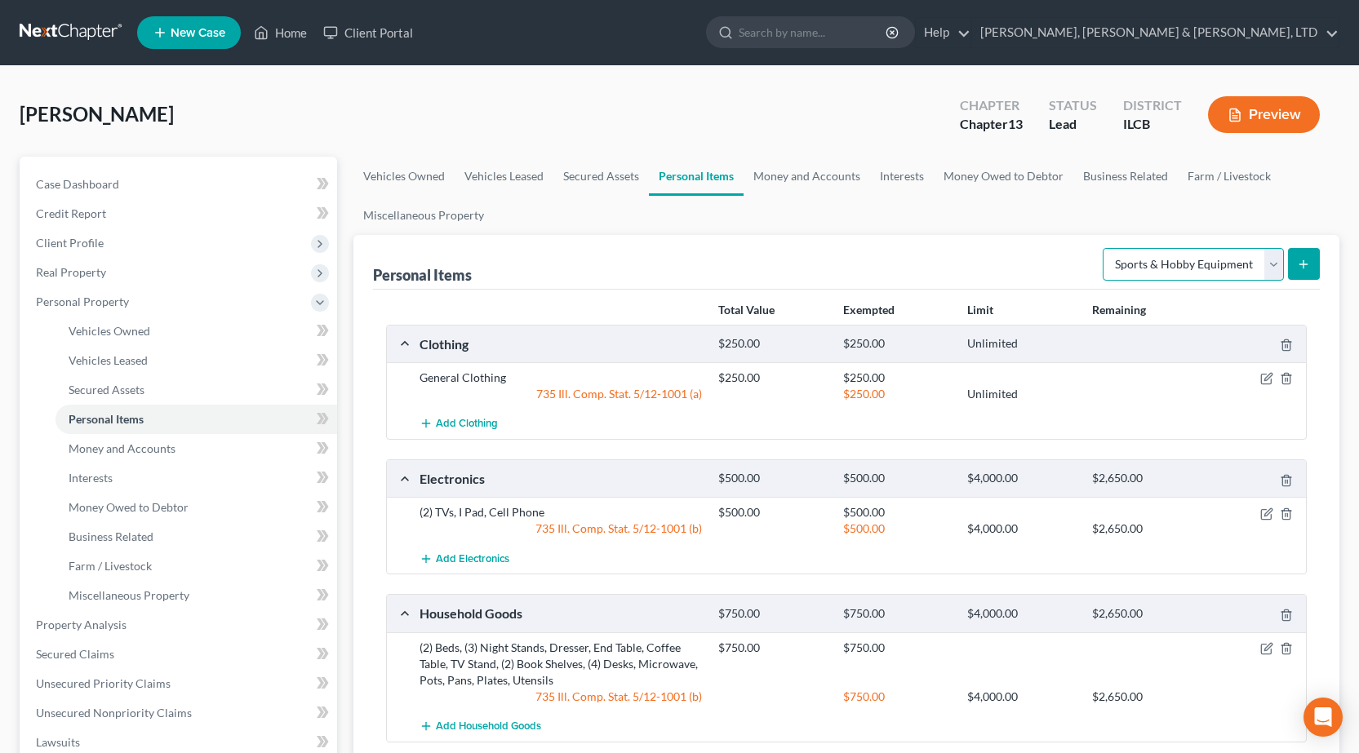
click at [1176, 264] on select "Select Item Type Clothing Collectibles Of Value Electronics Firearms Household …" at bounding box center [1193, 264] width 181 height 33
select select "jewelry"
click at [1104, 248] on select "Select Item Type Clothing Collectibles Of Value Electronics Firearms Household …" at bounding box center [1193, 264] width 181 height 33
click at [1312, 265] on button "submit" at bounding box center [1304, 264] width 32 height 32
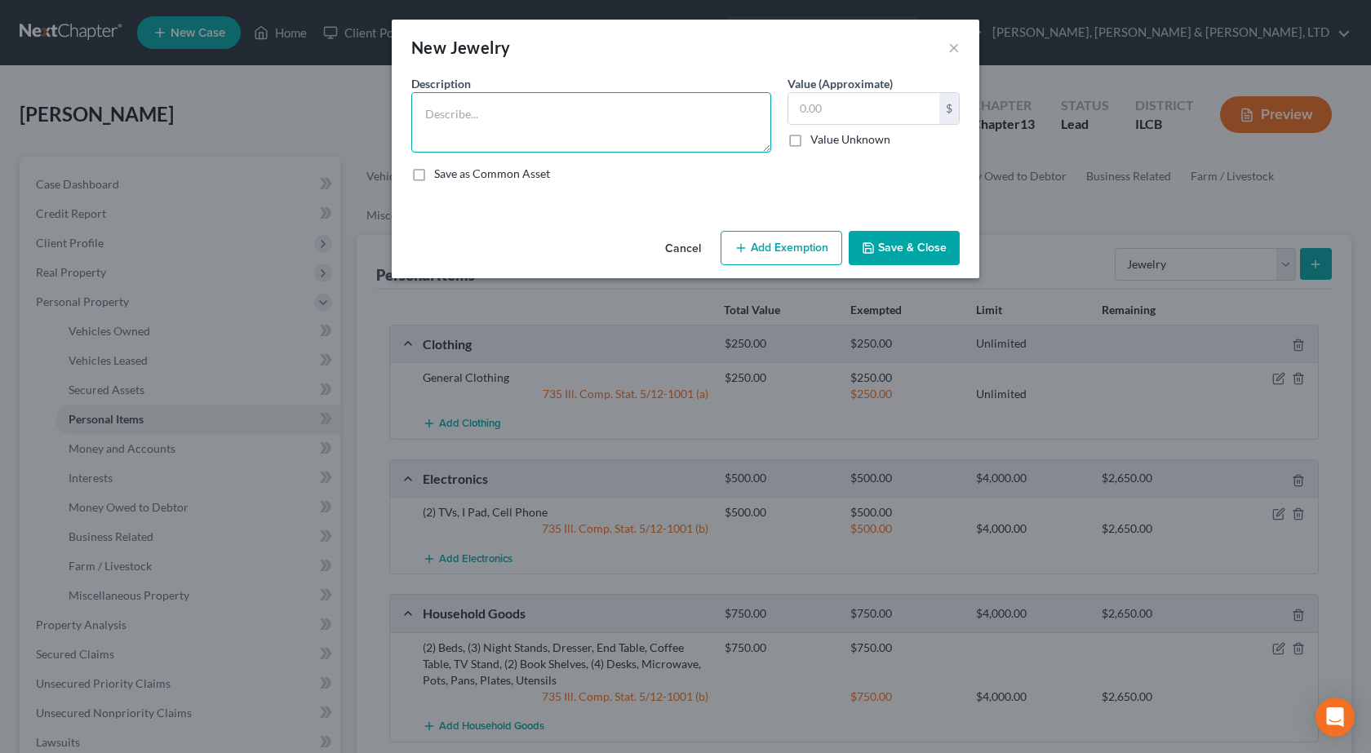
click at [490, 127] on textarea at bounding box center [591, 122] width 360 height 60
type textarea "Glasses and Watch"
click at [820, 106] on input "text" at bounding box center [863, 108] width 151 height 31
type input "200"
click at [785, 239] on button "Add Exemption" at bounding box center [782, 248] width 122 height 34
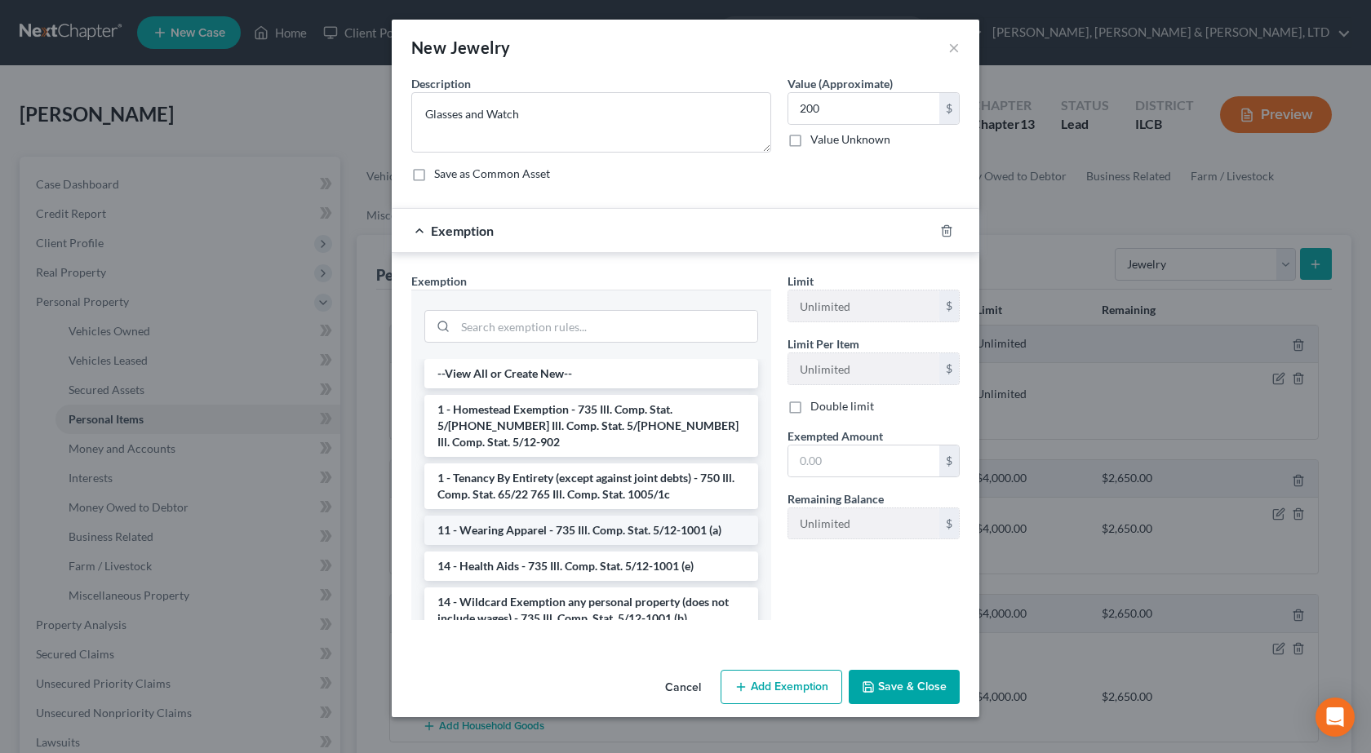
click at [531, 522] on li "11 - Wearing Apparel - 735 Ill. Comp. Stat. 5/12-1001 (a)" at bounding box center [591, 530] width 334 height 29
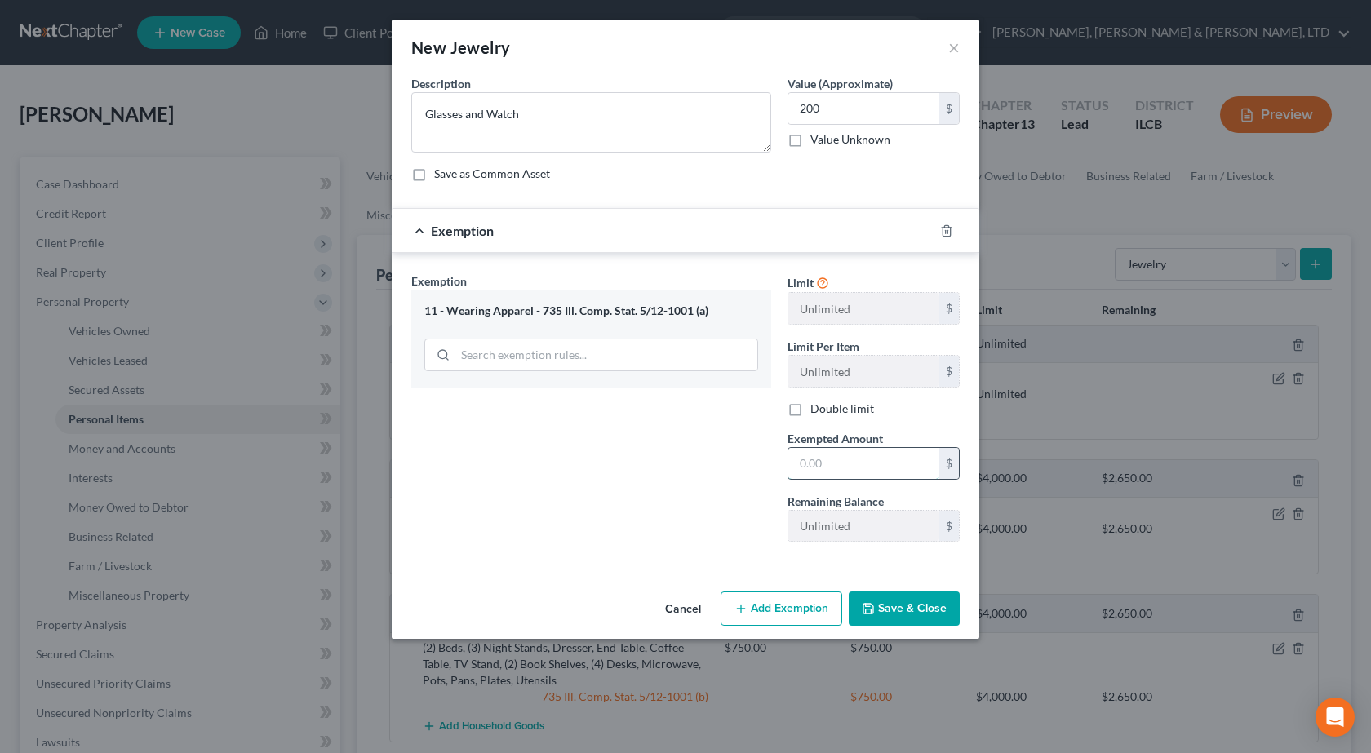
click at [814, 456] on input "text" at bounding box center [863, 463] width 151 height 31
type input "200"
click at [917, 614] on button "Save & Close" at bounding box center [904, 609] width 111 height 34
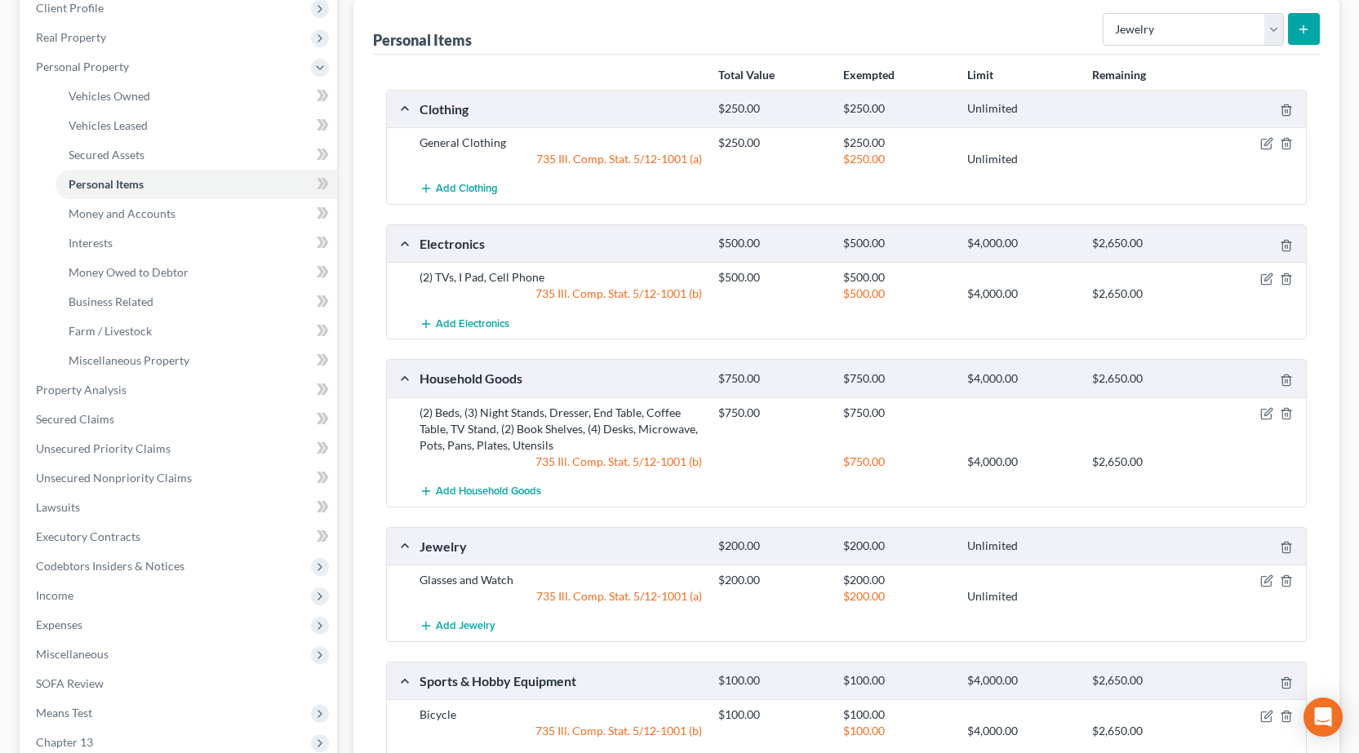
scroll to position [193, 0]
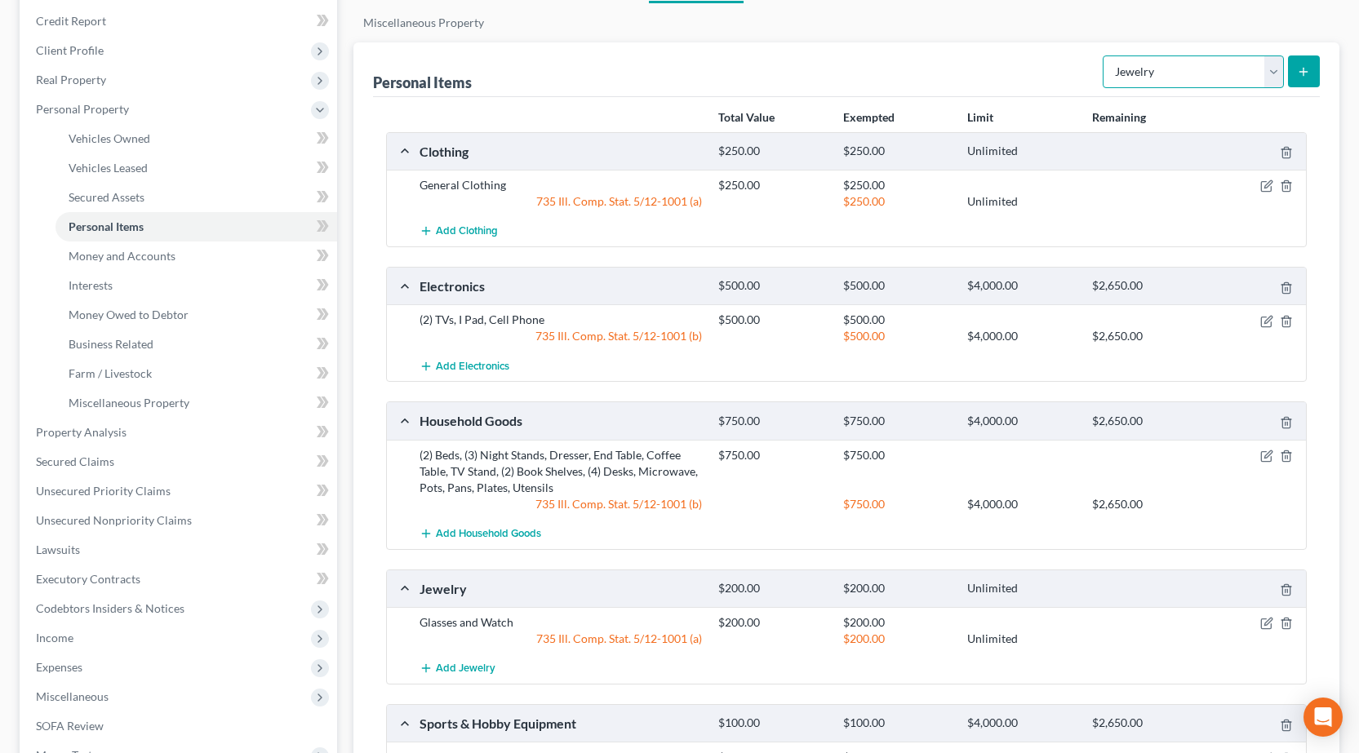
click at [1181, 74] on select "Select Item Type Clothing Collectibles Of Value Electronics Firearms Household …" at bounding box center [1193, 71] width 181 height 33
select select "pets"
click at [1104, 55] on select "Select Item Type Clothing Collectibles Of Value Electronics Firearms Household …" at bounding box center [1193, 71] width 181 height 33
click at [1305, 73] on icon "submit" at bounding box center [1303, 71] width 13 height 13
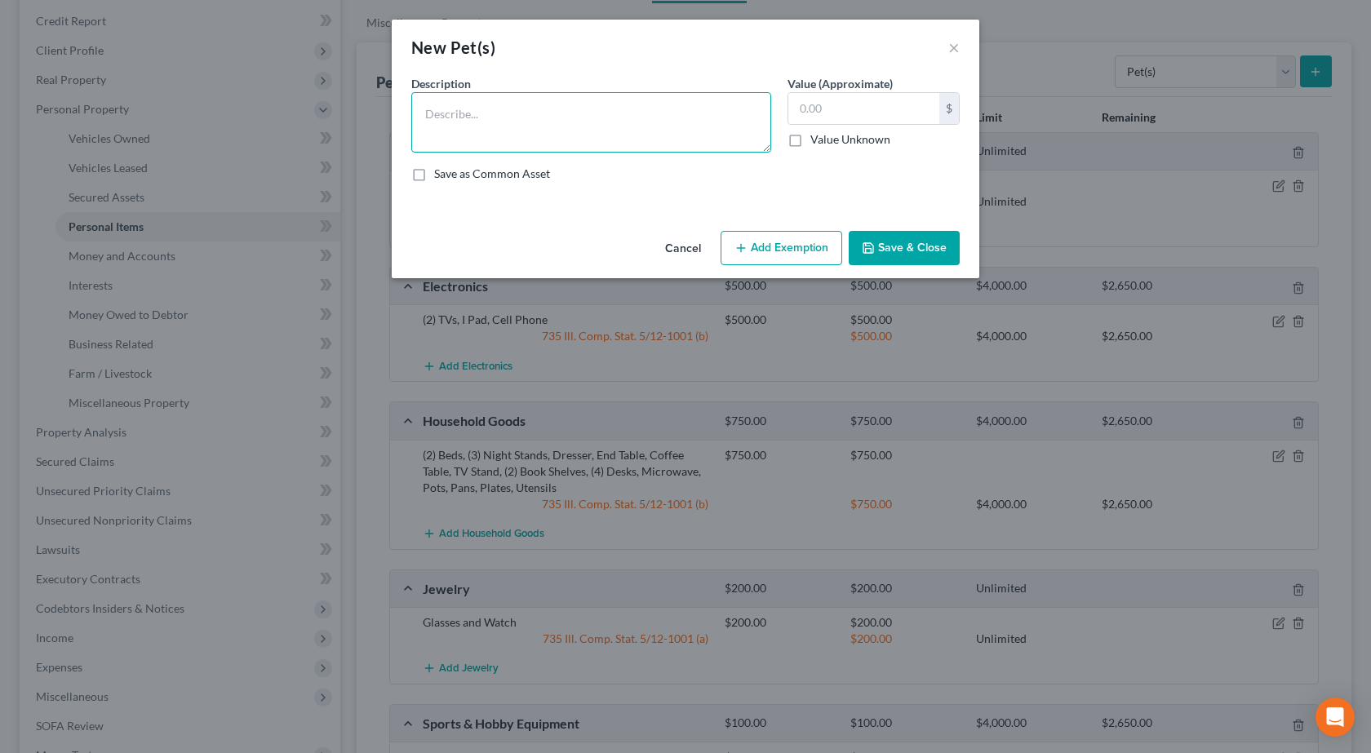
click at [668, 129] on textarea at bounding box center [591, 122] width 360 height 60
type textarea "Dog"
click at [928, 251] on button "Save & Close" at bounding box center [904, 248] width 111 height 34
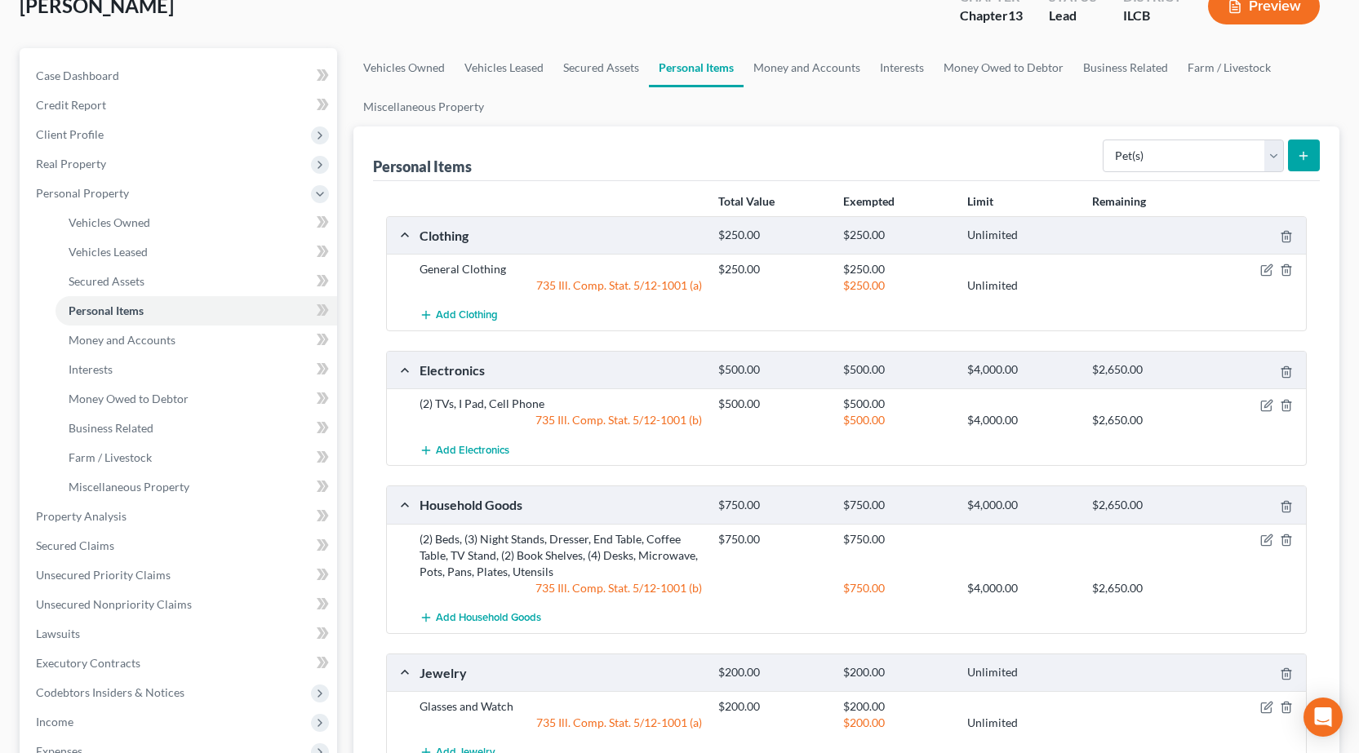
scroll to position [29, 0]
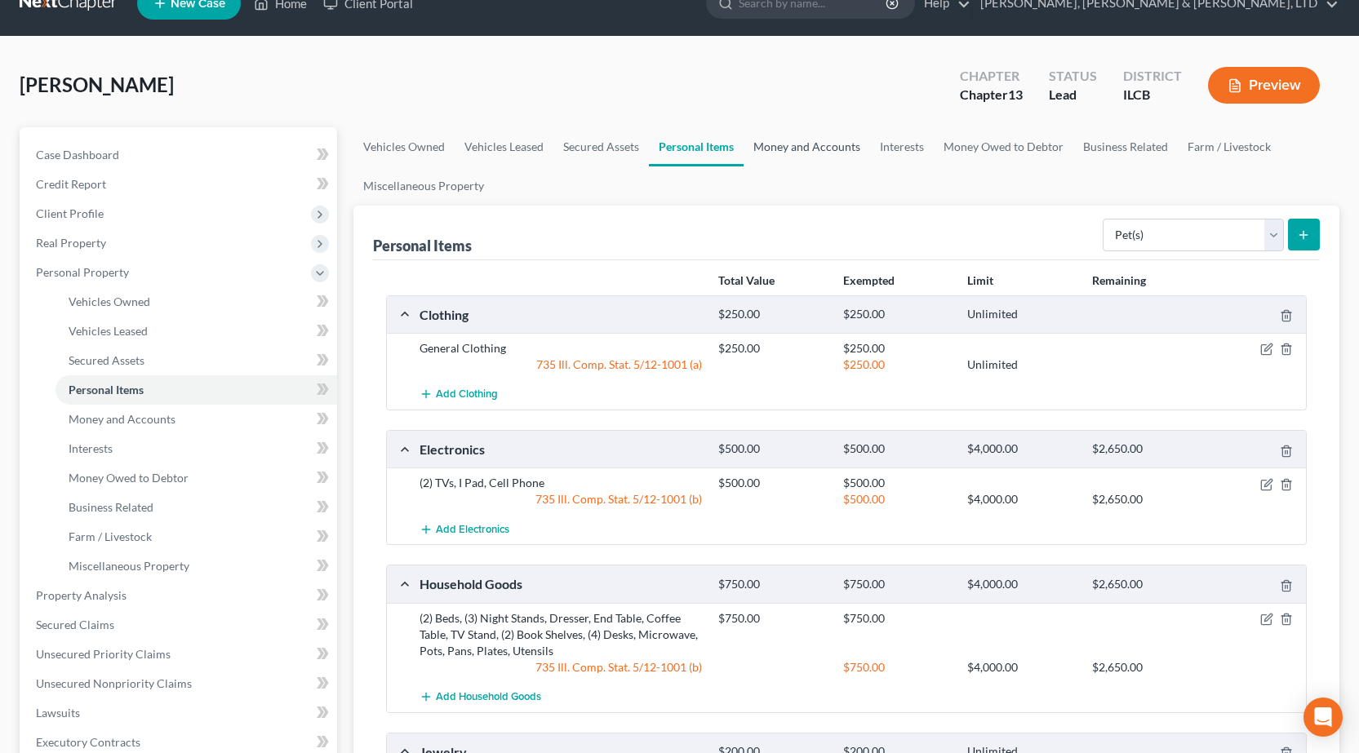
click at [811, 153] on link "Money and Accounts" at bounding box center [806, 146] width 127 height 39
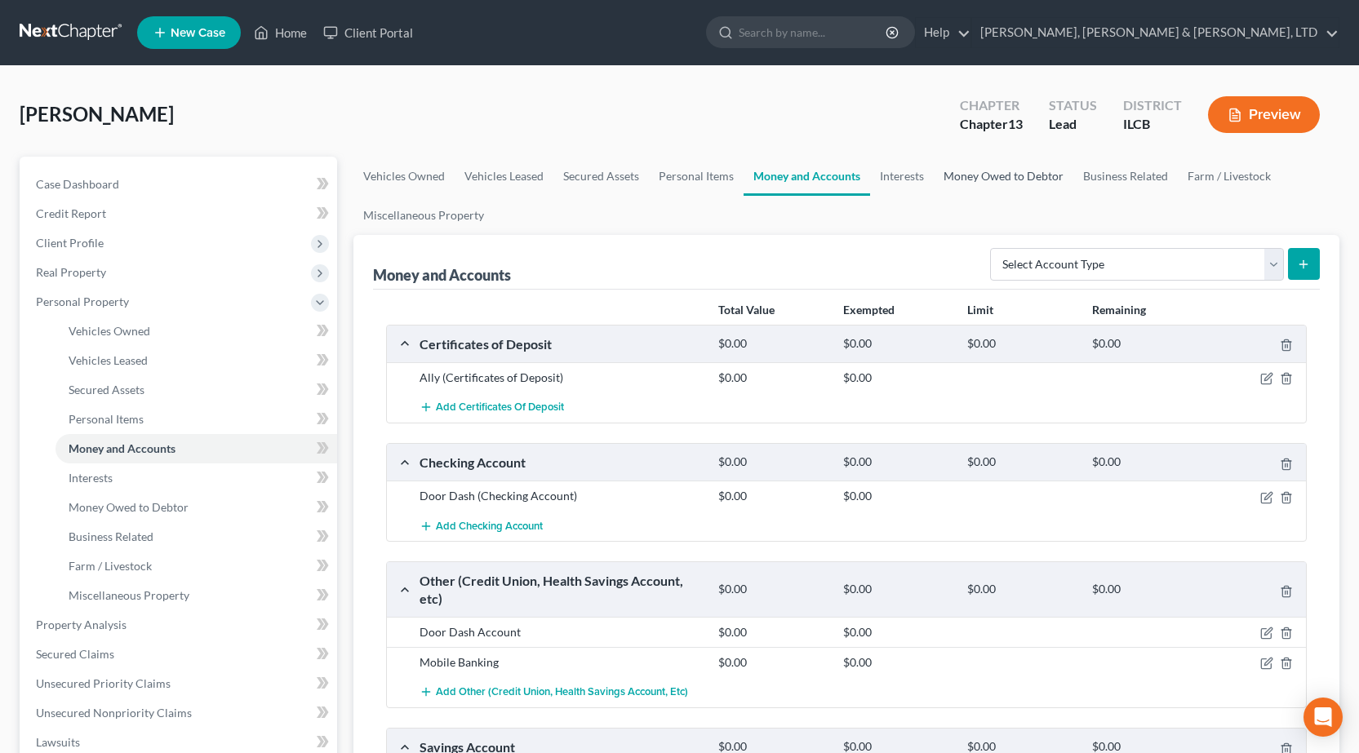
click at [974, 184] on link "Money Owed to Debtor" at bounding box center [1004, 176] width 140 height 39
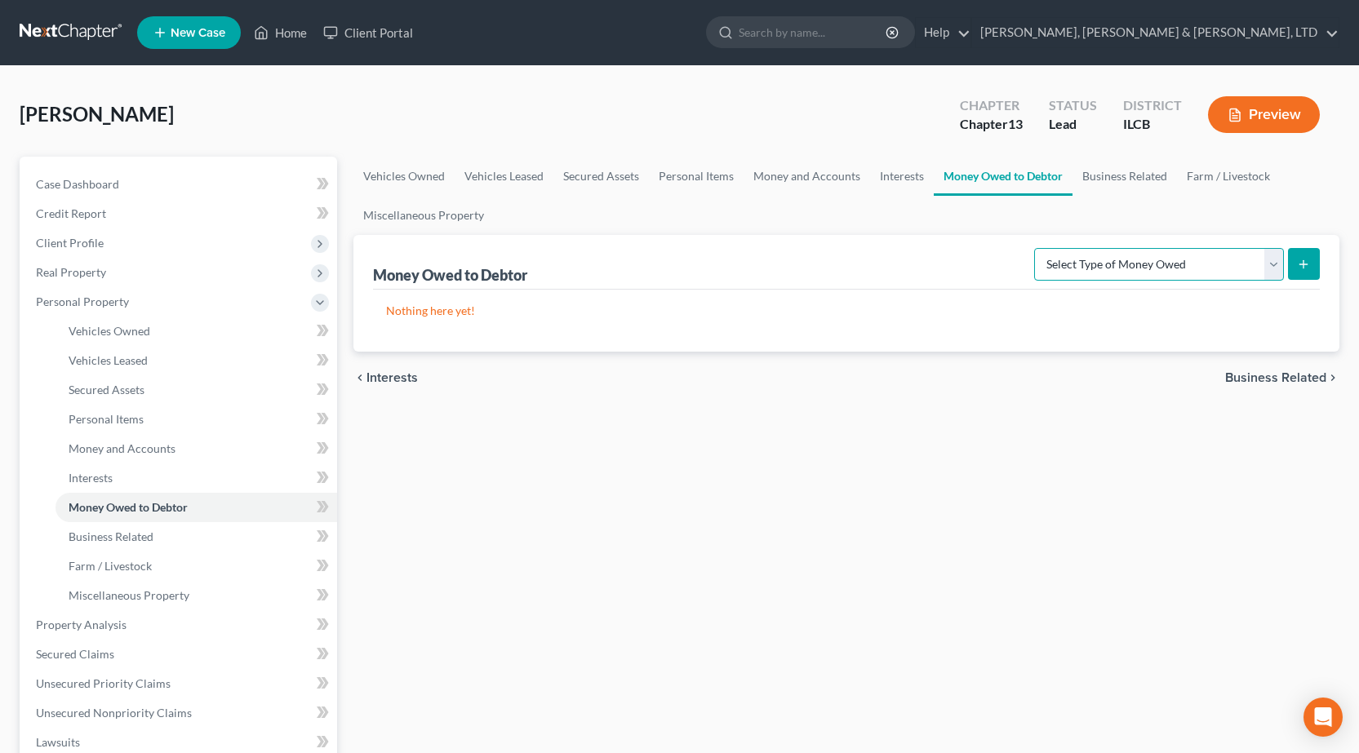
click at [1162, 259] on select "Select Type of Money Owed Accounts Receivable Alimony Child Support Claims Agai…" at bounding box center [1159, 264] width 250 height 33
select select "child_support"
click at [1036, 248] on select "Select Type of Money Owed Accounts Receivable Alimony Child Support Claims Agai…" at bounding box center [1159, 264] width 250 height 33
click at [1307, 273] on button "submit" at bounding box center [1304, 264] width 32 height 32
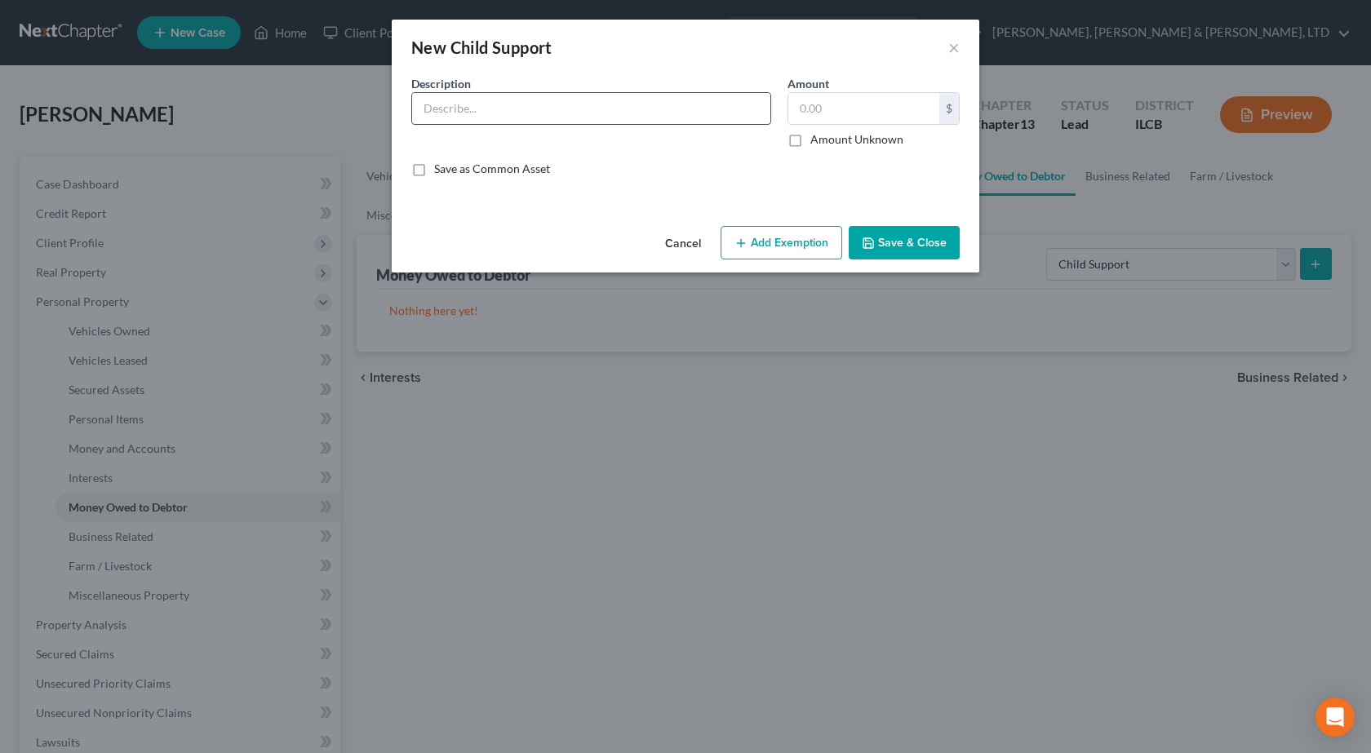
click at [655, 114] on input "text" at bounding box center [591, 108] width 358 height 31
type input "Child Support Claim"
click at [906, 244] on button "Save & Close" at bounding box center [904, 243] width 111 height 34
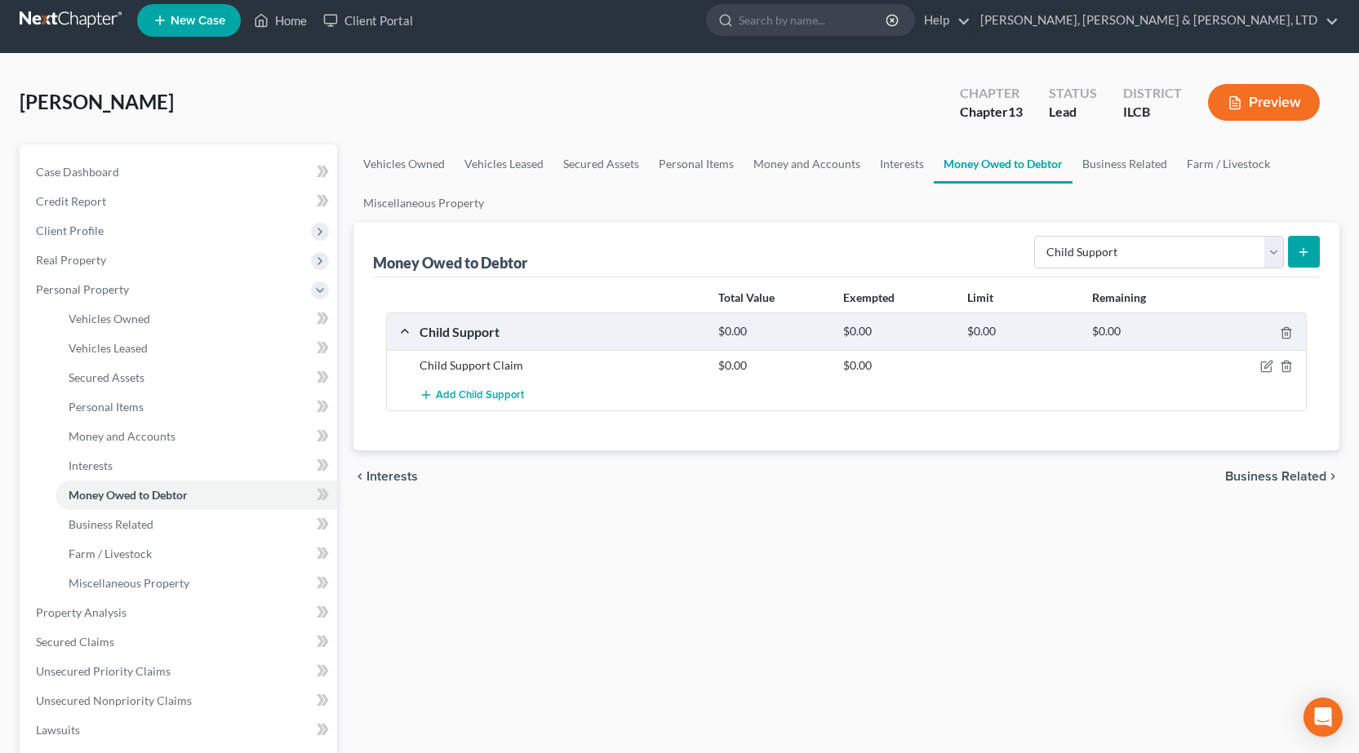
scroll to position [326, 0]
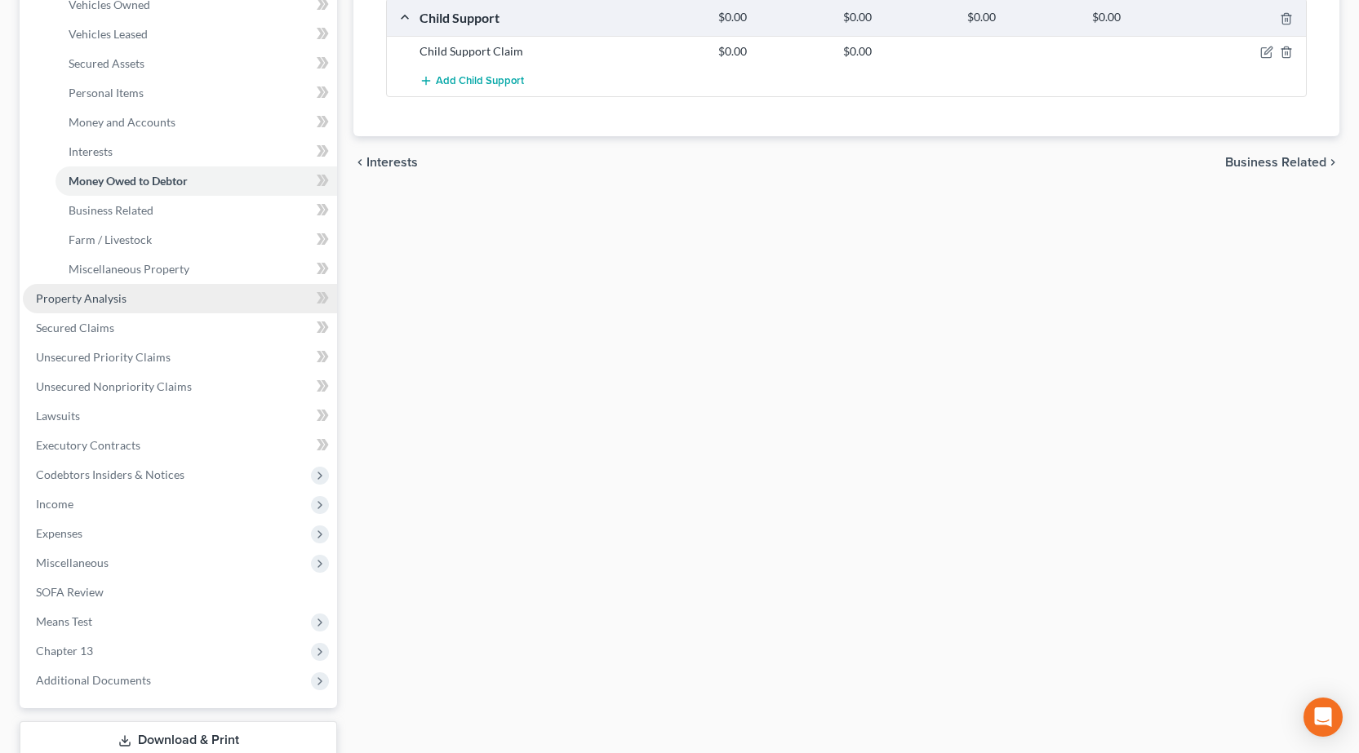
click at [114, 296] on span "Property Analysis" at bounding box center [81, 298] width 91 height 14
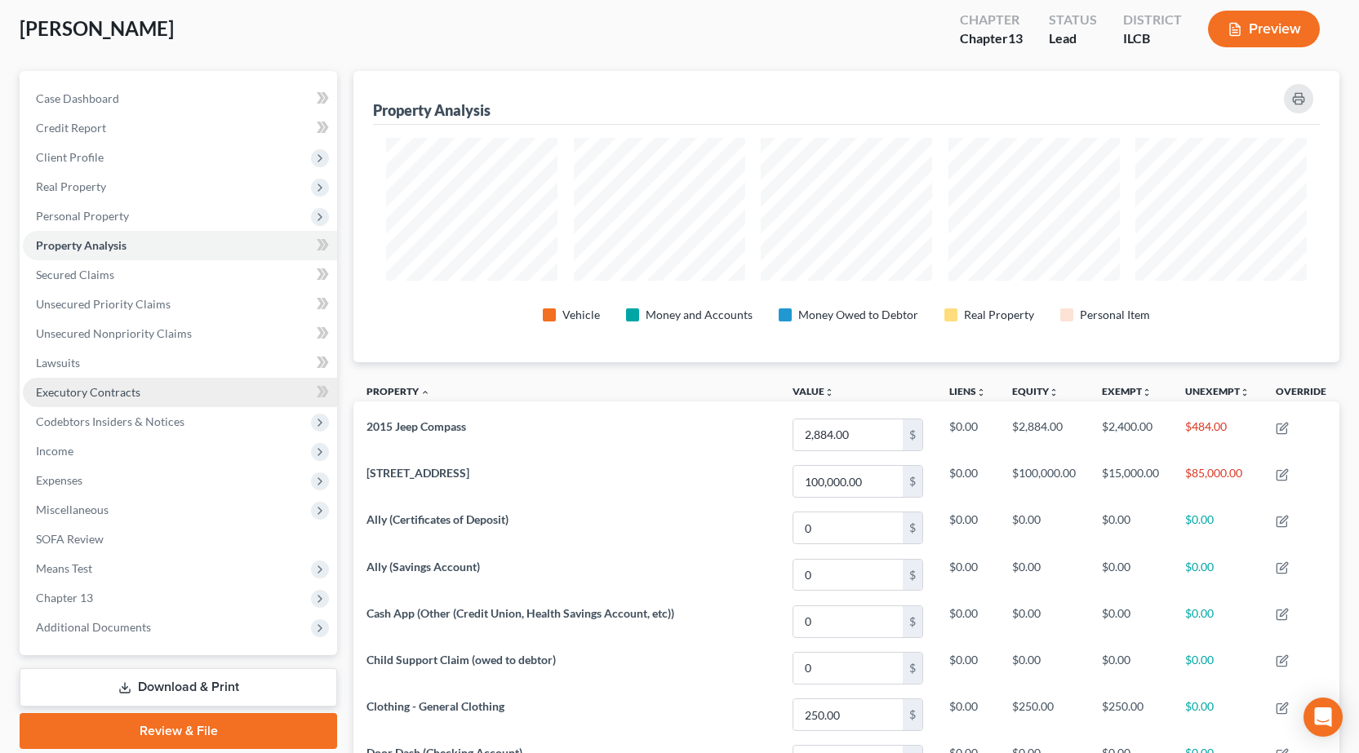
scroll to position [82, 0]
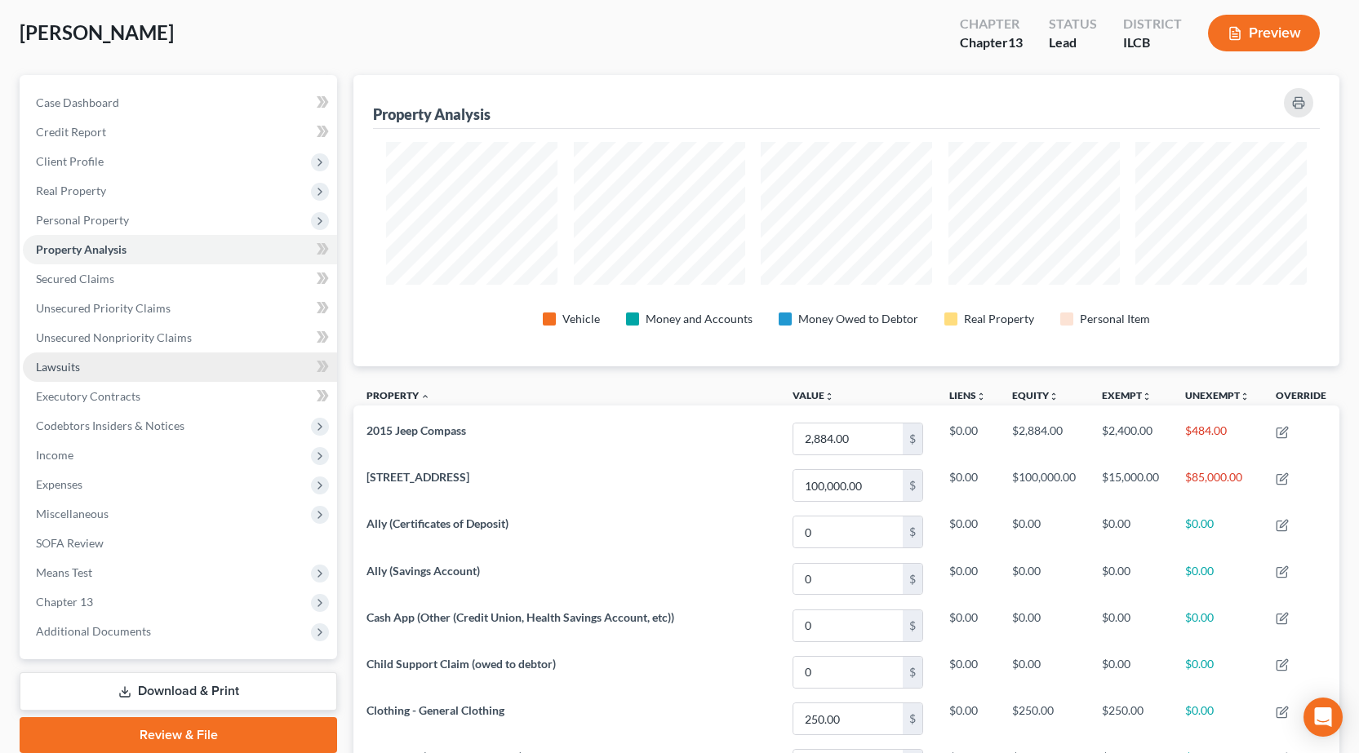
click at [137, 368] on link "Lawsuits" at bounding box center [180, 367] width 314 height 29
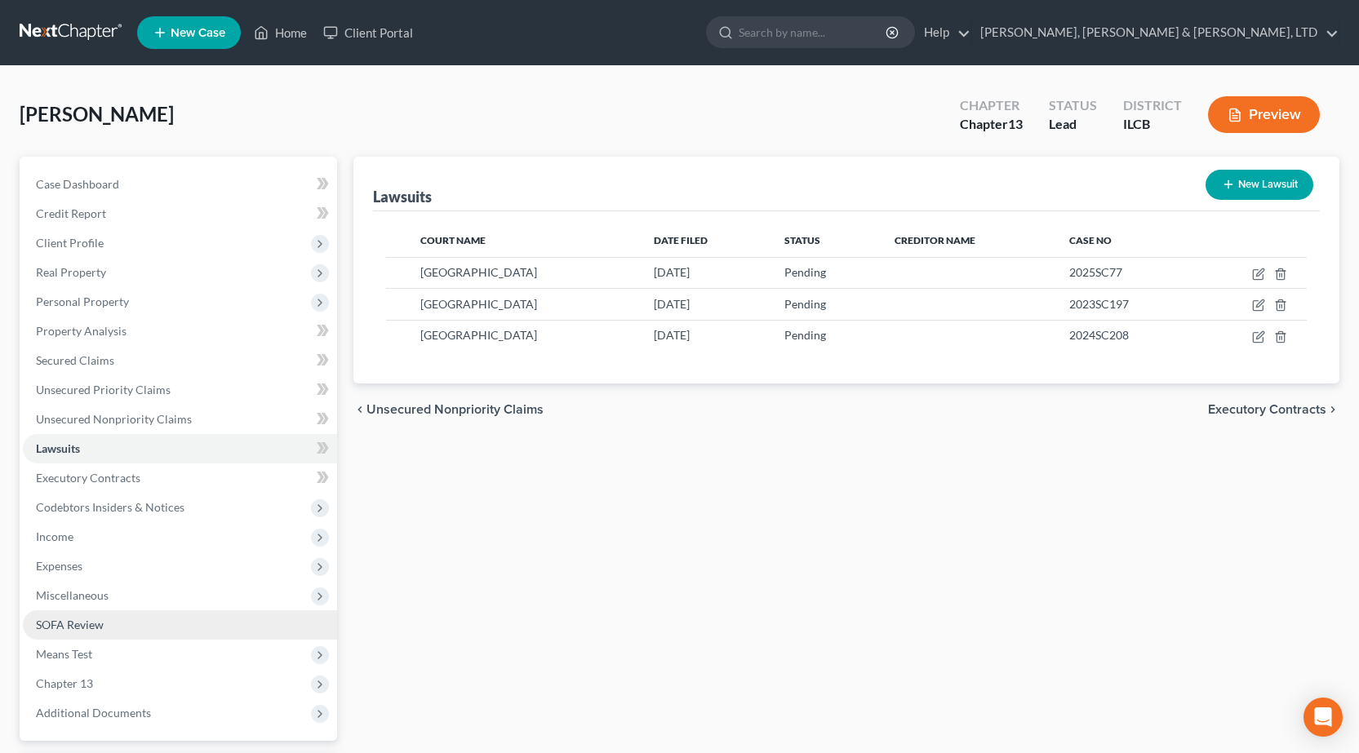
click at [107, 623] on link "SOFA Review" at bounding box center [180, 624] width 314 height 29
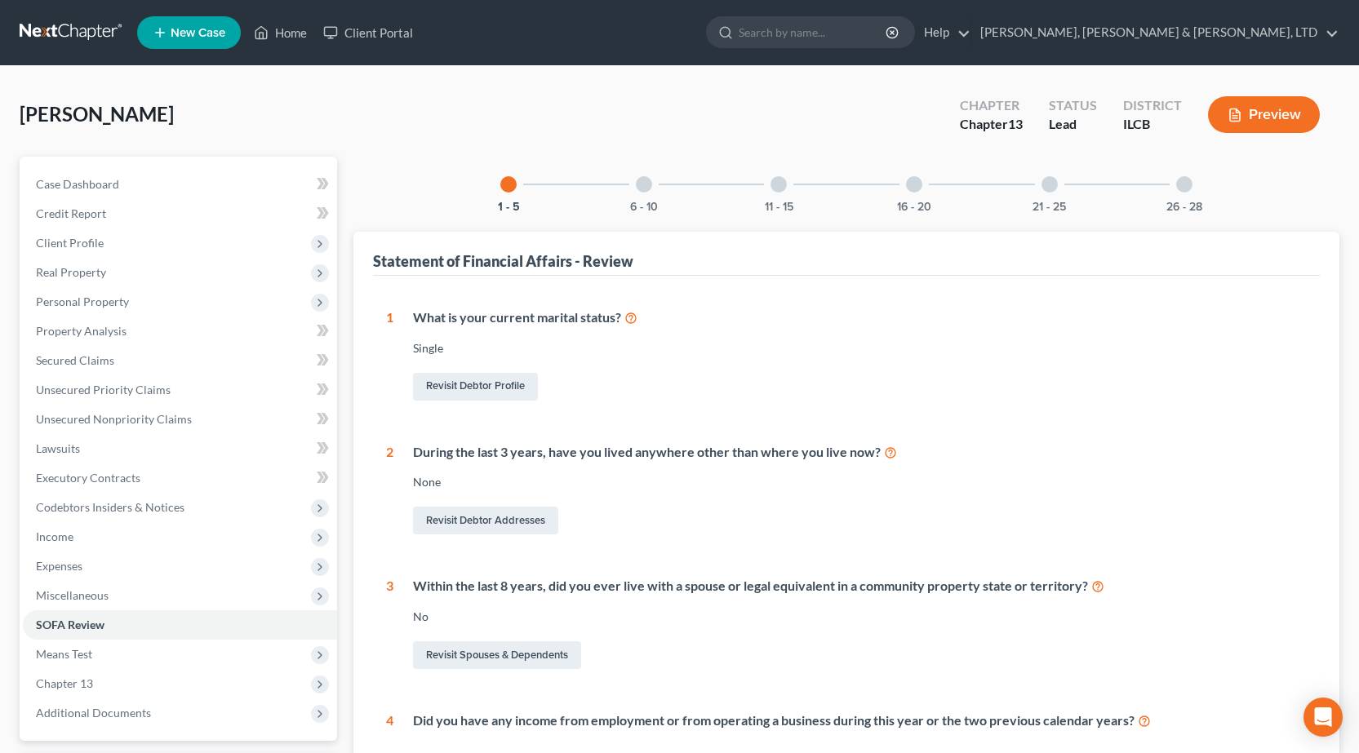
click at [785, 186] on div at bounding box center [778, 184] width 16 height 16
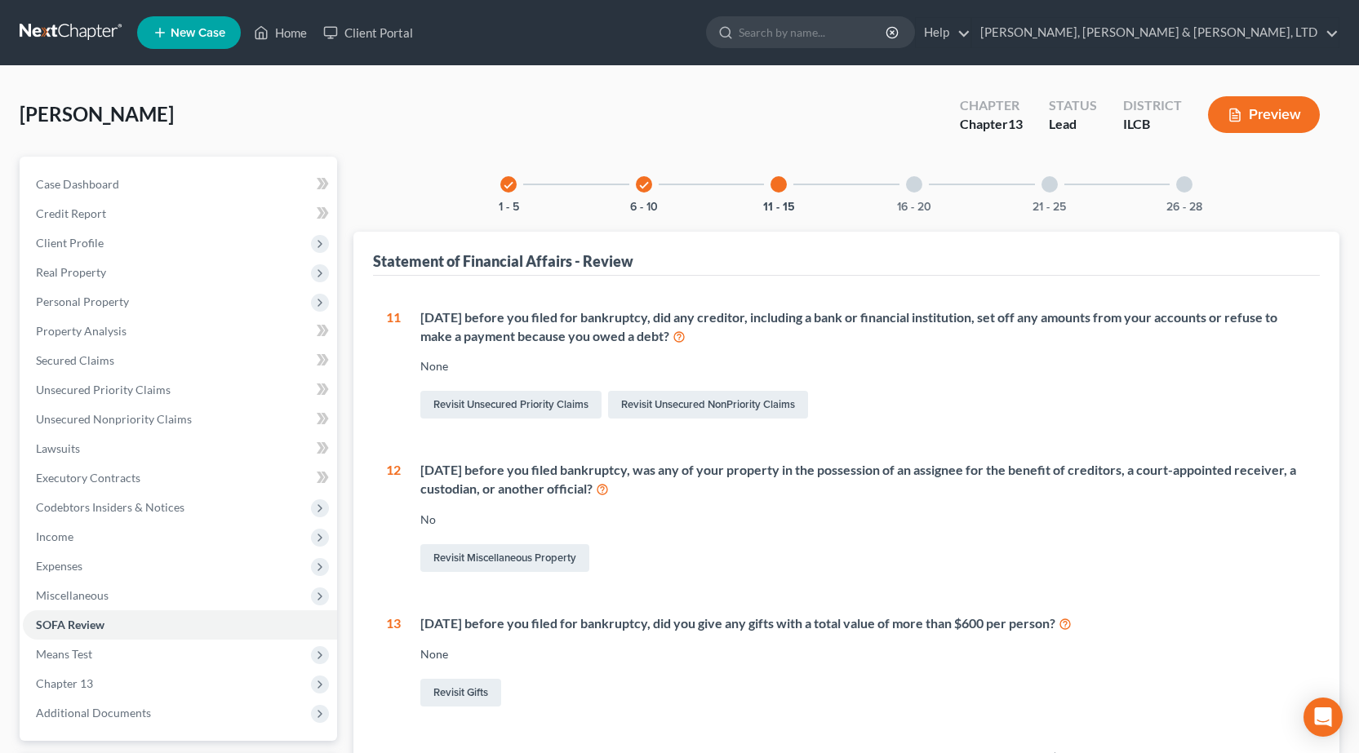
click at [914, 189] on div at bounding box center [914, 184] width 16 height 16
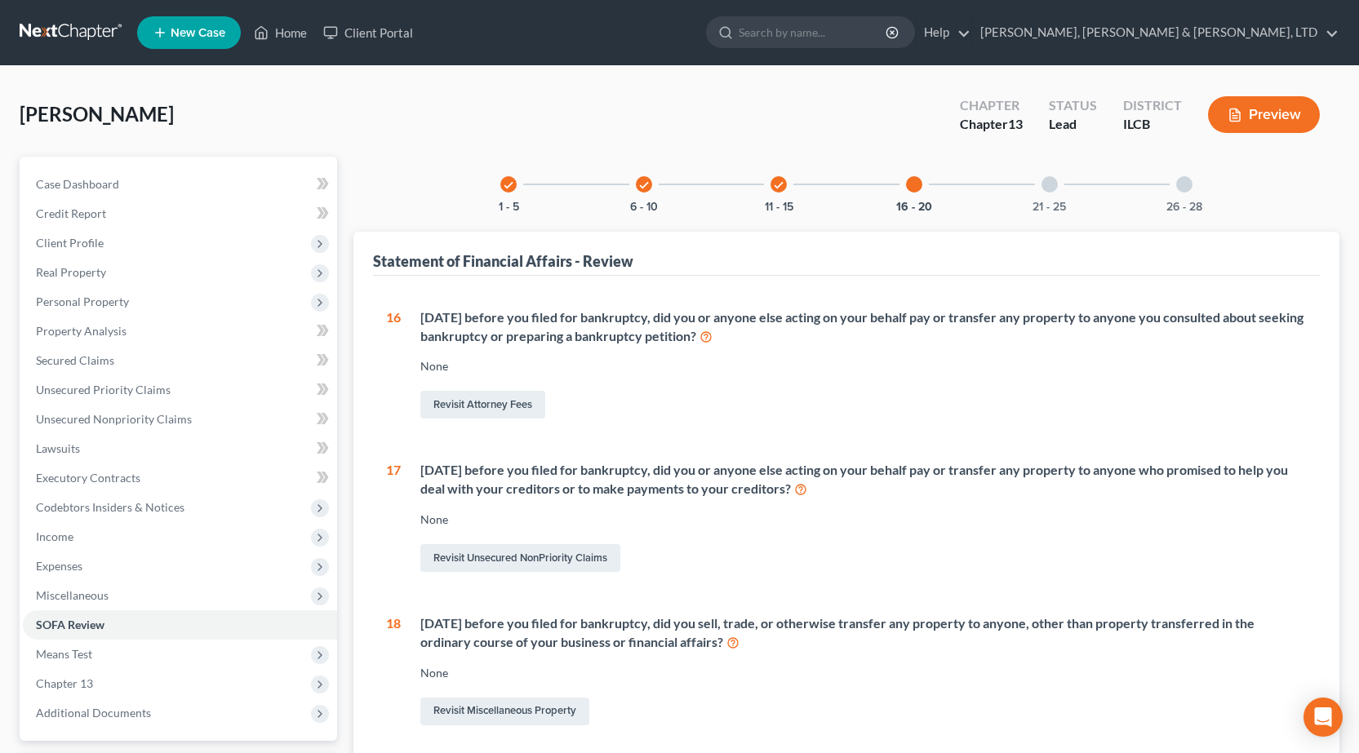
click at [1047, 188] on div at bounding box center [1049, 184] width 16 height 16
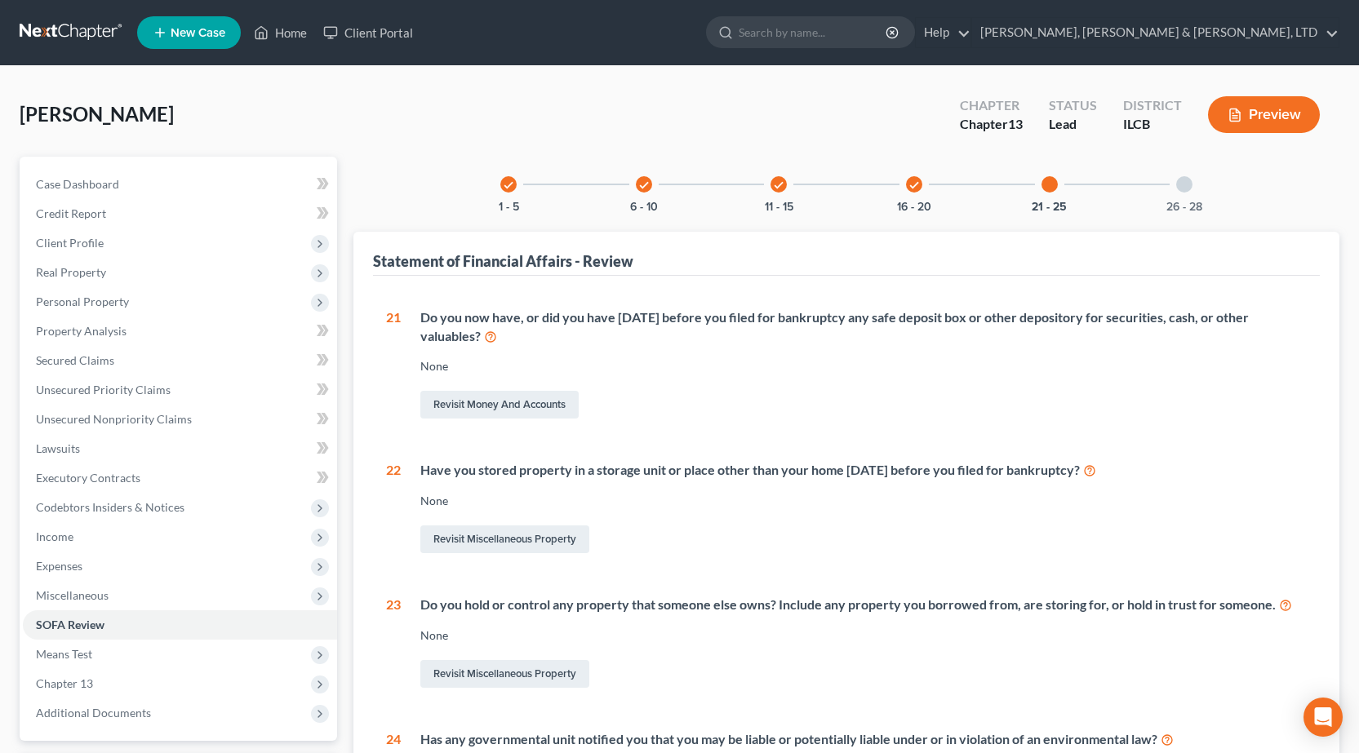
click at [1189, 184] on div at bounding box center [1184, 184] width 16 height 16
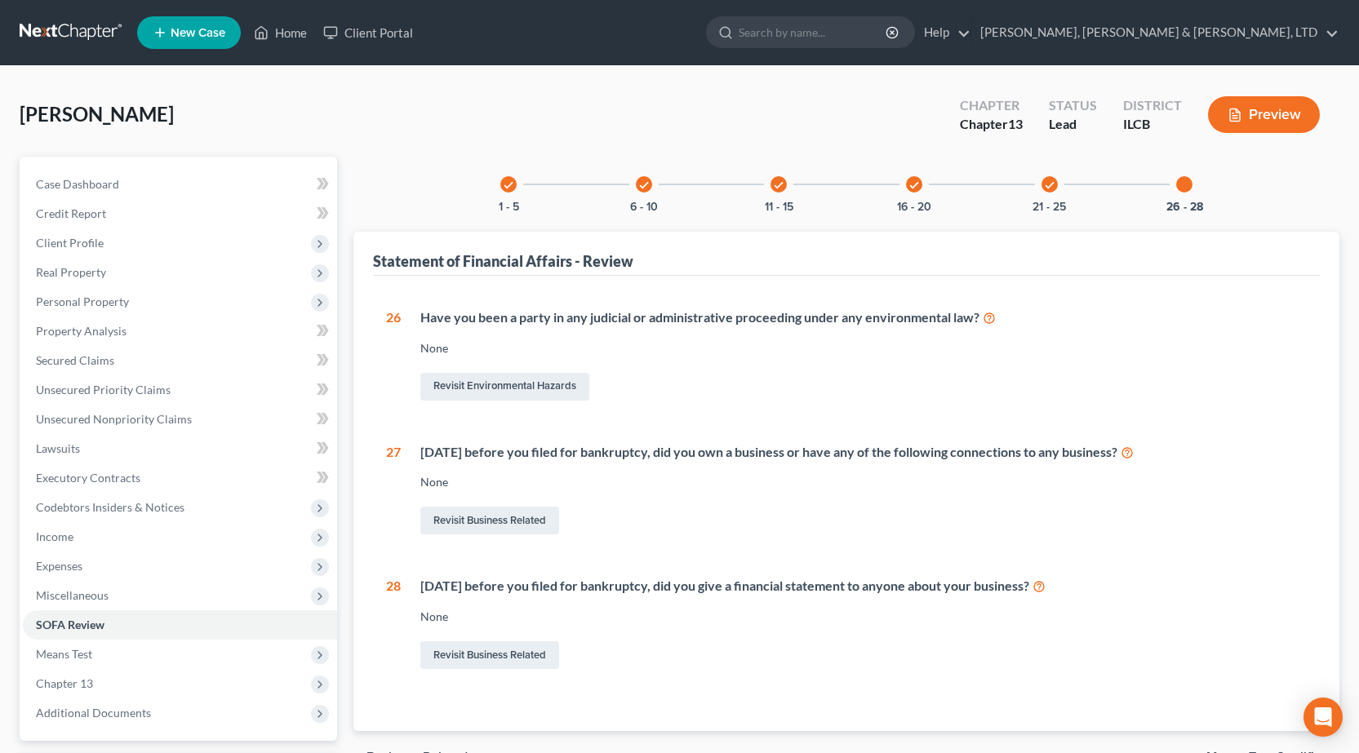
click at [40, 38] on link at bounding box center [72, 32] width 104 height 29
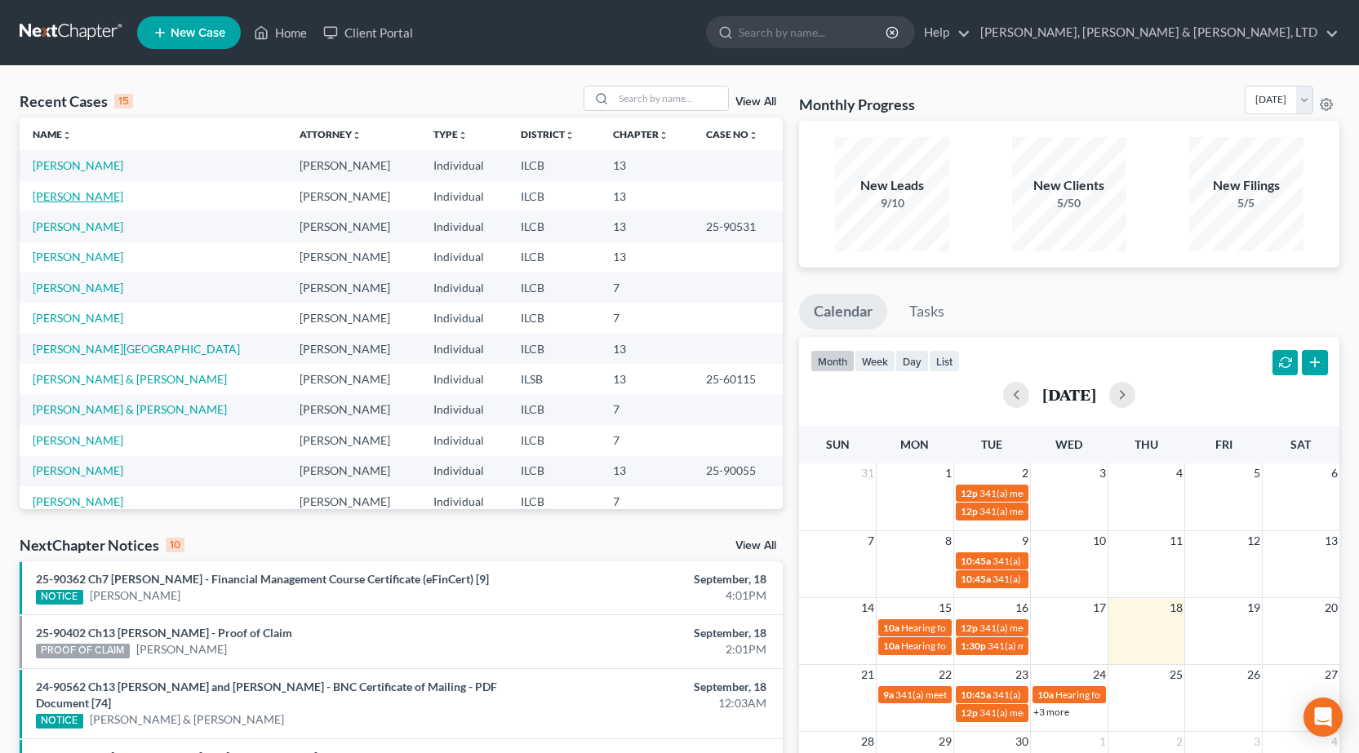
click at [62, 193] on link "[PERSON_NAME]" at bounding box center [78, 196] width 91 height 14
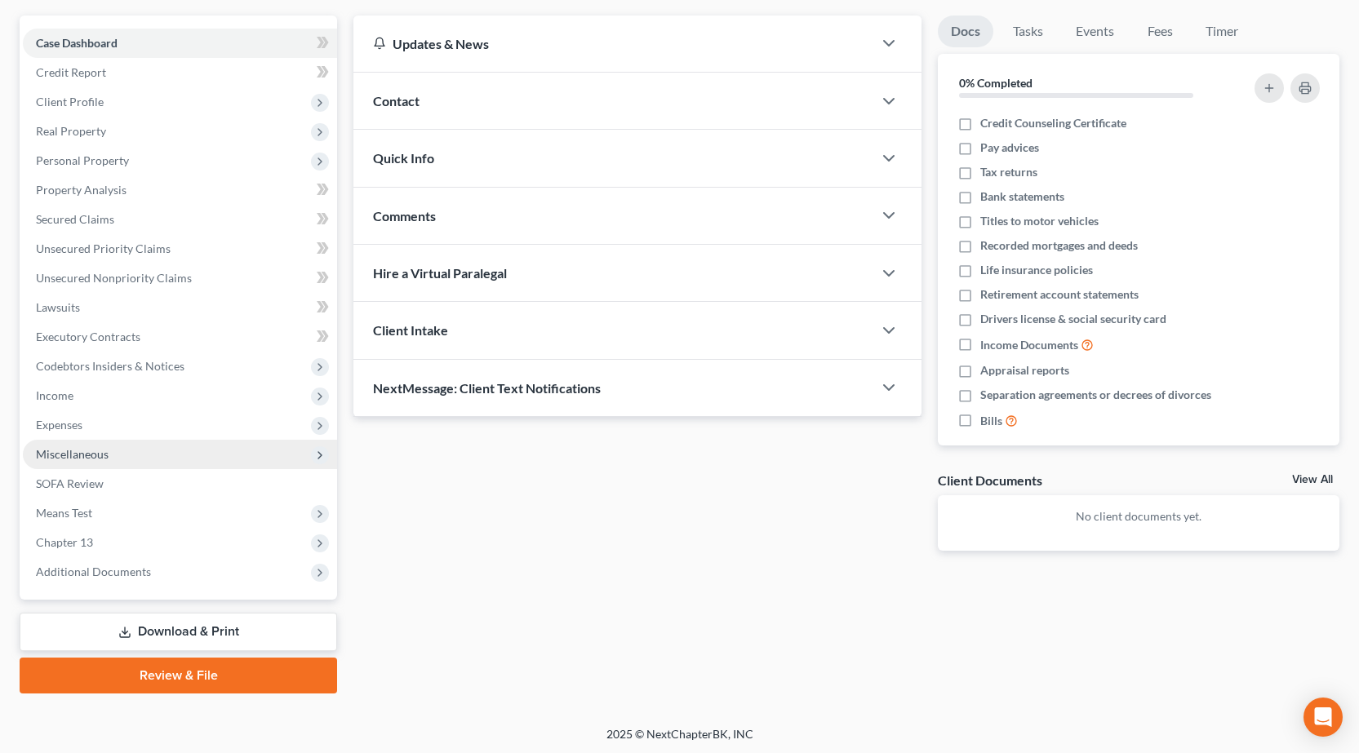
scroll to position [144, 0]
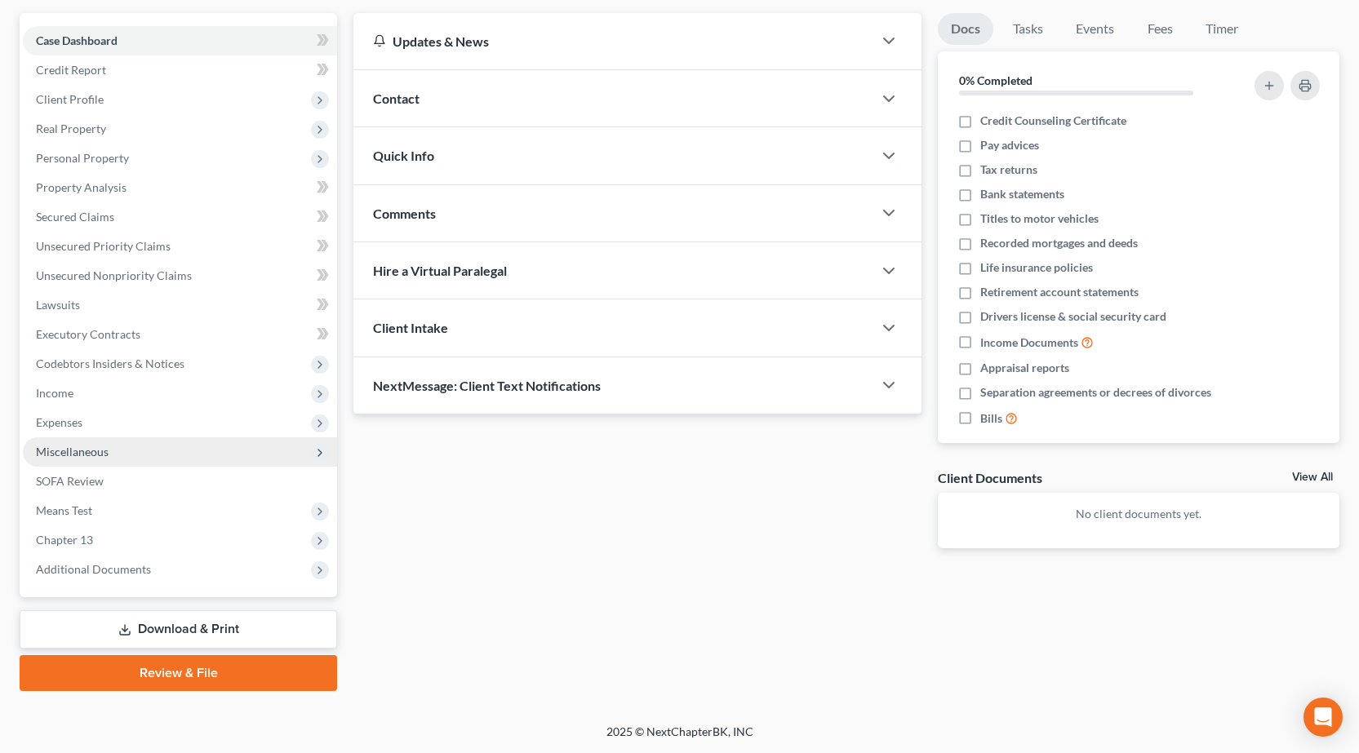
click at [102, 451] on span "Miscellaneous" at bounding box center [72, 452] width 73 height 14
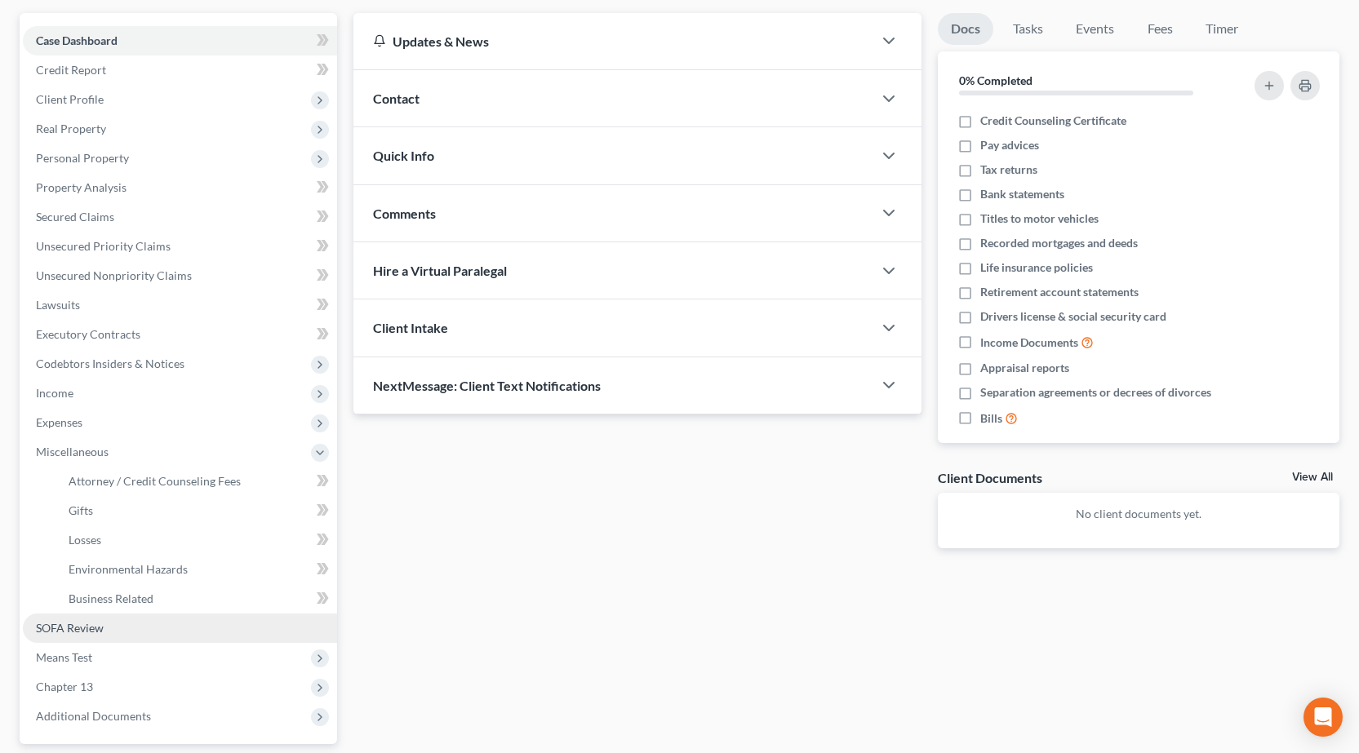
click at [91, 629] on span "SOFA Review" at bounding box center [70, 628] width 68 height 14
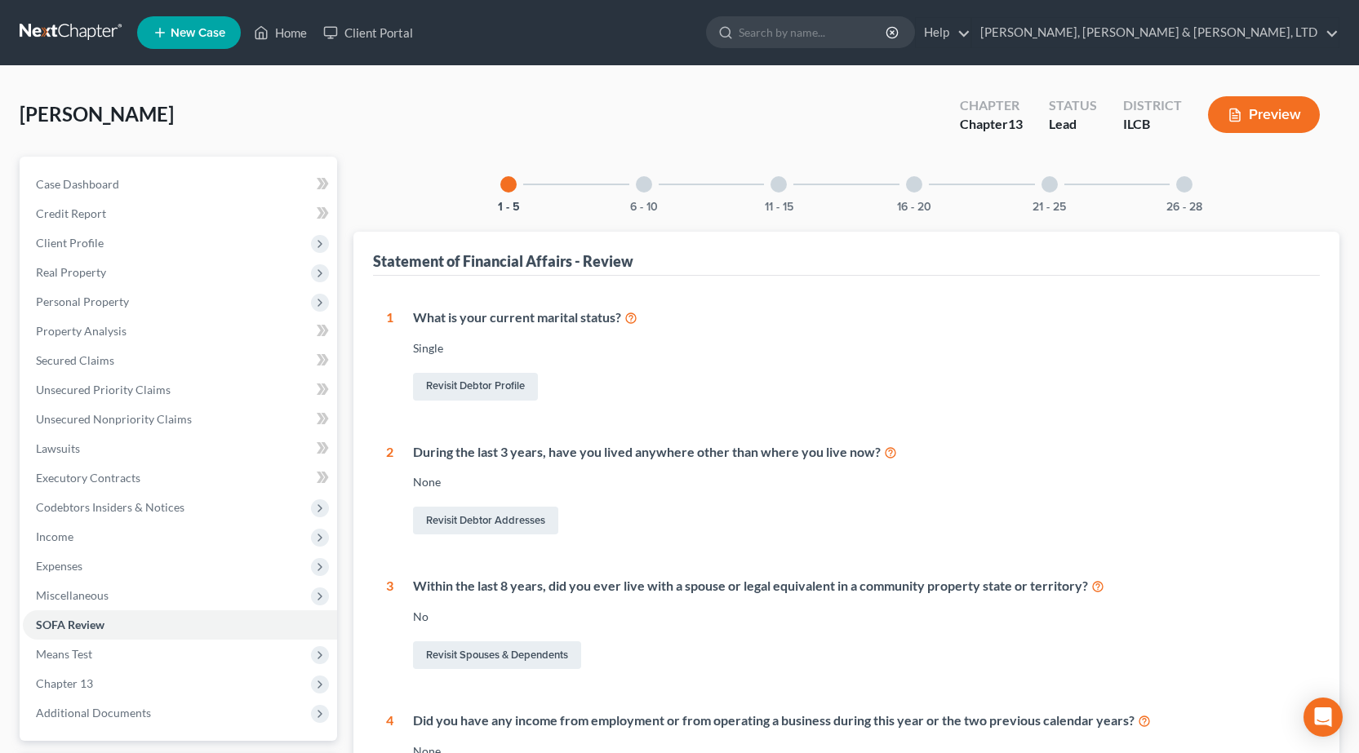
click at [656, 196] on div "6 - 10" at bounding box center [643, 184] width 55 height 55
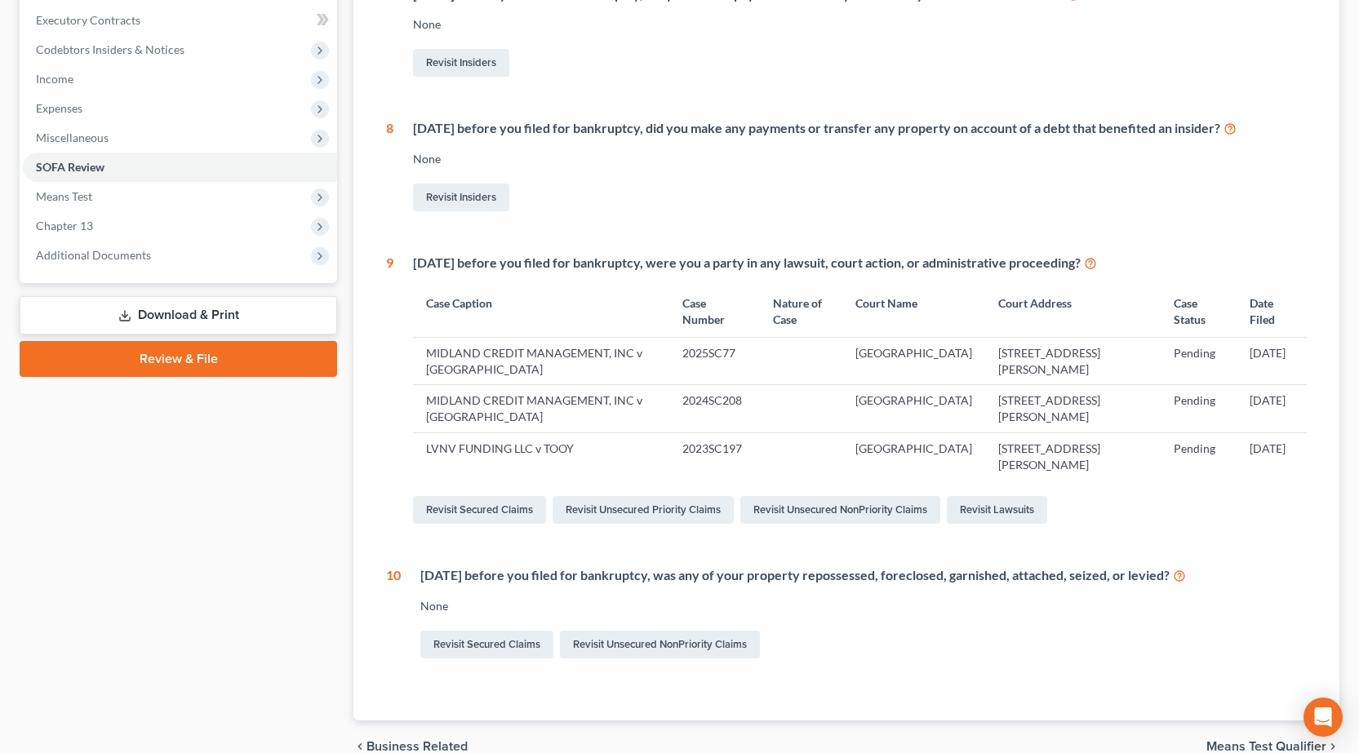
scroll to position [50, 0]
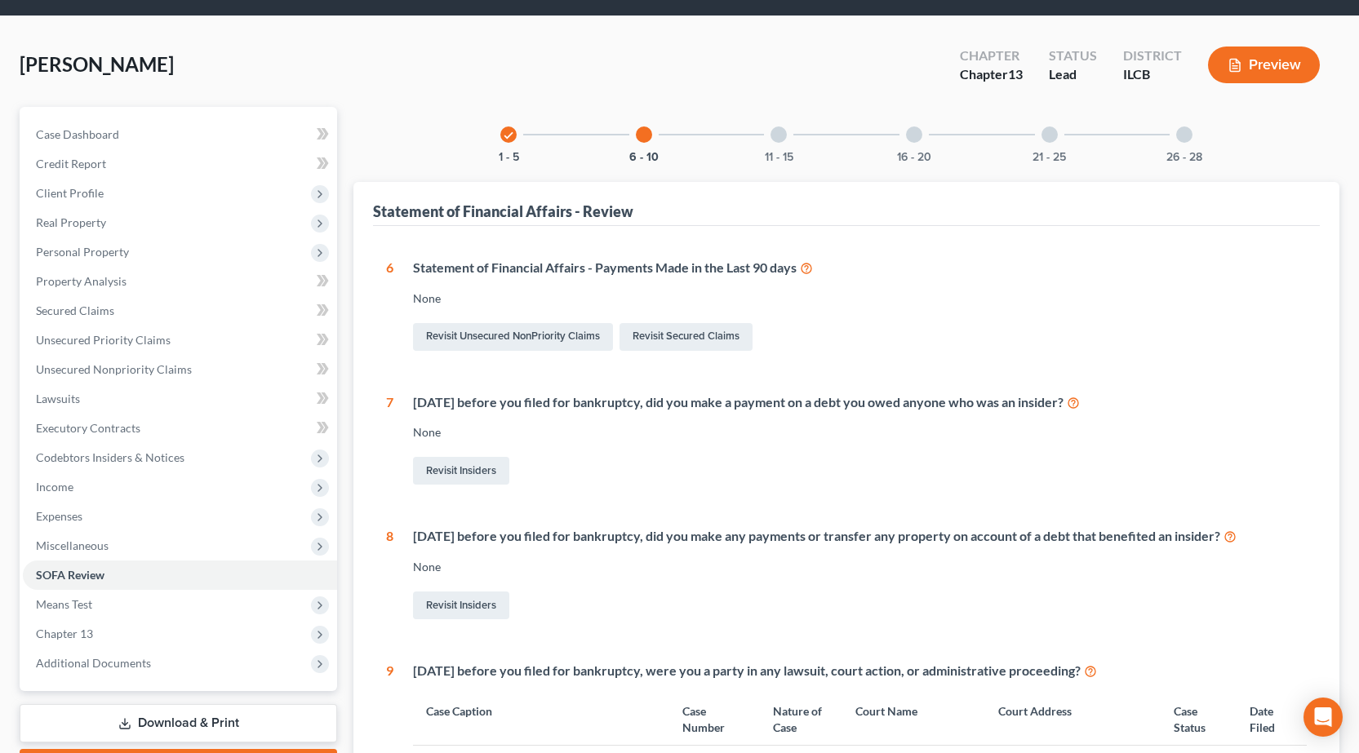
click at [778, 139] on div at bounding box center [778, 135] width 16 height 16
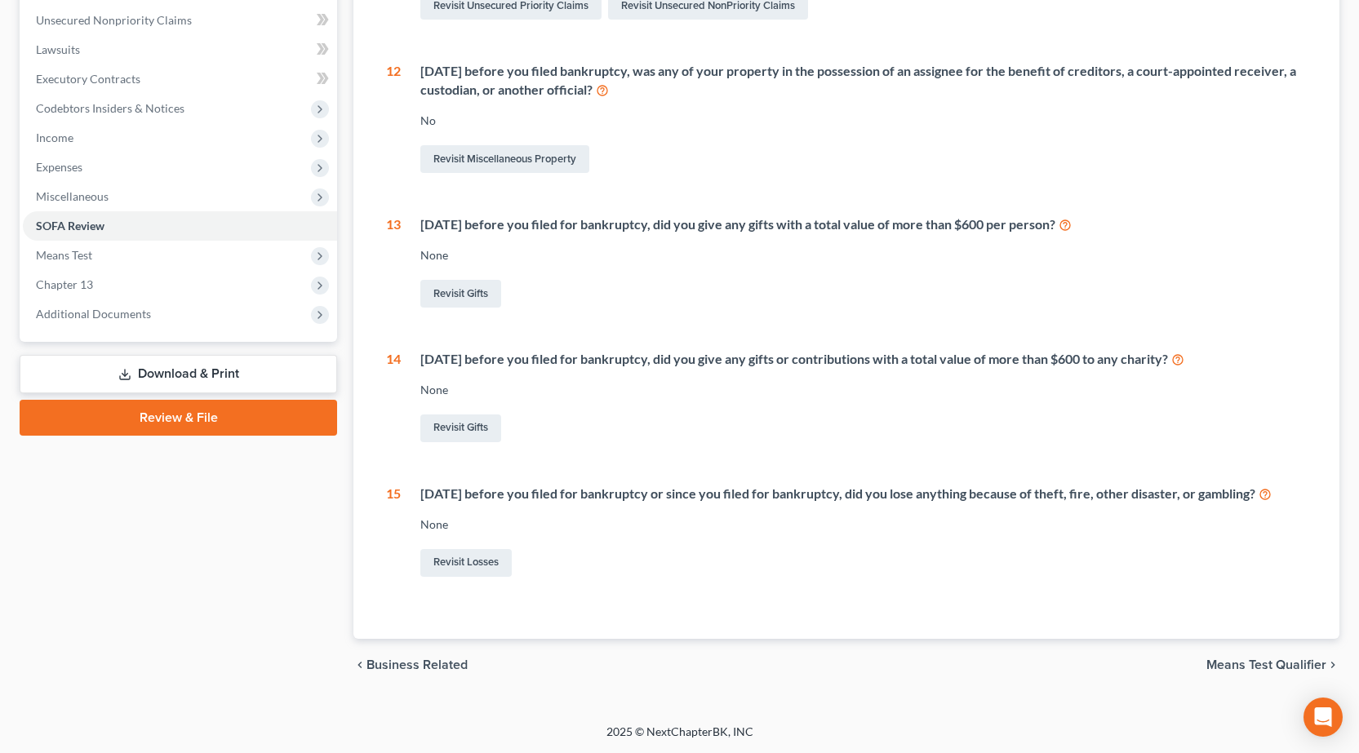
scroll to position [0, 0]
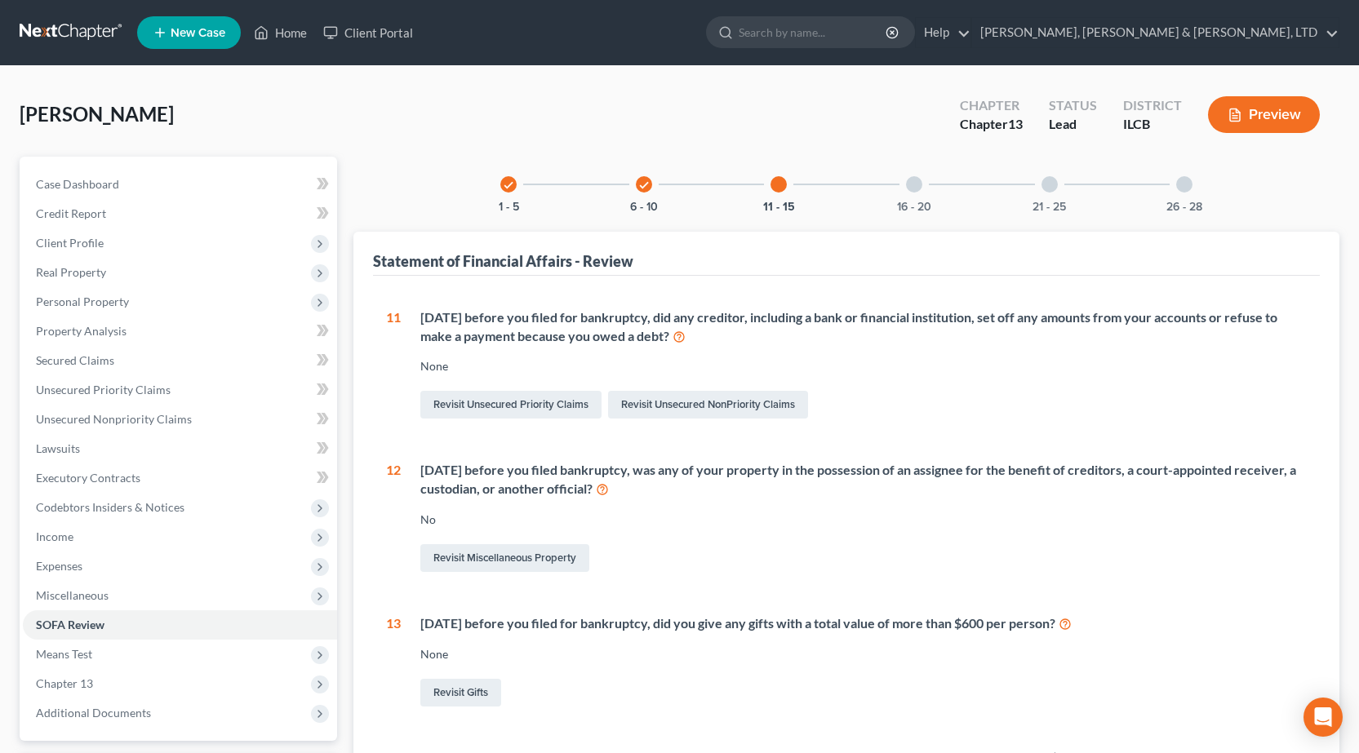
click at [916, 178] on div at bounding box center [914, 184] width 16 height 16
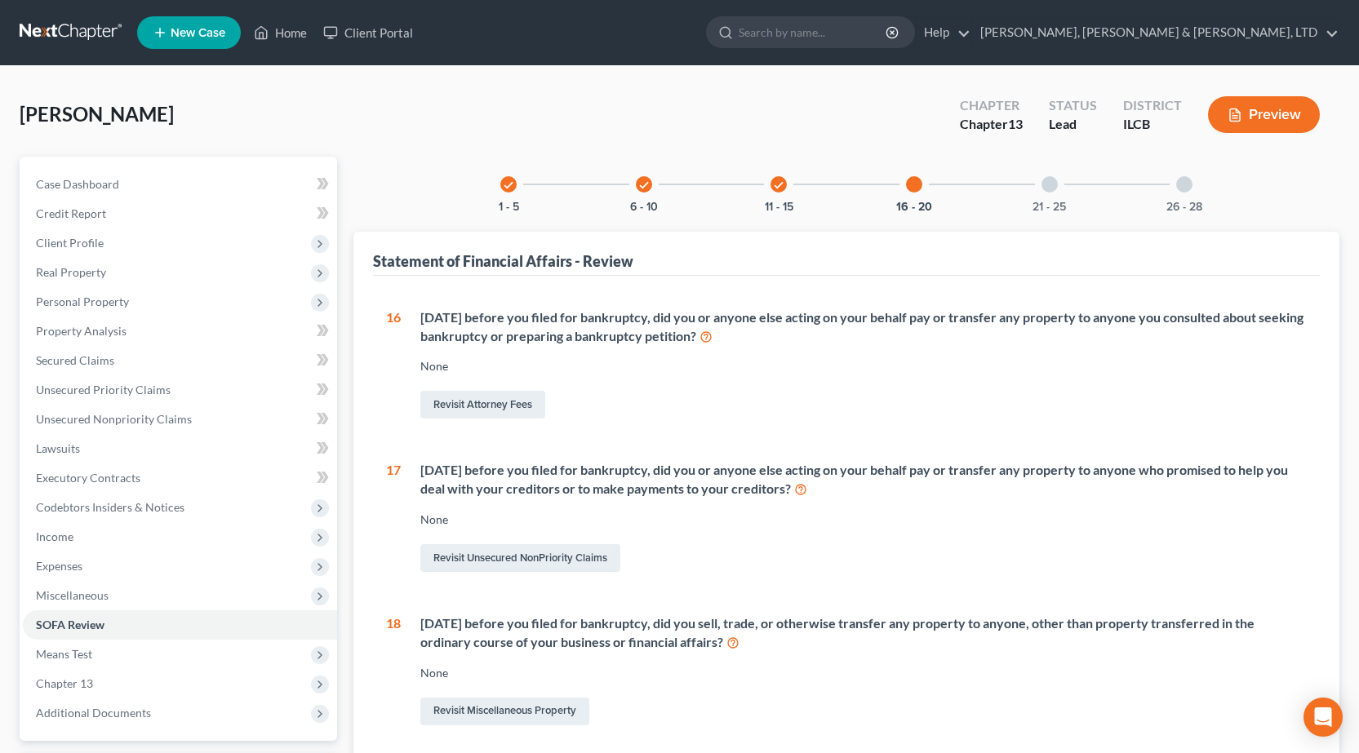
click at [1047, 184] on div at bounding box center [1049, 184] width 16 height 16
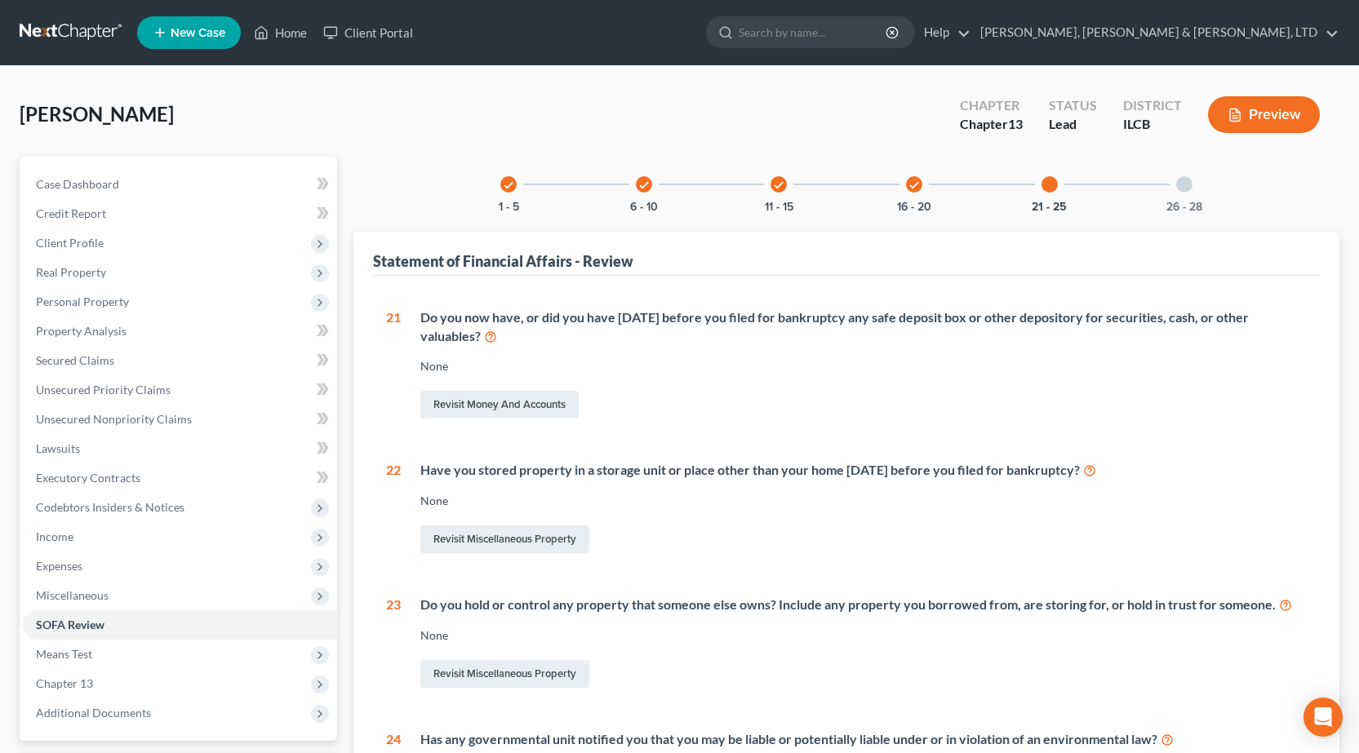
click at [1183, 179] on div at bounding box center [1184, 184] width 16 height 16
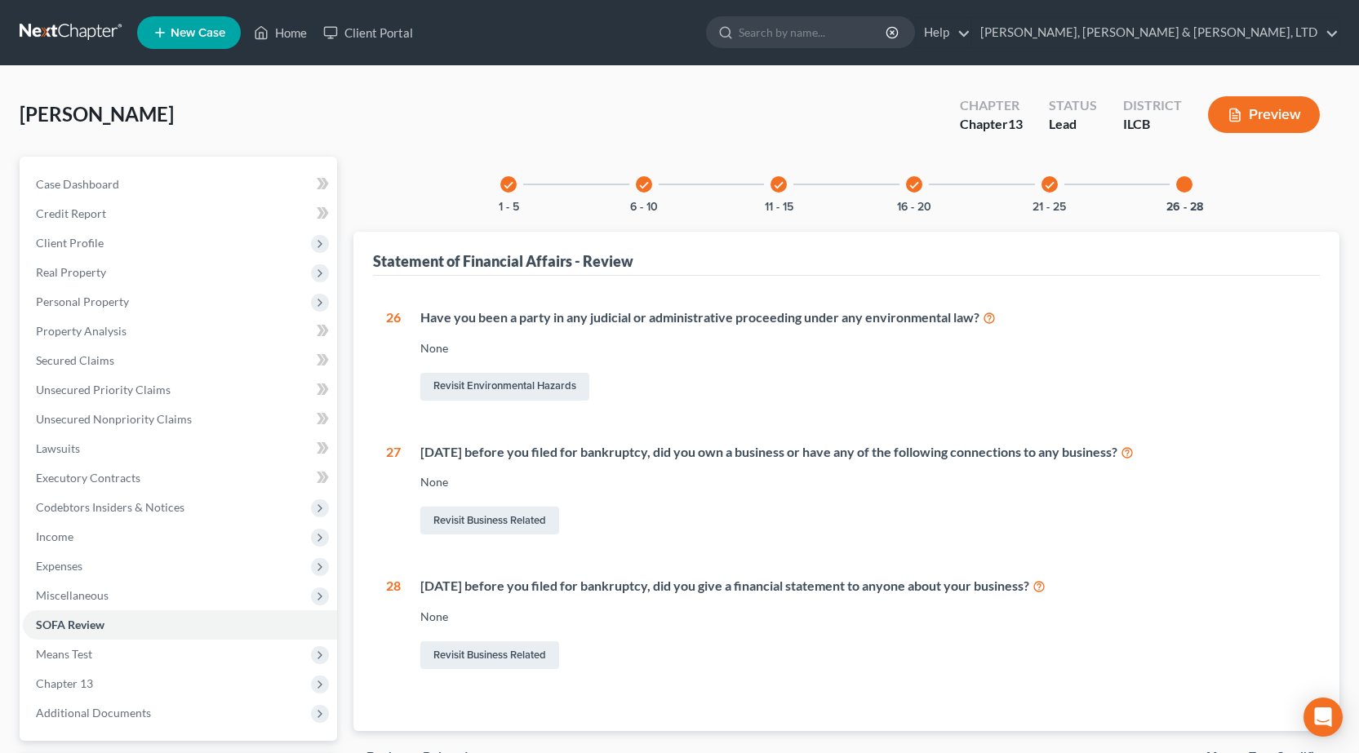
click at [91, 25] on link at bounding box center [72, 32] width 104 height 29
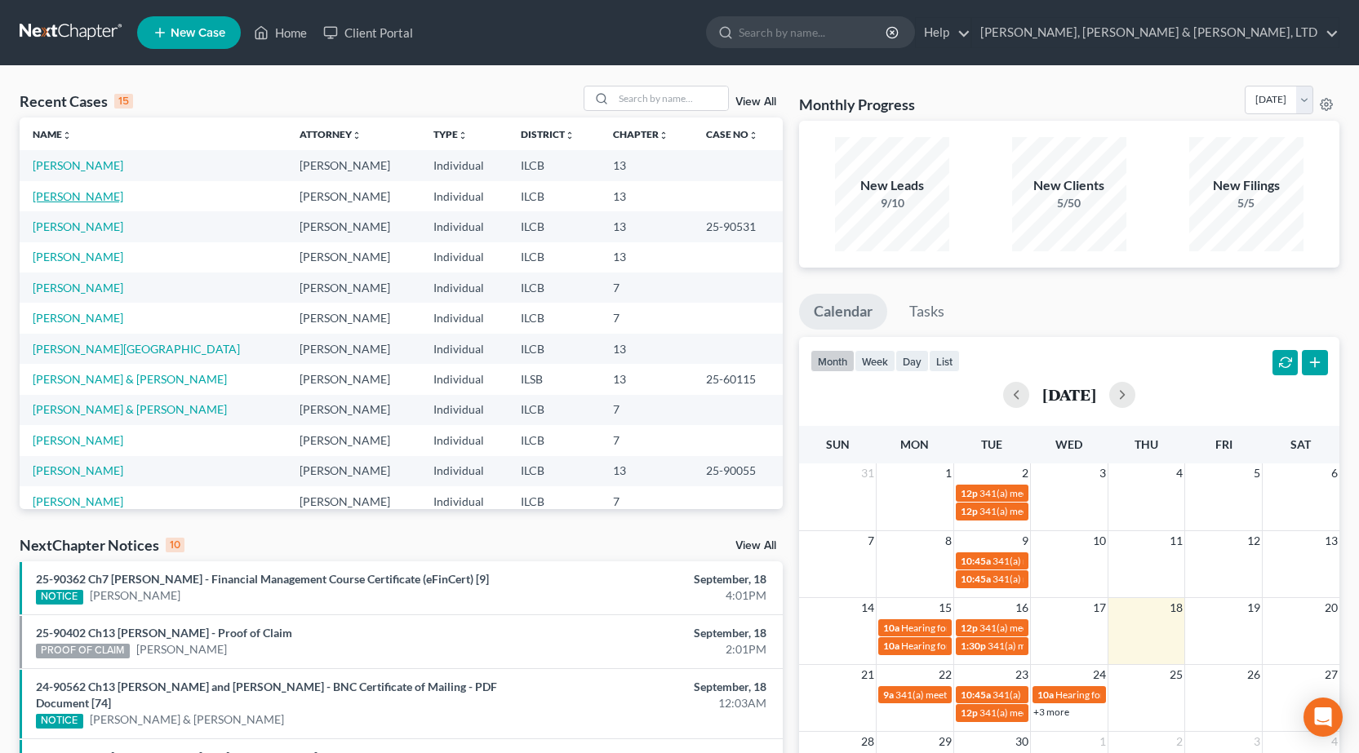
click at [54, 194] on link "[PERSON_NAME]" at bounding box center [78, 196] width 91 height 14
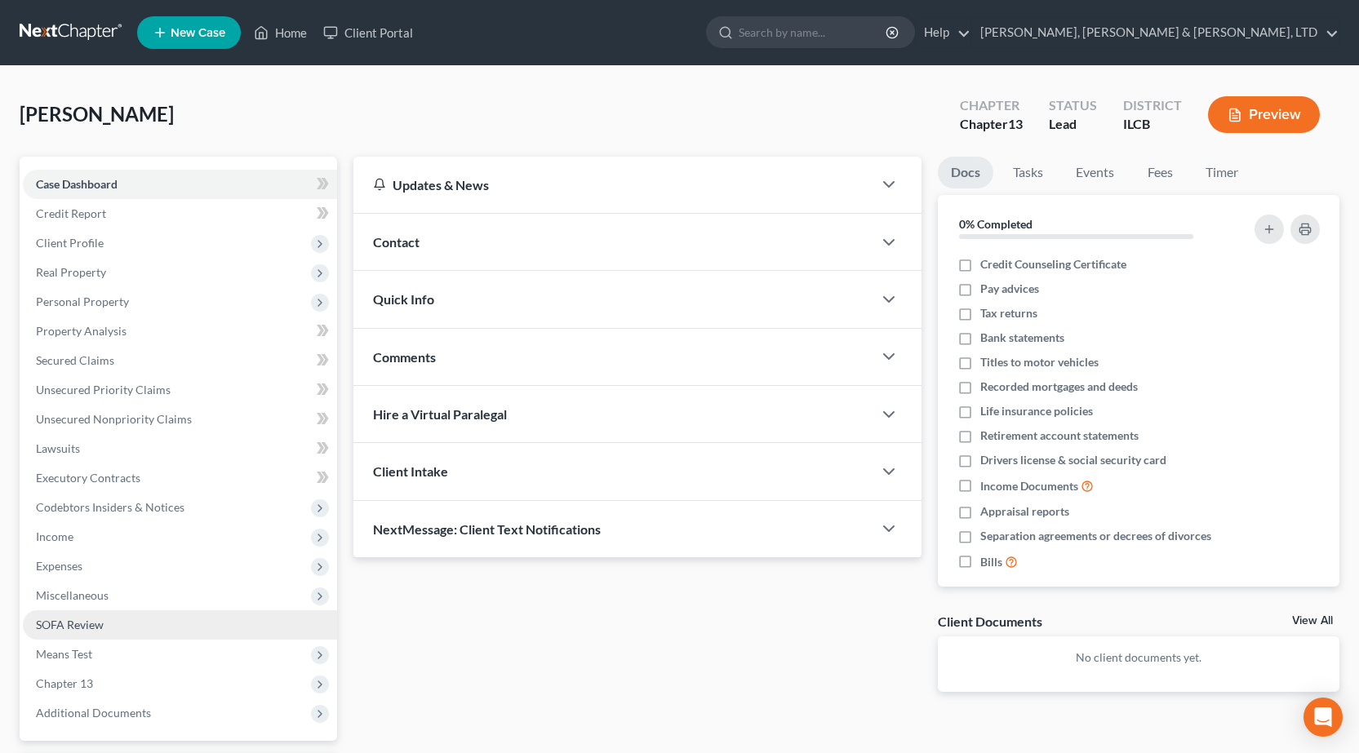
click at [104, 619] on link "SOFA Review" at bounding box center [180, 624] width 314 height 29
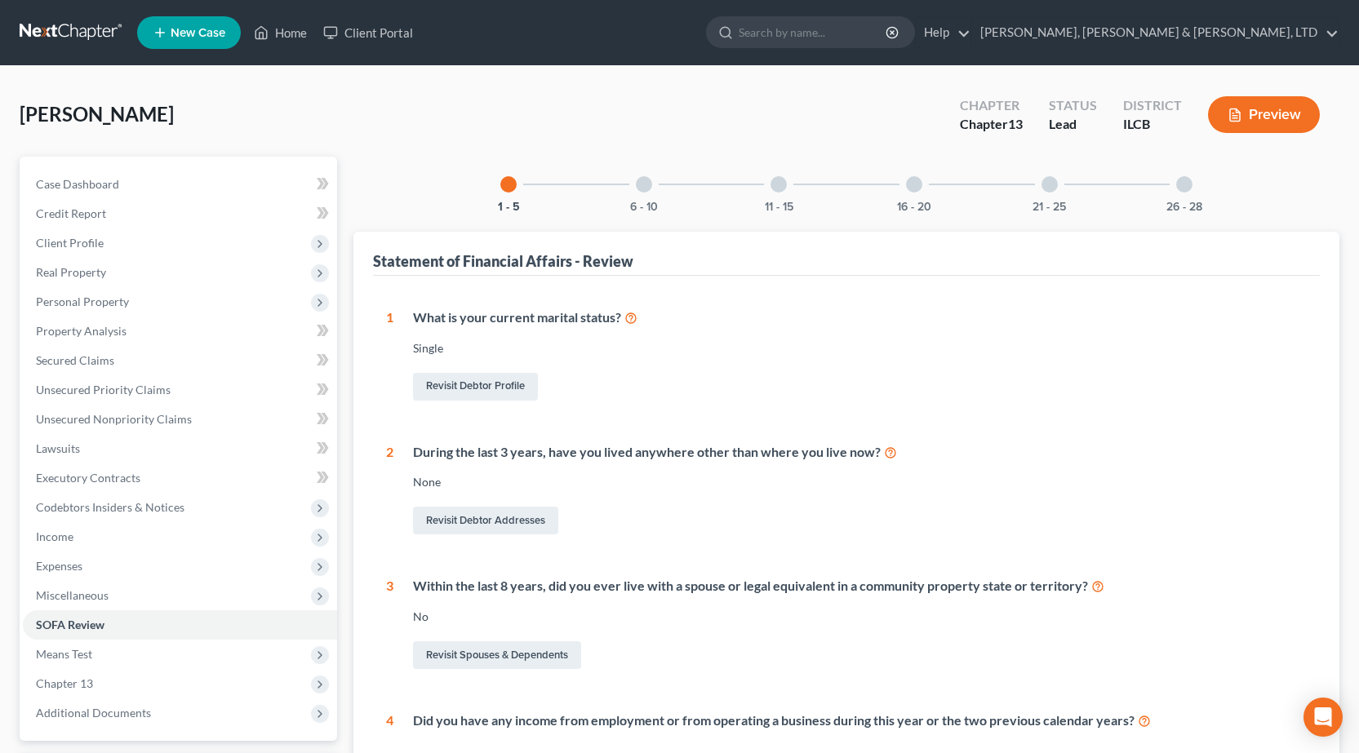
click at [637, 184] on div at bounding box center [644, 184] width 16 height 16
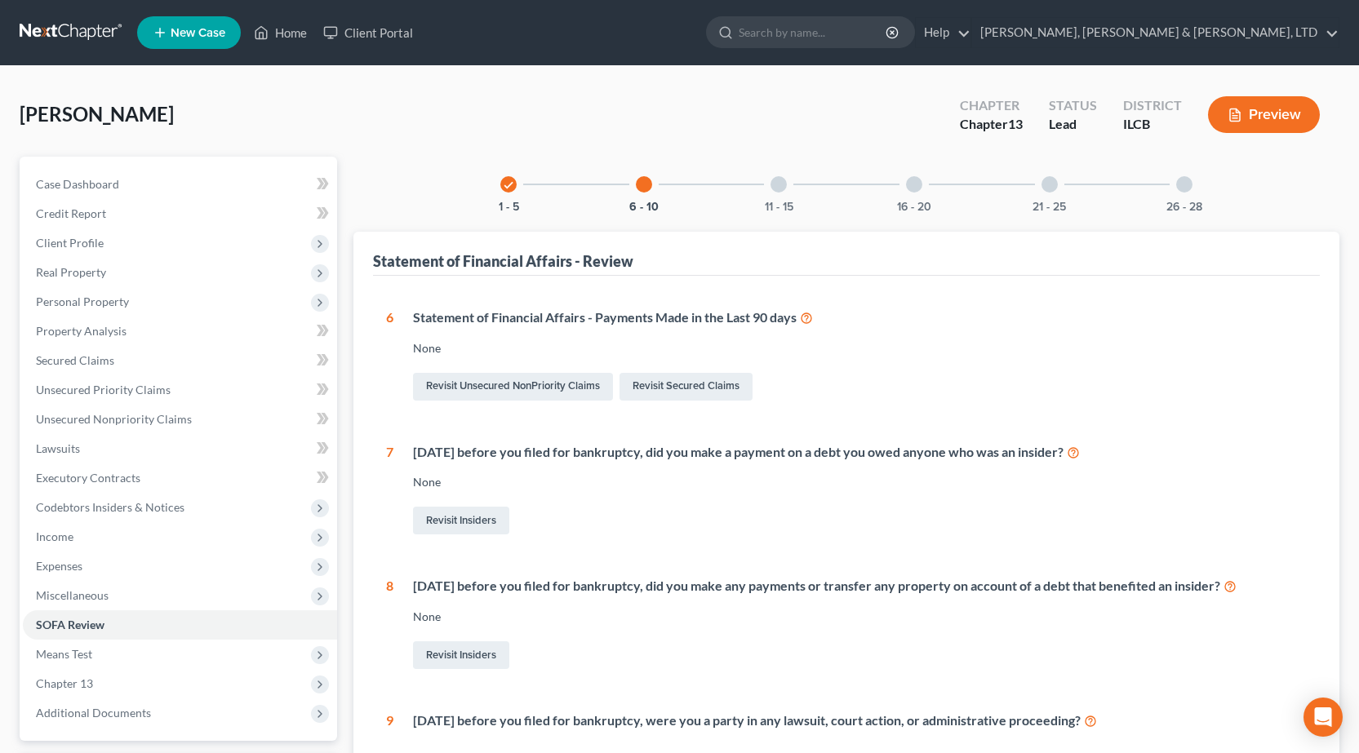
click at [70, 24] on link at bounding box center [72, 32] width 104 height 29
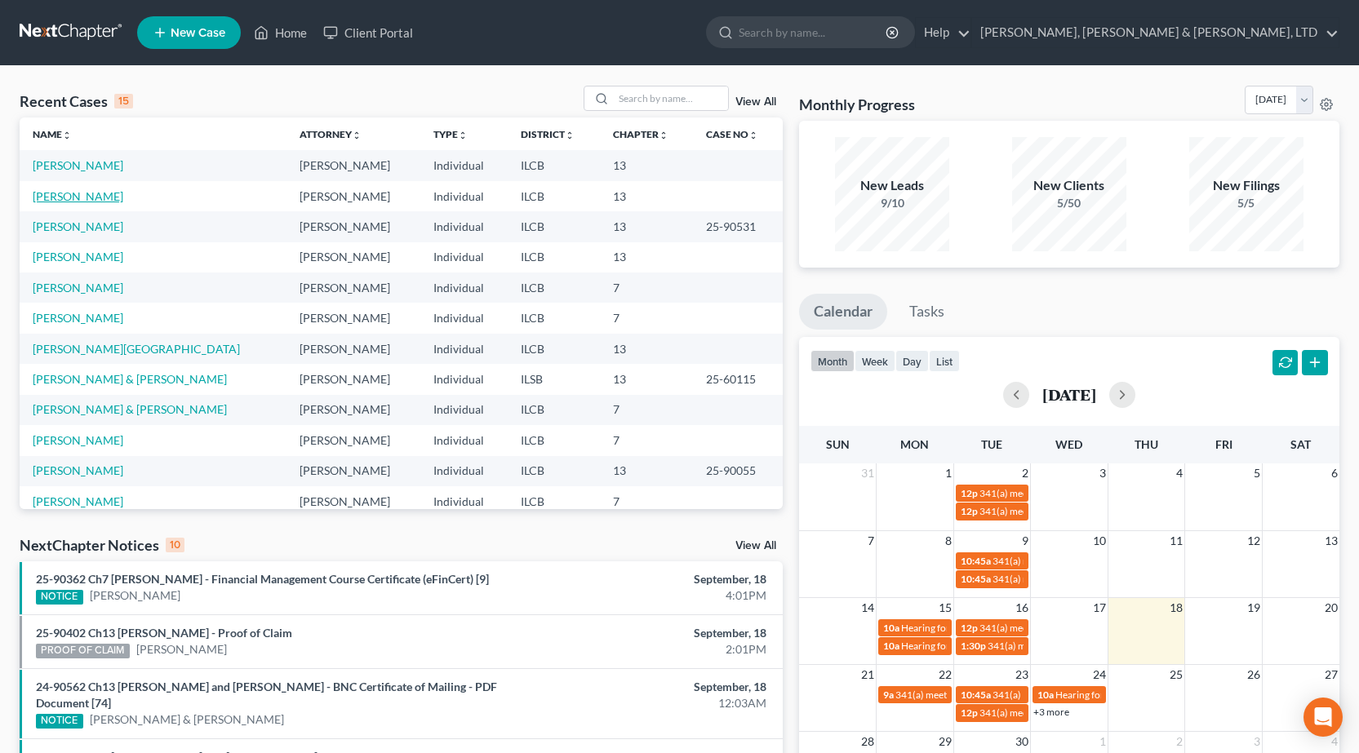
click at [65, 192] on link "[PERSON_NAME]" at bounding box center [78, 196] width 91 height 14
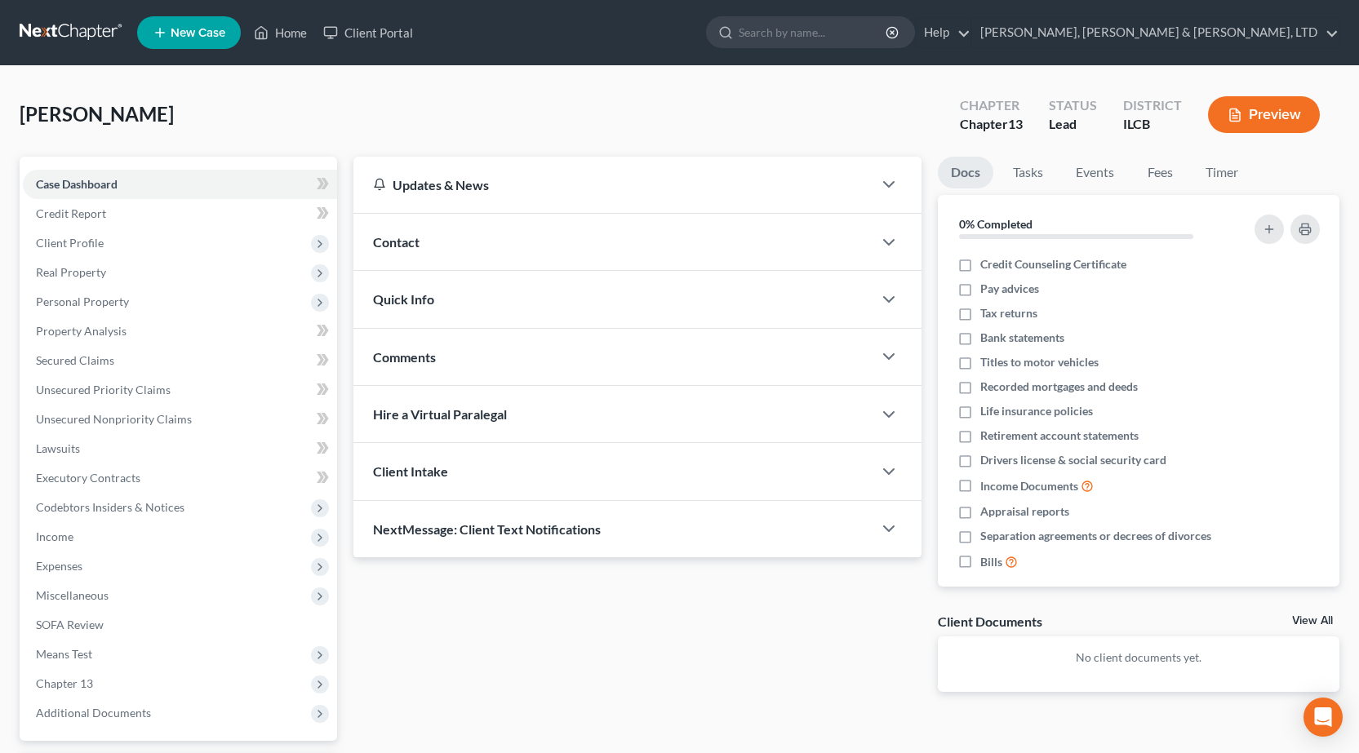
click at [65, 34] on link at bounding box center [72, 32] width 104 height 29
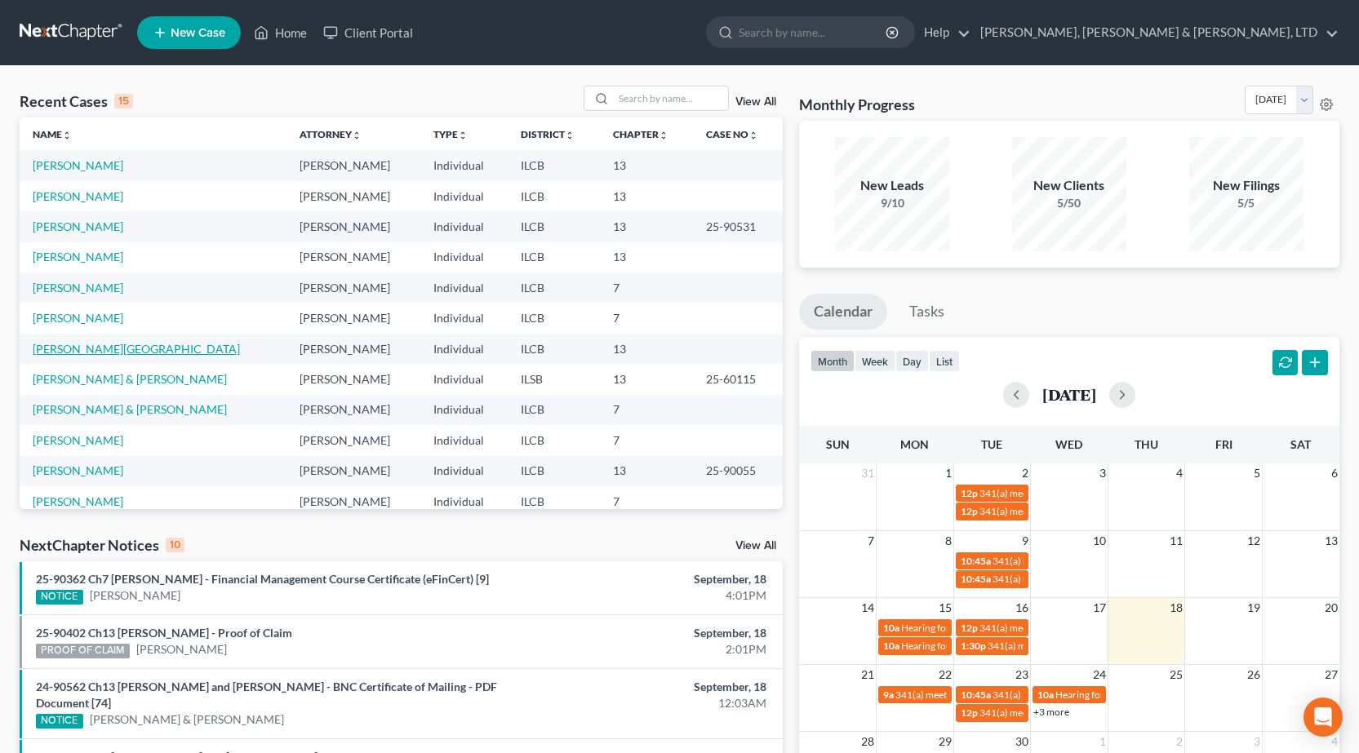
click at [77, 352] on link "[PERSON_NAME][GEOGRAPHIC_DATA]" at bounding box center [136, 349] width 207 height 14
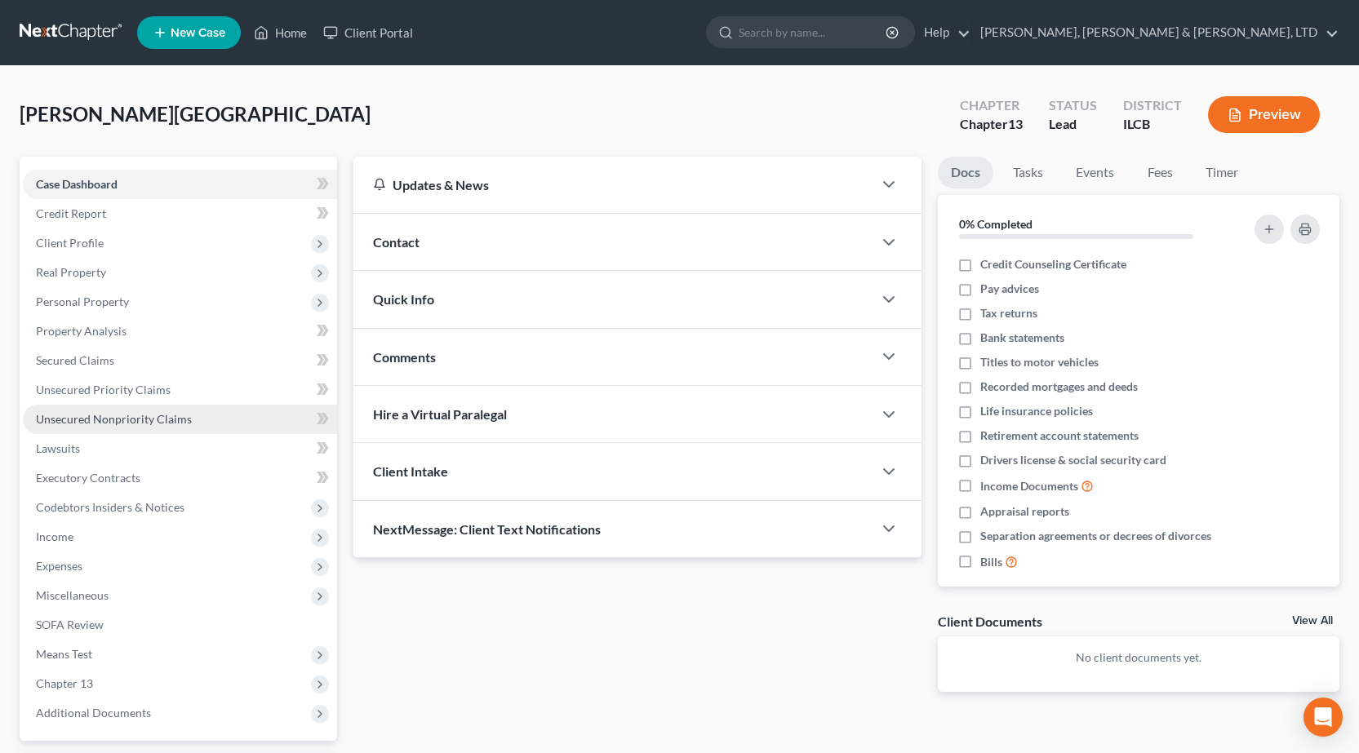
click at [141, 416] on span "Unsecured Nonpriority Claims" at bounding box center [114, 419] width 156 height 14
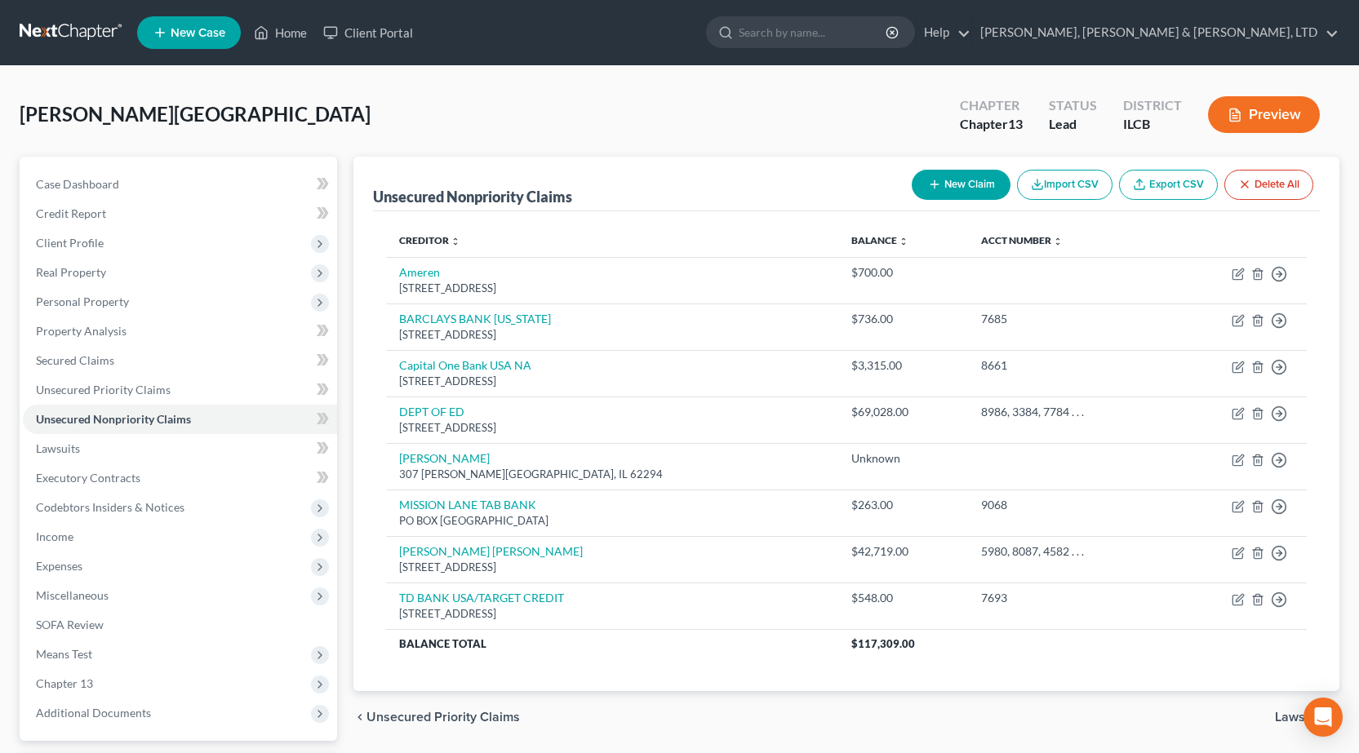
click at [957, 176] on button "New Claim" at bounding box center [961, 185] width 99 height 30
select select "0"
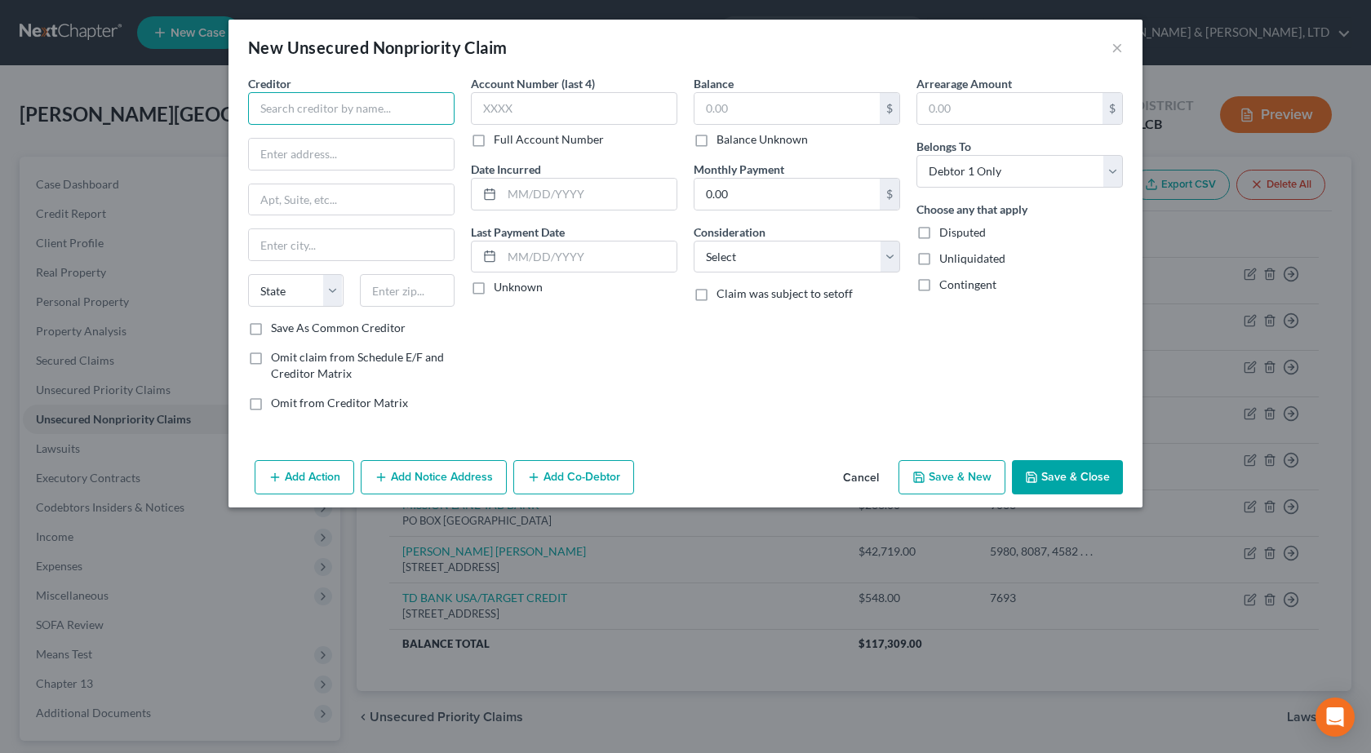
click at [375, 118] on input "text" at bounding box center [351, 108] width 206 height 33
type input "[GEOGRAPHIC_DATA] Sewer Syst"
type input "1 Ecology Drive"
type input "62269"
type input "O Fallon"
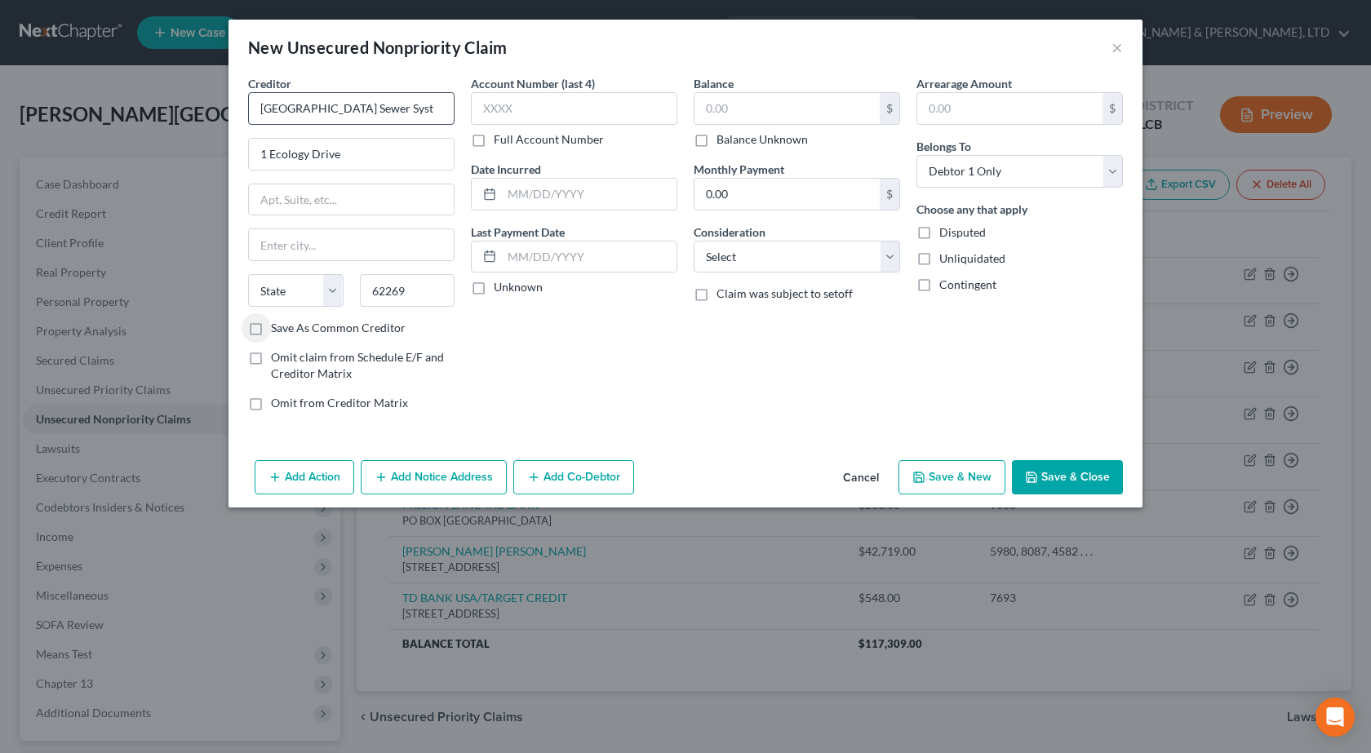
select select "14"
click at [739, 116] on input "text" at bounding box center [787, 108] width 185 height 31
type input "238"
click at [750, 271] on select "Select Cable / Satellite Services Collection Agency Credit Card Debt Debt Couns…" at bounding box center [797, 257] width 206 height 33
select select "20"
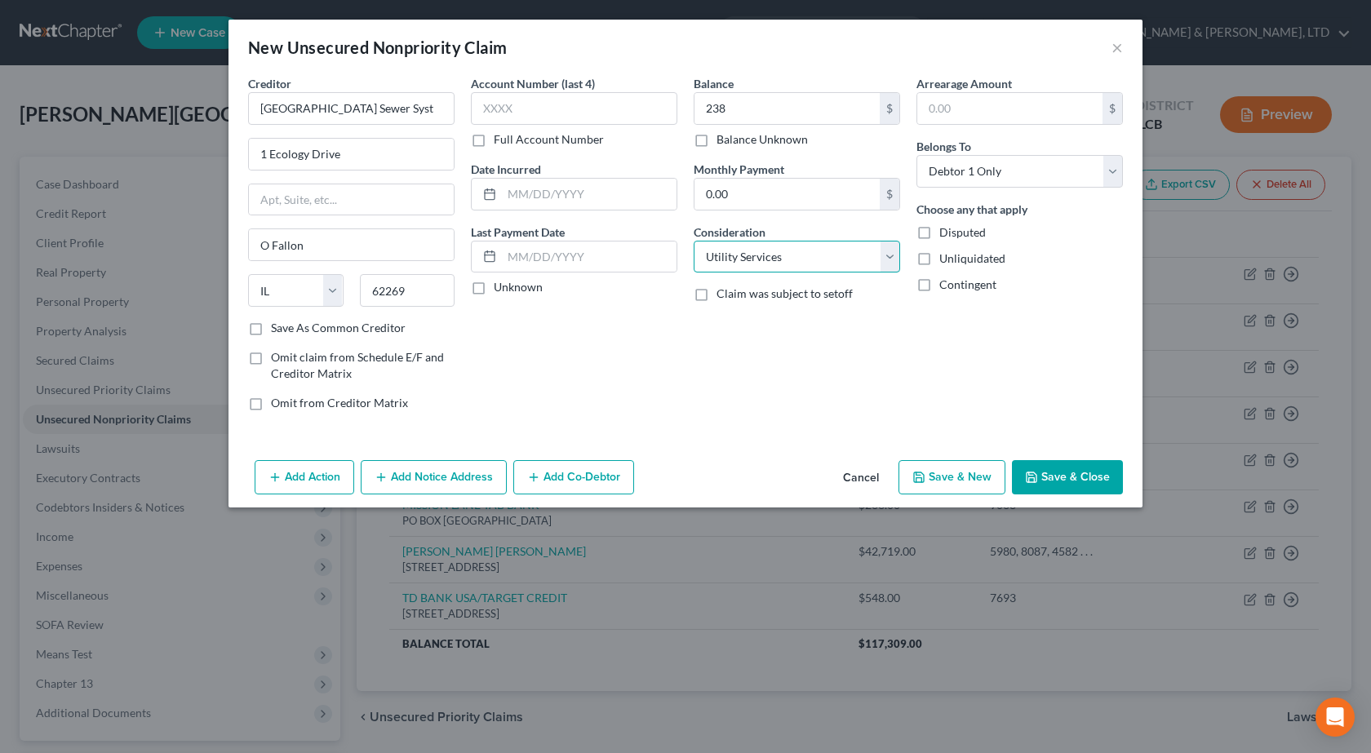
click at [694, 241] on select "Select Cable / Satellite Services Collection Agency Credit Card Debt Debt Couns…" at bounding box center [797, 257] width 206 height 33
click at [1070, 476] on button "Save & Close" at bounding box center [1067, 477] width 111 height 34
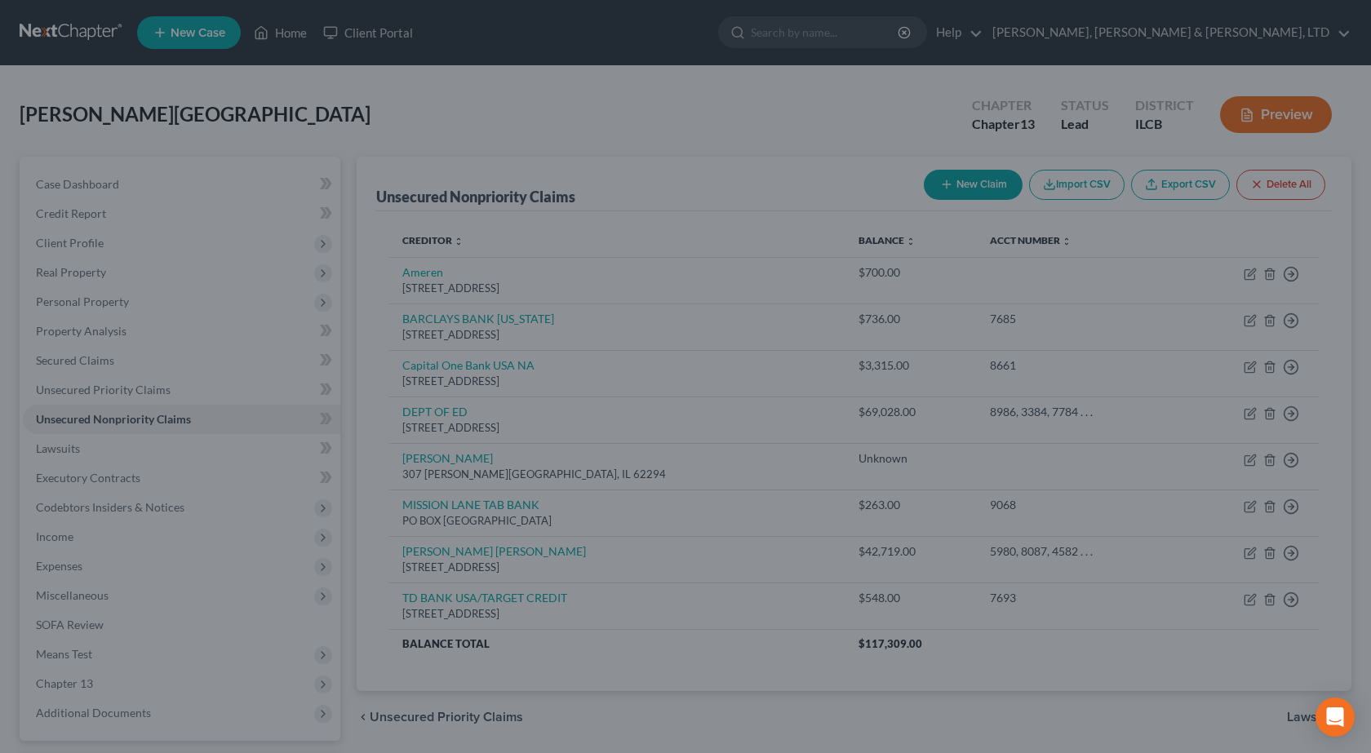
type input "238.00"
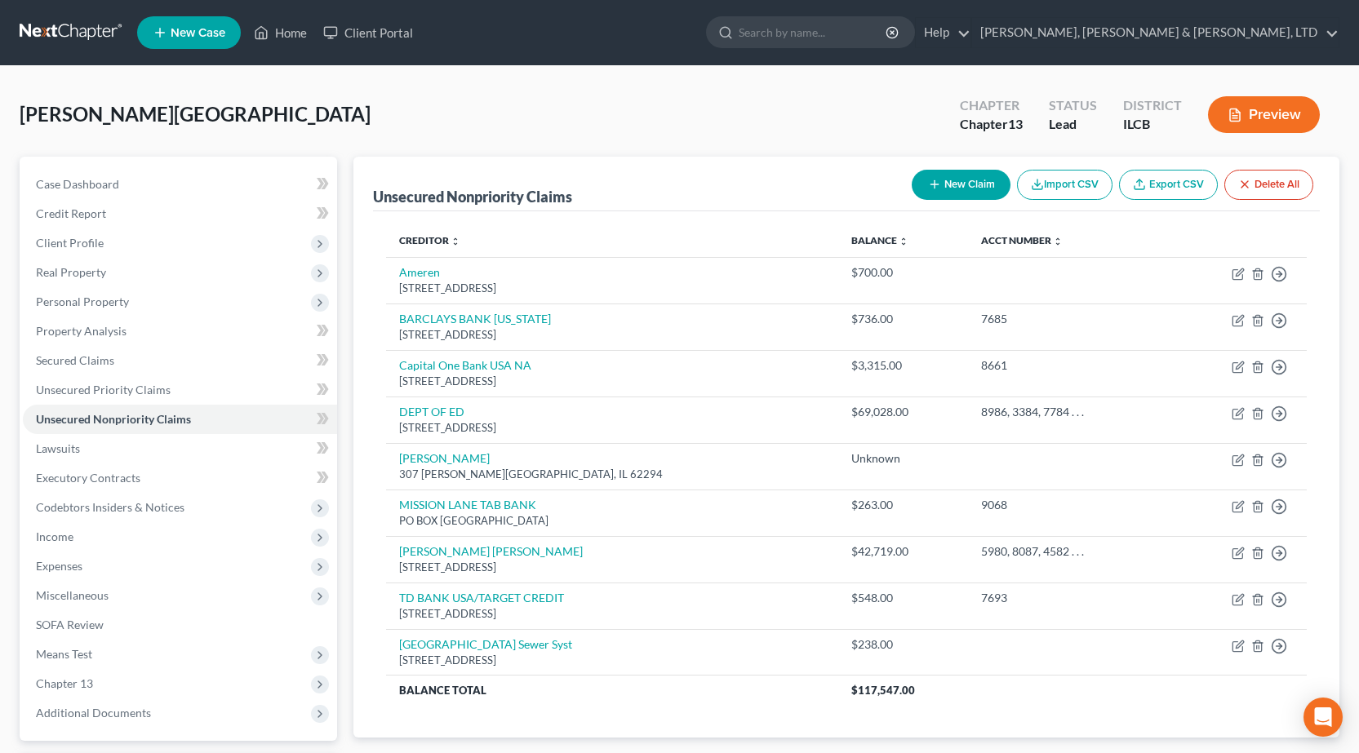
click at [968, 180] on button "New Claim" at bounding box center [961, 185] width 99 height 30
select select "0"
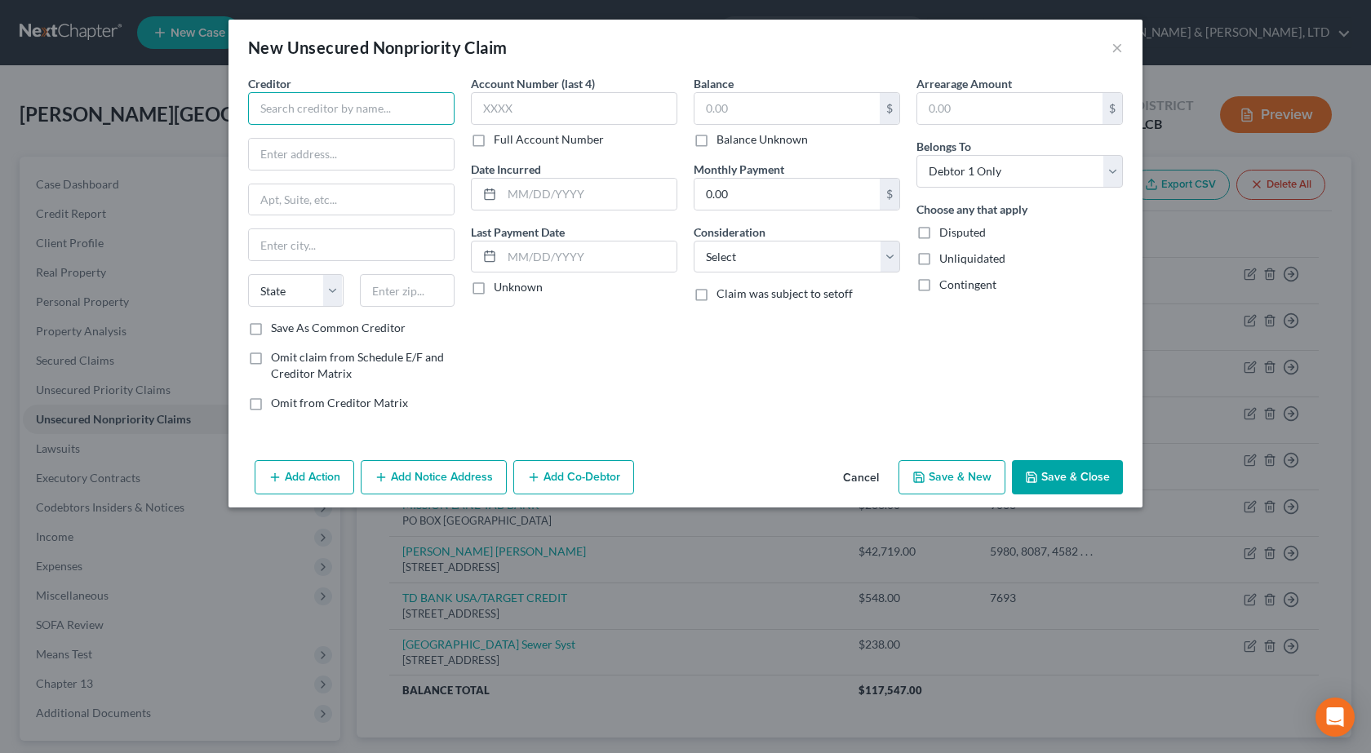
click at [338, 119] on input "text" at bounding box center [351, 108] width 206 height 33
type input "[PERSON_NAME]'s Ez Pro Maintenance"
type input "[STREET_ADDRESS]"
type input "62234"
type input "[GEOGRAPHIC_DATA]"
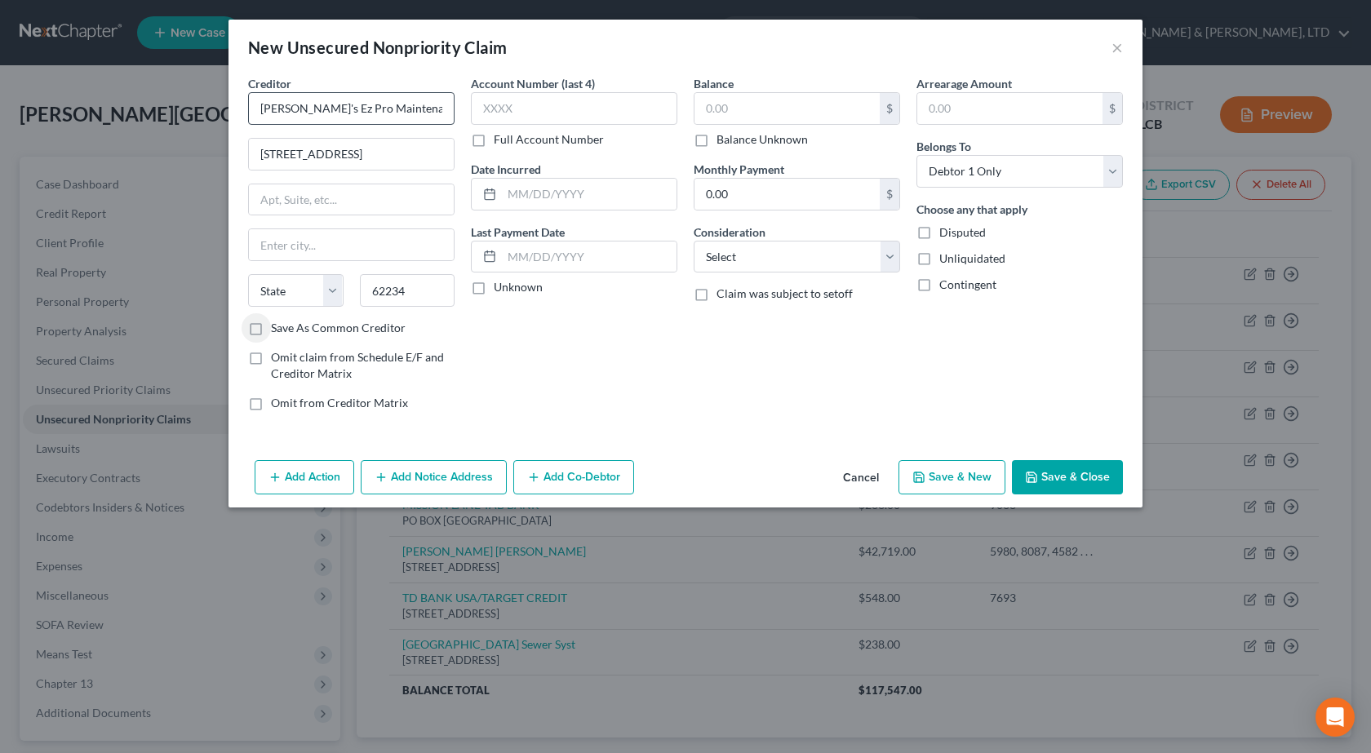
select select "14"
click at [765, 110] on input "text" at bounding box center [787, 108] width 185 height 31
type input "2,936.80"
click at [759, 258] on select "Select Cable / Satellite Services Collection Agency Credit Card Debt Debt Couns…" at bounding box center [797, 257] width 206 height 33
click at [545, 384] on div "Account Number (last 4) Full Account Number Date Incurred Last Payment Date Unk…" at bounding box center [574, 249] width 223 height 349
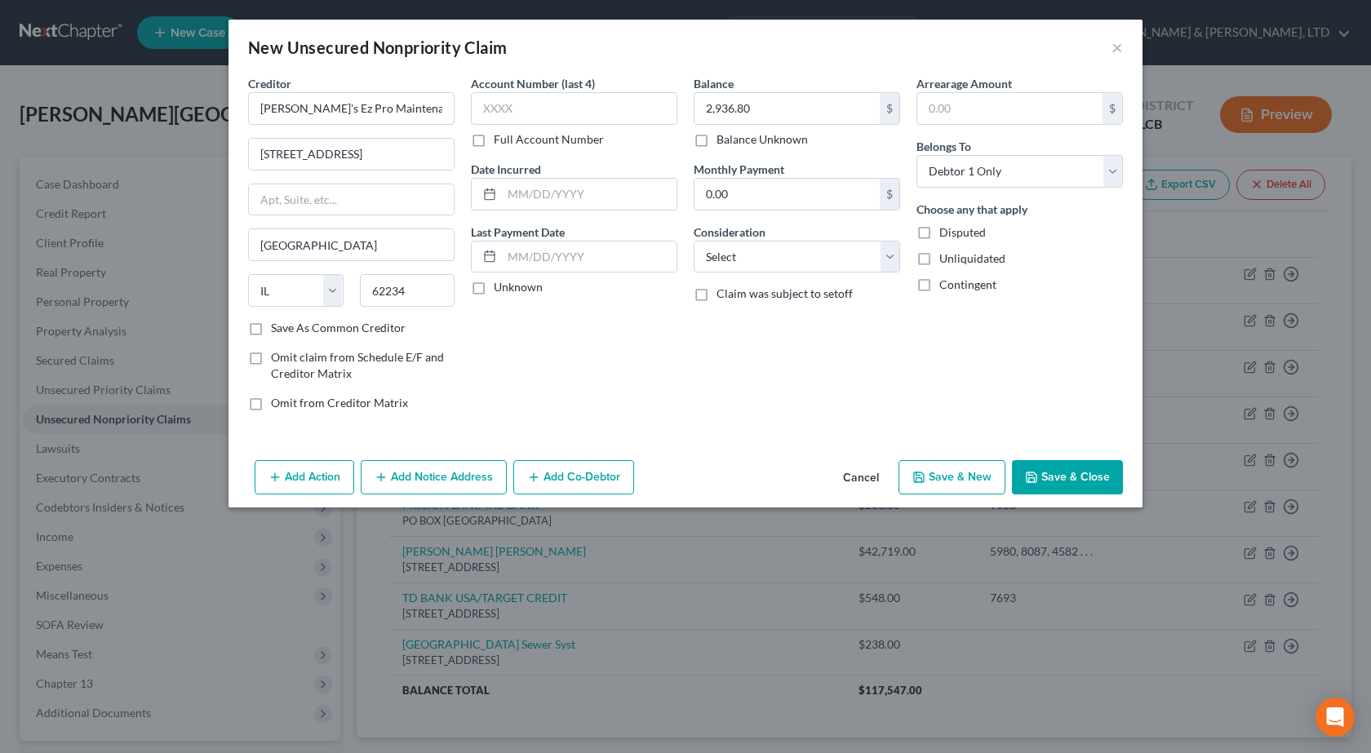
click at [1104, 478] on button "Save & Close" at bounding box center [1067, 477] width 111 height 34
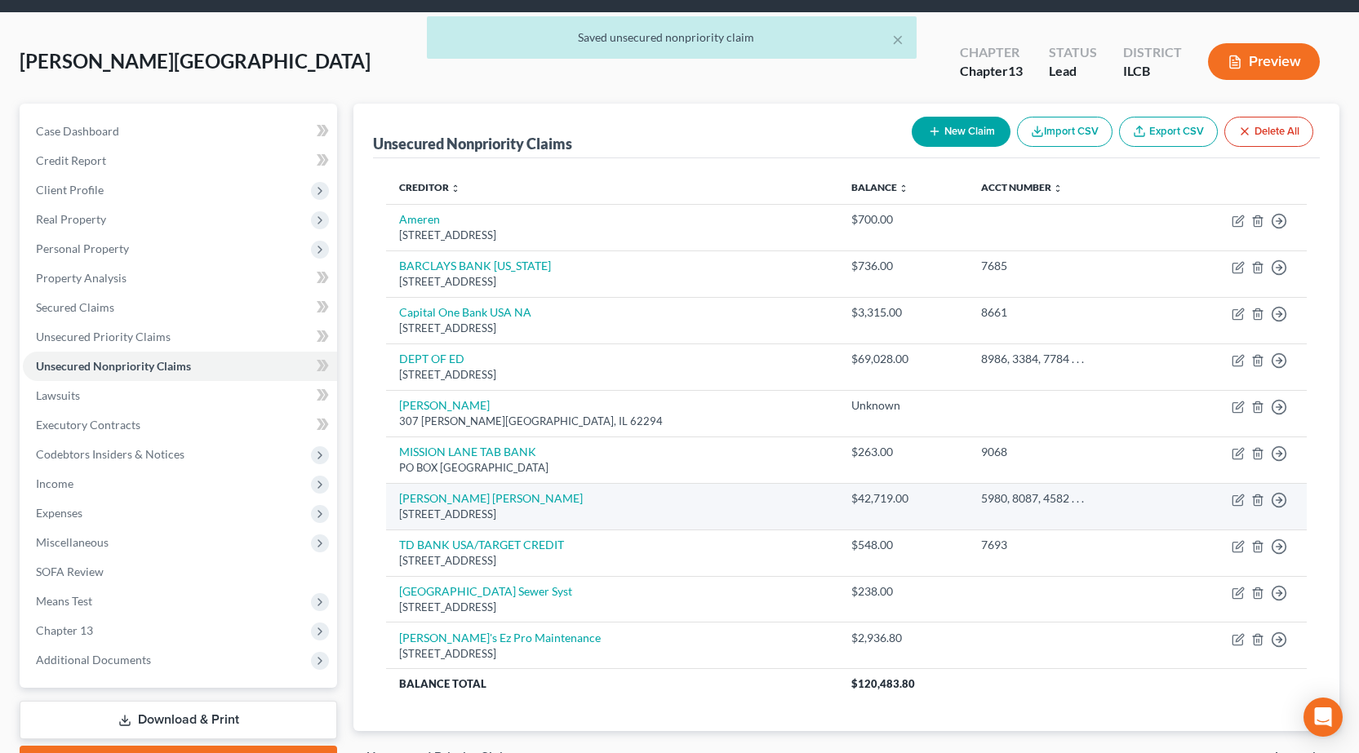
scroll to position [82, 0]
